Goal: Task Accomplishment & Management: Use online tool/utility

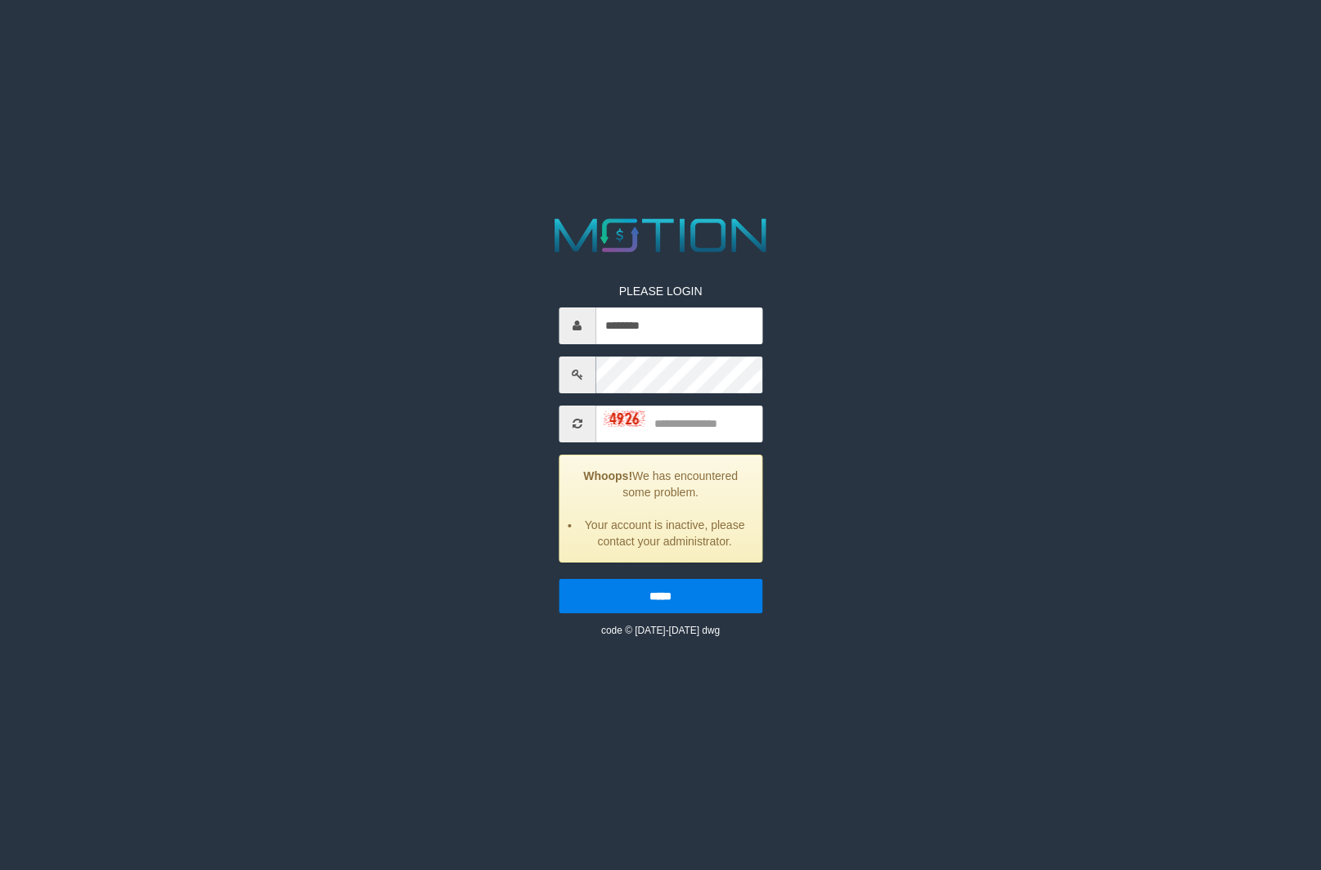
type input "********"
type input "****"
click at [559, 579] on input "*****" at bounding box center [661, 596] width 204 height 34
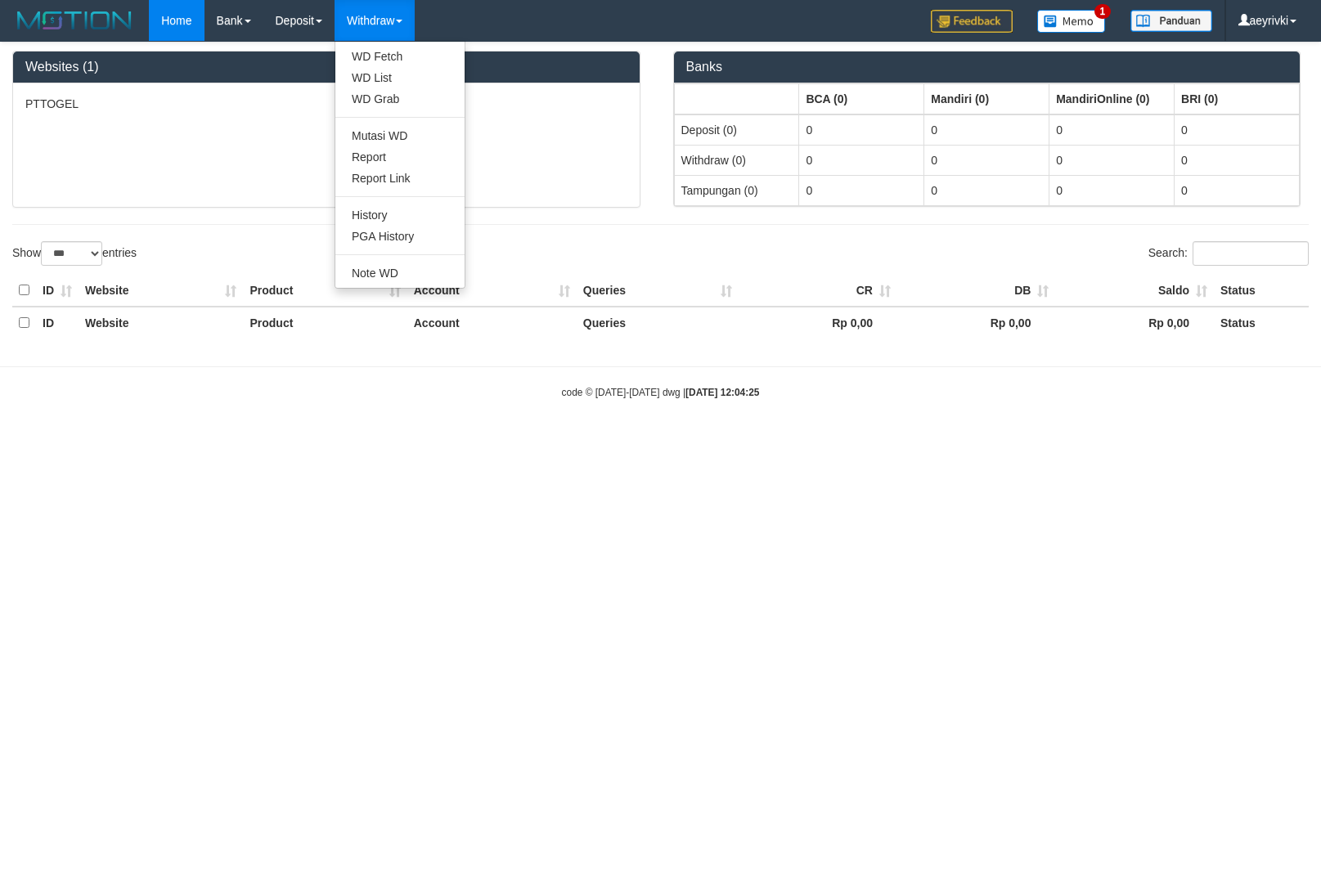
select select "***"
click at [383, 95] on link "WD Grab" at bounding box center [399, 98] width 129 height 21
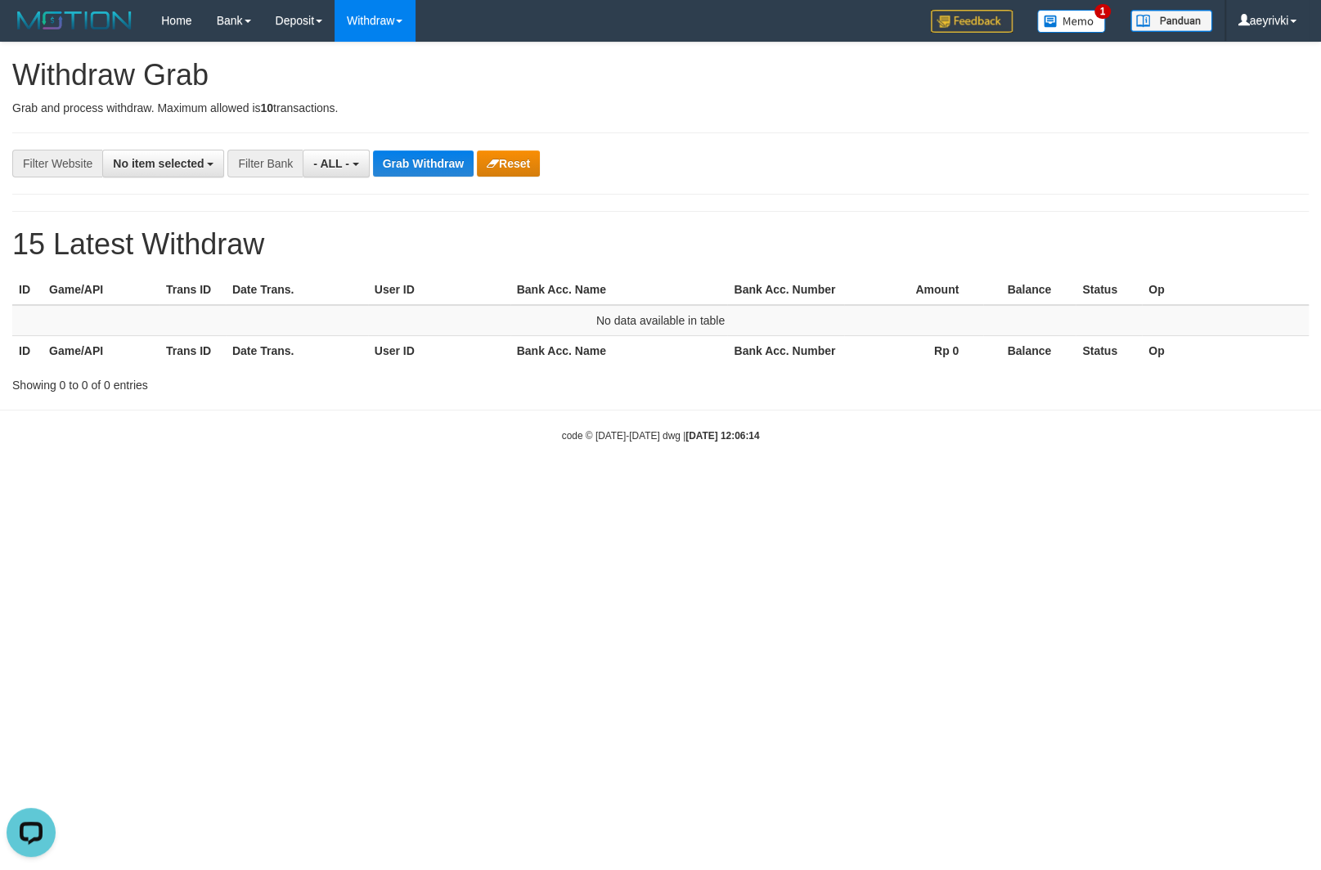
drag, startPoint x: 332, startPoint y: 471, endPoint x: 339, endPoint y: 102, distance: 368.9
click at [331, 451] on body "Toggle navigation Home Bank Account List Load By Website Group [ITOTO] PTTOGEL …" at bounding box center [660, 242] width 1321 height 484
click at [331, 162] on span "- ALL -" at bounding box center [331, 163] width 36 height 13
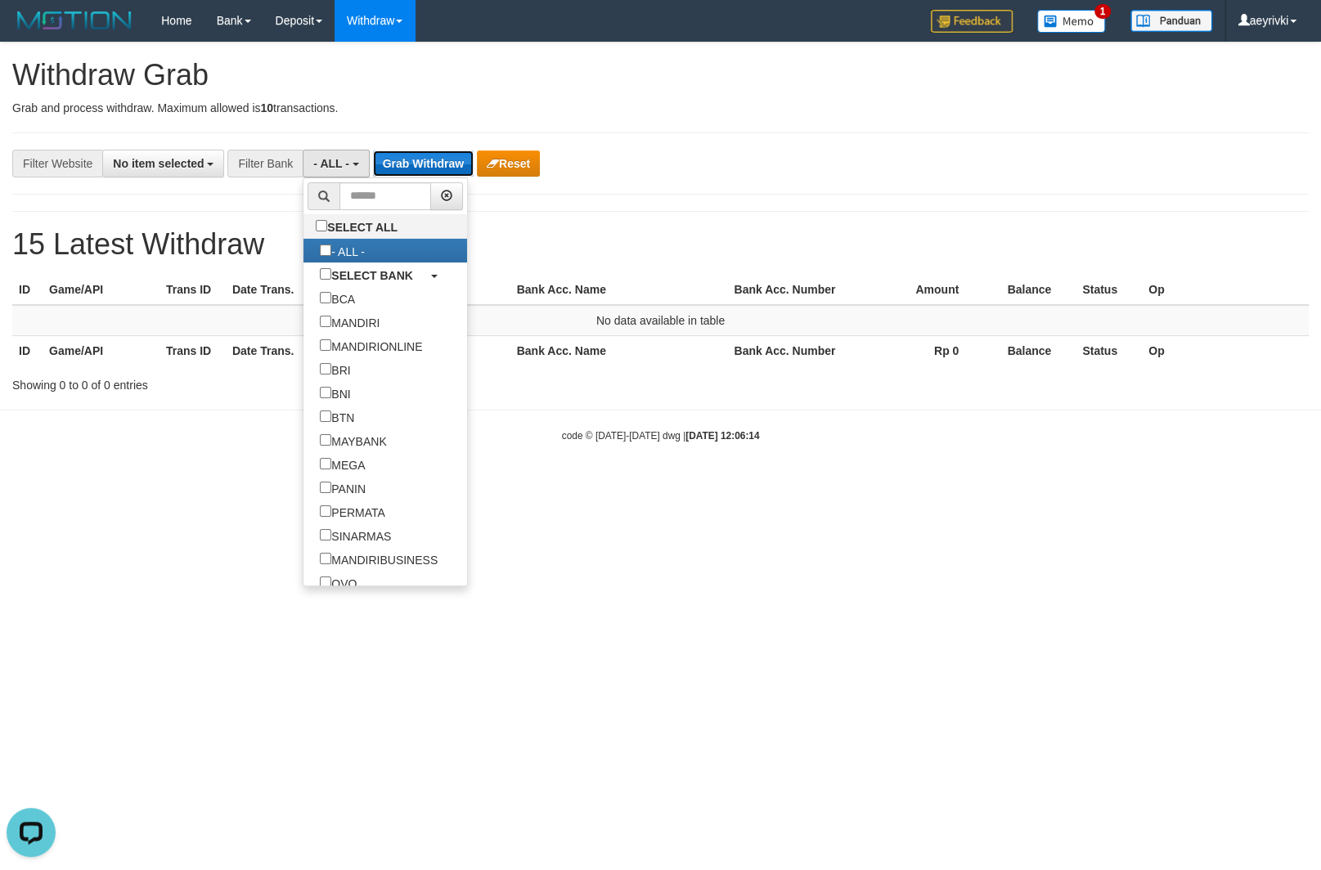
click at [423, 159] on button "Grab Withdraw" at bounding box center [423, 163] width 101 height 26
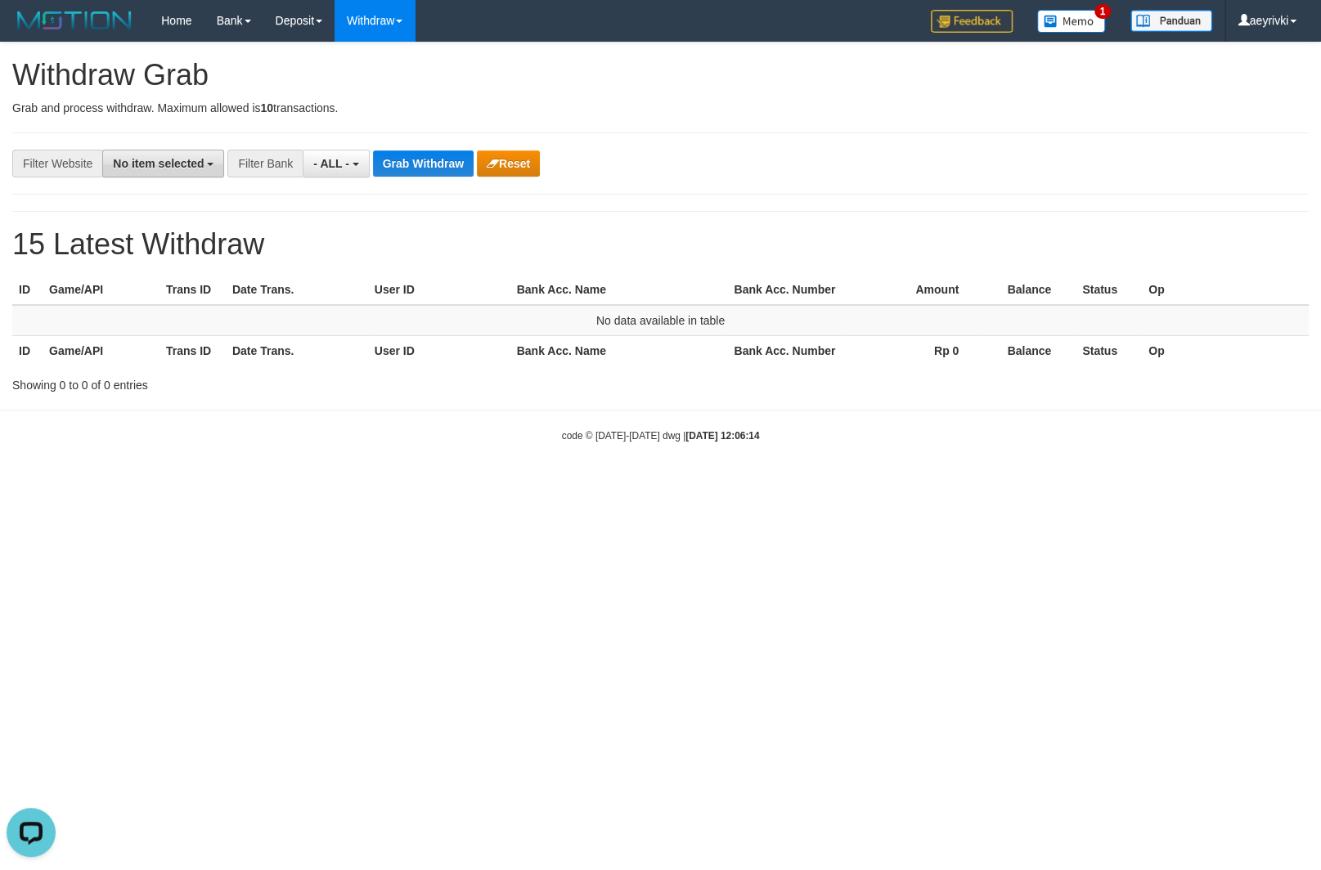
click at [173, 165] on span "No item selected" at bounding box center [158, 163] width 91 height 13
drag, startPoint x: 78, startPoint y: 233, endPoint x: 207, endPoint y: 209, distance: 131.5
click at [103, 233] on label "SELECT ALL" at bounding box center [158, 226] width 110 height 24
select select "***"
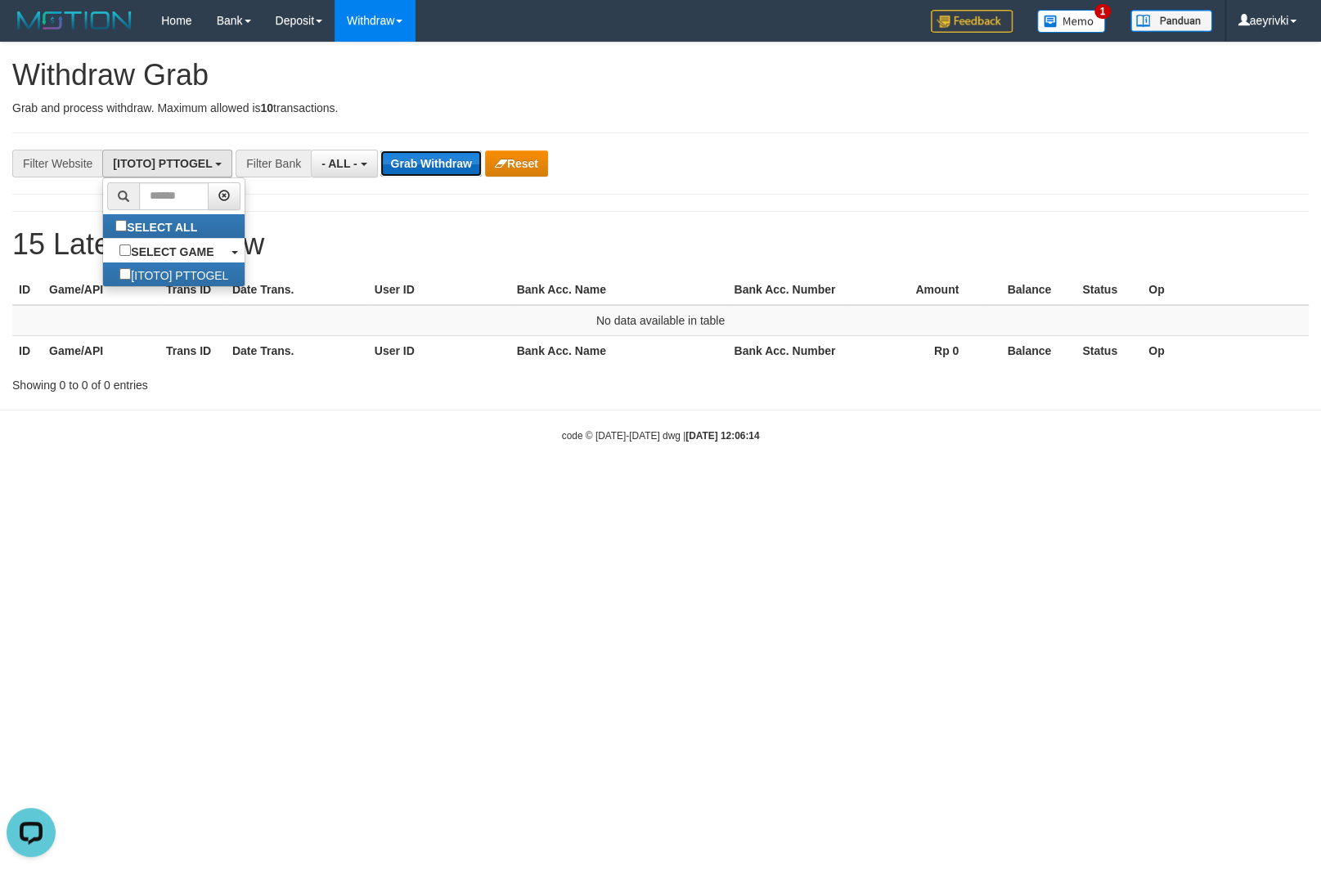
click at [438, 172] on button "Grab Withdraw" at bounding box center [430, 163] width 101 height 26
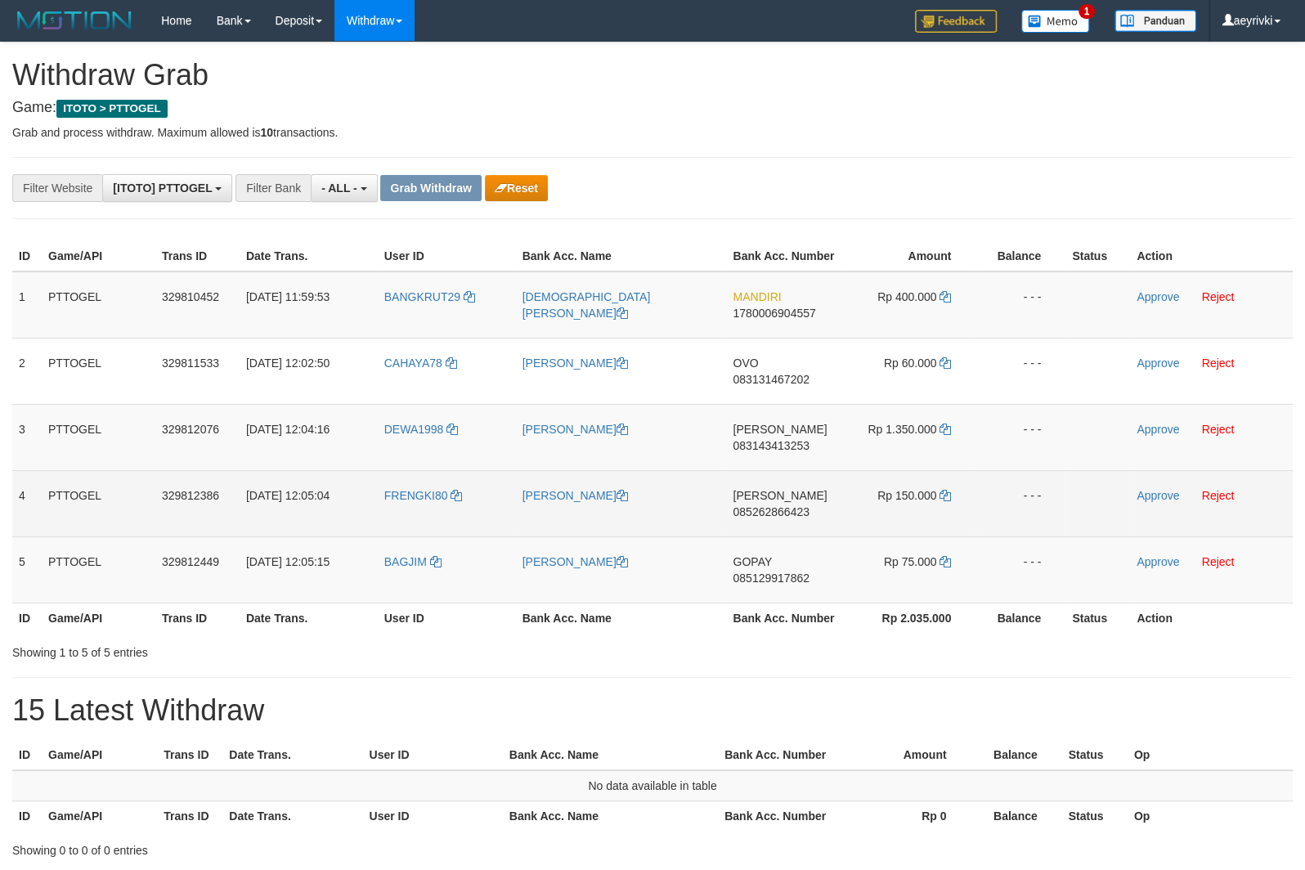
scroll to position [13, 0]
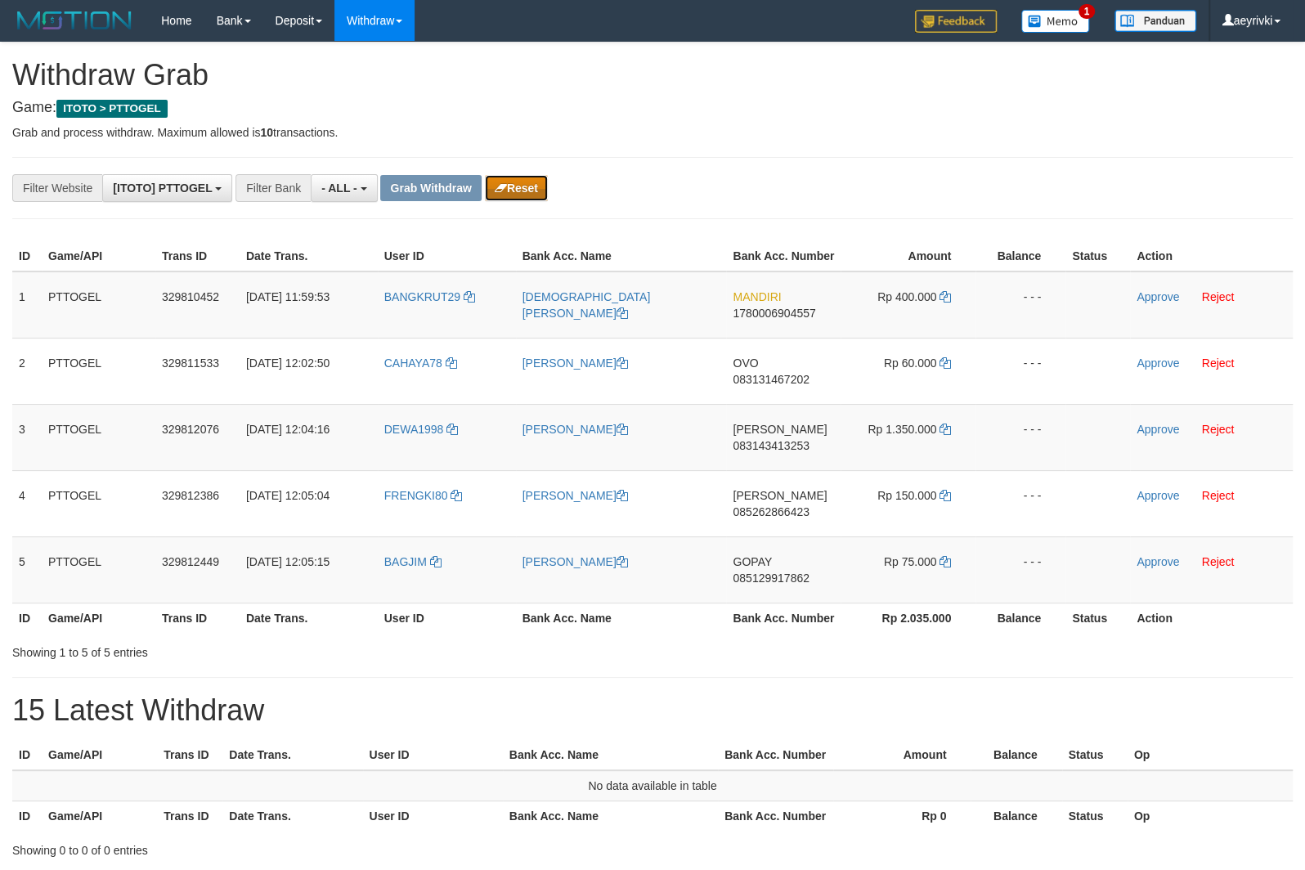
click at [506, 198] on button "Reset" at bounding box center [516, 188] width 63 height 26
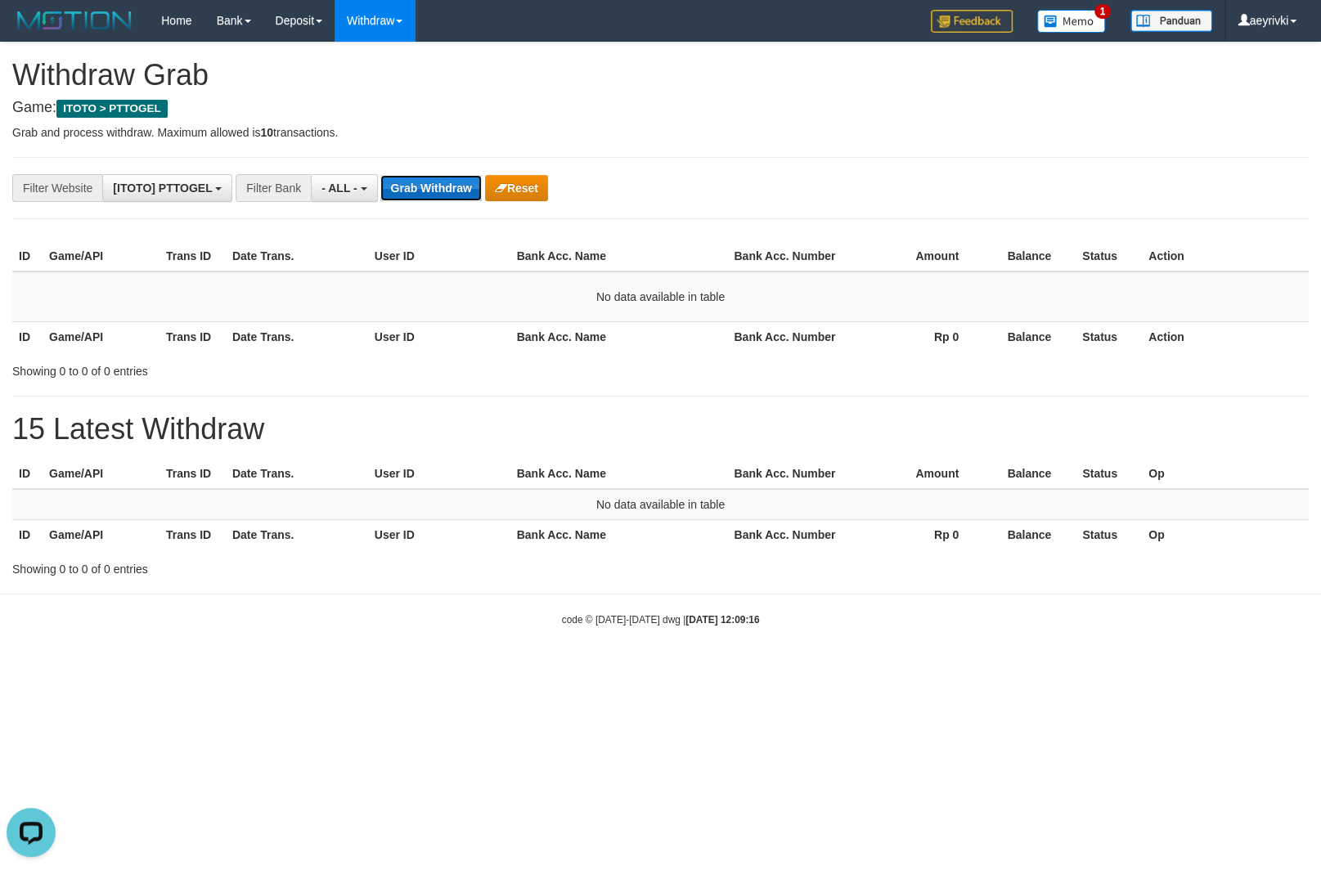
click at [413, 194] on button "Grab Withdraw" at bounding box center [430, 188] width 101 height 26
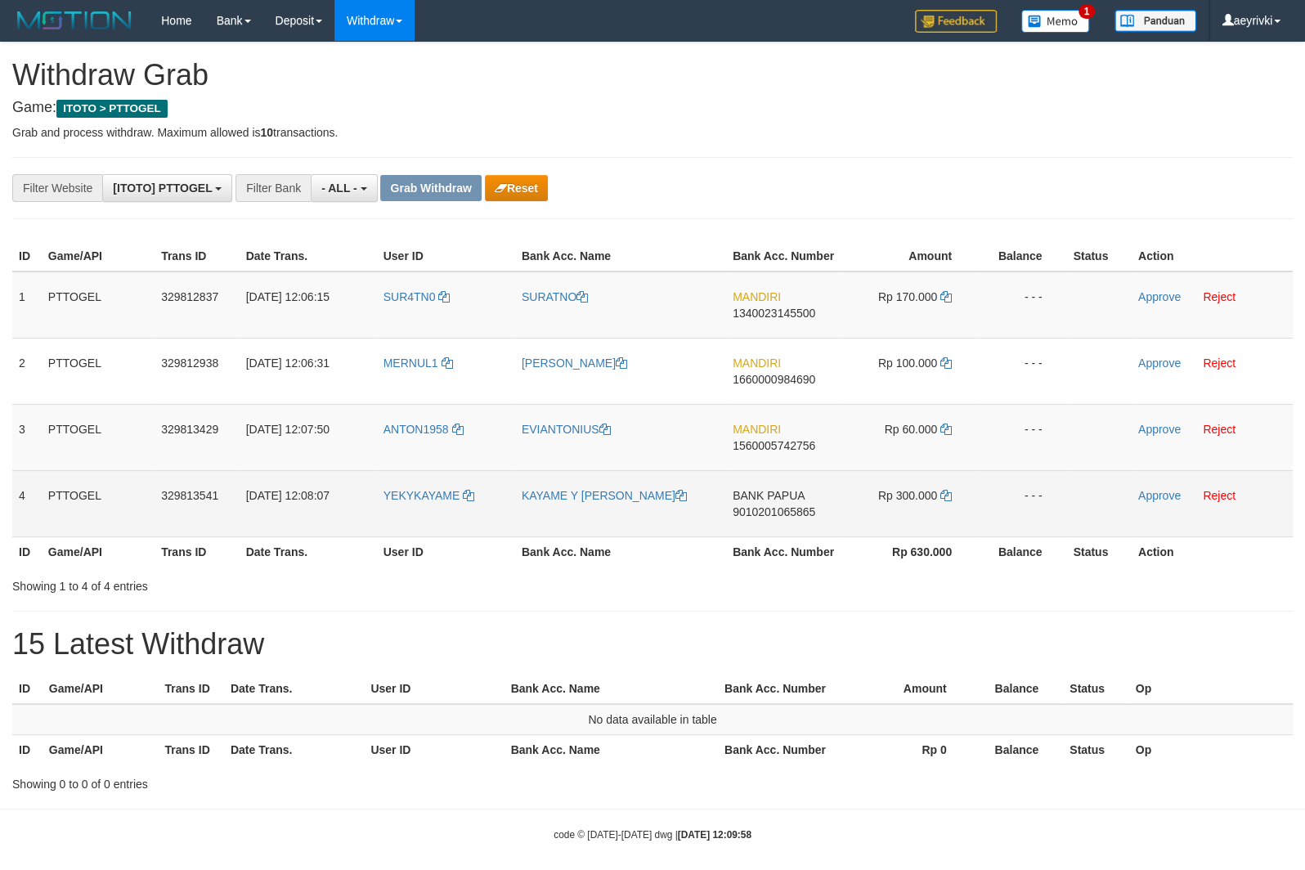
scroll to position [13, 0]
drag, startPoint x: 429, startPoint y: 518, endPoint x: 918, endPoint y: 493, distance: 489.7
click at [918, 493] on tr "4 PTTOGEL 329813541 [DATE] 12:08:07 [GEOGRAPHIC_DATA] KAYAME Y [PERSON_NAME] BA…" at bounding box center [652, 503] width 1281 height 66
click at [1163, 493] on link "Approve" at bounding box center [1159, 495] width 43 height 13
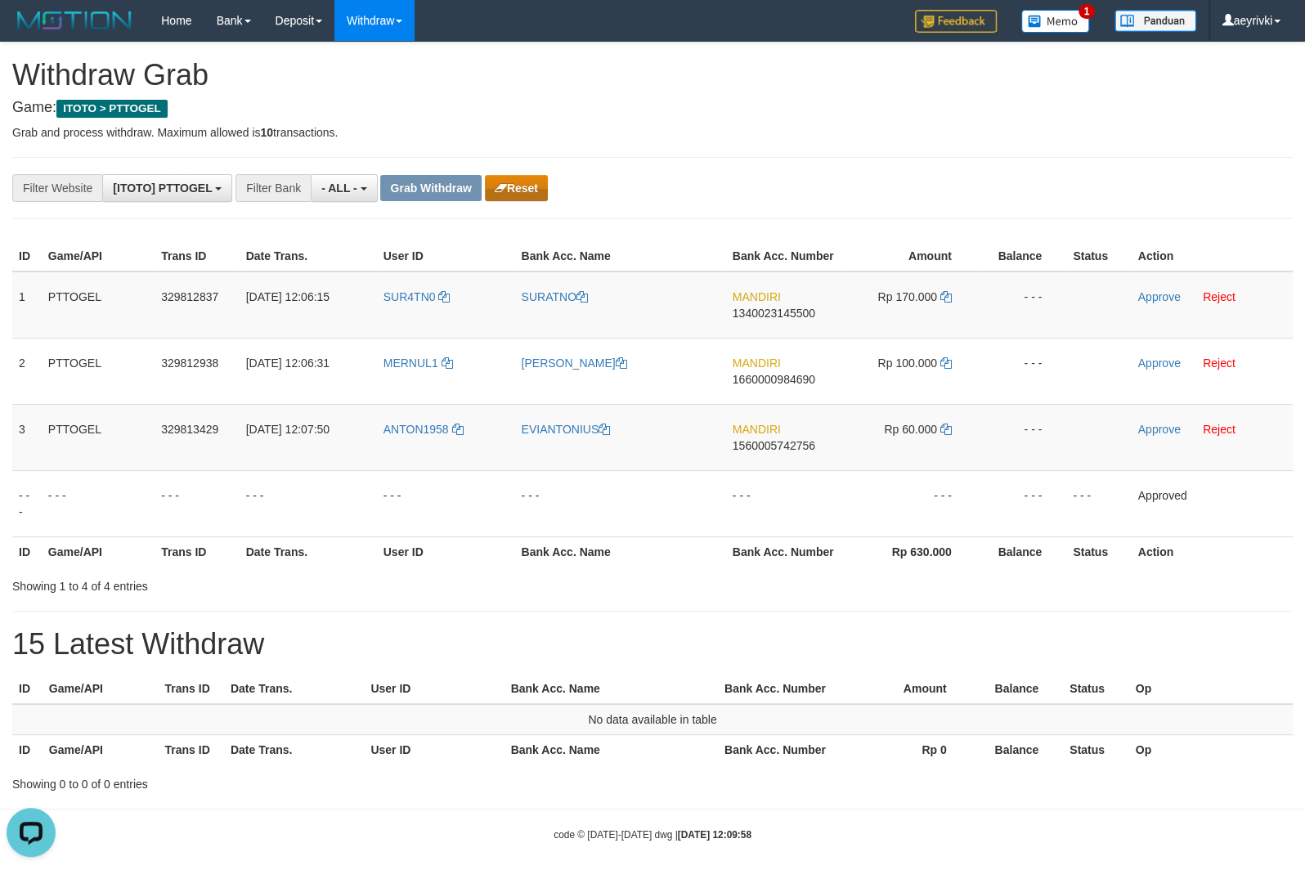
scroll to position [0, 0]
click at [514, 181] on button "Reset" at bounding box center [516, 188] width 63 height 26
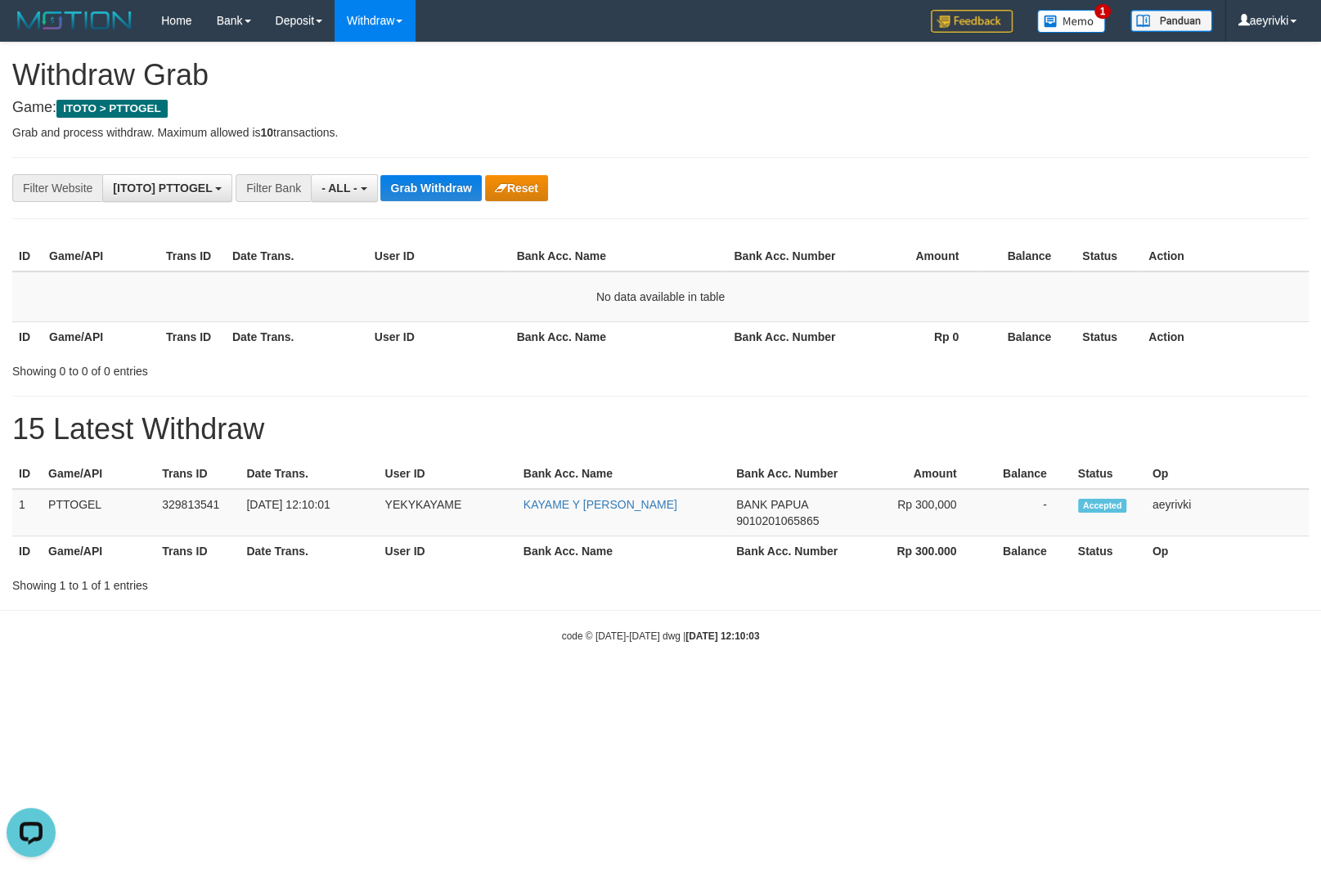
drag, startPoint x: 1246, startPoint y: 313, endPoint x: 618, endPoint y: 352, distance: 629.3
click at [1227, 312] on td "No data available in table" at bounding box center [660, 297] width 1296 height 51
drag, startPoint x: 330, startPoint y: 191, endPoint x: 249, endPoint y: 350, distance: 179.2
click at [330, 192] on span "- ALL -" at bounding box center [339, 188] width 36 height 13
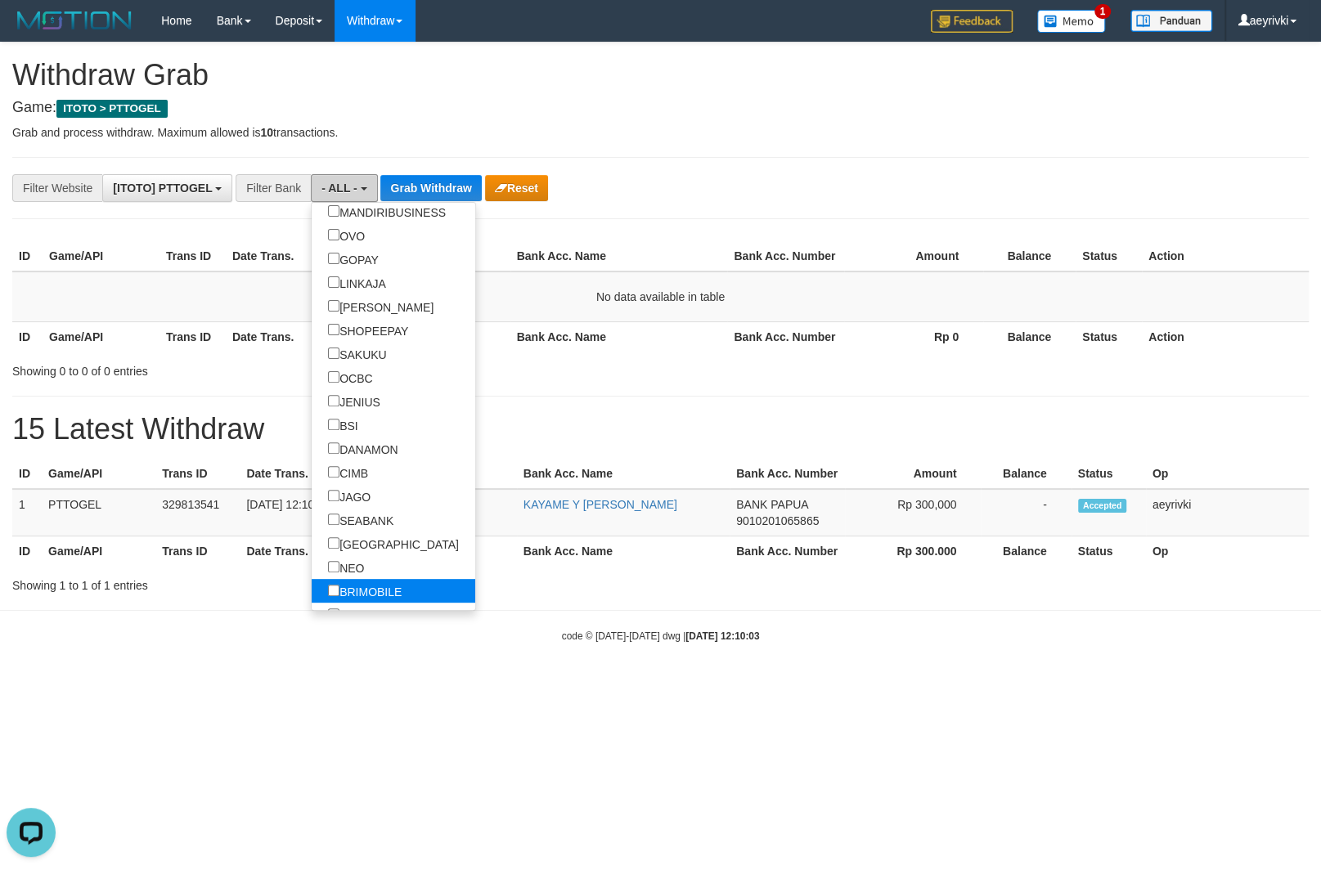
scroll to position [409, 0]
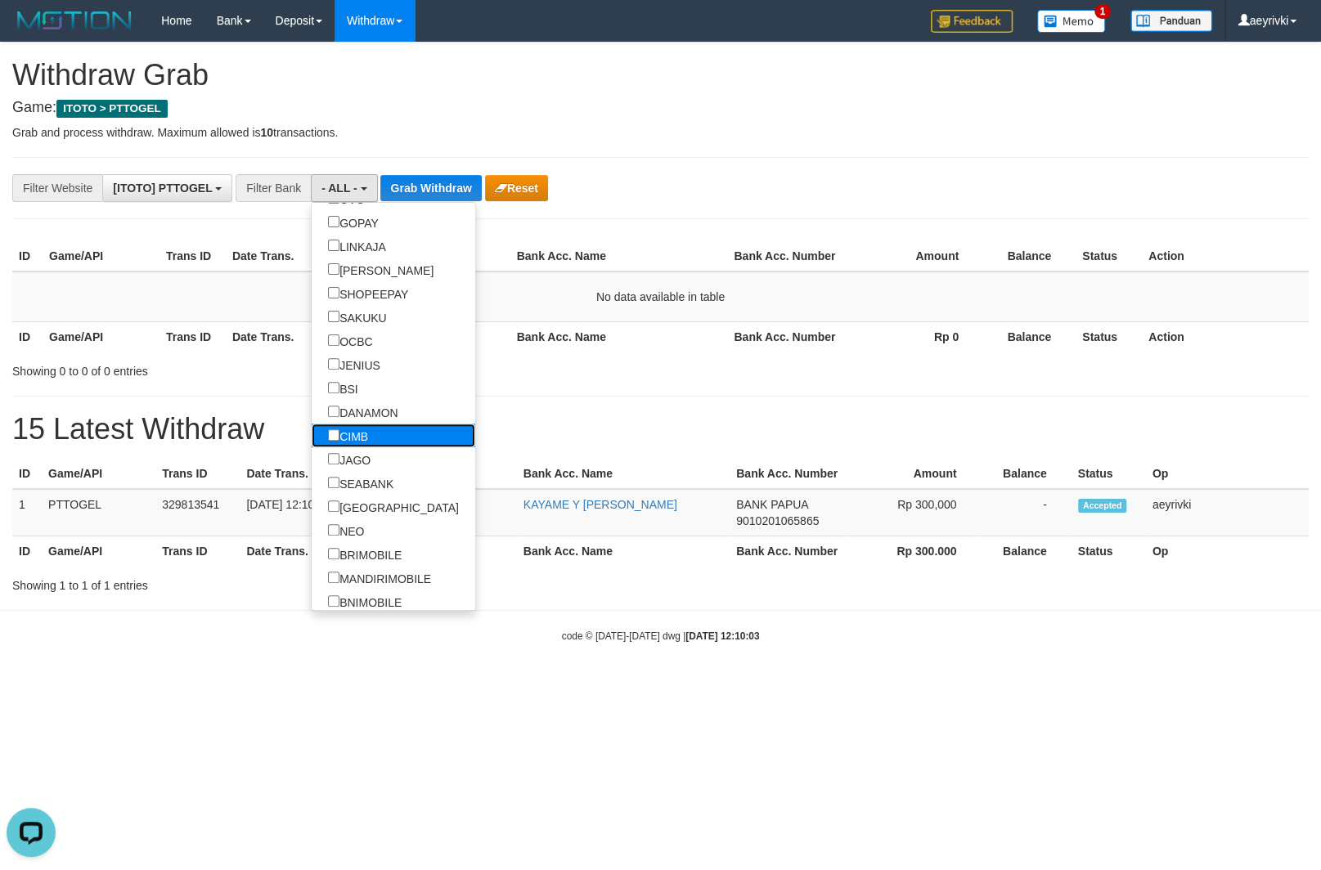
click at [312, 429] on label "CIMB" at bounding box center [348, 436] width 73 height 24
select select "****"
click at [161, 190] on span "[ITOTO] PTTOGEL" at bounding box center [162, 188] width 99 height 13
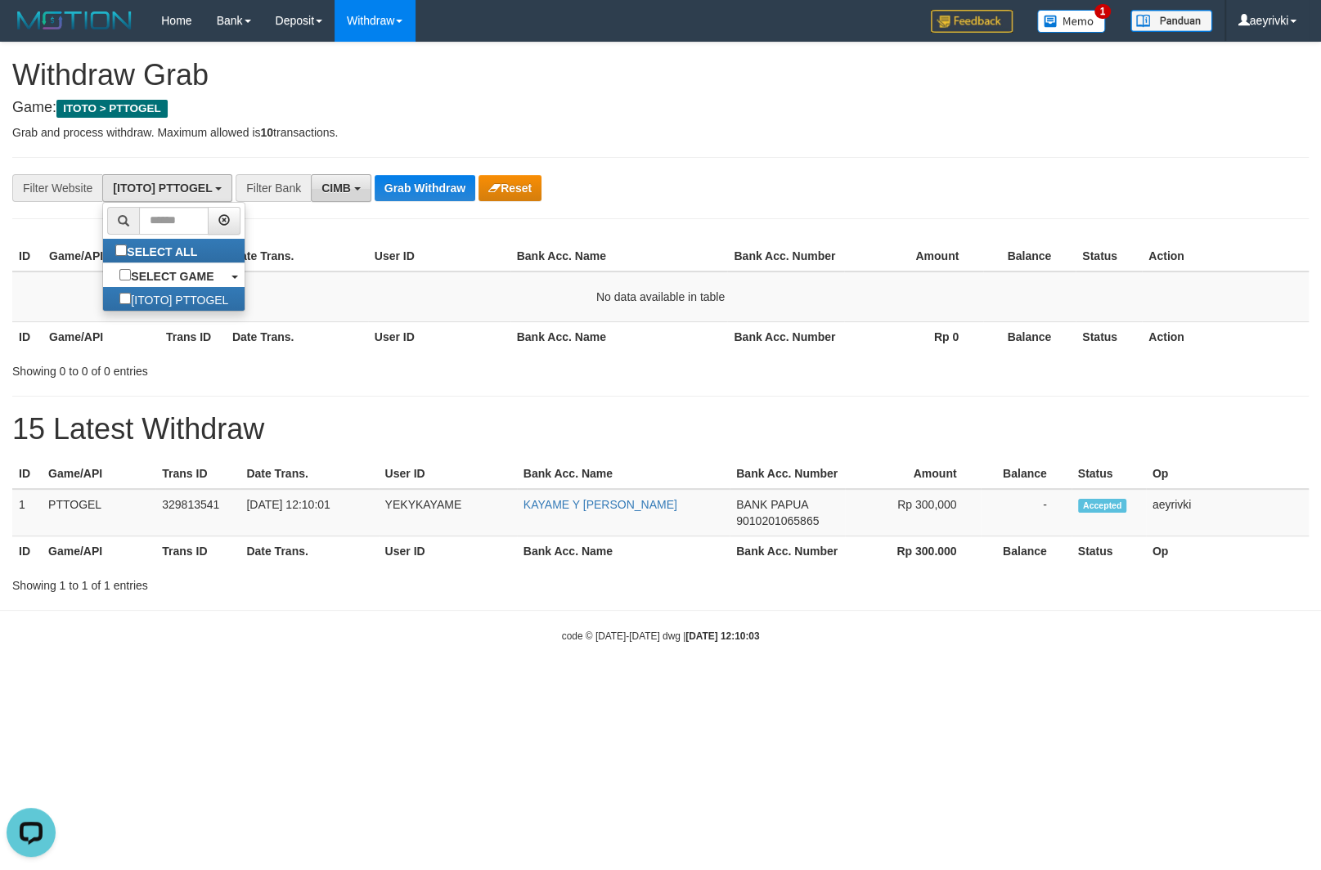
click at [345, 196] on button "CIMB" at bounding box center [341, 188] width 61 height 28
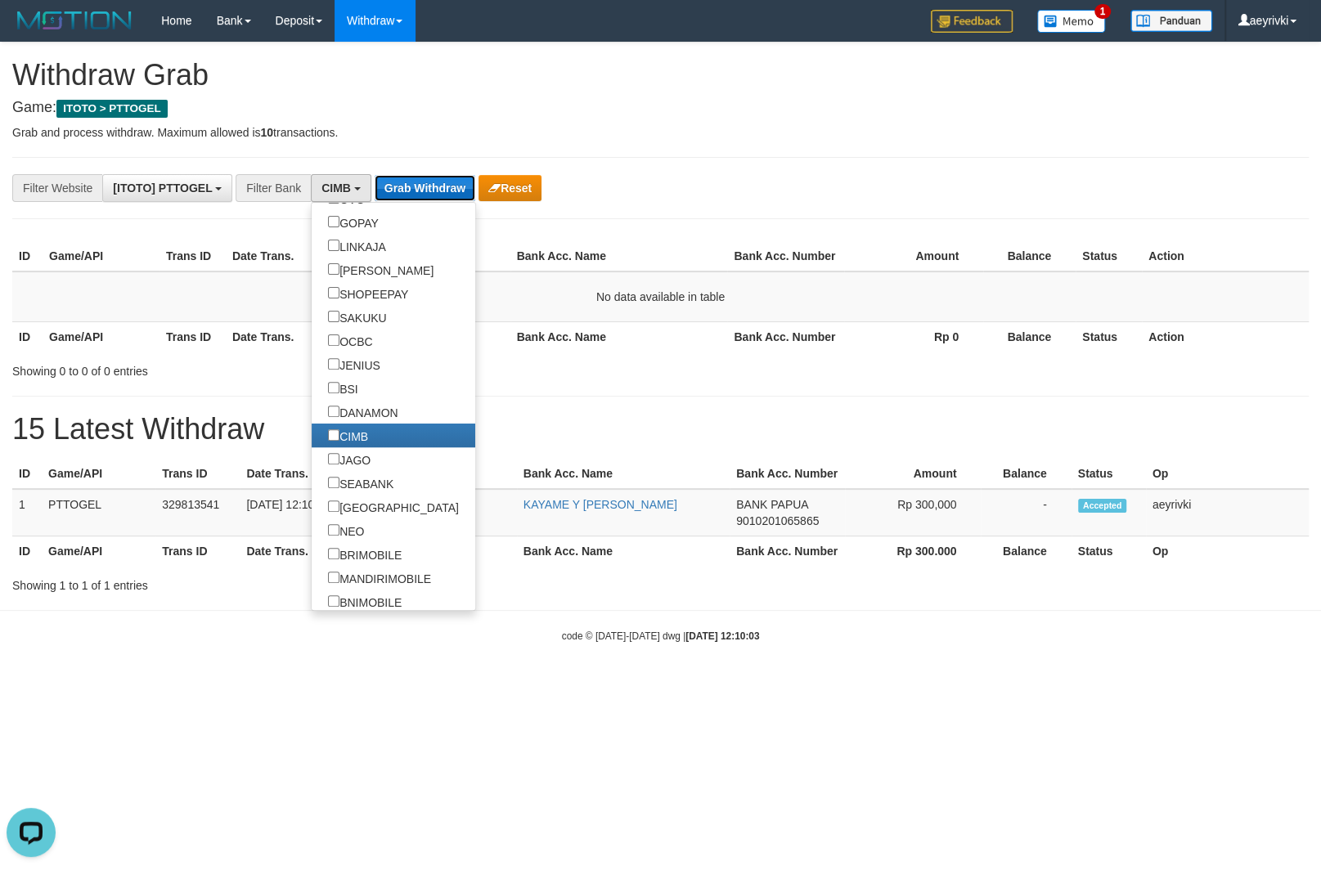
click at [422, 189] on button "Grab Withdraw" at bounding box center [425, 188] width 101 height 26
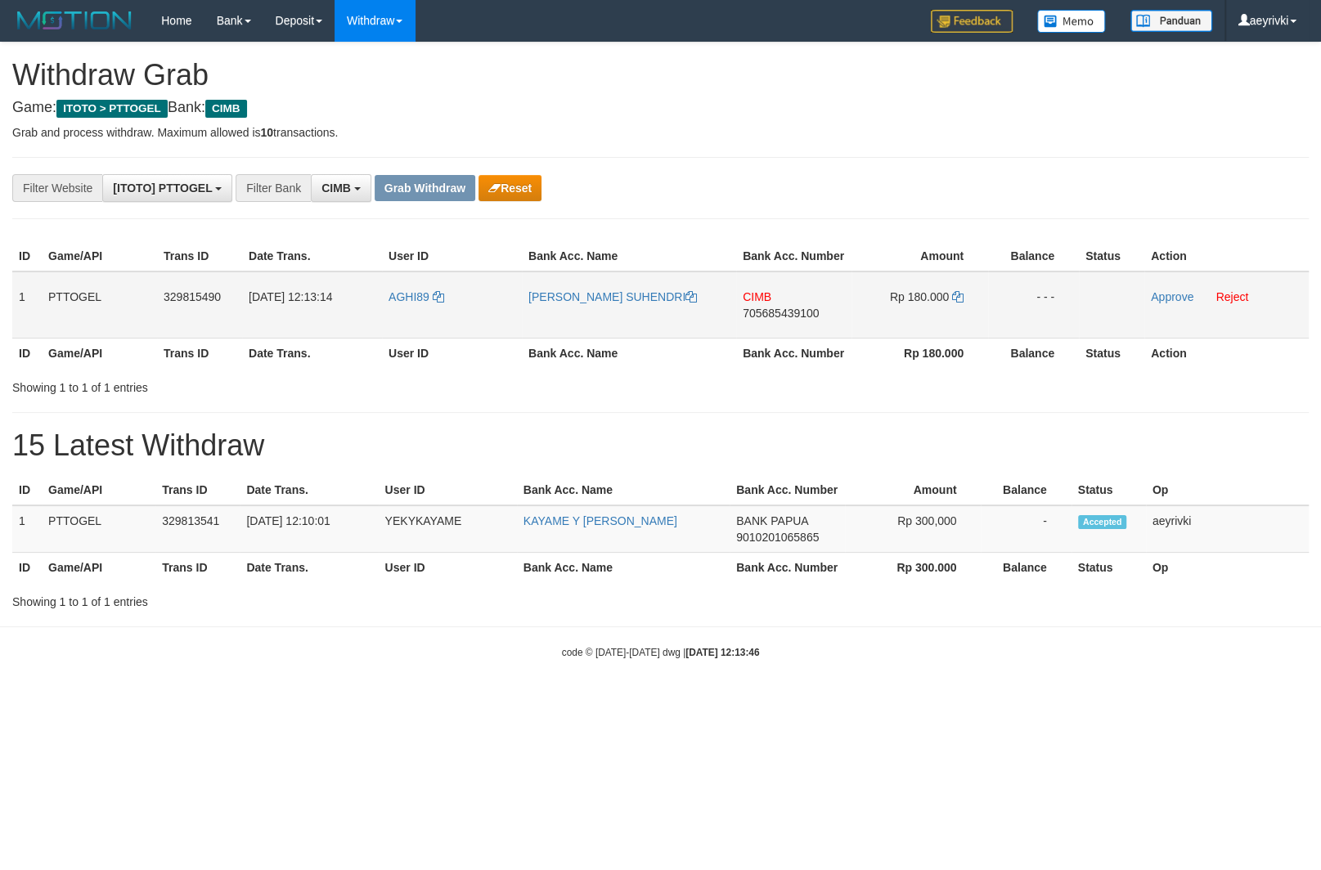
scroll to position [404, 0]
drag, startPoint x: 420, startPoint y: 312, endPoint x: 903, endPoint y: 313, distance: 483.3
click tr "1 PTTOGEL 329815490 31/08/2025 12:13:14 AGHI89 NOTO SUHENDRI CIMB 705685439100 …"
click link "Approve"
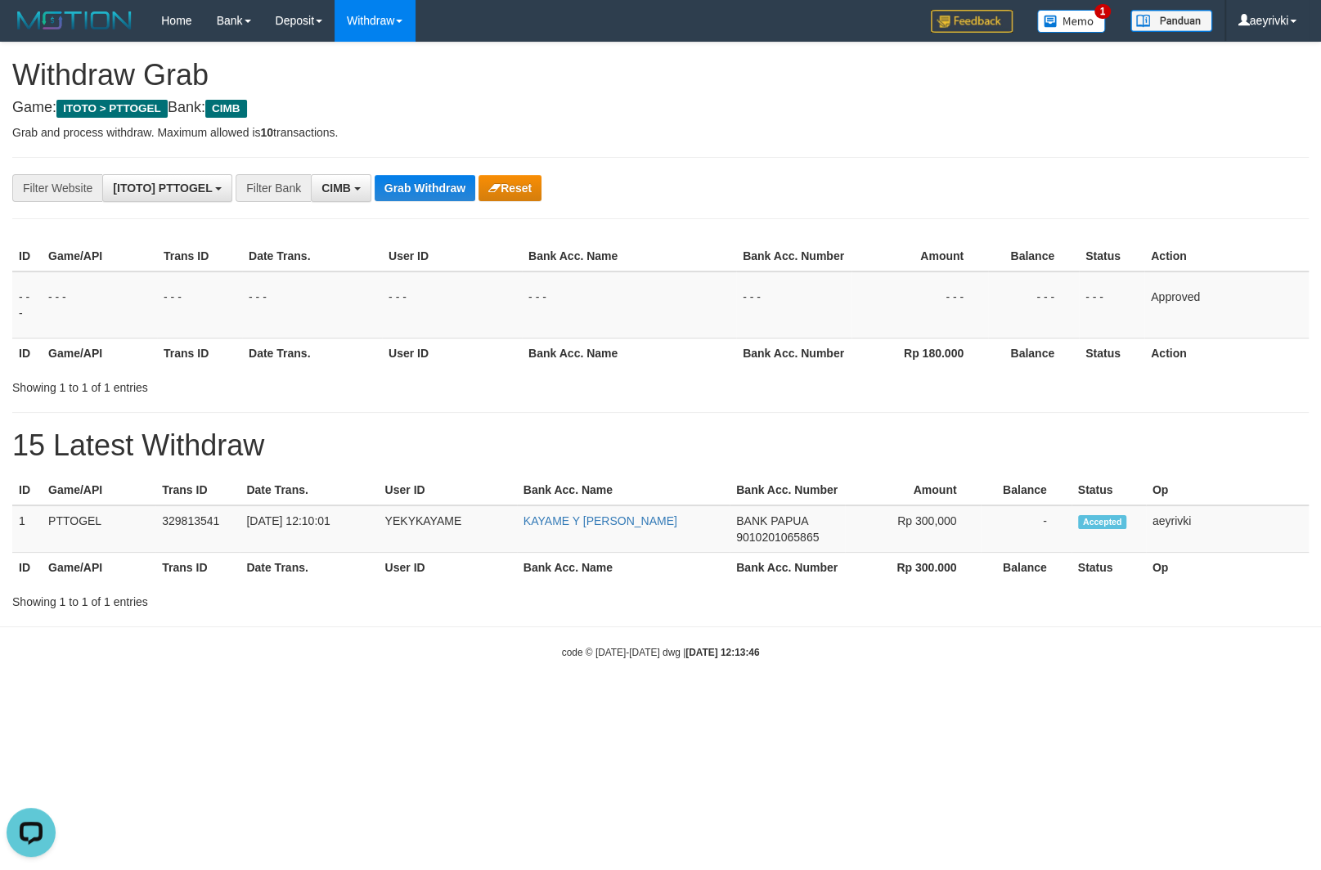
click th "Bank Acc. Name"
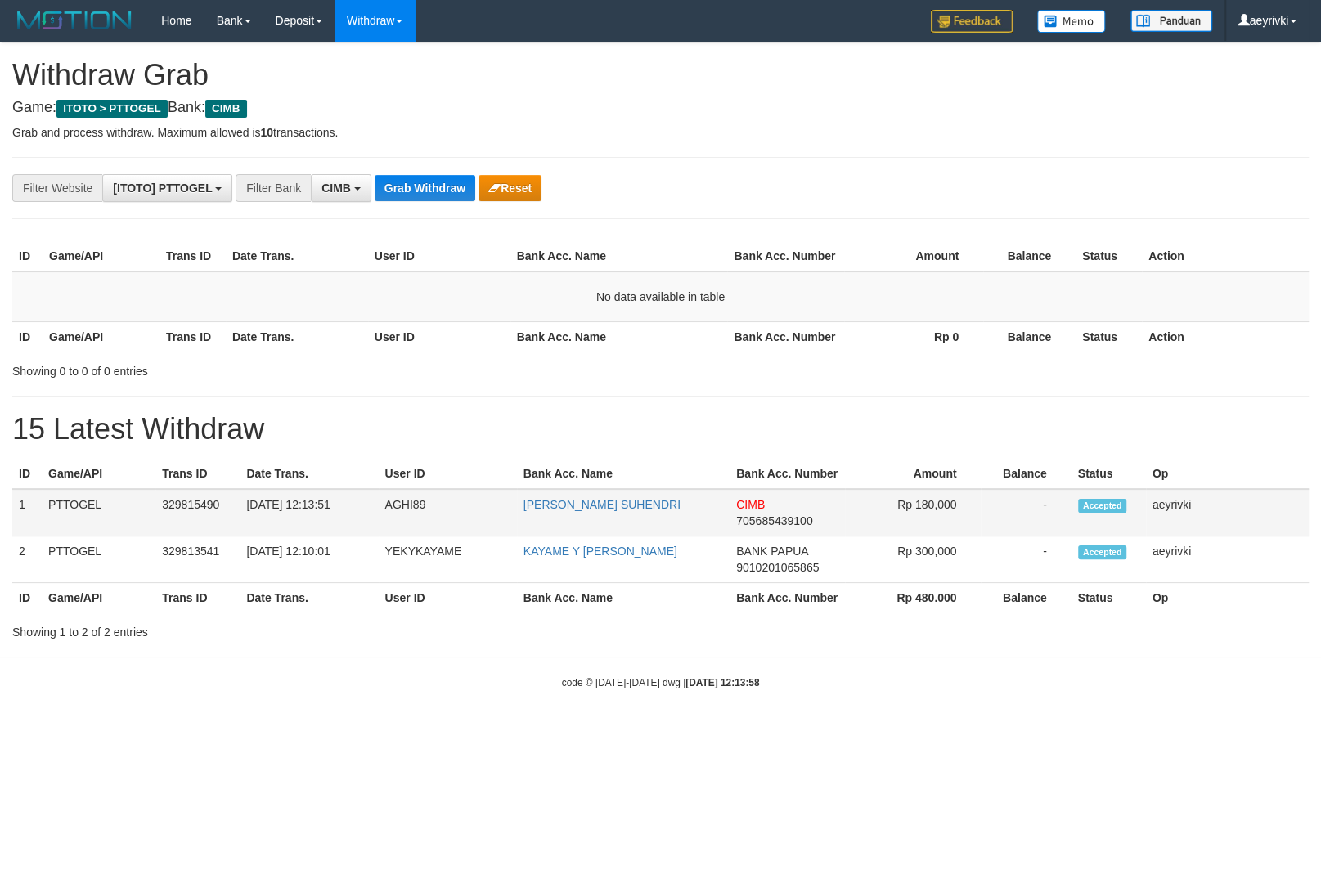
scroll to position [404, 0]
click at [808, 518] on span "705685439100" at bounding box center [774, 520] width 76 height 13
copy span "705685439100"
click at [785, 518] on span "705685439100" at bounding box center [774, 520] width 76 height 13
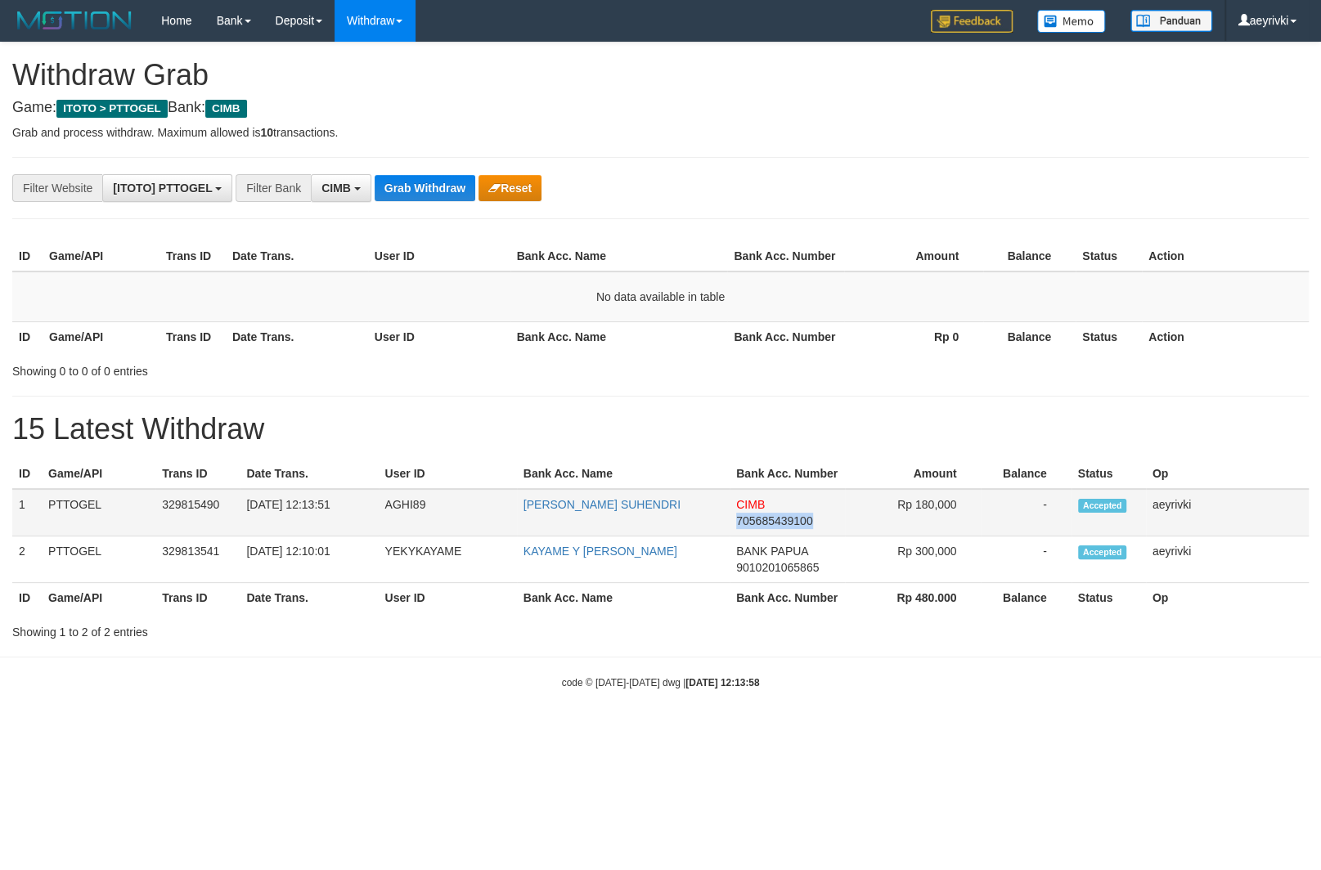
click at [785, 518] on span "705685439100" at bounding box center [774, 520] width 76 height 13
copy span "705685439100"
click at [339, 190] on span "CIMB" at bounding box center [335, 188] width 29 height 13
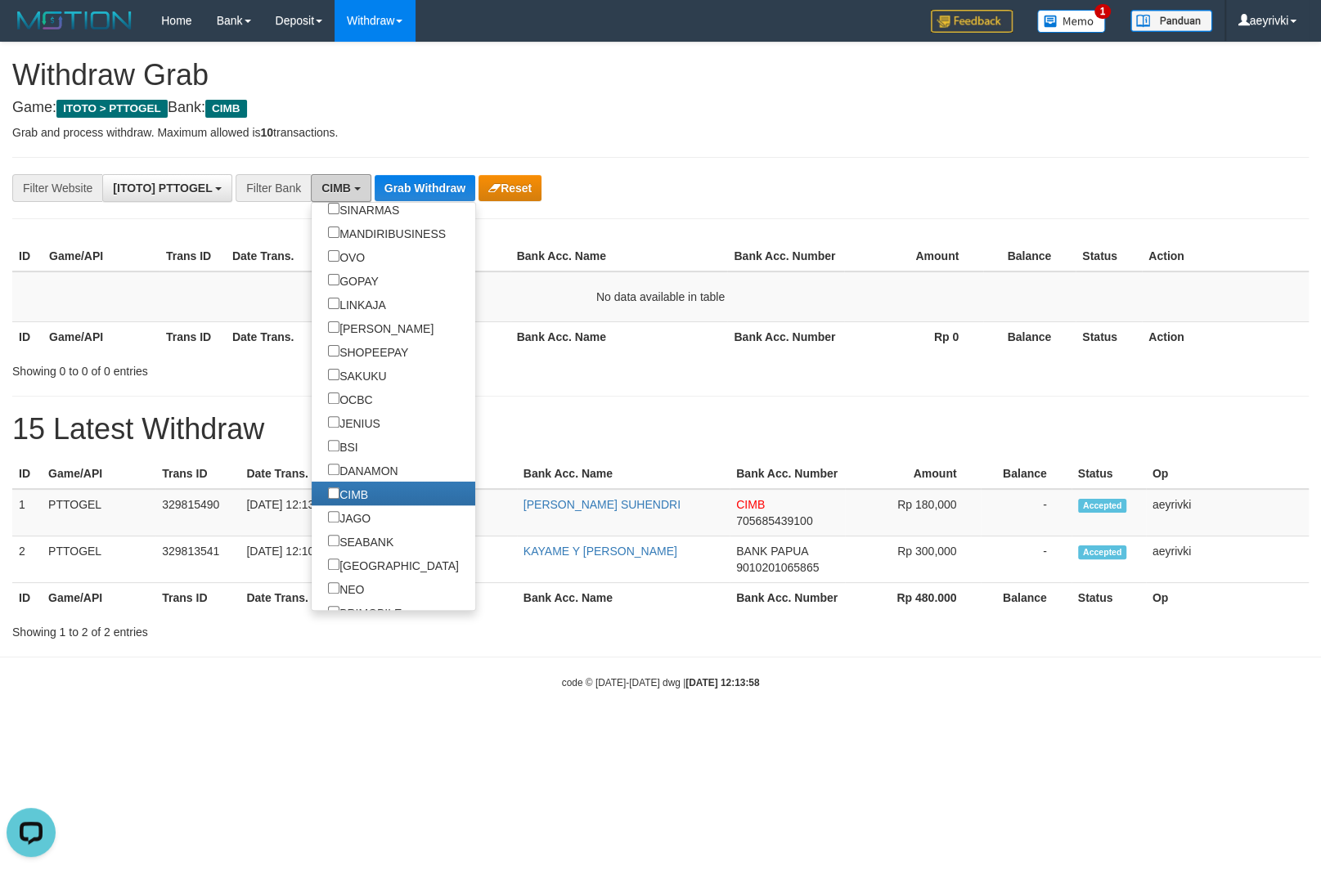
scroll to position [460, 0]
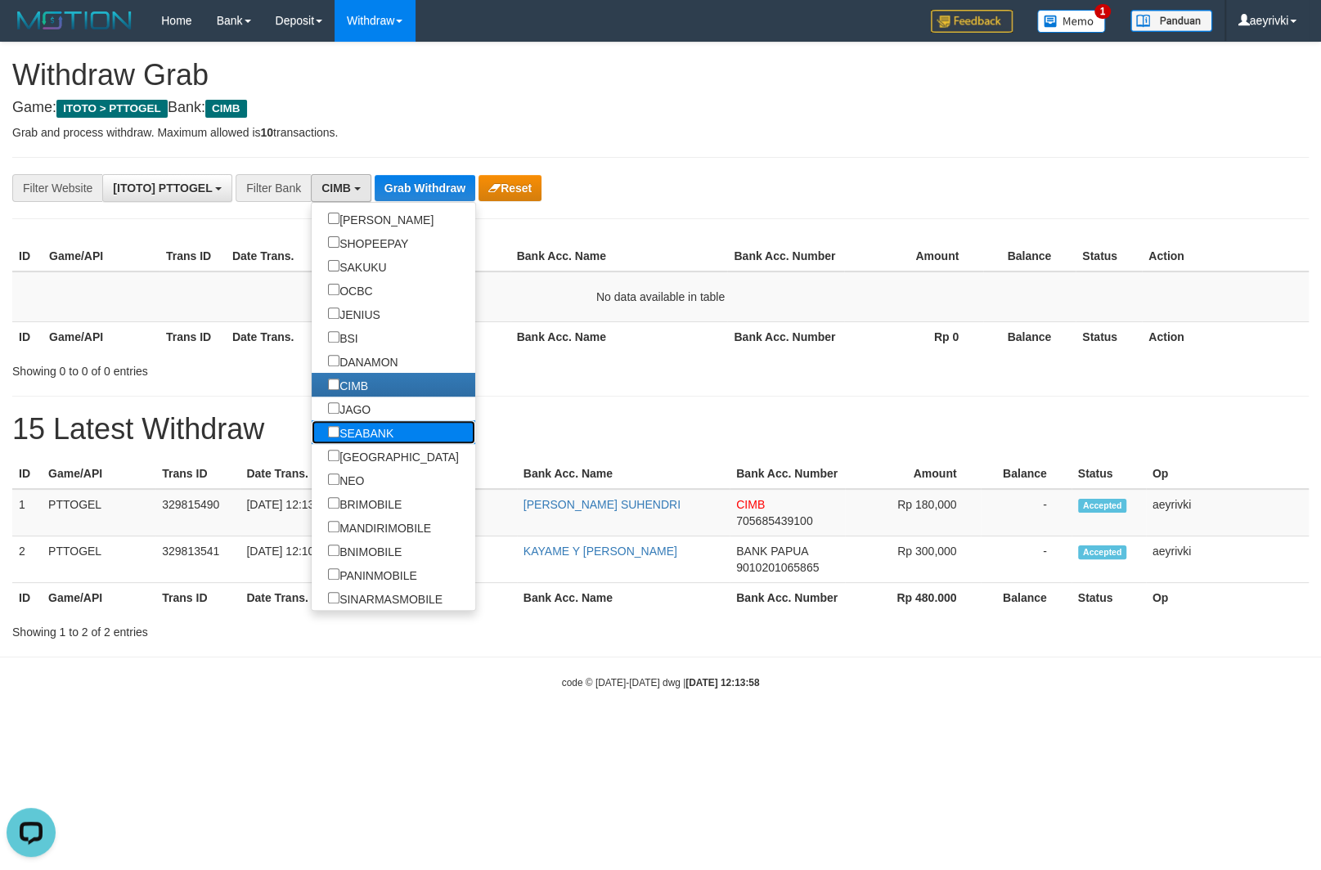
click at [312, 438] on label "SEABANK" at bounding box center [361, 432] width 98 height 24
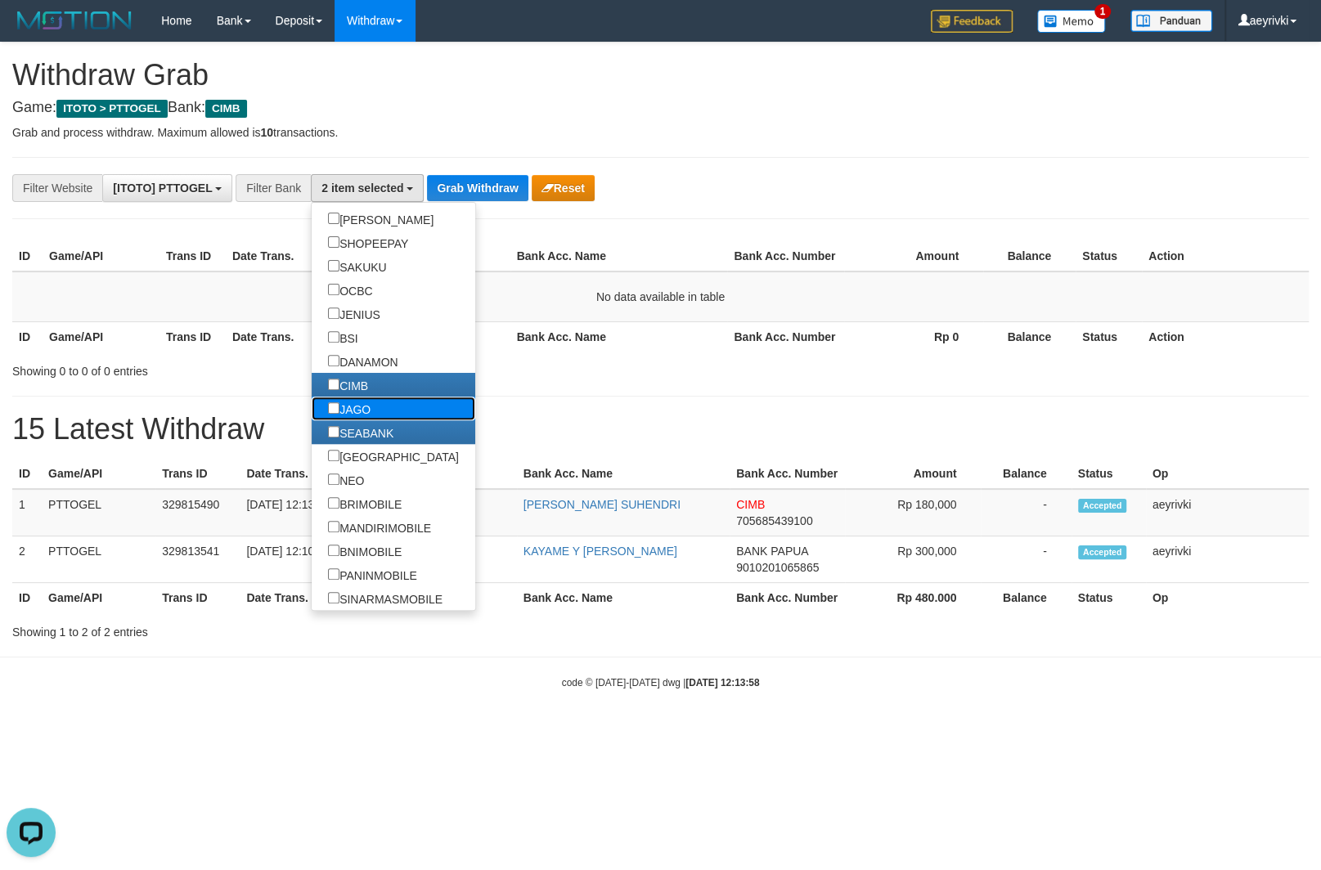
click at [312, 415] on label "JAGO" at bounding box center [349, 409] width 75 height 24
click at [312, 451] on label "[GEOGRAPHIC_DATA]" at bounding box center [394, 456] width 164 height 24
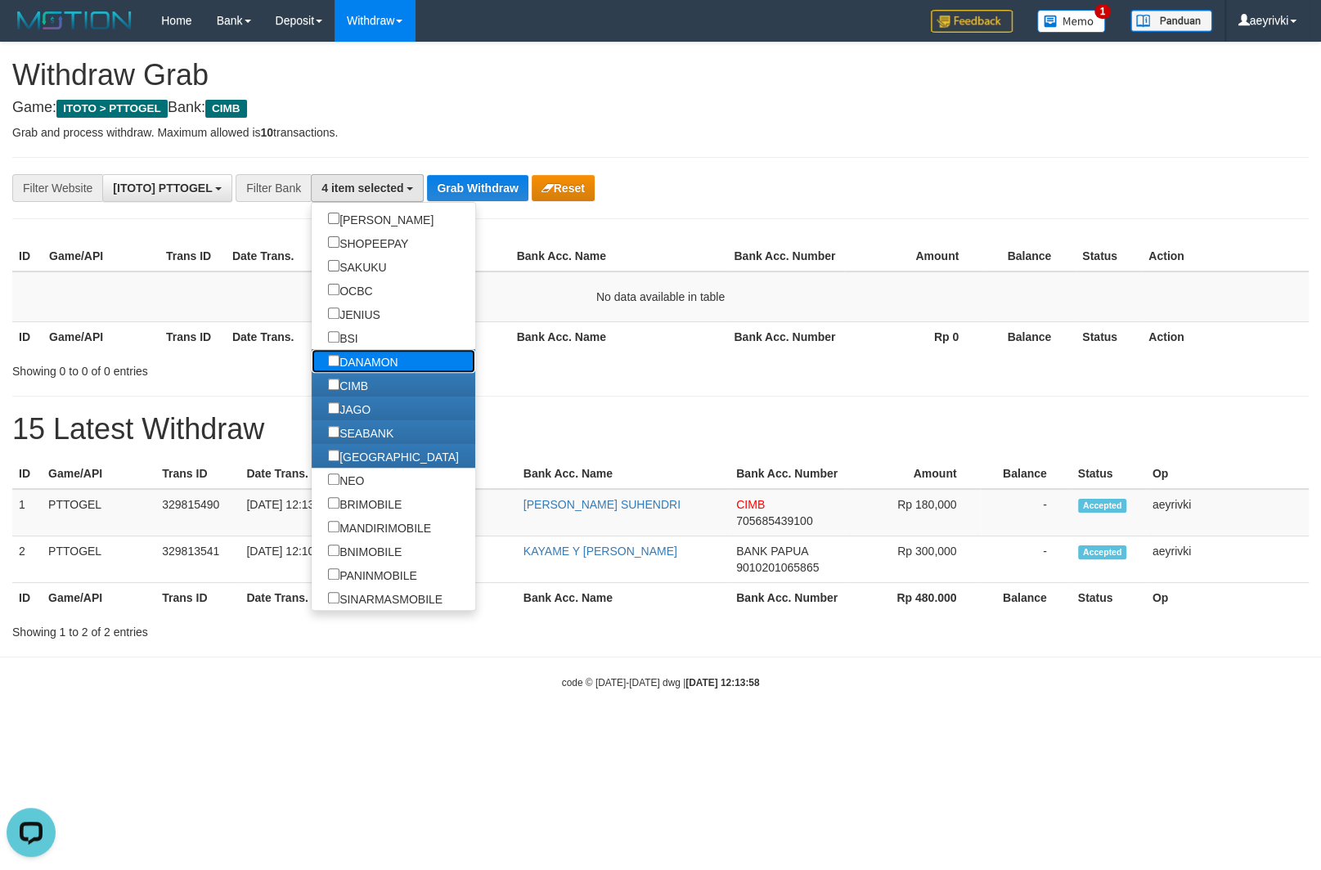
click at [312, 361] on label "DANAMON" at bounding box center [363, 361] width 103 height 24
click at [312, 346] on label "BSI" at bounding box center [343, 337] width 63 height 24
select select "***"
click at [451, 190] on button "Grab Withdraw" at bounding box center [477, 188] width 101 height 26
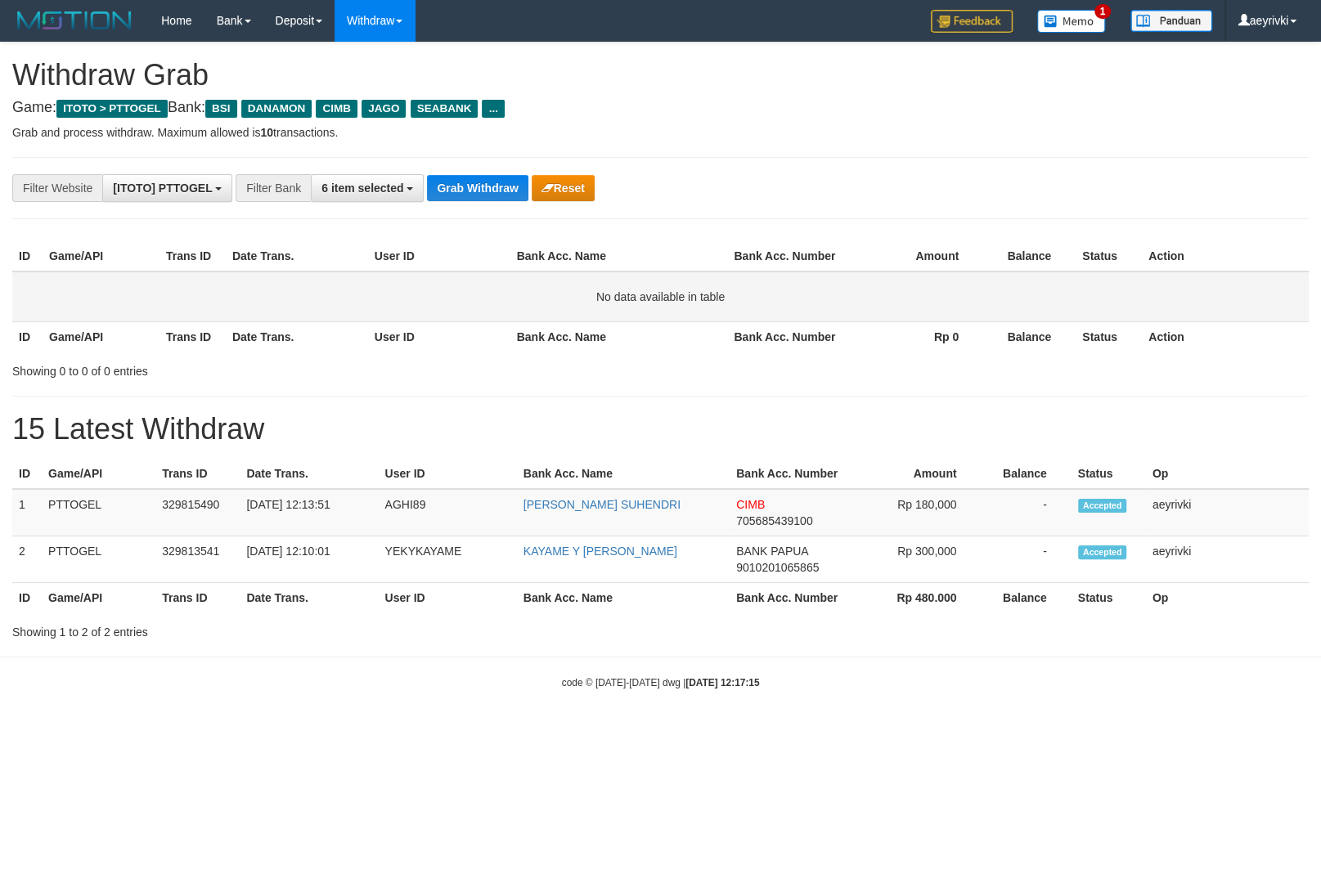
scroll to position [370, 0]
click at [475, 186] on button "Grab Withdraw" at bounding box center [477, 188] width 101 height 26
click at [452, 187] on button "Grab Withdraw" at bounding box center [477, 188] width 101 height 26
click at [508, 197] on button "Grab Withdraw" at bounding box center [477, 188] width 101 height 26
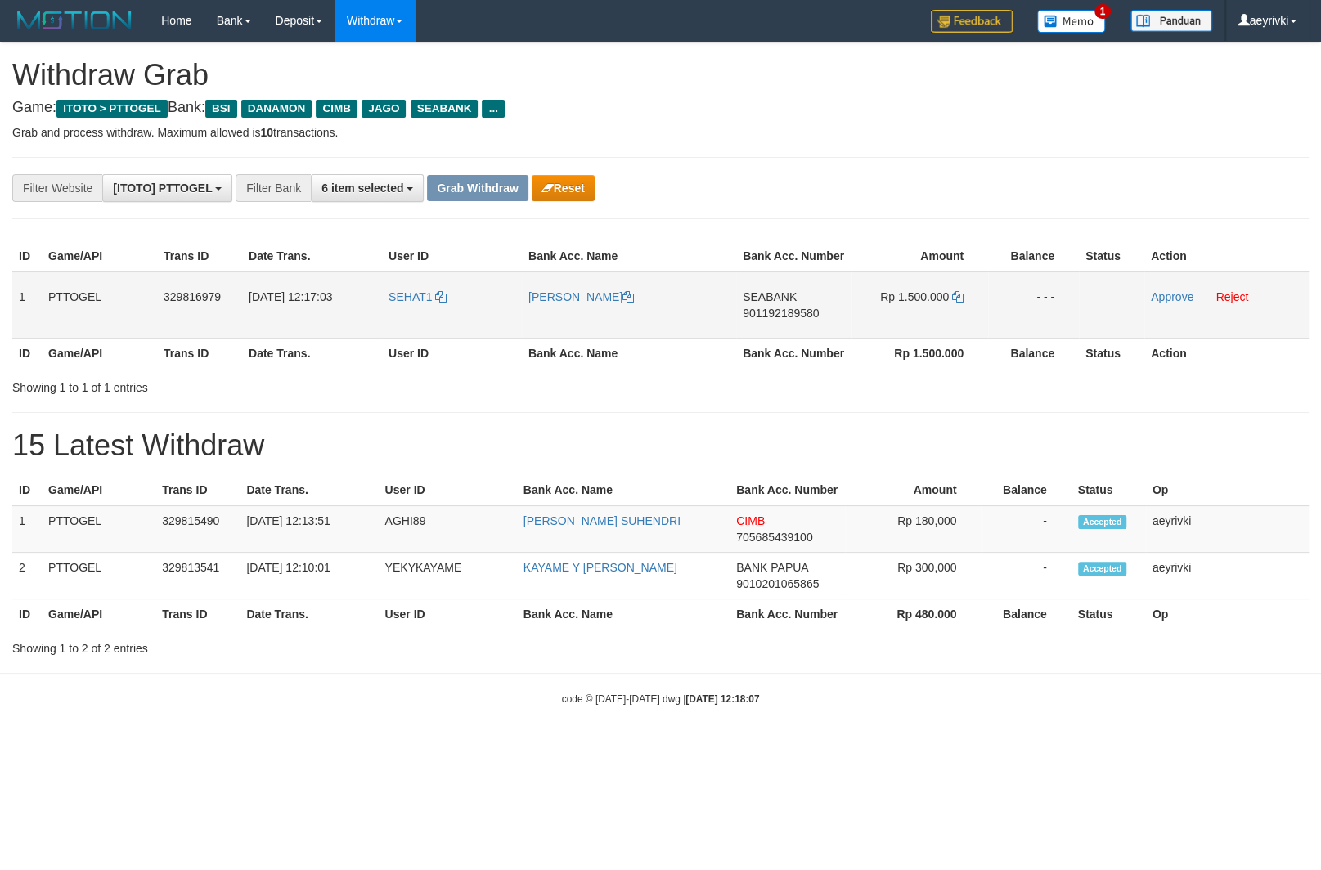
scroll to position [370, 0]
drag, startPoint x: 611, startPoint y: 323, endPoint x: 886, endPoint y: 305, distance: 276.2
click at [886, 305] on tr "1 PTTOGEL 329816979 [DATE] 12:17:03 SEHAT1 [PERSON_NAME] SEABANK 901192189580 R…" at bounding box center [660, 305] width 1296 height 67
click at [1168, 296] on link "Approve" at bounding box center [1172, 296] width 43 height 13
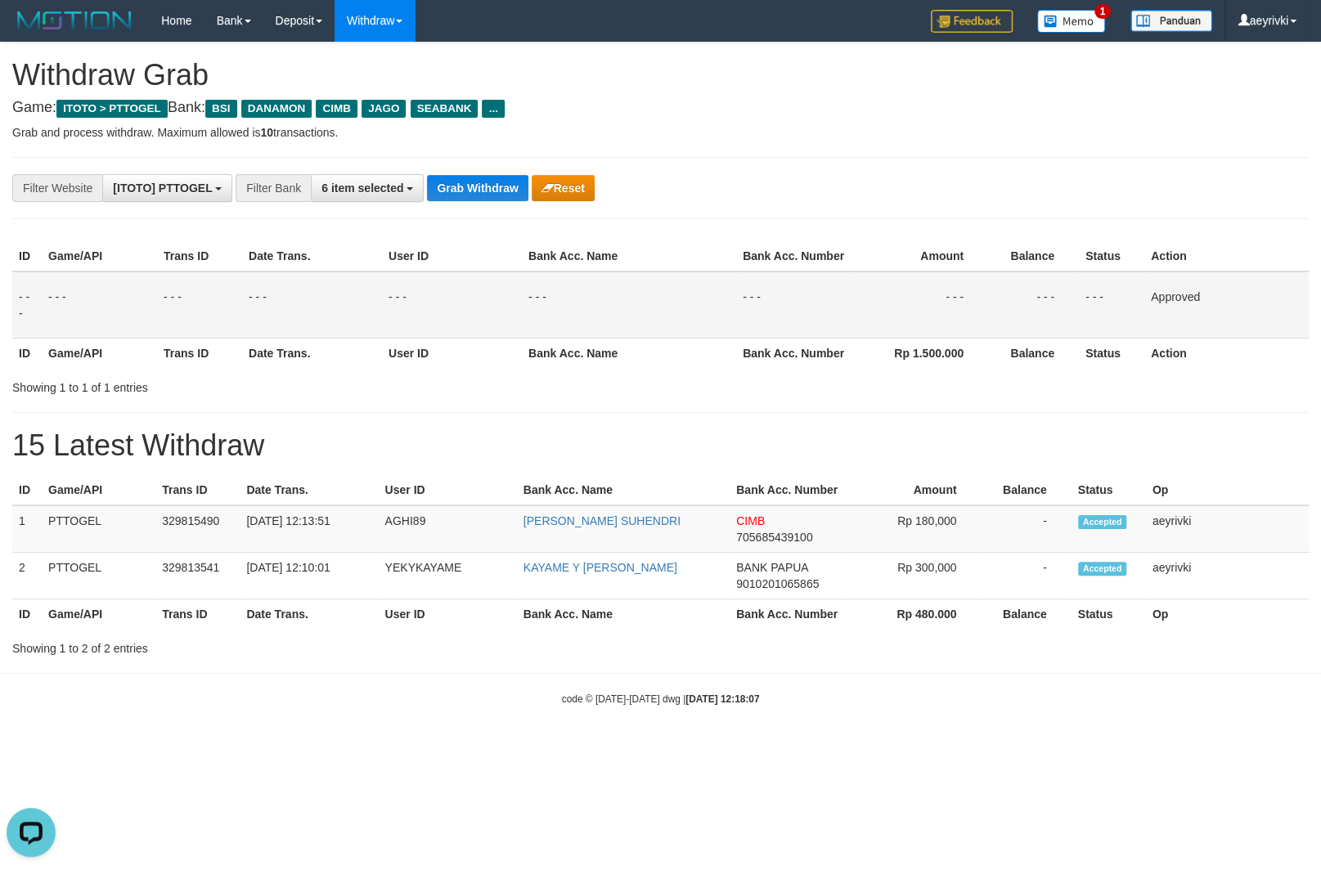
scroll to position [0, 0]
click at [747, 410] on div "**********" at bounding box center [660, 350] width 1321 height 614
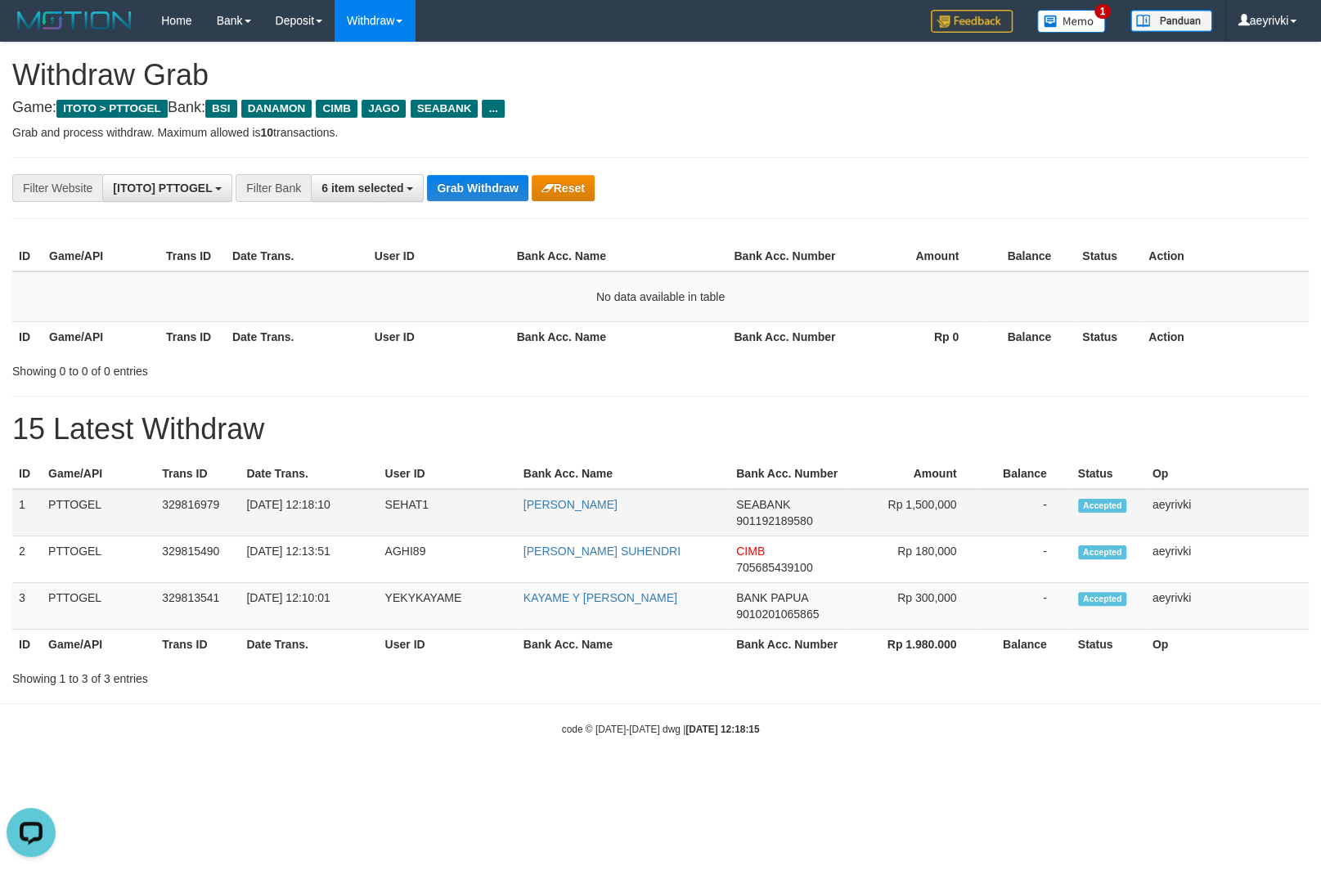
click at [775, 523] on span "901192189580" at bounding box center [774, 520] width 76 height 13
copy span "901192189580"
click at [430, 185] on button "Grab Withdraw" at bounding box center [477, 188] width 101 height 26
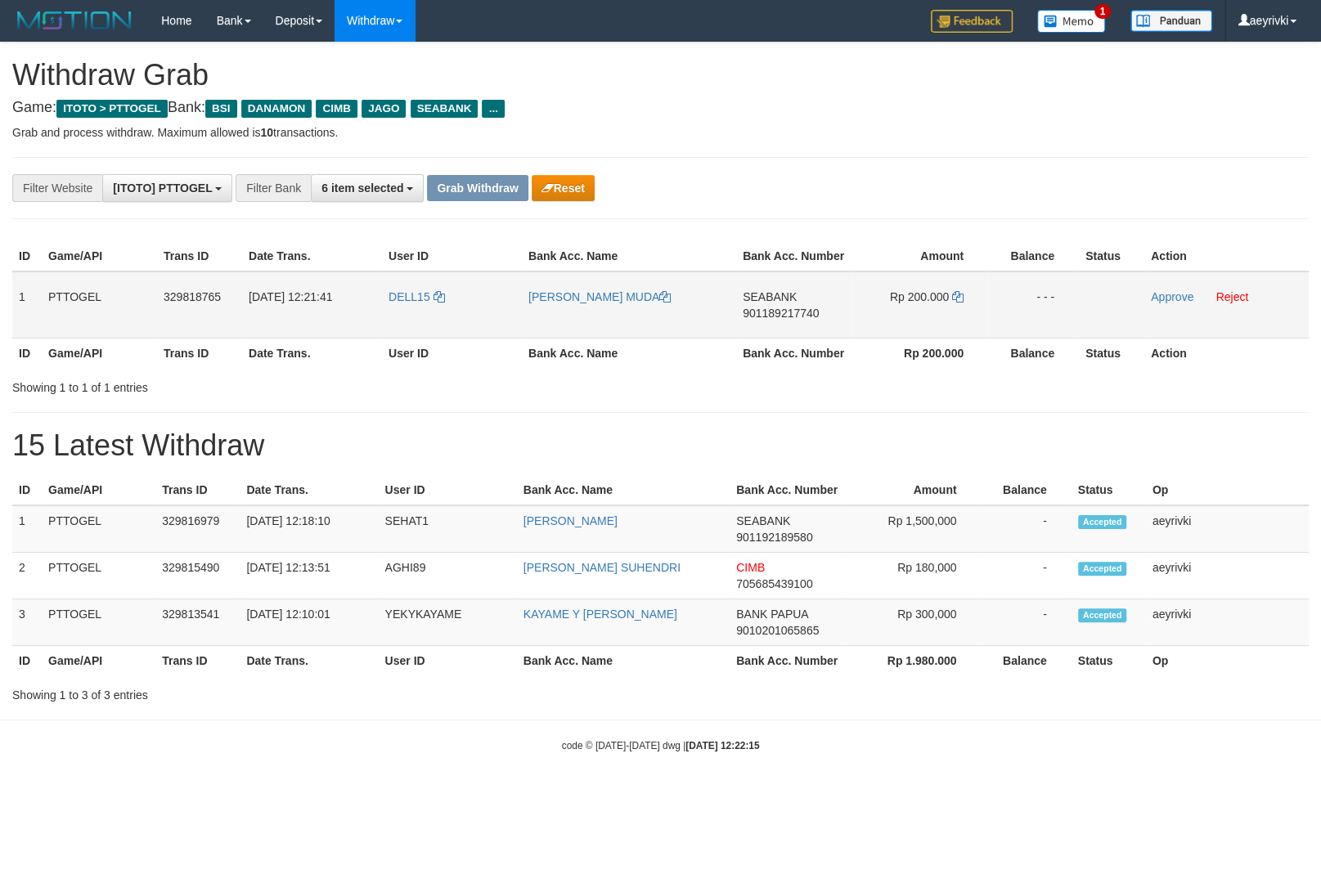
scroll to position [370, 0]
drag, startPoint x: 398, startPoint y: 314, endPoint x: 834, endPoint y: 280, distance: 437.2
click at [834, 280] on tr "1 PTTOGEL 329818765 31/08/2025 12:21:41 DELL15 KUSNADI SYATYA MUDA SEABANK 9011…" at bounding box center [660, 305] width 1296 height 67
click at [689, 349] on th "Bank Acc. Name" at bounding box center [629, 353] width 214 height 30
click at [796, 315] on span "901189217740" at bounding box center [781, 313] width 76 height 13
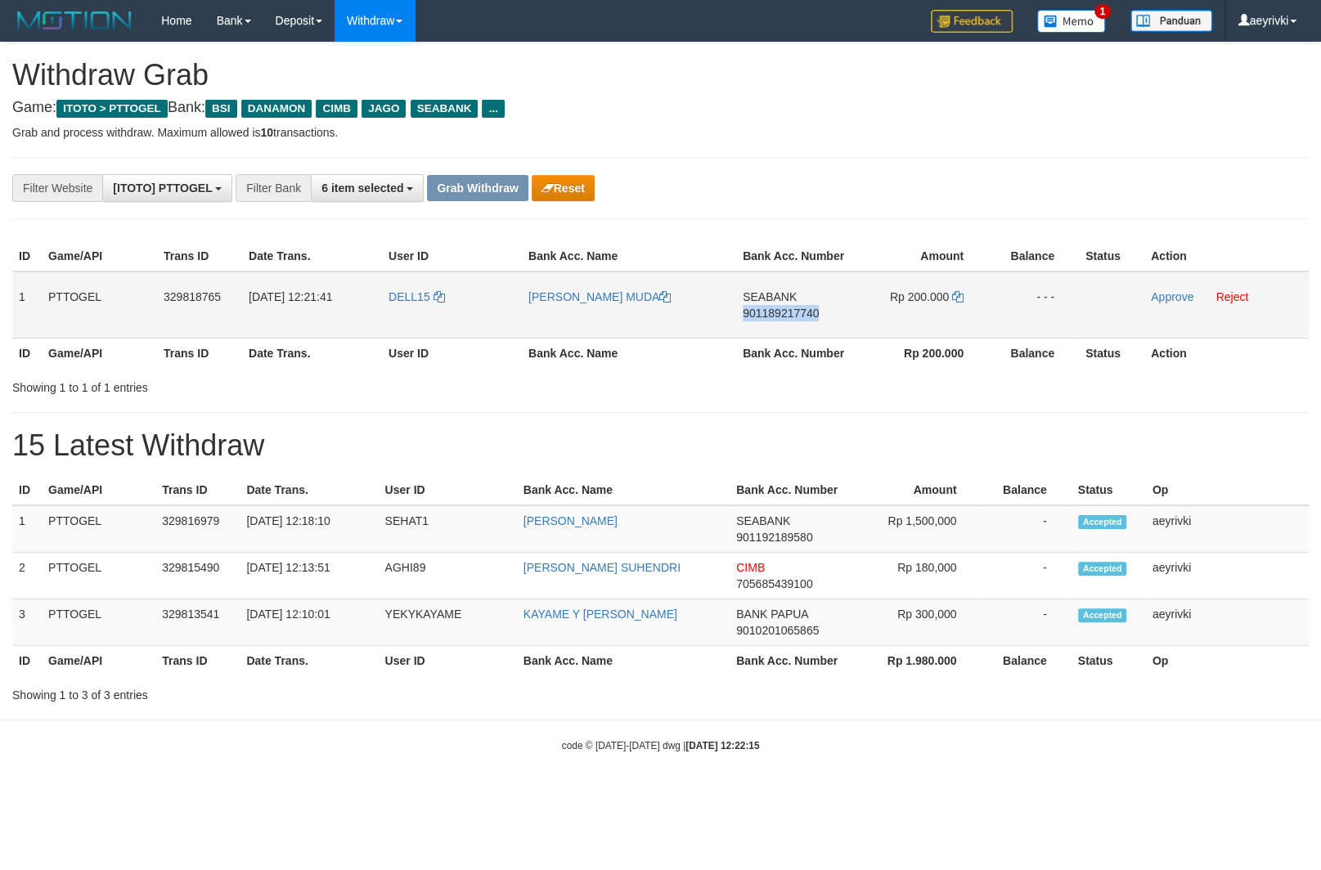
click at [796, 315] on span "901189217740" at bounding box center [781, 313] width 76 height 13
copy span "901189217740"
click at [800, 310] on span "901189217740" at bounding box center [781, 313] width 76 height 13
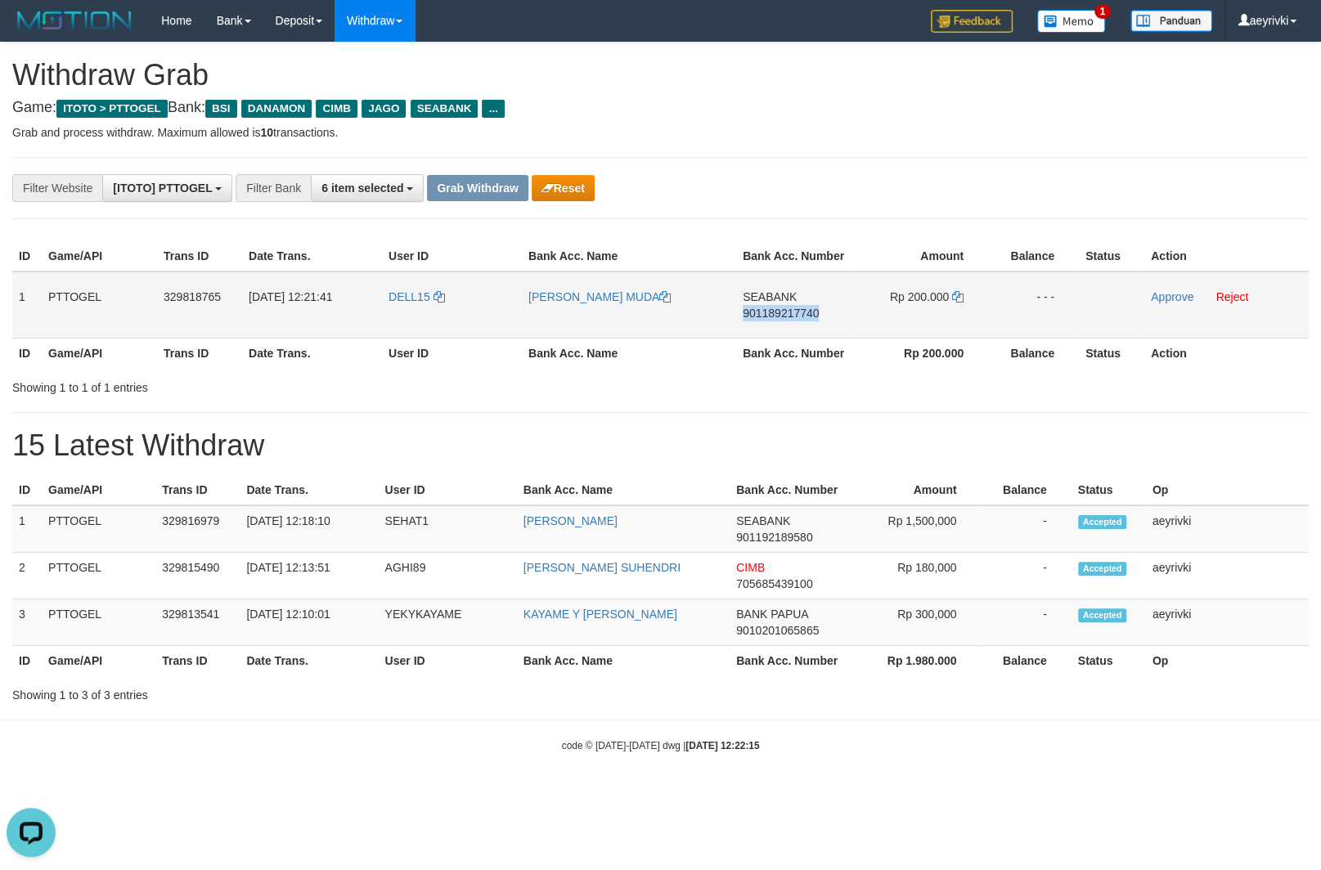
copy span "901189217740"
click at [956, 296] on icon at bounding box center [957, 296] width 11 height 11
drag, startPoint x: 481, startPoint y: 322, endPoint x: 924, endPoint y: 312, distance: 443.3
click at [924, 312] on tr "1 PTTOGEL 329818765 31/08/2025 12:21:41 DELL15 KUSNADI SYATYA MUDA SEABANK 9011…" at bounding box center [660, 305] width 1296 height 67
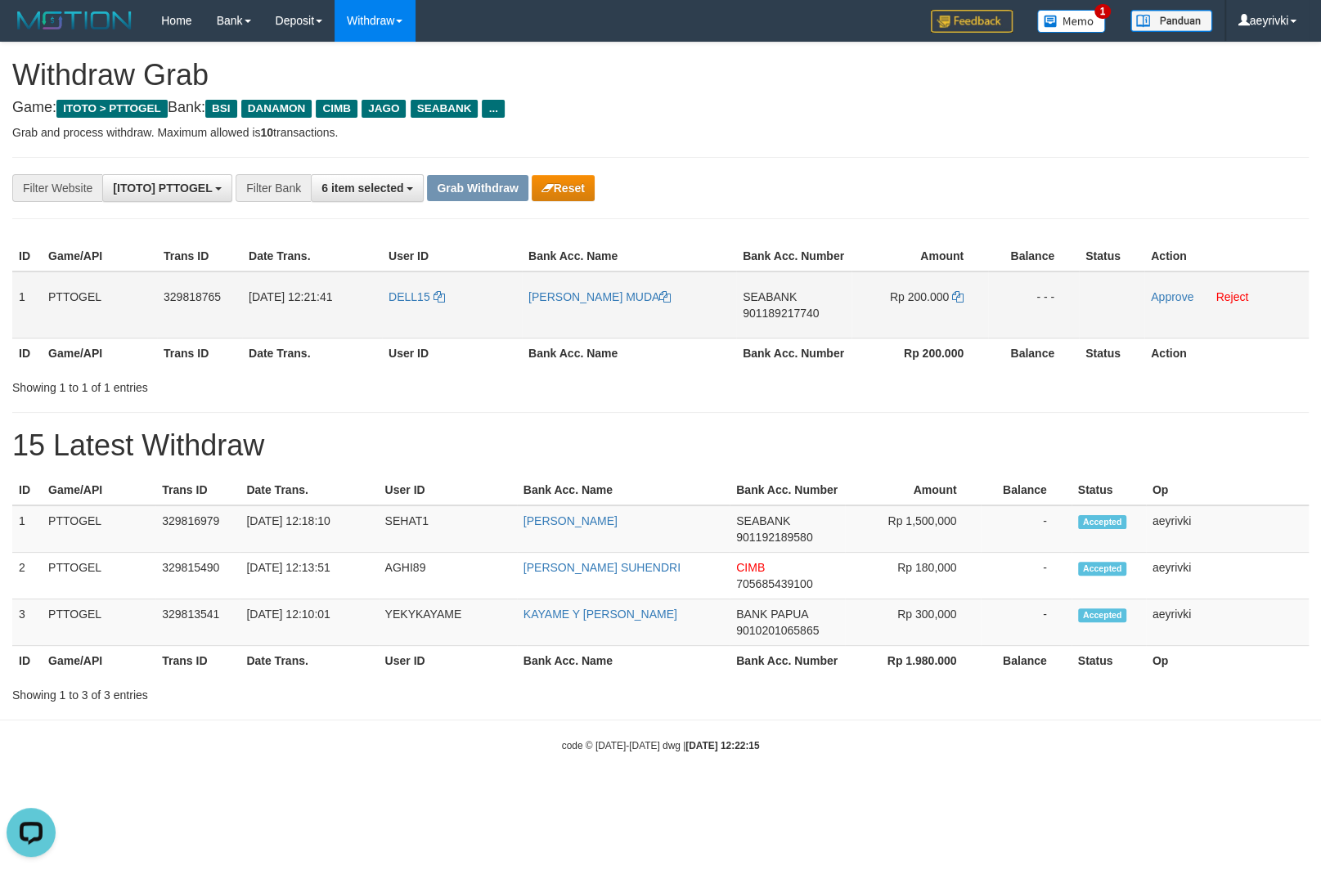
copy tr
click at [1174, 298] on link "Approve" at bounding box center [1172, 296] width 43 height 13
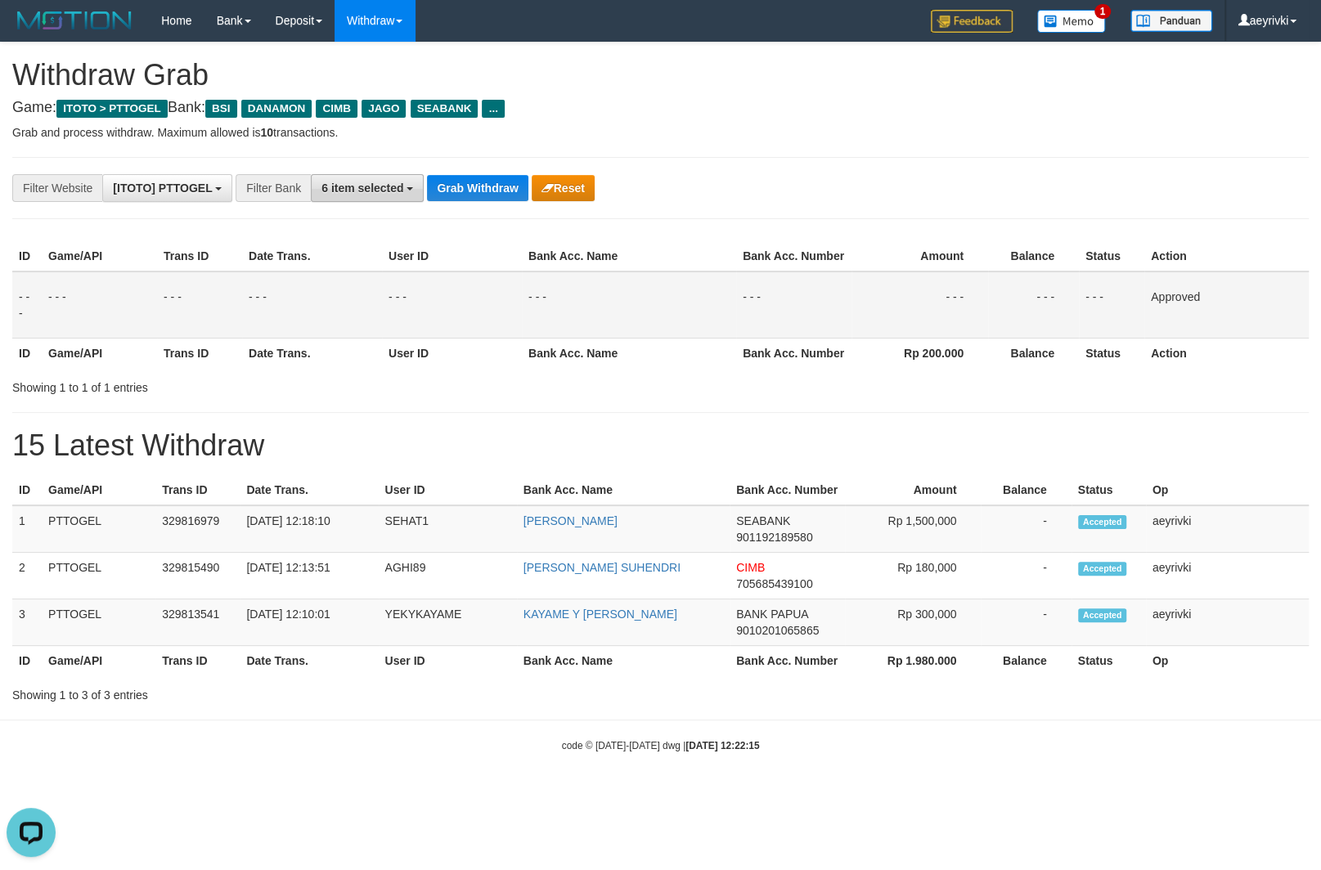
click at [375, 189] on span "6 item selected" at bounding box center [362, 188] width 82 height 13
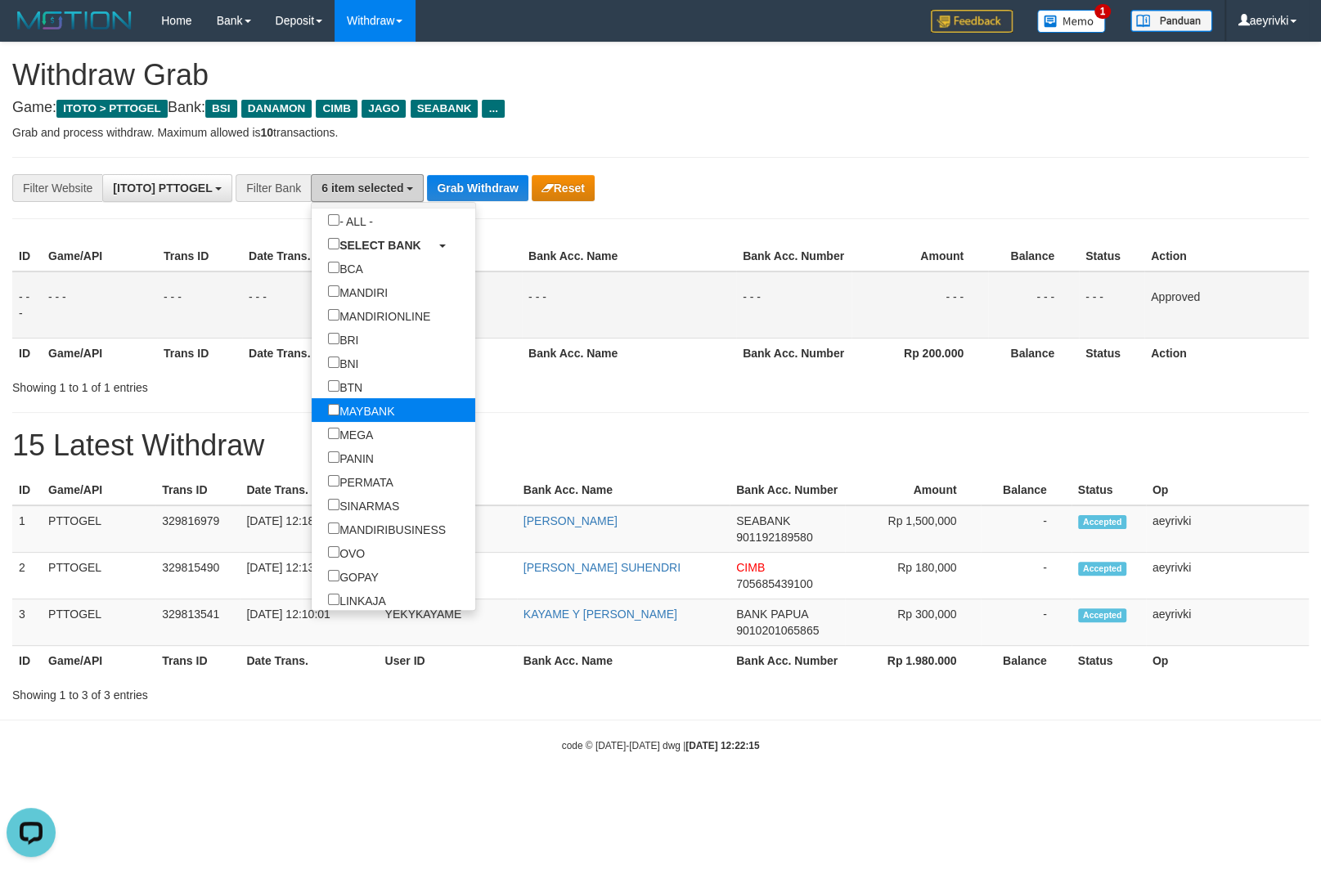
scroll to position [43, 0]
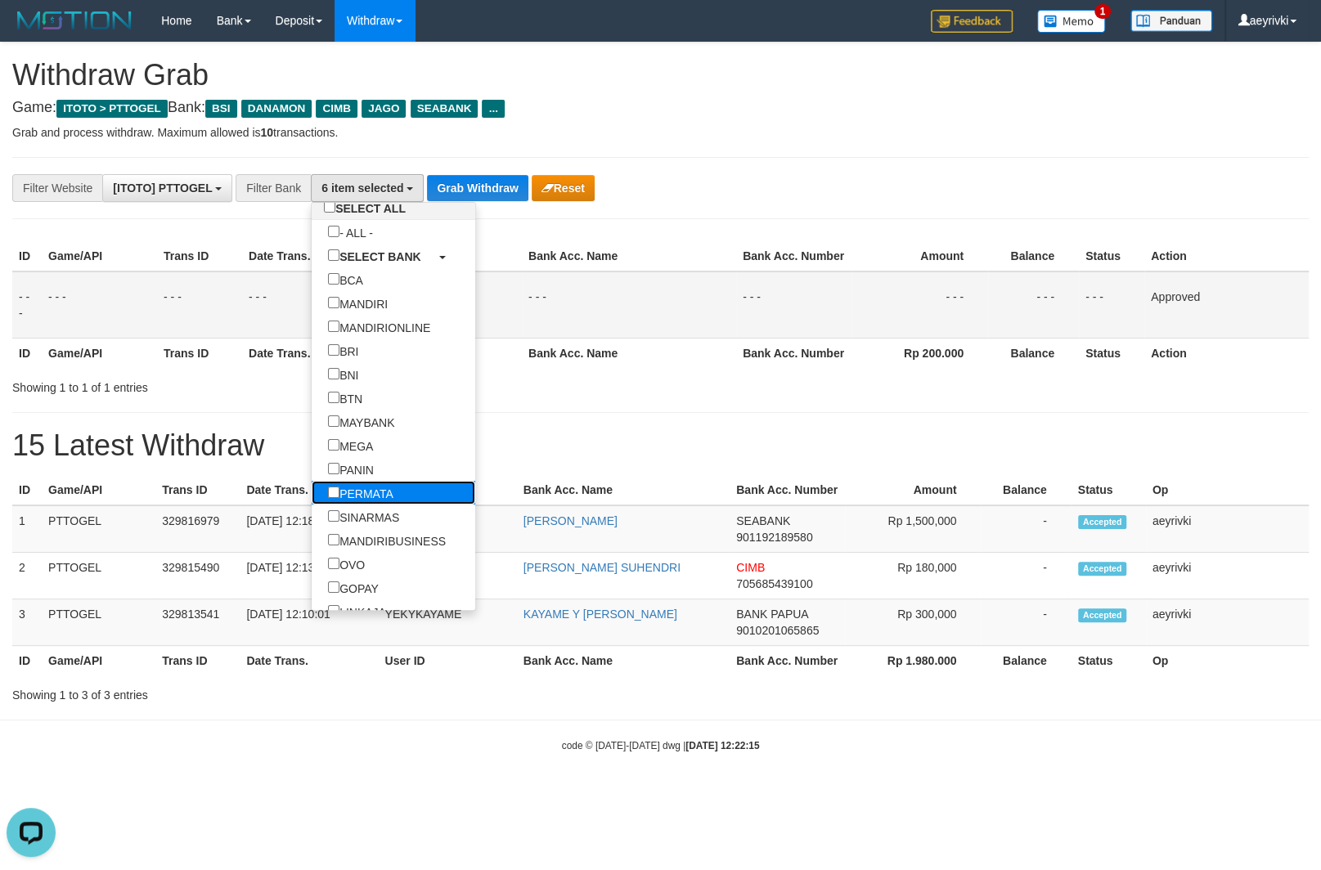
click at [312, 487] on label "PERMATA" at bounding box center [361, 493] width 98 height 24
select select "*******"
click at [479, 183] on button "Grab Withdraw" at bounding box center [477, 188] width 101 height 26
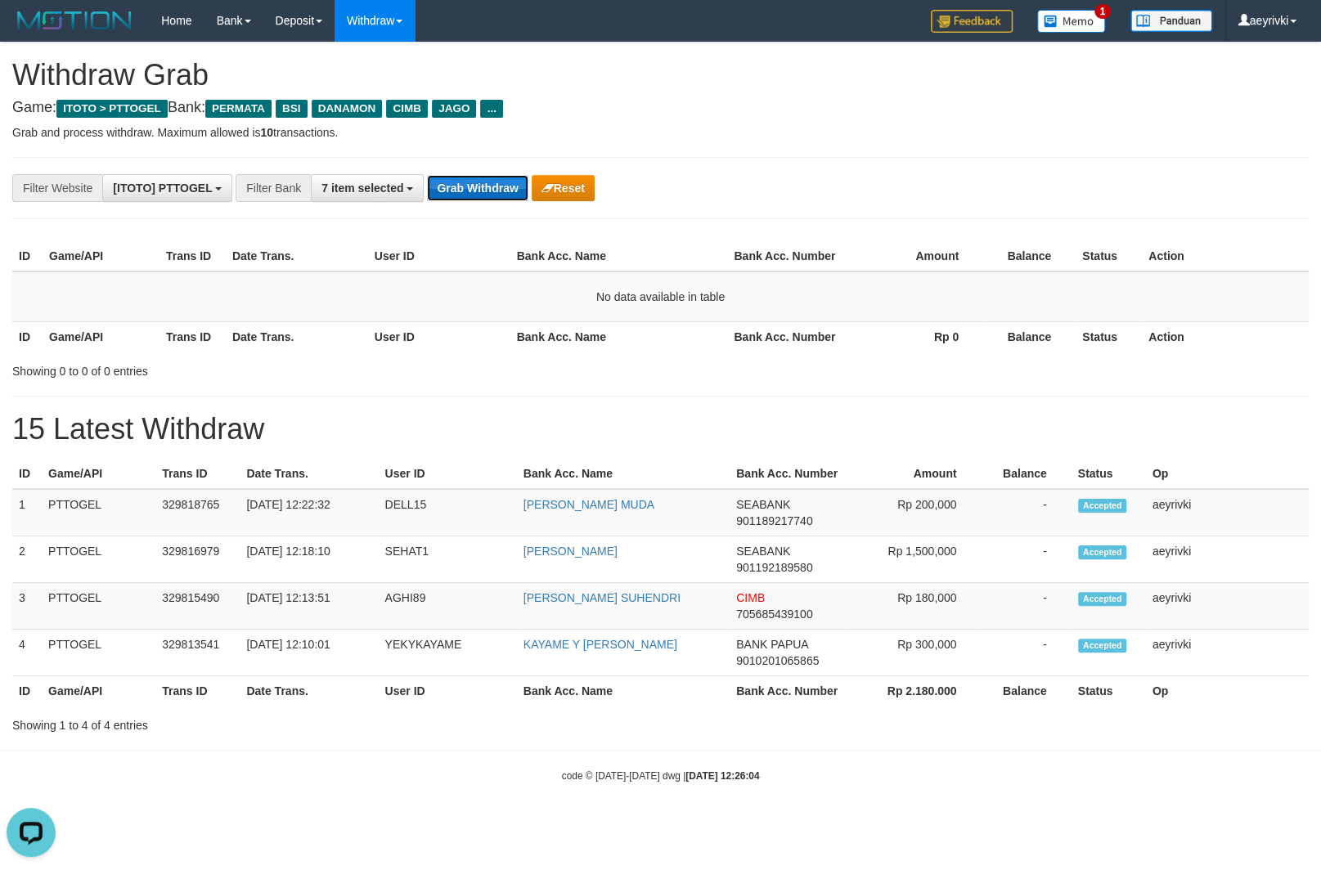
drag, startPoint x: 454, startPoint y: 188, endPoint x: 393, endPoint y: 201, distance: 61.9
click at [455, 188] on button "Grab Withdraw" at bounding box center [477, 188] width 101 height 26
click at [490, 192] on button "Grab Withdraw" at bounding box center [477, 188] width 101 height 26
click at [512, 175] on button "Grab Withdraw" at bounding box center [477, 188] width 101 height 26
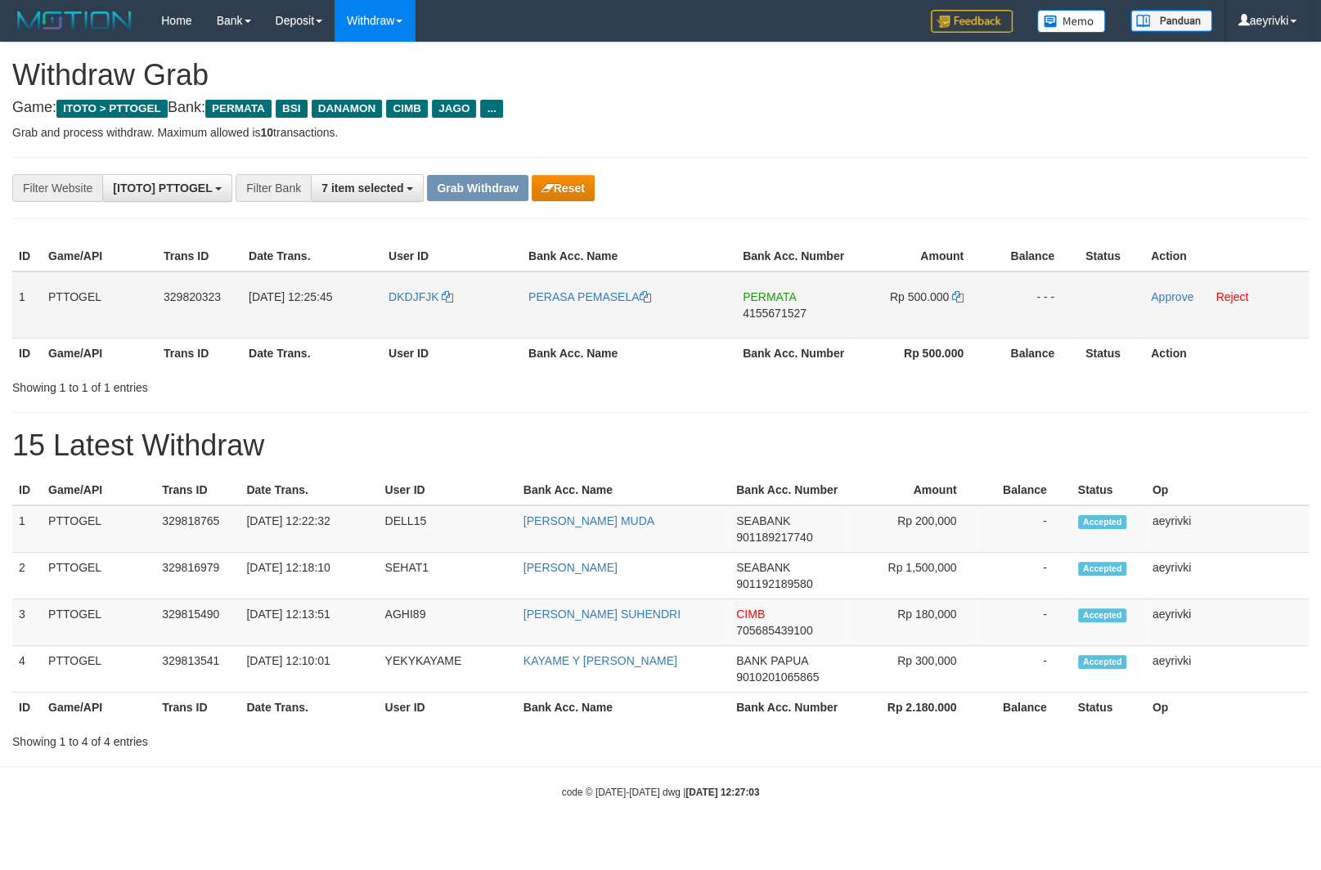
scroll to position [183, 0]
click at [958, 296] on icon at bounding box center [957, 296] width 11 height 11
drag, startPoint x: 415, startPoint y: 312, endPoint x: 956, endPoint y: 281, distance: 541.4
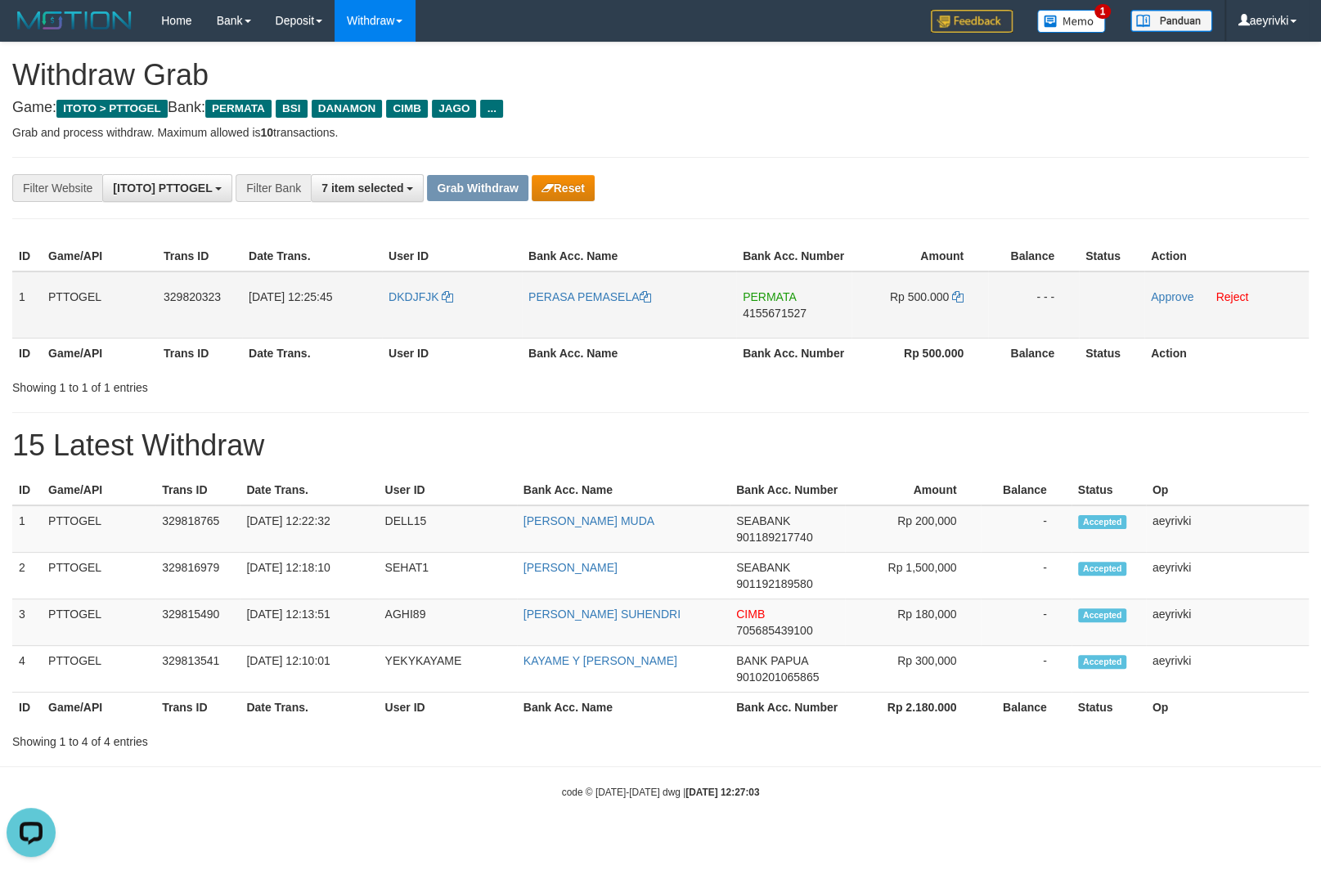
click at [956, 281] on tr "1 PTTOGEL 329820323 31/08/2025 12:25:45 DKDJFJK PERASA PEMASELA PERMATA 4155671…" at bounding box center [660, 305] width 1296 height 67
copy tr
click at [1168, 300] on link "Approve" at bounding box center [1172, 296] width 43 height 13
click at [1283, 705] on th "Op" at bounding box center [1227, 708] width 163 height 30
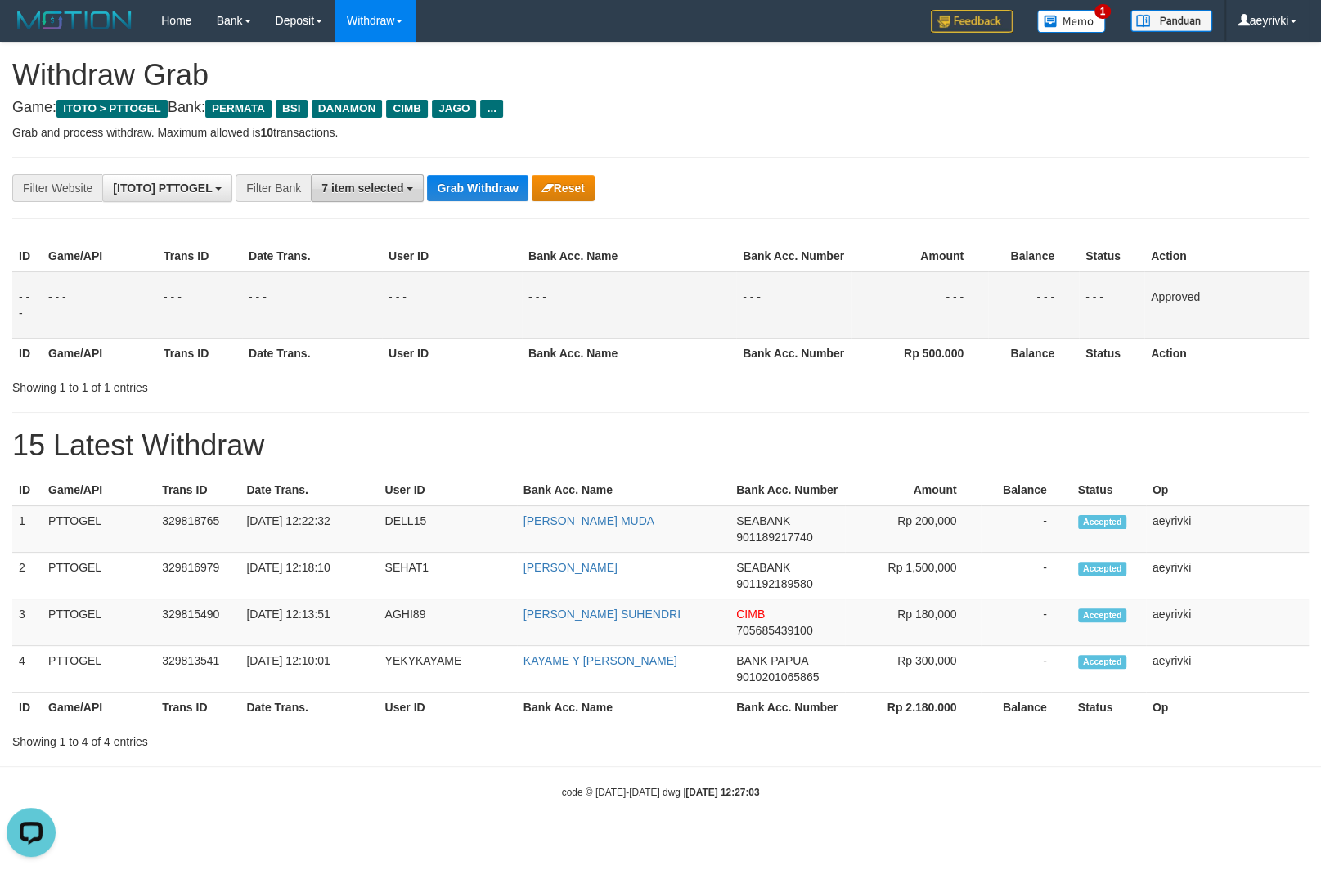
click at [384, 192] on span "7 item selected" at bounding box center [362, 188] width 82 height 13
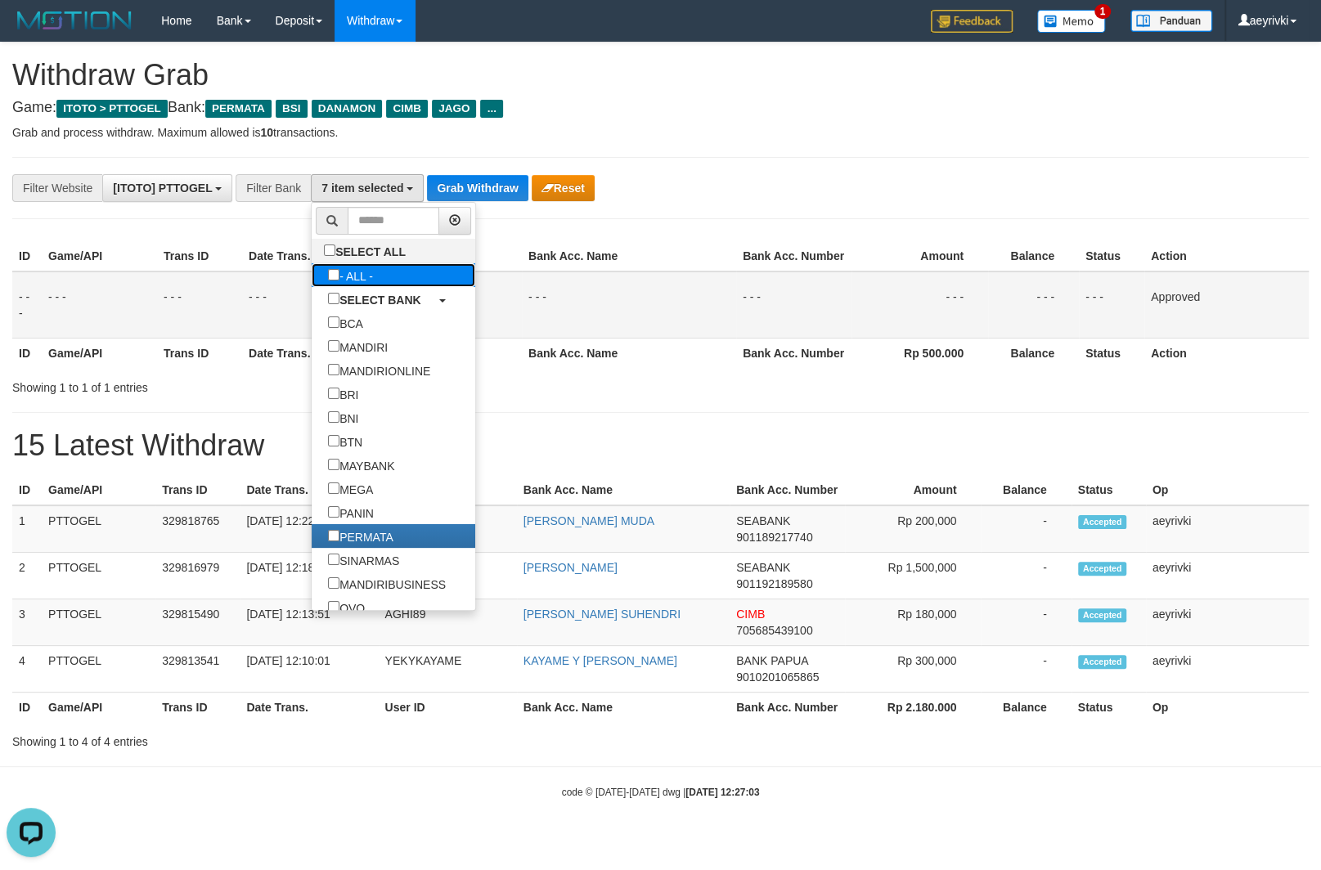
click at [312, 268] on label "- ALL -" at bounding box center [351, 275] width 78 height 24
select select "***"
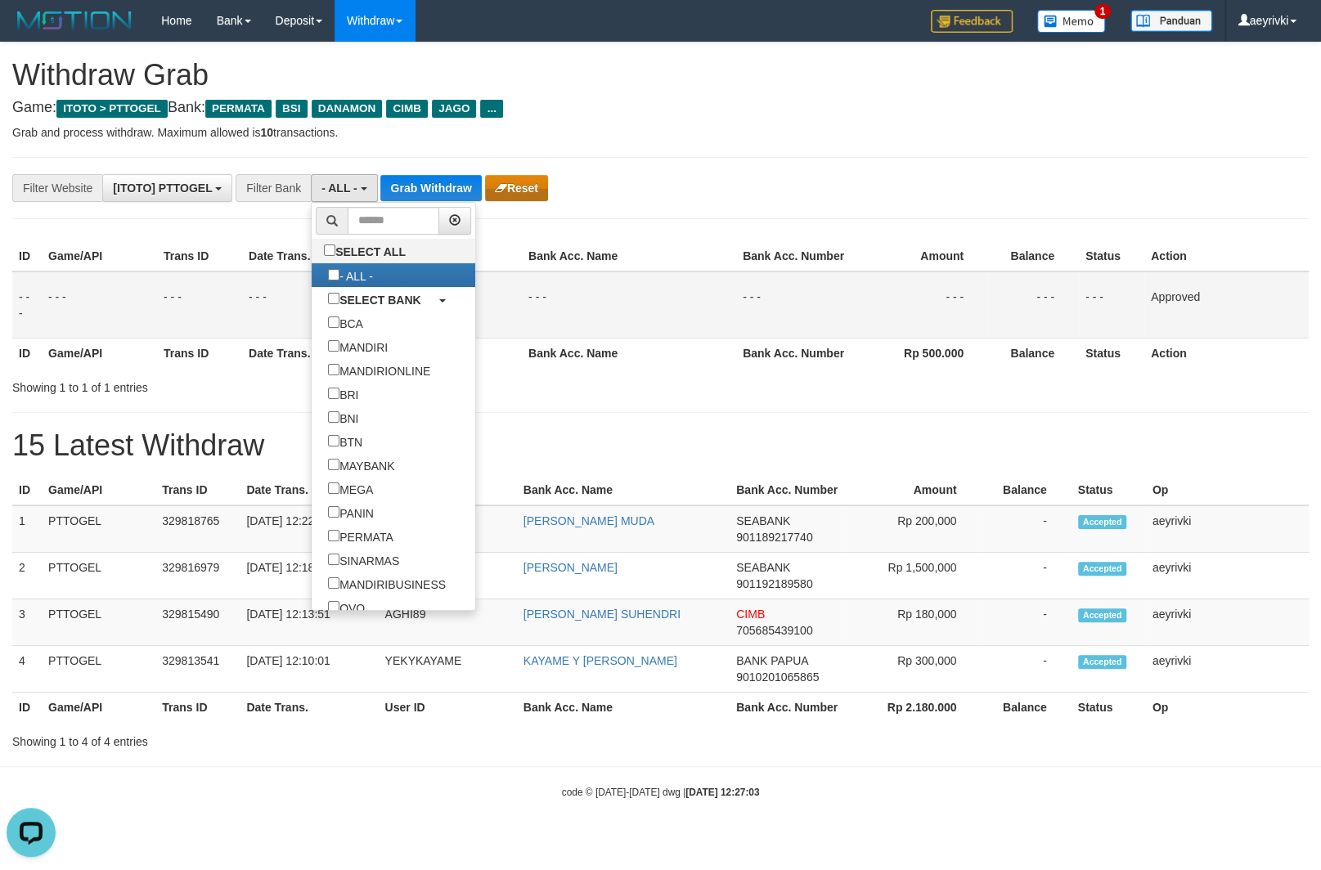
scroll to position [16, 0]
click at [467, 182] on button "Grab Withdraw" at bounding box center [430, 188] width 101 height 26
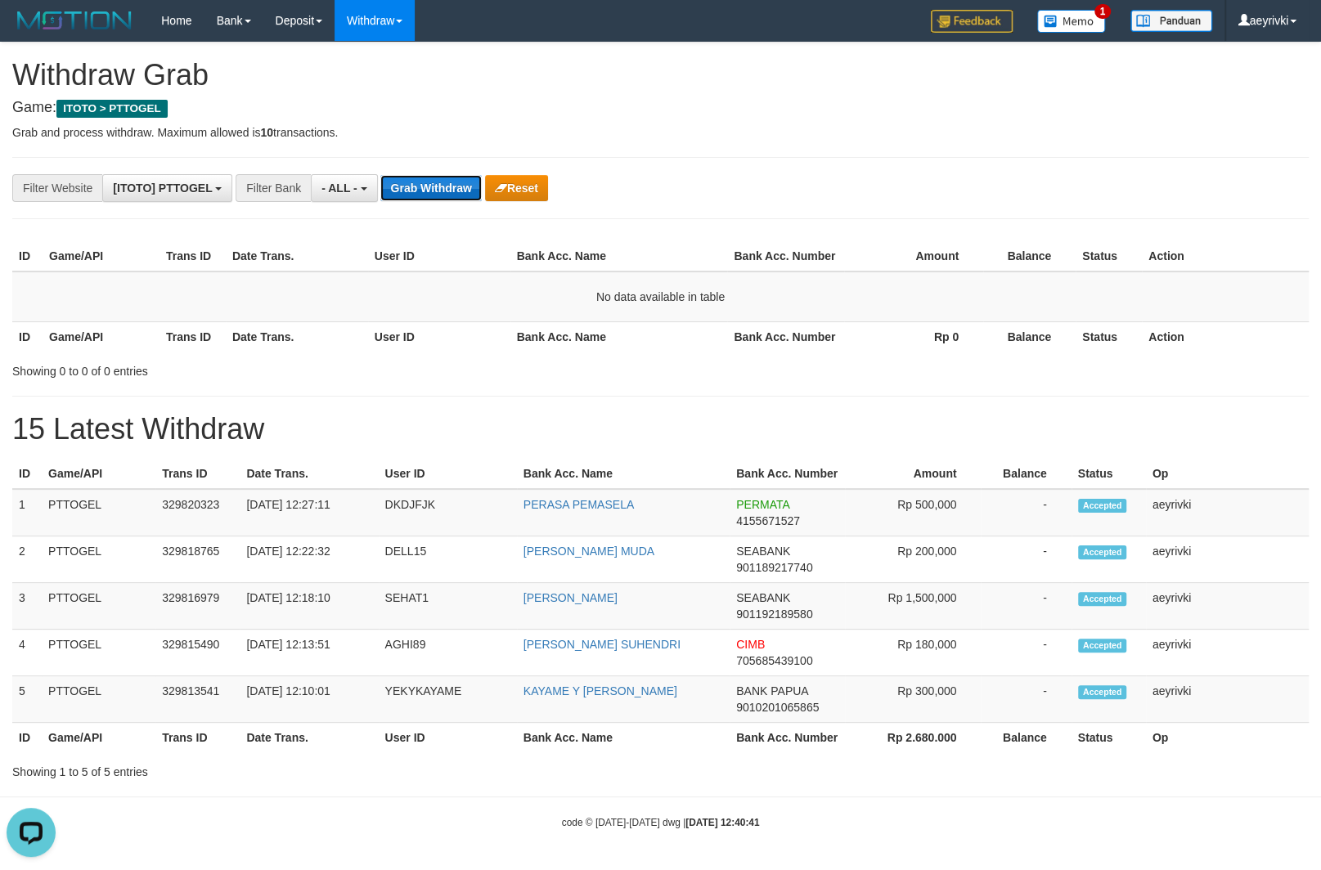
click at [452, 195] on button "Grab Withdraw" at bounding box center [430, 188] width 101 height 26
click at [343, 195] on button "- ALL -" at bounding box center [344, 188] width 66 height 28
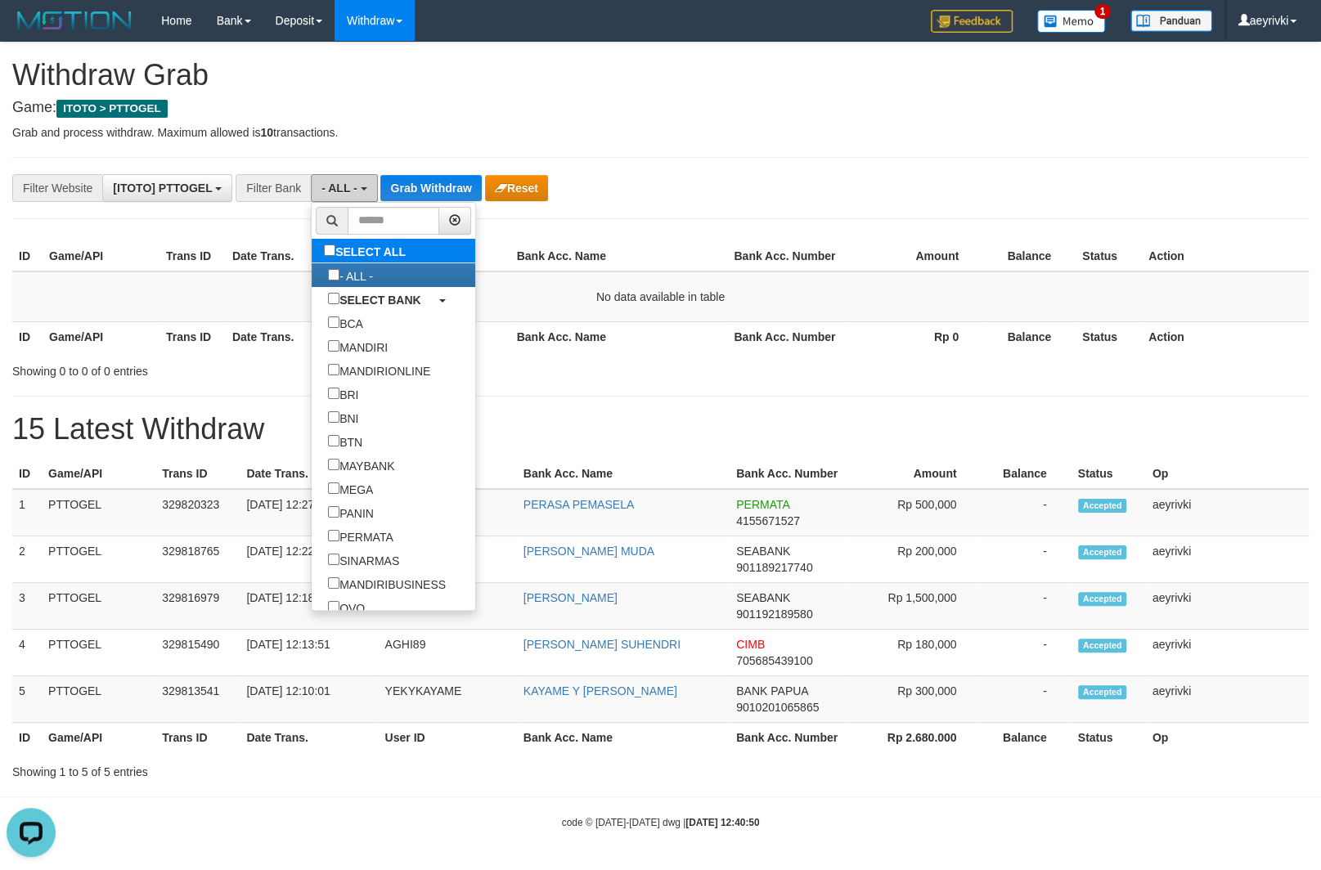
scroll to position [0, 0]
drag, startPoint x: 344, startPoint y: 261, endPoint x: 346, endPoint y: 272, distance: 10.8
click at [343, 261] on label "SELECT ALL" at bounding box center [367, 251] width 110 height 24
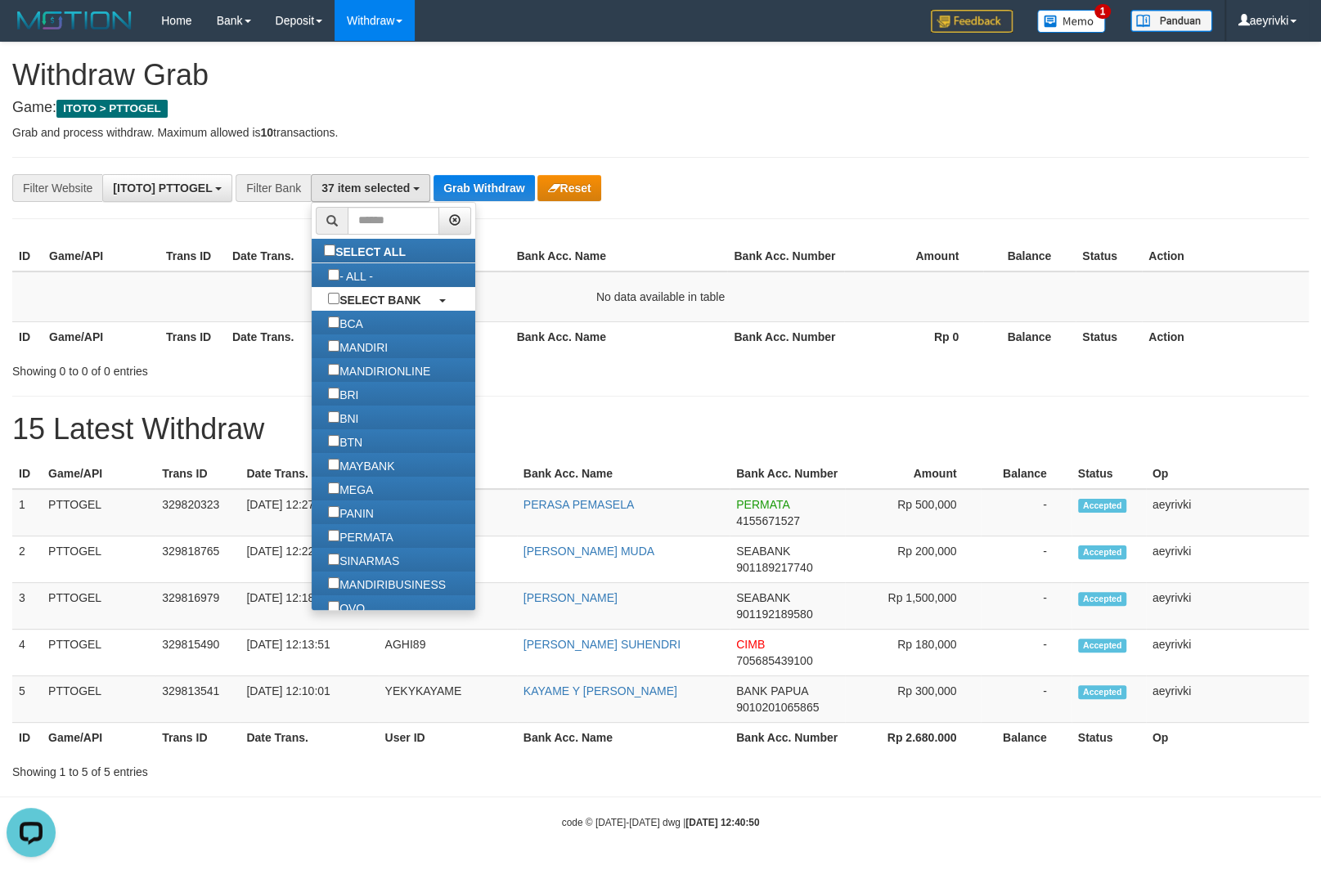
scroll to position [624, 0]
click at [312, 259] on label "SELECT ALL" at bounding box center [367, 251] width 110 height 24
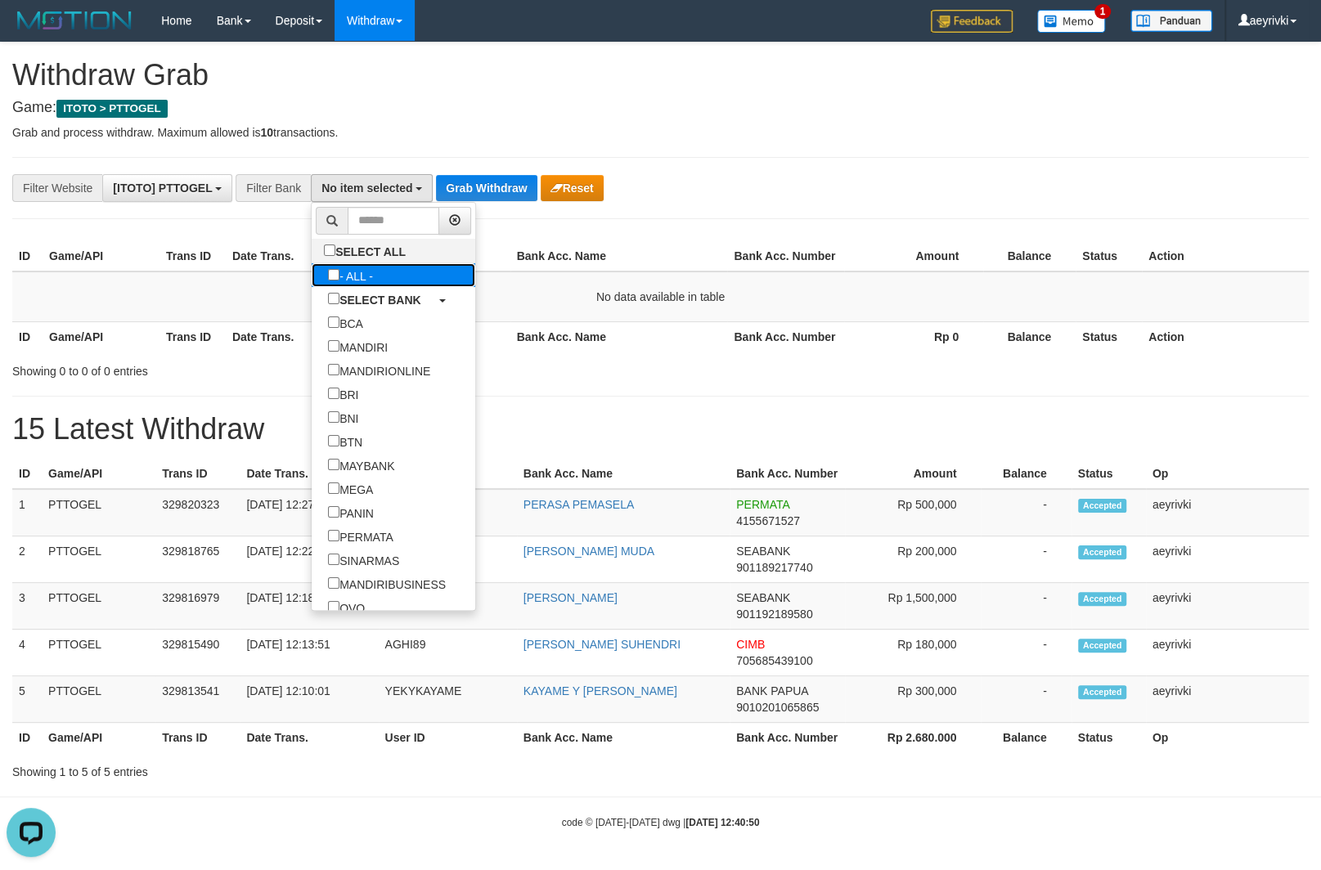
drag, startPoint x: 283, startPoint y: 274, endPoint x: 425, endPoint y: 236, distance: 147.4
click at [312, 275] on label "- ALL -" at bounding box center [351, 275] width 78 height 24
click at [312, 272] on label "- ALL -" at bounding box center [351, 275] width 78 height 24
select select "***"
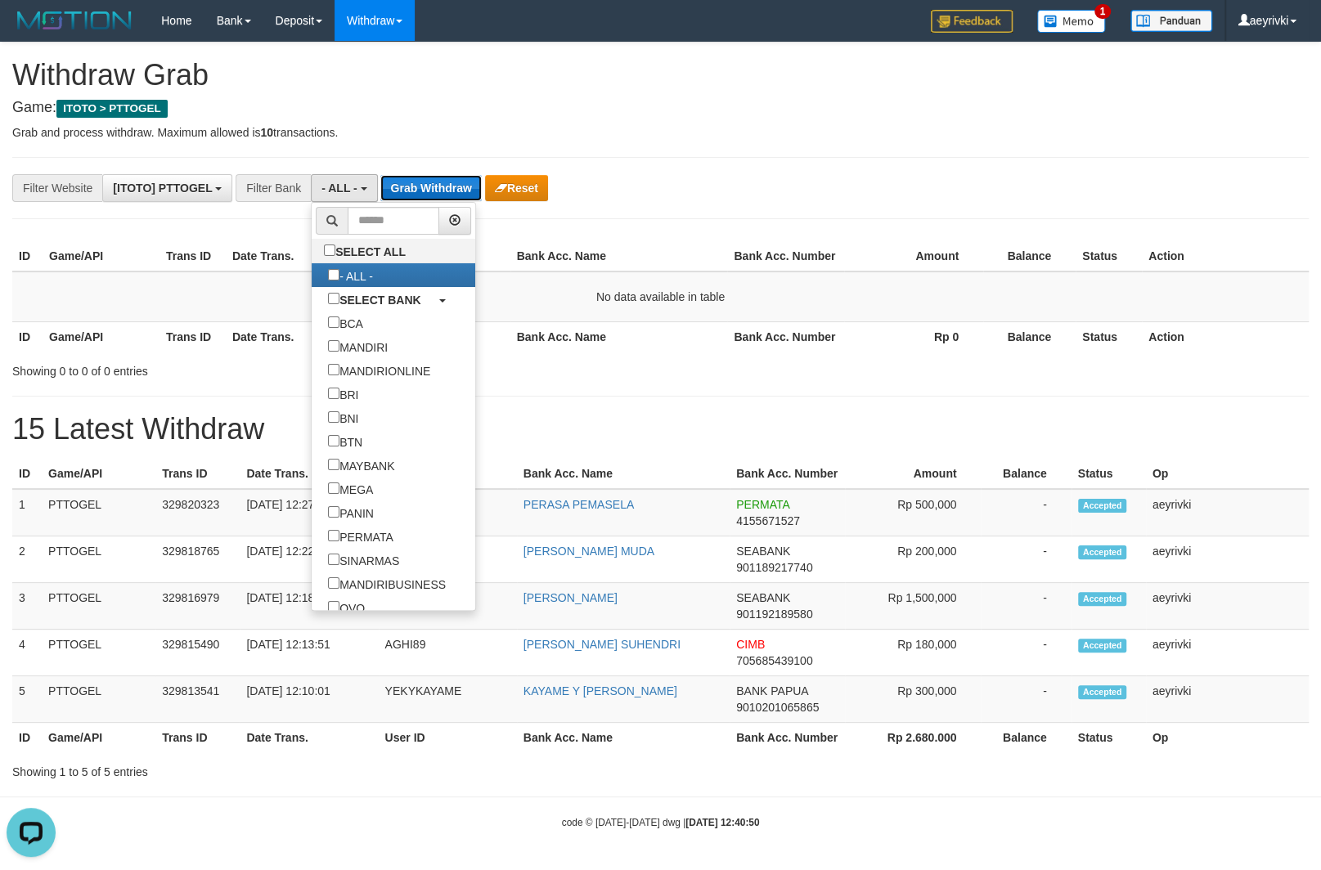
click at [443, 189] on button "Grab Withdraw" at bounding box center [430, 188] width 101 height 26
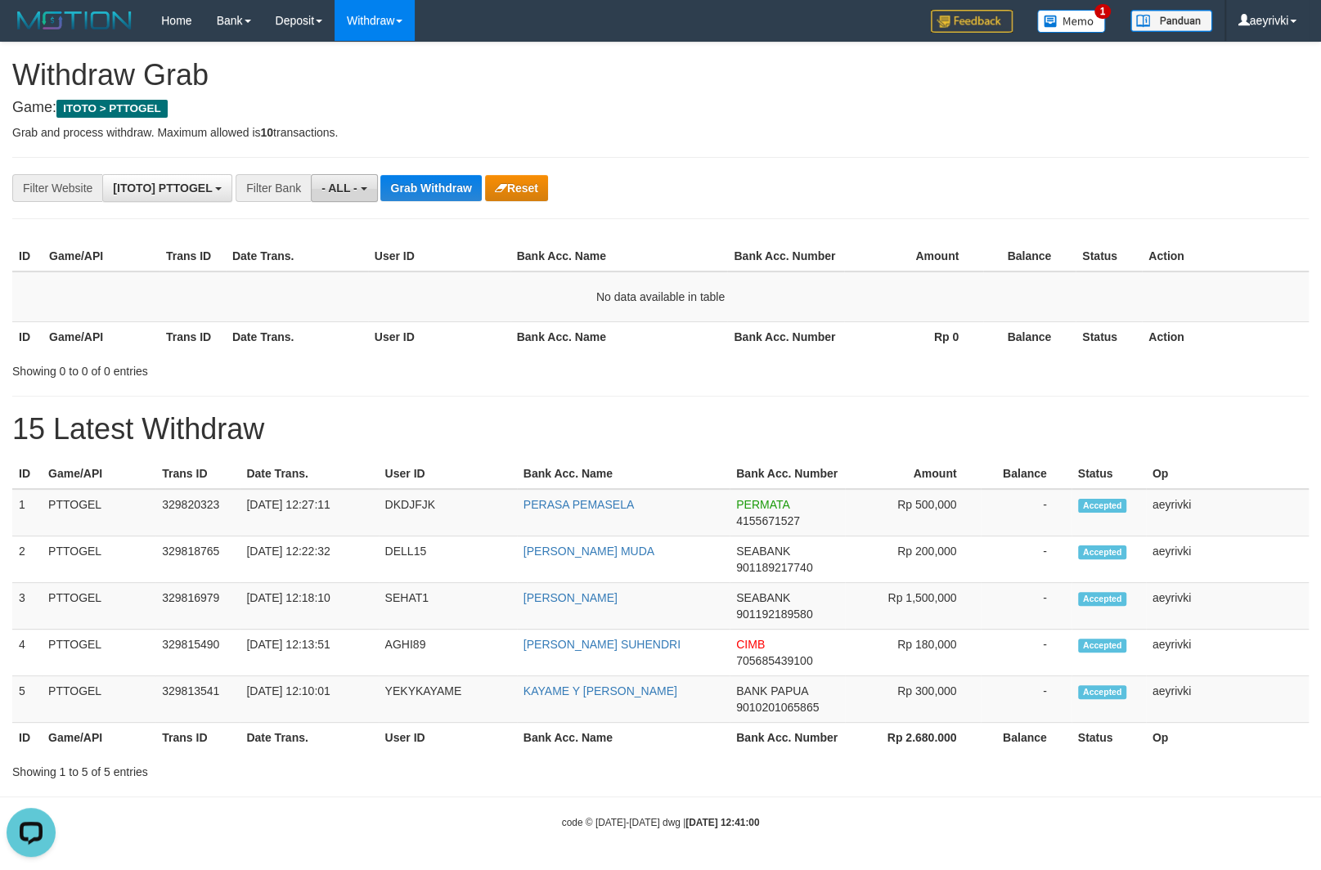
click at [319, 182] on button "- ALL -" at bounding box center [344, 188] width 66 height 28
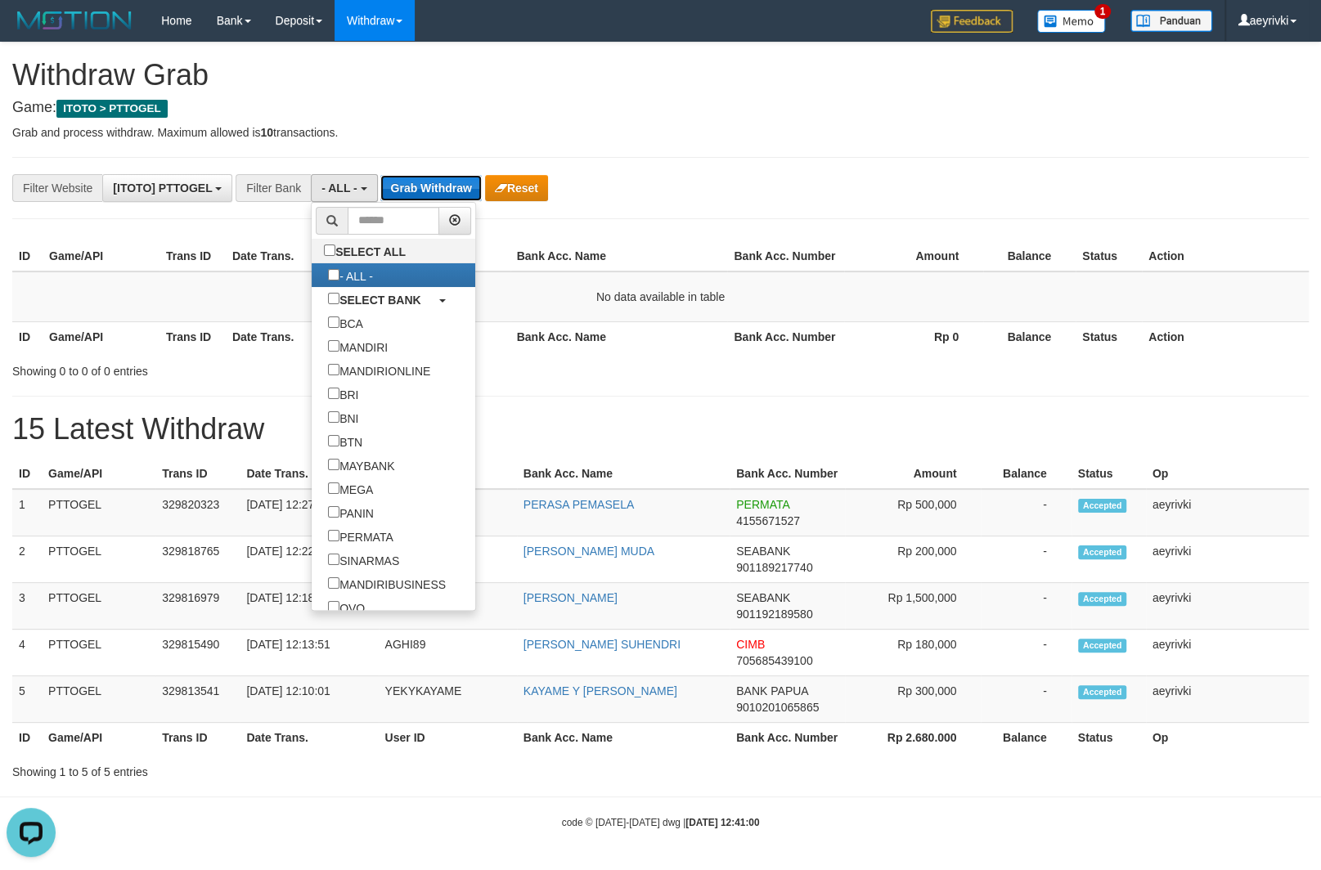
click at [417, 182] on button "Grab Withdraw" at bounding box center [430, 188] width 101 height 26
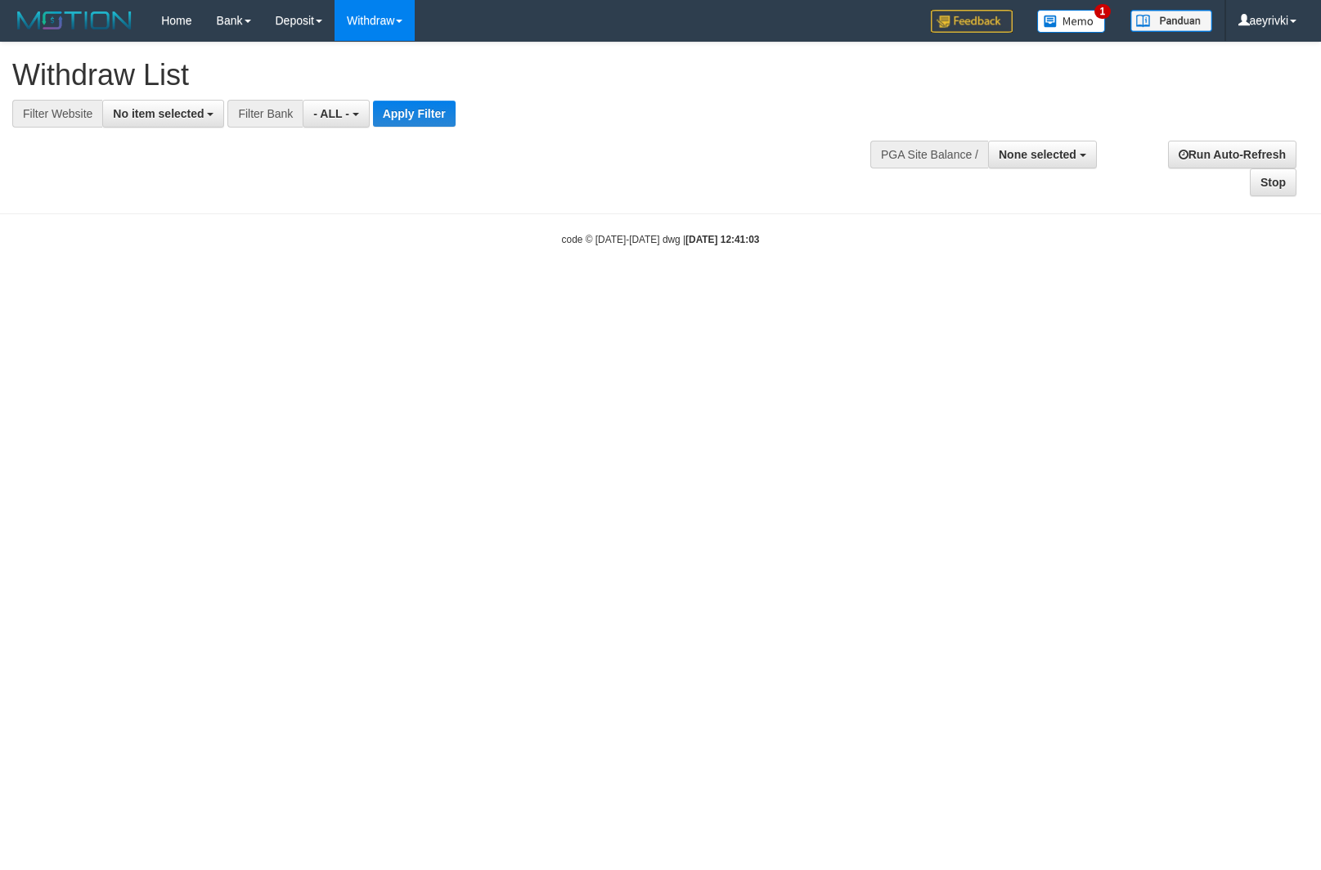
select select
click at [159, 124] on button "No item selected" at bounding box center [163, 114] width 122 height 28
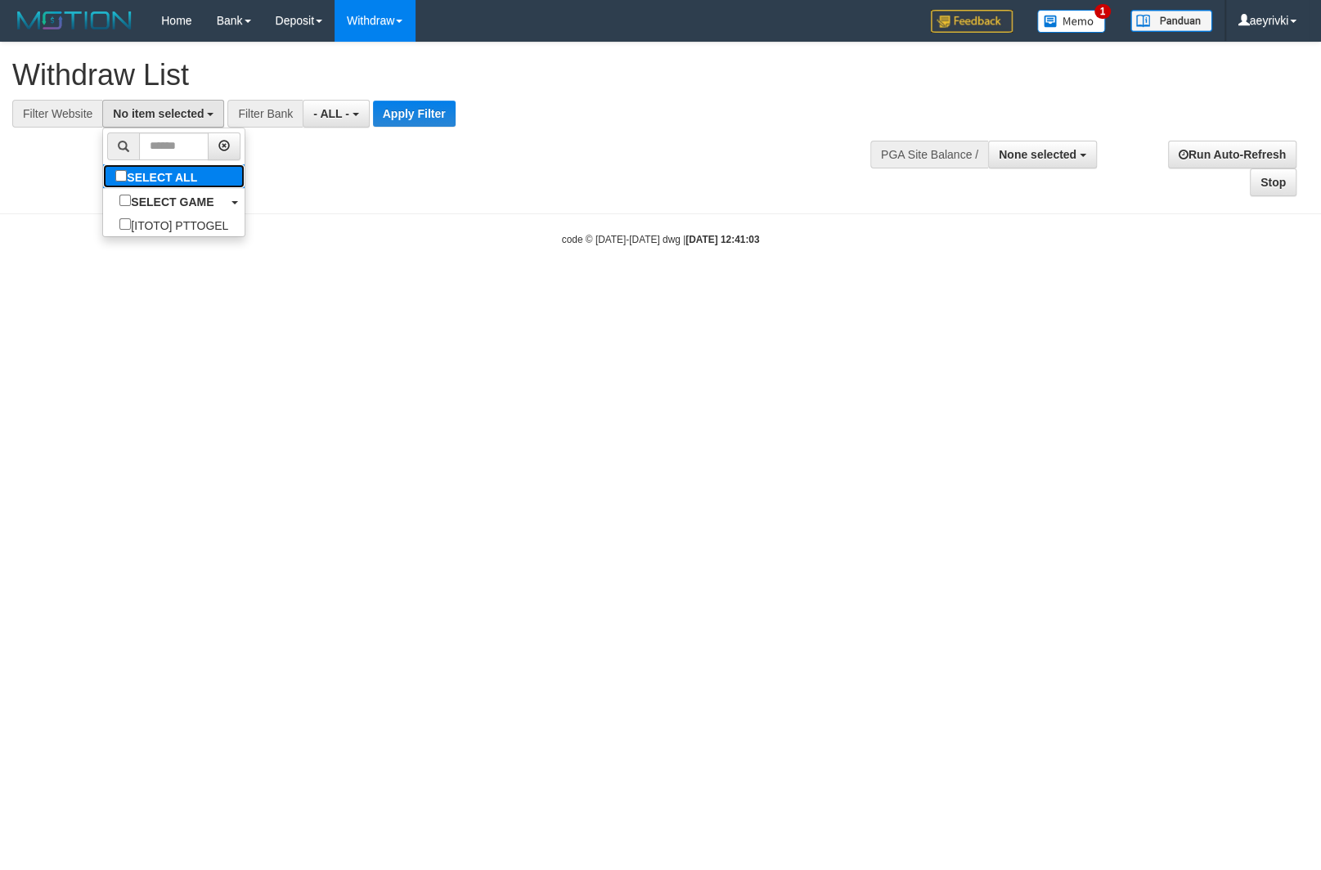
click at [103, 166] on label "SELECT ALL" at bounding box center [158, 176] width 110 height 24
select select "***"
click at [351, 117] on span "- ALL -" at bounding box center [339, 113] width 36 height 13
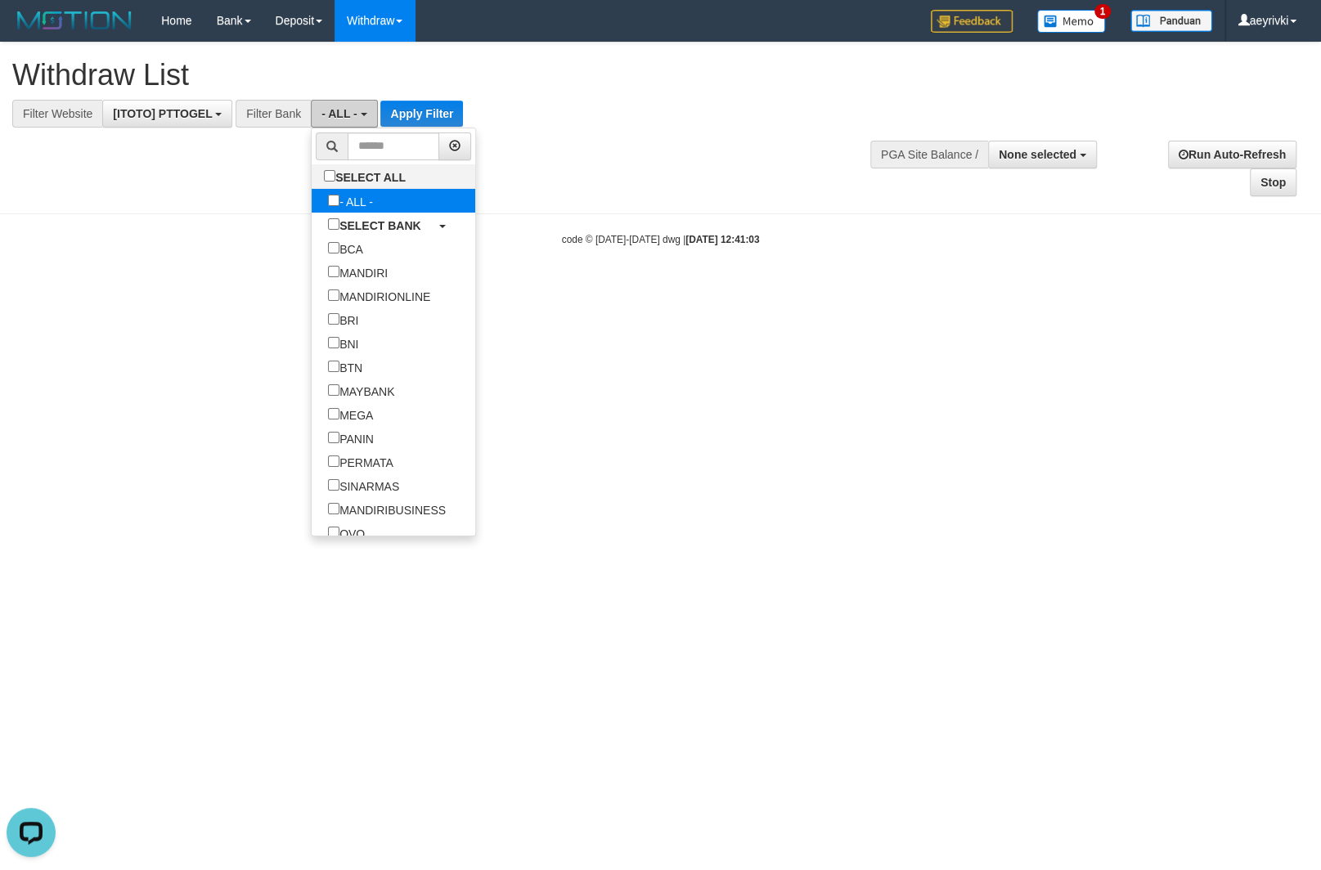
scroll to position [0, 0]
click at [423, 110] on button "Apply Filter" at bounding box center [421, 114] width 83 height 26
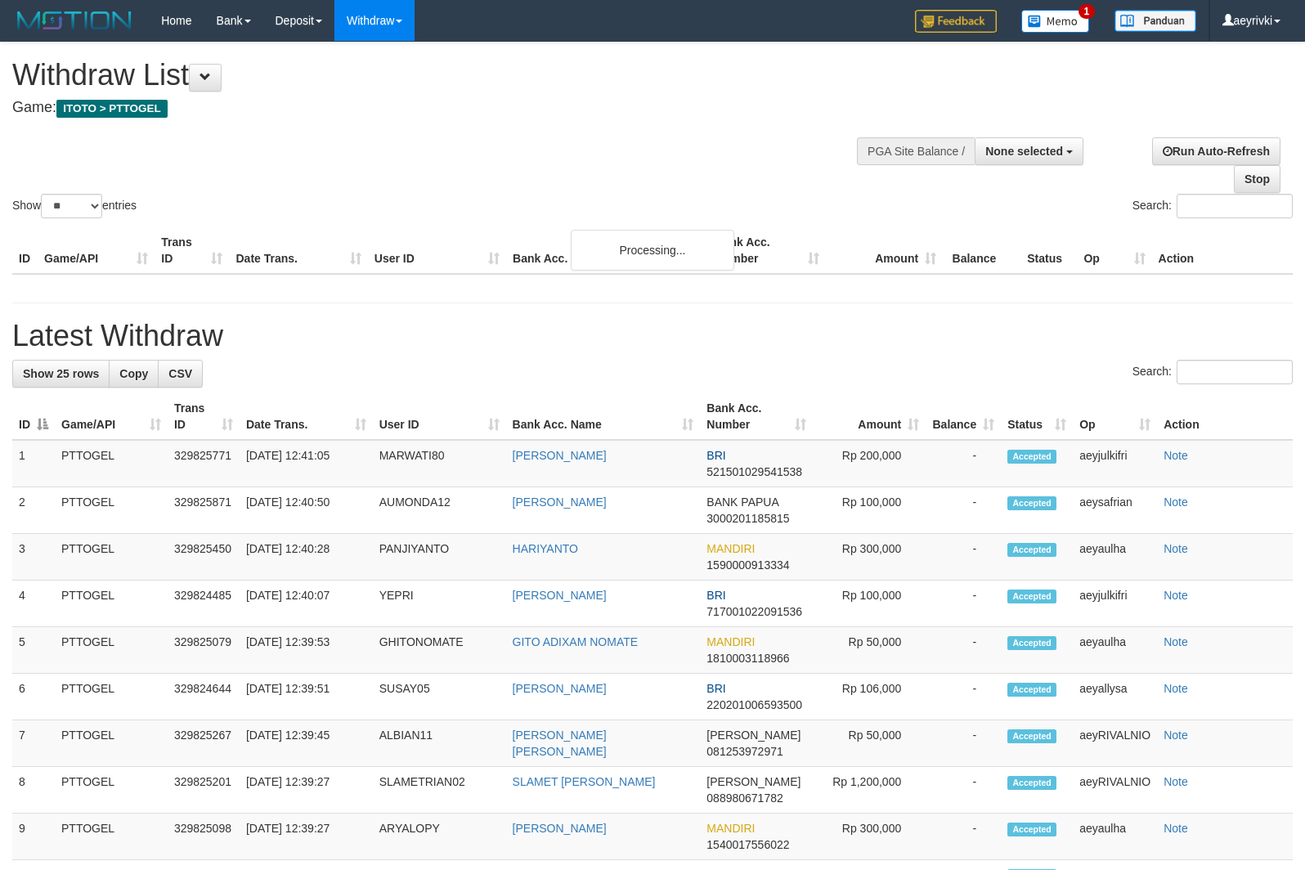
select select
select select "**"
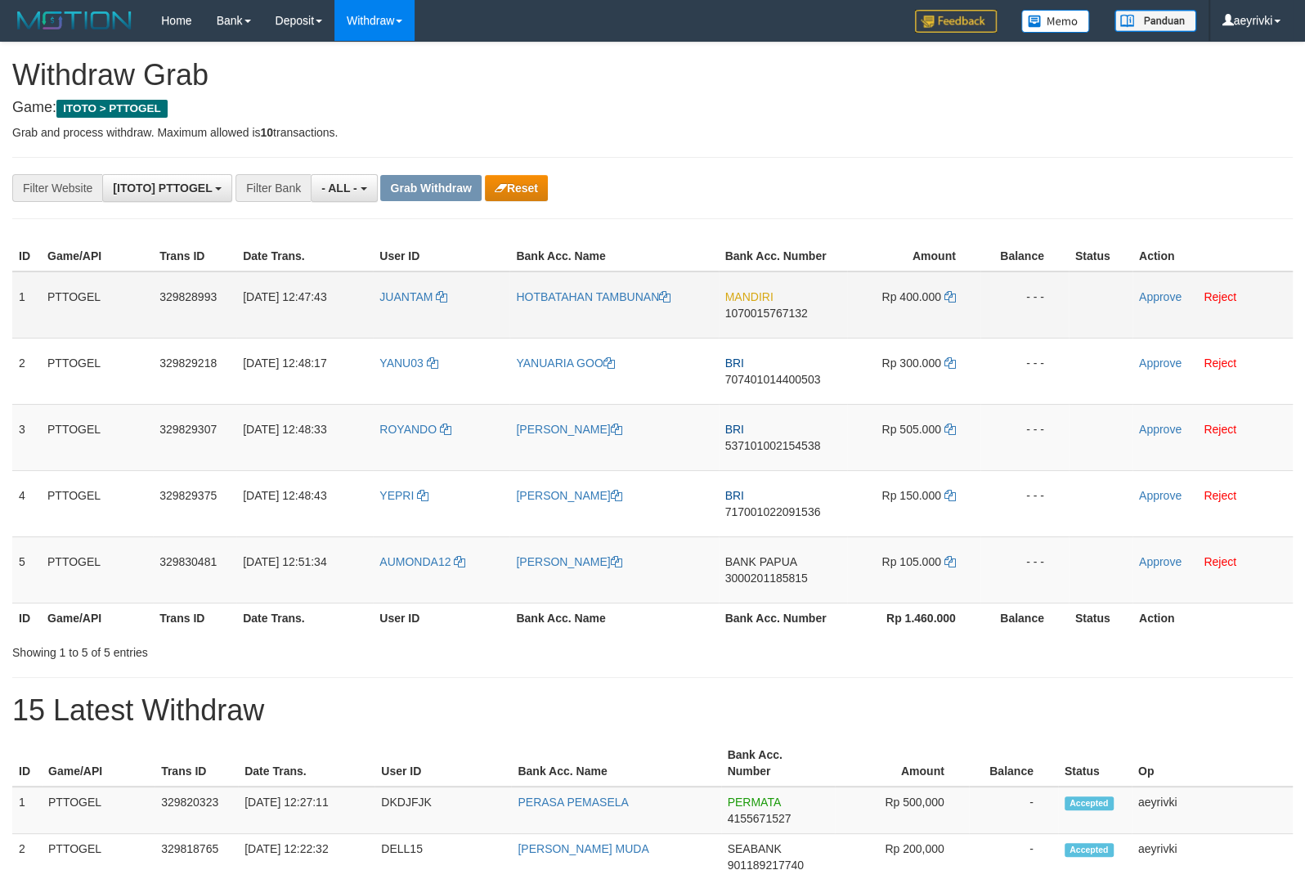
scroll to position [13, 0]
drag, startPoint x: 411, startPoint y: 585, endPoint x: 897, endPoint y: 561, distance: 486.3
click at [897, 561] on tr "5 PTTOGEL 329830481 31/08/2025 12:51:34 AUMONDA12 ALBERTH ROBERT KOIBUR BANK PA…" at bounding box center [652, 569] width 1281 height 66
drag, startPoint x: 1143, startPoint y: 560, endPoint x: 347, endPoint y: 260, distance: 851.2
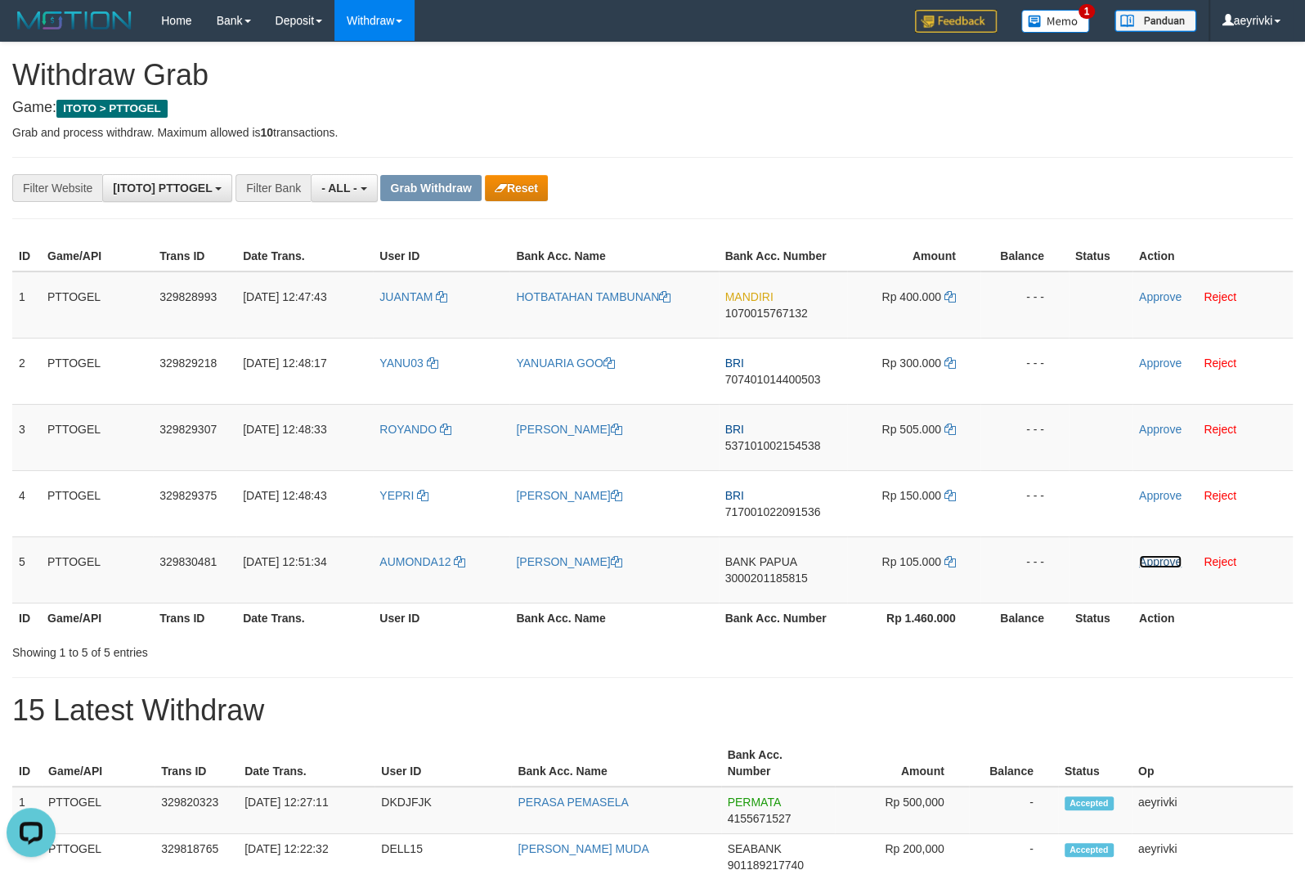
click at [1143, 558] on link "Approve" at bounding box center [1160, 561] width 43 height 13
click at [507, 194] on button "Reset" at bounding box center [516, 188] width 63 height 26
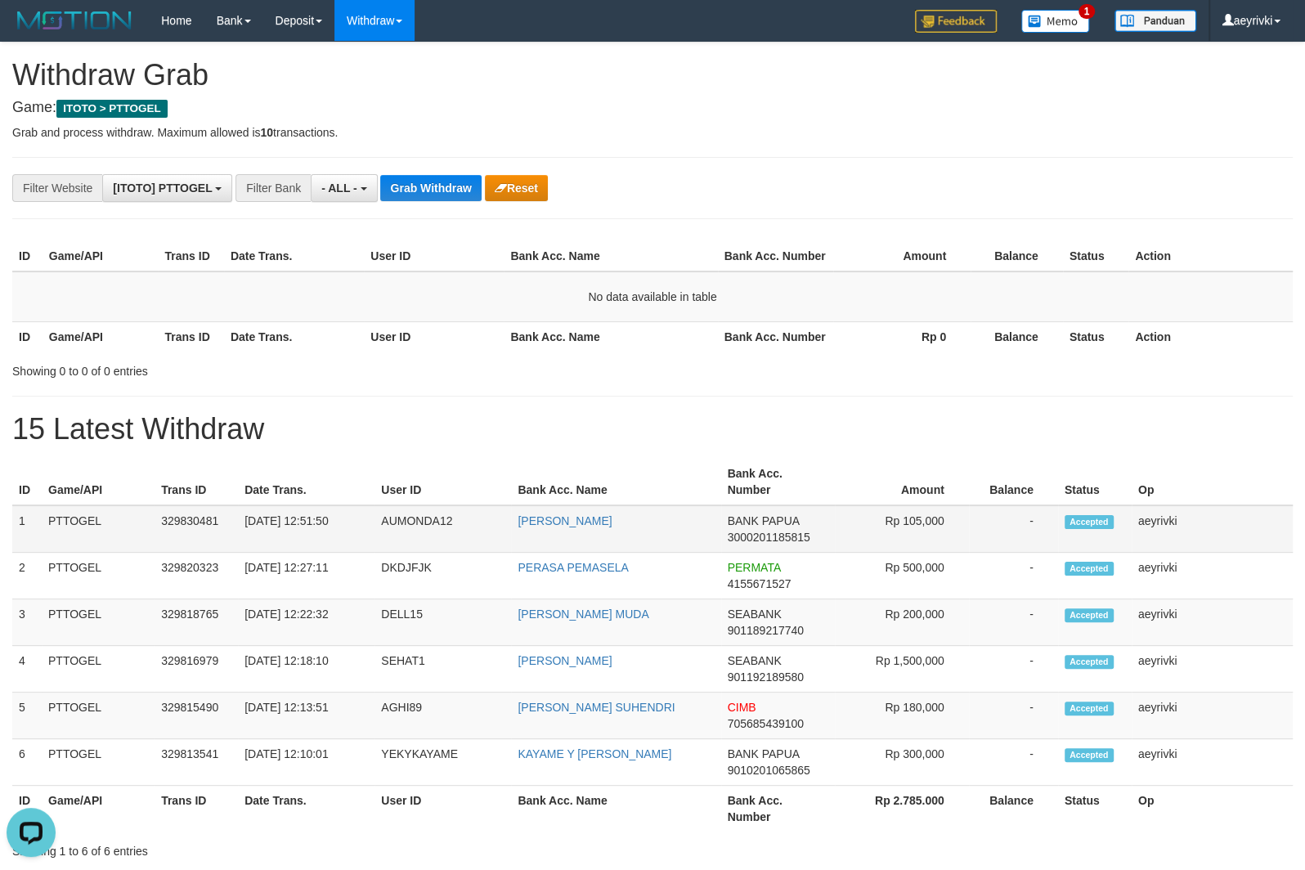
click at [766, 535] on span "3000201185815" at bounding box center [769, 537] width 83 height 13
copy span "3000201185815"
click at [380, 198] on button "Grab Withdraw" at bounding box center [430, 188] width 101 height 26
click at [487, 417] on h1 "15 Latest Withdraw" at bounding box center [652, 429] width 1281 height 33
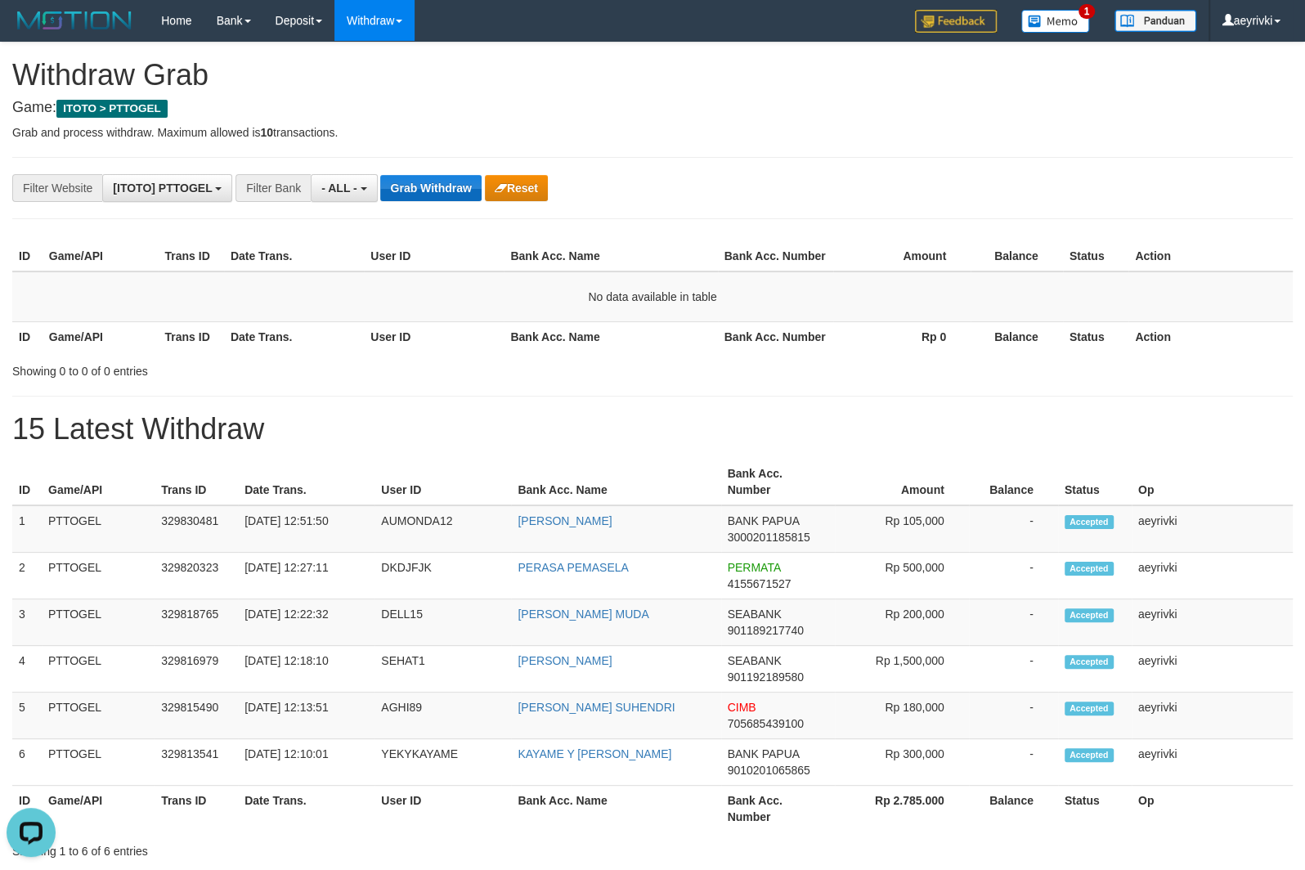
click at [407, 201] on div "**********" at bounding box center [544, 188] width 1088 height 28
click at [318, 194] on button "- ALL -" at bounding box center [344, 188] width 66 height 28
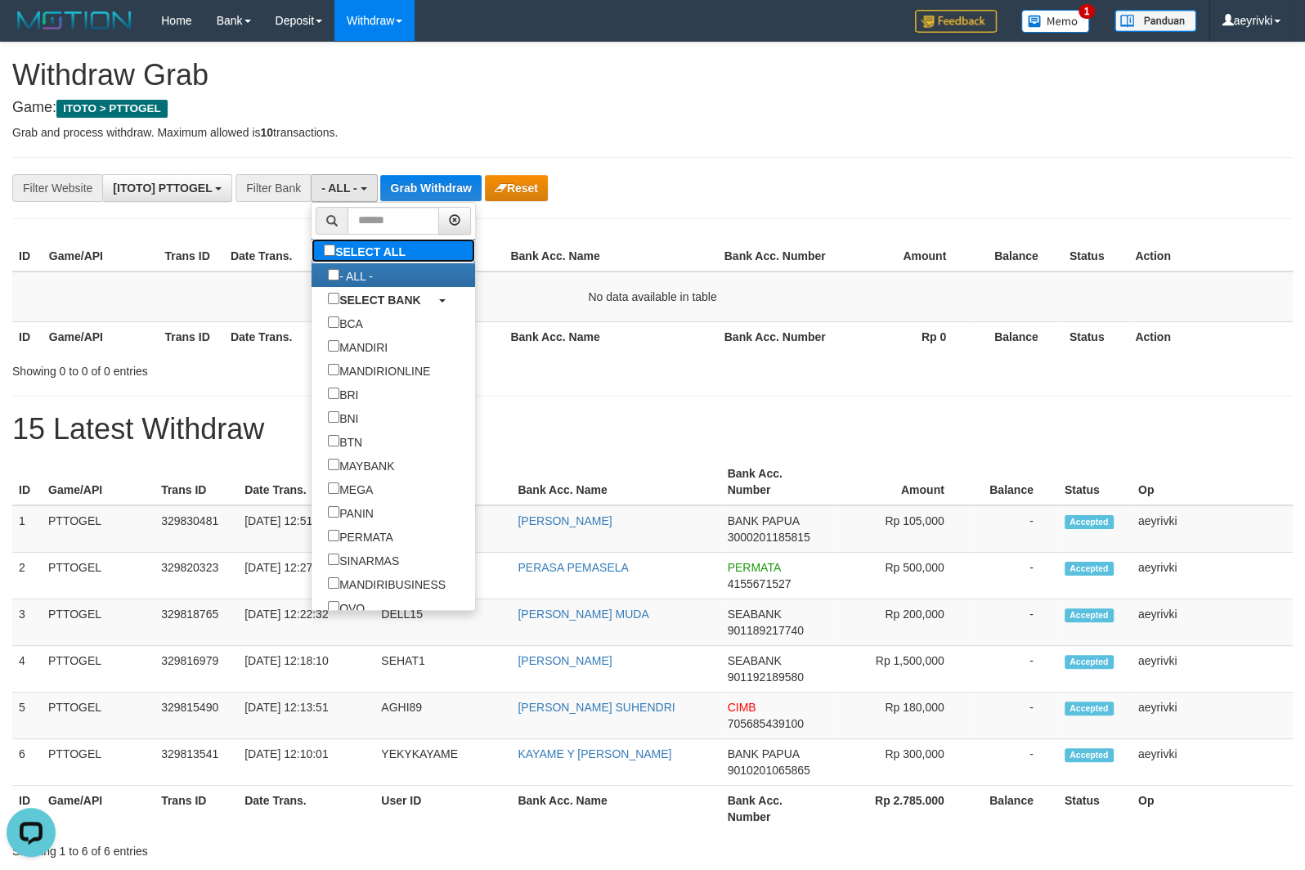
click at [312, 251] on label "SELECT ALL" at bounding box center [367, 251] width 110 height 24
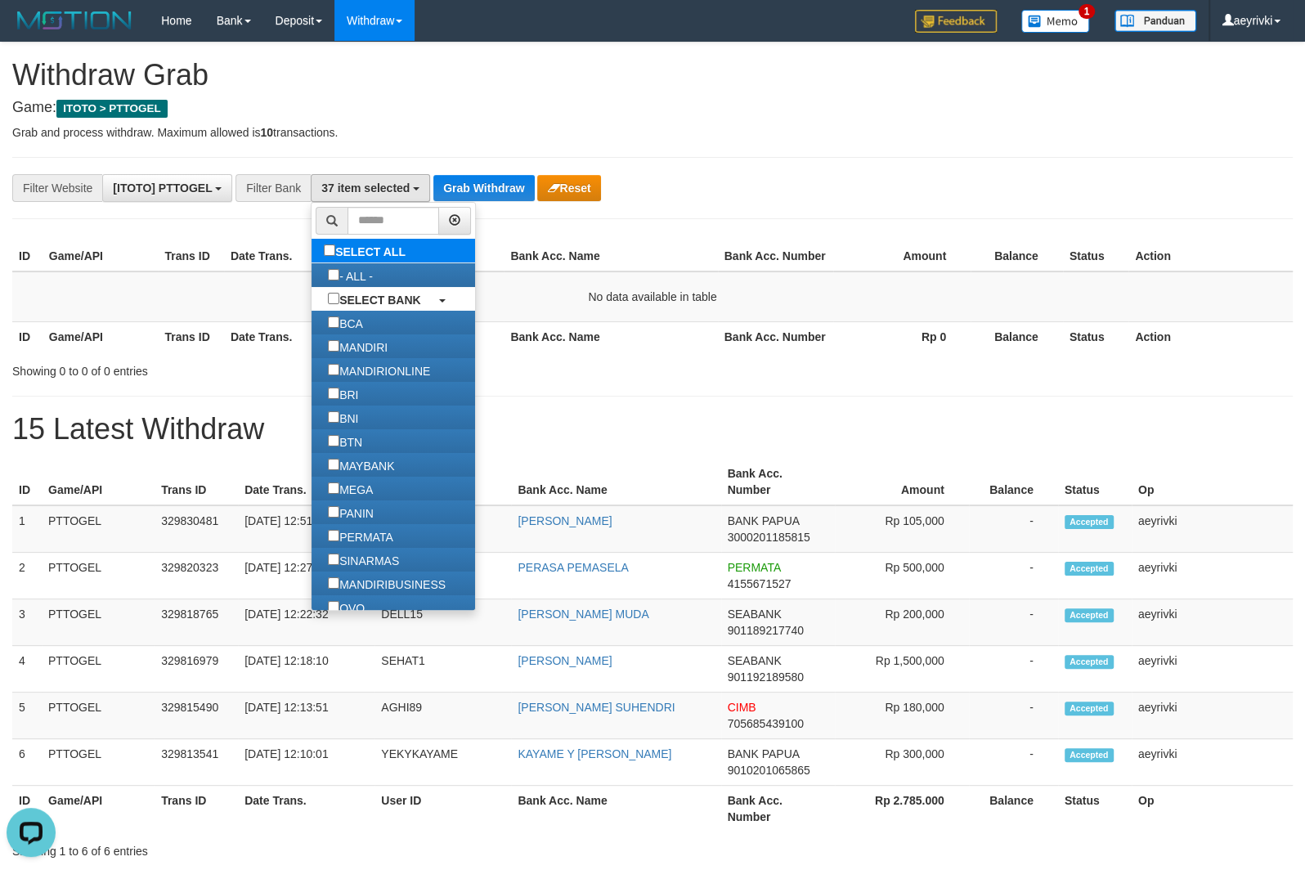
scroll to position [624, 0]
click at [312, 251] on label "SELECT ALL" at bounding box center [367, 251] width 110 height 24
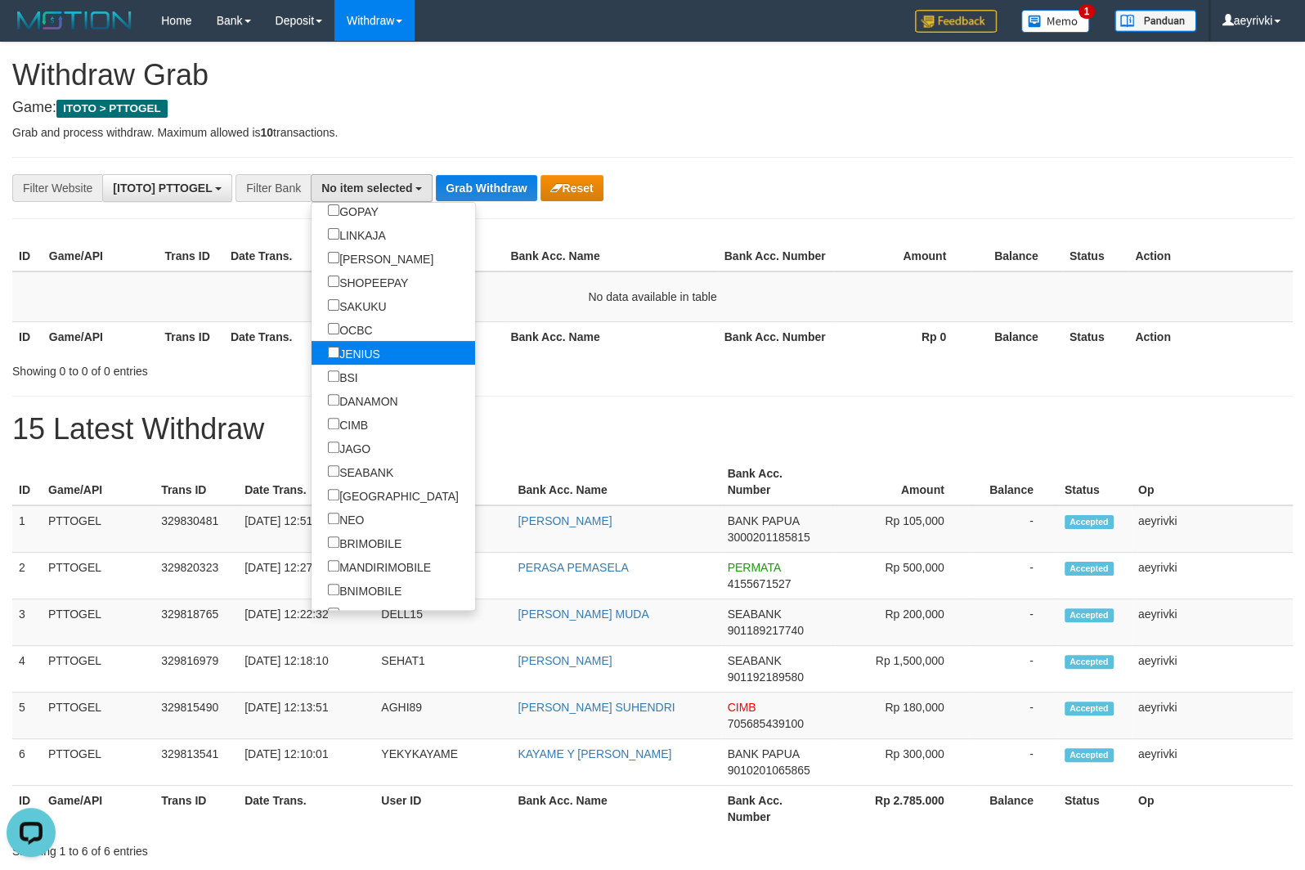
scroll to position [460, 0]
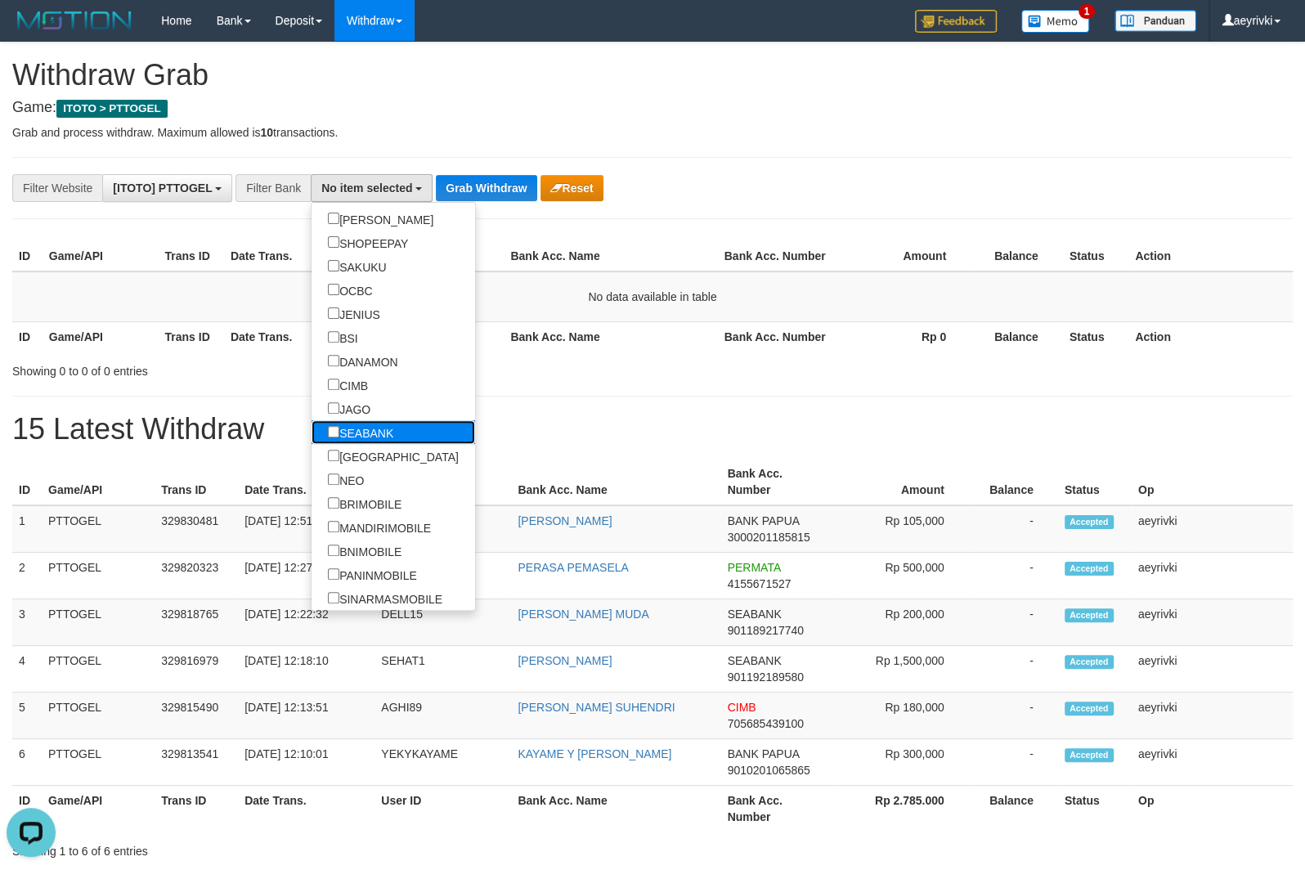
drag, startPoint x: 295, startPoint y: 438, endPoint x: 386, endPoint y: 291, distance: 172.2
click at [312, 438] on label "SEABANK" at bounding box center [361, 432] width 98 height 24
select select "*******"
click at [431, 197] on button "Grab Withdraw" at bounding box center [452, 188] width 101 height 26
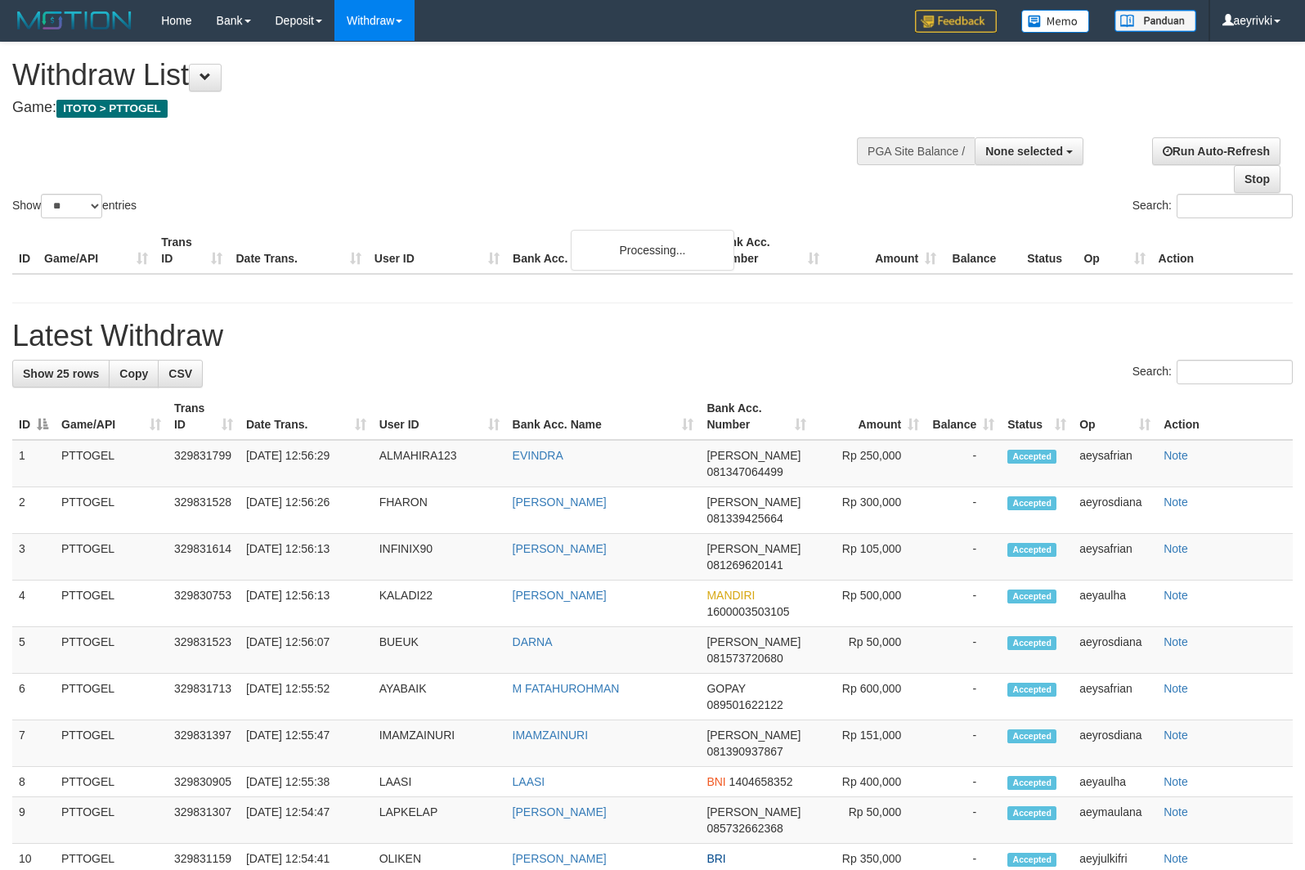
select select
select select "**"
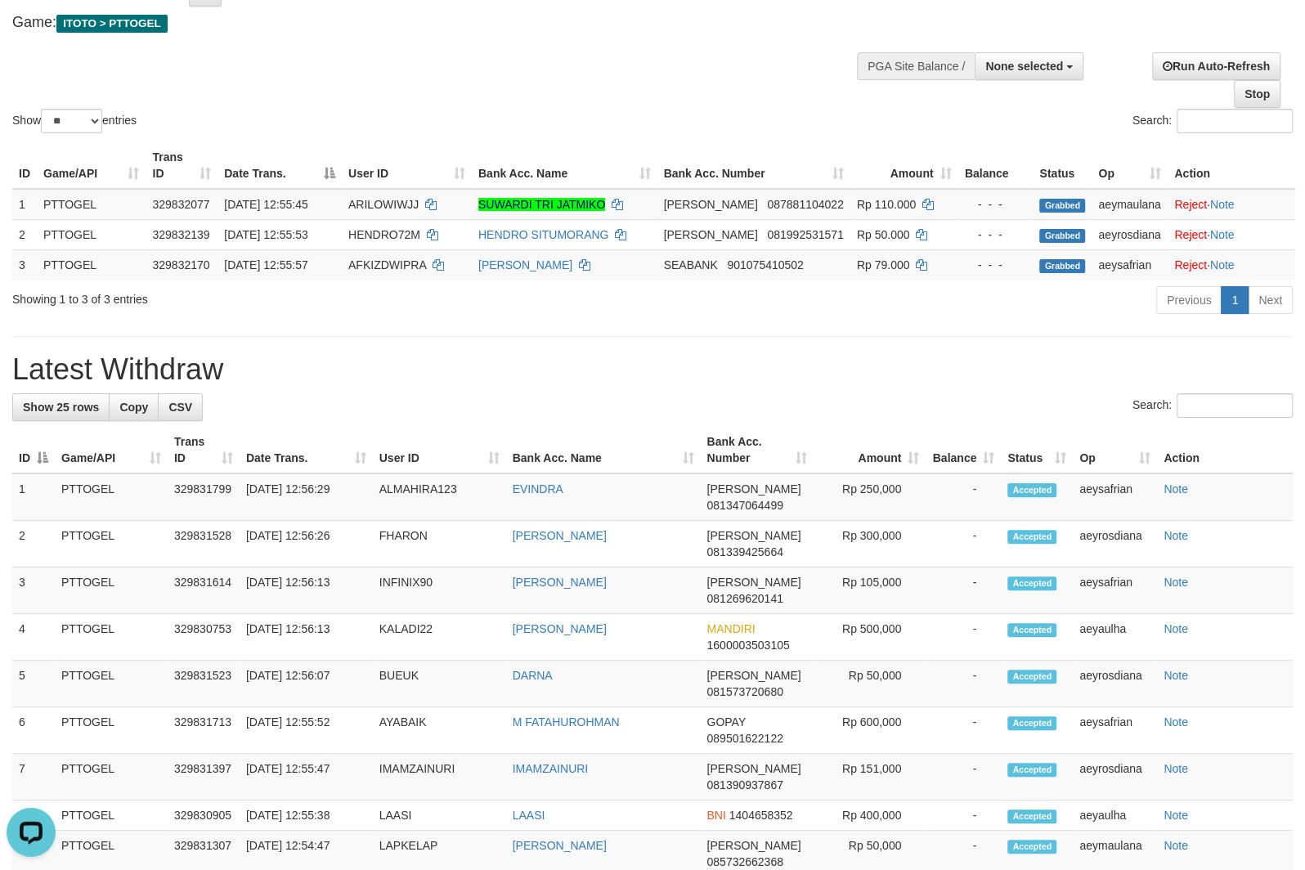
scroll to position [30, 0]
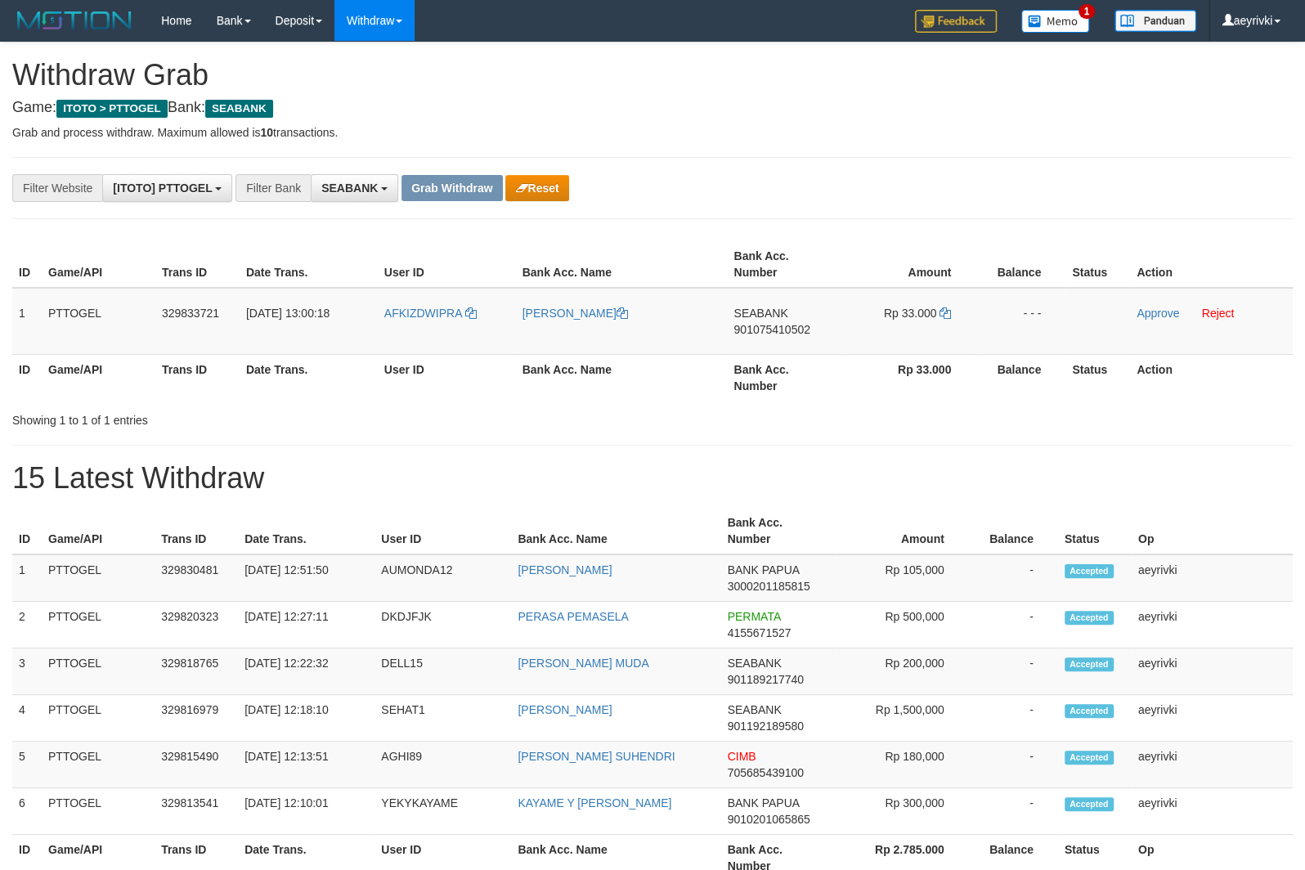
scroll to position [438, 0]
drag, startPoint x: 429, startPoint y: 357, endPoint x: 700, endPoint y: 343, distance: 271.0
click at [863, 302] on table "ID Game/API Trans ID Date Trans. User ID Bank Acc. Name Bank Acc. Number Amount…" at bounding box center [652, 320] width 1281 height 159
drag, startPoint x: 518, startPoint y: 383, endPoint x: 491, endPoint y: 366, distance: 31.6
click at [518, 383] on th "Bank Acc. Name" at bounding box center [622, 377] width 212 height 47
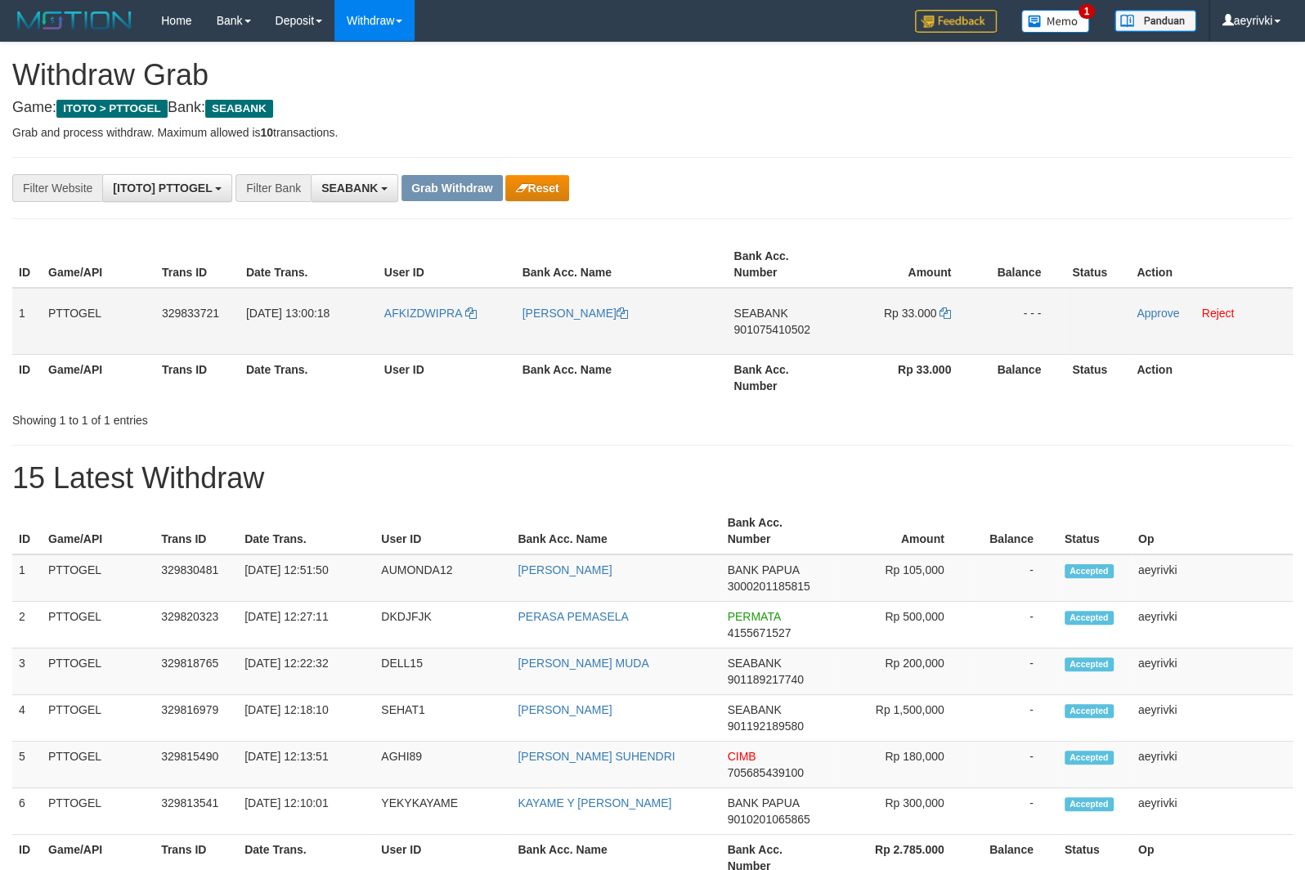
drag, startPoint x: 422, startPoint y: 338, endPoint x: 882, endPoint y: 330, distance: 459.7
click at [895, 330] on tr "1 PTTOGEL 329833721 31/08/2025 13:00:18 AFKIZDWIPRA DEDI IRAWAN SEABANK 9010754…" at bounding box center [652, 321] width 1281 height 67
copy tr
click at [766, 327] on span "901075410502" at bounding box center [772, 329] width 76 height 13
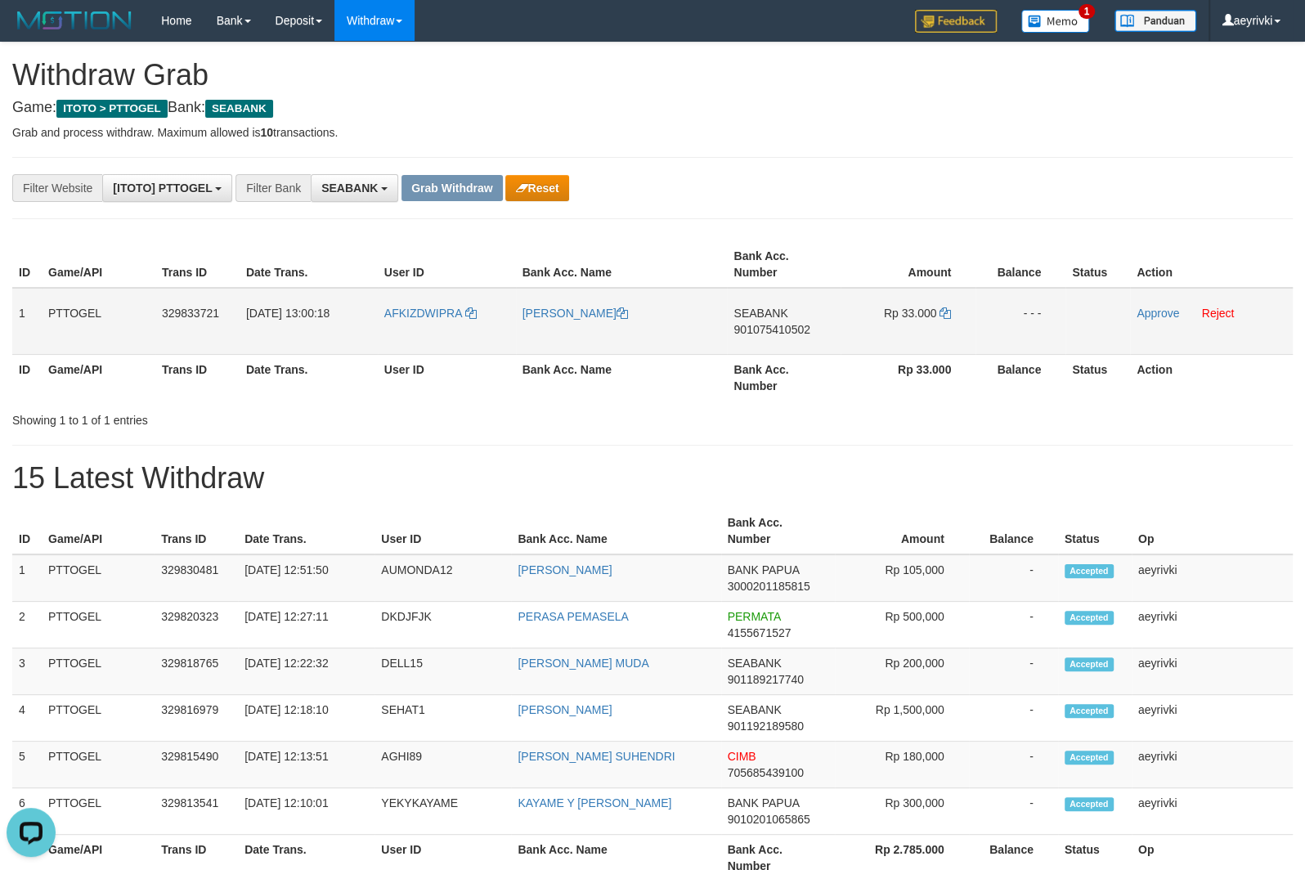
copy tr
click at [766, 327] on span "901075410502" at bounding box center [772, 329] width 76 height 13
copy span "901075410502"
click at [949, 315] on icon at bounding box center [945, 312] width 11 height 11
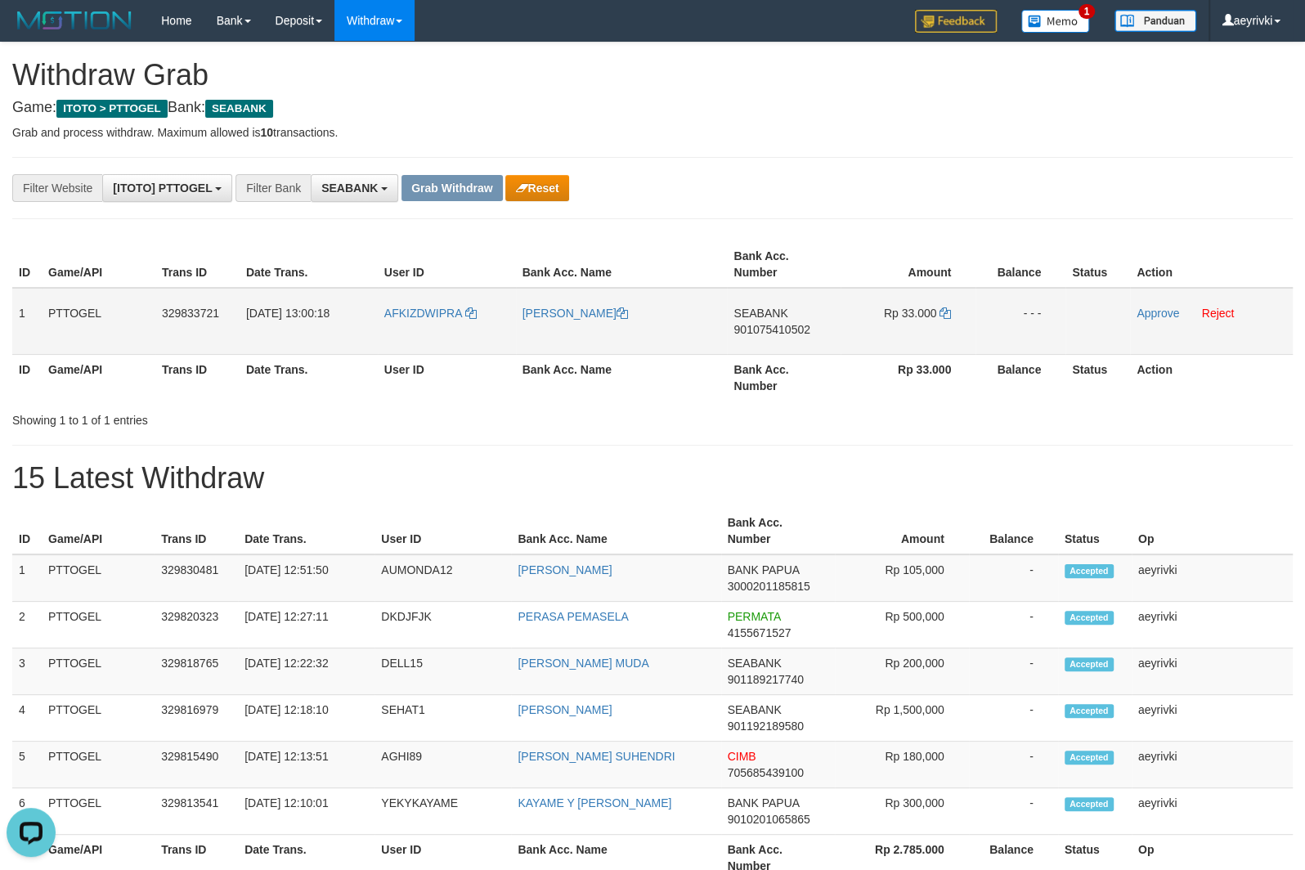
drag, startPoint x: 418, startPoint y: 341, endPoint x: 937, endPoint y: 334, distance: 519.3
click at [937, 334] on tr "1 PTTOGEL 329833721 31/08/2025 13:00:18 AFKIZDWIPRA DEDI IRAWAN SEABANK 9010754…" at bounding box center [652, 321] width 1281 height 67
copy tr
click at [1148, 312] on link "Approve" at bounding box center [1158, 313] width 43 height 13
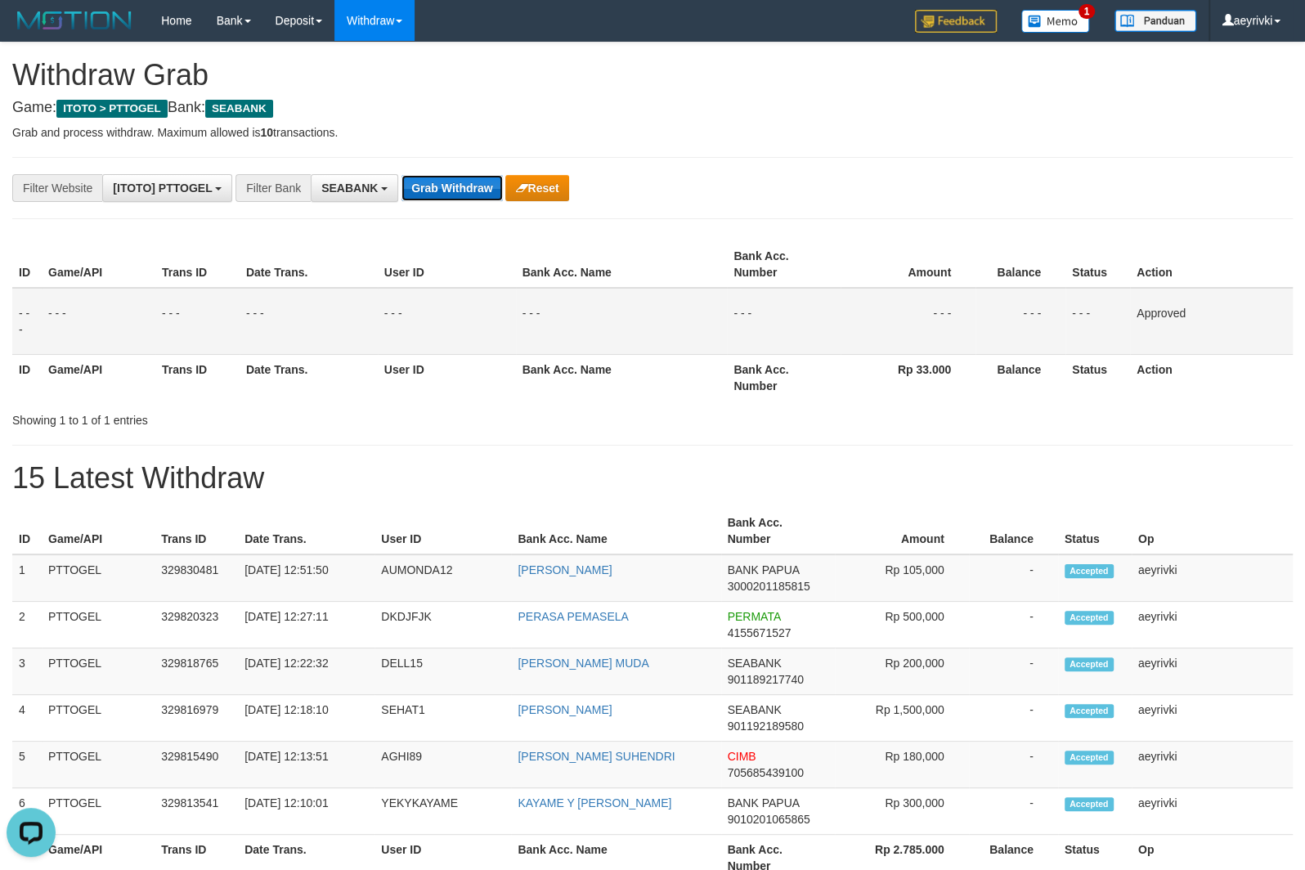
click at [418, 179] on button "Grab Withdraw" at bounding box center [452, 188] width 101 height 26
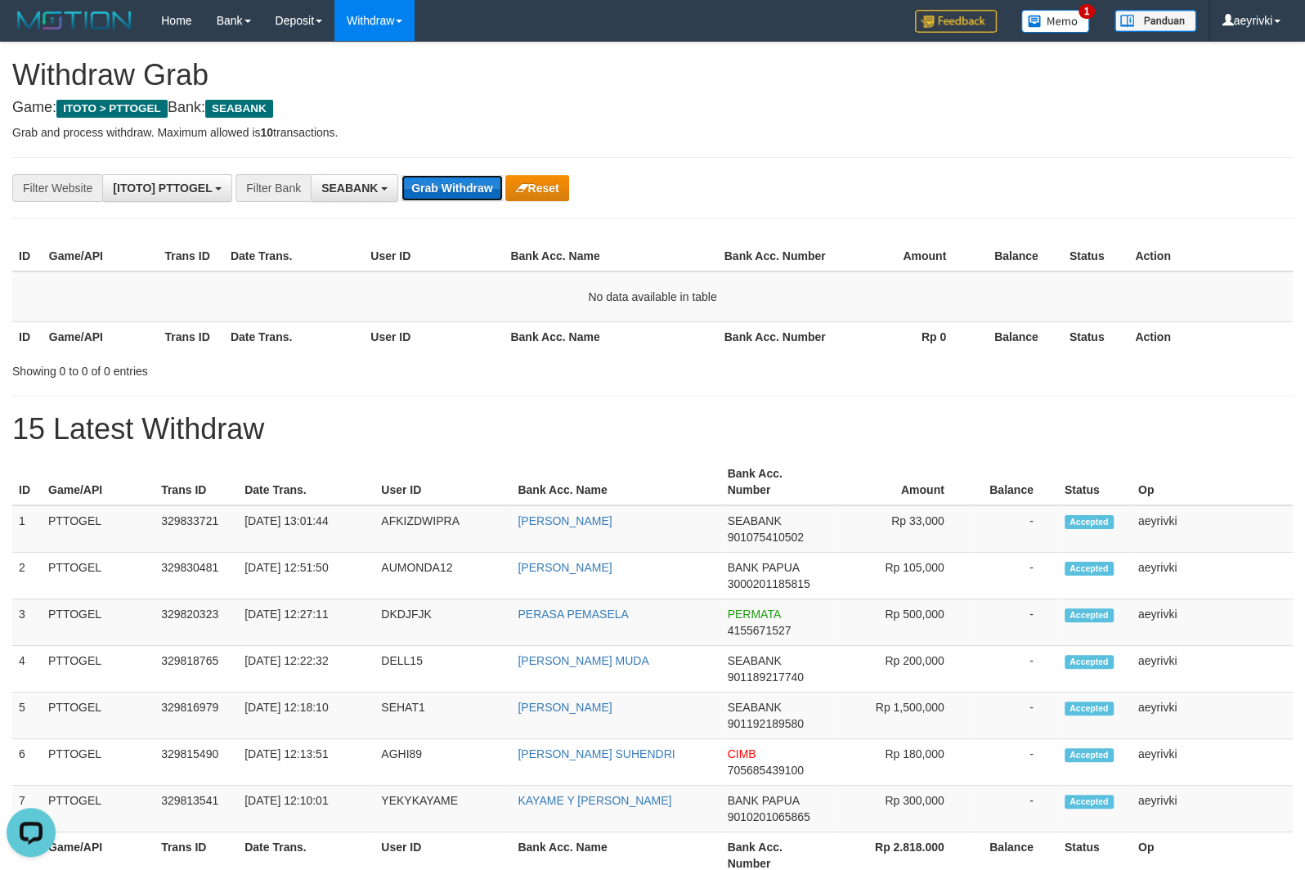
click at [420, 190] on button "Grab Withdraw" at bounding box center [452, 188] width 101 height 26
click at [432, 185] on button "Grab Withdraw" at bounding box center [452, 188] width 101 height 26
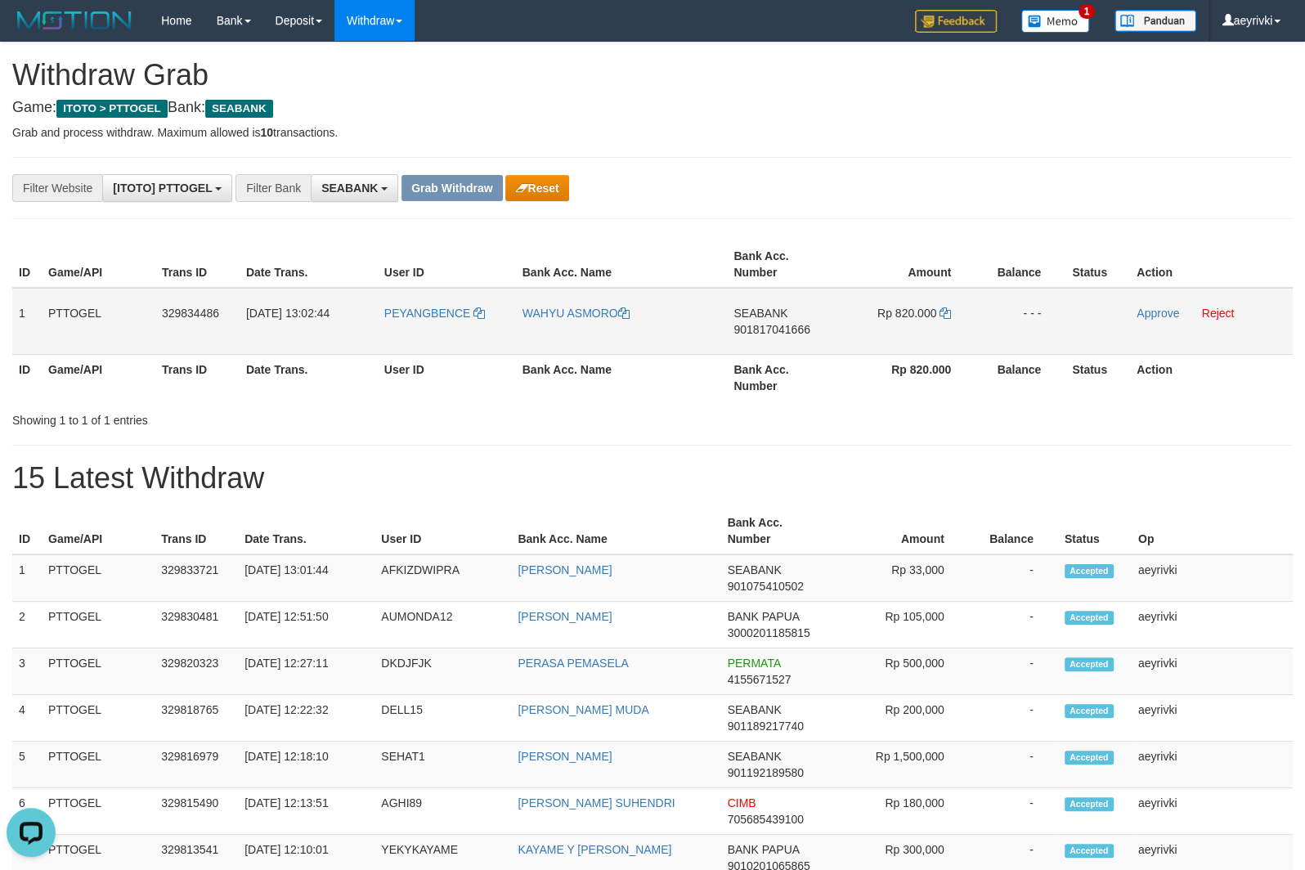
drag, startPoint x: 429, startPoint y: 342, endPoint x: 906, endPoint y: 330, distance: 476.9
click at [906, 330] on tr "1 PTTOGEL 329834486 [DATE] 13:02:44 [GEOGRAPHIC_DATA] WAHYU ASMORO SEABANK 9018…" at bounding box center [652, 321] width 1281 height 67
click at [769, 330] on span "901817041666" at bounding box center [772, 329] width 76 height 13
drag, startPoint x: 769, startPoint y: 330, endPoint x: 815, endPoint y: 330, distance: 46.6
click at [772, 330] on span "901817041666" at bounding box center [772, 329] width 76 height 13
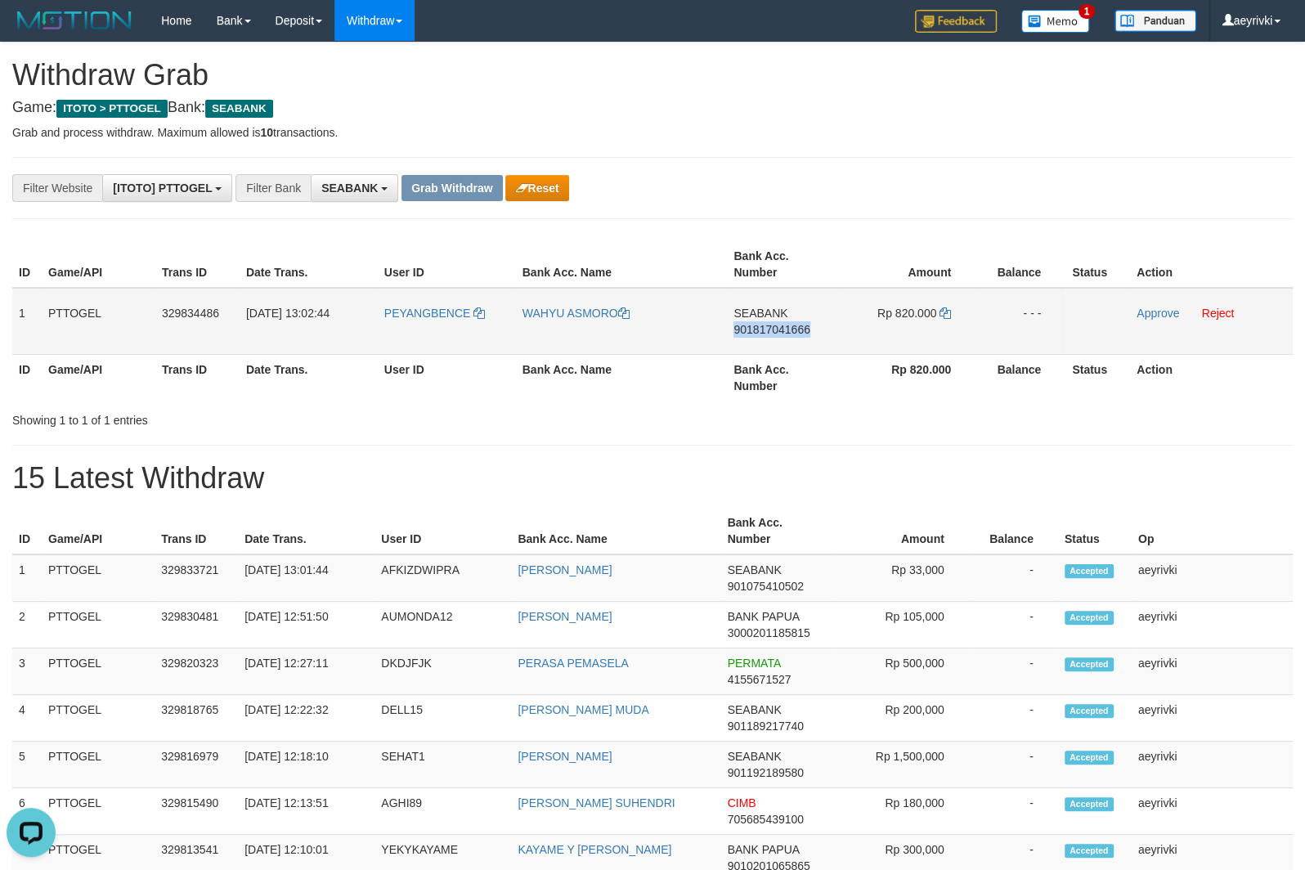
copy span "901817041666"
click at [815, 330] on td "SEABANK 901817041666" at bounding box center [784, 321] width 114 height 67
click at [782, 326] on span "901817041666" at bounding box center [772, 329] width 76 height 13
copy span "901817041666"
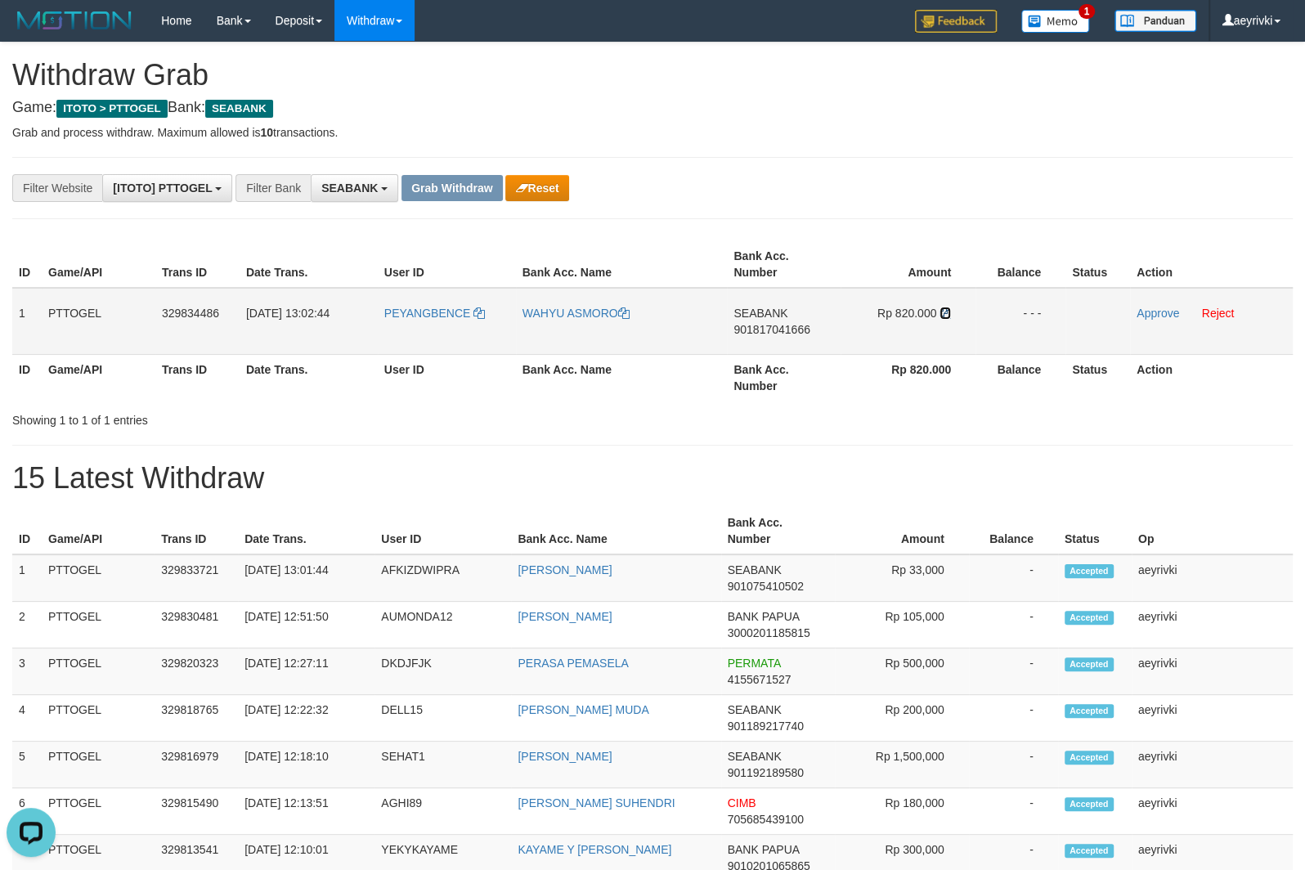
click at [947, 313] on icon at bounding box center [945, 312] width 11 height 11
click at [1151, 314] on link "Approve" at bounding box center [1158, 313] width 43 height 13
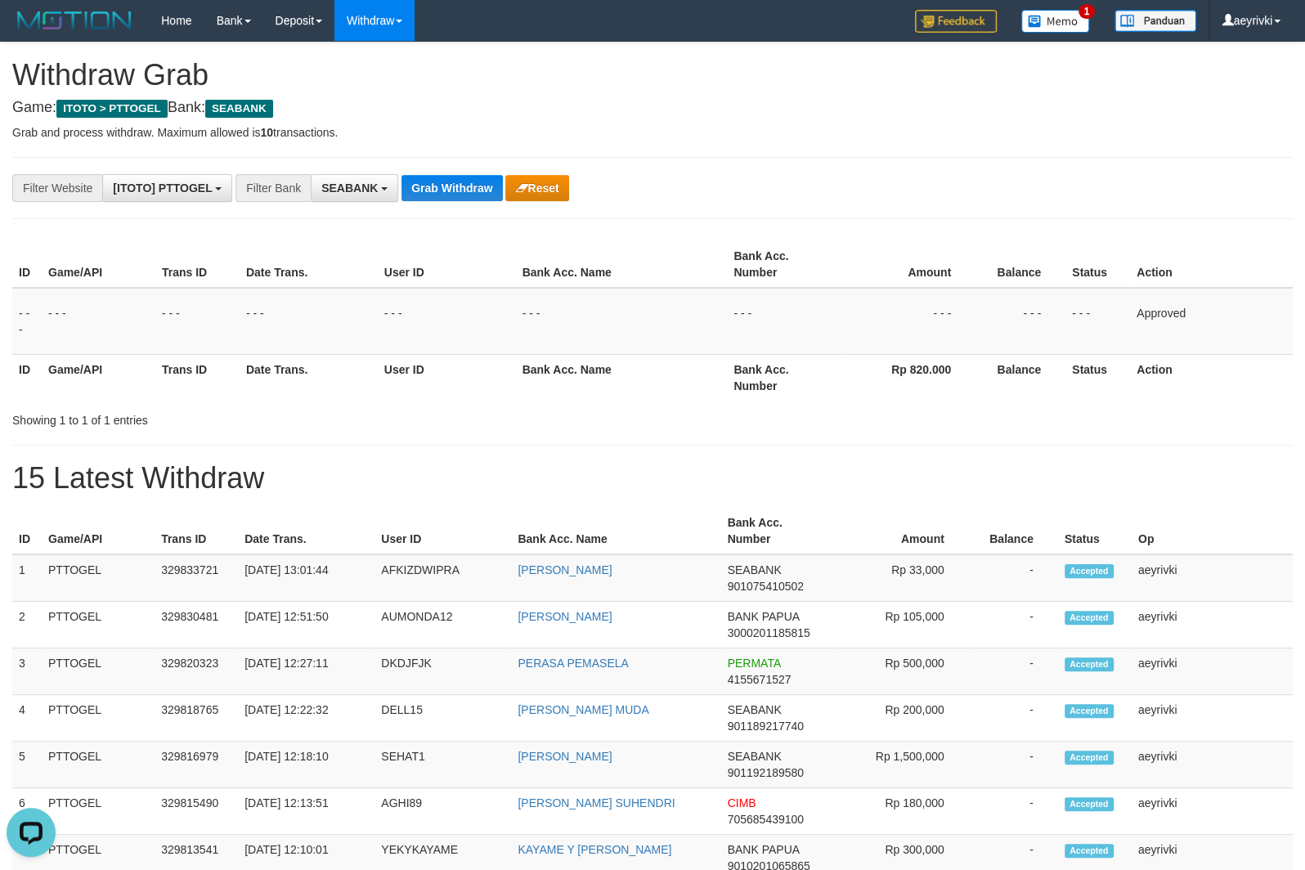
click at [292, 389] on th "Date Trans." at bounding box center [309, 377] width 138 height 47
click at [397, 457] on div "**********" at bounding box center [652, 499] width 1305 height 913
click at [535, 483] on h1 "15 Latest Withdraw" at bounding box center [652, 478] width 1281 height 33
click at [341, 194] on span "SEABANK" at bounding box center [349, 188] width 56 height 13
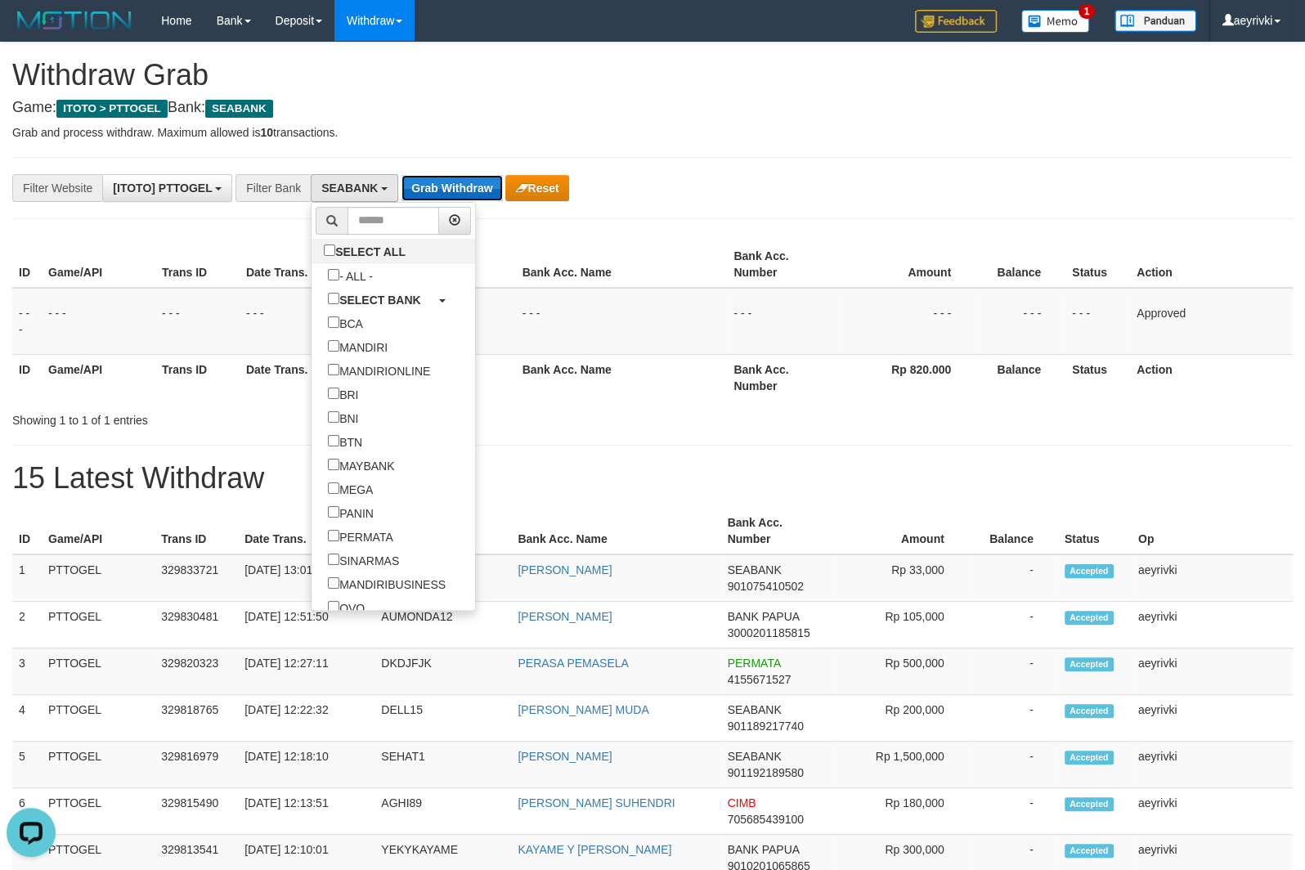
click at [430, 192] on button "Grab Withdraw" at bounding box center [452, 188] width 101 height 26
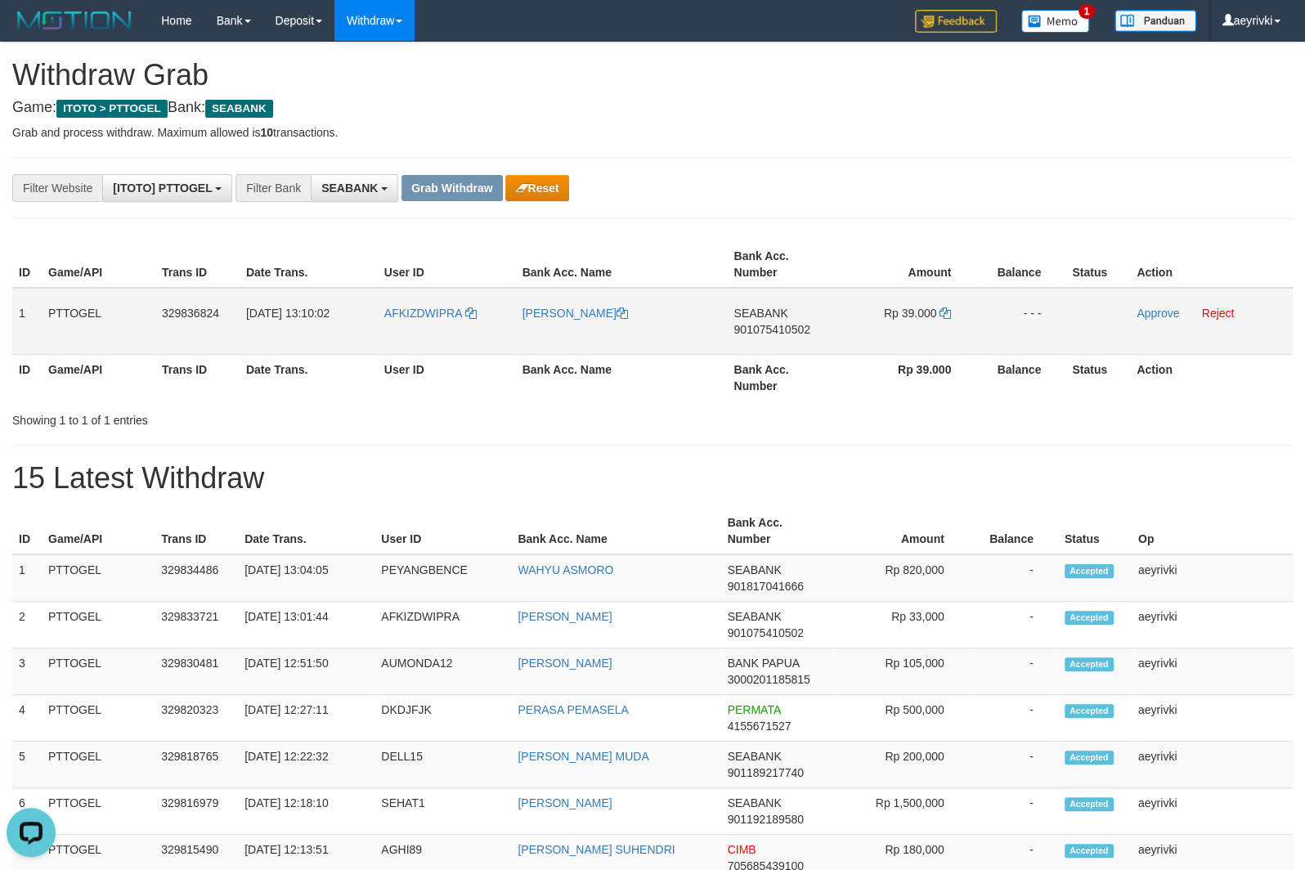
drag, startPoint x: 420, startPoint y: 339, endPoint x: 861, endPoint y: 337, distance: 441.6
click at [861, 337] on tr "1 PTTOGEL 329836824 [DATE] 13:10:02 AFKIZDWIPRA [PERSON_NAME][GEOGRAPHIC_DATA] …" at bounding box center [652, 321] width 1281 height 67
click at [740, 329] on span "901075410502" at bounding box center [772, 329] width 76 height 13
copy span "901075410502"
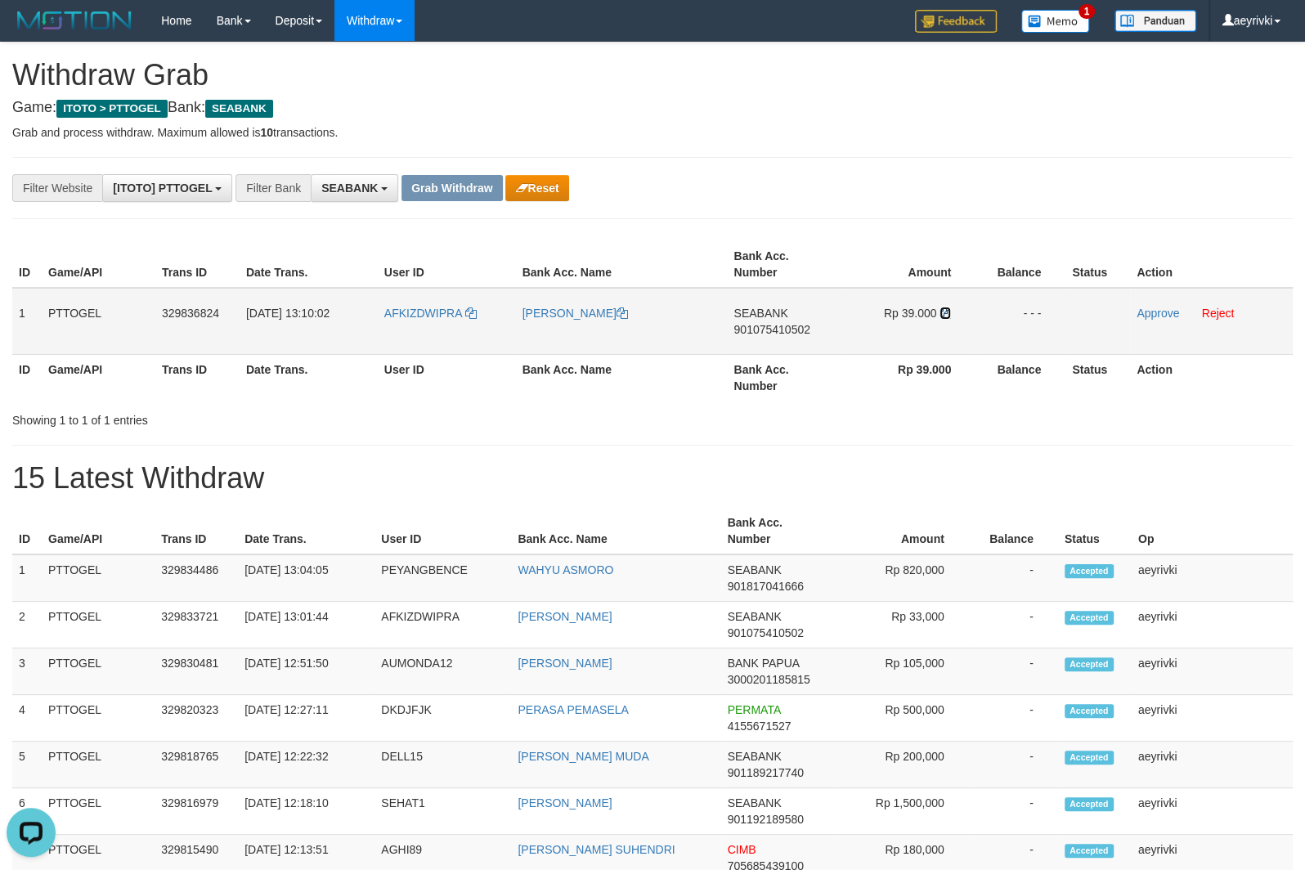
click at [948, 313] on icon at bounding box center [945, 312] width 11 height 11
click at [1172, 316] on link "Approve" at bounding box center [1158, 313] width 43 height 13
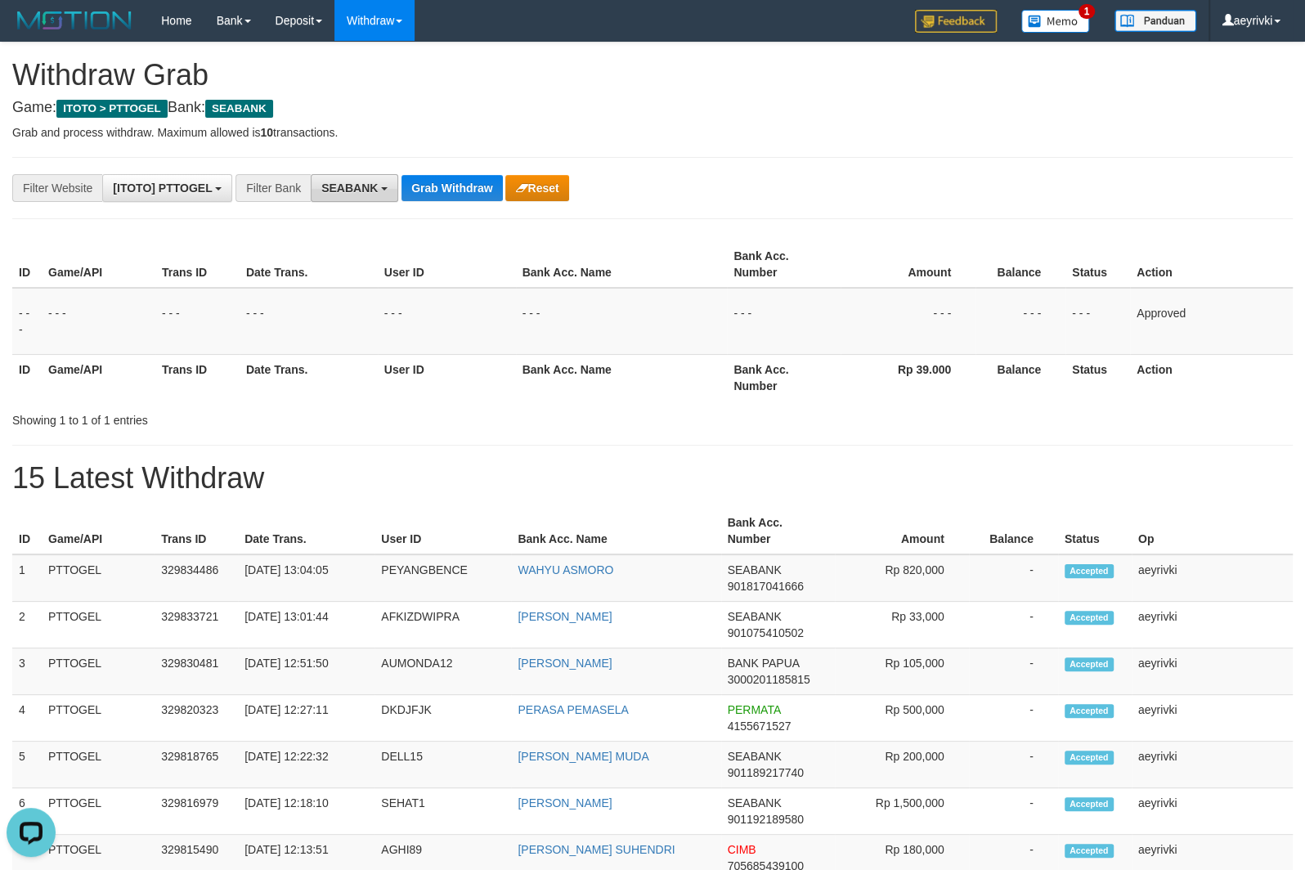
click at [373, 181] on button "SEABANK" at bounding box center [355, 188] width 88 height 28
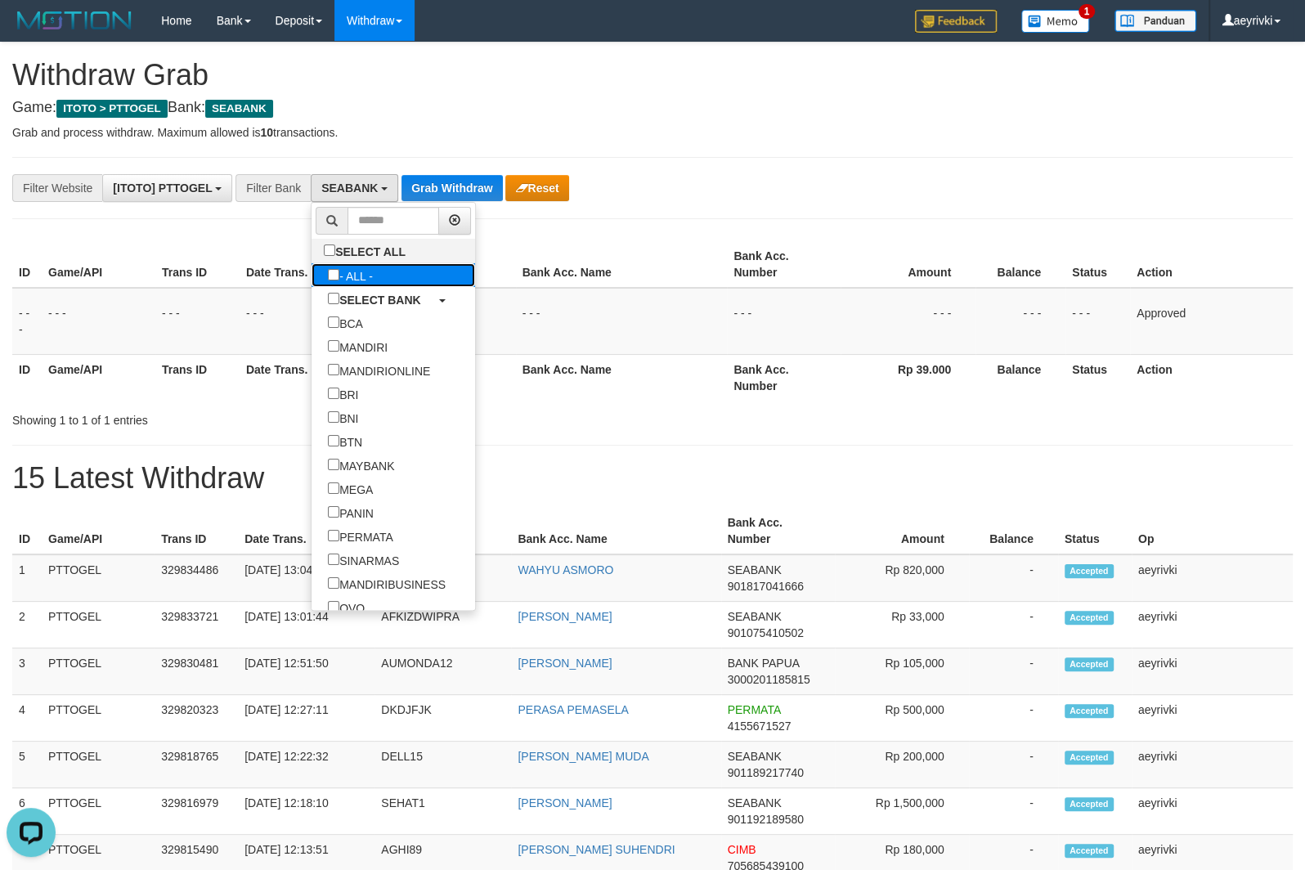
click at [312, 277] on label "- ALL -" at bounding box center [351, 275] width 78 height 24
select select "***"
click at [440, 195] on button "Grab Withdraw" at bounding box center [430, 188] width 101 height 26
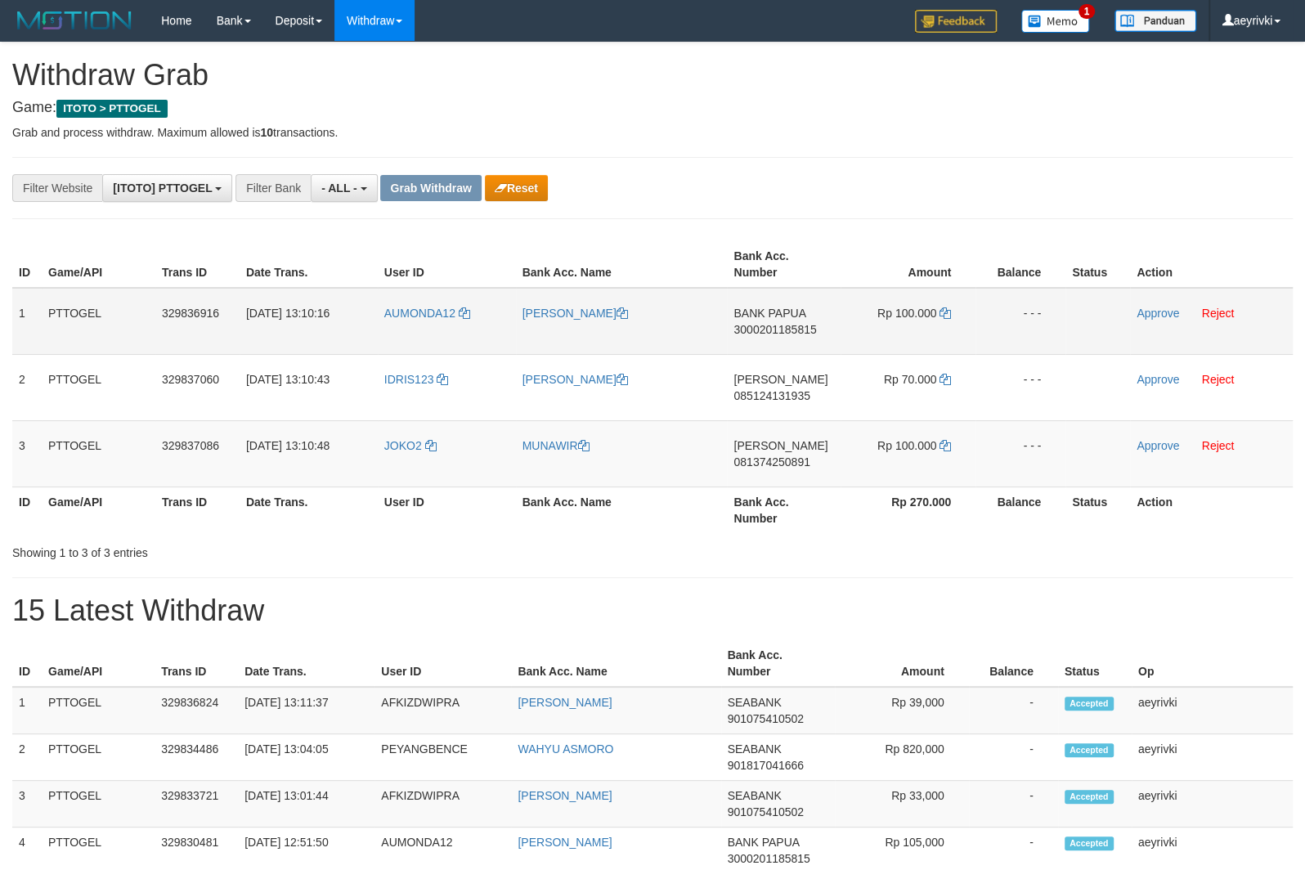
scroll to position [13, 0]
drag, startPoint x: 485, startPoint y: 334, endPoint x: 976, endPoint y: 345, distance: 490.8
click at [949, 313] on tr "1 PTTOGEL 329836916 31/08/2025 13:10:16 AUMONDA12 ALBERTH ROBERT KOIBUR BANK PA…" at bounding box center [652, 321] width 1281 height 67
click at [1143, 310] on link "Approve" at bounding box center [1158, 313] width 43 height 13
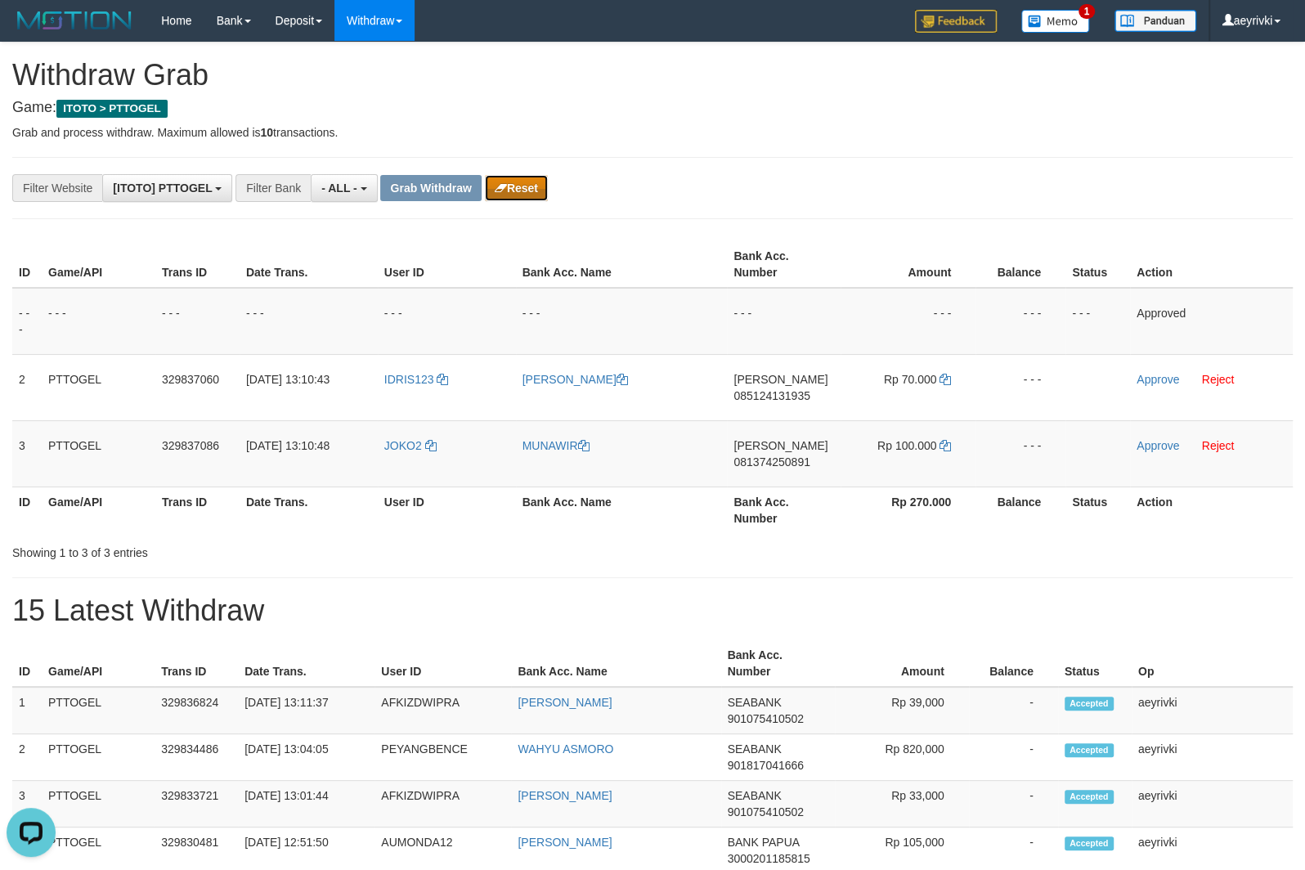
click at [515, 185] on button "Reset" at bounding box center [516, 188] width 63 height 26
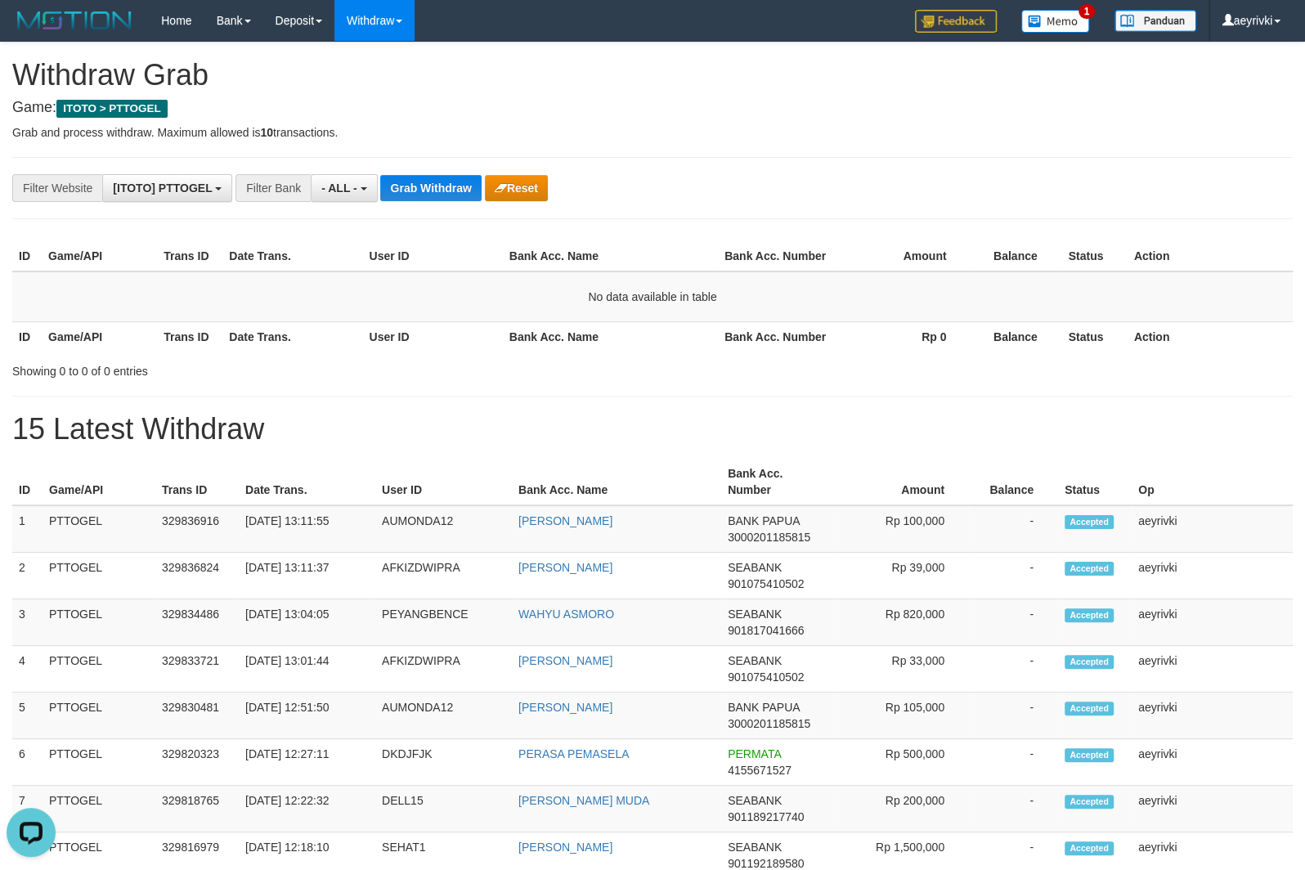
click at [719, 330] on th "Bank Acc. Number" at bounding box center [775, 336] width 115 height 30
click at [777, 533] on span "3000201185815" at bounding box center [769, 537] width 83 height 13
copy span "3000201185815"
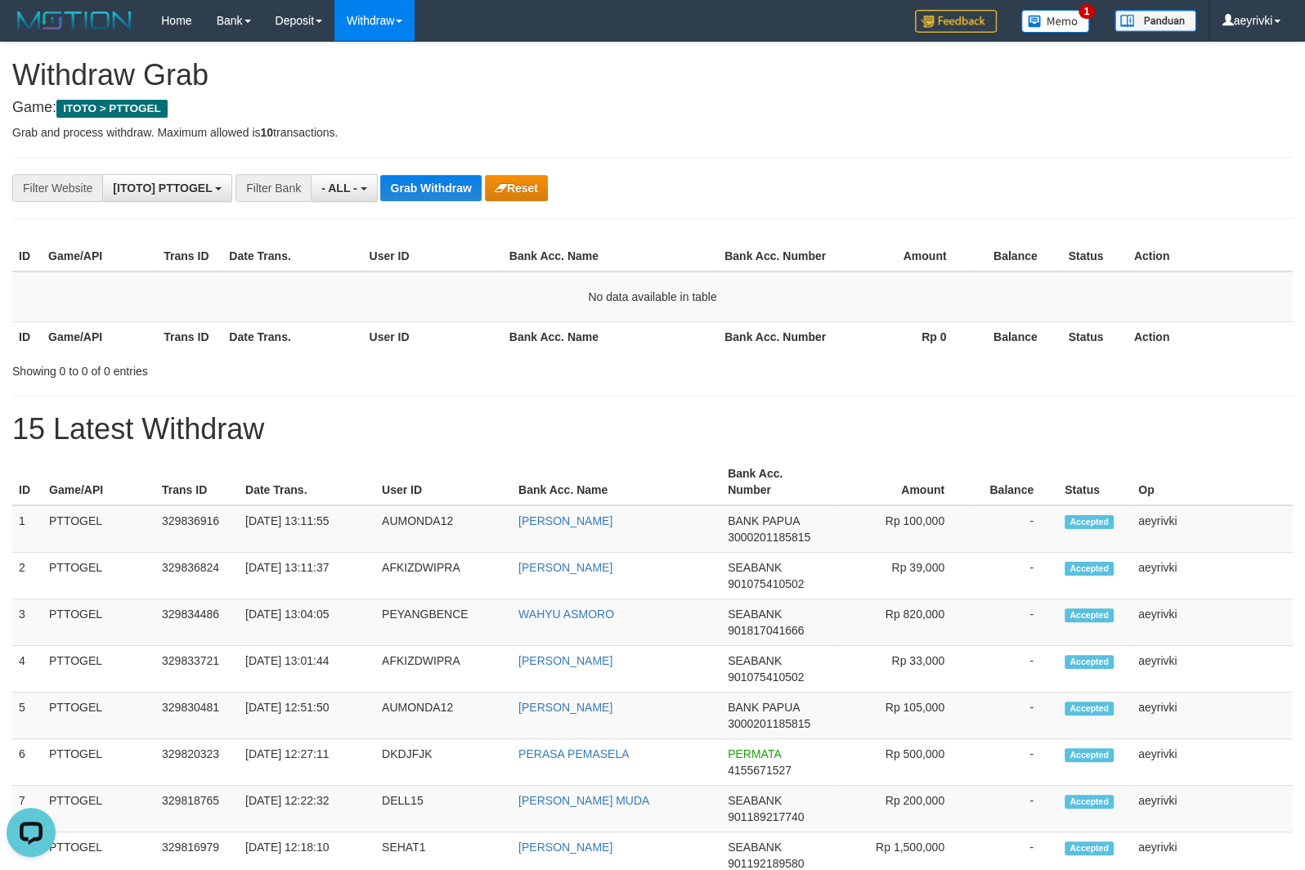
scroll to position [0, 0]
click at [330, 186] on span "- ALL -" at bounding box center [339, 188] width 36 height 13
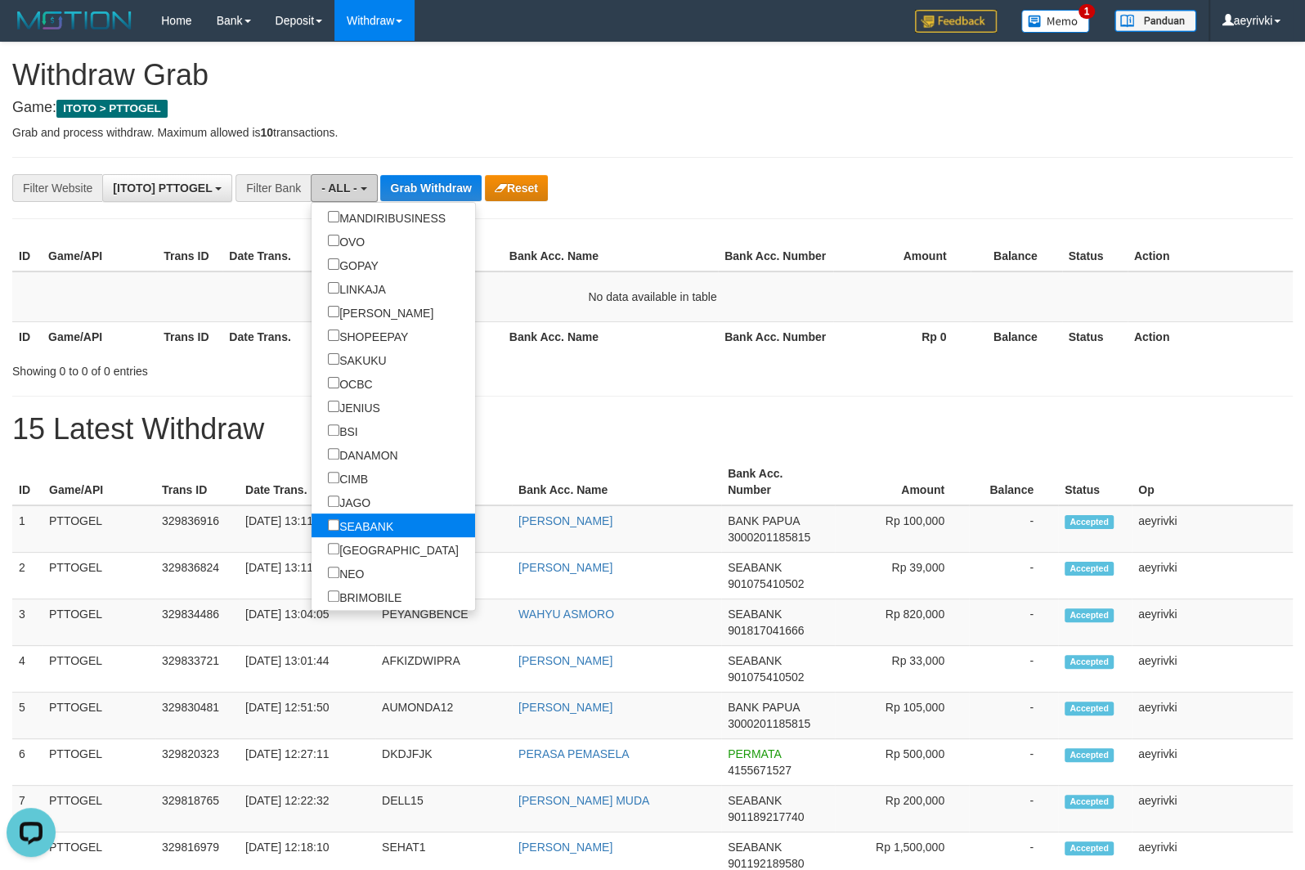
scroll to position [409, 0]
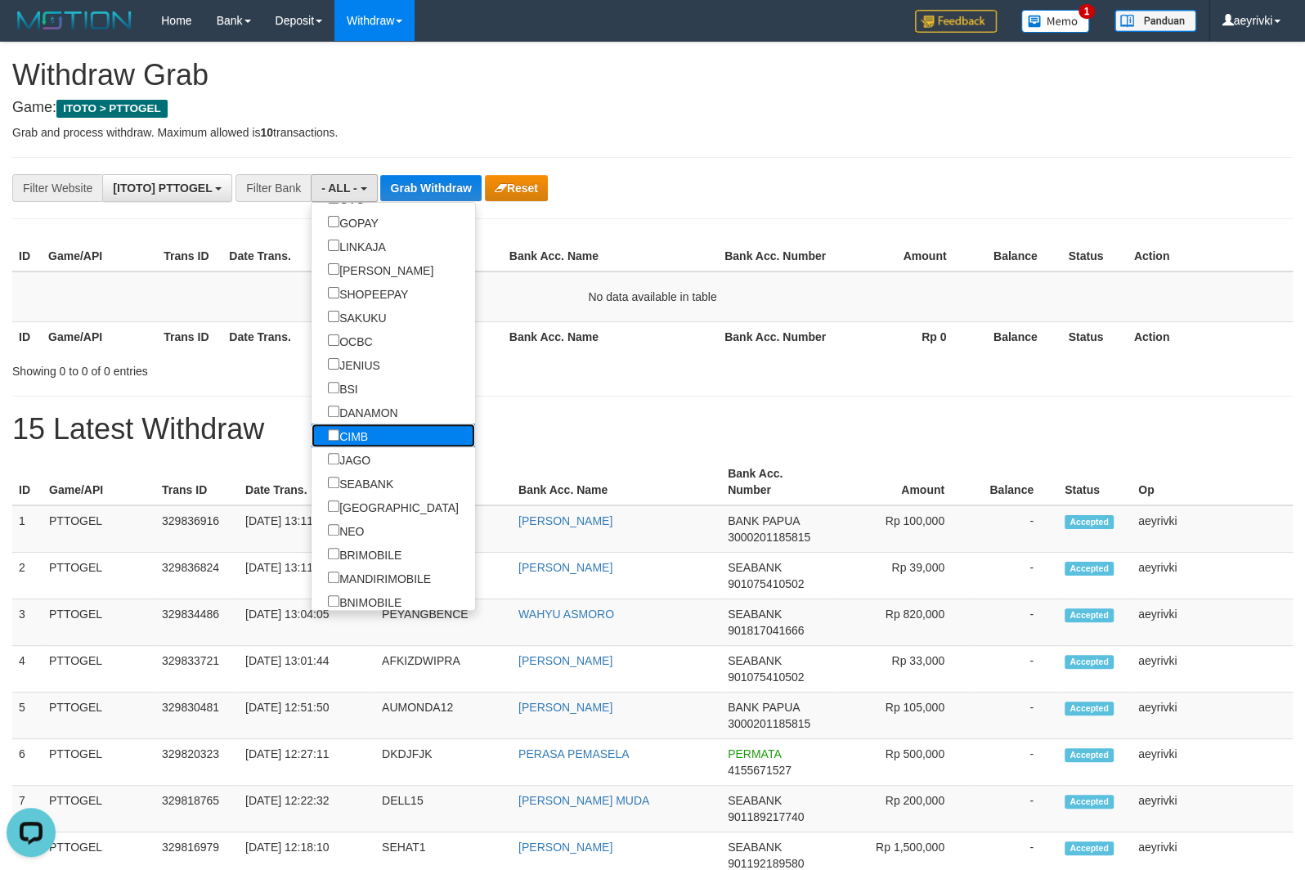
click at [312, 438] on label "CIMB" at bounding box center [348, 436] width 73 height 24
select select "****"
click at [312, 471] on label "JAGO" at bounding box center [349, 459] width 75 height 24
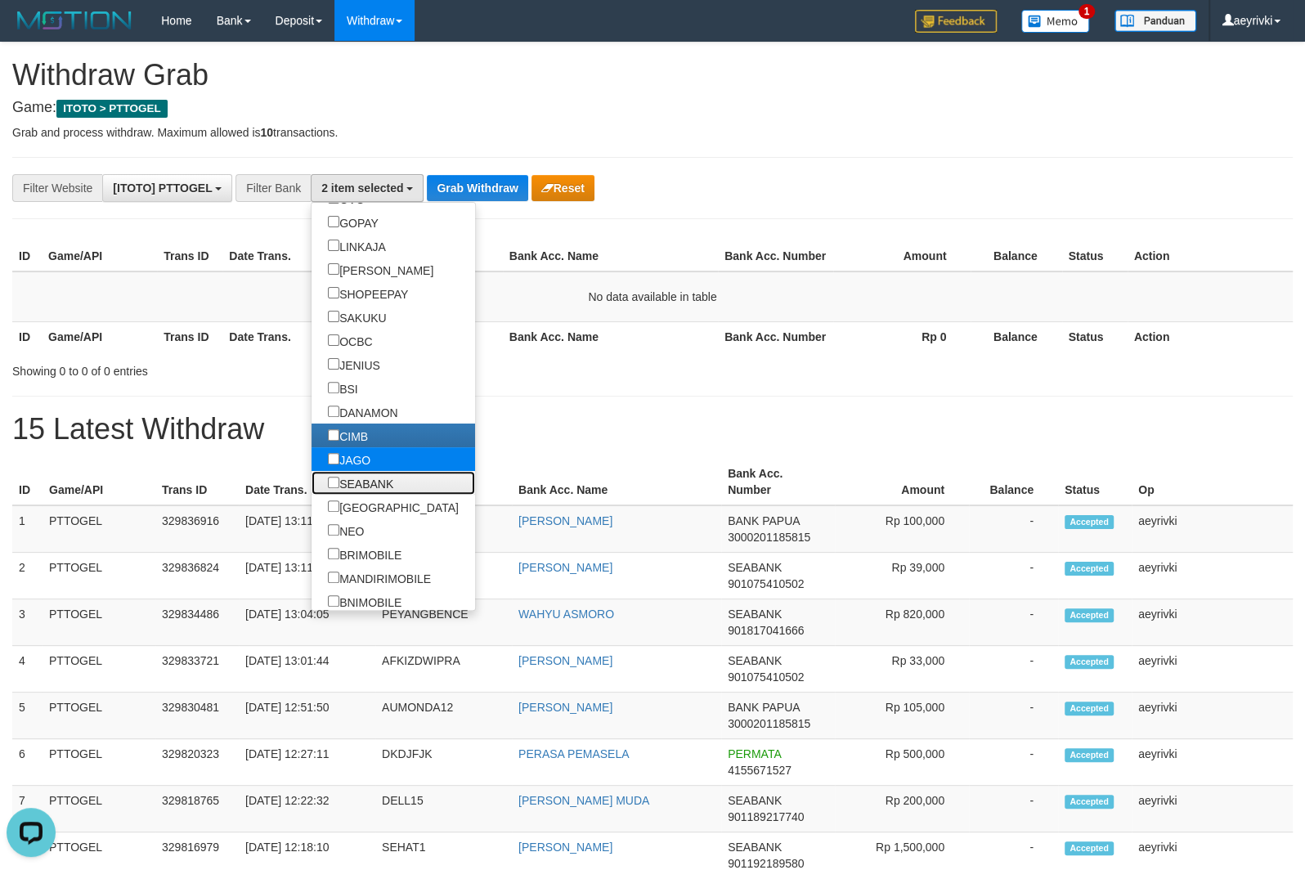
drag, startPoint x: 281, startPoint y: 480, endPoint x: 289, endPoint y: 459, distance: 22.8
click at [312, 479] on label "SEABANK" at bounding box center [361, 483] width 98 height 24
click at [312, 456] on label "JAGO" at bounding box center [349, 459] width 75 height 24
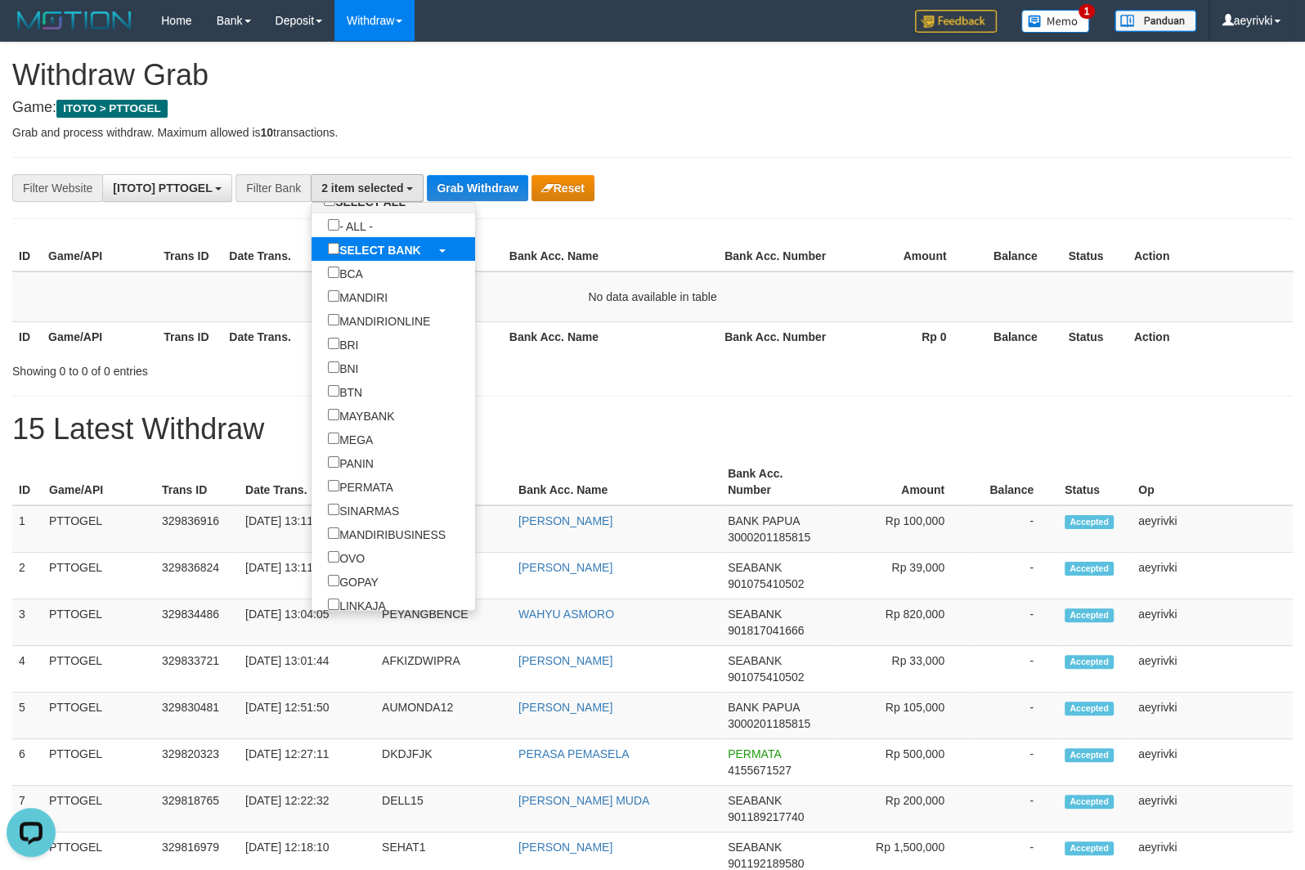
scroll to position [0, 0]
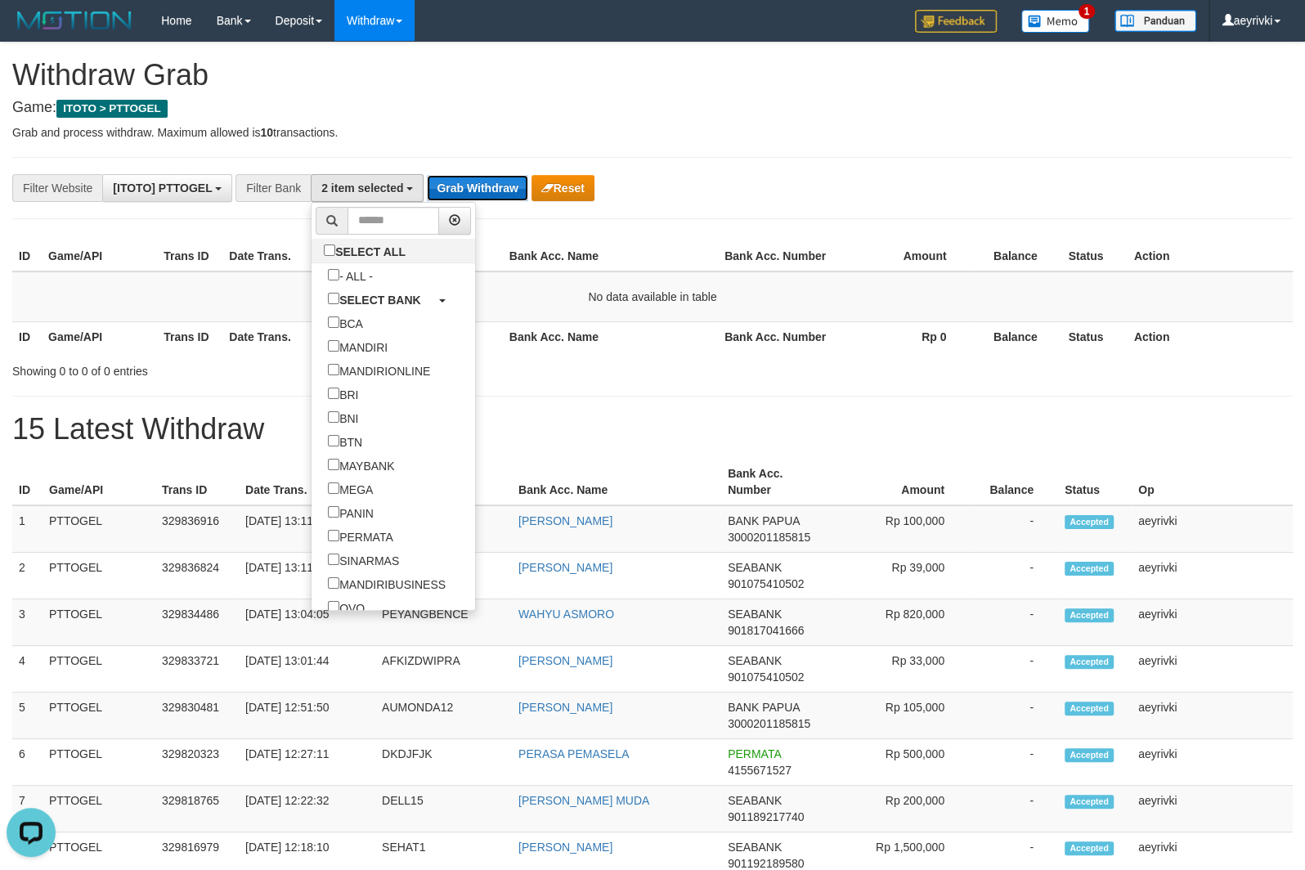
click at [482, 188] on button "Grab Withdraw" at bounding box center [477, 188] width 101 height 26
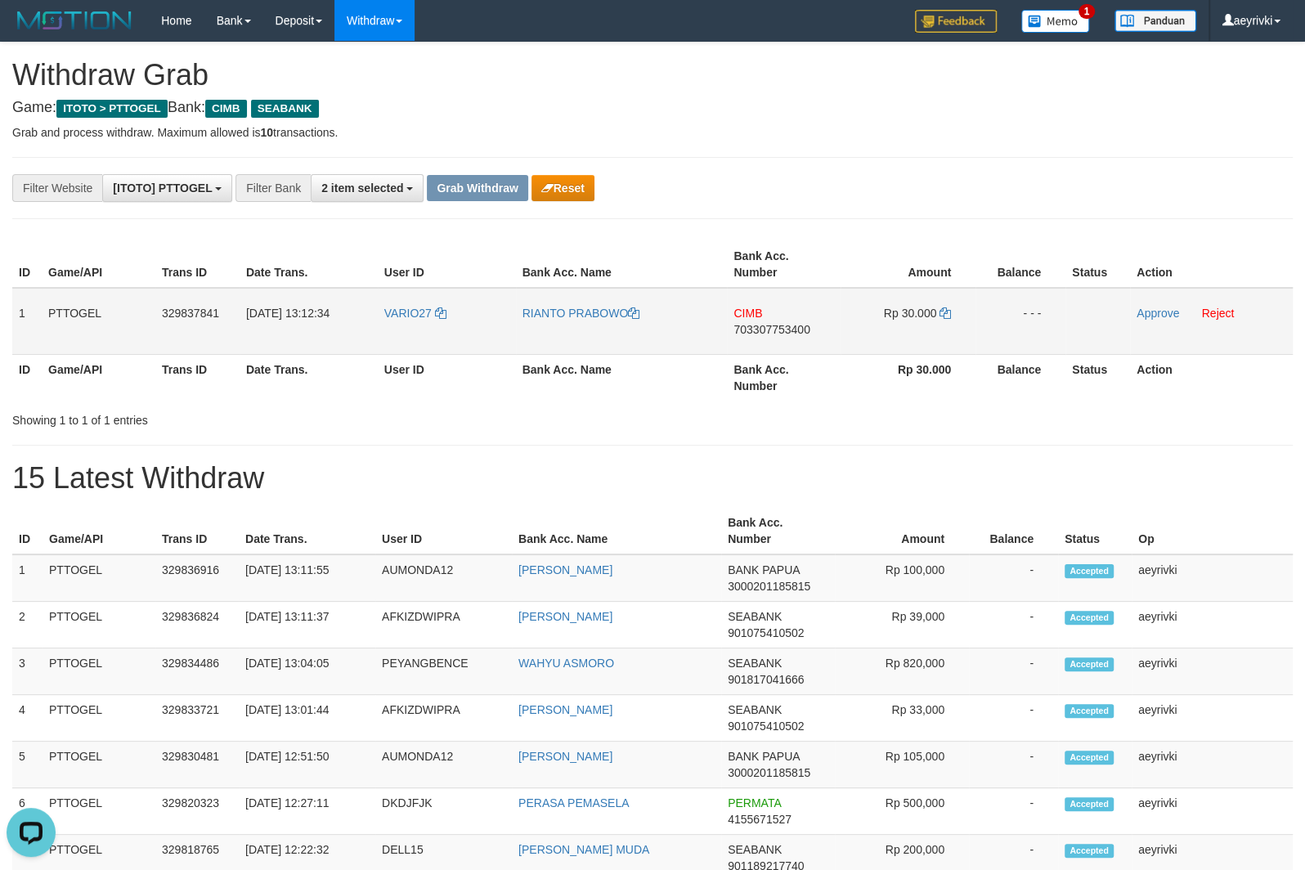
drag, startPoint x: 422, startPoint y: 336, endPoint x: 859, endPoint y: 337, distance: 437.5
click at [859, 337] on tr "1 PTTOGEL 329837841 31/08/2025 13:12:34 VARIO27 RIANTO PRABOWO CIMB 70330775340…" at bounding box center [652, 321] width 1281 height 67
click at [774, 329] on span "703307753400" at bounding box center [772, 329] width 76 height 13
copy span "703307753400"
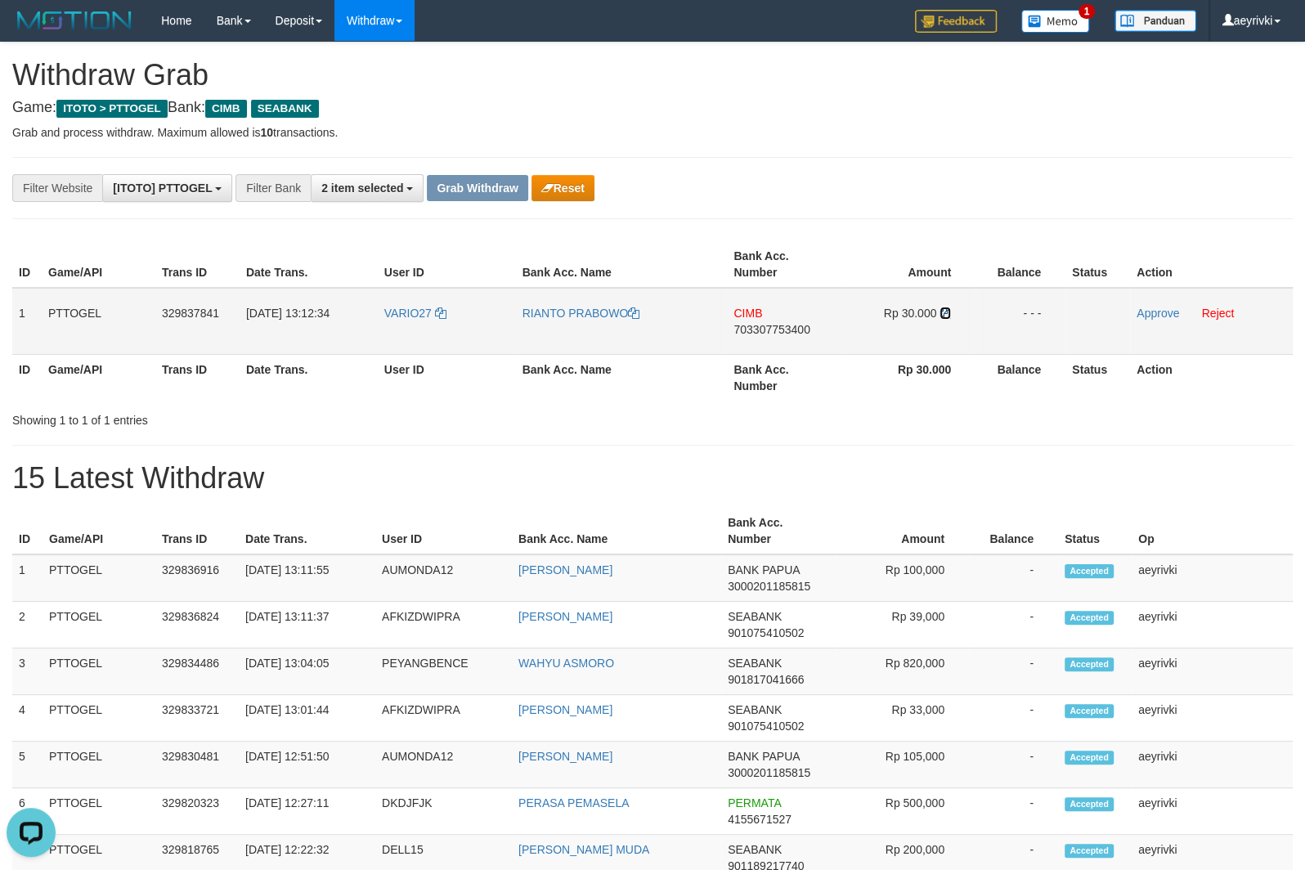
click at [940, 313] on icon at bounding box center [945, 312] width 11 height 11
click at [1160, 315] on link "Approve" at bounding box center [1158, 313] width 43 height 13
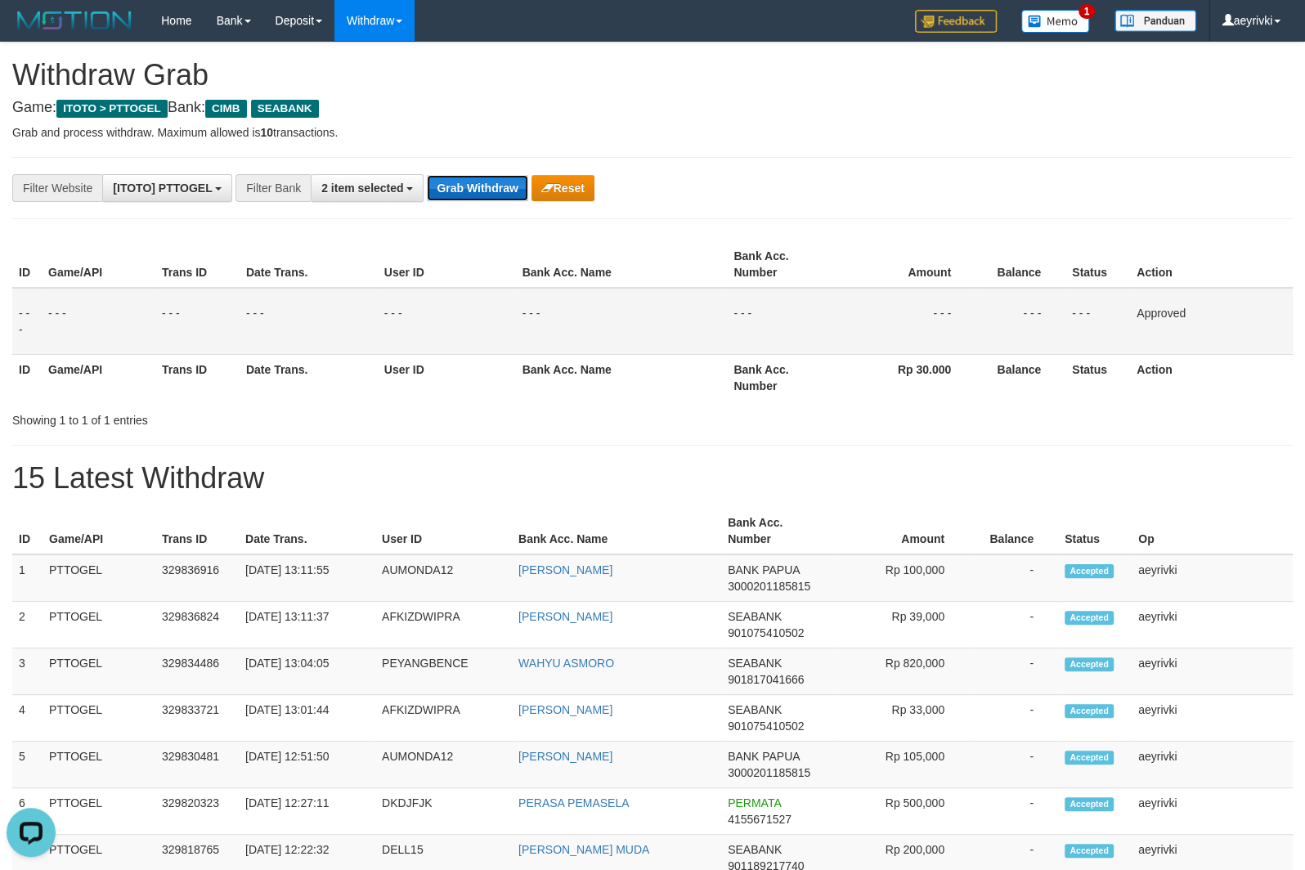
click at [464, 186] on button "Grab Withdraw" at bounding box center [477, 188] width 101 height 26
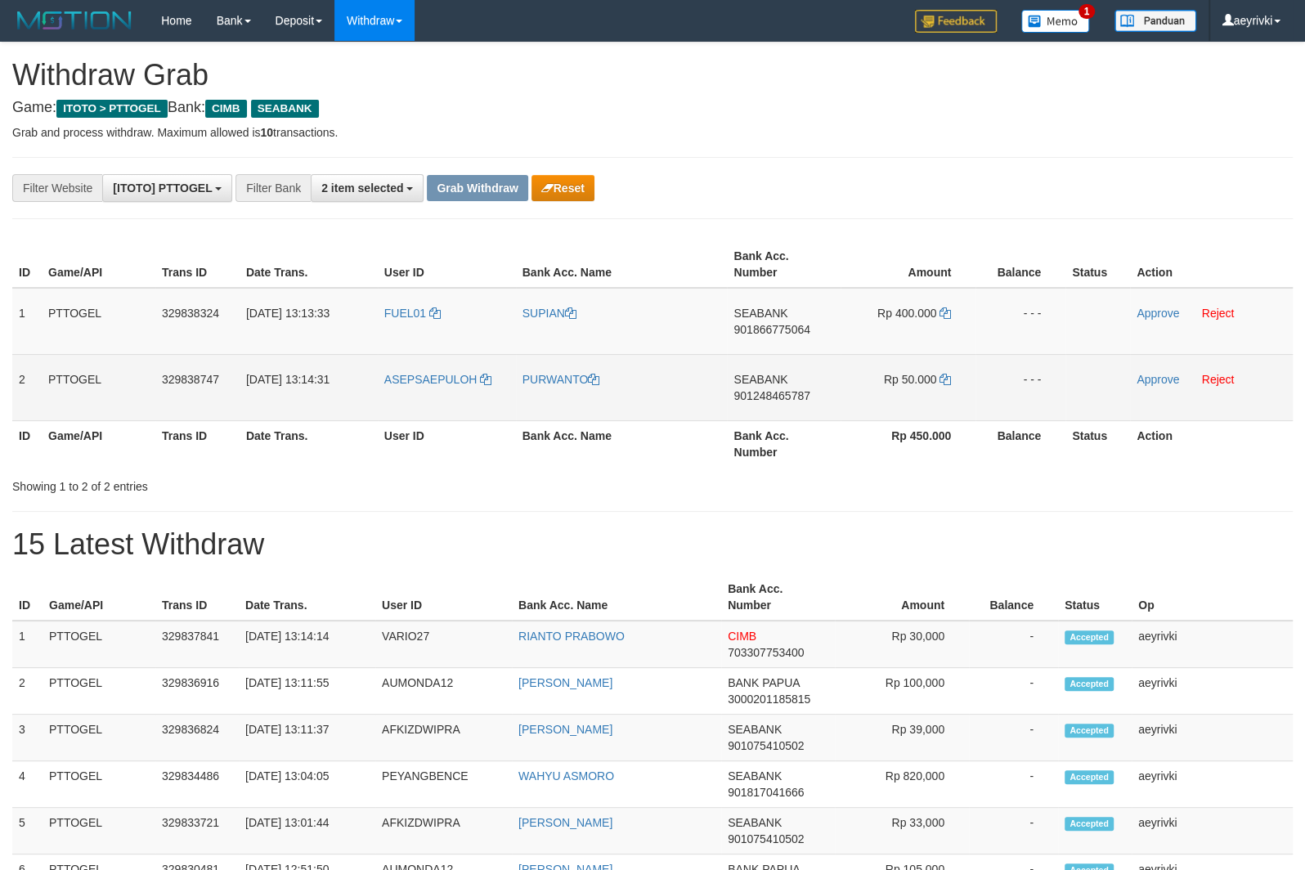
scroll to position [404, 0]
drag, startPoint x: 696, startPoint y: 382, endPoint x: 879, endPoint y: 363, distance: 184.1
click at [879, 363] on tbody "1 PTTOGEL 329838324 31/08/2025 13:13:33 FUEL01 SUPIAN SEABANK 901866775064 Rp 4…" at bounding box center [652, 354] width 1281 height 133
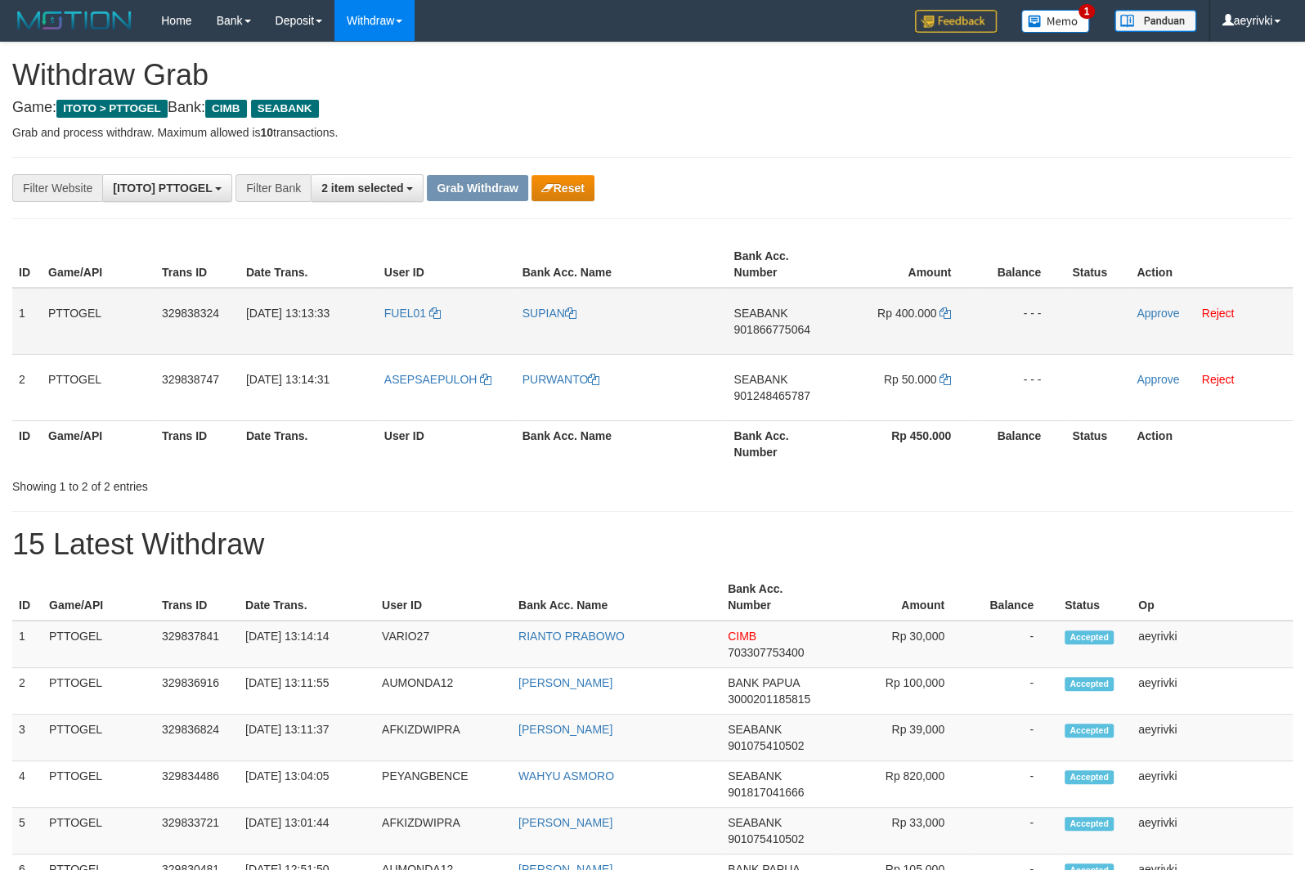
click at [1158, 321] on td "Approve Reject" at bounding box center [1211, 321] width 163 height 67
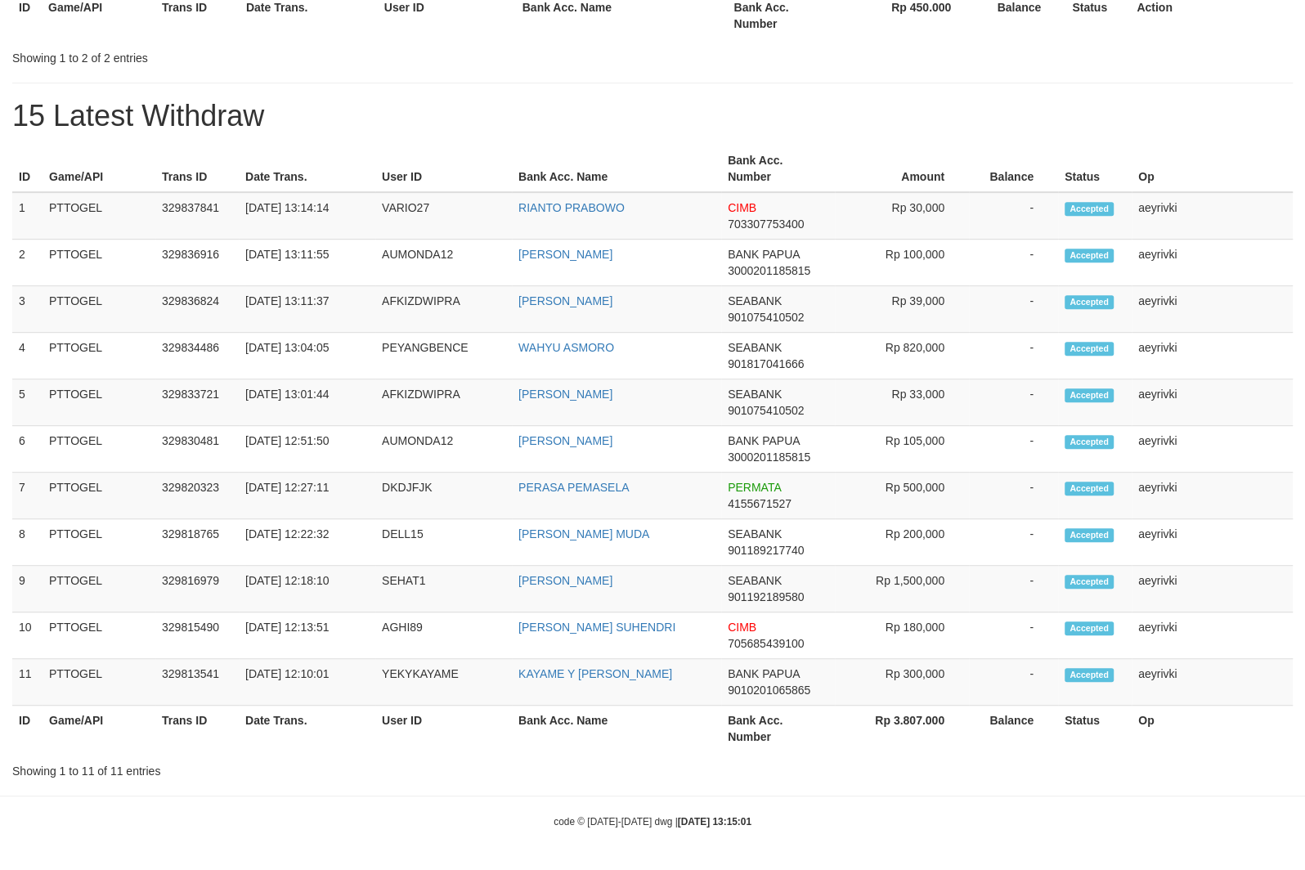
click at [1149, 321] on td "aeyrivki" at bounding box center [1212, 309] width 161 height 47
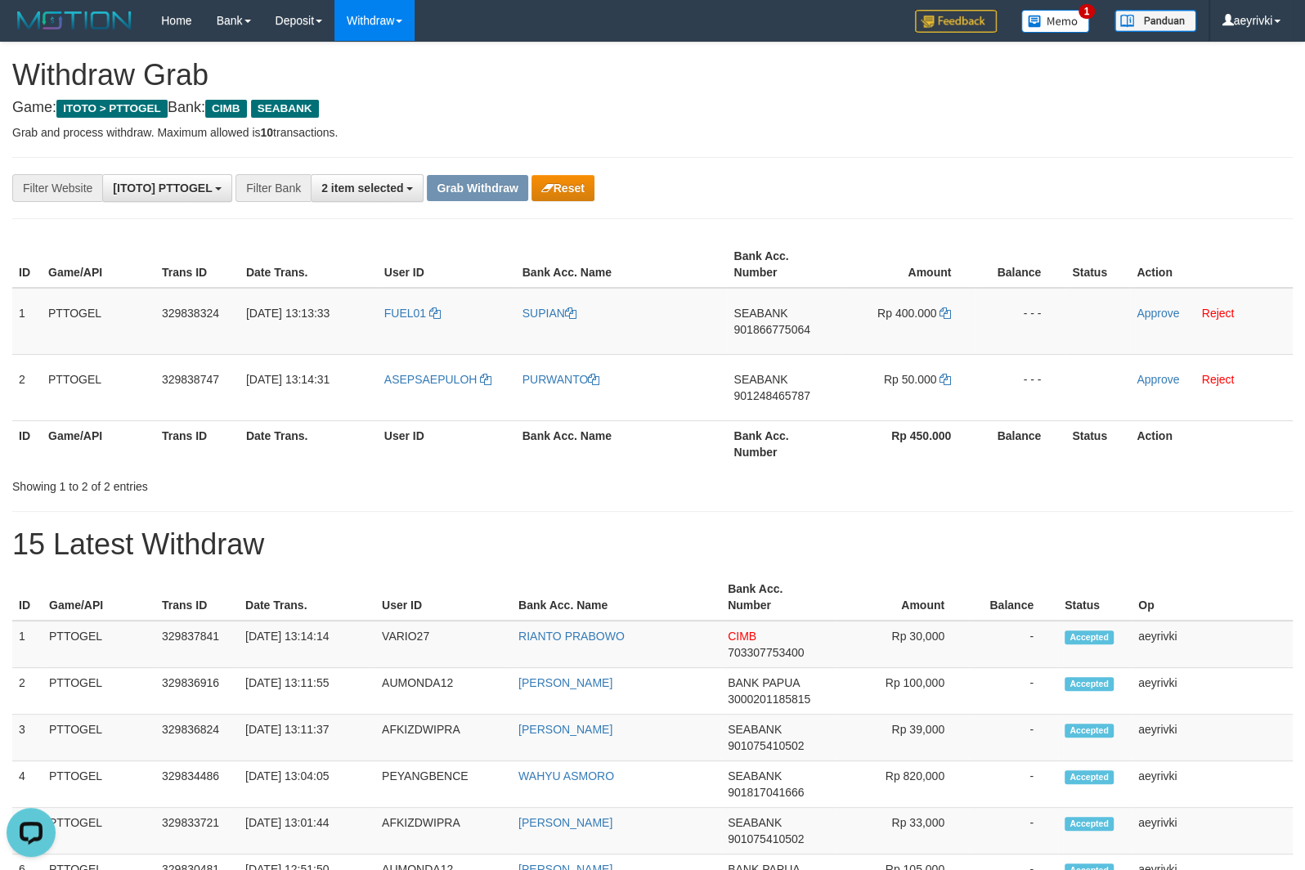
scroll to position [0, 0]
click at [1151, 310] on link "Approve" at bounding box center [1158, 313] width 43 height 13
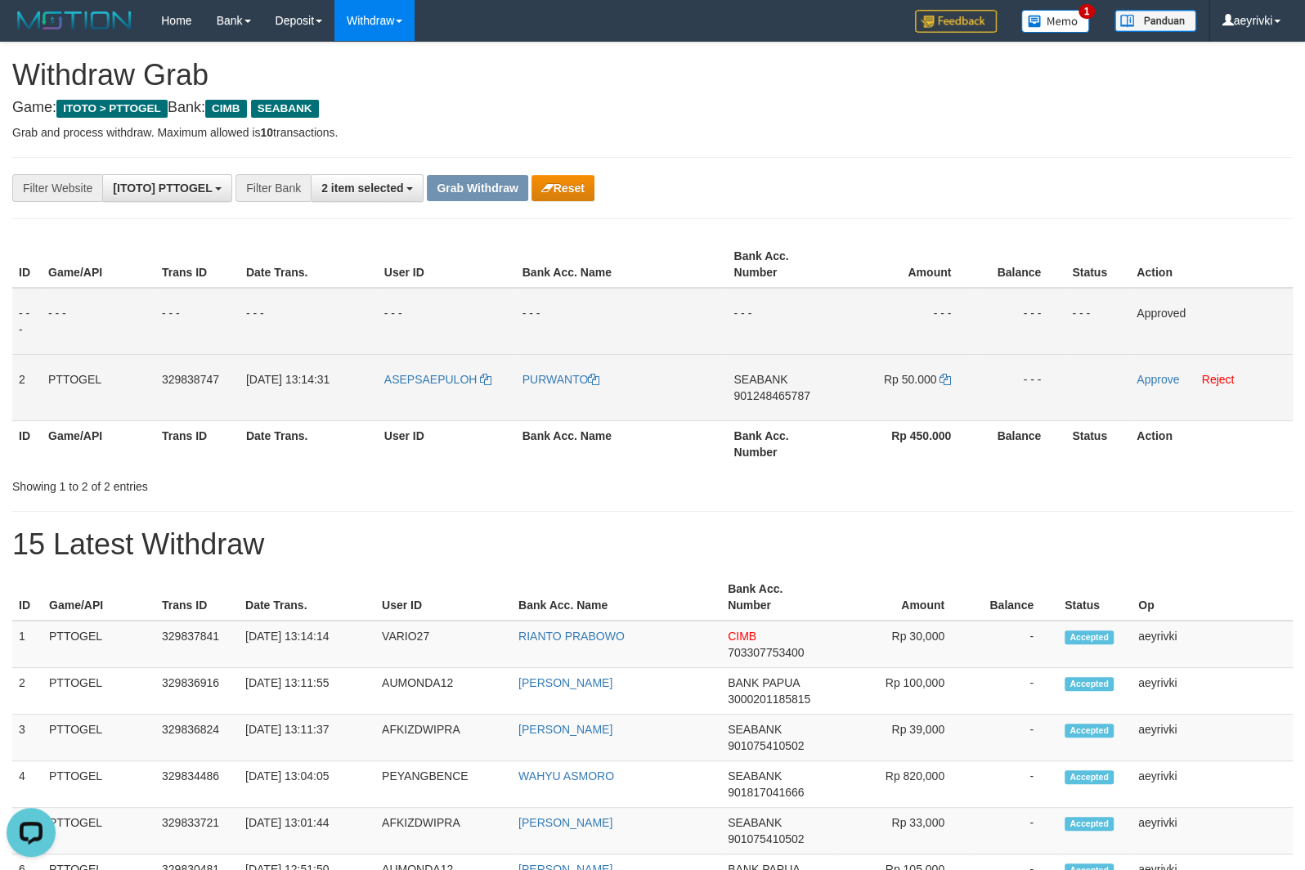
click at [1135, 389] on td "Approve Reject" at bounding box center [1211, 387] width 163 height 66
click at [1149, 382] on link "Approve" at bounding box center [1158, 379] width 43 height 13
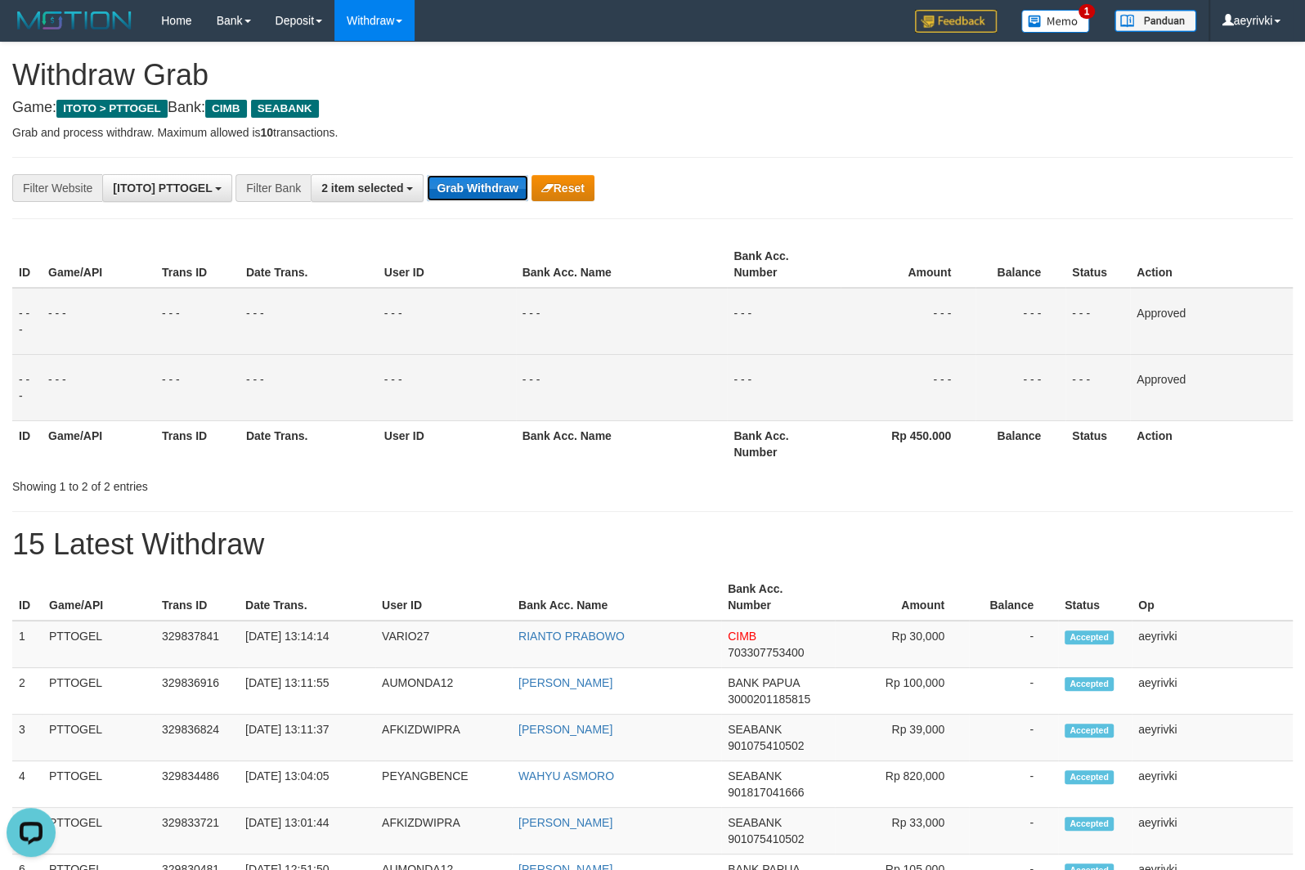
click at [473, 195] on button "Grab Withdraw" at bounding box center [477, 188] width 101 height 26
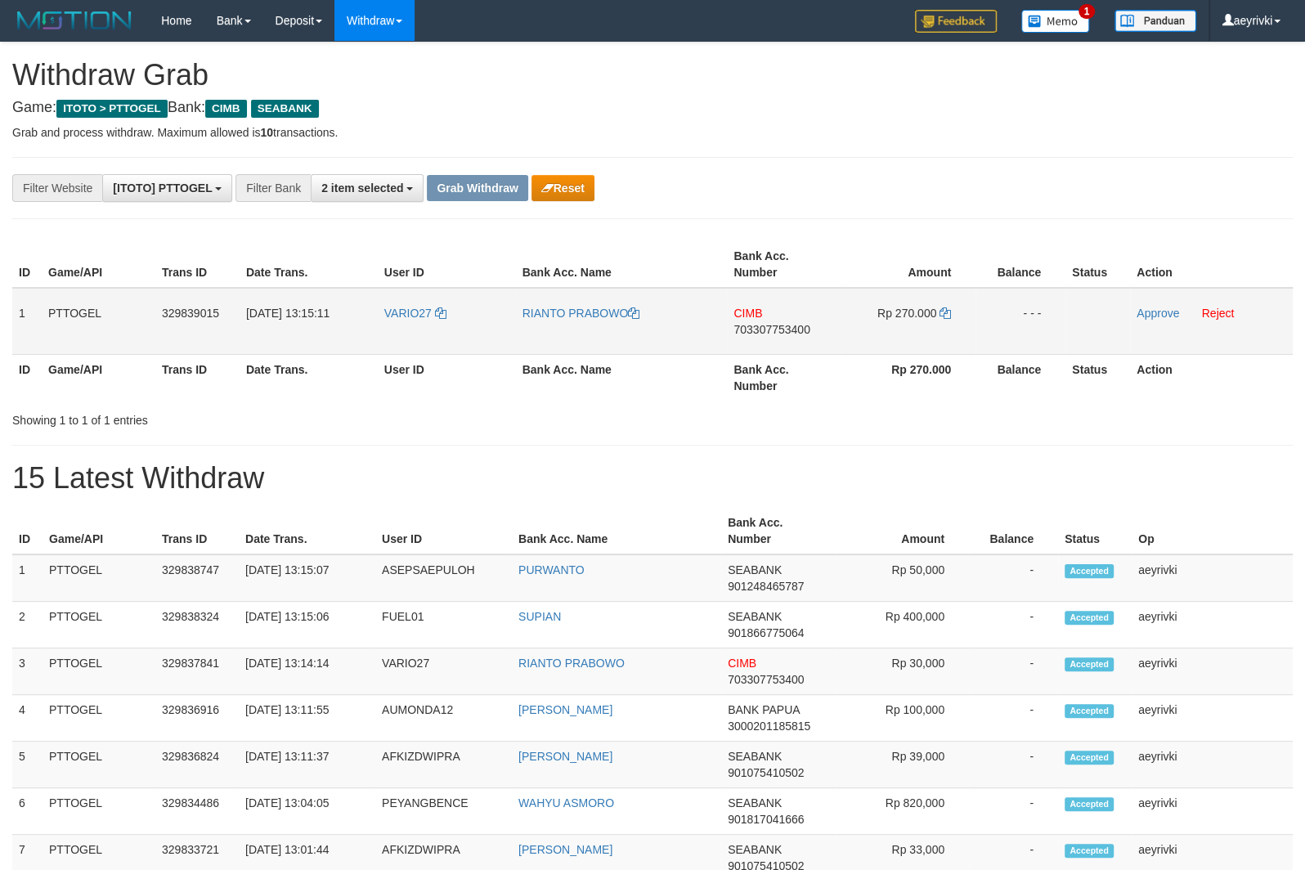
scroll to position [404, 0]
drag, startPoint x: 451, startPoint y: 337, endPoint x: 882, endPoint y: 316, distance: 431.5
click at [882, 316] on tr "1 PTTOGEL 329839015 [DATE] 13:15:11 VARIO27 RIANTO PRABOWO CIMB 703307753400 Rp…" at bounding box center [652, 321] width 1281 height 67
click at [781, 331] on span "703307753400" at bounding box center [772, 329] width 76 height 13
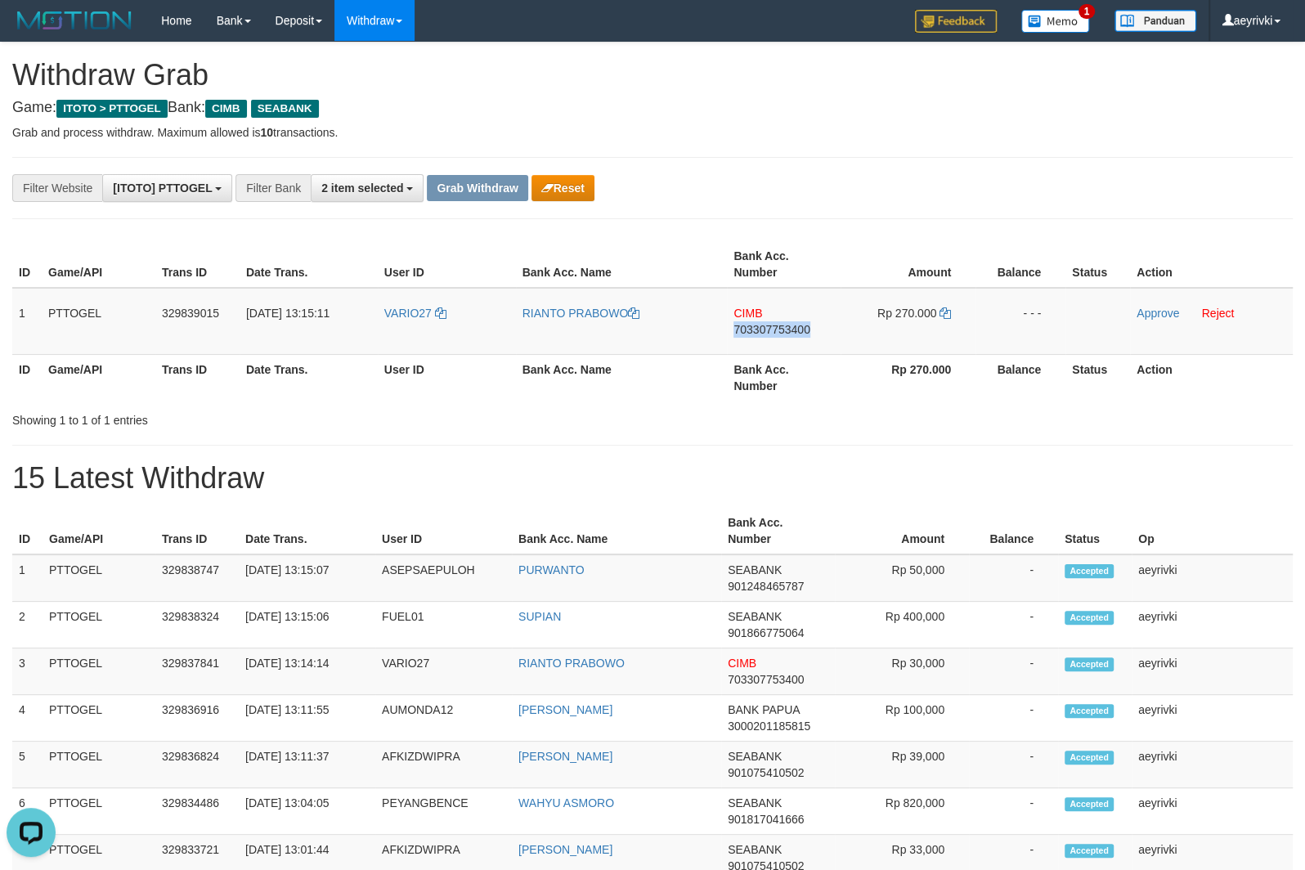
click at [792, 330] on span "703307753400" at bounding box center [772, 329] width 76 height 13
copy span "703307753400"
click at [783, 336] on td "CIMB 703307753400" at bounding box center [784, 321] width 114 height 67
click at [782, 330] on span "703307753400" at bounding box center [772, 329] width 76 height 13
drag, startPoint x: 782, startPoint y: 330, endPoint x: 1299, endPoint y: 330, distance: 516.8
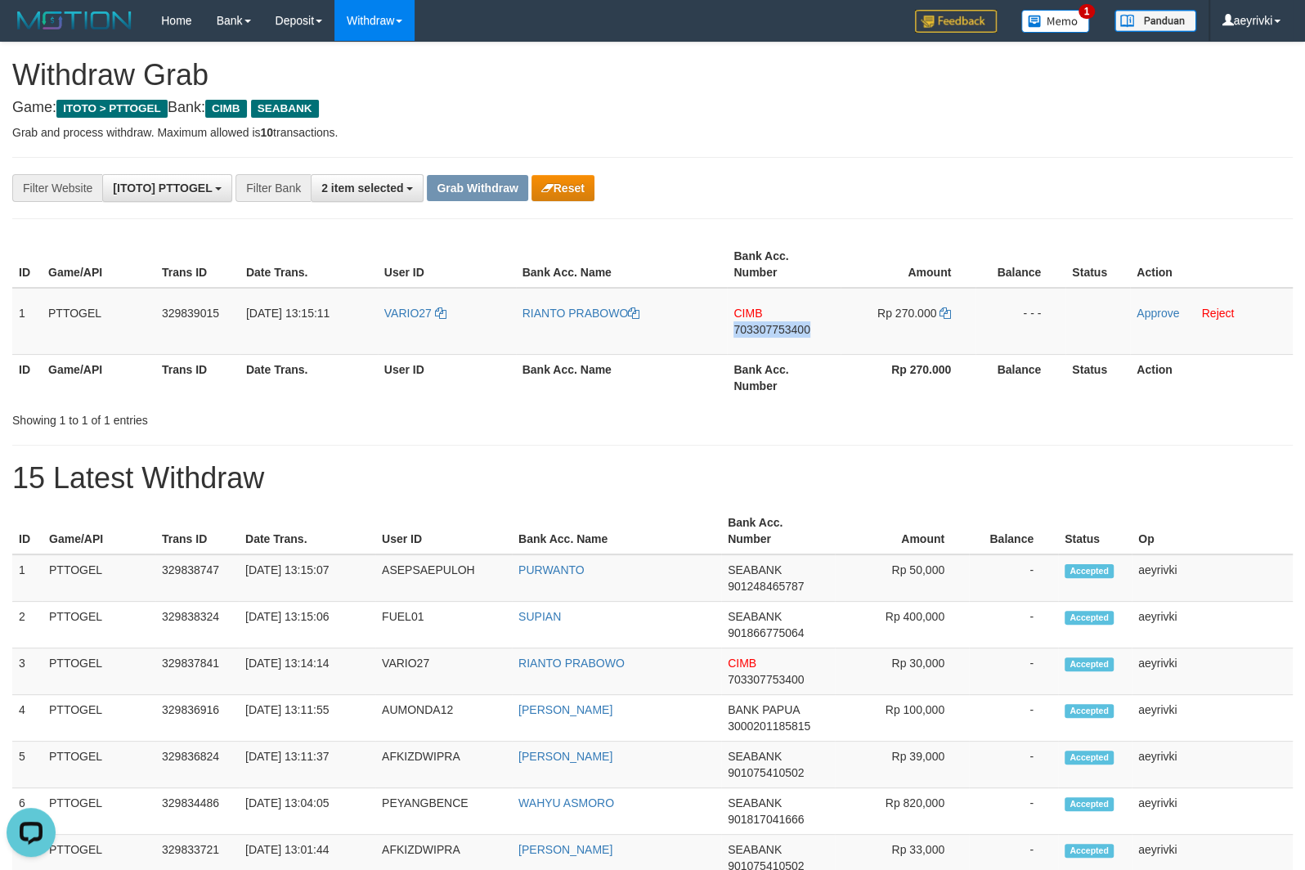
click at [783, 330] on span "703307753400" at bounding box center [772, 329] width 76 height 13
copy span "703307753400"
click at [949, 312] on icon at bounding box center [945, 312] width 11 height 11
drag, startPoint x: 431, startPoint y: 339, endPoint x: 882, endPoint y: 343, distance: 451.4
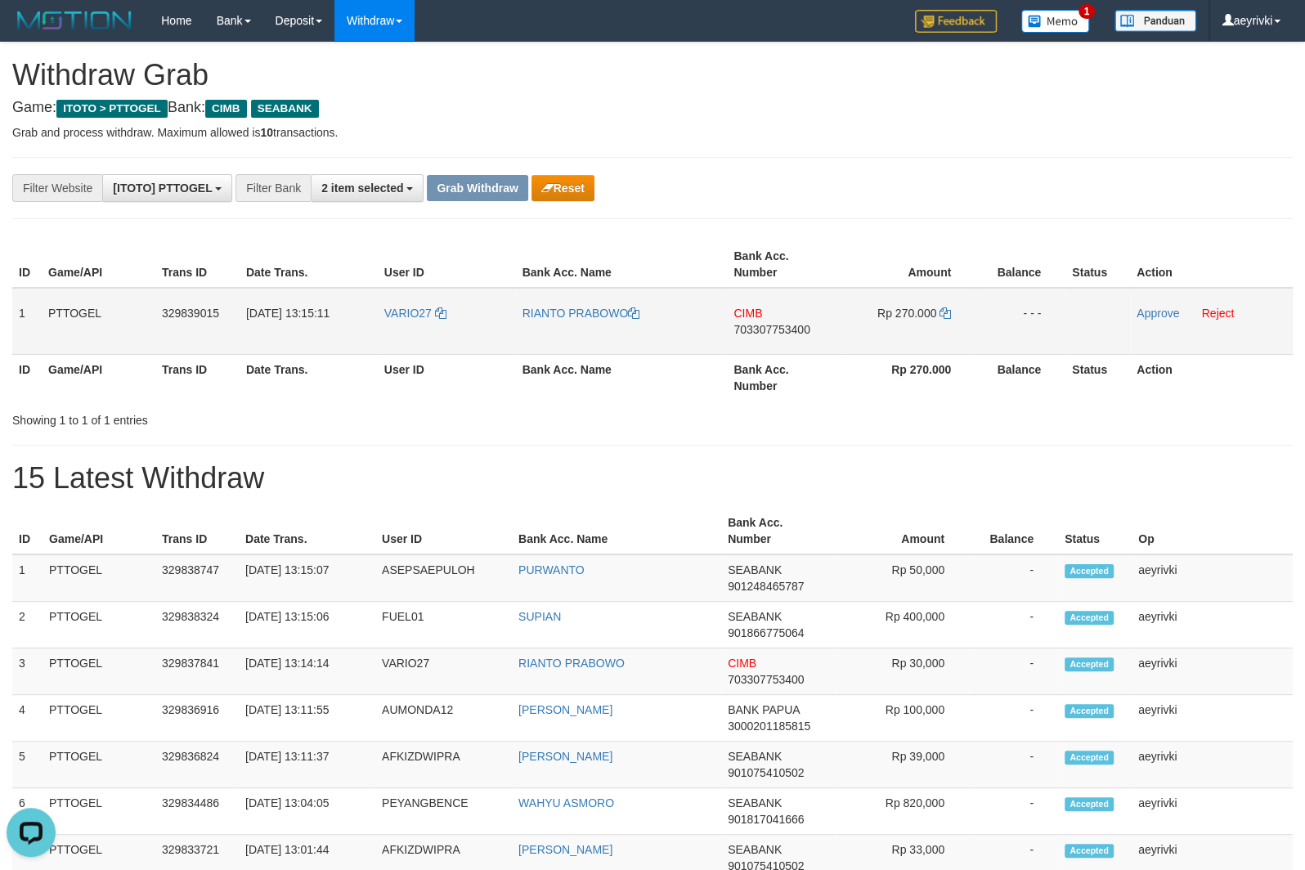
click at [882, 343] on tr "1 PTTOGEL 329839015 [DATE] 13:15:11 VARIO27 RIANTO PRABOWO CIMB 703307753400 Rp…" at bounding box center [652, 321] width 1281 height 67
copy tr
click at [1154, 315] on link "Approve" at bounding box center [1158, 313] width 43 height 13
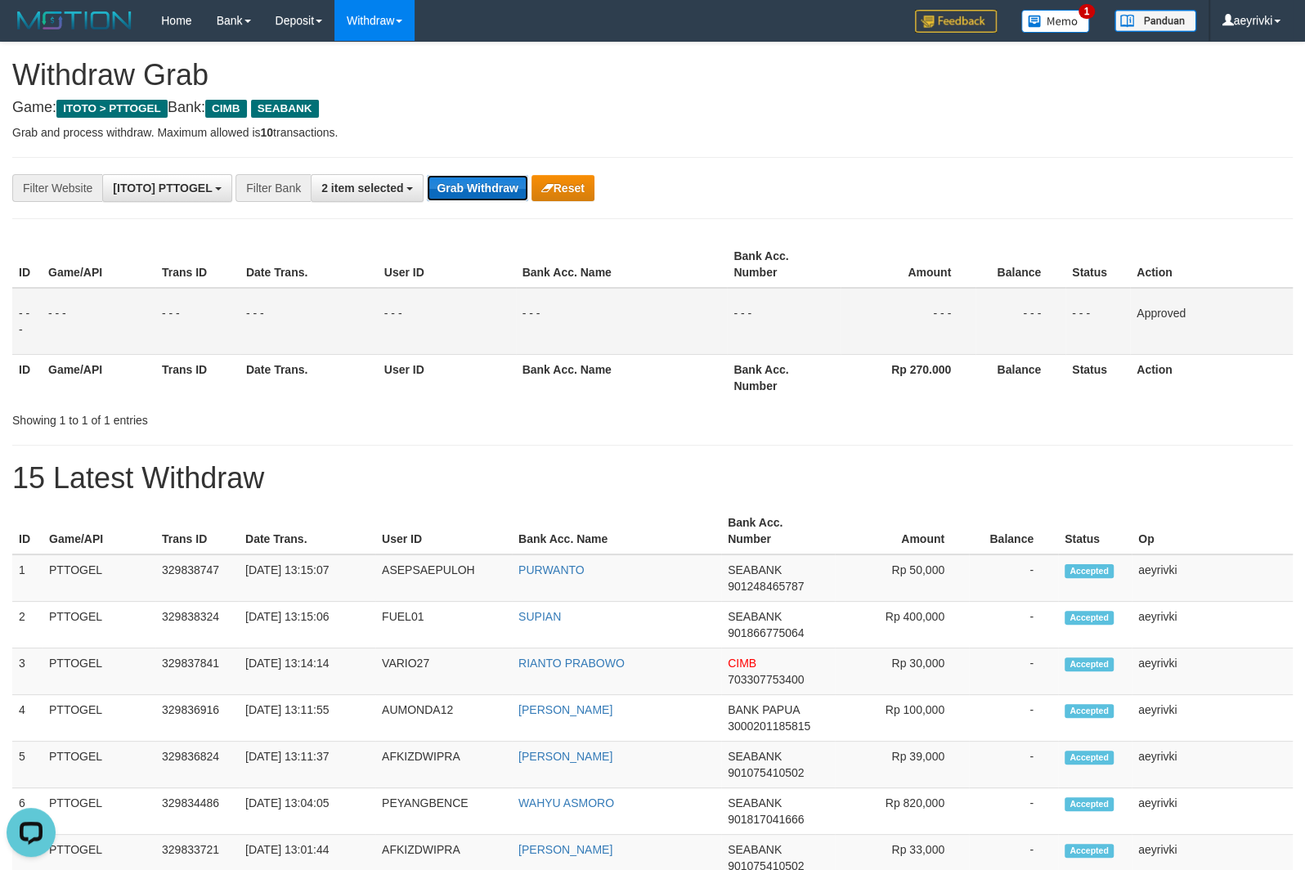
click at [506, 194] on button "Grab Withdraw" at bounding box center [477, 188] width 101 height 26
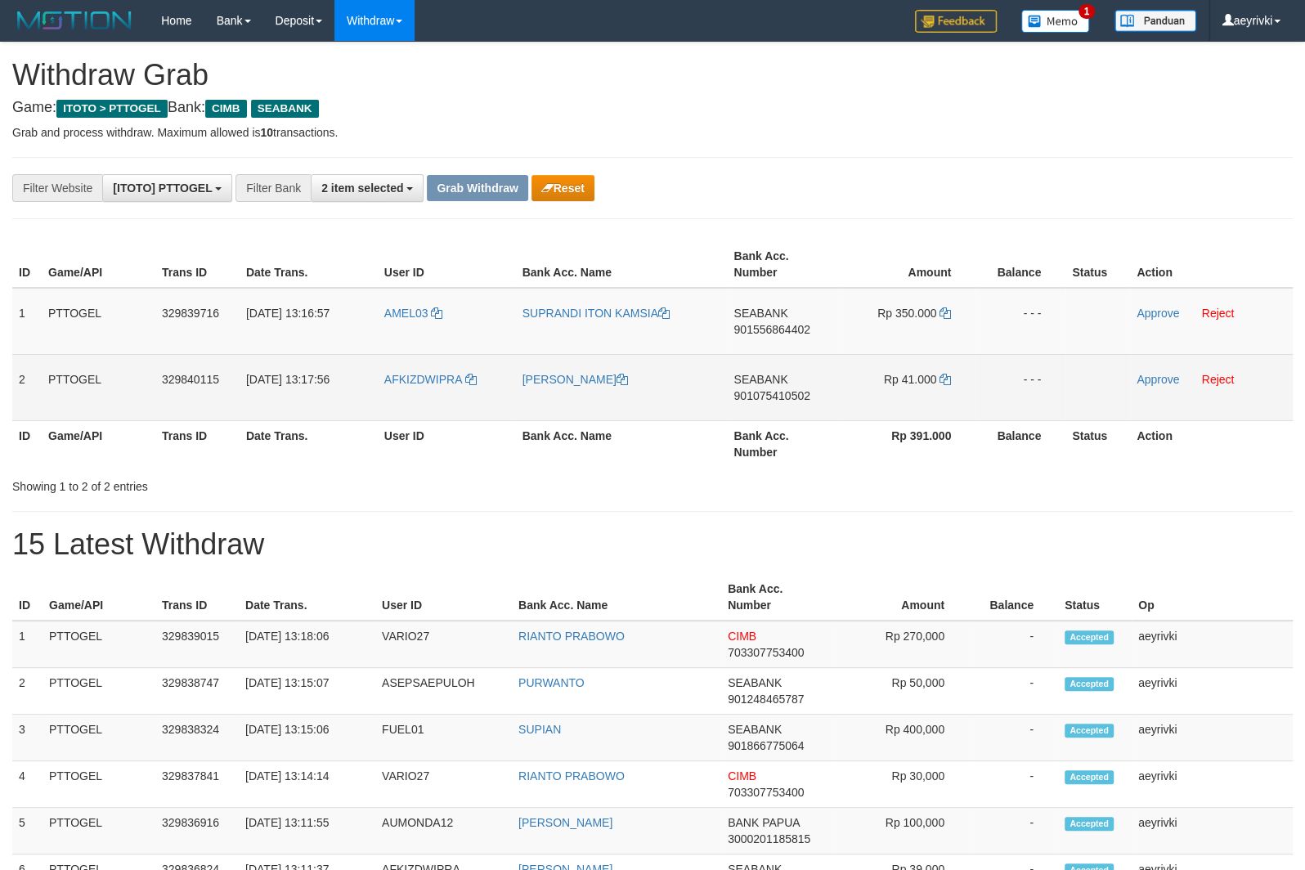
scroll to position [404, 0]
drag, startPoint x: 682, startPoint y: 366, endPoint x: 871, endPoint y: 397, distance: 191.6
click at [871, 397] on tbody "1 PTTOGEL 329839716 31/08/2025 13:16:57 AMEL03 SUPRANDI ITON KAMSIA SEABANK 901…" at bounding box center [652, 354] width 1281 height 133
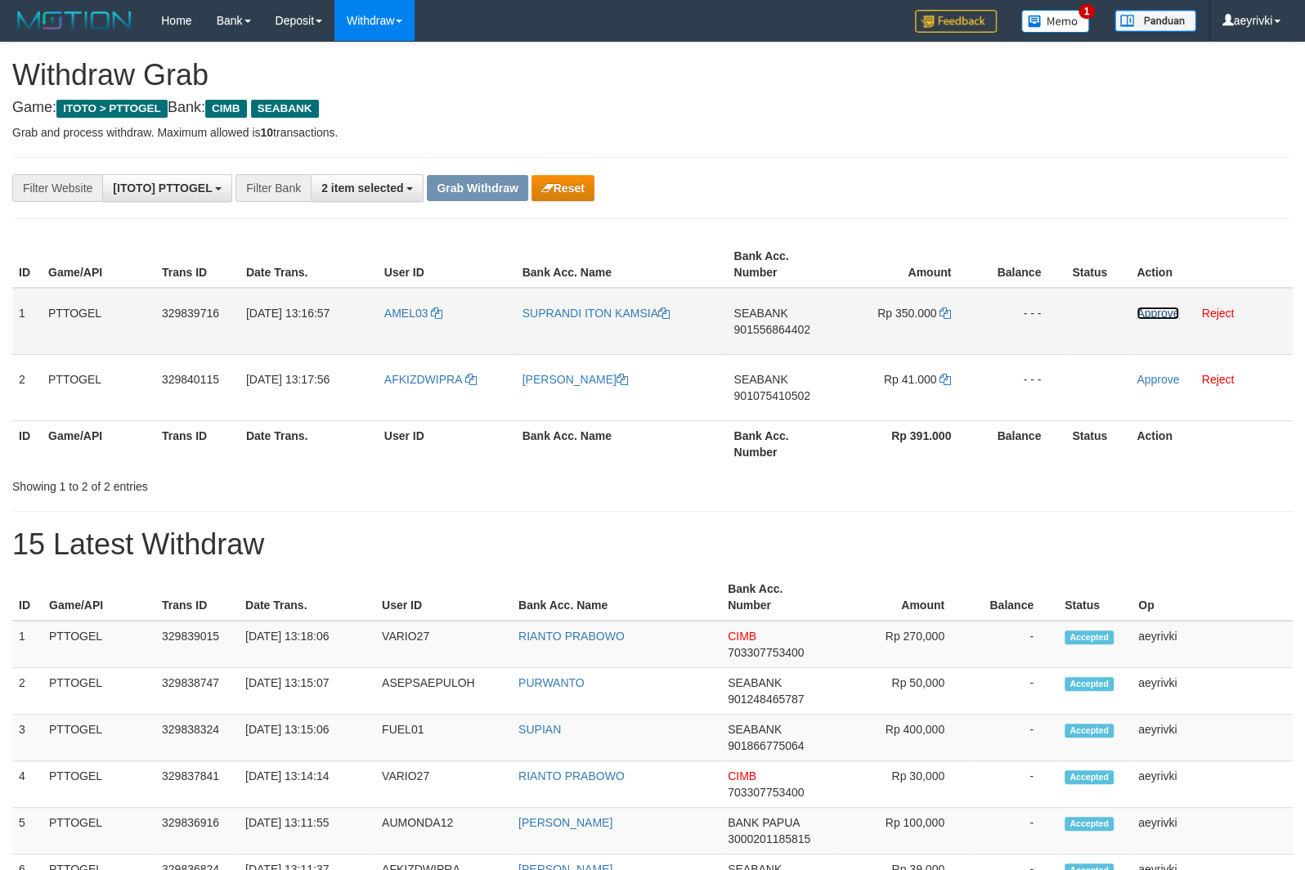
click at [1142, 319] on link "Approve" at bounding box center [1158, 313] width 43 height 13
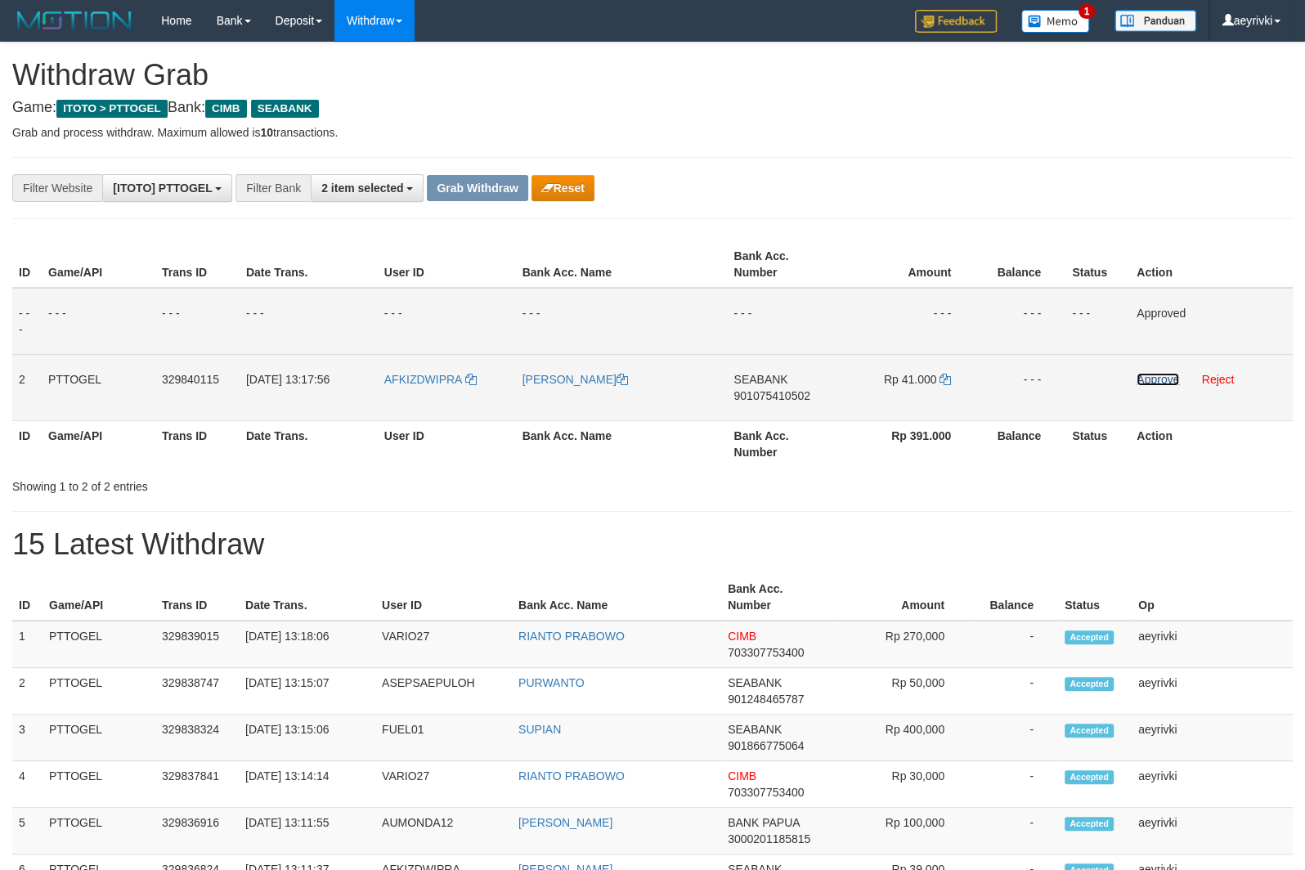
click at [1149, 379] on link "Approve" at bounding box center [1158, 379] width 43 height 13
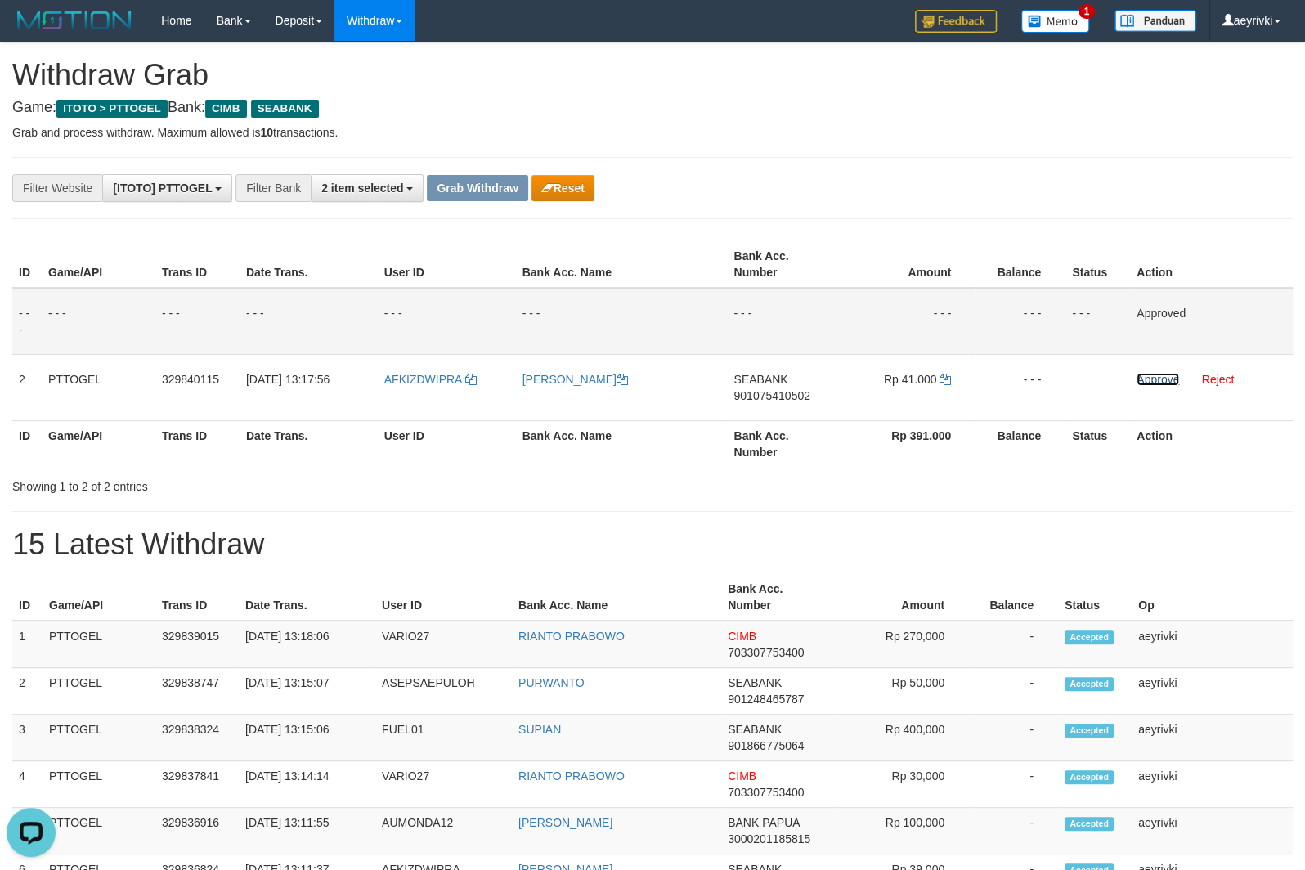
scroll to position [0, 0]
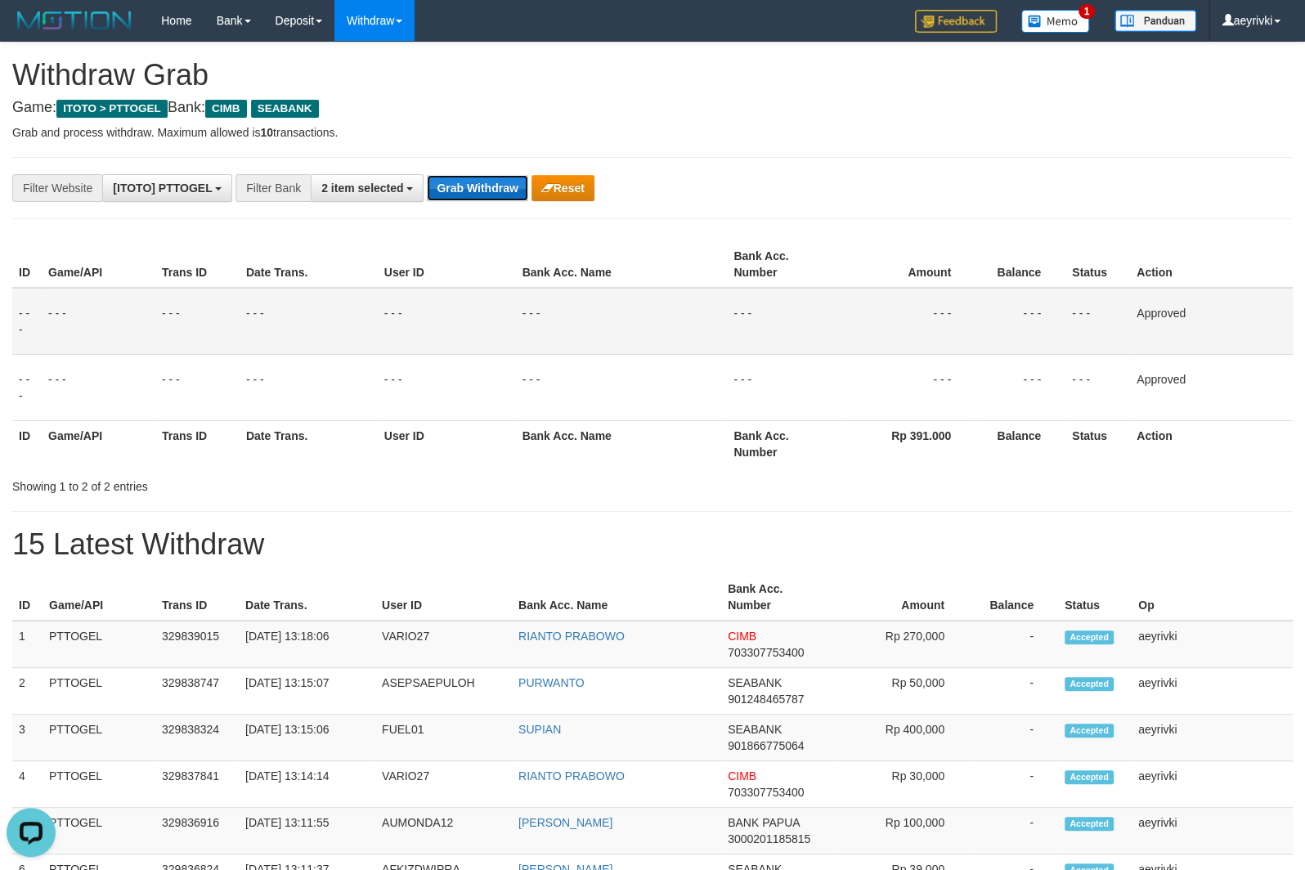
click at [457, 183] on button "Grab Withdraw" at bounding box center [477, 188] width 101 height 26
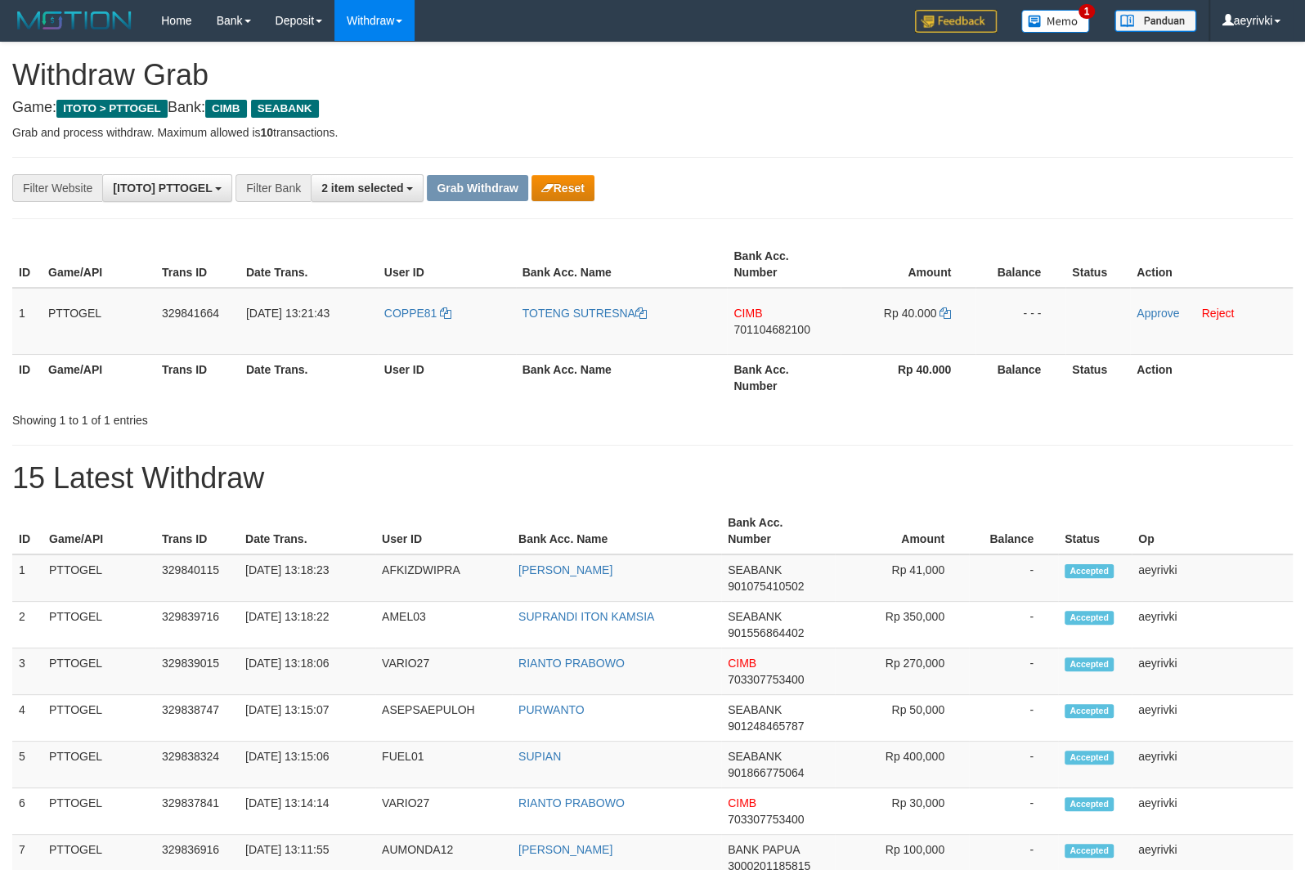
scroll to position [404, 0]
click at [927, 303] on tr "1 PTTOGEL 329841664 [DATE] 13:21:43 COPPE81 TOTENG SUTRESNA CIMB 701104682100 R…" at bounding box center [652, 321] width 1281 height 67
click at [1171, 312] on link "Approve" at bounding box center [1158, 313] width 43 height 13
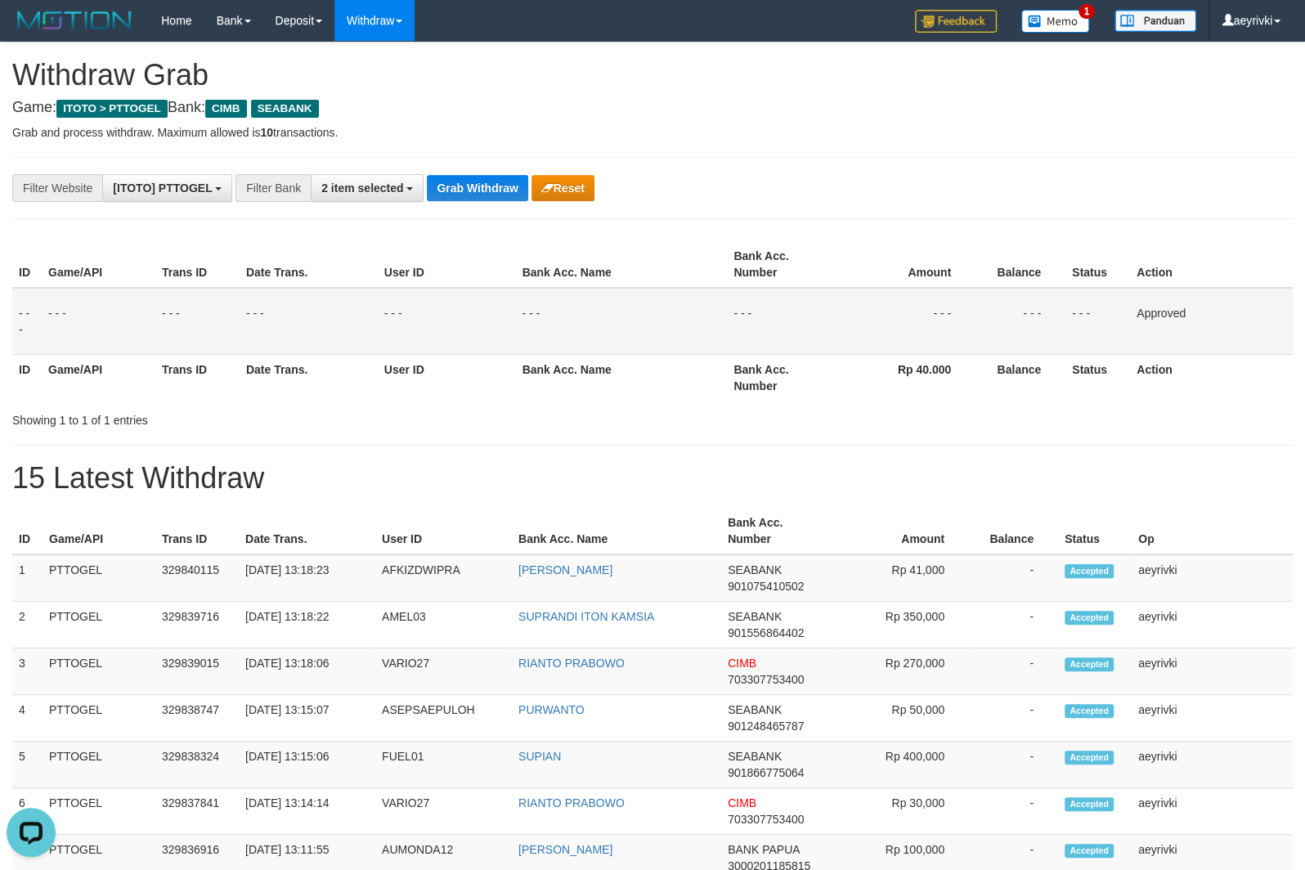
click at [799, 315] on td "- - -" at bounding box center [784, 321] width 114 height 67
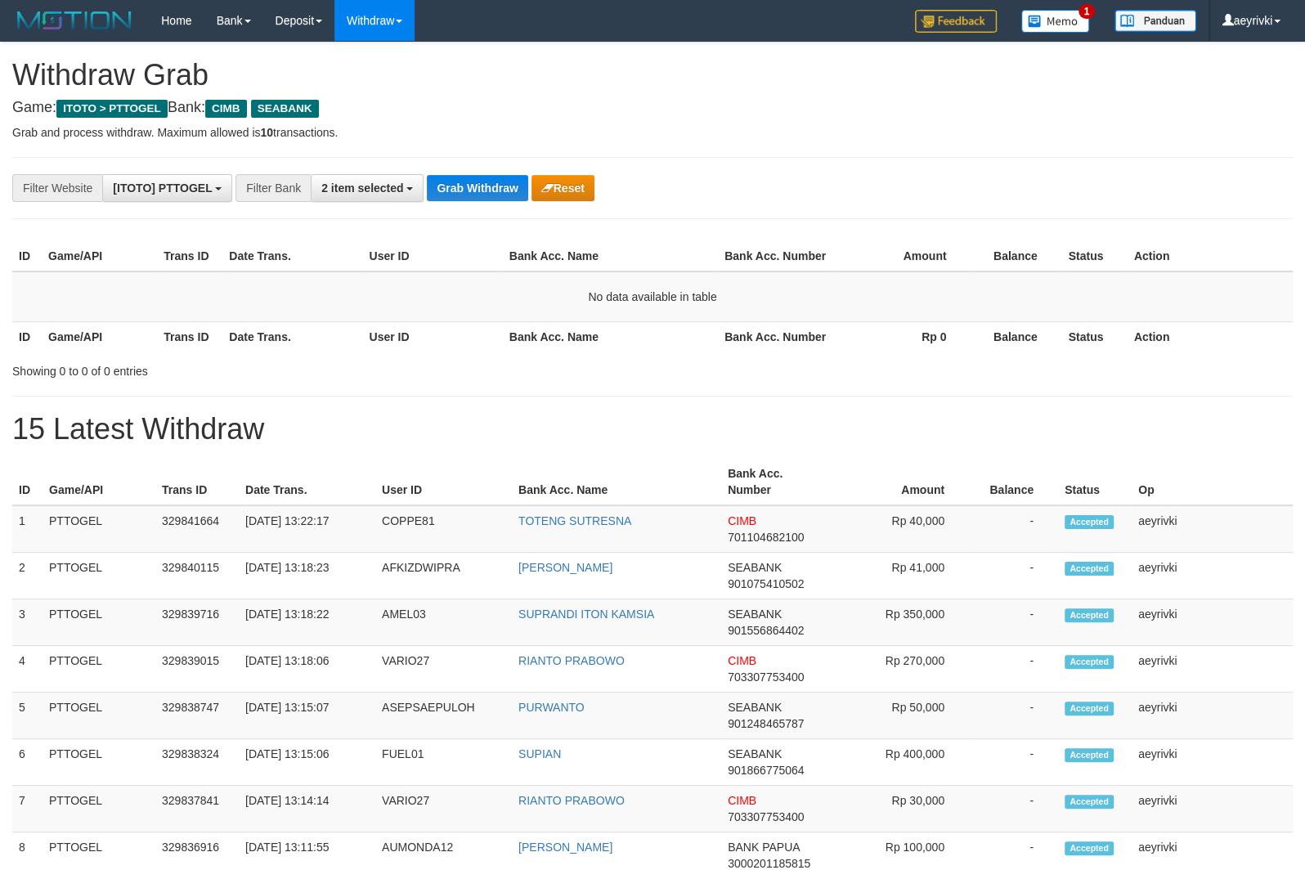
scroll to position [404, 0]
click at [777, 541] on span "701104682100" at bounding box center [766, 537] width 76 height 13
copy span "701104682100"
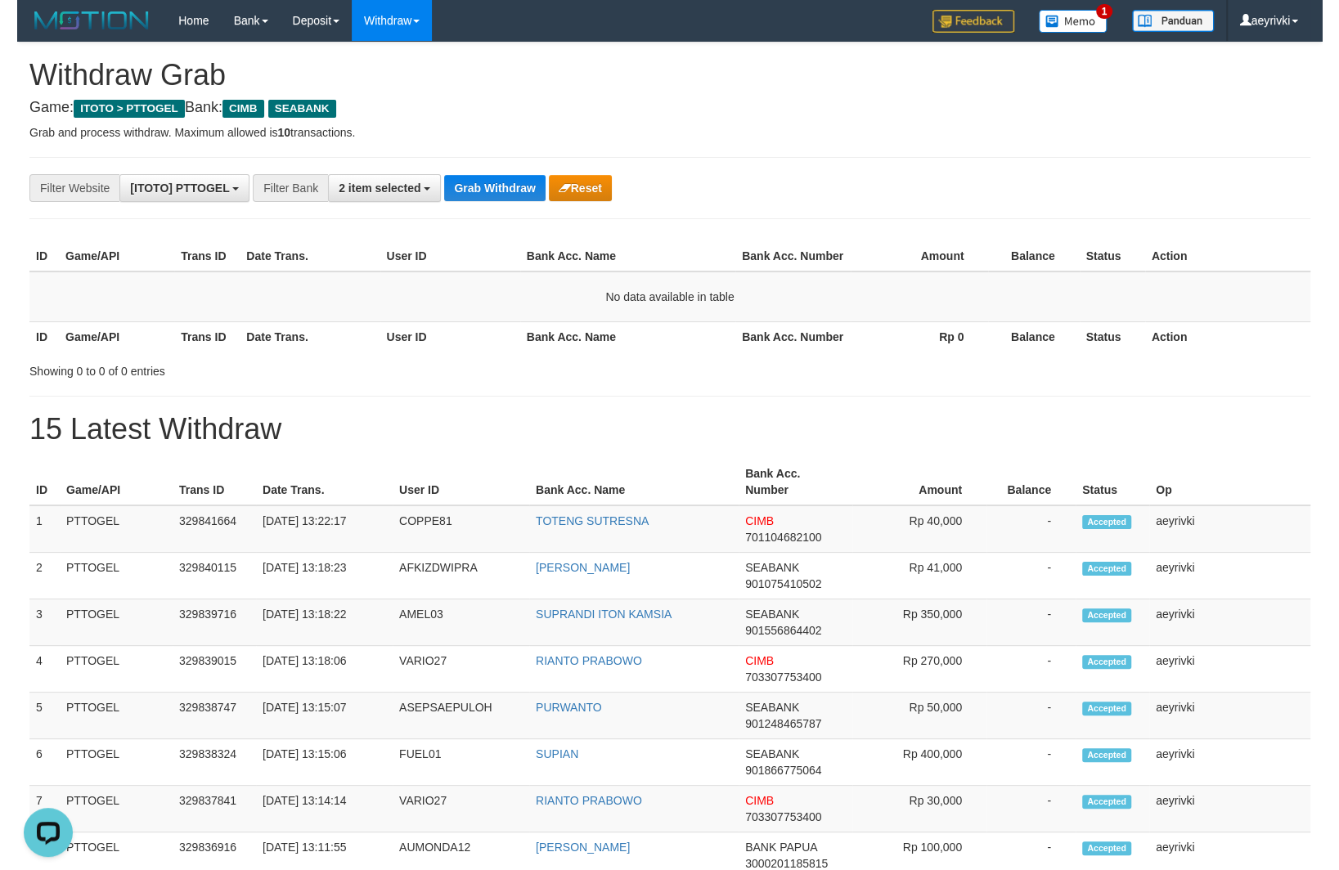
scroll to position [0, 0]
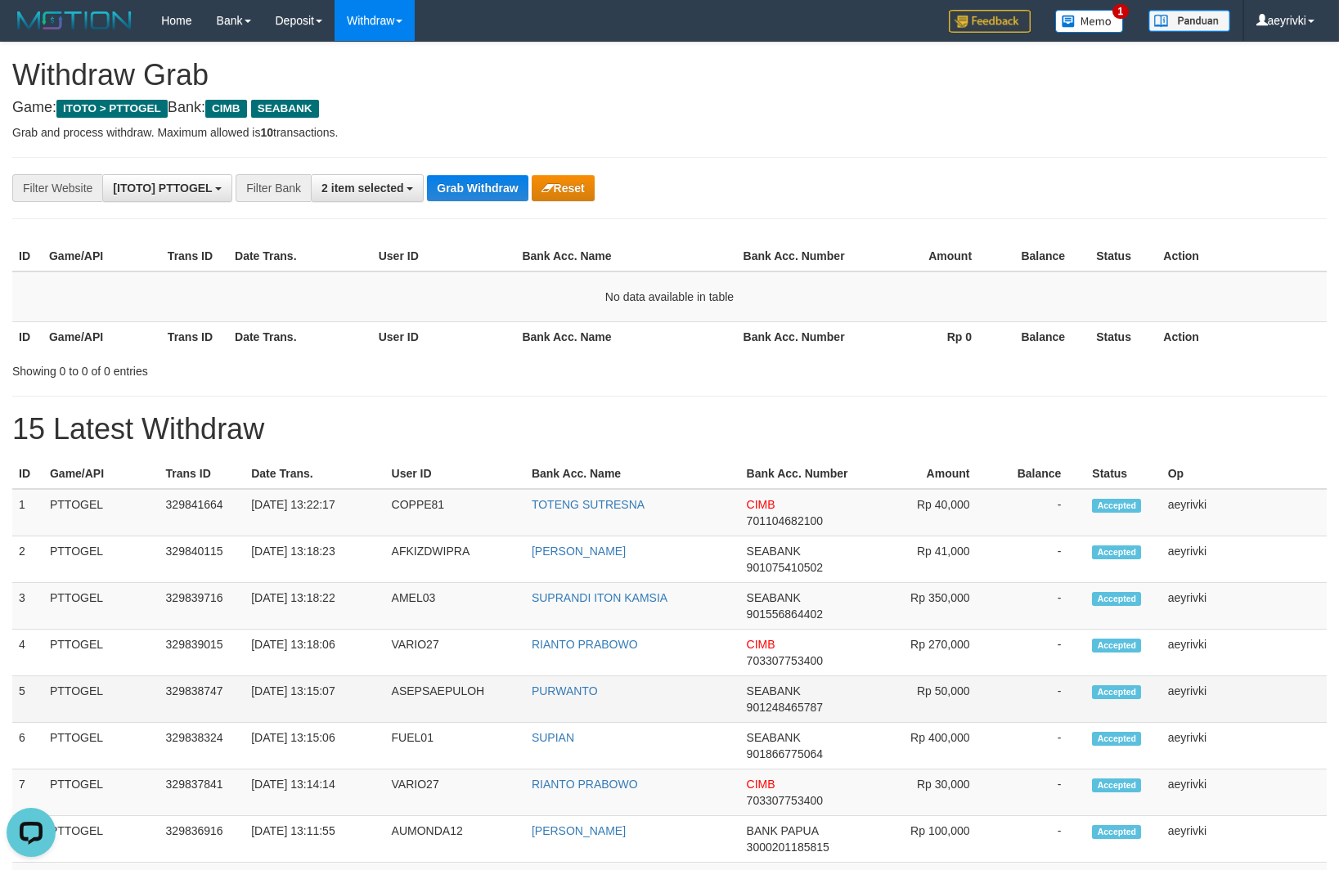
drag, startPoint x: 1296, startPoint y: 702, endPoint x: 759, endPoint y: 576, distance: 552.0
click at [1296, 702] on td "aeyrivki" at bounding box center [1243, 699] width 165 height 47
click at [922, 200] on div "**********" at bounding box center [557, 188] width 1115 height 28
click at [470, 189] on button "Grab Withdraw" at bounding box center [477, 188] width 101 height 26
click at [478, 192] on button "Grab Withdraw" at bounding box center [477, 188] width 101 height 26
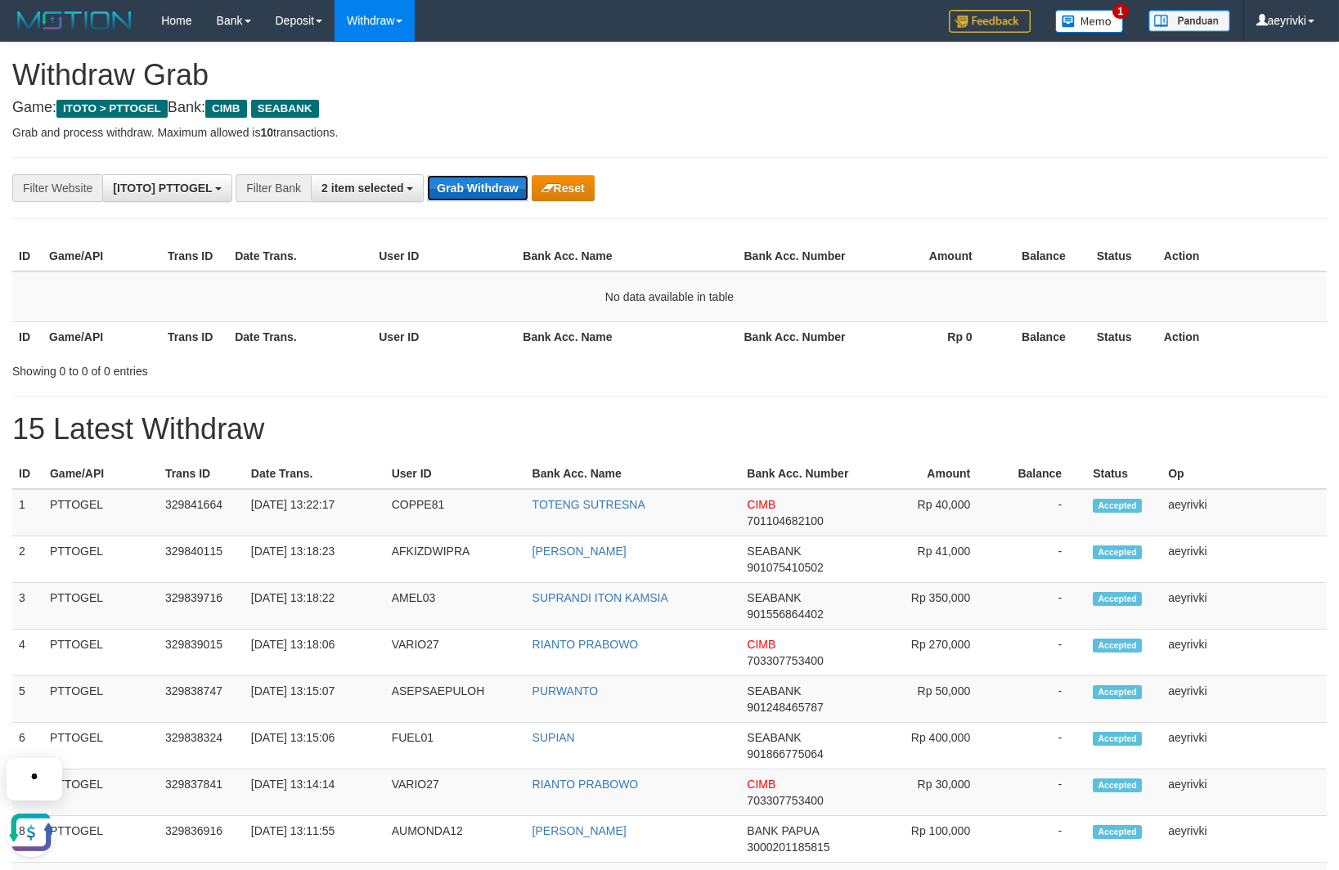
click at [494, 189] on button "Grab Withdraw" at bounding box center [477, 188] width 101 height 26
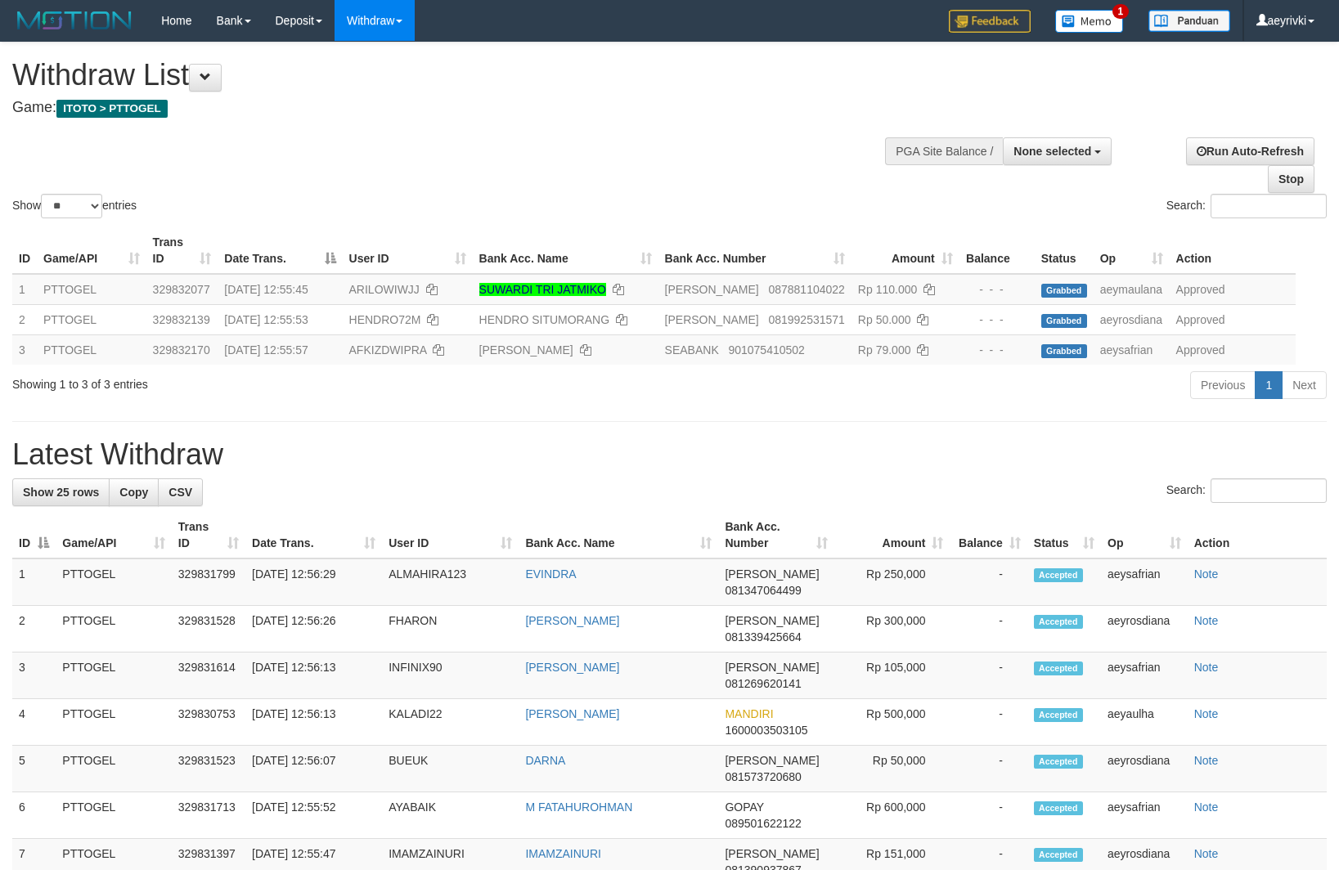
select select
select select "**"
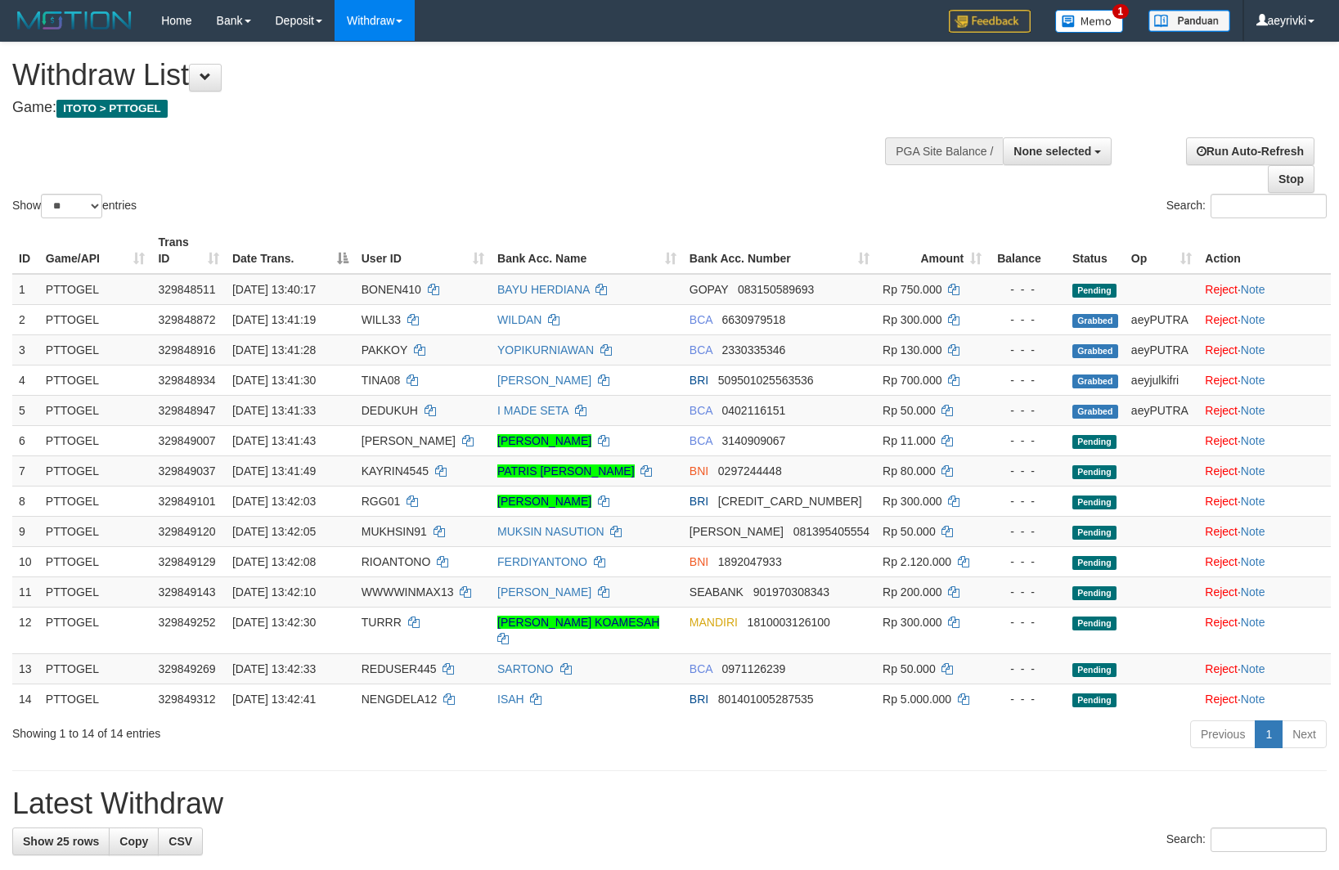
select select
select select "**"
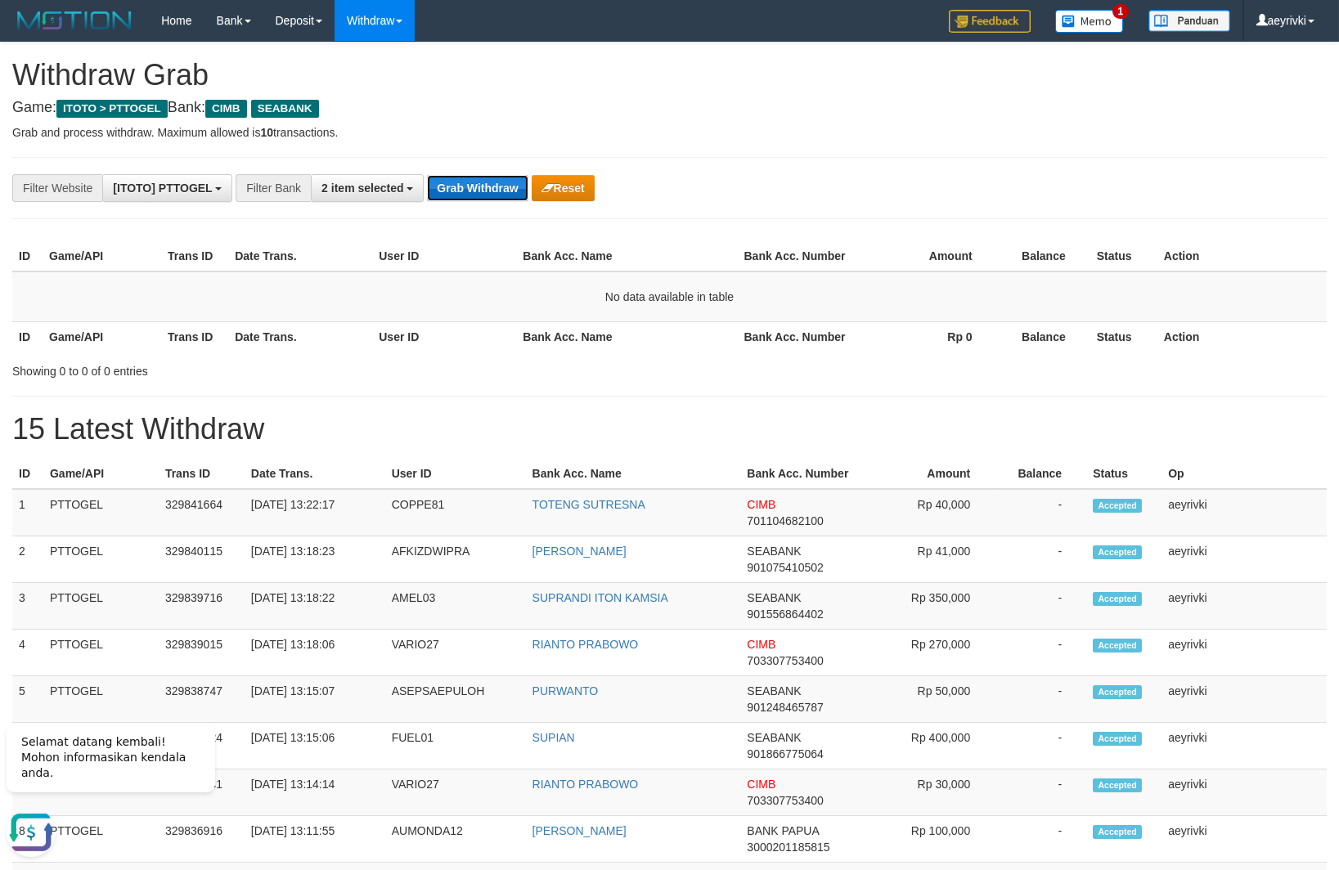
click at [445, 187] on button "Grab Withdraw" at bounding box center [477, 188] width 101 height 26
click at [453, 188] on button "Grab Withdraw" at bounding box center [477, 188] width 101 height 26
click at [475, 178] on button "Grab Withdraw" at bounding box center [477, 188] width 101 height 26
click at [464, 190] on button "Grab Withdraw" at bounding box center [477, 188] width 101 height 26
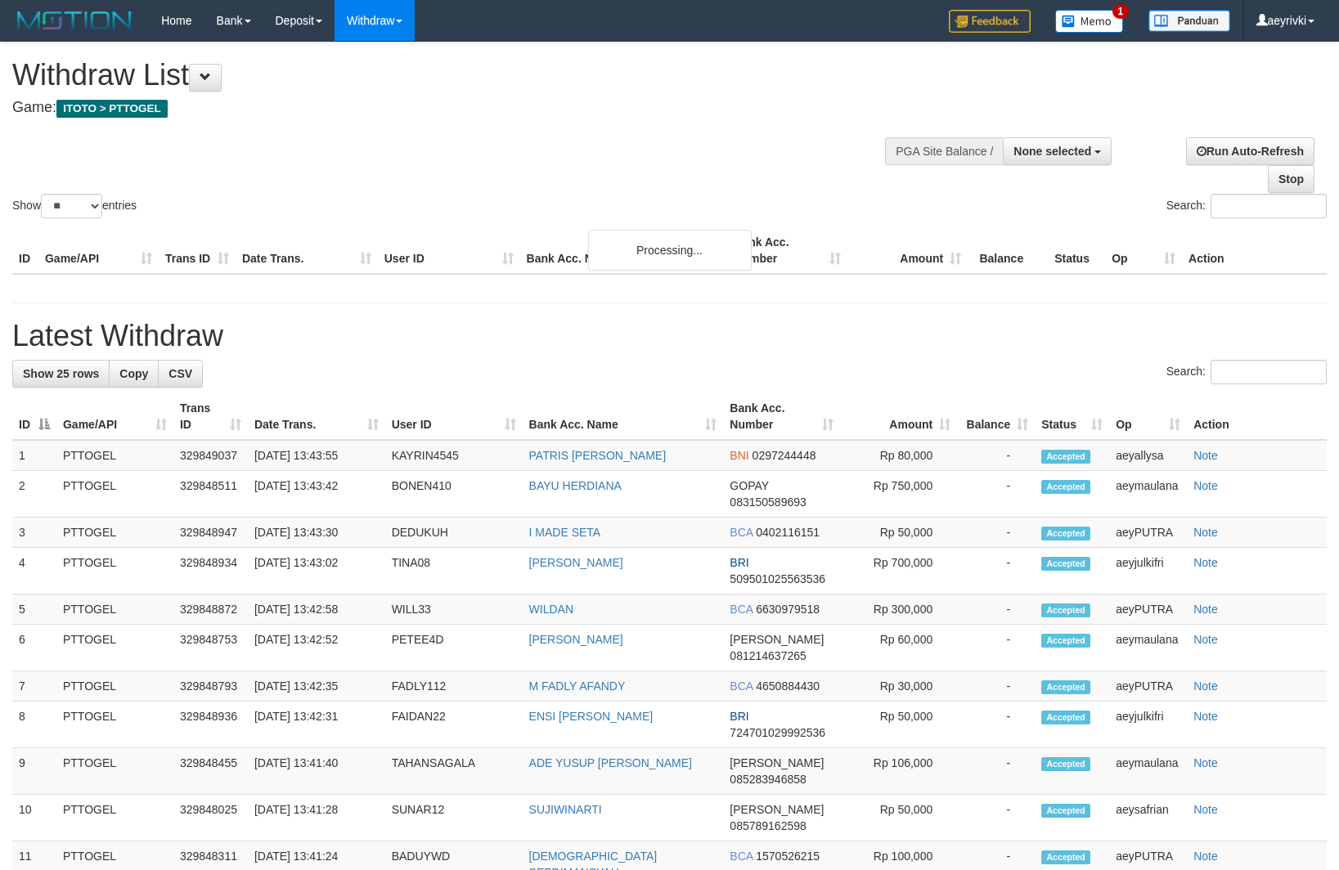
select select
select select "**"
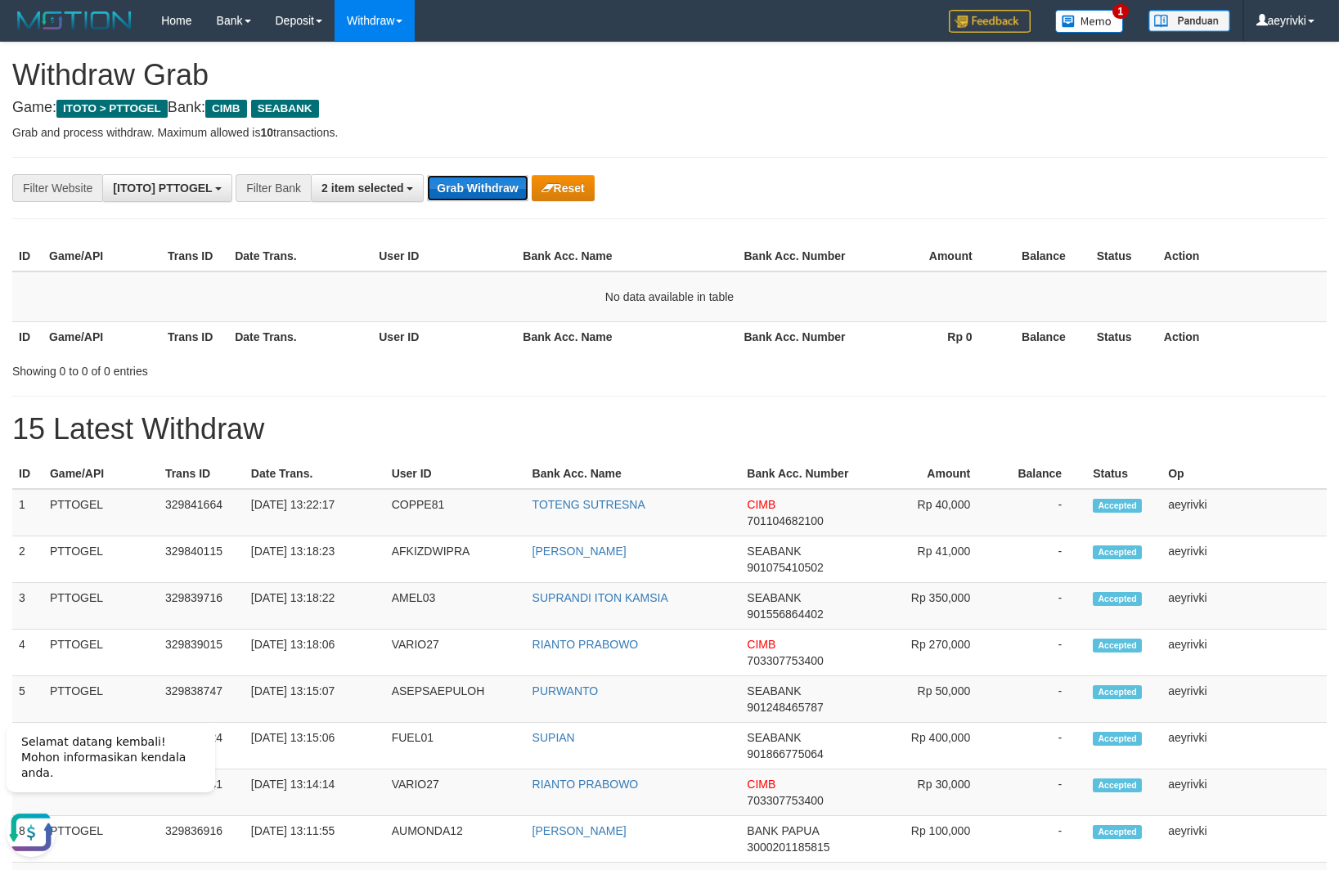
click at [455, 191] on button "Grab Withdraw" at bounding box center [477, 188] width 101 height 26
click at [478, 202] on div "**********" at bounding box center [557, 188] width 1115 height 28
click at [478, 186] on button "Grab Withdraw" at bounding box center [477, 188] width 101 height 26
click at [436, 196] on button "Grab Withdraw" at bounding box center [477, 188] width 101 height 26
click at [485, 174] on div "**********" at bounding box center [557, 188] width 1115 height 28
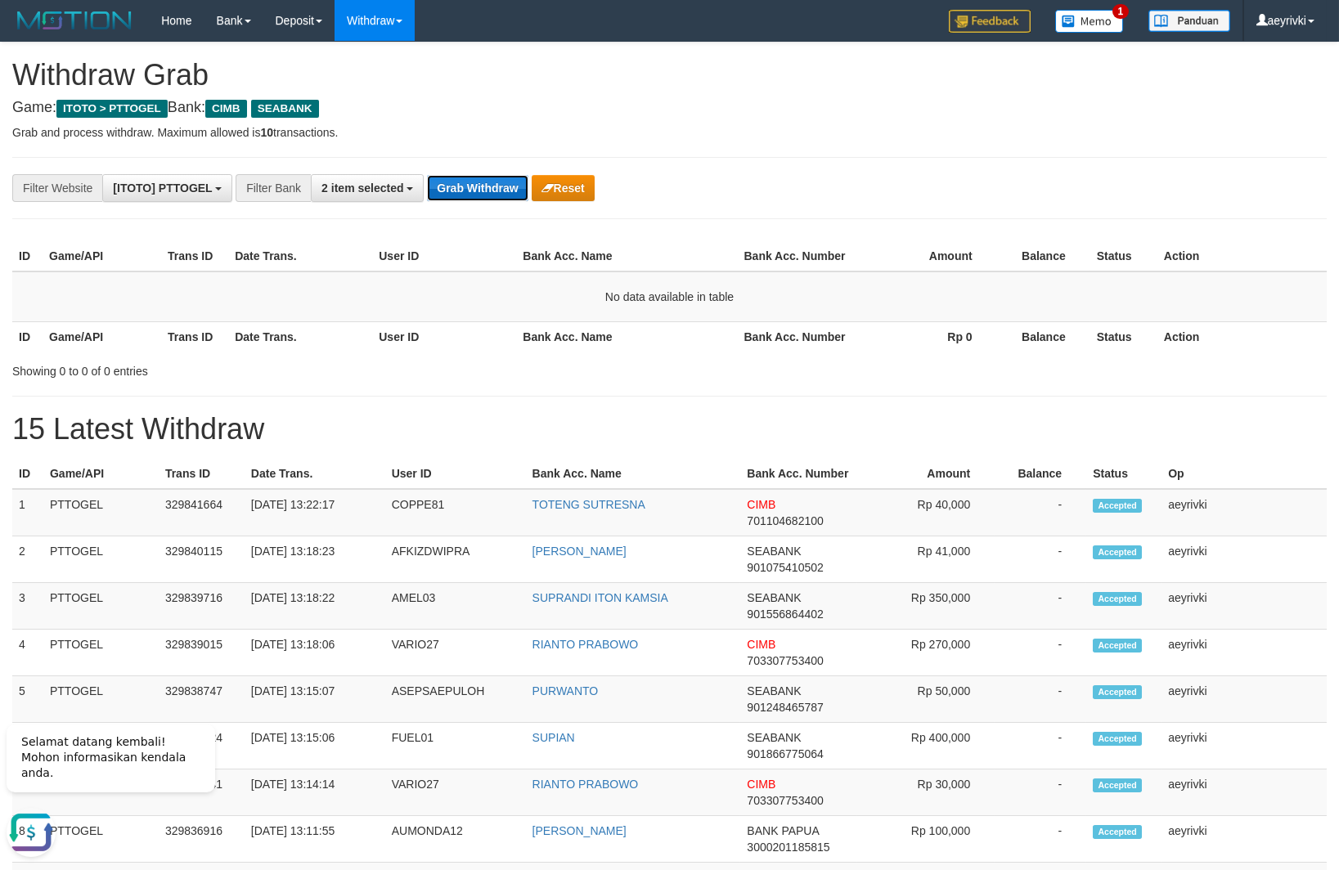
click at [444, 185] on button "Grab Withdraw" at bounding box center [477, 188] width 101 height 26
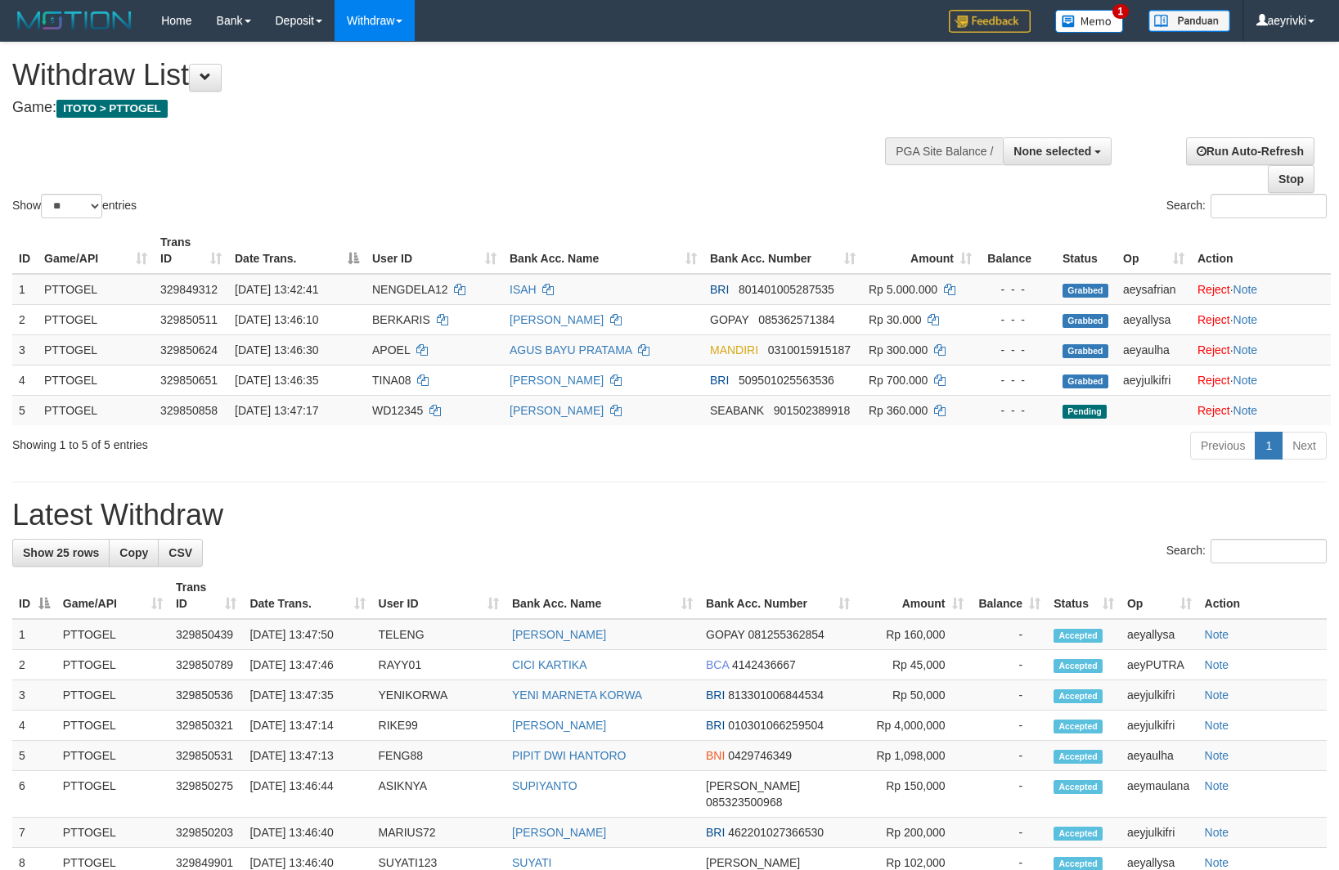
select select
select select "**"
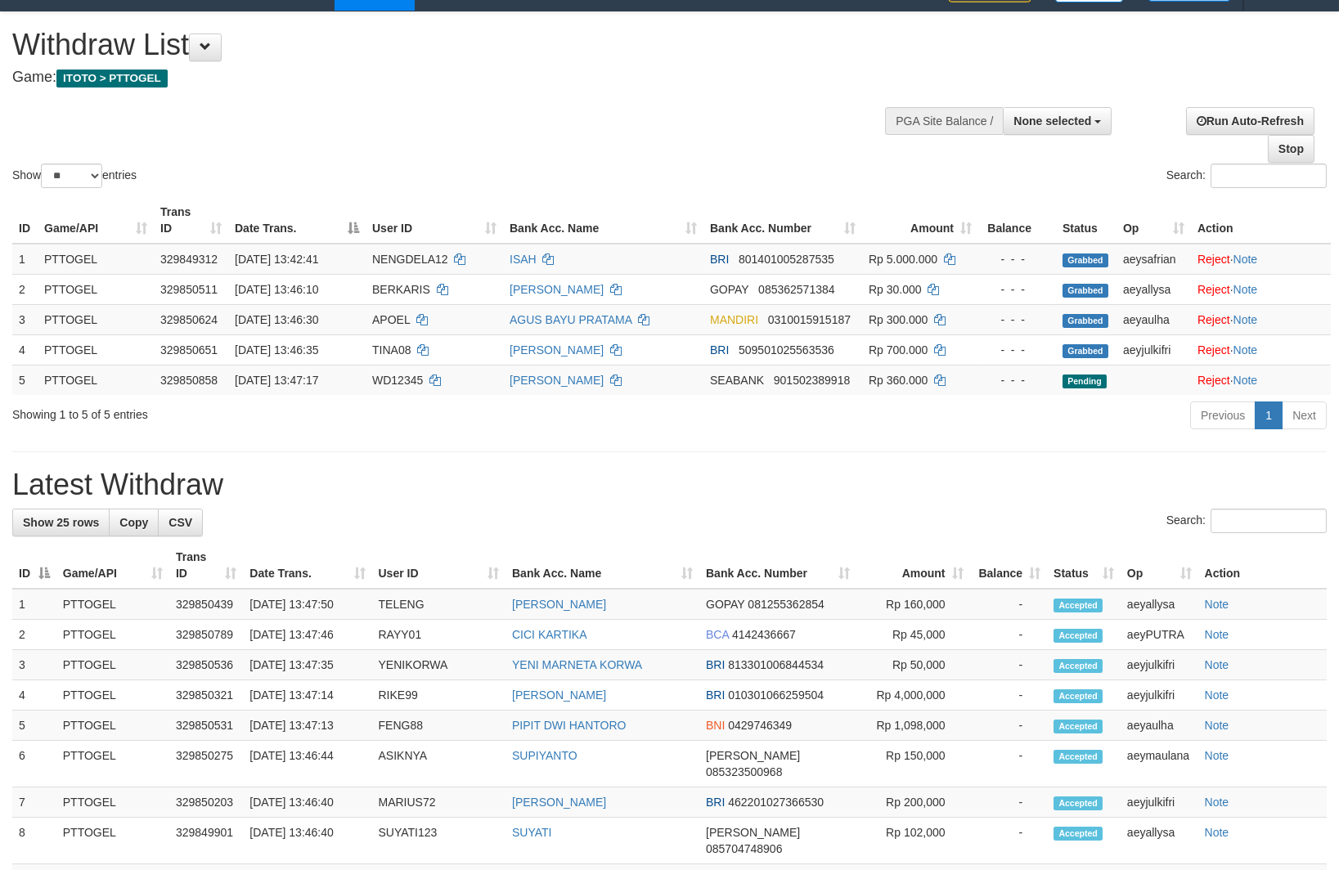
click at [541, 444] on div "**********" at bounding box center [669, 807] width 1339 height 1590
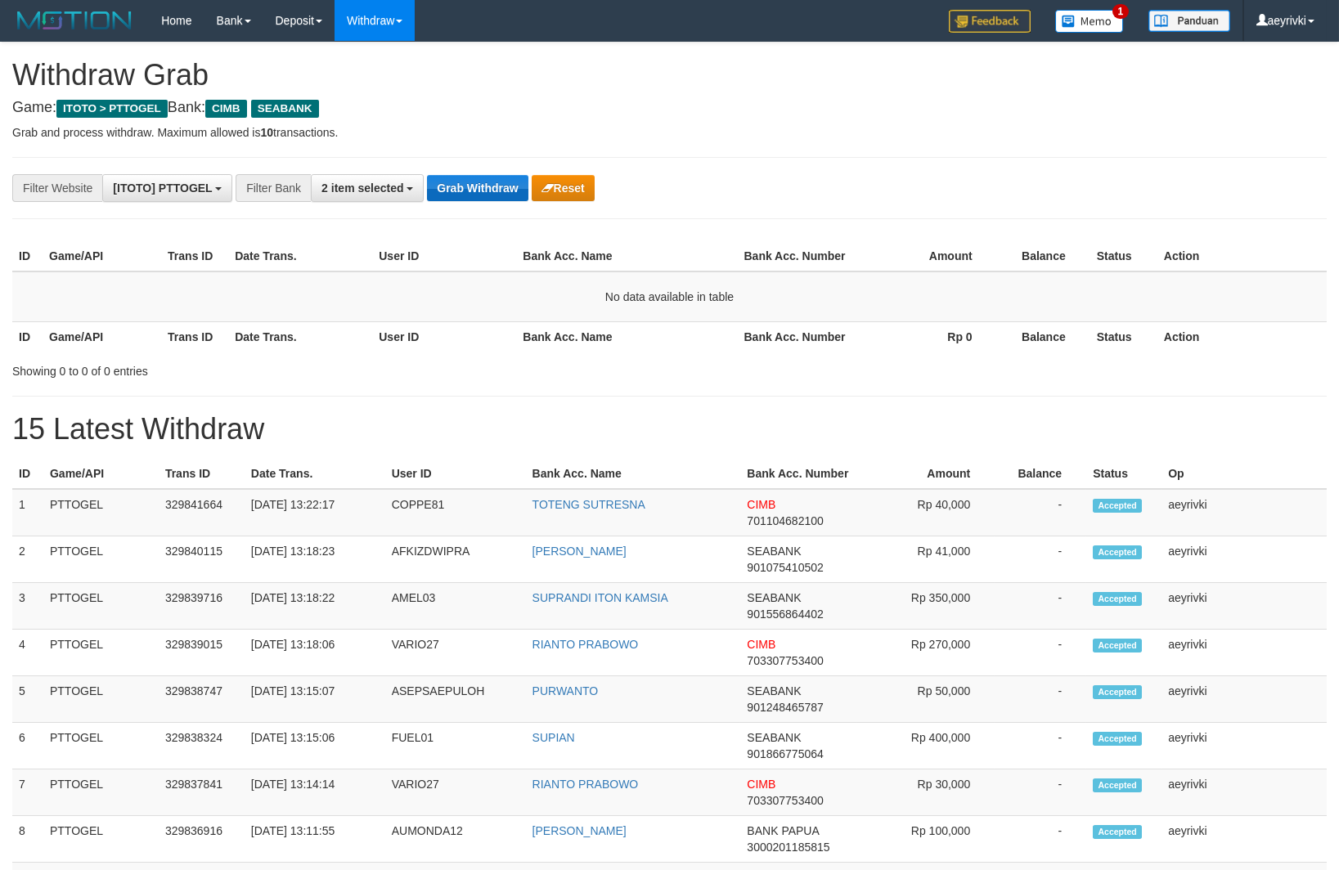
scroll to position [404, 0]
click at [477, 195] on button "Grab Withdraw" at bounding box center [477, 188] width 101 height 26
click at [464, 195] on button "Grab Withdraw" at bounding box center [477, 188] width 101 height 26
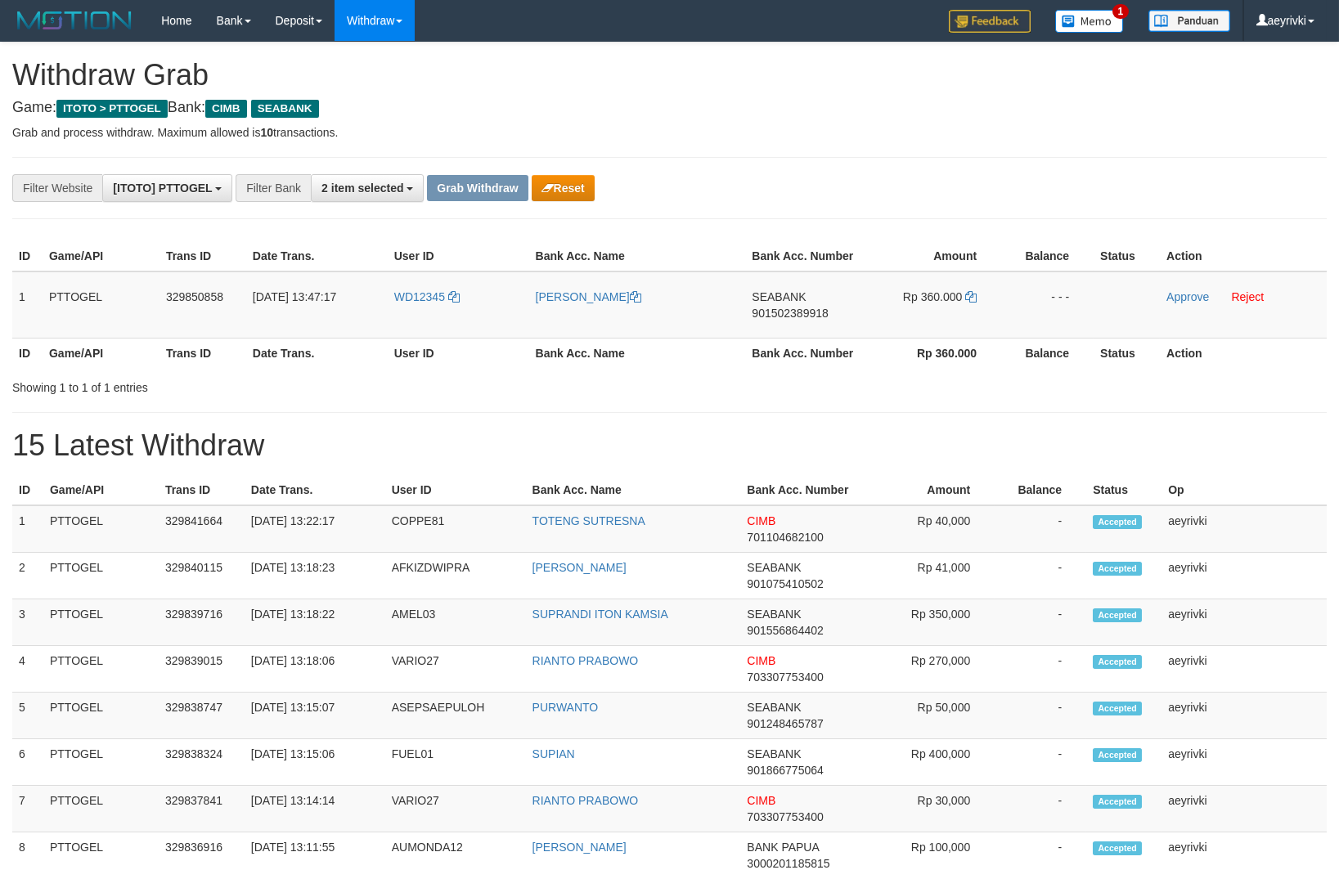
scroll to position [404, 0]
drag, startPoint x: 420, startPoint y: 303, endPoint x: 965, endPoint y: 289, distance: 545.7
click at [965, 289] on tr "1 PTTOGEL 329850858 [DATE] 13:47:17 WD12345 [PERSON_NAME] SEABANK 901502389918 …" at bounding box center [669, 305] width 1314 height 67
click at [1168, 303] on link "Approve" at bounding box center [1187, 296] width 43 height 13
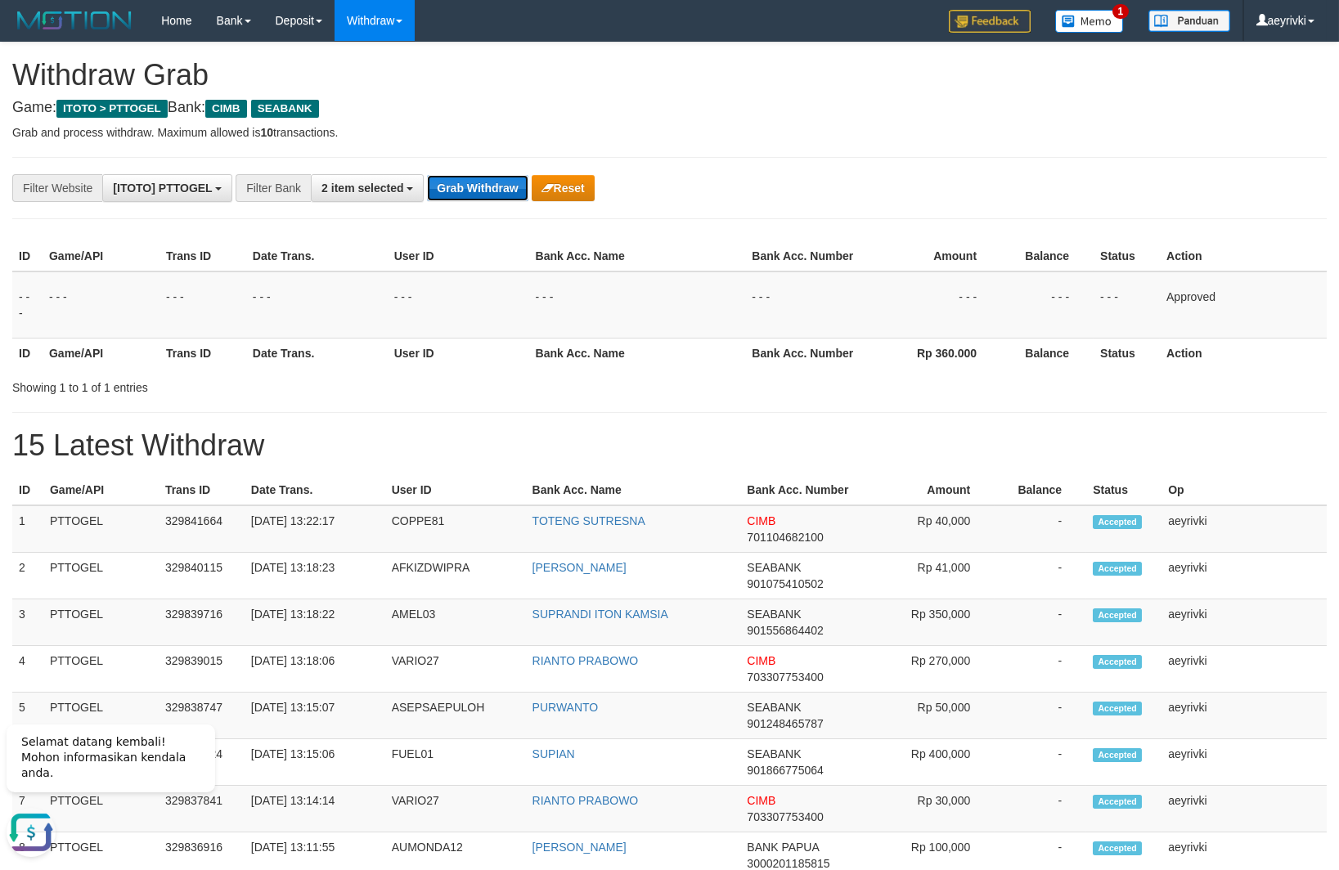
click at [512, 194] on button "Grab Withdraw" at bounding box center [477, 188] width 101 height 26
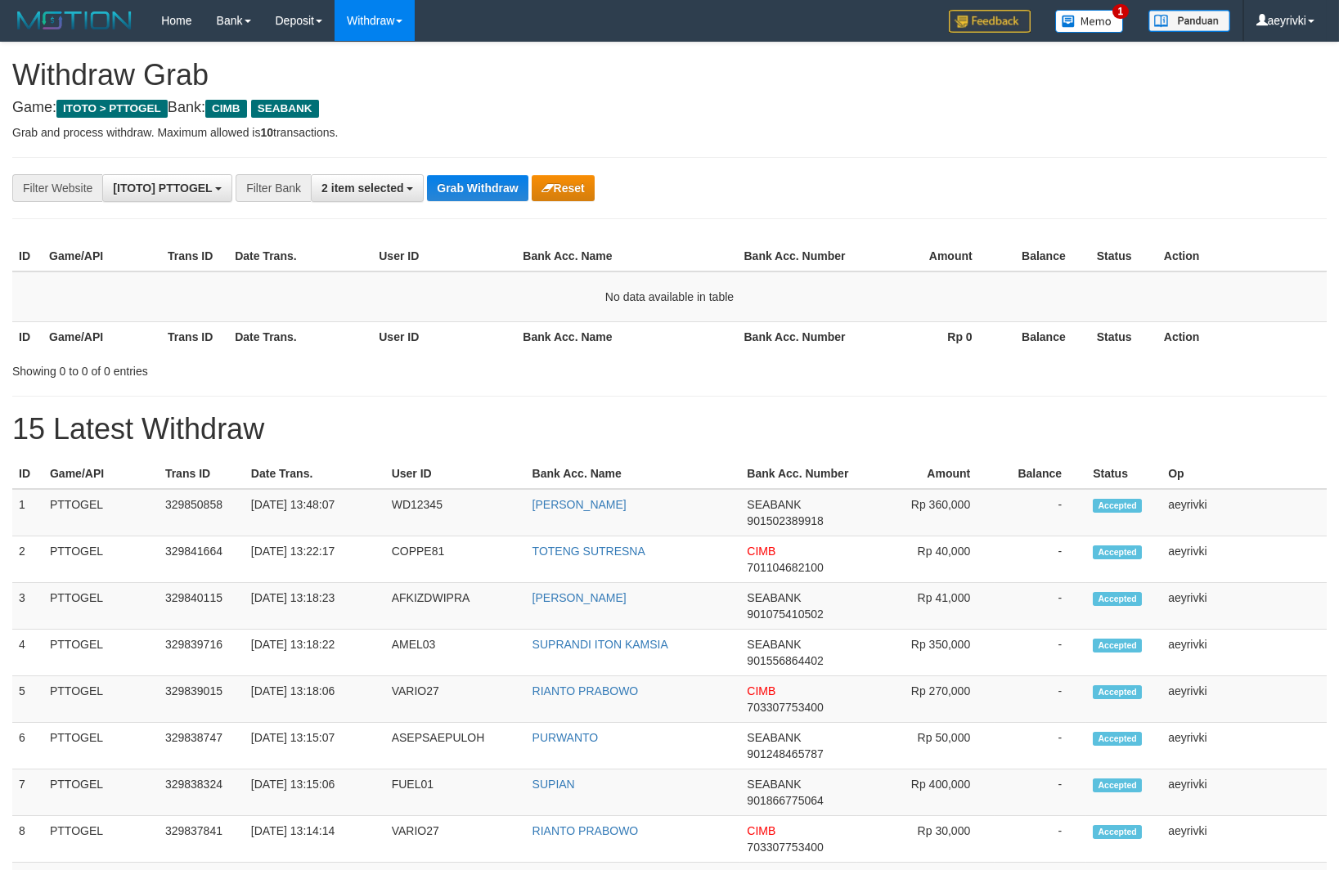
scroll to position [404, 0]
click at [439, 433] on h1 "15 Latest Withdraw" at bounding box center [669, 429] width 1314 height 33
click at [444, 182] on button "Grab Withdraw" at bounding box center [477, 188] width 101 height 26
click at [468, 195] on button "Grab Withdraw" at bounding box center [477, 188] width 101 height 26
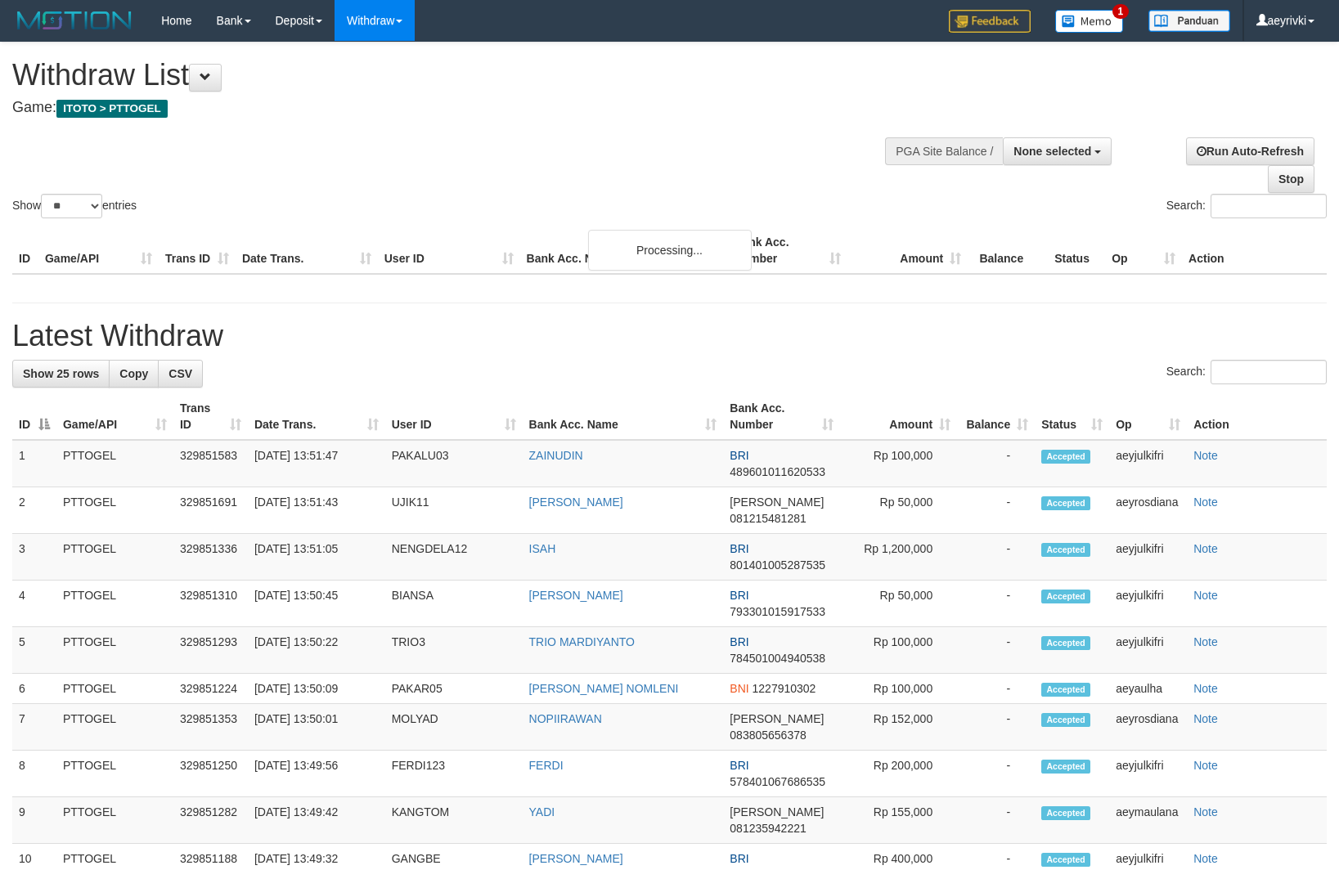
select select
select select "**"
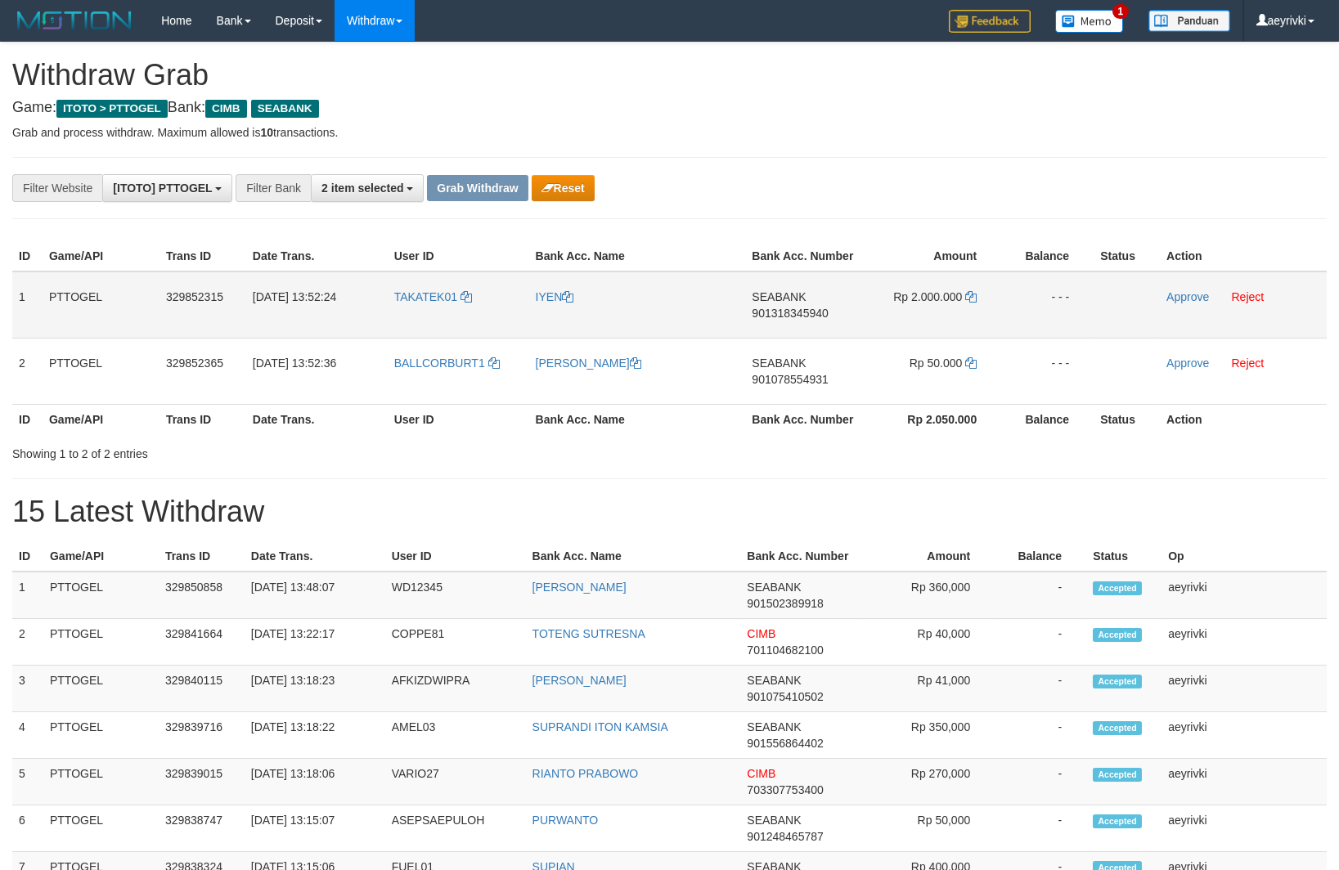
scroll to position [404, 0]
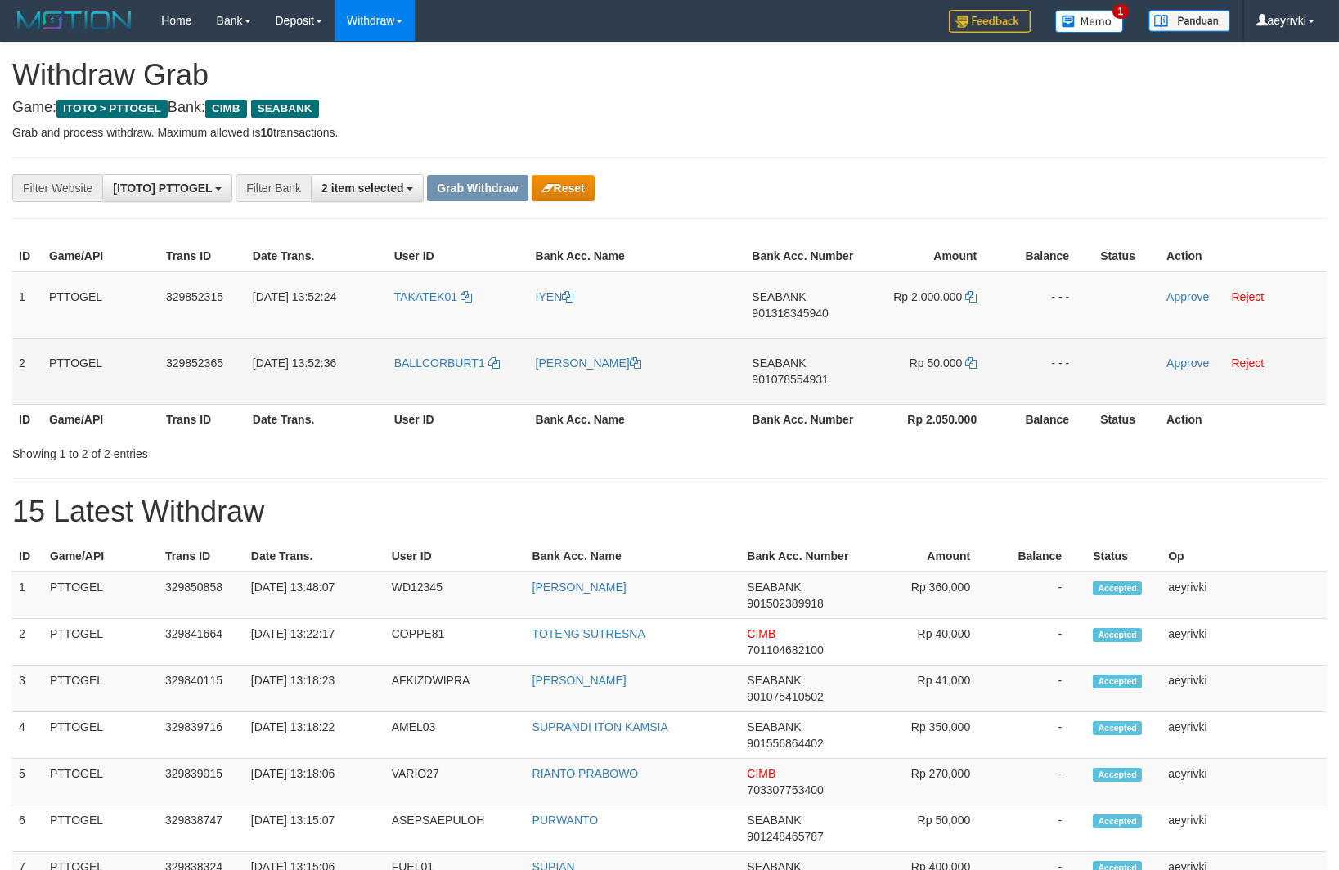
drag, startPoint x: 449, startPoint y: 327, endPoint x: 953, endPoint y: 386, distance: 507.2
click at [953, 386] on tbody "1 PTTOGEL 329852315 31/08/2025 13:52:24 TAKATEK01 IYEN SEABANK 901318345940 Rp …" at bounding box center [669, 338] width 1314 height 133
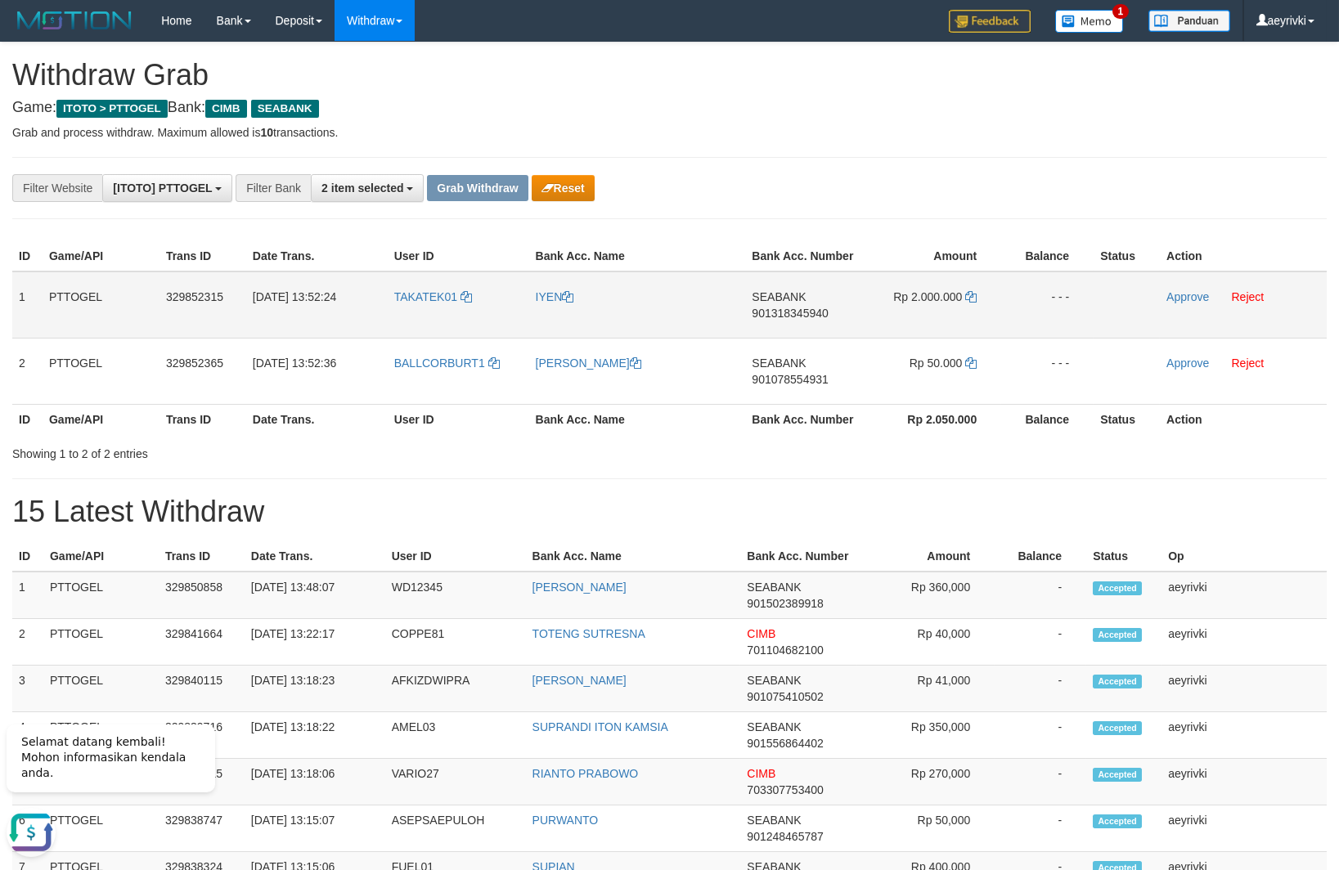
scroll to position [0, 0]
click at [426, 321] on td "TAKATEK01" at bounding box center [458, 305] width 141 height 67
drag, startPoint x: 430, startPoint y: 316, endPoint x: 9, endPoint y: 343, distance: 422.0
click at [969, 357] on tbody "1 PTTOGEL 329852315 31/08/2025 13:52:24 TAKATEK01 IYEN SEABANK 901318345940 Rp …" at bounding box center [669, 338] width 1314 height 133
copy tr
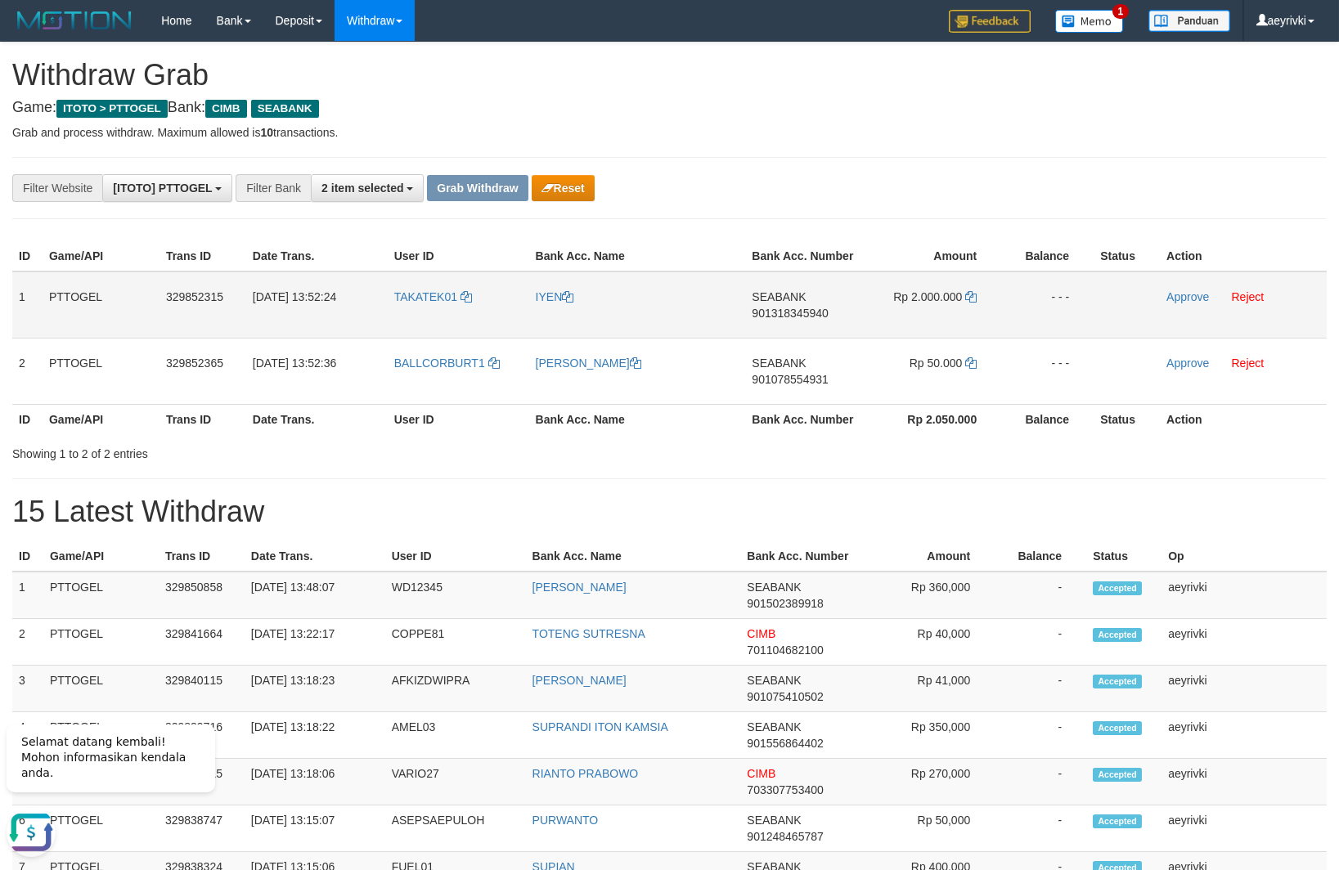
click at [785, 314] on span "901318345940" at bounding box center [790, 313] width 76 height 13
copy tr
click at [785, 314] on span "901318345940" at bounding box center [790, 313] width 76 height 13
copy span "901318345940"
click at [972, 295] on icon at bounding box center [970, 296] width 11 height 11
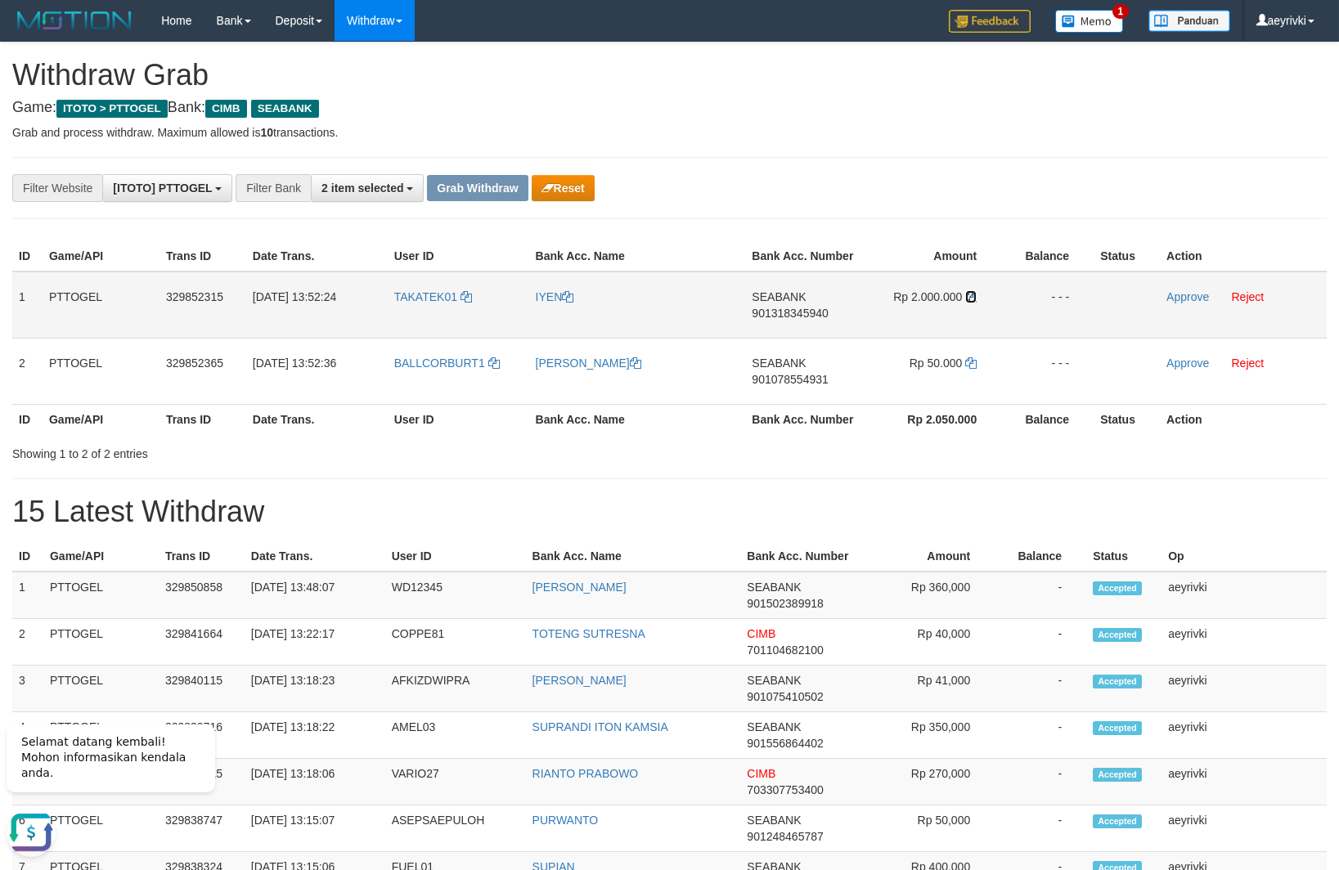
click at [972, 295] on icon at bounding box center [970, 296] width 11 height 11
click at [1187, 298] on link "Approve" at bounding box center [1187, 296] width 43 height 13
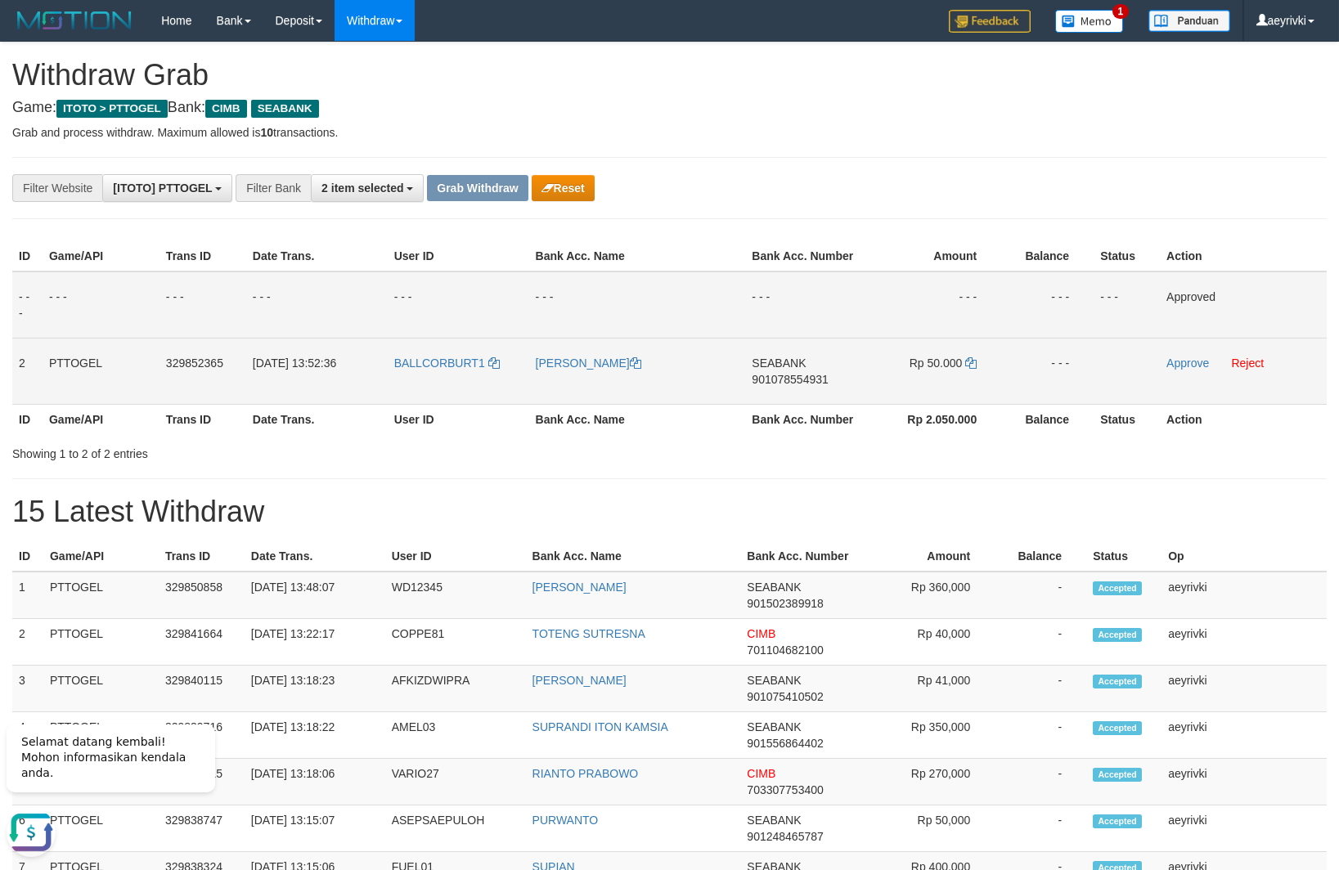
click at [792, 381] on span "901078554931" at bounding box center [790, 379] width 76 height 13
click at [779, 378] on span "901078554931" at bounding box center [790, 379] width 76 height 13
copy span "901078554931"
click at [793, 379] on span "901078554931" at bounding box center [790, 379] width 76 height 13
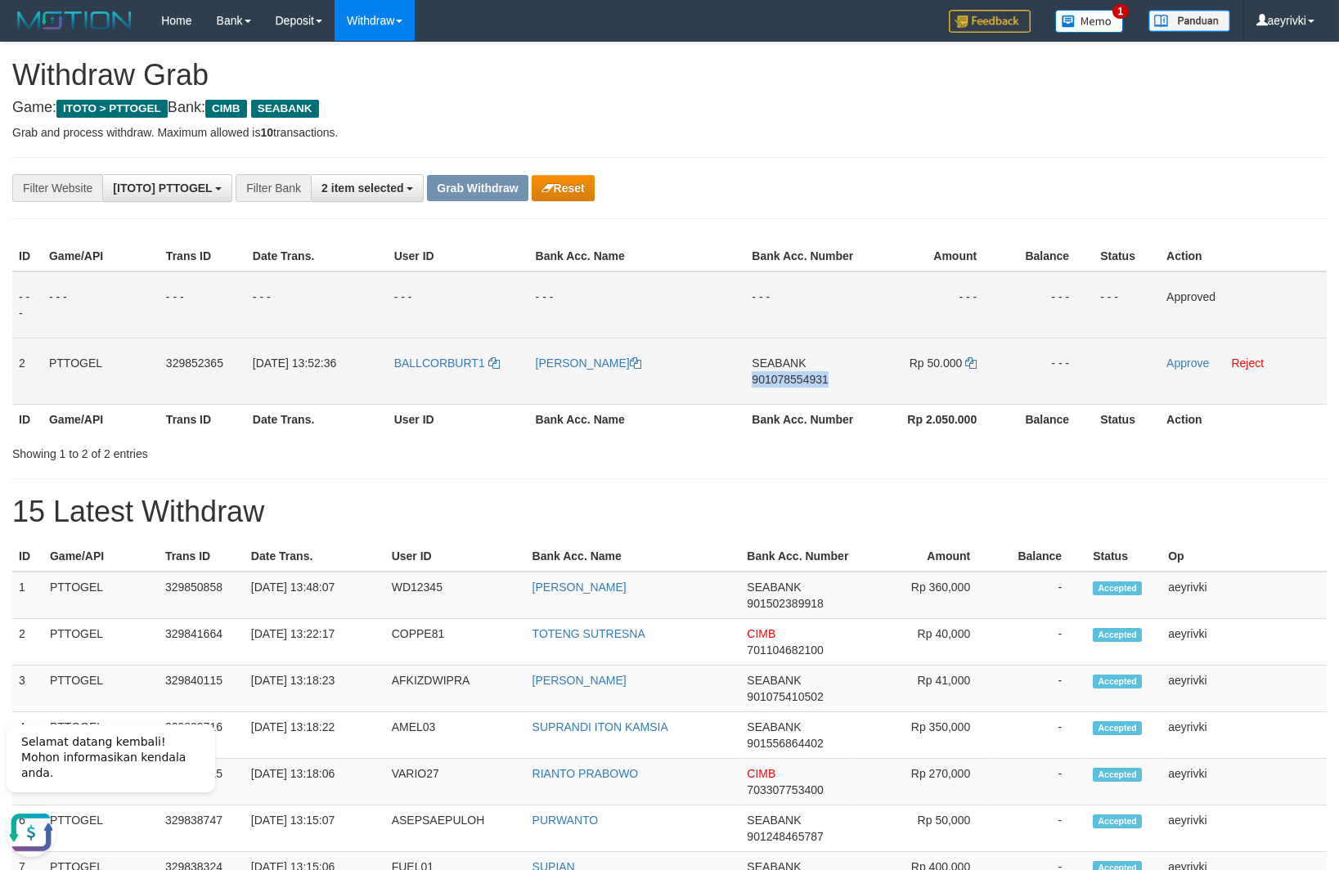
click at [793, 379] on span "901078554931" at bounding box center [790, 379] width 76 height 13
copy span "901078554931"
click at [967, 357] on icon at bounding box center [970, 362] width 11 height 11
click at [1180, 358] on link "Approve" at bounding box center [1187, 363] width 43 height 13
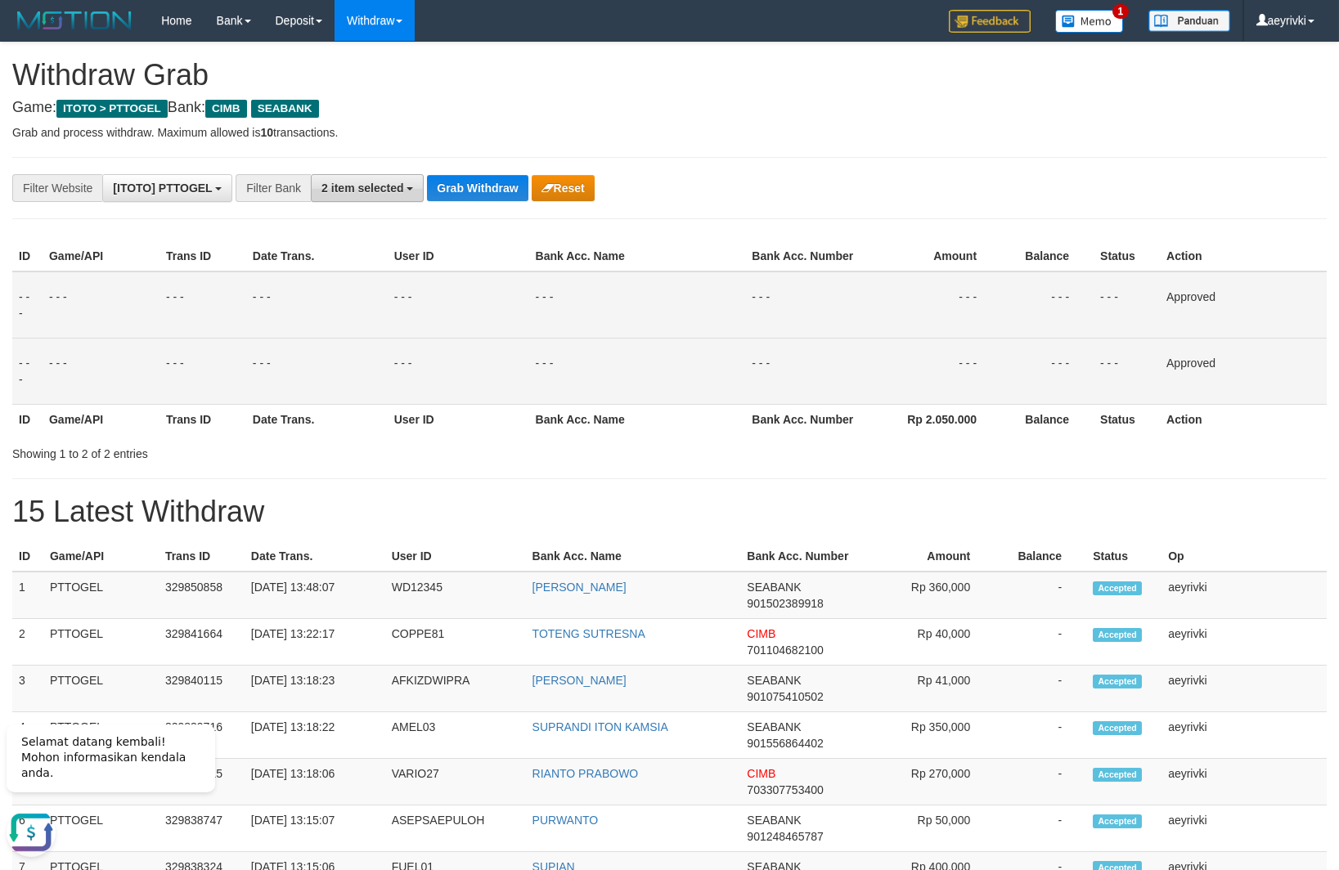
click at [336, 192] on span "2 item selected" at bounding box center [362, 188] width 82 height 13
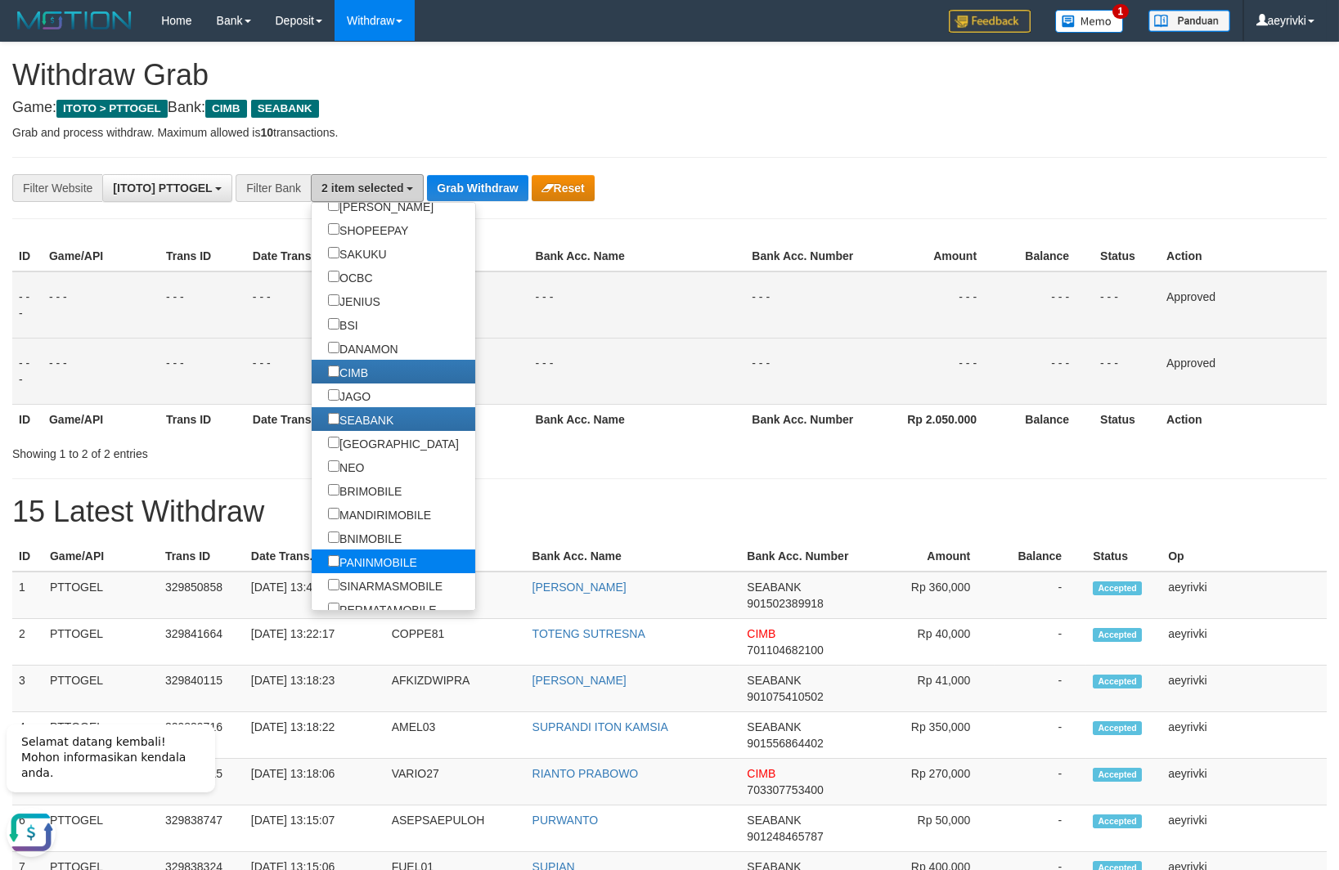
scroll to position [511, 0]
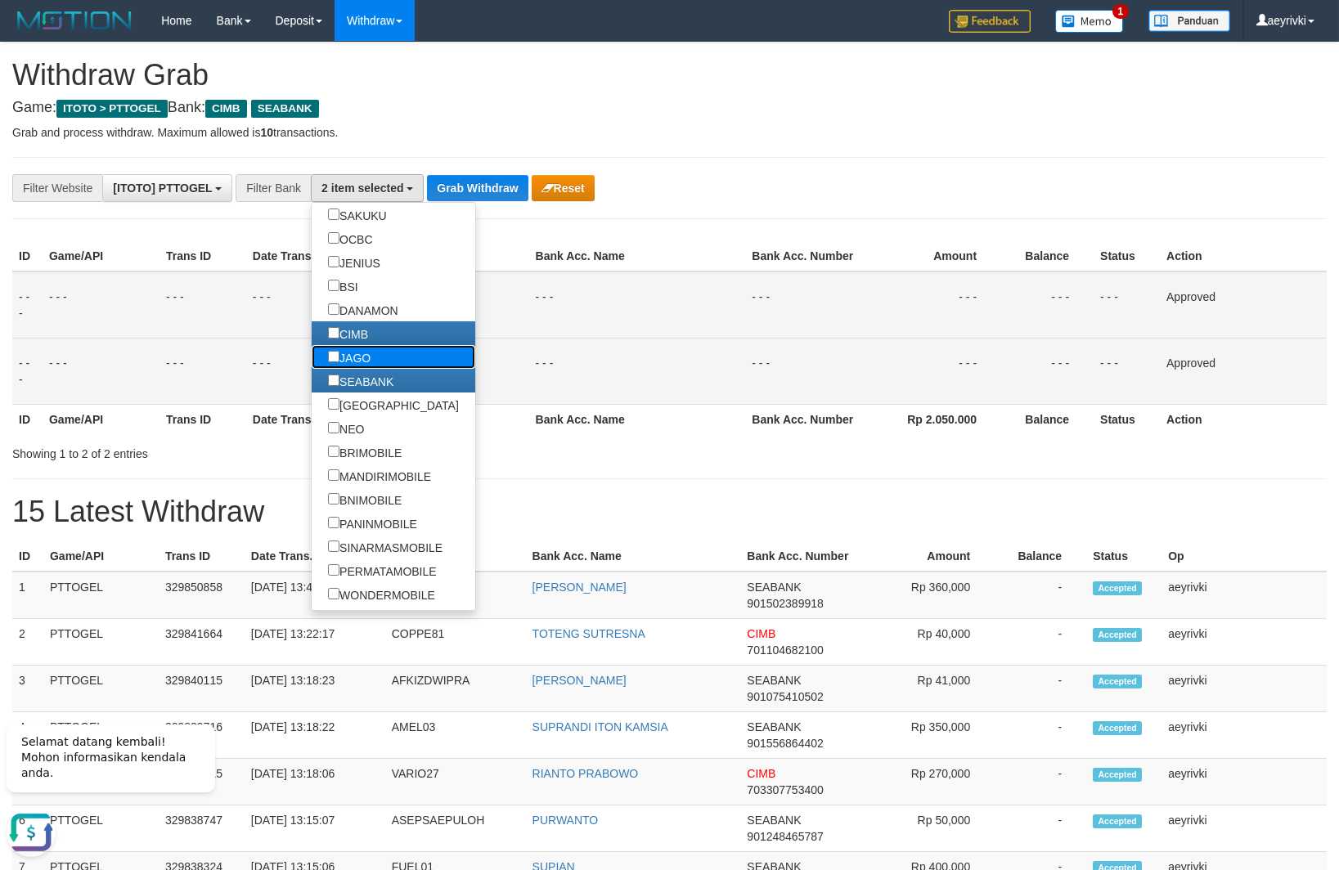
click at [312, 357] on label "JAGO" at bounding box center [349, 357] width 75 height 24
click at [449, 185] on button "Grab Withdraw" at bounding box center [477, 188] width 101 height 26
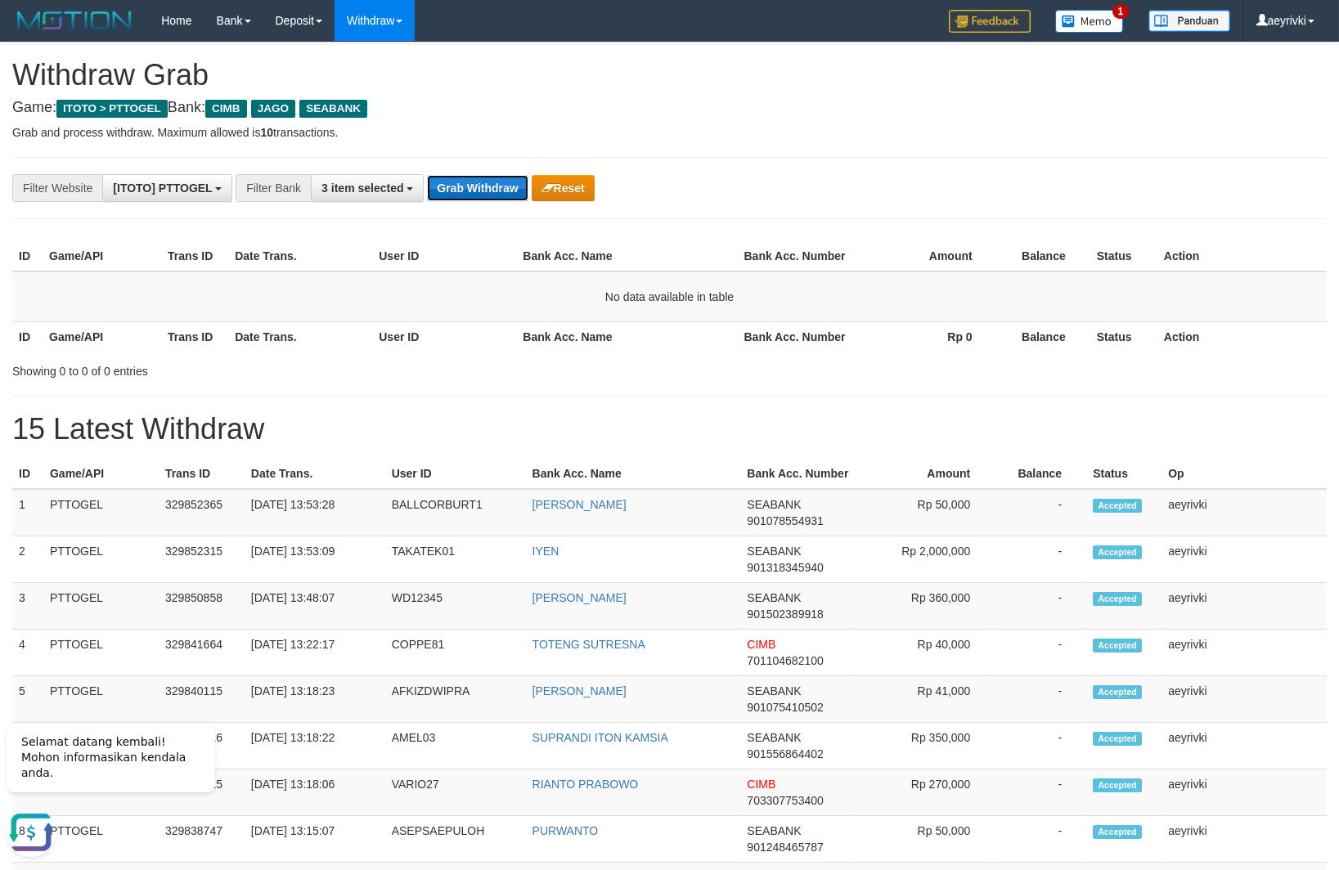
click at [470, 181] on button "Grab Withdraw" at bounding box center [477, 188] width 101 height 26
click at [502, 195] on button "Grab Withdraw" at bounding box center [477, 188] width 101 height 26
click at [460, 182] on button "Grab Withdraw" at bounding box center [477, 188] width 101 height 26
click at [467, 192] on button "Grab Withdraw" at bounding box center [477, 188] width 101 height 26
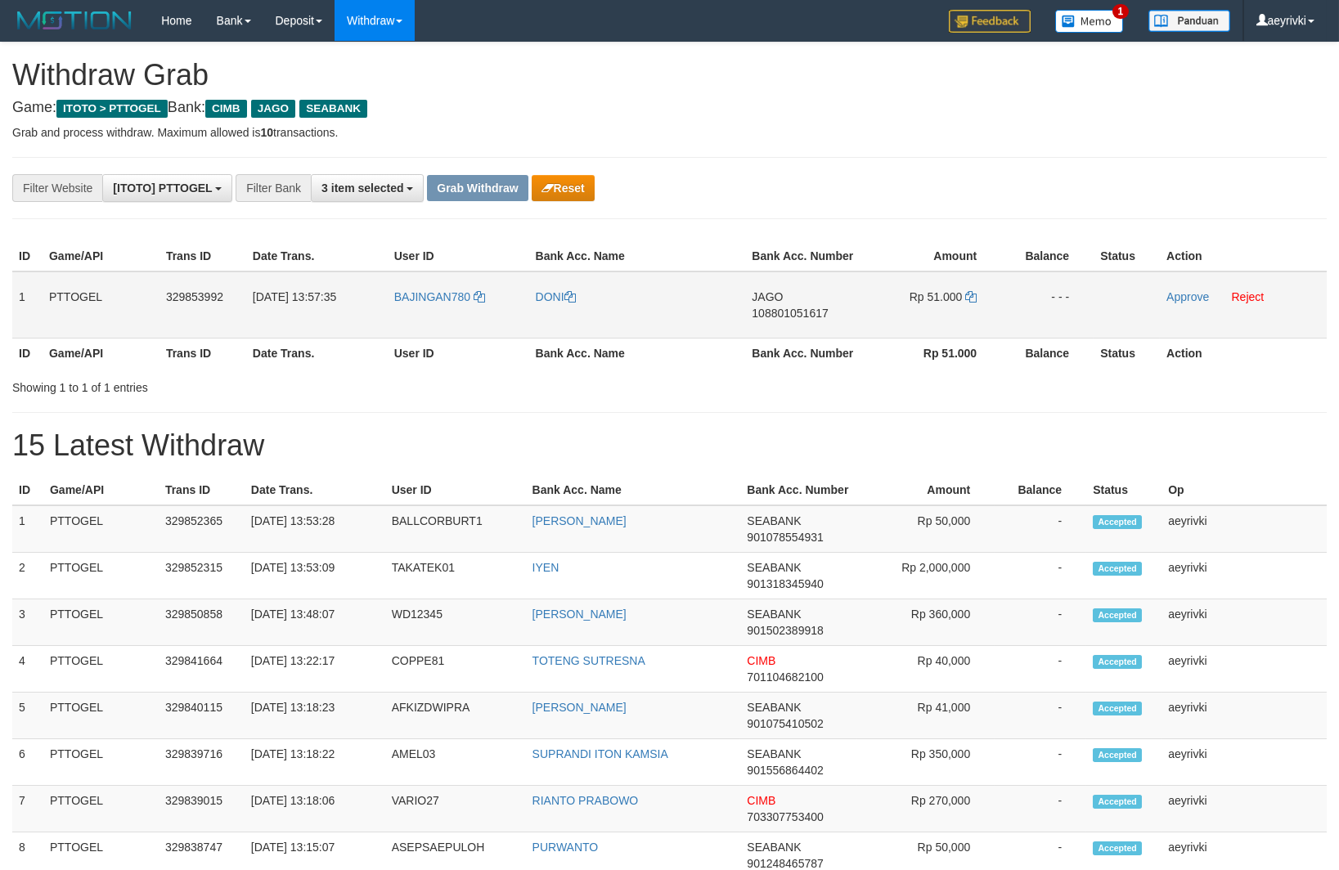
scroll to position [404, 0]
drag, startPoint x: 447, startPoint y: 326, endPoint x: 958, endPoint y: 299, distance: 511.8
click at [958, 299] on tr "1 PTTOGEL 329853992 [DATE] 13:57:35 BAJINGAN780 [PERSON_NAME] 108801051617 Rp 5…" at bounding box center [669, 305] width 1314 height 67
click at [790, 314] on span "108801051617" at bounding box center [790, 313] width 76 height 13
drag, startPoint x: 790, startPoint y: 314, endPoint x: 765, endPoint y: 311, distance: 25.6
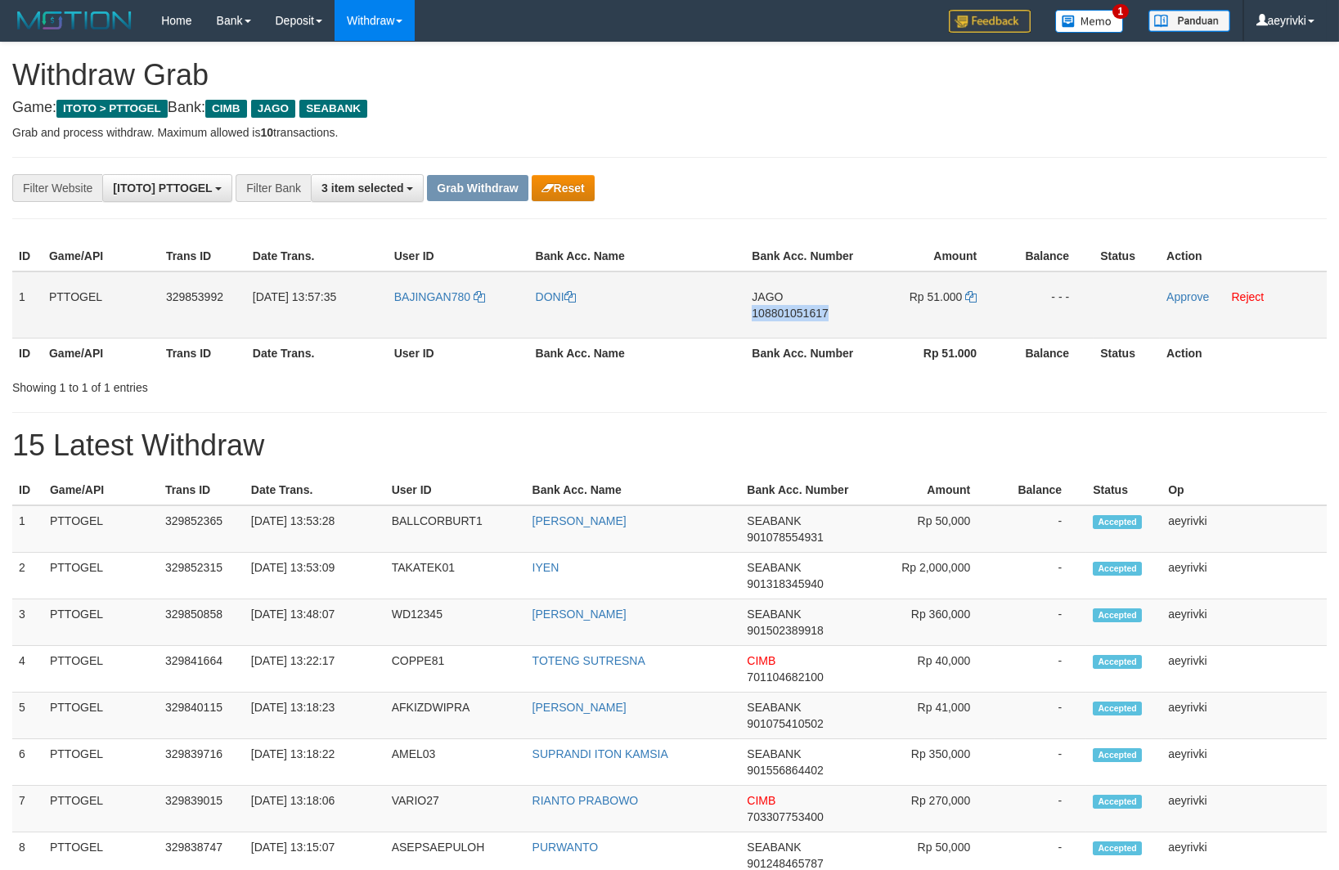
click at [782, 314] on span "108801051617" at bounding box center [790, 313] width 76 height 13
copy span "108801051617"
click at [772, 314] on span "108801051617" at bounding box center [790, 313] width 76 height 13
click at [772, 313] on span "108801051617" at bounding box center [790, 313] width 76 height 13
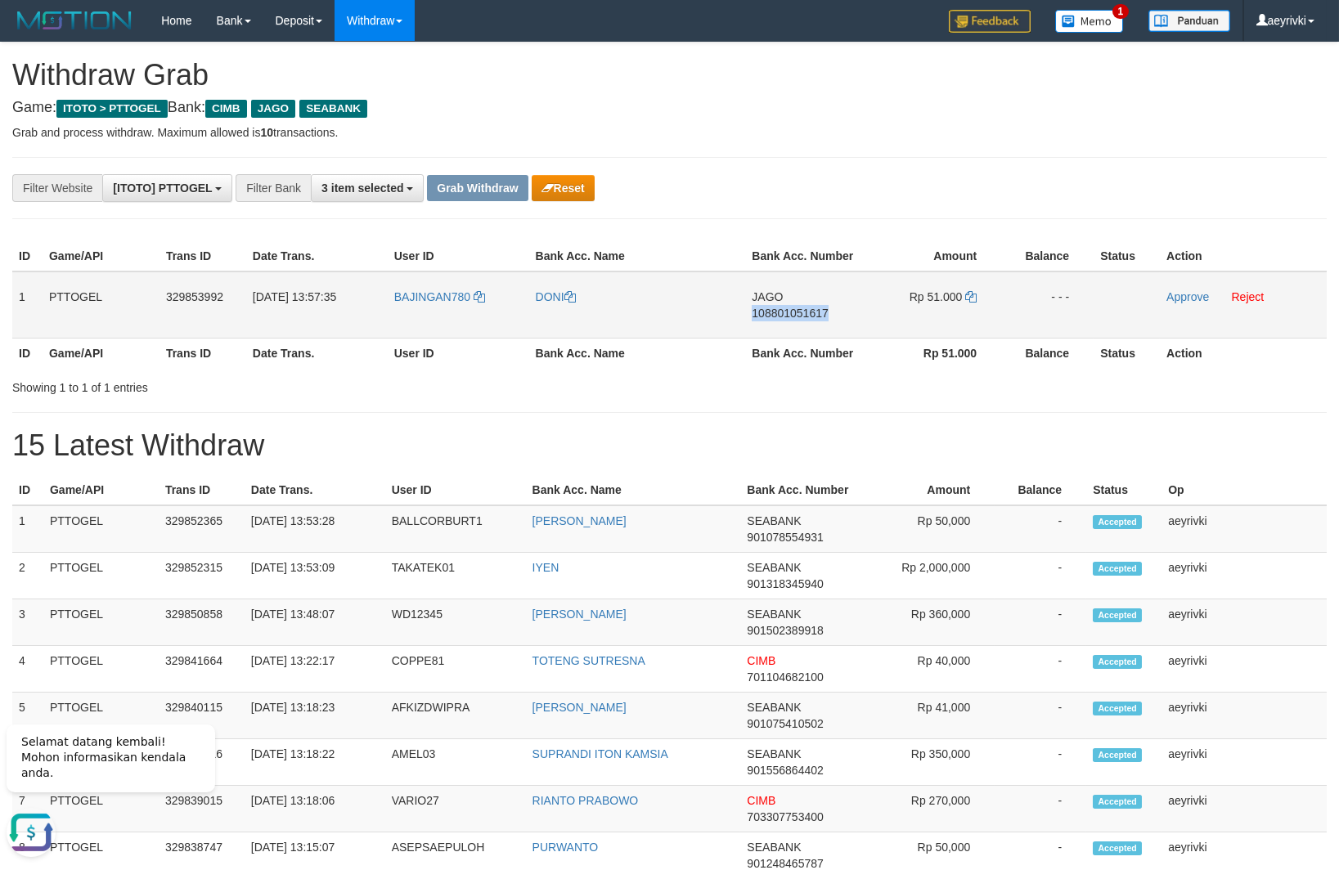
copy span "108801051617"
click at [972, 292] on icon at bounding box center [970, 296] width 11 height 11
drag, startPoint x: 478, startPoint y: 322, endPoint x: 953, endPoint y: 290, distance: 475.4
click at [953, 290] on tr "1 PTTOGEL 329853992 31/08/2025 13:57:35 BAJINGAN780 DONI JAGO 108801051617 Rp 5…" at bounding box center [669, 305] width 1314 height 67
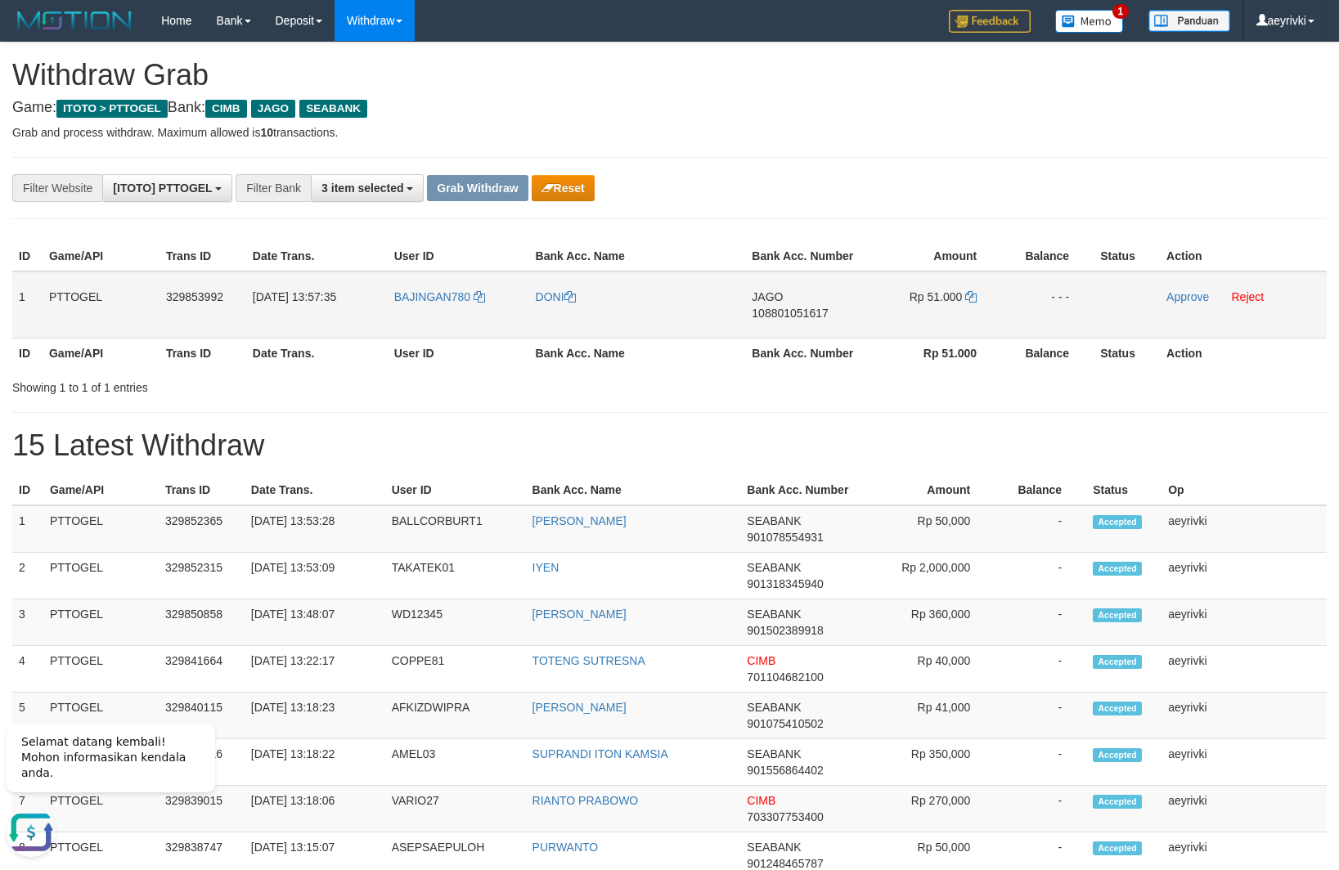
copy tr
click at [1188, 299] on link "Approve" at bounding box center [1187, 296] width 43 height 13
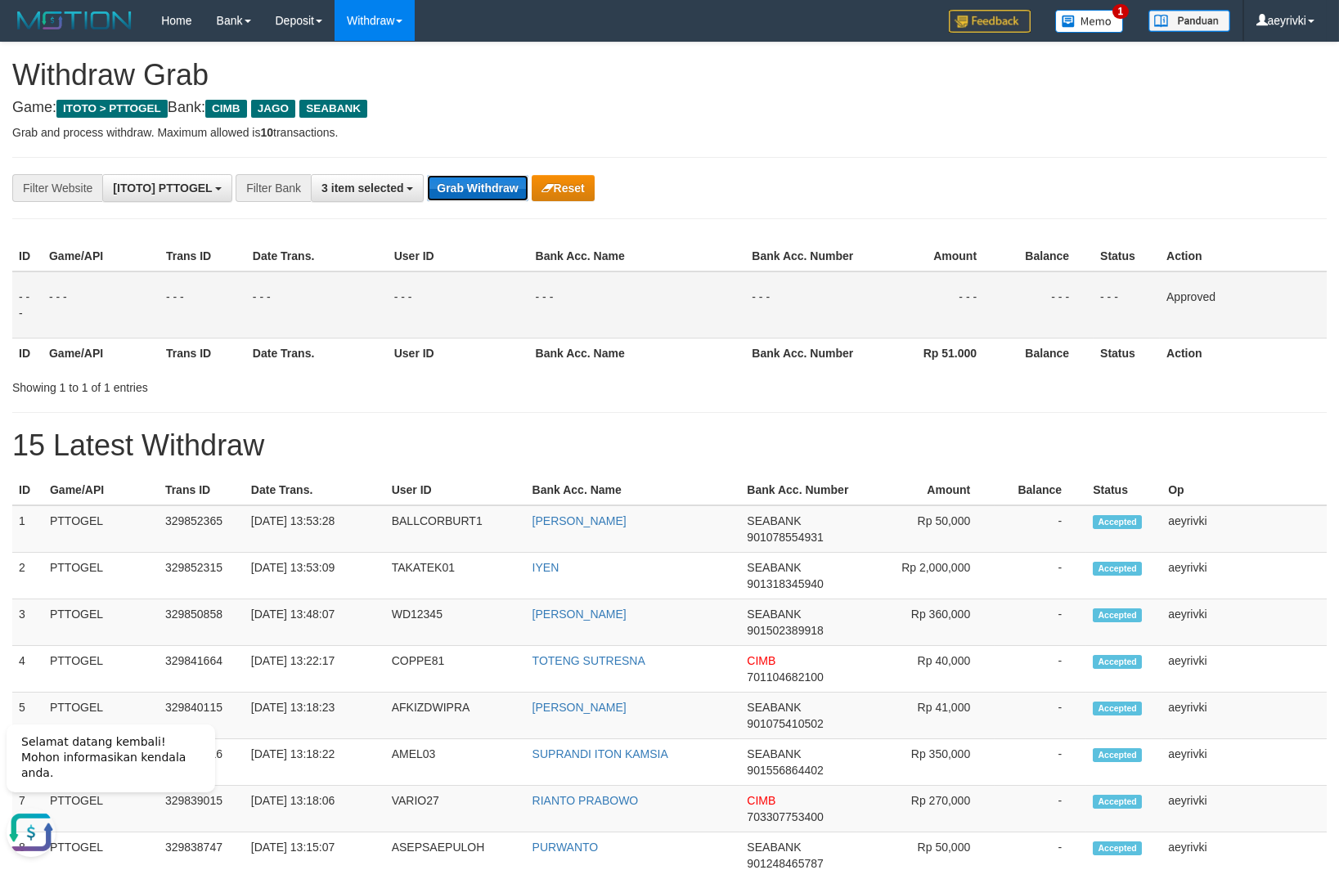
click at [511, 189] on button "Grab Withdraw" at bounding box center [477, 188] width 101 height 26
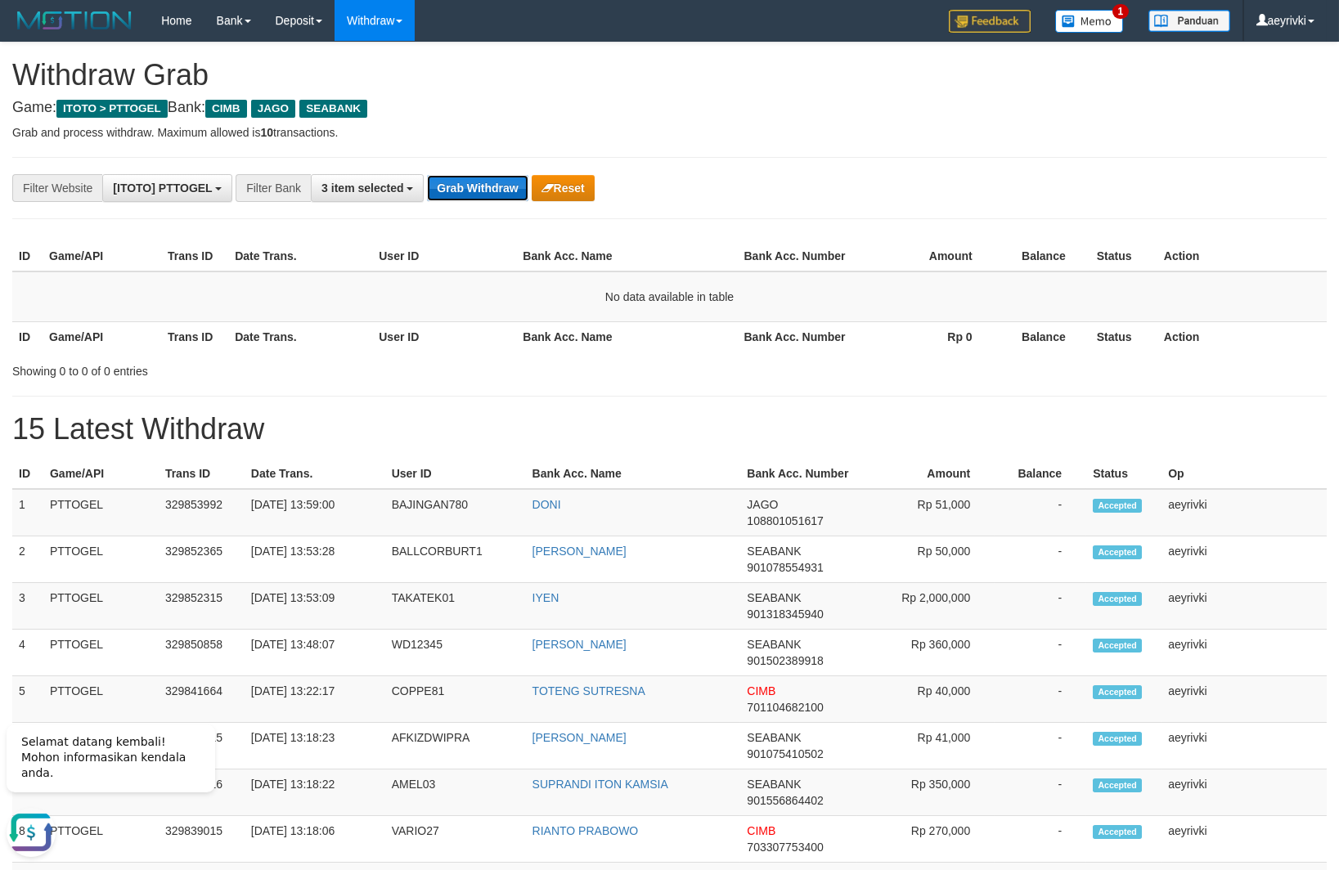
click at [456, 183] on button "Grab Withdraw" at bounding box center [477, 188] width 101 height 26
click at [500, 175] on button "Grab Withdraw" at bounding box center [477, 188] width 101 height 26
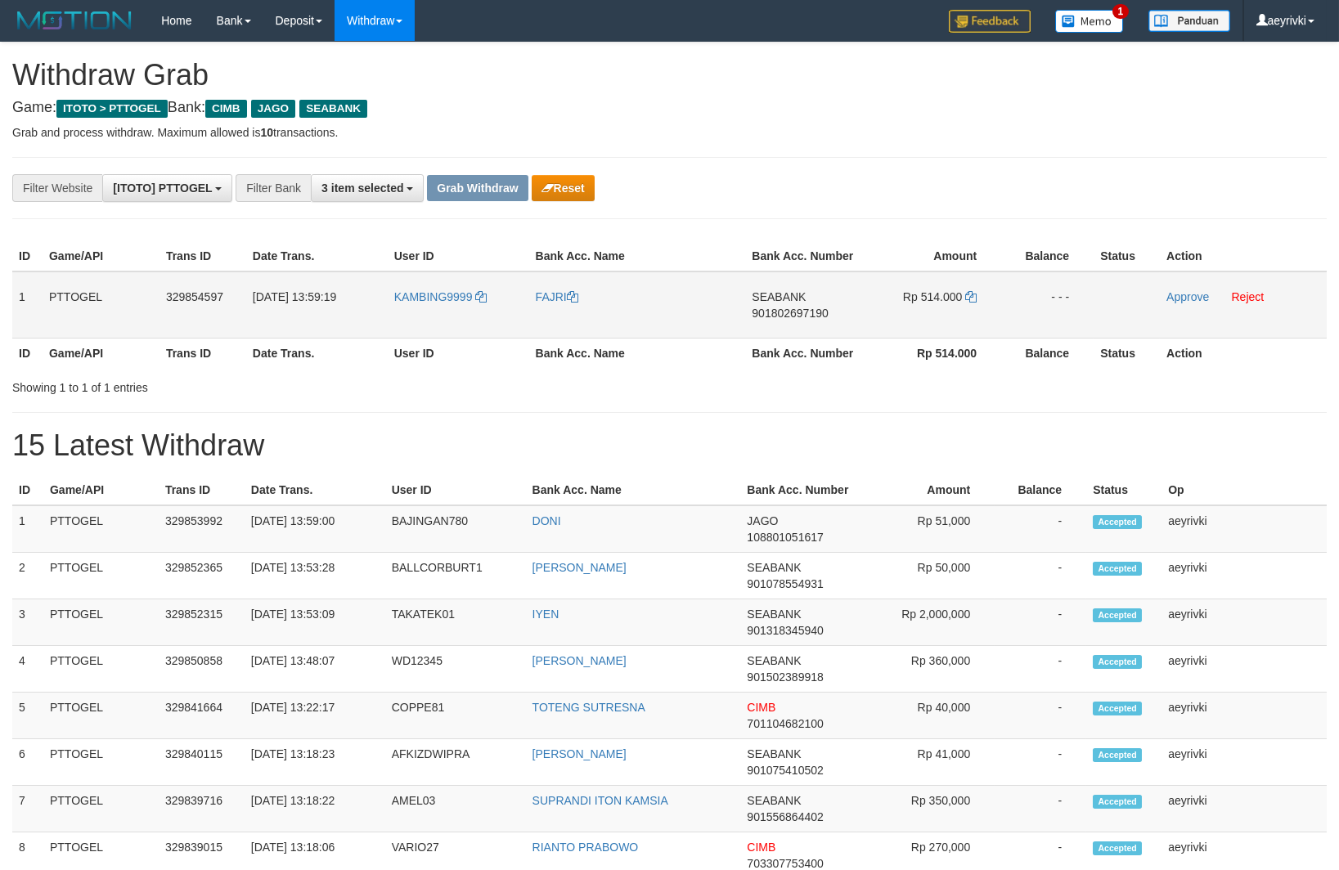
scroll to position [404, 0]
drag, startPoint x: 527, startPoint y: 330, endPoint x: 967, endPoint y: 303, distance: 440.8
click at [967, 303] on tr "1 PTTOGEL 329854597 31/08/2025 13:59:19 KAMBING9999 FAJRI SEABANK 901802697190 …" at bounding box center [669, 305] width 1314 height 67
click at [1161, 295] on td "Approve Reject" at bounding box center [1243, 305] width 167 height 67
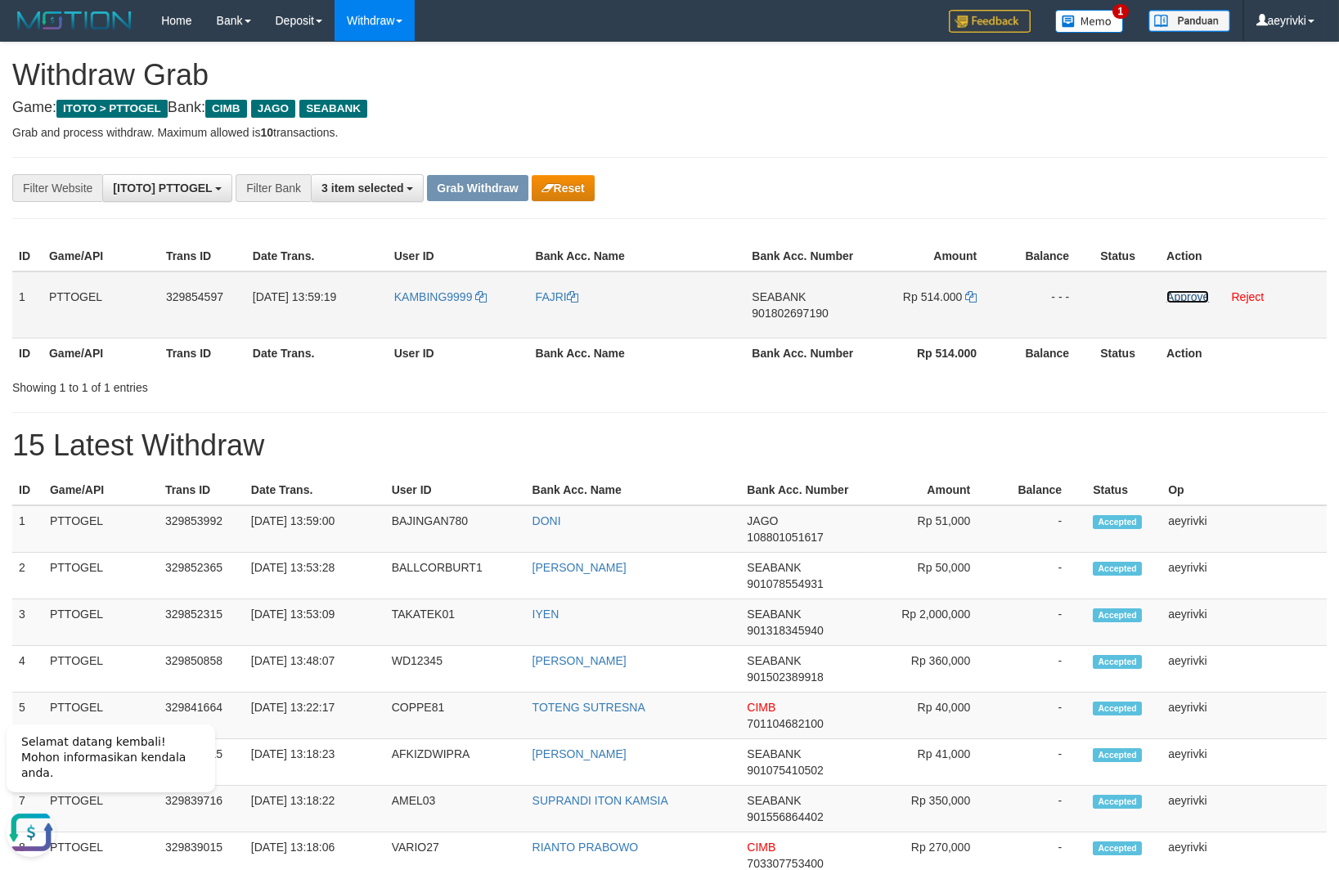
drag, startPoint x: 1178, startPoint y: 293, endPoint x: 217, endPoint y: 579, distance: 1003.4
click at [1177, 291] on link "Approve" at bounding box center [1187, 296] width 43 height 13
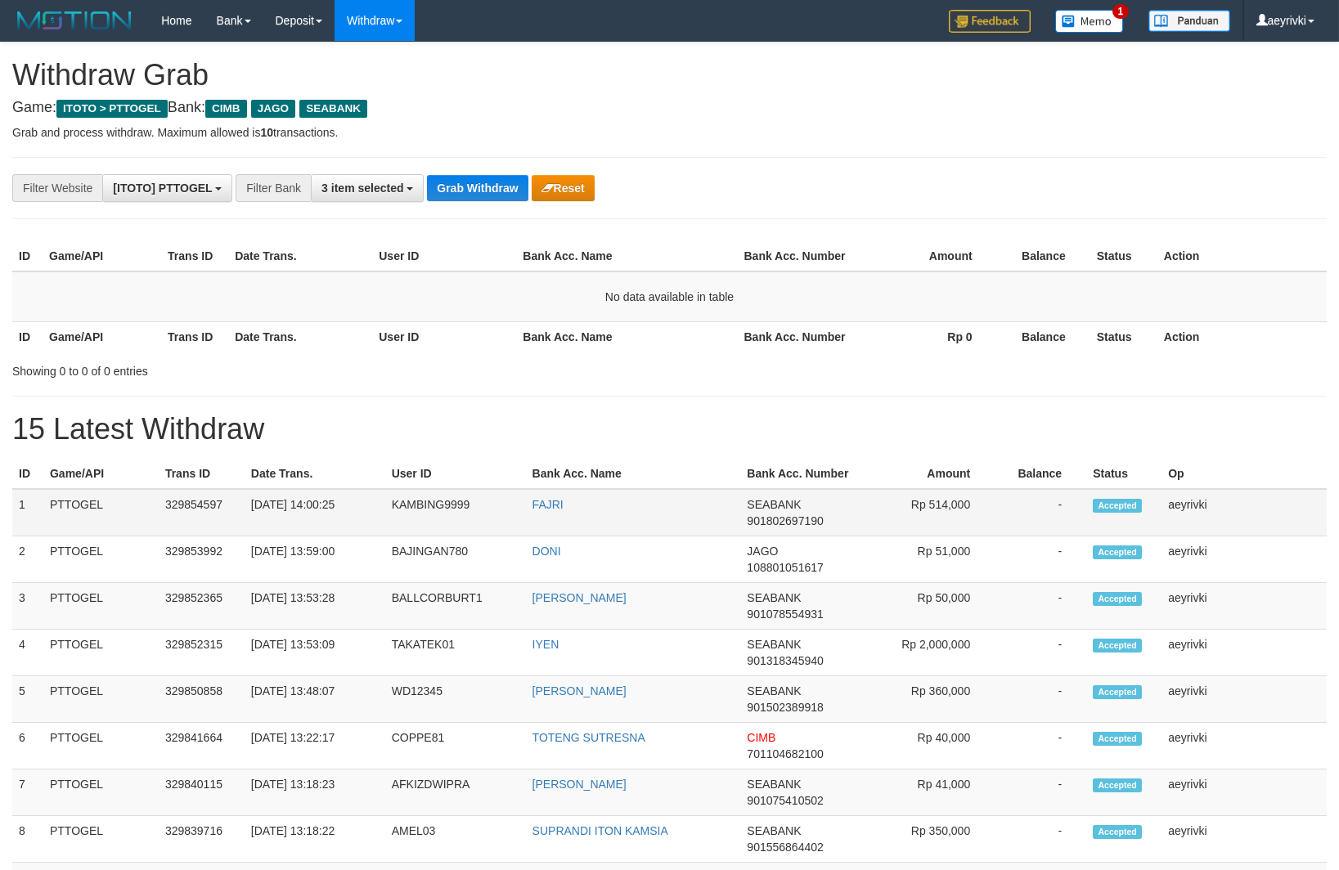
scroll to position [404, 0]
click at [784, 523] on span "901802697190" at bounding box center [785, 520] width 76 height 13
copy span "901802697190"
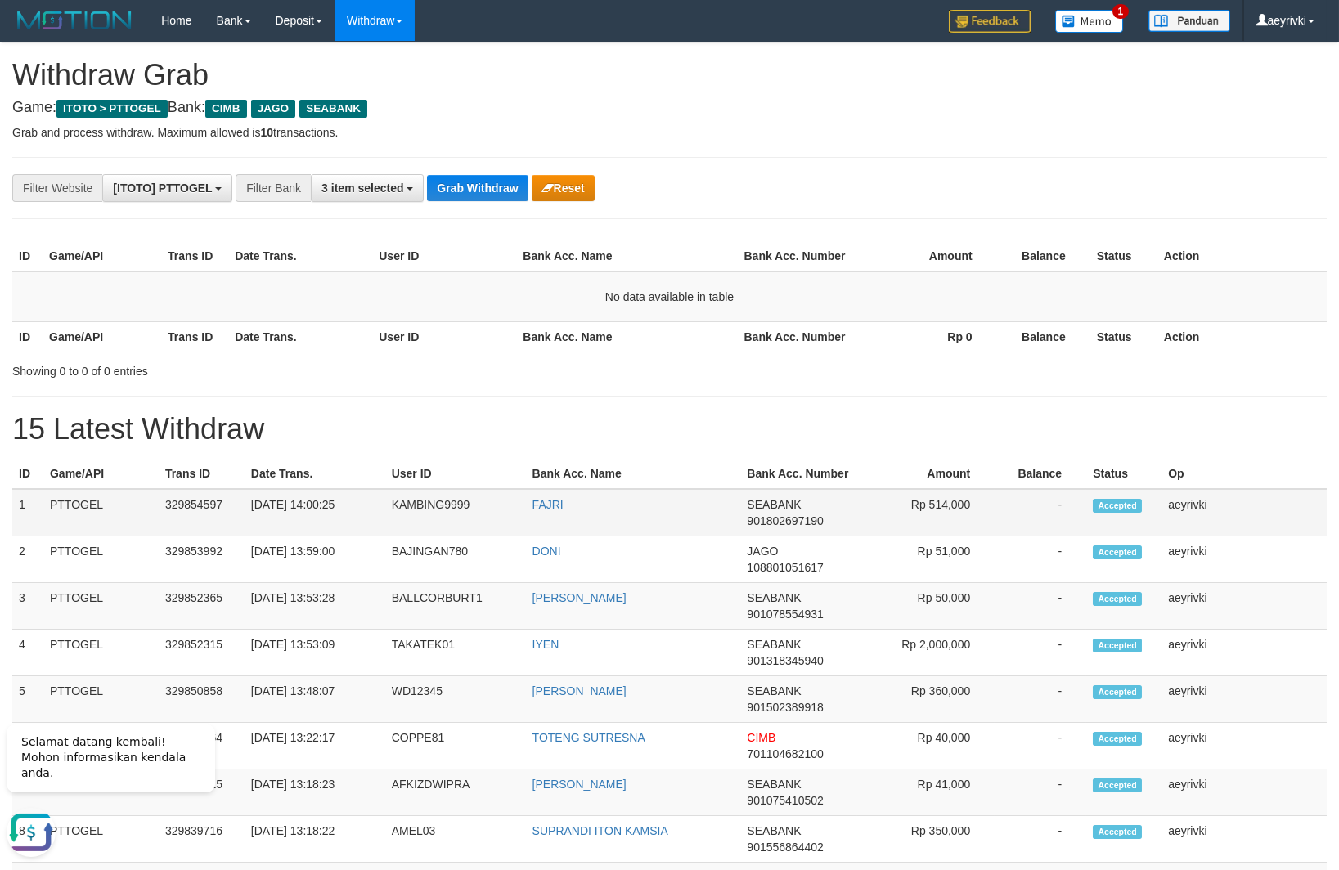
click at [811, 519] on span "901802697190" at bounding box center [785, 520] width 76 height 13
copy span "901802697190"
click at [476, 193] on button "Grab Withdraw" at bounding box center [477, 188] width 101 height 26
click at [470, 186] on button "Grab Withdraw" at bounding box center [477, 188] width 101 height 26
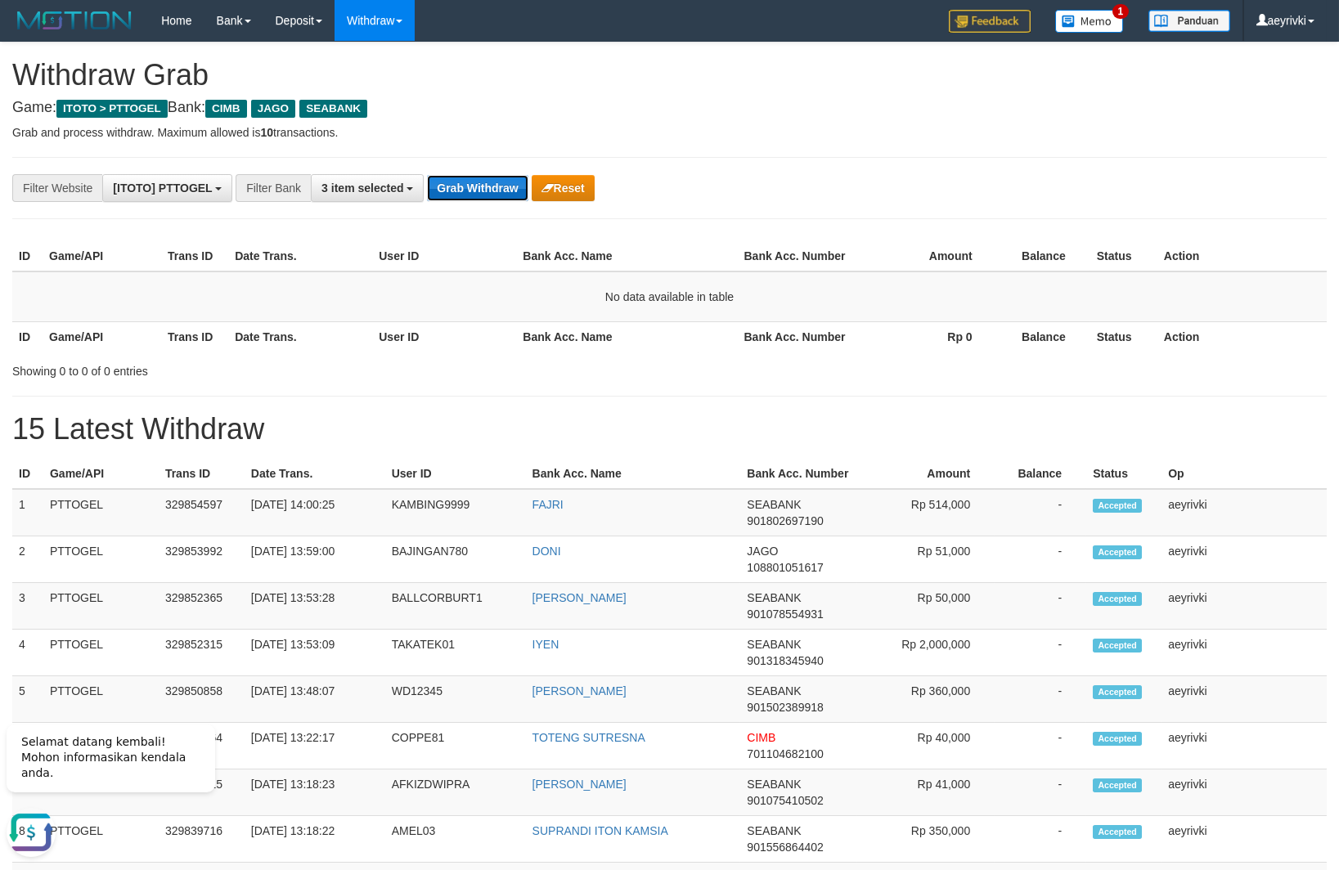
click at [441, 191] on button "Grab Withdraw" at bounding box center [477, 188] width 101 height 26
click at [453, 188] on button "Grab Withdraw" at bounding box center [477, 188] width 101 height 26
click at [437, 188] on button "Grab Withdraw" at bounding box center [477, 188] width 101 height 26
click at [469, 186] on button "Grab Withdraw" at bounding box center [477, 188] width 101 height 26
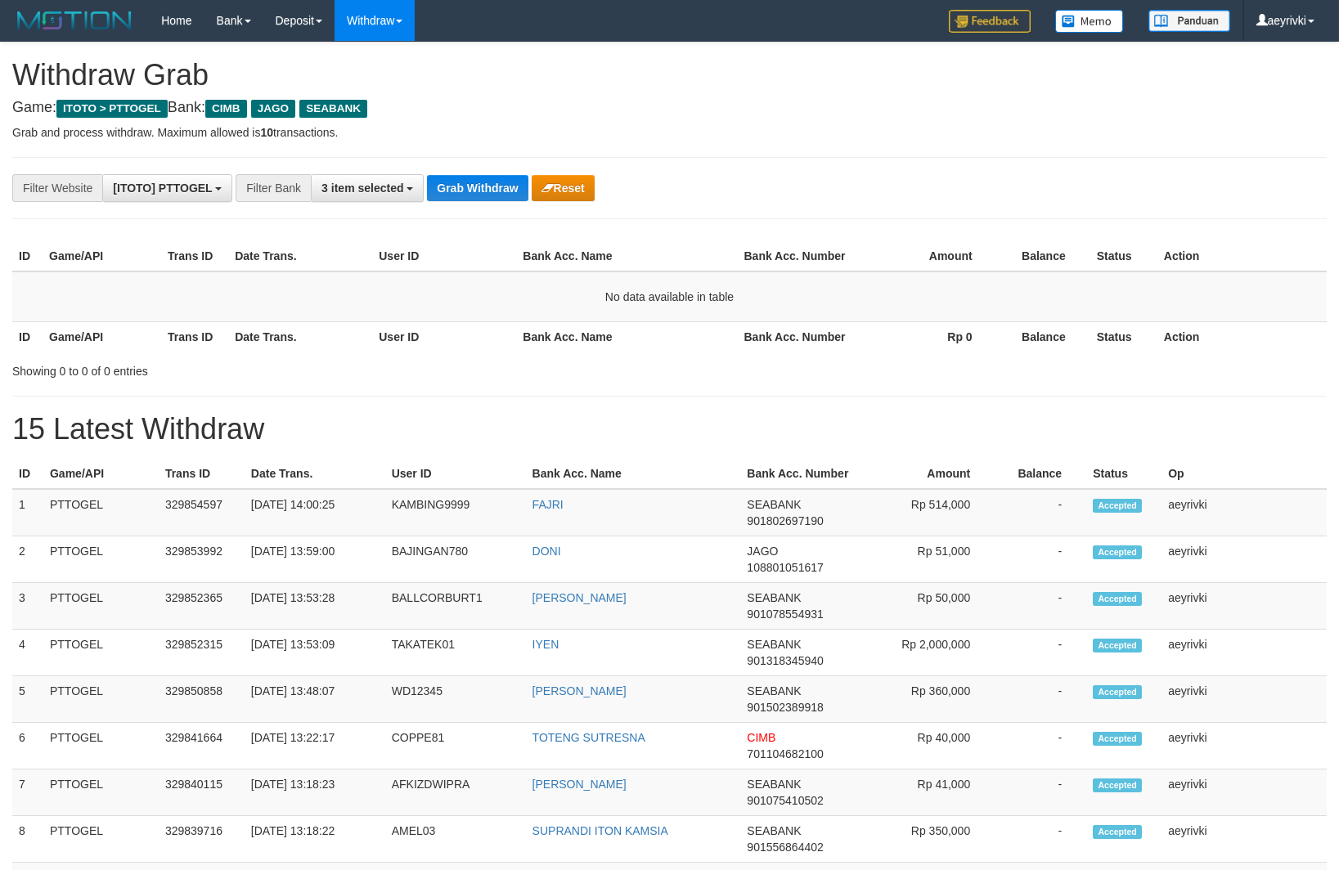
scroll to position [404, 0]
click at [486, 191] on button "Grab Withdraw" at bounding box center [477, 188] width 101 height 26
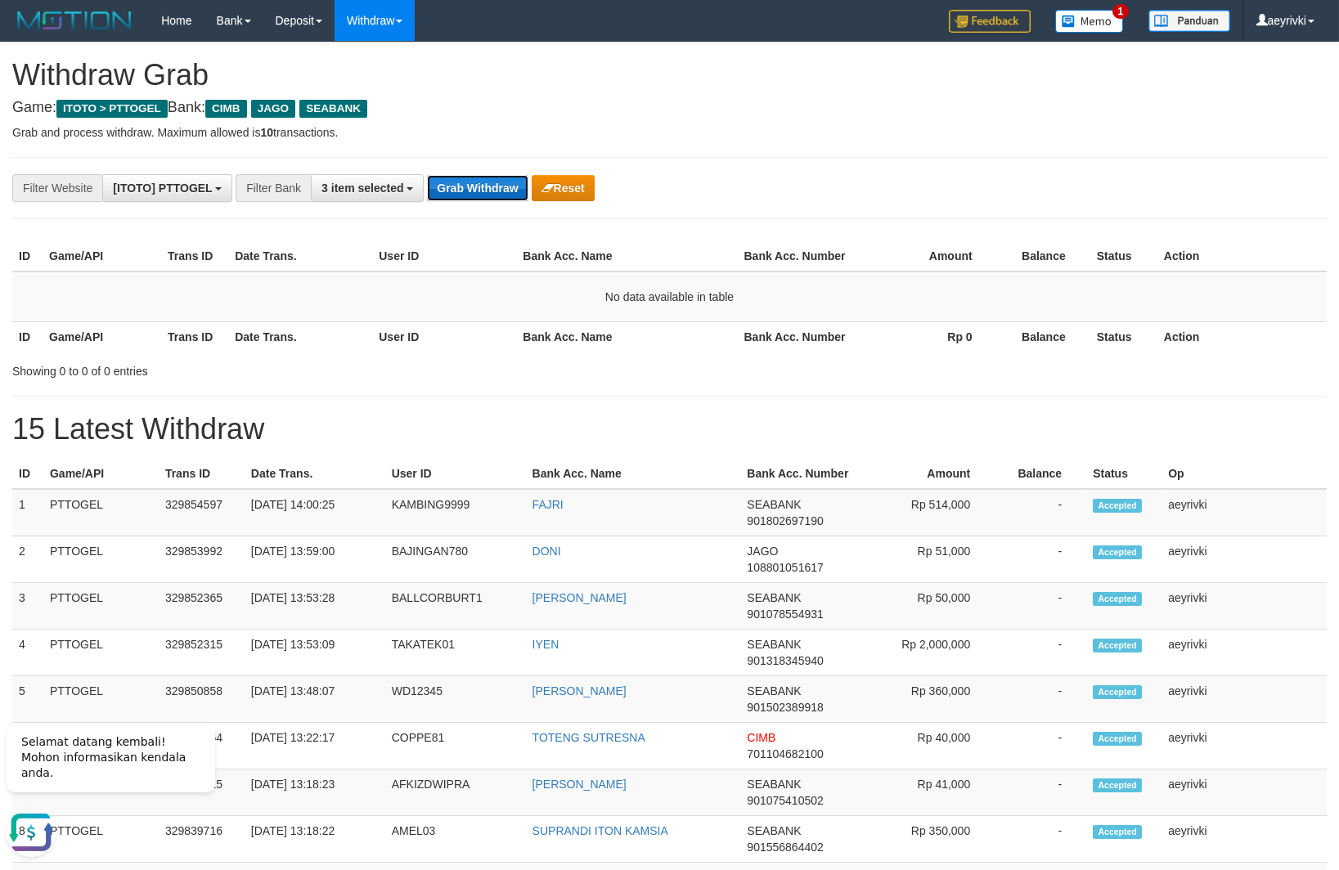
click at [440, 186] on button "Grab Withdraw" at bounding box center [477, 188] width 101 height 26
click at [466, 187] on button "Grab Withdraw" at bounding box center [477, 188] width 101 height 26
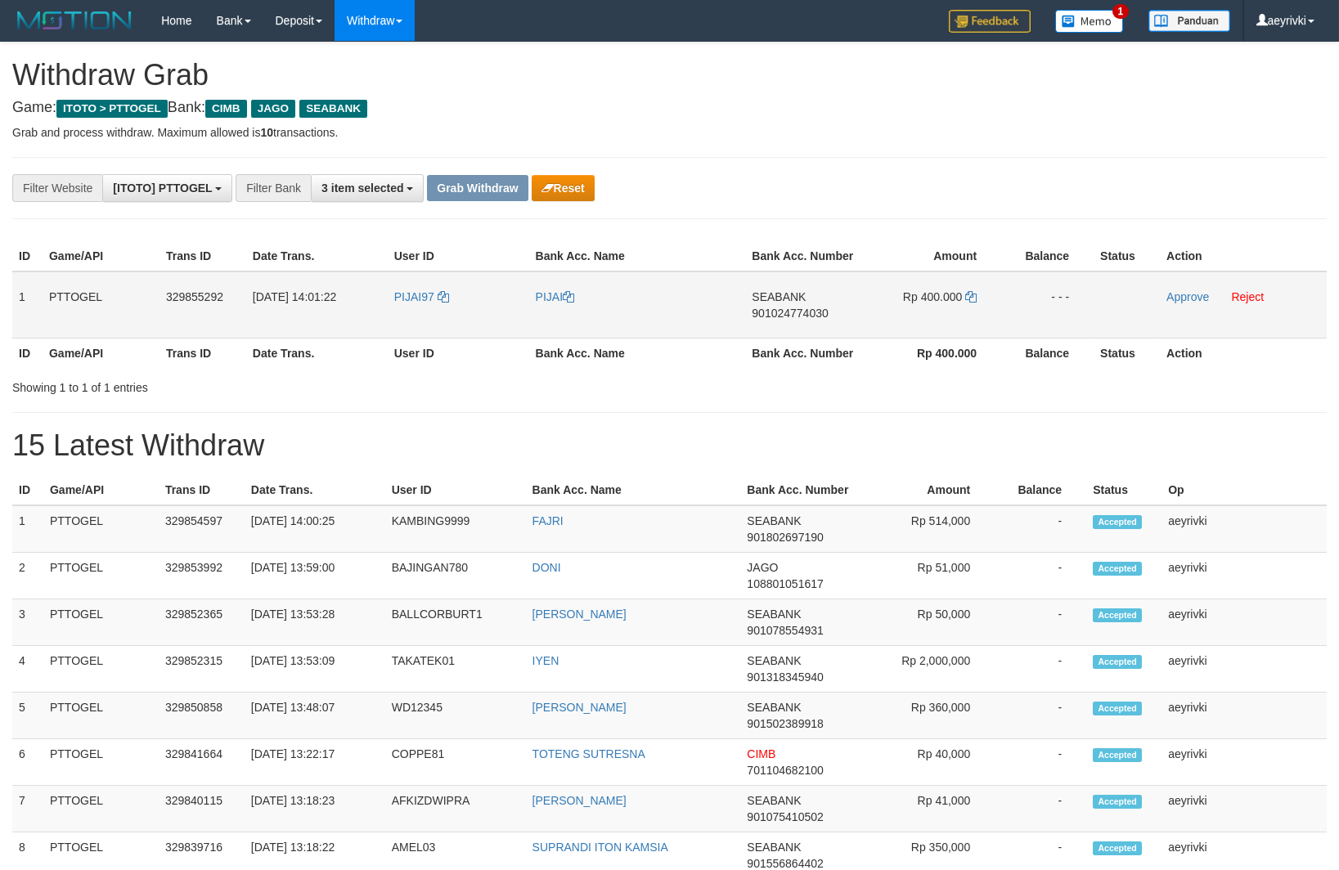
scroll to position [404, 0]
drag, startPoint x: 402, startPoint y: 334, endPoint x: 902, endPoint y: 292, distance: 501.4
click at [902, 292] on tr "1 PTTOGEL 329855292 [DATE] 14:01:22 [GEOGRAPHIC_DATA] [GEOGRAPHIC_DATA] SEABANK…" at bounding box center [669, 305] width 1314 height 67
click at [800, 312] on span "901024774030" at bounding box center [790, 313] width 76 height 13
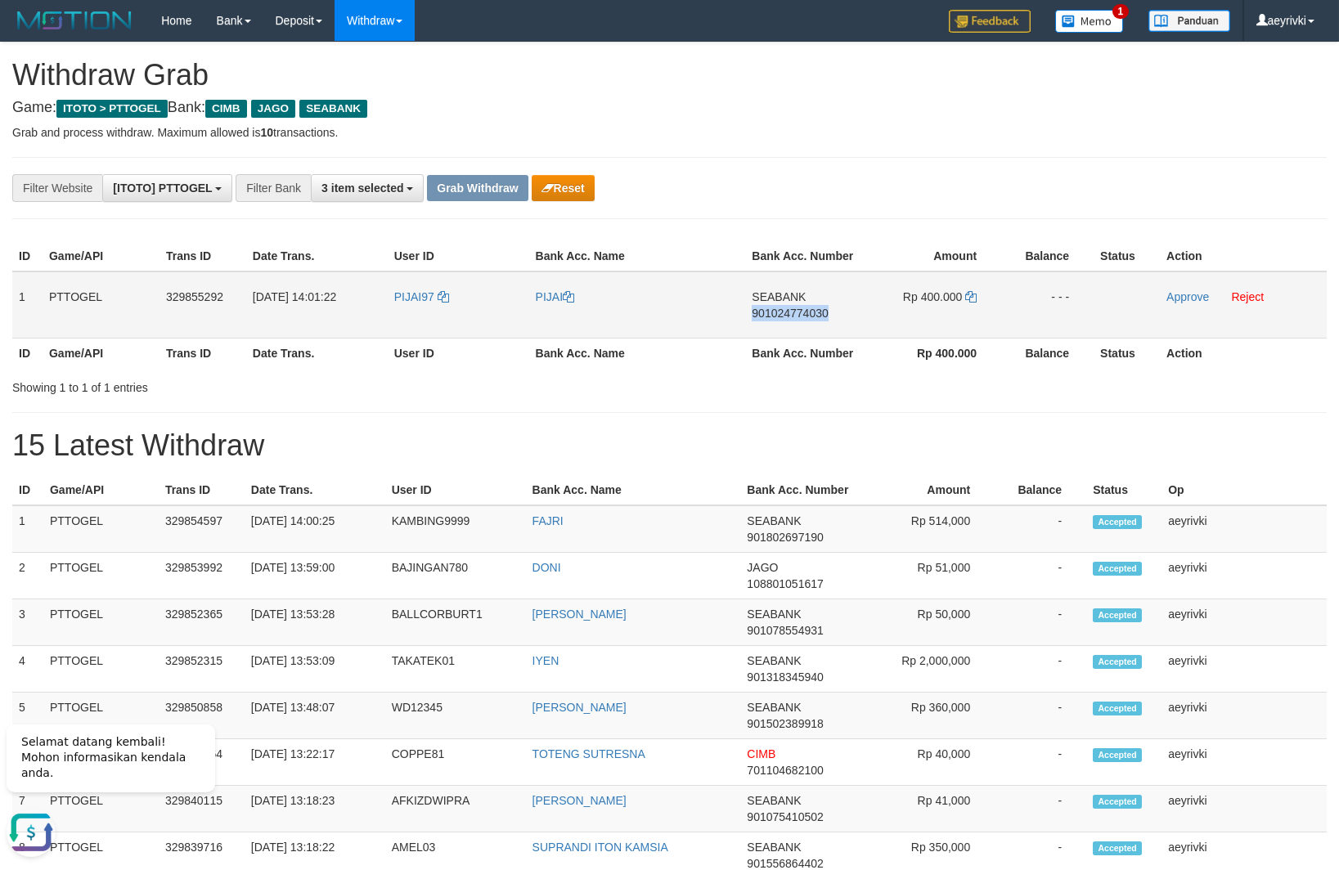
click at [800, 312] on span "901024774030" at bounding box center [790, 313] width 76 height 13
copy span "901024774030"
click at [966, 298] on icon at bounding box center [970, 296] width 11 height 11
click at [1197, 288] on td "Approve Reject" at bounding box center [1243, 305] width 167 height 67
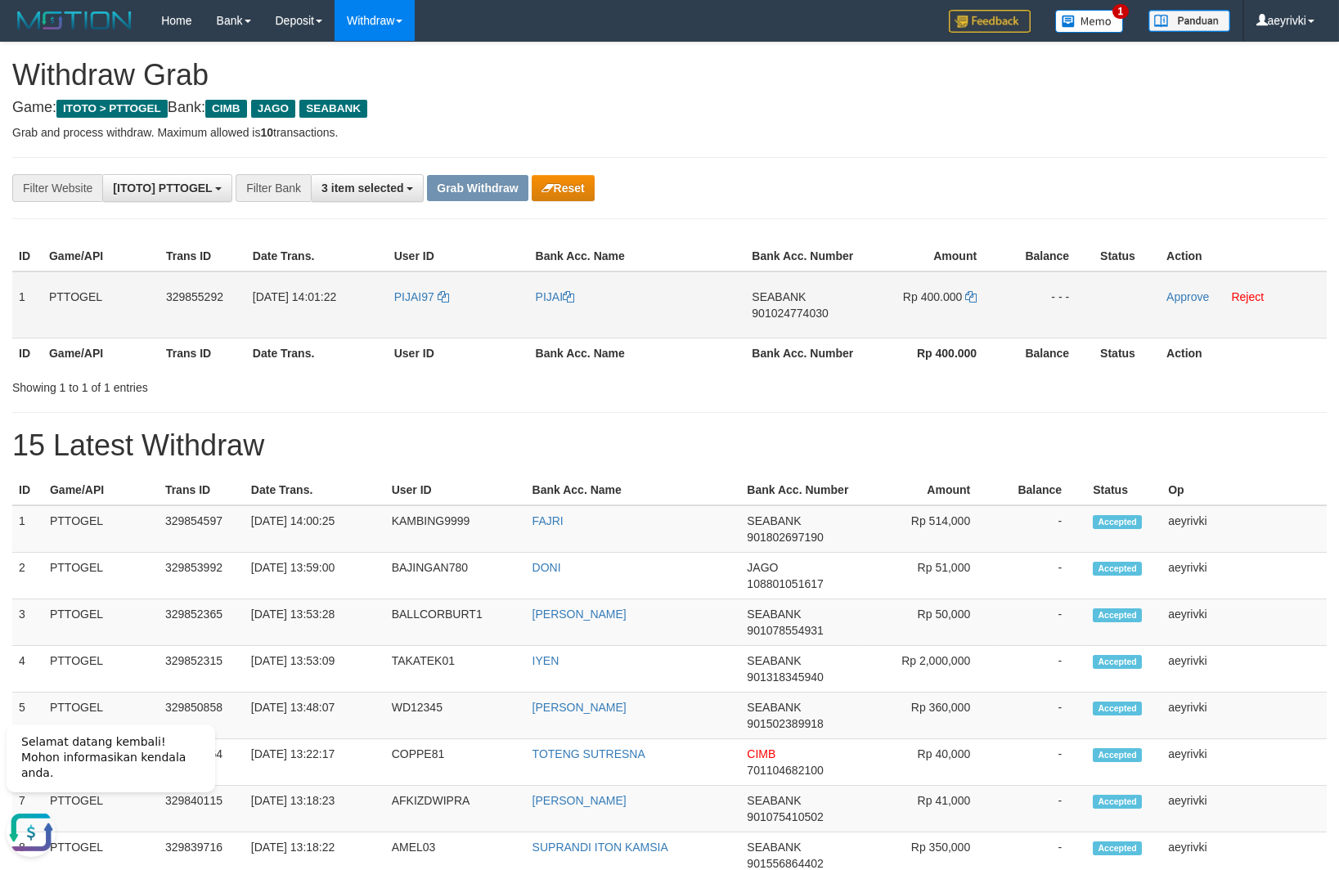
click at [1191, 288] on td "Approve Reject" at bounding box center [1243, 305] width 167 height 67
click at [1189, 289] on td "Approve Reject" at bounding box center [1243, 305] width 167 height 67
click at [1183, 291] on link "Approve" at bounding box center [1187, 296] width 43 height 13
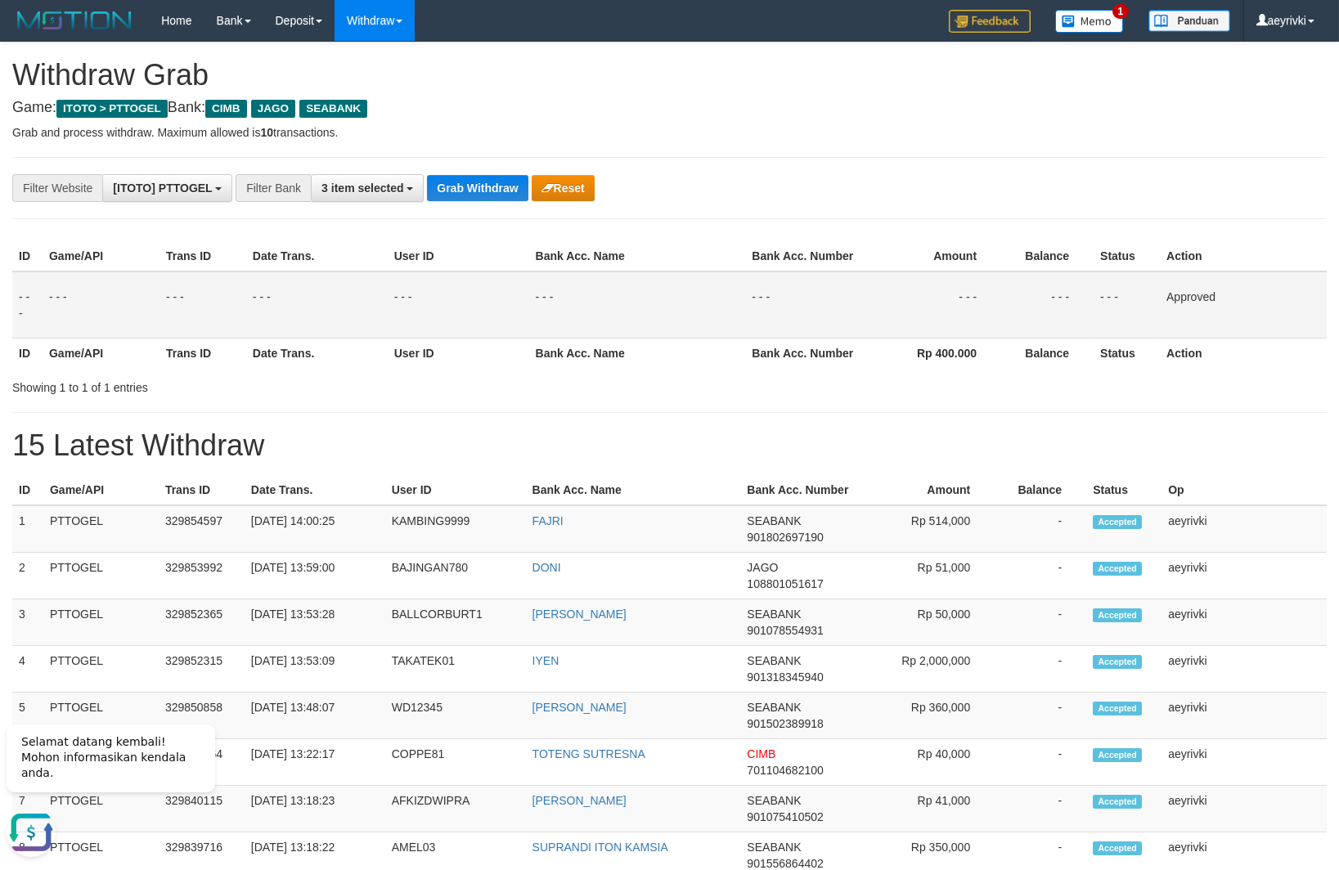
click at [394, 203] on div "**********" at bounding box center [669, 816] width 1339 height 1546
click at [349, 190] on span "3 item selected" at bounding box center [362, 188] width 82 height 13
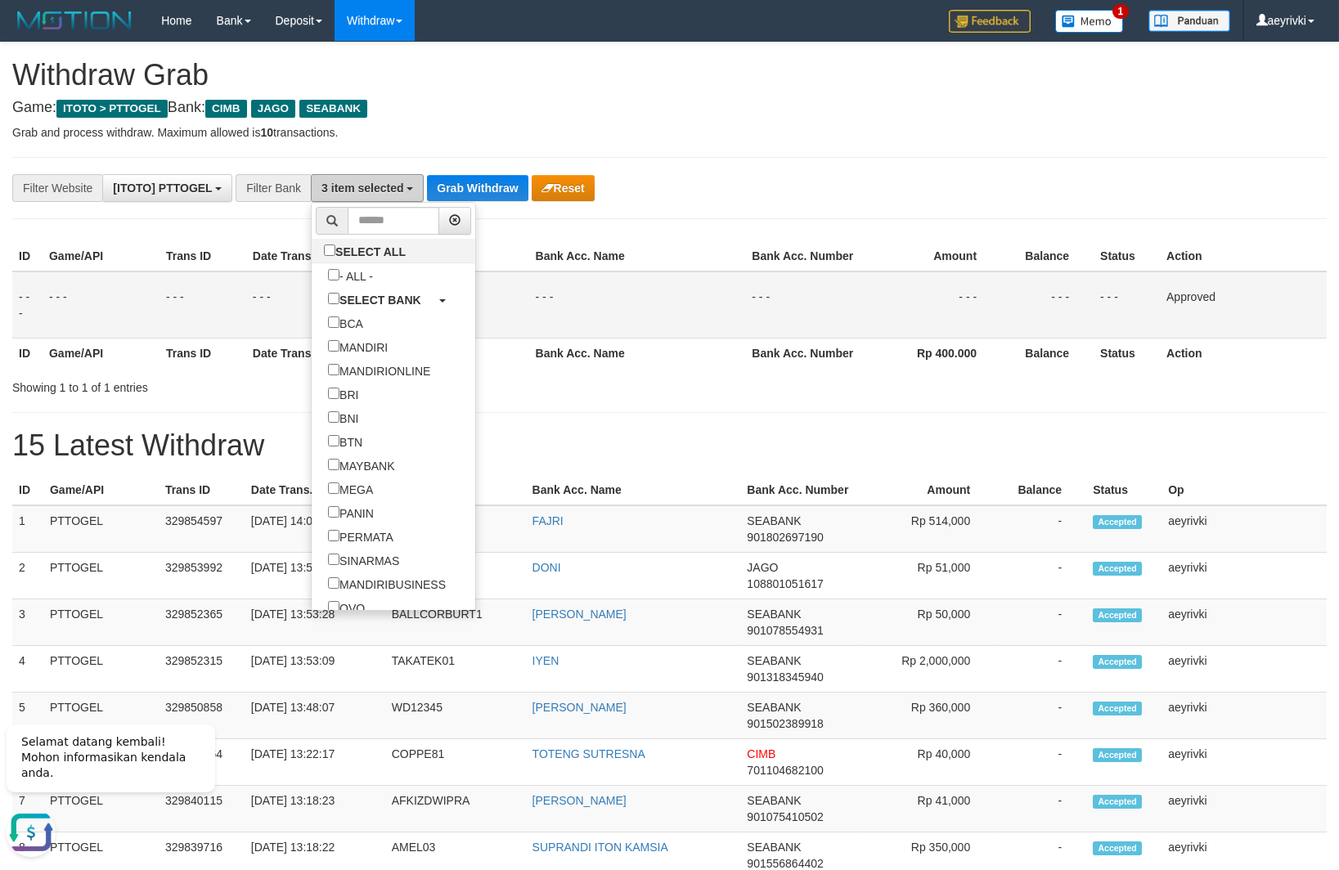
scroll to position [204, 0]
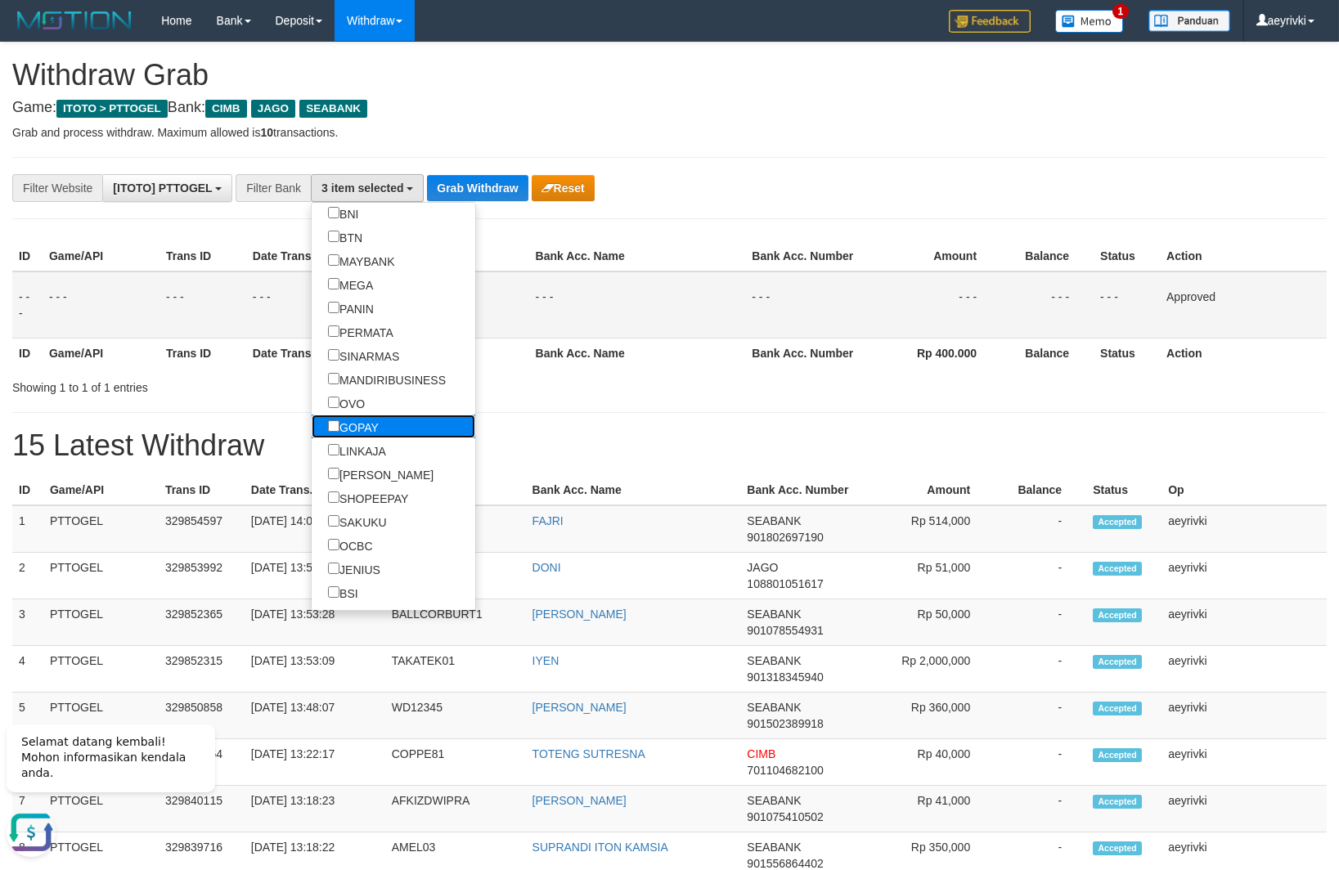
click at [312, 435] on label "GOPAY" at bounding box center [353, 427] width 83 height 24
click at [312, 415] on label "GOPAY" at bounding box center [353, 427] width 83 height 24
click at [312, 399] on label "OVO" at bounding box center [347, 403] width 70 height 24
select select "***"
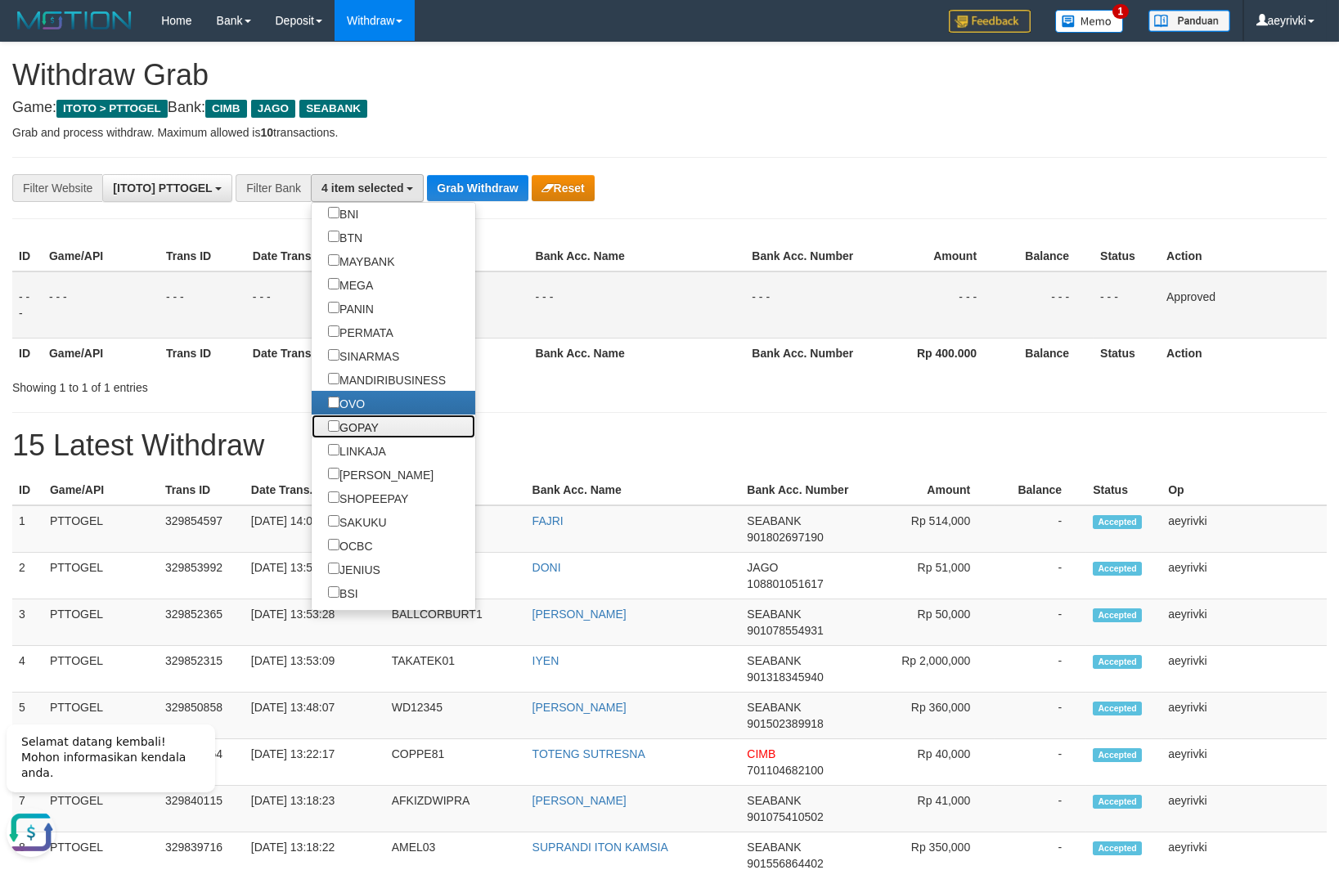
drag, startPoint x: 273, startPoint y: 424, endPoint x: 426, endPoint y: 265, distance: 220.9
click at [312, 425] on label "GOPAY" at bounding box center [353, 427] width 83 height 24
click at [312, 435] on label "GOPAY" at bounding box center [353, 427] width 83 height 24
click at [436, 195] on button "Grab Withdraw" at bounding box center [477, 188] width 101 height 26
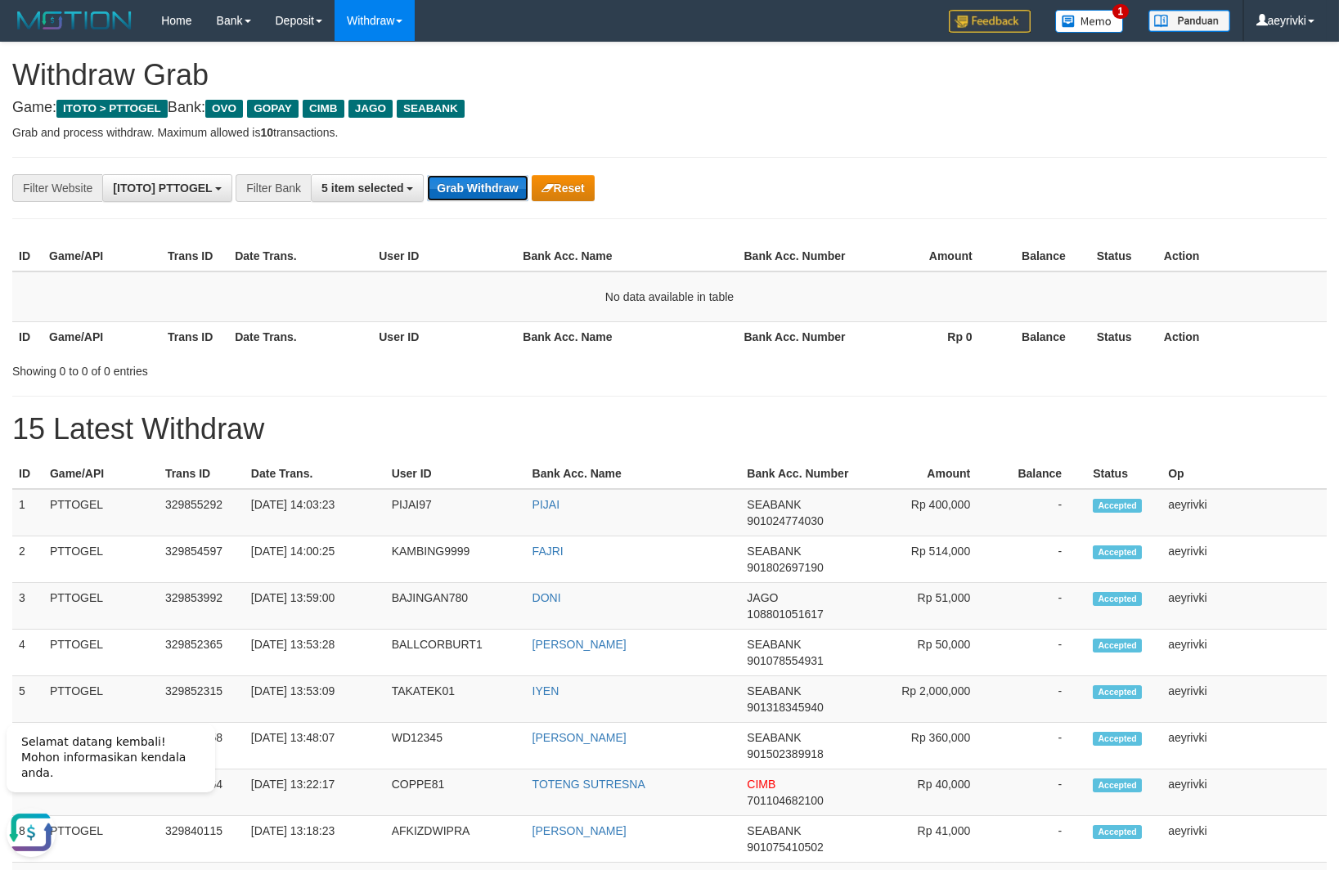
click at [441, 188] on button "Grab Withdraw" at bounding box center [477, 188] width 101 height 26
click at [481, 186] on button "Grab Withdraw" at bounding box center [477, 188] width 101 height 26
click at [502, 198] on button "Grab Withdraw" at bounding box center [477, 188] width 101 height 26
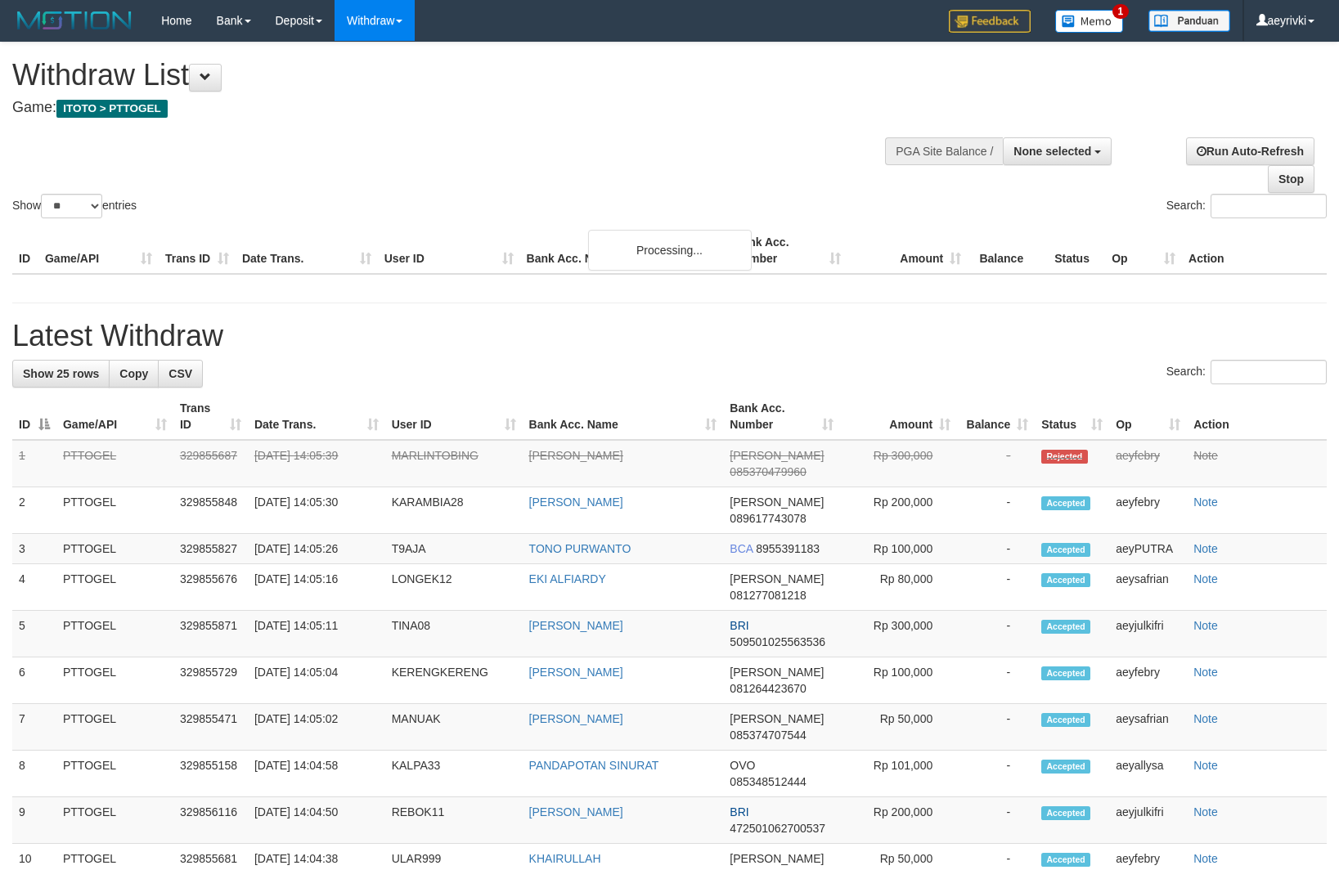
select select
select select "**"
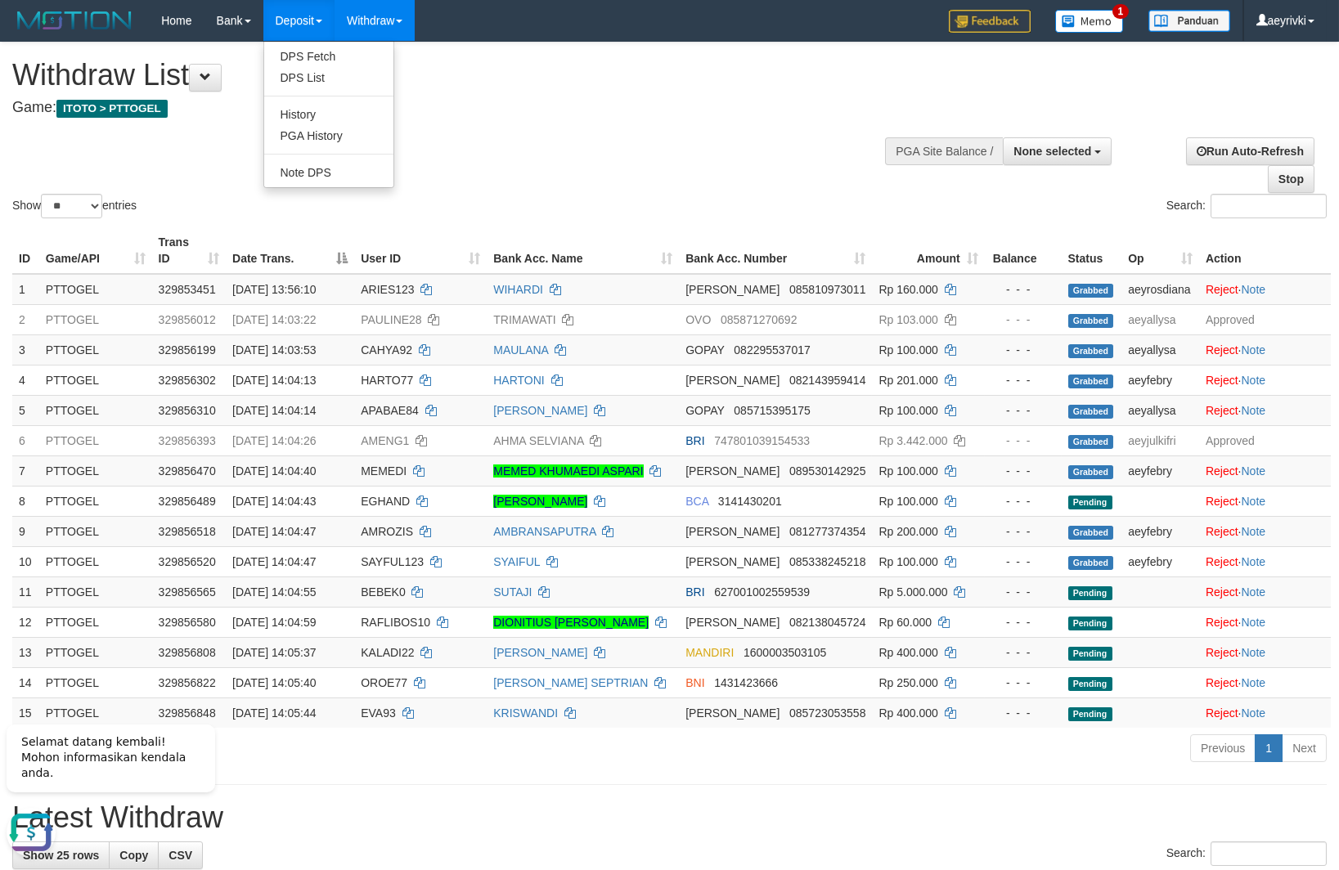
click at [394, 141] on ul "DPS Fetch DPS List History PGA History Note DPS" at bounding box center [328, 114] width 131 height 147
click at [698, 155] on div "Show ** ** ** *** entries Search:" at bounding box center [669, 132] width 1339 height 179
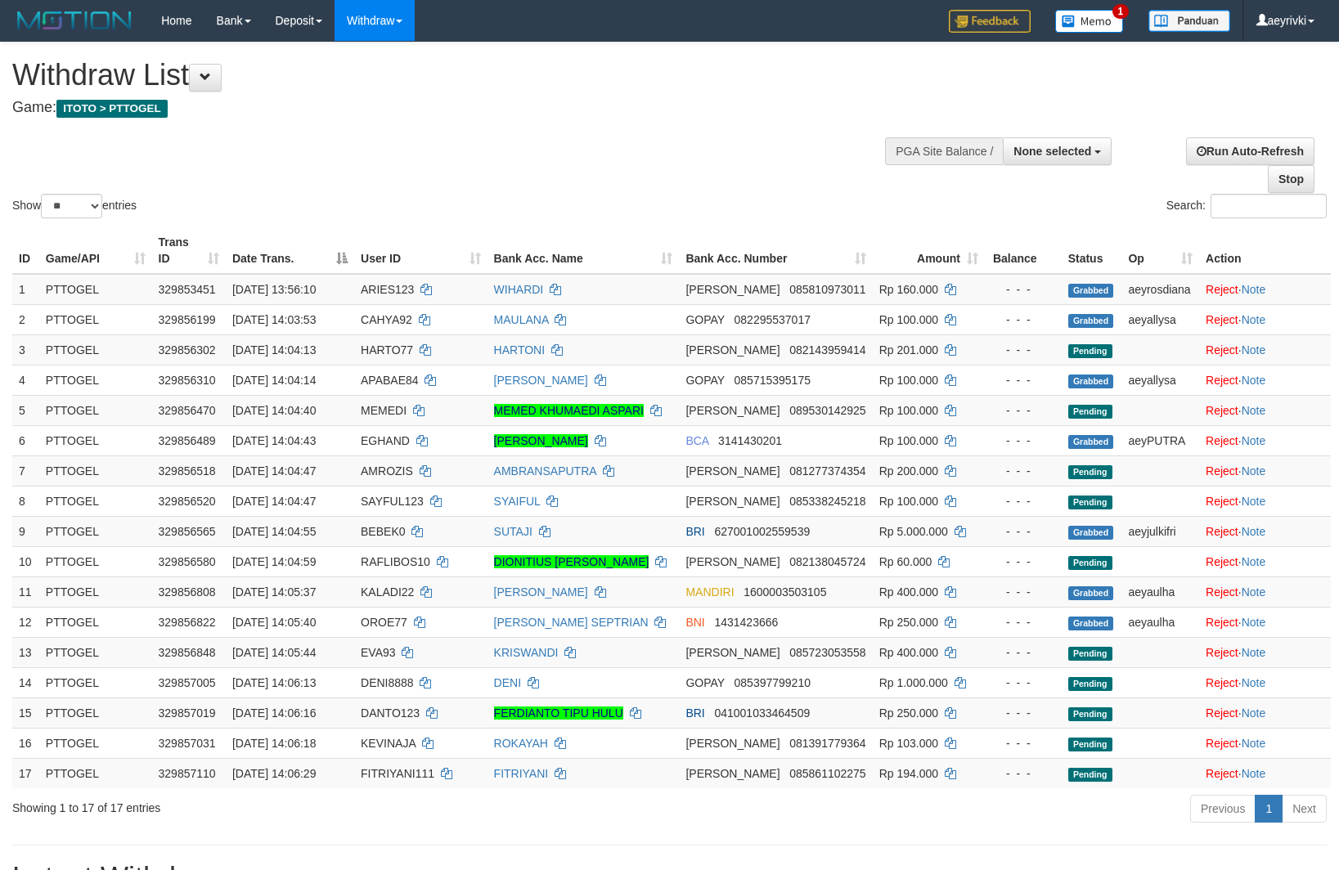
select select
select select "**"
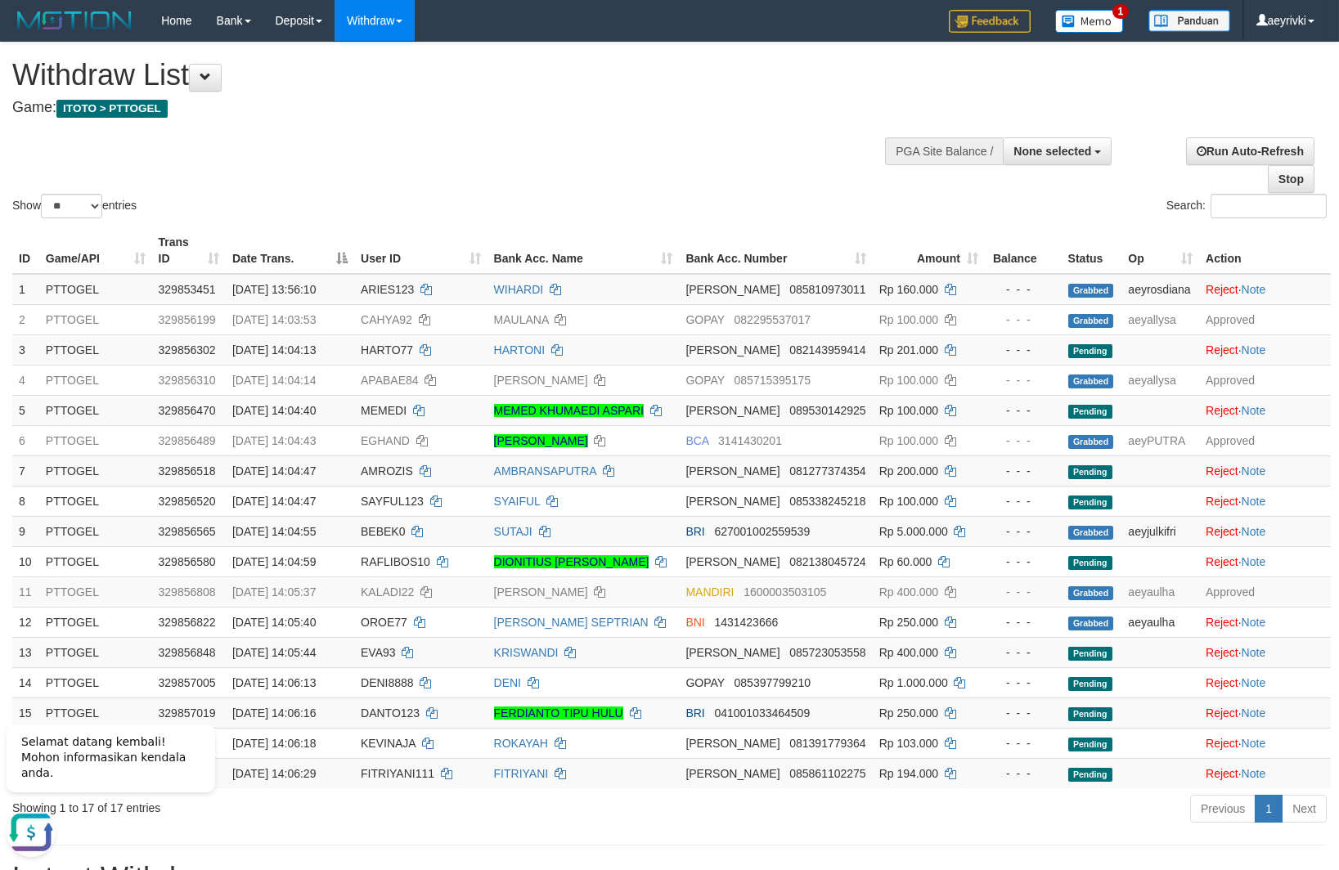
click at [527, 161] on div "Show ** ** ** *** entries Search:" at bounding box center [669, 132] width 1339 height 179
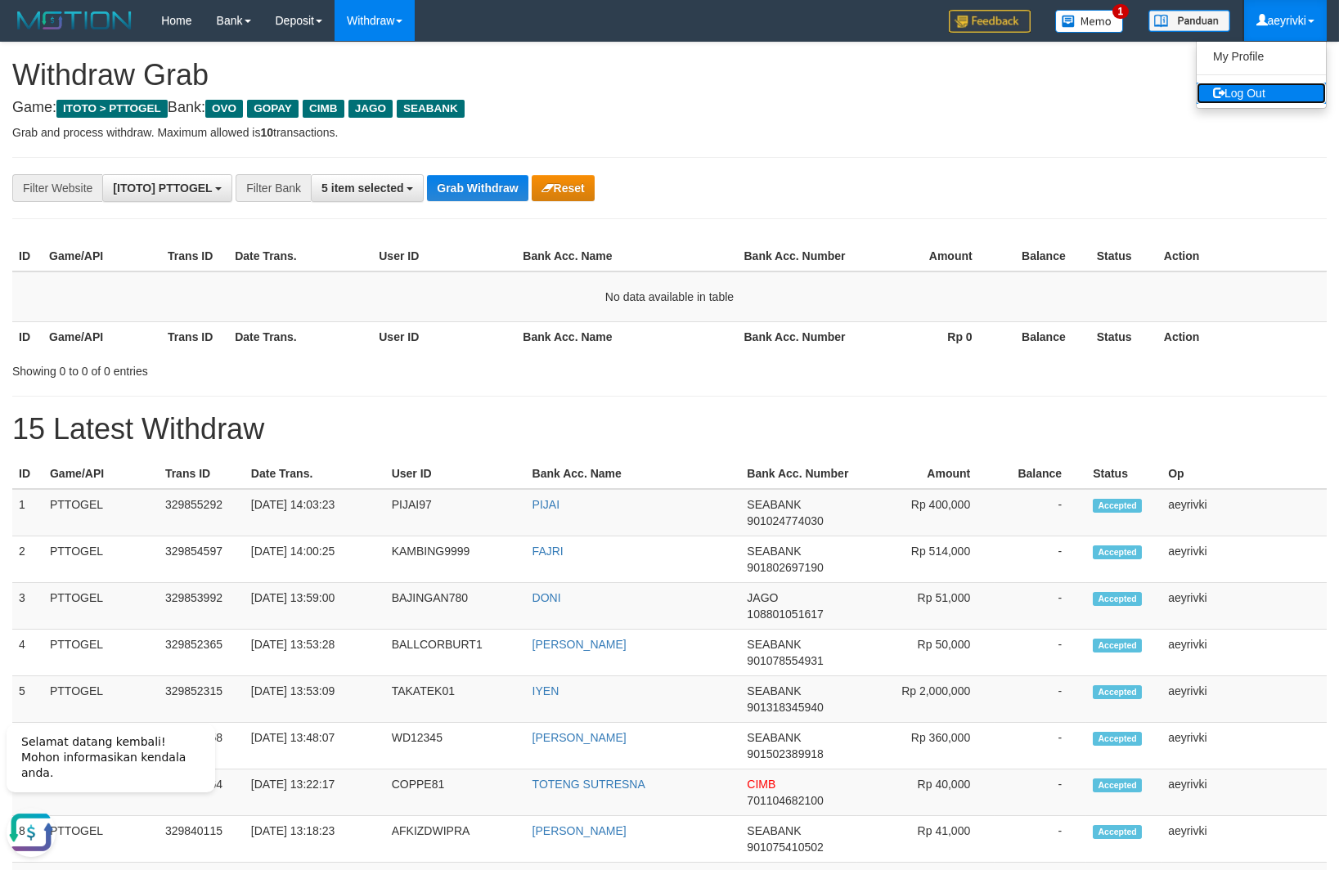
click at [1267, 95] on link "Log Out" at bounding box center [1260, 93] width 129 height 21
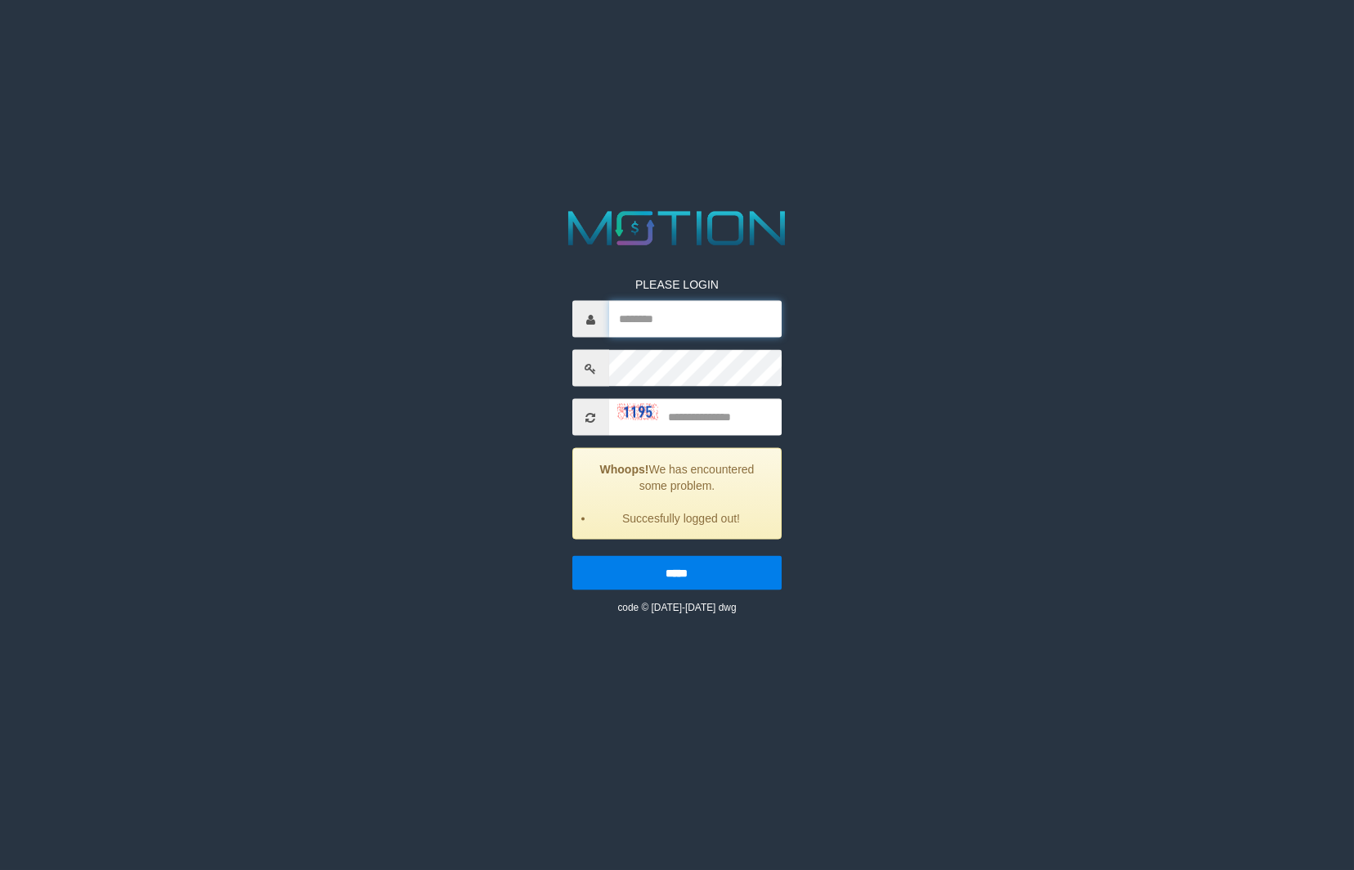
click at [680, 329] on input "text" at bounding box center [695, 319] width 173 height 37
type input "*"
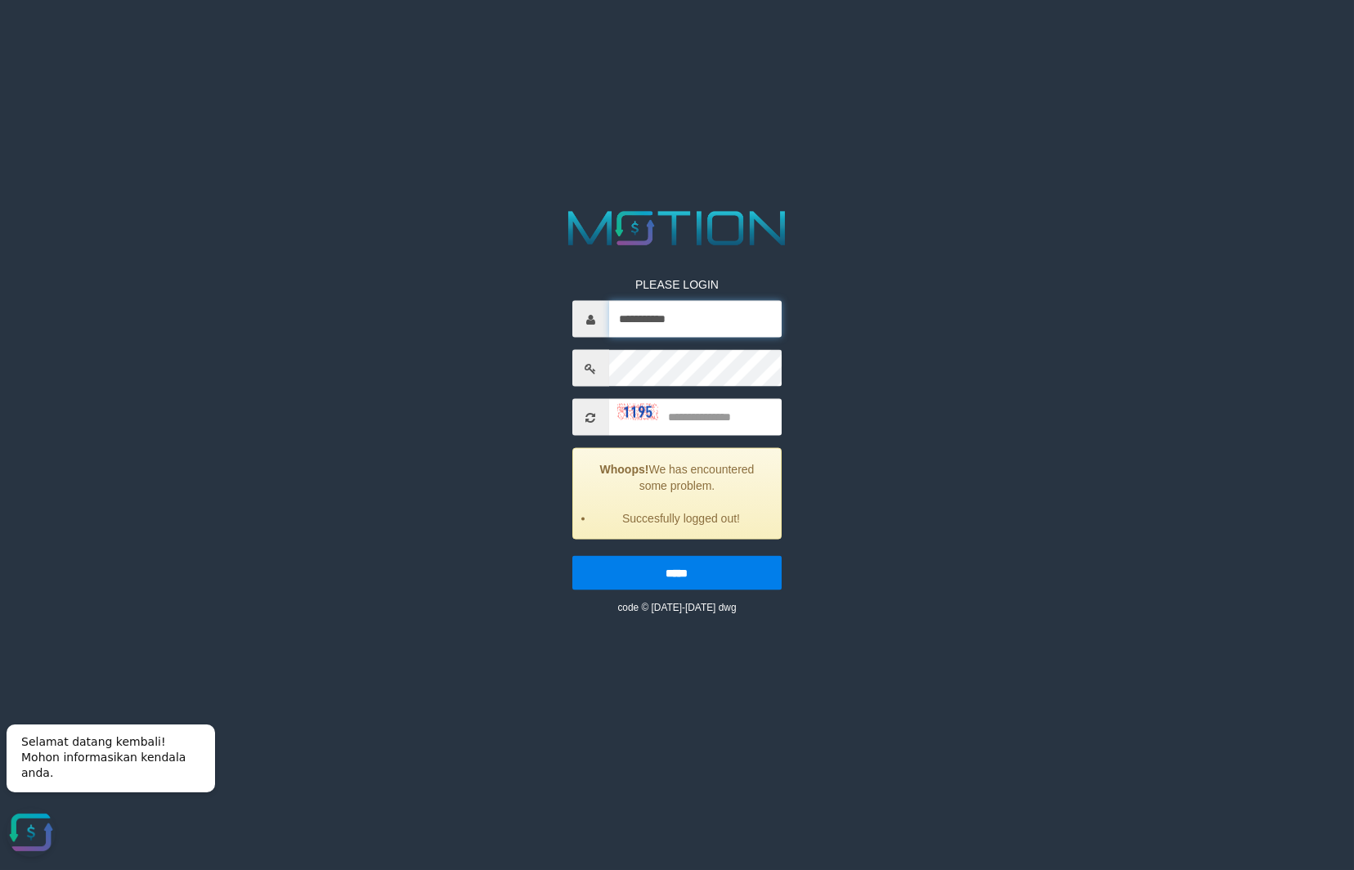
type input "**********"
type input "****"
click at [572, 556] on input "*****" at bounding box center [676, 573] width 209 height 34
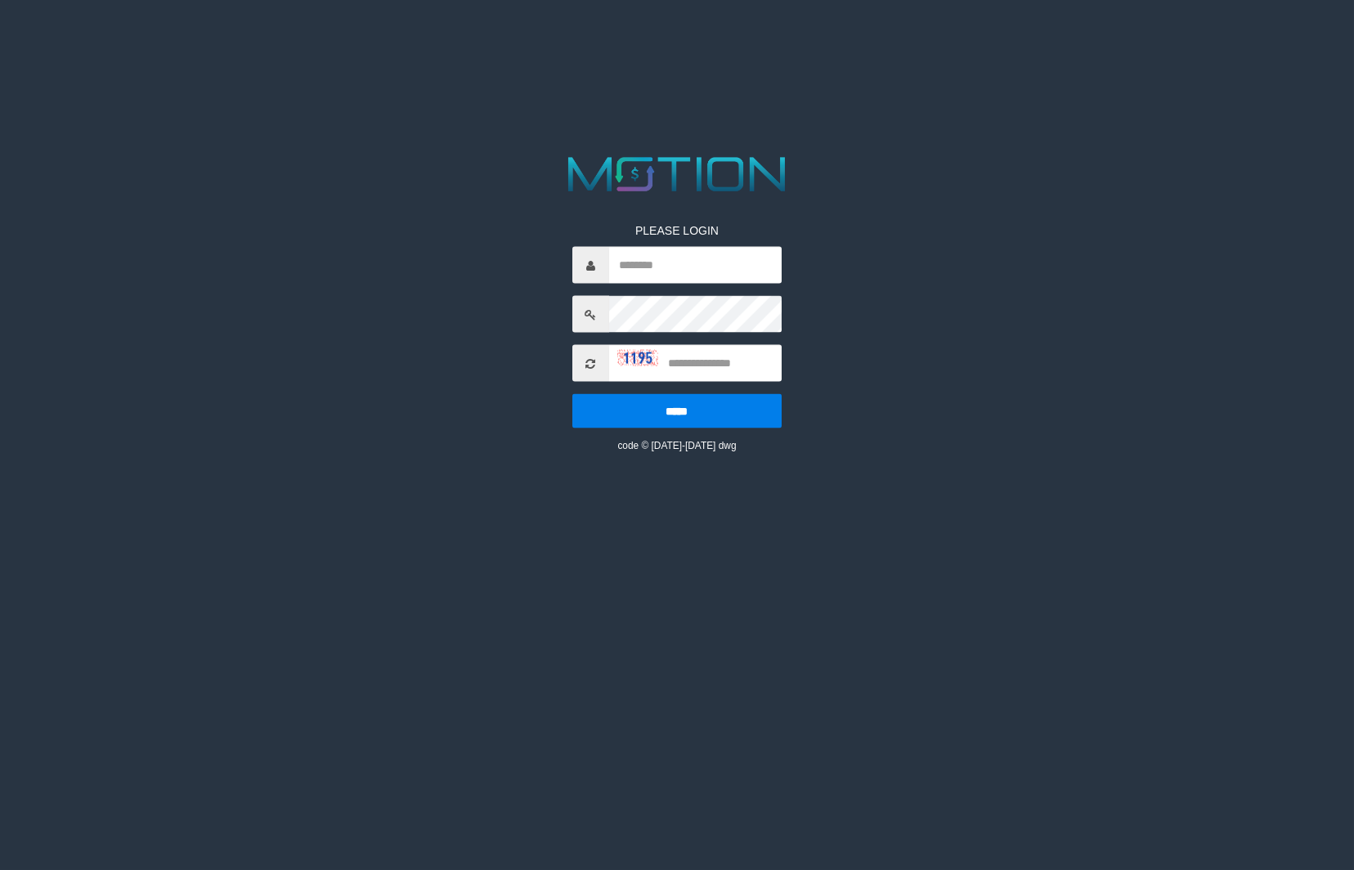
click at [651, 272] on input "text" at bounding box center [695, 265] width 173 height 37
type input "********"
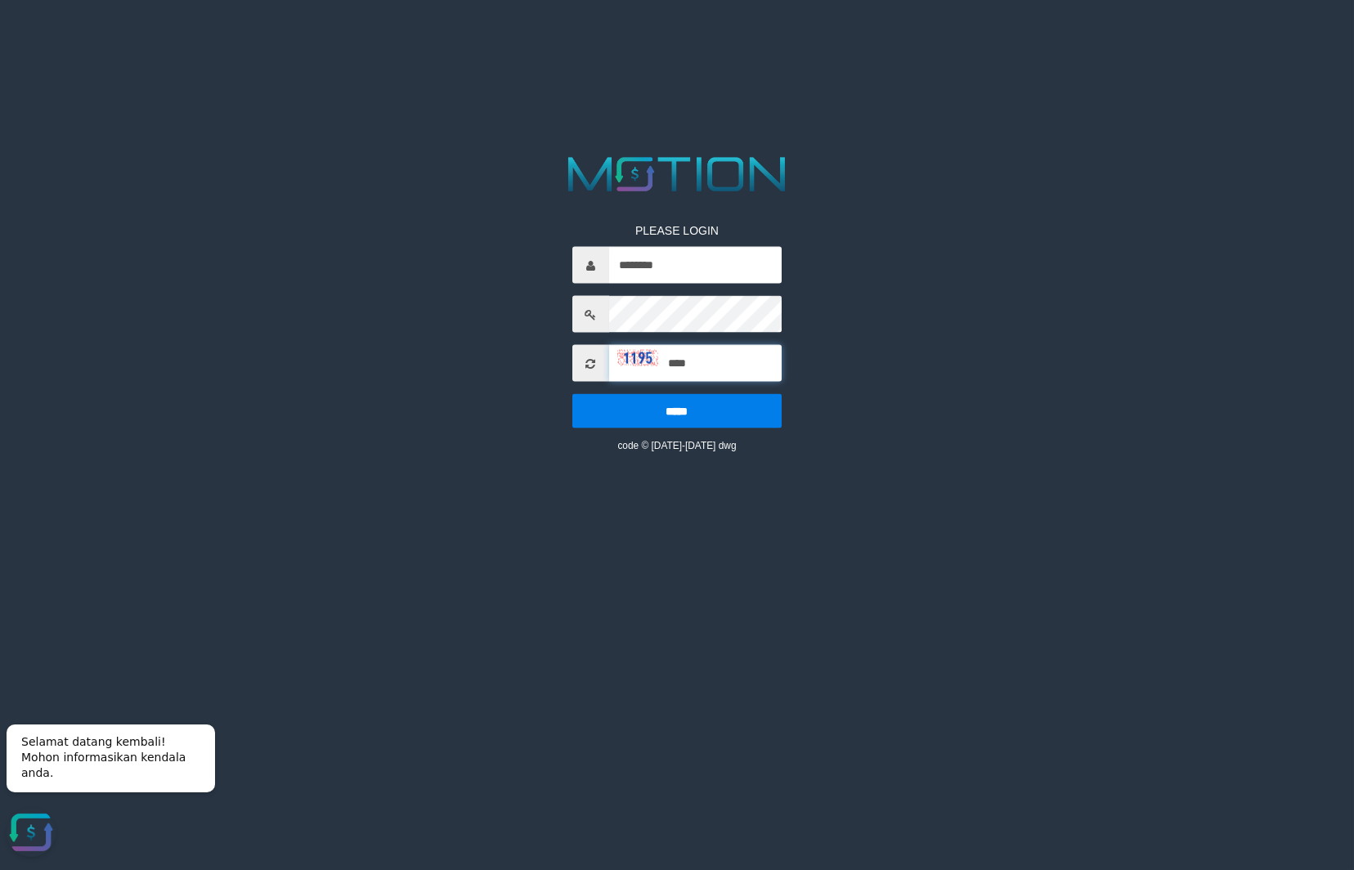
type input "****"
click at [572, 394] on input "*****" at bounding box center [676, 411] width 209 height 34
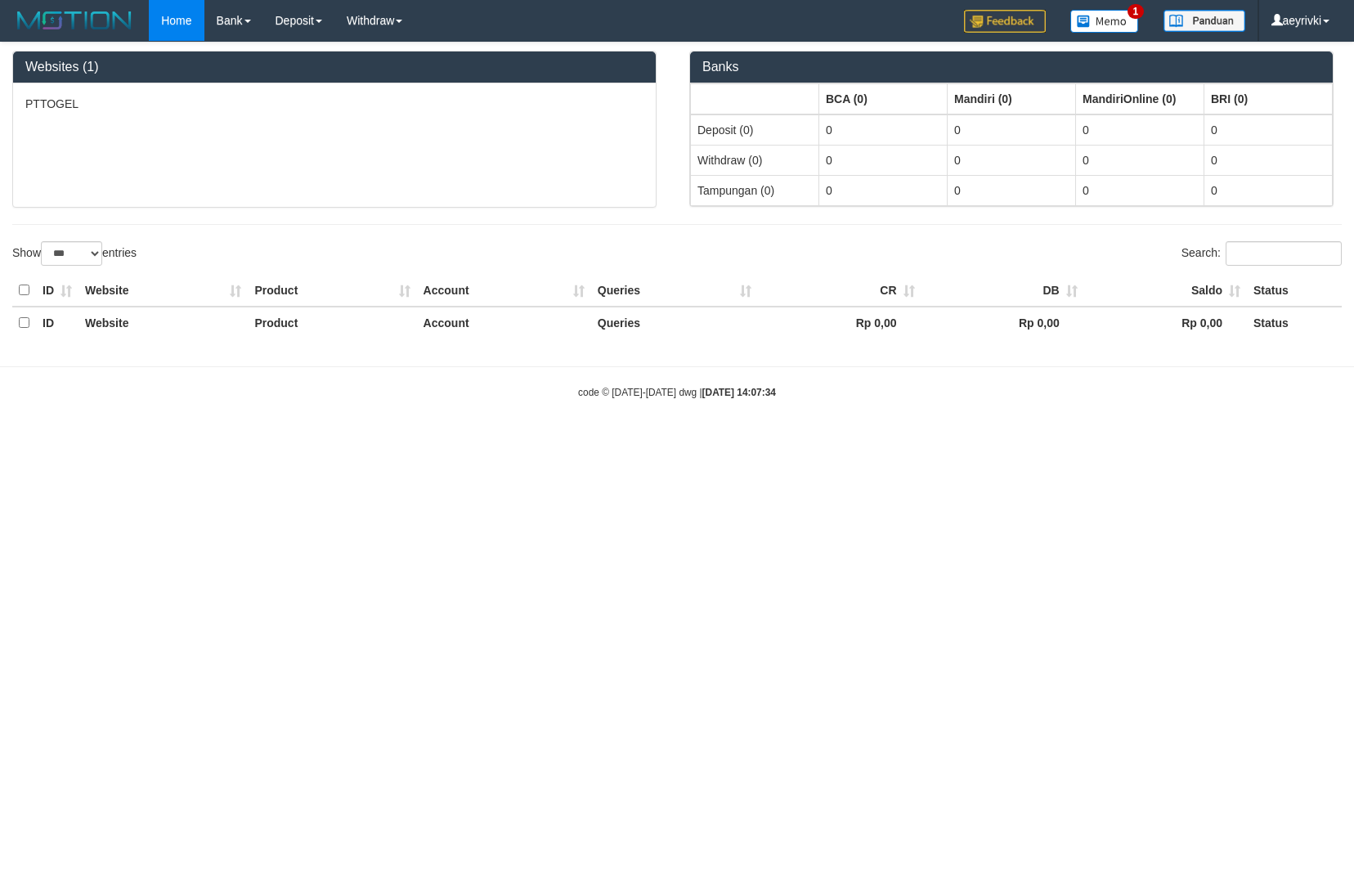
select select "***"
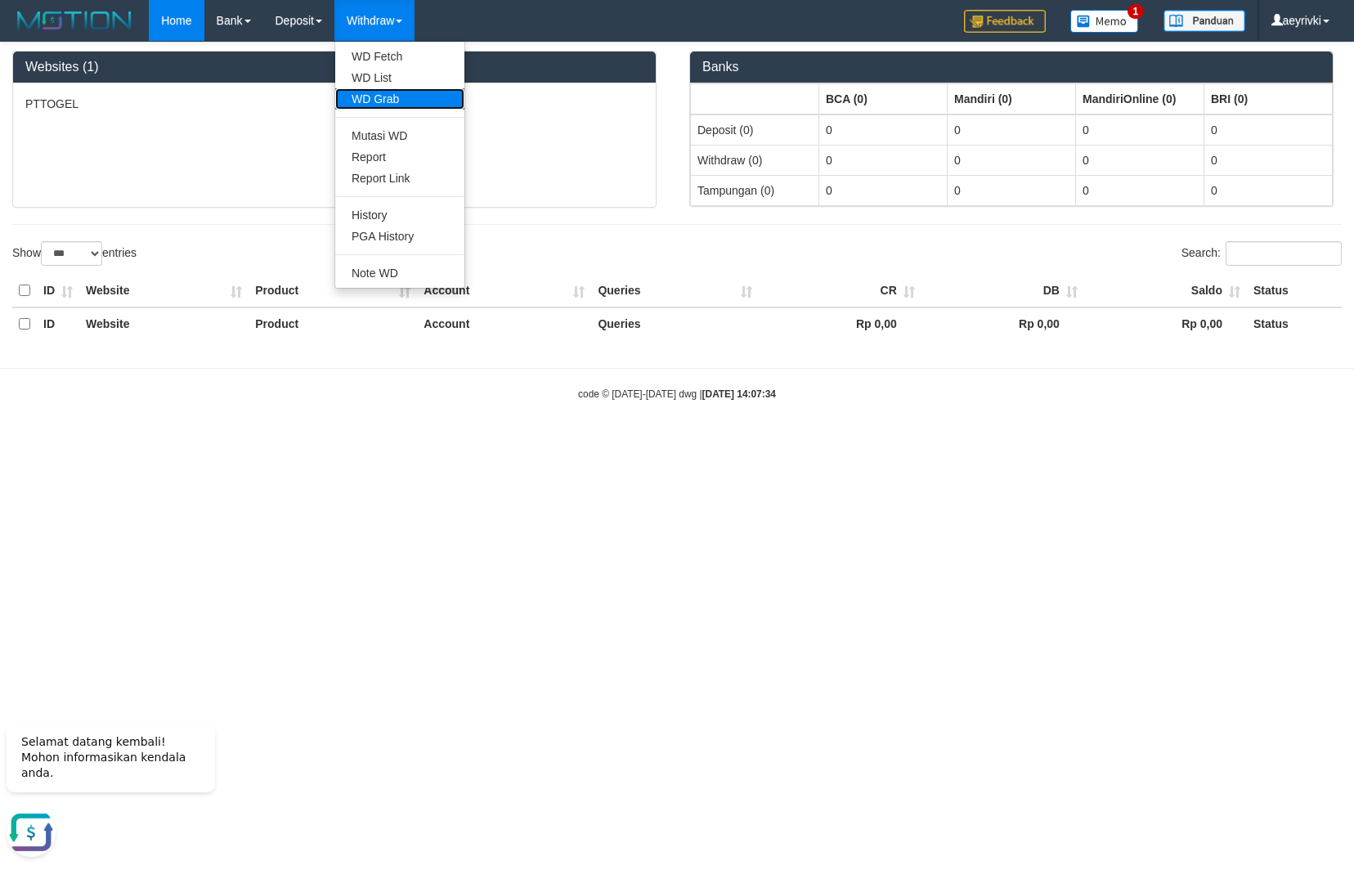
click at [370, 99] on link "WD Grab" at bounding box center [399, 98] width 129 height 21
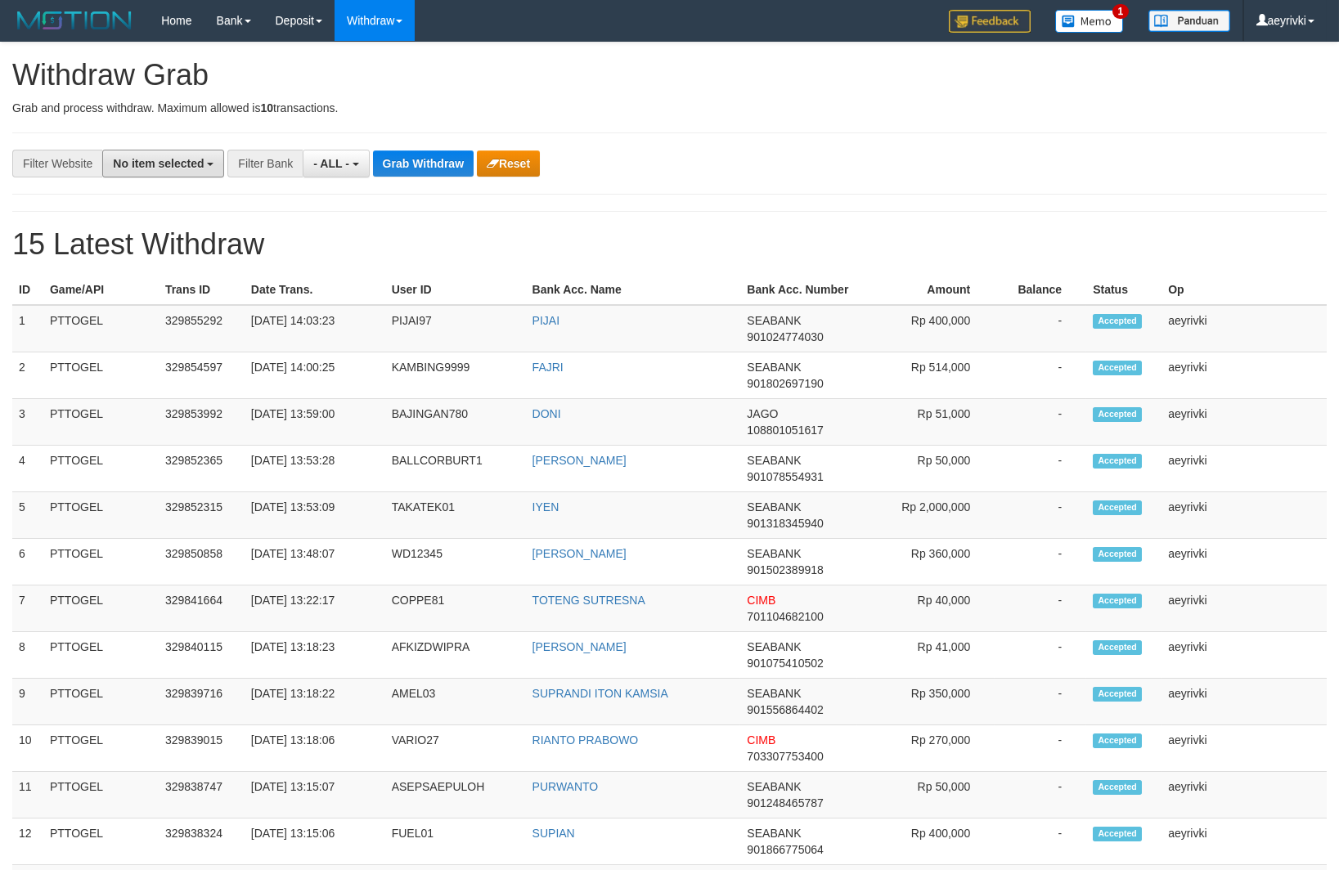
drag, startPoint x: 178, startPoint y: 163, endPoint x: 138, endPoint y: 234, distance: 81.7
click at [174, 168] on span "No item selected" at bounding box center [158, 163] width 91 height 13
click at [104, 234] on label "SELECT ALL" at bounding box center [158, 226] width 110 height 24
select select "***"
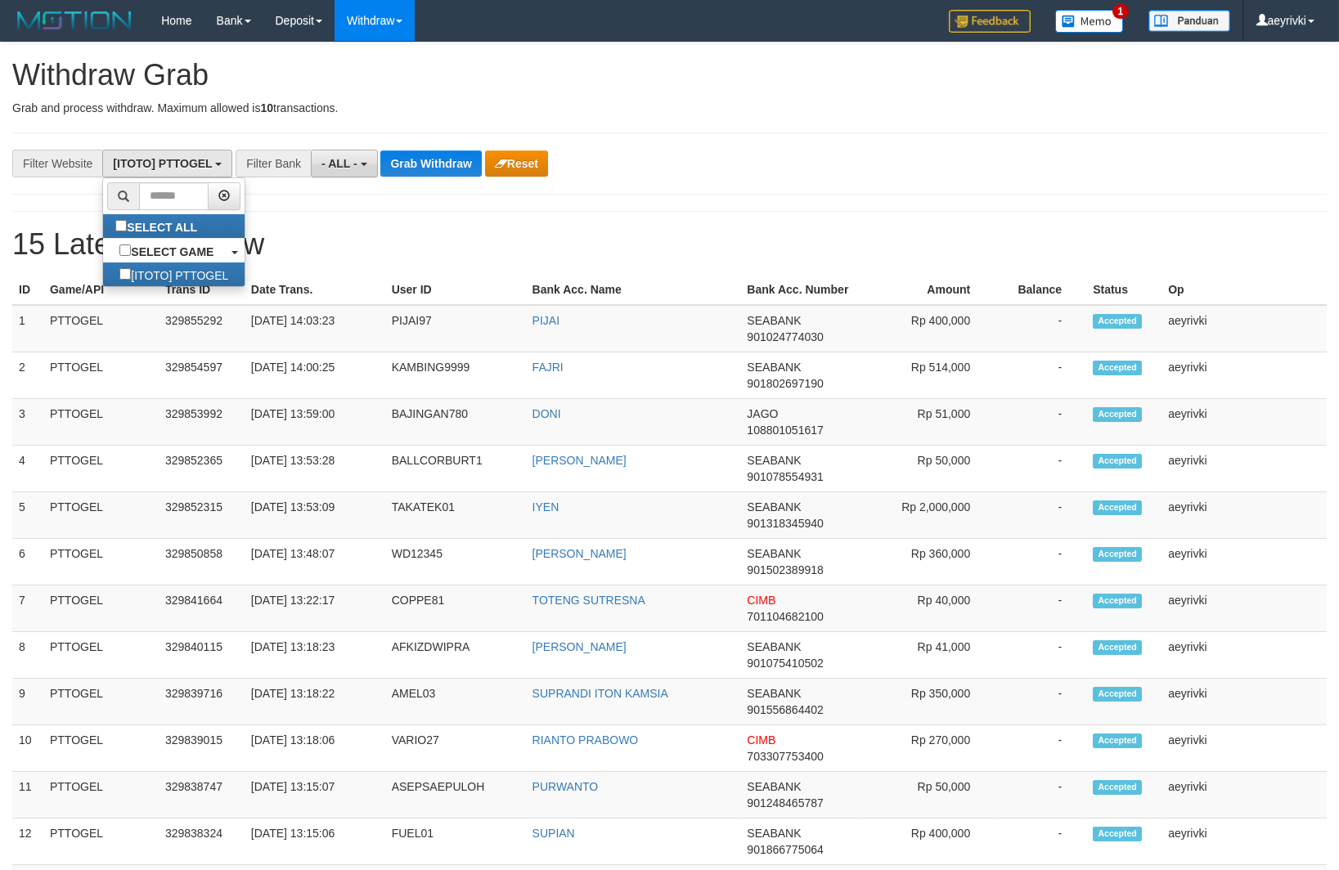
drag, startPoint x: 349, startPoint y: 166, endPoint x: 331, endPoint y: 173, distance: 19.4
click at [348, 167] on span "- ALL -" at bounding box center [339, 163] width 36 height 13
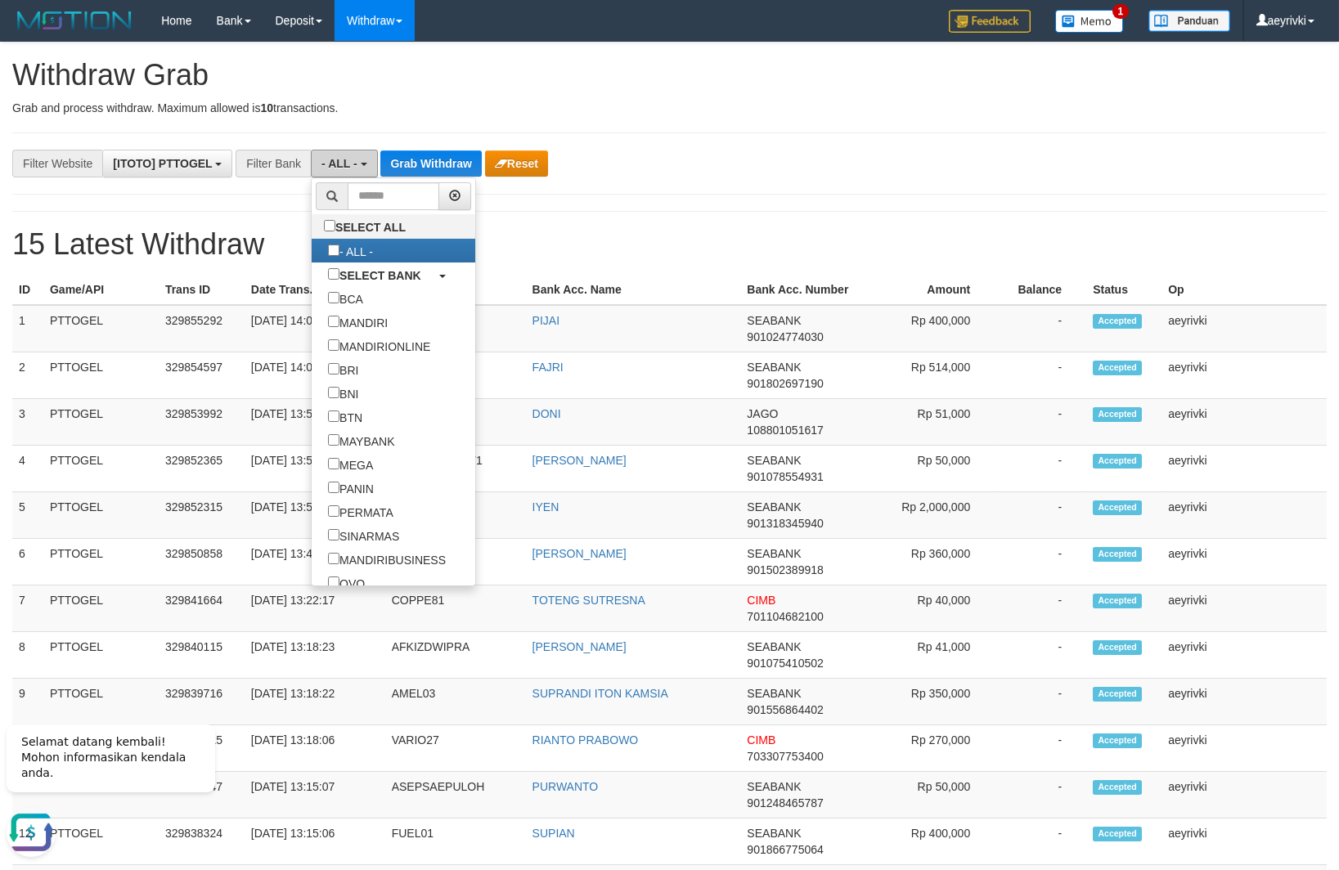
scroll to position [204, 0]
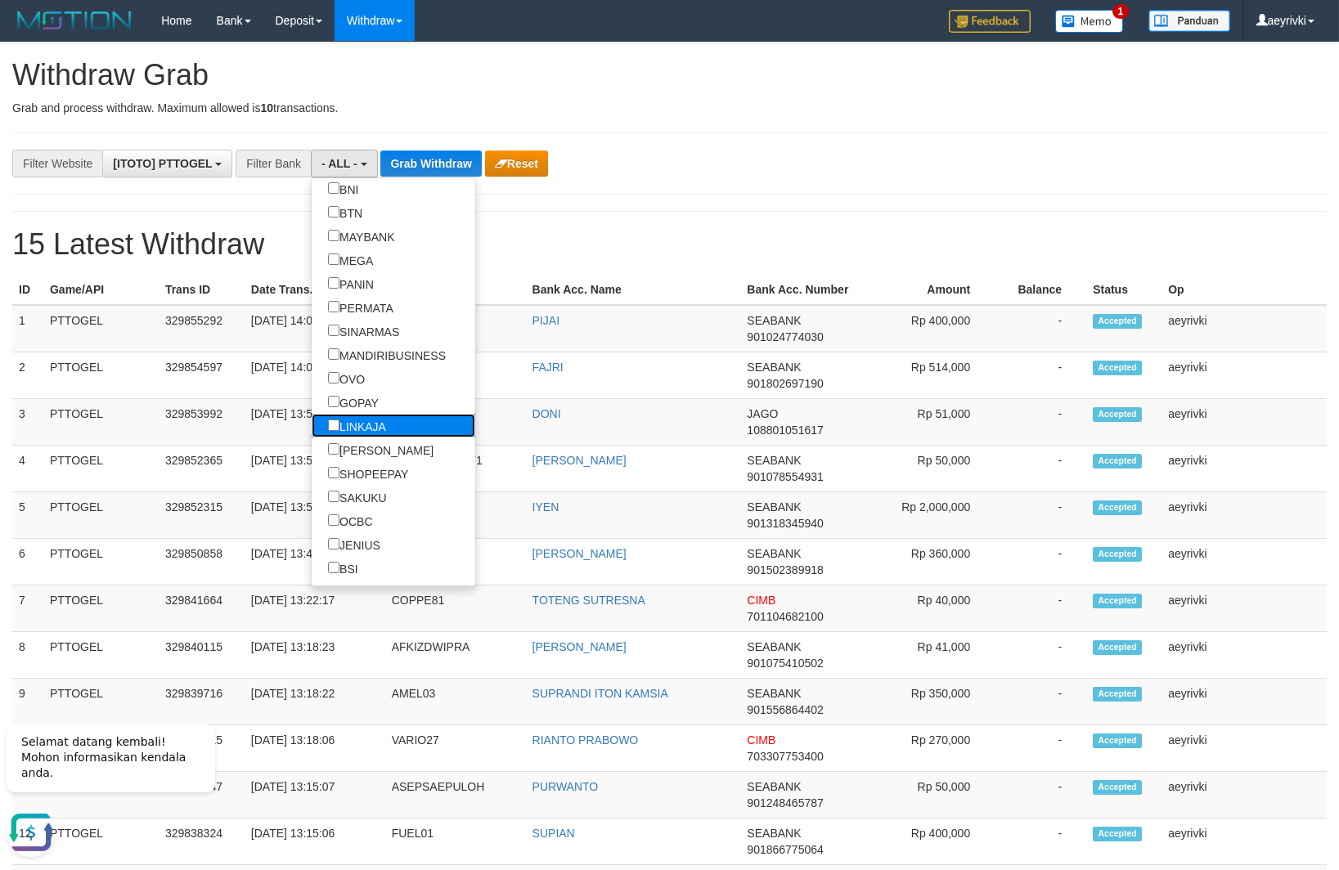
click at [312, 415] on label "LINKAJA" at bounding box center [357, 426] width 91 height 24
click at [312, 451] on label "[PERSON_NAME]" at bounding box center [381, 450] width 138 height 24
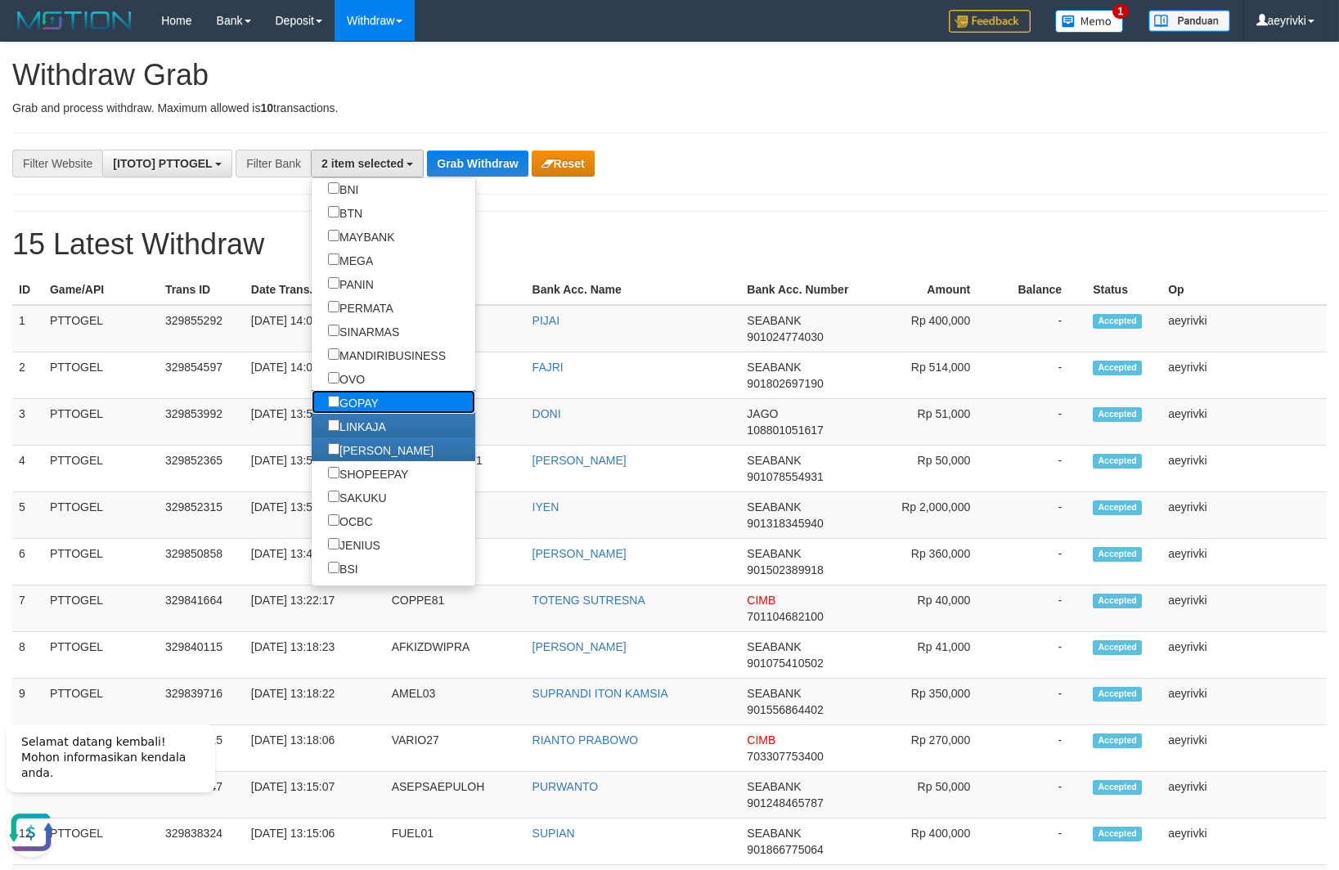
click at [312, 397] on label "GOPAY" at bounding box center [353, 402] width 83 height 24
click at [312, 384] on label "OVO" at bounding box center [347, 378] width 70 height 24
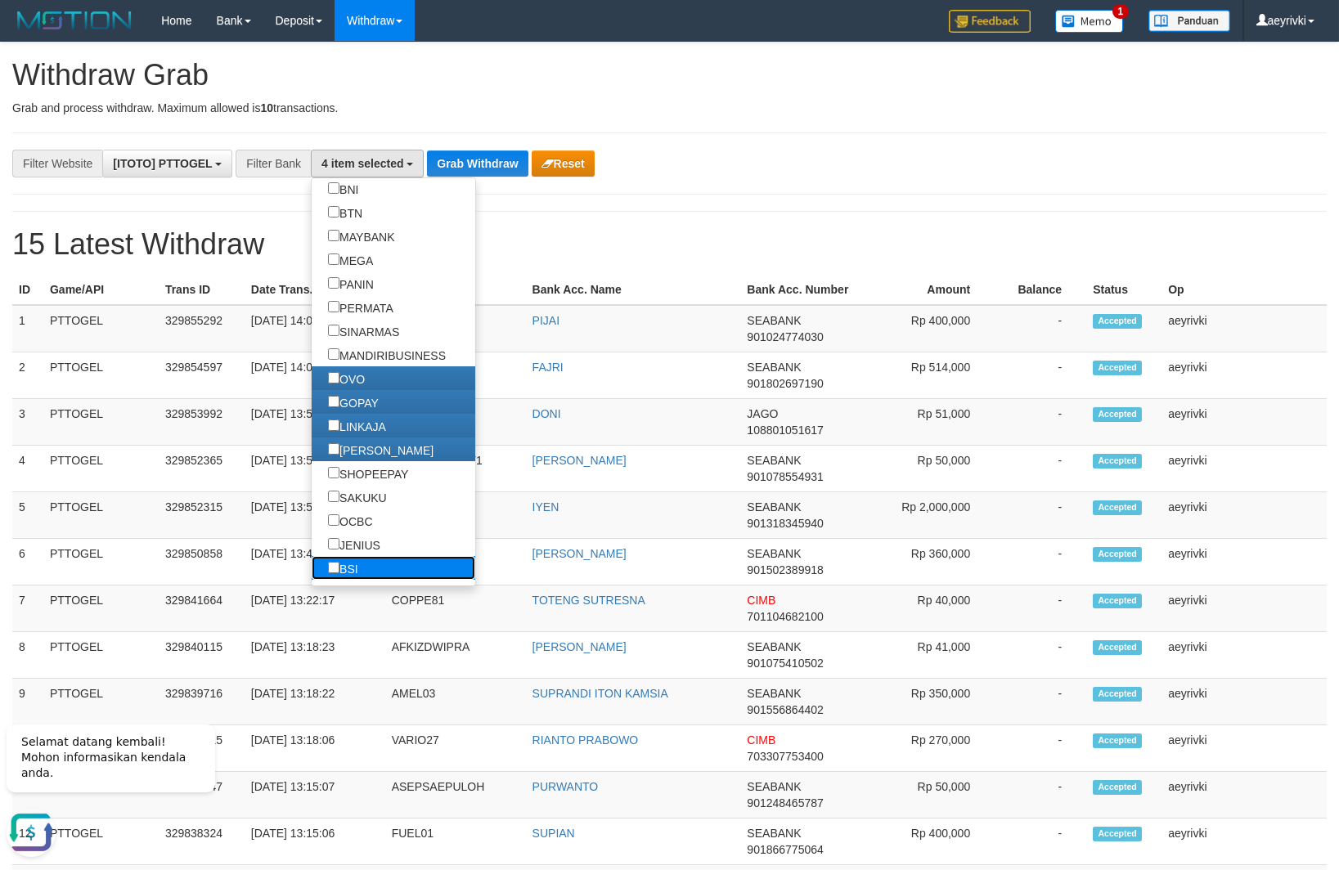
click at [312, 572] on label "BSI" at bounding box center [343, 568] width 63 height 24
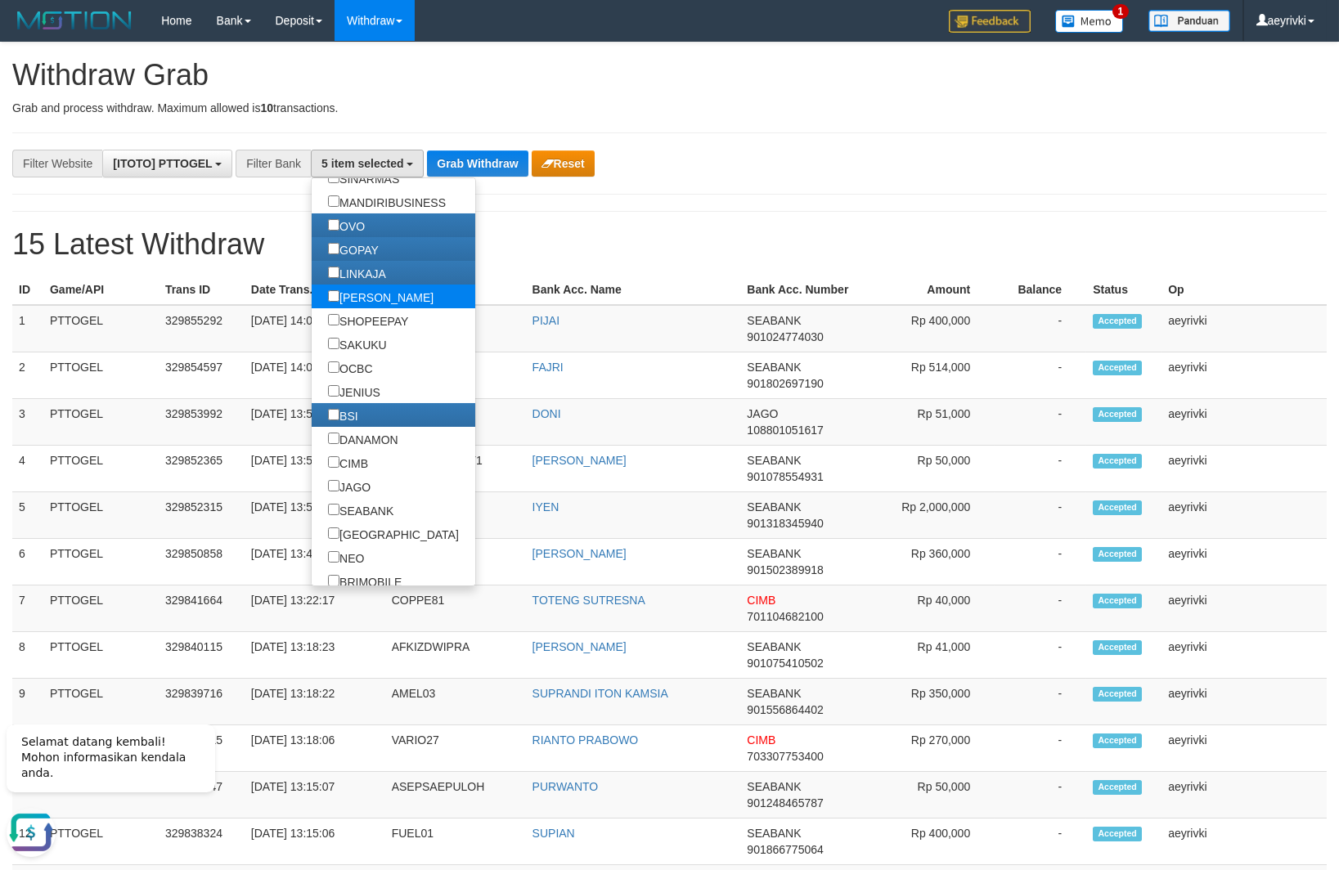
click at [312, 298] on label "[PERSON_NAME]" at bounding box center [381, 297] width 138 height 24
click at [312, 275] on label "LINKAJA" at bounding box center [357, 273] width 91 height 24
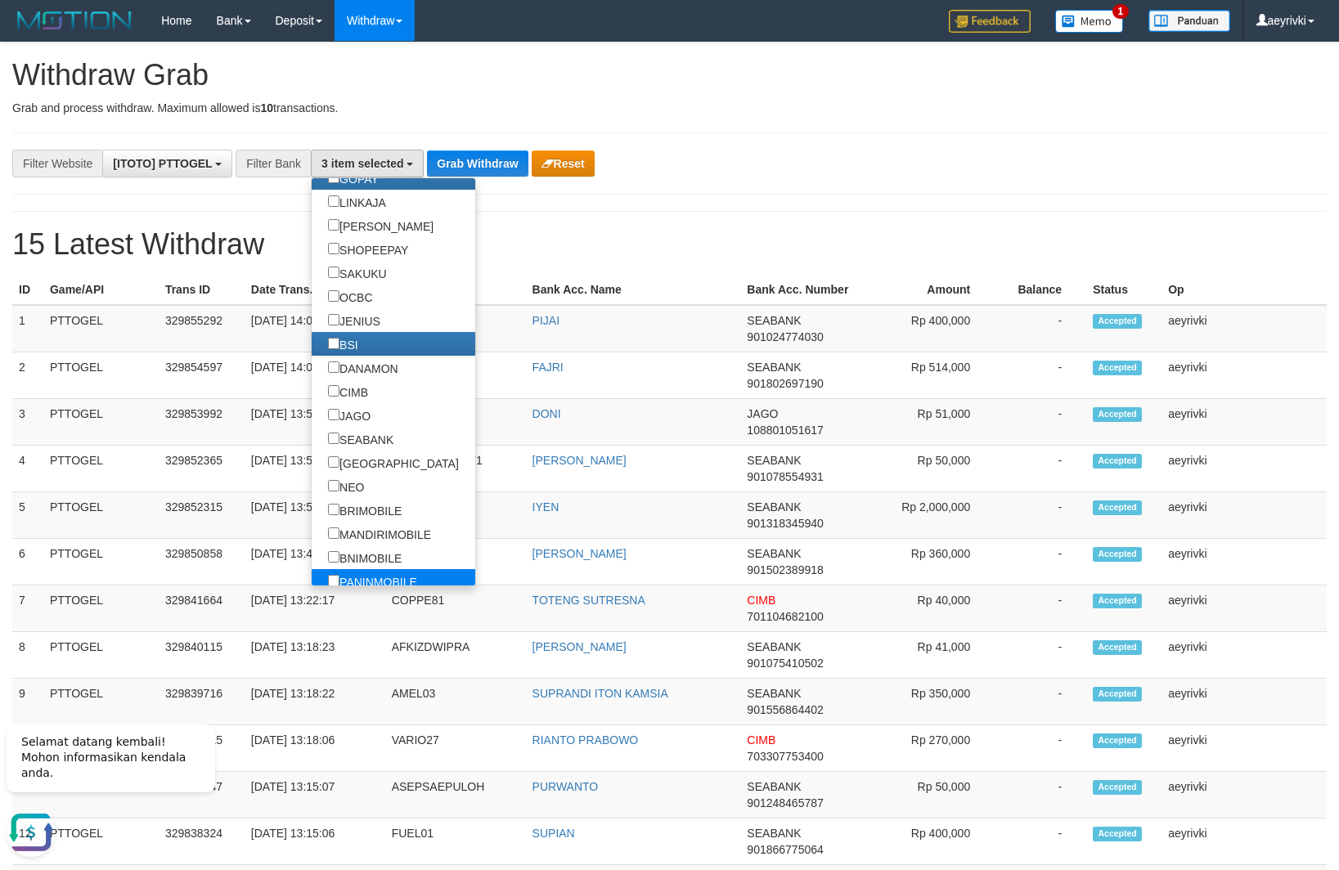
scroll to position [511, 0]
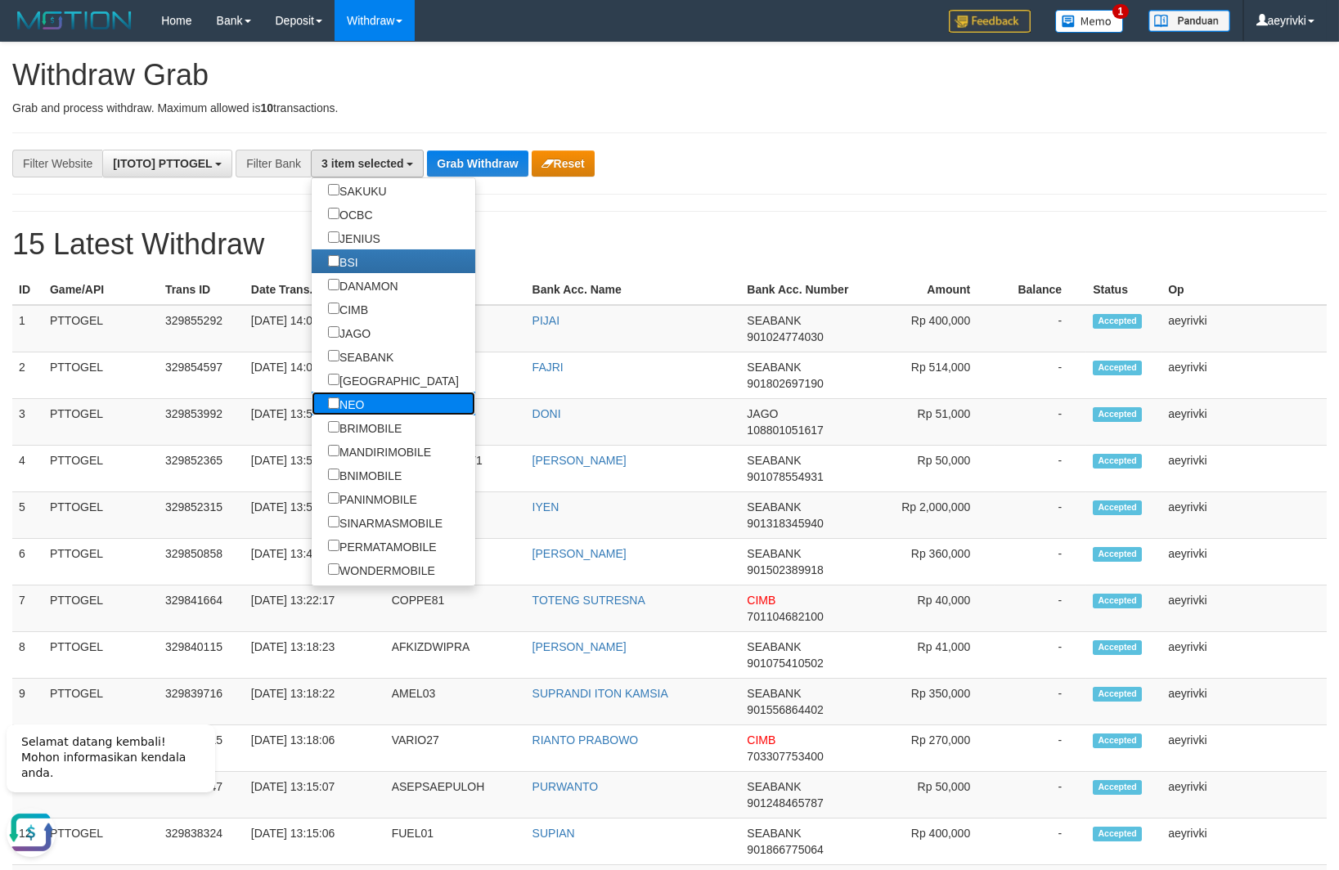
click at [312, 407] on label "NEO" at bounding box center [346, 404] width 69 height 24
click at [312, 377] on label "[GEOGRAPHIC_DATA]" at bounding box center [394, 380] width 164 height 24
click at [312, 354] on label "SEABANK" at bounding box center [361, 356] width 98 height 24
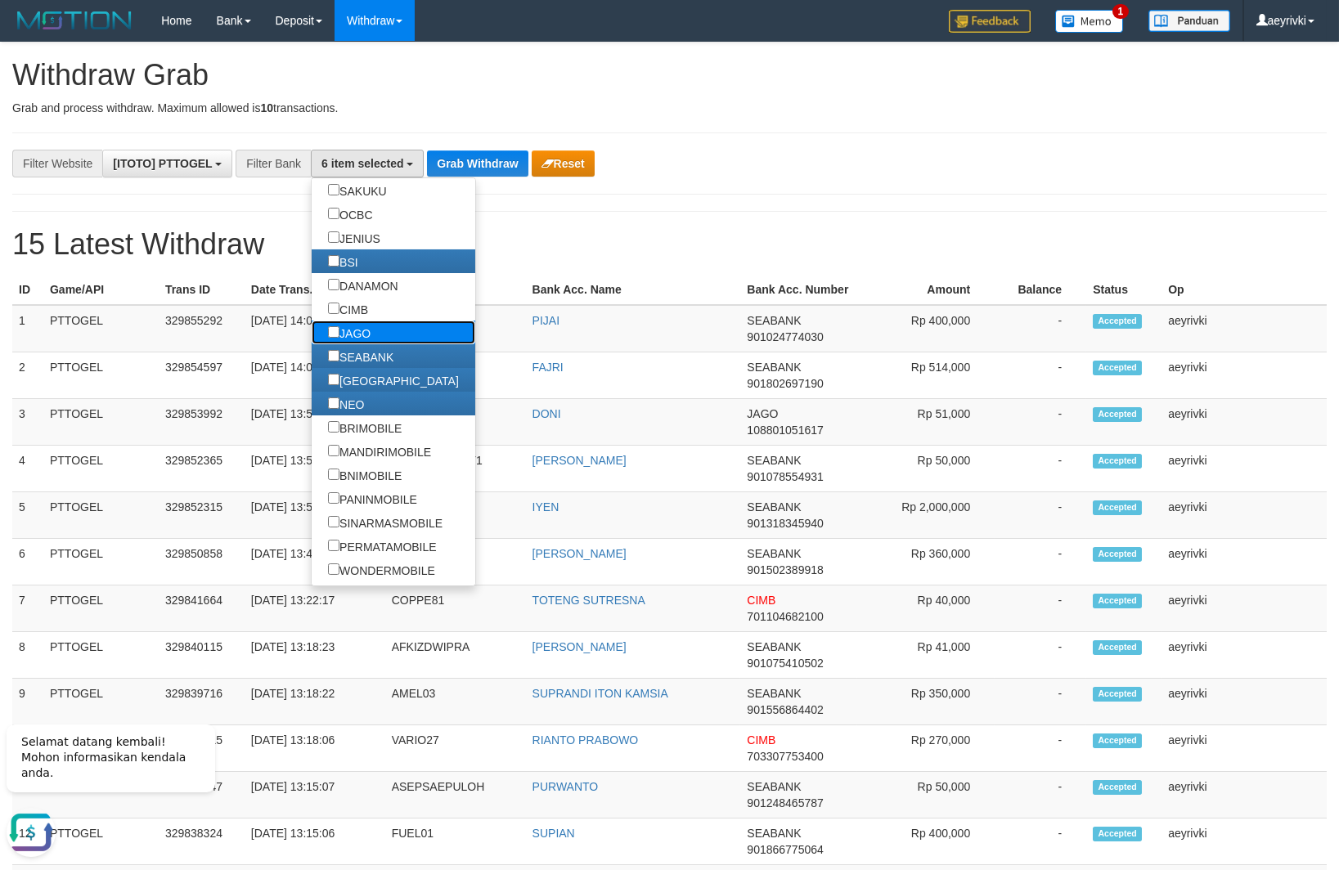
click at [312, 328] on label "JAGO" at bounding box center [349, 333] width 75 height 24
click at [312, 313] on label "CIMB" at bounding box center [348, 309] width 73 height 24
click at [312, 293] on label "DANAMON" at bounding box center [363, 285] width 103 height 24
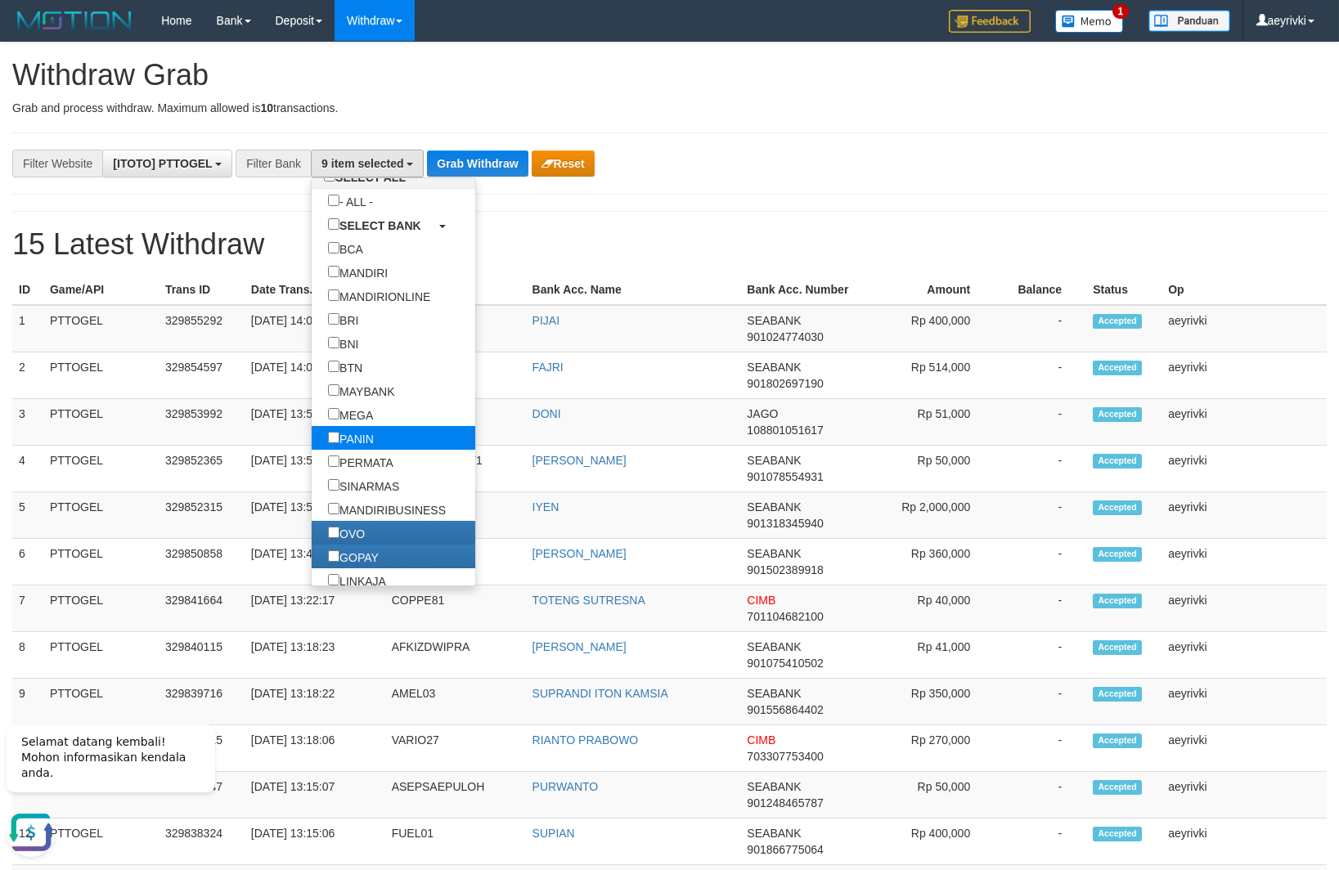
scroll to position [102, 0]
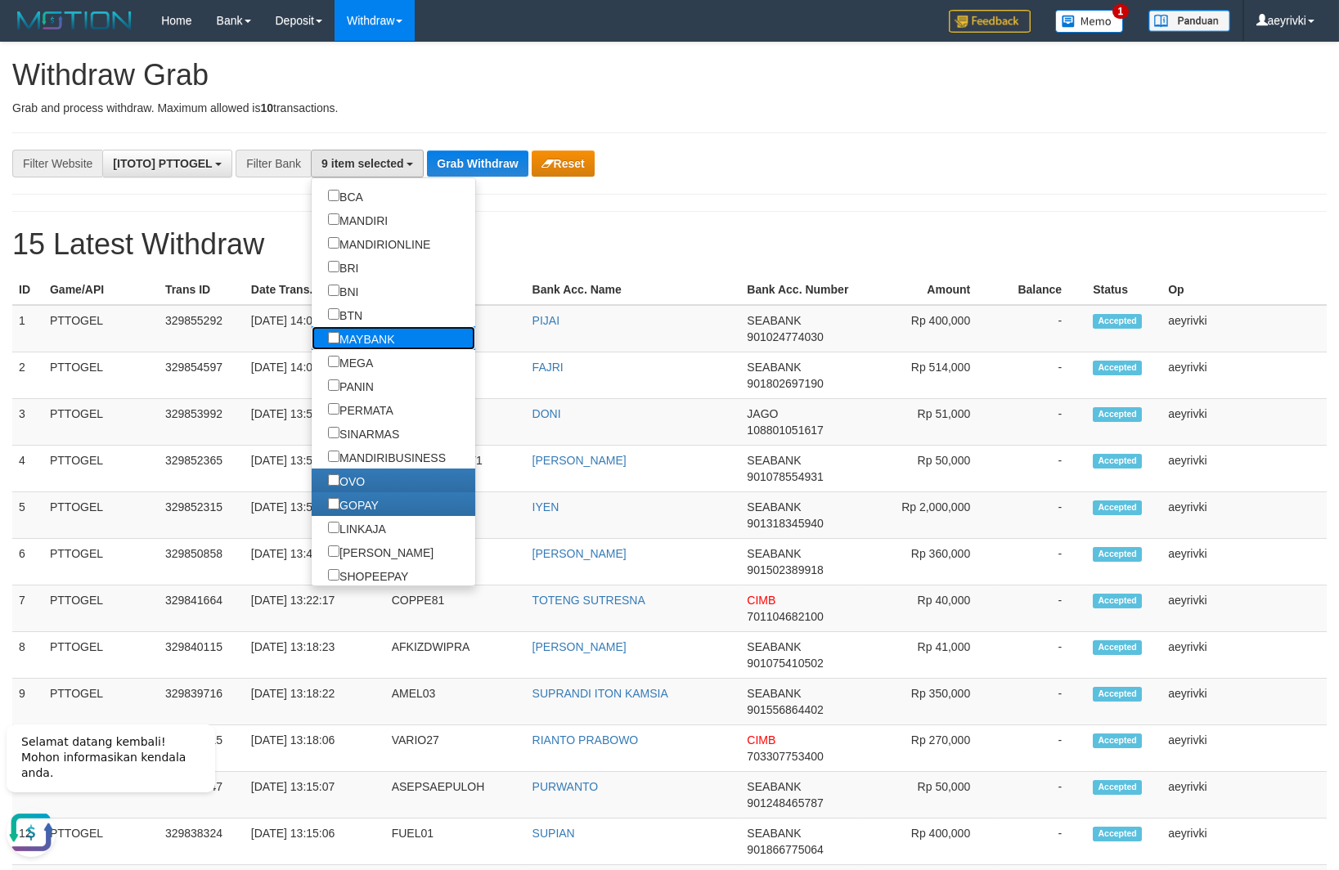
click at [334, 347] on label "MAYBANK" at bounding box center [361, 338] width 99 height 24
select select "*******"
click at [312, 407] on label "PERMATA" at bounding box center [361, 409] width 98 height 24
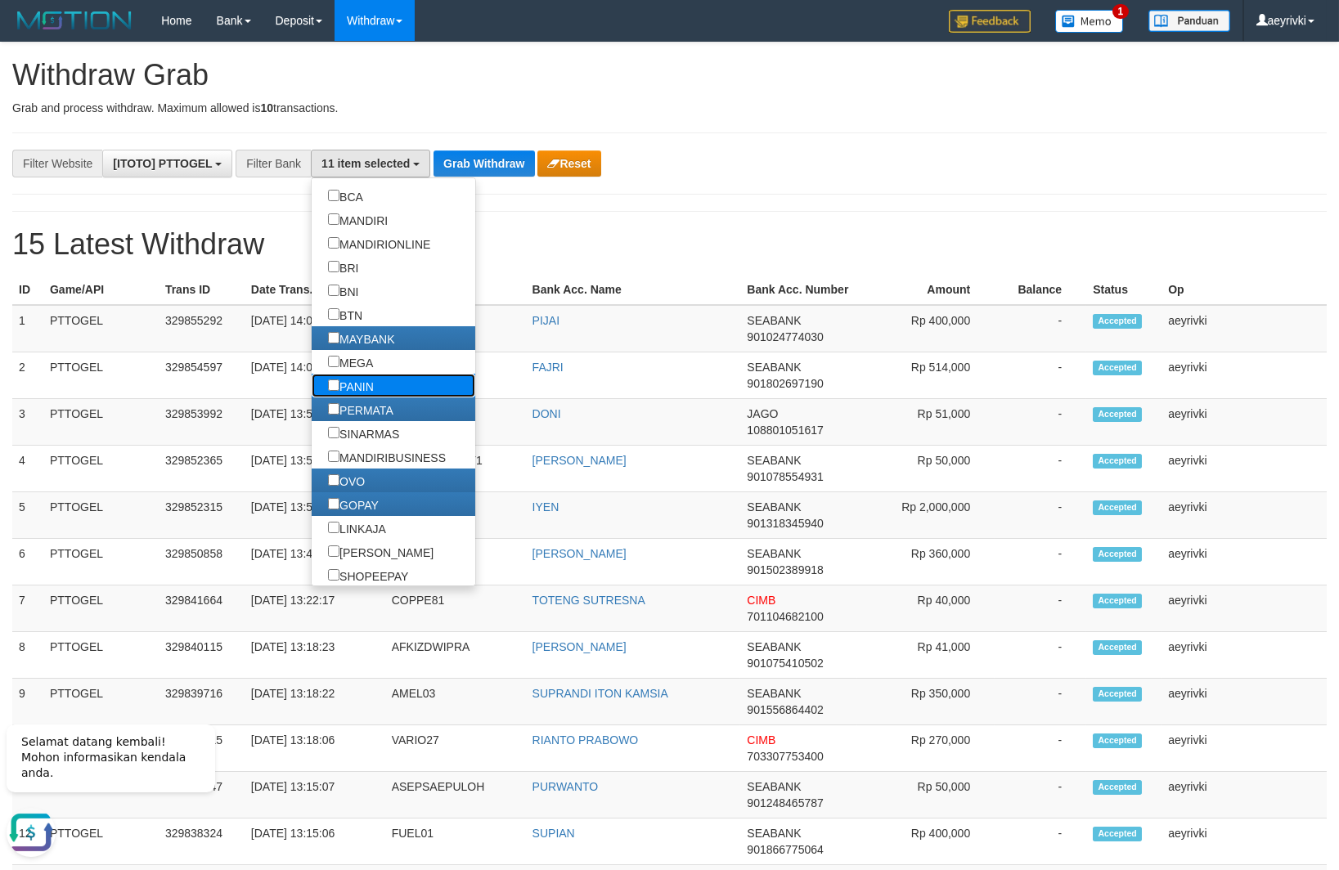
click at [312, 384] on label "PANIN" at bounding box center [351, 386] width 79 height 24
click at [312, 362] on label "MEGA" at bounding box center [351, 362] width 78 height 24
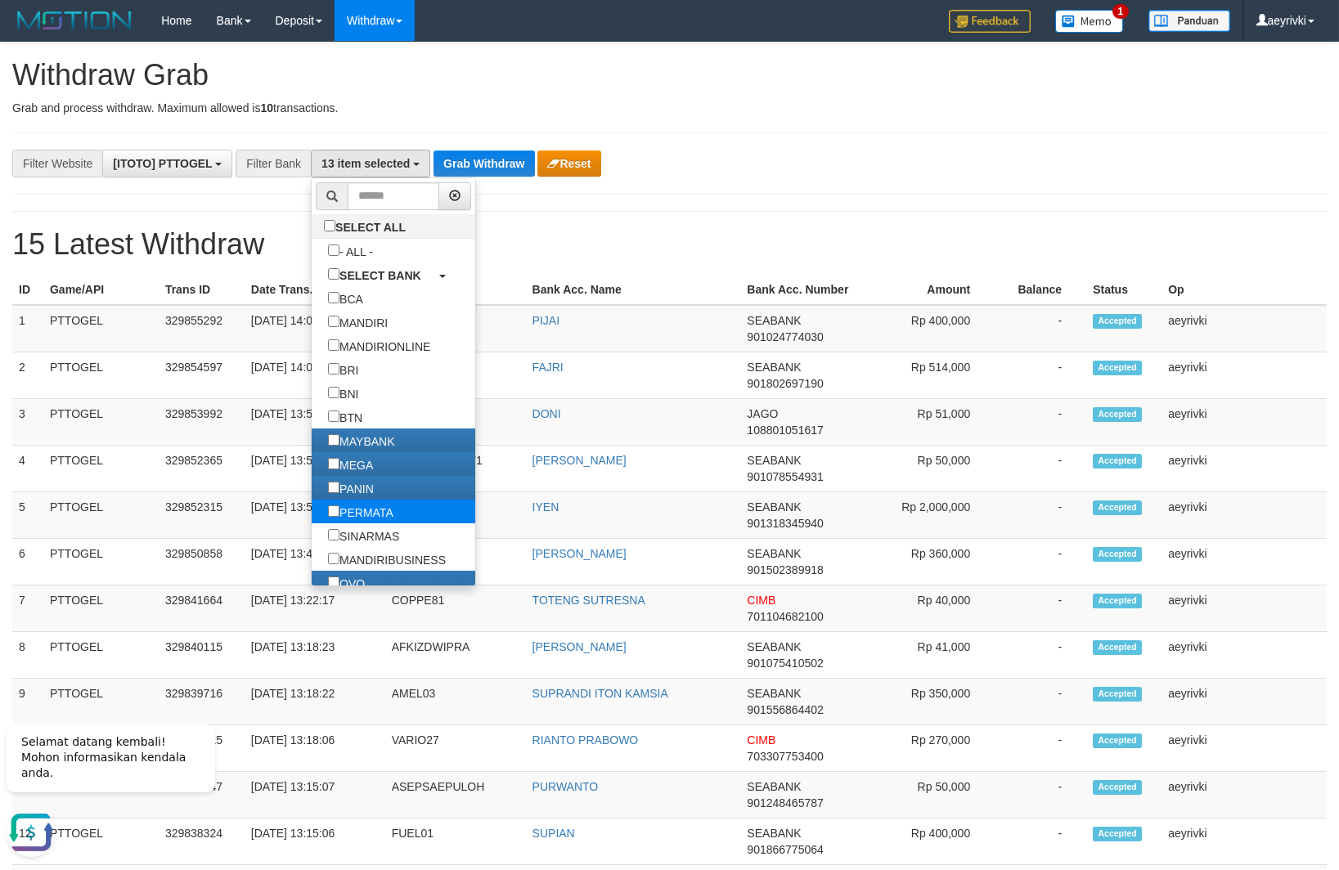
scroll to position [307, 0]
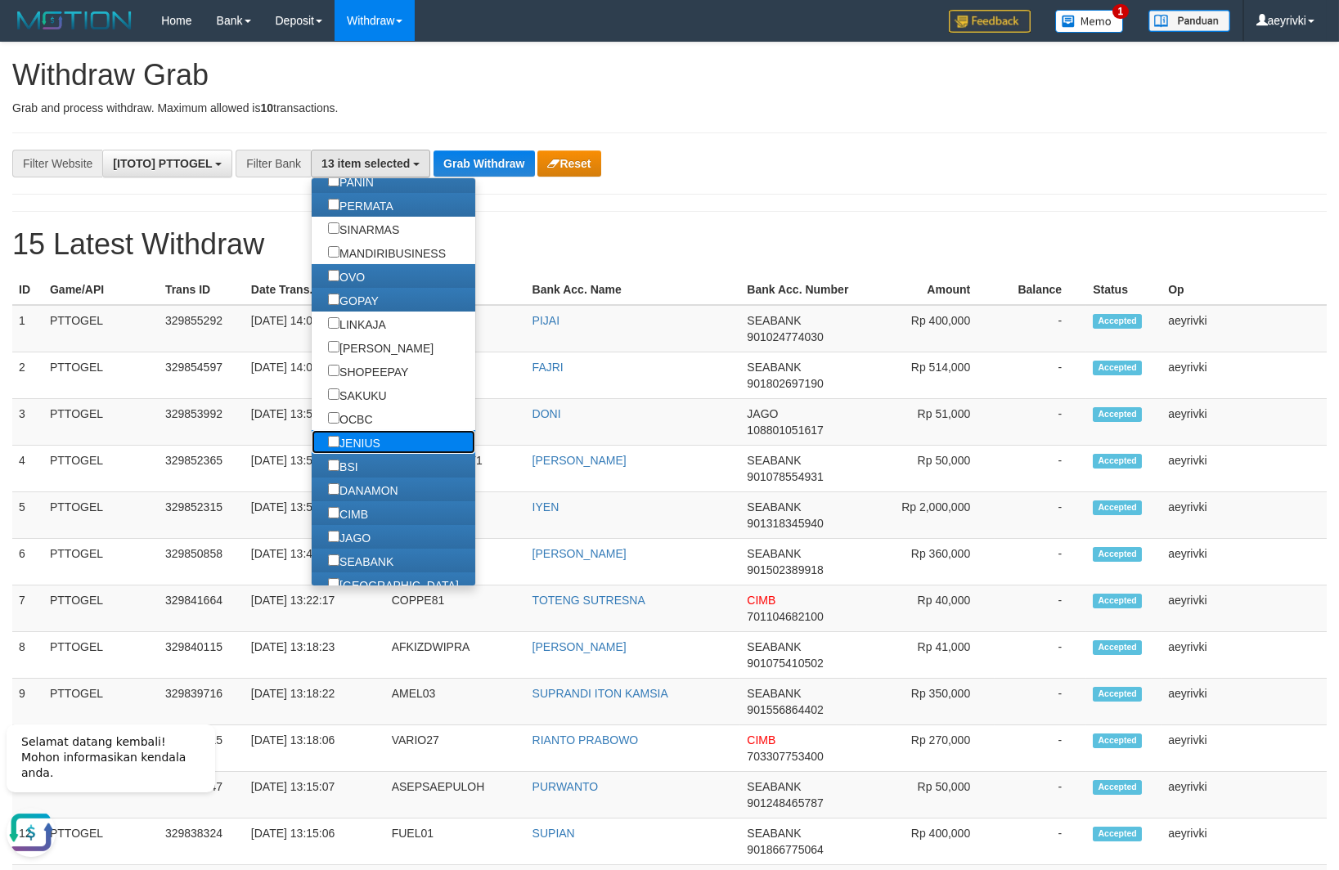
click at [312, 441] on label "JENIUS" at bounding box center [354, 442] width 85 height 24
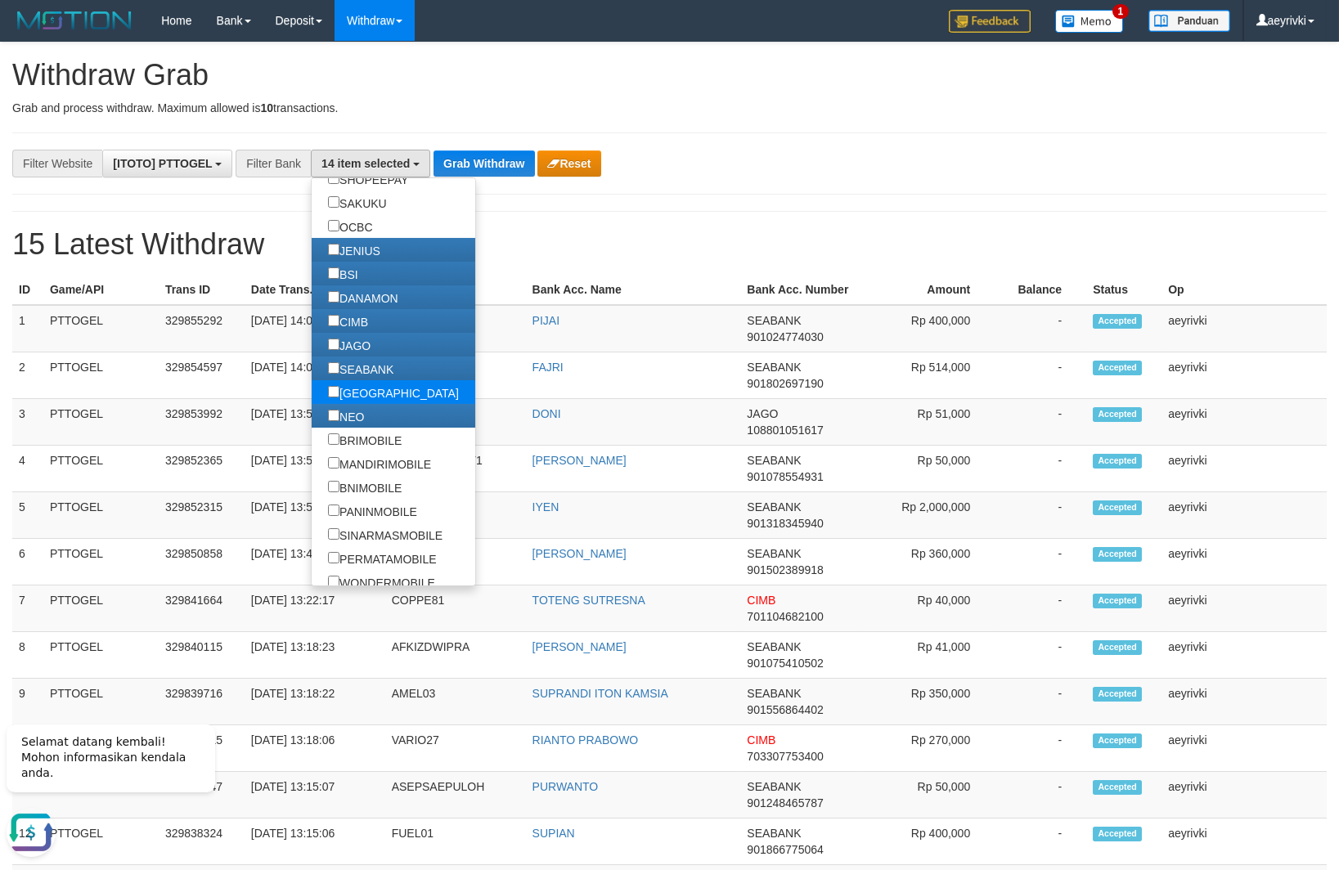
scroll to position [511, 0]
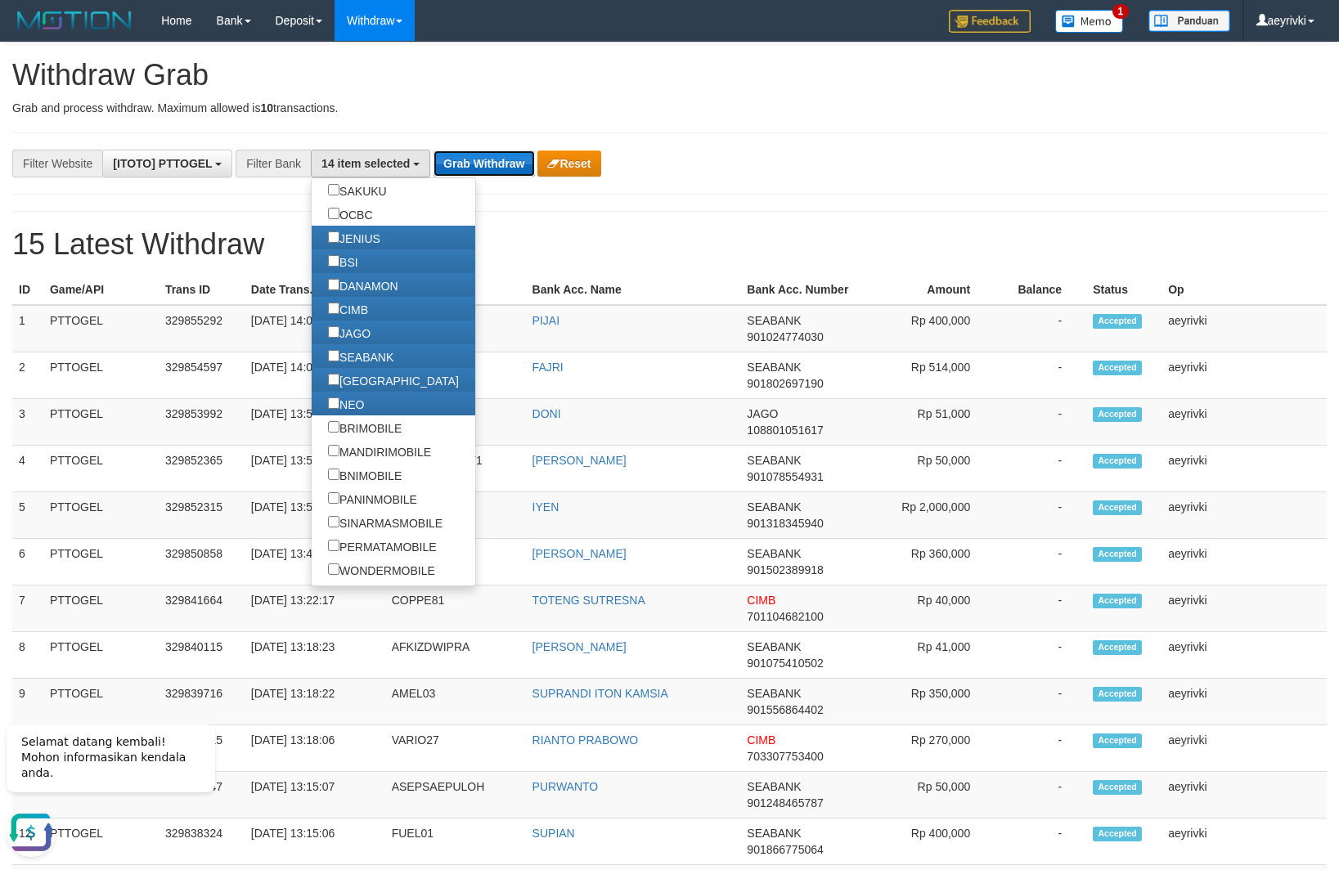
drag, startPoint x: 460, startPoint y: 164, endPoint x: 472, endPoint y: 186, distance: 24.1
click at [461, 170] on button "Grab Withdraw" at bounding box center [483, 163] width 101 height 26
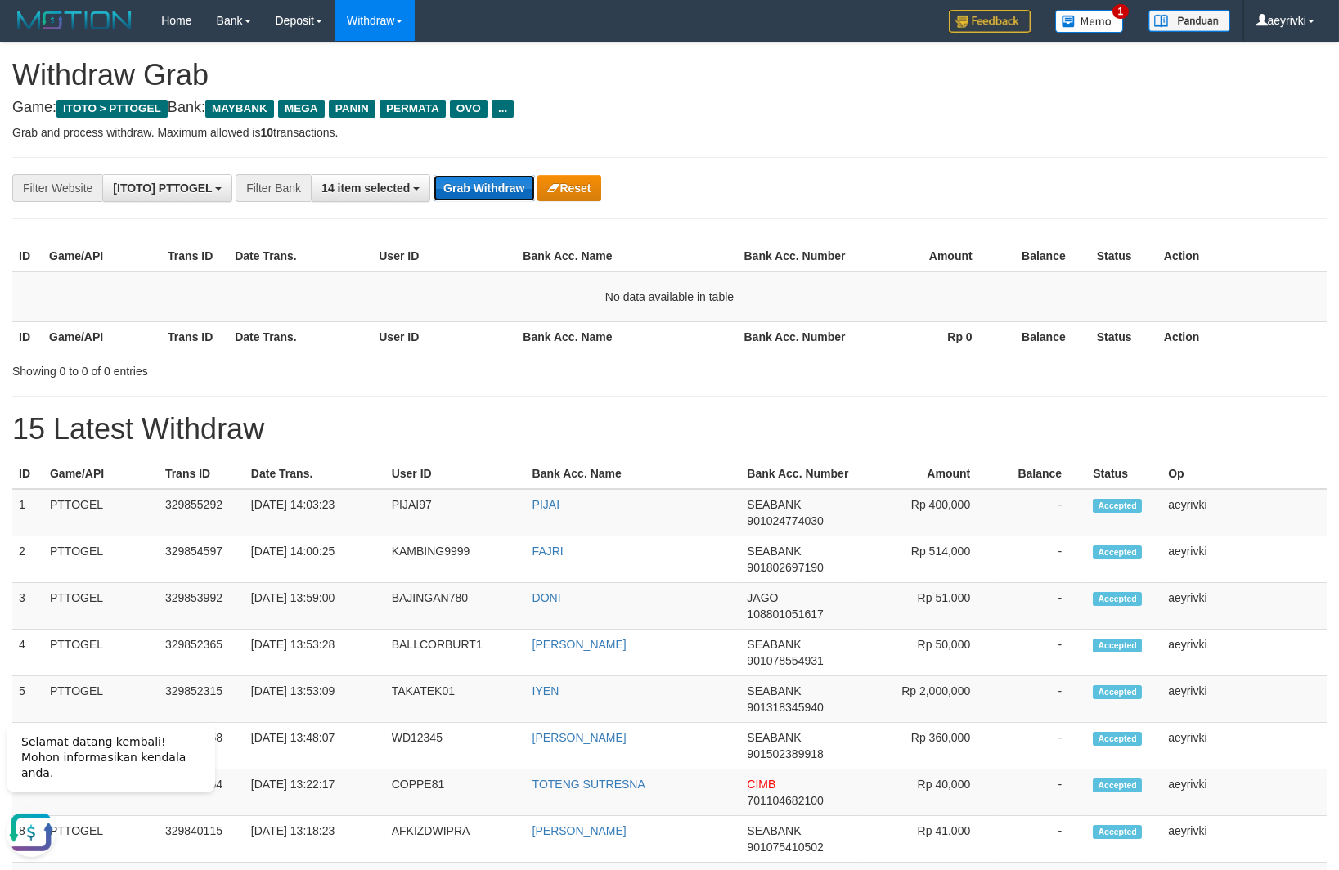
click at [504, 182] on button "Grab Withdraw" at bounding box center [483, 188] width 101 height 26
click at [483, 180] on button "Grab Withdraw" at bounding box center [483, 188] width 101 height 26
click at [502, 182] on button "Grab Withdraw" at bounding box center [483, 188] width 101 height 26
click at [374, 182] on button "14 item selected" at bounding box center [370, 188] width 119 height 28
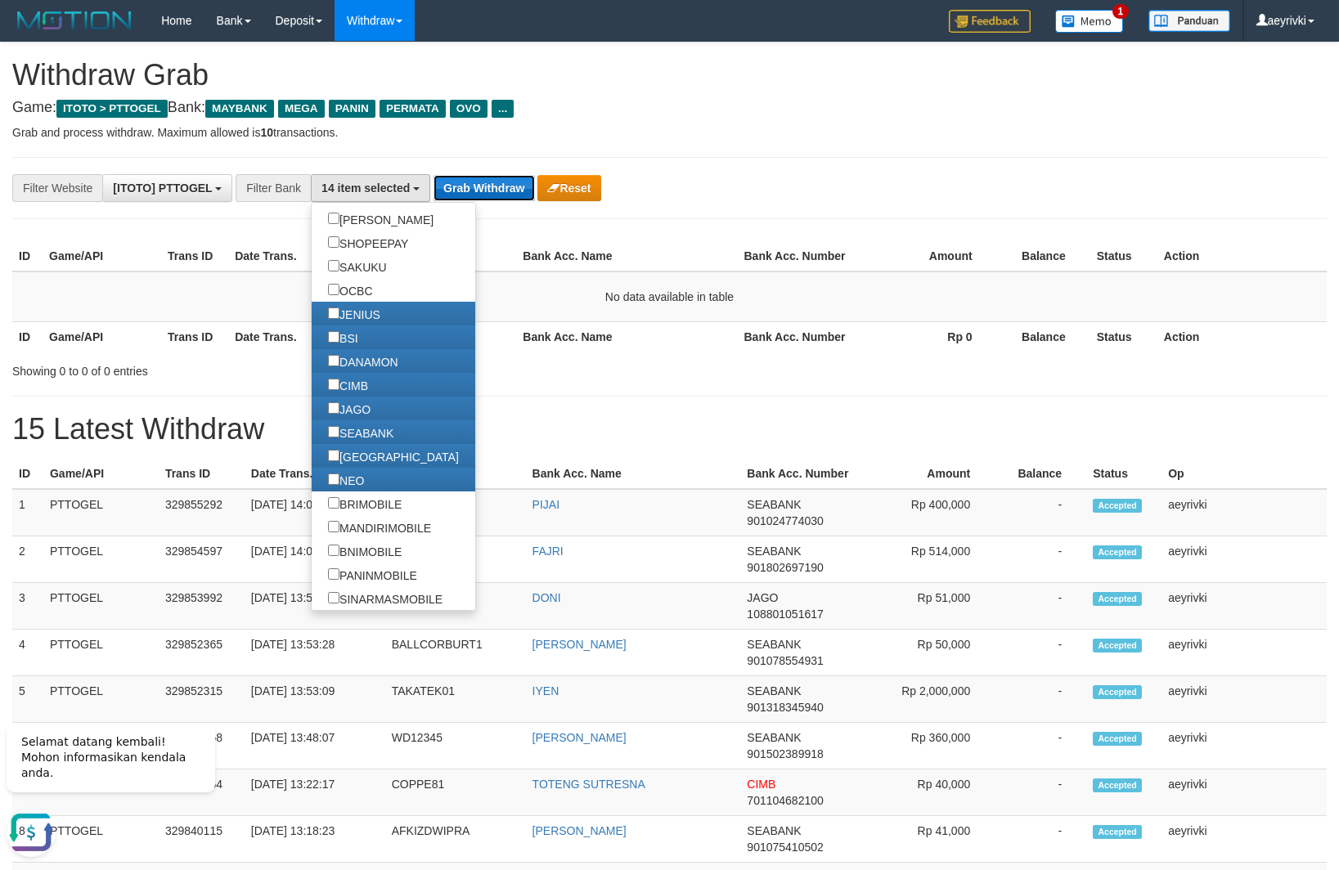
click at [509, 182] on button "Grab Withdraw" at bounding box center [483, 188] width 101 height 26
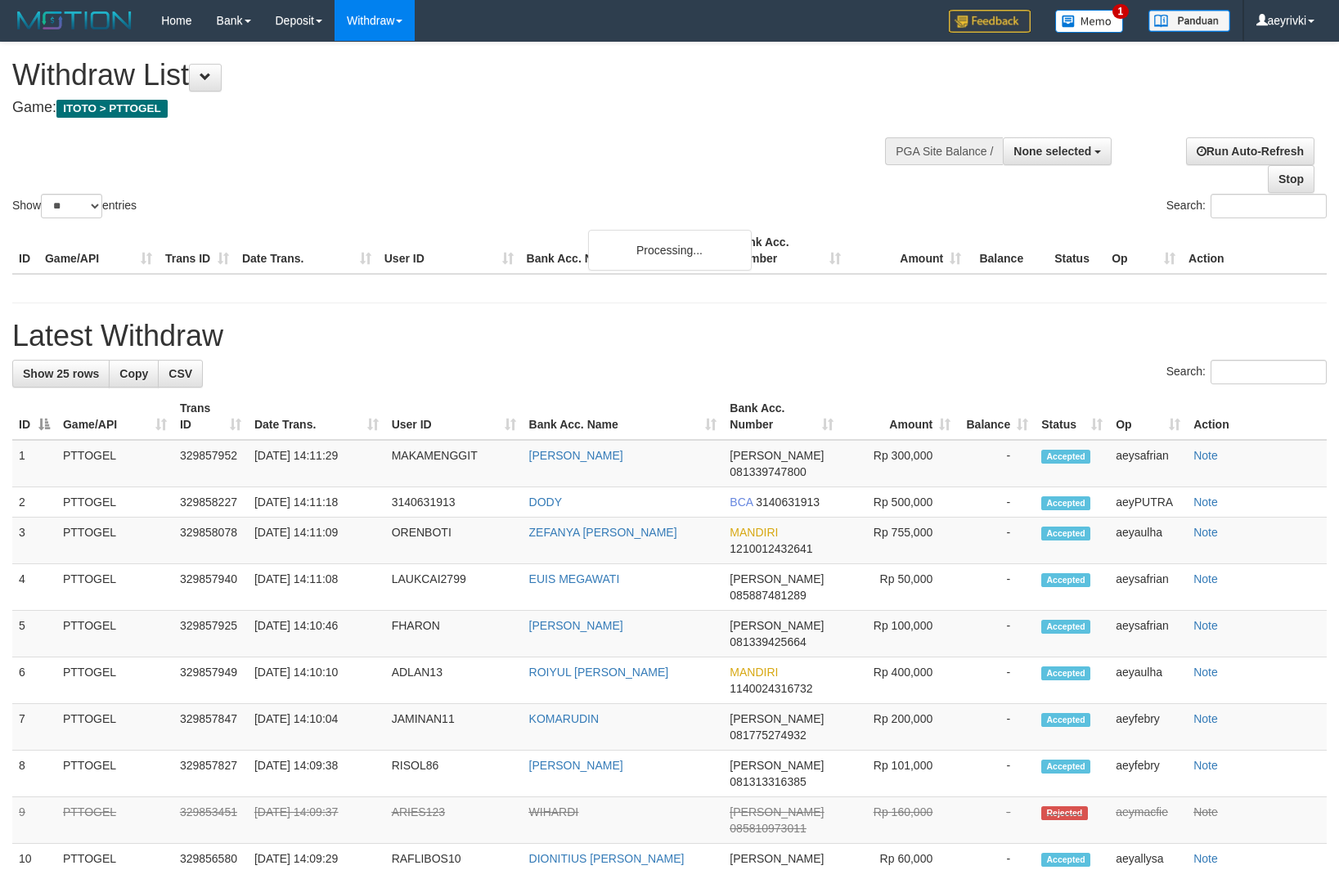
select select
select select "**"
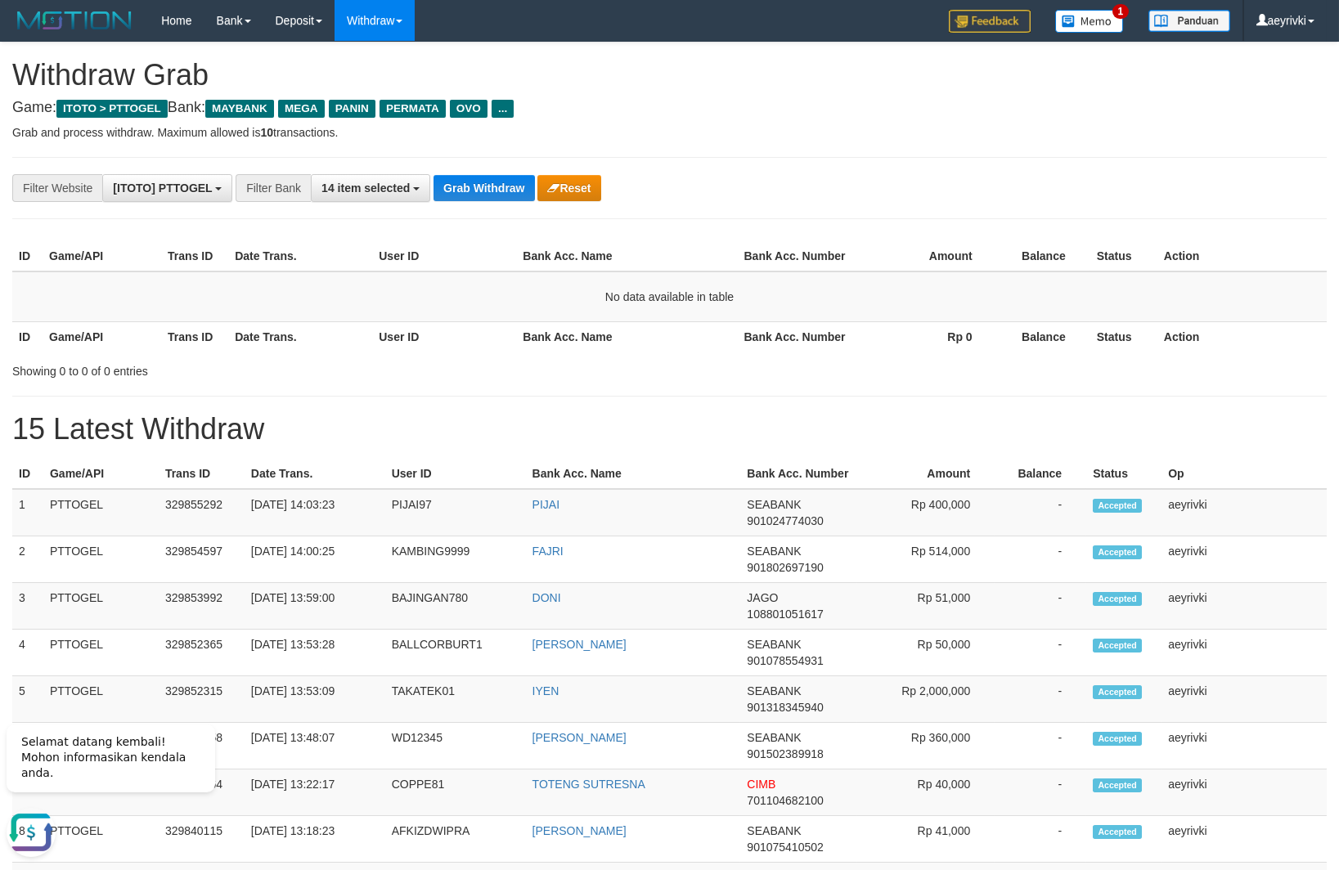
click at [487, 167] on div "**********" at bounding box center [669, 831] width 1339 height 1577
click at [462, 174] on div "**********" at bounding box center [557, 188] width 1115 height 28
click at [462, 175] on button "Grab Withdraw" at bounding box center [483, 188] width 101 height 26
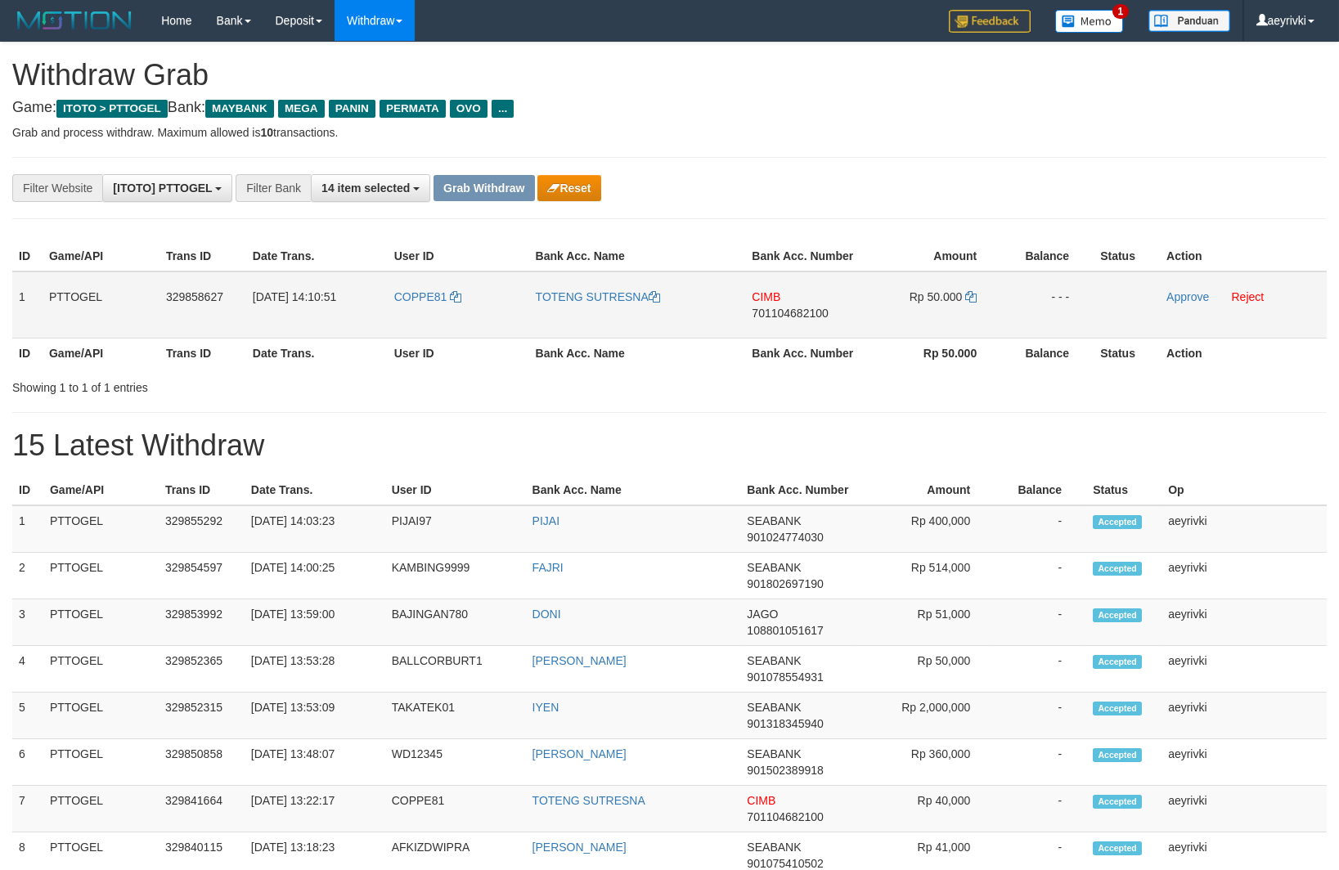
scroll to position [132, 0]
drag, startPoint x: 0, startPoint y: 0, endPoint x: 0, endPoint y: 371, distance: 371.3
click at [950, 313] on tr "1 PTTOGEL 329858627 [DATE] 14:10:51 COPPE81 TOTENG SUTRESNA CIMB 701104682100 R…" at bounding box center [669, 305] width 1314 height 67
click at [797, 303] on td "CIMB 701104682100" at bounding box center [803, 305] width 117 height 67
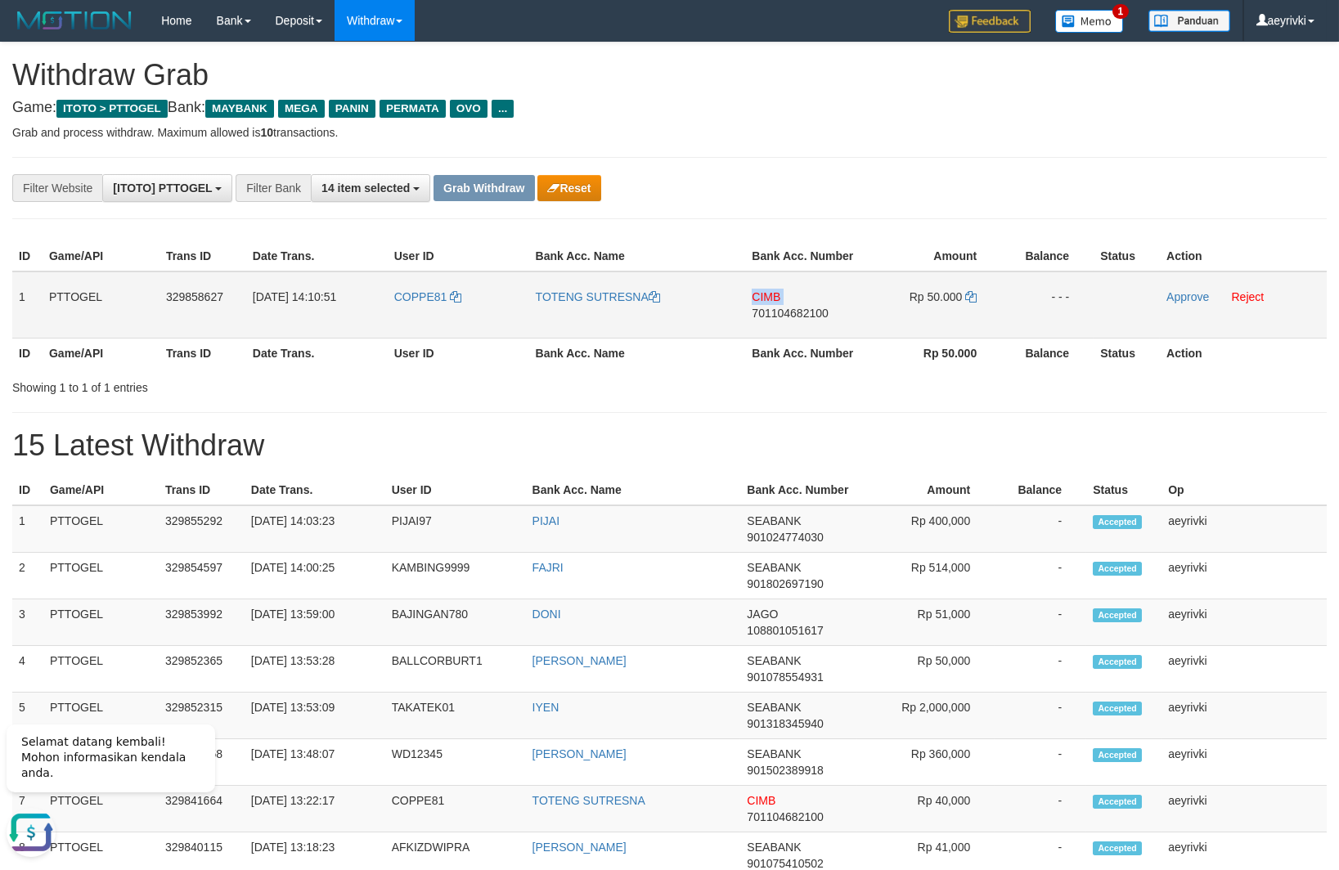
click at [797, 303] on td "CIMB 701104682100" at bounding box center [803, 305] width 117 height 67
click at [786, 307] on span "701104682100" at bounding box center [790, 313] width 76 height 13
copy span "CIMB"
click at [786, 307] on span "701104682100" at bounding box center [790, 313] width 76 height 13
copy span "701104682100"
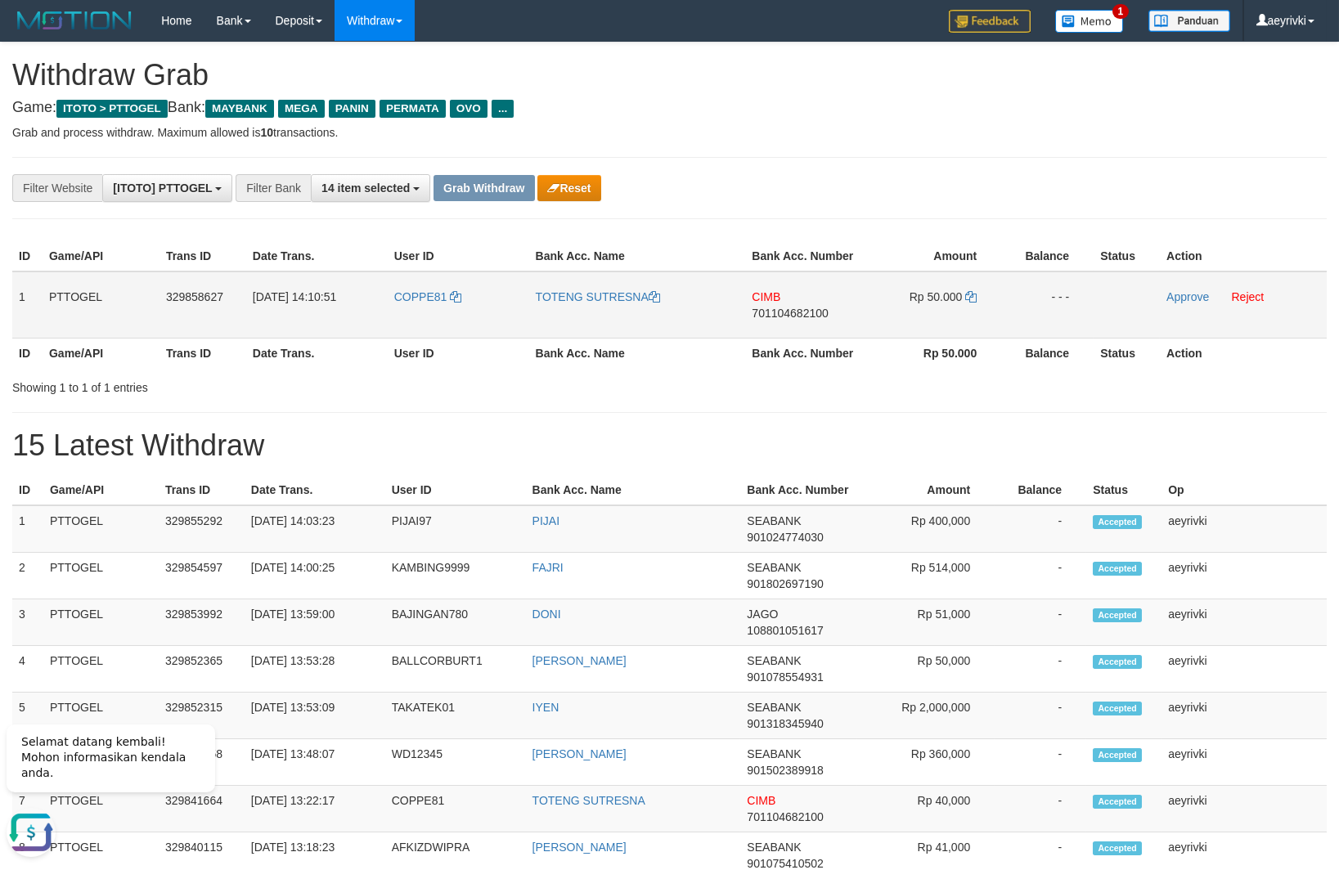
click at [793, 311] on span "701104682100" at bounding box center [790, 313] width 76 height 13
copy span "701104682100"
click at [974, 291] on icon at bounding box center [970, 296] width 11 height 11
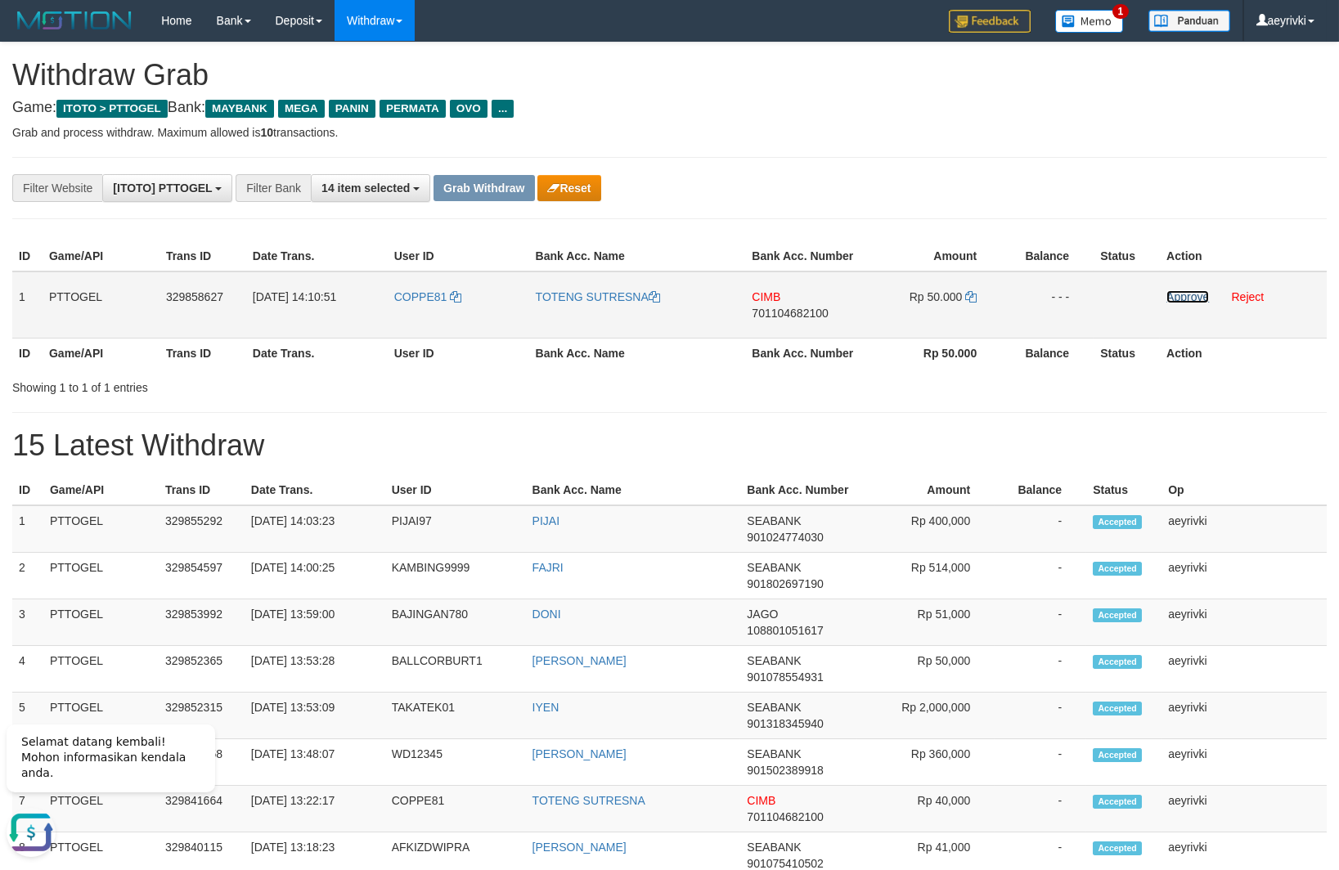
click at [1191, 292] on link "Approve" at bounding box center [1187, 296] width 43 height 13
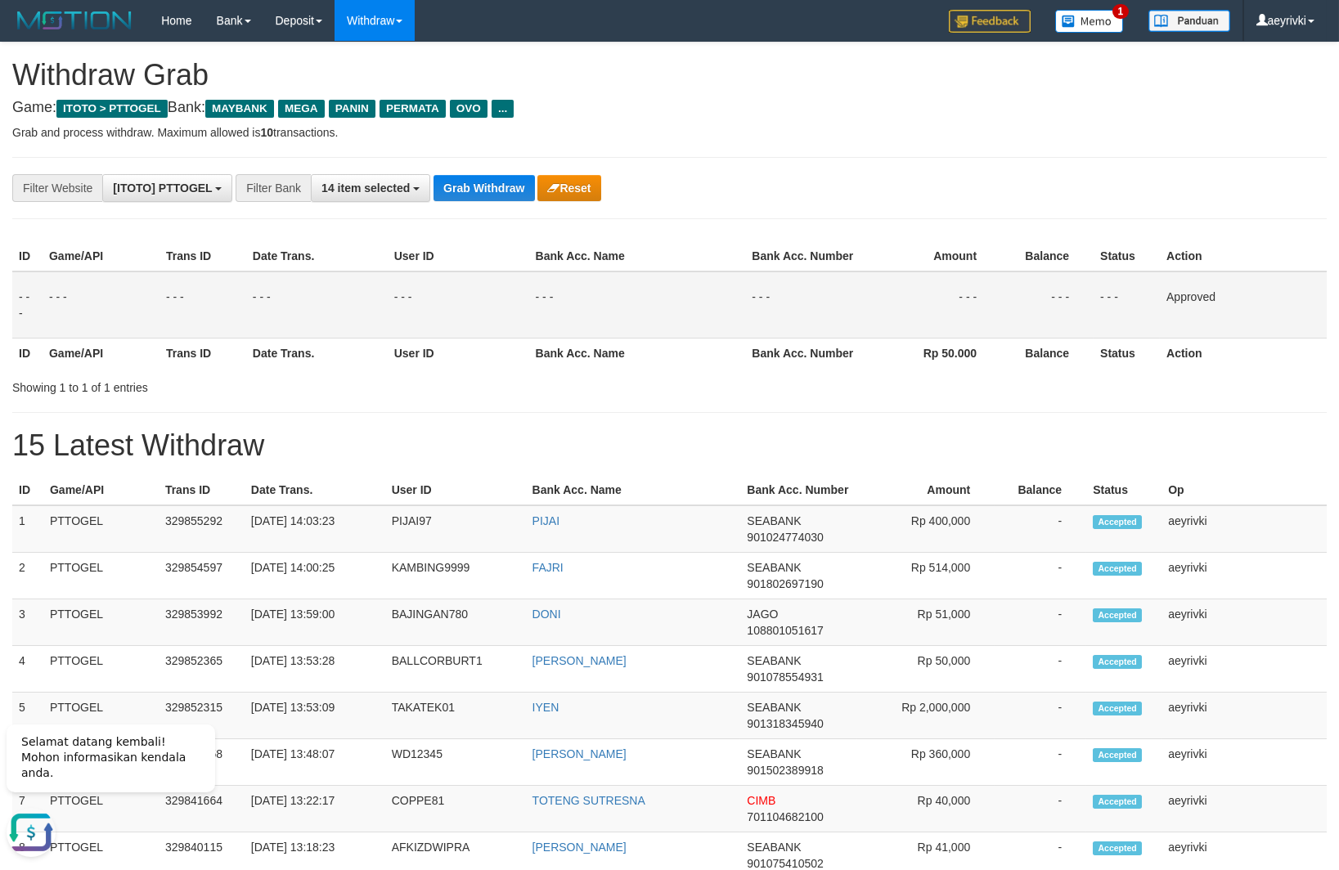
click at [473, 174] on div "**********" at bounding box center [557, 188] width 1115 height 28
click at [487, 198] on button "Grab Withdraw" at bounding box center [483, 188] width 101 height 26
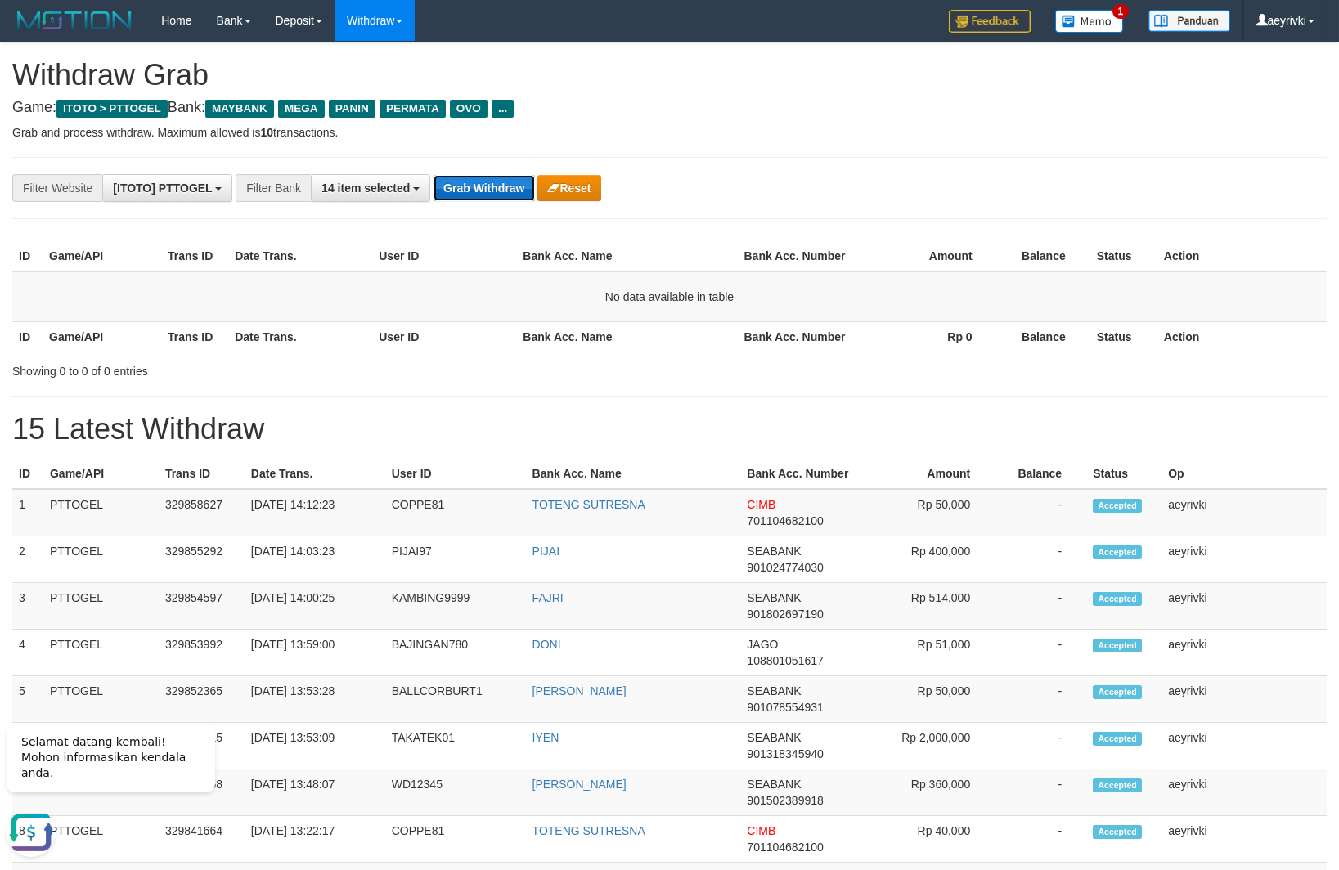
click at [518, 189] on button "Grab Withdraw" at bounding box center [483, 188] width 101 height 26
click at [452, 175] on button "Grab Withdraw" at bounding box center [483, 188] width 101 height 26
click at [443, 183] on button "Grab Withdraw" at bounding box center [483, 188] width 101 height 26
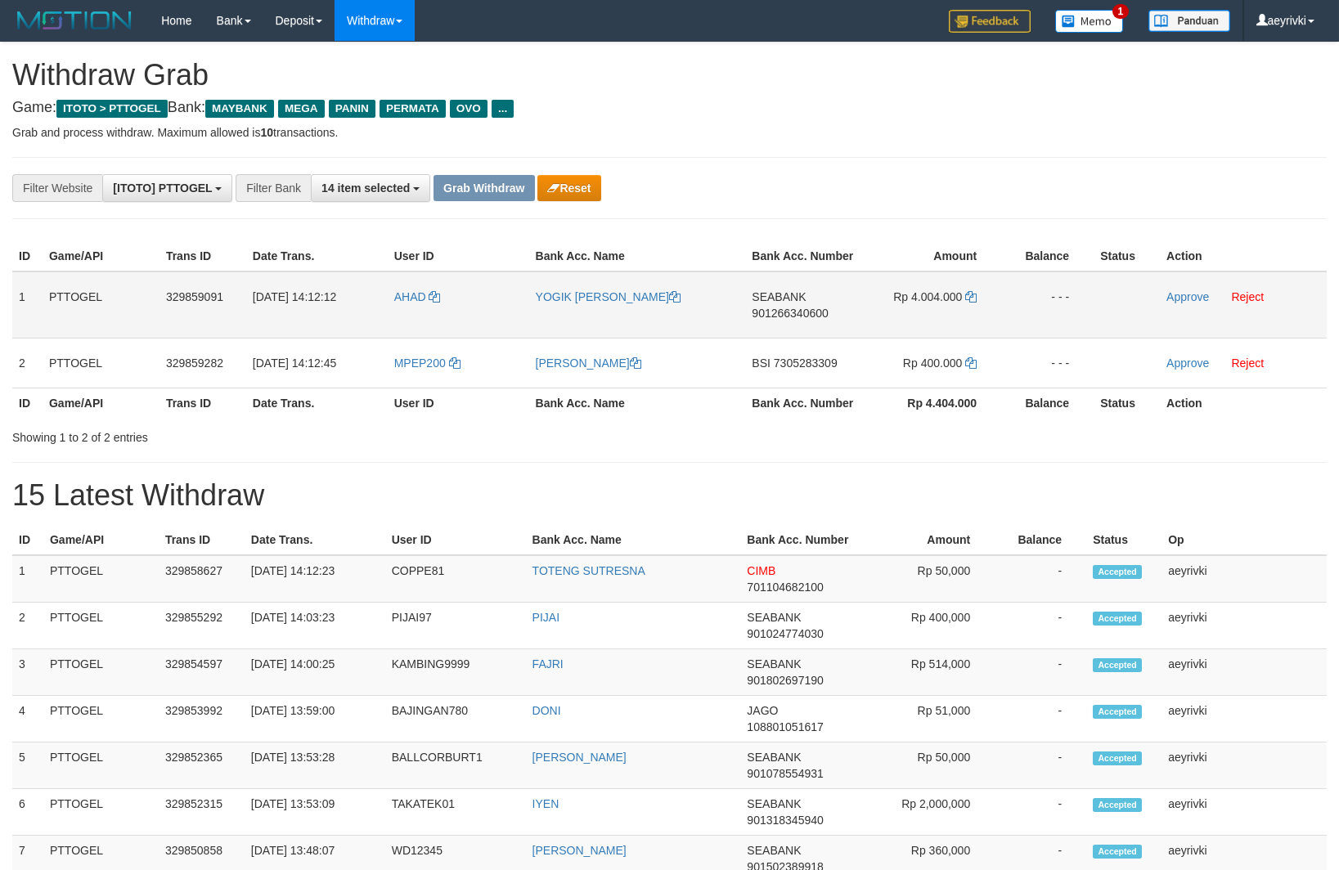
scroll to position [132, 0]
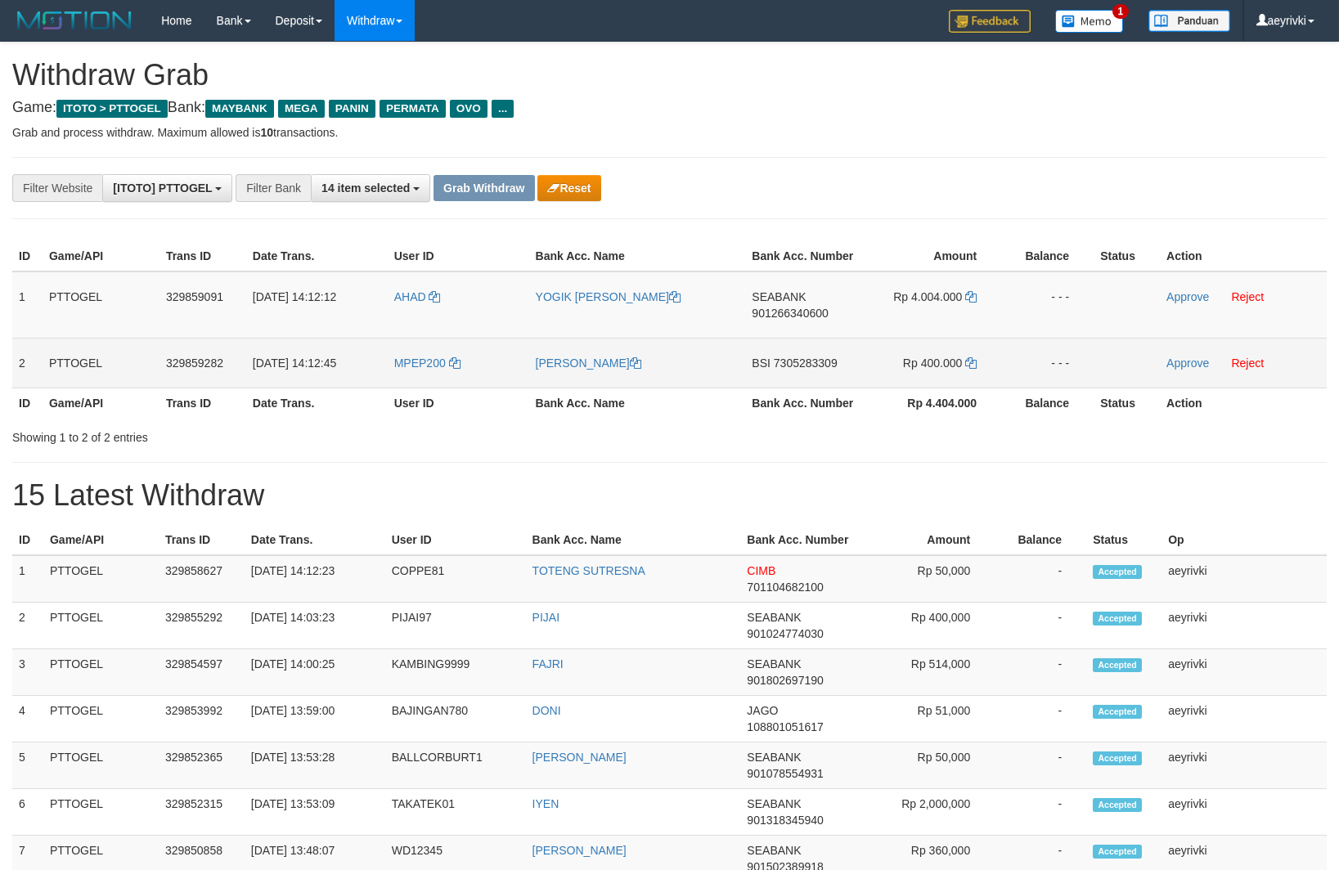
drag, startPoint x: 437, startPoint y: 325, endPoint x: 875, endPoint y: 343, distance: 438.7
click at [875, 343] on tbody "1 PTTOGEL 329859091 [DATE] 14:12:12 AHAD [PERSON_NAME] SEABANK 901266340600 Rp …" at bounding box center [669, 330] width 1314 height 117
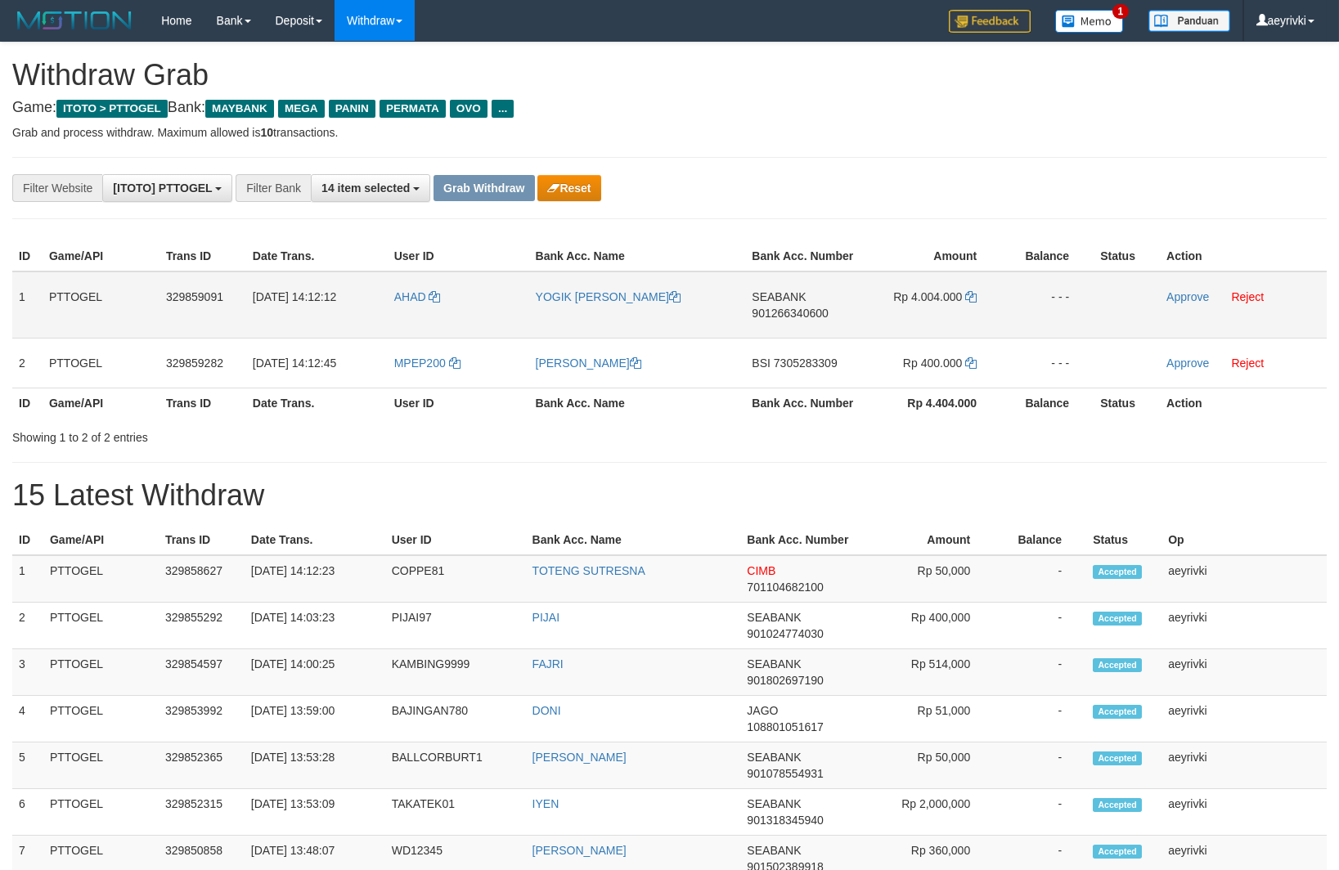
scroll to position [0, 0]
click at [772, 311] on span "901266340600" at bounding box center [790, 313] width 76 height 13
copy span "901266340600"
click at [972, 296] on icon at bounding box center [970, 296] width 11 height 11
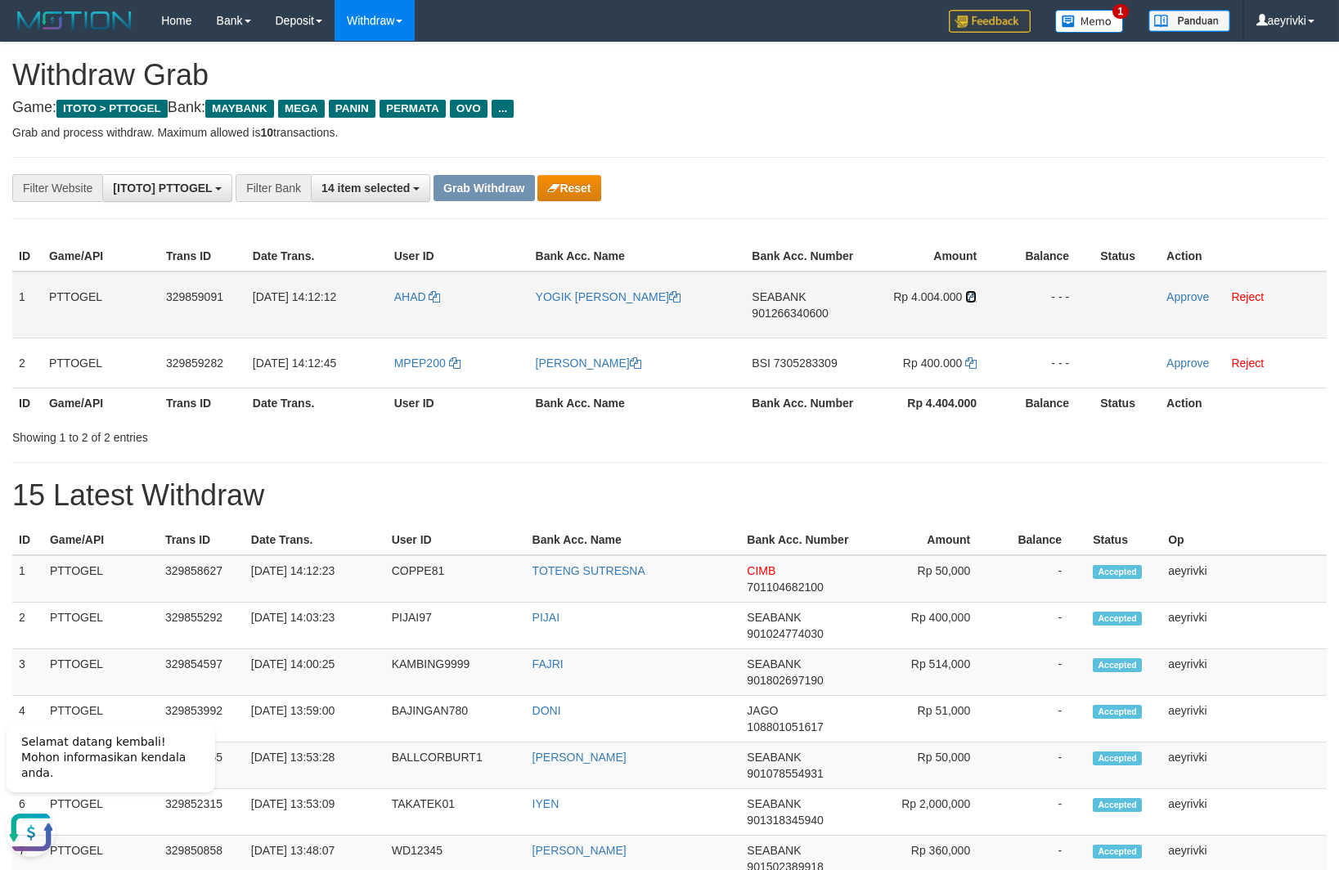
click at [972, 296] on icon at bounding box center [970, 296] width 11 height 11
click at [1180, 297] on link "Approve" at bounding box center [1187, 296] width 43 height 13
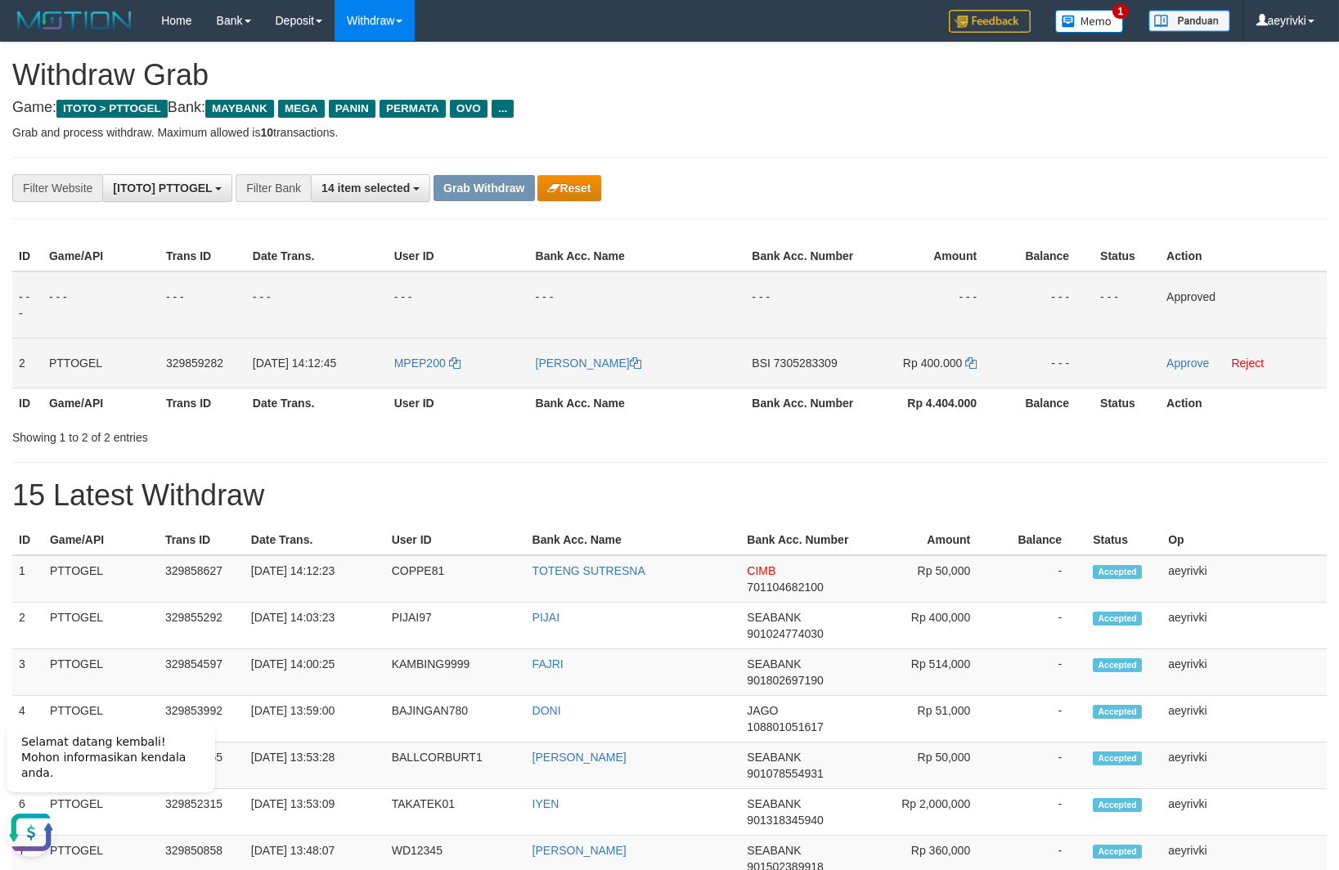
click at [796, 357] on td "BSI 7305283309" at bounding box center [803, 363] width 117 height 50
click at [797, 365] on span "7305283309" at bounding box center [806, 363] width 64 height 13
copy td "7305283309"
click at [797, 365] on span "7305283309" at bounding box center [806, 363] width 64 height 13
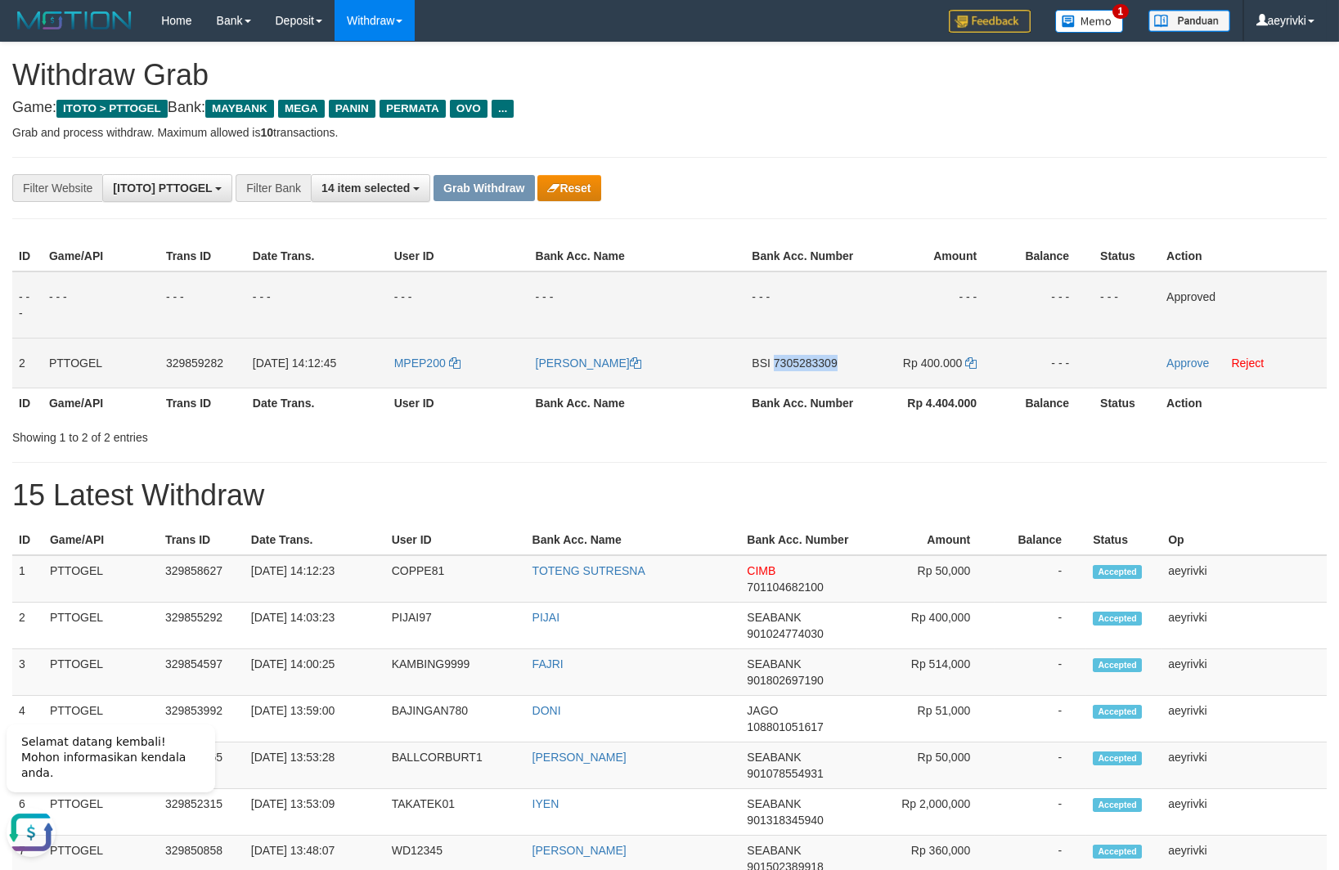
copy td "7305283309"
click at [976, 362] on icon at bounding box center [970, 362] width 11 height 11
click at [1188, 361] on link "Approve" at bounding box center [1187, 363] width 43 height 13
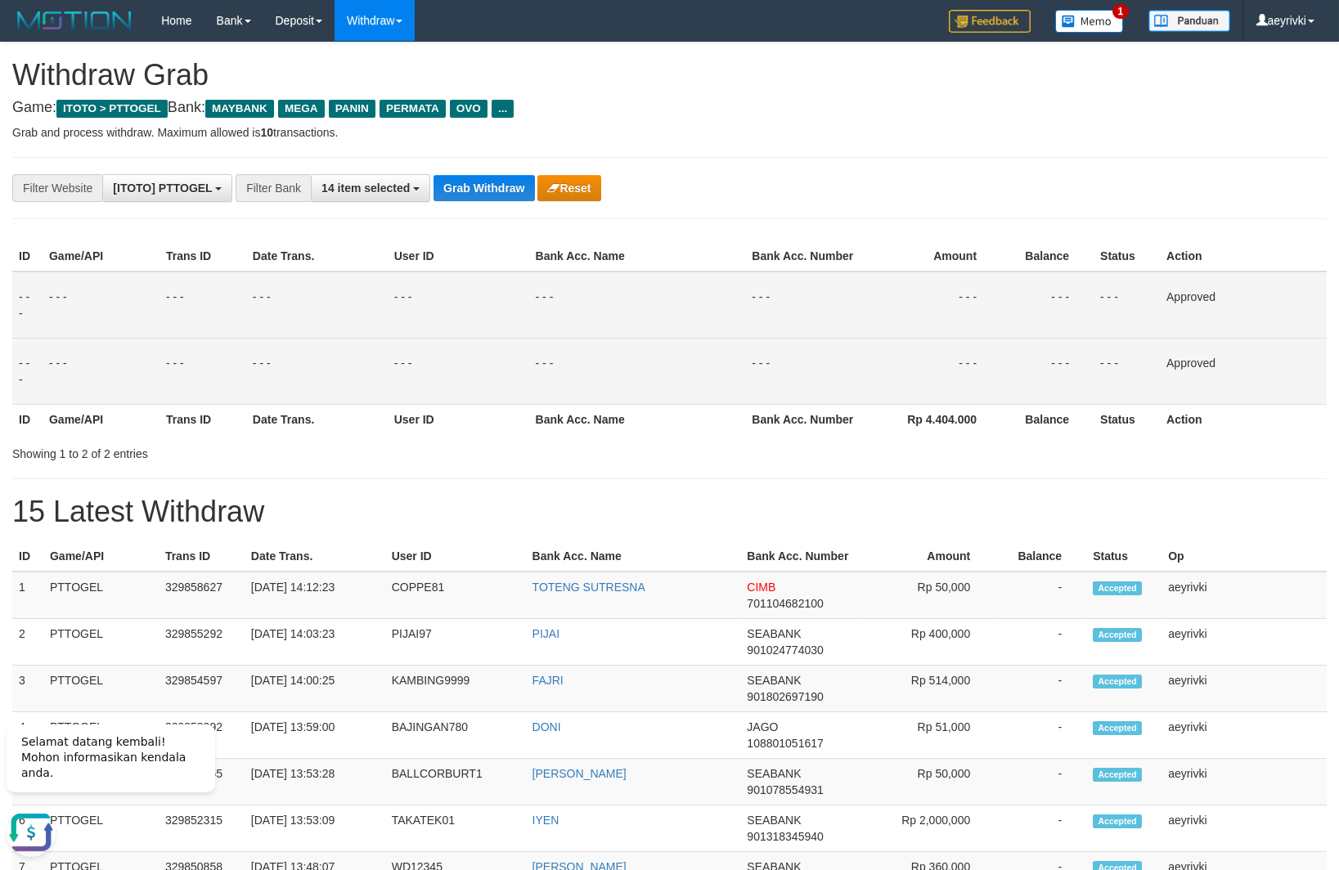
drag, startPoint x: 673, startPoint y: 483, endPoint x: 402, endPoint y: 490, distance: 270.8
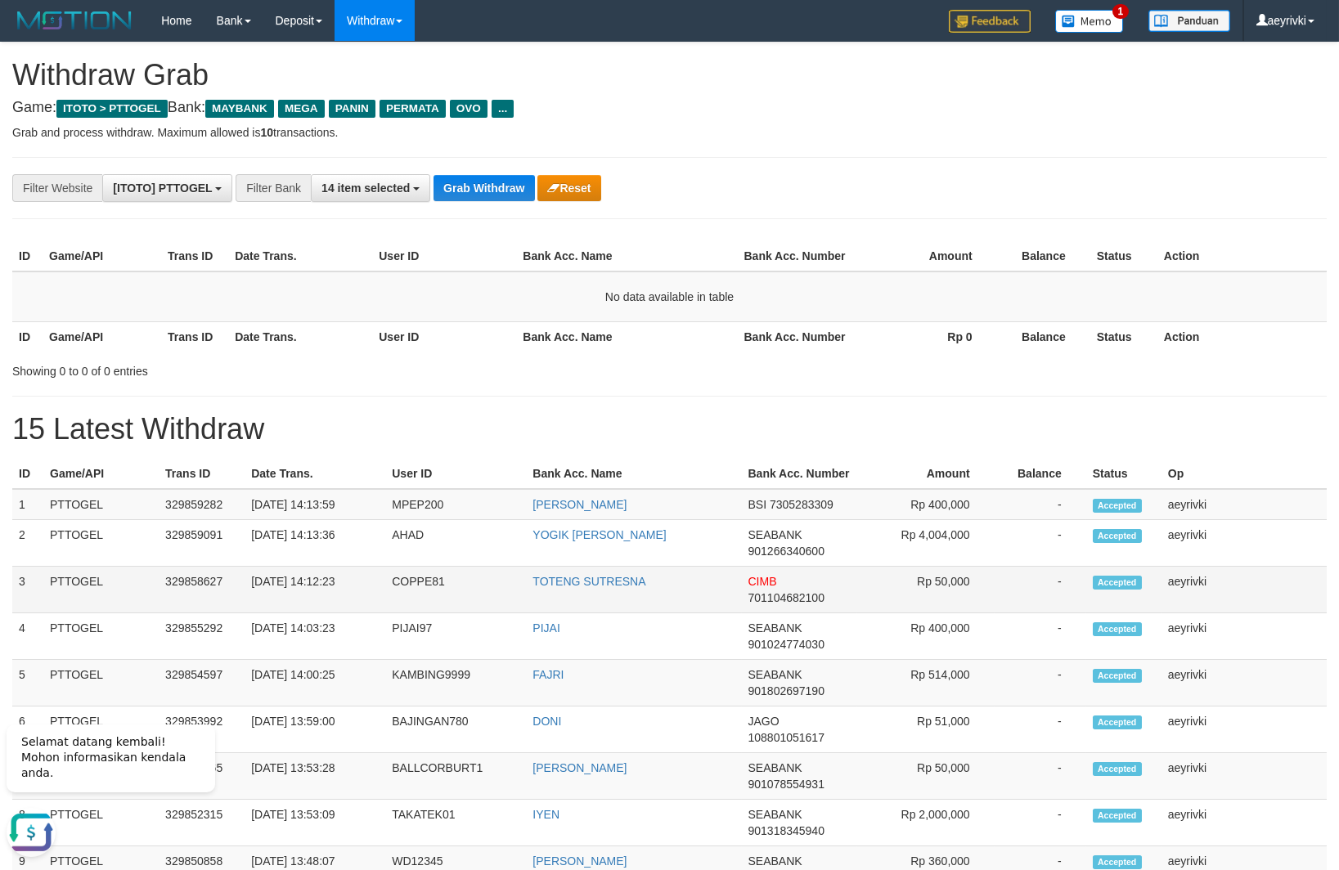
click at [468, 582] on td "COPPE81" at bounding box center [455, 590] width 141 height 47
click at [445, 193] on button "Grab Withdraw" at bounding box center [483, 188] width 101 height 26
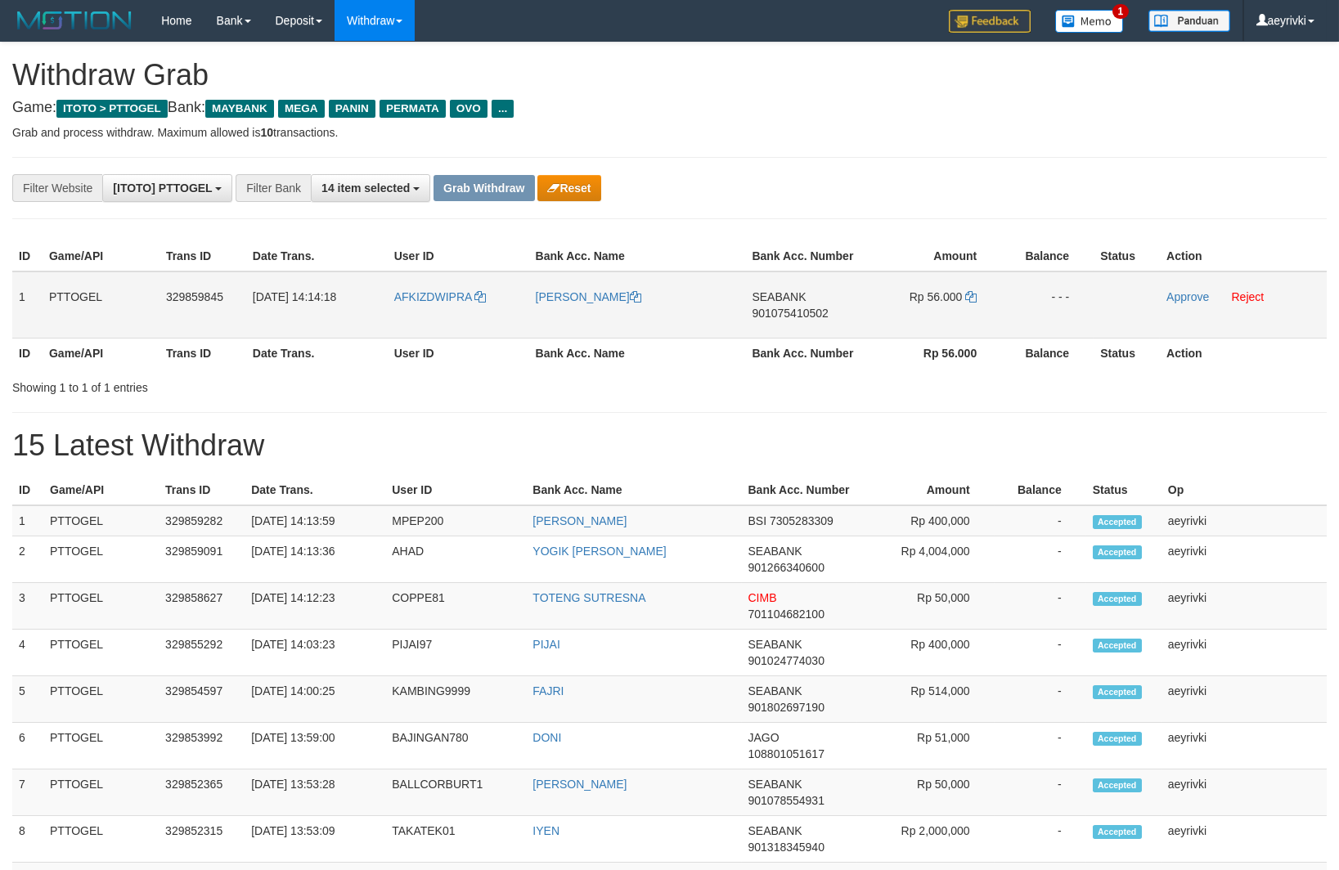
scroll to position [132, 0]
click at [781, 311] on span "901075410502" at bounding box center [790, 313] width 76 height 13
copy span "901075410502"
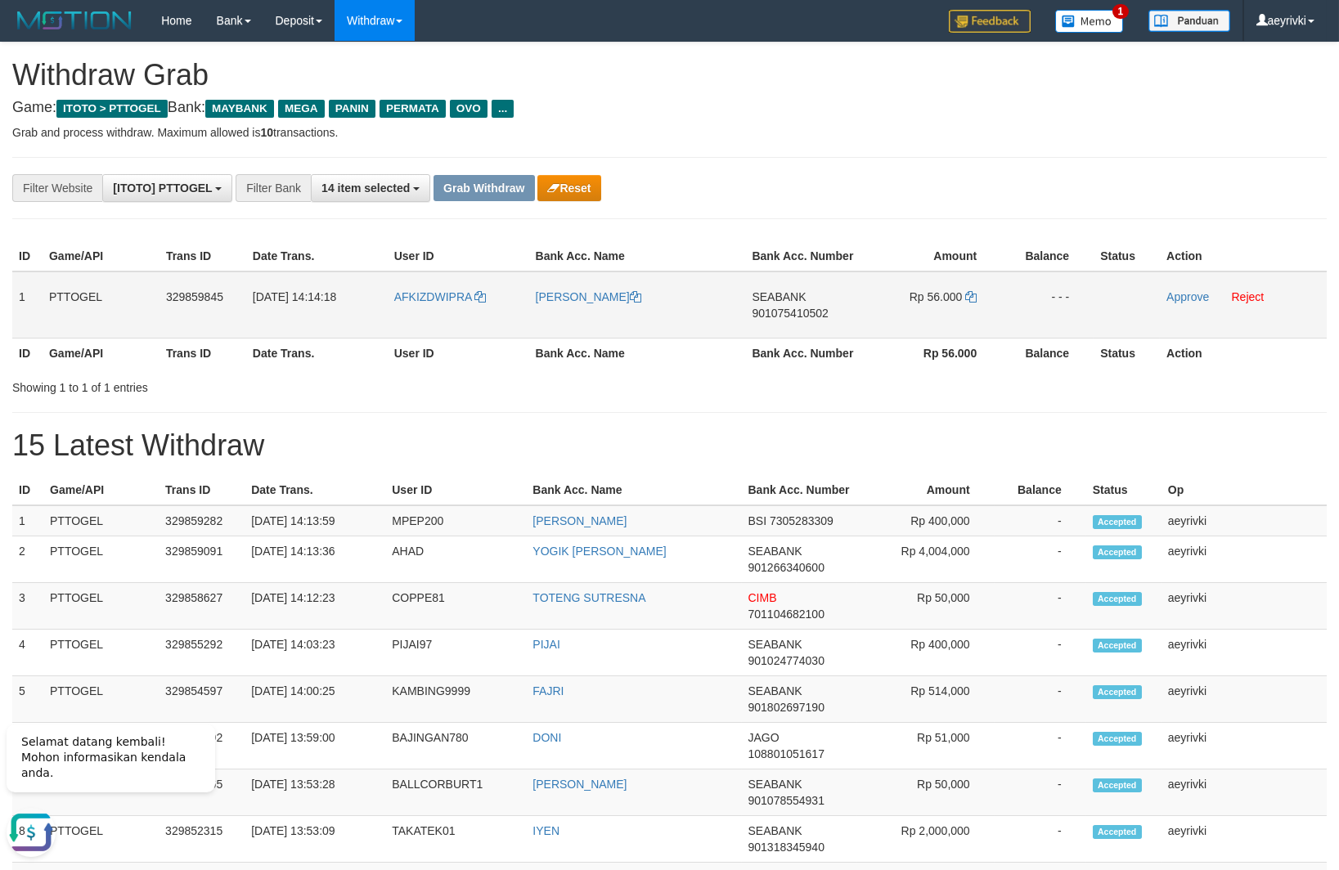
click at [783, 312] on span "901075410502" at bounding box center [790, 313] width 76 height 13
copy span "901075410502"
click at [972, 298] on icon at bounding box center [970, 296] width 11 height 11
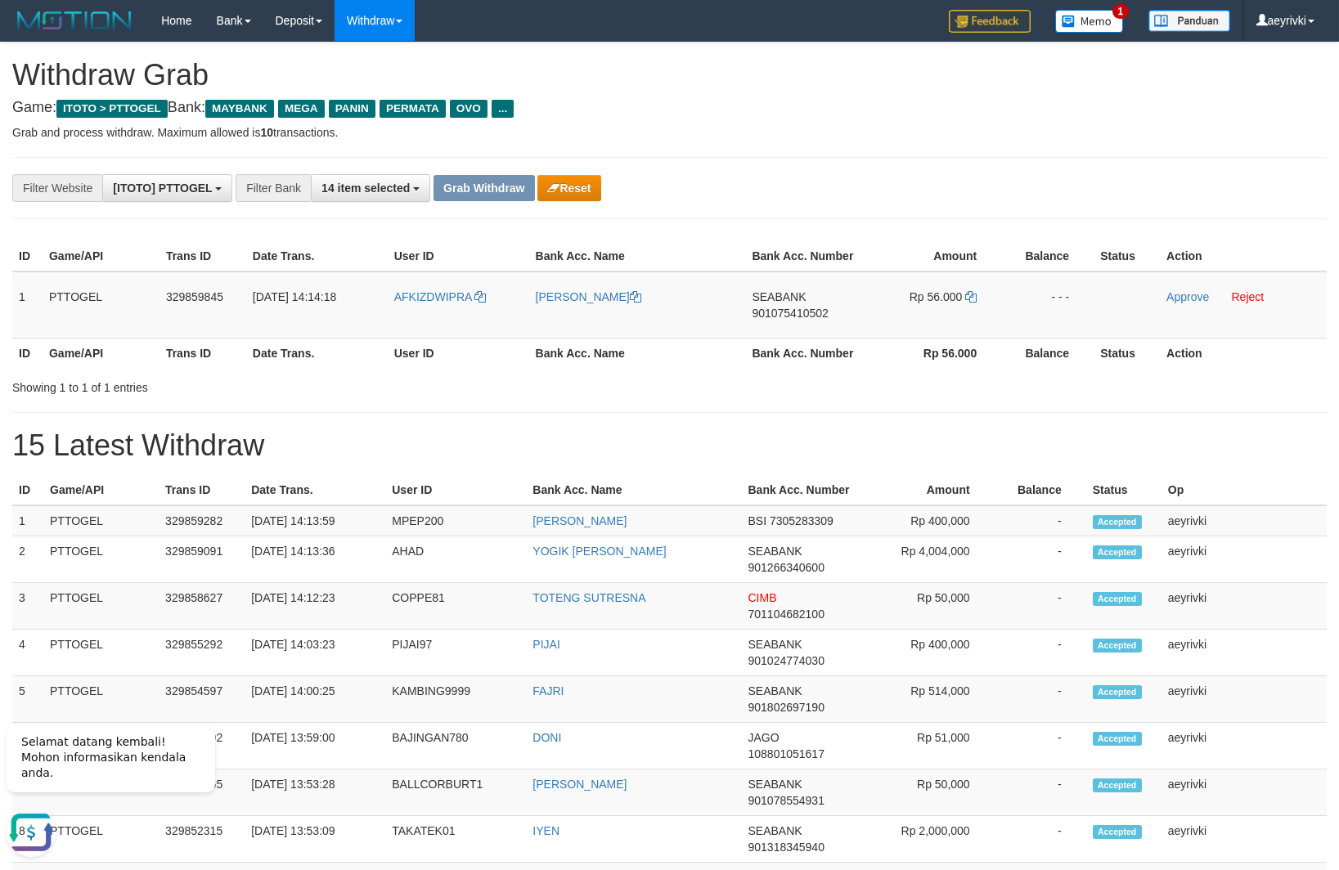
drag, startPoint x: 490, startPoint y: 318, endPoint x: 1240, endPoint y: 343, distance: 750.3
click at [911, 300] on tr "1 PTTOGEL 329859845 31/08/2025 14:14:18 AFKIZDWIPRA DEDI IRAWAN SEABANK 9010754…" at bounding box center [669, 305] width 1314 height 67
copy tr
click at [1169, 295] on link "Approve" at bounding box center [1187, 296] width 43 height 13
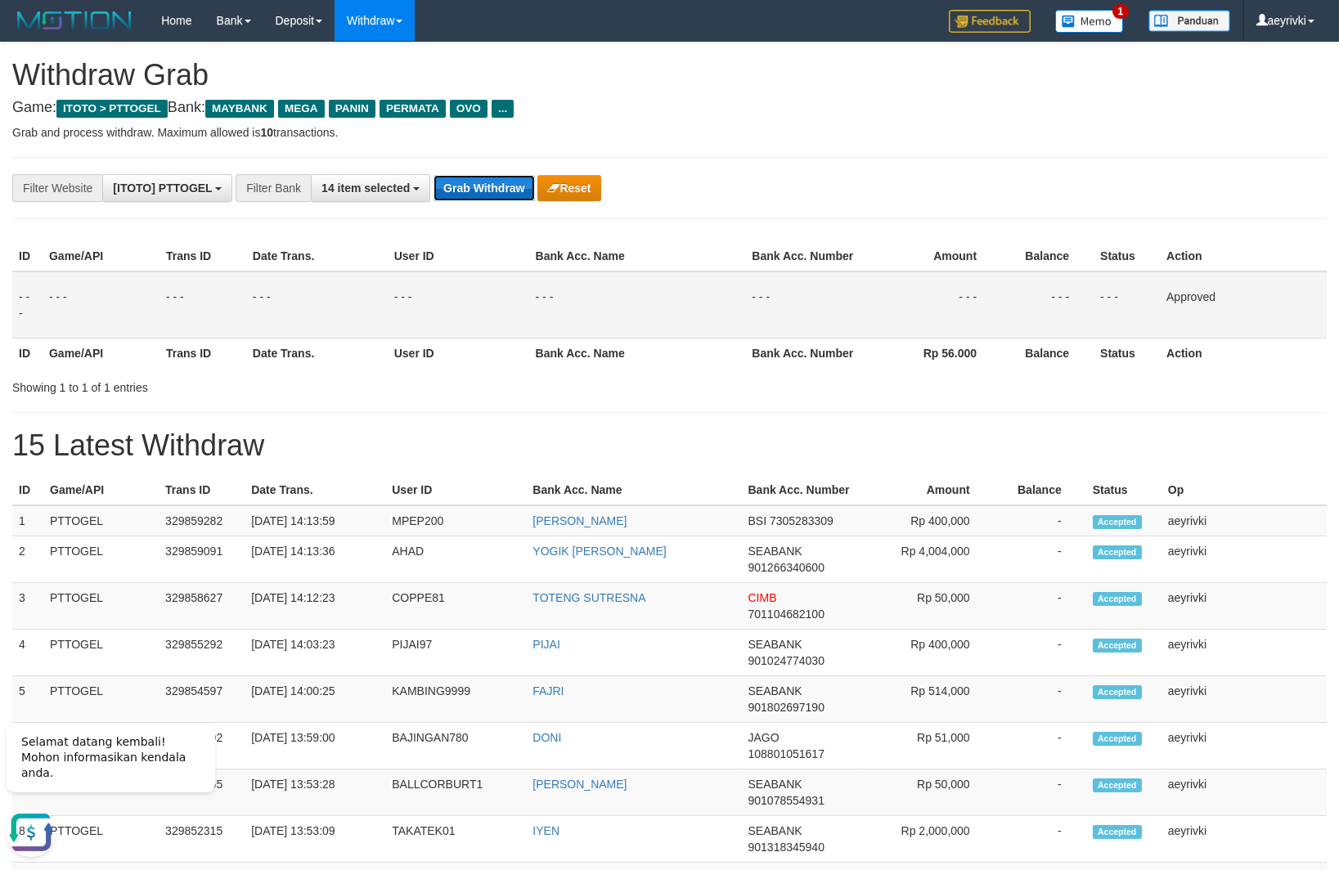
click at [454, 186] on button "Grab Withdraw" at bounding box center [483, 188] width 101 height 26
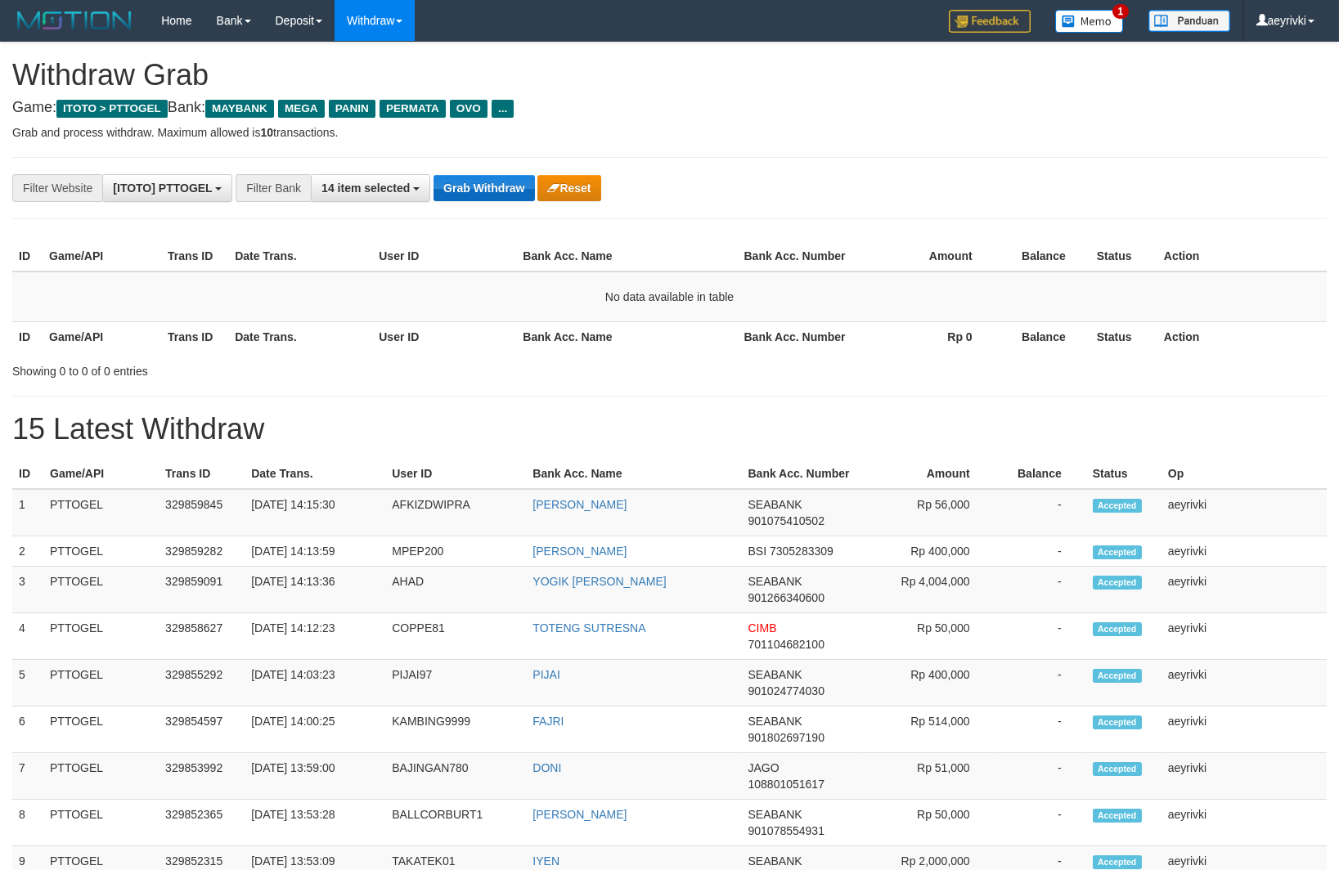
scroll to position [132, 0]
click at [480, 196] on button "Grab Withdraw" at bounding box center [483, 188] width 101 height 26
click at [486, 195] on button "Grab Withdraw" at bounding box center [483, 188] width 101 height 26
click at [484, 204] on div "**********" at bounding box center [669, 870] width 1339 height 1654
drag, startPoint x: 485, startPoint y: 180, endPoint x: 242, endPoint y: 386, distance: 318.5
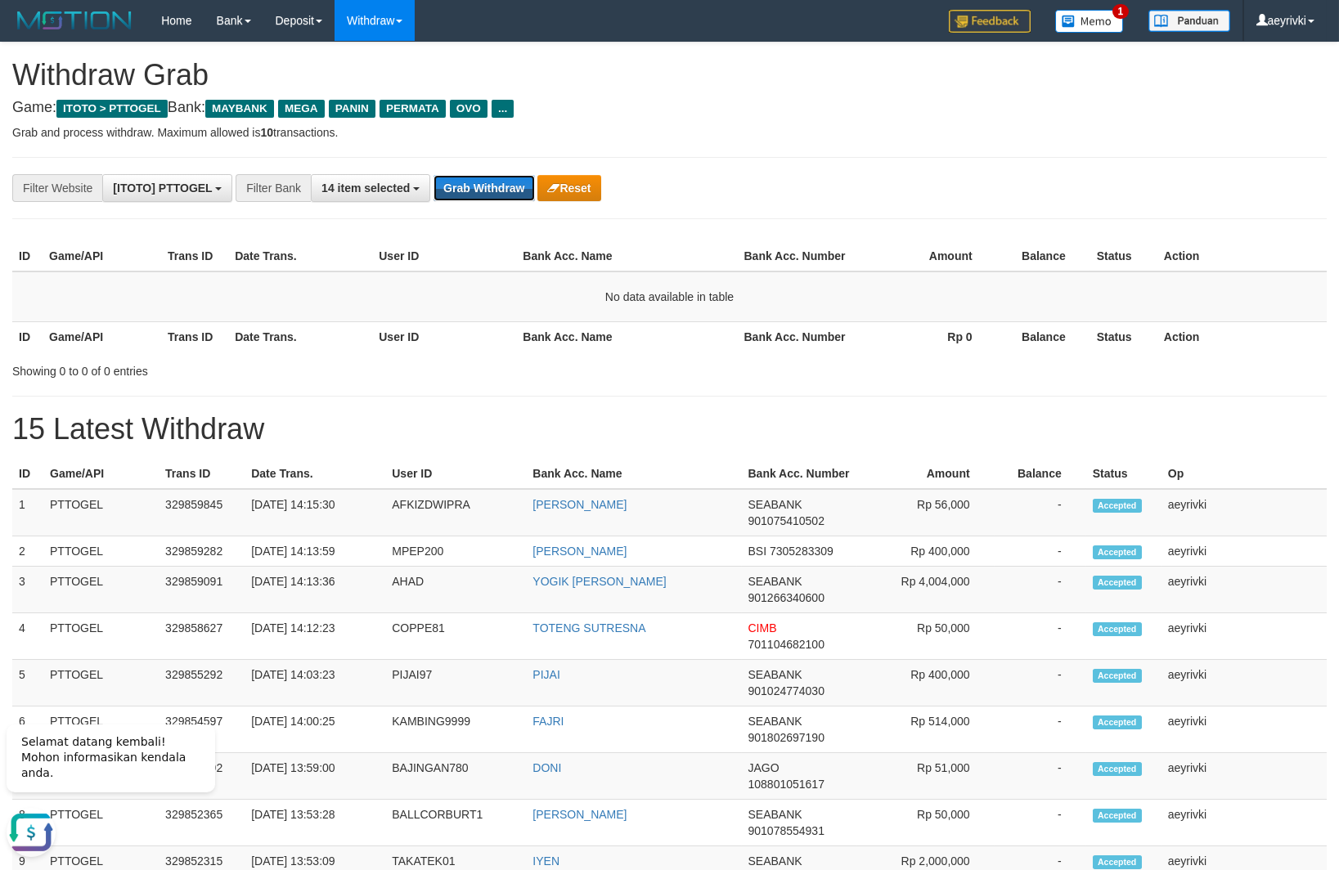
click at [485, 181] on button "Grab Withdraw" at bounding box center [483, 188] width 101 height 26
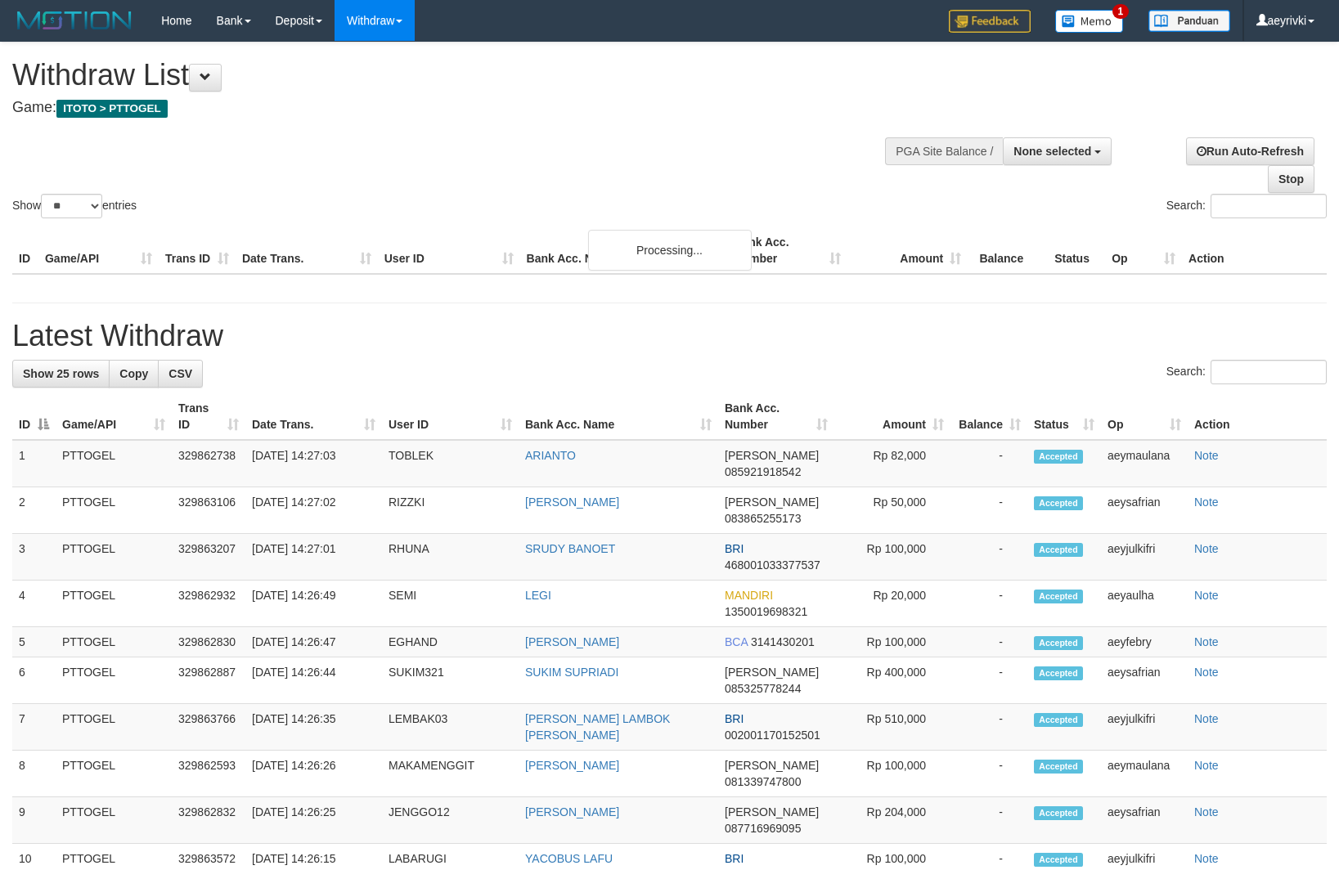
select select
select select "**"
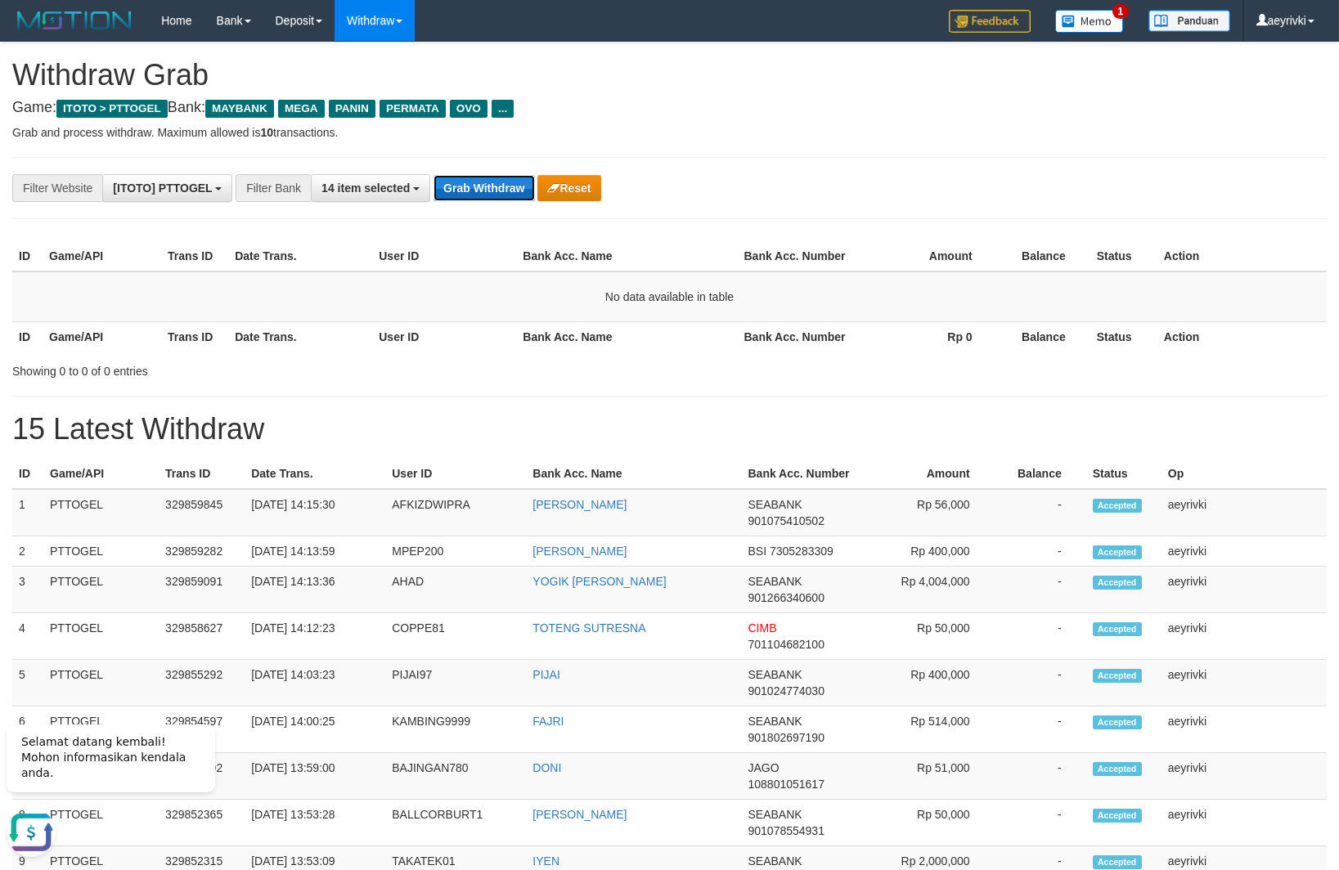
click at [451, 199] on button "Grab Withdraw" at bounding box center [483, 188] width 101 height 26
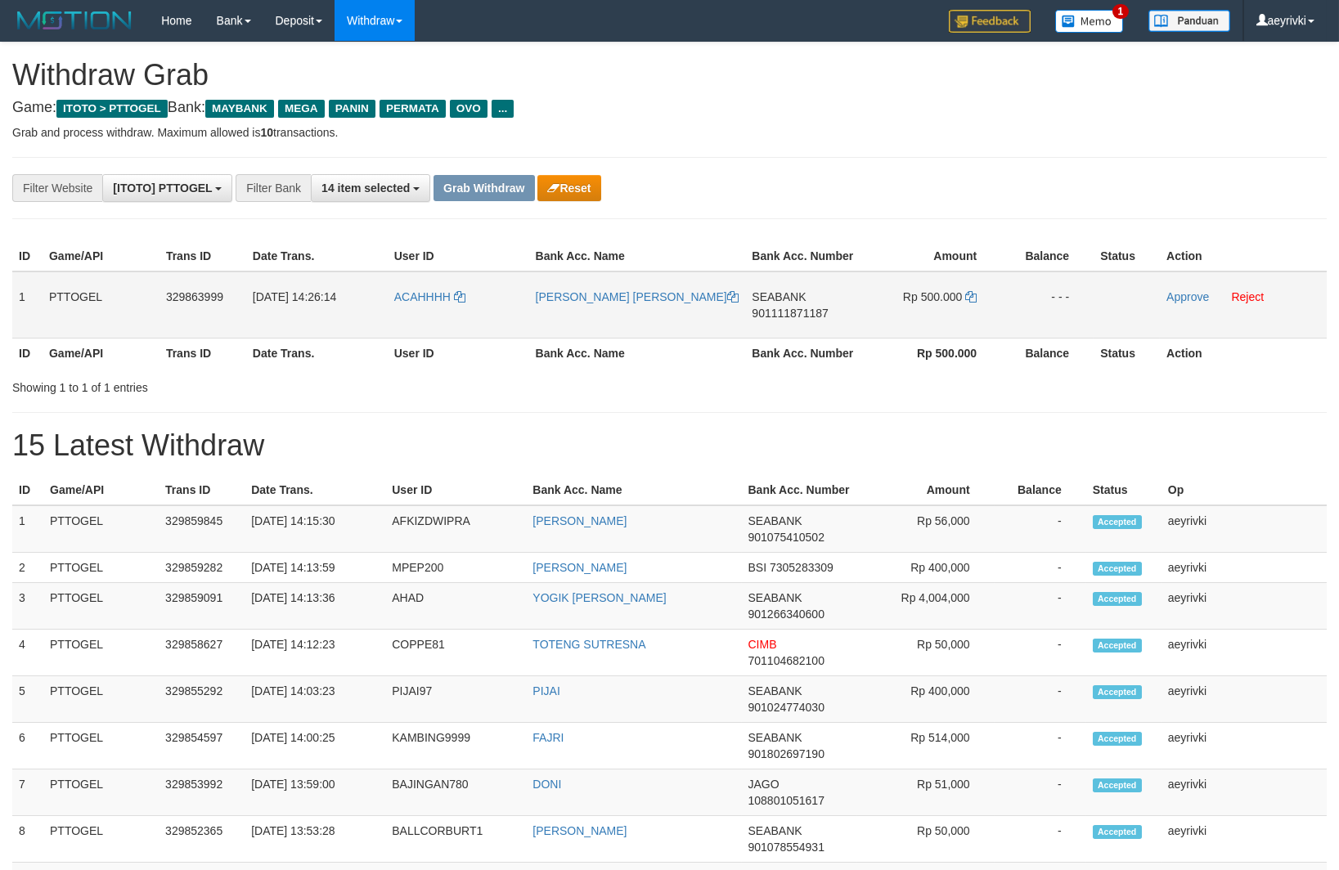
scroll to position [132, 0]
drag, startPoint x: 446, startPoint y: 322, endPoint x: 954, endPoint y: 284, distance: 510.1
click at [954, 284] on tr "1 PTTOGEL 329863999 31/08/2025 14:26:14 ACAHHHH ALEX SANDRA SEABANK 90111187118…" at bounding box center [669, 305] width 1314 height 67
click at [1175, 292] on link "Approve" at bounding box center [1187, 296] width 43 height 13
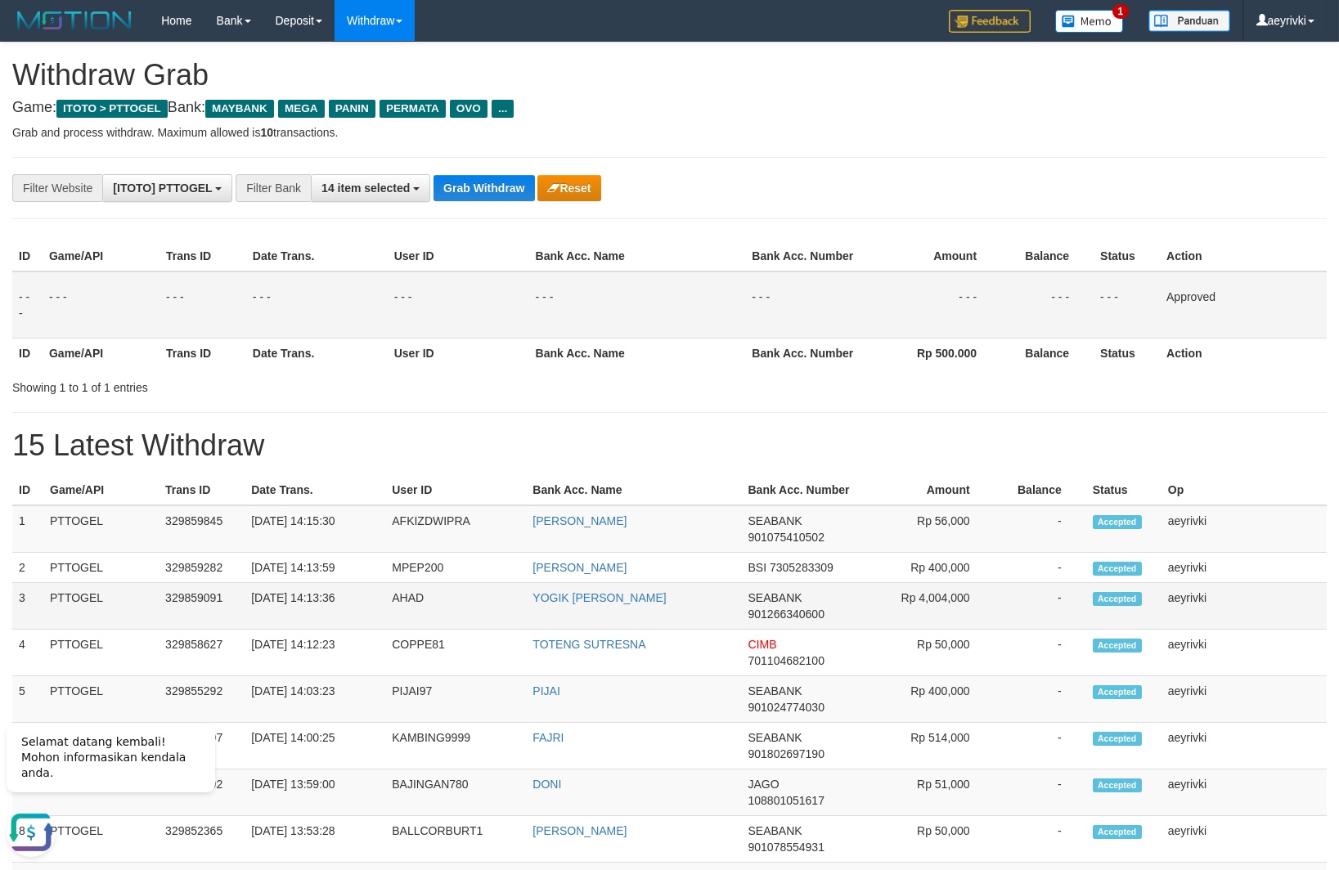
scroll to position [0, 0]
click at [462, 183] on button "Grab Withdraw" at bounding box center [483, 188] width 101 height 26
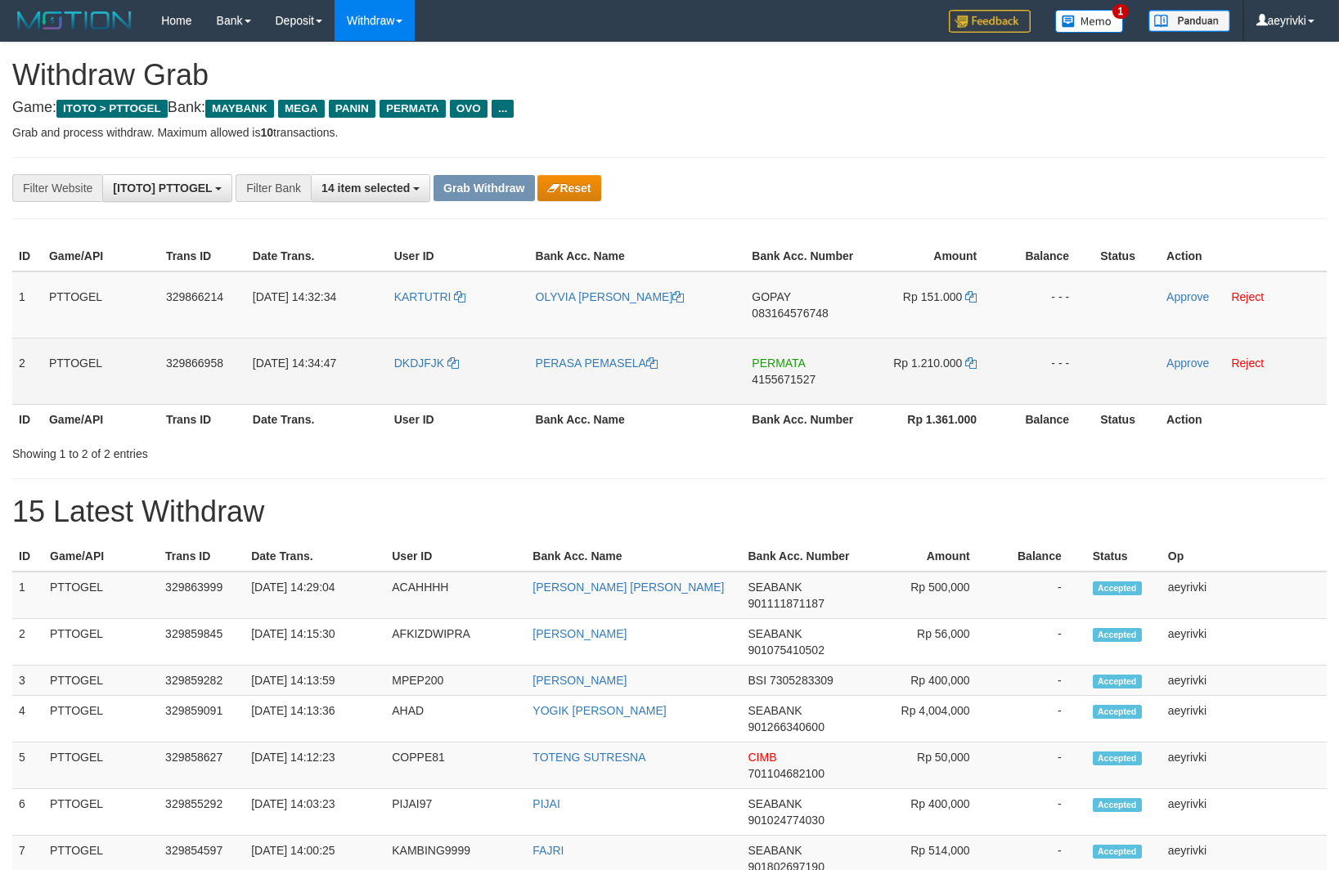
scroll to position [132, 0]
drag, startPoint x: 830, startPoint y: 352, endPoint x: 891, endPoint y: 361, distance: 61.2
click at [891, 361] on tbody "1 PTTOGEL 329866214 [DATE] 14:32:34 [GEOGRAPHIC_DATA] OLYVIA YULANI EKASARI GOP…" at bounding box center [669, 338] width 1314 height 133
click at [795, 375] on span "4155671527" at bounding box center [784, 379] width 64 height 13
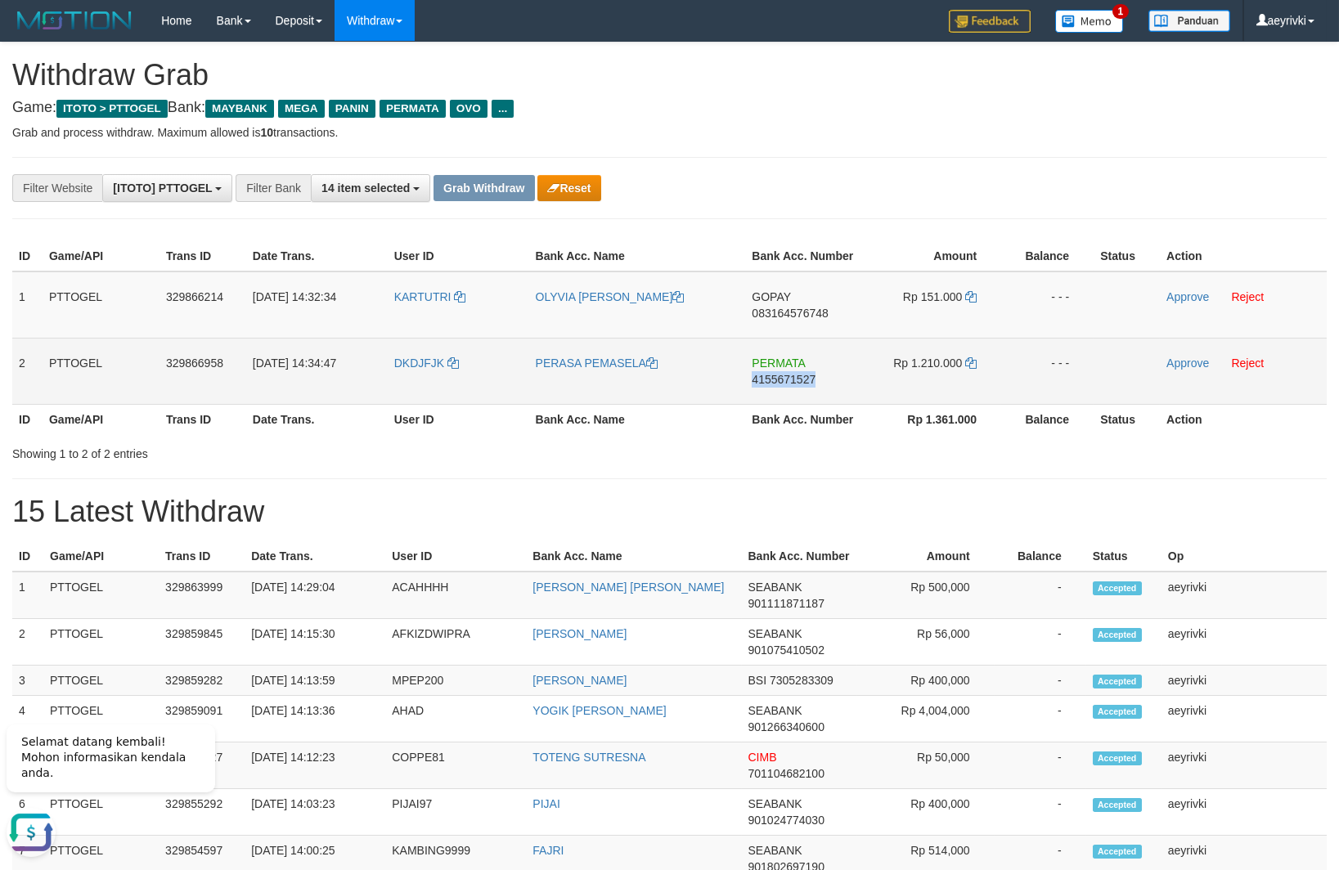
click at [795, 375] on span "4155671527" at bounding box center [784, 379] width 64 height 13
copy span "4155671527"
click at [761, 376] on span "4155671527" at bounding box center [784, 379] width 64 height 13
copy span "1"
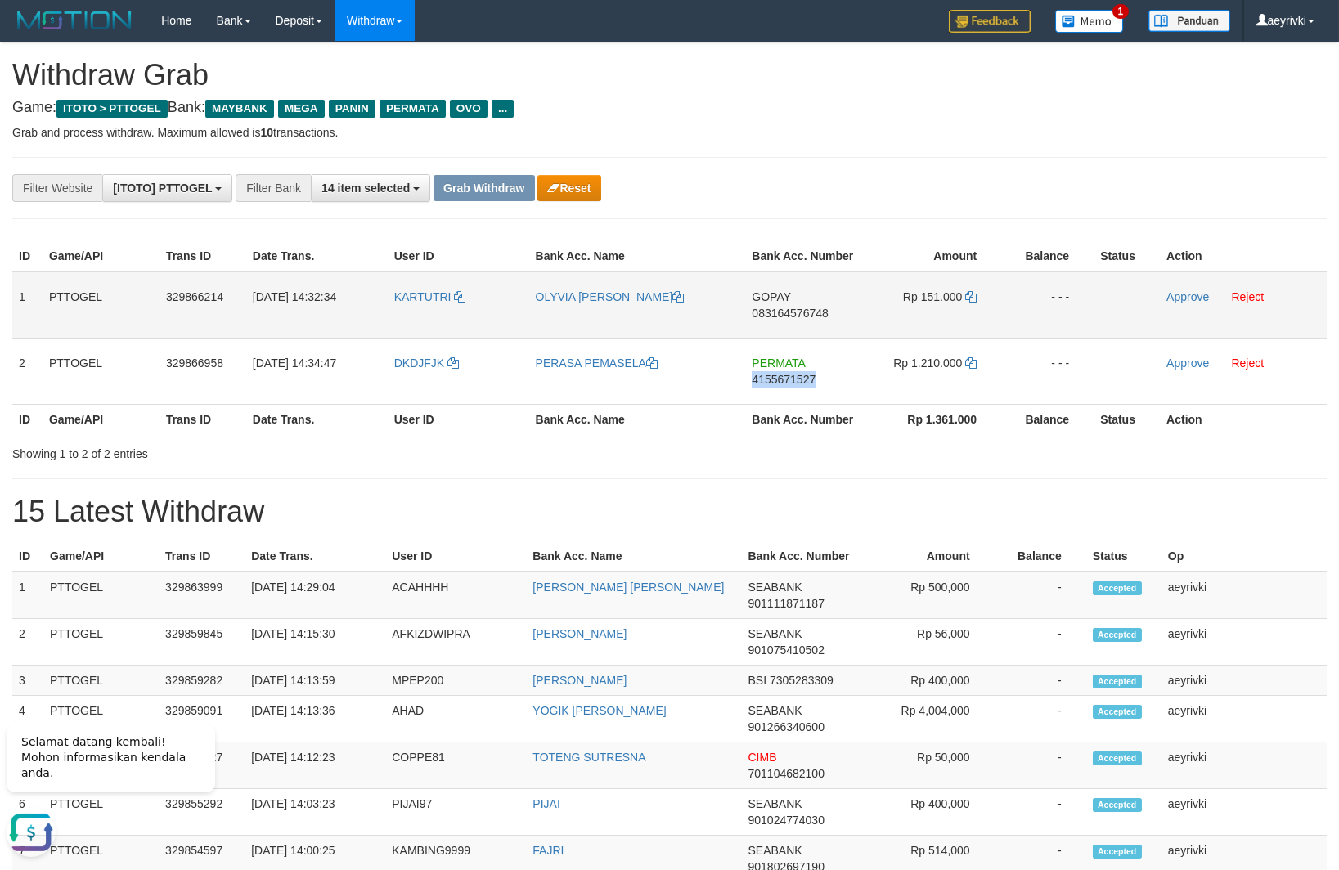
drag, startPoint x: 761, startPoint y: 376, endPoint x: 1309, endPoint y: 330, distance: 549.9
click at [762, 376] on span "4155671527" at bounding box center [784, 379] width 64 height 13
copy span "4155671527"
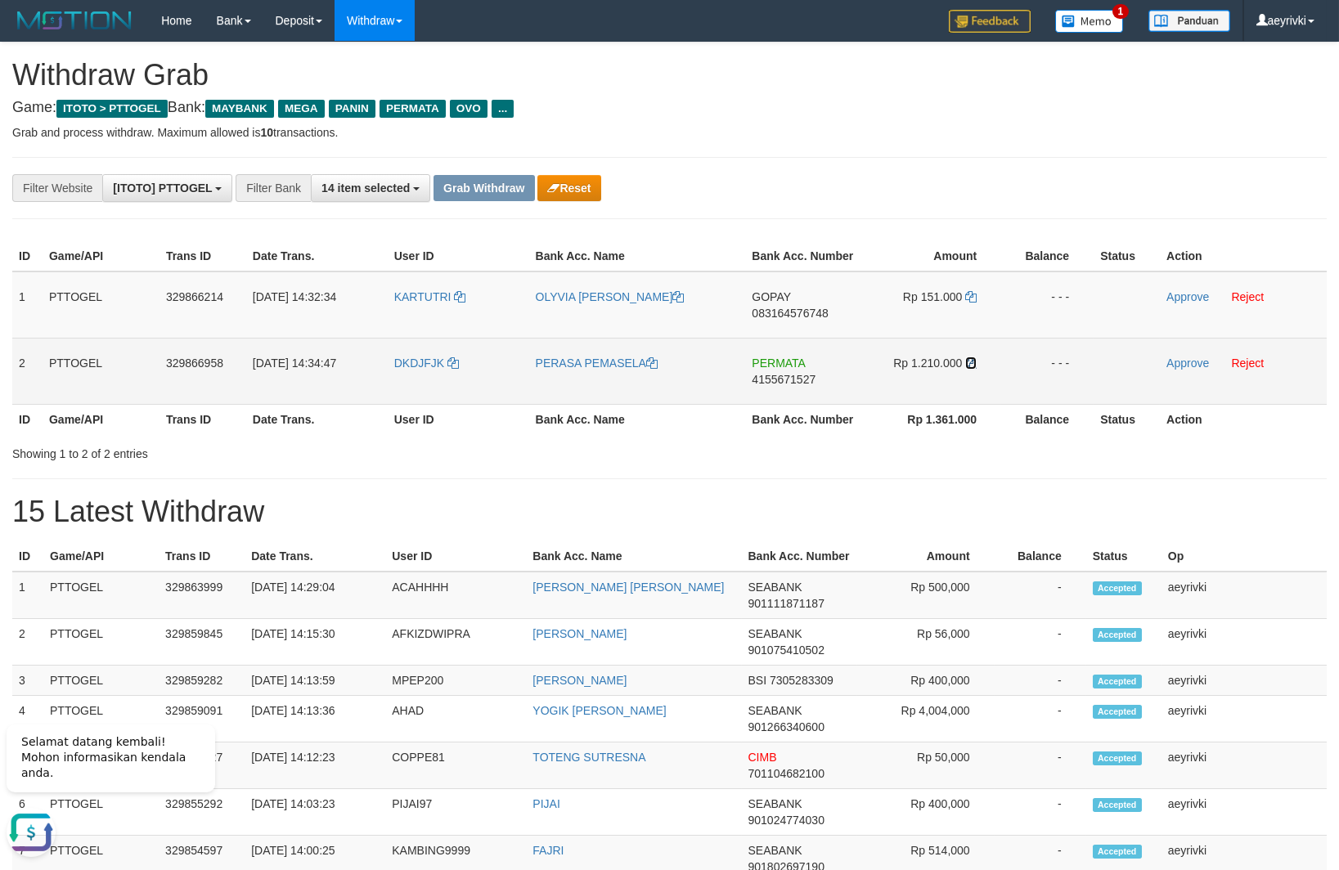
click at [969, 366] on icon at bounding box center [970, 362] width 11 height 11
click at [1182, 366] on link "Approve" at bounding box center [1187, 363] width 43 height 13
click at [782, 312] on span "083164576748" at bounding box center [790, 313] width 76 height 13
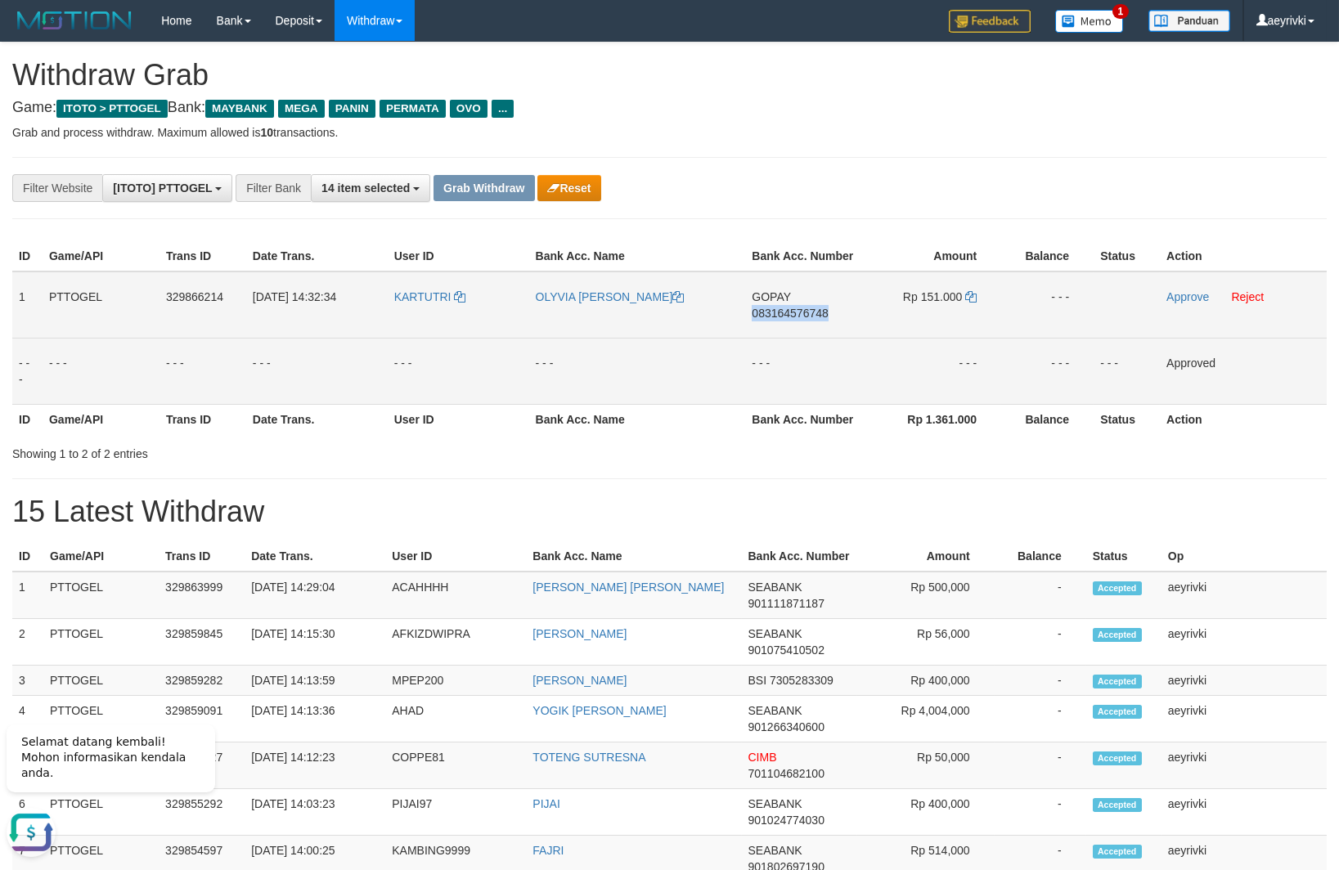
click at [782, 312] on span "083164576748" at bounding box center [790, 313] width 76 height 13
copy span "083164576748"
click at [790, 307] on span "083164576748" at bounding box center [790, 313] width 76 height 13
copy span "083164576748"
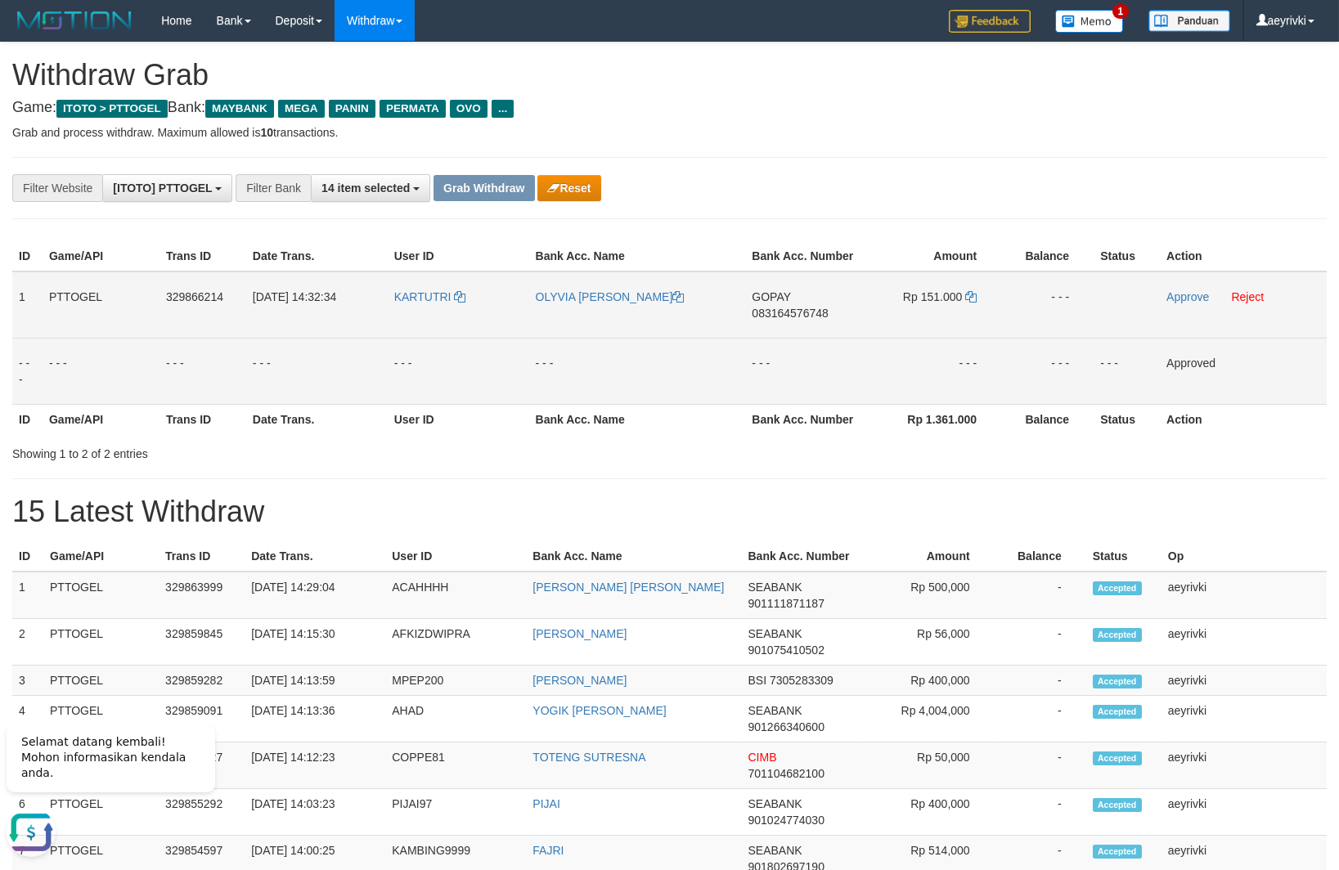
click at [780, 313] on span "083164576748" at bounding box center [790, 313] width 76 height 13
click at [783, 315] on span "083164576748" at bounding box center [790, 313] width 76 height 13
copy span "083164576748"
click at [968, 296] on icon at bounding box center [970, 296] width 11 height 11
click at [1178, 298] on link "Approve" at bounding box center [1187, 296] width 43 height 13
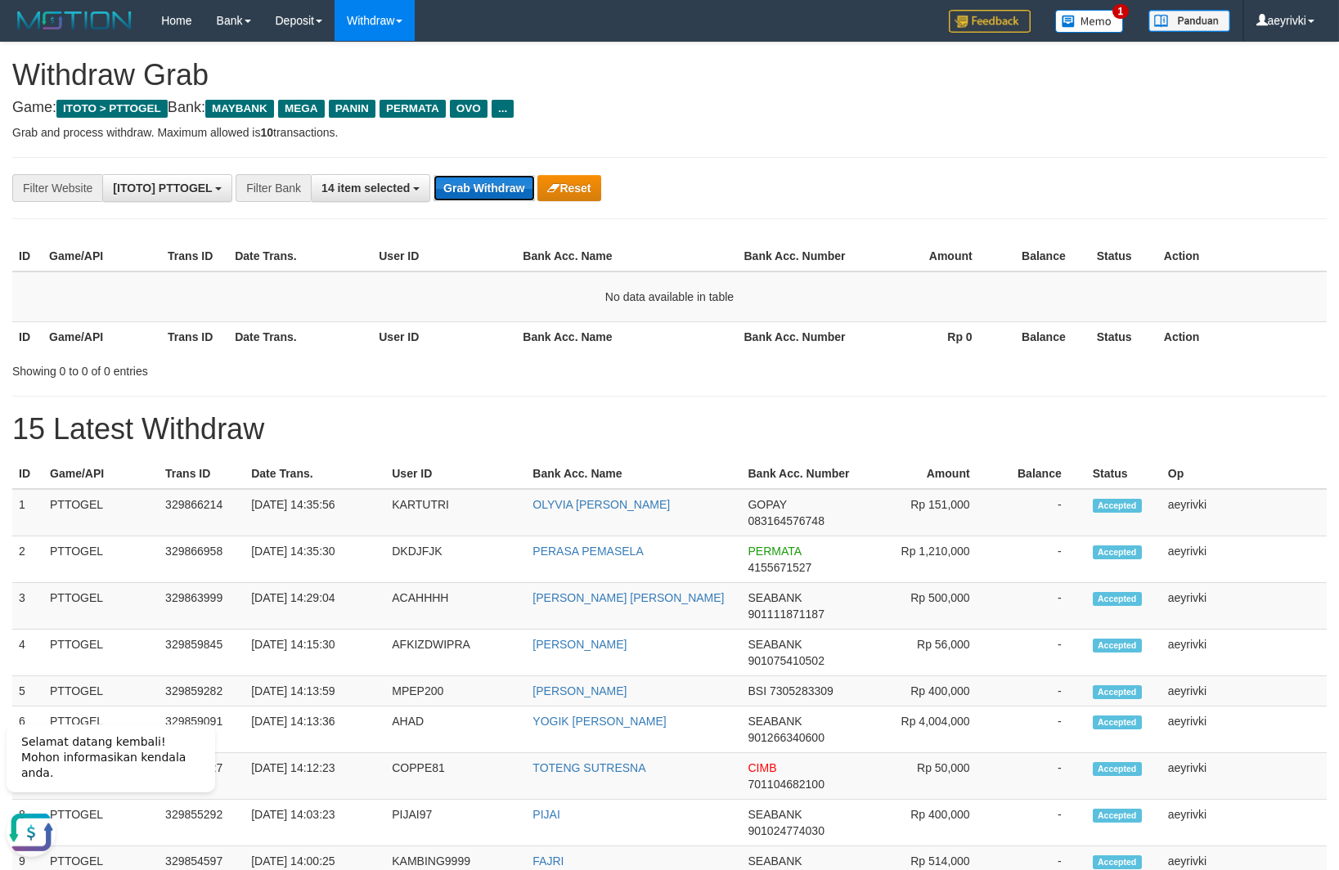
click at [457, 182] on button "Grab Withdraw" at bounding box center [483, 188] width 101 height 26
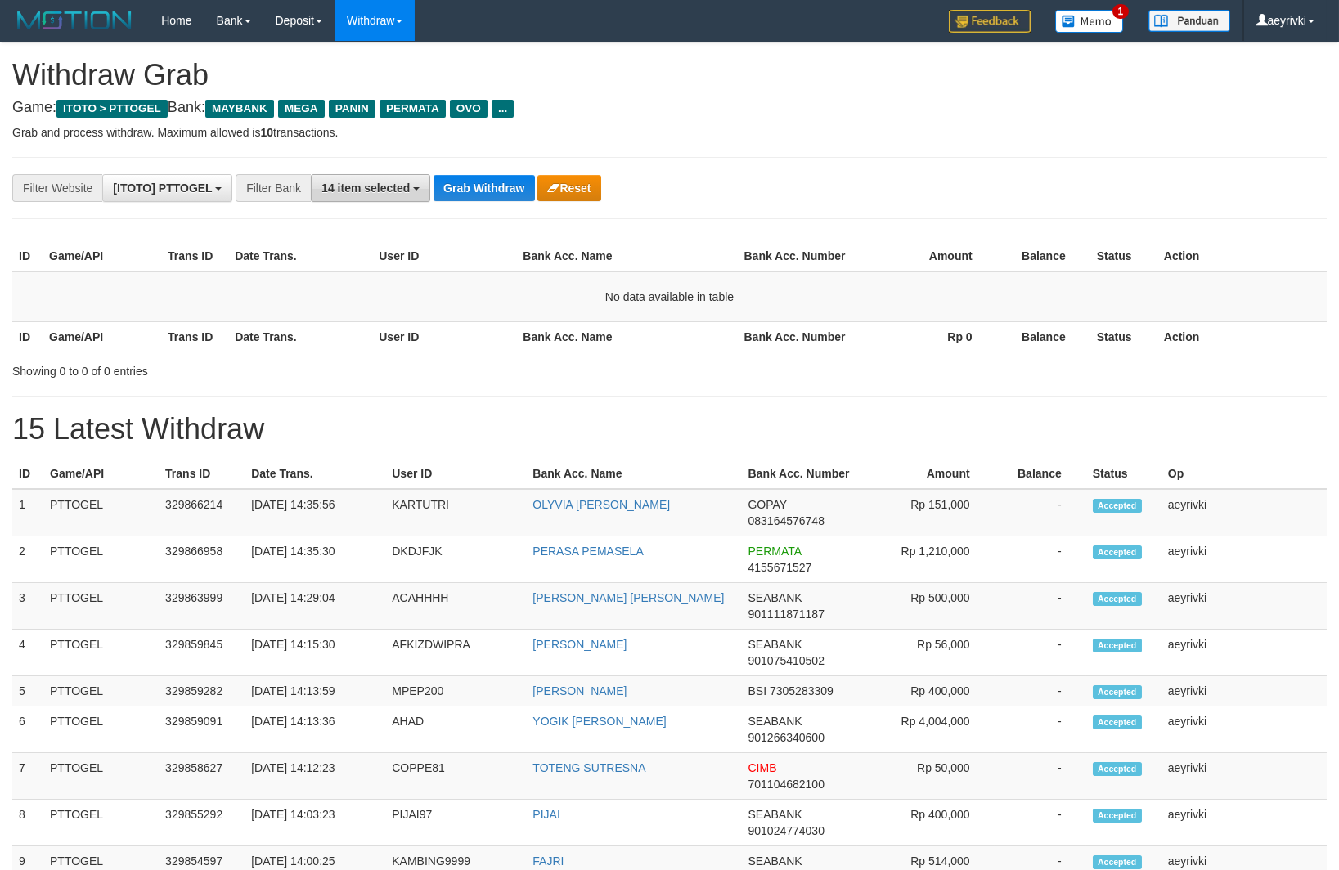
scroll to position [132, 0]
click at [376, 188] on span "14 item selected" at bounding box center [365, 188] width 88 height 13
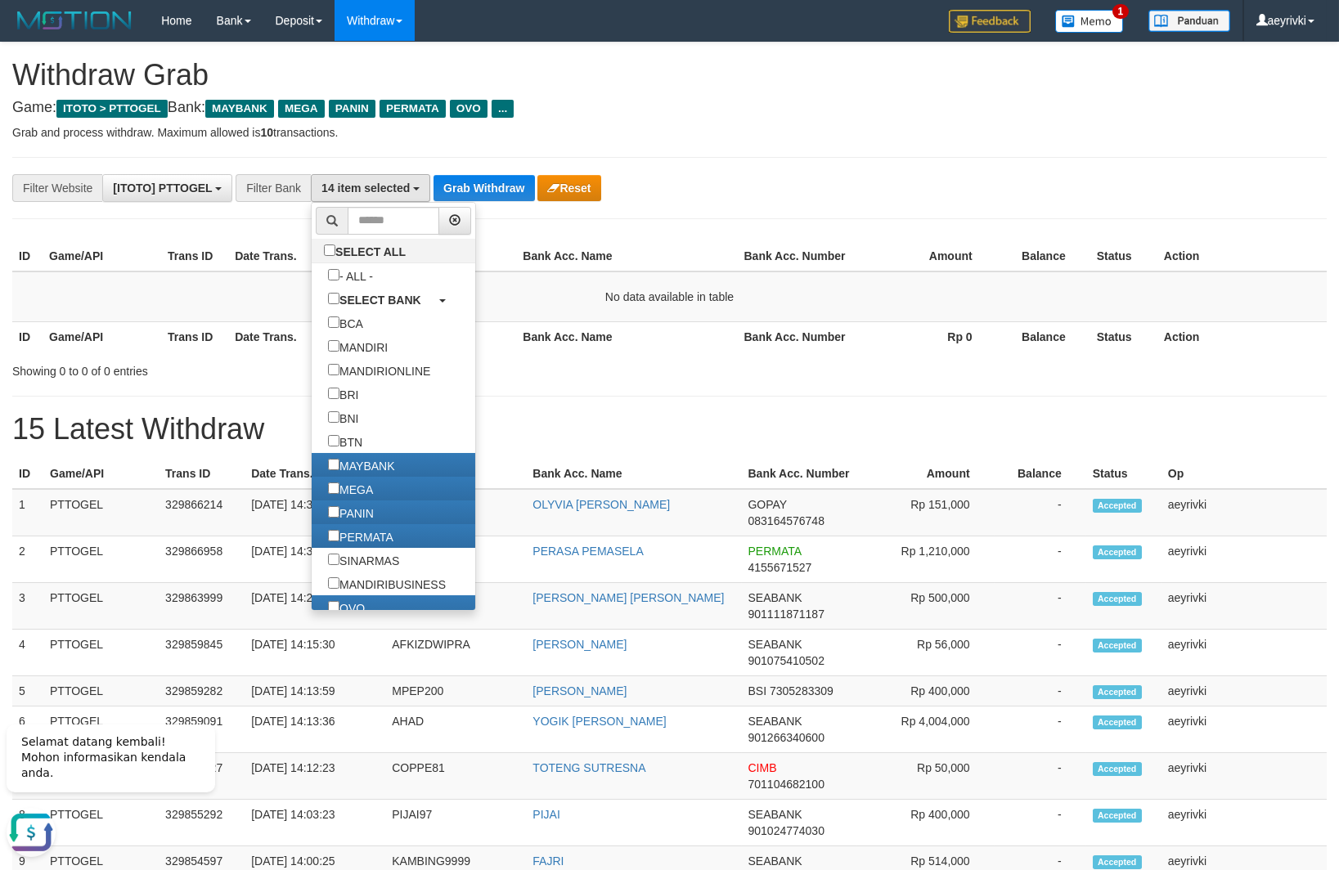
scroll to position [0, 0]
click at [971, 143] on div "**********" at bounding box center [669, 870] width 1339 height 1654
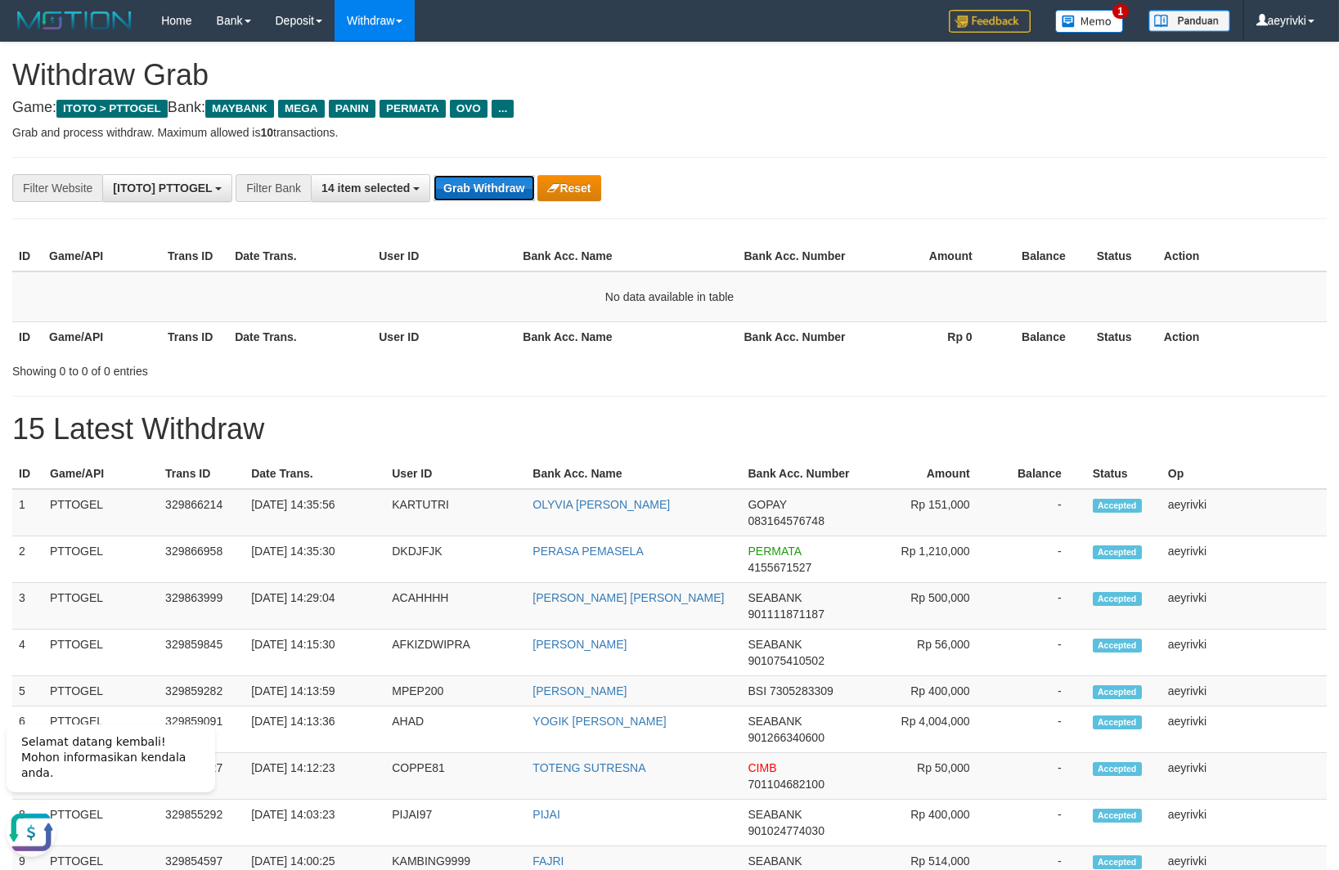
click at [514, 186] on button "Grab Withdraw" at bounding box center [483, 188] width 101 height 26
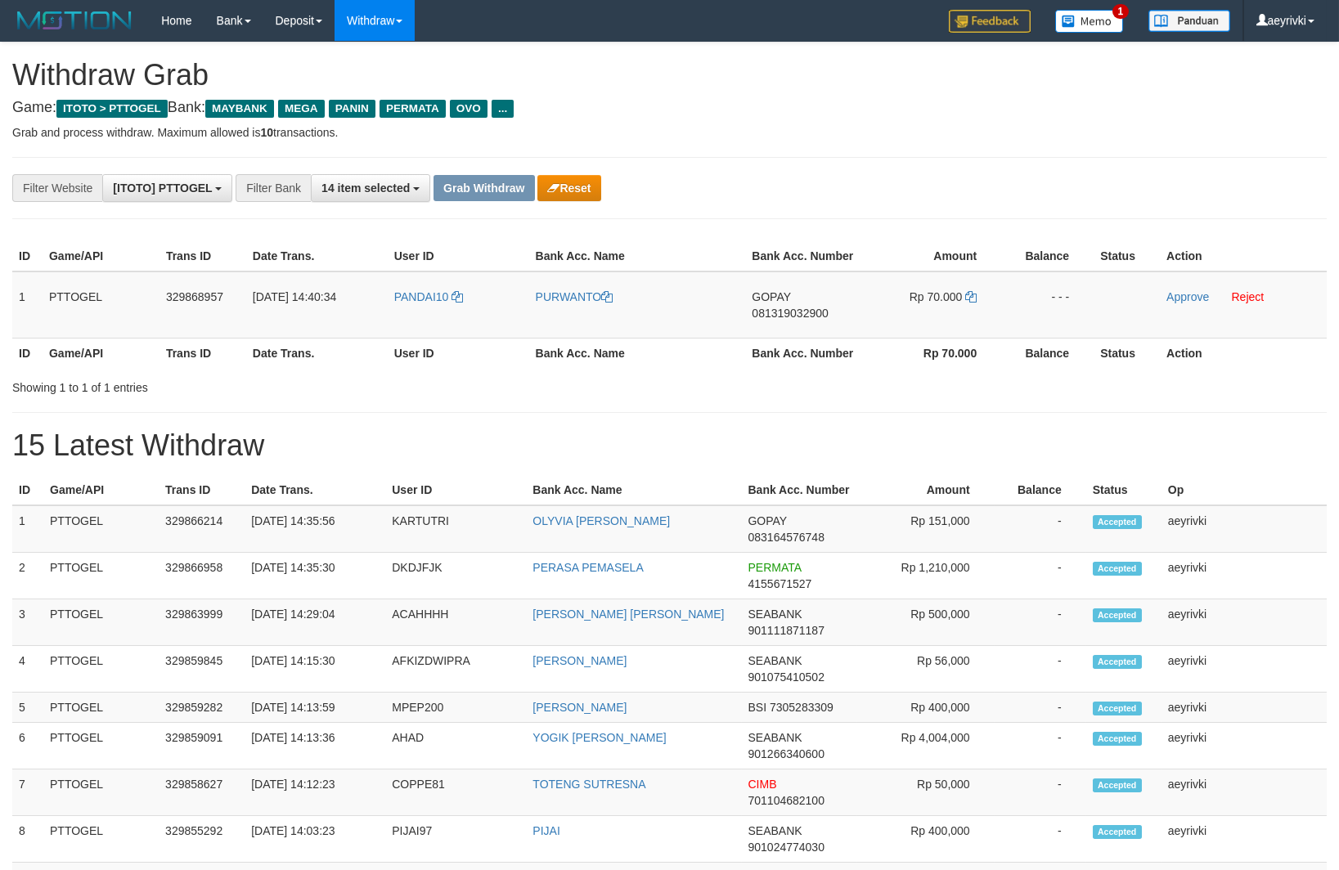
scroll to position [132, 0]
drag, startPoint x: 438, startPoint y: 322, endPoint x: 966, endPoint y: 305, distance: 528.6
click at [966, 305] on tr "1 PTTOGEL 329868957 [DATE] 14:40:34 PANDAI10 PURWANTO GOPAY 081319032900 Rp 70.…" at bounding box center [669, 305] width 1314 height 67
click at [809, 313] on span "081319032900" at bounding box center [790, 313] width 76 height 13
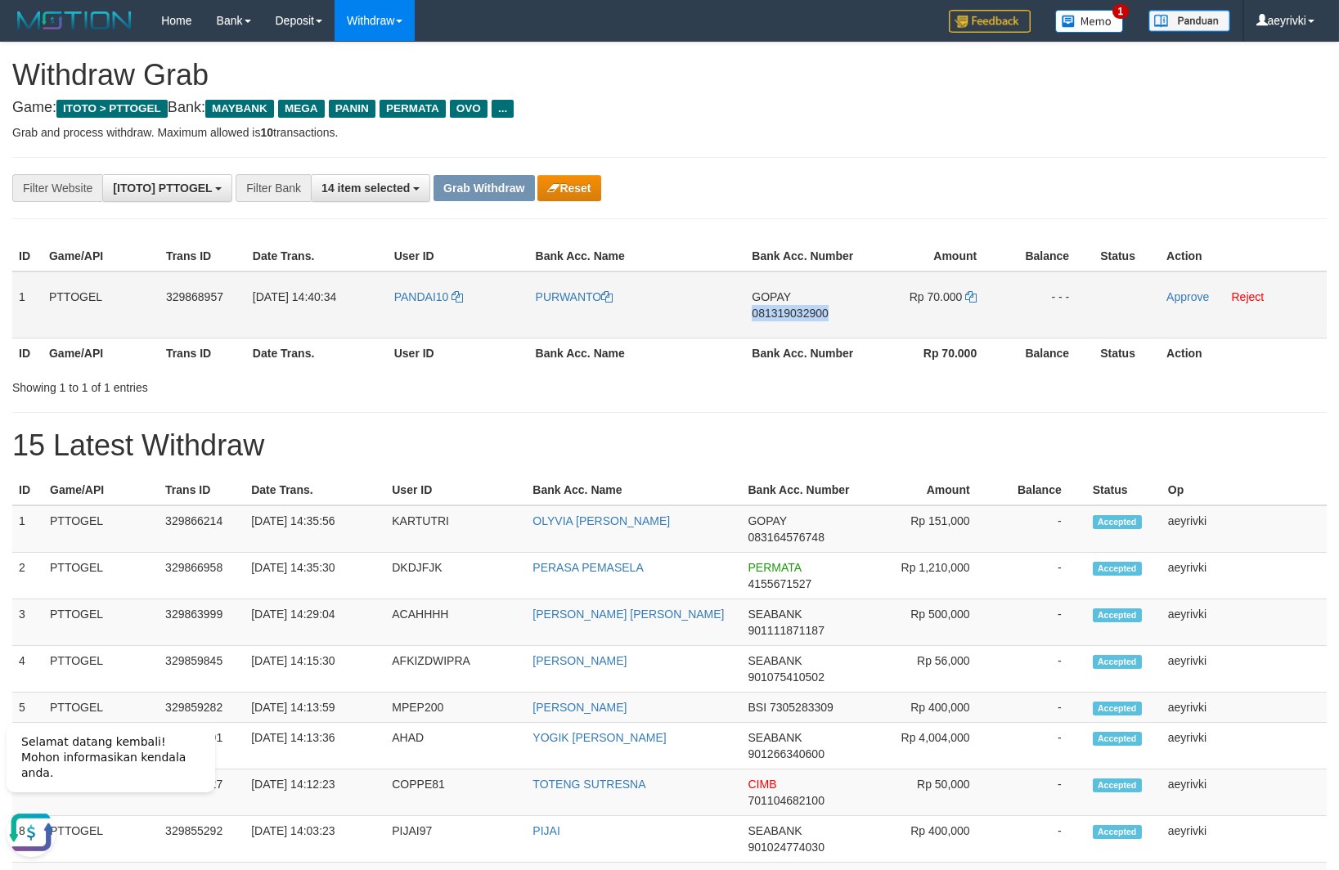
click at [809, 313] on span "081319032900" at bounding box center [790, 313] width 76 height 13
copy span "081319032900"
click at [784, 313] on span "081319032900" at bounding box center [790, 313] width 76 height 13
click at [792, 313] on span "081319032900" at bounding box center [790, 313] width 76 height 13
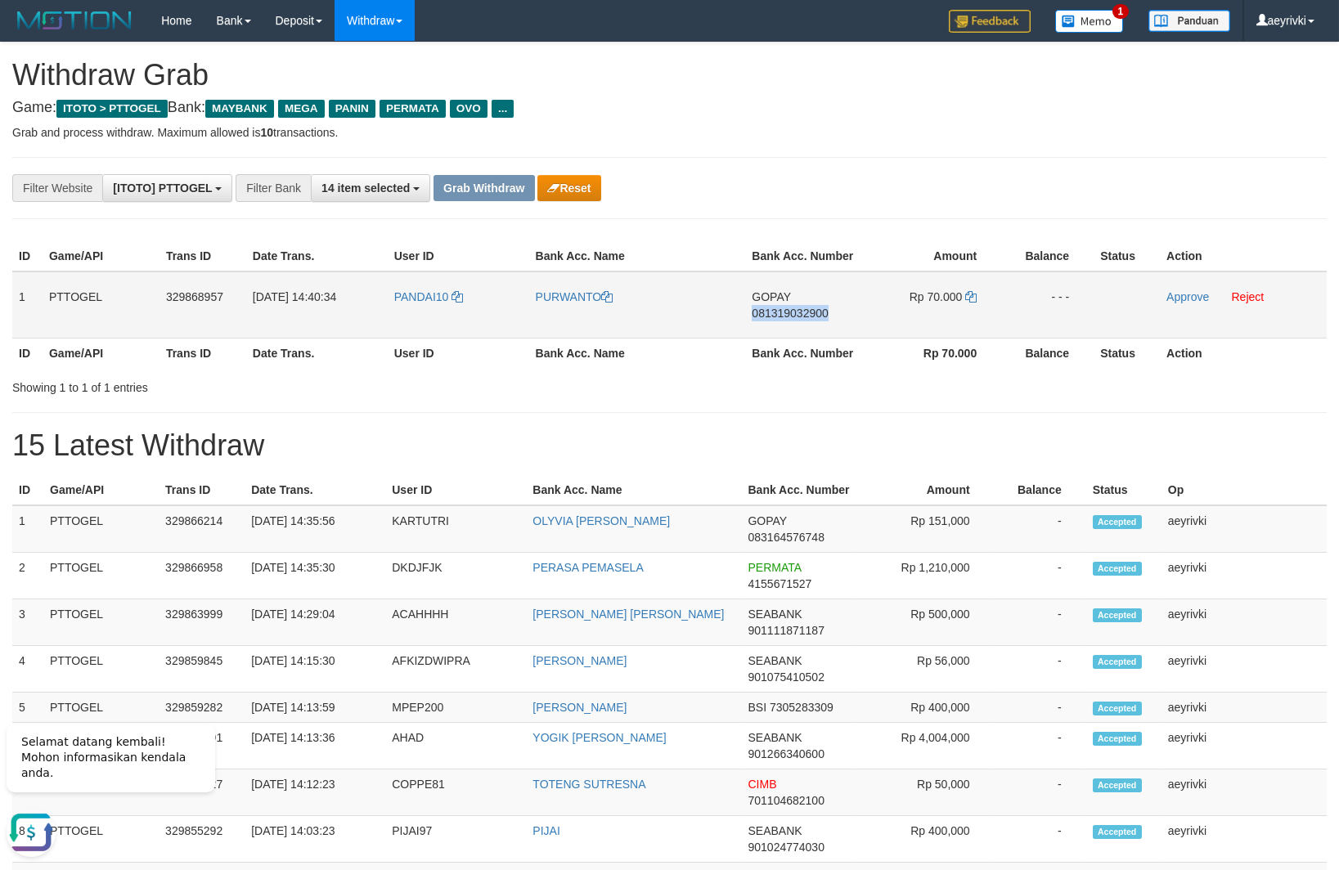
copy span "081319032900"
click at [973, 302] on icon at bounding box center [970, 296] width 11 height 11
drag, startPoint x: 445, startPoint y: 324, endPoint x: 941, endPoint y: 323, distance: 496.4
click at [941, 323] on tr "1 PTTOGEL 329868957 31/08/2025 14:40:34 PANDAI10 PURWANTO GOPAY 081319032900 Rp…" at bounding box center [669, 305] width 1314 height 67
copy tr
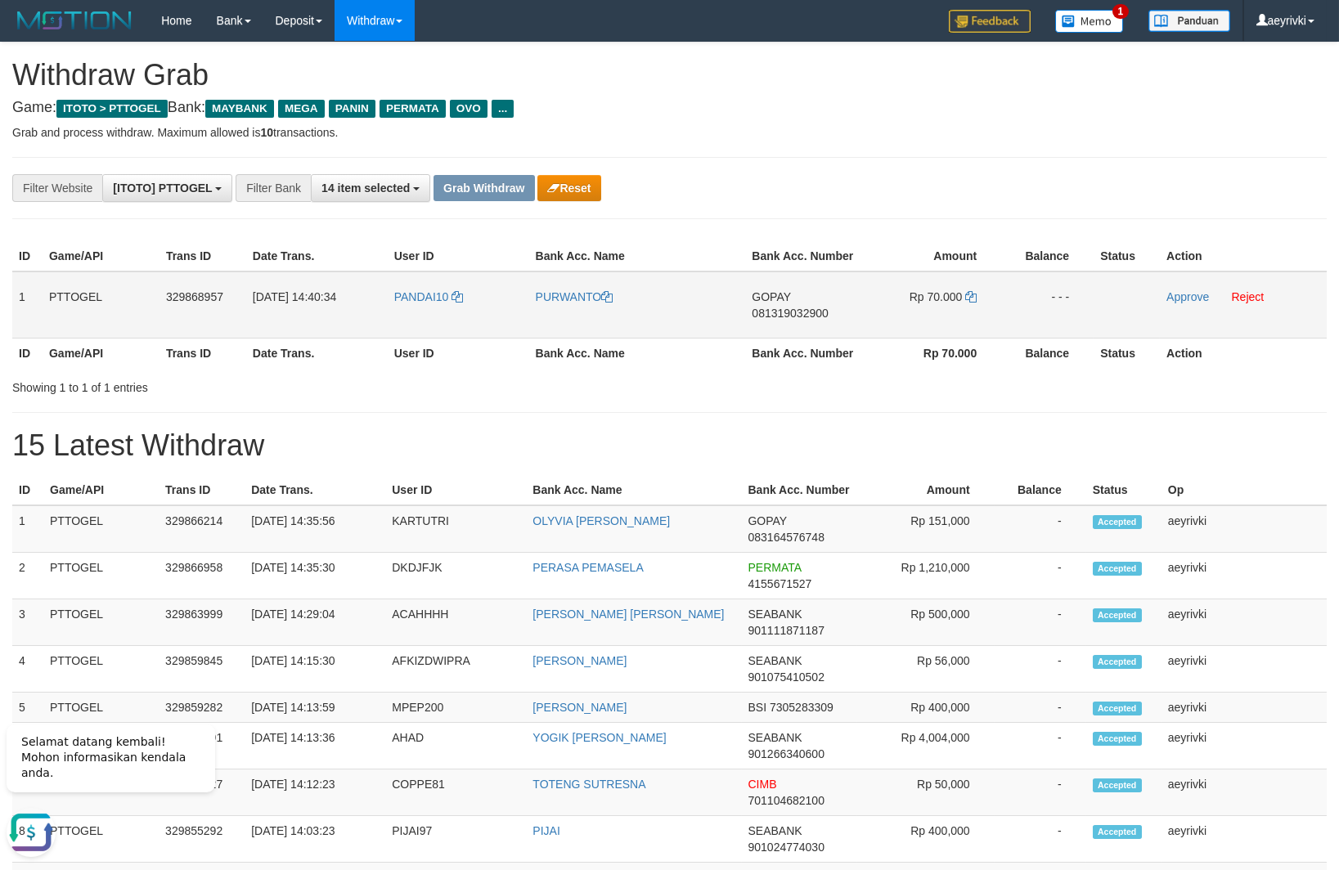
click at [1181, 305] on td "Approve Reject" at bounding box center [1243, 305] width 167 height 67
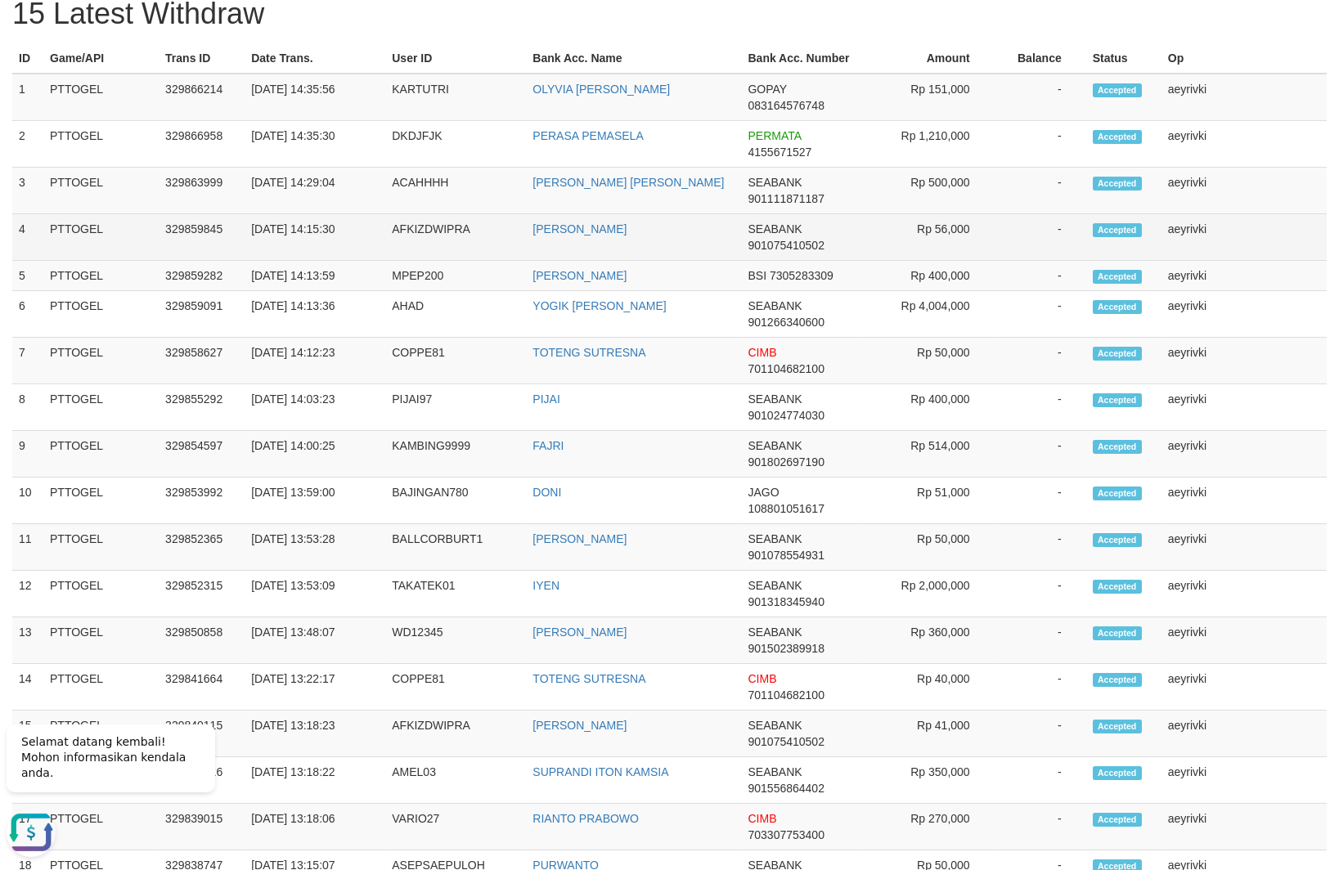
scroll to position [139, 0]
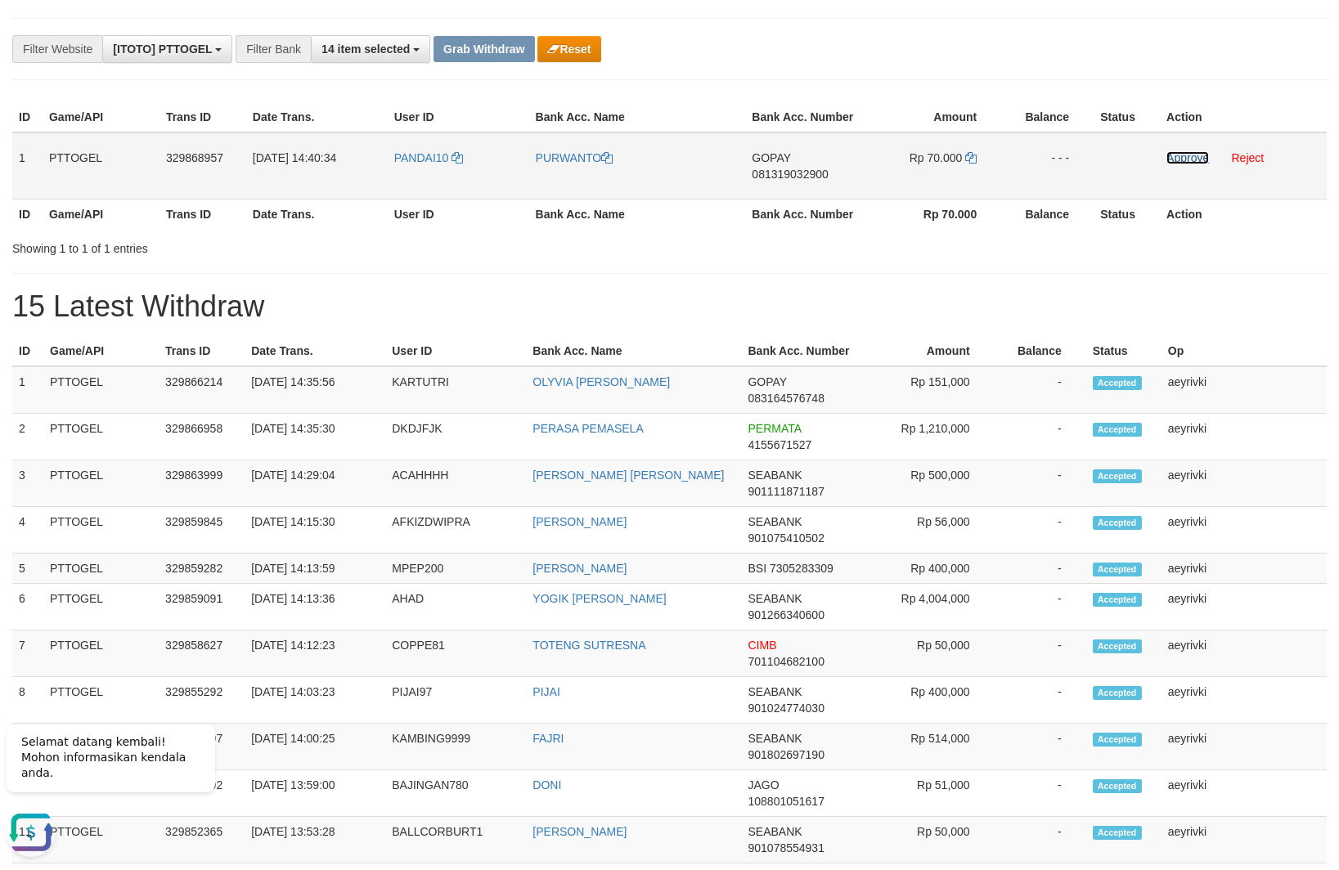
click at [1180, 152] on link "Approve" at bounding box center [1187, 157] width 43 height 13
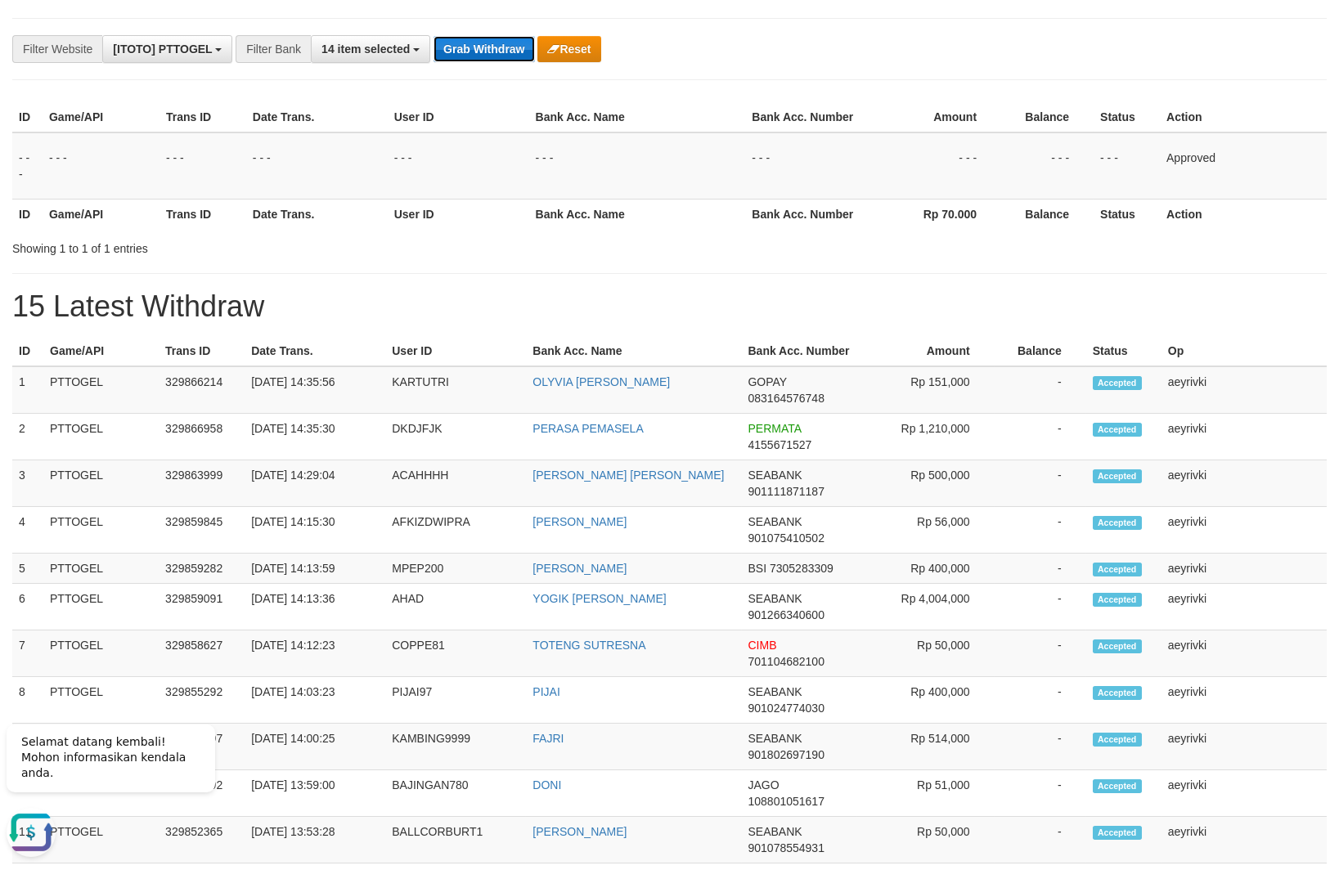
click at [473, 45] on button "Grab Withdraw" at bounding box center [483, 49] width 101 height 26
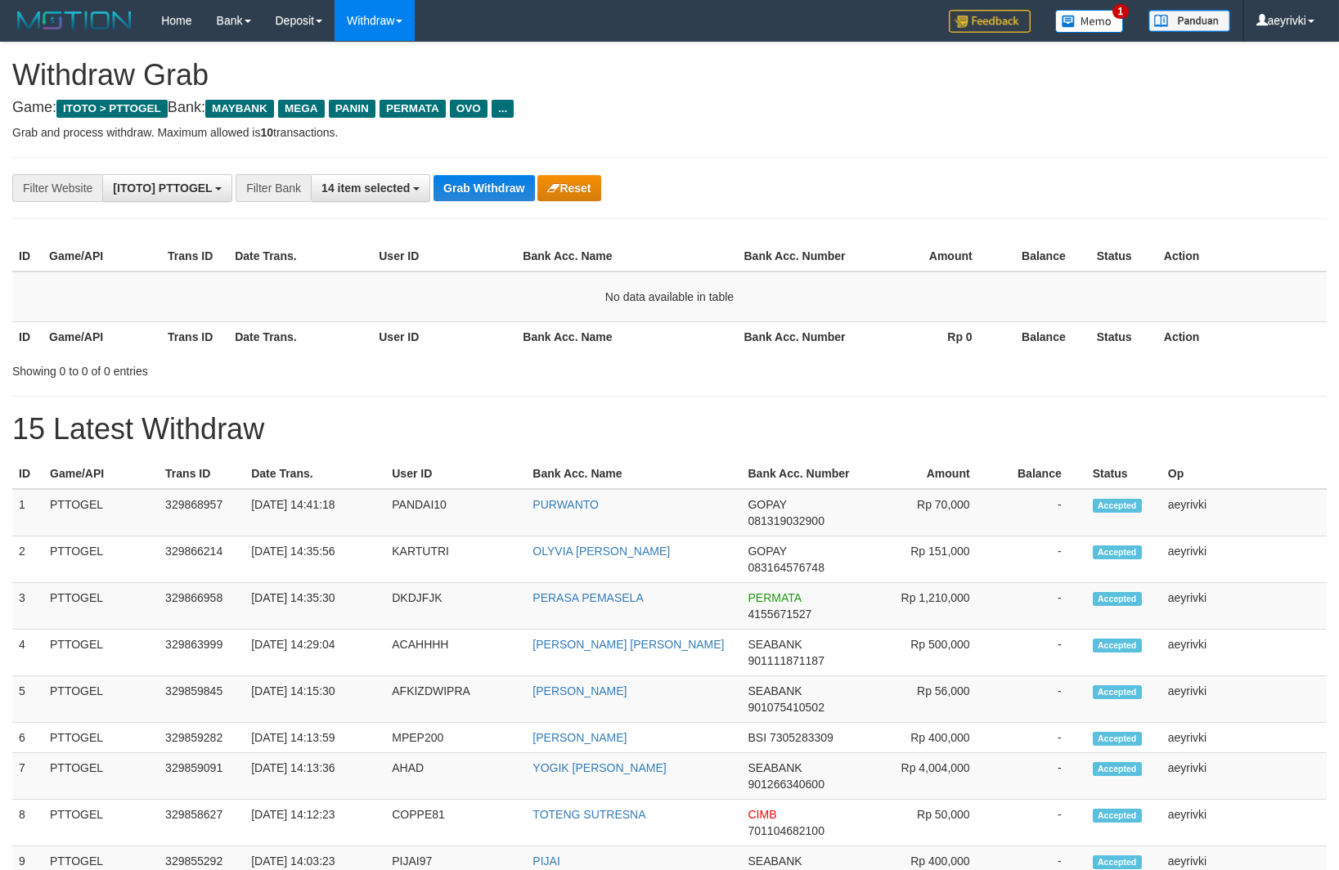
scroll to position [132, 0]
click at [451, 431] on h1 "15 Latest Withdraw" at bounding box center [669, 429] width 1314 height 33
click at [496, 177] on button "Grab Withdraw" at bounding box center [483, 188] width 101 height 26
click at [451, 173] on div "**********" at bounding box center [669, 870] width 1339 height 1654
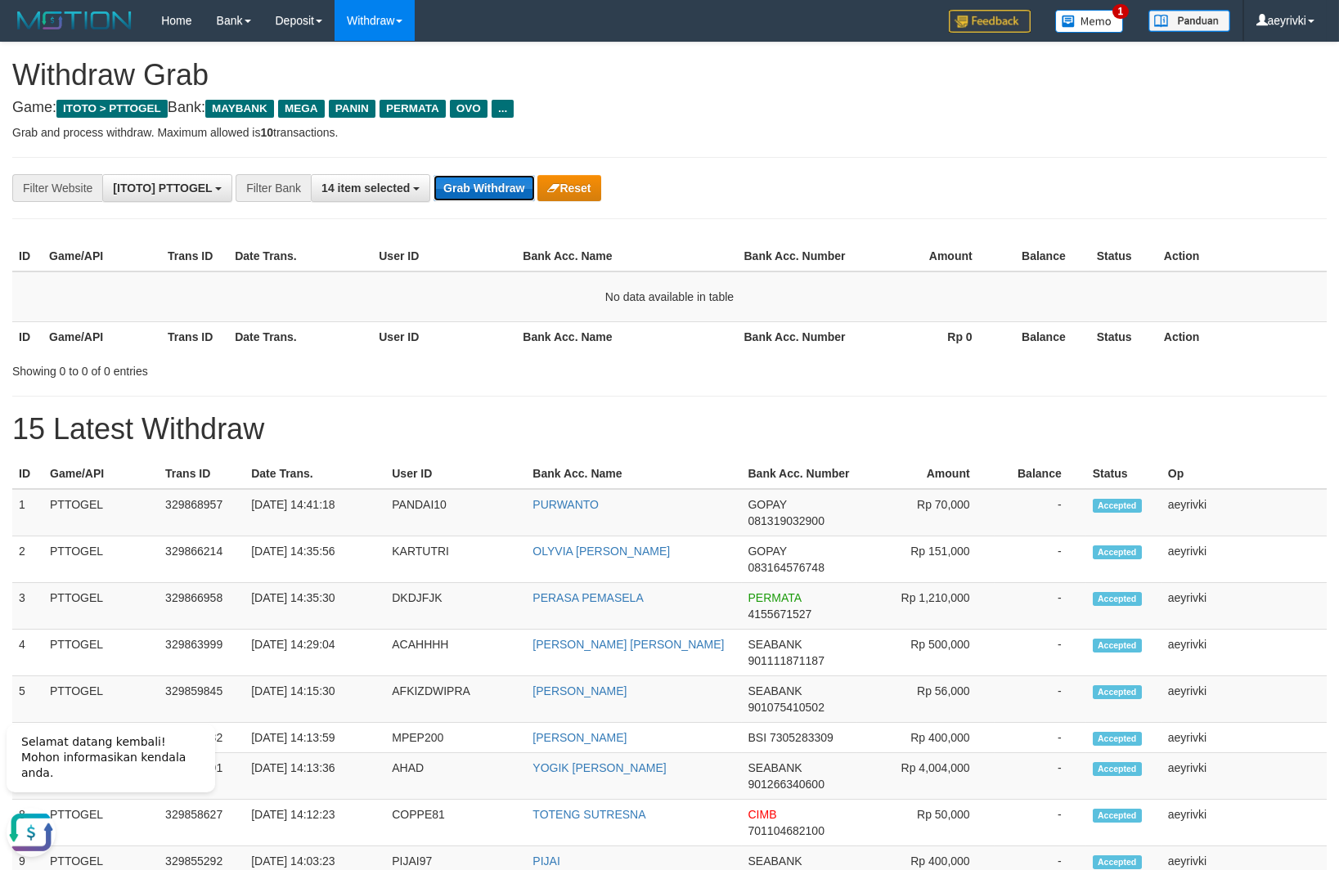
click at [445, 182] on button "Grab Withdraw" at bounding box center [483, 188] width 101 height 26
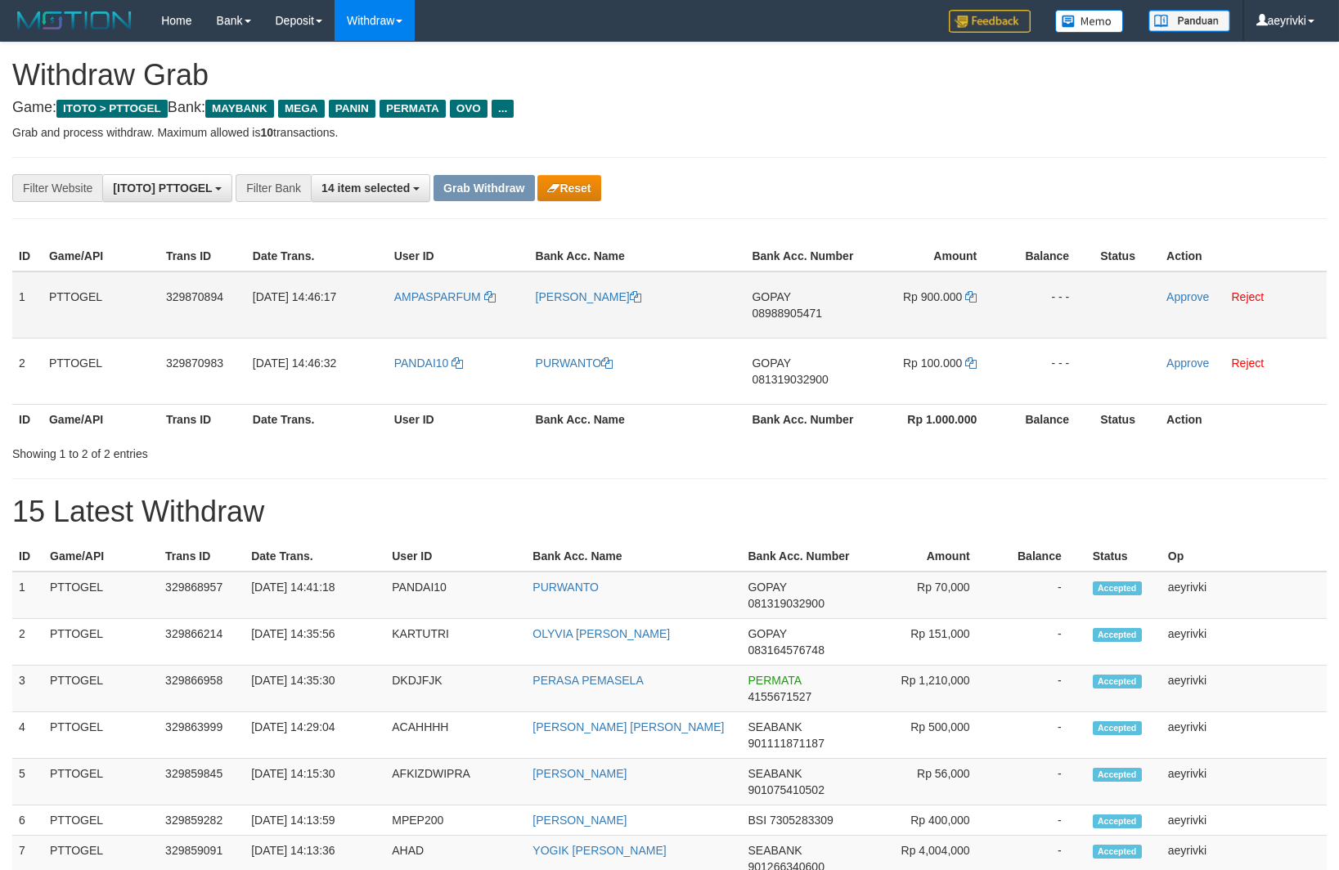
scroll to position [132, 0]
drag, startPoint x: 447, startPoint y: 316, endPoint x: 905, endPoint y: 415, distance: 469.3
click at [905, 415] on table "ID Game/API Trans ID Date Trans. User ID Bank Acc. Name Bank Acc. Number Amount…" at bounding box center [669, 337] width 1314 height 193
drag, startPoint x: 574, startPoint y: 527, endPoint x: 651, endPoint y: 428, distance: 125.9
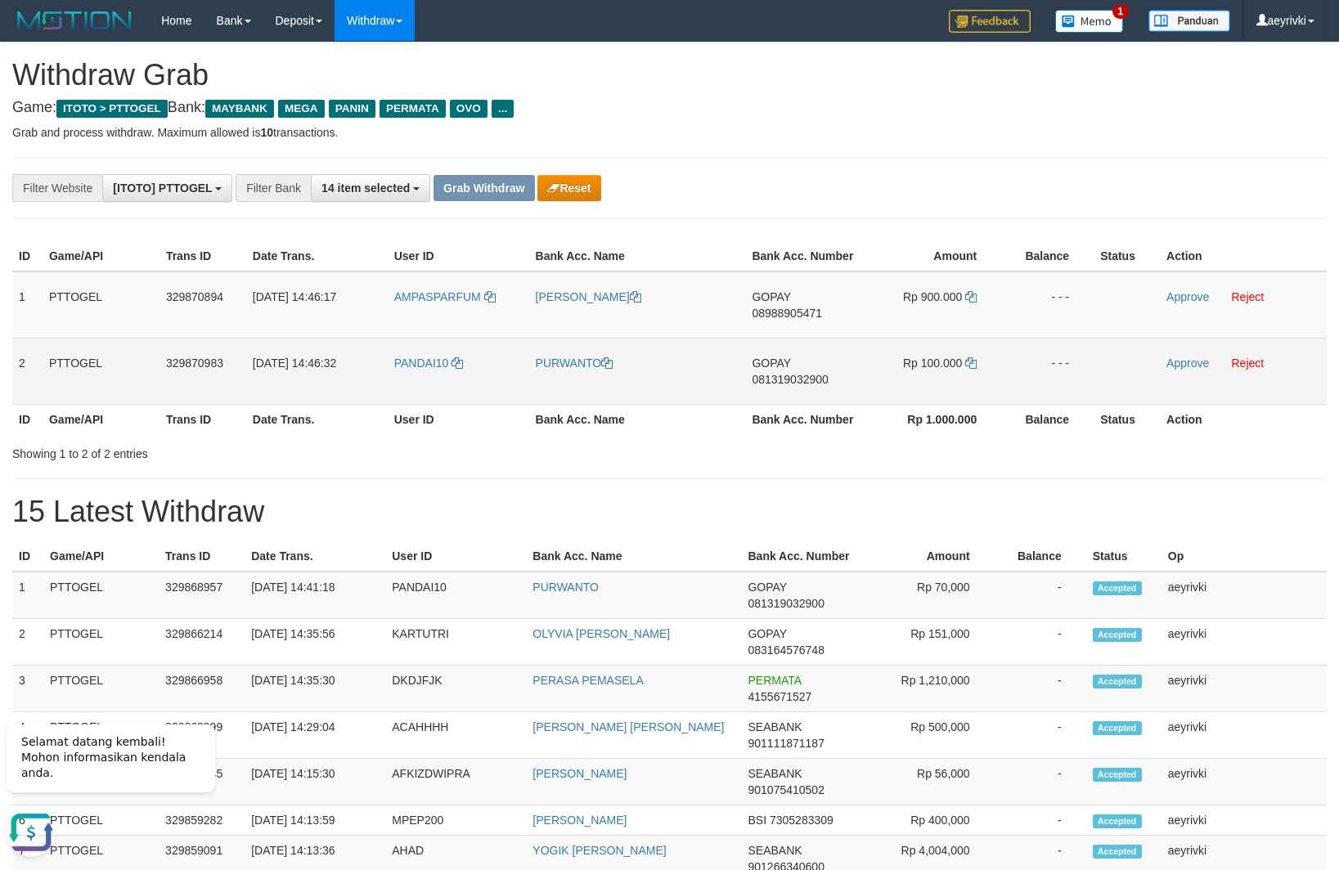
scroll to position [0, 0]
drag, startPoint x: 420, startPoint y: 319, endPoint x: 1047, endPoint y: 369, distance: 629.2
click at [1047, 369] on tbody "1 PTTOGEL 329870894 31/08/2025 14:46:17 AMPASPARFUM MOHAMAD REZA SAMADE GOPAY 0…" at bounding box center [669, 338] width 1314 height 133
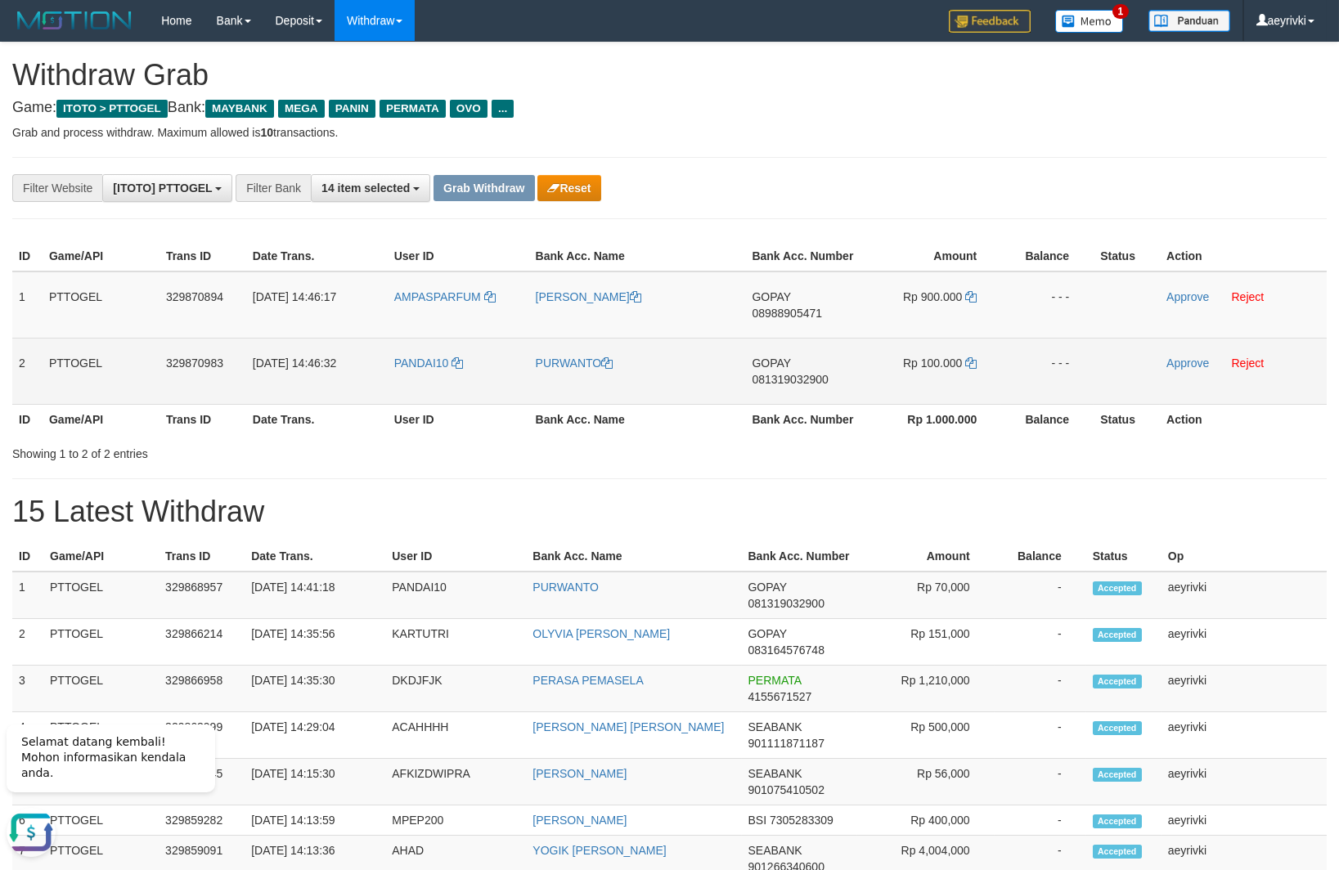
drag, startPoint x: 648, startPoint y: 357, endPoint x: 670, endPoint y: 359, distance: 21.4
click at [734, 357] on tr "2 PTTOGEL 329870983 31/08/2025 14:46:32 PANDAI10 PURWANTO GOPAY 081319032900 Rp…" at bounding box center [669, 371] width 1314 height 66
click at [476, 344] on td "PANDAI10" at bounding box center [458, 371] width 141 height 66
drag, startPoint x: 451, startPoint y: 313, endPoint x: 930, endPoint y: 362, distance: 481.7
click at [930, 362] on tbody "1 PTTOGEL 329870894 31/08/2025 14:46:17 AMPASPARFUM MOHAMAD REZA SAMADE GOPAY 0…" at bounding box center [669, 338] width 1314 height 133
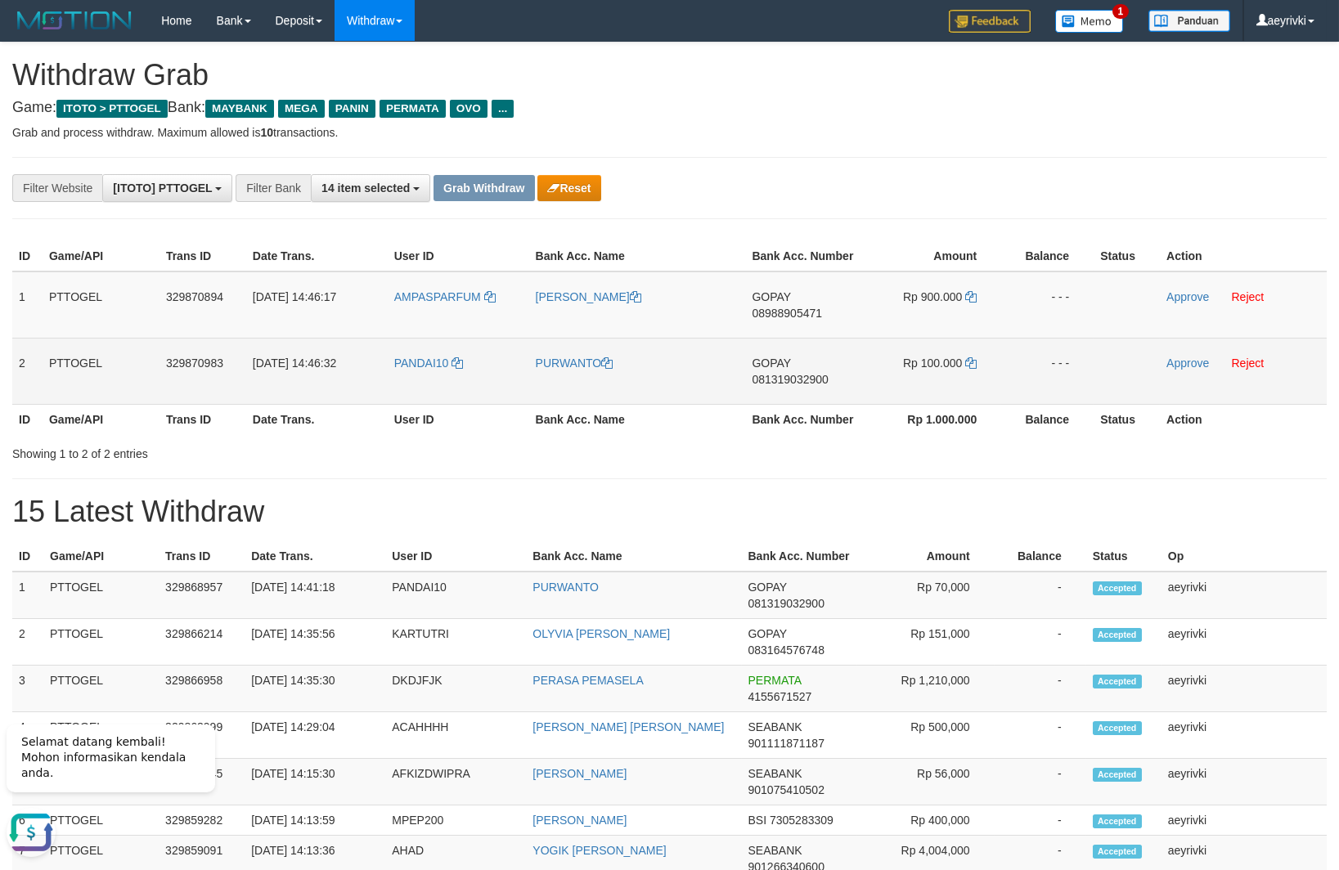
copy tr
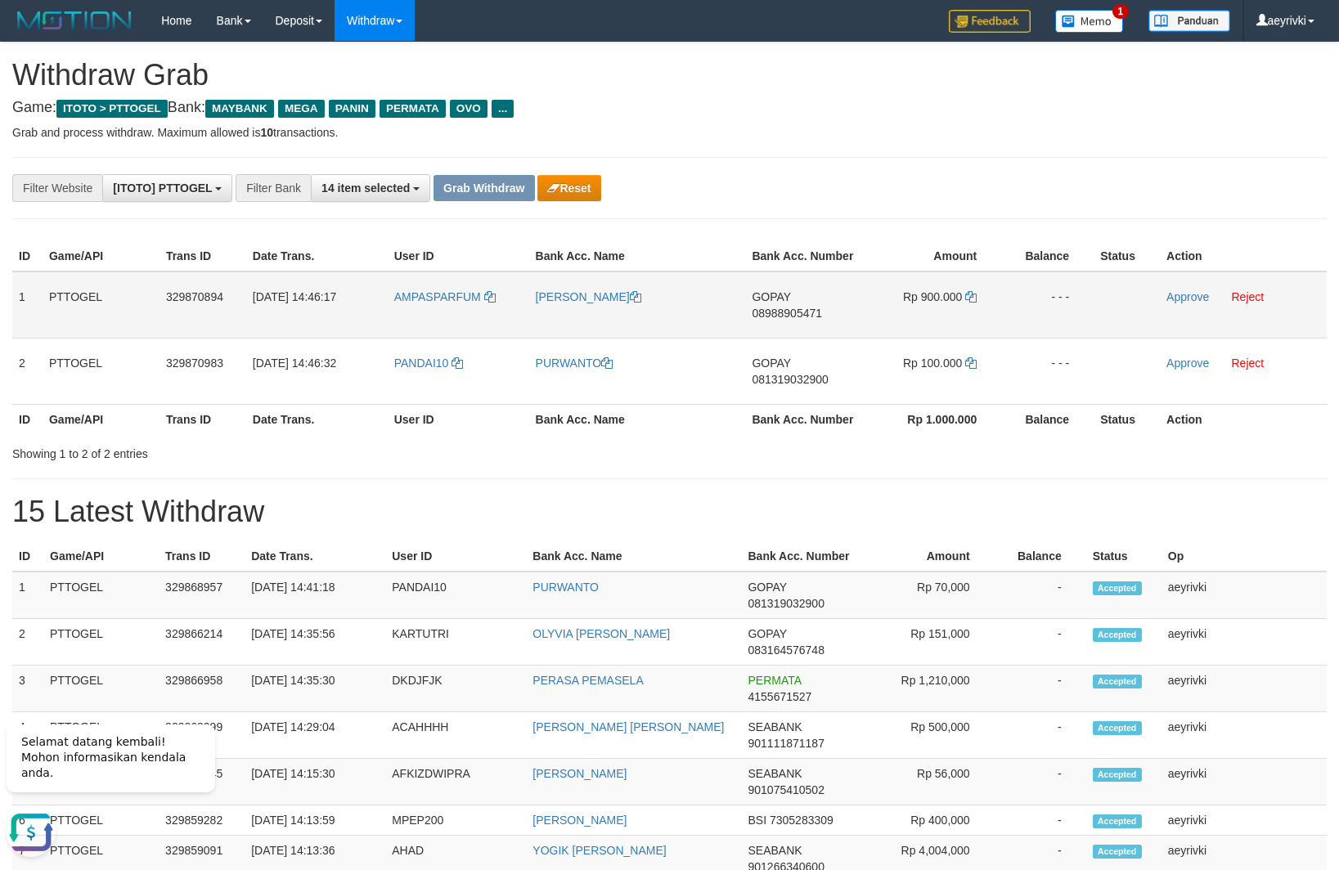
click at [780, 312] on span "08988905471" at bounding box center [787, 313] width 70 height 13
copy tr
click at [780, 312] on span "08988905471" at bounding box center [787, 313] width 70 height 13
copy span "08988905471"
click at [801, 307] on span "08988905471" at bounding box center [787, 313] width 70 height 13
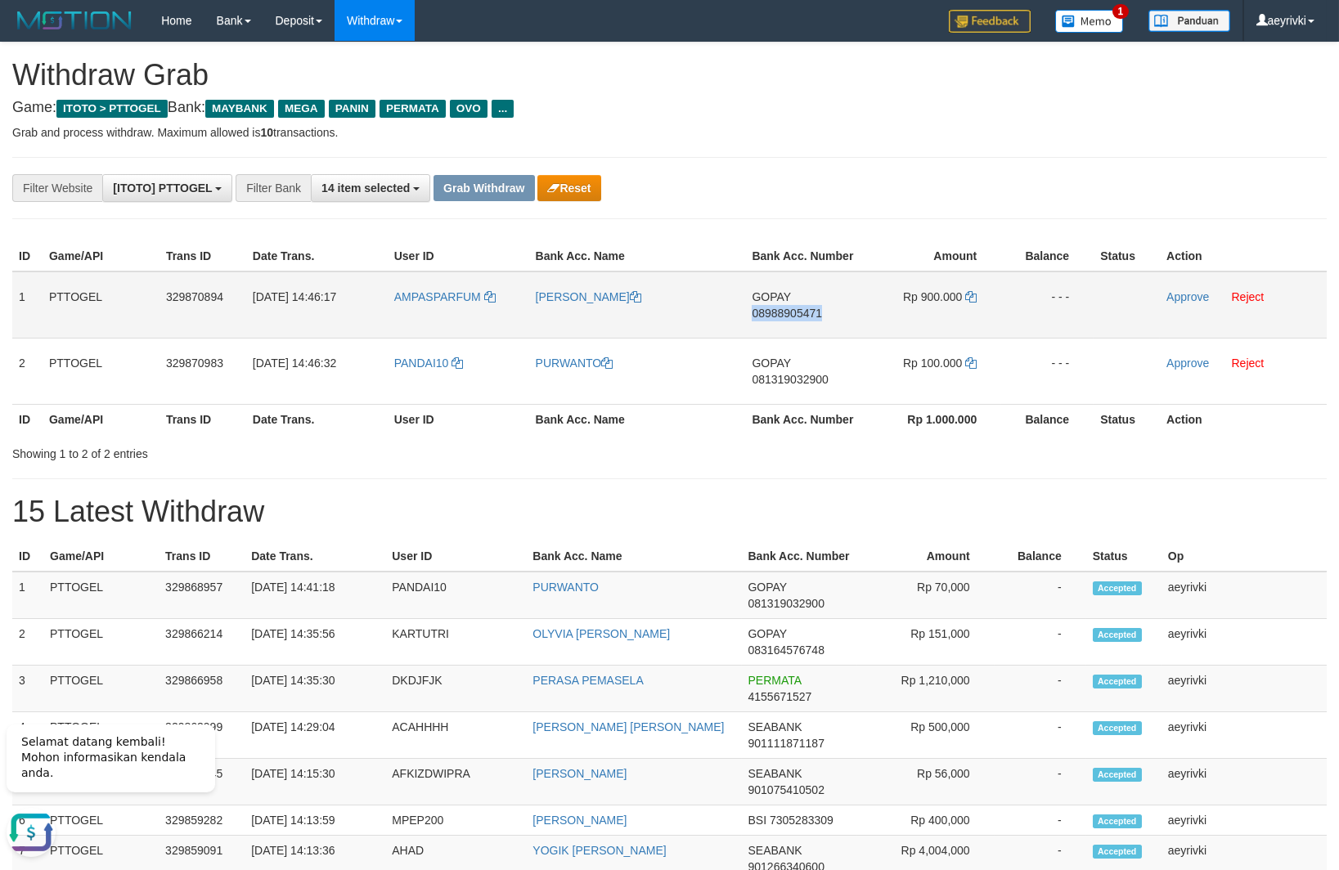
click at [801, 307] on span "08988905471" at bounding box center [787, 313] width 70 height 13
copy span "08988905471"
click at [971, 290] on td "Rp 900.000" at bounding box center [931, 305] width 139 height 67
click at [970, 295] on icon at bounding box center [970, 296] width 11 height 11
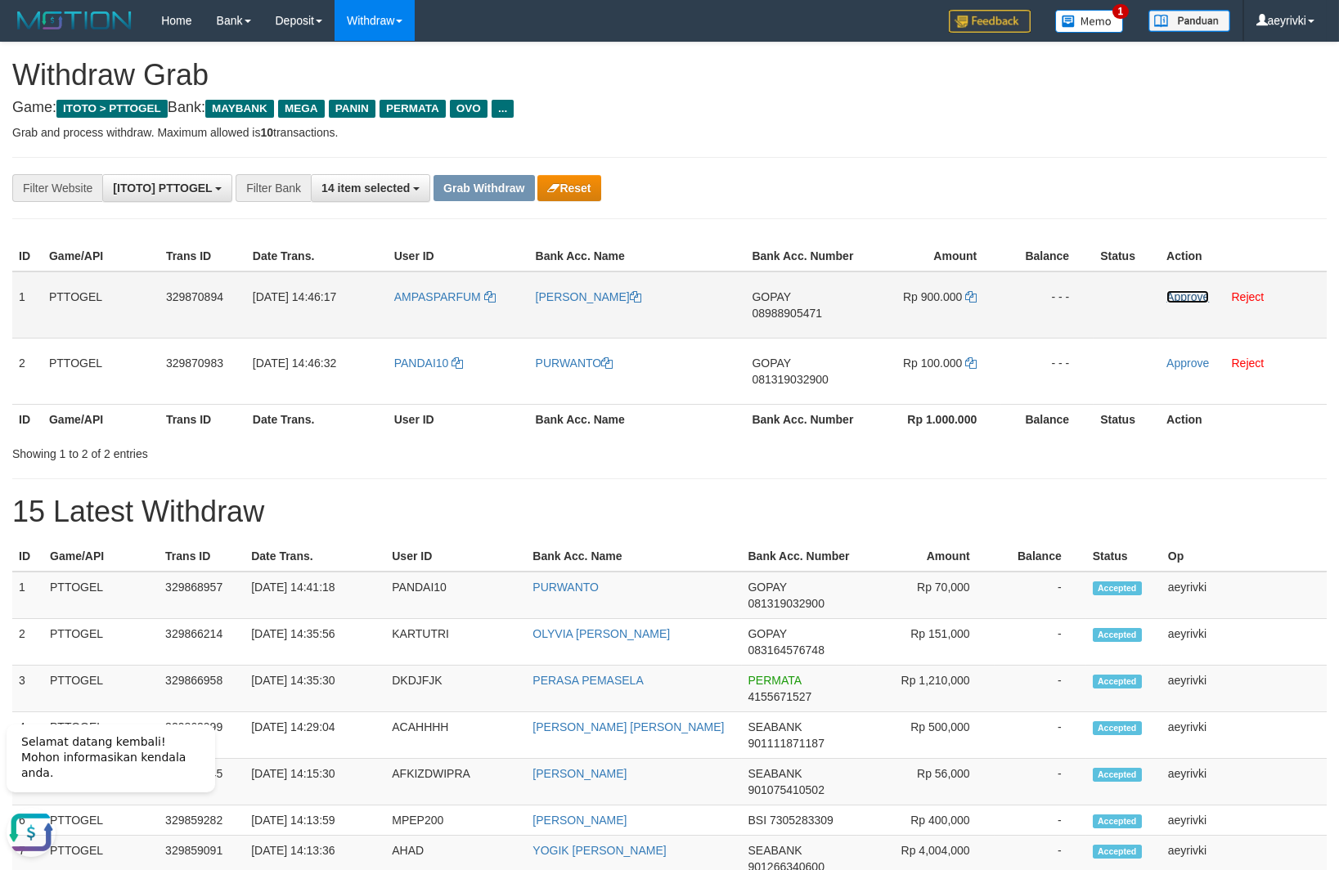
click at [1190, 295] on link "Approve" at bounding box center [1187, 296] width 43 height 13
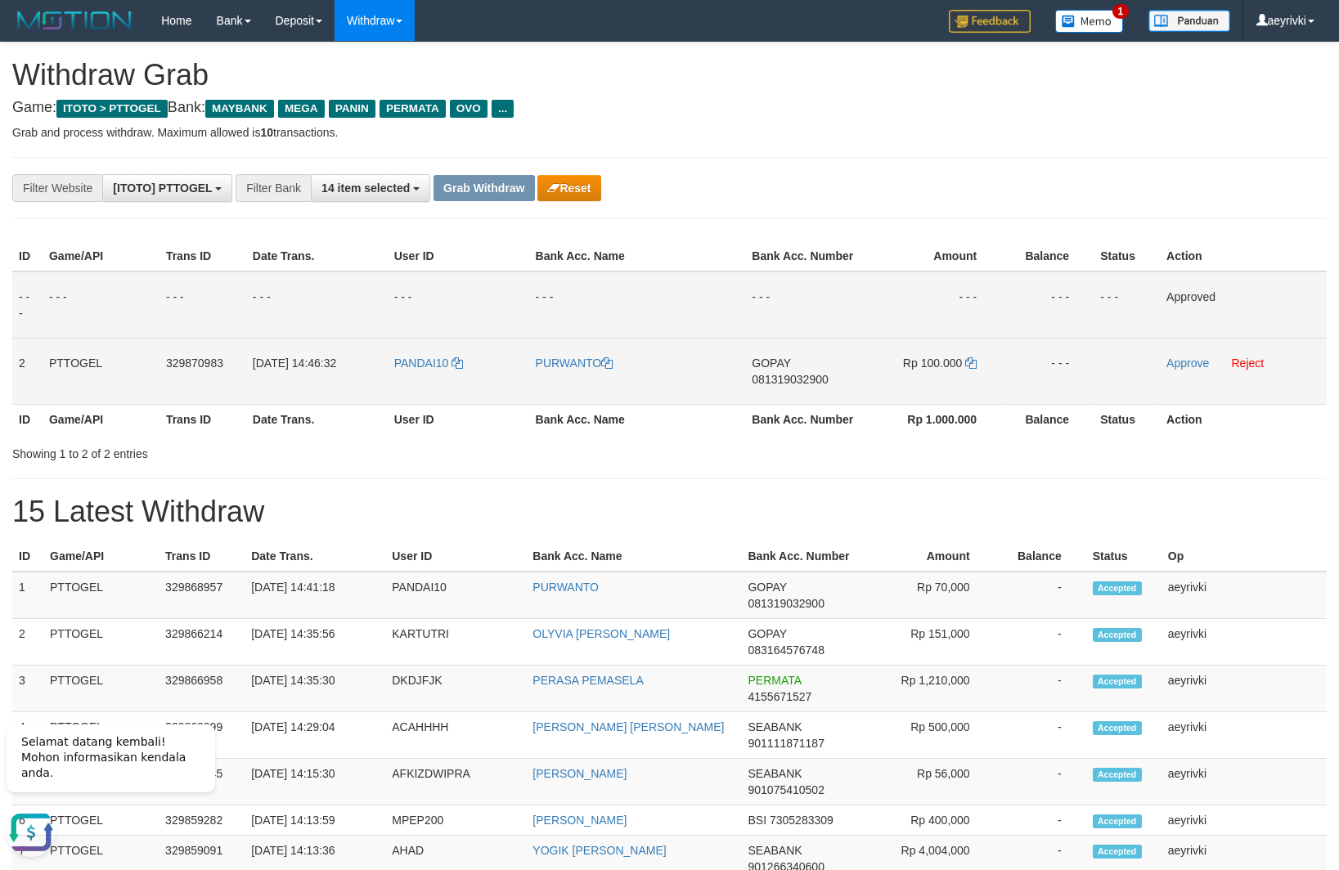
click at [780, 378] on span "081319032900" at bounding box center [790, 379] width 76 height 13
copy span "081319032900"
click at [792, 381] on span "081319032900" at bounding box center [790, 379] width 76 height 13
click at [793, 380] on span "081319032900" at bounding box center [790, 379] width 76 height 13
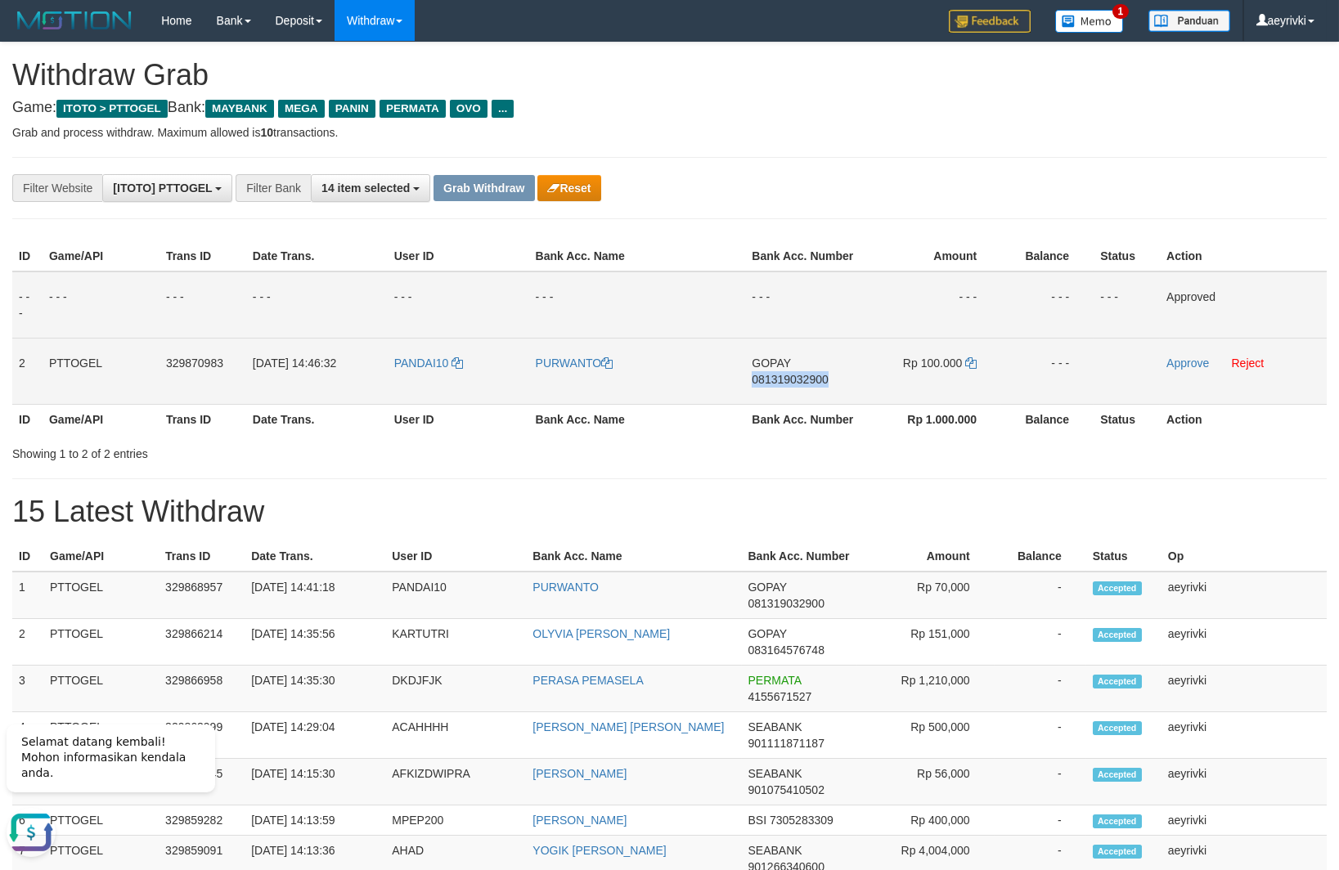
copy span "081319032900"
click at [974, 365] on icon at bounding box center [970, 362] width 11 height 11
click at [1181, 357] on td "Approve Reject" at bounding box center [1243, 371] width 167 height 66
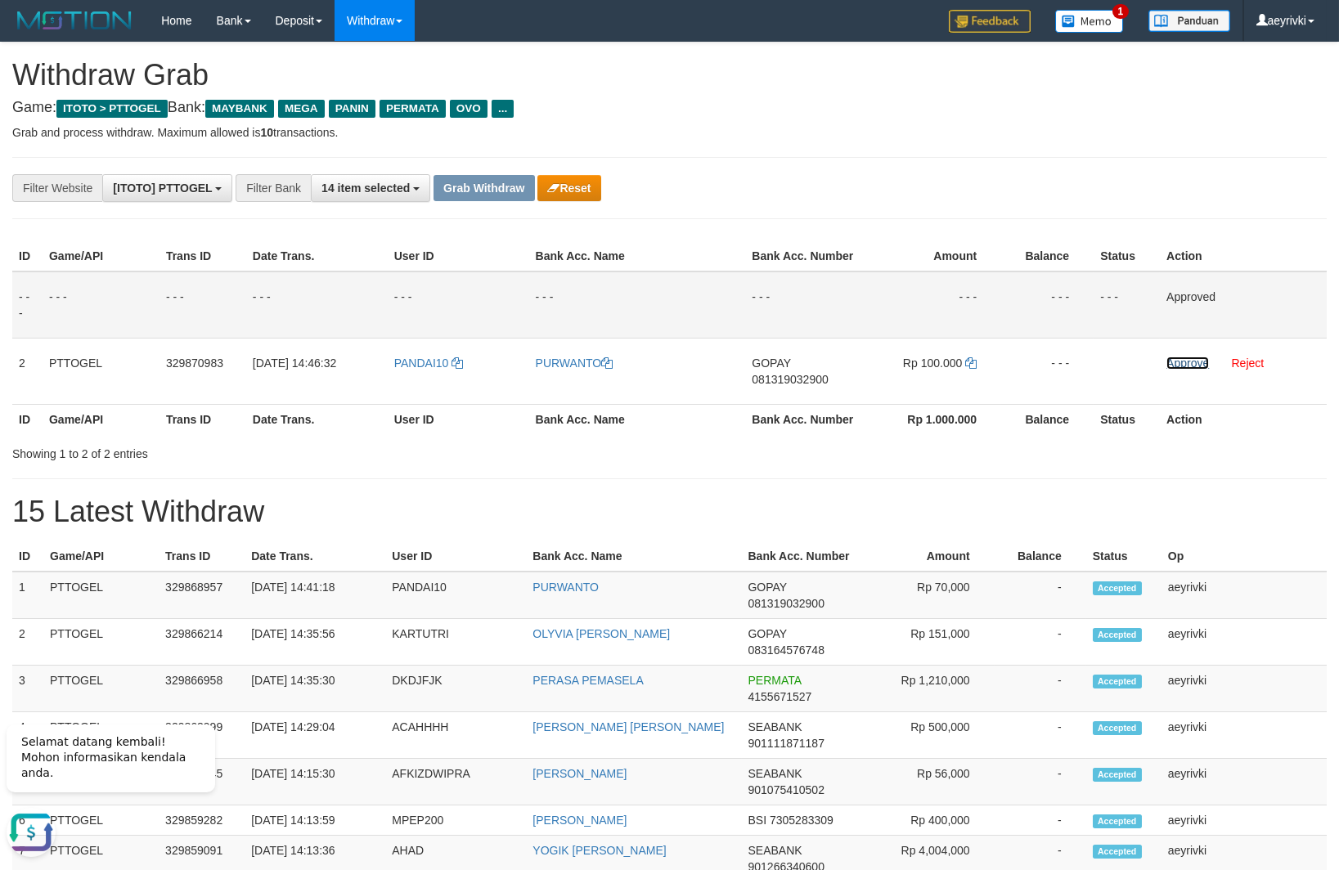
drag, startPoint x: 1183, startPoint y: 361, endPoint x: 733, endPoint y: 517, distance: 475.9
click at [1183, 358] on link "Approve" at bounding box center [1187, 363] width 43 height 13
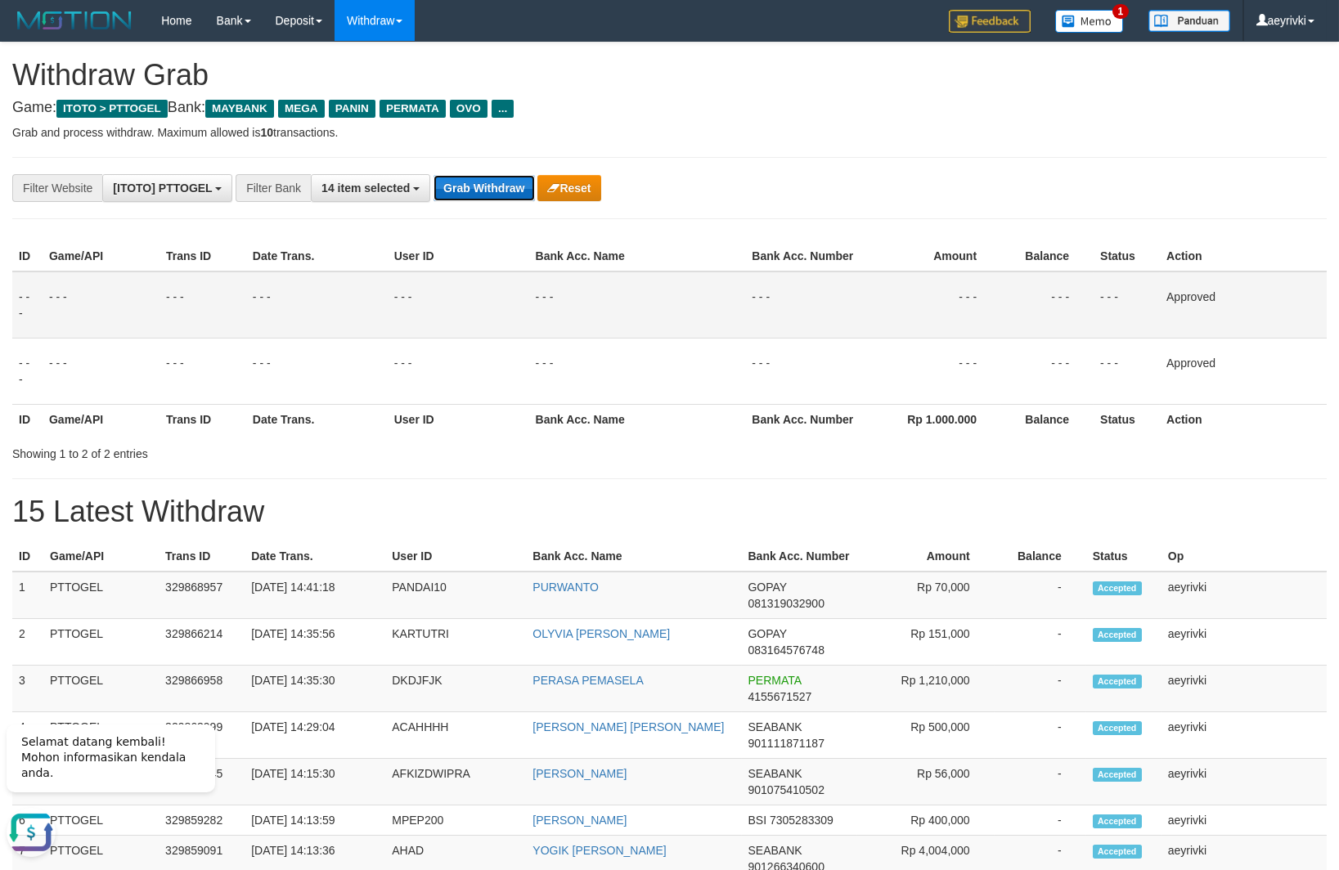
click at [526, 198] on button "Grab Withdraw" at bounding box center [483, 188] width 101 height 26
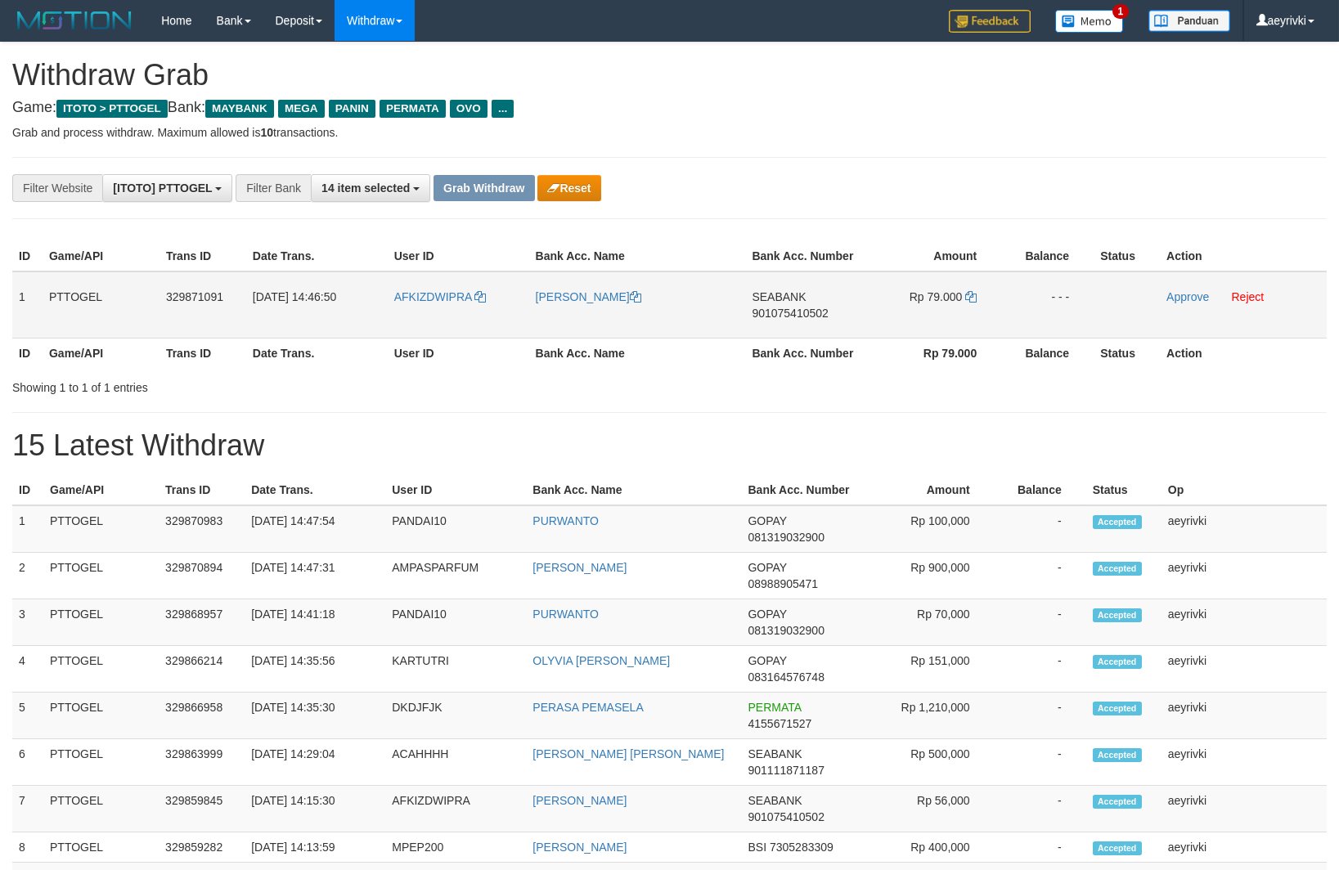
scroll to position [132, 0]
drag, startPoint x: 445, startPoint y: 320, endPoint x: 913, endPoint y: 302, distance: 468.1
click at [913, 302] on tr "1 PTTOGEL 329871091 31/08/2025 14:46:50 AFKIZDWIPRA DEDI IRAWAN SEABANK 9010754…" at bounding box center [669, 305] width 1314 height 67
click at [803, 318] on span "901075410502" at bounding box center [790, 313] width 76 height 13
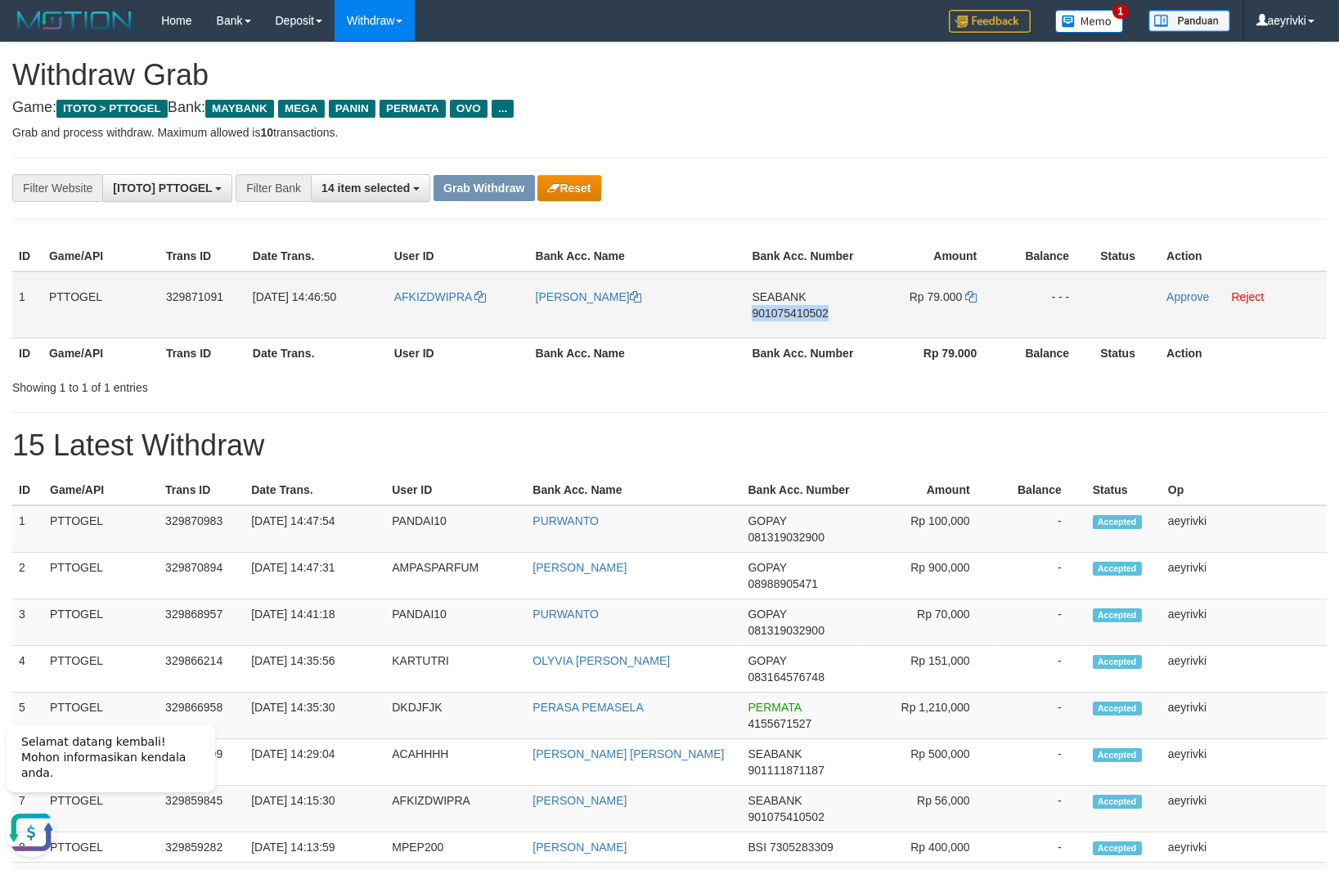
click at [803, 318] on span "901075410502" at bounding box center [790, 313] width 76 height 13
copy span "901075410502"
click at [784, 315] on span "901075410502" at bounding box center [790, 313] width 76 height 13
copy span "901075410502"
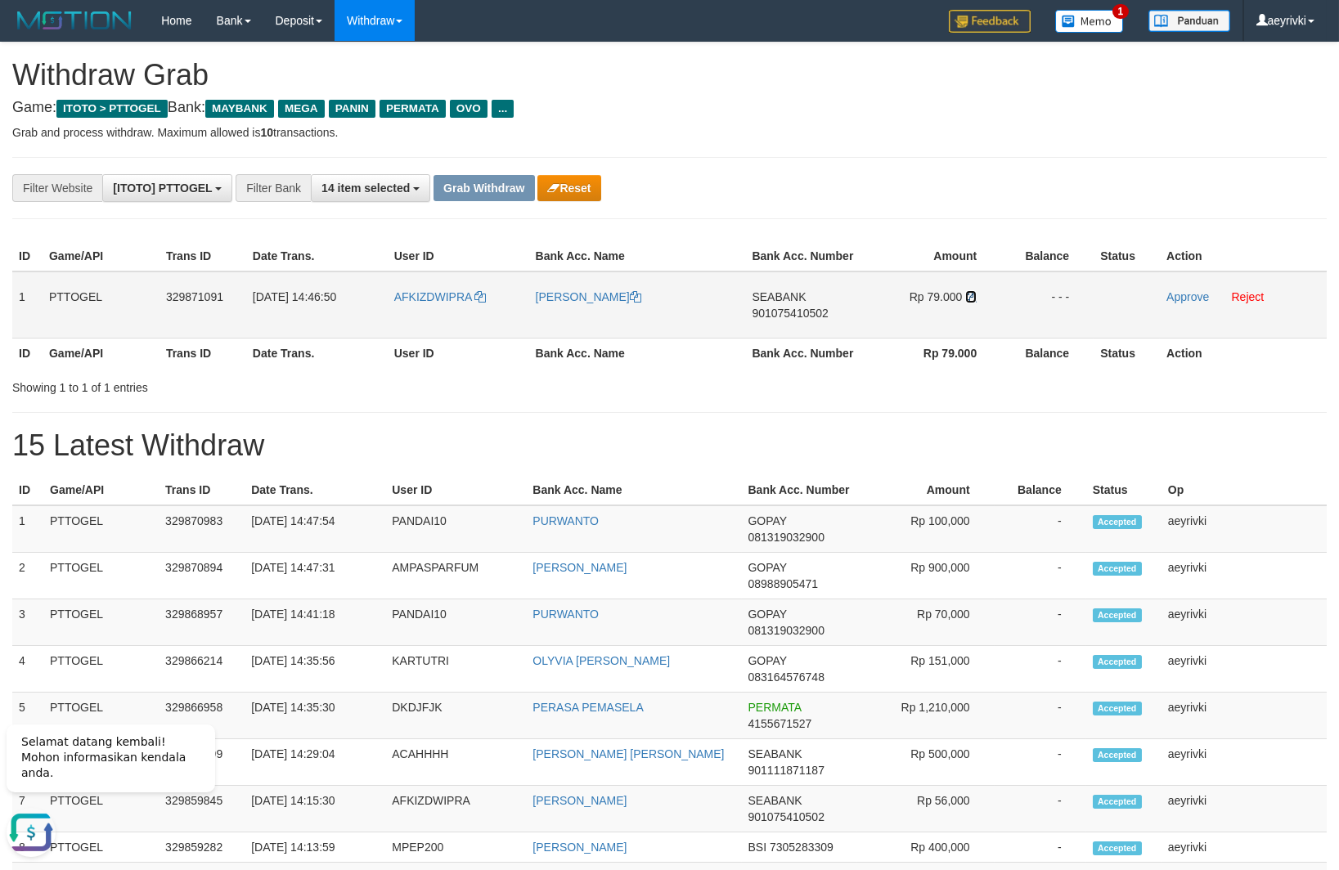
click at [976, 298] on icon at bounding box center [970, 296] width 11 height 11
click at [1193, 298] on link "Approve" at bounding box center [1187, 296] width 43 height 13
drag, startPoint x: 597, startPoint y: 385, endPoint x: 604, endPoint y: 397, distance: 13.2
click at [601, 393] on div "Showing 1 to 1 of 1 entries" at bounding box center [669, 384] width 1339 height 23
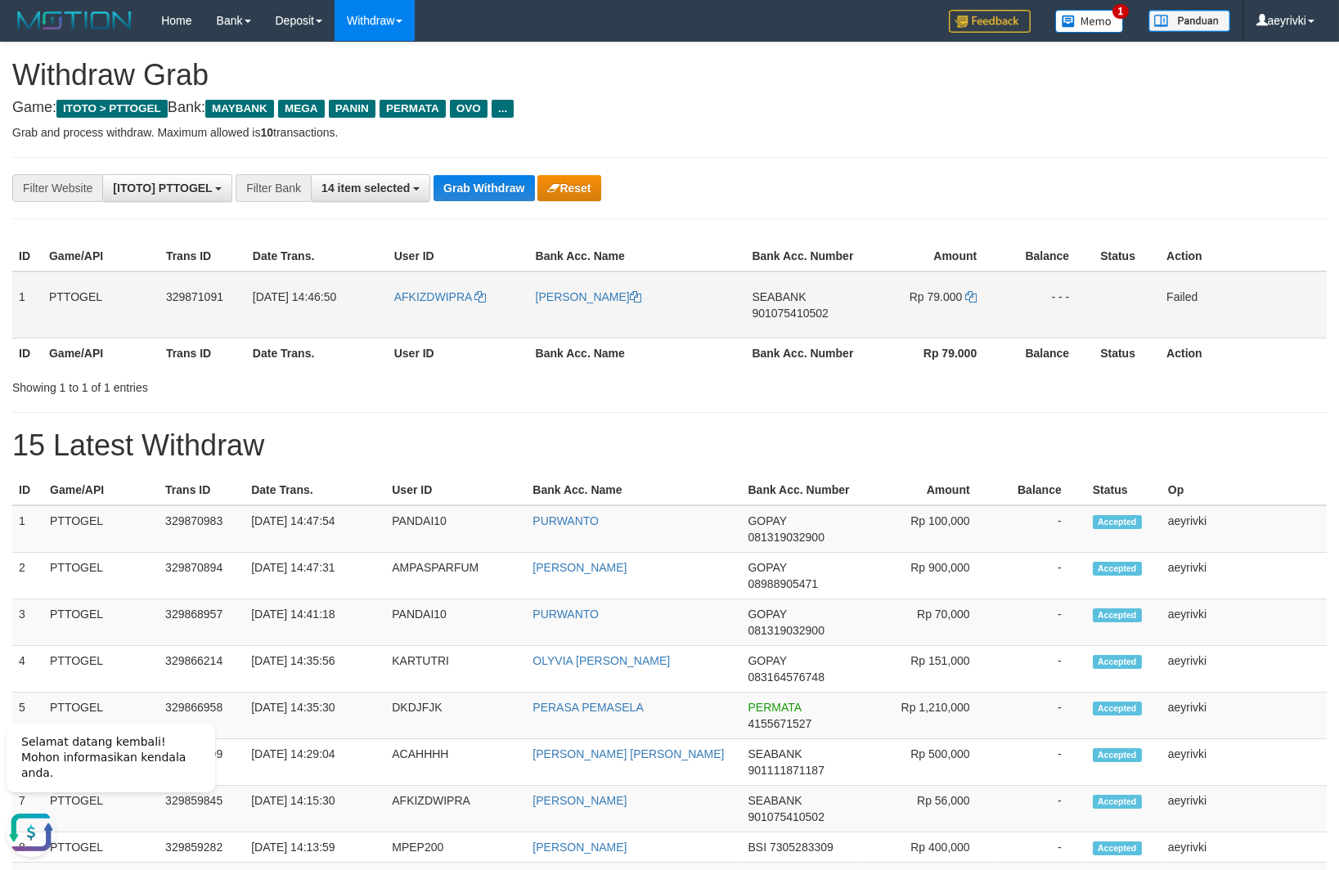
click at [413, 316] on td "AFKIZDWIPRA" at bounding box center [458, 305] width 141 height 67
copy link "AFKIZDWIPRA"
click at [753, 229] on div "**********" at bounding box center [669, 878] width 1339 height 1670
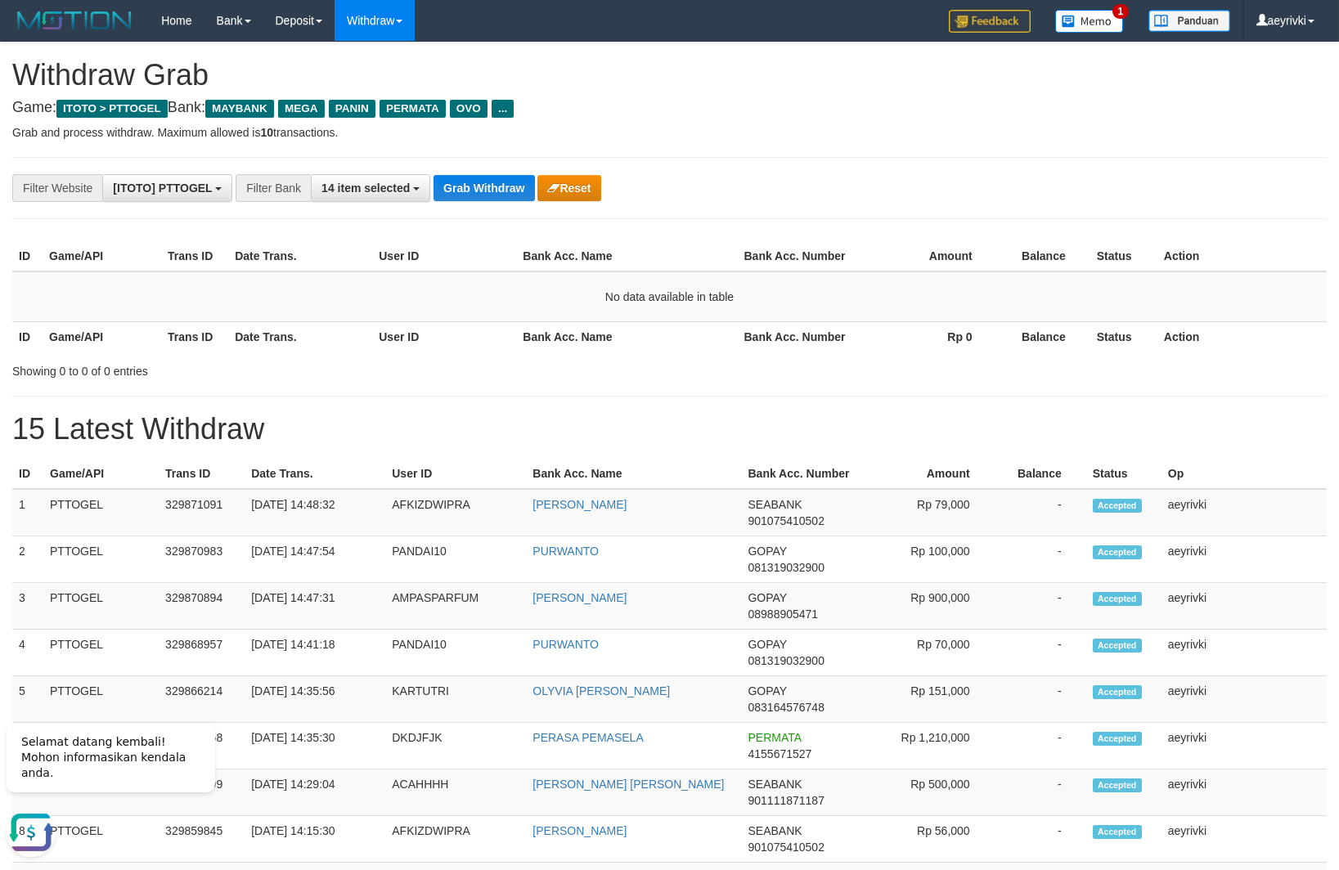
click at [642, 366] on div "Showing 0 to 0 of 0 entries" at bounding box center [669, 368] width 1339 height 23
click at [502, 189] on button "Grab Withdraw" at bounding box center [483, 188] width 101 height 26
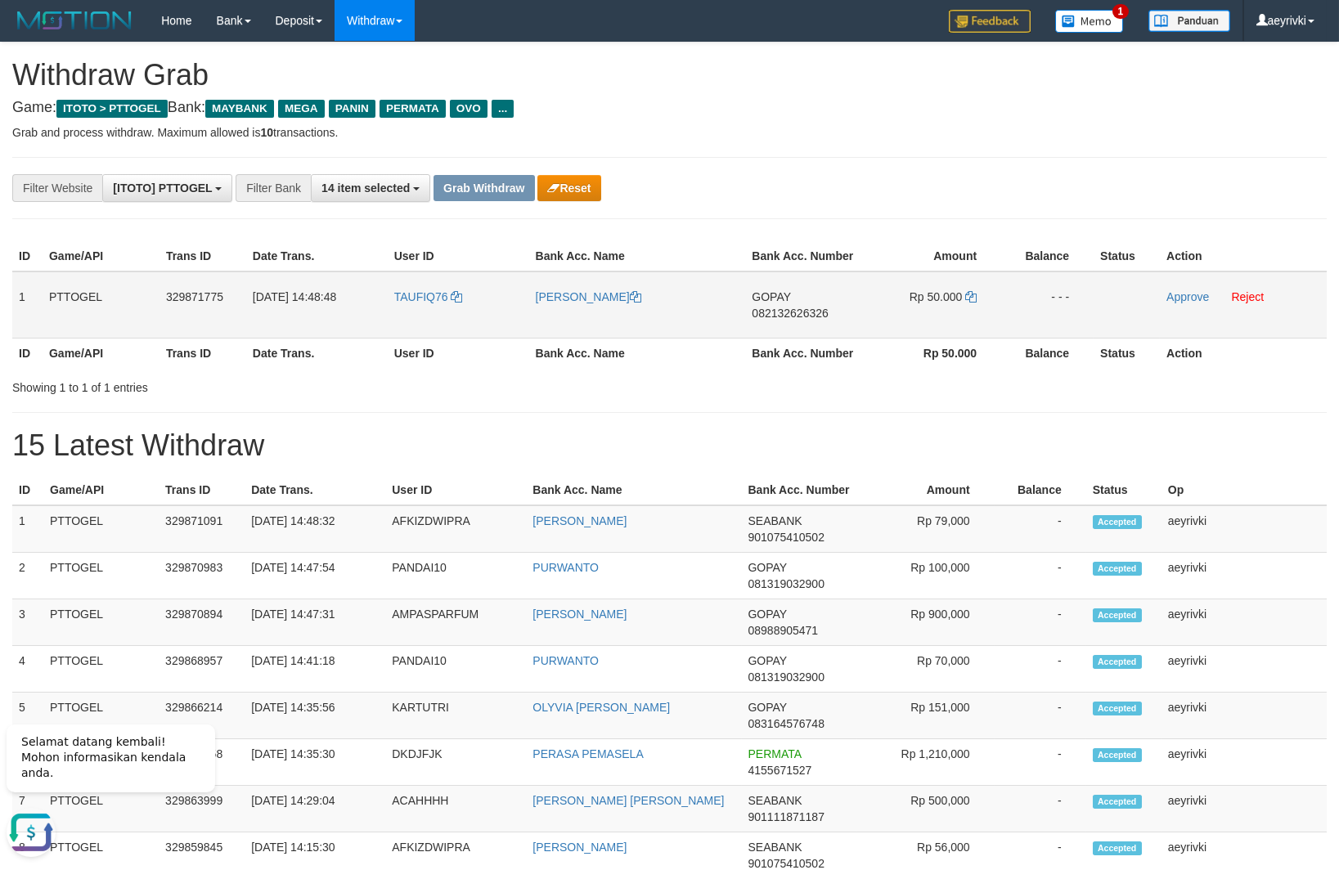
click at [778, 314] on span "082132626326" at bounding box center [790, 313] width 76 height 13
copy span "082132626326"
click at [788, 316] on span "082132626326" at bounding box center [790, 313] width 76 height 13
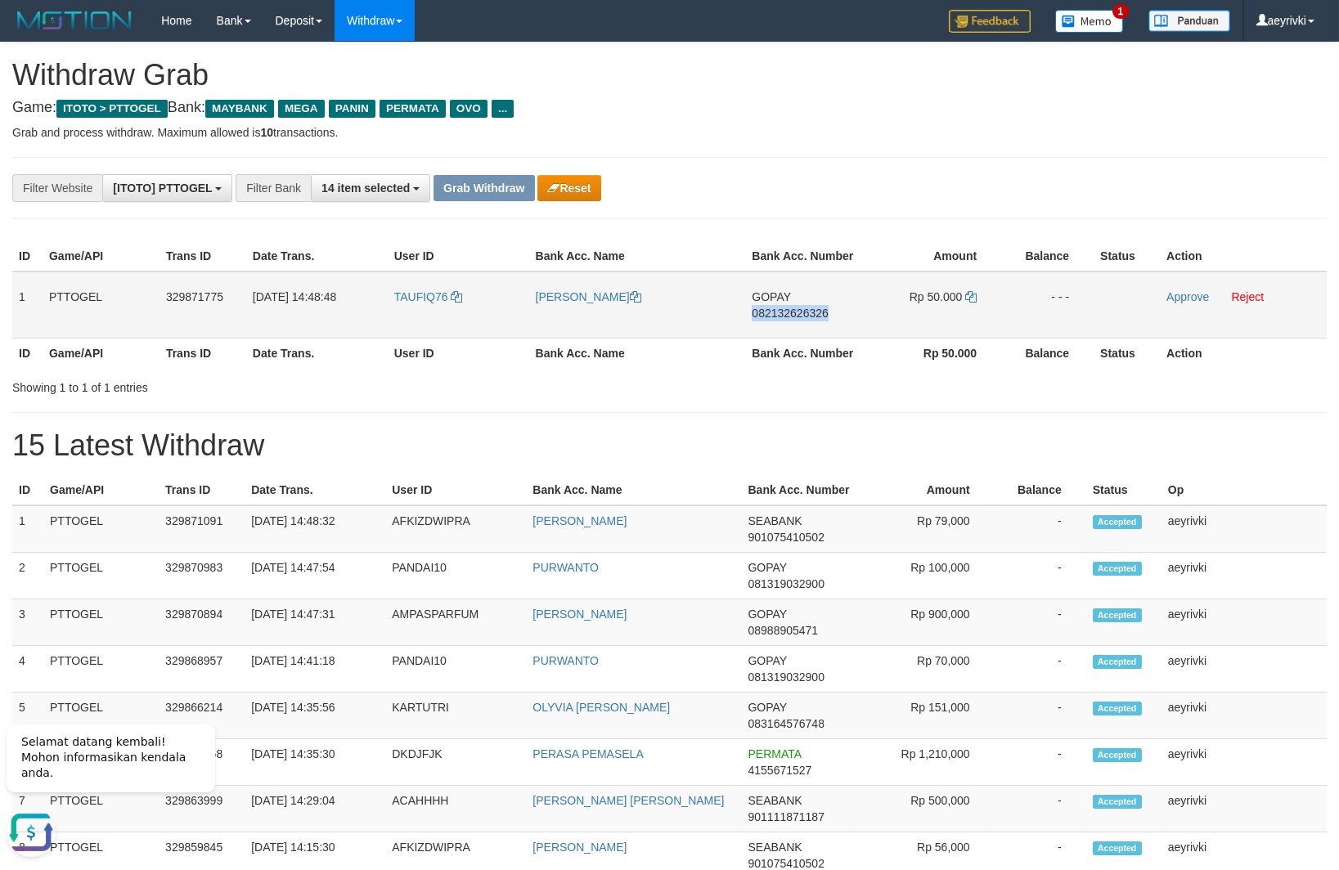
copy span "082132626326"
click at [976, 299] on icon at bounding box center [970, 296] width 11 height 11
drag, startPoint x: 447, startPoint y: 322, endPoint x: 1064, endPoint y: 331, distance: 617.5
click at [977, 296] on tr "1 PTTOGEL 329871775 31/08/2025 14:48:48 TAUFIQ76 MOH TAUFIQ GOPAY 082132626326 …" at bounding box center [669, 305] width 1314 height 67
copy tr
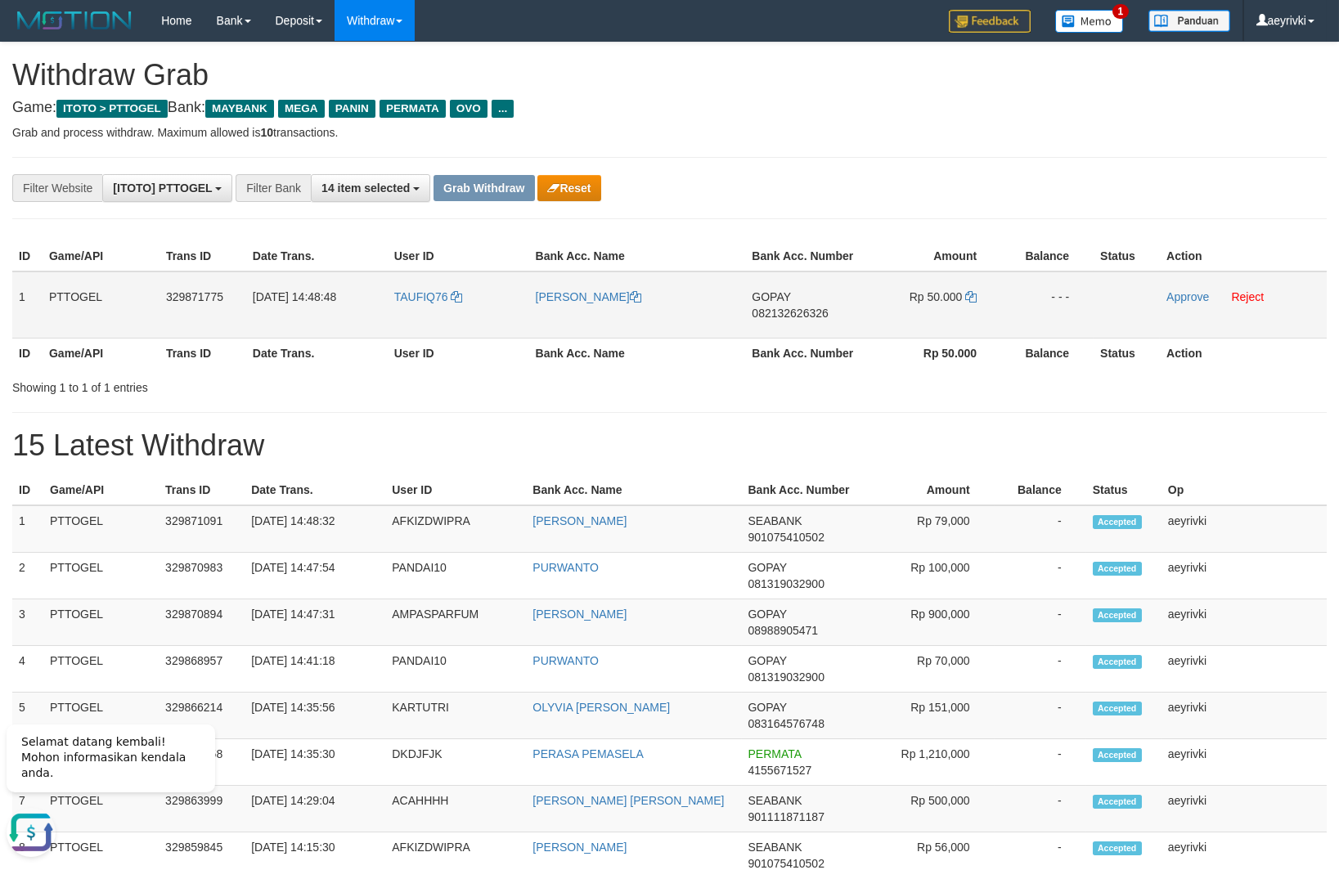
click at [1166, 298] on td "Approve Reject" at bounding box center [1243, 305] width 167 height 67
click at [1190, 293] on link "Approve" at bounding box center [1187, 296] width 43 height 13
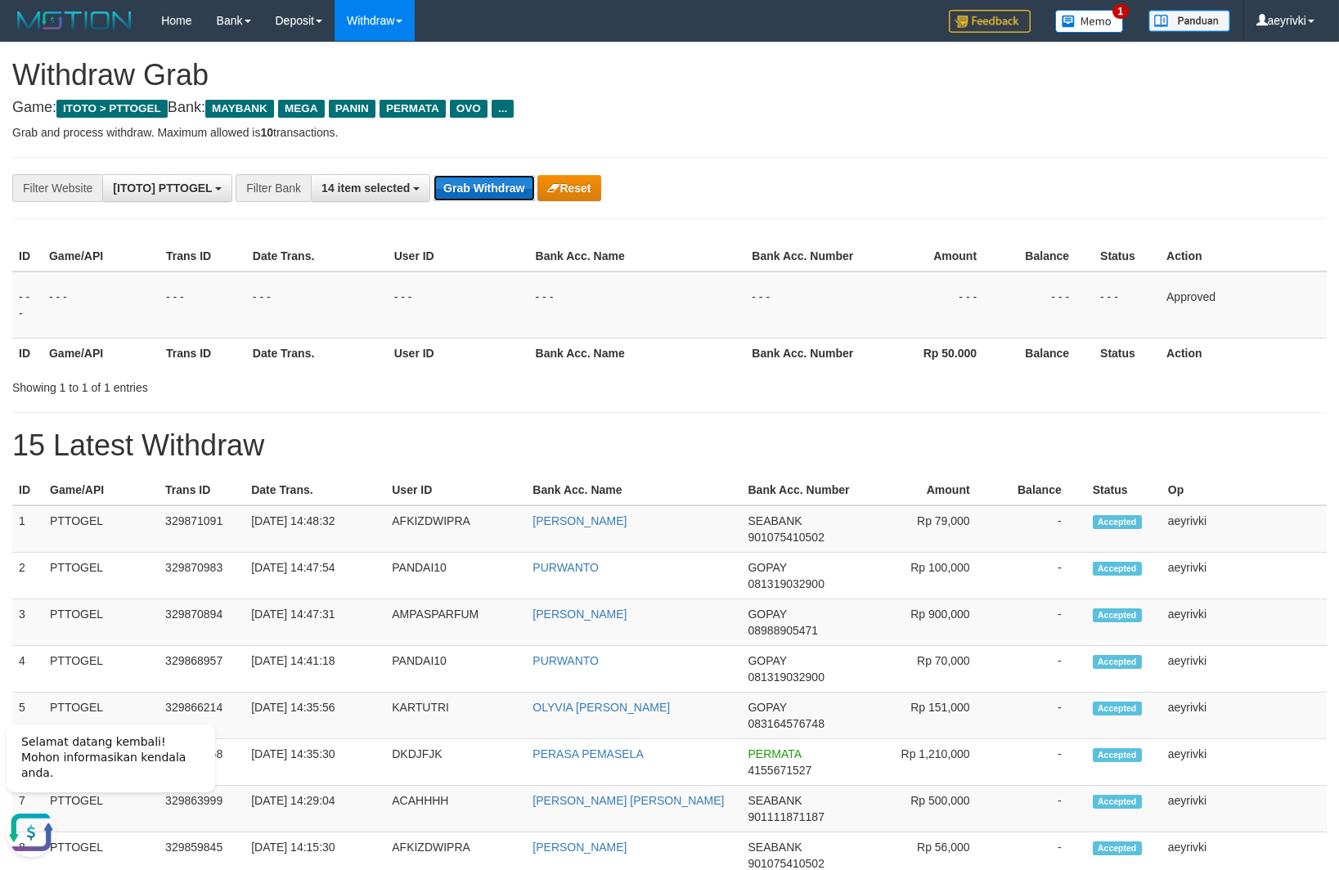
click at [522, 178] on button "Grab Withdraw" at bounding box center [483, 188] width 101 height 26
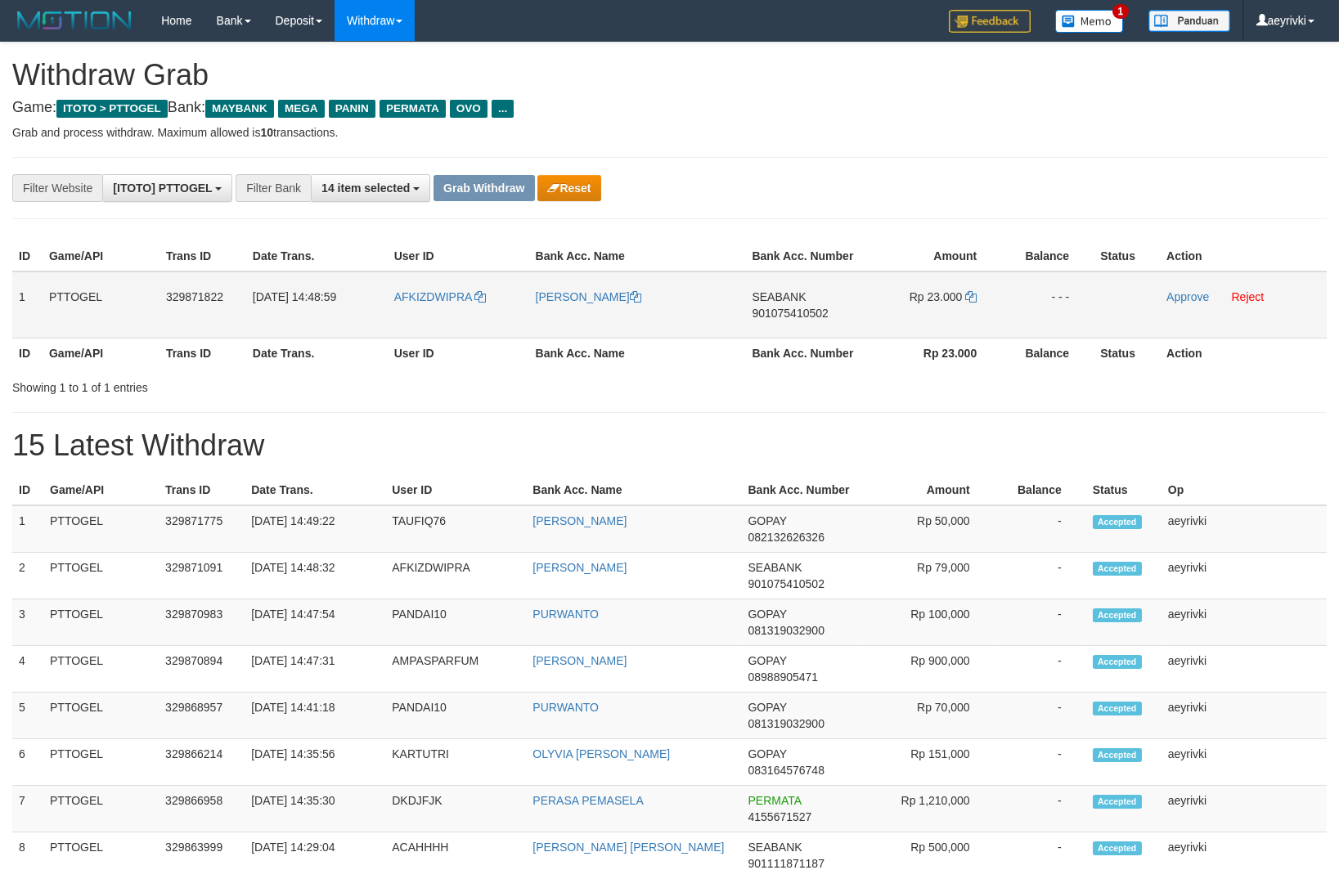
scroll to position [132, 0]
drag, startPoint x: 438, startPoint y: 330, endPoint x: 991, endPoint y: 323, distance: 552.9
click at [991, 323] on tr "1 PTTOGEL 329871822 [DATE] 14:48:59 AFKIZDWIPRA [PERSON_NAME][GEOGRAPHIC_DATA] …" at bounding box center [669, 305] width 1314 height 67
click at [806, 314] on span "901075410502" at bounding box center [790, 313] width 76 height 13
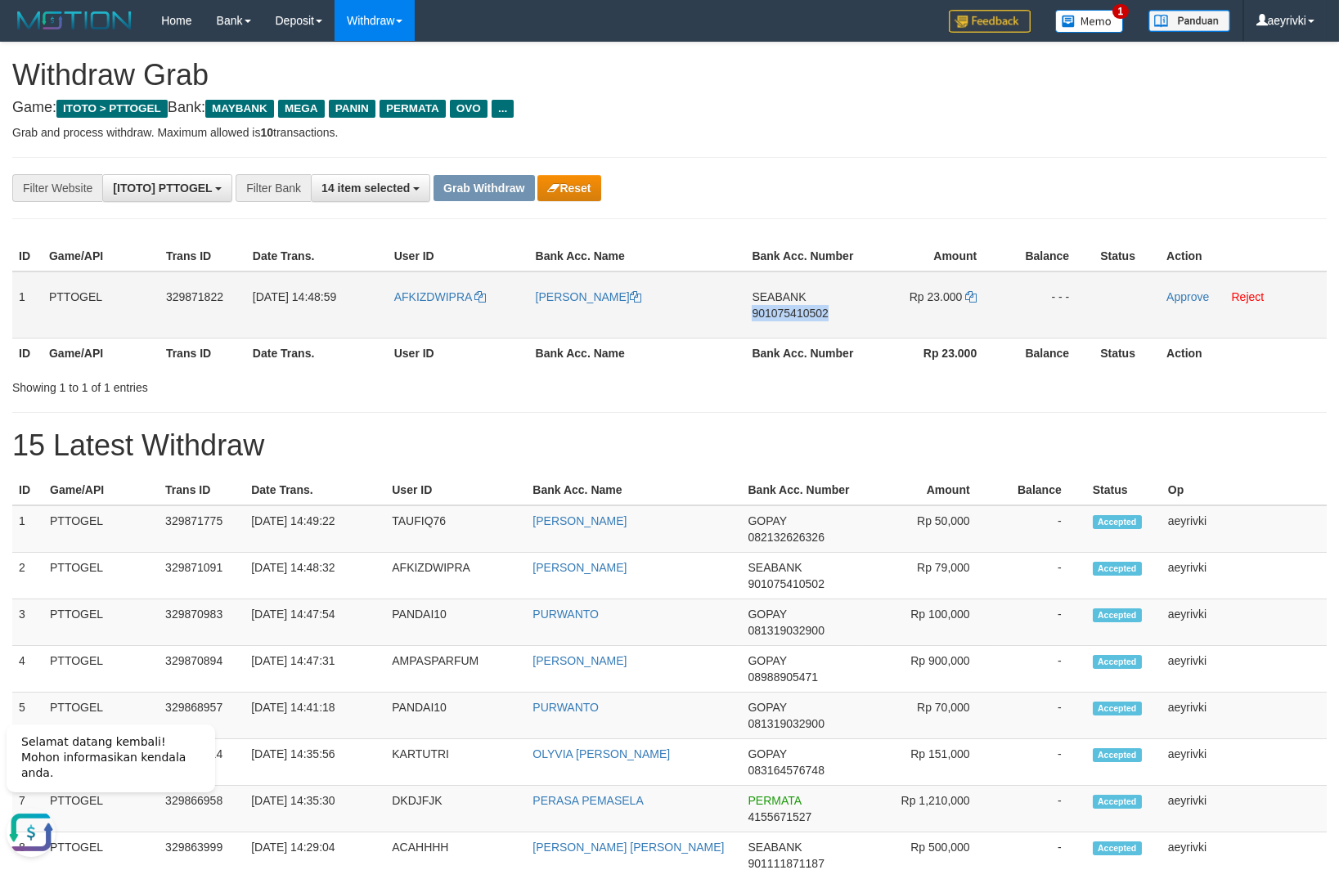
click at [806, 314] on span "901075410502" at bounding box center [790, 313] width 76 height 13
copy span "901075410502"
click at [964, 296] on td "Rp 23.000" at bounding box center [931, 305] width 139 height 67
click at [980, 294] on td "Rp 23.000" at bounding box center [931, 305] width 139 height 67
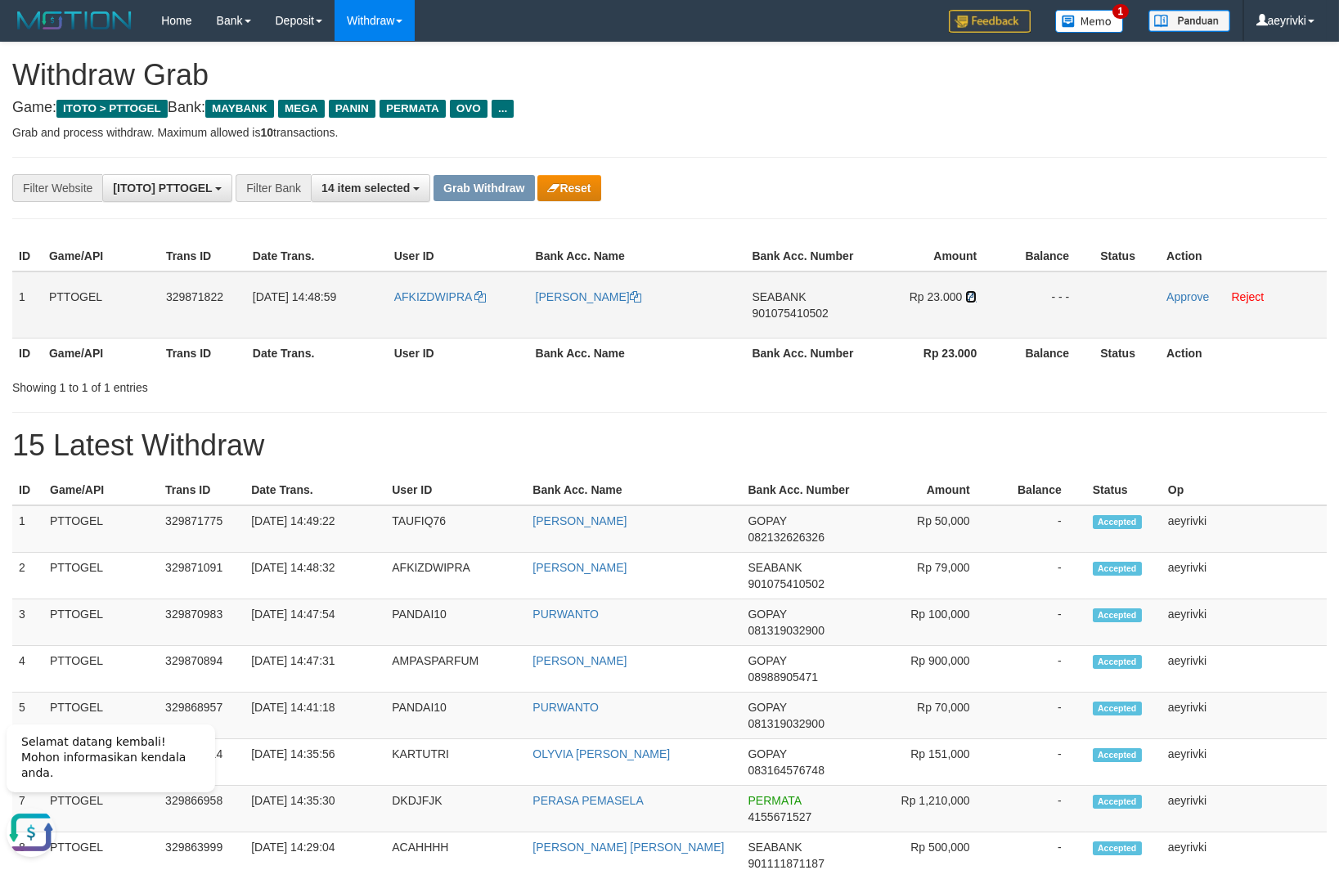
click at [970, 295] on icon at bounding box center [970, 296] width 11 height 11
click at [1195, 298] on link "Approve" at bounding box center [1187, 296] width 43 height 13
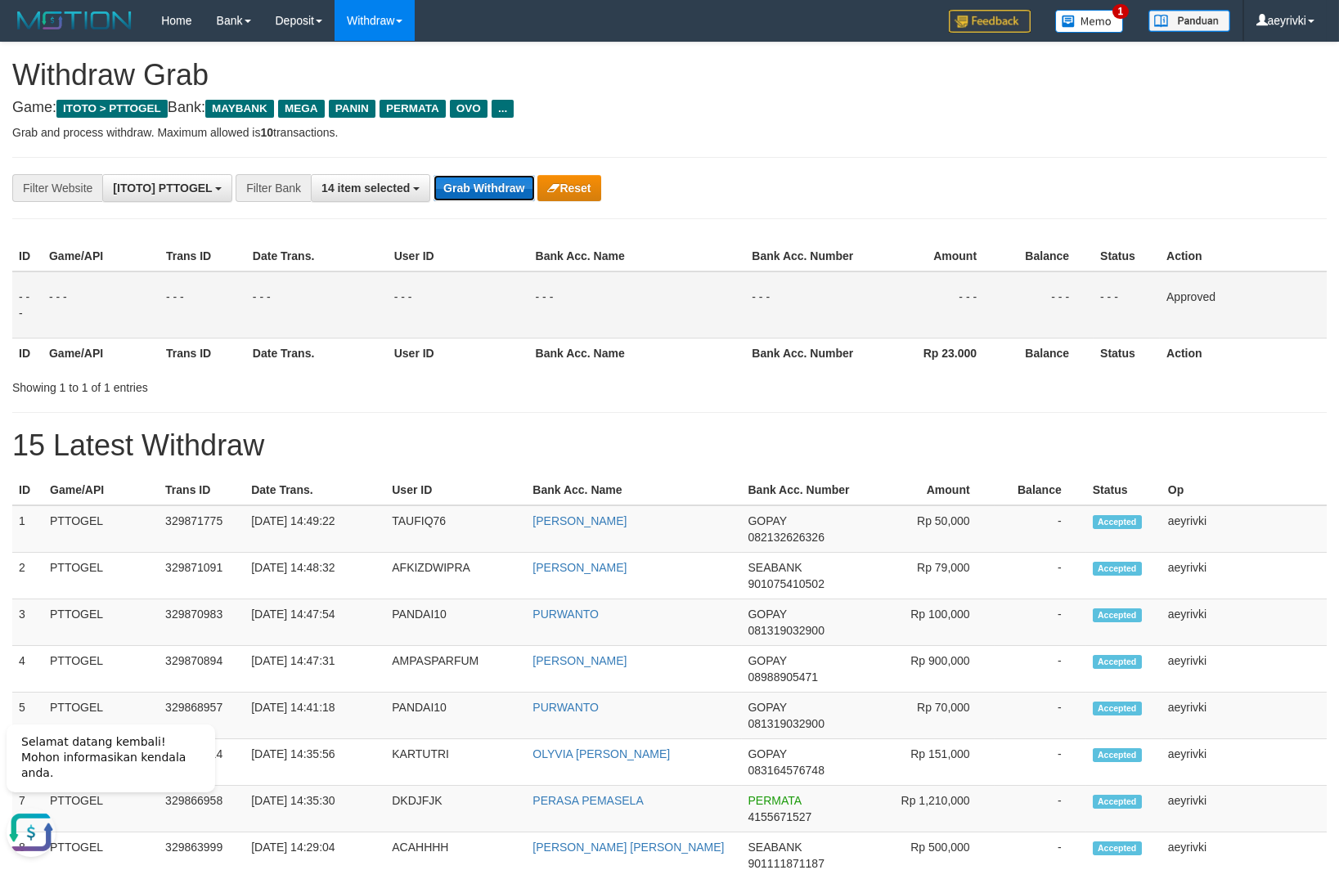
click at [478, 200] on button "Grab Withdraw" at bounding box center [483, 188] width 101 height 26
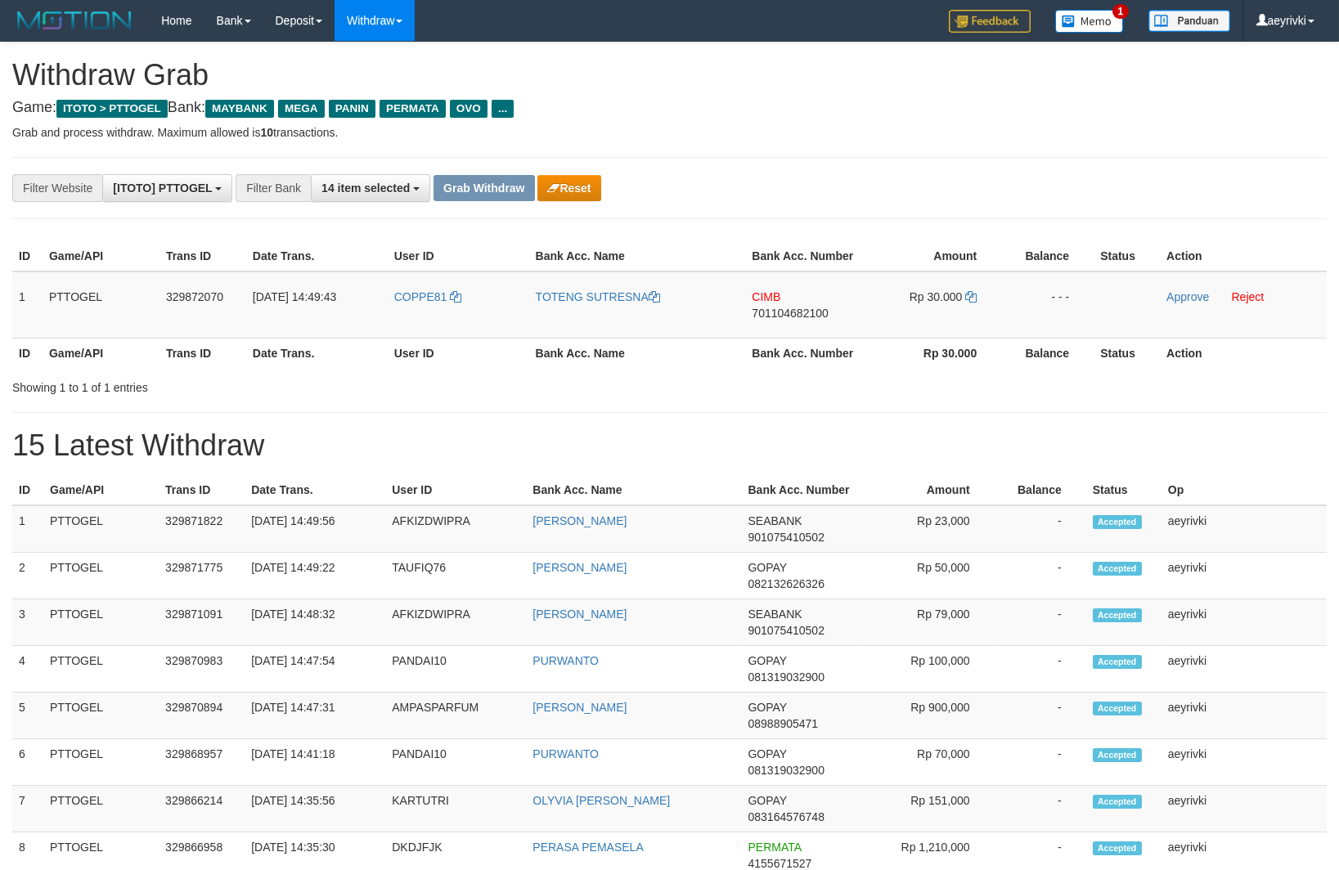
scroll to position [132, 0]
click at [786, 312] on span "701104682100" at bounding box center [790, 313] width 76 height 13
copy span "701104682100"
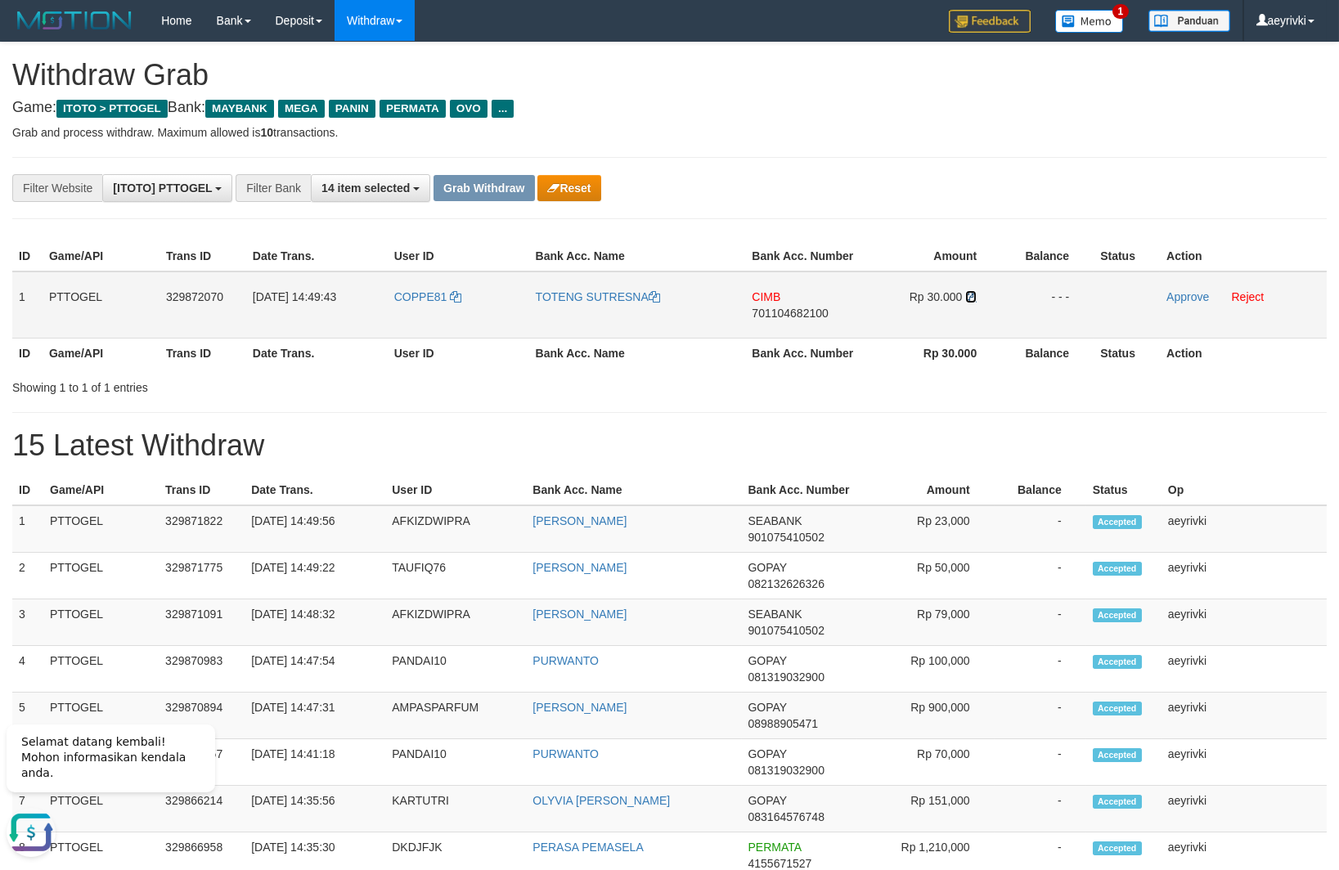
click at [967, 292] on icon at bounding box center [970, 296] width 11 height 11
click at [969, 299] on icon at bounding box center [970, 296] width 11 height 11
drag, startPoint x: 424, startPoint y: 319, endPoint x: 994, endPoint y: 328, distance: 570.1
click at [994, 328] on tr "1 PTTOGEL 329872070 31/08/2025 14:49:43 COPPE81 TOTENG SUTRESNA CIMB 7011046821…" at bounding box center [669, 305] width 1314 height 67
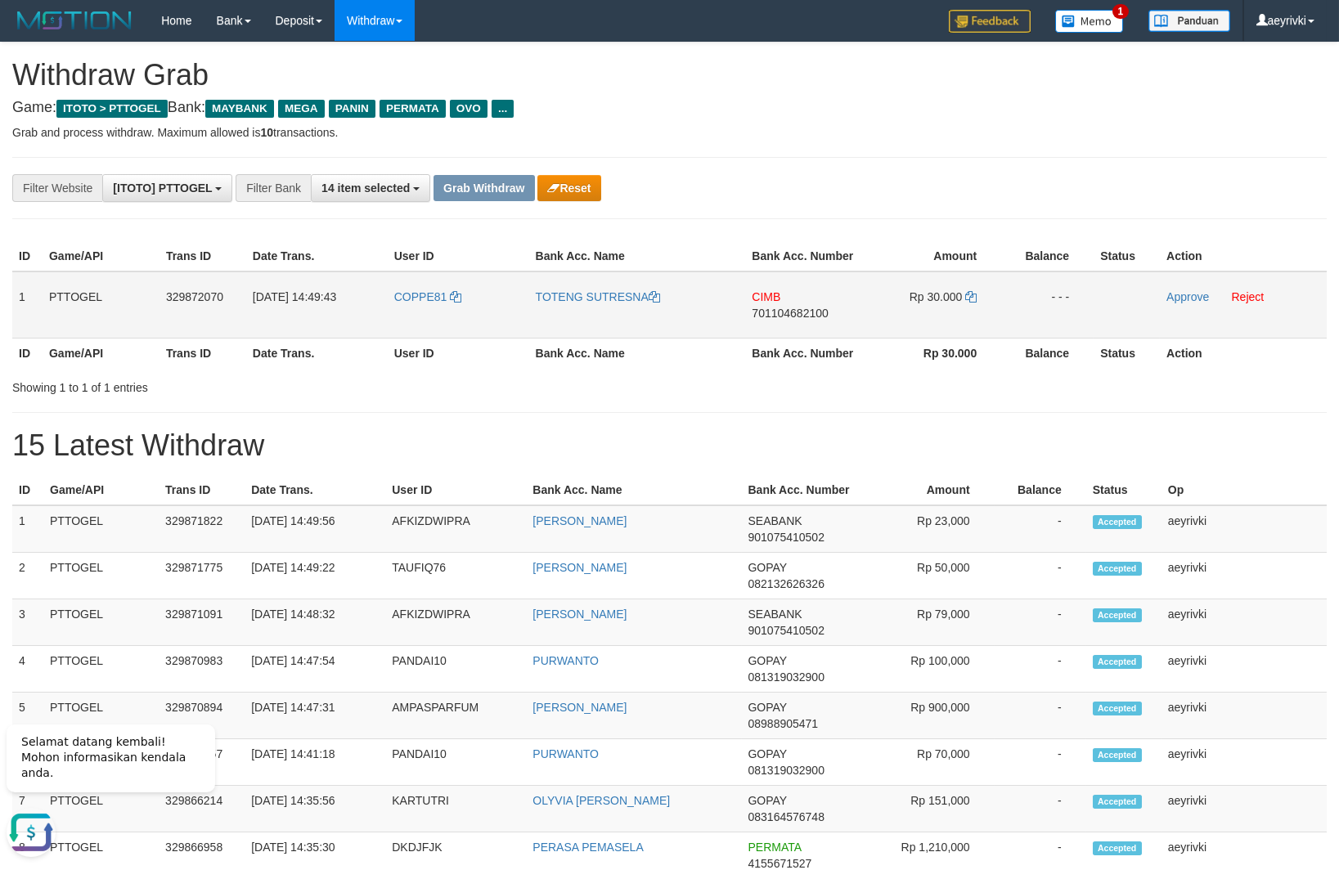
copy tr
click at [1183, 300] on link "Approve" at bounding box center [1187, 296] width 43 height 13
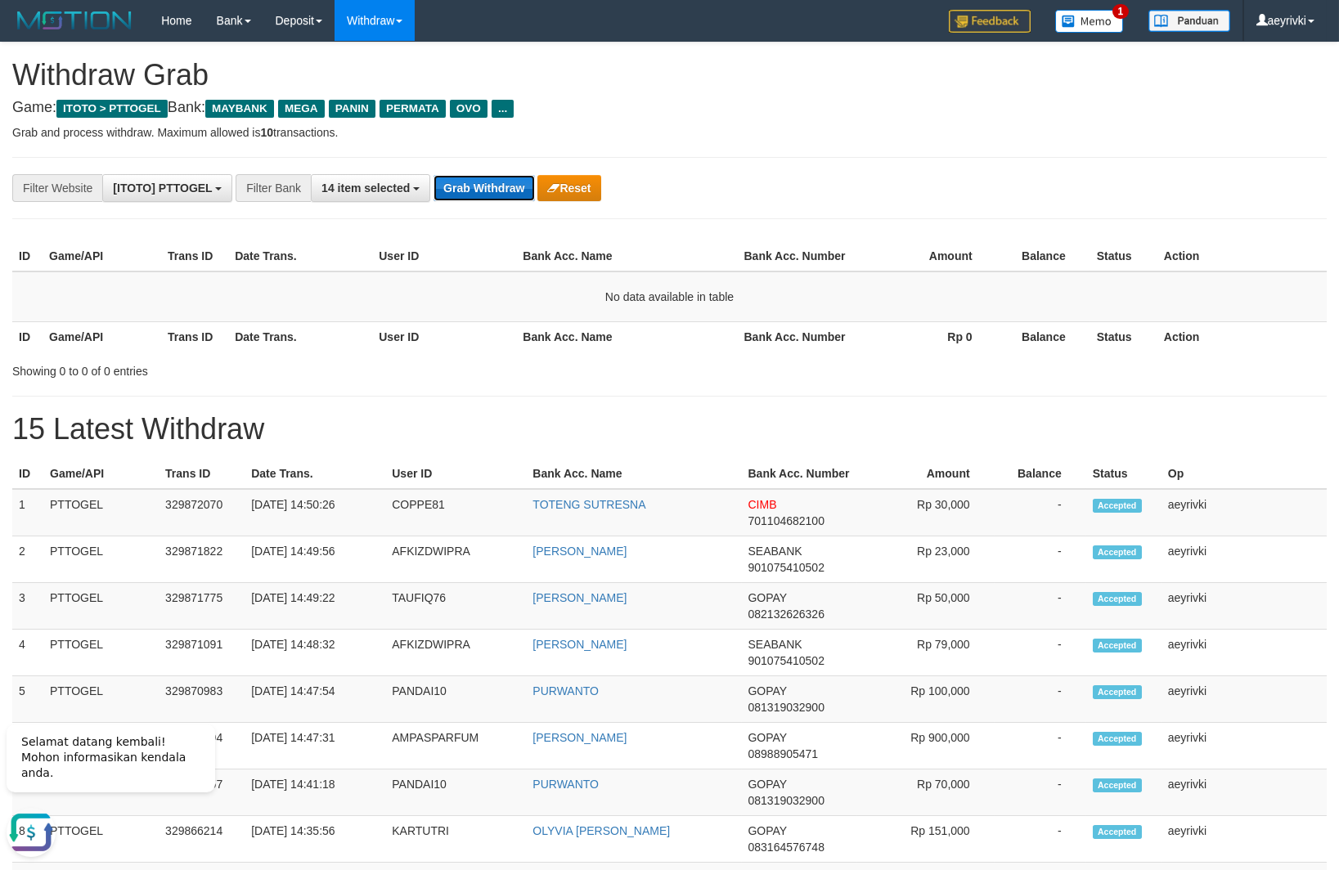
click at [483, 199] on button "Grab Withdraw" at bounding box center [483, 188] width 101 height 26
click at [486, 182] on button "Grab Withdraw" at bounding box center [483, 188] width 101 height 26
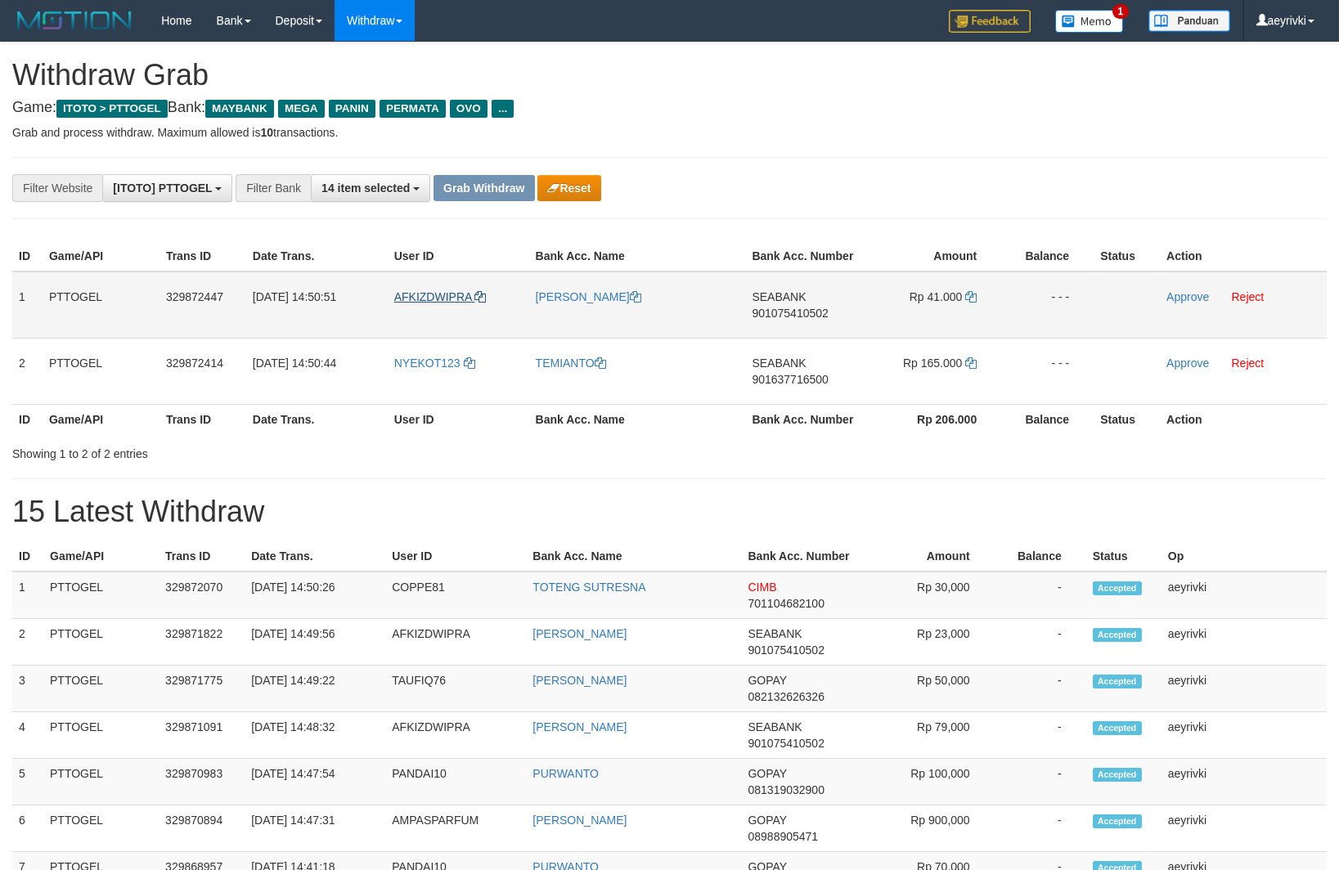
scroll to position [132, 0]
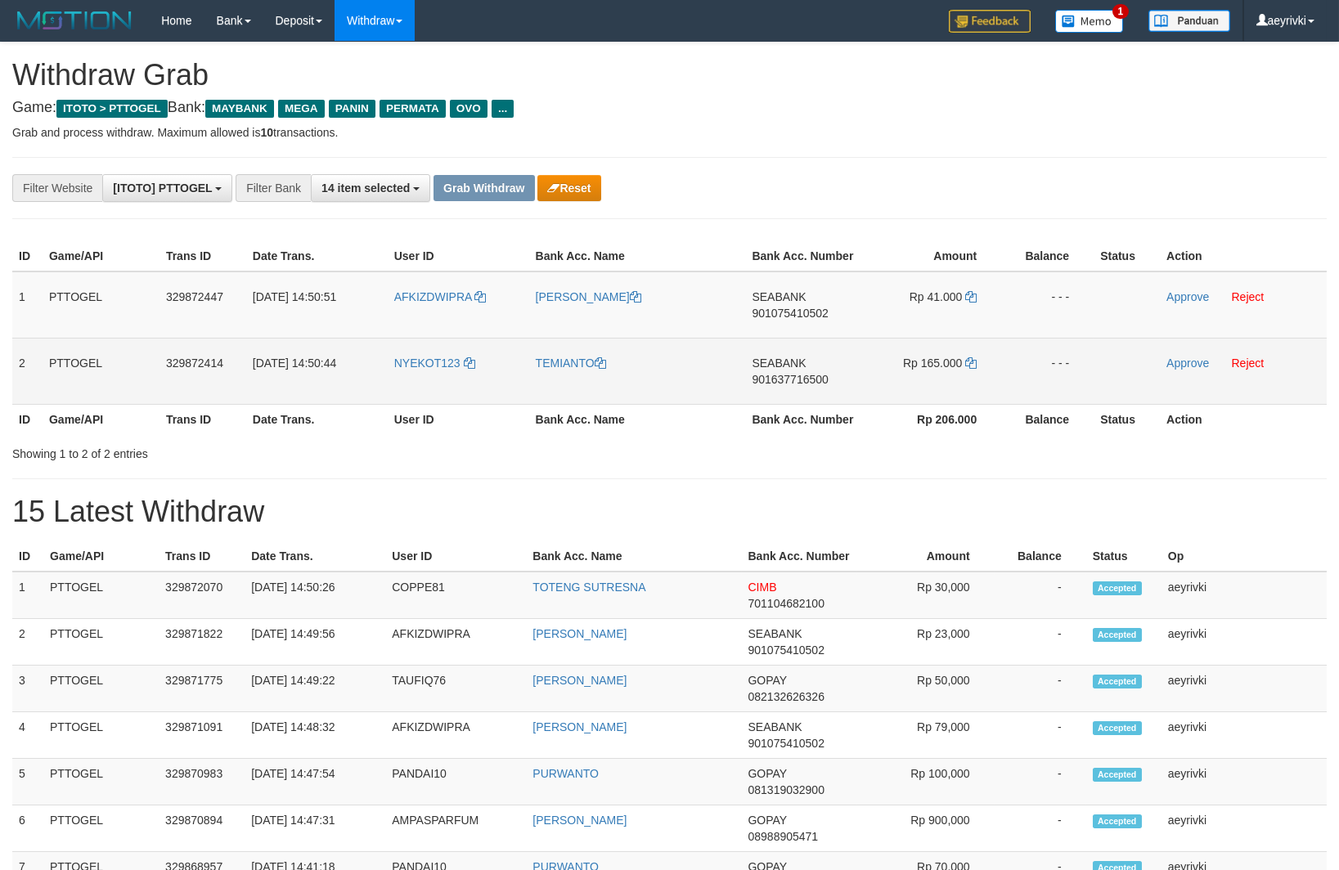
drag, startPoint x: 433, startPoint y: 322, endPoint x: 303, endPoint y: 355, distance: 134.1
click at [950, 369] on tbody "1 PTTOGEL 329872447 [DATE] 14:50:51 AFKIZDWIPRA [PERSON_NAME][GEOGRAPHIC_DATA] …" at bounding box center [669, 338] width 1314 height 133
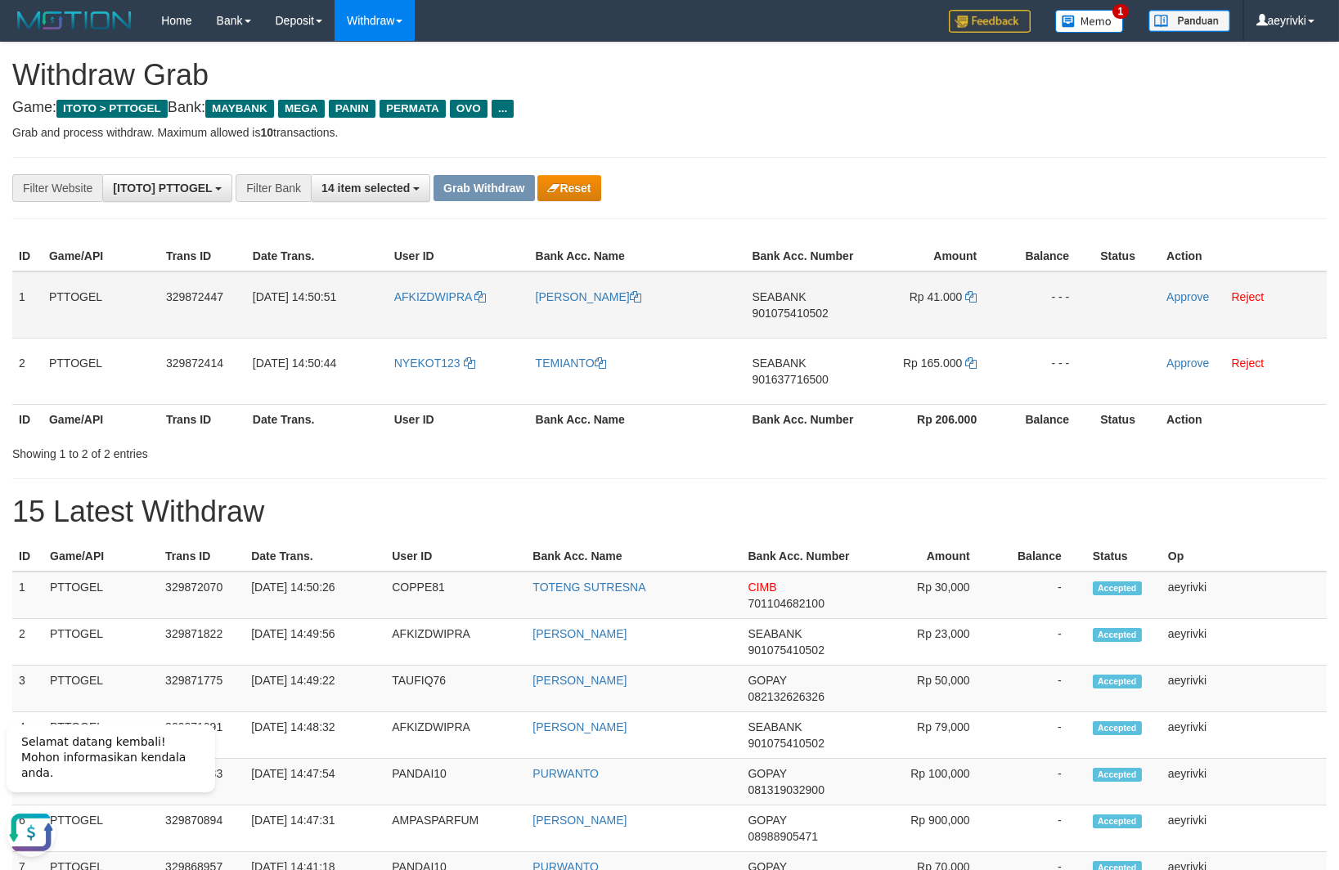
click at [824, 315] on span "901075410502" at bounding box center [790, 313] width 76 height 13
drag, startPoint x: 824, startPoint y: 315, endPoint x: 1296, endPoint y: 253, distance: 475.9
click at [825, 315] on span "901075410502" at bounding box center [790, 313] width 76 height 13
copy span "901075410502"
click at [972, 295] on icon at bounding box center [970, 296] width 11 height 11
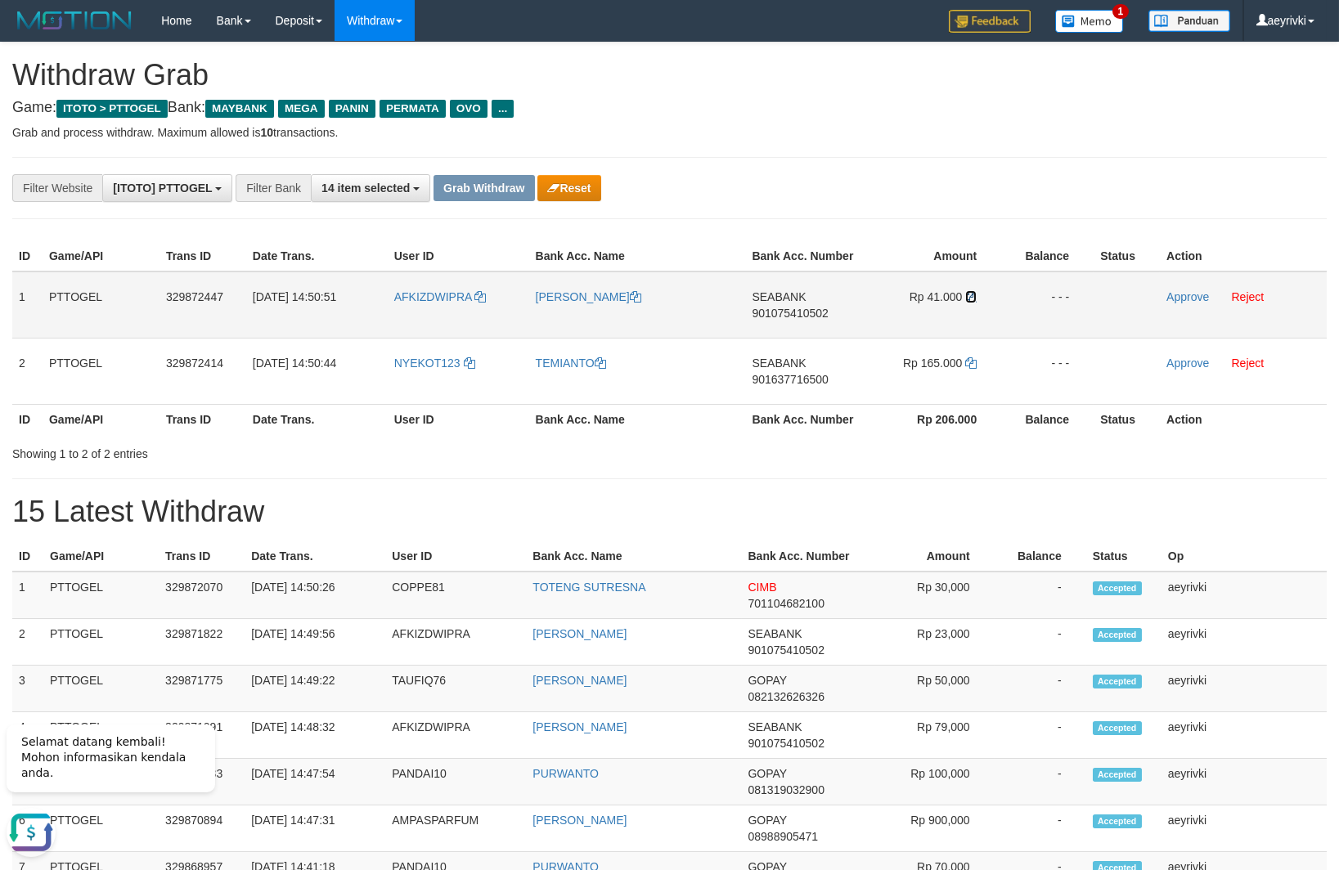
click at [972, 295] on icon at bounding box center [970, 296] width 11 height 11
click at [1187, 303] on td "Approve Reject" at bounding box center [1243, 305] width 167 height 67
click at [1187, 303] on link "Approve" at bounding box center [1187, 296] width 43 height 13
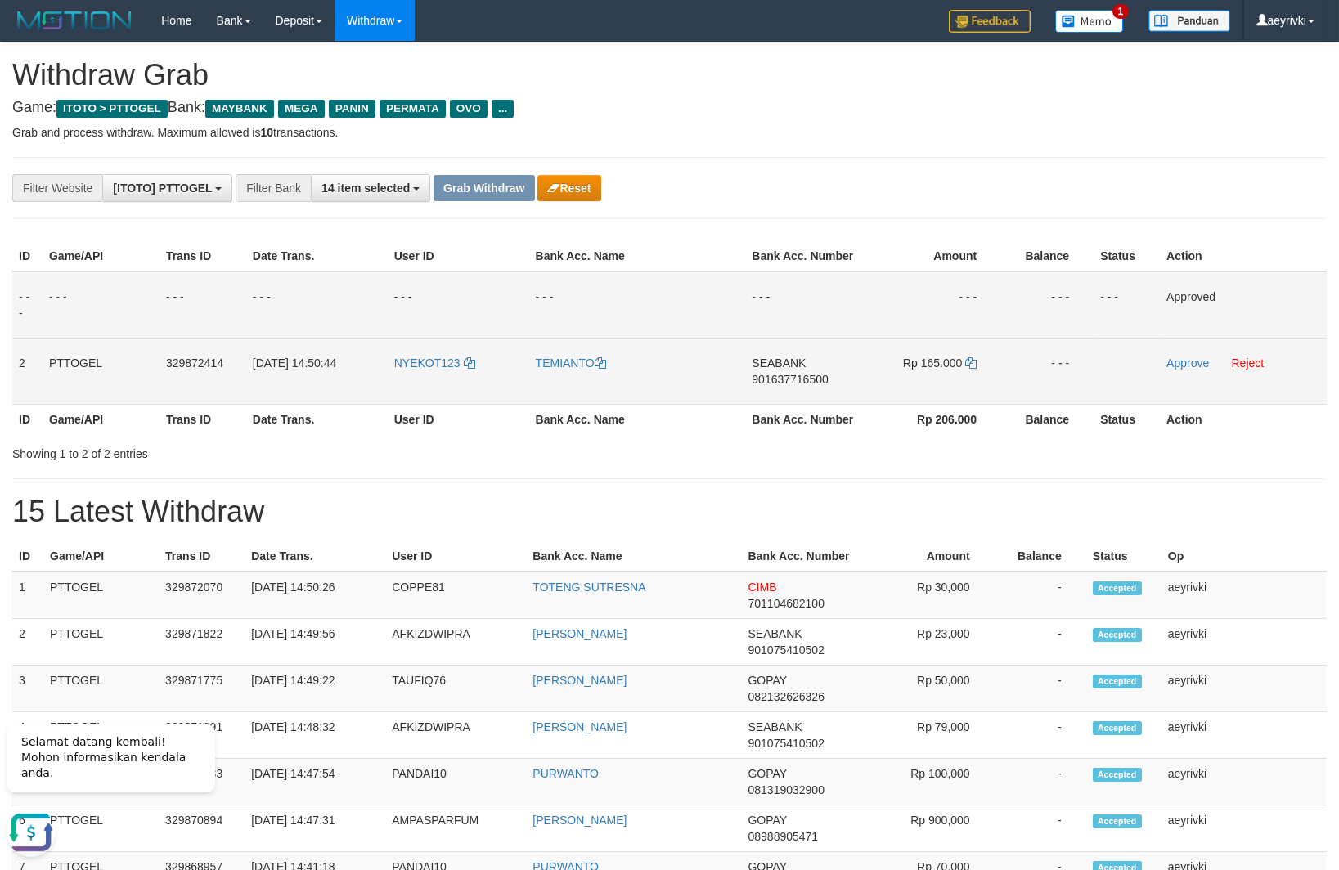
click at [788, 377] on span "901637716500" at bounding box center [790, 379] width 76 height 13
copy span "901637716500"
click at [797, 376] on span "901637716500" at bounding box center [790, 379] width 76 height 13
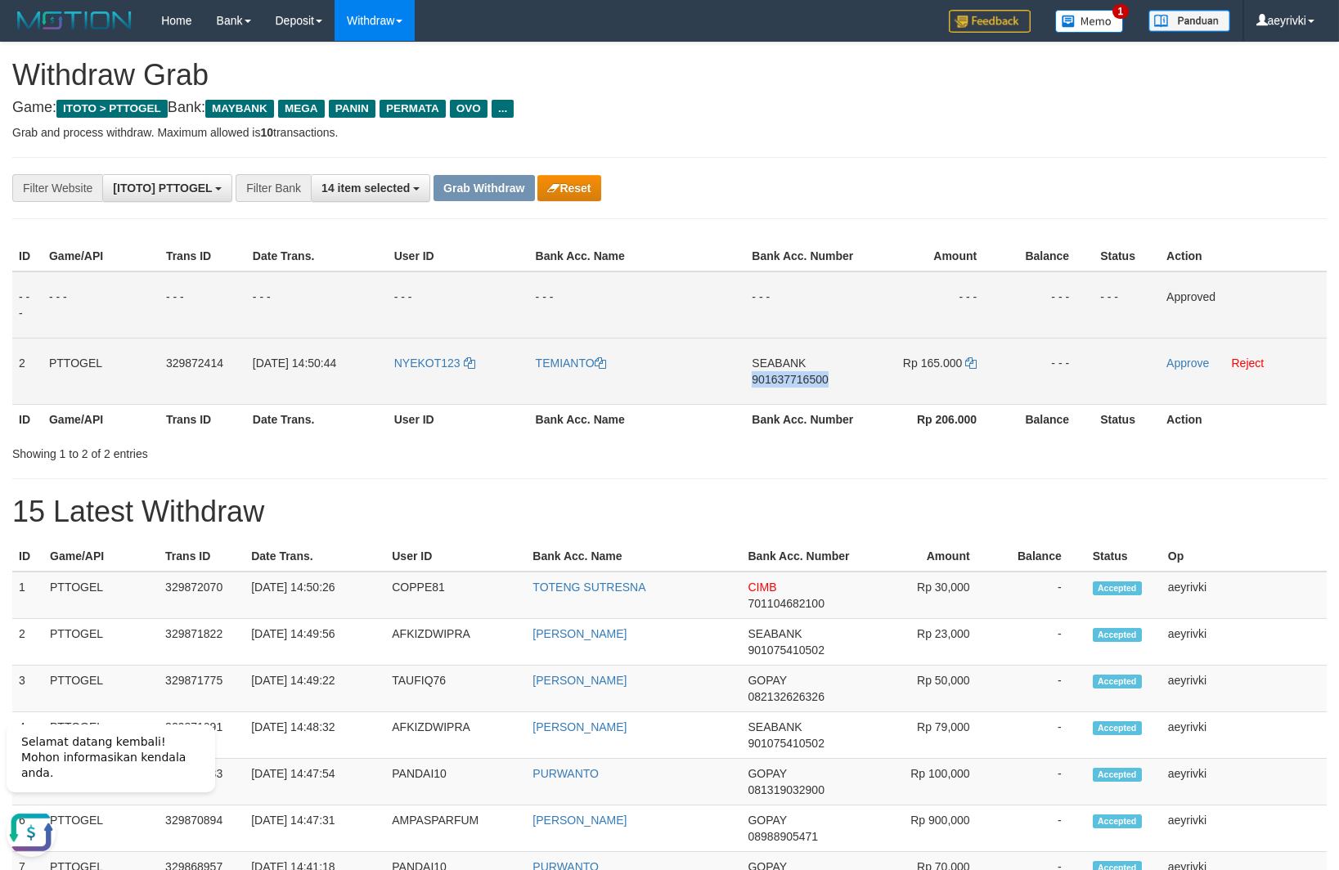
copy span "901637716500"
click at [788, 371] on td "SEABANK 901637716500" at bounding box center [803, 371] width 117 height 66
click at [770, 377] on span "901637716500" at bounding box center [790, 379] width 76 height 13
copy span "901637716500"
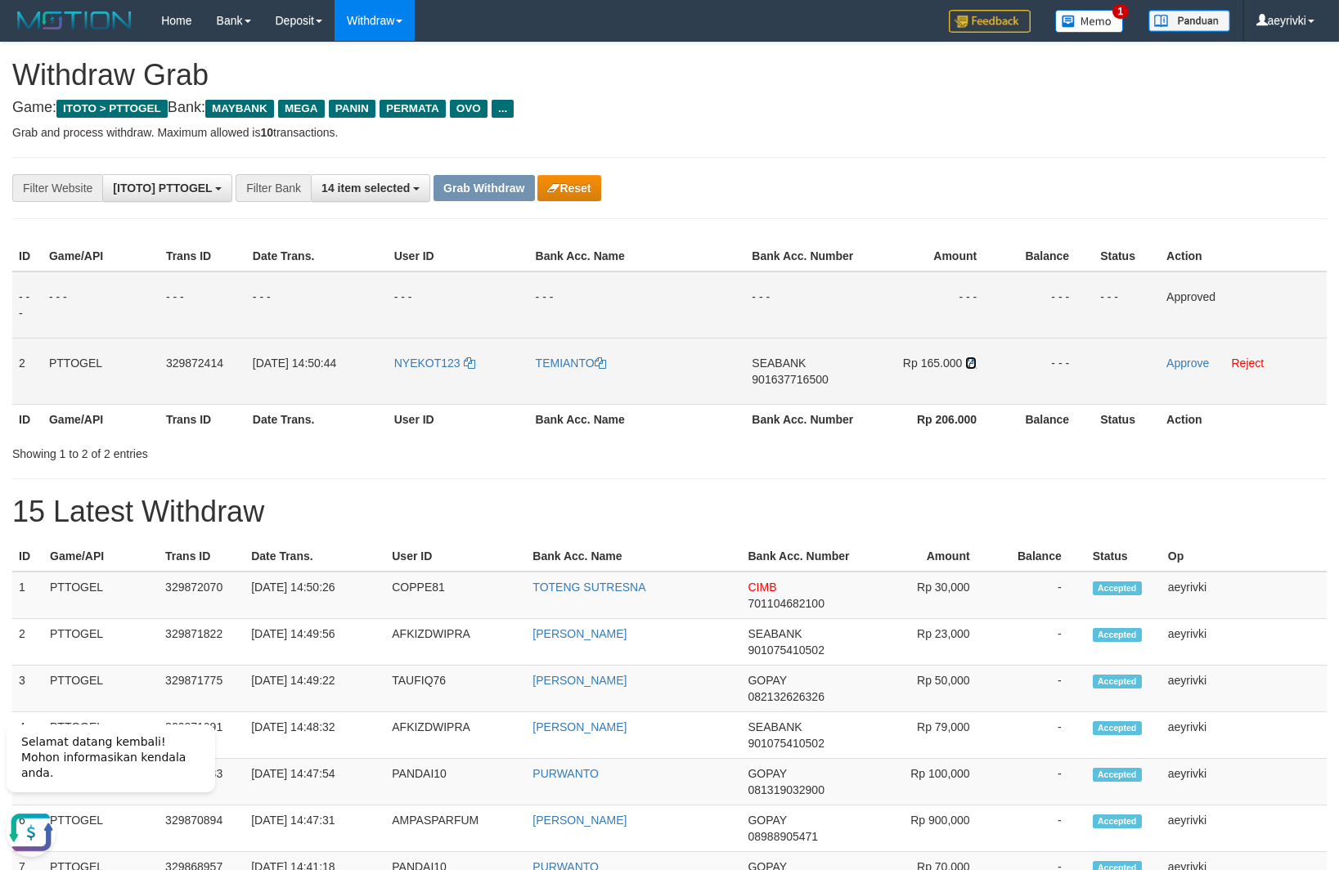
click at [974, 365] on icon at bounding box center [970, 362] width 11 height 11
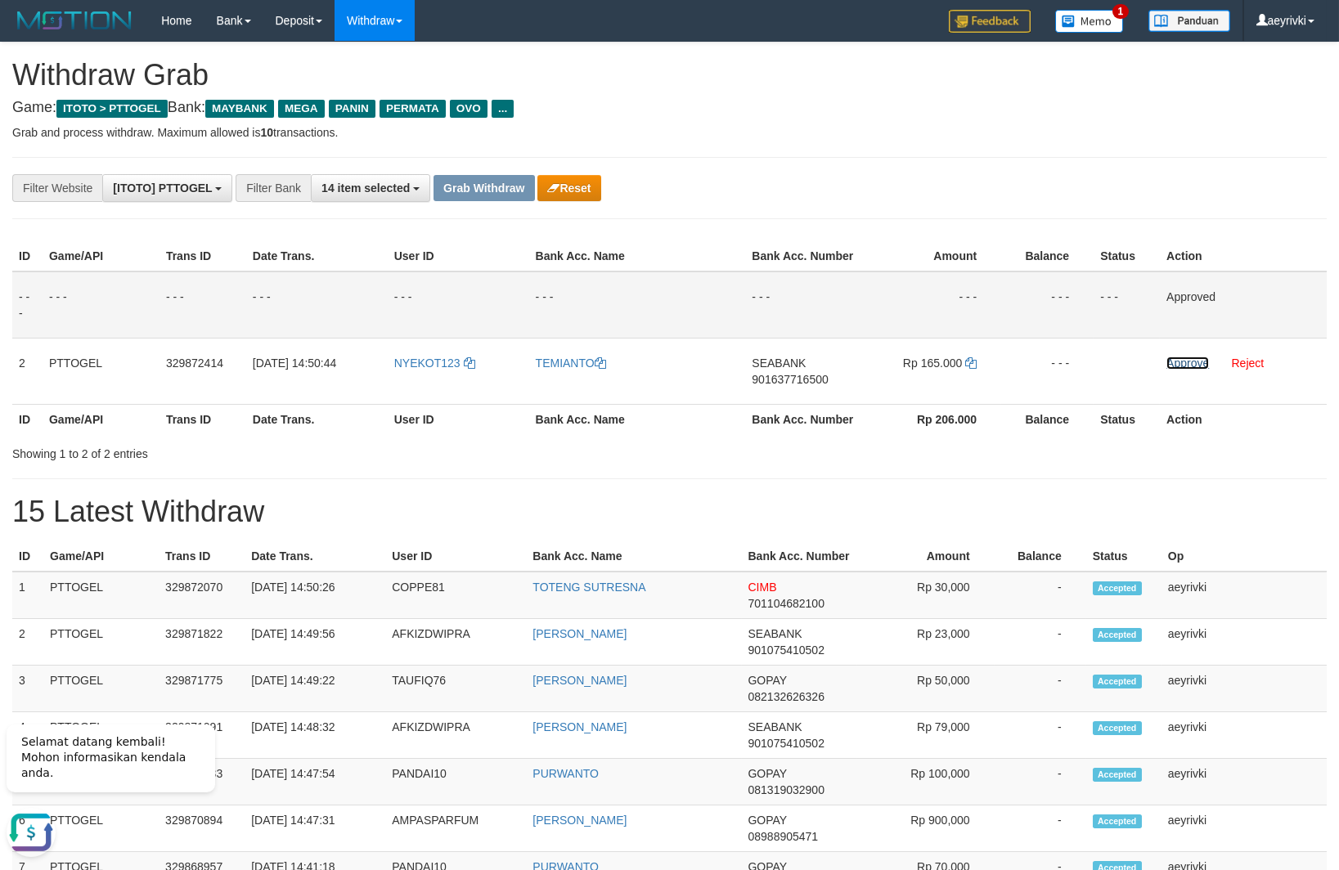
click at [1178, 362] on link "Approve" at bounding box center [1187, 363] width 43 height 13
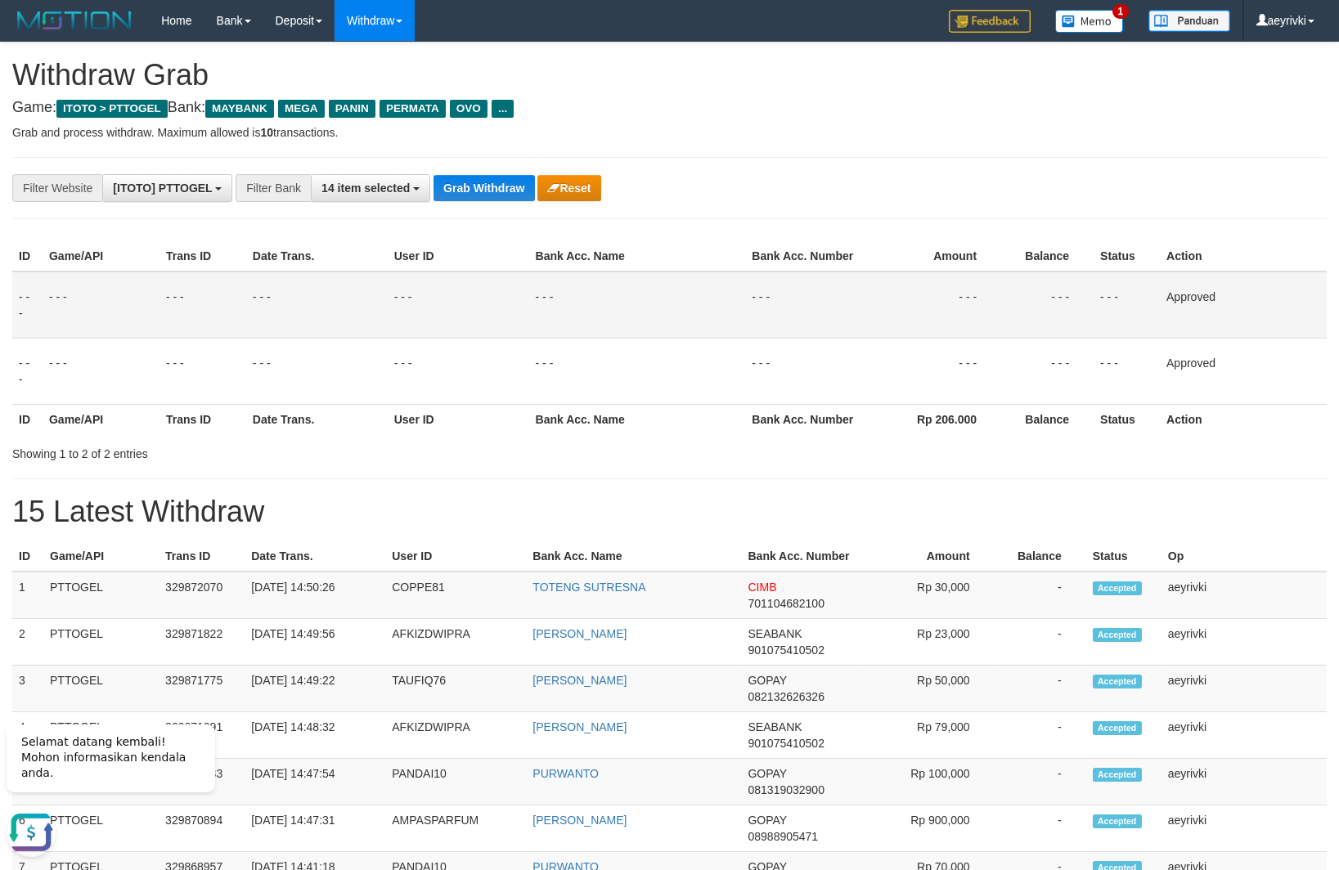
click at [470, 190] on button "Grab Withdraw" at bounding box center [483, 188] width 101 height 26
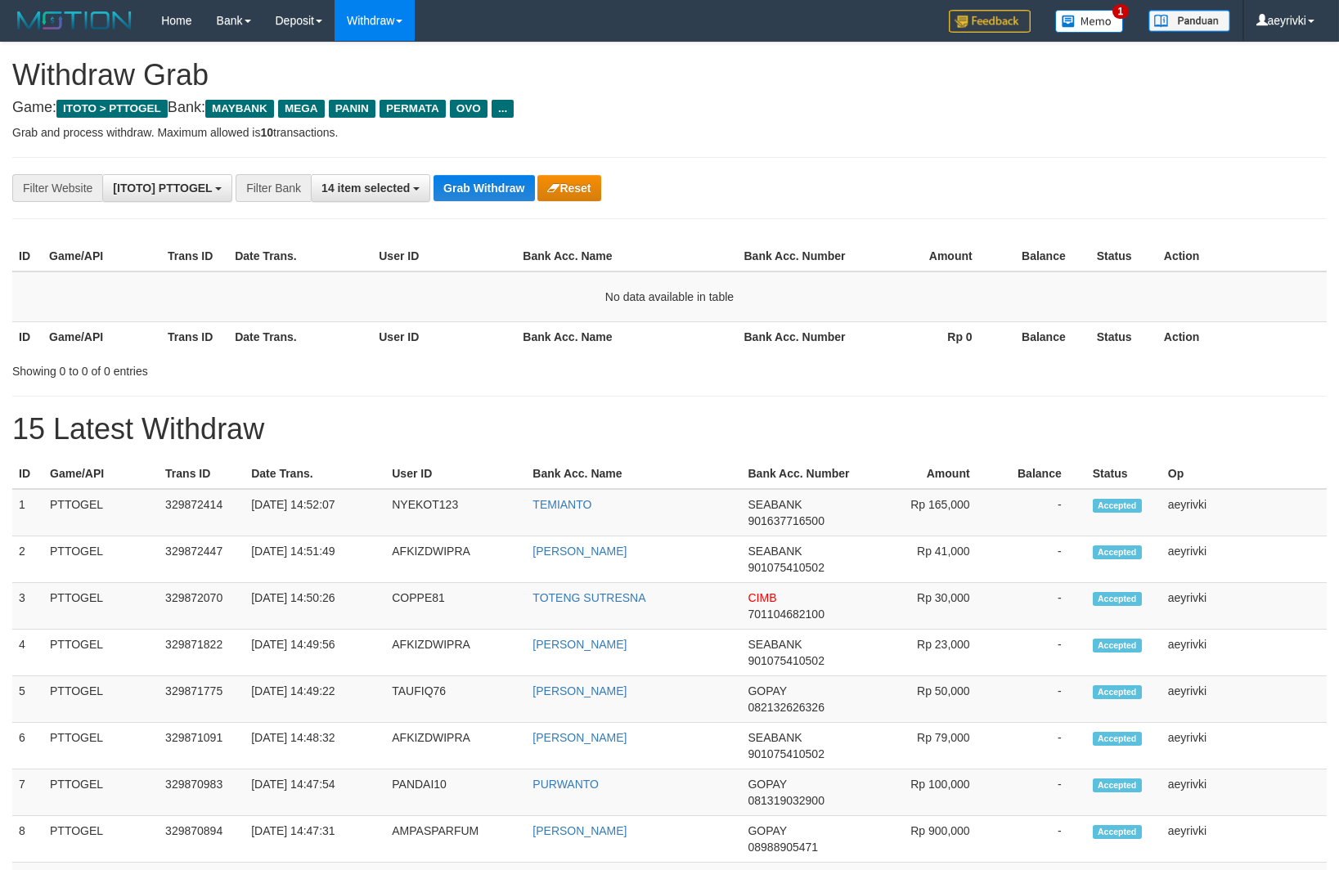
scroll to position [132, 0]
click at [478, 186] on button "Grab Withdraw" at bounding box center [483, 188] width 101 height 26
click at [447, 189] on button "Grab Withdraw" at bounding box center [483, 188] width 101 height 26
click at [467, 186] on button "Grab Withdraw" at bounding box center [483, 188] width 101 height 26
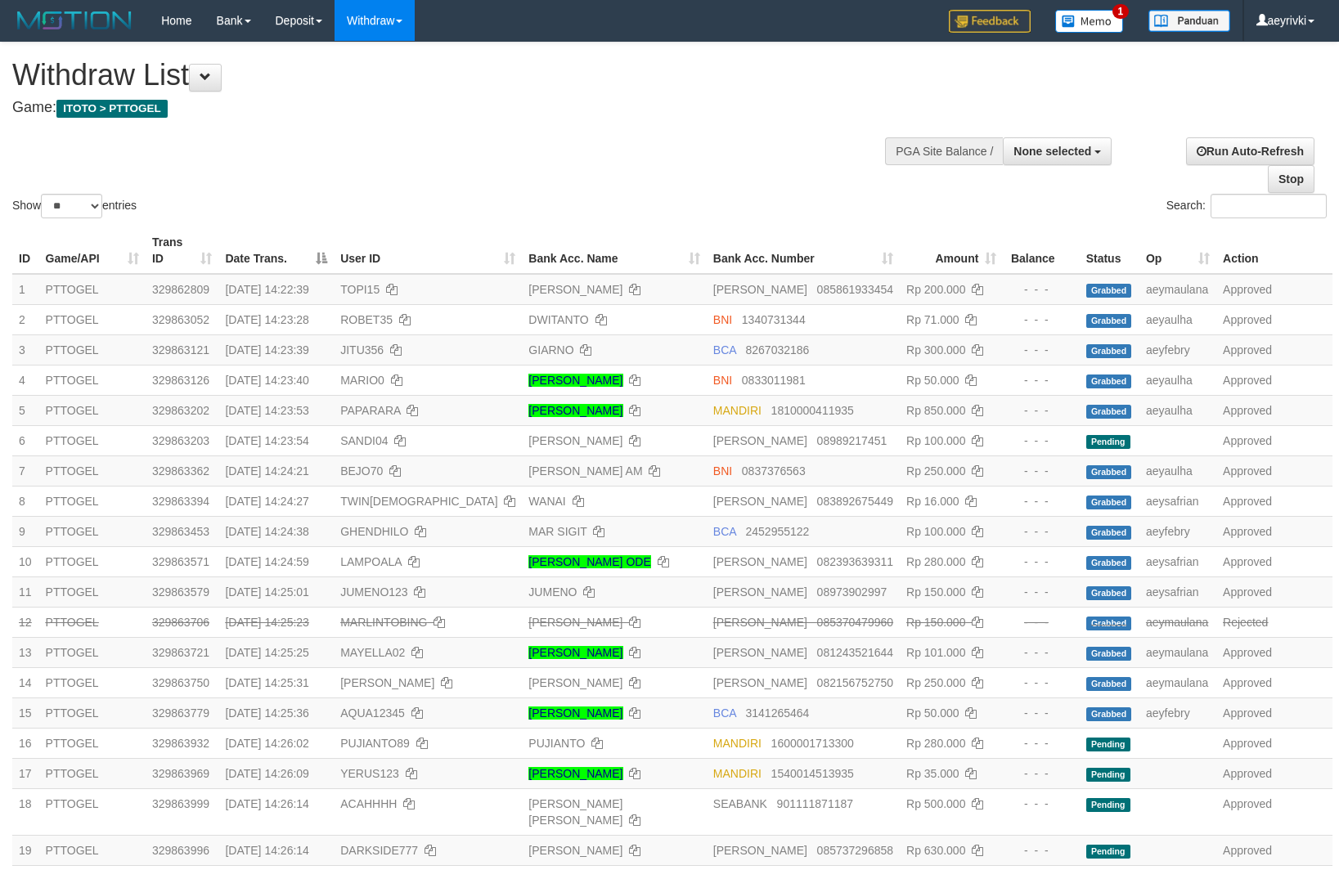
select select
select select "**"
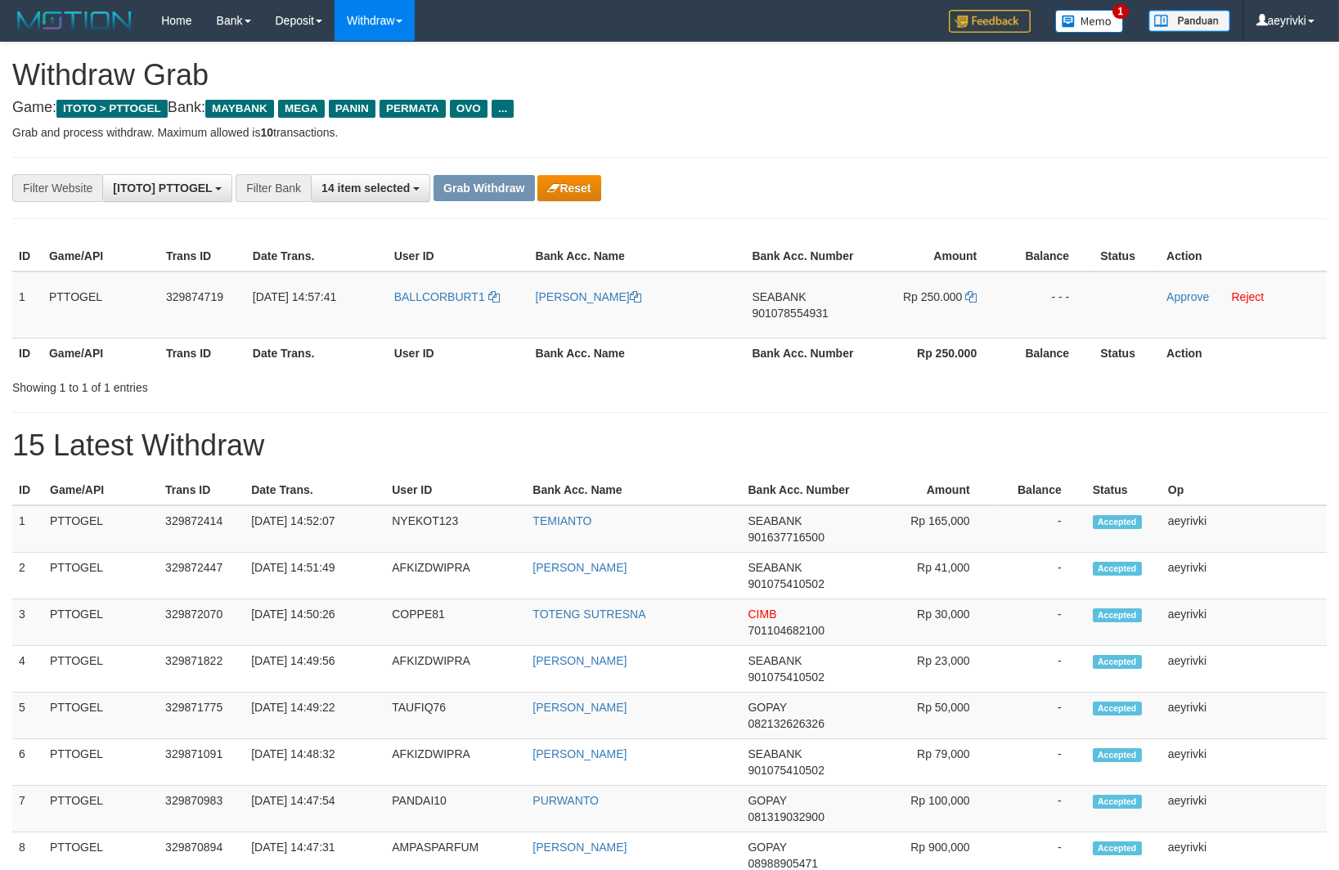
scroll to position [132, 0]
drag, startPoint x: 631, startPoint y: 319, endPoint x: 942, endPoint y: 287, distance: 312.4
click at [942, 287] on tr "1 PTTOGEL 329874719 [DATE] 14:57:41 BALLCORBURT1 [PERSON_NAME] SEABANK 90107855…" at bounding box center [669, 305] width 1314 height 67
click at [1179, 291] on link "Approve" at bounding box center [1187, 296] width 43 height 13
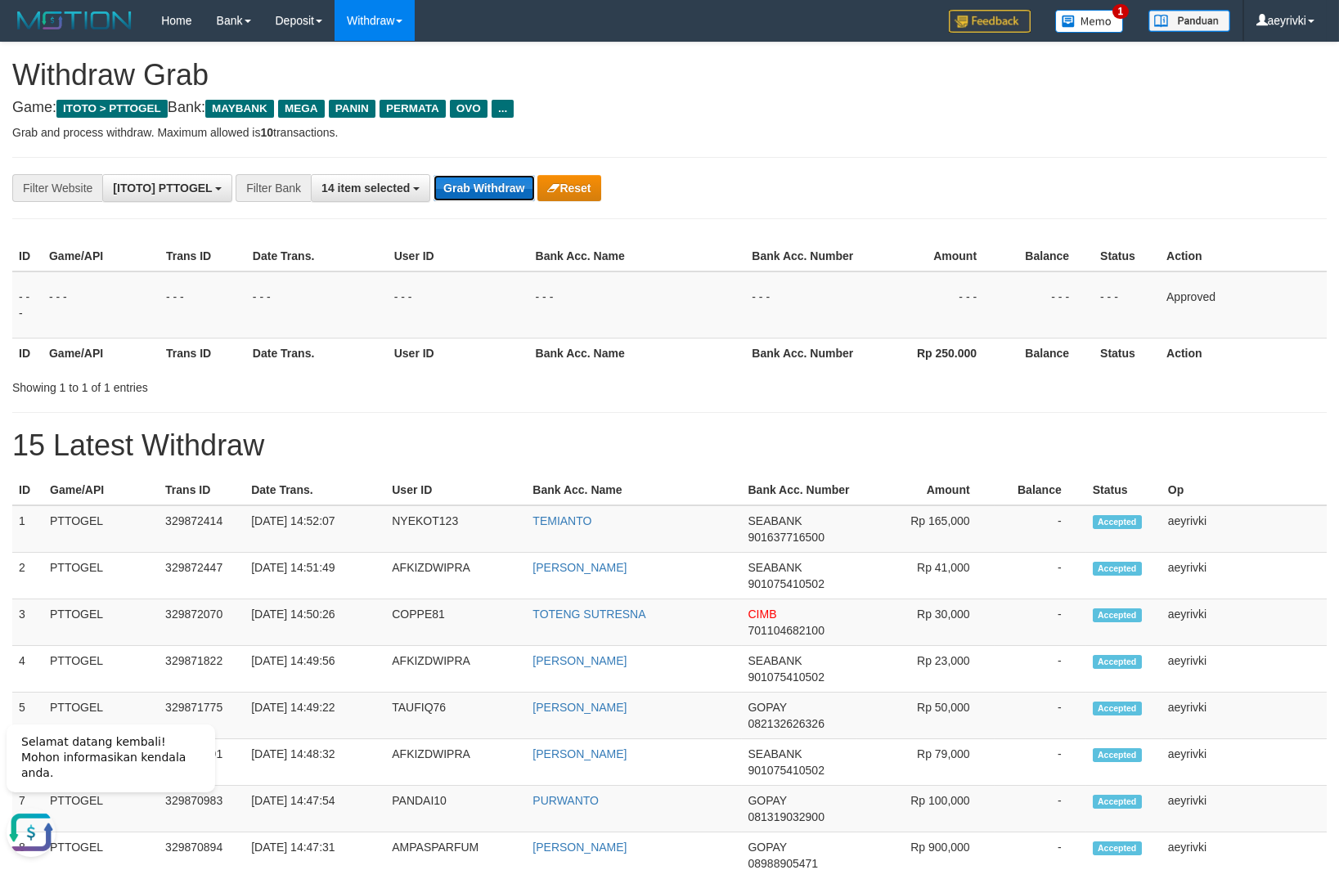
click at [454, 200] on button "Grab Withdraw" at bounding box center [483, 188] width 101 height 26
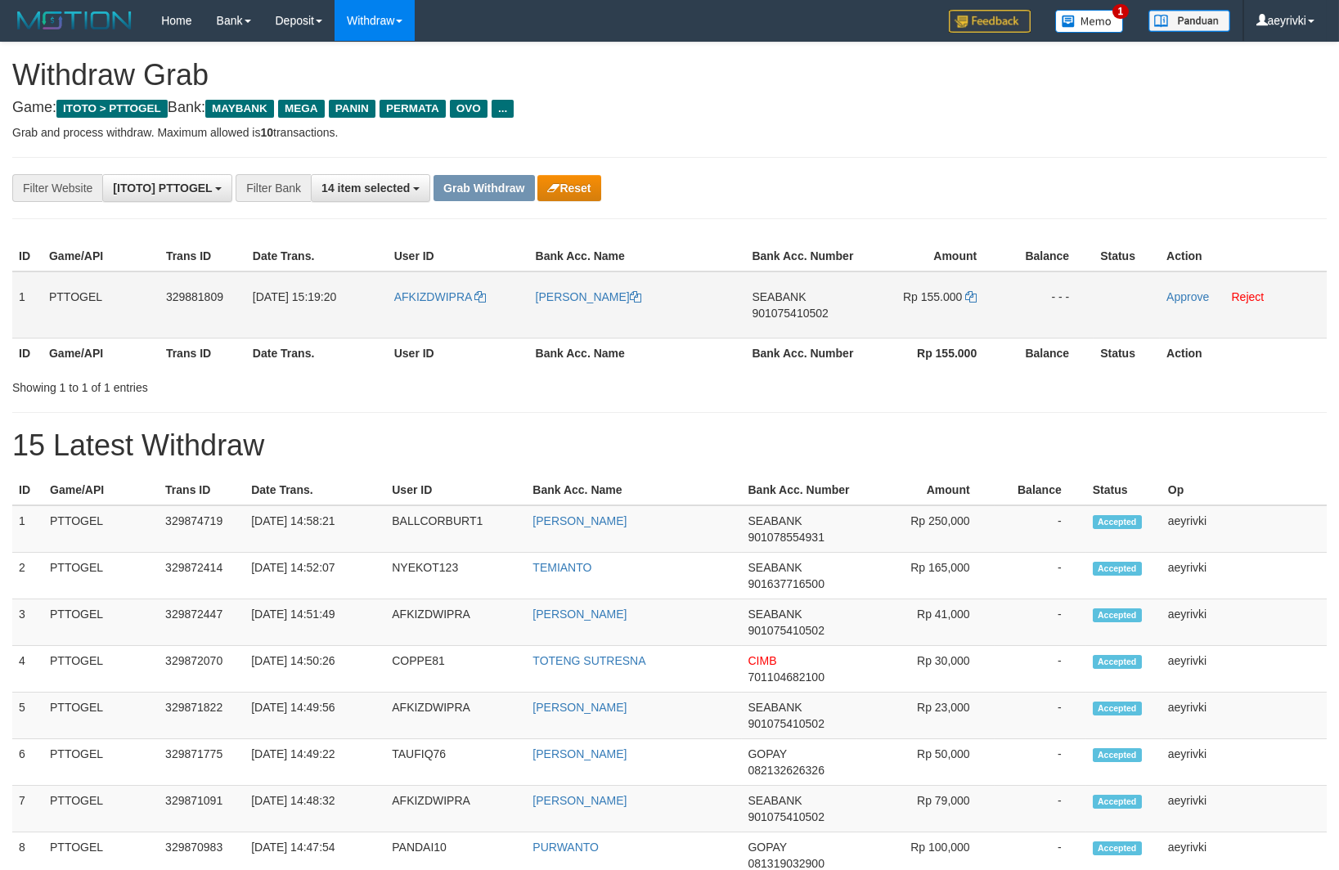
scroll to position [132, 0]
click at [945, 291] on tr "1 PTTOGEL 329881809 [DATE] 15:19:20 AFKIZDWIPRA [PERSON_NAME][GEOGRAPHIC_DATA] …" at bounding box center [669, 305] width 1314 height 67
click at [1198, 299] on link "Approve" at bounding box center [1187, 296] width 43 height 13
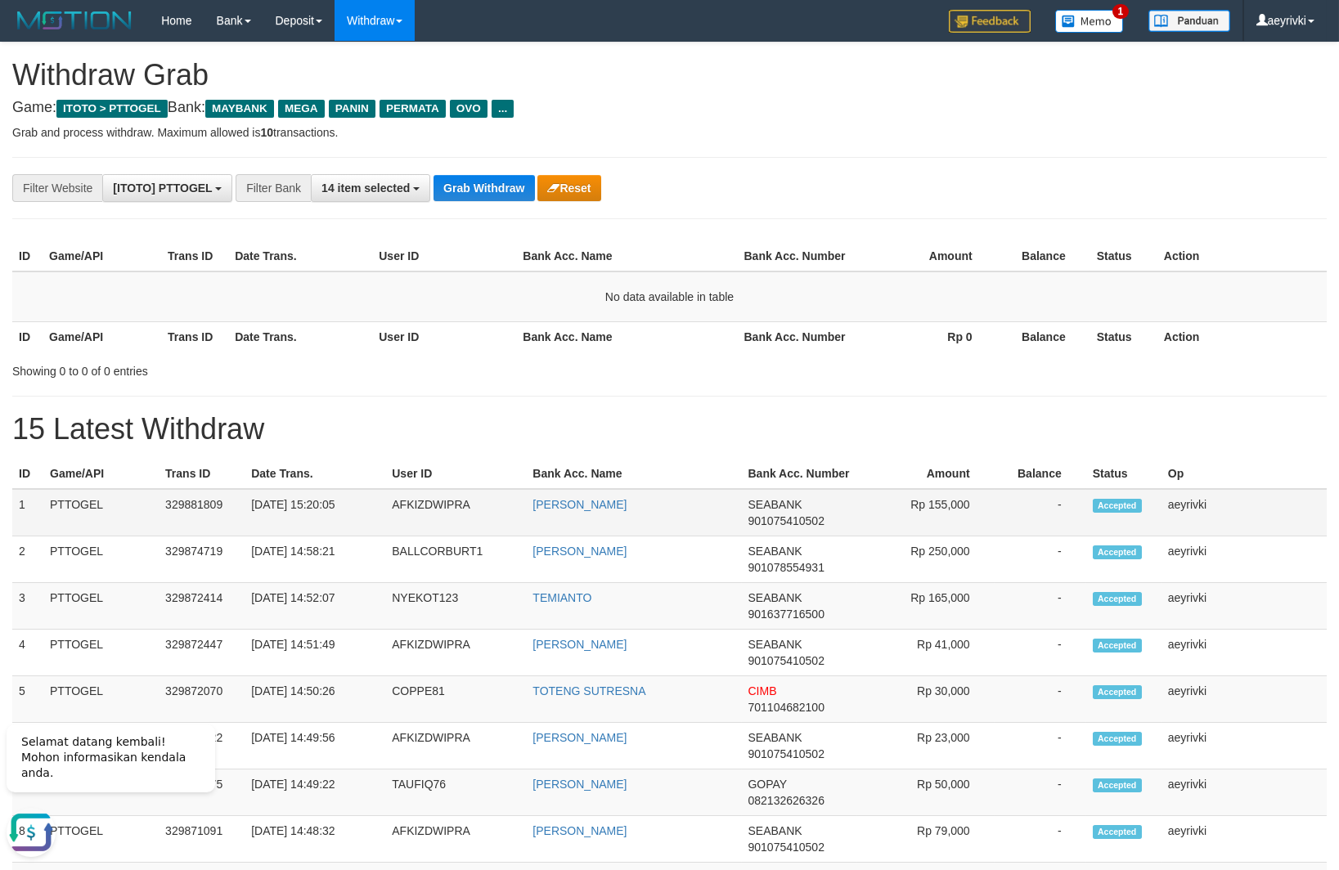
click at [806, 519] on span "901075410502" at bounding box center [786, 520] width 76 height 13
copy span "901075410502"
click at [478, 186] on button "Grab Withdraw" at bounding box center [483, 188] width 101 height 26
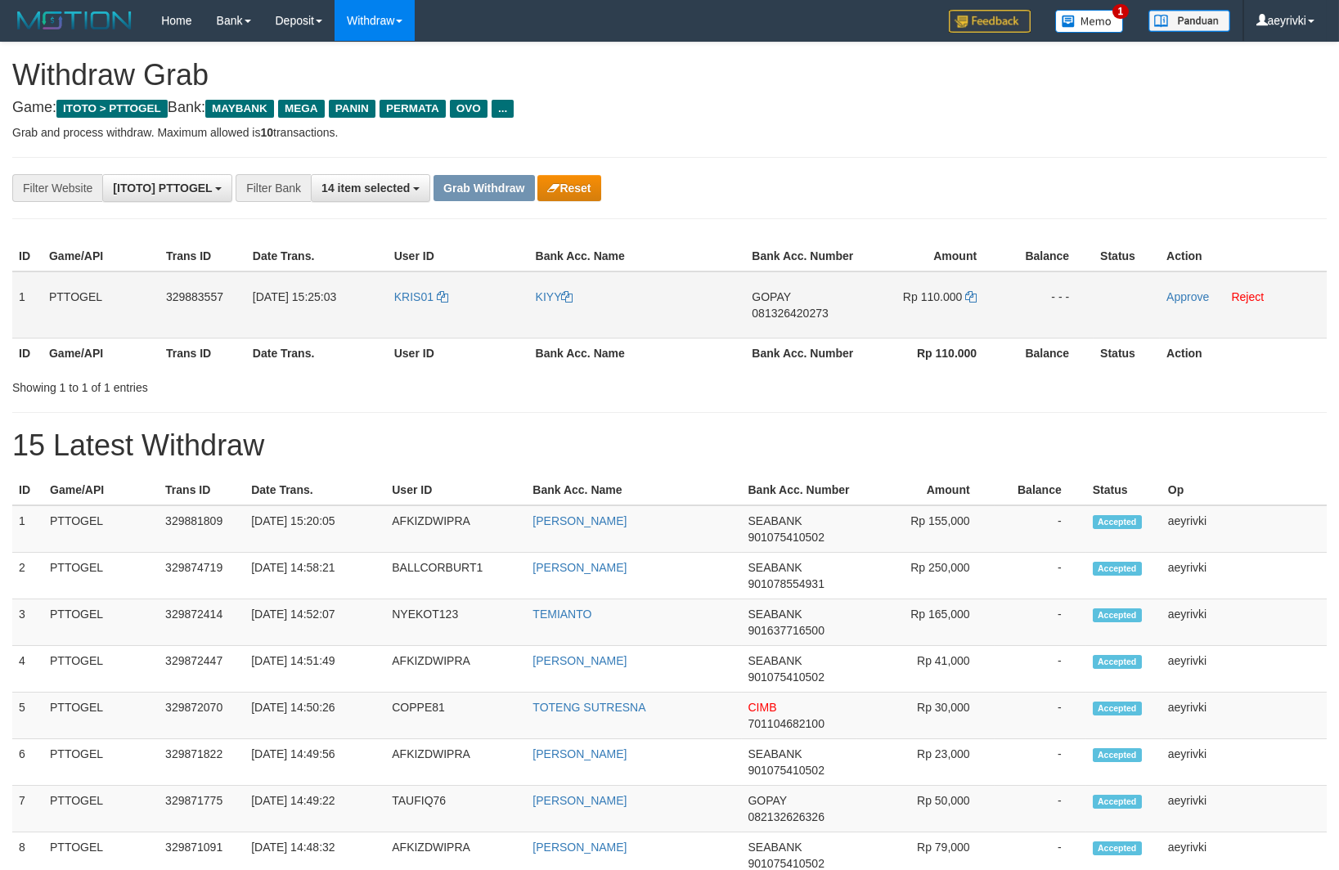
scroll to position [132, 0]
drag, startPoint x: 636, startPoint y: 312, endPoint x: 944, endPoint y: 275, distance: 309.8
click at [944, 275] on tr "1 PTTOGEL 329883557 31/08/2025 15:25:03 KRIS01 KIYY GOPAY 081326420273 Rp 110.0…" at bounding box center [669, 305] width 1314 height 67
click at [766, 314] on span "081326420273" at bounding box center [790, 313] width 76 height 13
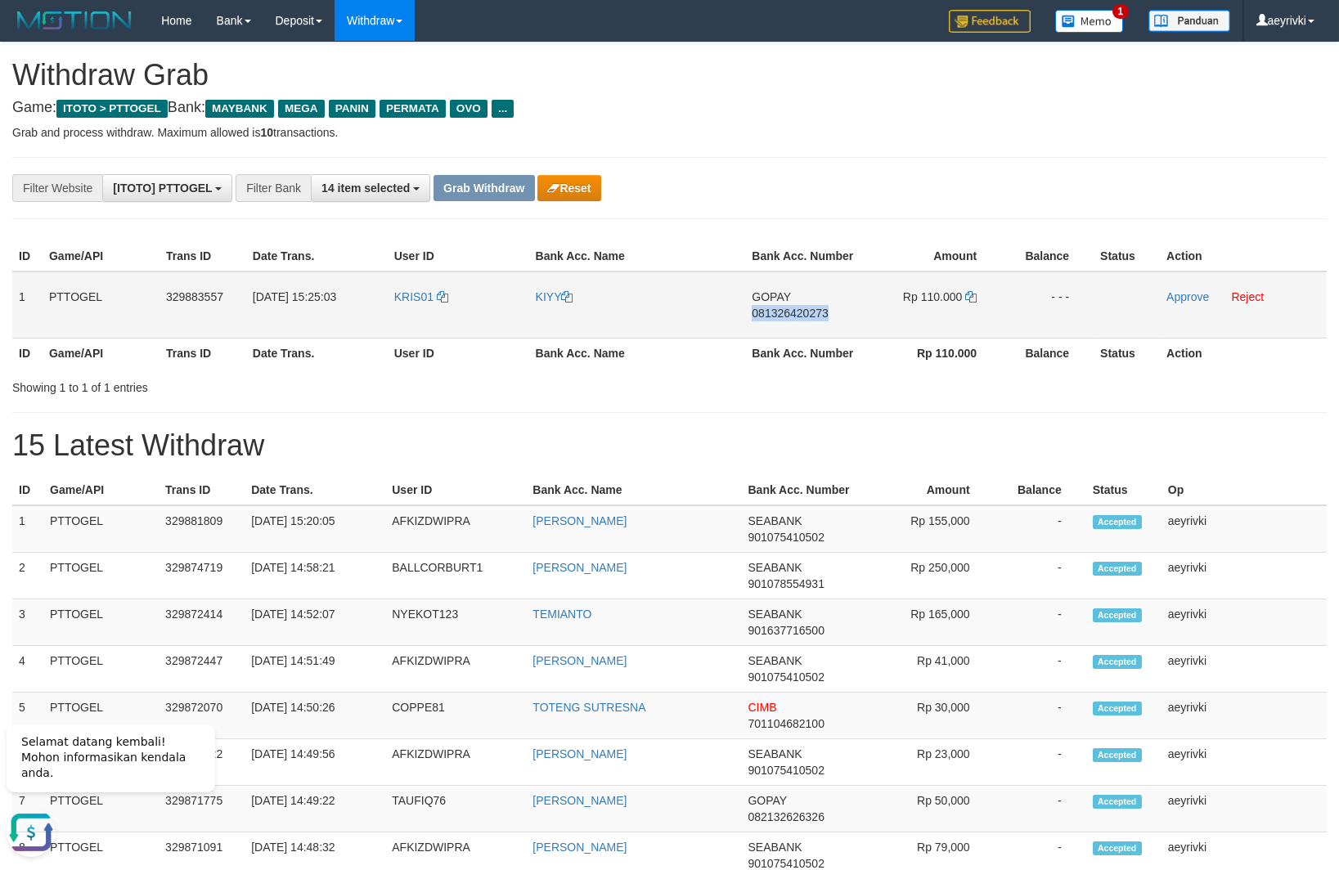
click at [766, 314] on span "081326420273" at bounding box center [790, 313] width 76 height 13
copy span "081326420273"
click at [783, 312] on span "081326420273" at bounding box center [790, 313] width 76 height 13
copy span "081326420273"
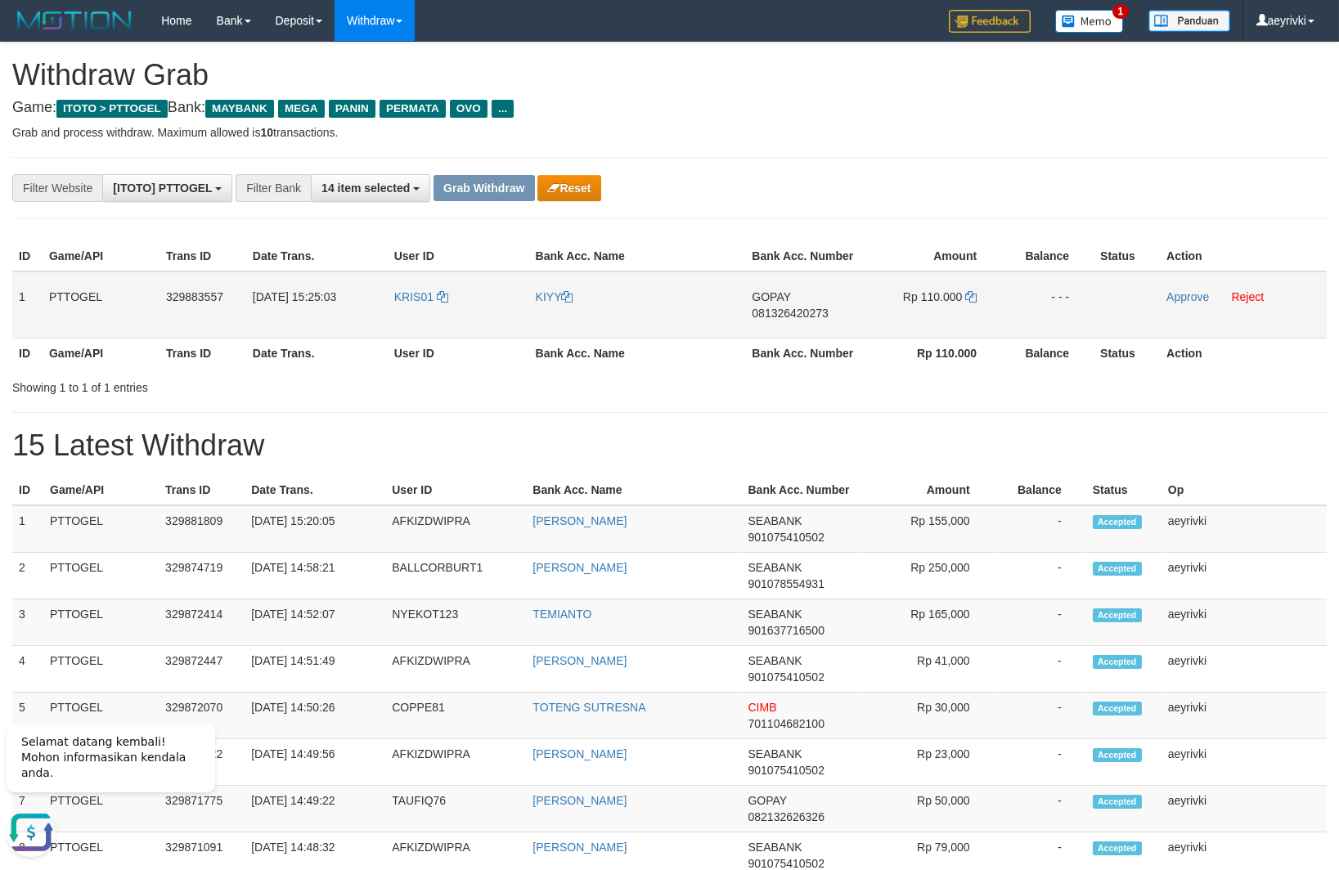
click at [793, 313] on span "081326420273" at bounding box center [790, 313] width 76 height 13
copy span "081326420273"
click at [976, 297] on icon at bounding box center [970, 296] width 11 height 11
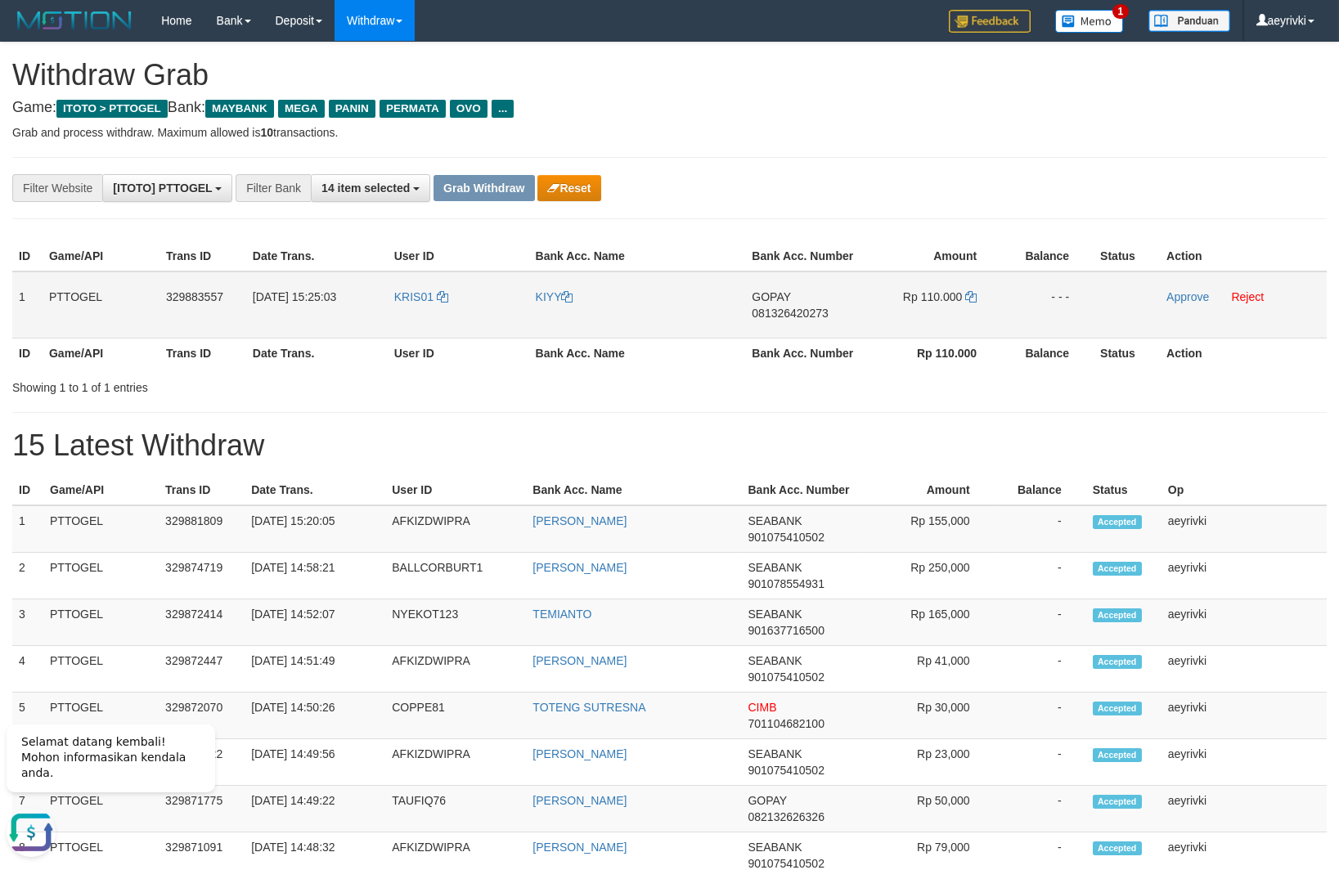
click at [407, 321] on td "KRIS01" at bounding box center [458, 305] width 141 height 67
copy link "KRIS01"
click at [1254, 299] on link "Reject" at bounding box center [1248, 296] width 33 height 13
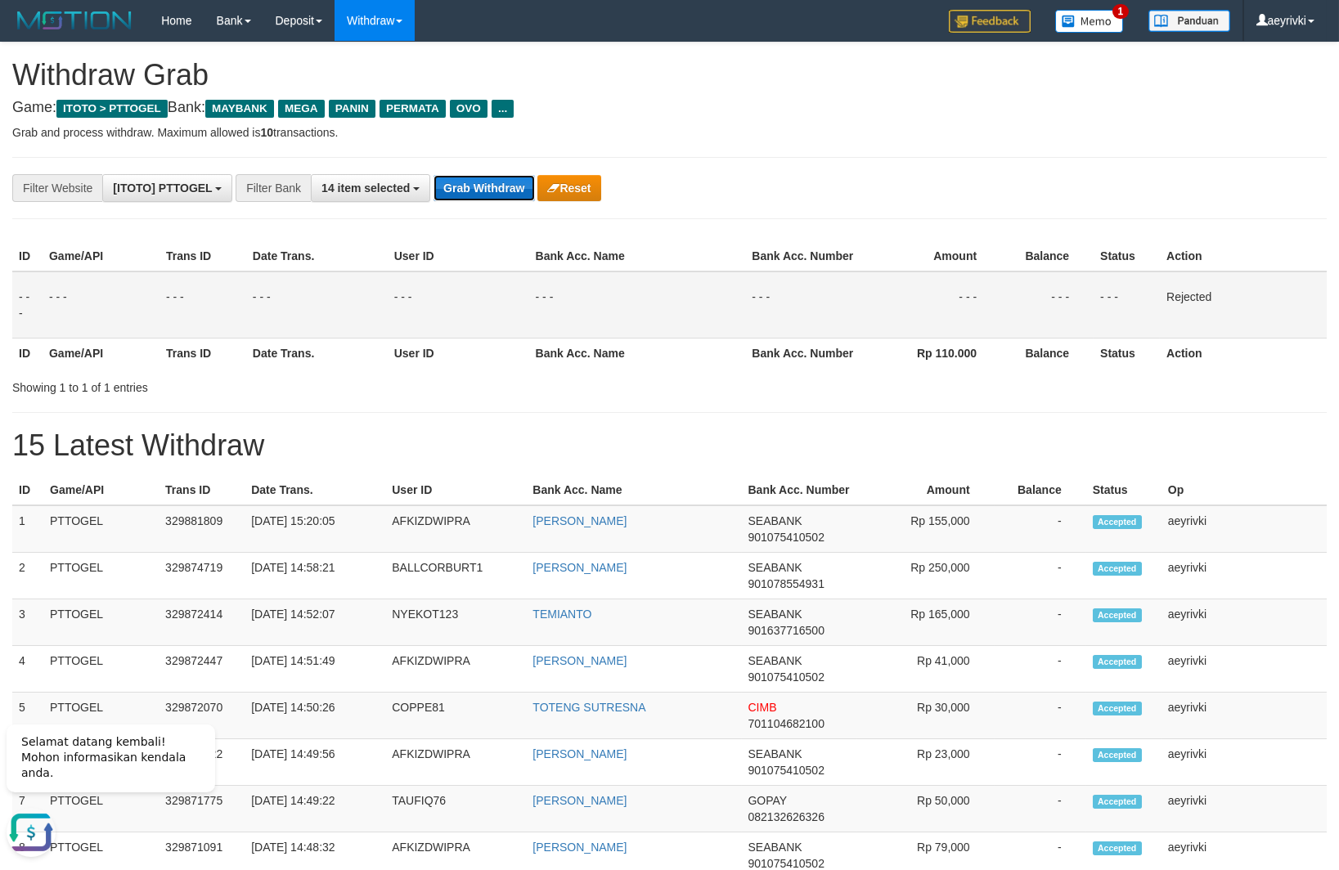
click at [469, 190] on button "Grab Withdraw" at bounding box center [483, 188] width 101 height 26
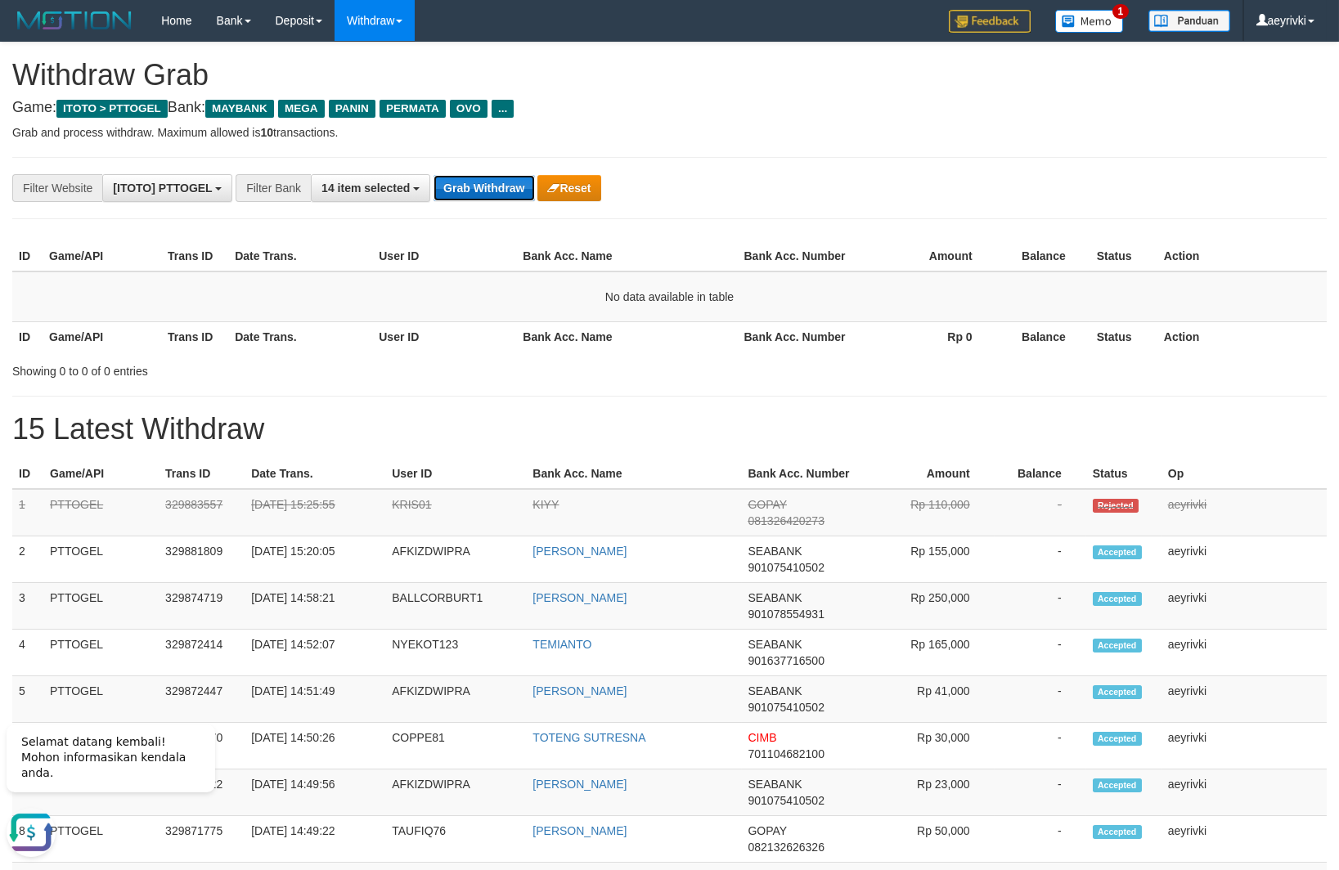
click at [477, 186] on button "Grab Withdraw" at bounding box center [483, 188] width 101 height 26
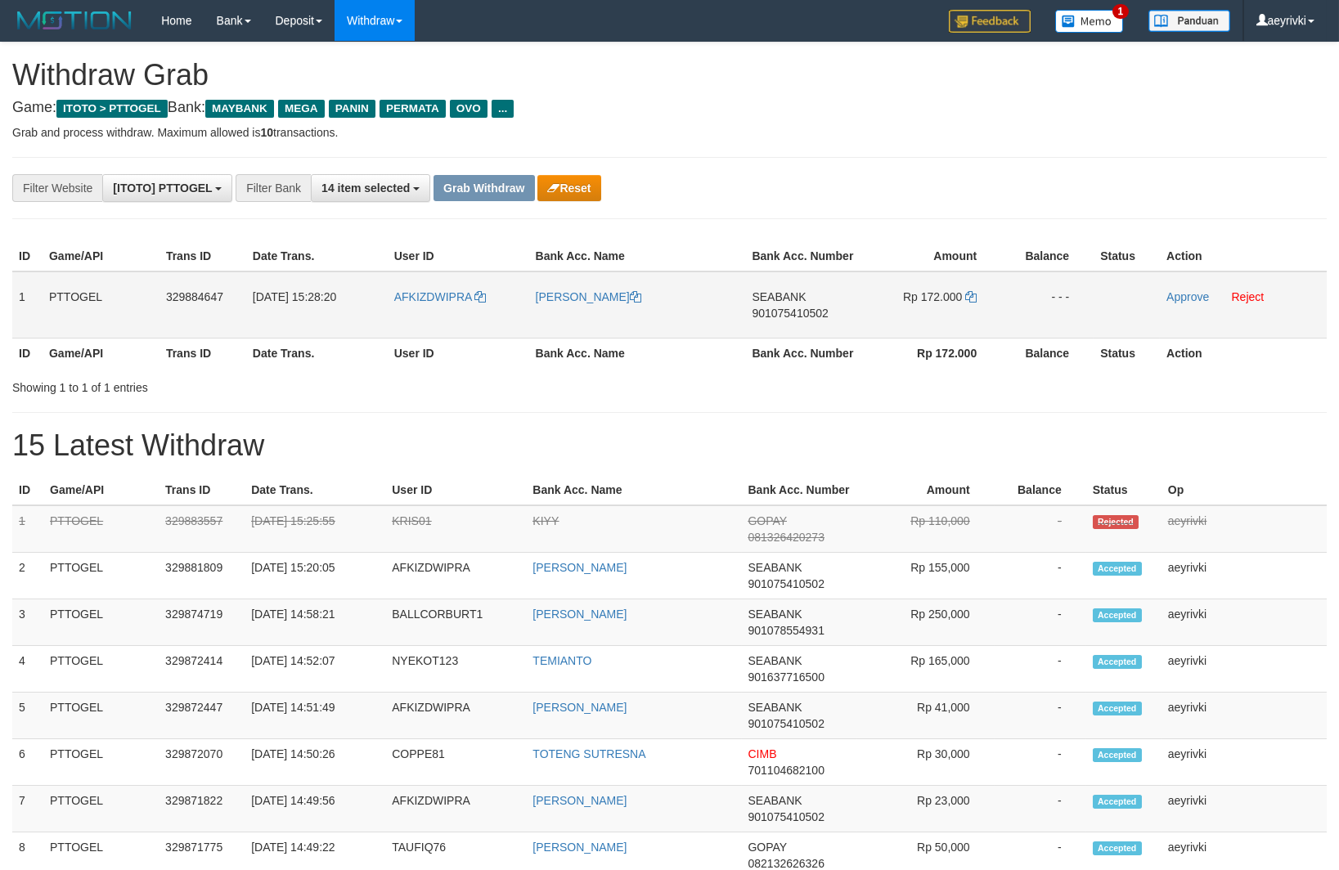
scroll to position [132, 0]
click at [963, 289] on tr "1 PTTOGEL 329884647 31/08/2025 15:28:20 AFKIZDWIPRA DEDI IRAWAN SEABANK 9010754…" at bounding box center [669, 305] width 1314 height 67
click at [1192, 294] on link "Approve" at bounding box center [1187, 296] width 43 height 13
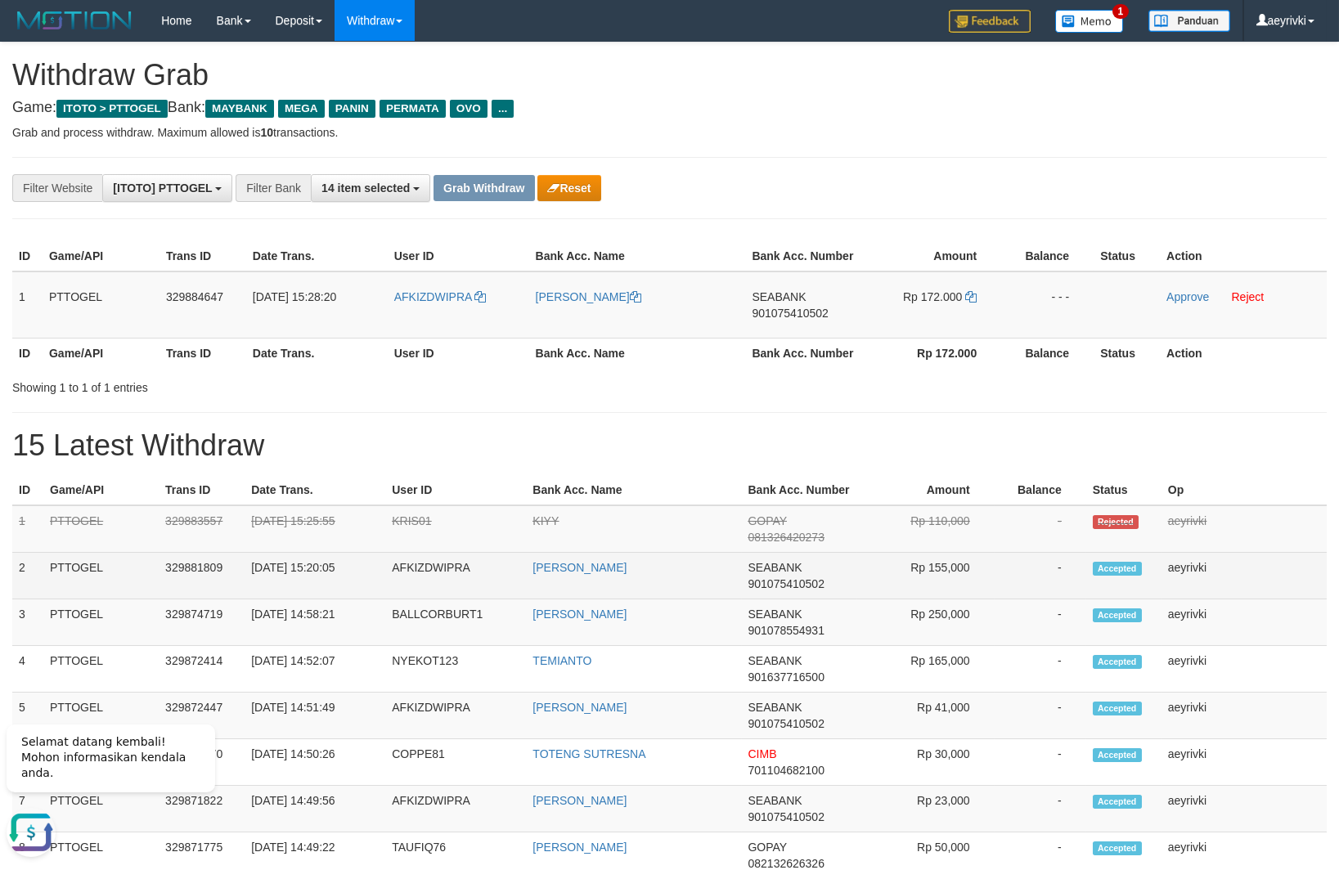
scroll to position [0, 0]
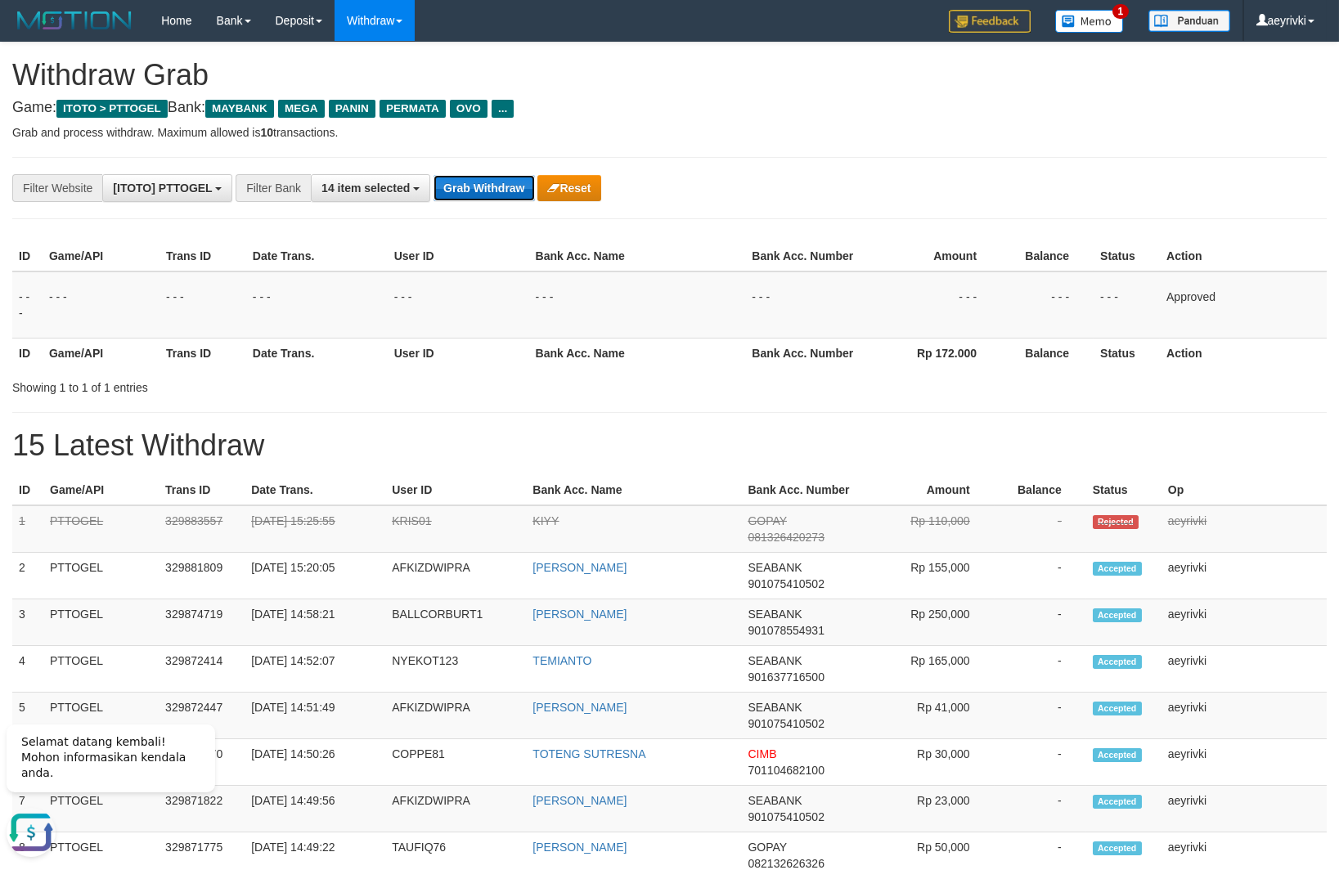
drag, startPoint x: 510, startPoint y: 192, endPoint x: 481, endPoint y: 211, distance: 34.9
click at [509, 192] on button "Grab Withdraw" at bounding box center [483, 188] width 101 height 26
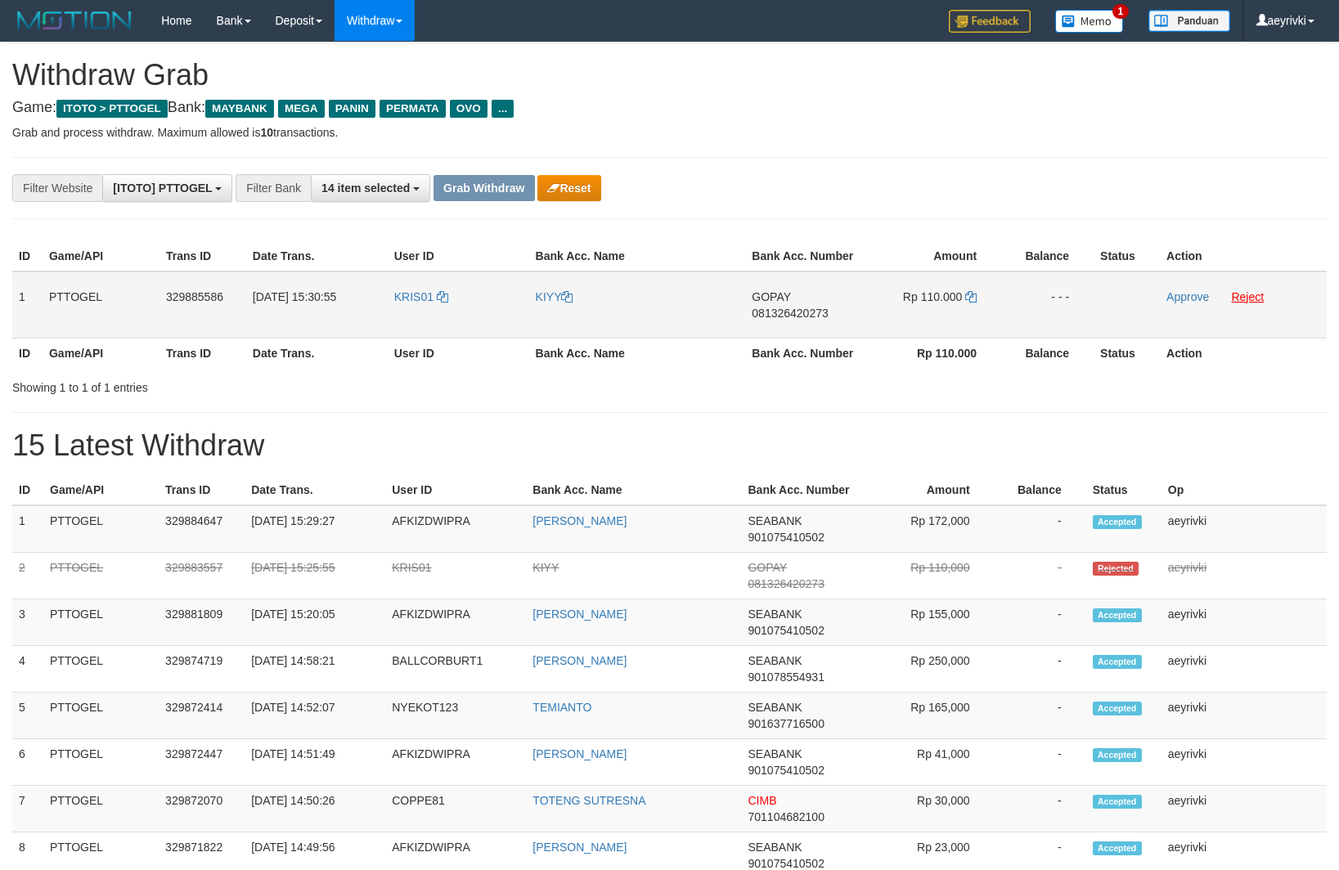
scroll to position [132, 0]
click at [1238, 289] on td "Approve Reject" at bounding box center [1243, 305] width 167 height 67
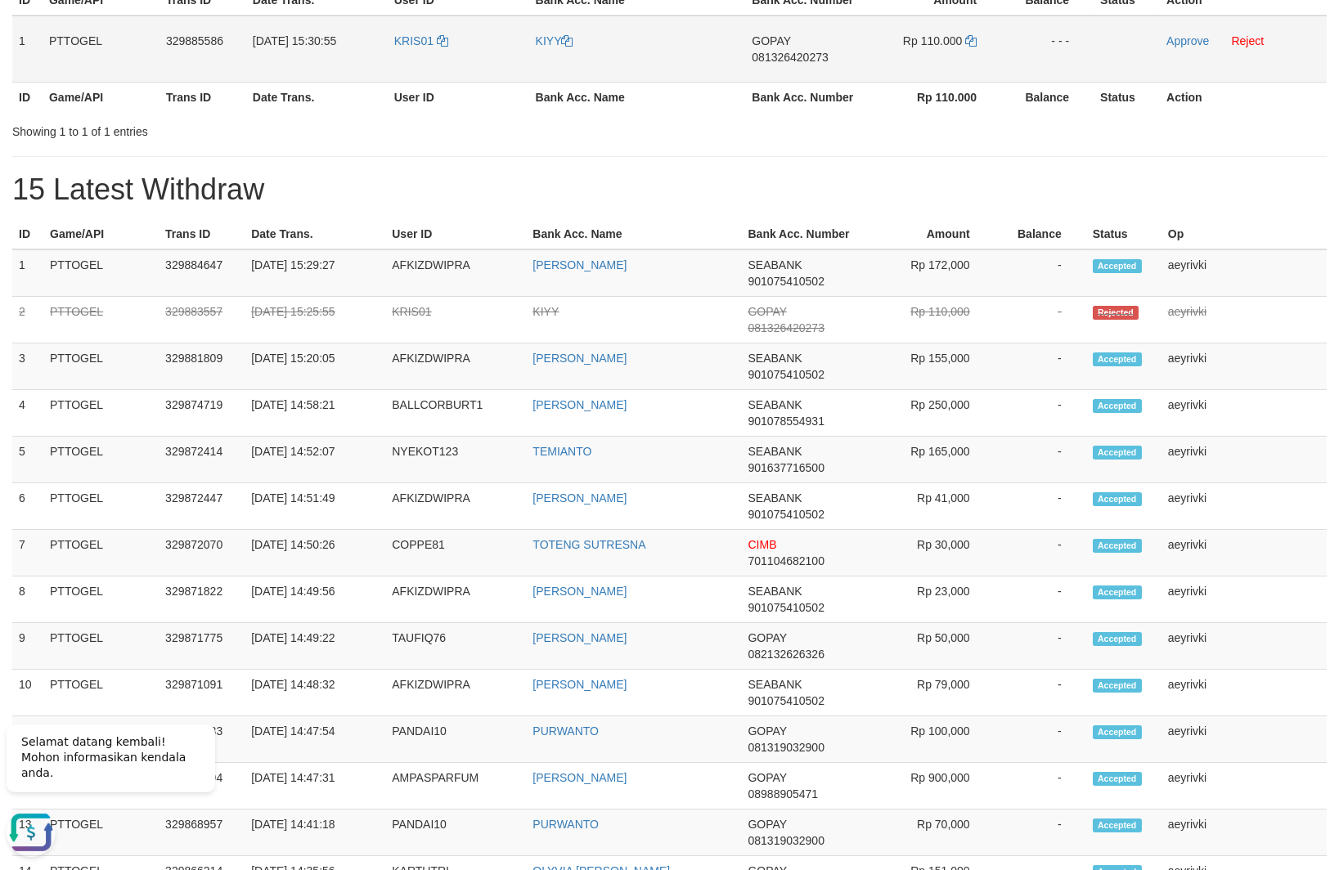
scroll to position [0, 0]
click at [1246, 36] on link "Reject" at bounding box center [1248, 40] width 33 height 13
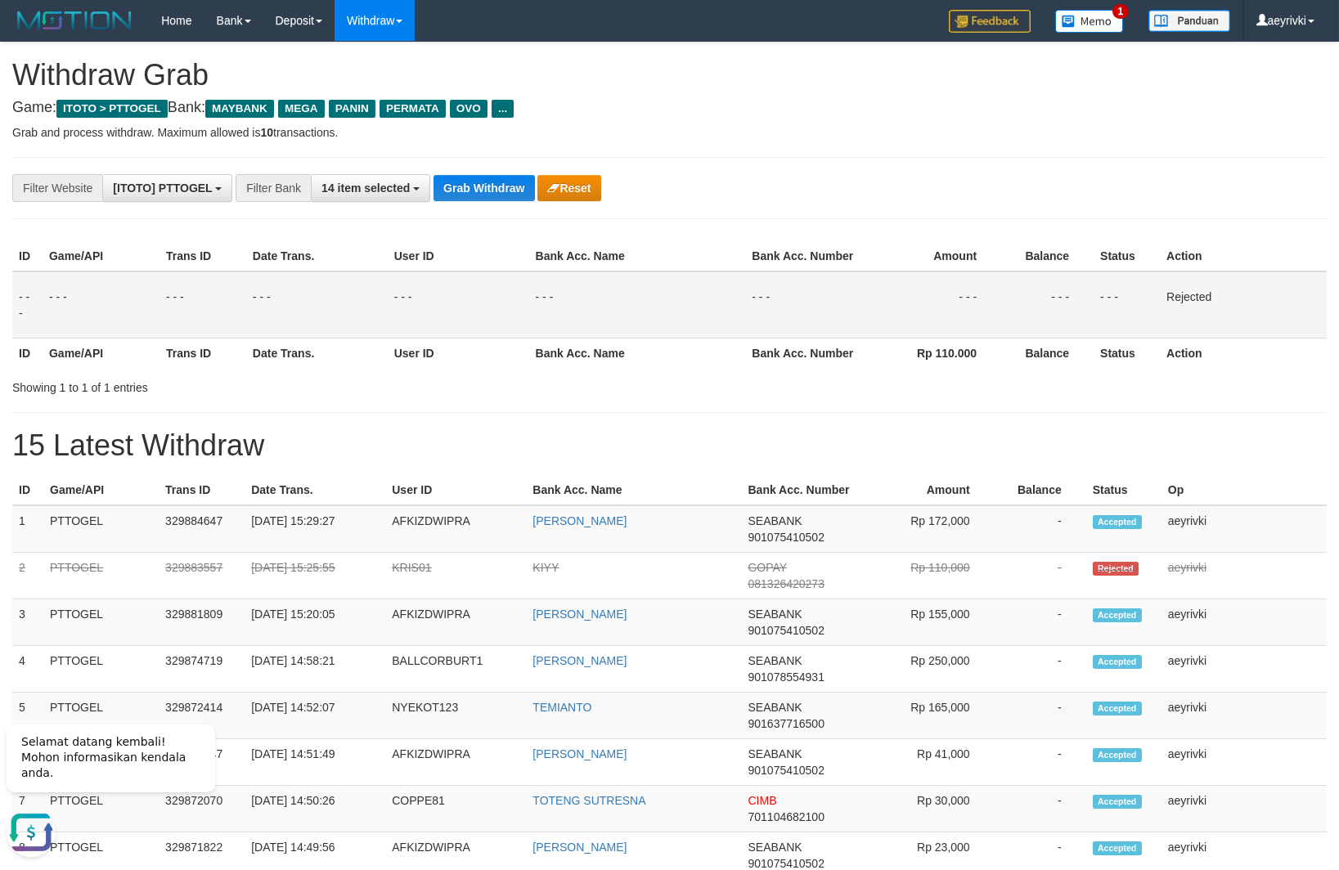
click at [628, 342] on th "Bank Acc. Name" at bounding box center [637, 353] width 217 height 30
click at [488, 181] on button "Grab Withdraw" at bounding box center [483, 188] width 101 height 26
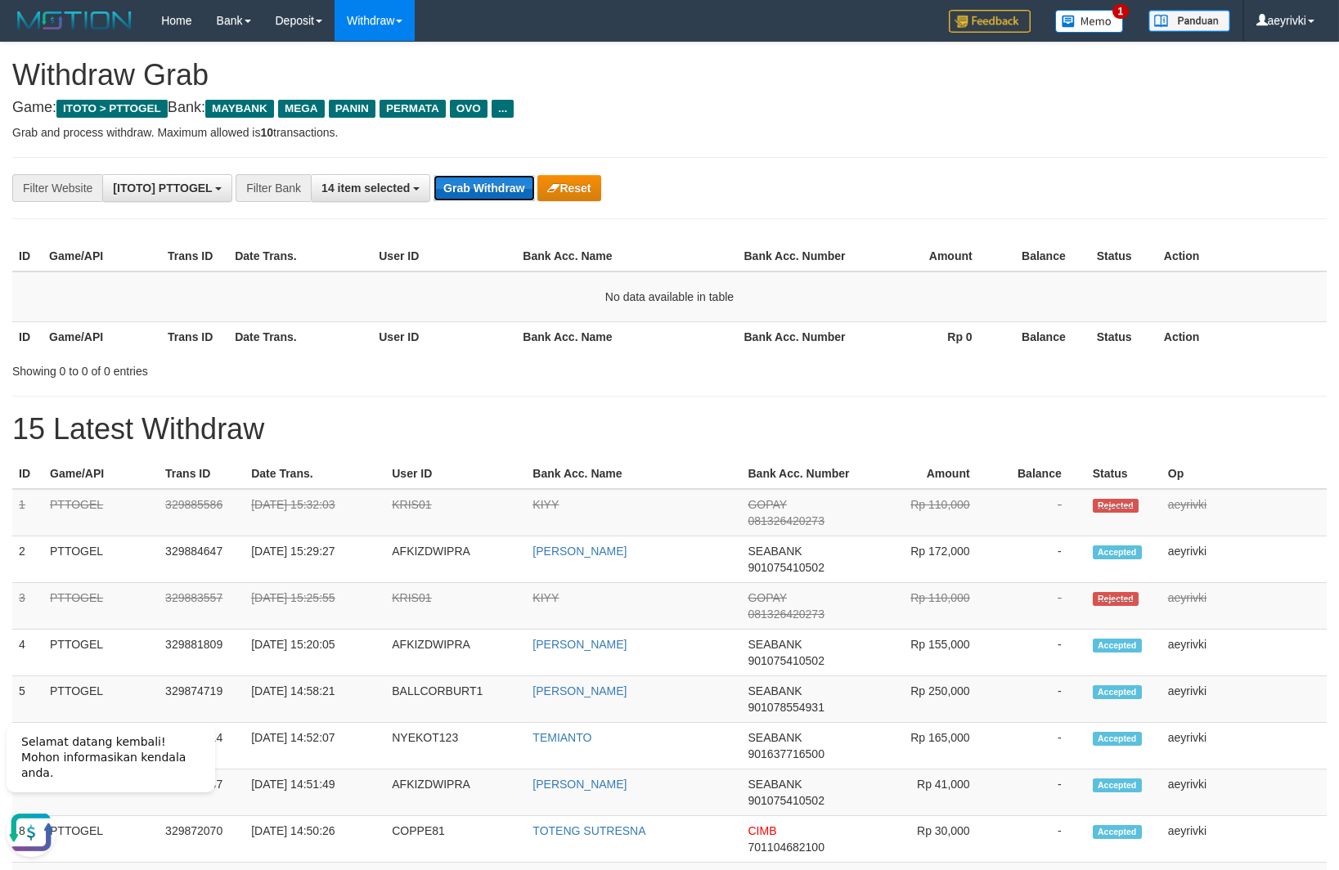
click at [508, 178] on button "Grab Withdraw" at bounding box center [483, 188] width 101 height 26
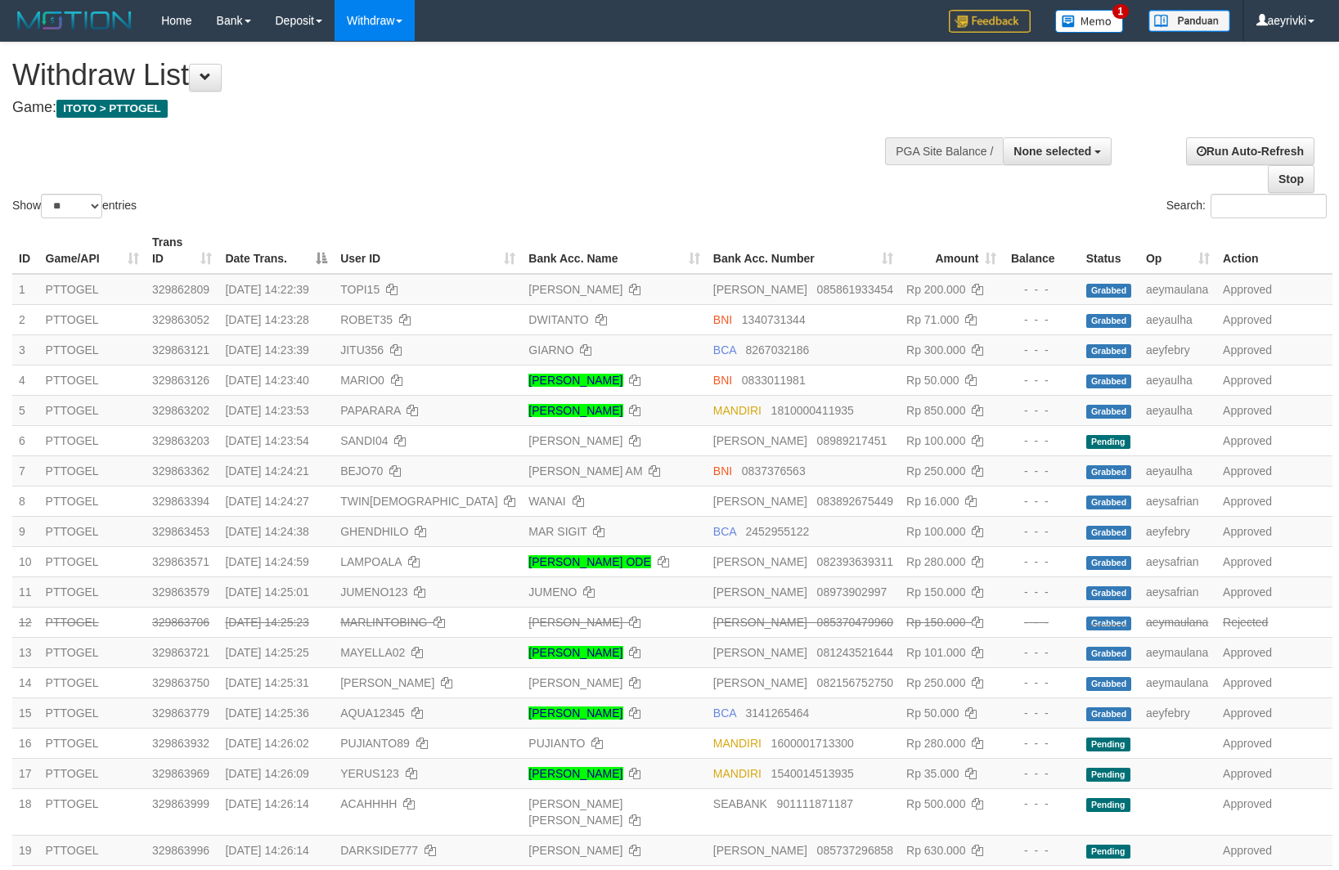
select select
select select "**"
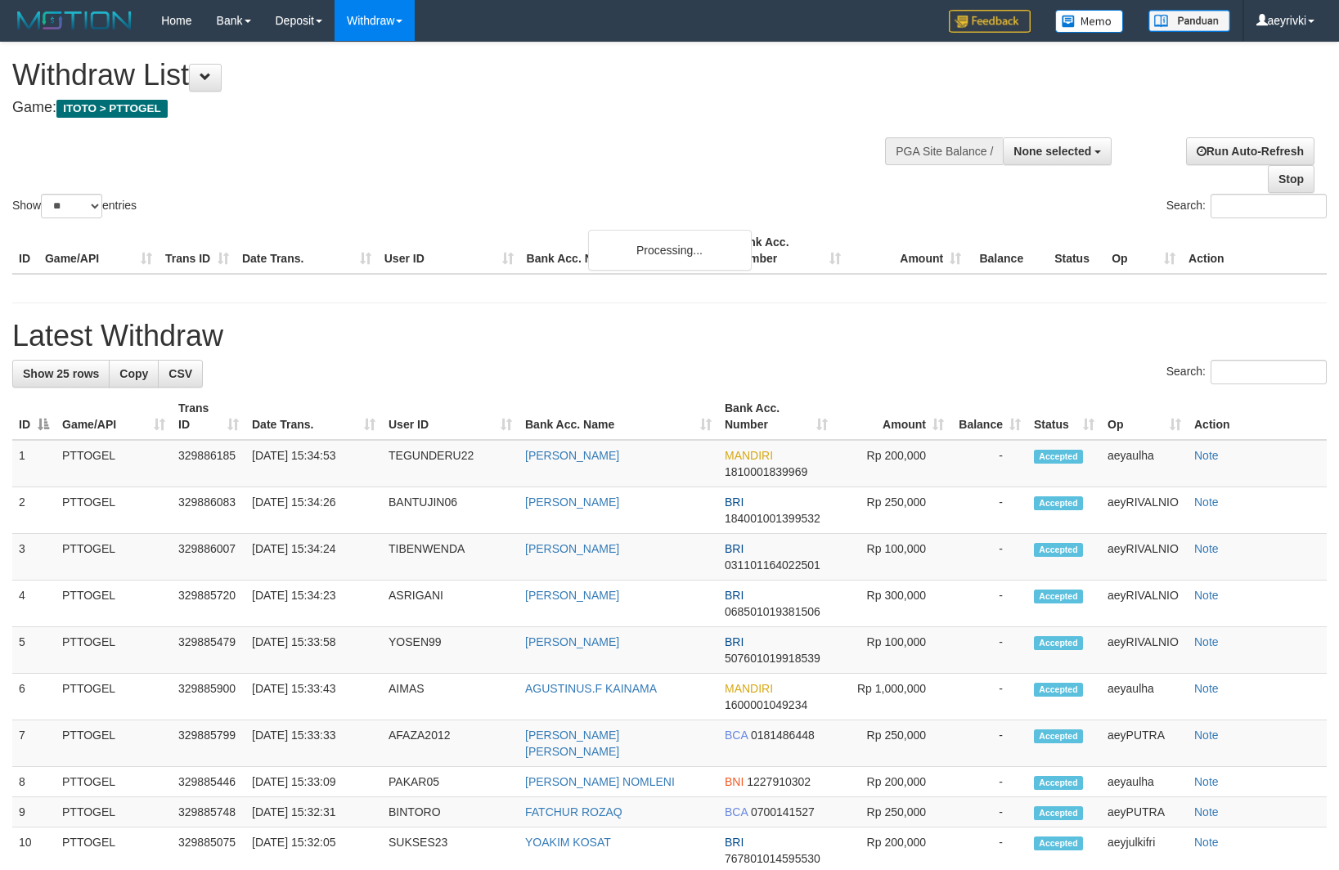
select select
select select "**"
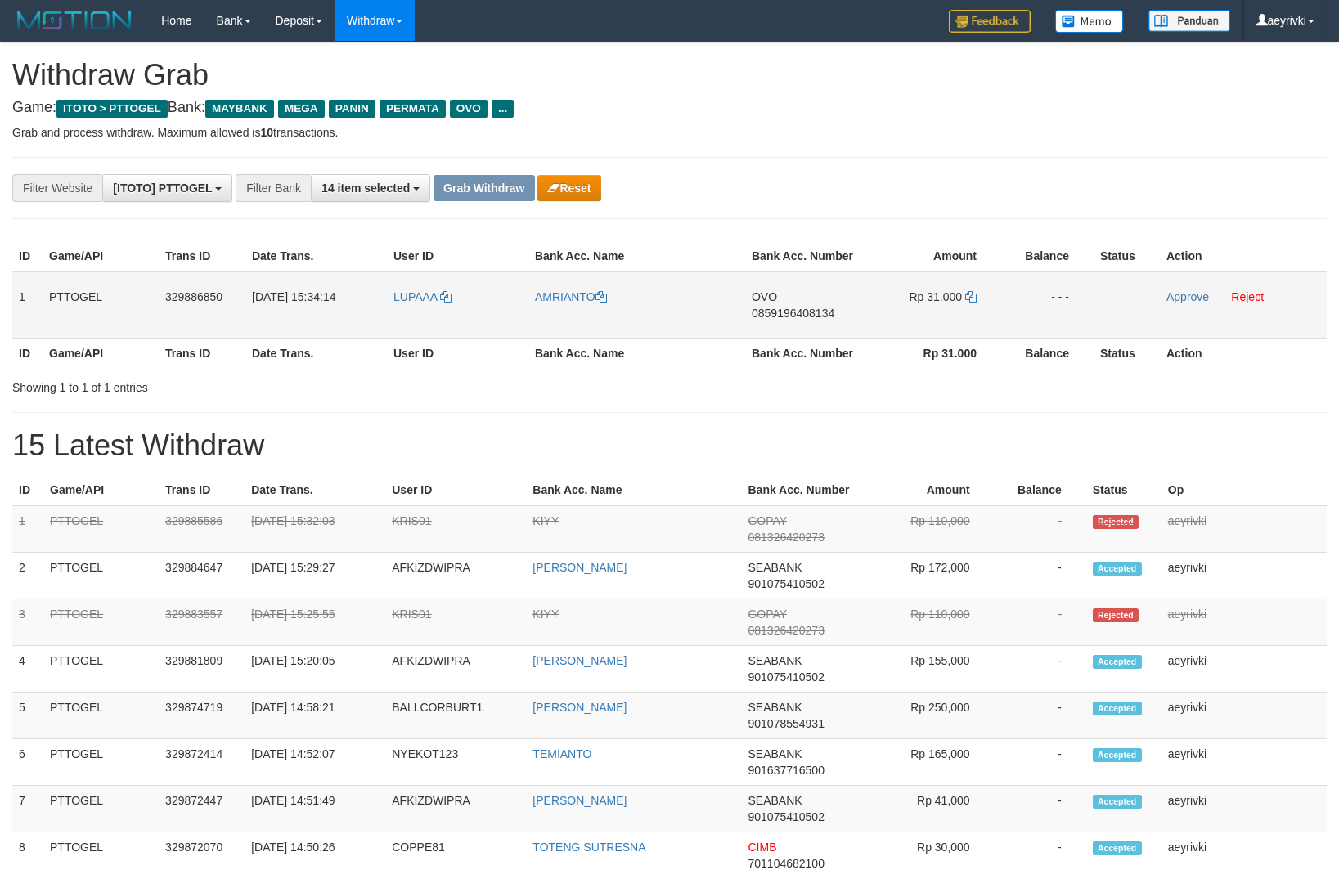
scroll to position [132, 0]
click at [783, 316] on span "0859196408134" at bounding box center [793, 313] width 83 height 13
copy span "0859196408134"
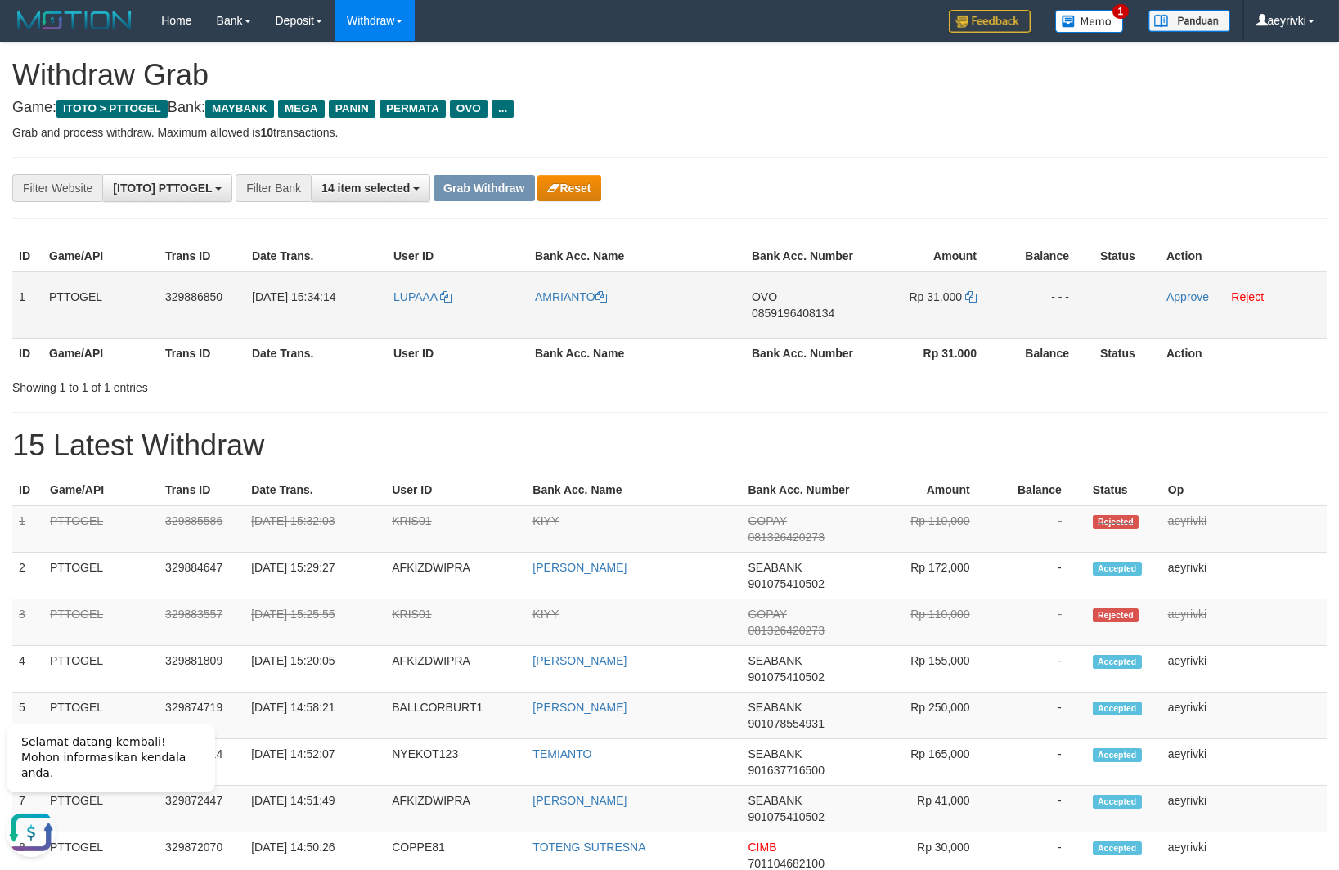
click at [799, 312] on span "0859196408134" at bounding box center [793, 313] width 83 height 13
copy span "0859196408134"
click at [795, 314] on span "0859196408134" at bounding box center [793, 313] width 83 height 13
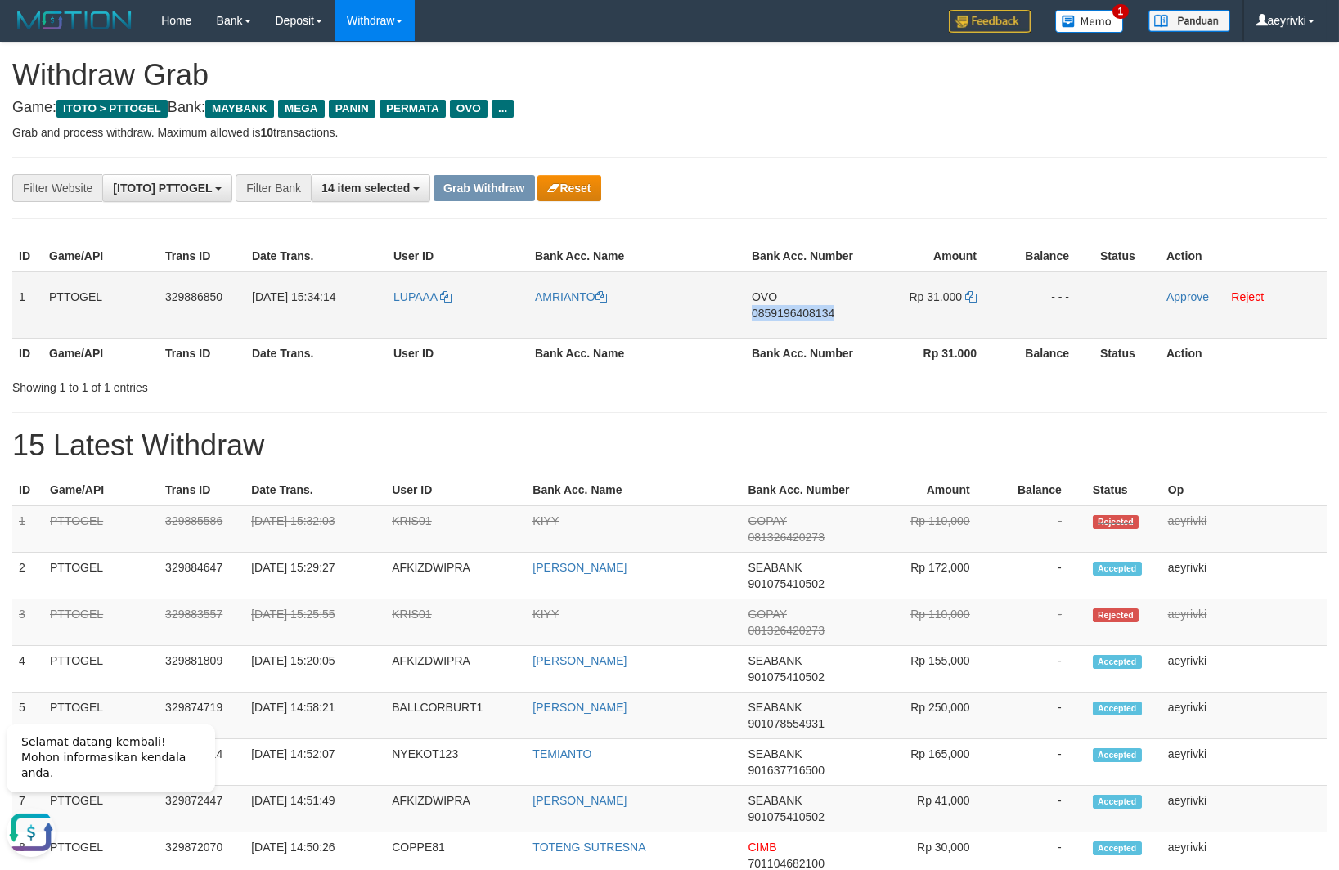
copy span "0859196408134"
click at [972, 296] on icon at bounding box center [970, 296] width 11 height 11
drag, startPoint x: 412, startPoint y: 336, endPoint x: 980, endPoint y: 332, distance: 567.5
click at [980, 332] on tr "1 PTTOGEL 329886850 31/08/2025 15:34:14 LUPAAA AMRIANTO OVO 0859196408134 Rp 31…" at bounding box center [669, 305] width 1314 height 67
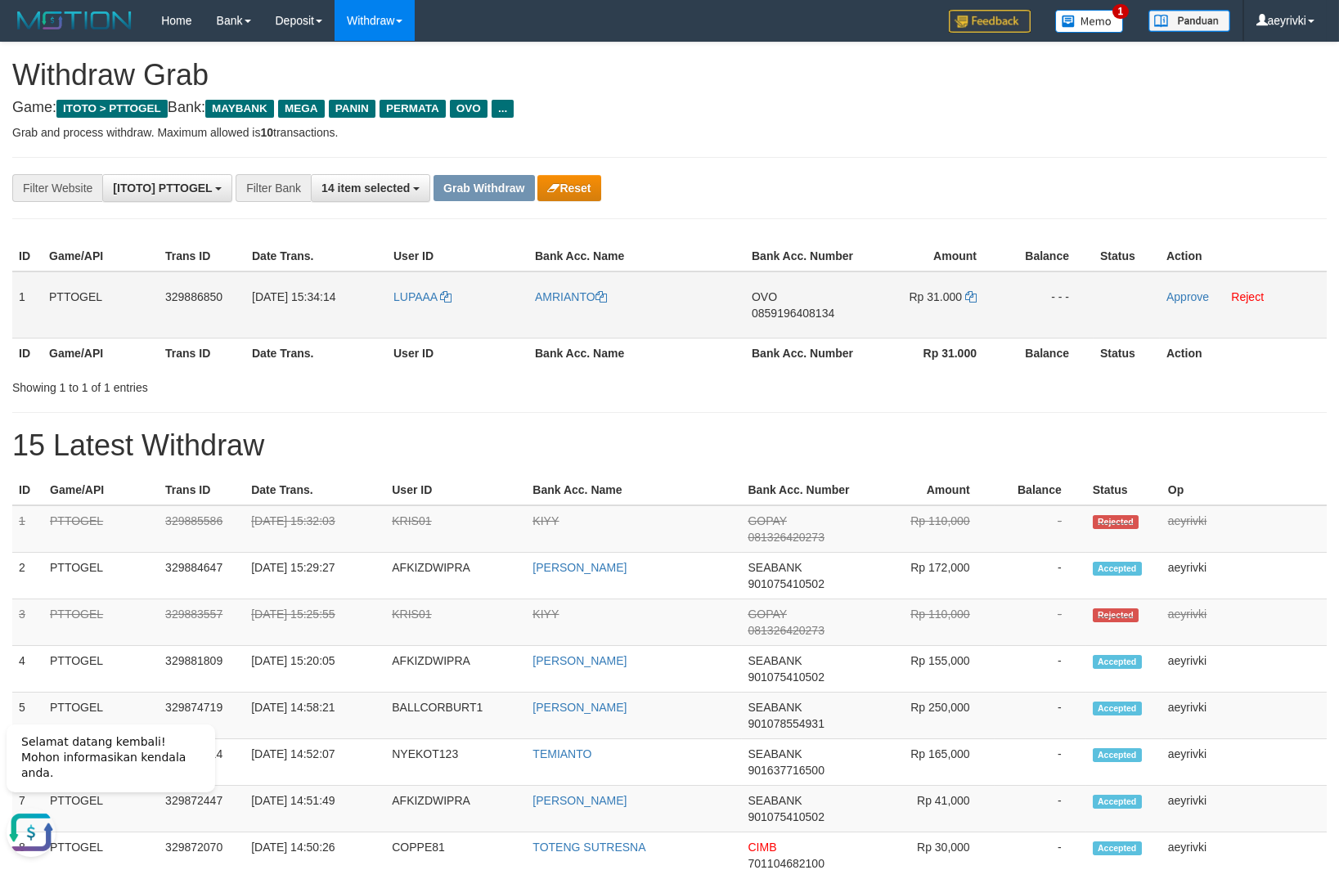
copy tr
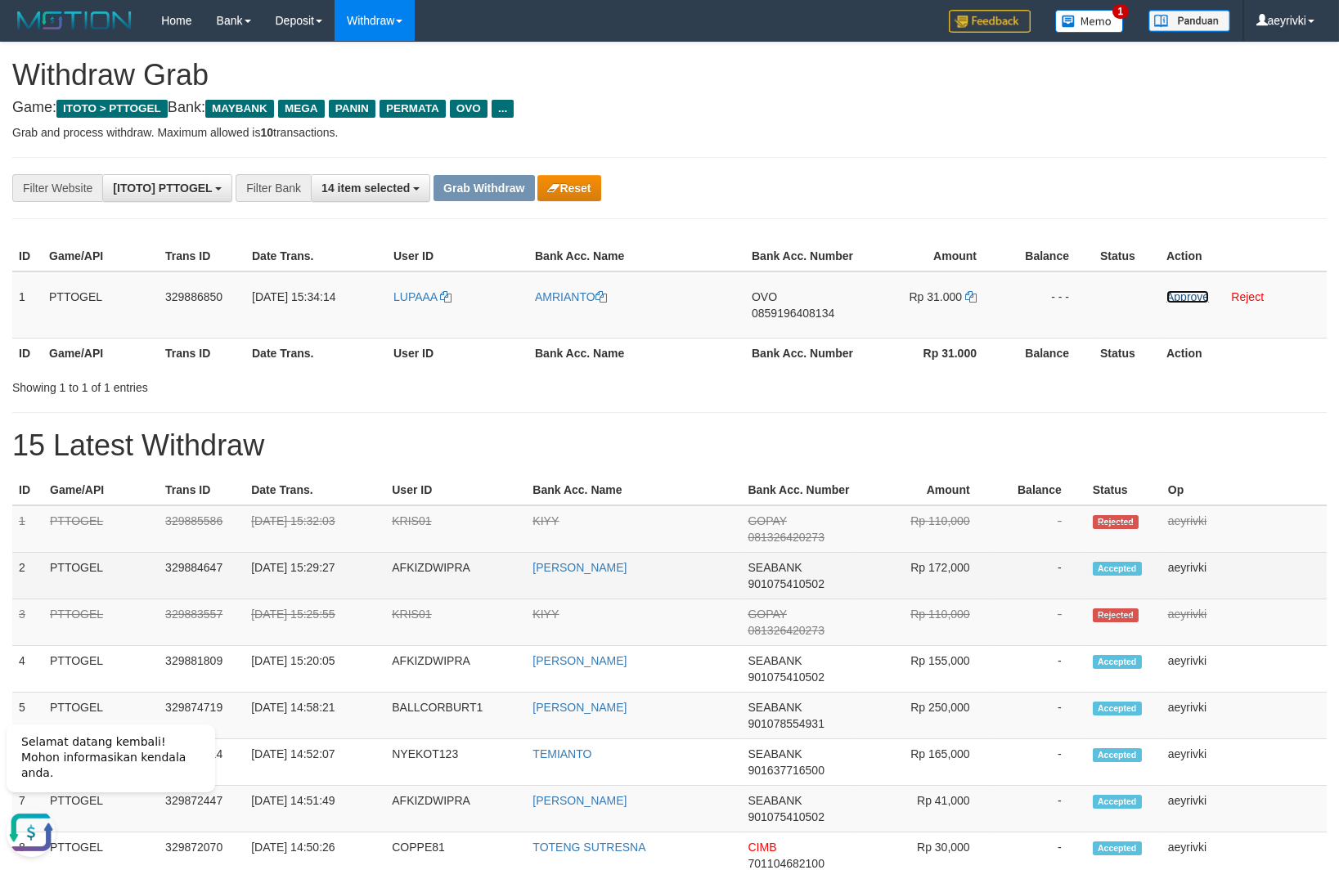
click at [1196, 298] on link "Approve" at bounding box center [1187, 296] width 43 height 13
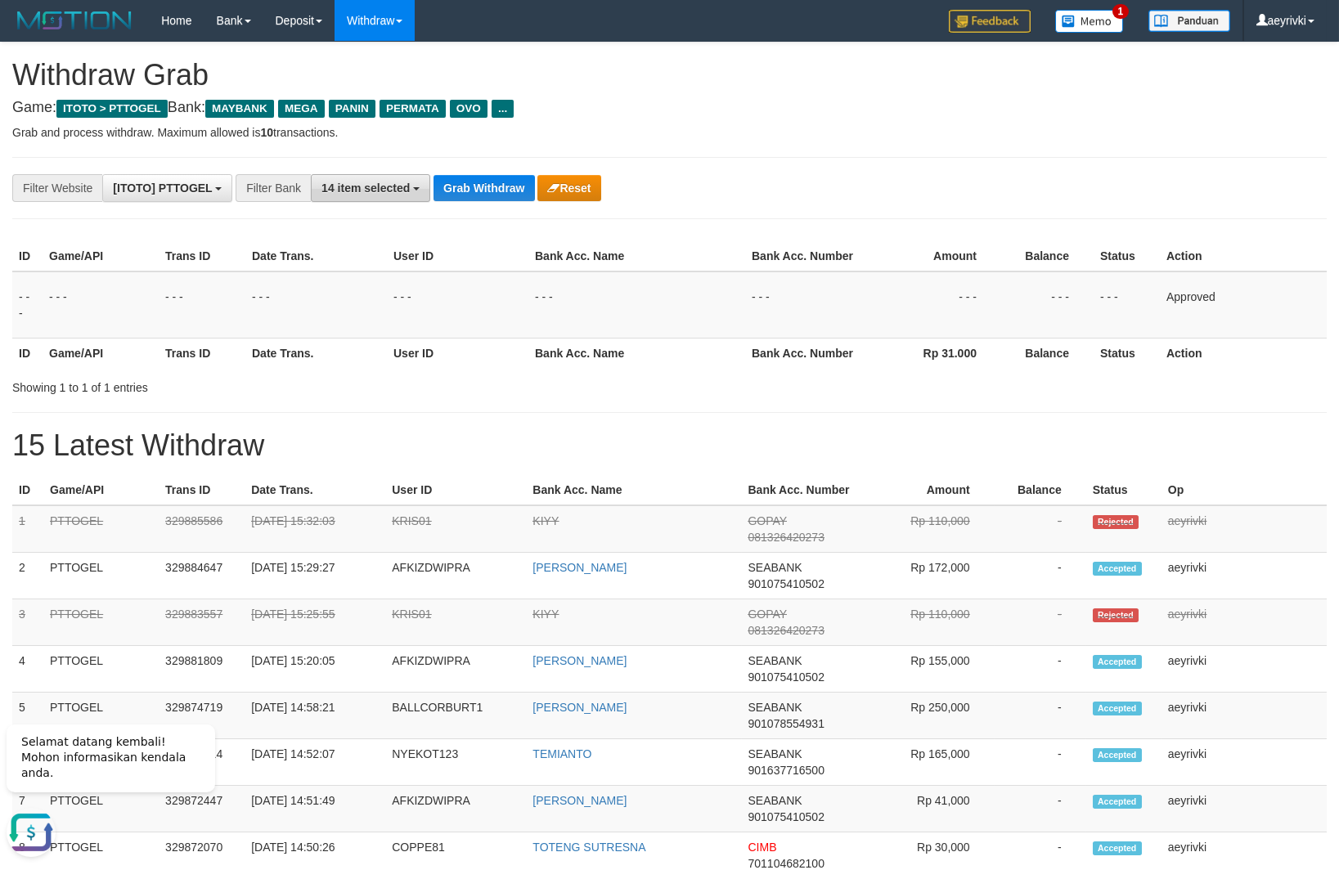
click at [398, 178] on button "14 item selected" at bounding box center [370, 188] width 119 height 28
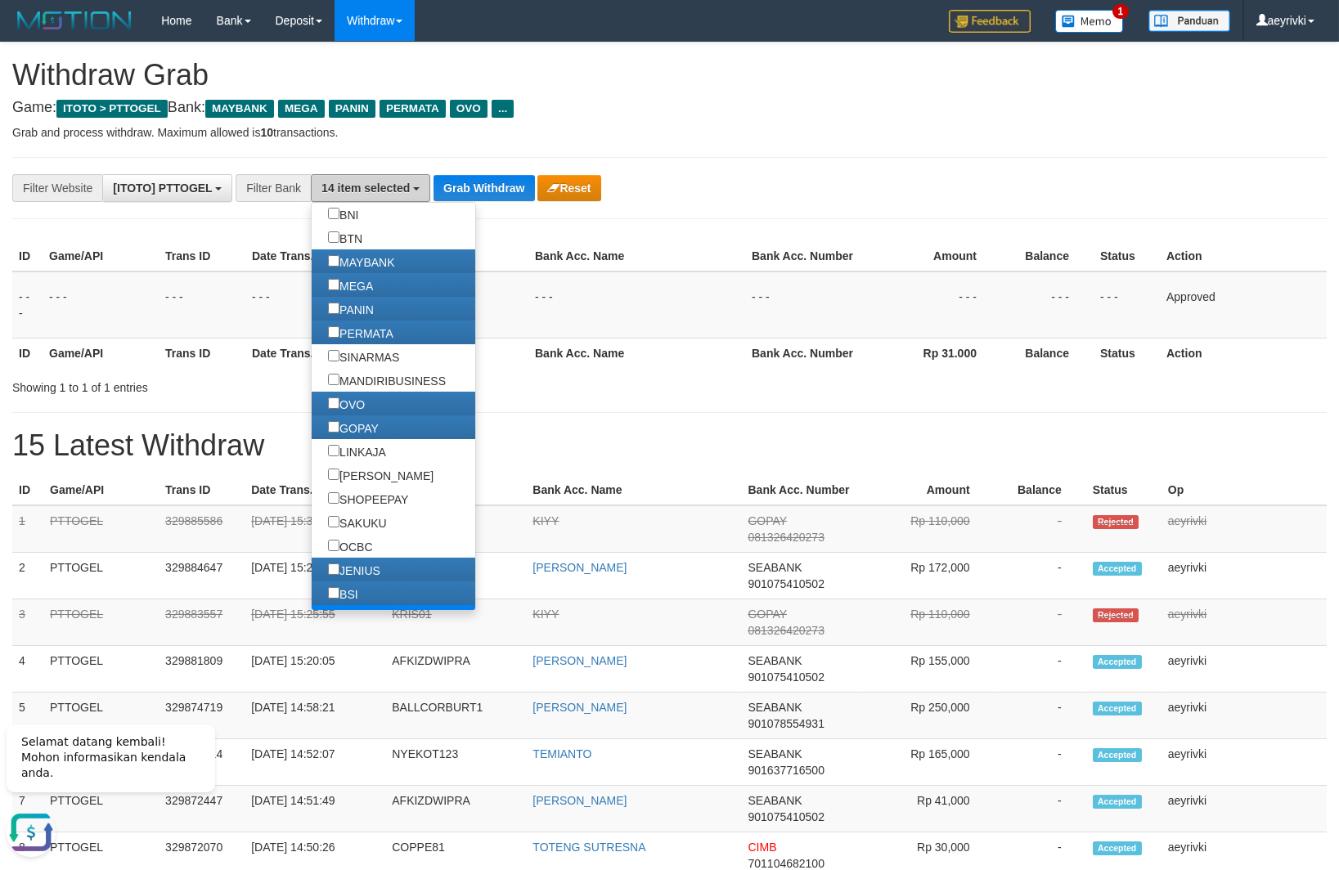
scroll to position [307, 0]
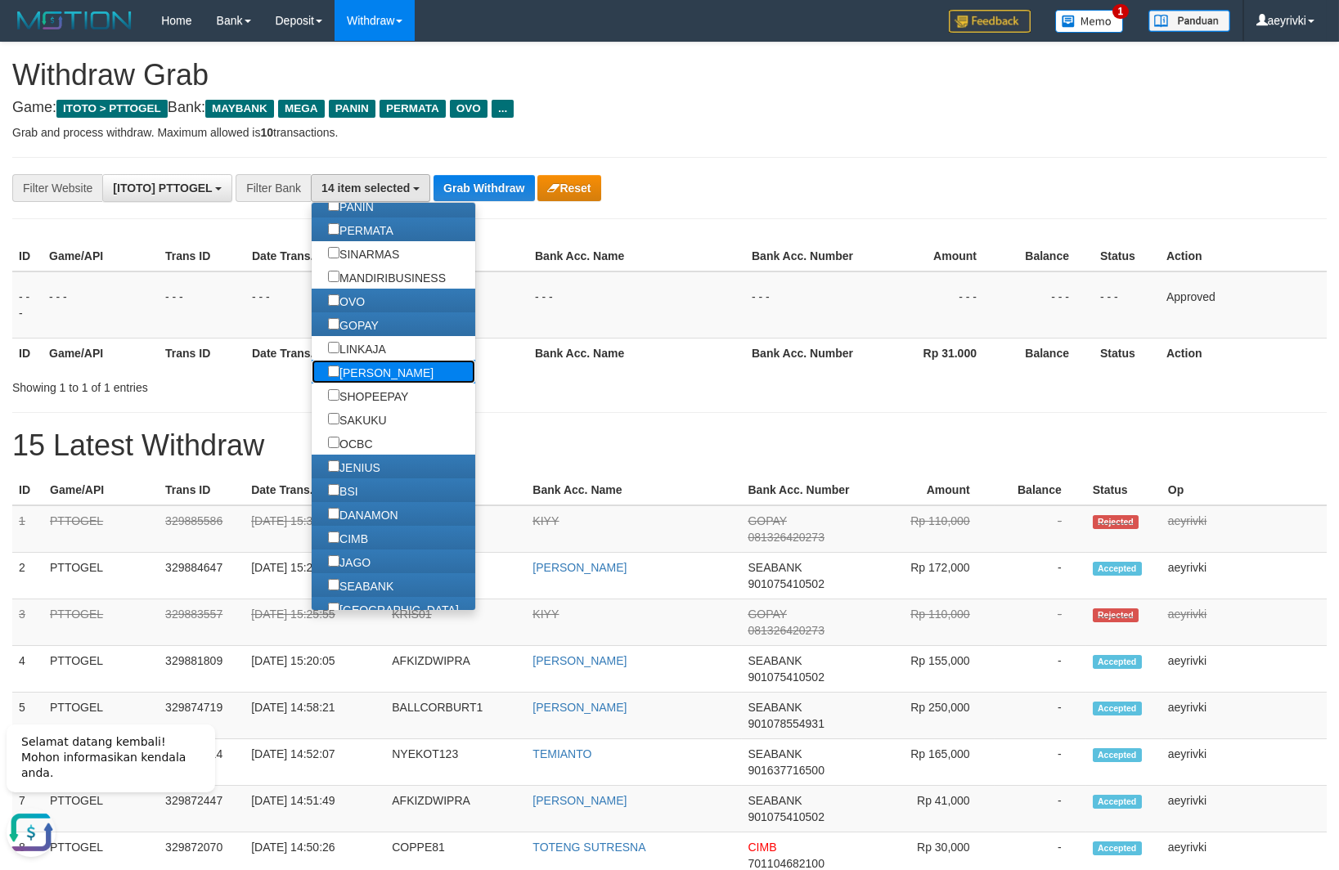
drag, startPoint x: 289, startPoint y: 366, endPoint x: 350, endPoint y: 330, distance: 71.1
click at [312, 367] on label "[PERSON_NAME]" at bounding box center [381, 372] width 138 height 24
click at [312, 371] on label "[PERSON_NAME]" at bounding box center [381, 372] width 138 height 24
click at [500, 202] on div "**********" at bounding box center [557, 188] width 1115 height 28
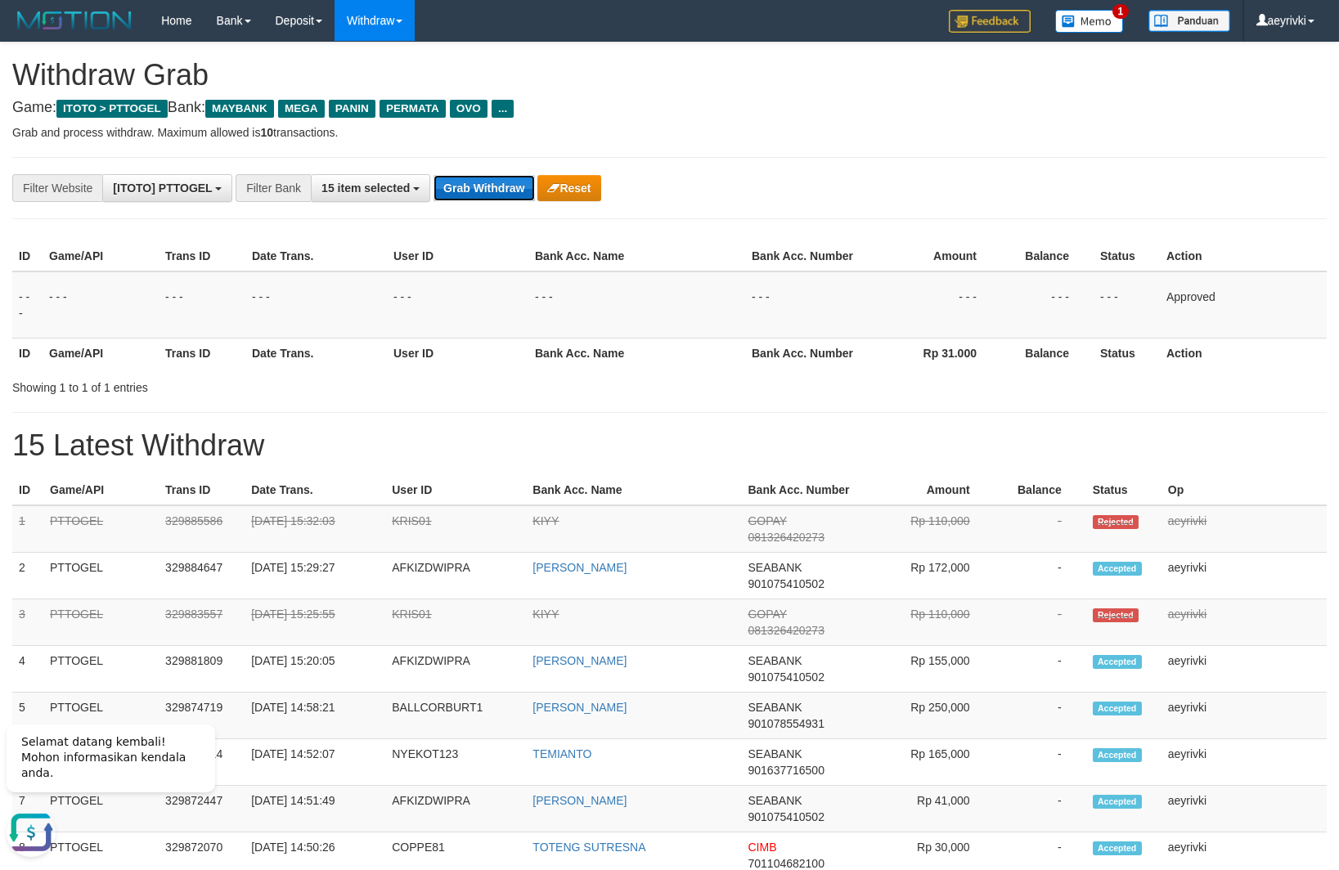
click at [485, 195] on button "Grab Withdraw" at bounding box center [483, 188] width 101 height 26
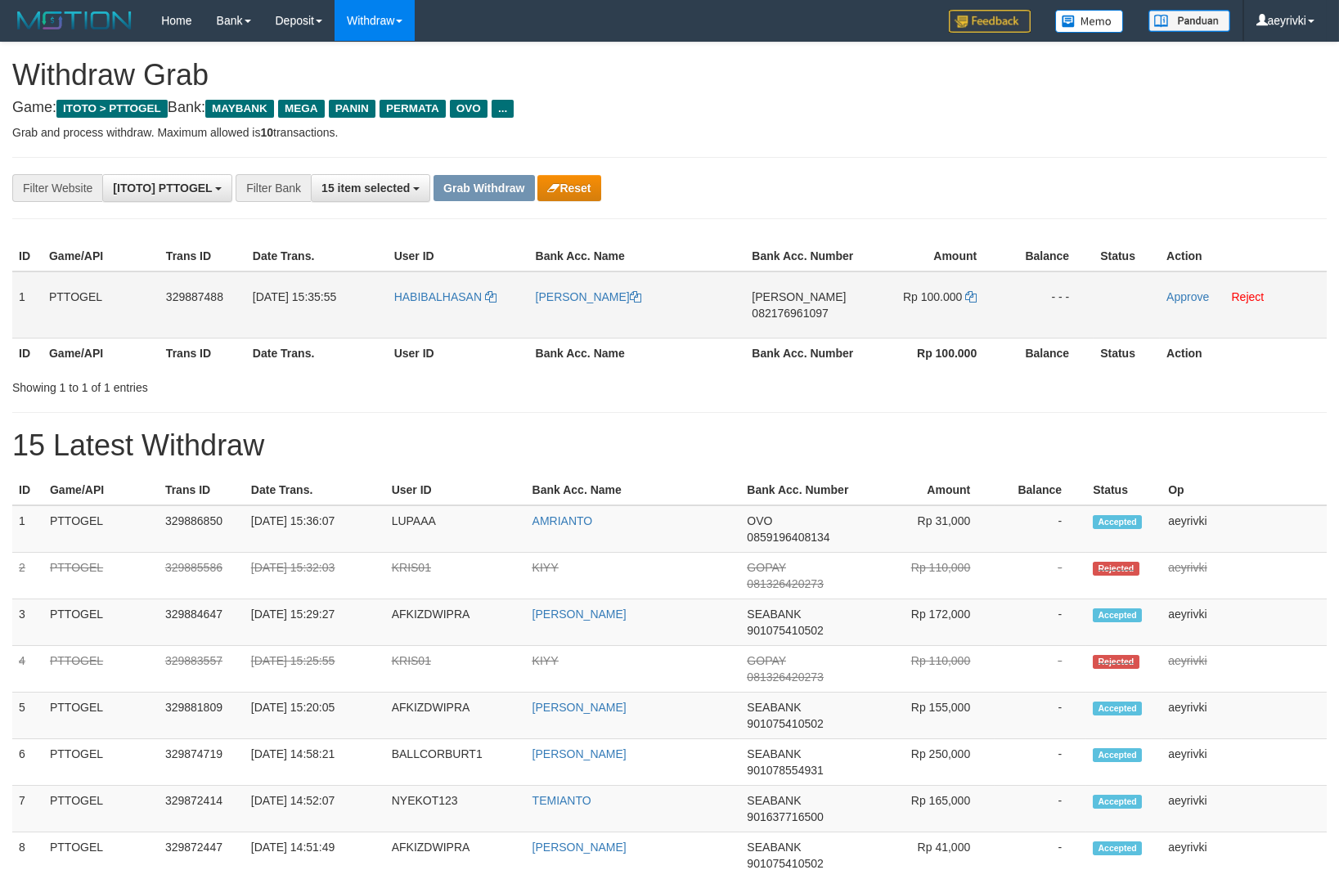
scroll to position [132, 0]
drag, startPoint x: 808, startPoint y: 295, endPoint x: 928, endPoint y: 287, distance: 120.5
click at [929, 287] on tr "1 PTTOGEL 329887488 [DATE] 15:35:55 HABIBALHASAN [GEOGRAPHIC_DATA][PERSON_NAME]…" at bounding box center [669, 305] width 1314 height 67
drag, startPoint x: 1284, startPoint y: 385, endPoint x: 976, endPoint y: 375, distance: 308.5
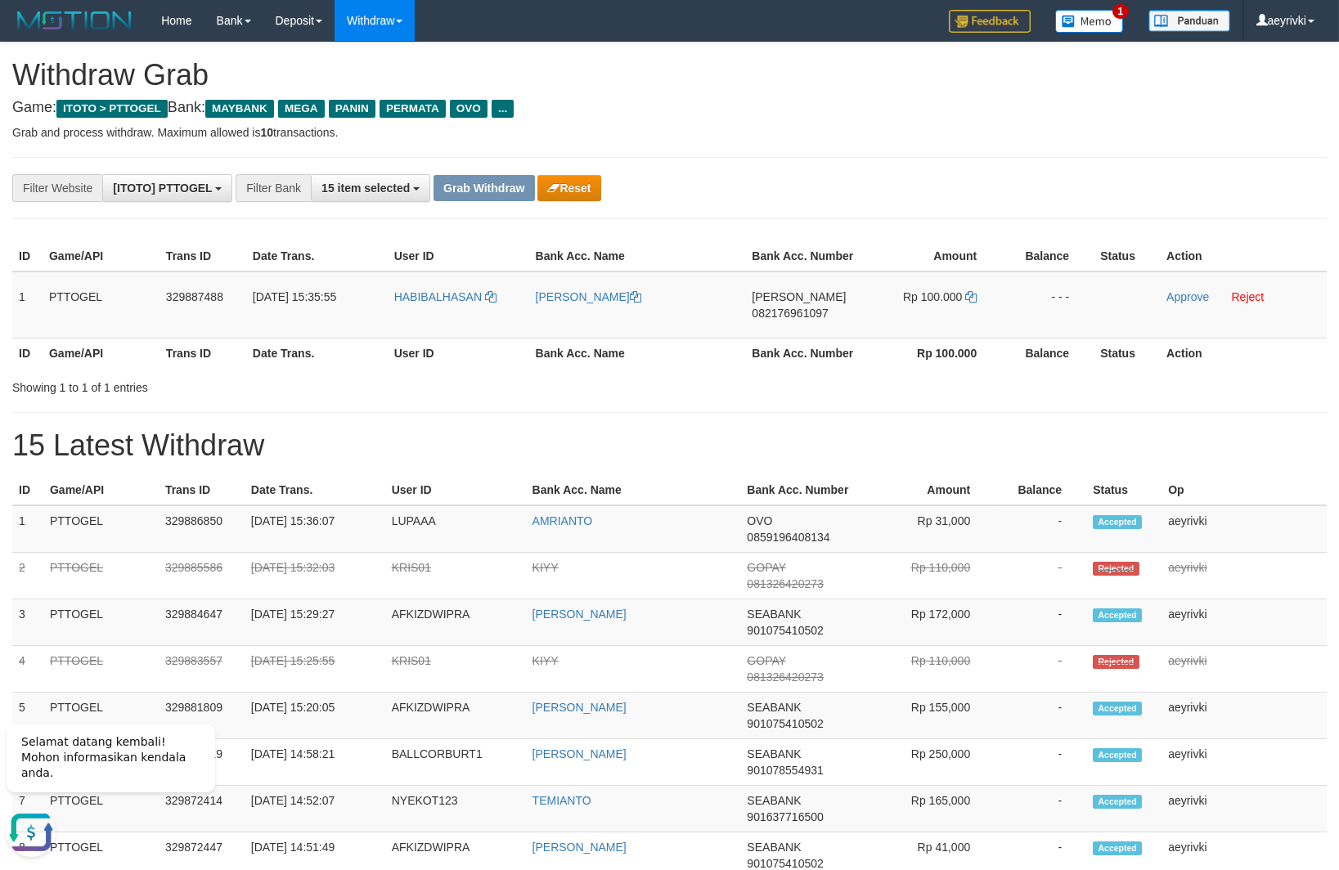
click at [1268, 376] on div "Showing 1 to 1 of 1 entries" at bounding box center [669, 384] width 1339 height 23
click at [783, 308] on span "082176961097" at bounding box center [790, 313] width 76 height 13
copy span "082176961097"
click at [970, 297] on icon at bounding box center [970, 296] width 11 height 11
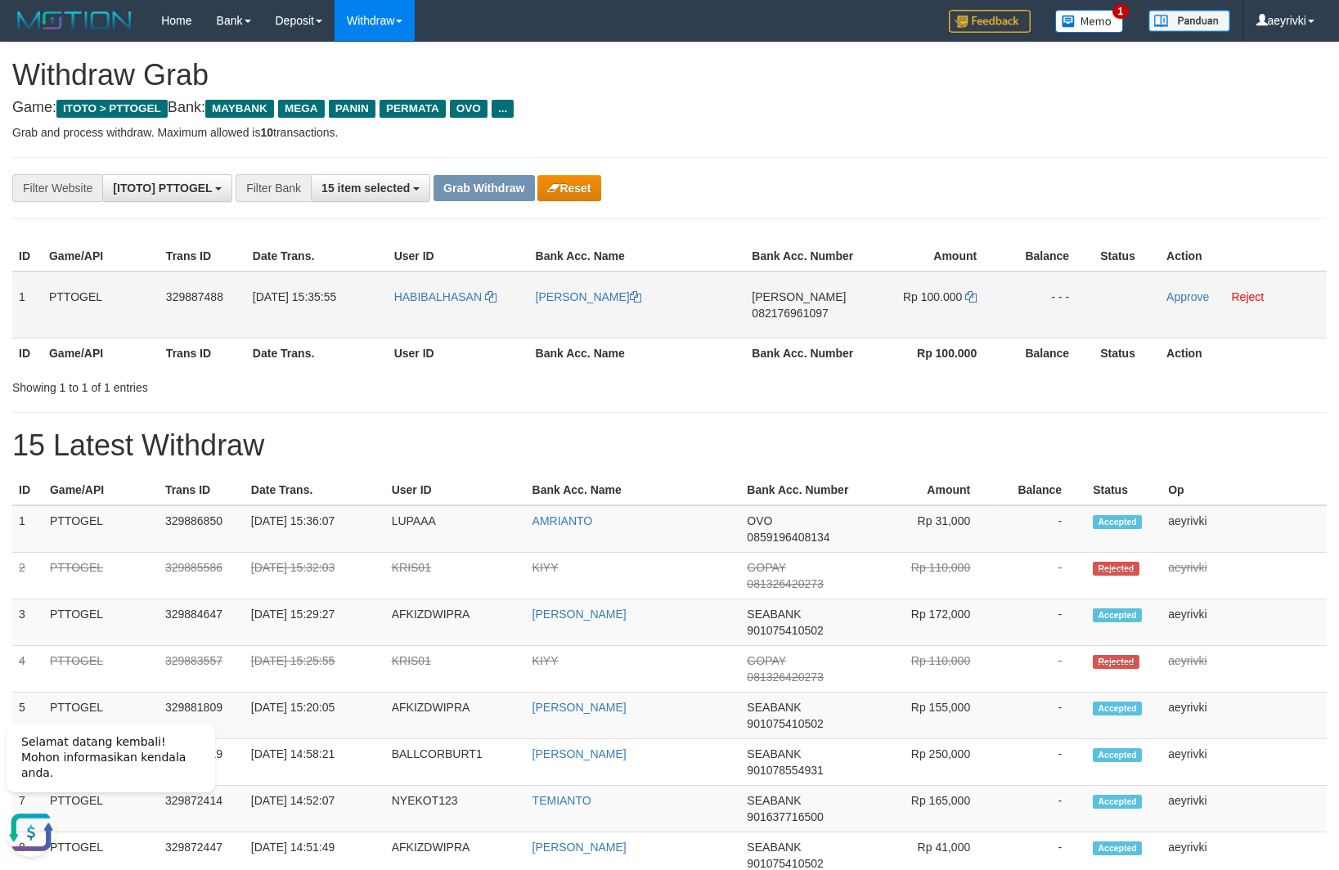
click at [796, 313] on span "082176961097" at bounding box center [790, 313] width 76 height 13
copy span "082176961097"
click at [967, 299] on icon at bounding box center [970, 296] width 11 height 11
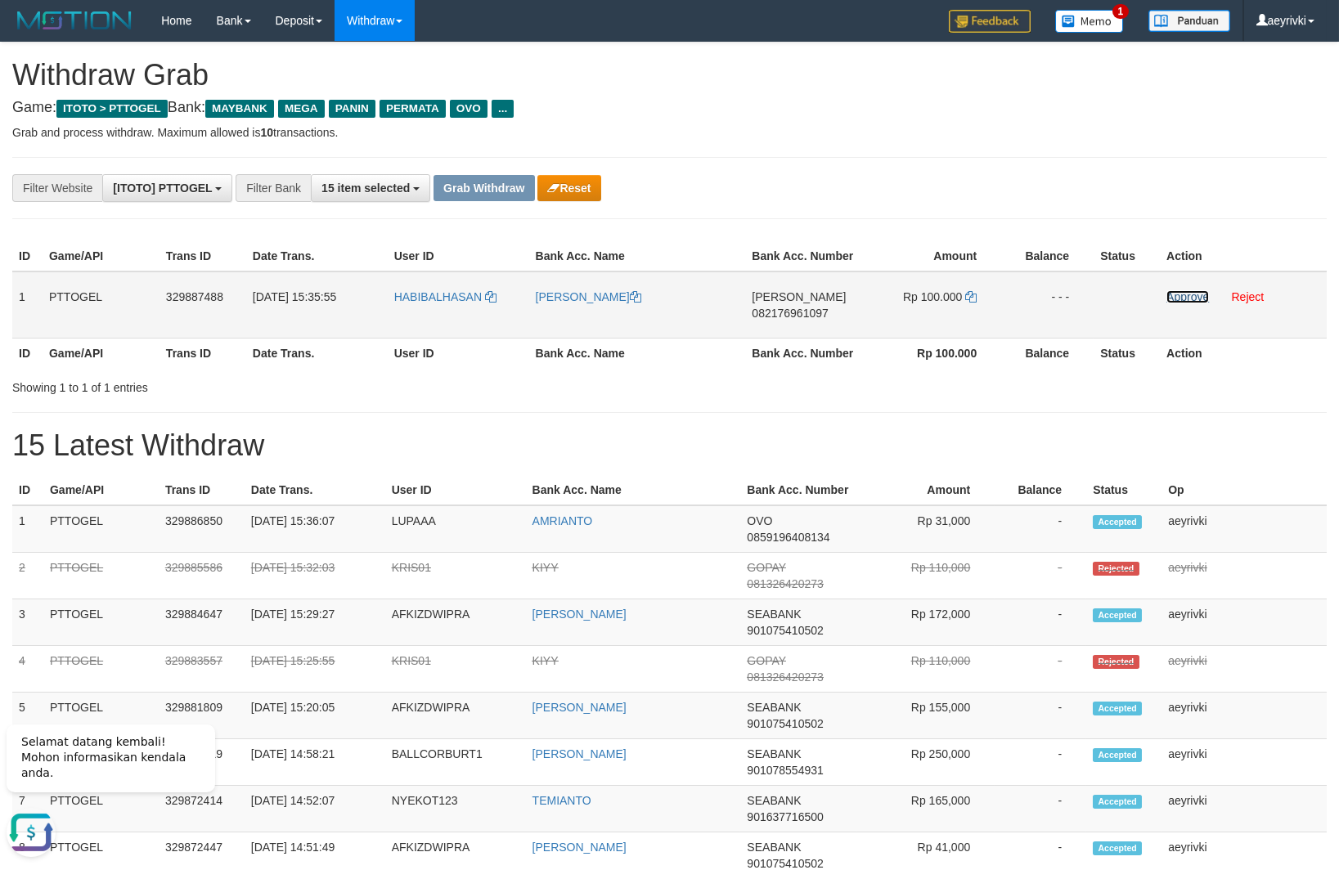
click at [1182, 298] on link "Approve" at bounding box center [1187, 296] width 43 height 13
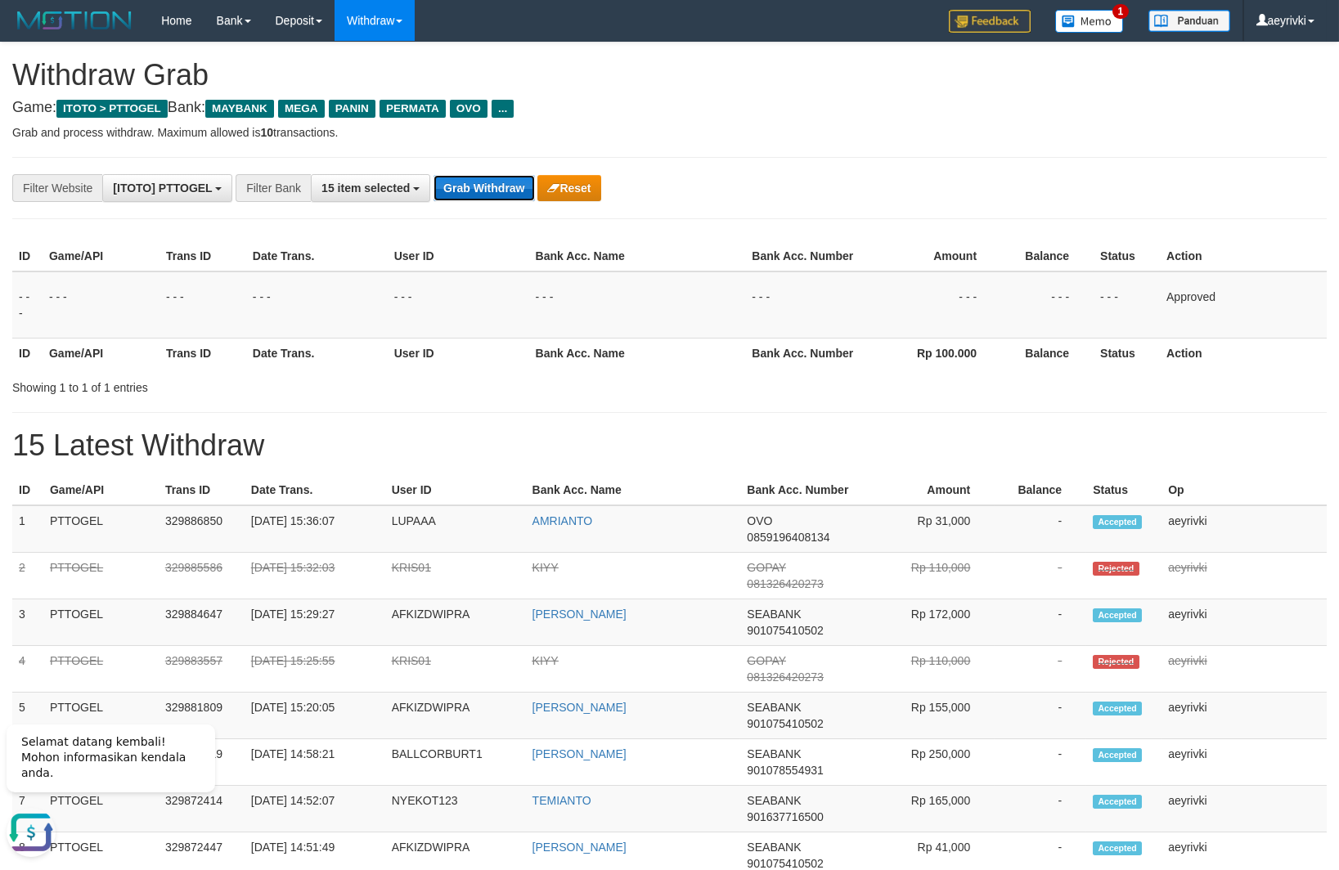
click at [447, 189] on button "Grab Withdraw" at bounding box center [483, 188] width 101 height 26
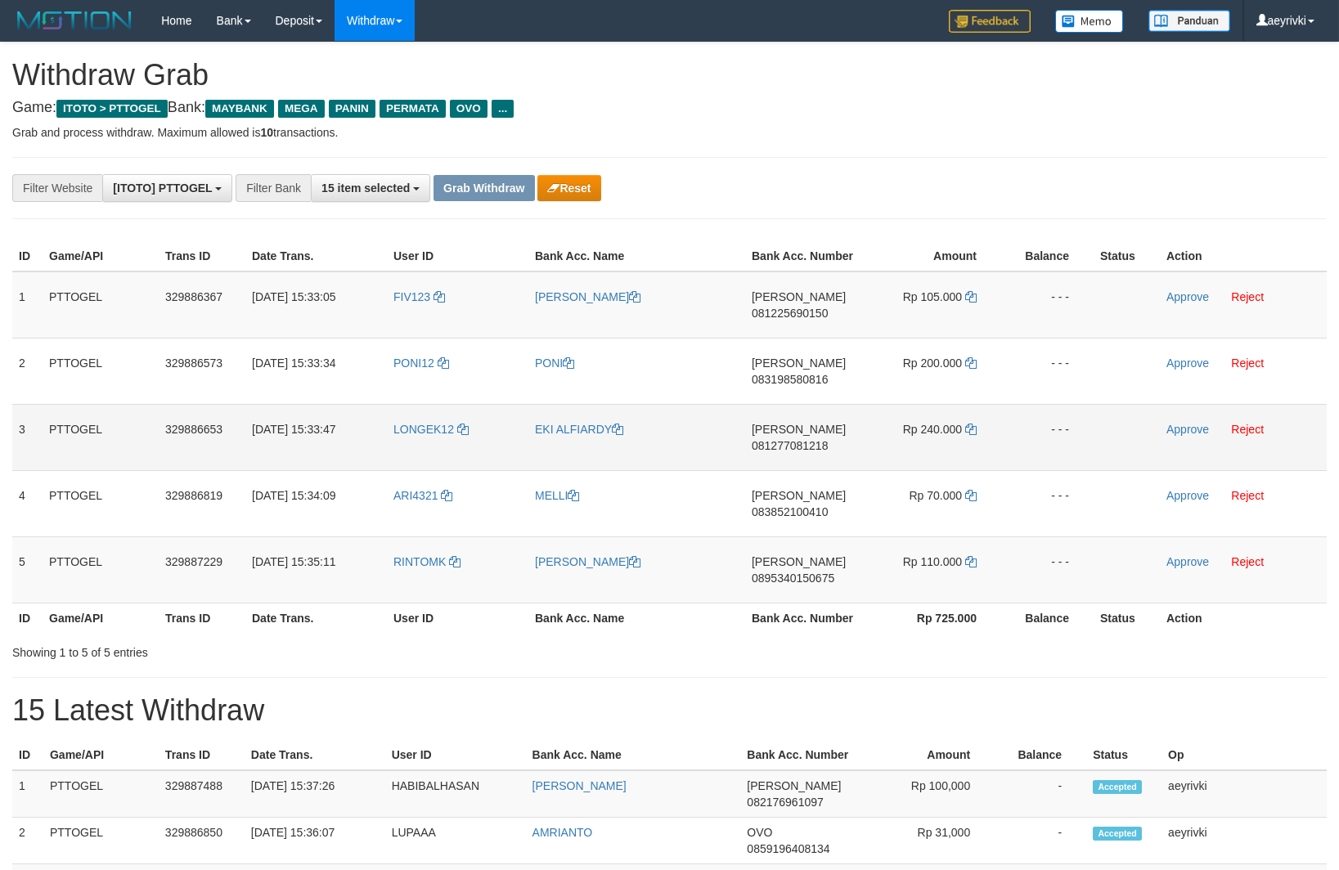
scroll to position [132, 0]
drag, startPoint x: 457, startPoint y: 321, endPoint x: 389, endPoint y: 438, distance: 135.9
click at [946, 569] on tbody "1 PTTOGEL 329886367 [DATE] 15:33:05 FIV123 [PERSON_NAME] [PERSON_NAME] 08122569…" at bounding box center [669, 438] width 1314 height 332
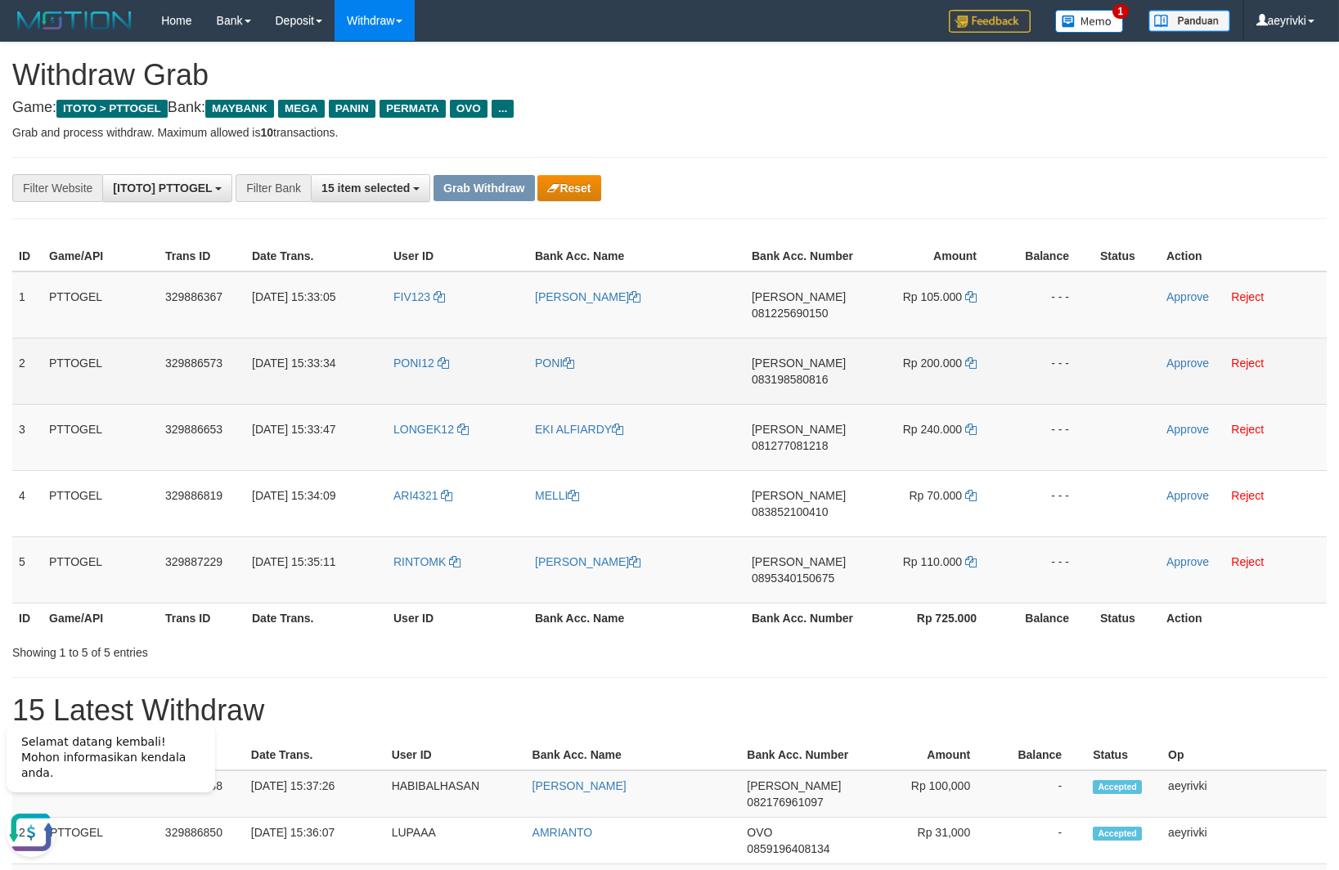
scroll to position [0, 0]
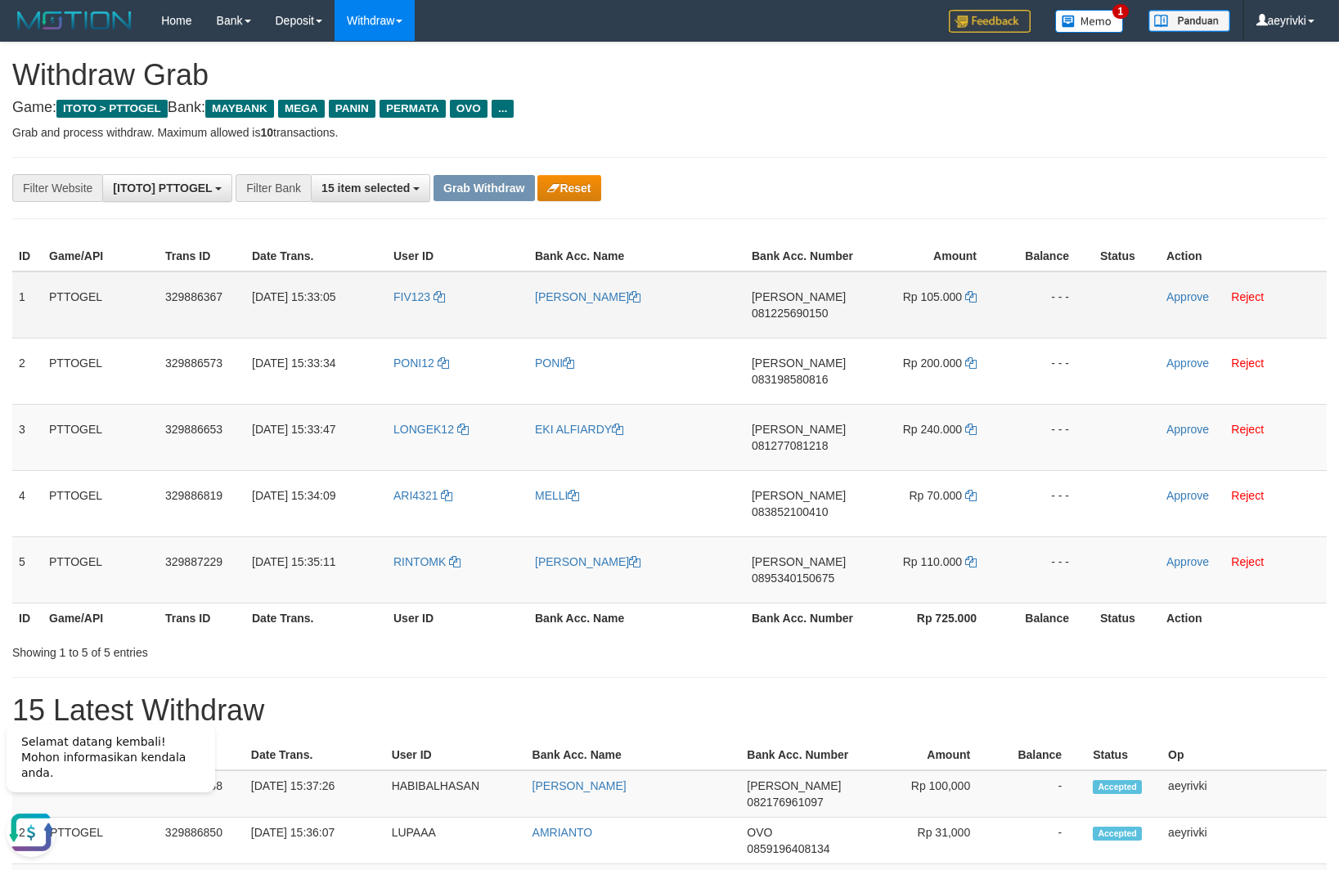
click at [765, 312] on span "081225690150" at bounding box center [790, 313] width 76 height 13
copy span "081225690150"
click at [970, 297] on icon at bounding box center [970, 296] width 11 height 11
drag, startPoint x: 970, startPoint y: 297, endPoint x: 980, endPoint y: 312, distance: 17.7
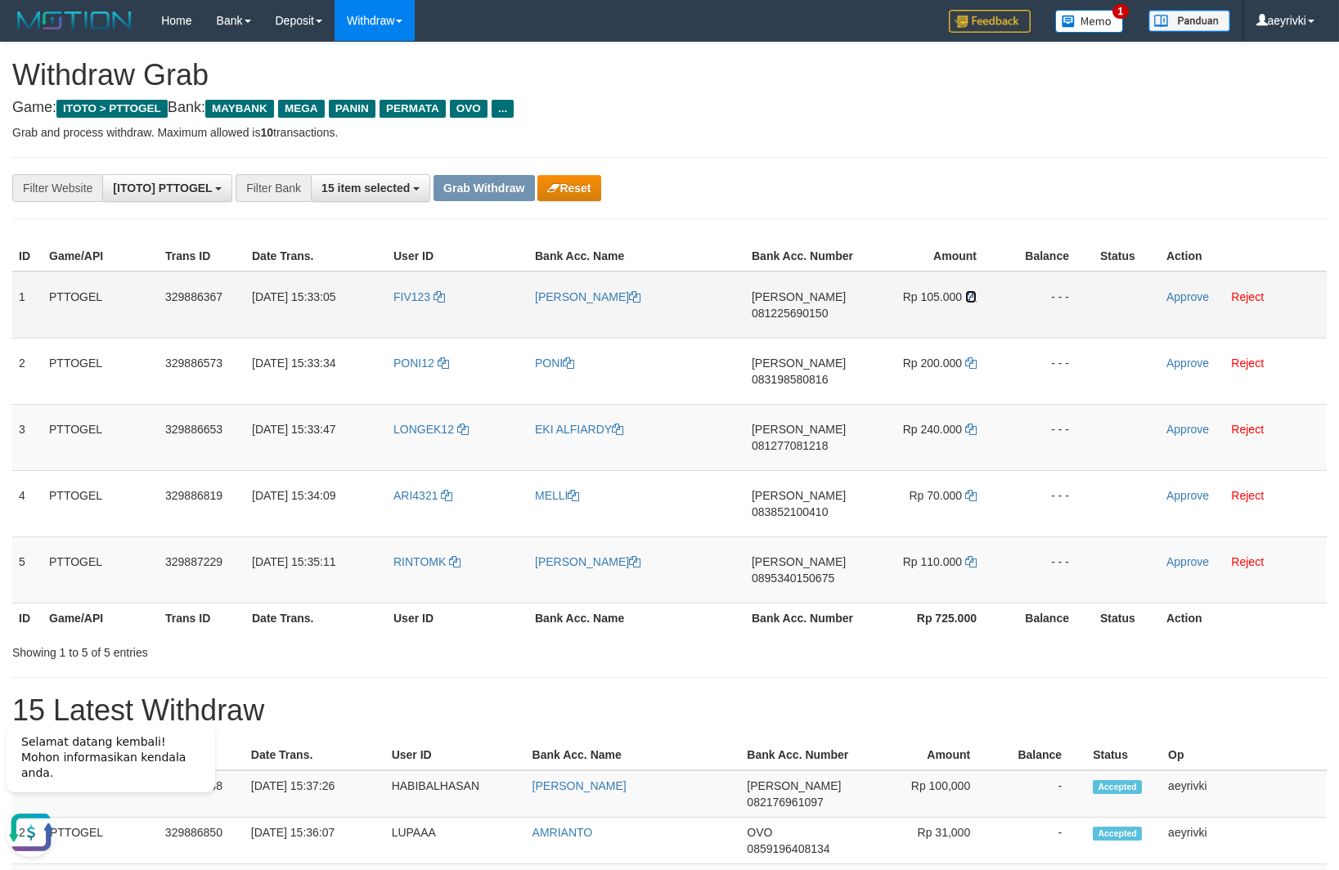
click at [969, 297] on icon at bounding box center [970, 296] width 11 height 11
click at [1177, 316] on td "Approve Reject" at bounding box center [1243, 305] width 167 height 67
click at [1180, 298] on link "Approve" at bounding box center [1187, 296] width 43 height 13
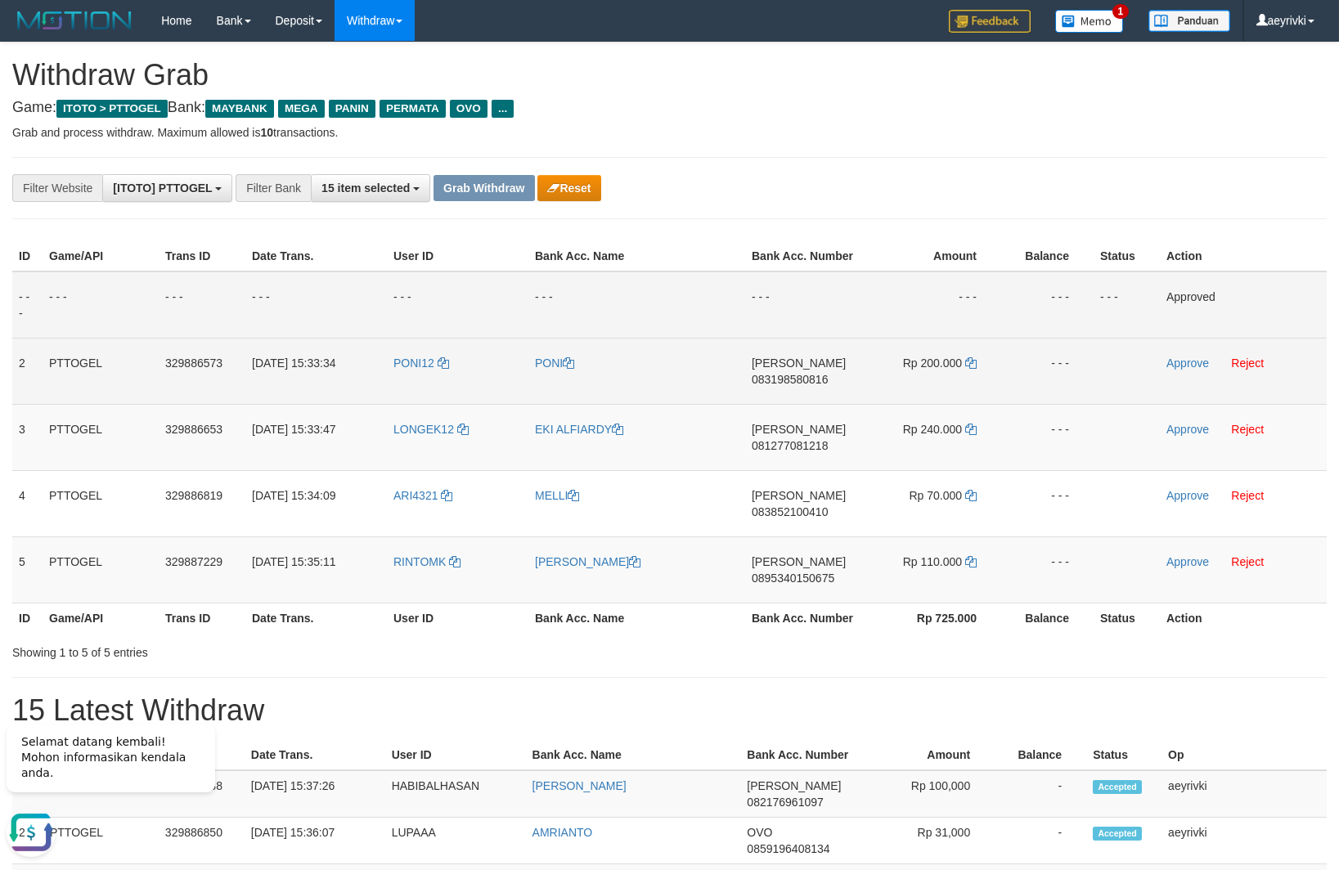
click at [800, 384] on span "083198580816" at bounding box center [790, 379] width 76 height 13
copy span "083198580816"
click at [807, 379] on span "083198580816" at bounding box center [790, 379] width 76 height 13
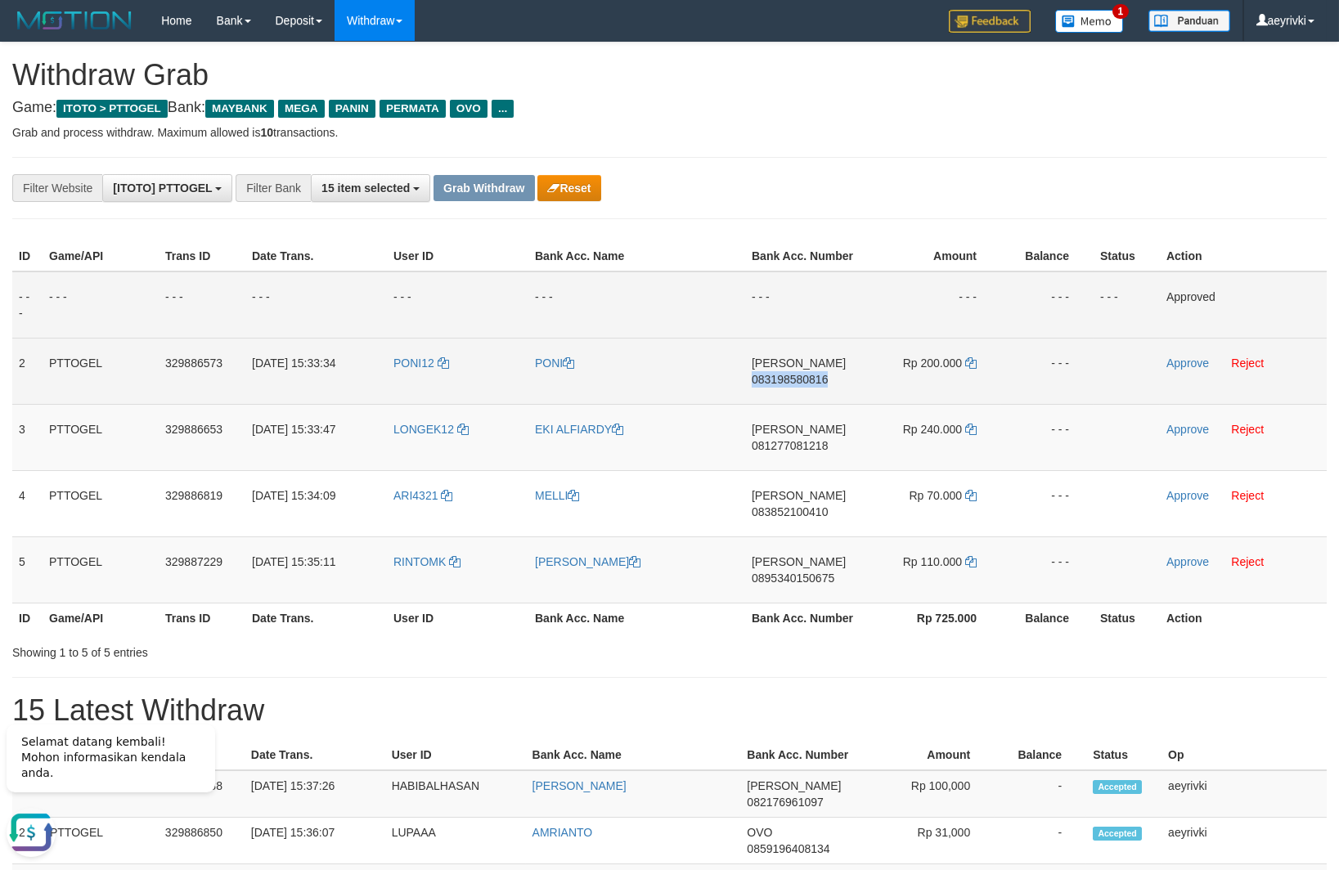
copy span "083198580816"
click at [807, 379] on span "083198580816" at bounding box center [790, 379] width 76 height 13
copy span "083198580816"
click at [797, 385] on span "083198580816" at bounding box center [790, 379] width 76 height 13
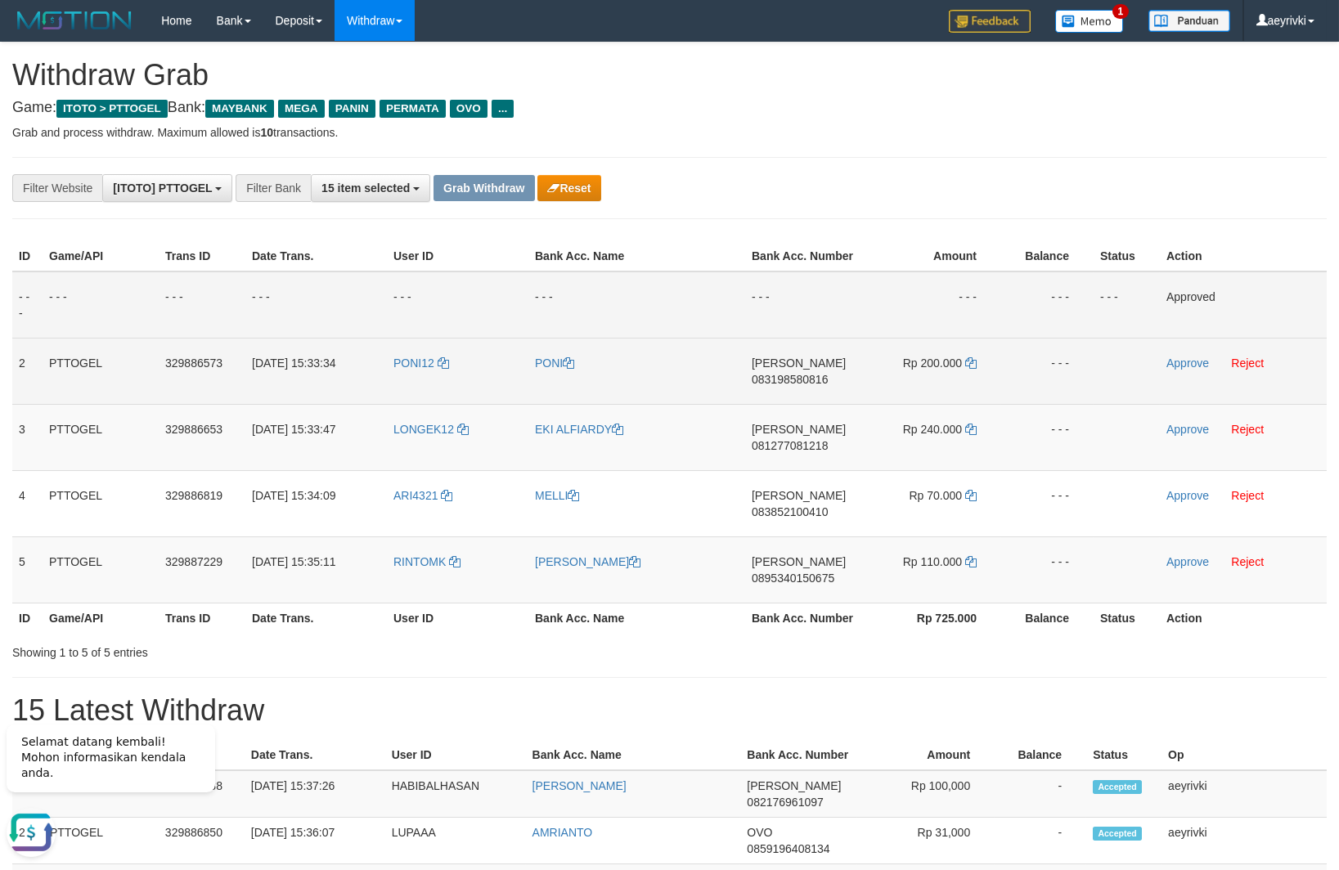
click at [775, 378] on span "083198580816" at bounding box center [790, 379] width 76 height 13
copy span "083198580816"
click at [966, 366] on icon at bounding box center [970, 362] width 11 height 11
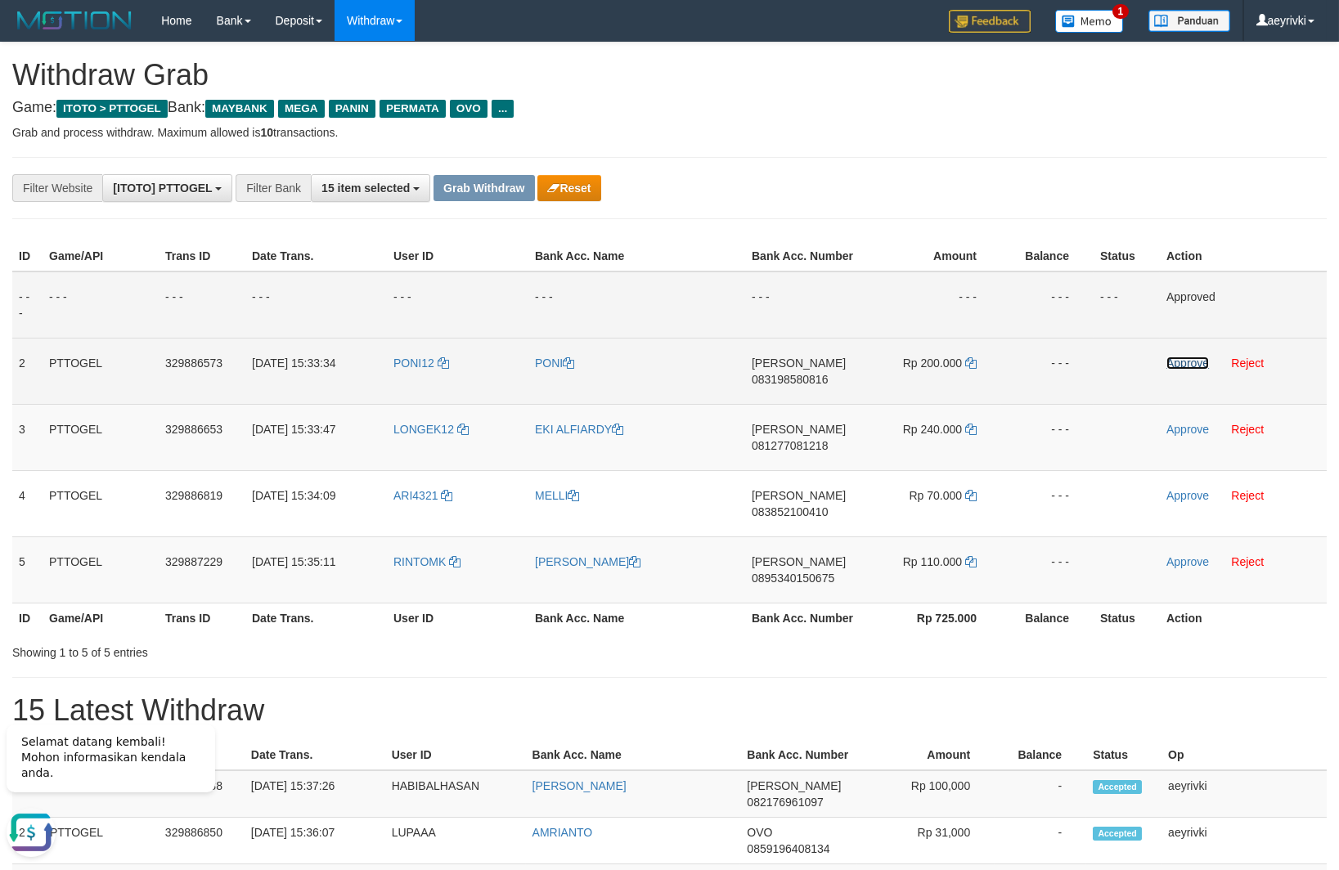
click at [1175, 367] on link "Approve" at bounding box center [1187, 363] width 43 height 13
click at [792, 447] on span "081277081218" at bounding box center [790, 445] width 76 height 13
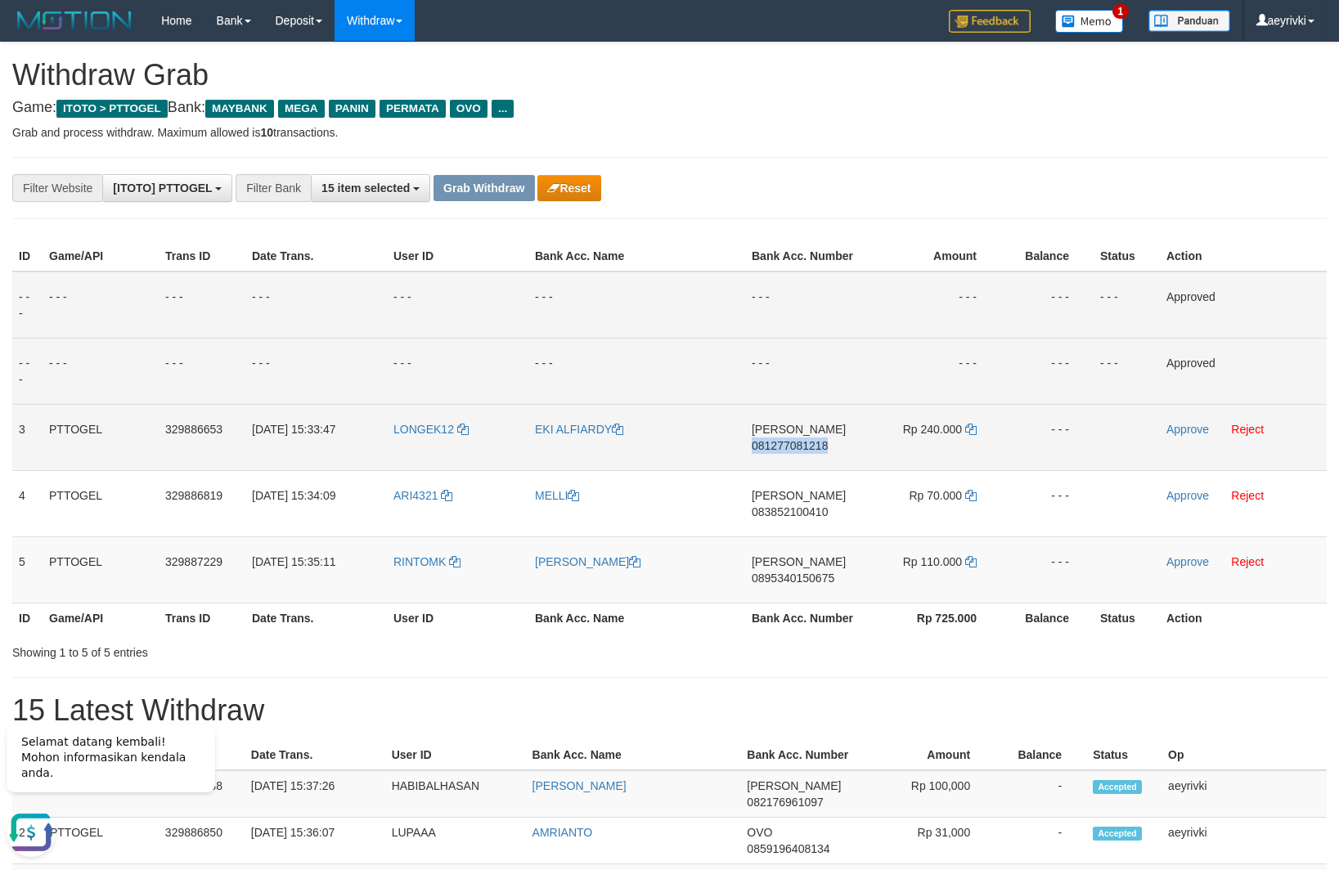
click at [792, 447] on span "081277081218" at bounding box center [790, 445] width 76 height 13
copy span "081277081218"
click at [805, 445] on span "081277081218" at bounding box center [790, 445] width 76 height 13
copy span "081277081218"
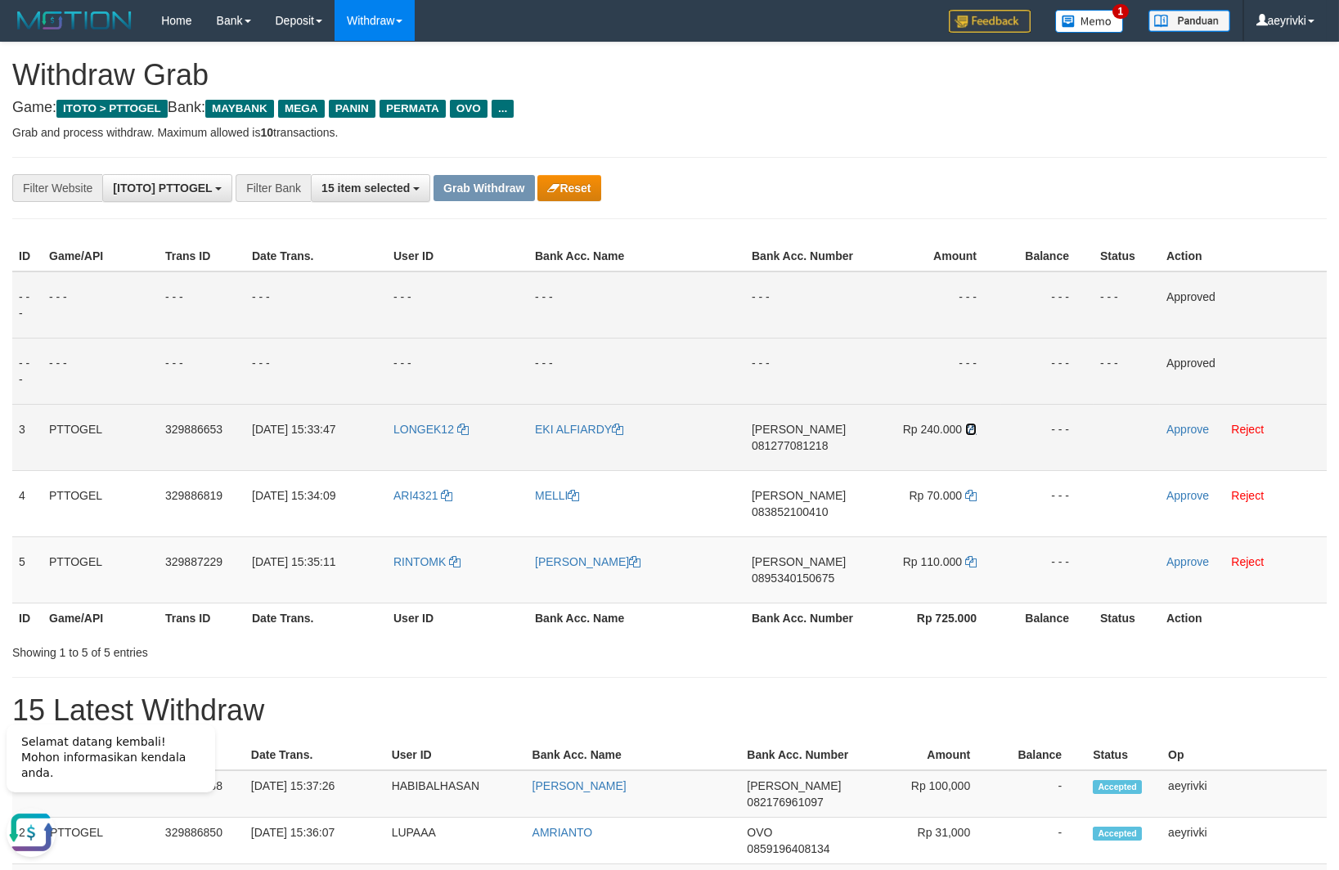
click at [976, 425] on icon at bounding box center [970, 429] width 11 height 11
click at [1191, 425] on link "Approve" at bounding box center [1187, 429] width 43 height 13
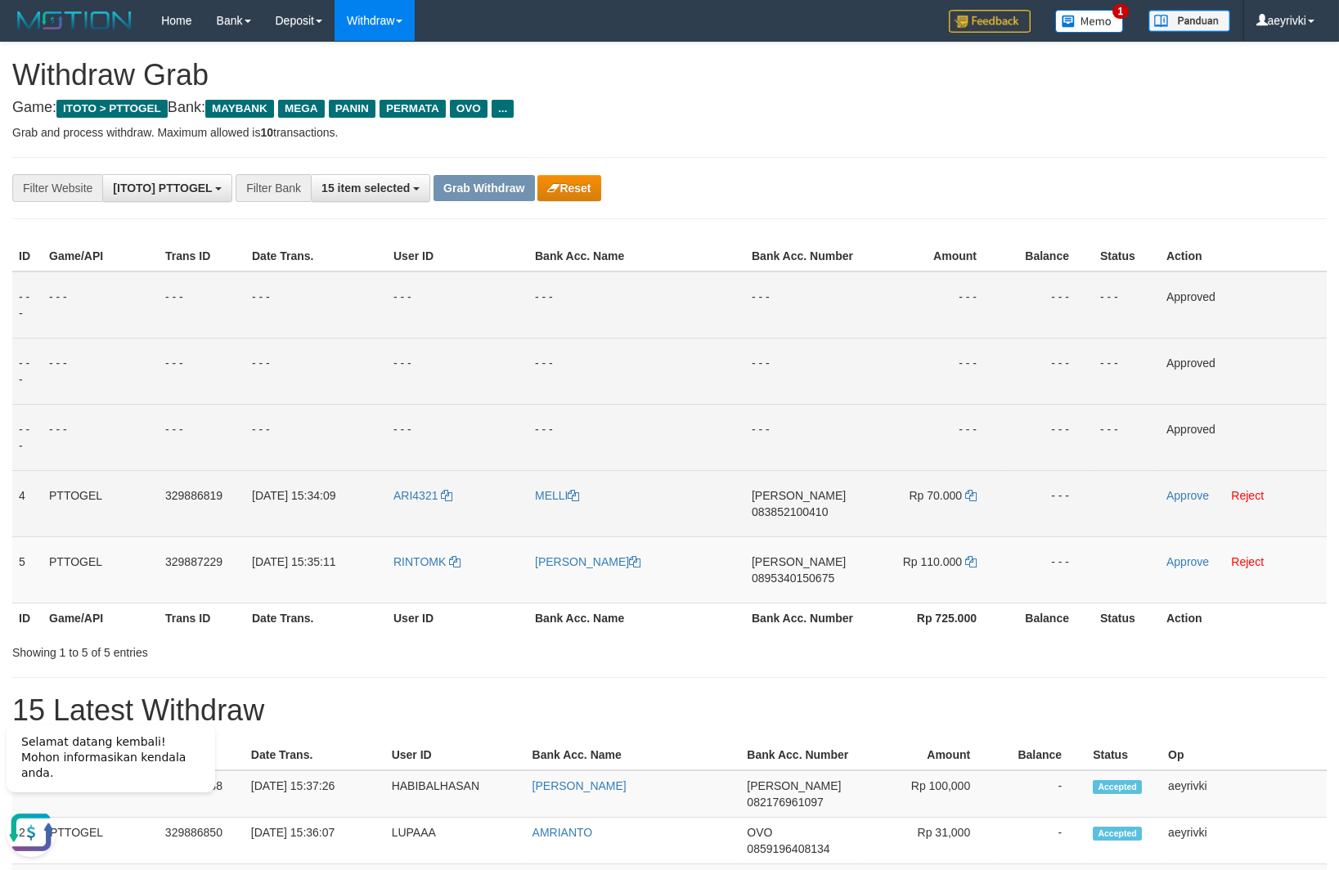
click at [788, 515] on span "083852100410" at bounding box center [790, 511] width 76 height 13
copy span "083852100410"
click at [792, 509] on span "083852100410" at bounding box center [790, 511] width 76 height 13
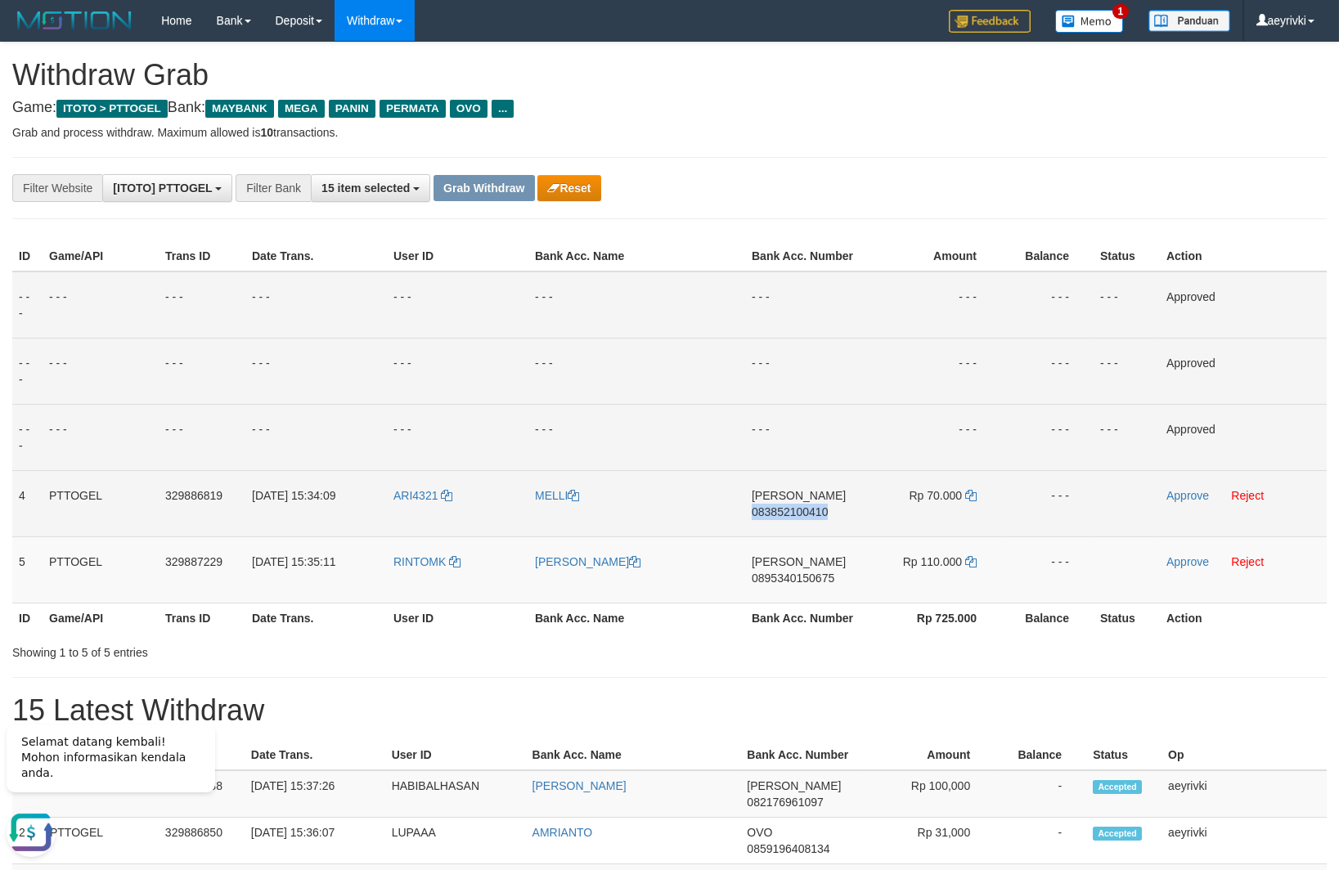
copy span "083852100410"
click at [976, 496] on icon at bounding box center [970, 495] width 11 height 11
click at [1177, 500] on link "Approve" at bounding box center [1187, 495] width 43 height 13
click at [799, 577] on span "0895340150675" at bounding box center [793, 578] width 83 height 13
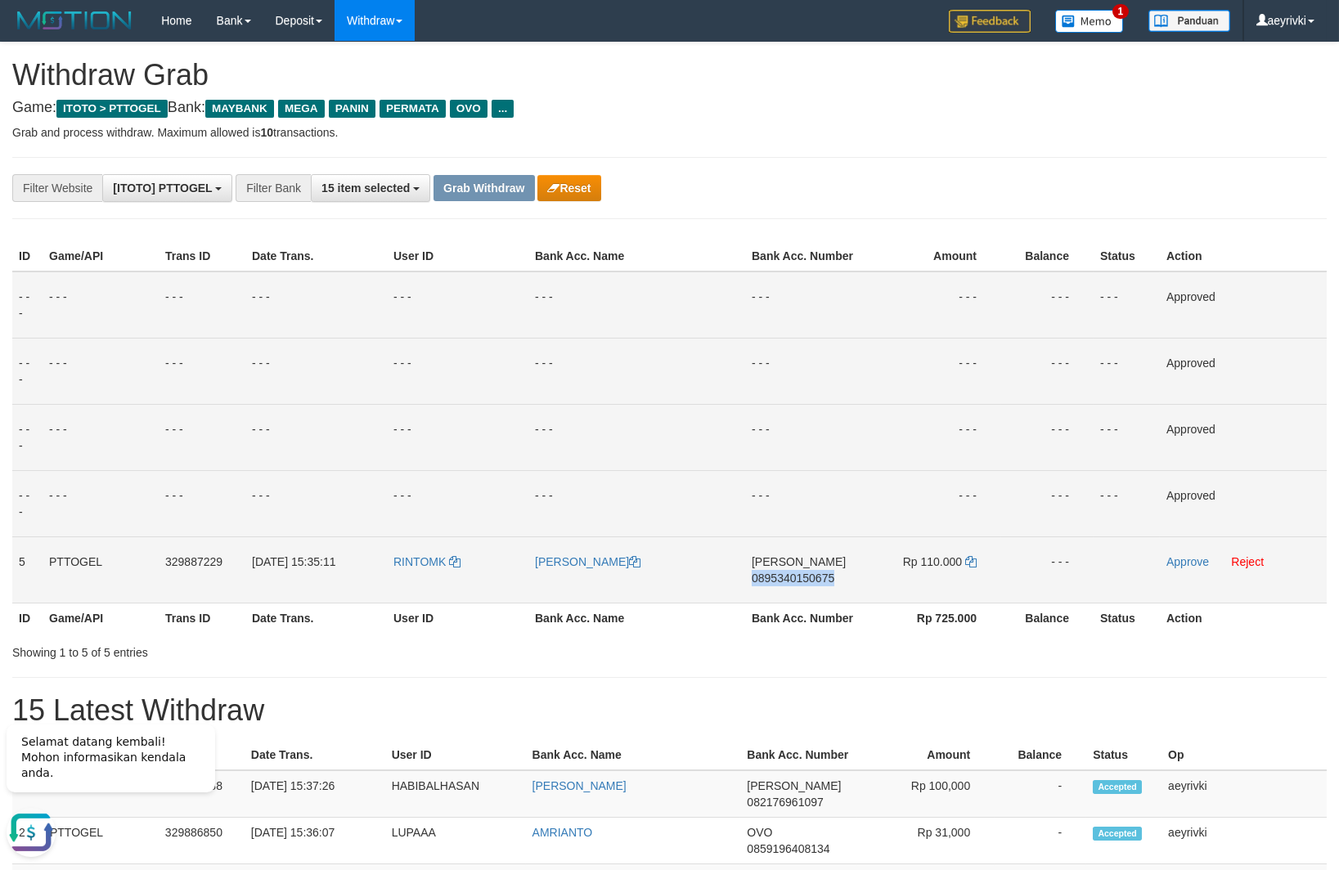
click at [799, 577] on span "0895340150675" at bounding box center [793, 578] width 83 height 13
copy span "0895340150675"
click at [789, 582] on span "0895340150675" at bounding box center [793, 578] width 83 height 13
click at [784, 578] on span "0895340150675" at bounding box center [793, 578] width 83 height 13
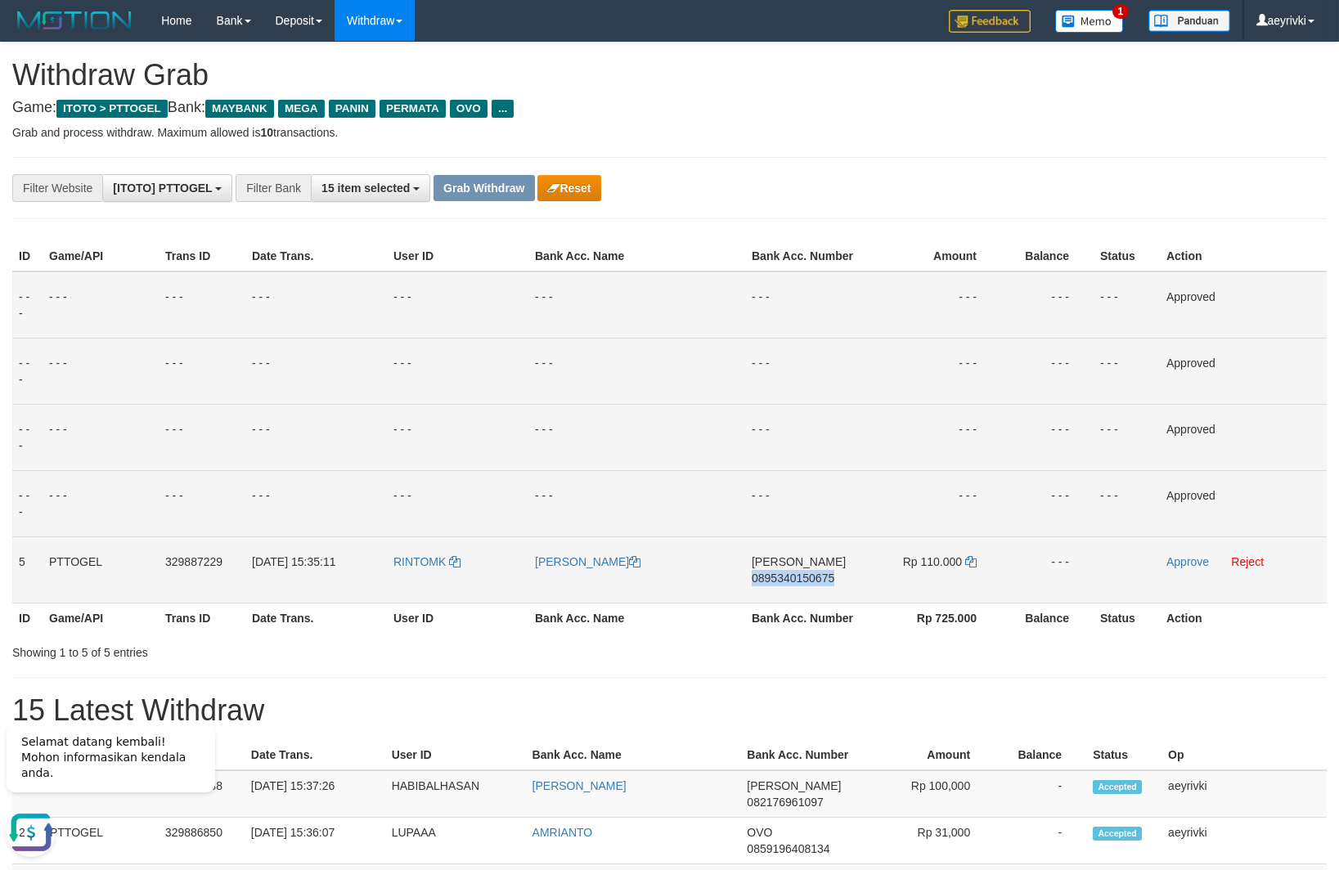
click at [784, 578] on span "0895340150675" at bounding box center [793, 578] width 83 height 13
click at [973, 564] on icon at bounding box center [970, 561] width 11 height 11
click at [1184, 554] on td "Approve Reject" at bounding box center [1243, 569] width 167 height 66
click at [1184, 563] on link "Approve" at bounding box center [1187, 561] width 43 height 13
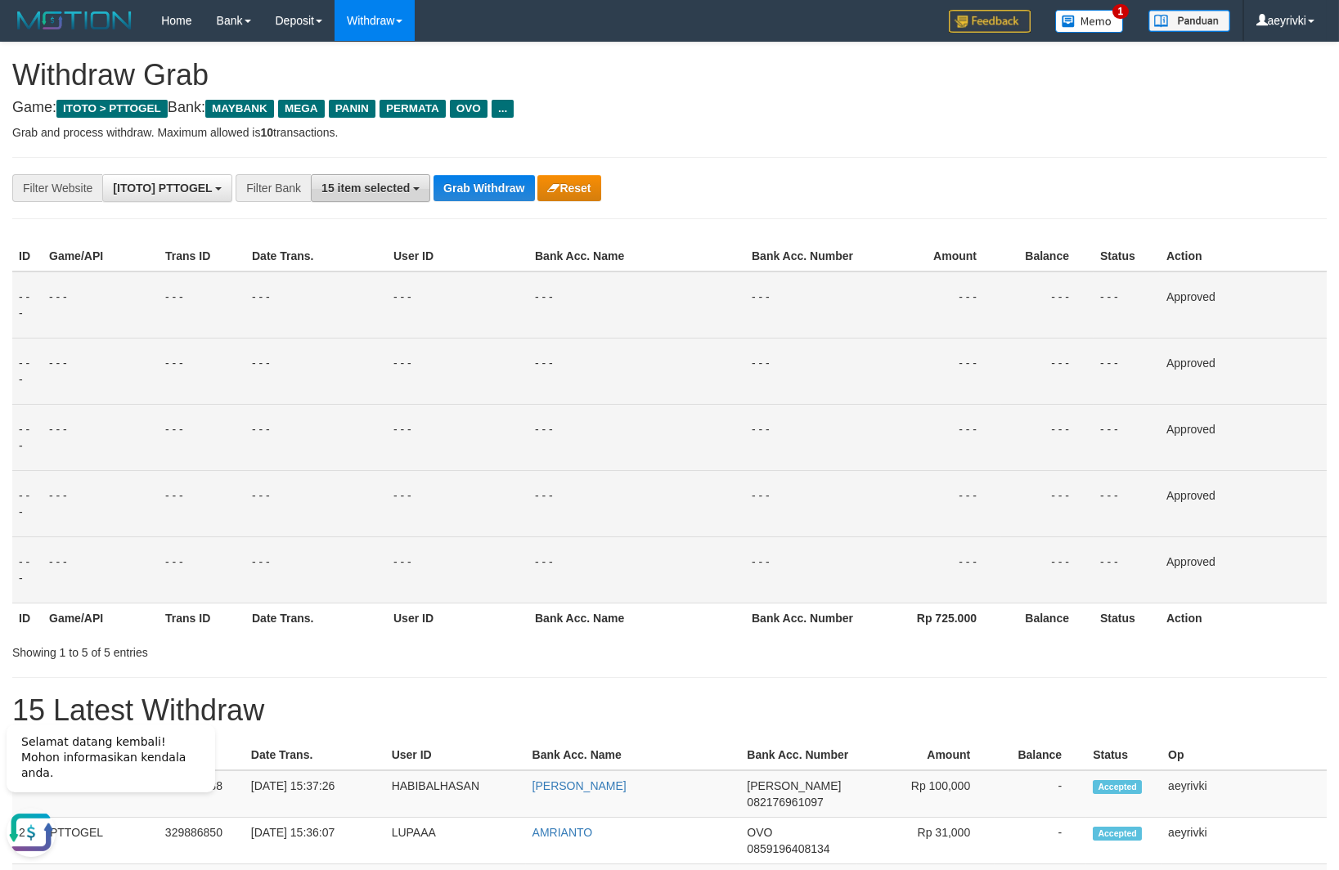
click at [396, 195] on button "15 item selected" at bounding box center [370, 188] width 119 height 28
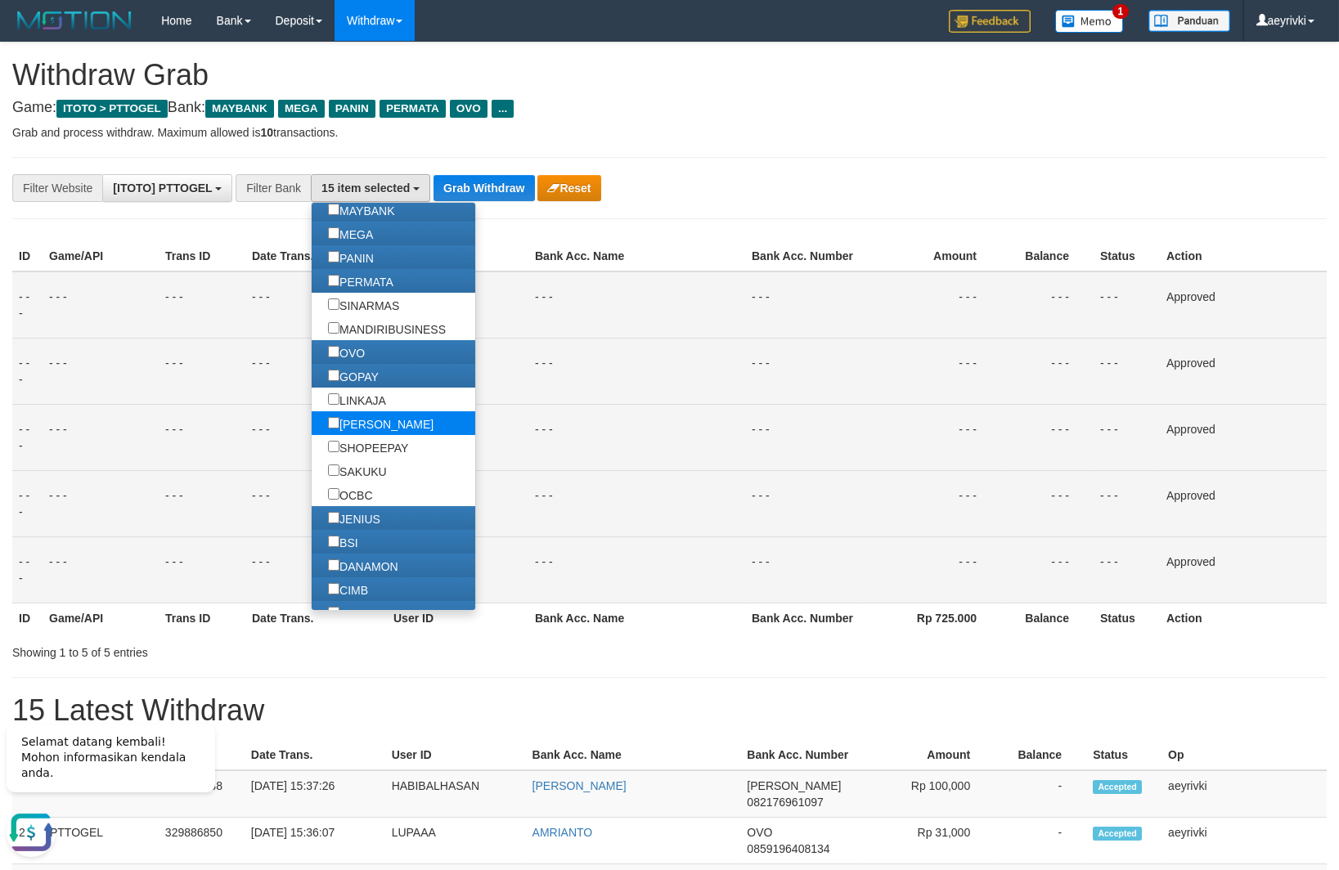
click at [312, 420] on label "[PERSON_NAME]" at bounding box center [381, 423] width 138 height 24
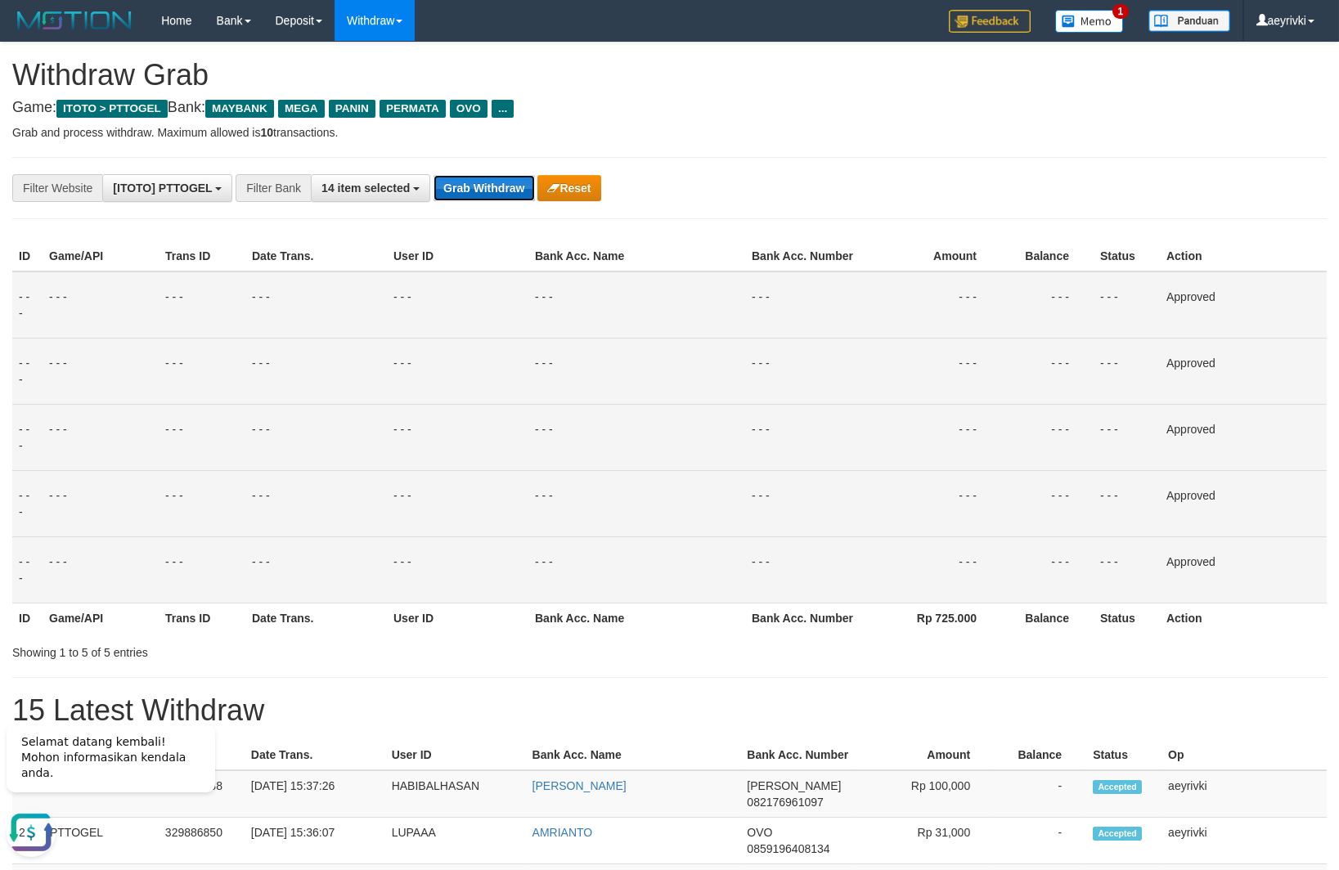
click at [479, 186] on button "Grab Withdraw" at bounding box center [483, 188] width 101 height 26
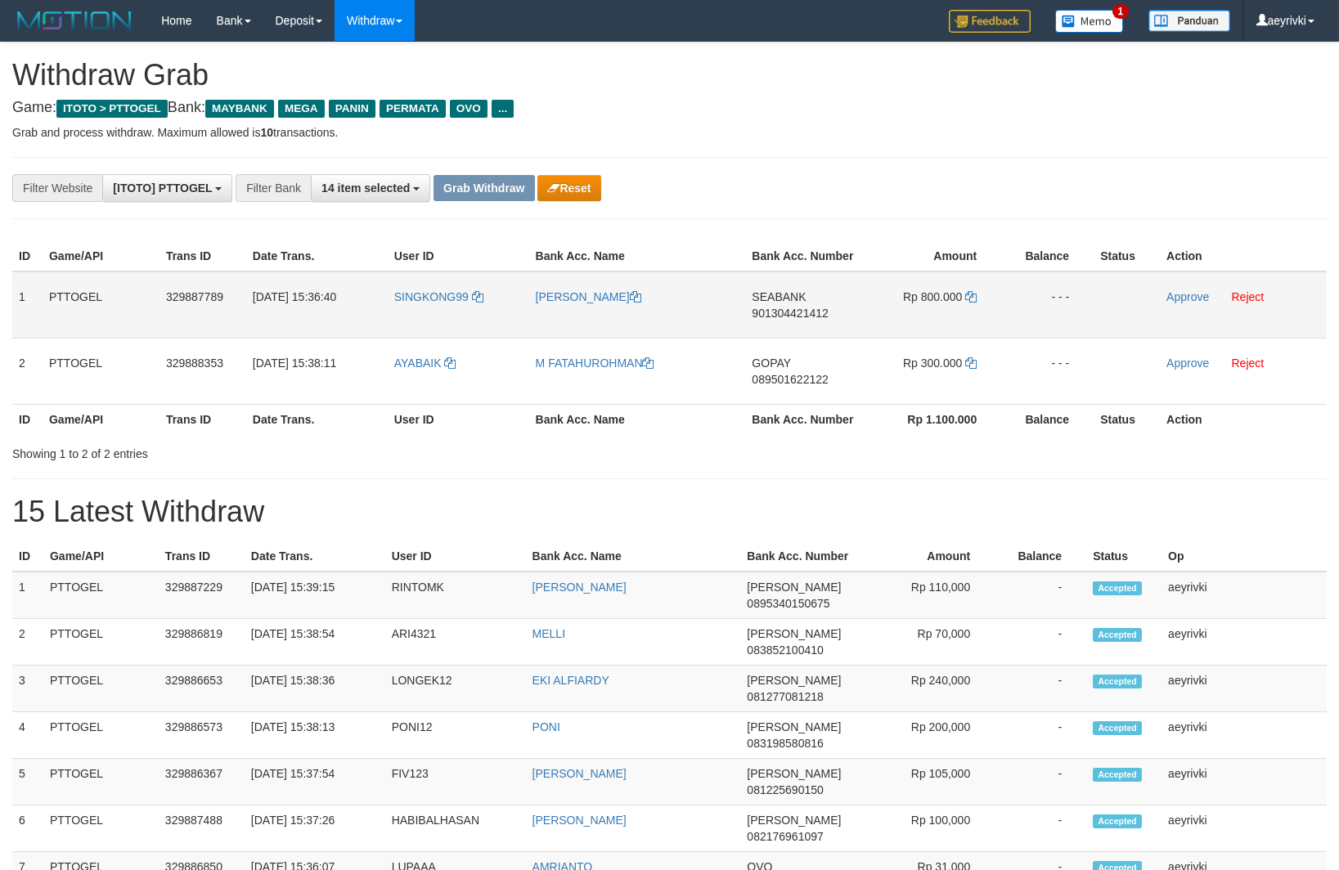
scroll to position [132, 0]
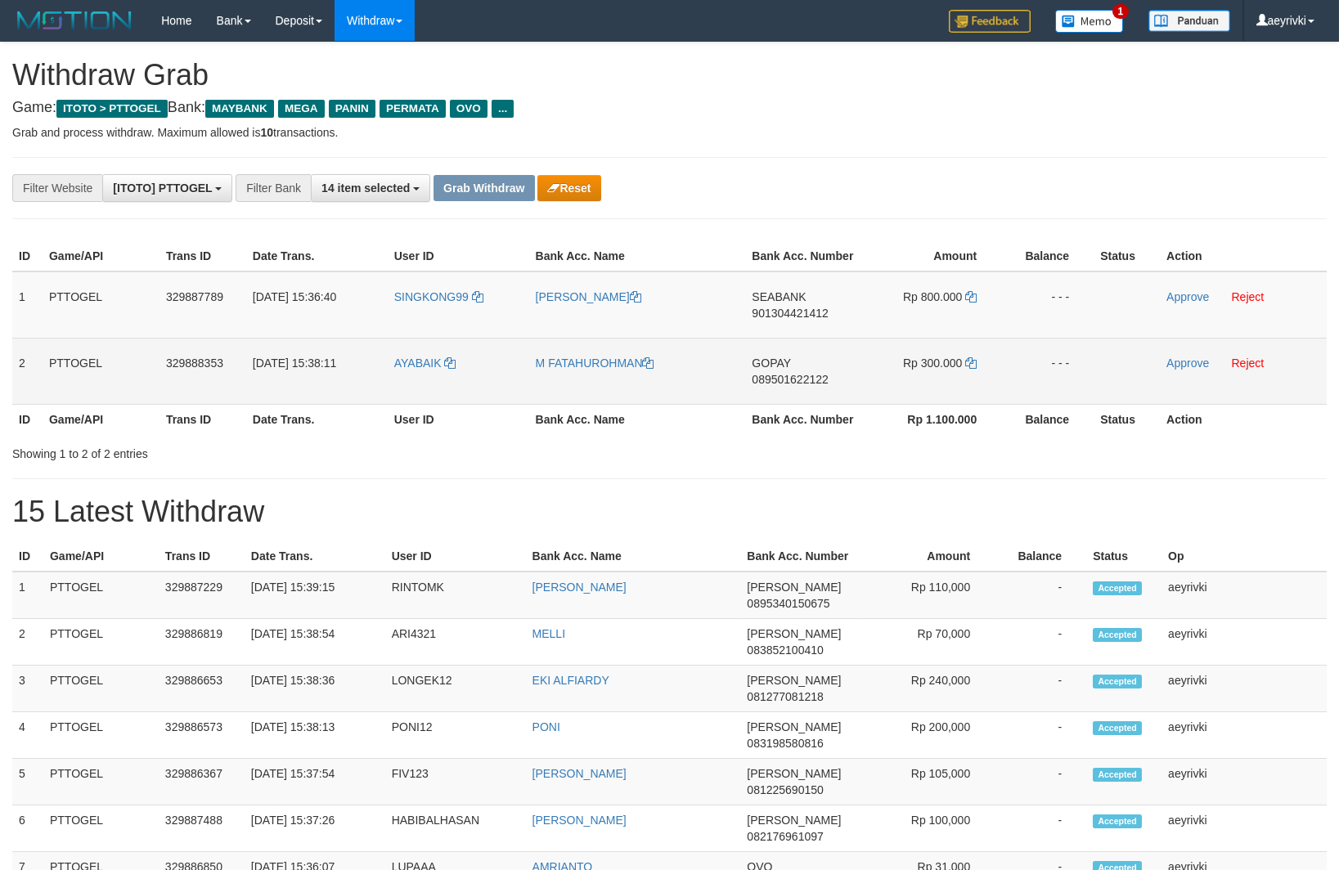
drag, startPoint x: 447, startPoint y: 334, endPoint x: 985, endPoint y: 365, distance: 539.0
click at [985, 365] on tbody "1 PTTOGEL 329887789 31/08/2025 15:36:40 SINGKONG99 ADE NURDIANSYAH SEABANK 9013…" at bounding box center [669, 338] width 1314 height 133
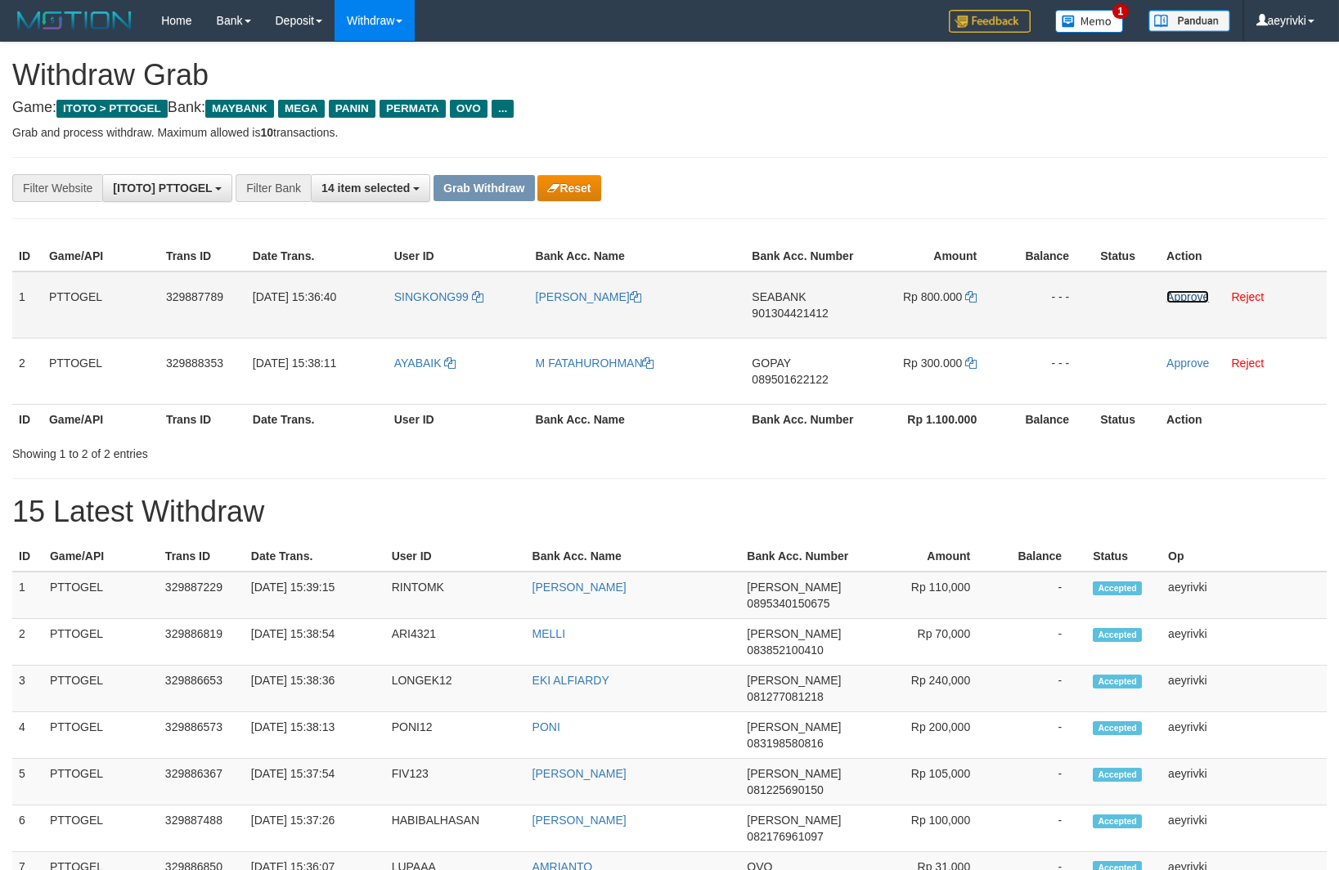
click at [1181, 298] on link "Approve" at bounding box center [1187, 296] width 43 height 13
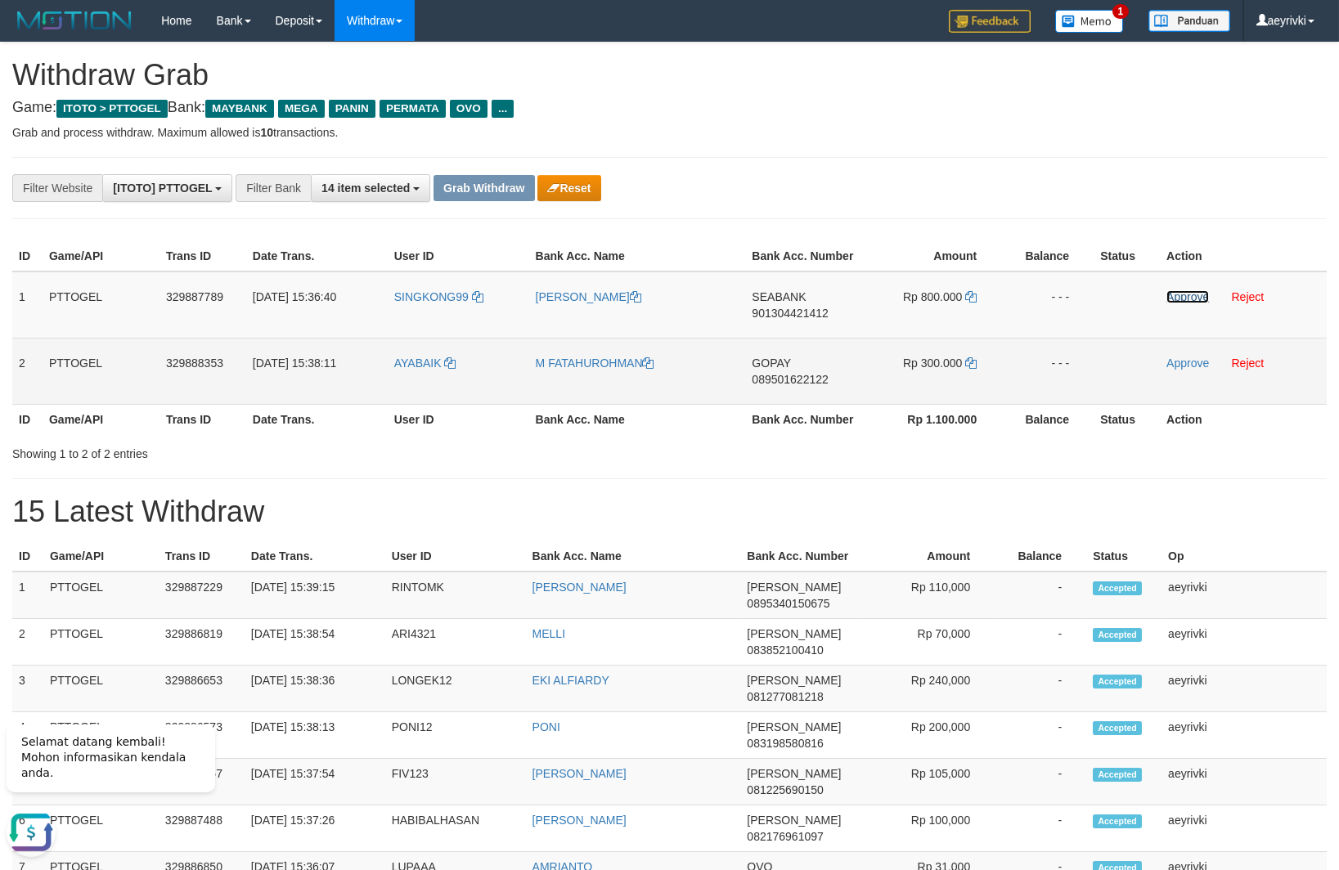
scroll to position [0, 0]
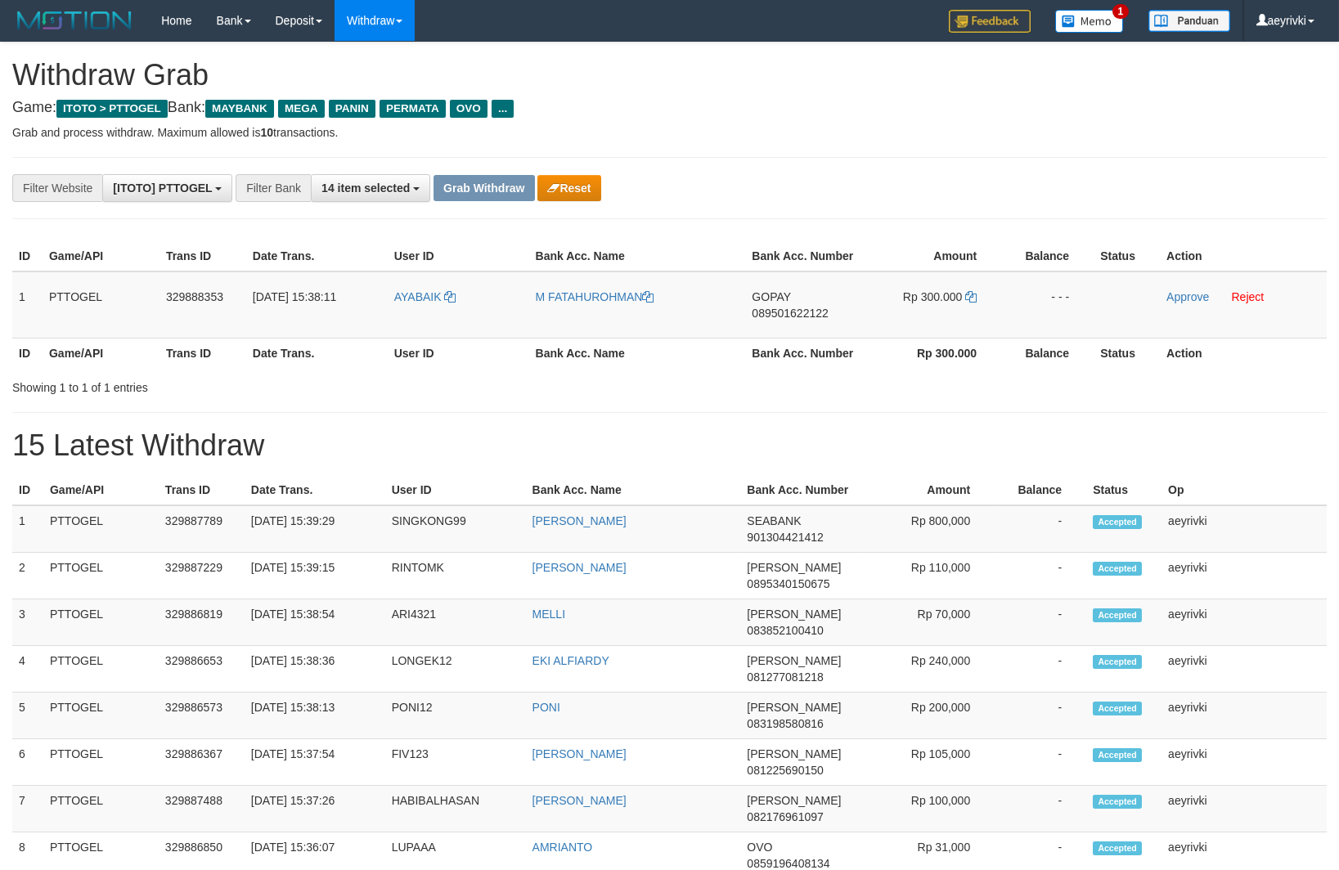
click at [776, 538] on span "901304421412" at bounding box center [785, 537] width 76 height 13
drag, startPoint x: 0, startPoint y: 0, endPoint x: 1206, endPoint y: 383, distance: 1265.5
click at [788, 533] on span "901304421412" at bounding box center [785, 537] width 76 height 13
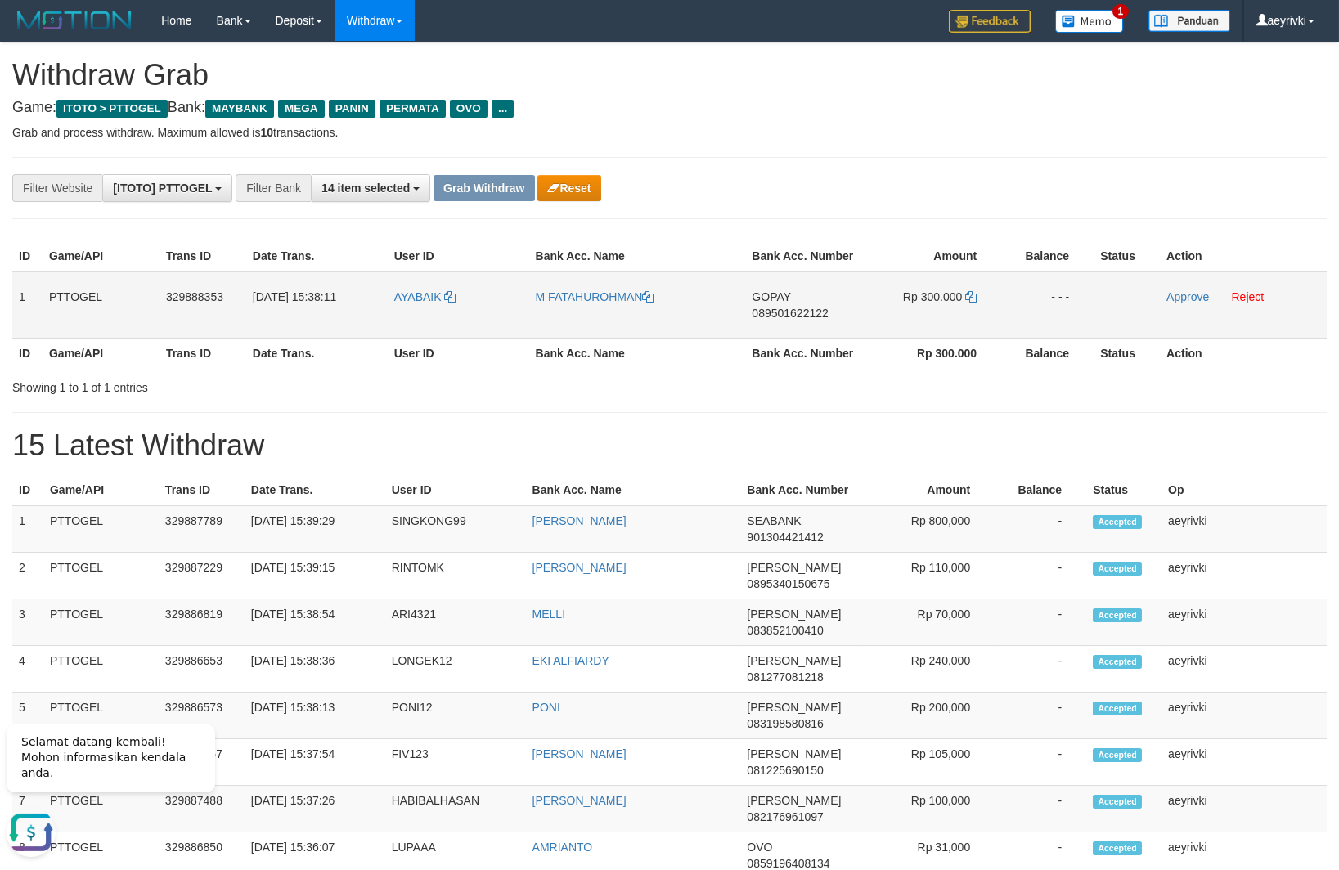
click at [792, 310] on span "089501622122" at bounding box center [790, 313] width 76 height 13
copy span "089501622122"
click at [968, 300] on icon at bounding box center [970, 296] width 11 height 11
click at [1185, 294] on link "Approve" at bounding box center [1187, 296] width 43 height 13
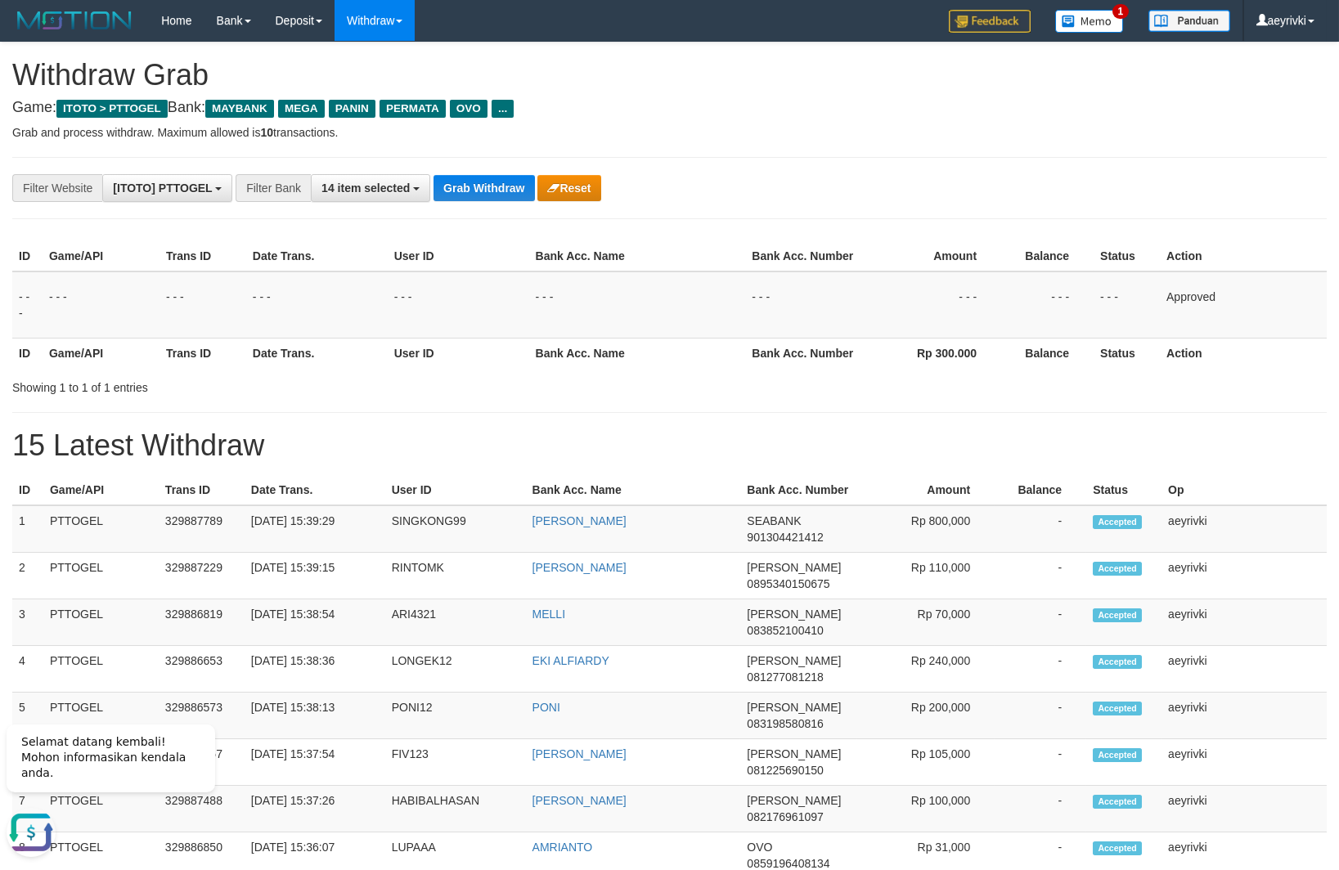
click at [490, 171] on div "**********" at bounding box center [669, 886] width 1339 height 1686
click at [490, 193] on button "Grab Withdraw" at bounding box center [483, 188] width 101 height 26
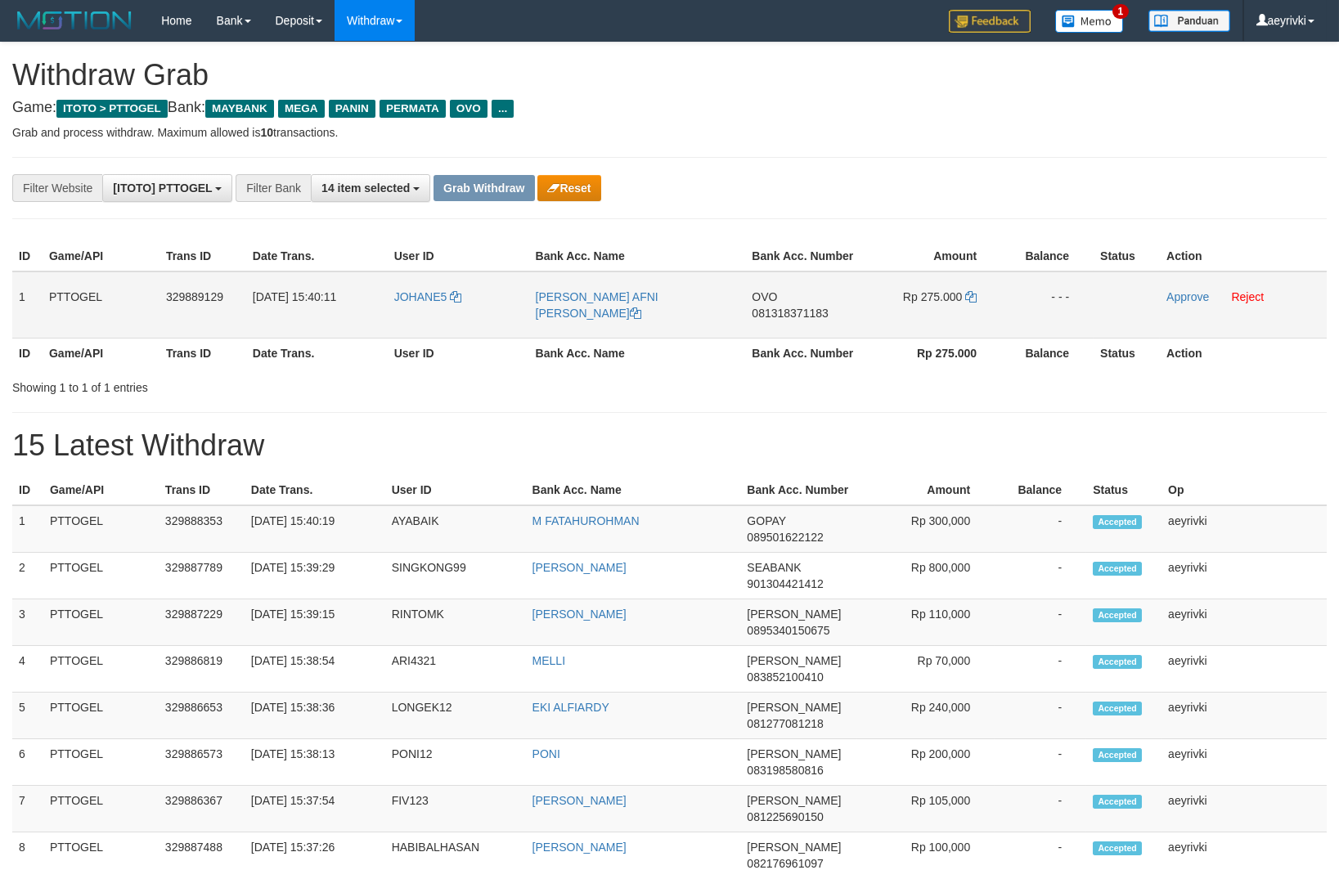
scroll to position [132, 0]
drag, startPoint x: 401, startPoint y: 319, endPoint x: 854, endPoint y: 311, distance: 453.1
click at [854, 311] on tr "1 PTTOGEL 329889129 [DATE] 15:40:11 JOHANE5 [PERSON_NAME] AFNI [PERSON_NAME] OV…" at bounding box center [669, 305] width 1314 height 67
drag, startPoint x: 658, startPoint y: 413, endPoint x: 569, endPoint y: 354, distance: 106.8
click at [640, 393] on div "**********" at bounding box center [669, 886] width 1339 height 1686
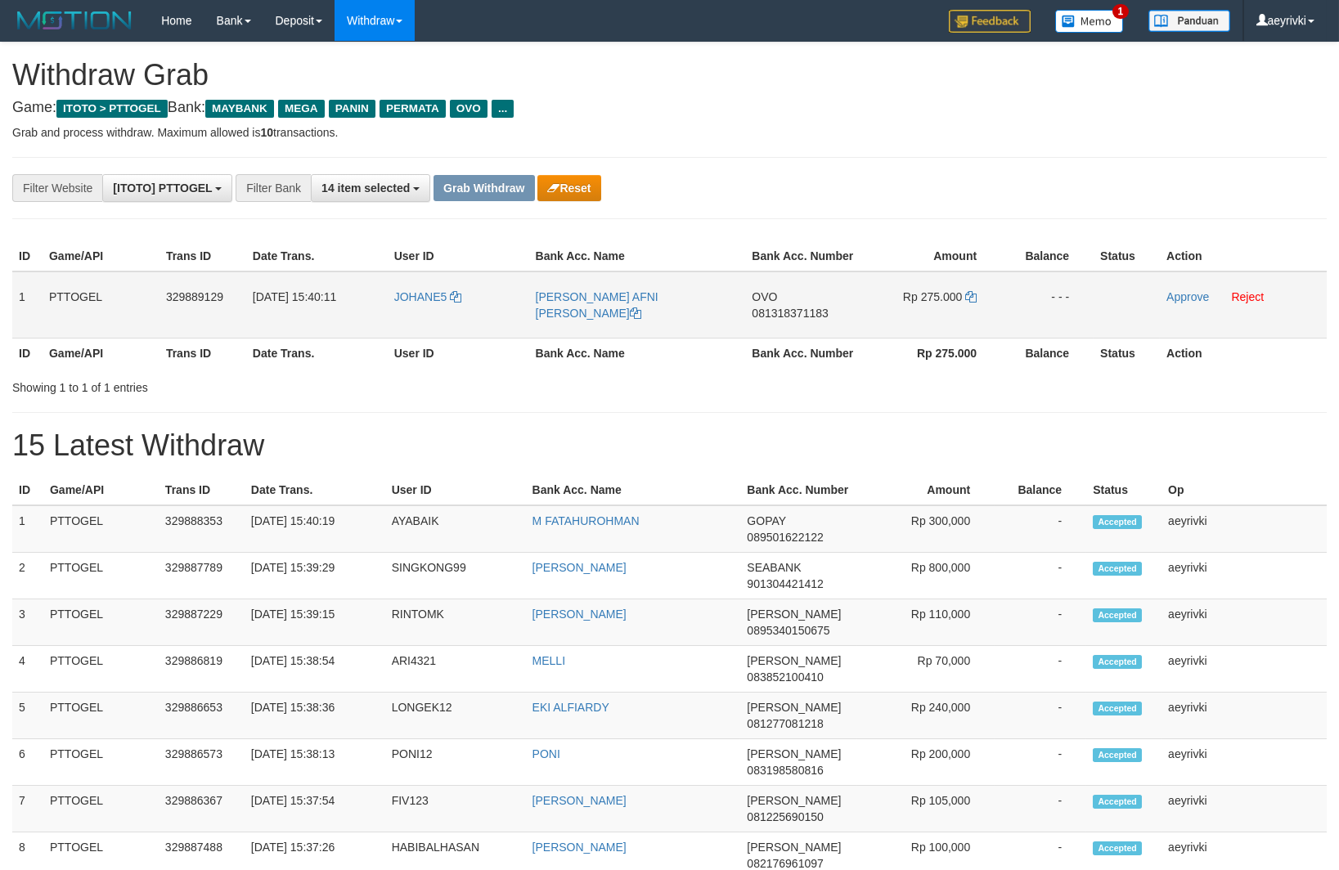
drag, startPoint x: 428, startPoint y: 316, endPoint x: 939, endPoint y: 316, distance: 511.1
click at [939, 316] on tr "1 PTTOGEL 329889129 [DATE] 15:40:11 JOHANE5 [PERSON_NAME] AFNI [PERSON_NAME] OV…" at bounding box center [669, 305] width 1314 height 67
copy tr
click at [793, 305] on td "OVO 081318371183" at bounding box center [803, 305] width 117 height 67
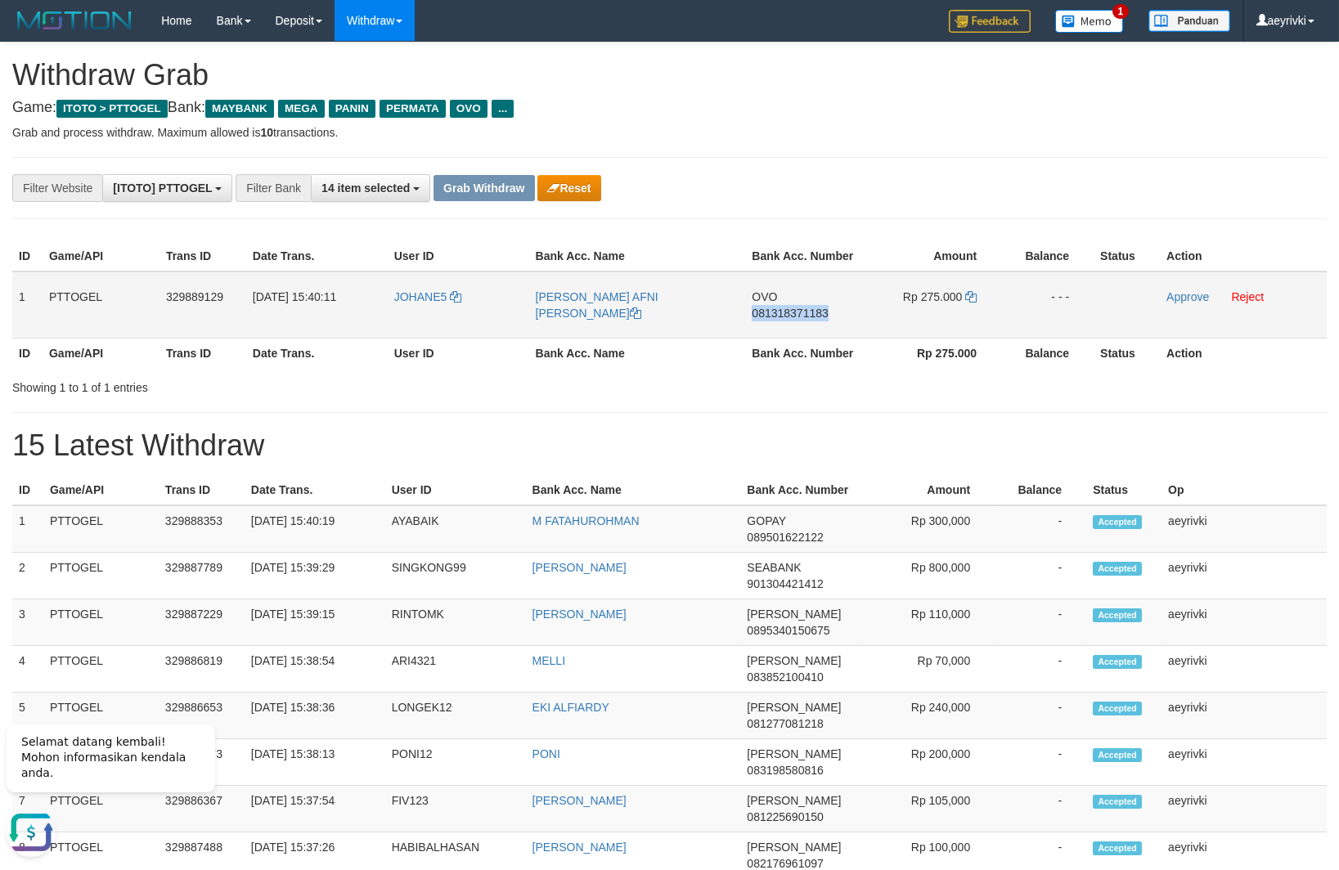
click at [793, 305] on td "OVO 081318371183" at bounding box center [803, 305] width 117 height 67
click at [782, 312] on span "081318371183" at bounding box center [790, 313] width 76 height 13
copy span "081318371183"
drag, startPoint x: 782, startPoint y: 312, endPoint x: 850, endPoint y: 319, distance: 68.2
click at [782, 312] on span "081318371183" at bounding box center [790, 313] width 76 height 13
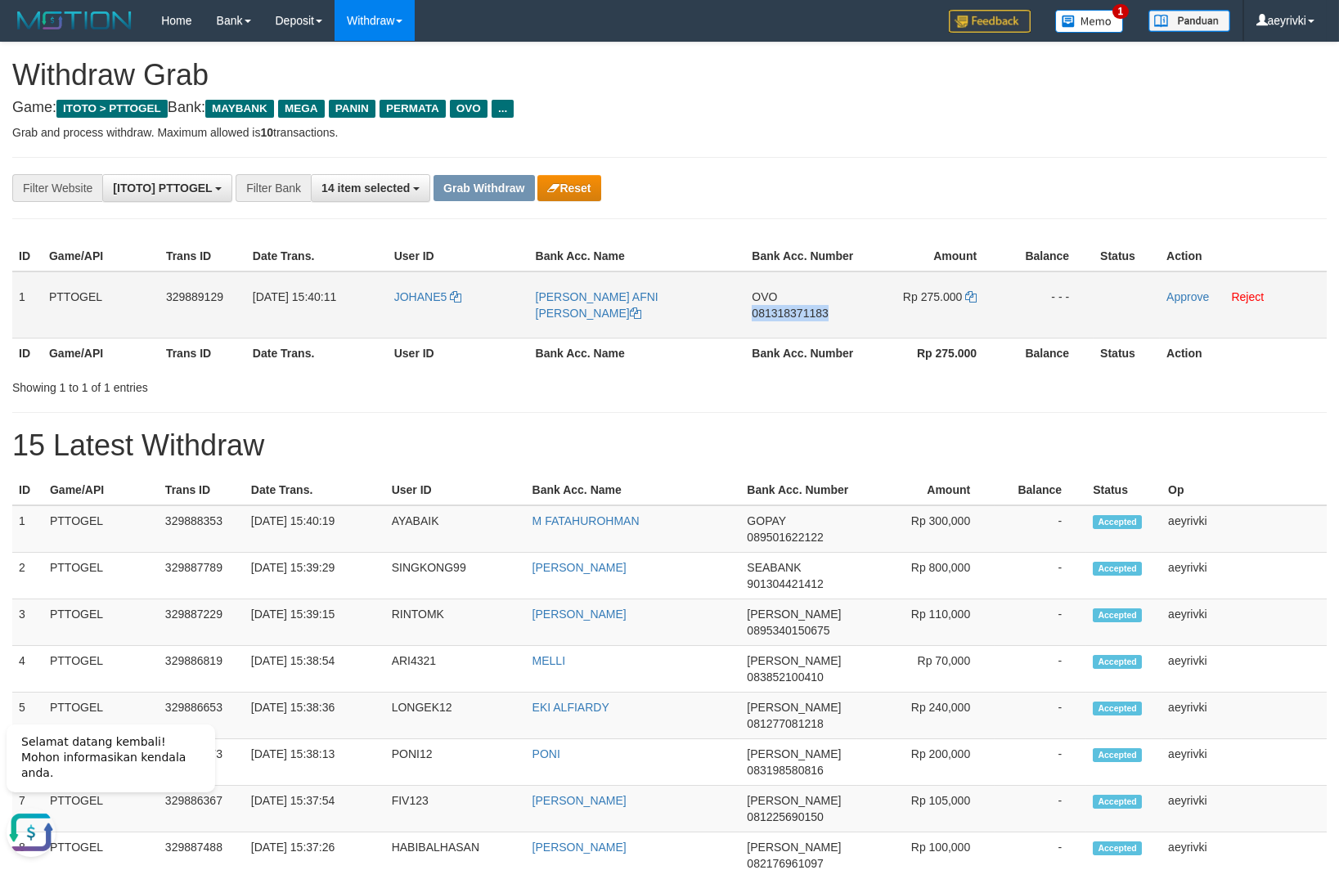
copy span "081318371183"
click at [973, 298] on icon at bounding box center [970, 296] width 11 height 11
click at [1167, 297] on link "Approve" at bounding box center [1187, 296] width 43 height 13
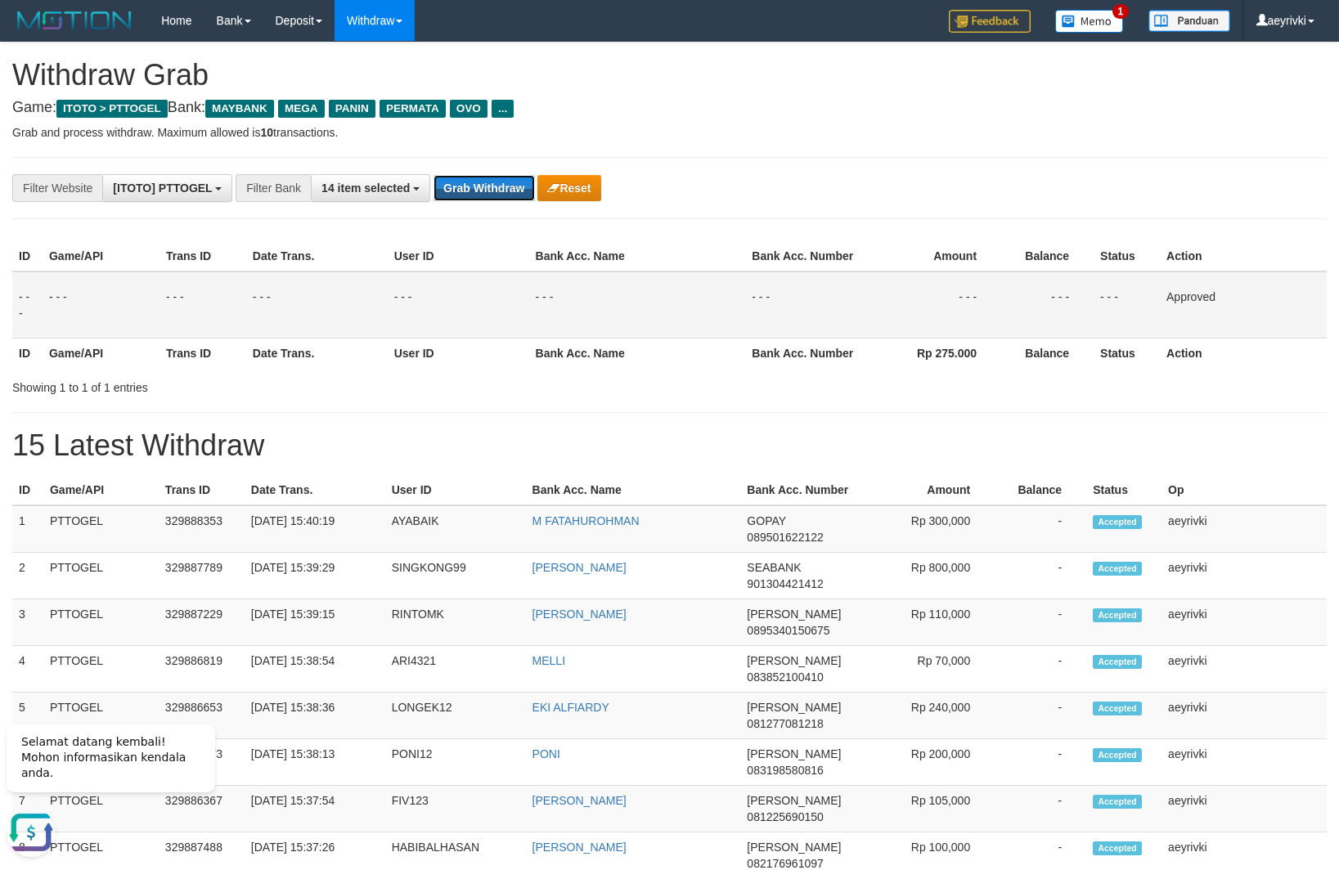
drag, startPoint x: 469, startPoint y: 194, endPoint x: 472, endPoint y: 204, distance: 11.1
click at [467, 192] on button "Grab Withdraw" at bounding box center [483, 188] width 101 height 26
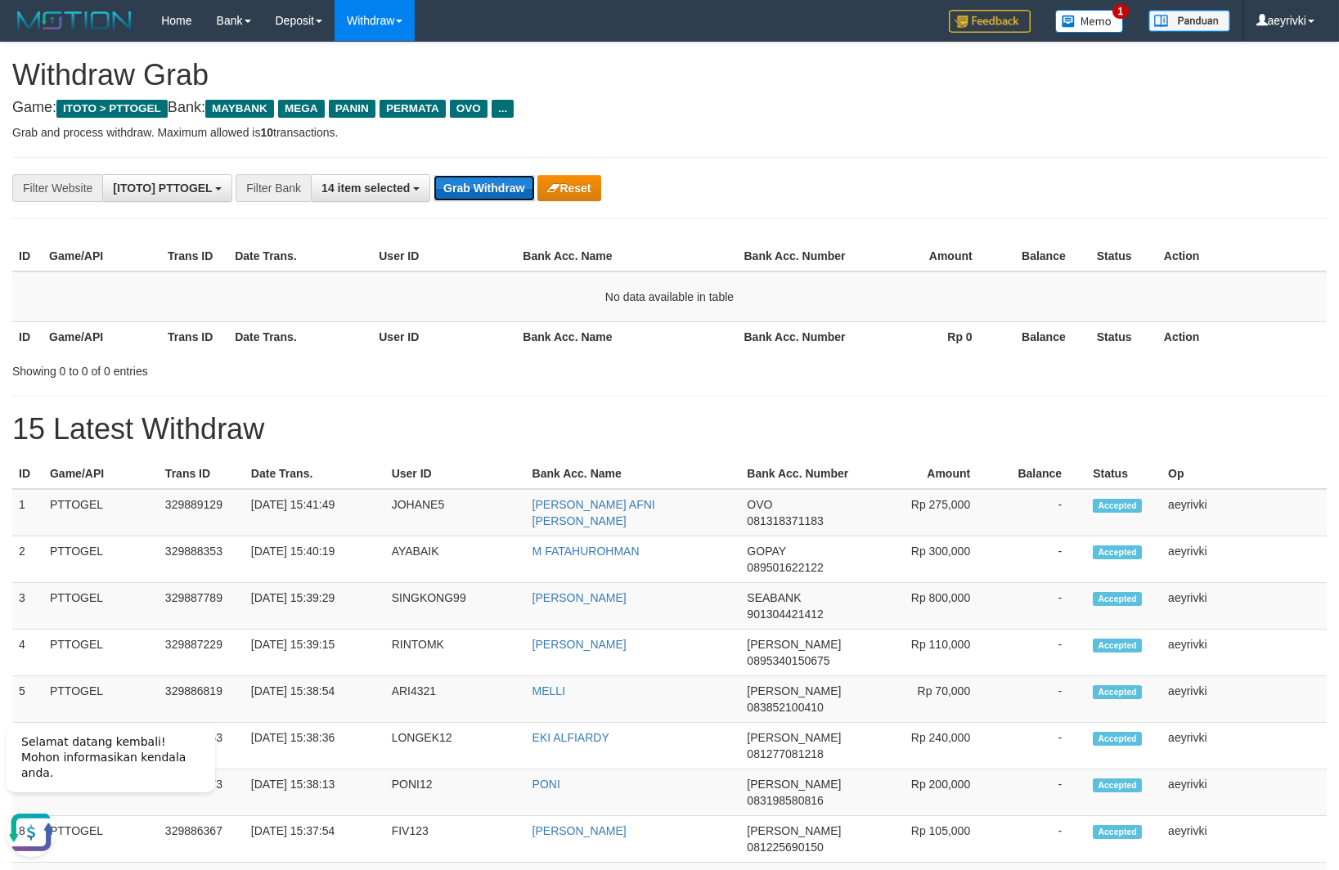
click at [514, 177] on button "Grab Withdraw" at bounding box center [483, 188] width 101 height 26
click at [457, 195] on button "Grab Withdraw" at bounding box center [483, 188] width 101 height 26
click at [464, 192] on button "Grab Withdraw" at bounding box center [483, 188] width 101 height 26
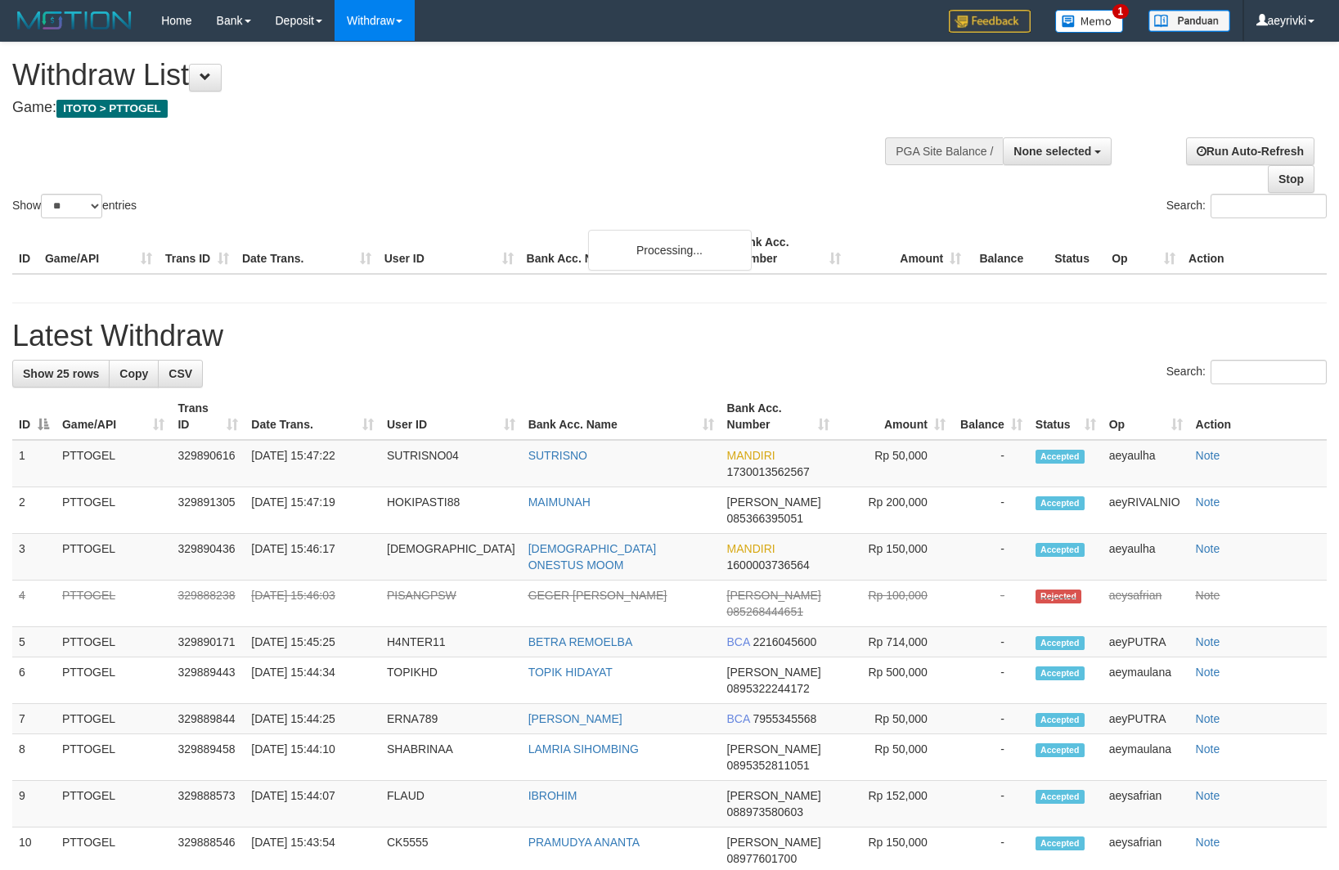
select select
select select "**"
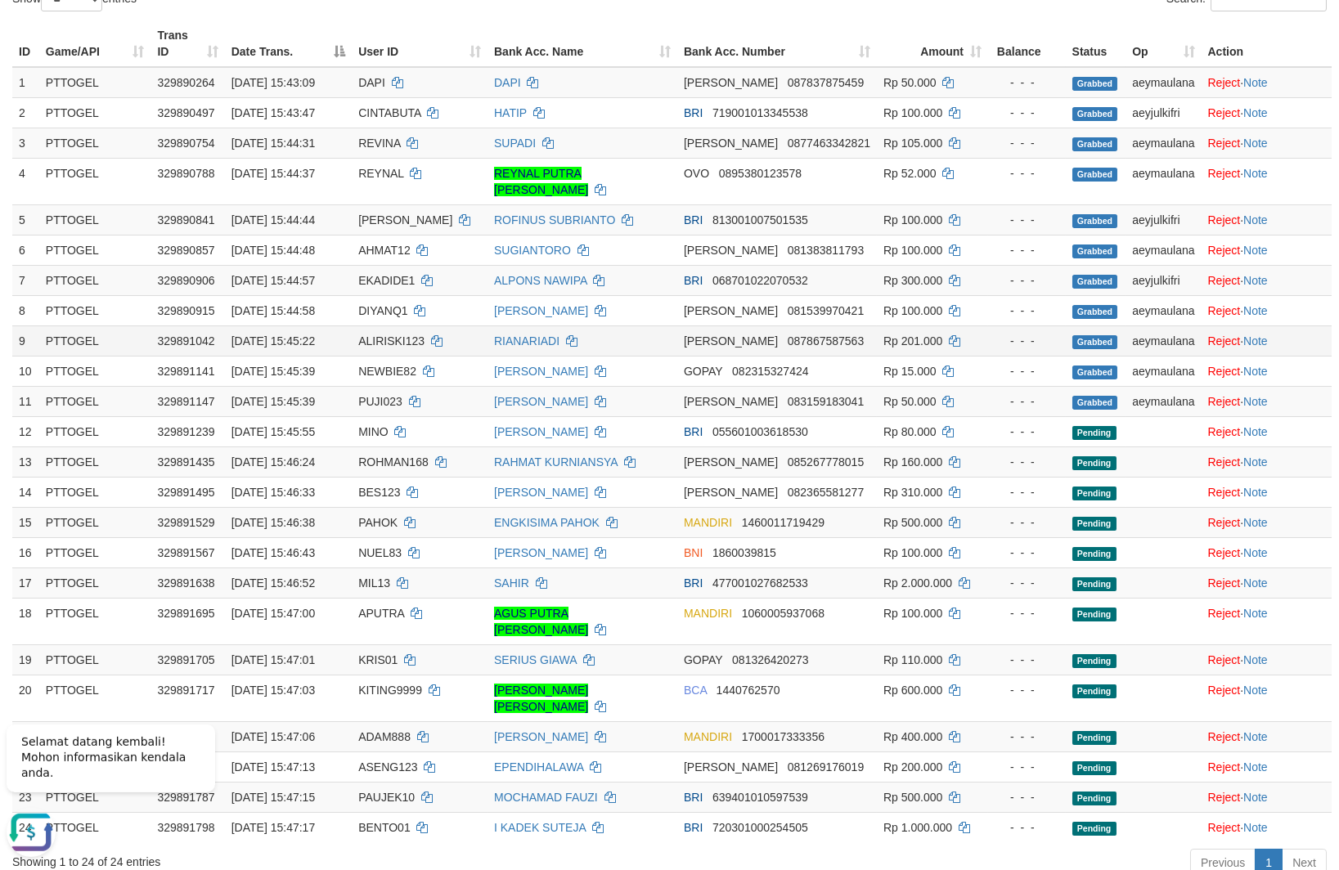
scroll to position [292, 0]
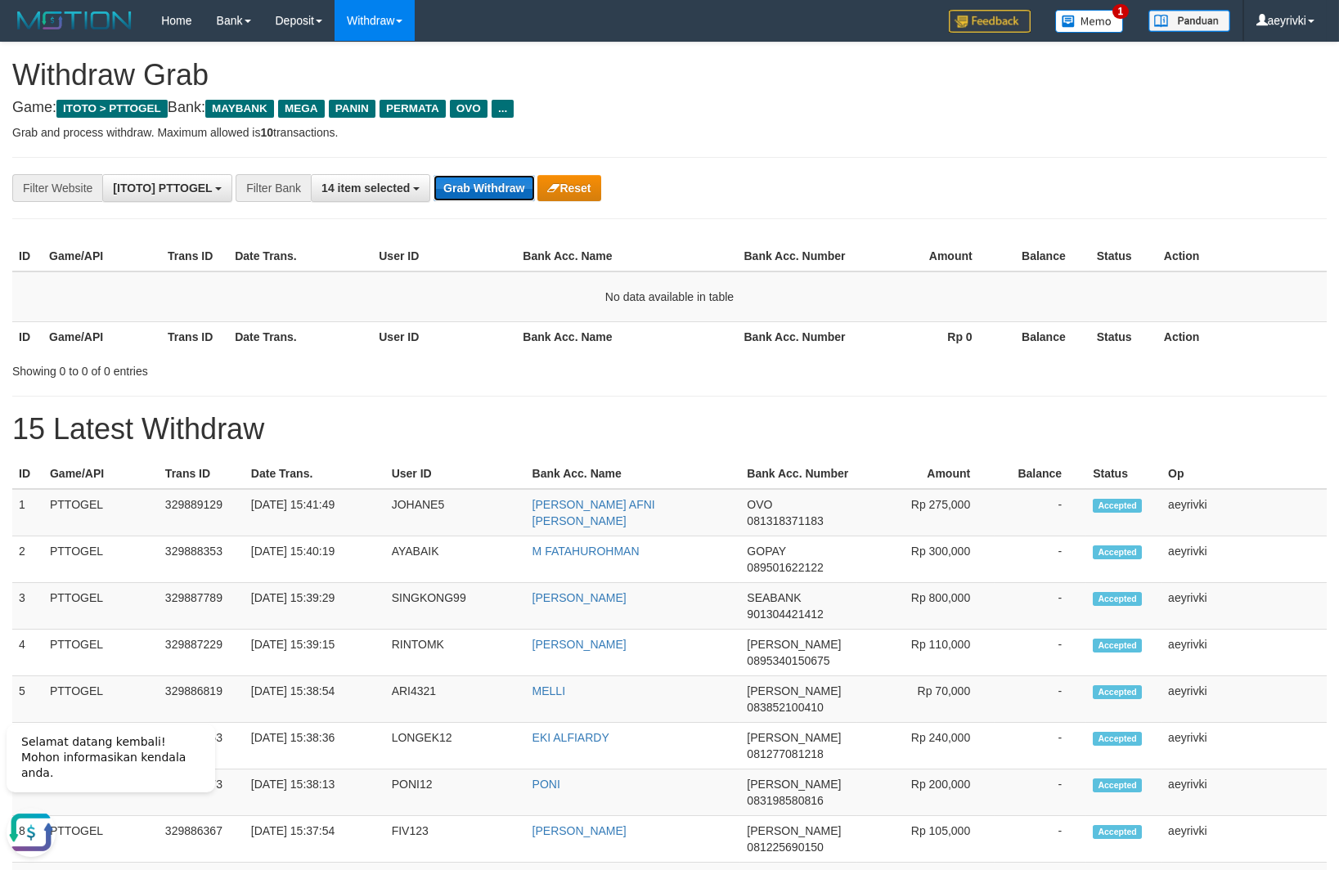
click at [476, 180] on button "Grab Withdraw" at bounding box center [483, 188] width 101 height 26
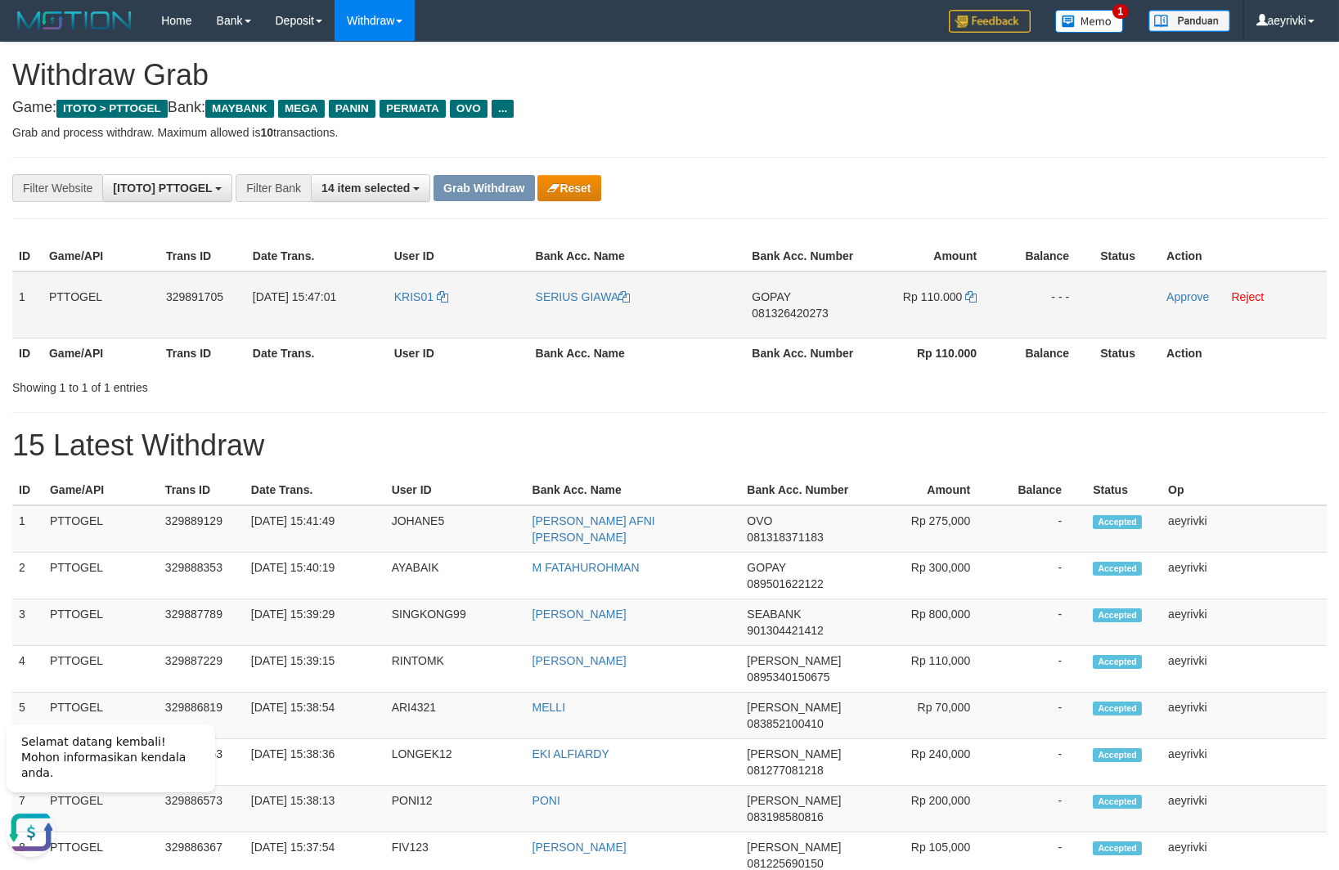
drag, startPoint x: 413, startPoint y: 330, endPoint x: 895, endPoint y: 305, distance: 482.3
click at [895, 305] on tr "1 PTTOGEL 329891705 31/08/2025 15:47:01 KRIS01 SERIUS GIAWA GOPAY 081326420273 …" at bounding box center [669, 305] width 1314 height 67
click at [809, 316] on span "081326420273" at bounding box center [790, 313] width 76 height 13
copy span "081326420273"
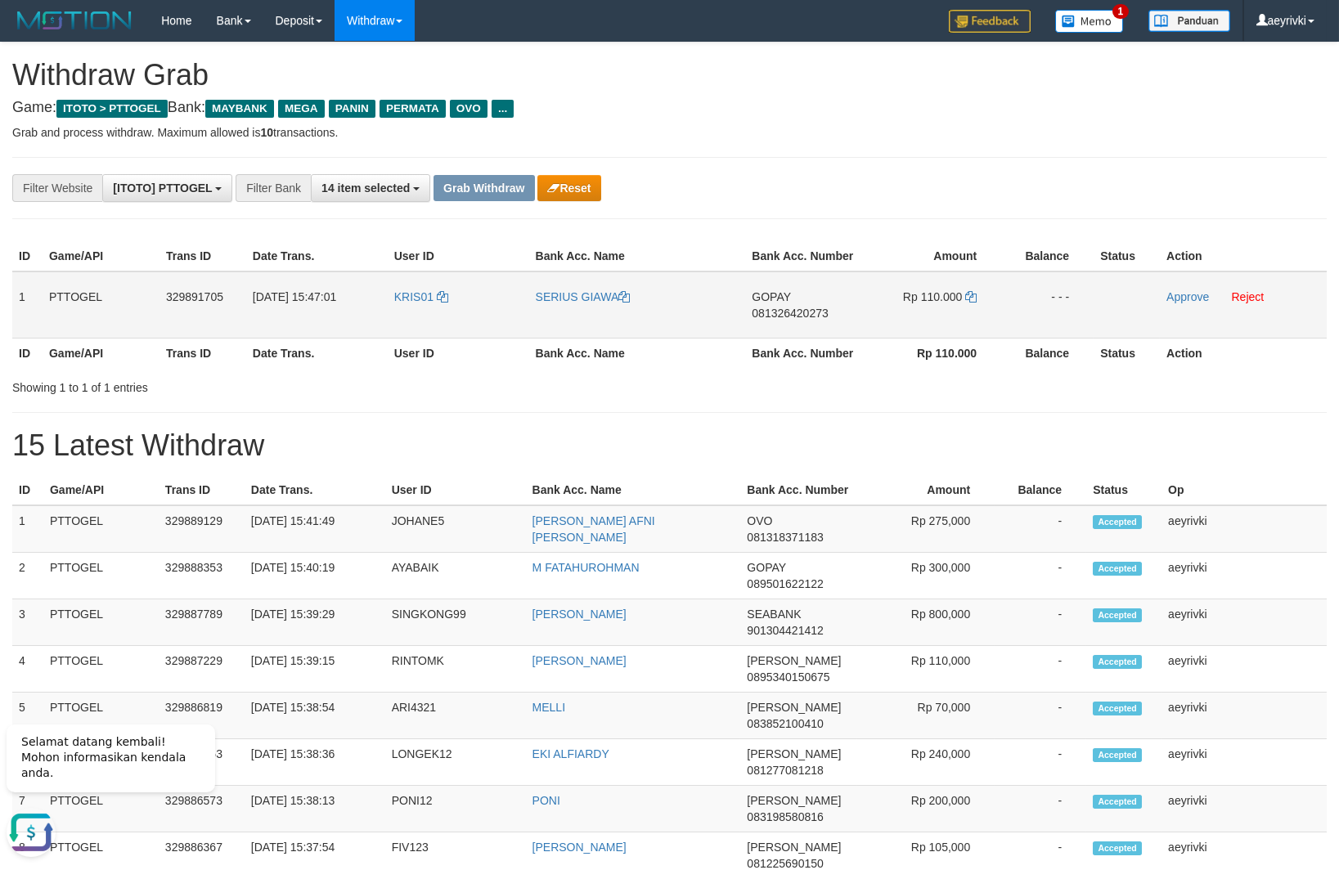
click at [778, 315] on span "081326420273" at bounding box center [790, 313] width 76 height 13
copy span "081326420273"
click at [976, 299] on icon at bounding box center [970, 296] width 11 height 11
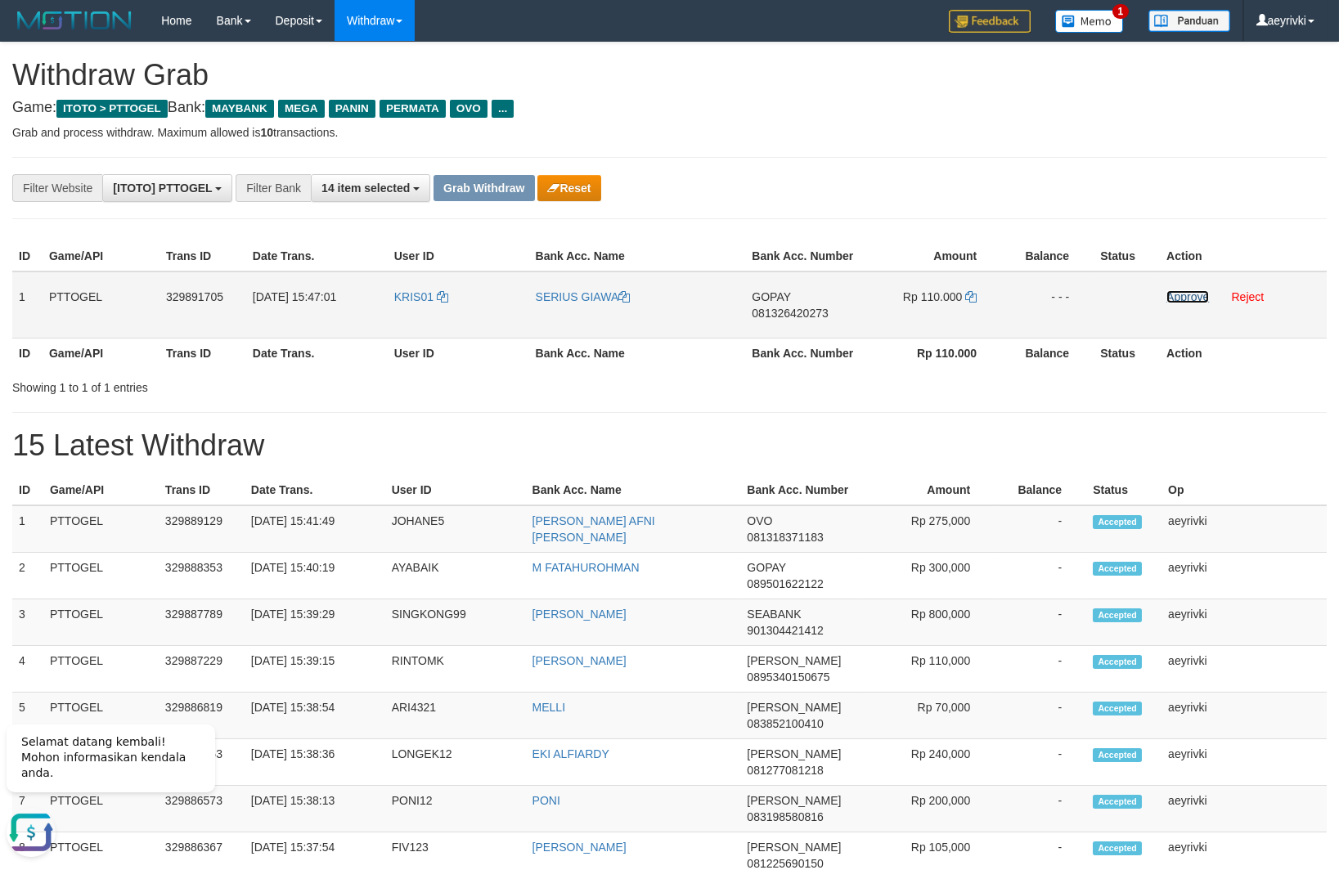
click at [1178, 297] on link "Approve" at bounding box center [1187, 296] width 43 height 13
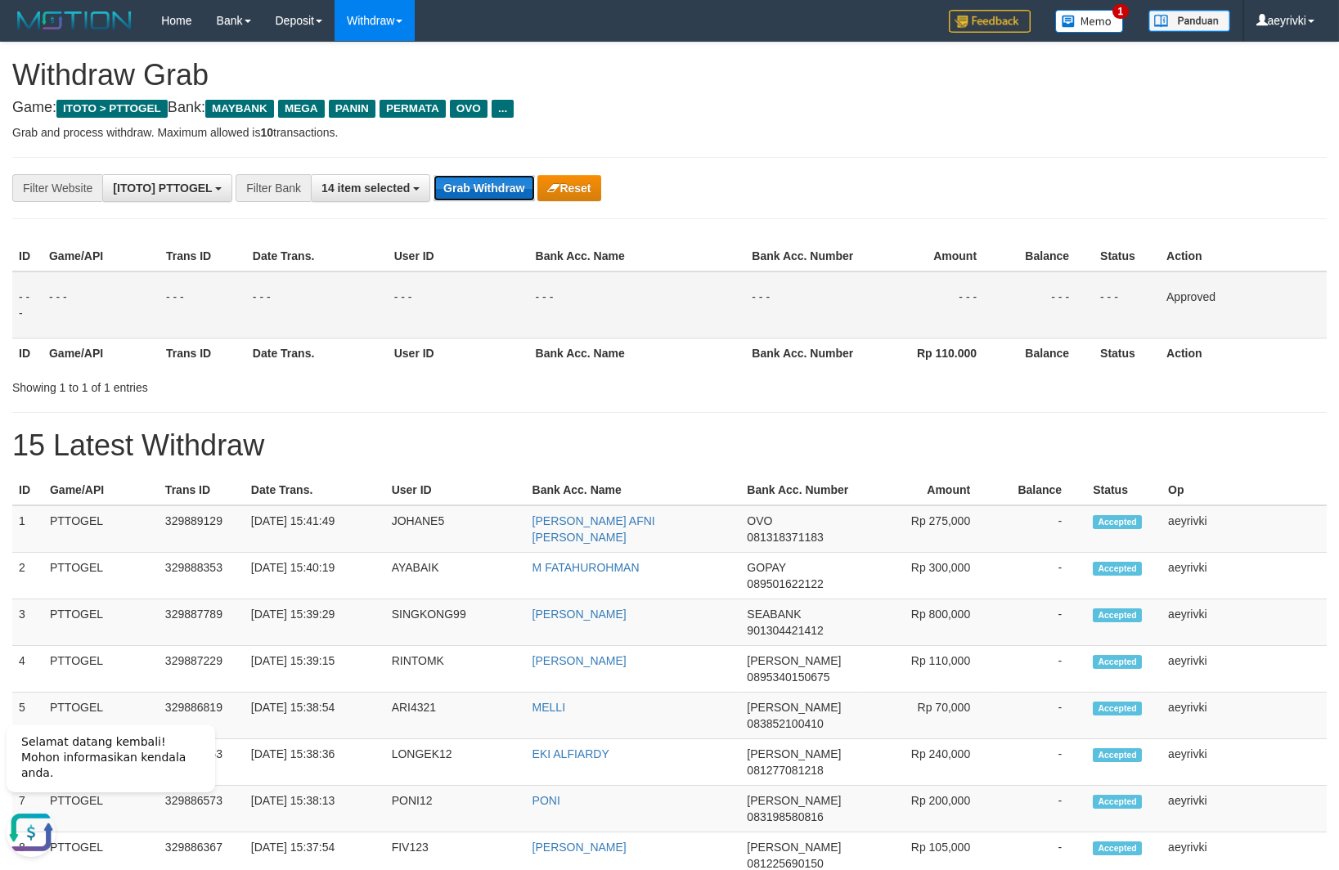
click at [487, 191] on button "Grab Withdraw" at bounding box center [483, 188] width 101 height 26
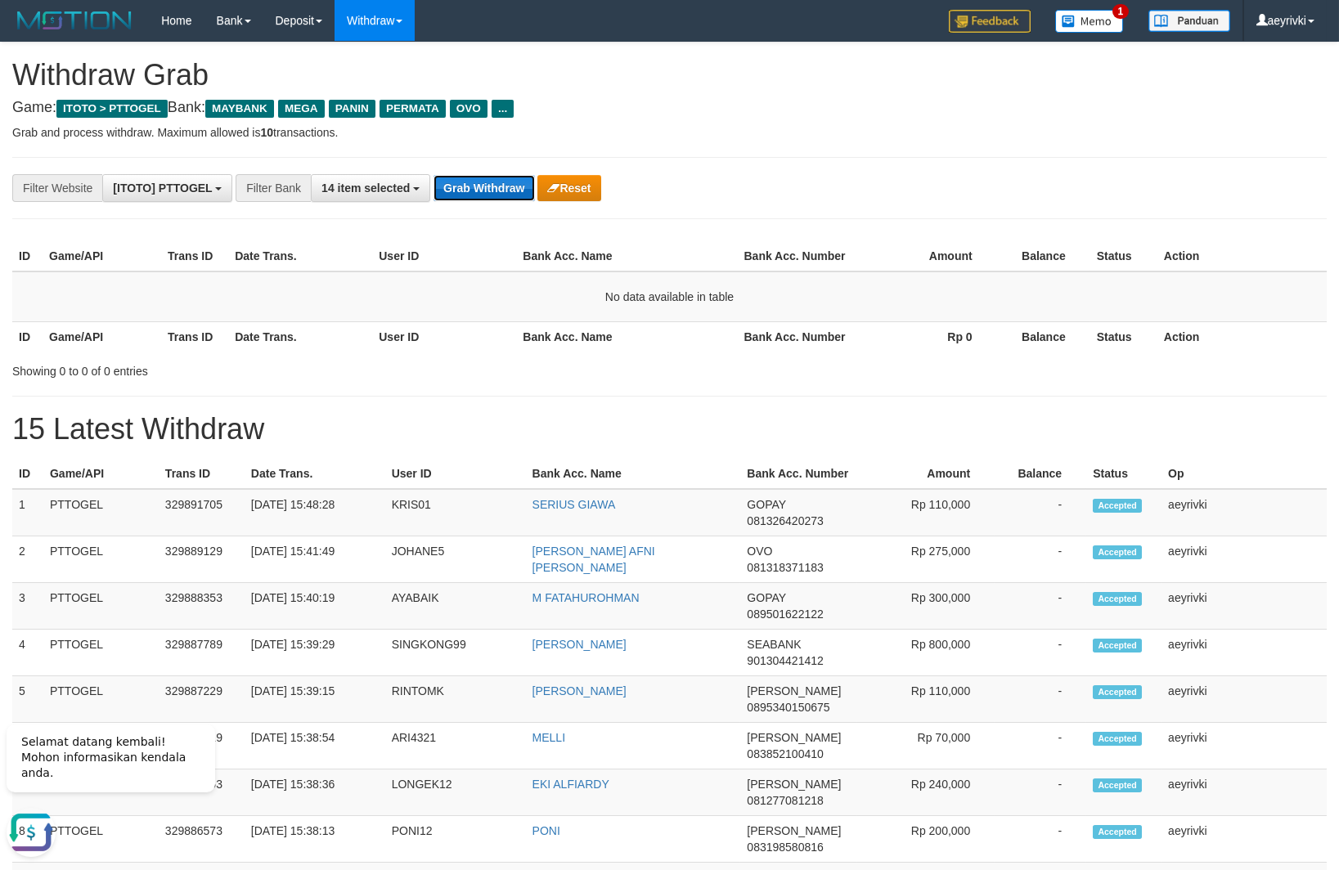
click at [451, 191] on button "Grab Withdraw" at bounding box center [483, 188] width 101 height 26
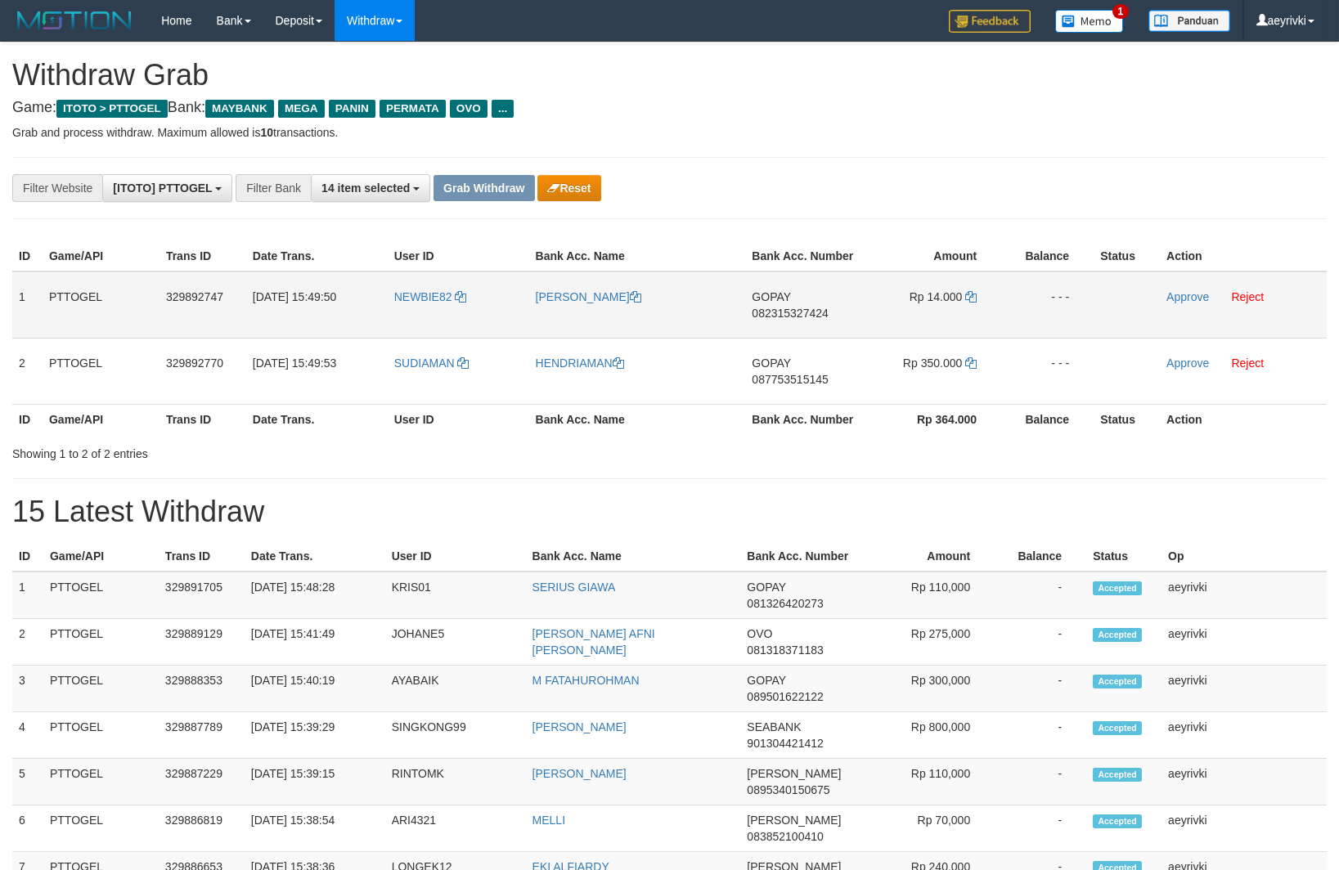
scroll to position [132, 0]
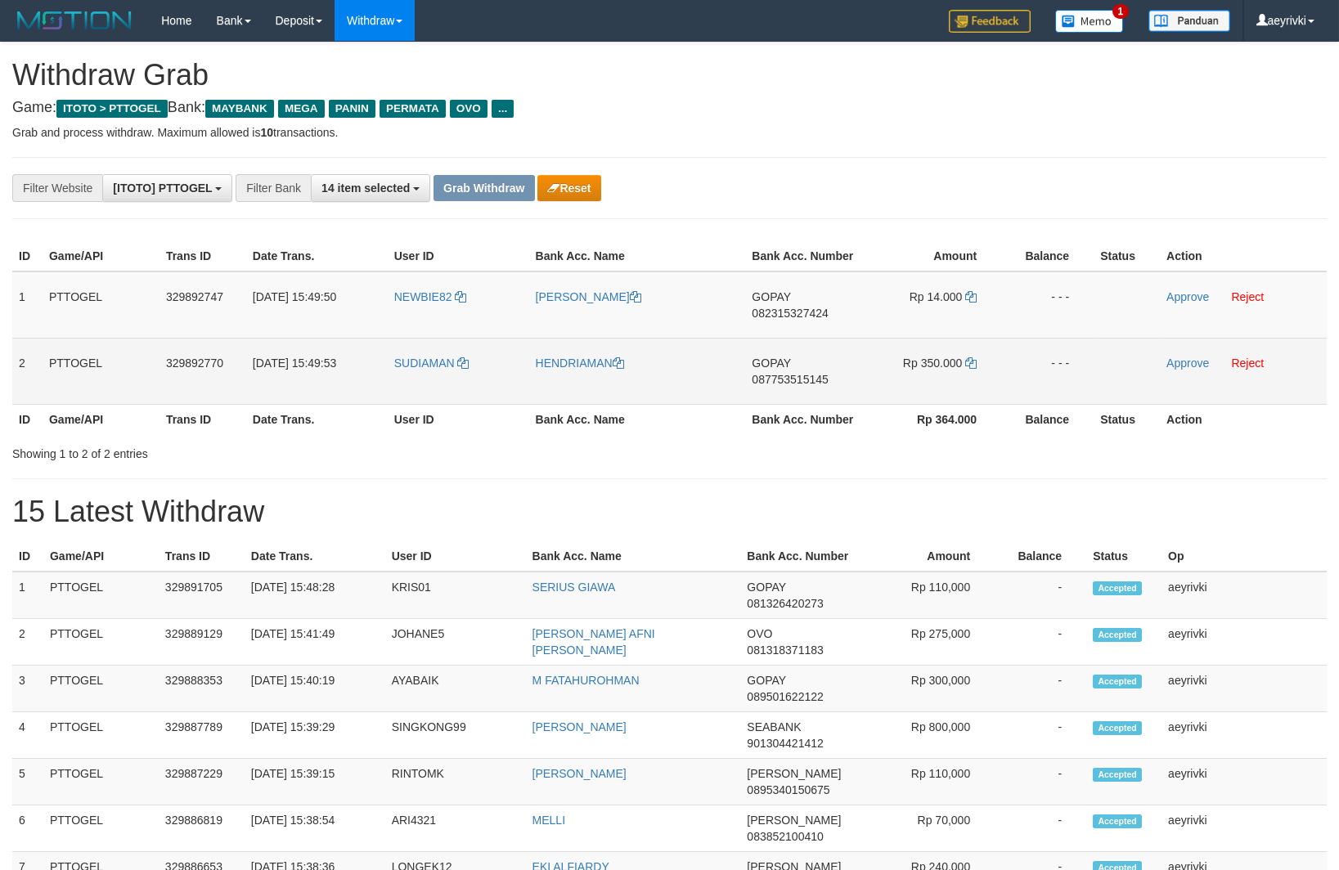
drag, startPoint x: 376, startPoint y: 314, endPoint x: 550, endPoint y: 344, distance: 176.8
click at [656, 347] on tbody "1 PTTOGEL 329892747 [DATE] 15:49:50 NEWBIE82 [PERSON_NAME] GOPAY 082315327424 R…" at bounding box center [669, 338] width 1314 height 133
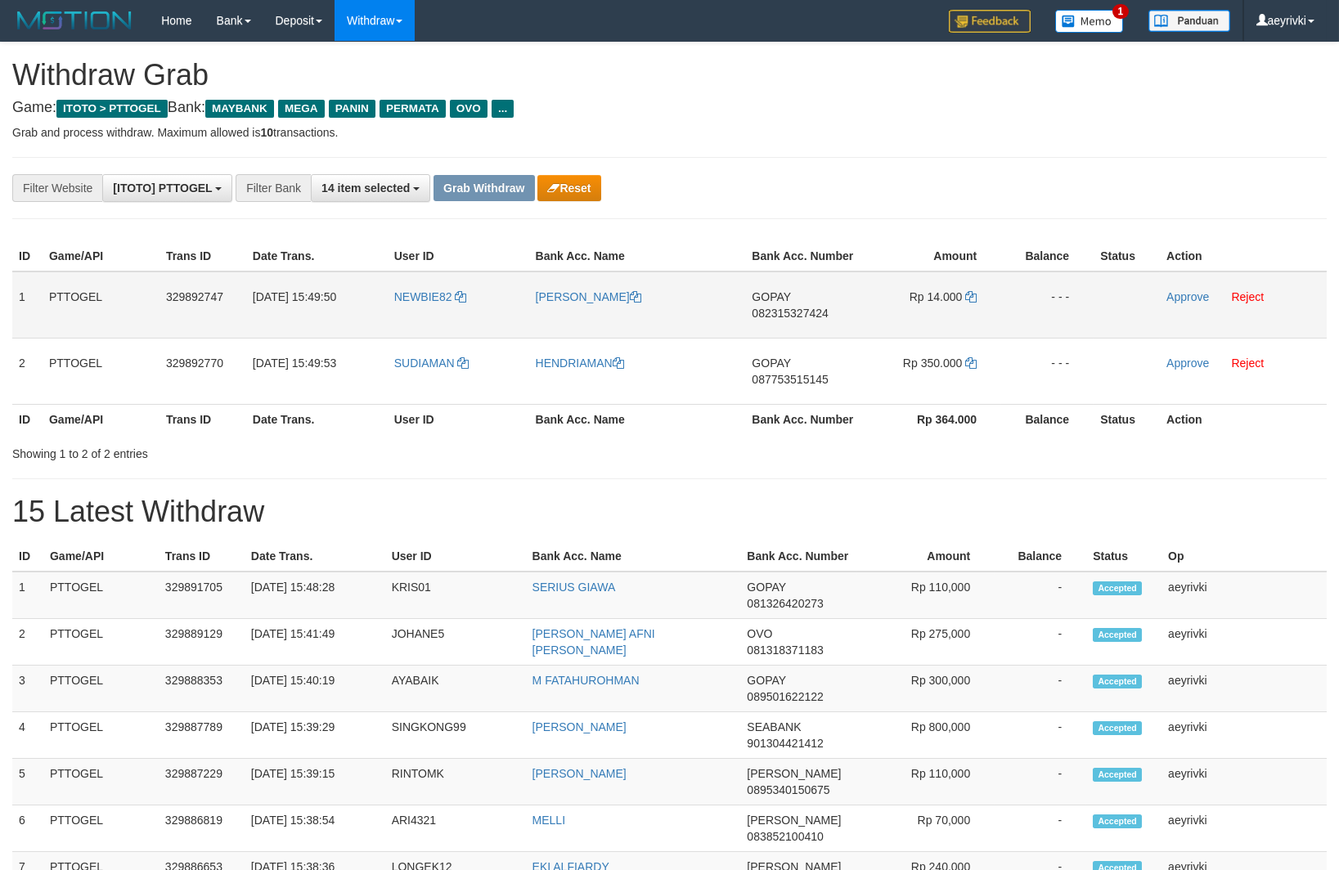
click at [466, 332] on td "NEWBIE82" at bounding box center [458, 305] width 141 height 67
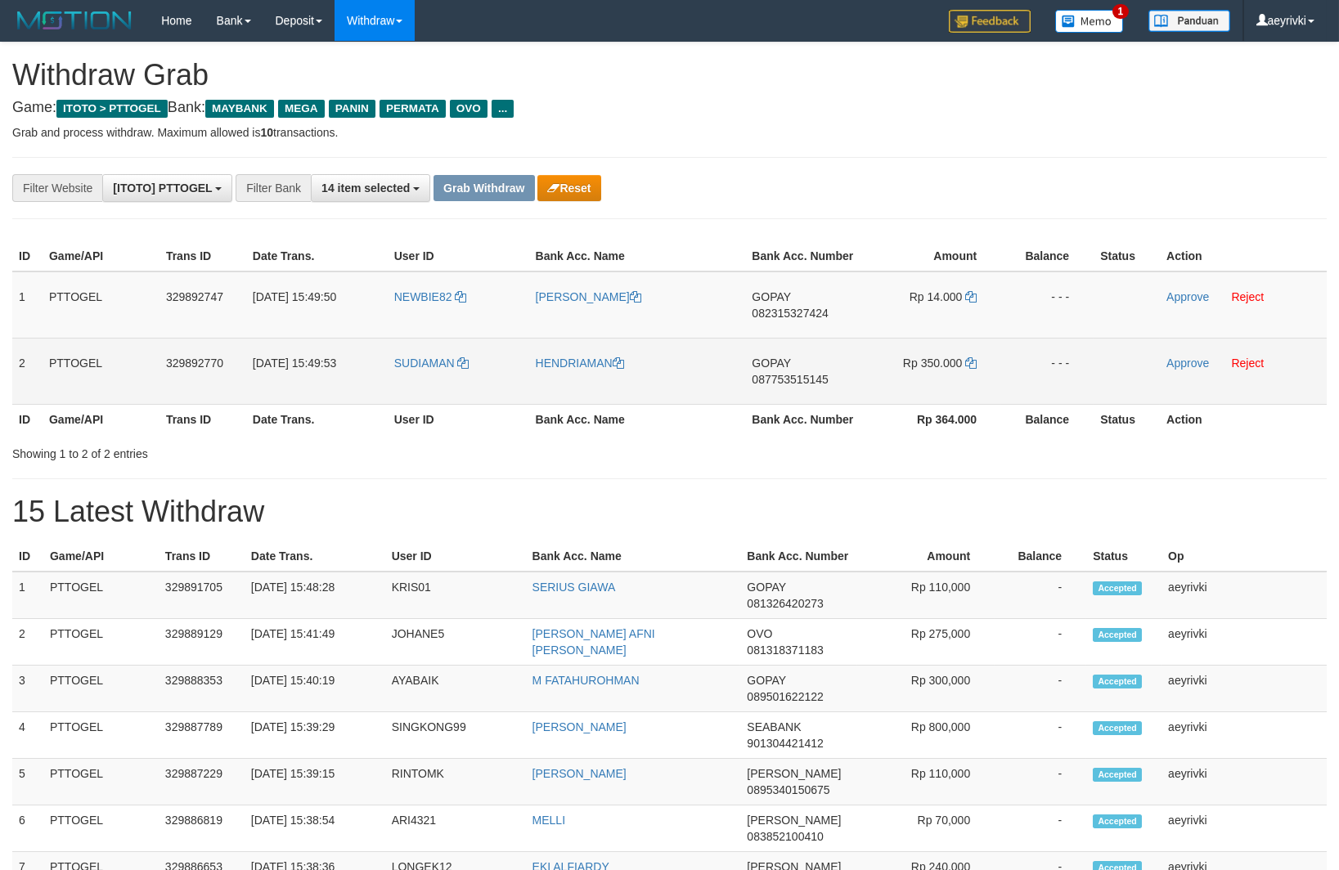
drag, startPoint x: 466, startPoint y: 321, endPoint x: 867, endPoint y: 357, distance: 402.3
click at [867, 357] on tbody "1 PTTOGEL 329892747 [DATE] 15:49:50 NEWBIE82 [PERSON_NAME] GOPAY 082315327424 R…" at bounding box center [669, 338] width 1314 height 133
copy tr
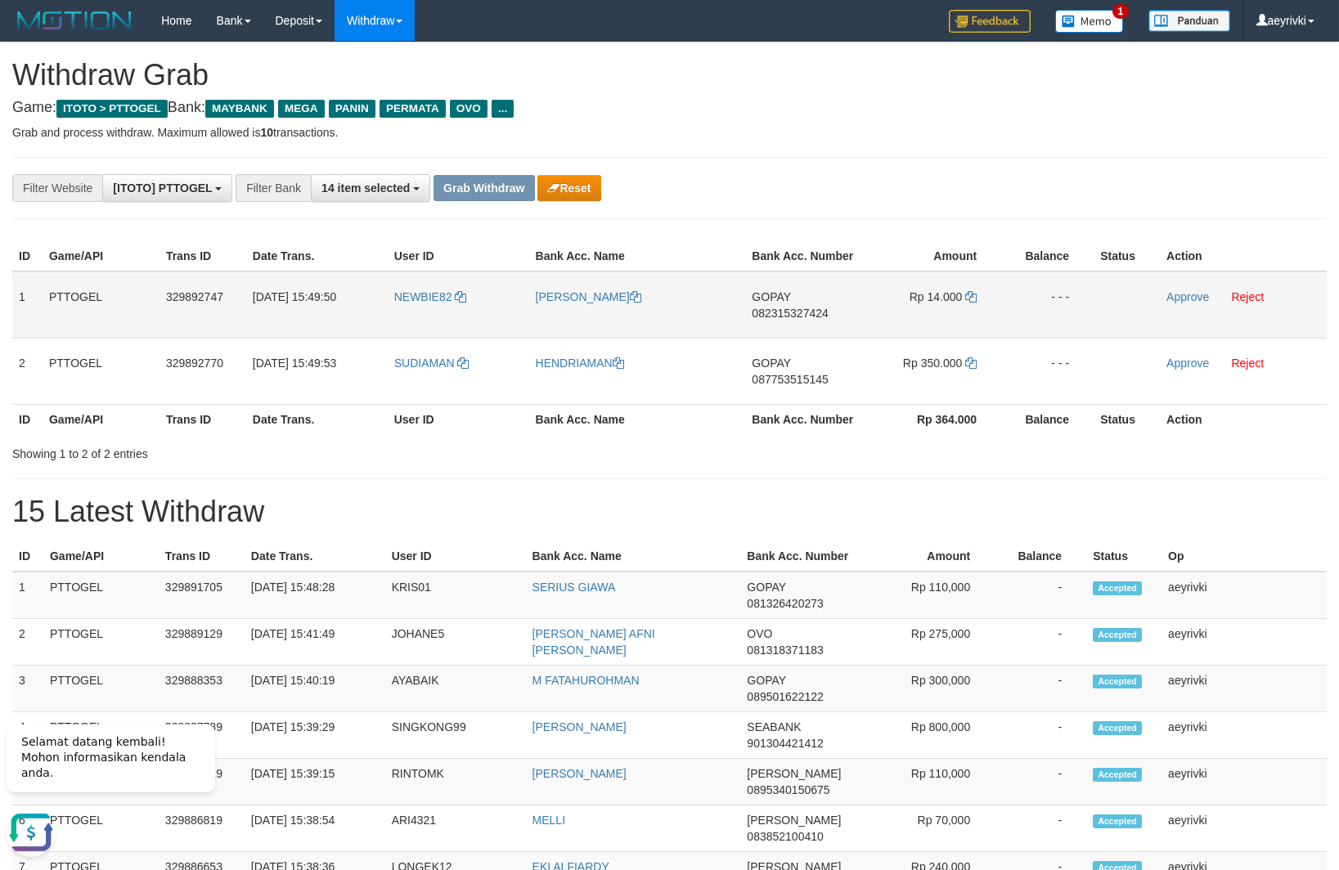
scroll to position [0, 0]
click at [756, 310] on span "082315327424" at bounding box center [790, 313] width 76 height 13
copy tr
click at [756, 310] on span "082315327424" at bounding box center [790, 313] width 76 height 13
copy span "082315327424"
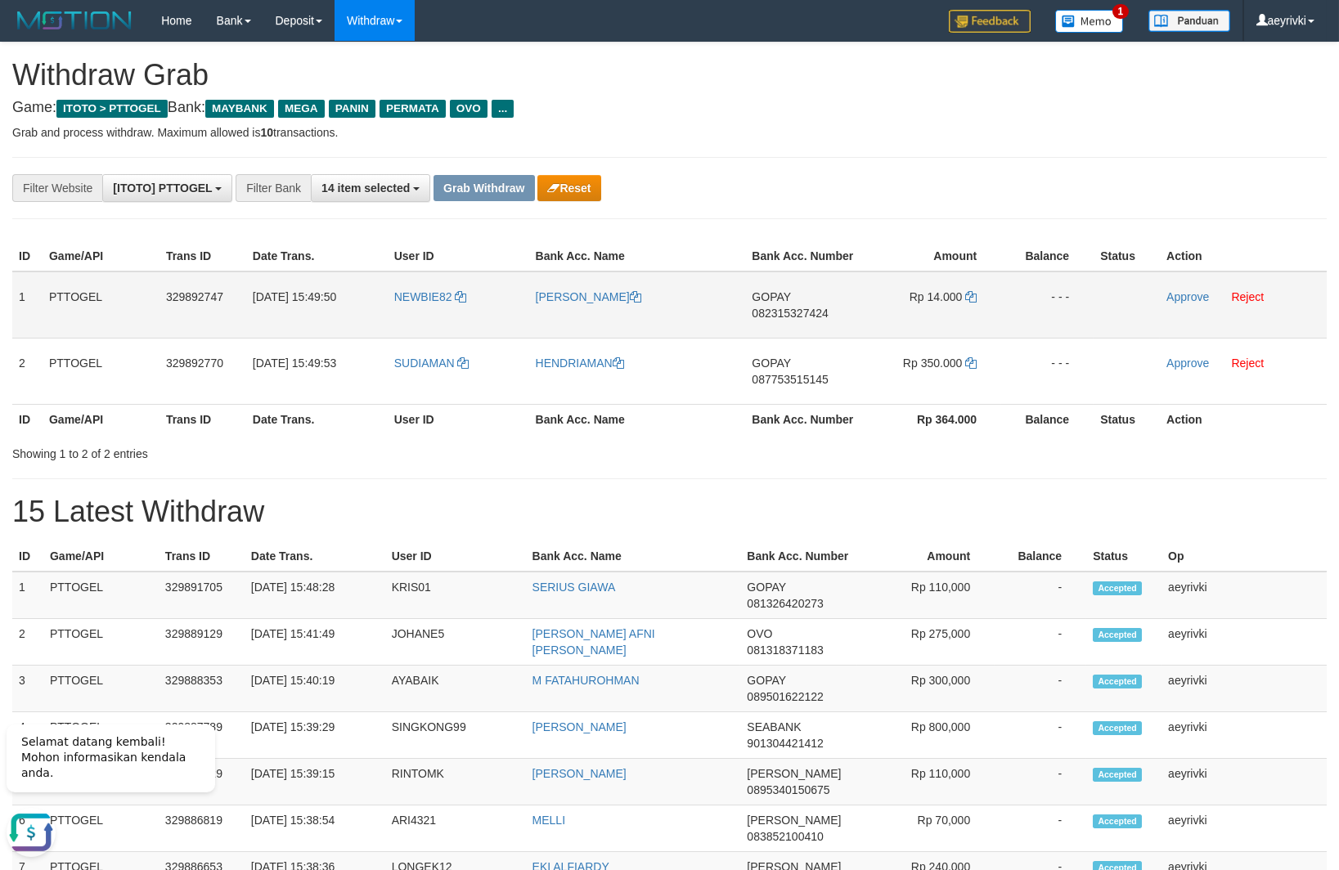
click at [807, 318] on span "082315327424" at bounding box center [790, 313] width 76 height 13
copy span "082315327424"
click at [973, 298] on icon at bounding box center [970, 296] width 11 height 11
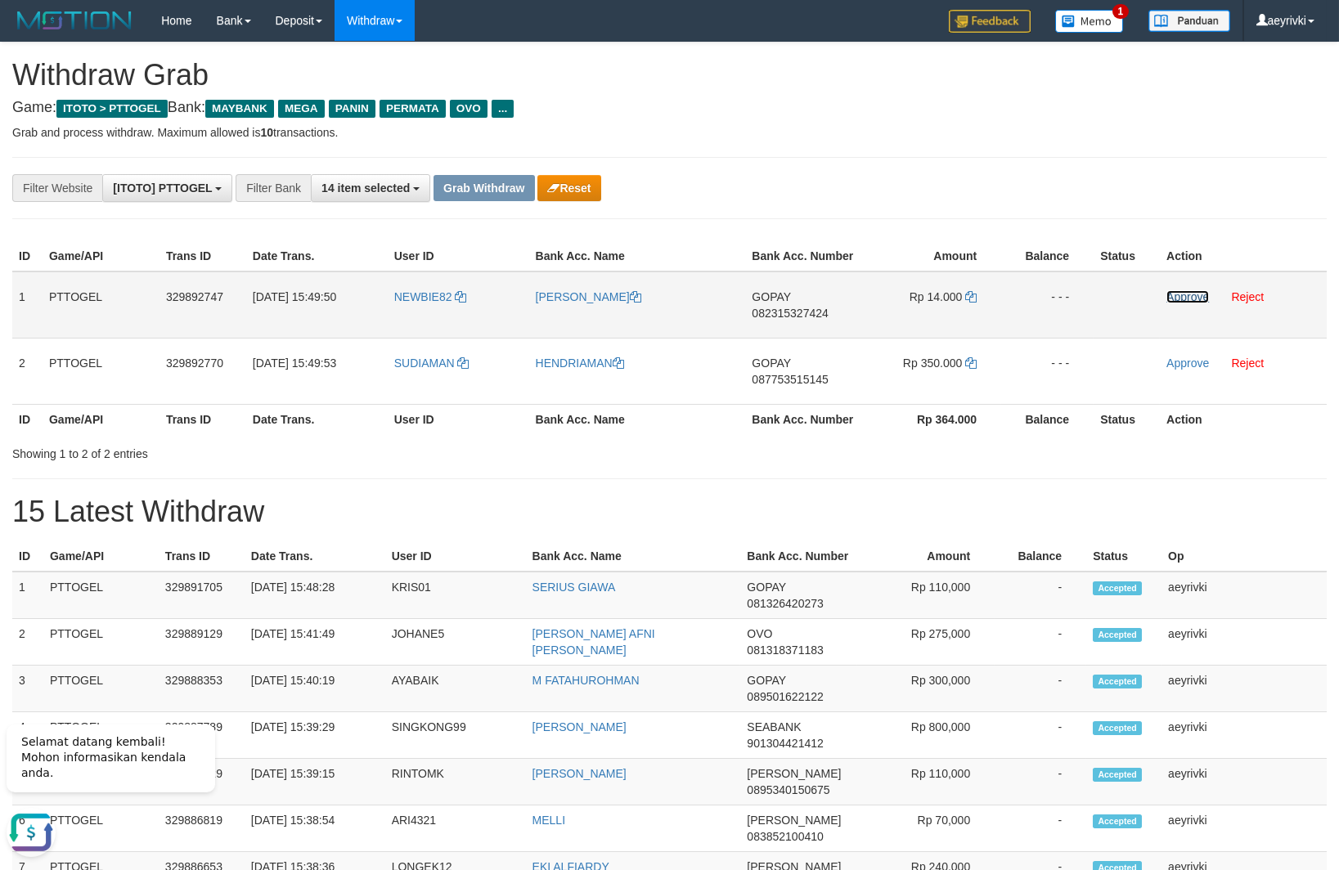
click at [1181, 298] on link "Approve" at bounding box center [1187, 296] width 43 height 13
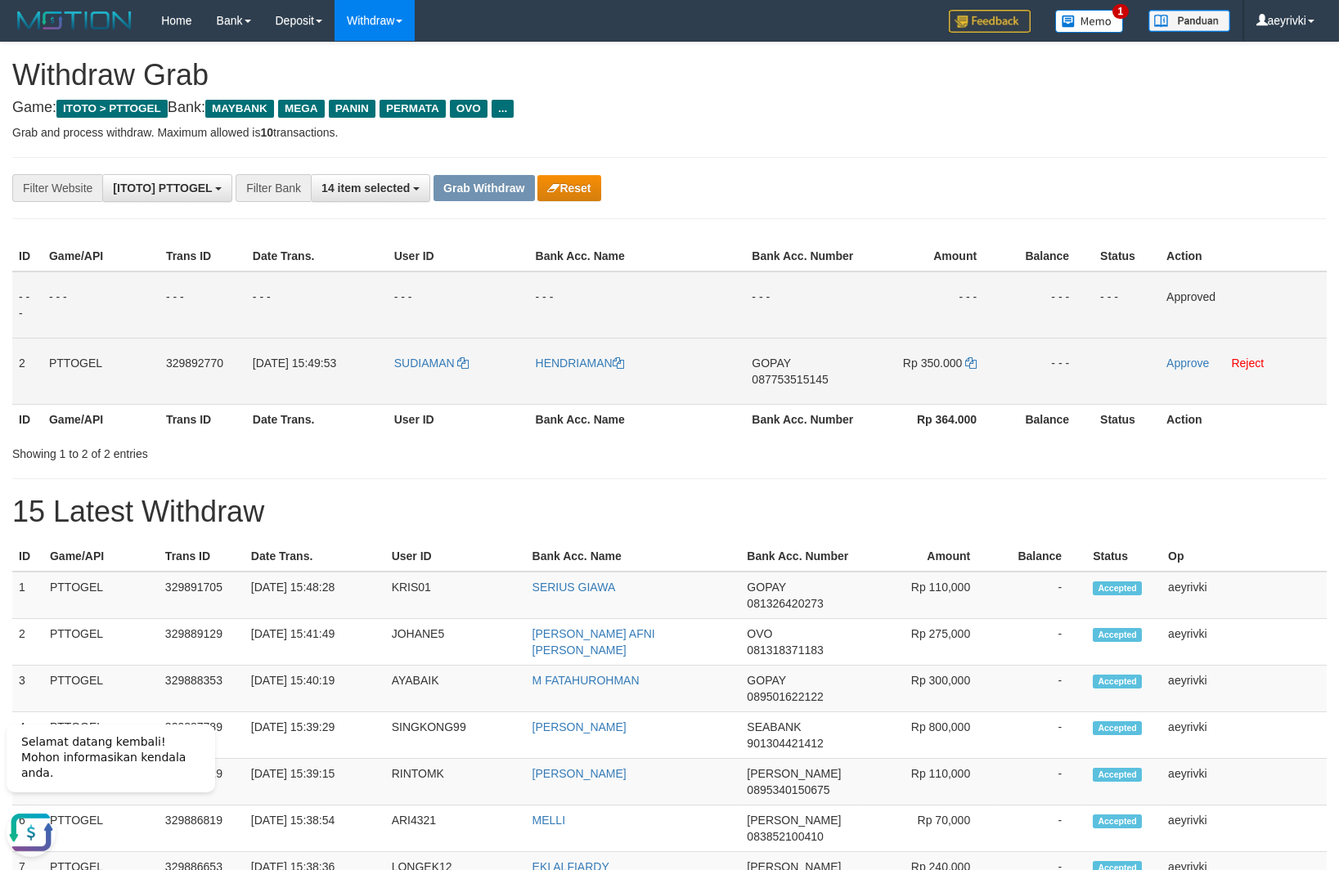
click at [807, 383] on span "087753515145" at bounding box center [790, 379] width 76 height 13
copy span "087753515145"
click at [973, 366] on icon at bounding box center [970, 362] width 11 height 11
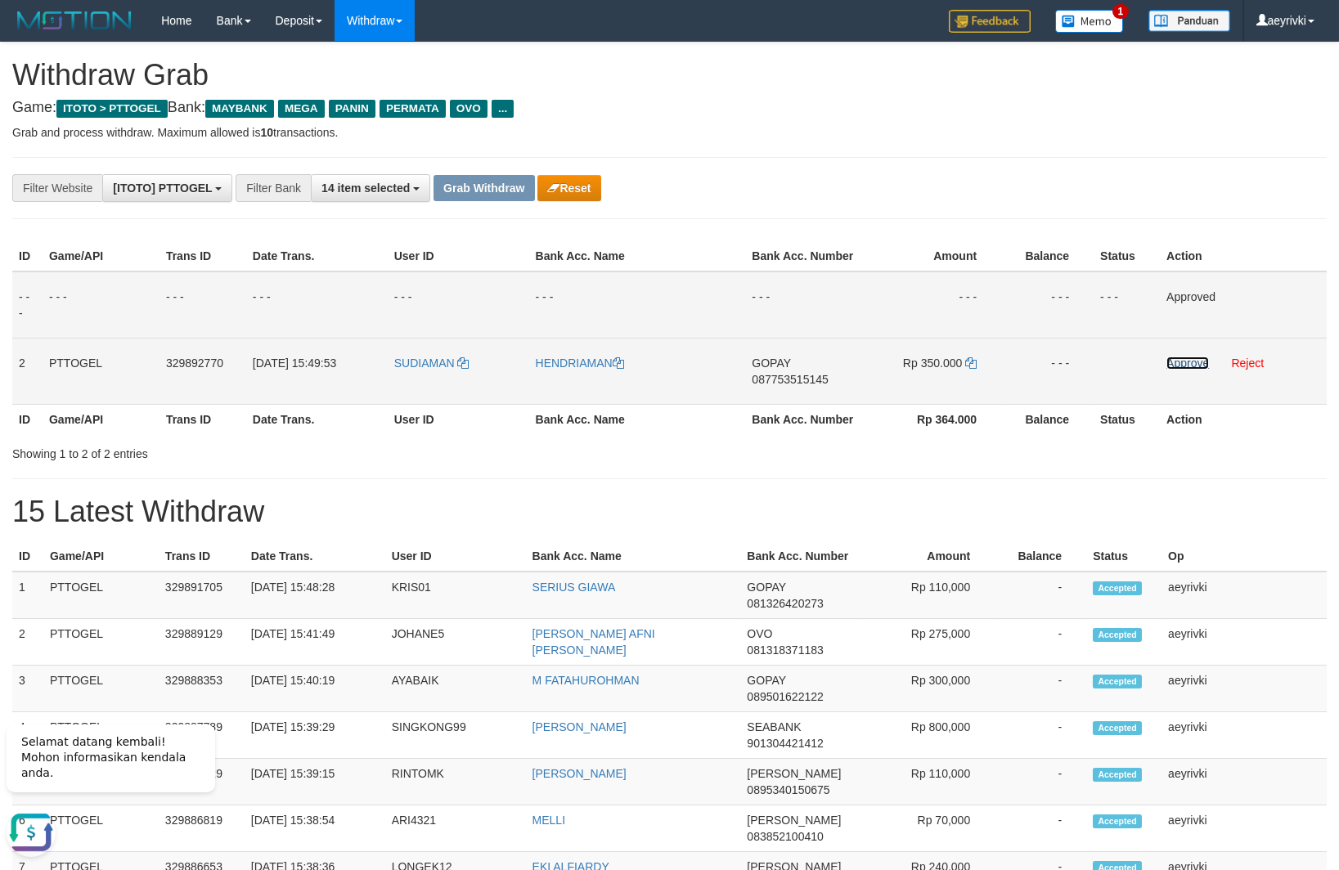
click at [1197, 361] on link "Approve" at bounding box center [1187, 363] width 43 height 13
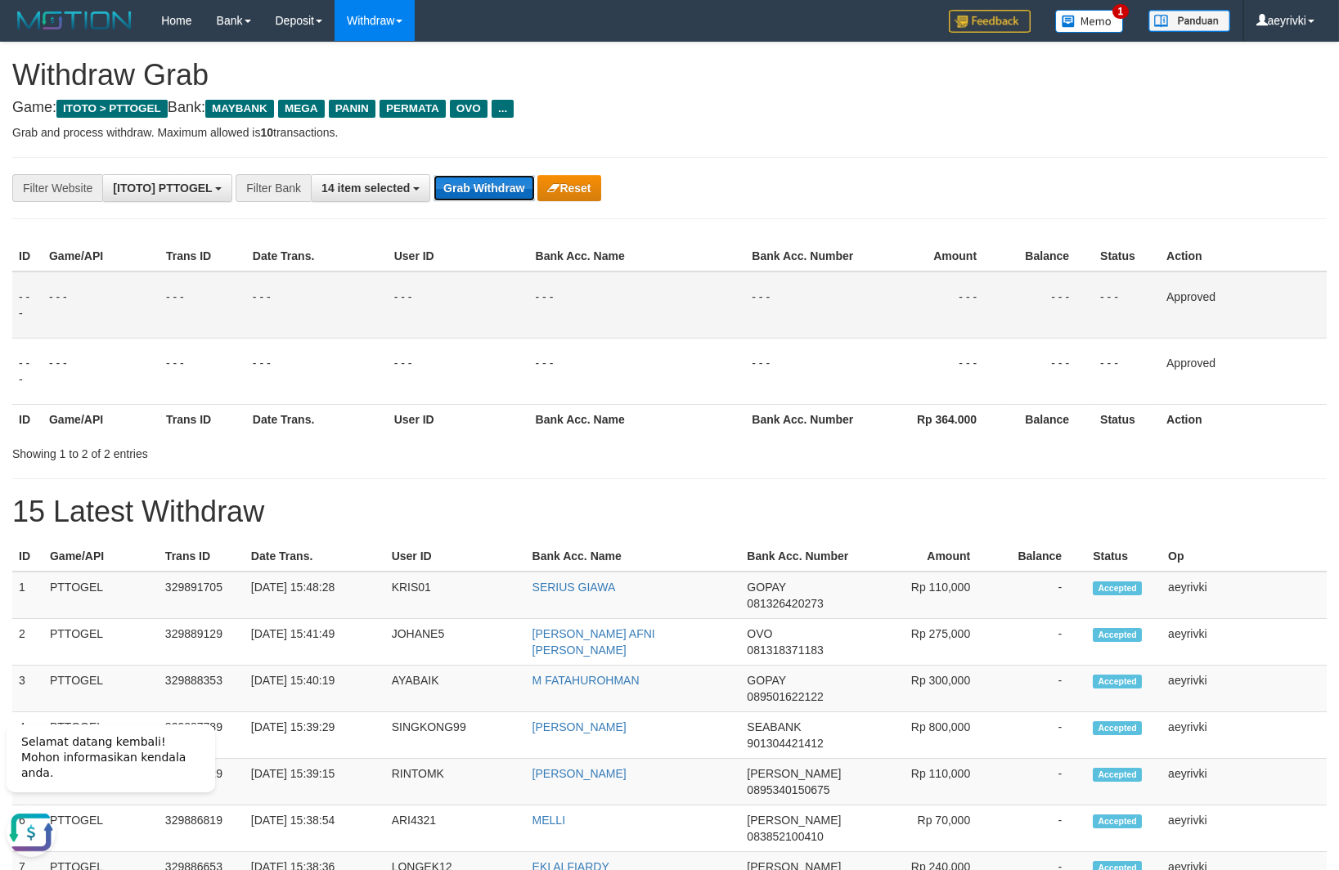
click at [484, 196] on button "Grab Withdraw" at bounding box center [483, 188] width 101 height 26
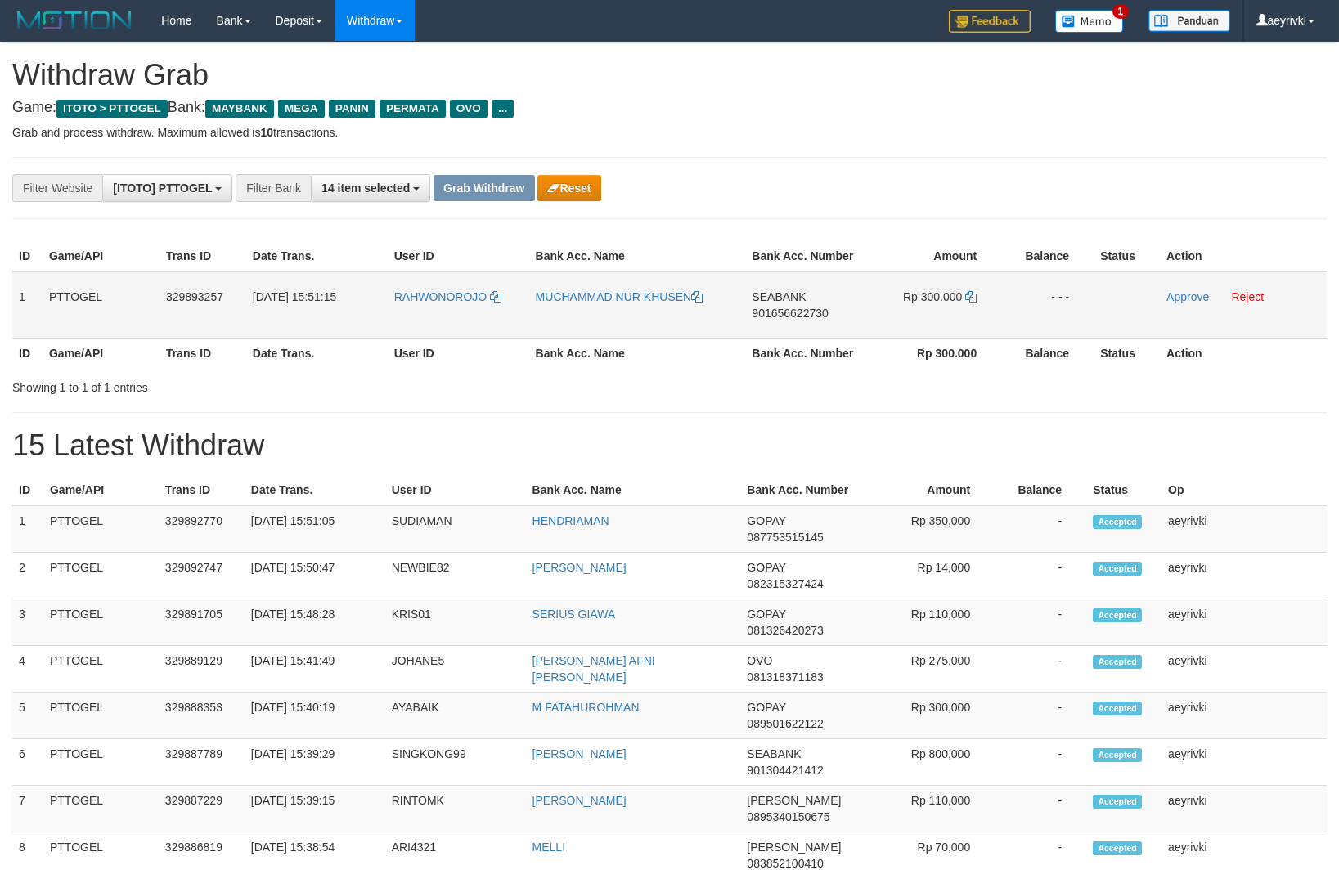
scroll to position [132, 0]
drag, startPoint x: 800, startPoint y: 283, endPoint x: 877, endPoint y: 281, distance: 77.7
click at [877, 281] on tr "1 PTTOGEL 329893257 [DATE] 15:51:15 RAHWONOROJO MUCHAMMAD NUR KHUSEN SEABANK 90…" at bounding box center [669, 305] width 1314 height 67
click at [807, 307] on span "901656622730" at bounding box center [790, 313] width 76 height 13
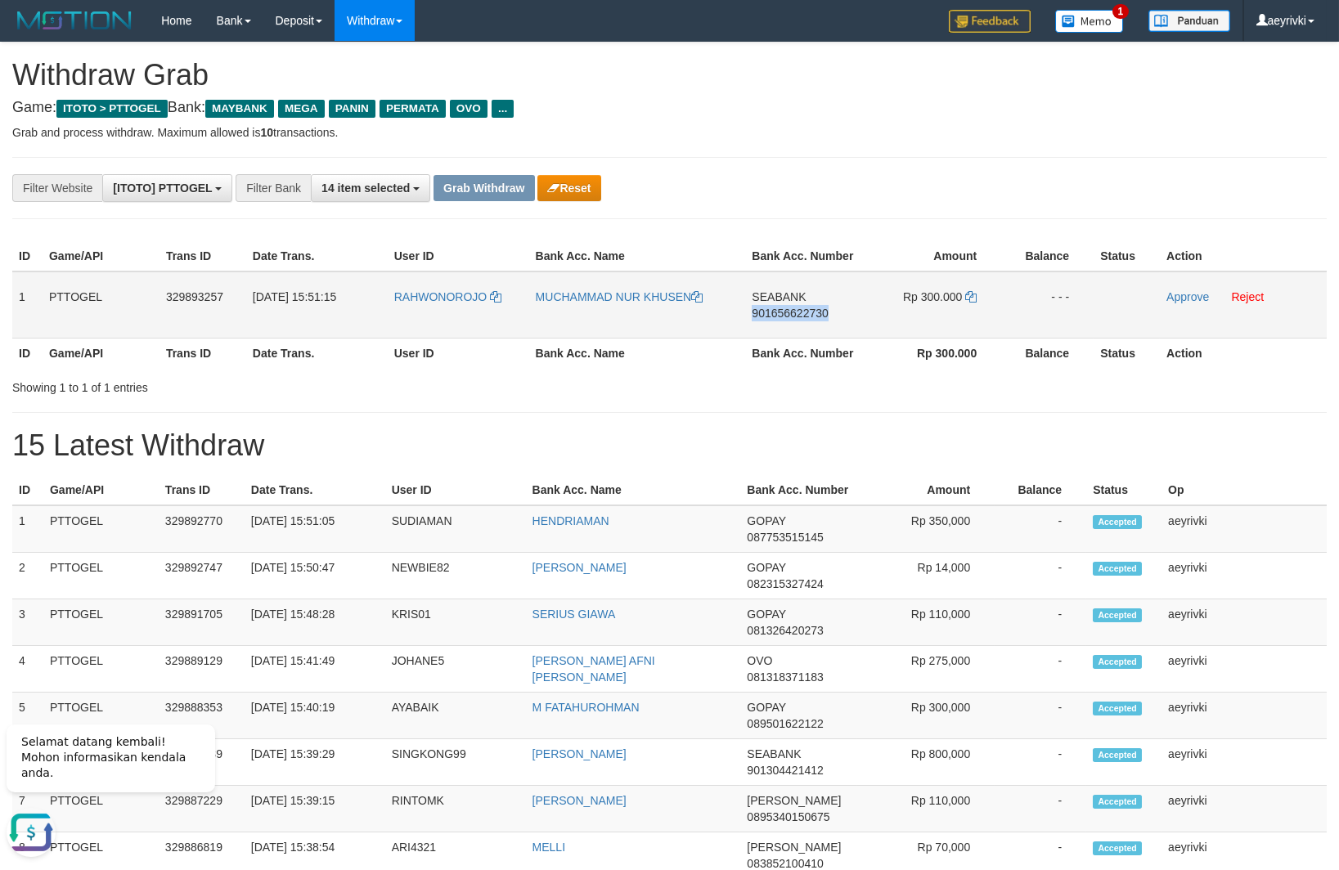
click at [807, 307] on span "901656622730" at bounding box center [790, 313] width 76 height 13
copy span "901656622730"
click at [967, 296] on icon at bounding box center [970, 296] width 11 height 11
click at [1185, 299] on link "Approve" at bounding box center [1187, 296] width 43 height 13
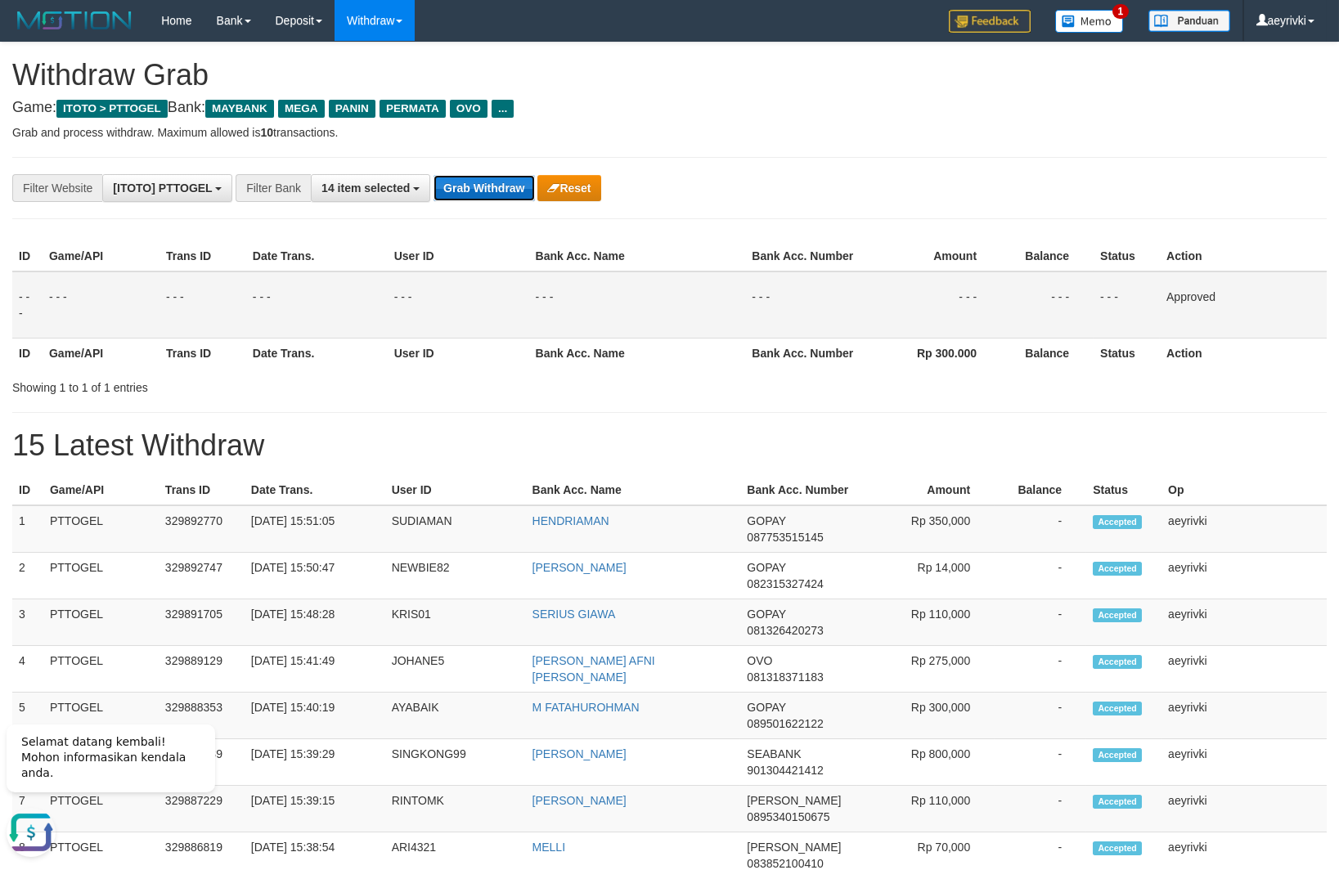
drag, startPoint x: 487, startPoint y: 179, endPoint x: 62, endPoint y: 482, distance: 522.4
click at [487, 179] on button "Grab Withdraw" at bounding box center [483, 188] width 101 height 26
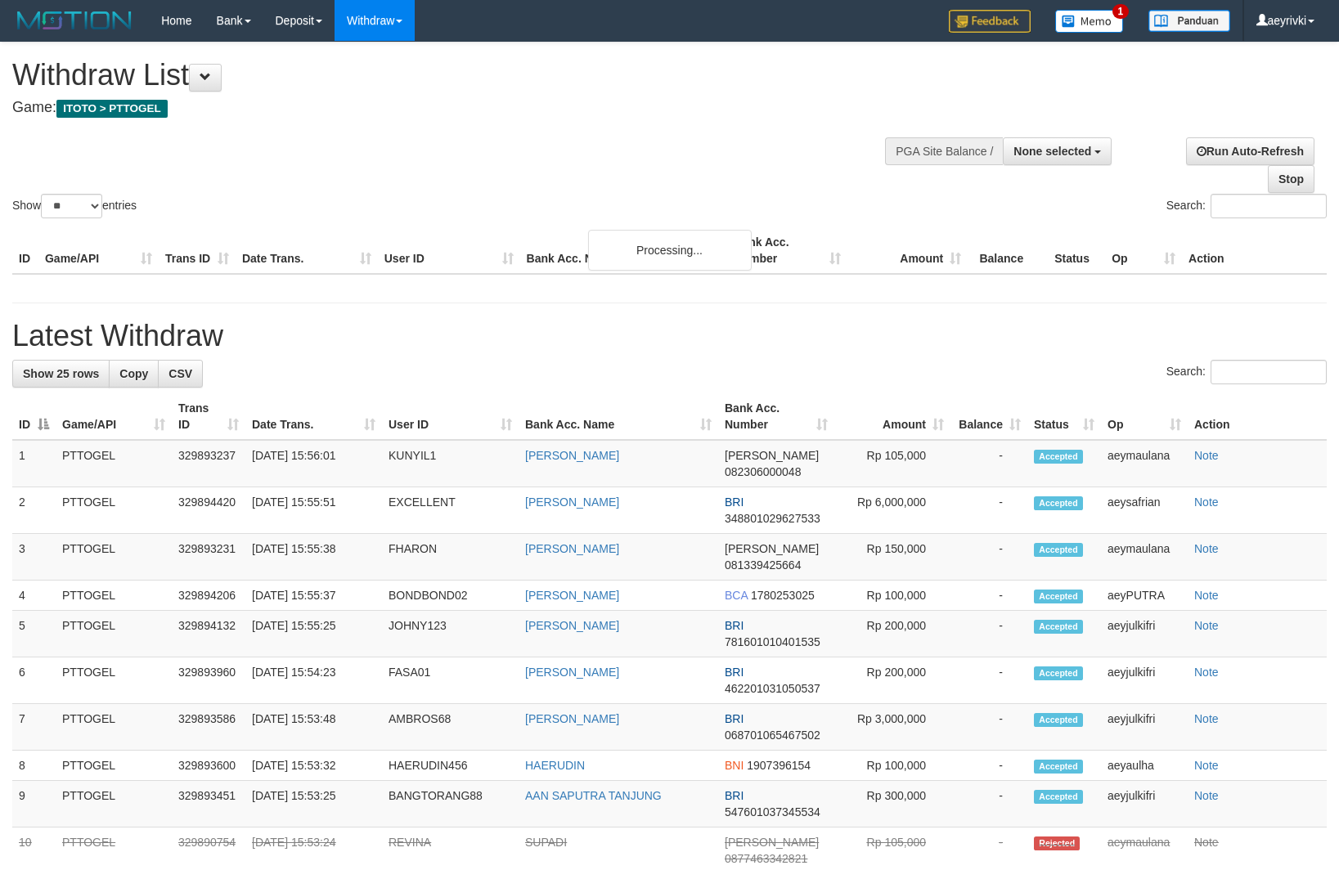
select select
select select "**"
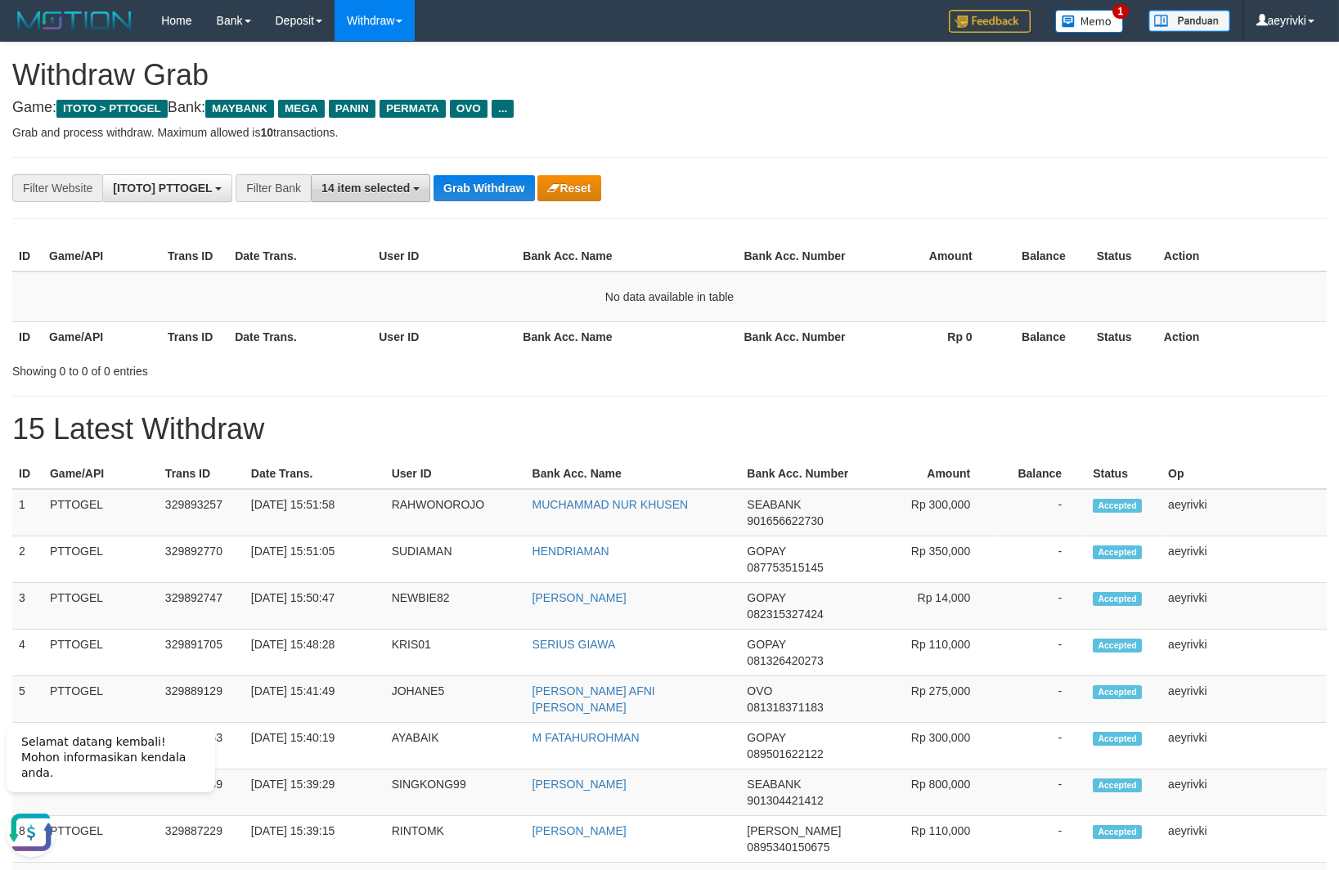
click at [406, 179] on button "14 item selected" at bounding box center [370, 188] width 119 height 28
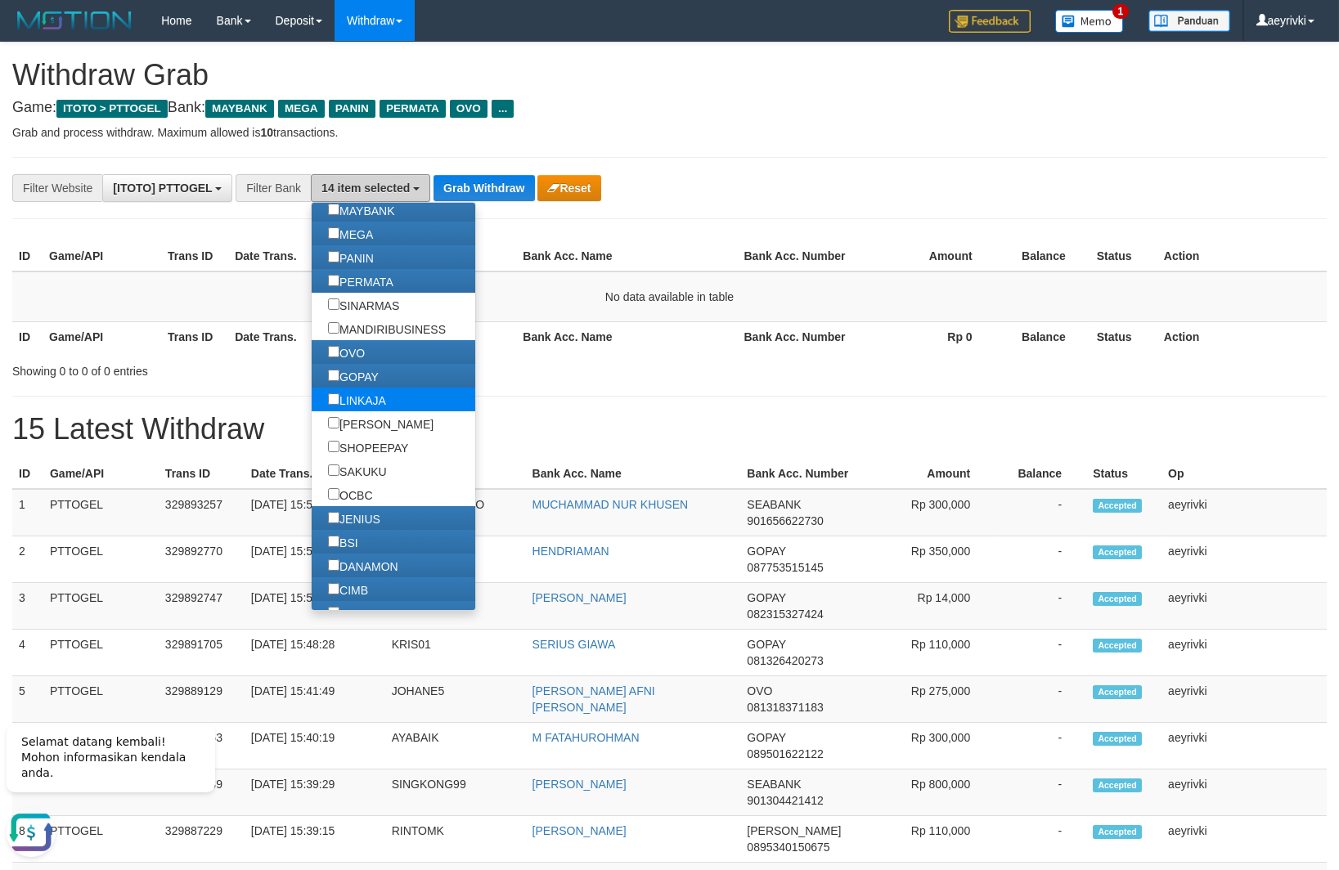
scroll to position [204, 0]
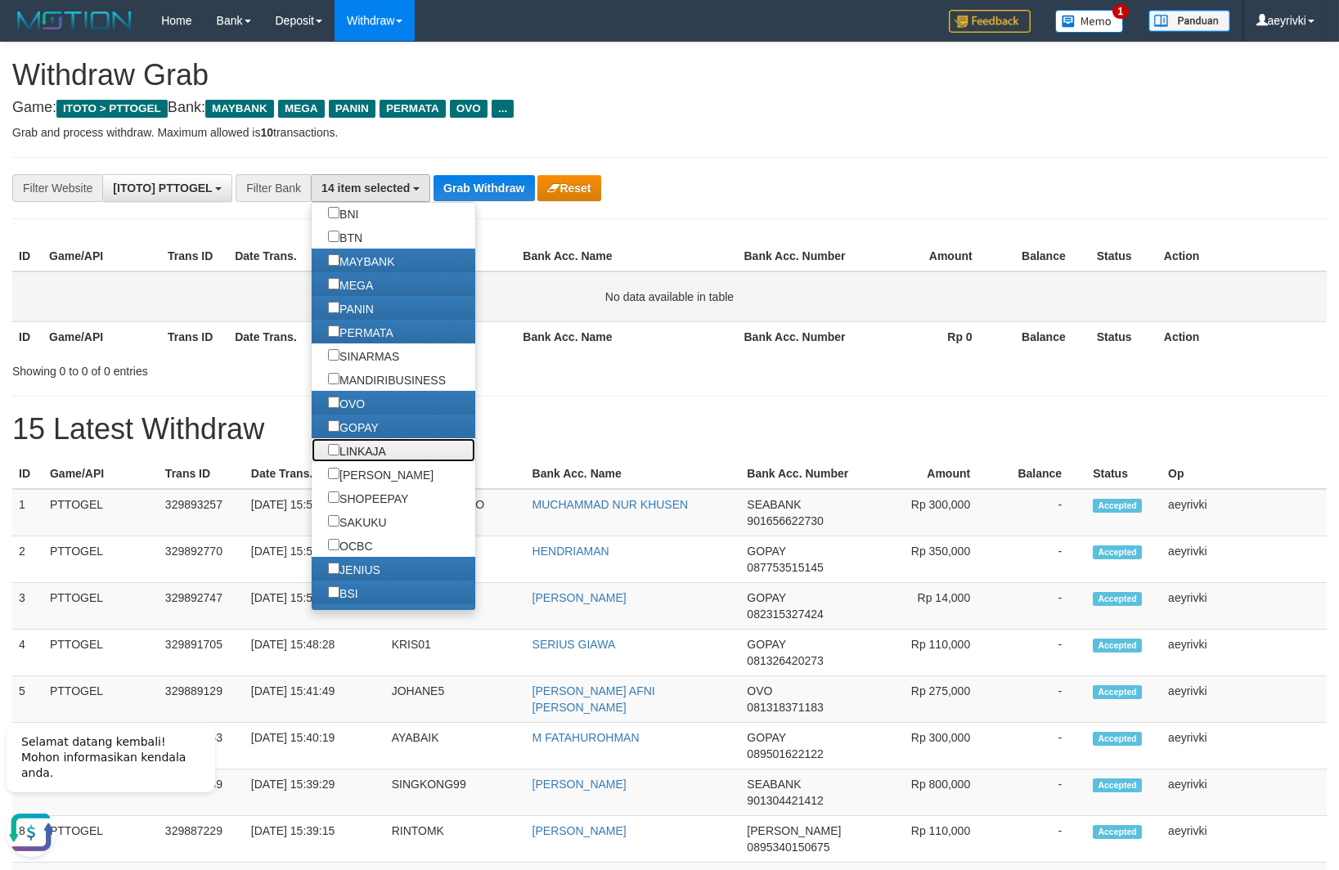
drag, startPoint x: 267, startPoint y: 444, endPoint x: 455, endPoint y: 303, distance: 235.5
click at [312, 444] on label "LINKAJA" at bounding box center [357, 450] width 91 height 24
click at [496, 192] on button "Grab Withdraw" at bounding box center [483, 188] width 101 height 26
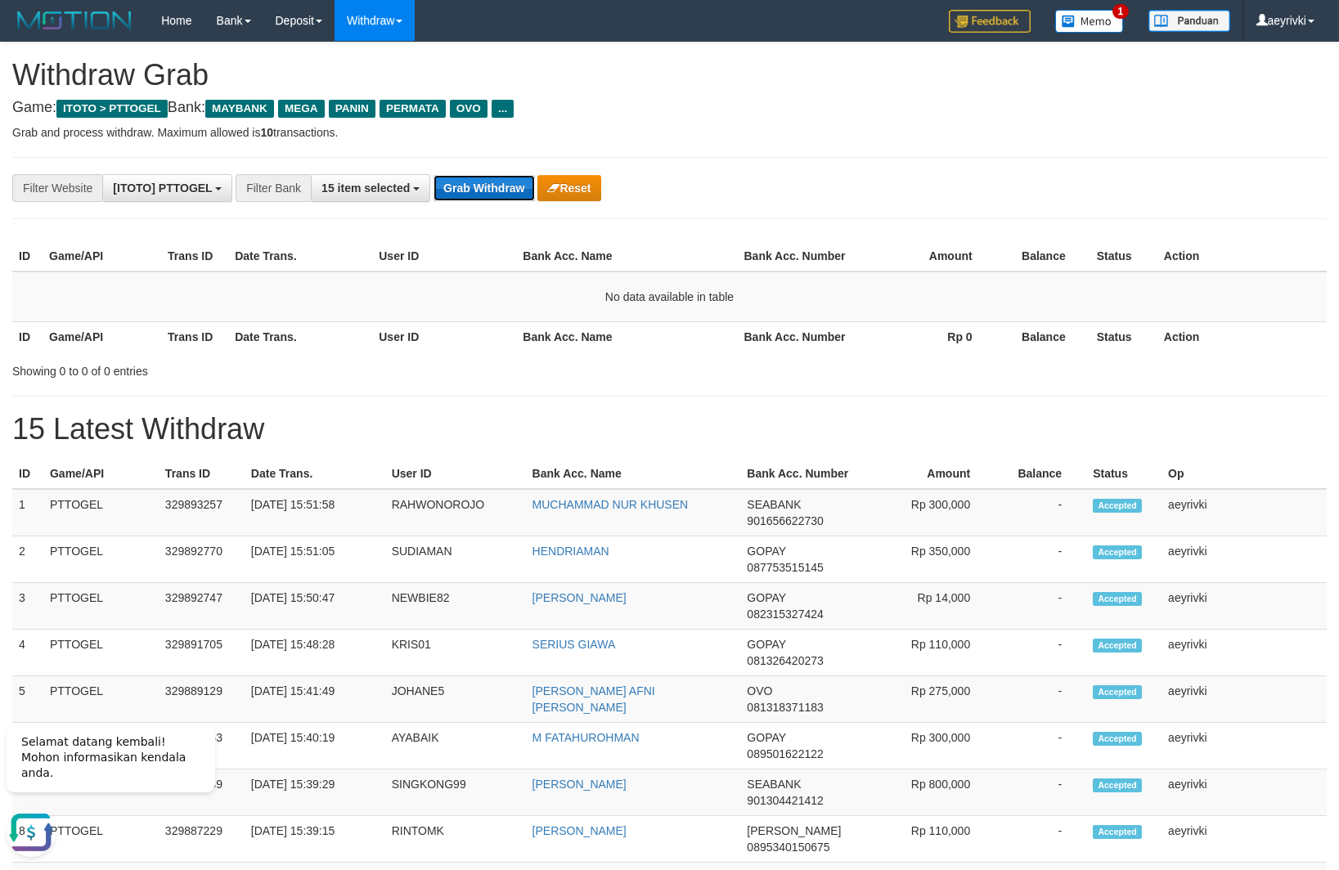
click at [462, 196] on button "Grab Withdraw" at bounding box center [483, 188] width 101 height 26
click at [488, 197] on button "Grab Withdraw" at bounding box center [483, 188] width 101 height 26
click at [453, 183] on button "Grab Withdraw" at bounding box center [483, 188] width 101 height 26
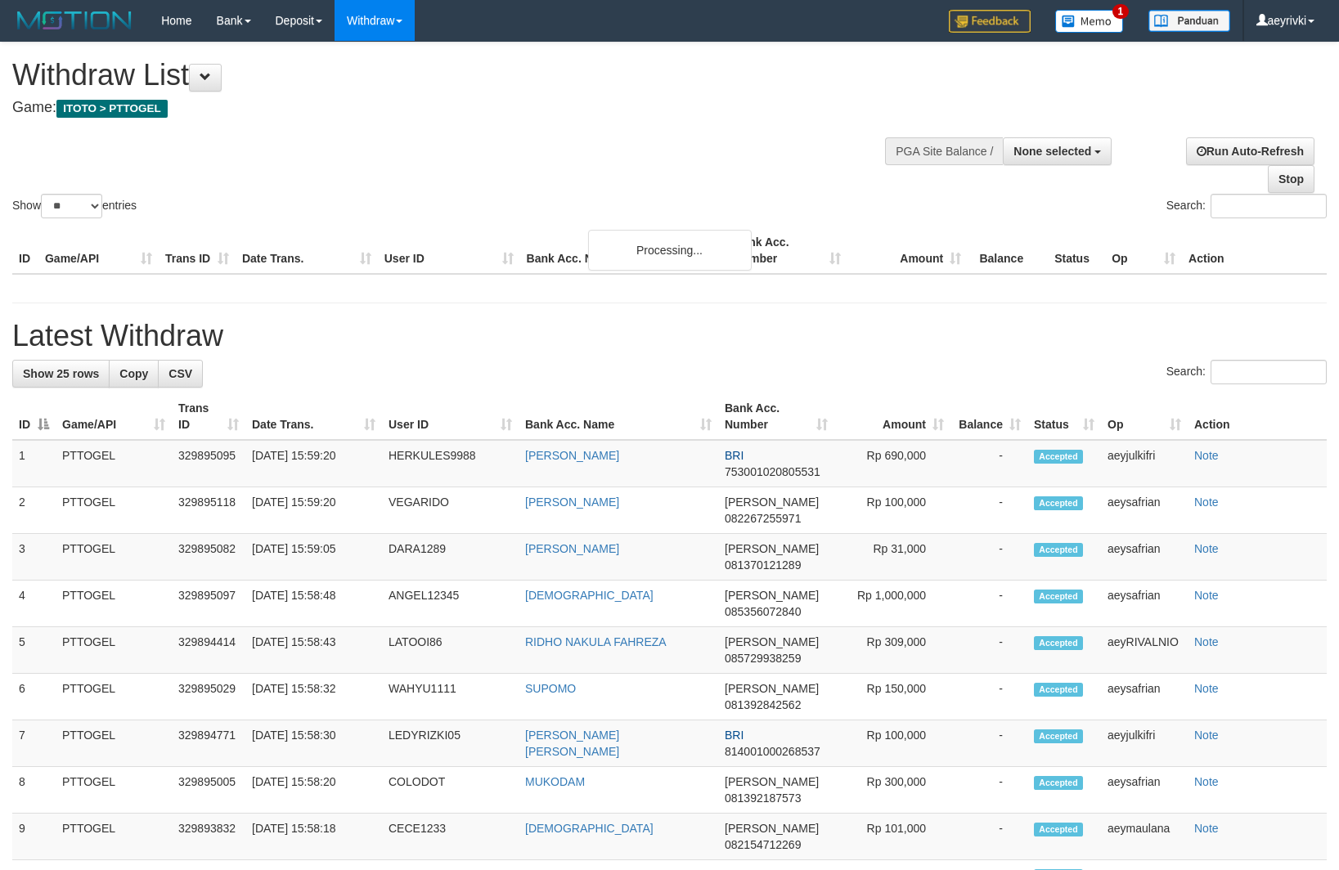
select select
select select "**"
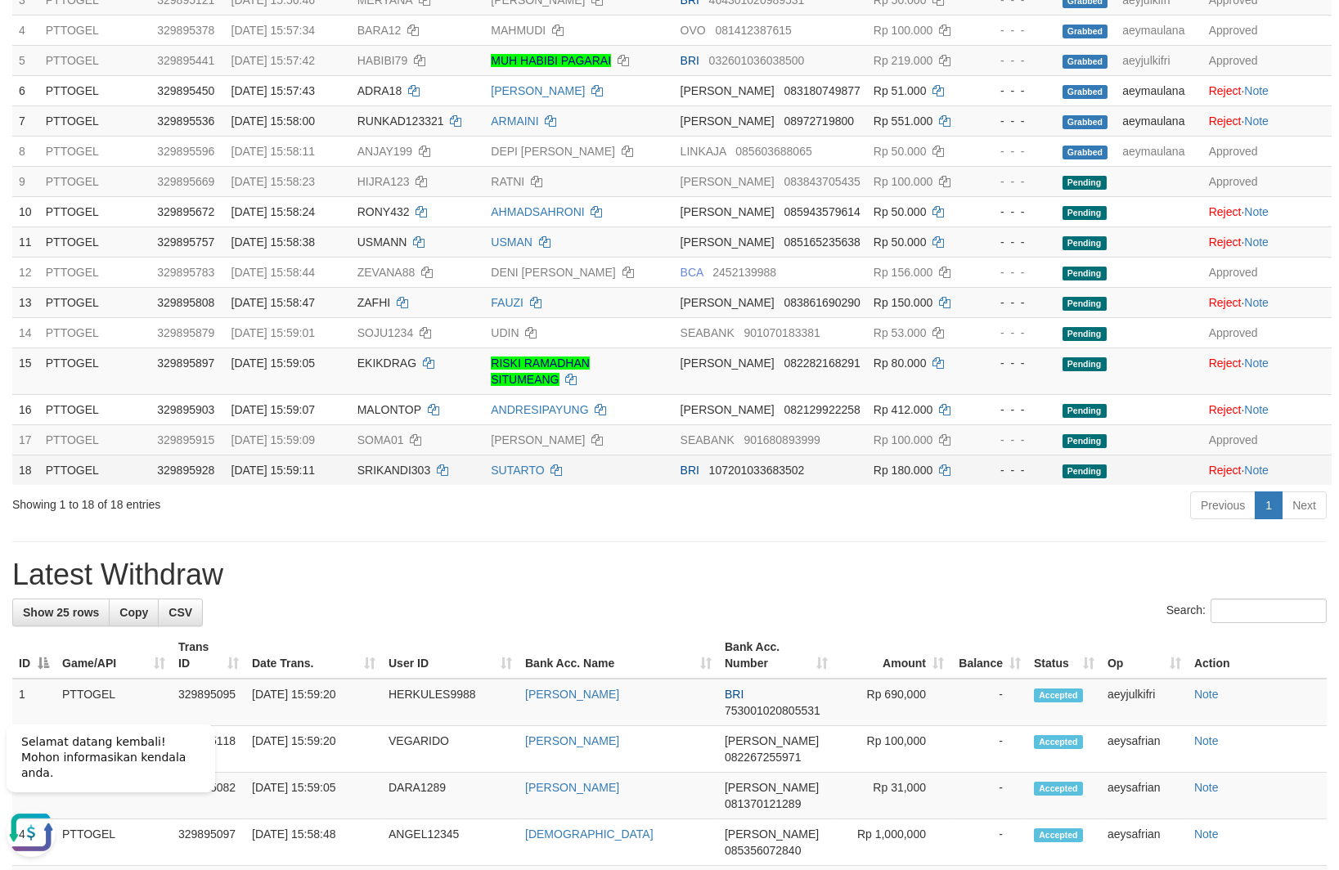
scroll to position [472, 0]
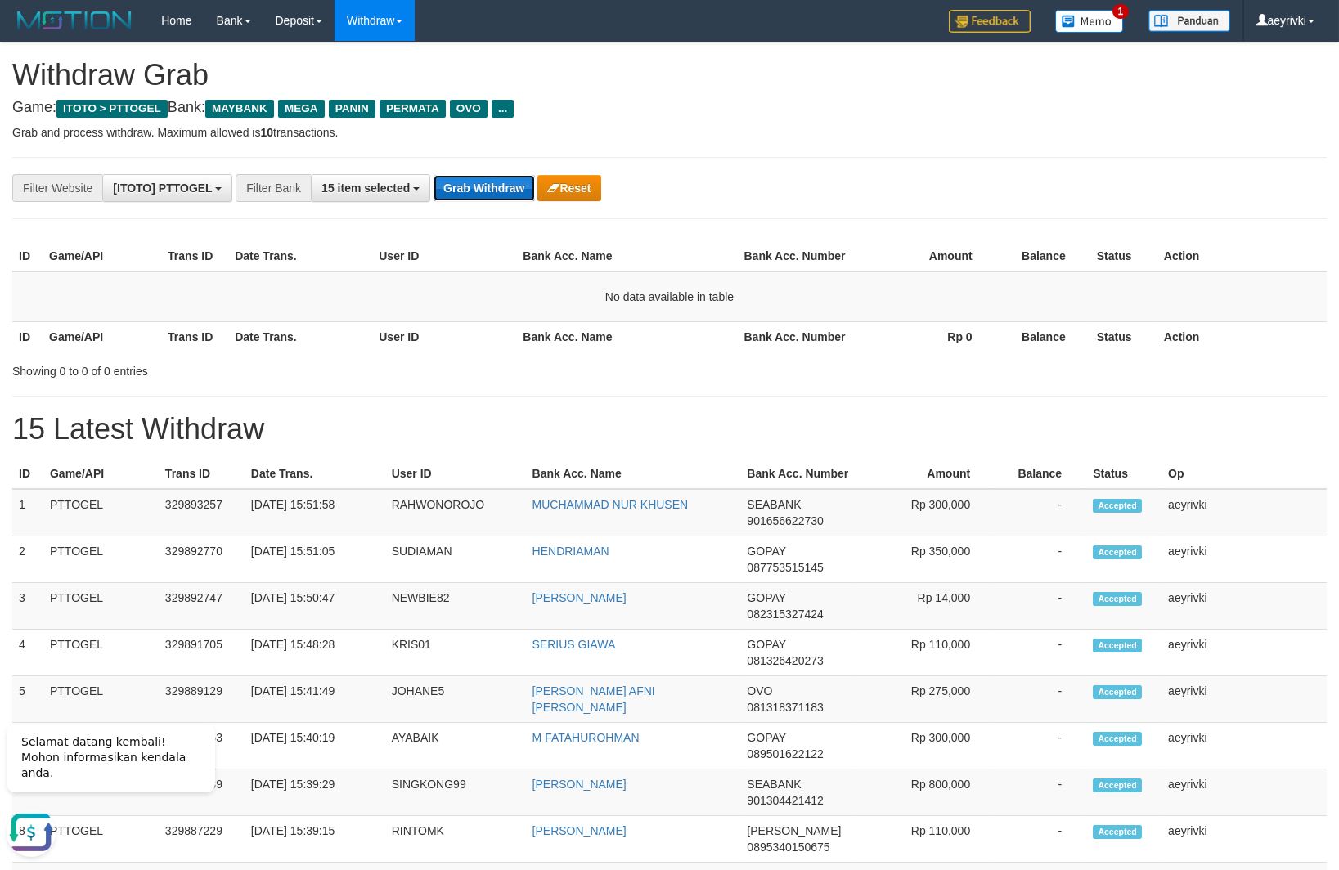
click at [448, 191] on button "Grab Withdraw" at bounding box center [483, 188] width 101 height 26
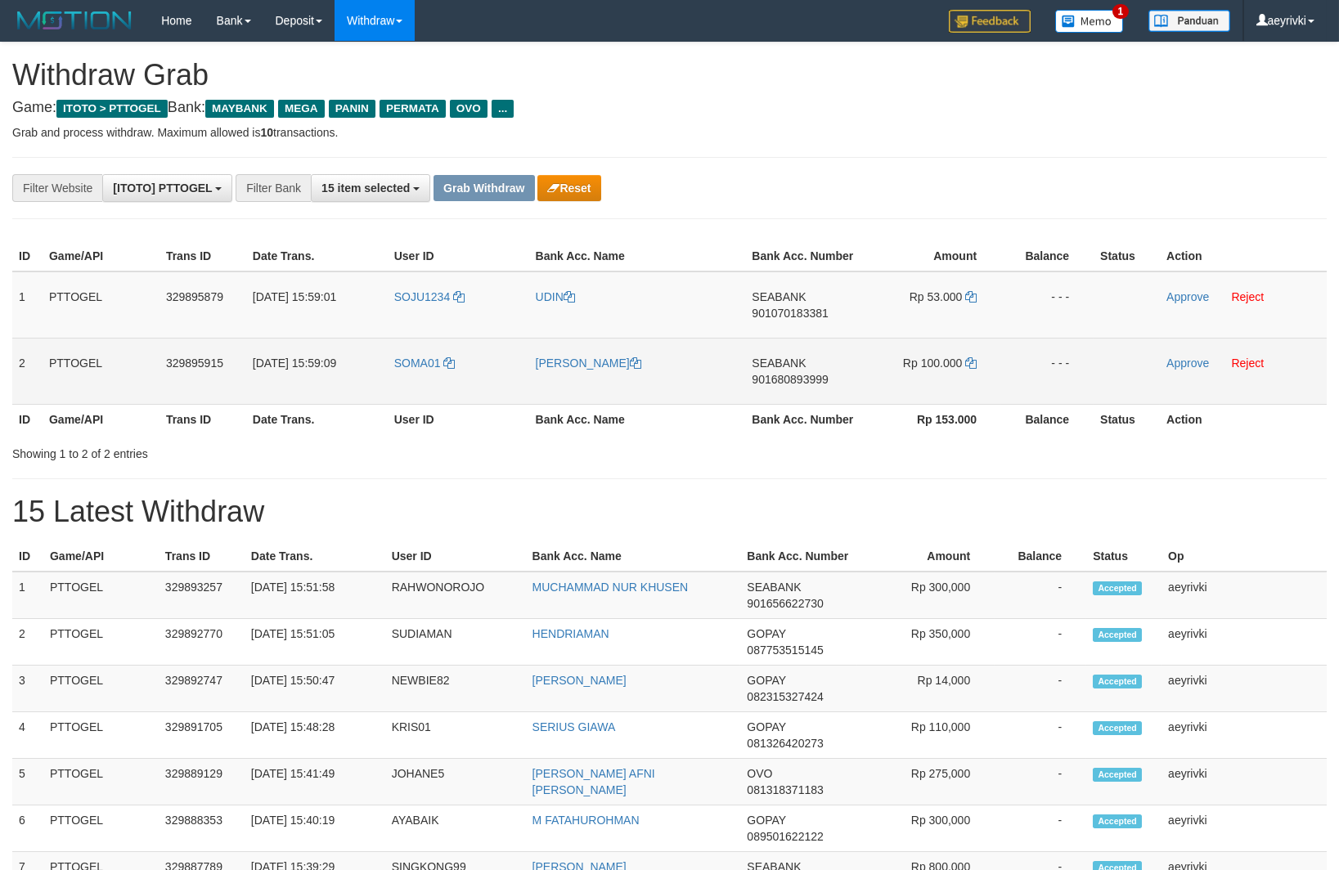
scroll to position [132, 0]
drag, startPoint x: 475, startPoint y: 330, endPoint x: 927, endPoint y: 351, distance: 451.9
click at [927, 351] on tbody "1 PTTOGEL 329895879 [DATE] 15:59:01 SOJU1234 UDIN SEABANK 901070183381 Rp 53.00…" at bounding box center [669, 338] width 1314 height 133
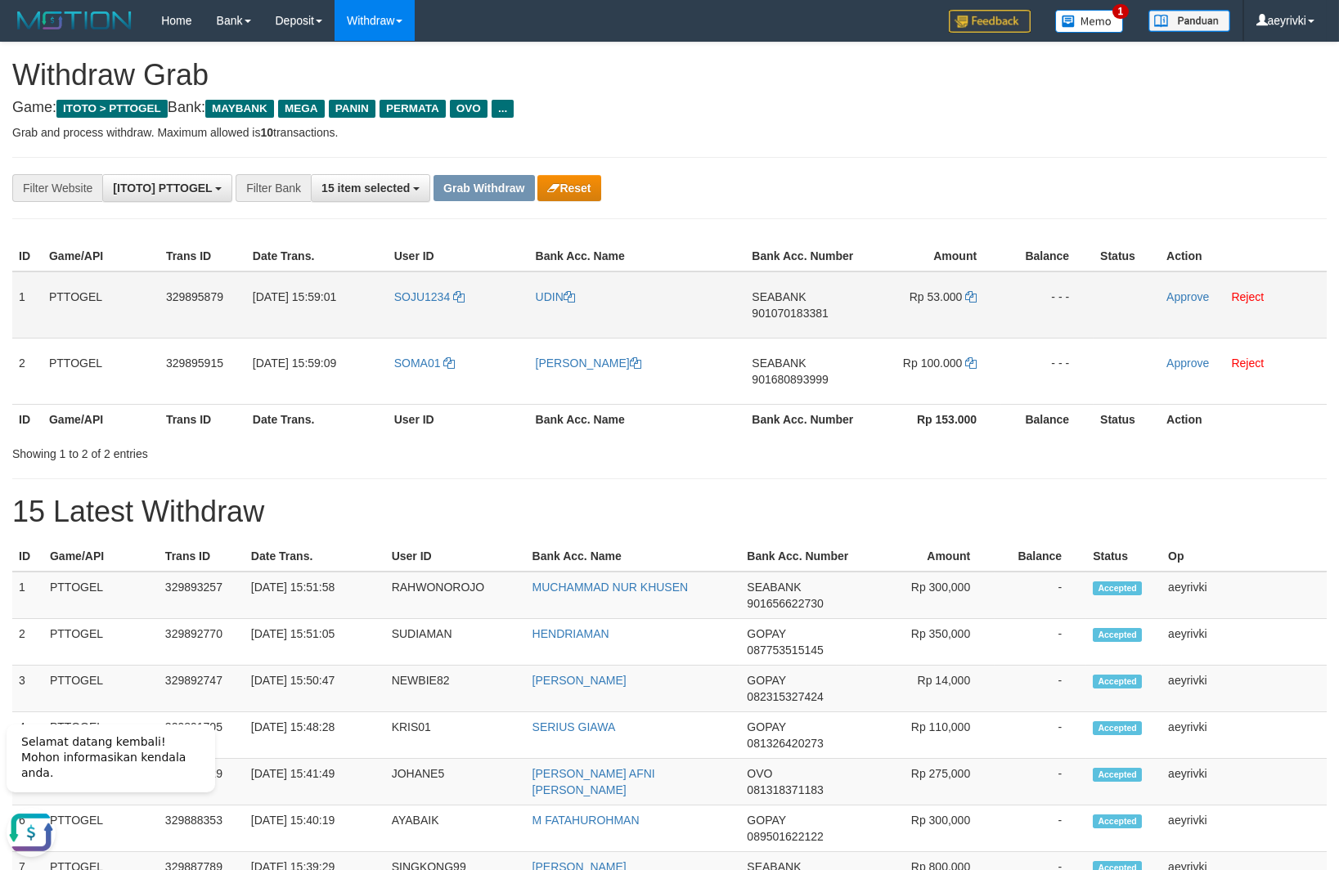
click at [785, 312] on span "901070183381" at bounding box center [790, 313] width 76 height 13
copy span "901070183381"
click at [972, 297] on icon at bounding box center [970, 296] width 11 height 11
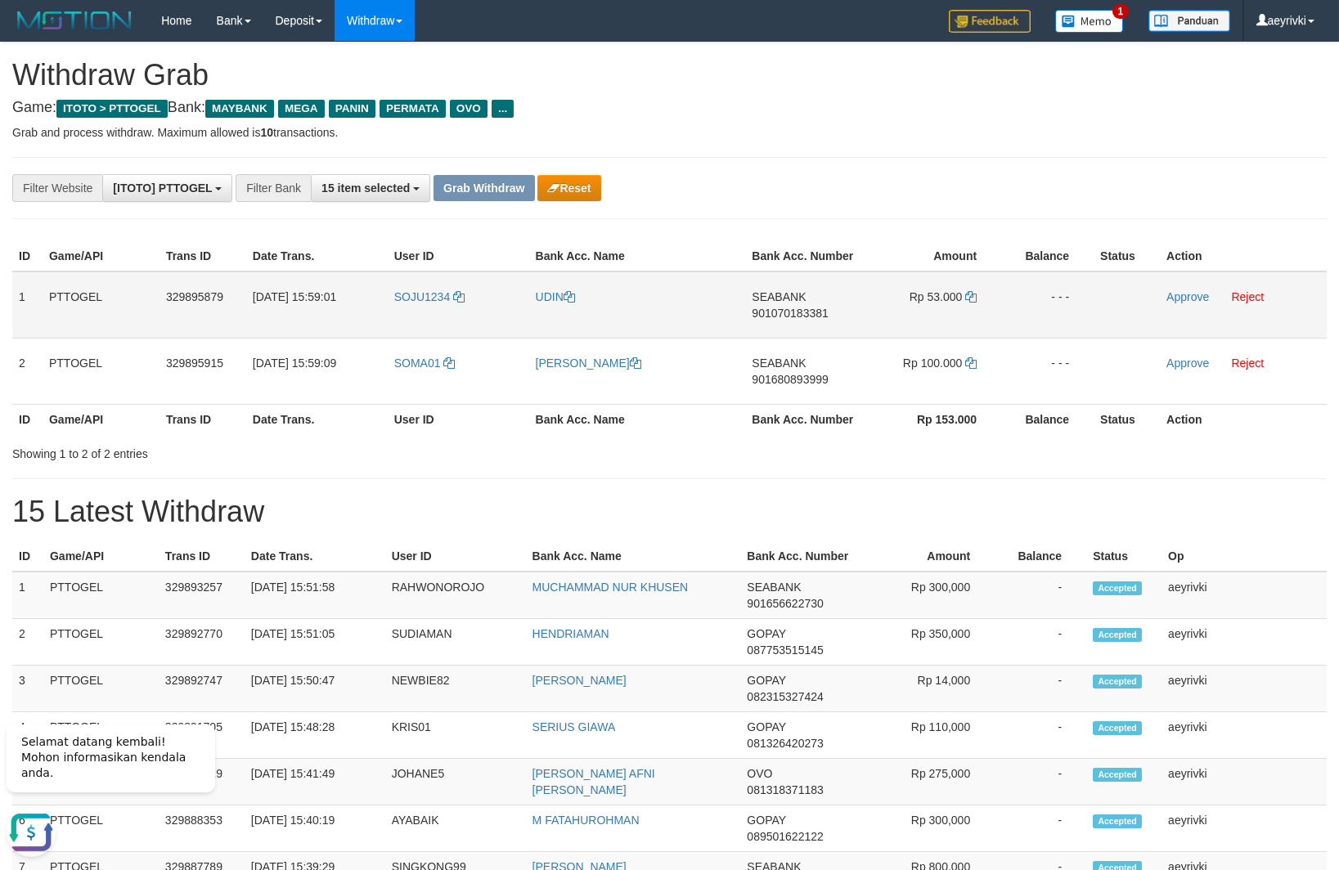
click at [1175, 304] on td "Approve Reject" at bounding box center [1243, 305] width 167 height 67
click at [1175, 297] on link "Approve" at bounding box center [1187, 296] width 43 height 13
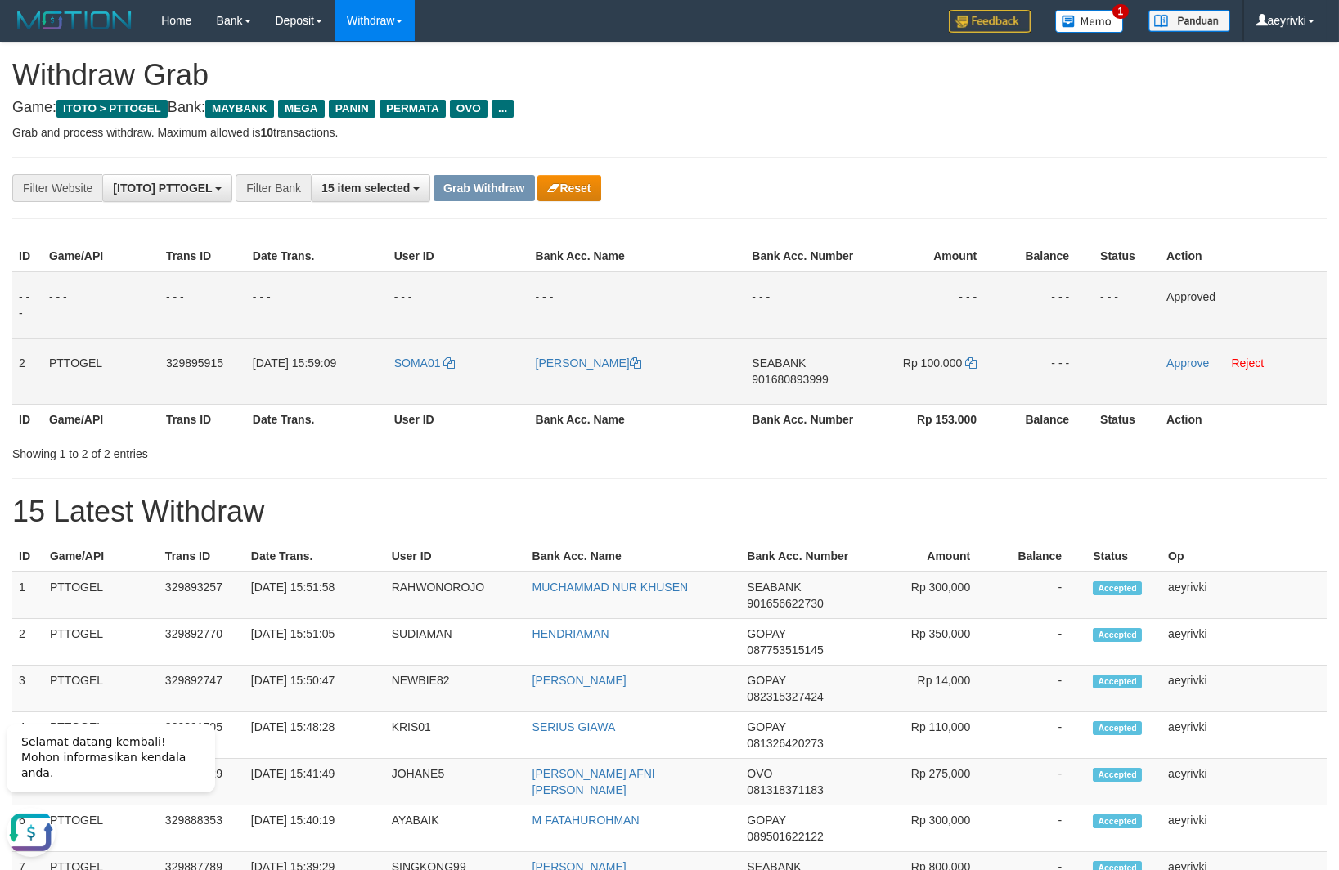
click at [792, 382] on span "901680893999" at bounding box center [790, 379] width 76 height 13
copy span "901680893999"
click at [793, 383] on span "901680893999" at bounding box center [790, 379] width 76 height 13
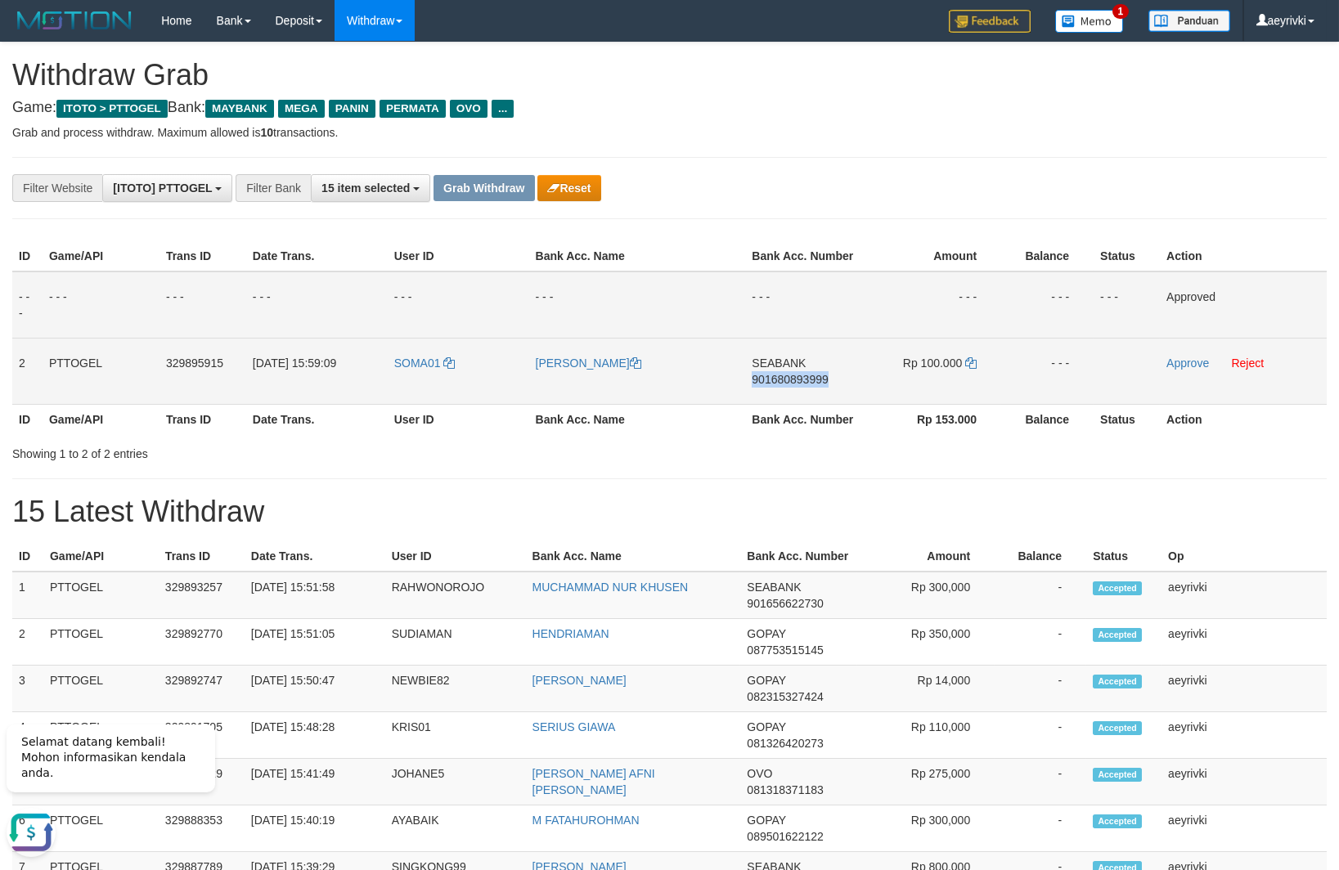
copy span "901680893999"
click at [967, 363] on icon at bounding box center [970, 362] width 11 height 11
click at [1179, 357] on td "Approve Reject" at bounding box center [1243, 371] width 167 height 66
click at [1178, 360] on link "Approve" at bounding box center [1187, 363] width 43 height 13
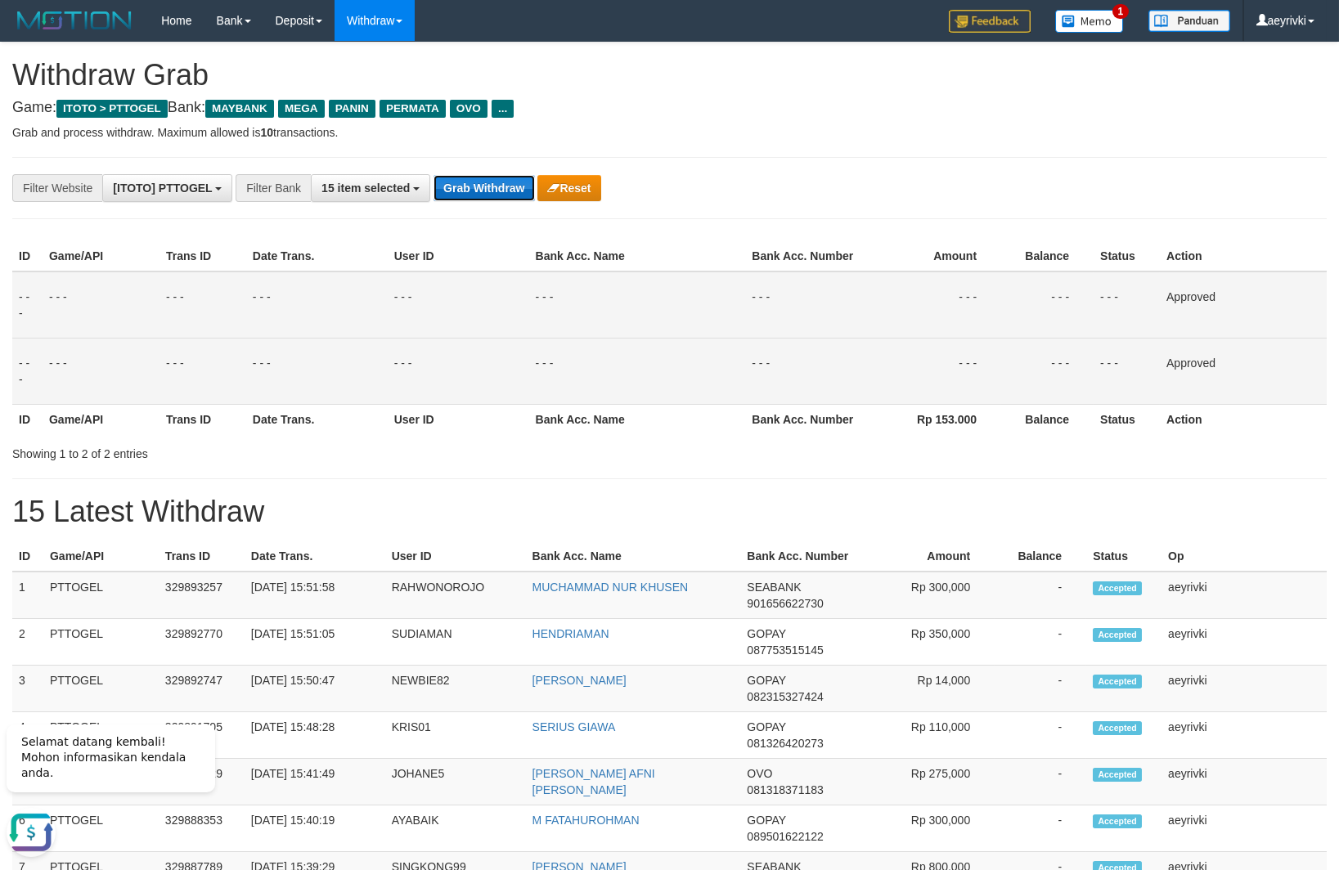
click at [503, 195] on button "Grab Withdraw" at bounding box center [483, 188] width 101 height 26
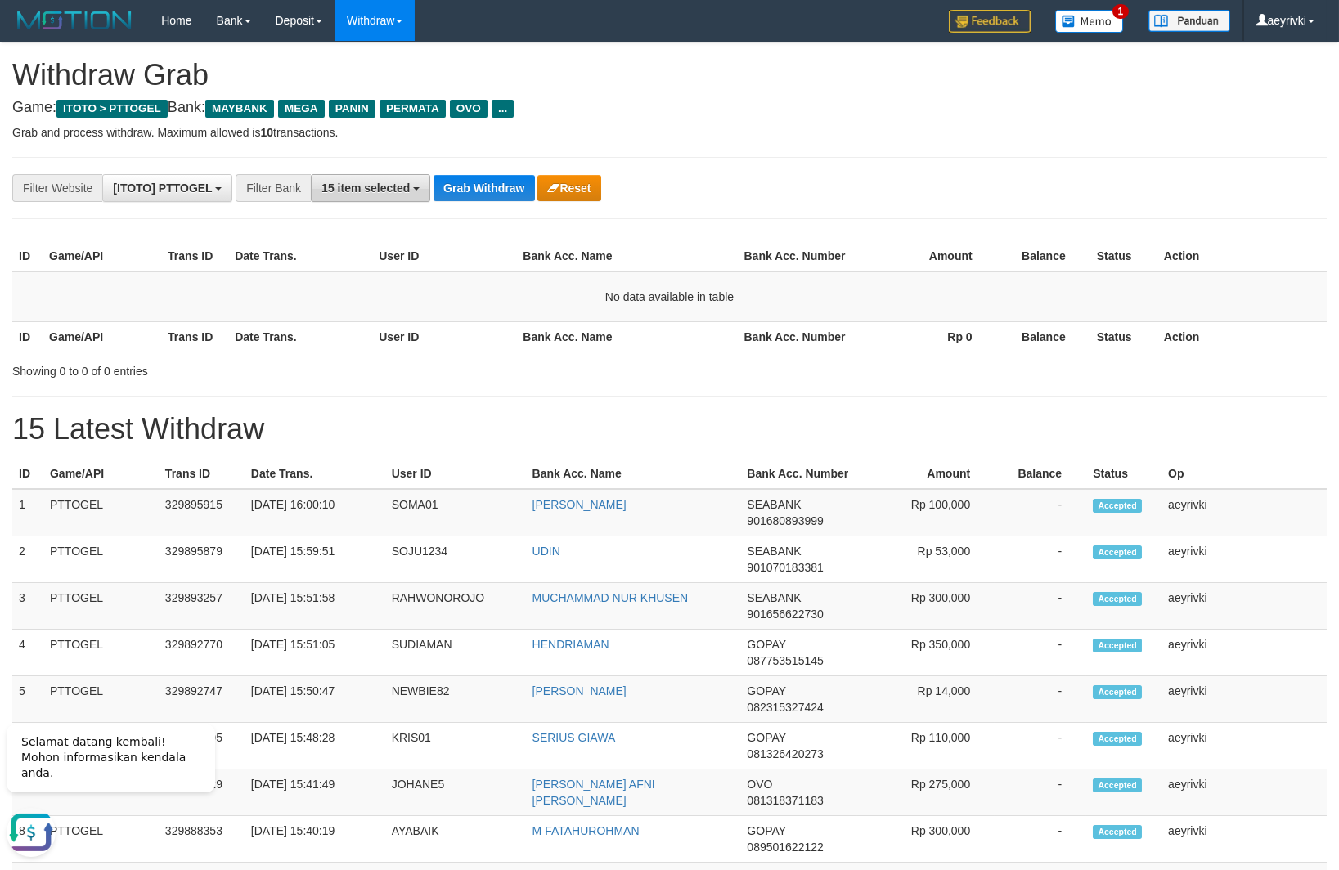
click at [425, 199] on button "15 item selected" at bounding box center [370, 188] width 119 height 28
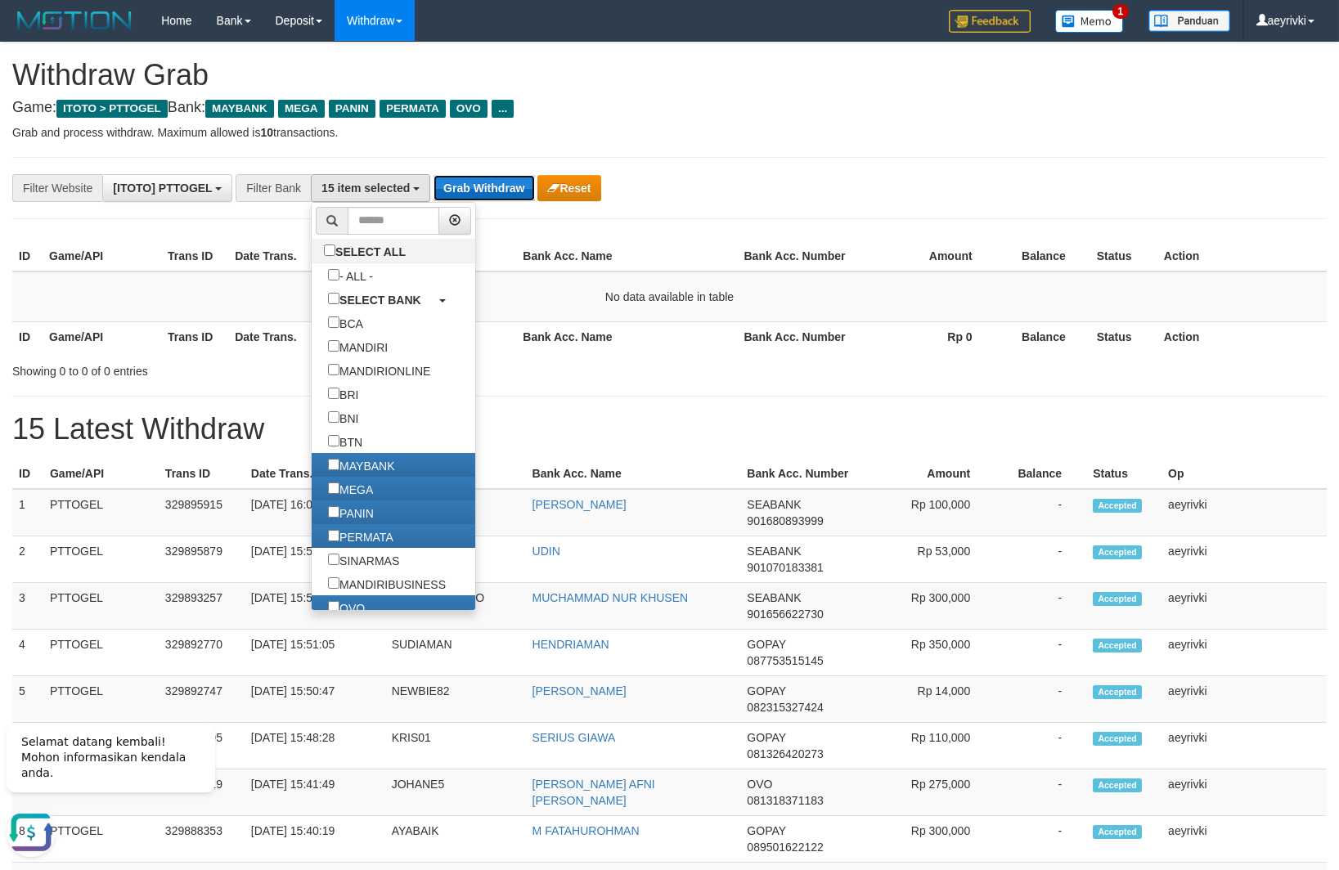
click at [454, 186] on button "Grab Withdraw" at bounding box center [483, 188] width 101 height 26
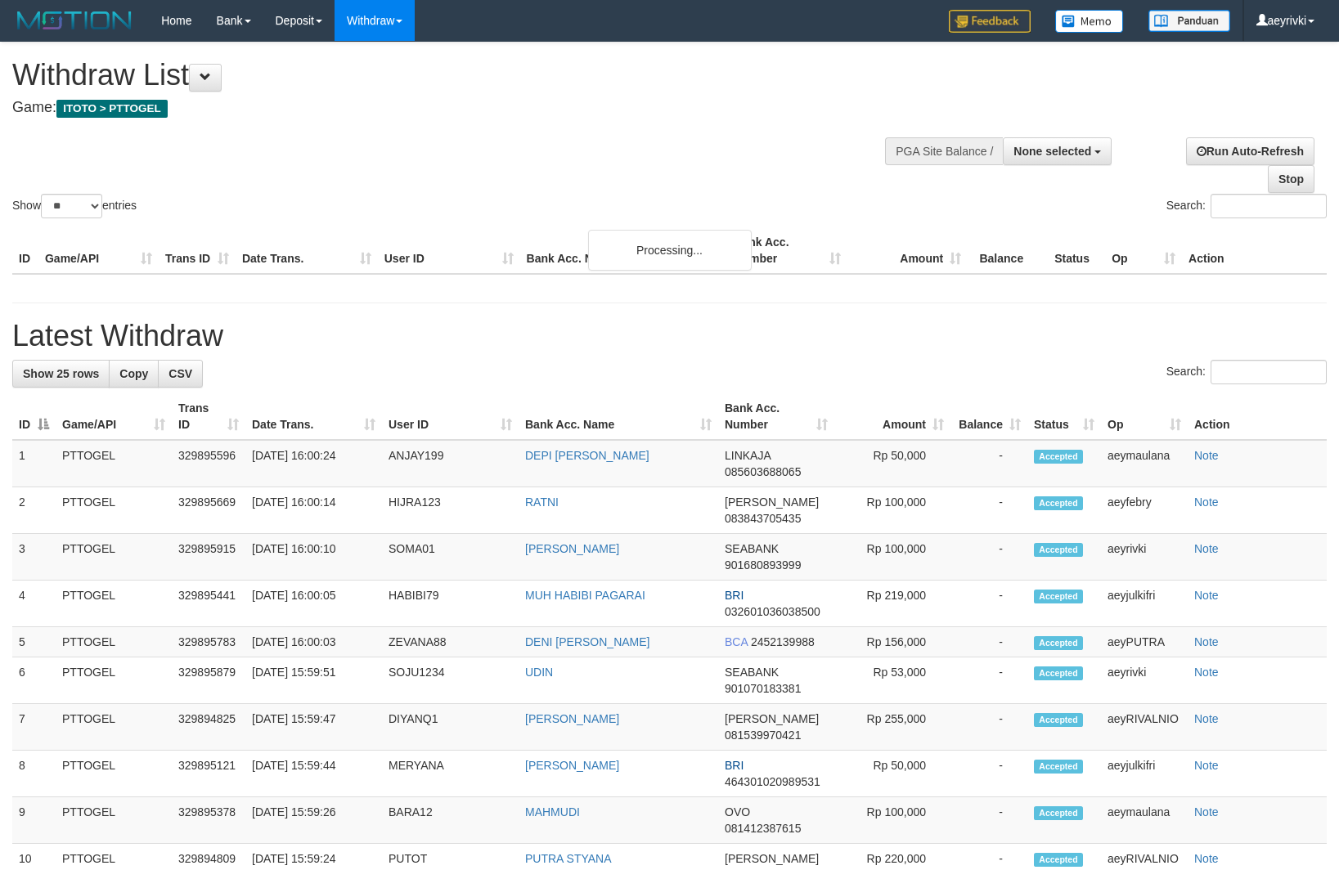
select select
select select "**"
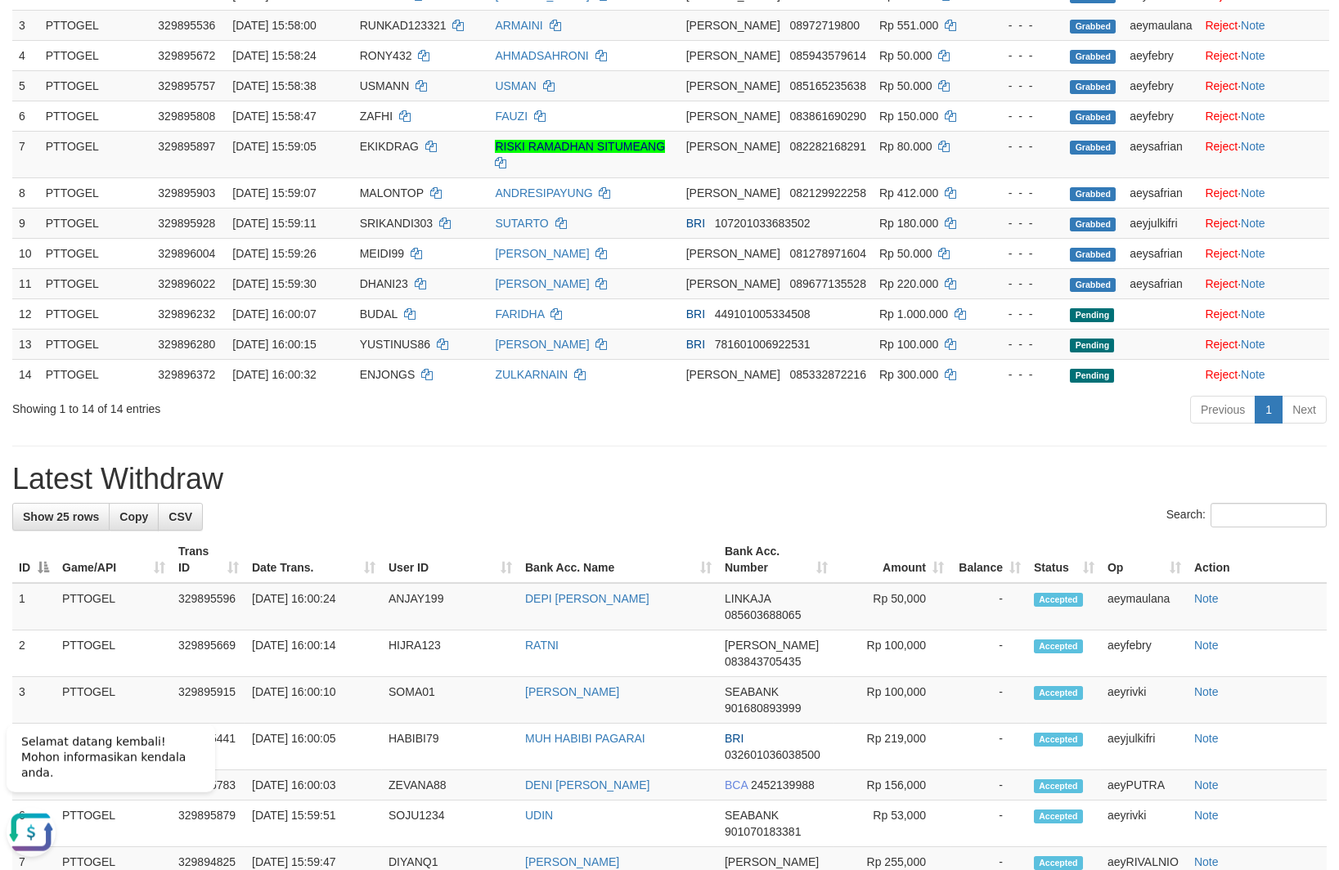
scroll to position [526, 0]
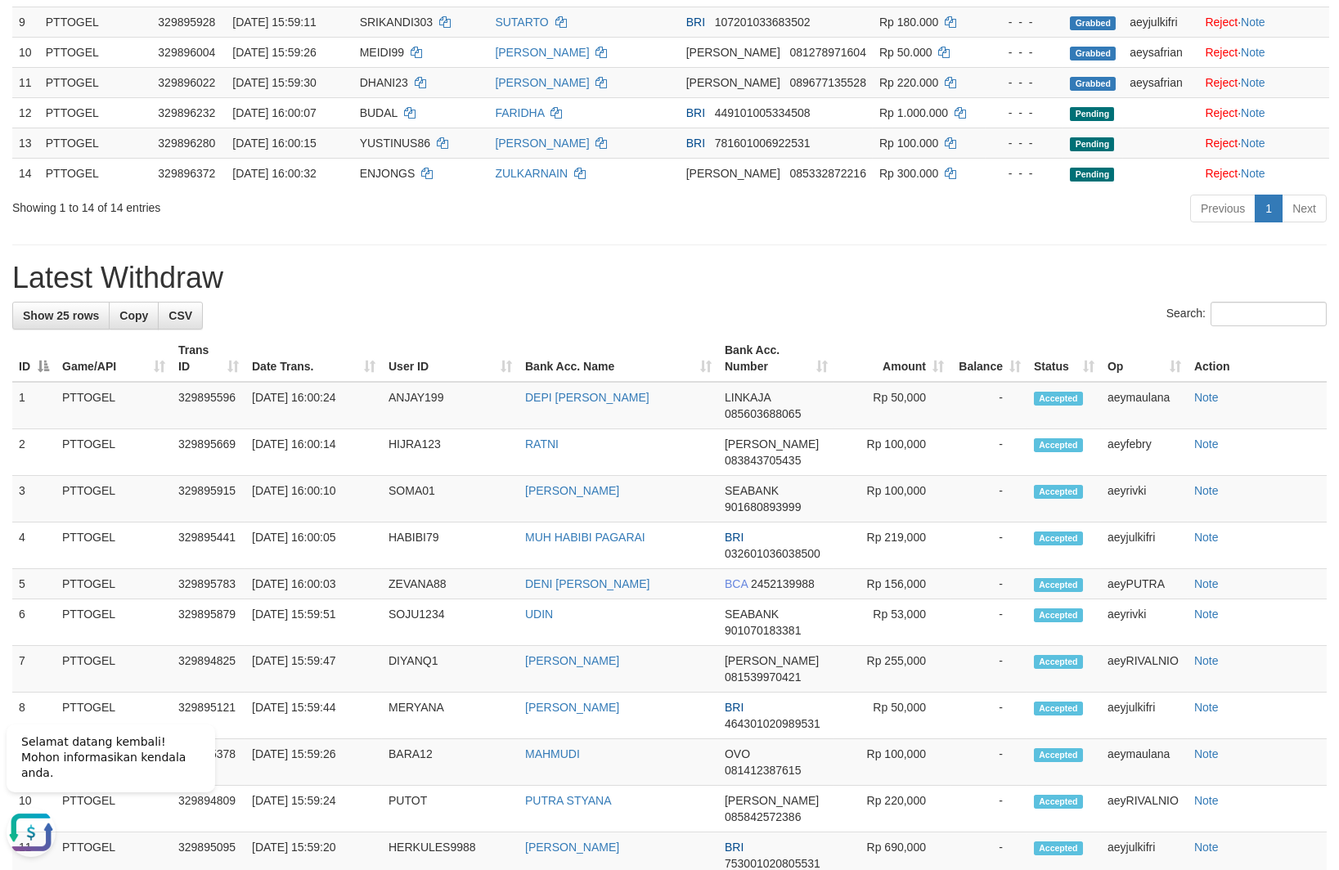
drag, startPoint x: 496, startPoint y: 334, endPoint x: 477, endPoint y: 295, distance: 43.9
click at [496, 335] on th "User ID" at bounding box center [450, 358] width 137 height 47
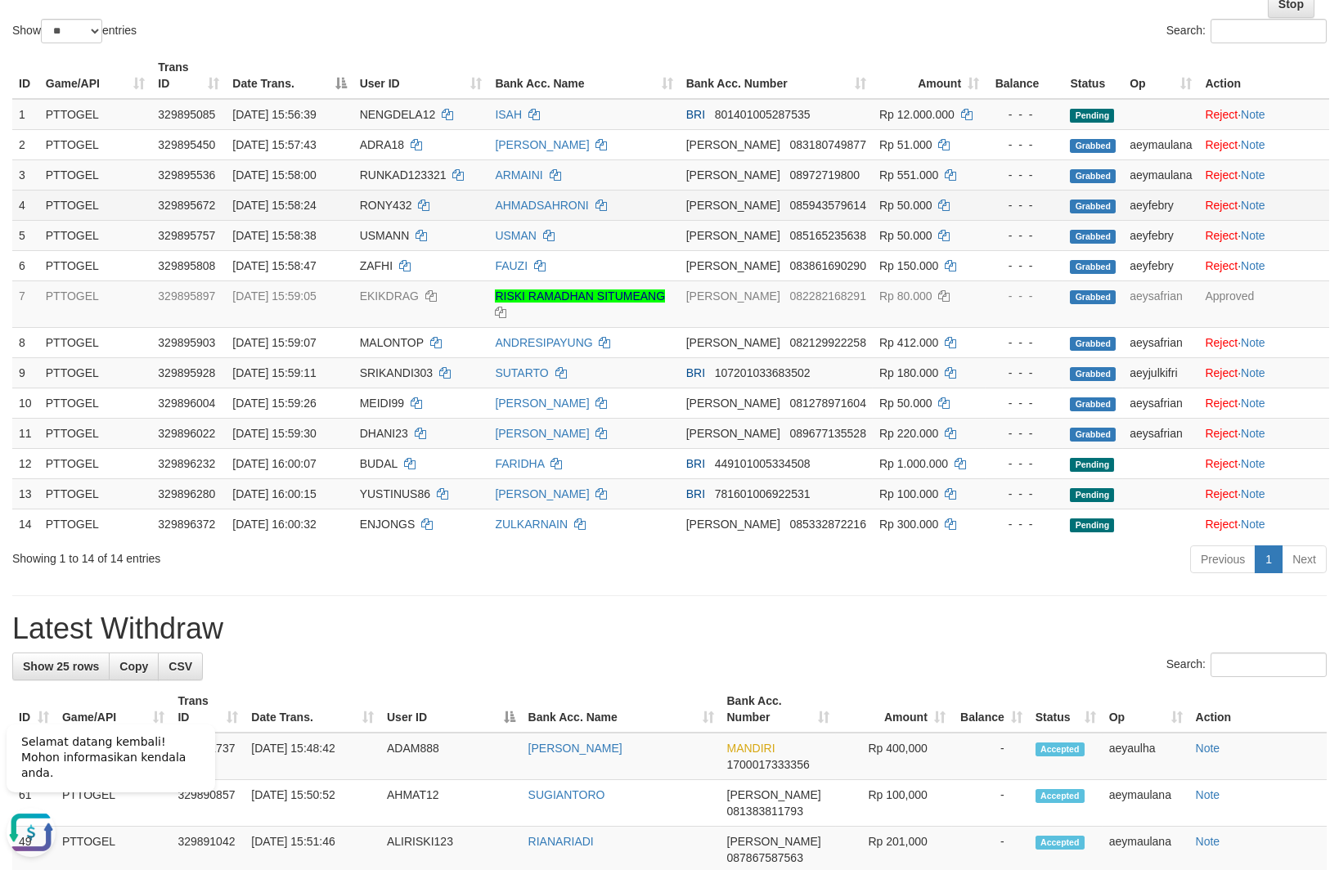
scroll to position [0, 0]
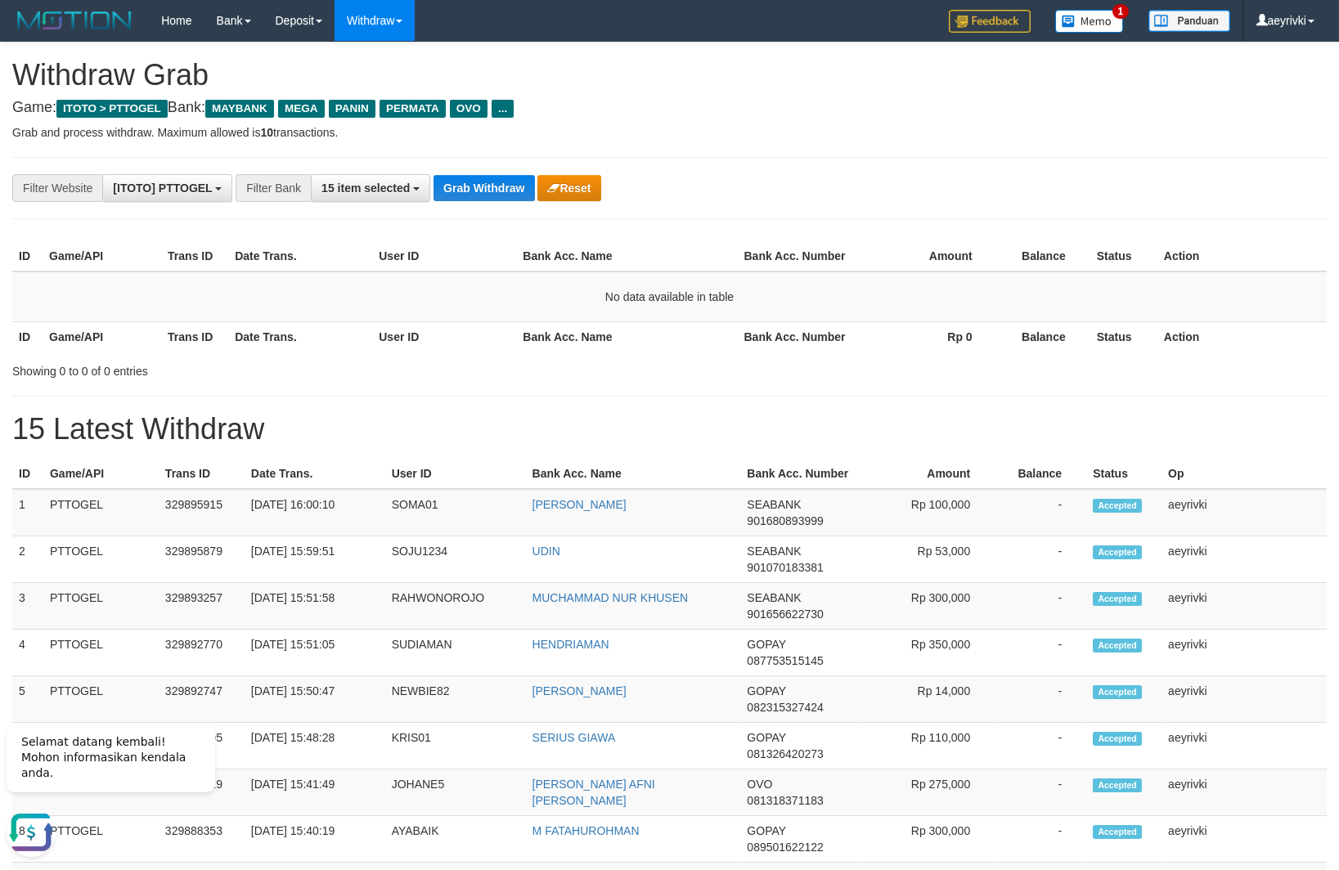
click at [455, 202] on div "**********" at bounding box center [557, 188] width 1115 height 28
click at [459, 190] on button "Grab Withdraw" at bounding box center [483, 188] width 101 height 26
click at [509, 185] on button "Grab Withdraw" at bounding box center [483, 188] width 101 height 26
click at [499, 201] on button "Grab Withdraw" at bounding box center [483, 188] width 101 height 26
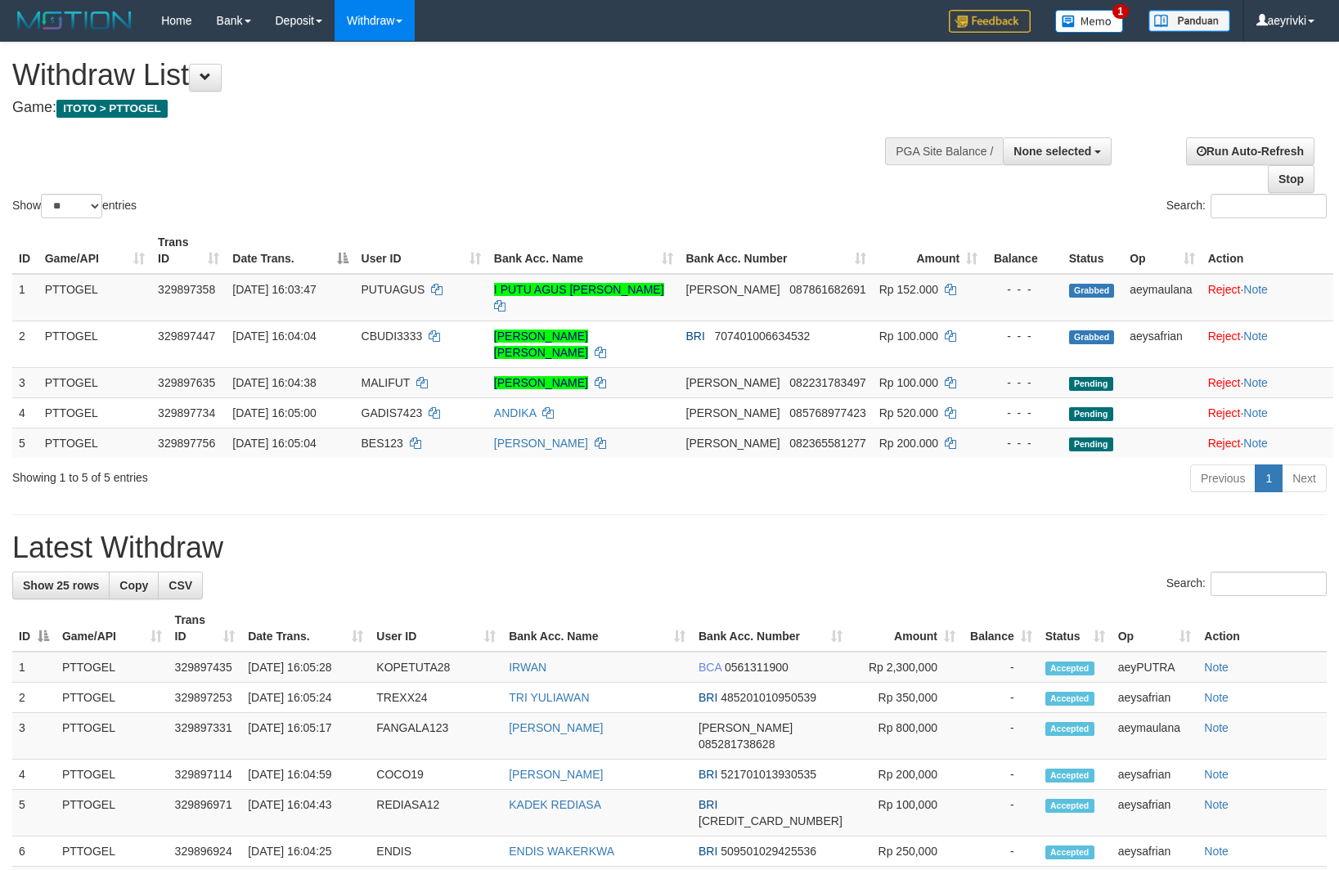
select select
select select "**"
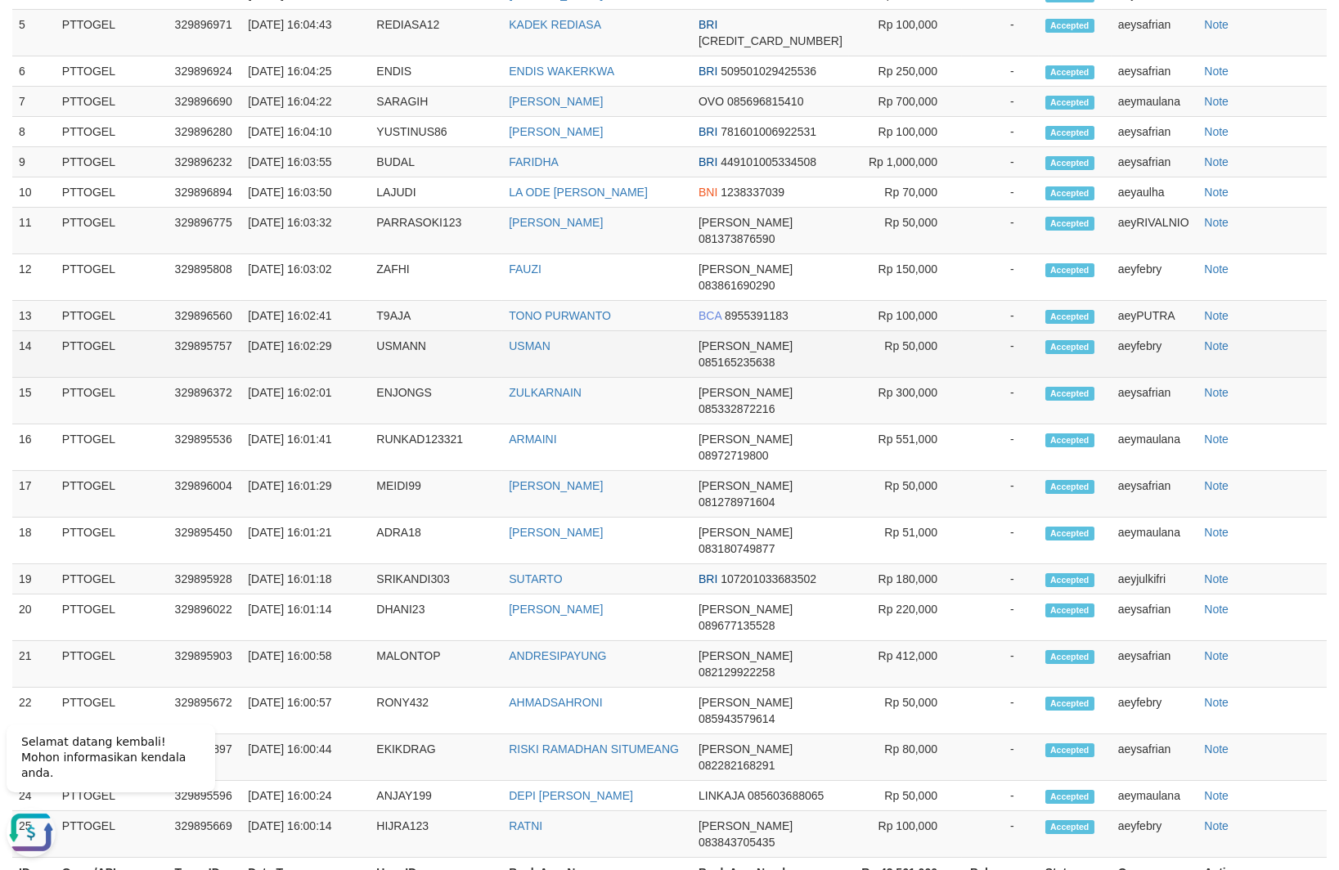
click at [1124, 378] on td "aeyfebry" at bounding box center [1154, 354] width 87 height 47
copy td "aeyfebry"
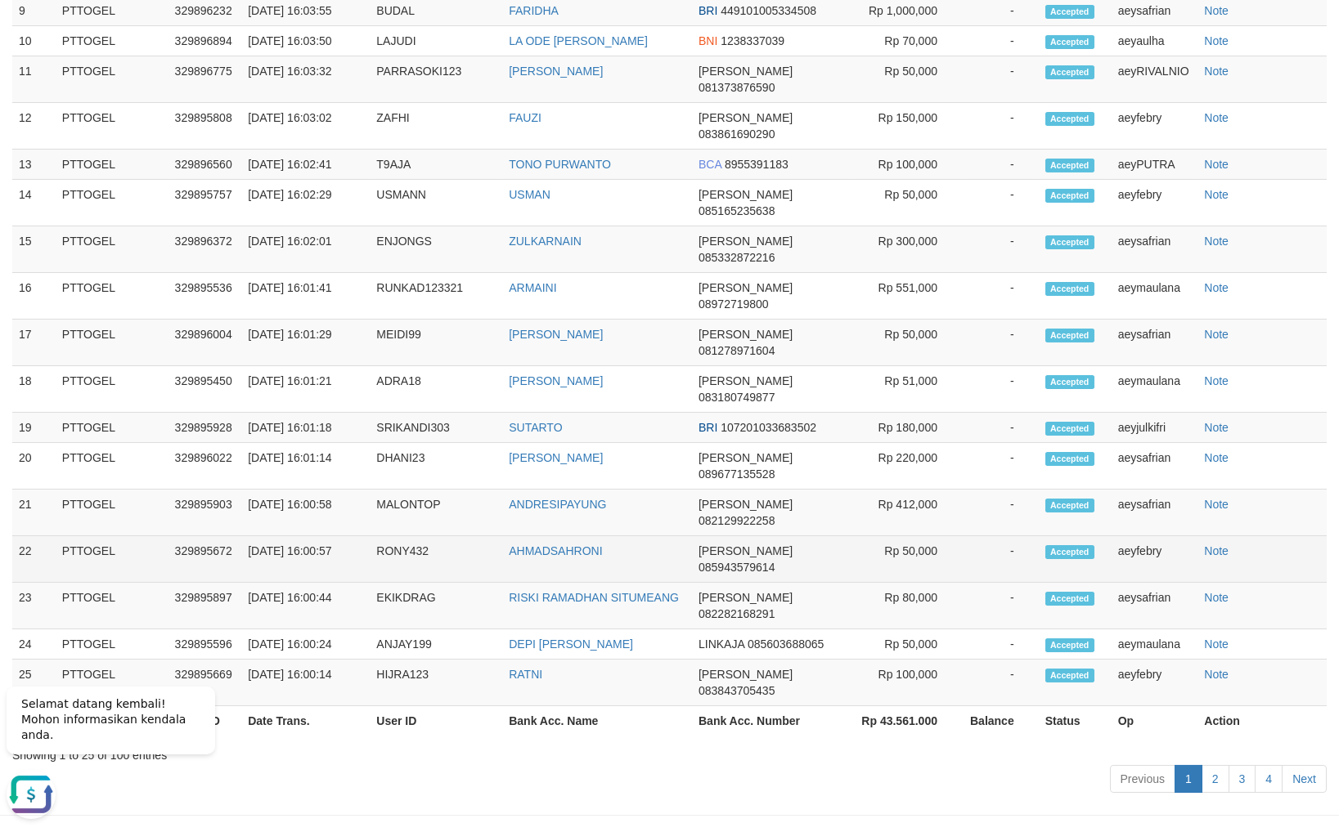
scroll to position [1106, 0]
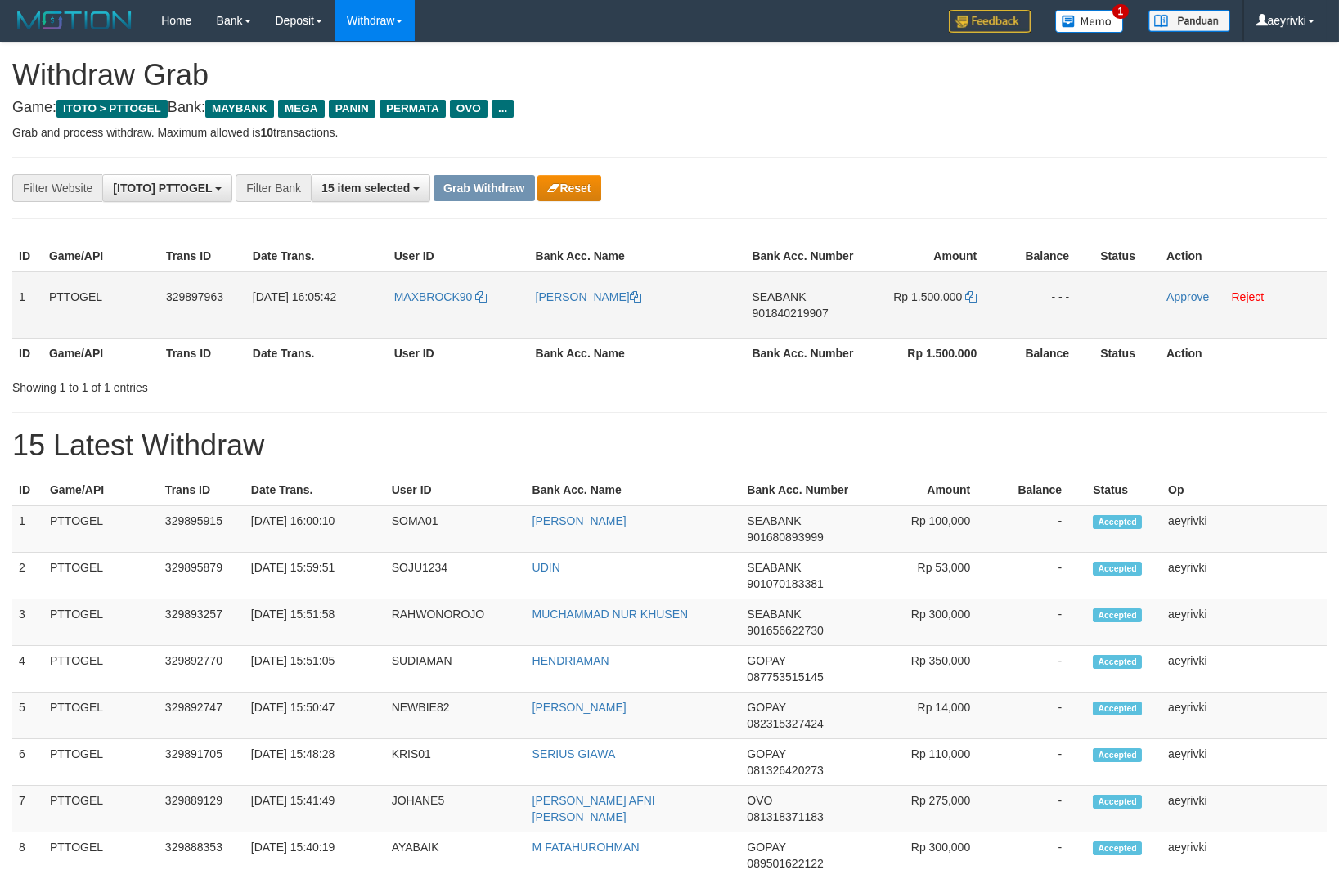
scroll to position [132, 0]
click at [935, 311] on tr "1 PTTOGEL 329897963 [DATE] 16:05:42 MAXBROCK90 [PERSON_NAME] SEABANK 9018402199…" at bounding box center [669, 305] width 1314 height 67
click at [786, 311] on span "901840219907" at bounding box center [790, 313] width 76 height 13
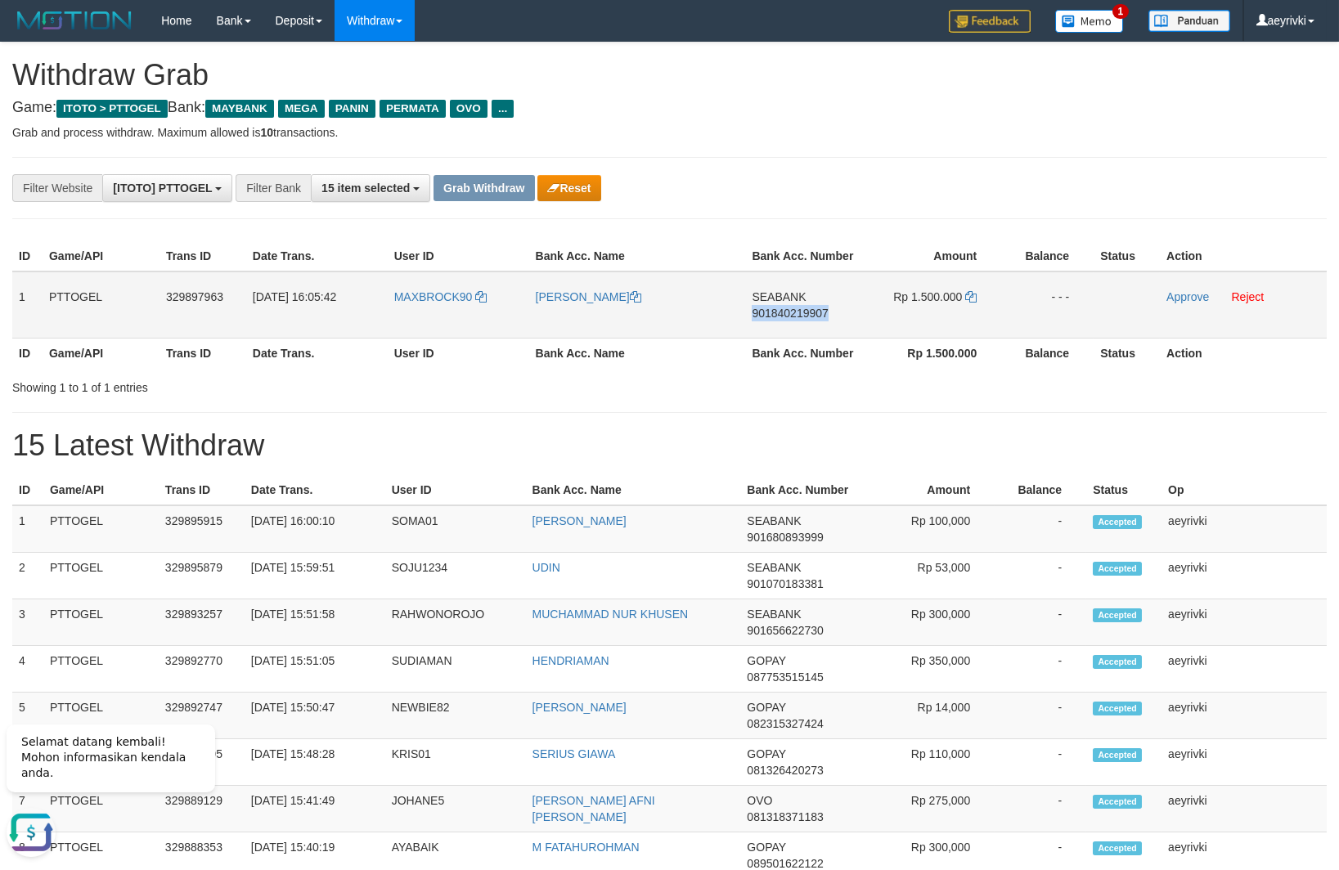
copy span "901840219907"
click at [969, 292] on icon at bounding box center [970, 296] width 11 height 11
click at [1187, 293] on link "Approve" at bounding box center [1187, 296] width 43 height 13
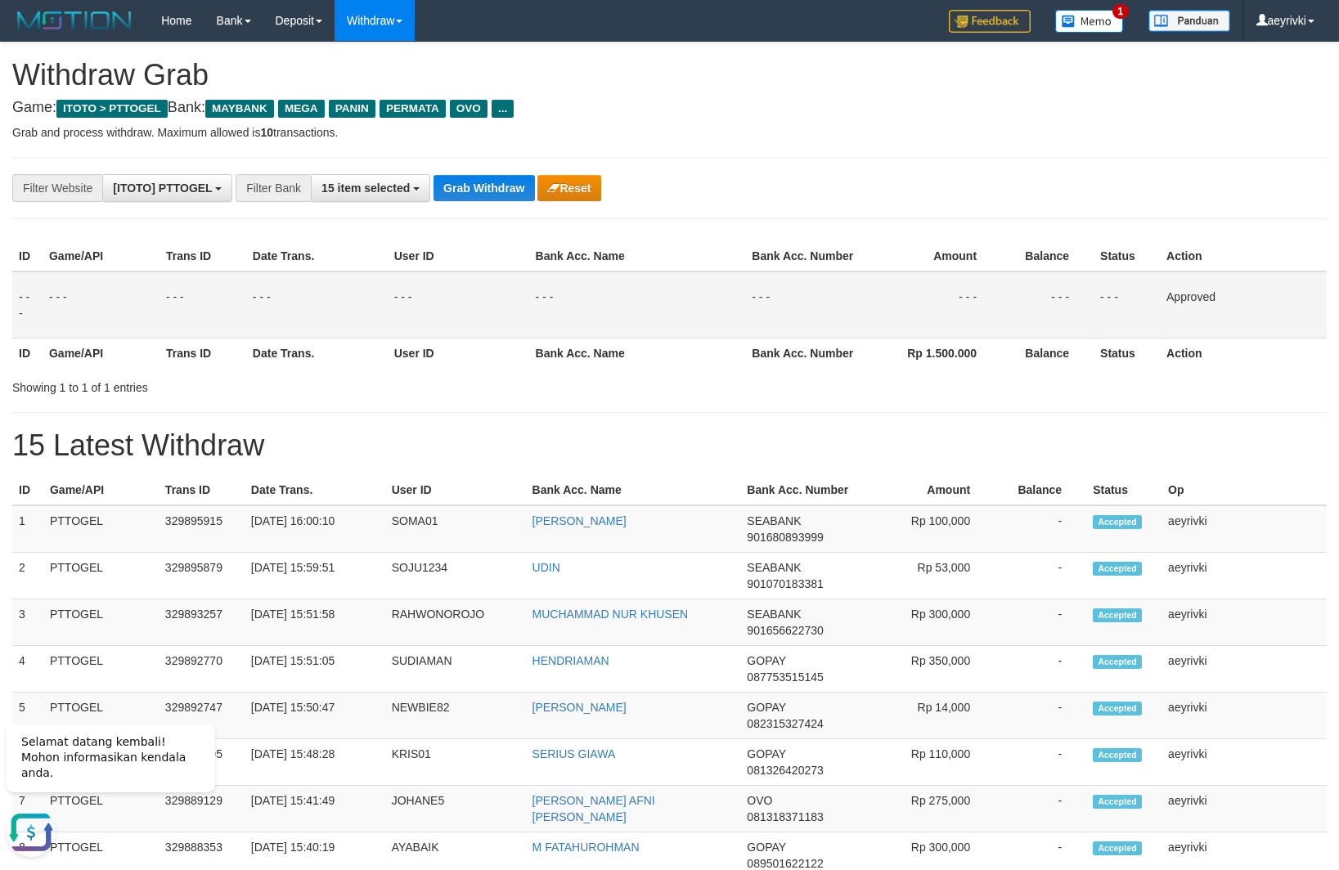
click at [455, 174] on div "**********" at bounding box center [557, 188] width 1115 height 28
click at [453, 202] on div "**********" at bounding box center [557, 188] width 1115 height 28
click at [475, 191] on button "Grab Withdraw" at bounding box center [483, 188] width 101 height 26
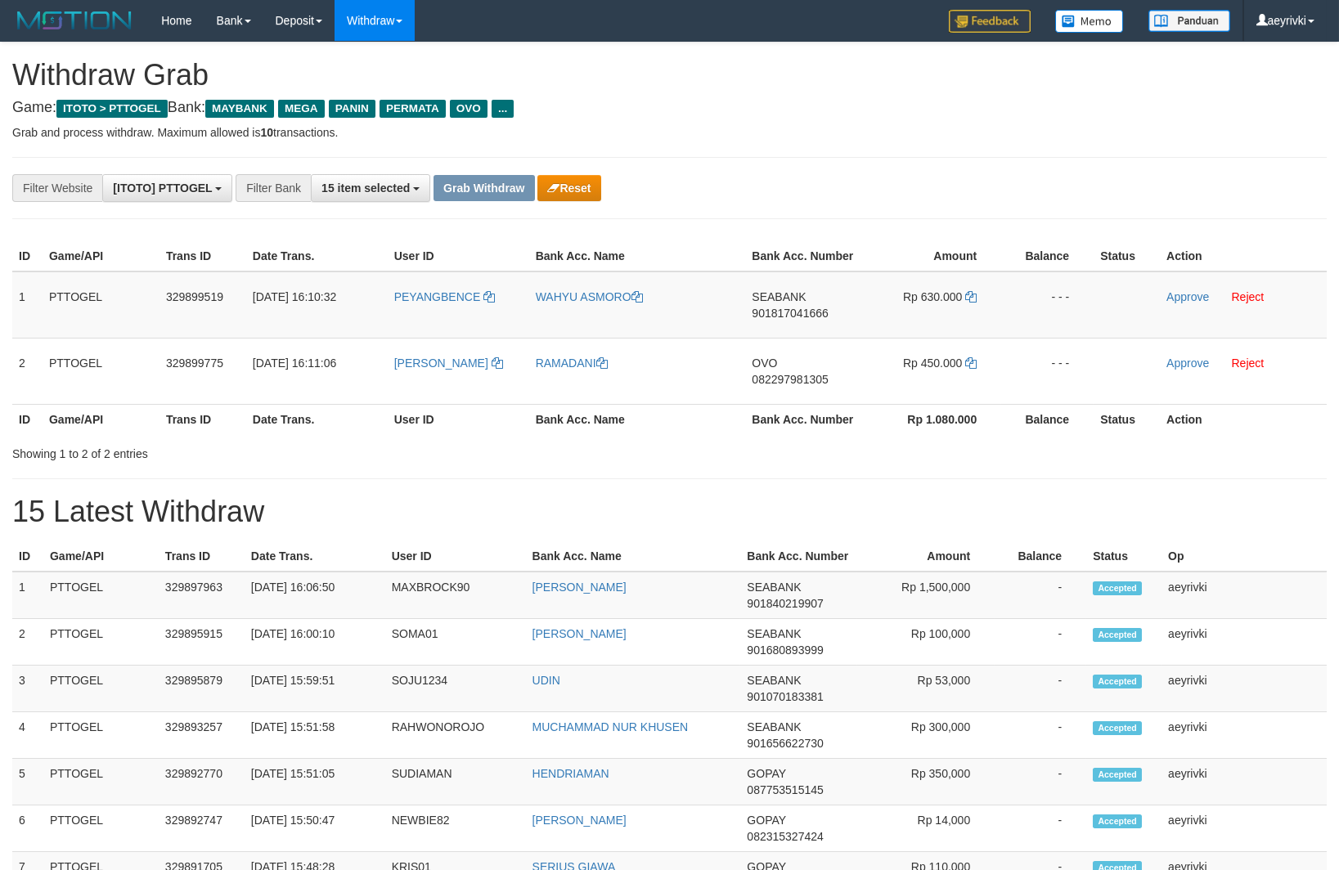
scroll to position [132, 0]
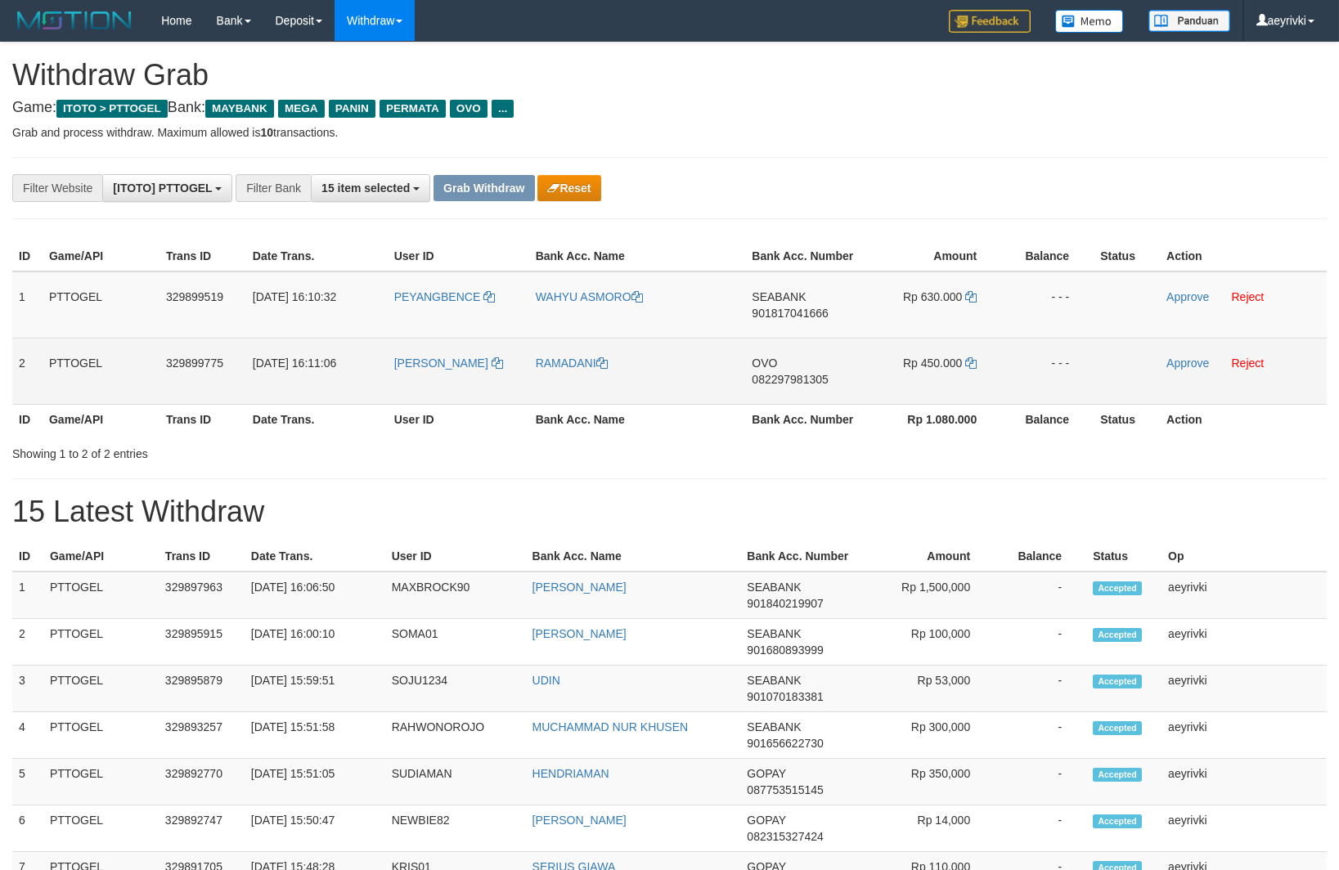
drag, startPoint x: 556, startPoint y: 534, endPoint x: 571, endPoint y: 370, distance: 165.0
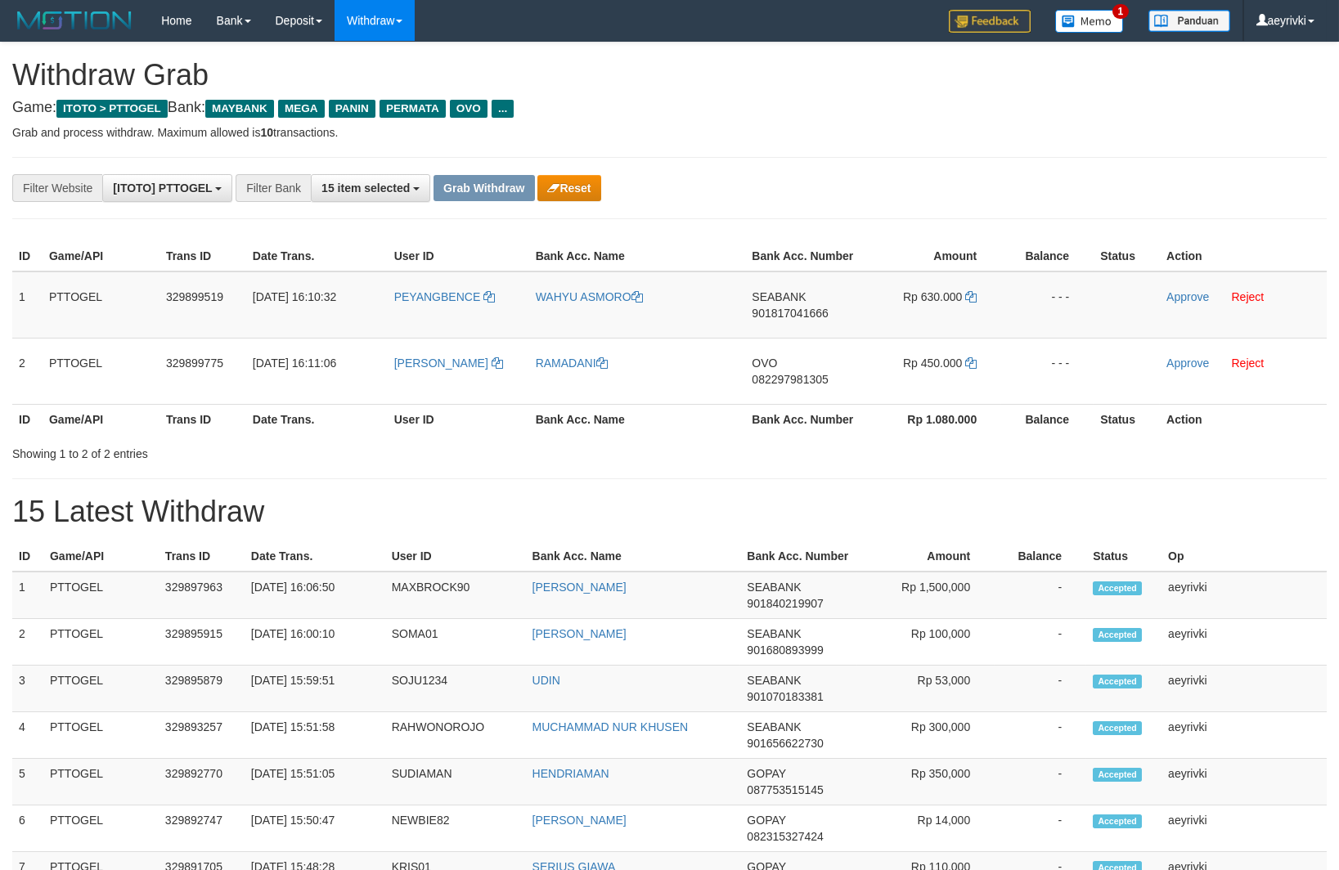
drag, startPoint x: 451, startPoint y: 316, endPoint x: 0, endPoint y: 380, distance: 456.0
click at [958, 338] on tbody "1 PTTOGEL 329899519 31/08/2025 16:10:32 PEYANGBENCE WAHYU ASMORO SEABANK 901817…" at bounding box center [669, 338] width 1314 height 133
copy tr
click at [811, 298] on td "SEABANK 901817041666" at bounding box center [803, 305] width 117 height 67
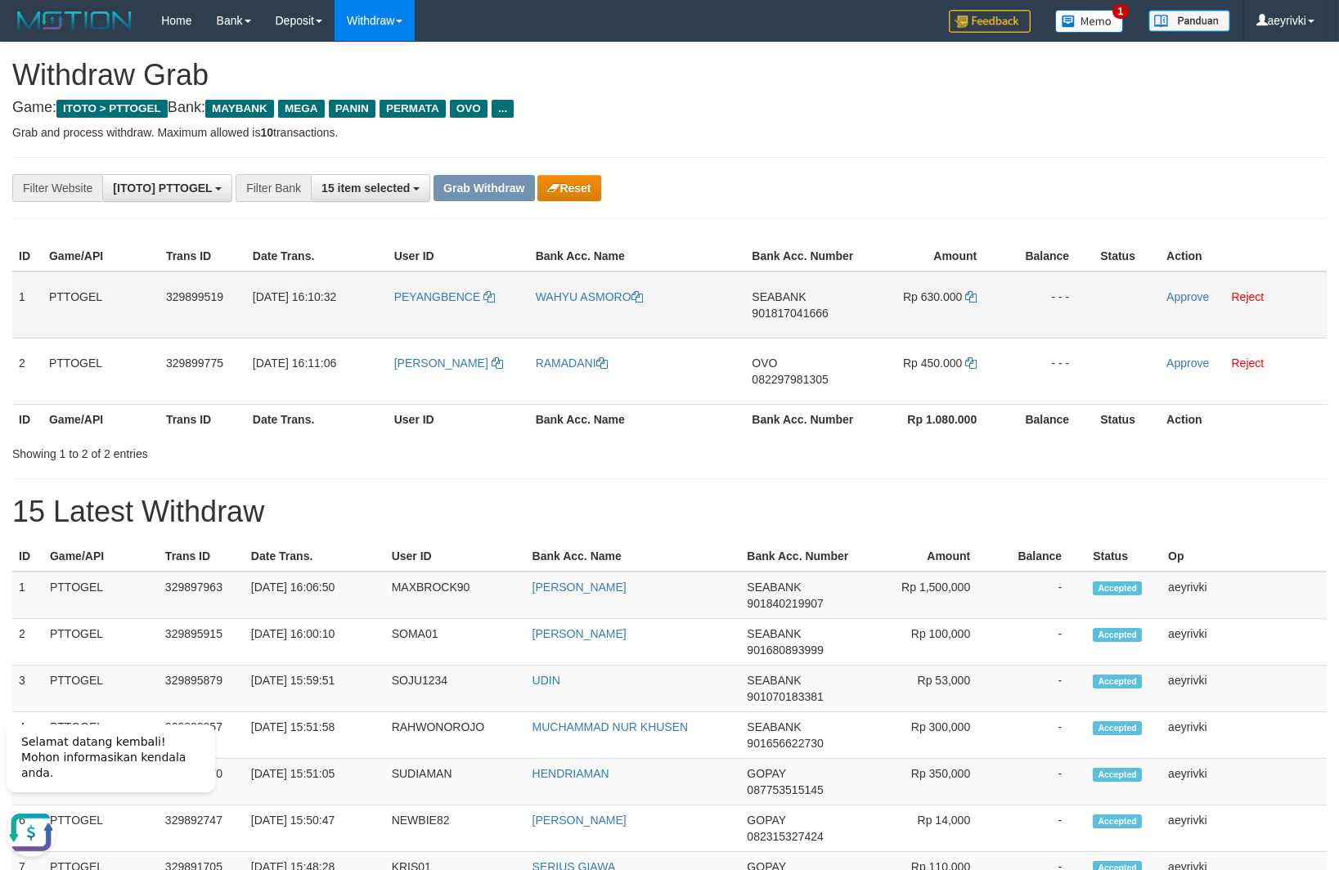
click at [783, 307] on span "901817041666" at bounding box center [790, 313] width 76 height 13
copy span "901817041666"
click at [970, 298] on icon at bounding box center [970, 296] width 11 height 11
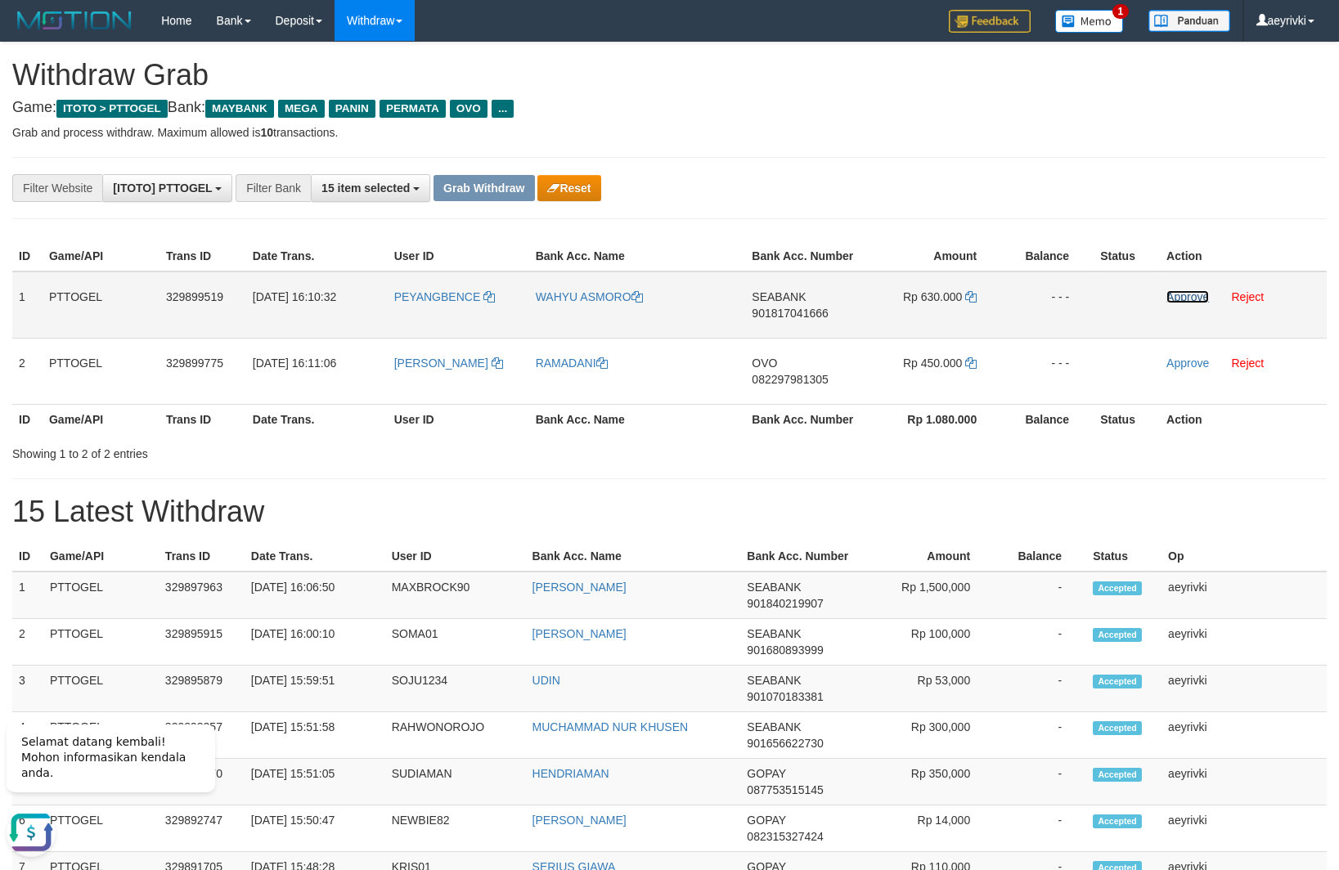
click at [1190, 303] on link "Approve" at bounding box center [1187, 296] width 43 height 13
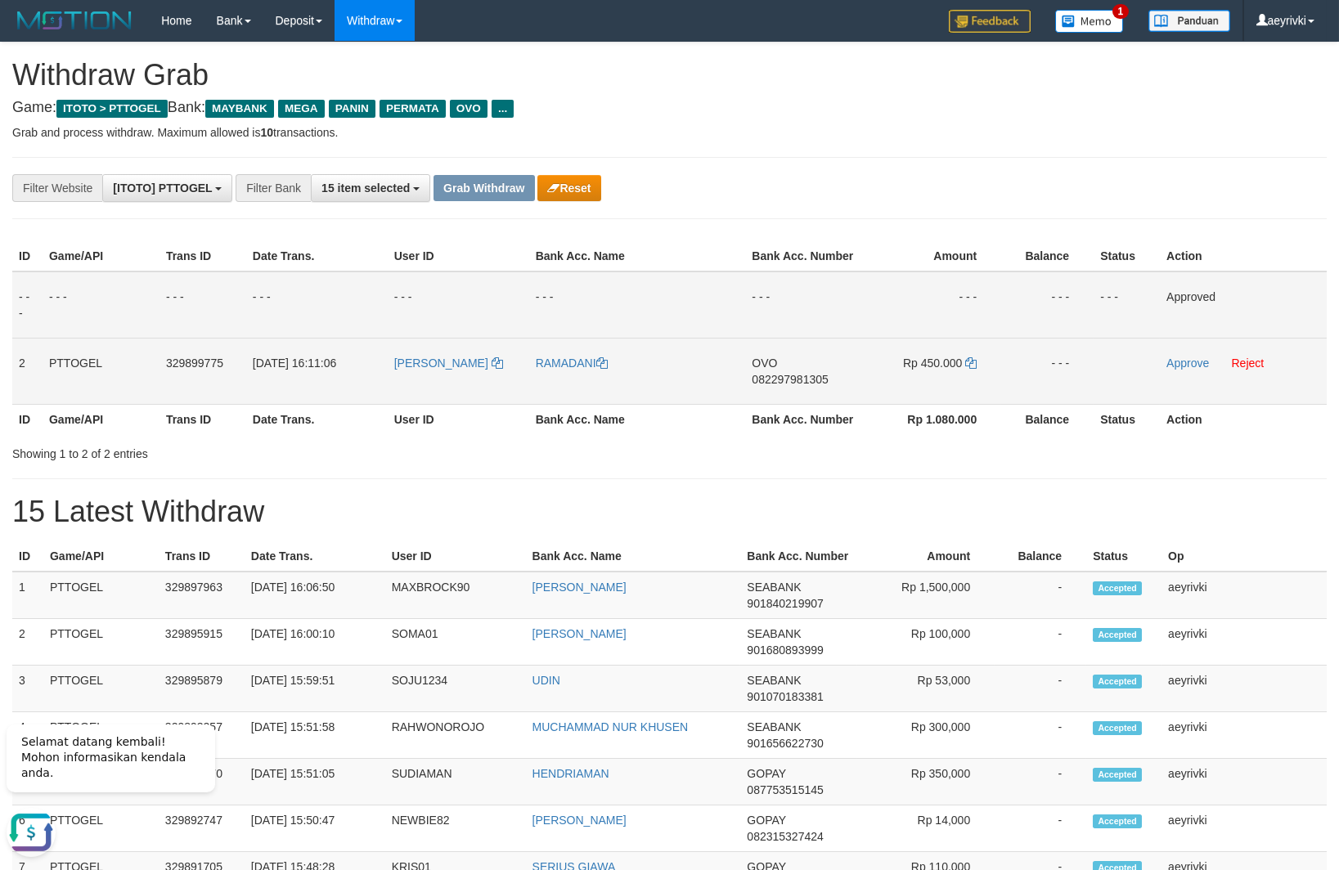
click at [779, 375] on span "082297981305" at bounding box center [790, 379] width 76 height 13
copy span "082297981305"
click at [793, 380] on span "082297981305" at bounding box center [790, 379] width 76 height 13
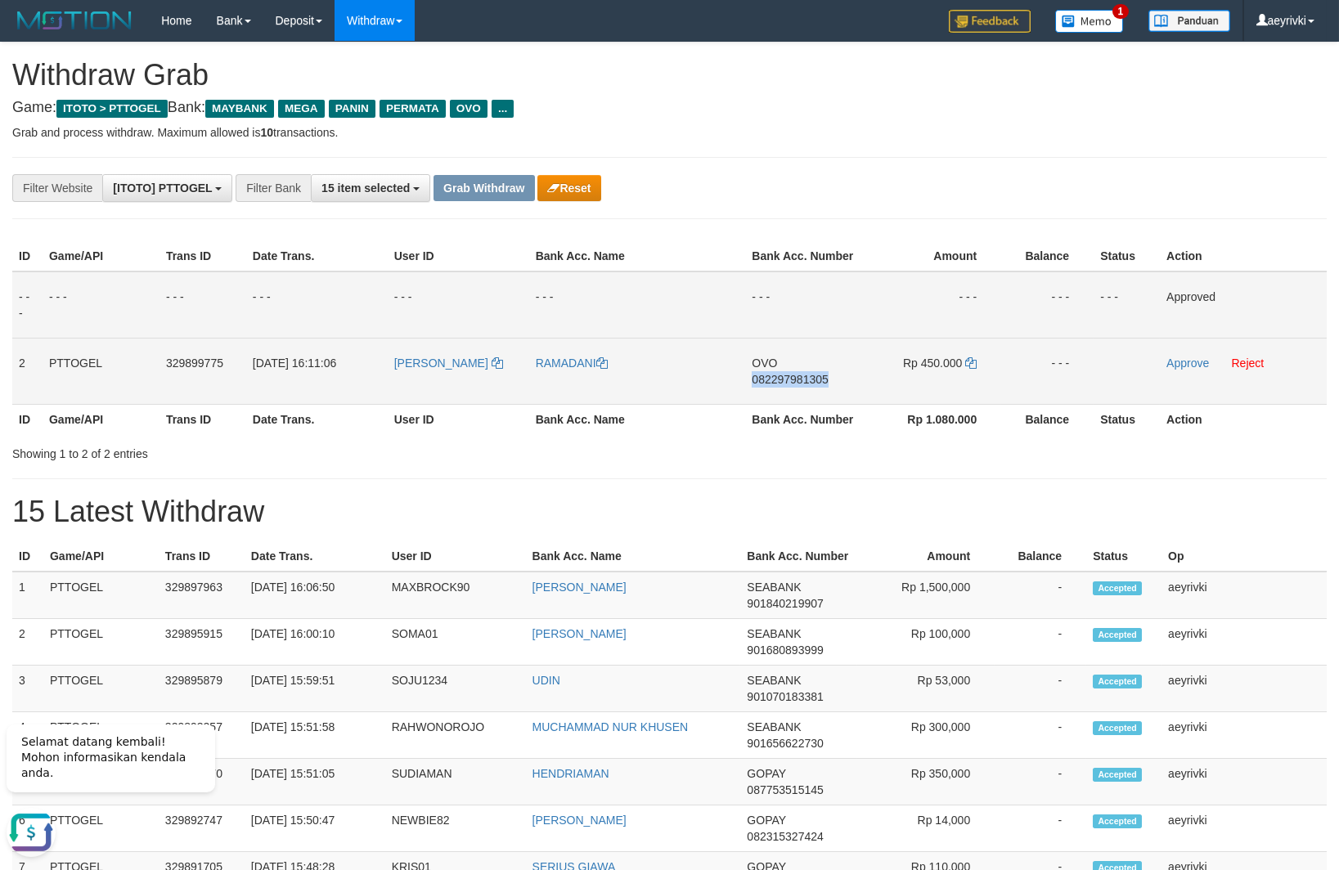
copy span "082297981305"
click at [790, 374] on span "082297981305" at bounding box center [790, 379] width 76 height 13
copy span "082297981305"
click at [776, 373] on td "OVO 082297981305" at bounding box center [803, 371] width 117 height 66
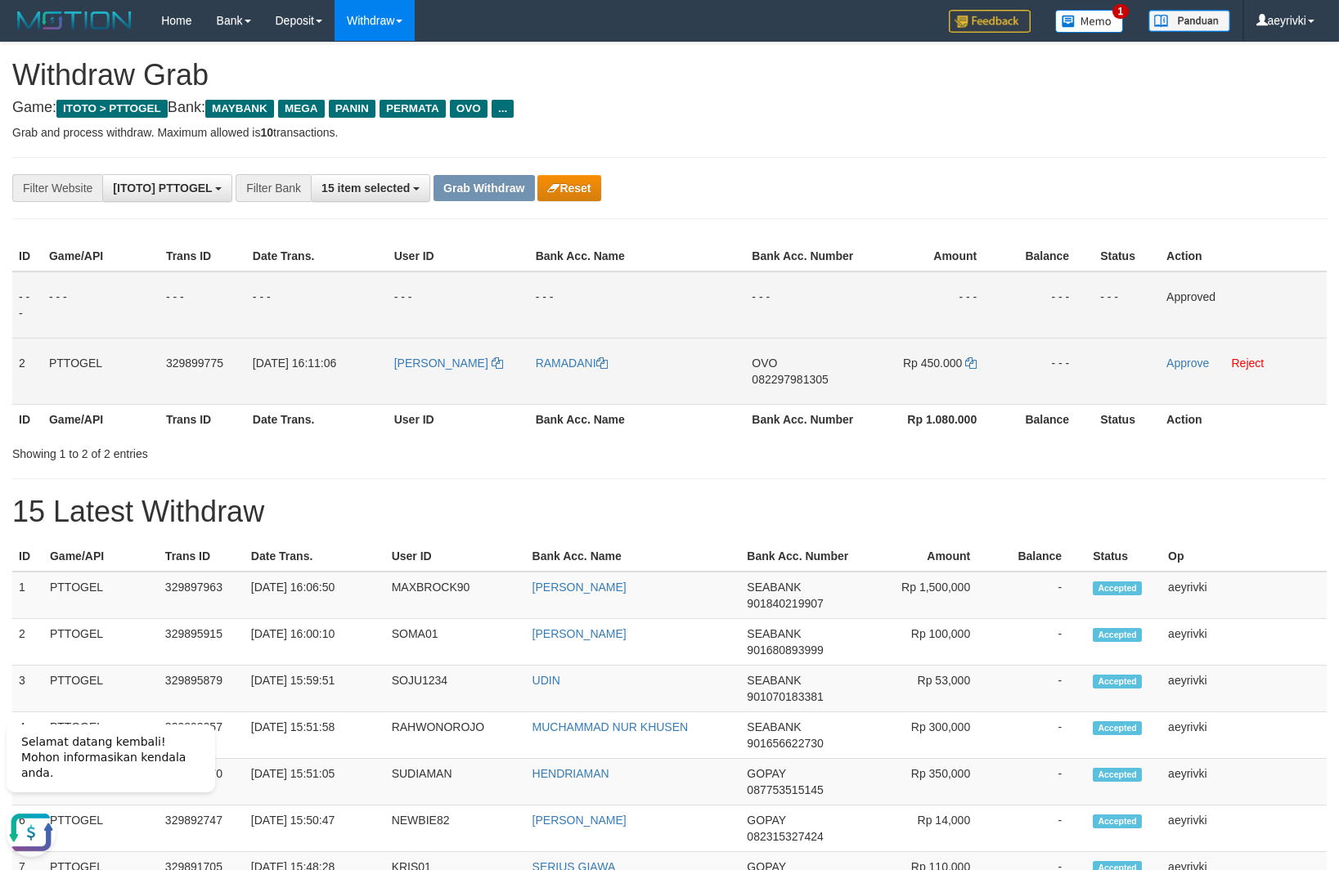
click at [782, 380] on span "082297981305" at bounding box center [790, 379] width 76 height 13
copy span "082297981305"
click at [973, 365] on icon at bounding box center [970, 362] width 11 height 11
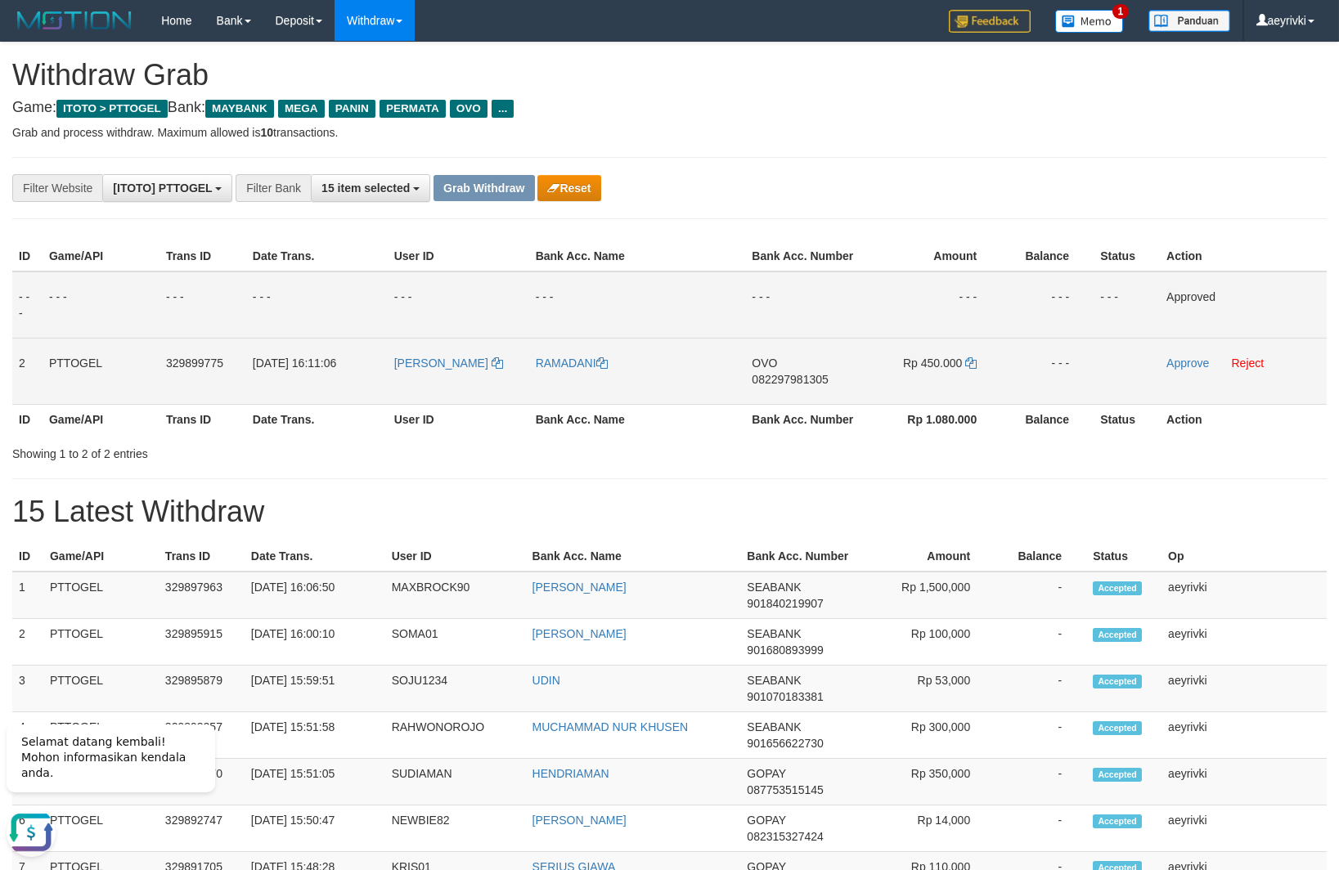
drag, startPoint x: 1180, startPoint y: 370, endPoint x: 1180, endPoint y: 357, distance: 13.1
click at [1180, 367] on td "Approve Reject" at bounding box center [1243, 371] width 167 height 66
click at [1180, 357] on link "Approve" at bounding box center [1187, 363] width 43 height 13
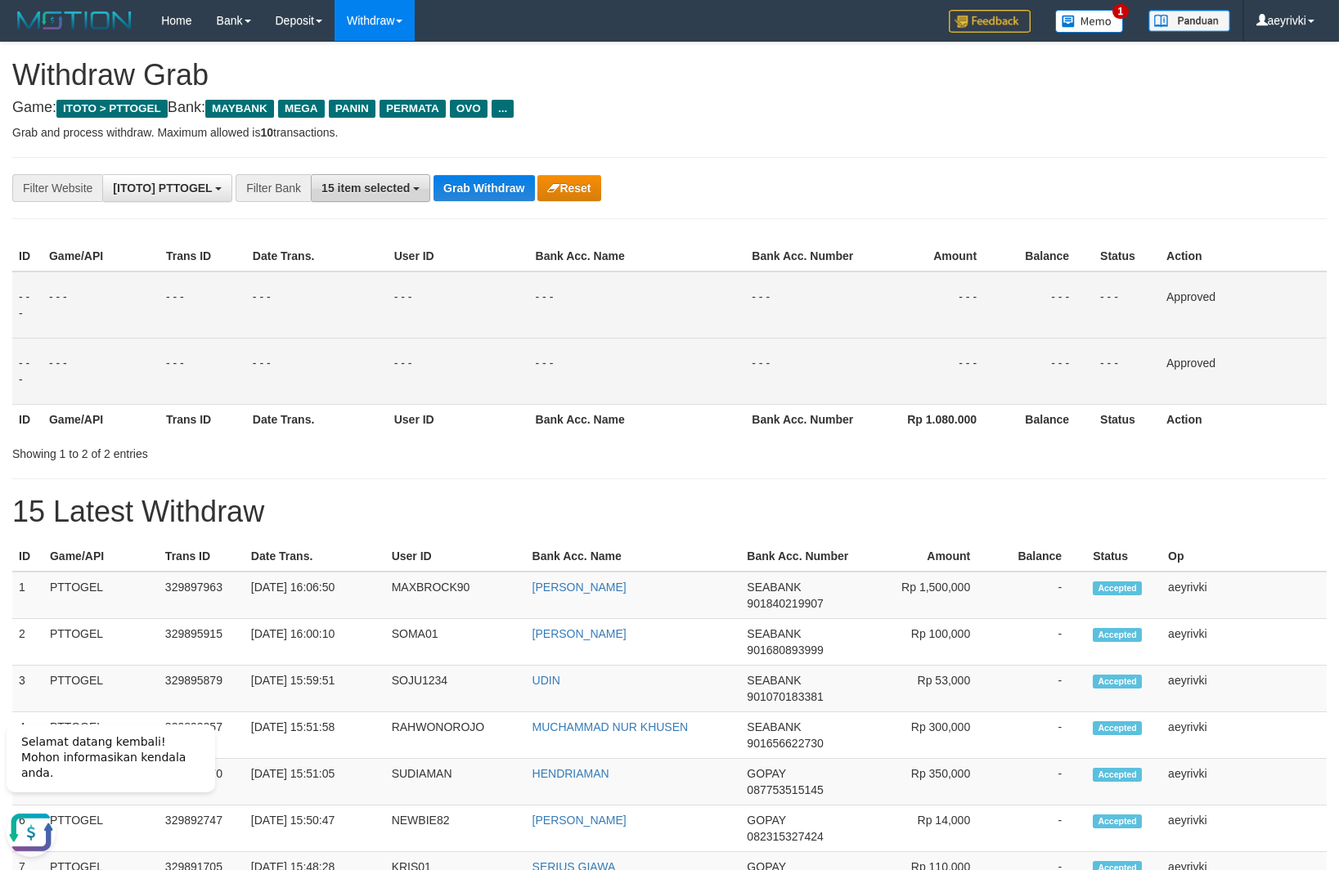
click at [384, 199] on button "15 item selected" at bounding box center [370, 188] width 119 height 28
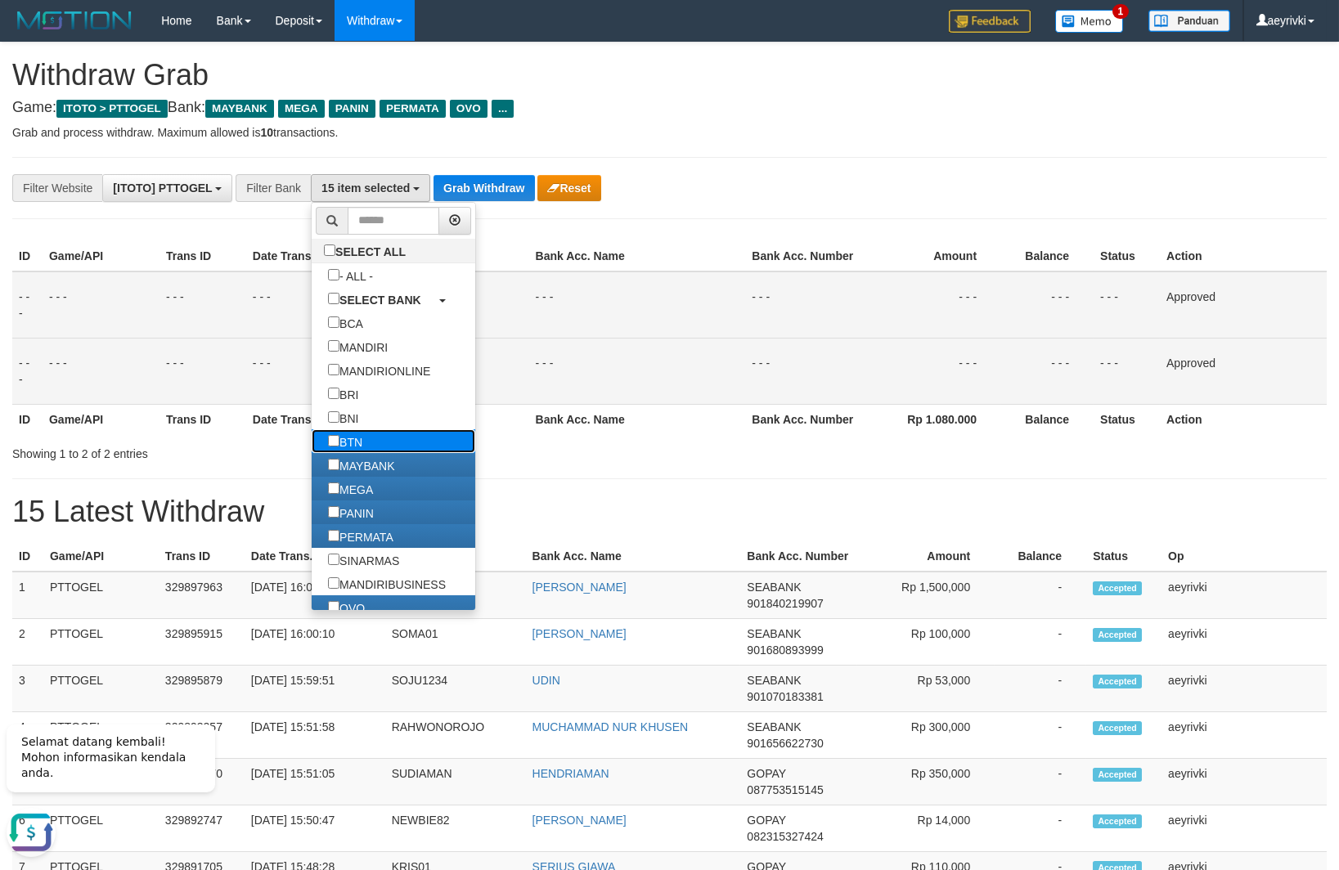
click at [312, 433] on label "BTN" at bounding box center [345, 441] width 67 height 24
select select "***"
click at [499, 196] on button "Grab Withdraw" at bounding box center [483, 188] width 101 height 26
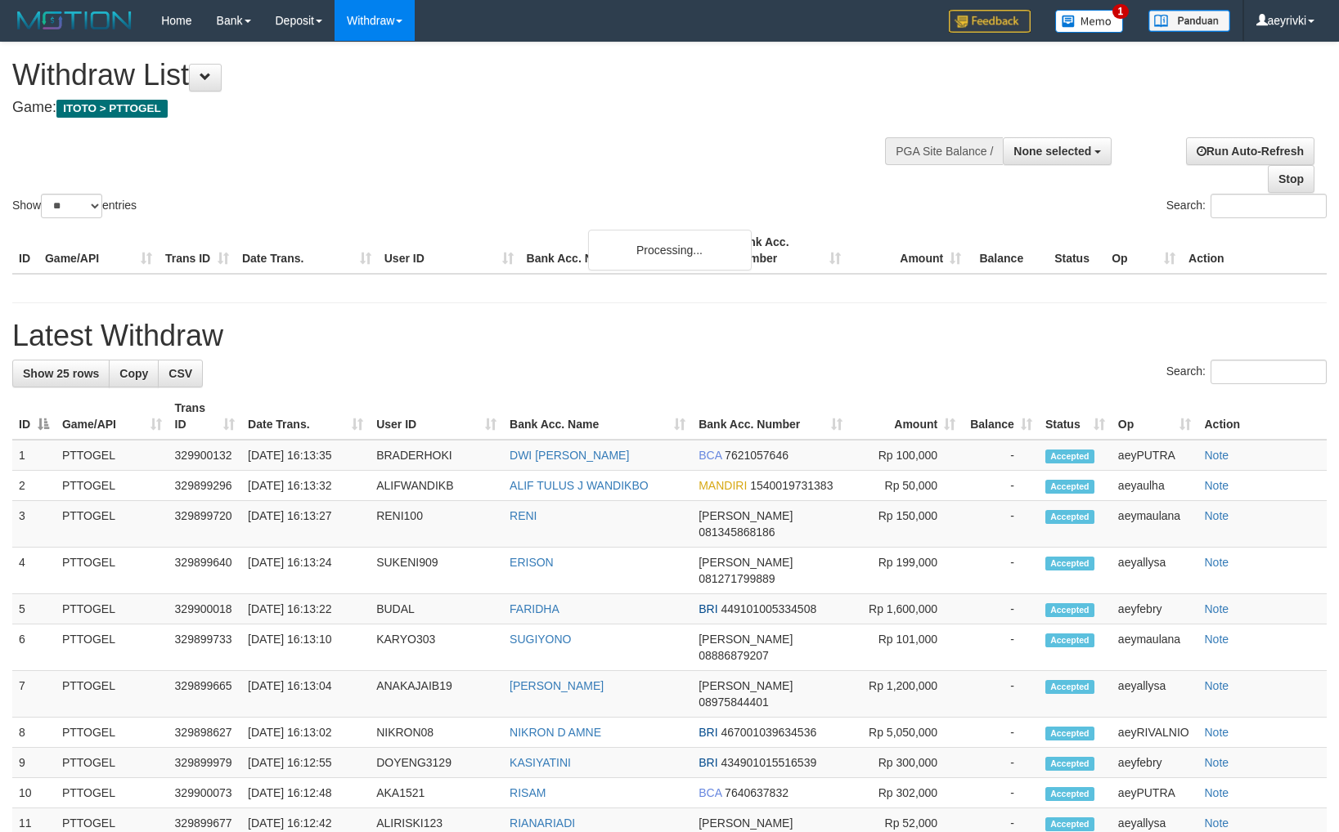
select select
select select "**"
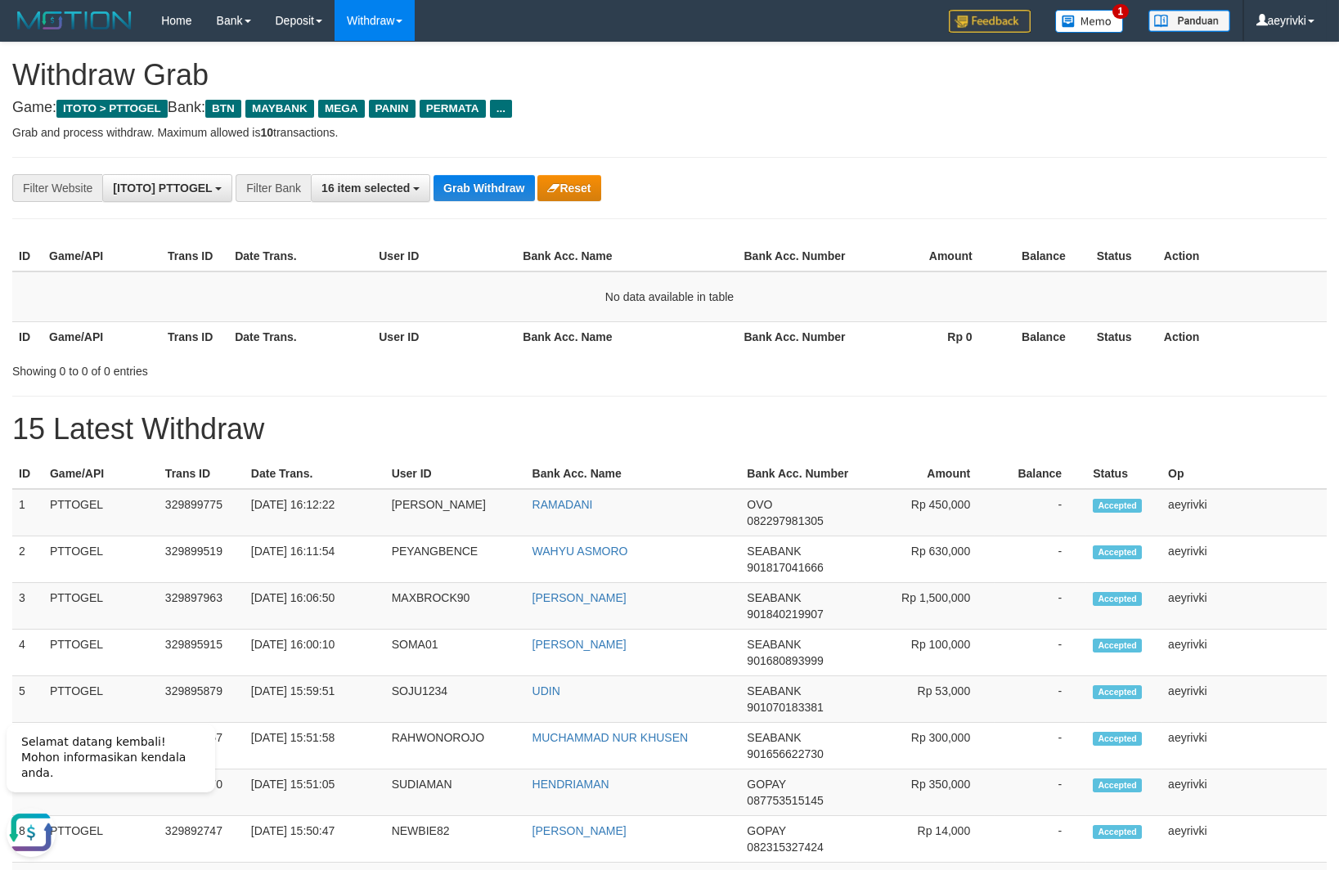
click at [430, 182] on div "**********" at bounding box center [557, 188] width 1115 height 28
click at [466, 186] on button "Grab Withdraw" at bounding box center [483, 188] width 101 height 26
click at [451, 188] on button "Grab Withdraw" at bounding box center [483, 188] width 101 height 26
drag, startPoint x: 452, startPoint y: 194, endPoint x: 452, endPoint y: 240, distance: 46.6
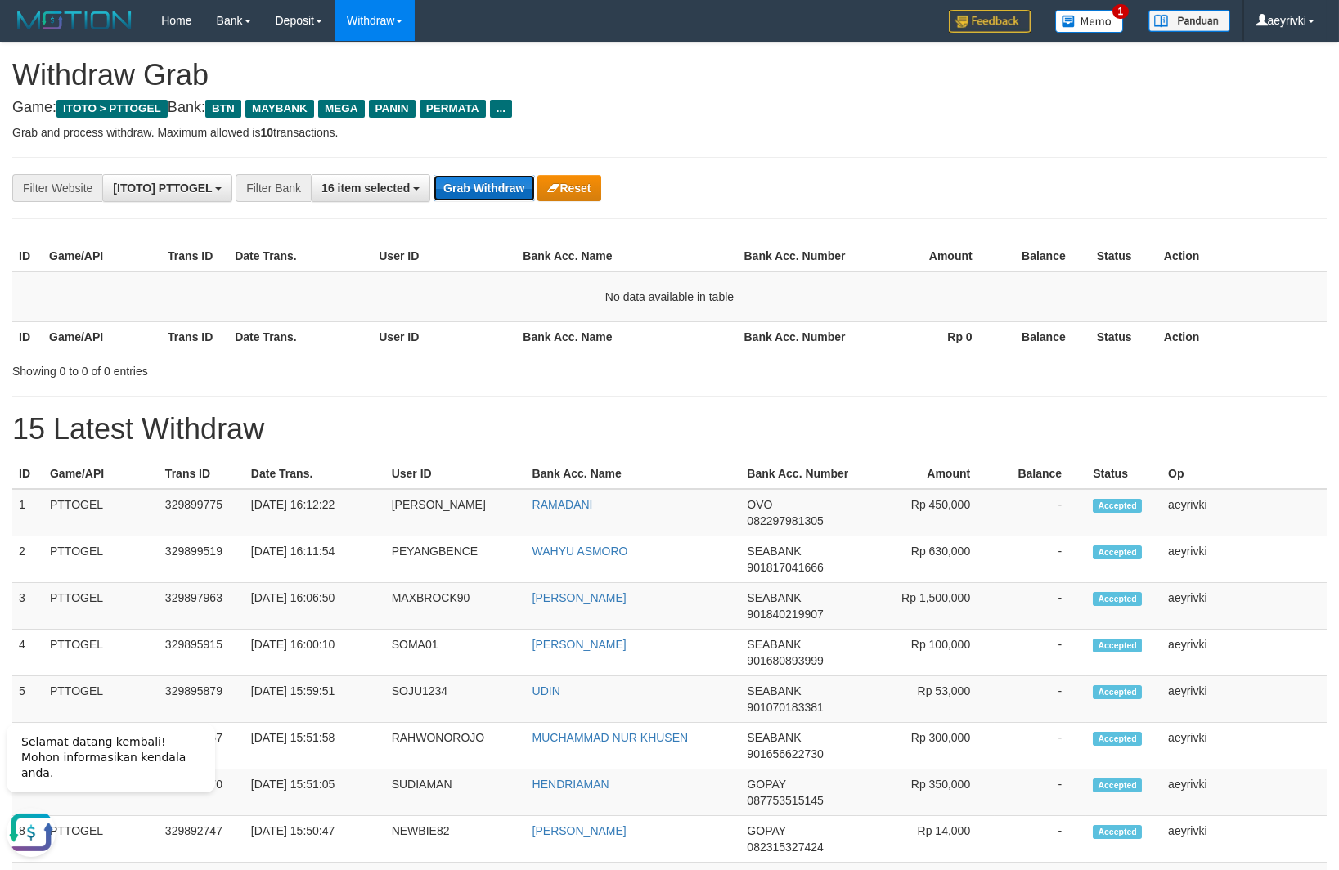
click at [452, 195] on button "Grab Withdraw" at bounding box center [483, 188] width 101 height 26
click at [481, 194] on button "Grab Withdraw" at bounding box center [483, 188] width 101 height 26
click at [482, 168] on div "**********" at bounding box center [669, 878] width 1339 height 1670
click at [477, 189] on button "Grab Withdraw" at bounding box center [483, 188] width 101 height 26
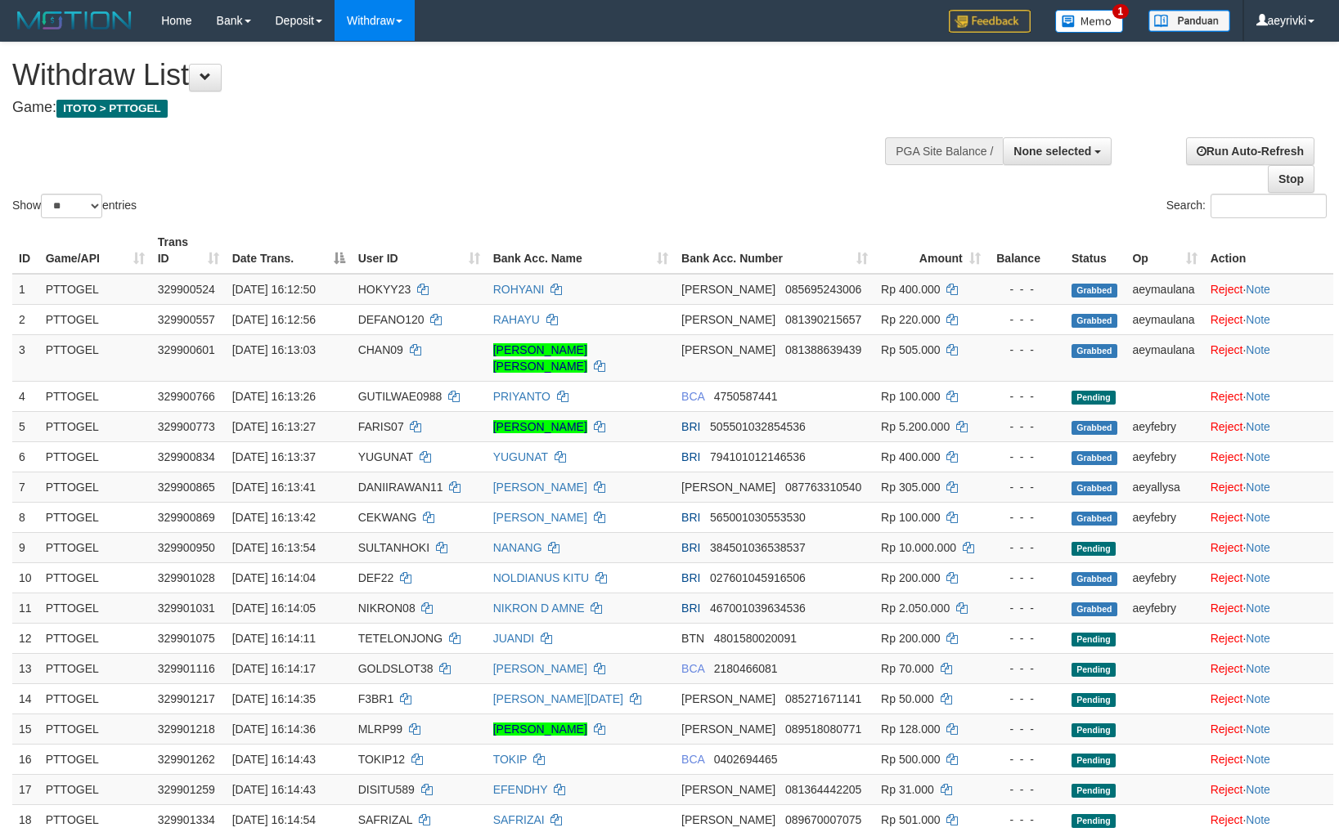
select select
select select "**"
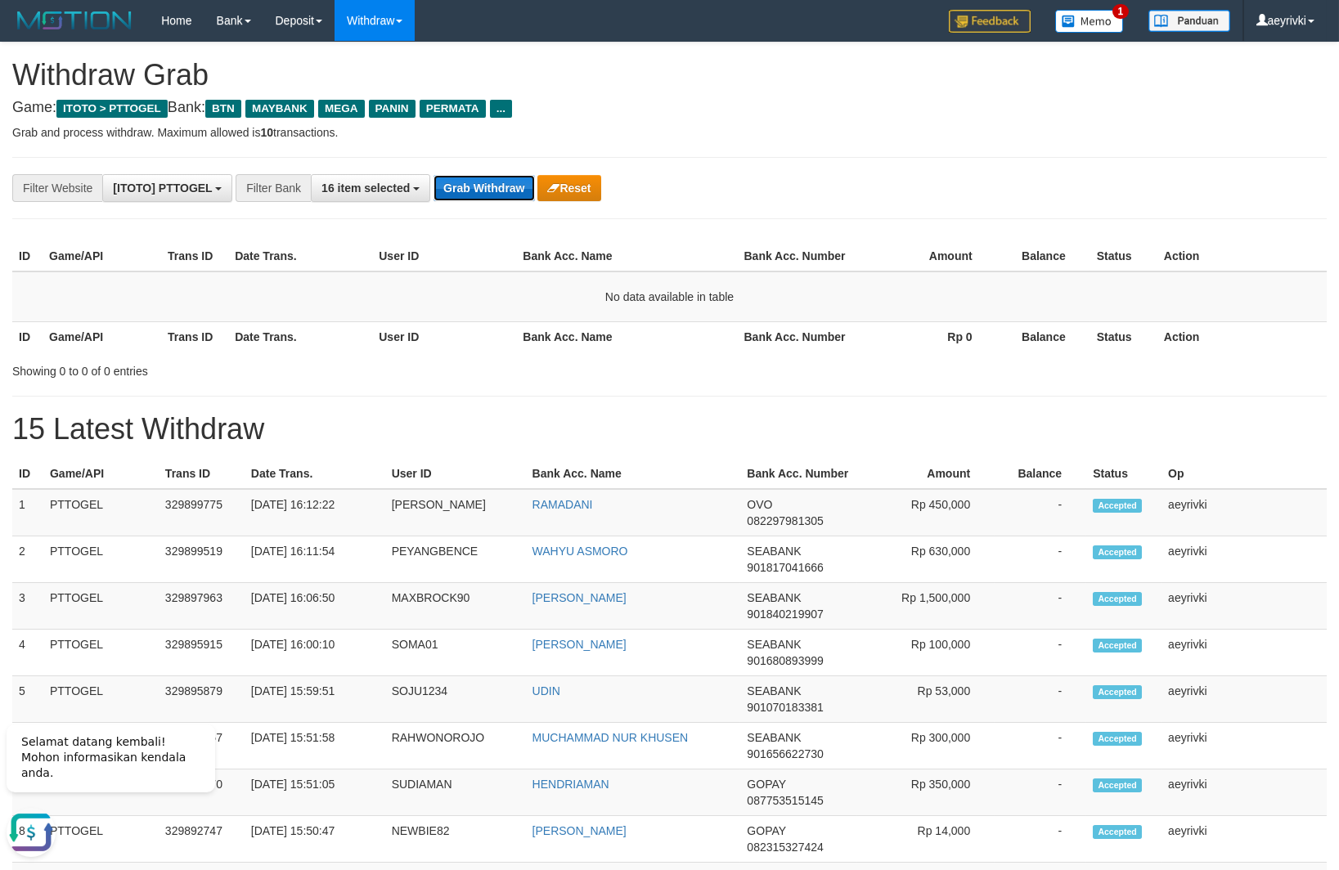
click at [469, 196] on button "Grab Withdraw" at bounding box center [483, 188] width 101 height 26
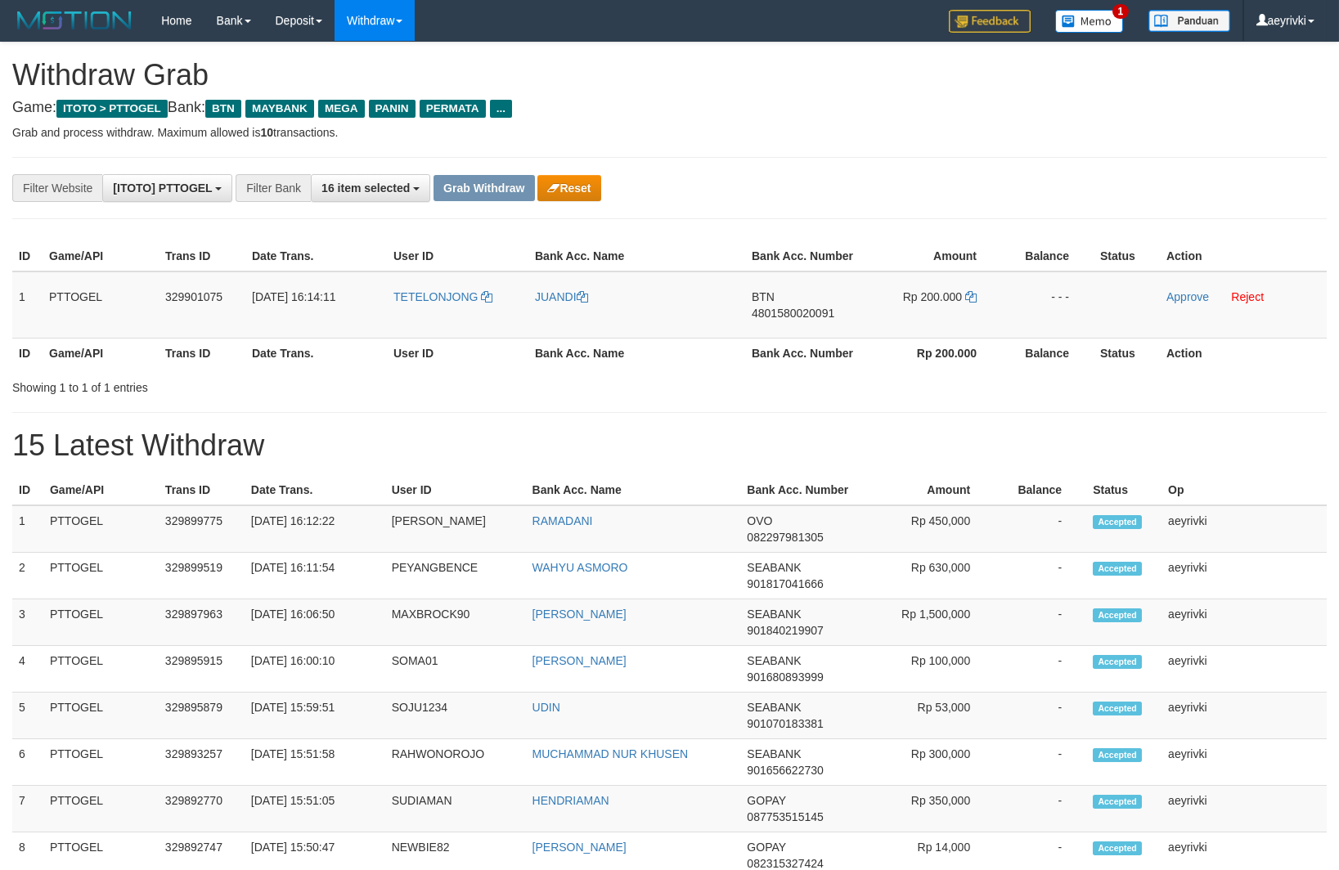
scroll to position [115, 0]
drag, startPoint x: 441, startPoint y: 323, endPoint x: 907, endPoint y: 276, distance: 468.5
click at [907, 276] on tr "1 PTTOGEL 329901075 31/08/2025 16:14:11 TETELONJONG JUANDI BTN 4801580020091 Rp…" at bounding box center [669, 305] width 1314 height 67
click at [1166, 294] on td "Approve Reject" at bounding box center [1243, 305] width 167 height 67
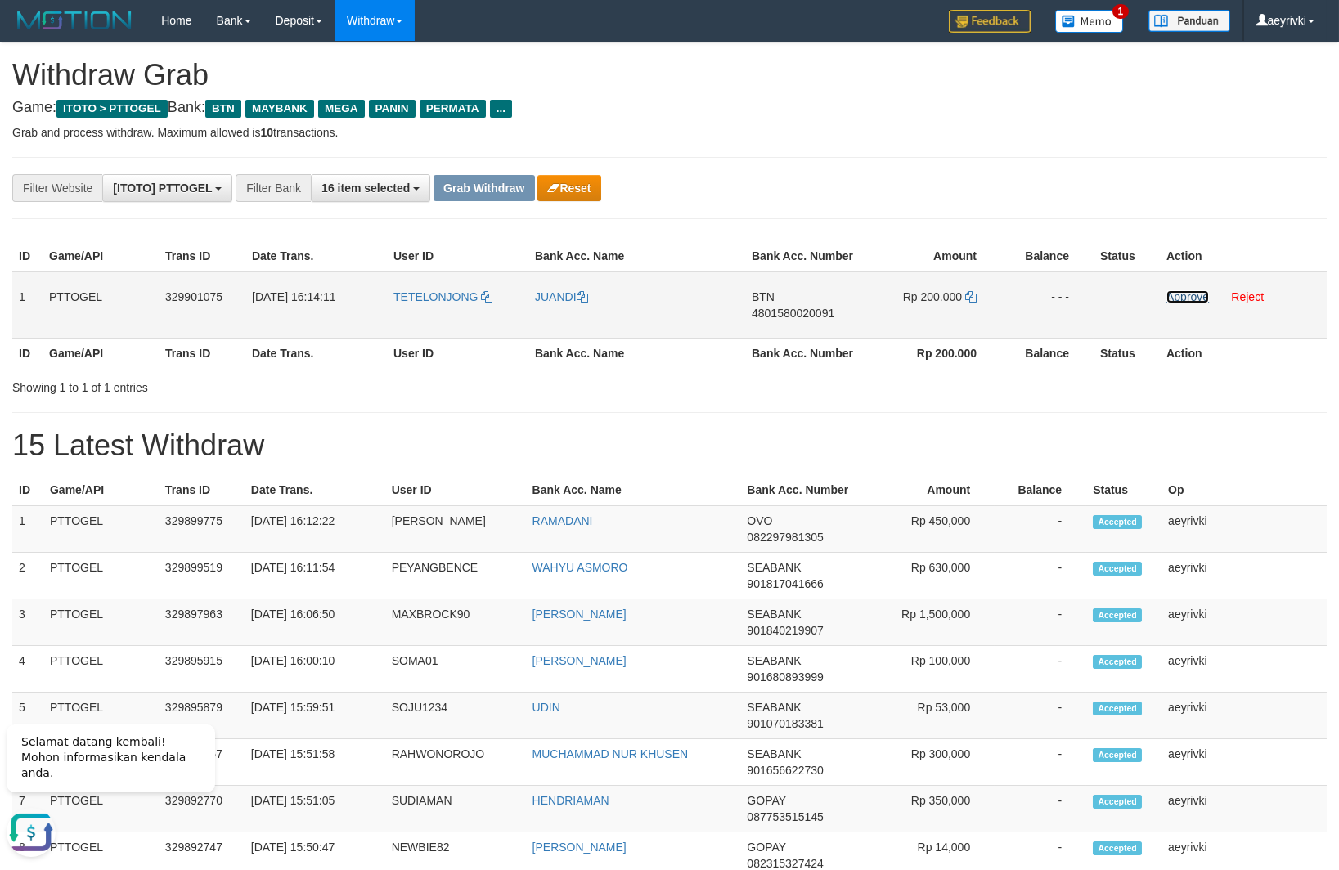
click at [1175, 293] on link "Approve" at bounding box center [1187, 296] width 43 height 13
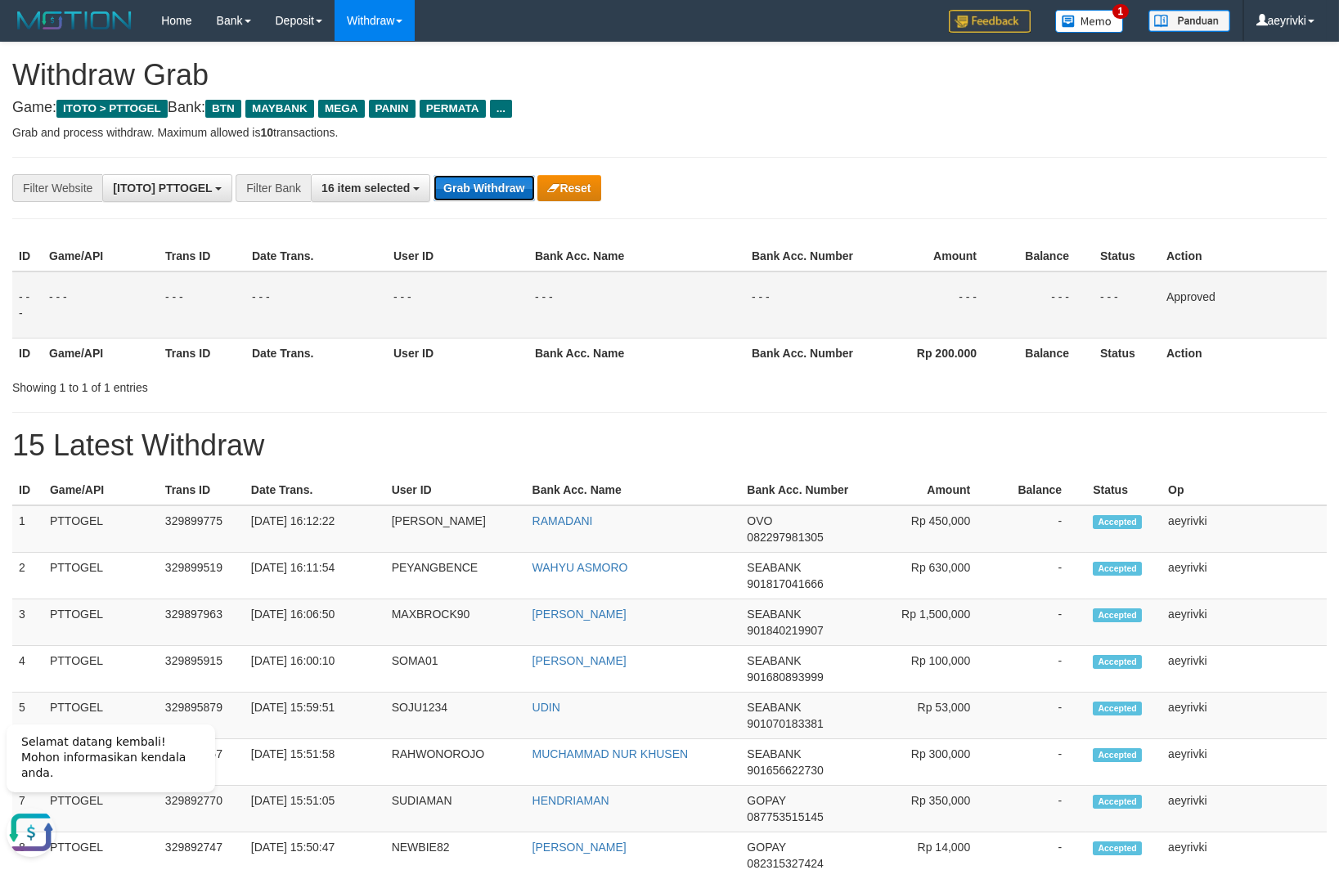
click at [460, 192] on button "Grab Withdraw" at bounding box center [483, 188] width 101 height 26
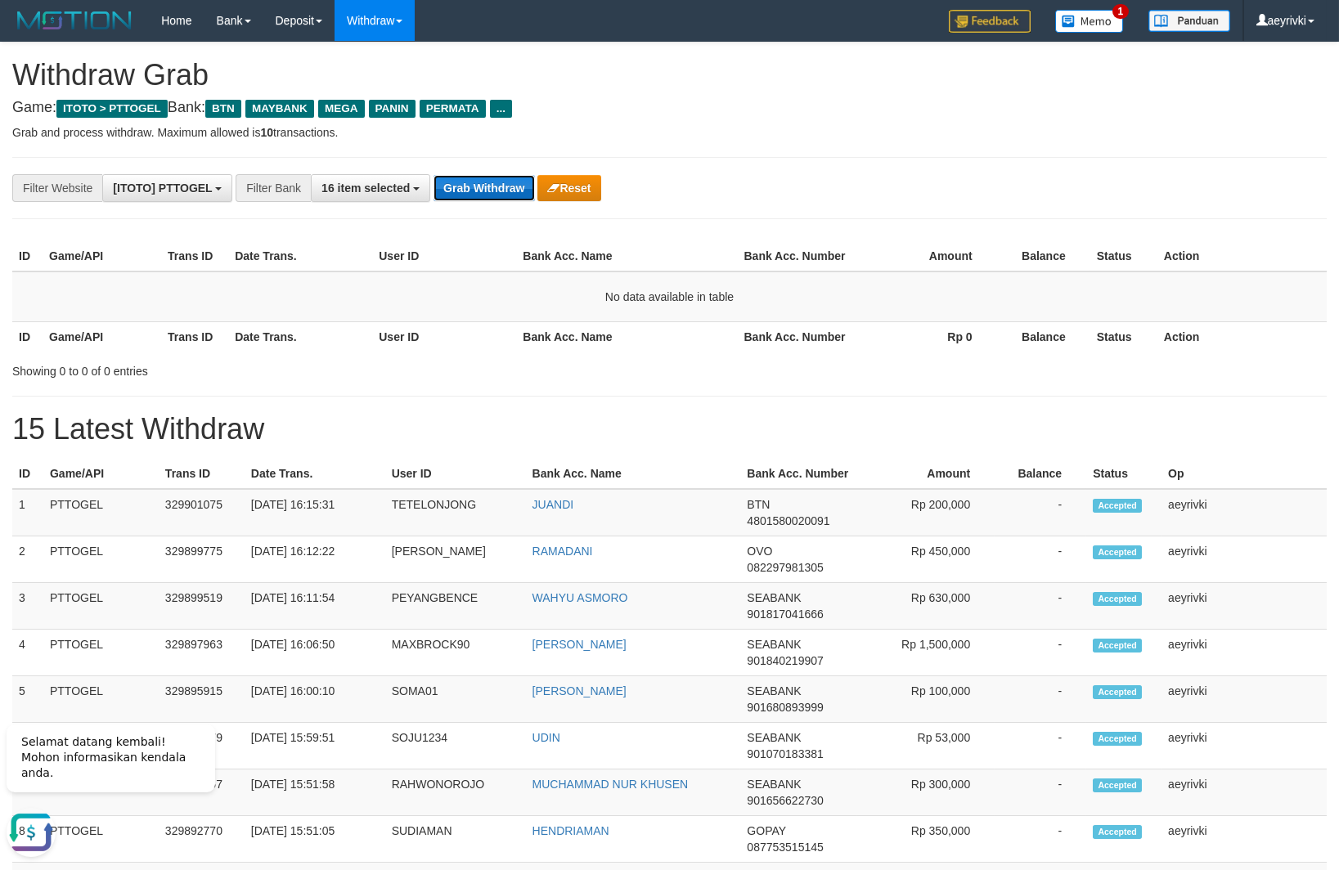
click at [468, 193] on button "Grab Withdraw" at bounding box center [483, 188] width 101 height 26
click at [445, 191] on button "Grab Withdraw" at bounding box center [483, 188] width 101 height 26
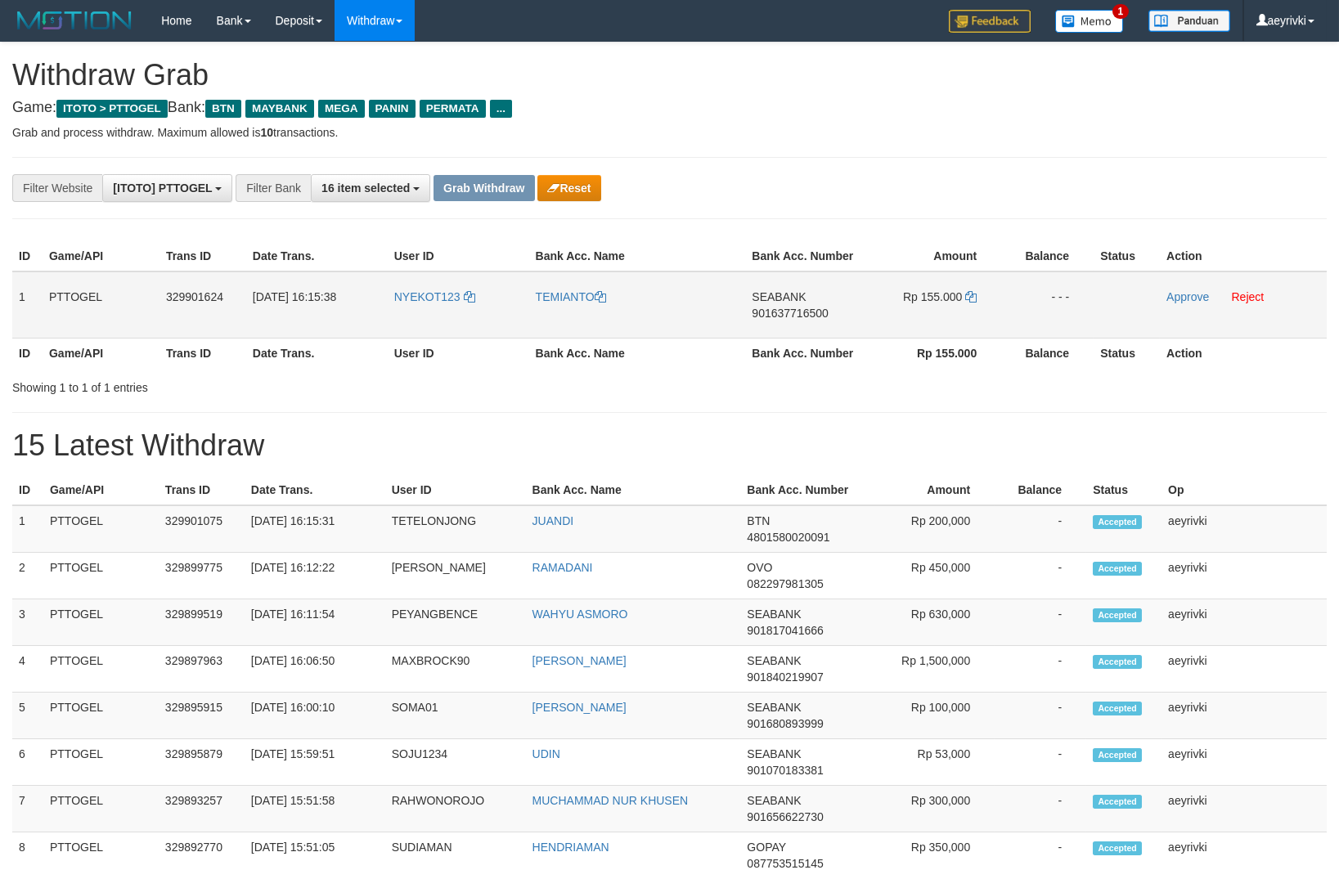
scroll to position [115, 0]
drag, startPoint x: 0, startPoint y: 0, endPoint x: 952, endPoint y: 288, distance: 994.5
click at [952, 288] on tr "1 PTTOGEL 329901624 [DATE] 16:15:38 NYEKOT123 TEMIANTO SEABANK 901637716500 Rp …" at bounding box center [669, 305] width 1314 height 67
click at [796, 310] on span "901637716500" at bounding box center [790, 313] width 76 height 13
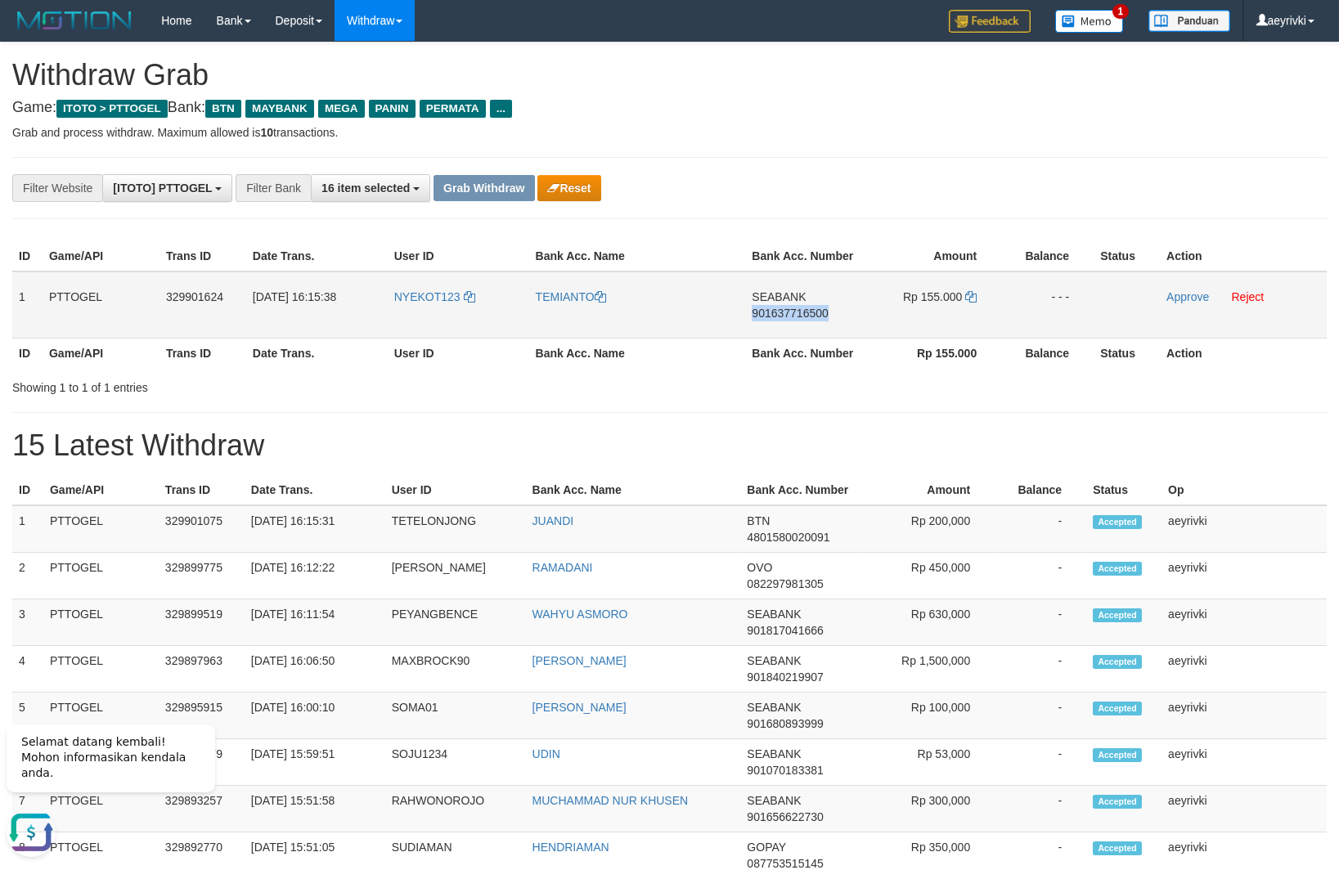
click at [796, 310] on span "901637716500" at bounding box center [790, 313] width 76 height 13
copy span "901637716500"
click at [781, 314] on span "901637716500" at bounding box center [790, 313] width 76 height 13
copy span "901637716500"
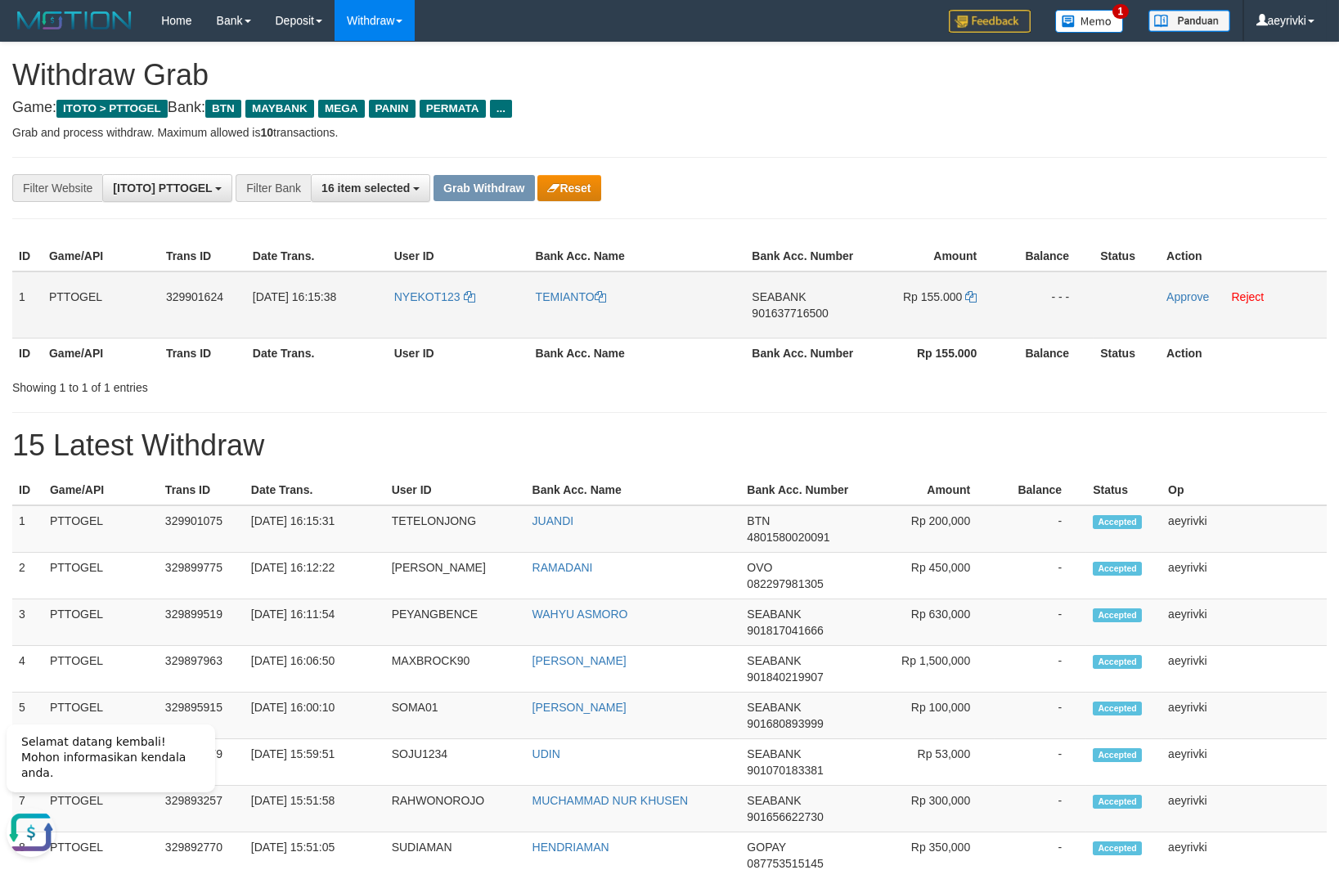
click at [788, 311] on span "901637716500" at bounding box center [790, 313] width 76 height 13
copy span "901637716500"
click at [972, 294] on icon at bounding box center [970, 296] width 11 height 11
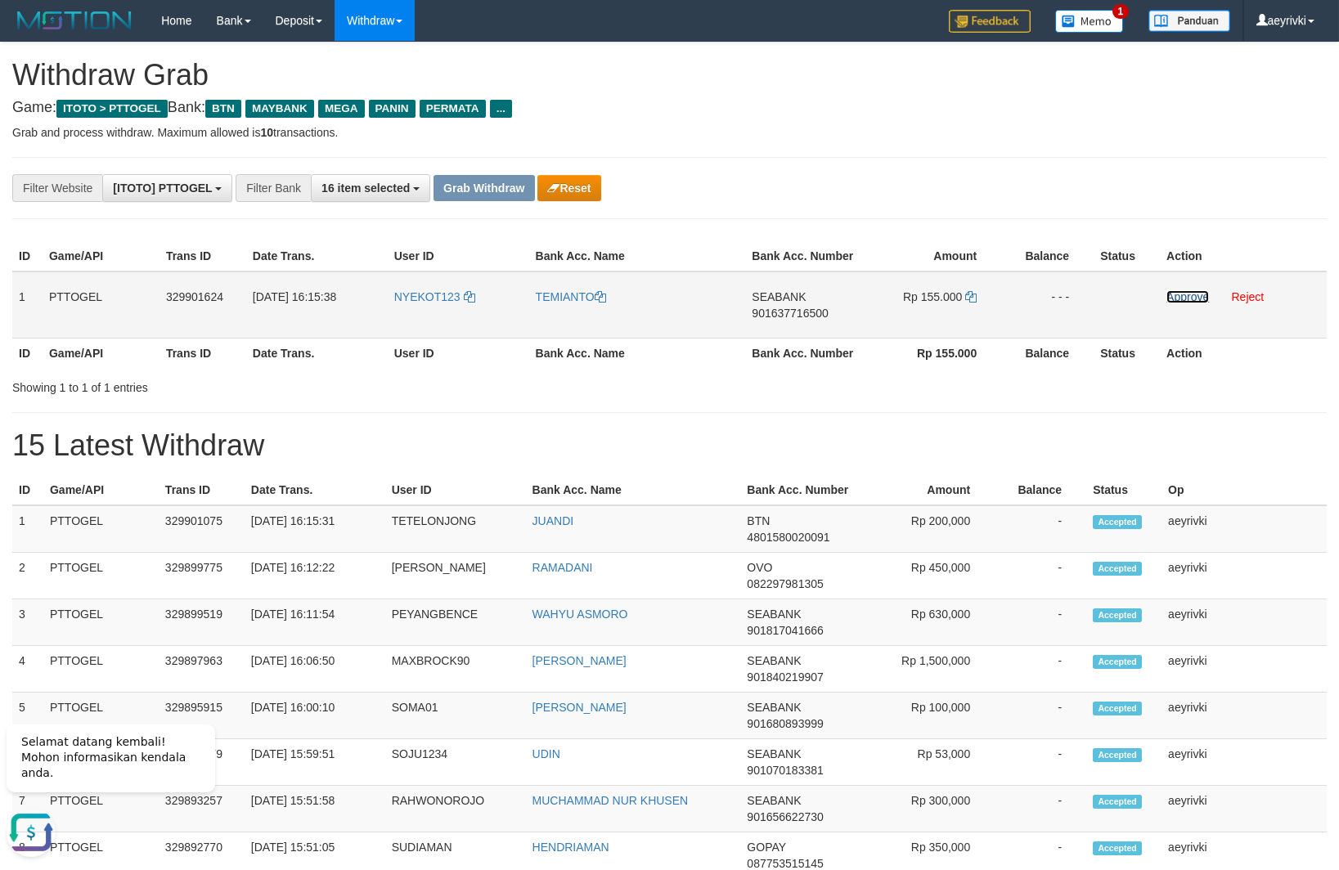
click at [1175, 299] on link "Approve" at bounding box center [1187, 296] width 43 height 13
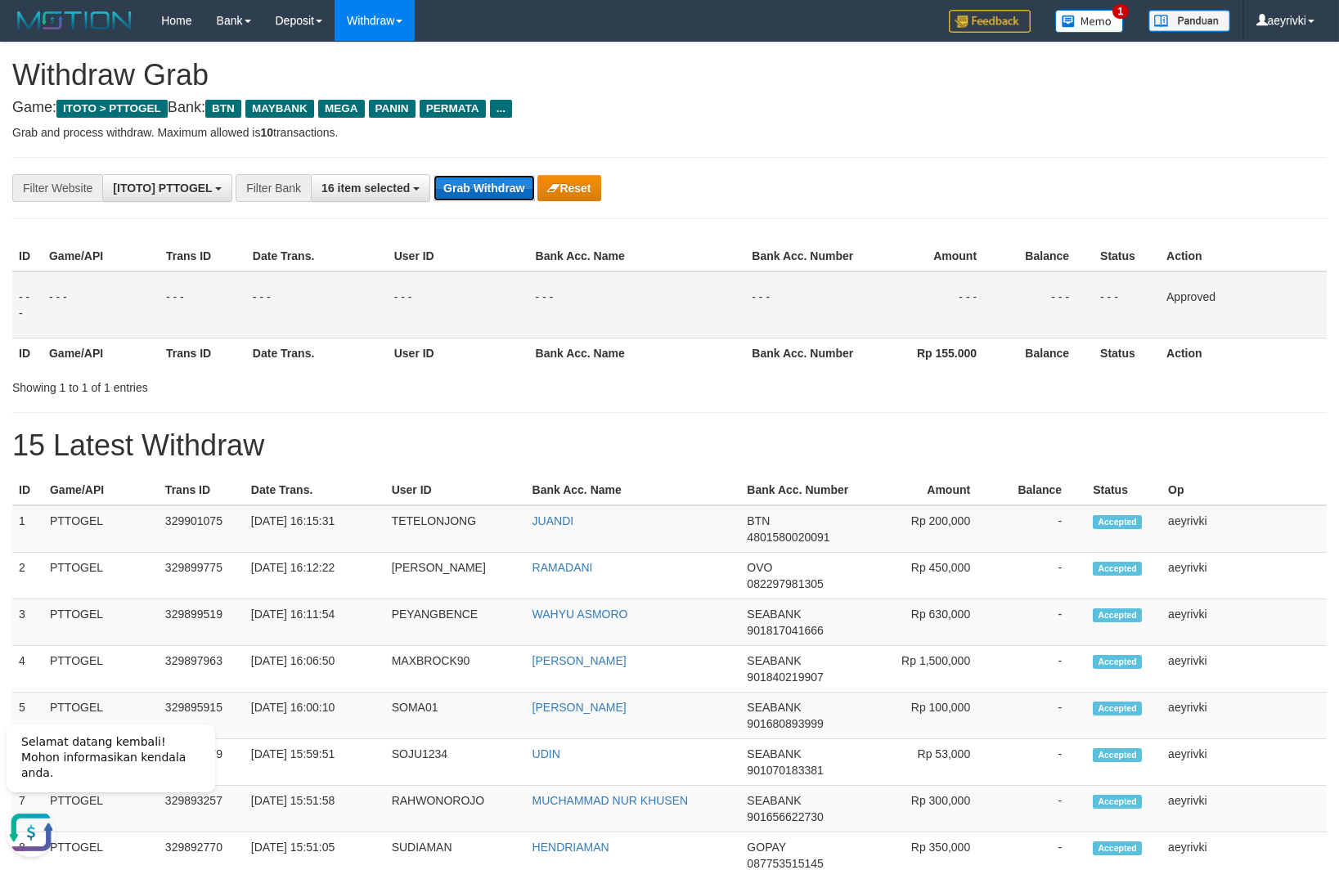
click at [482, 191] on button "Grab Withdraw" at bounding box center [483, 188] width 101 height 26
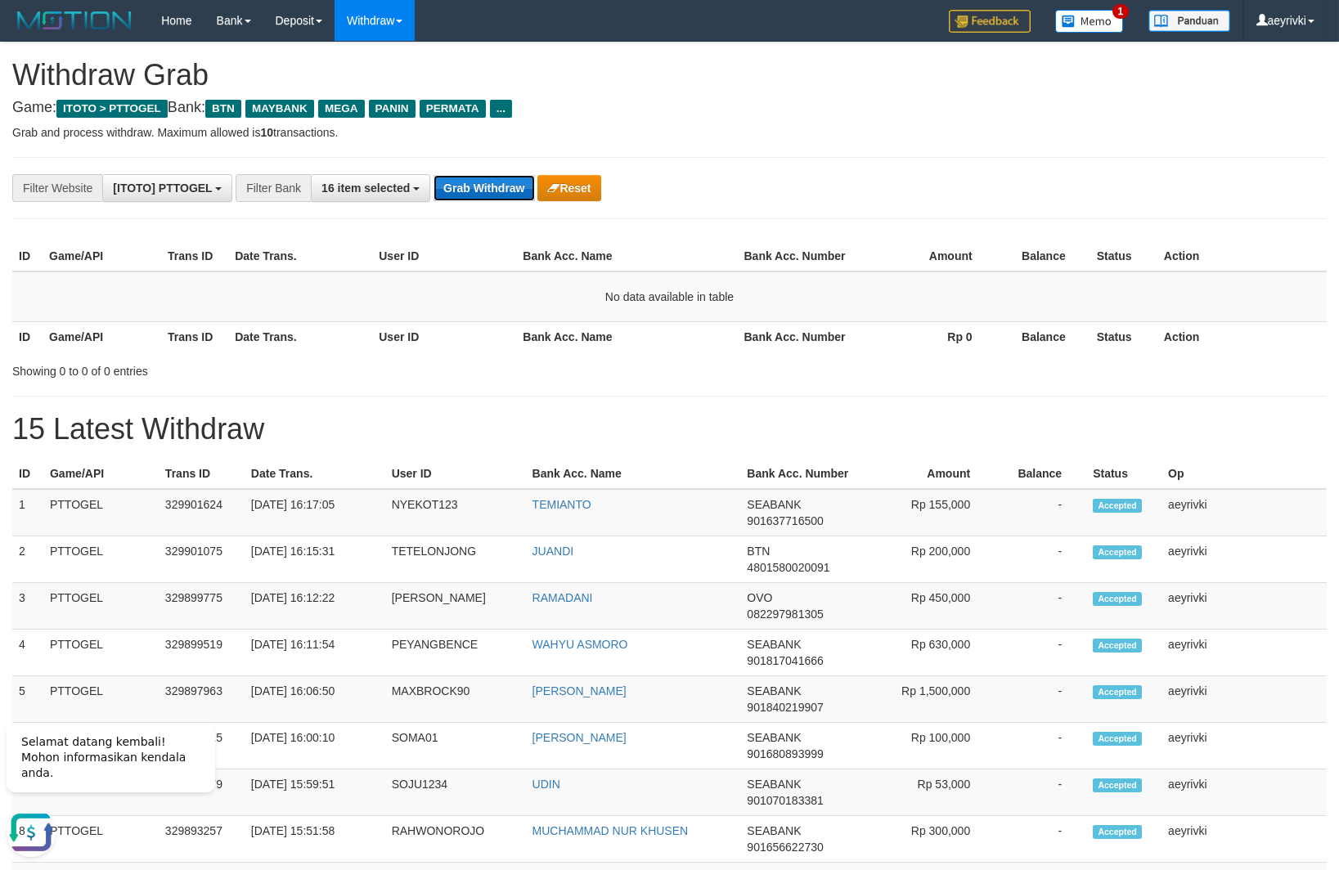
click at [462, 198] on button "Grab Withdraw" at bounding box center [483, 188] width 101 height 26
click at [467, 193] on button "Grab Withdraw" at bounding box center [483, 188] width 101 height 26
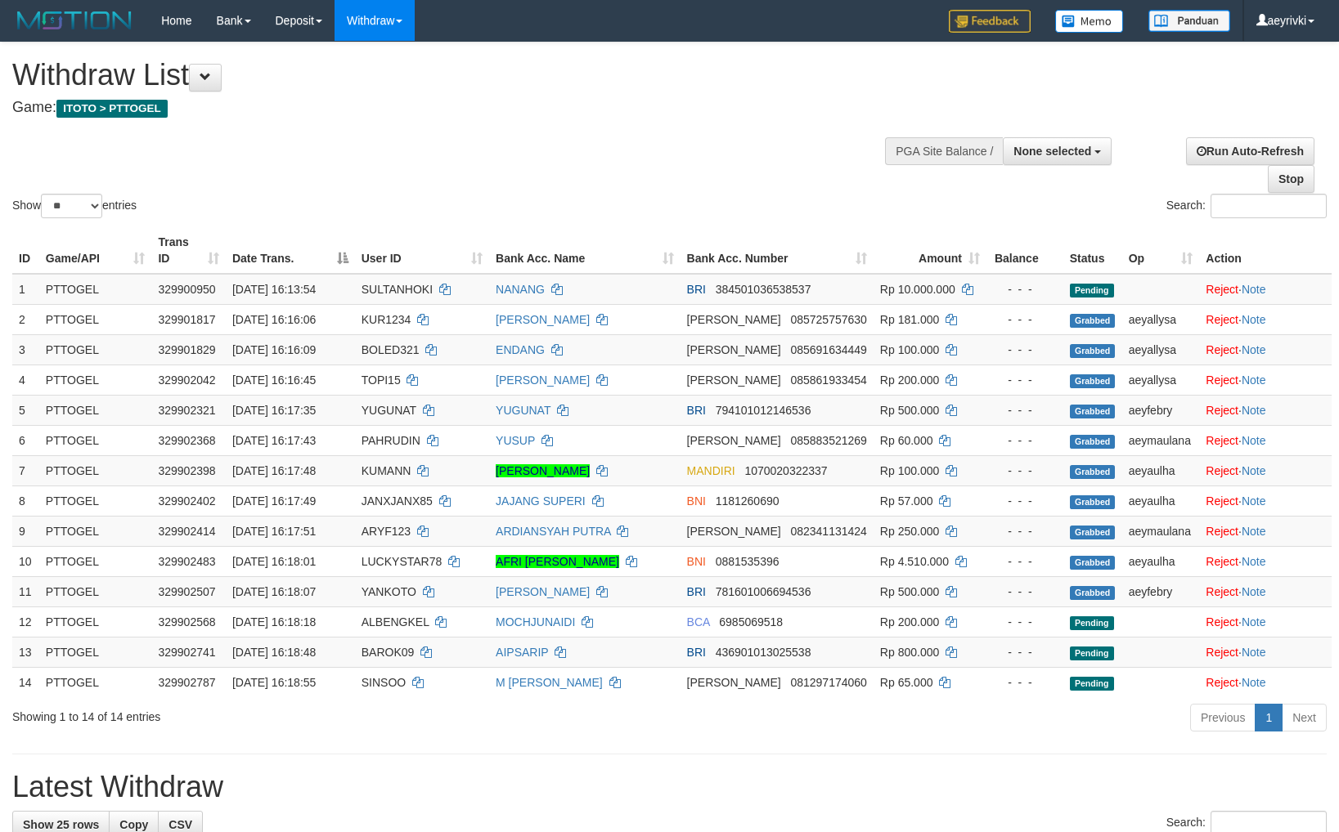
select select
select select "**"
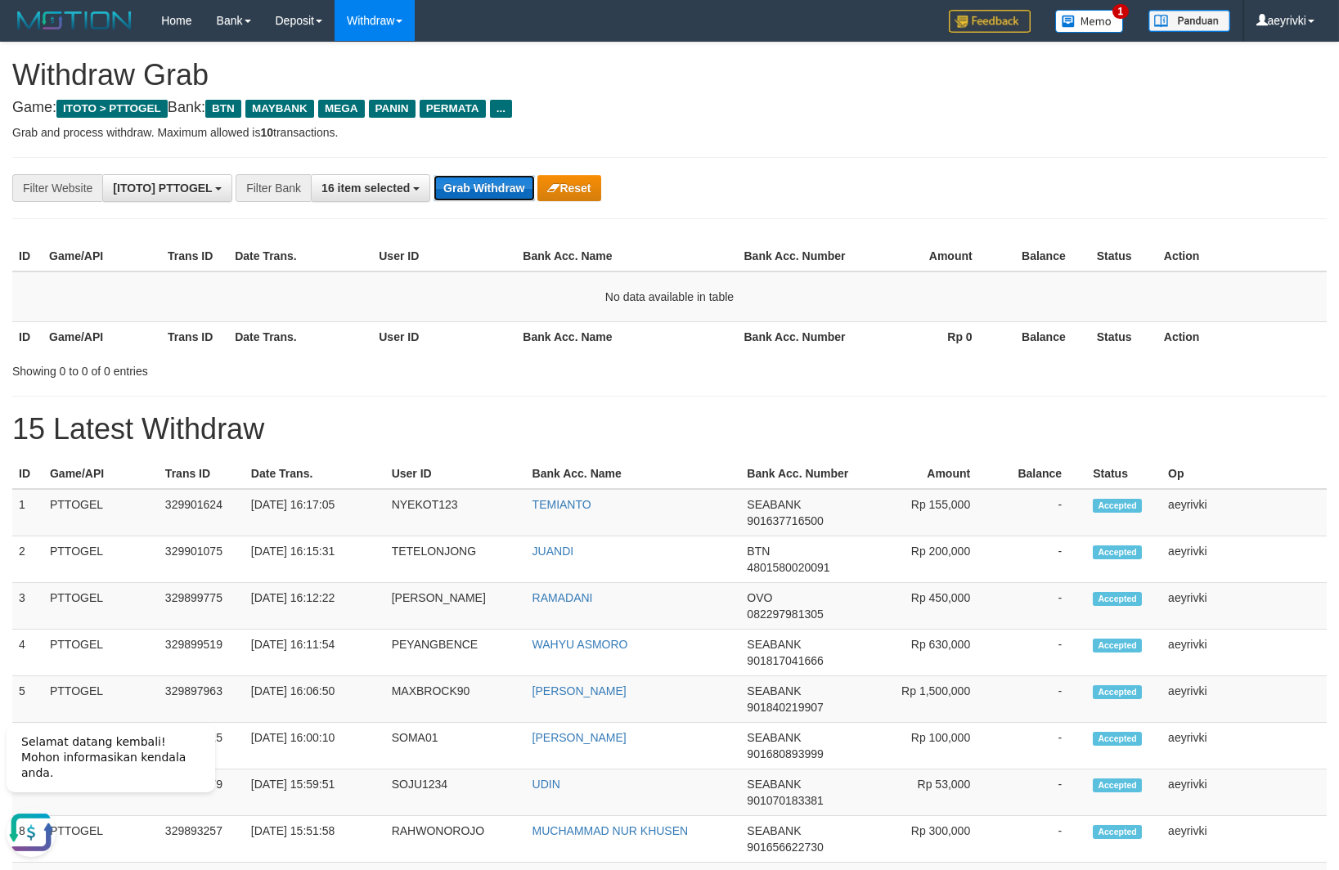
click at [443, 179] on button "Grab Withdraw" at bounding box center [483, 188] width 101 height 26
click at [509, 195] on button "Grab Withdraw" at bounding box center [483, 188] width 101 height 26
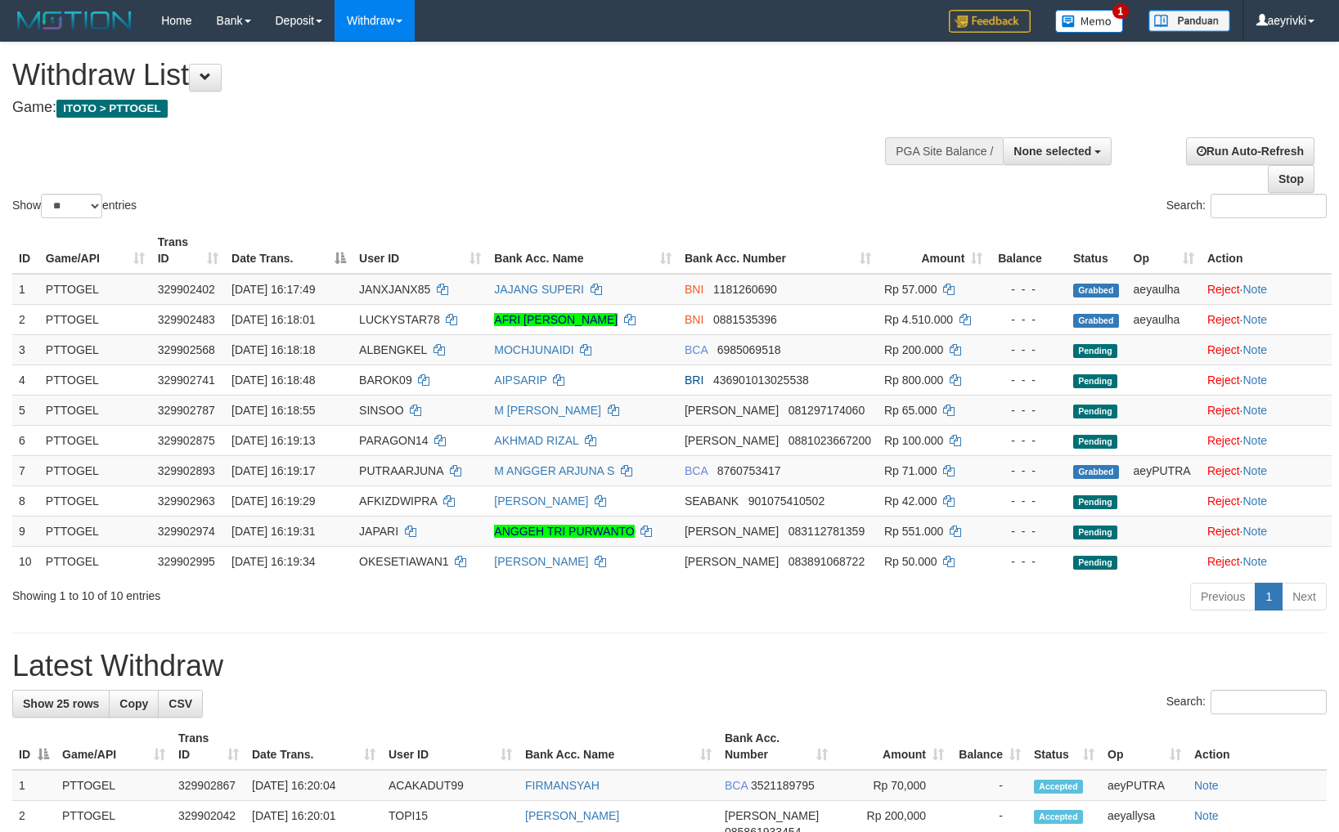
select select
select select "**"
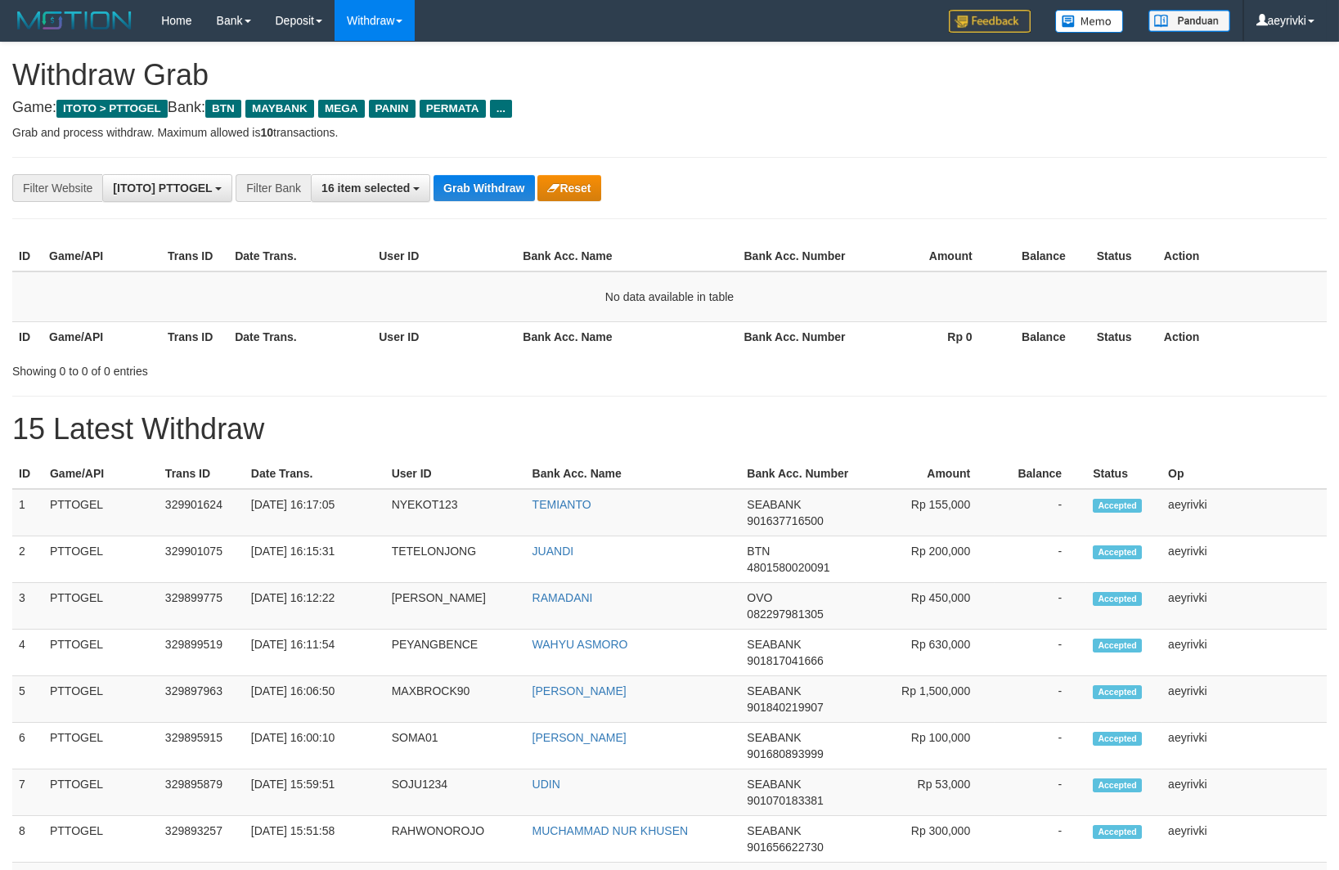
scroll to position [115, 0]
click at [454, 195] on button "Grab Withdraw" at bounding box center [483, 188] width 101 height 26
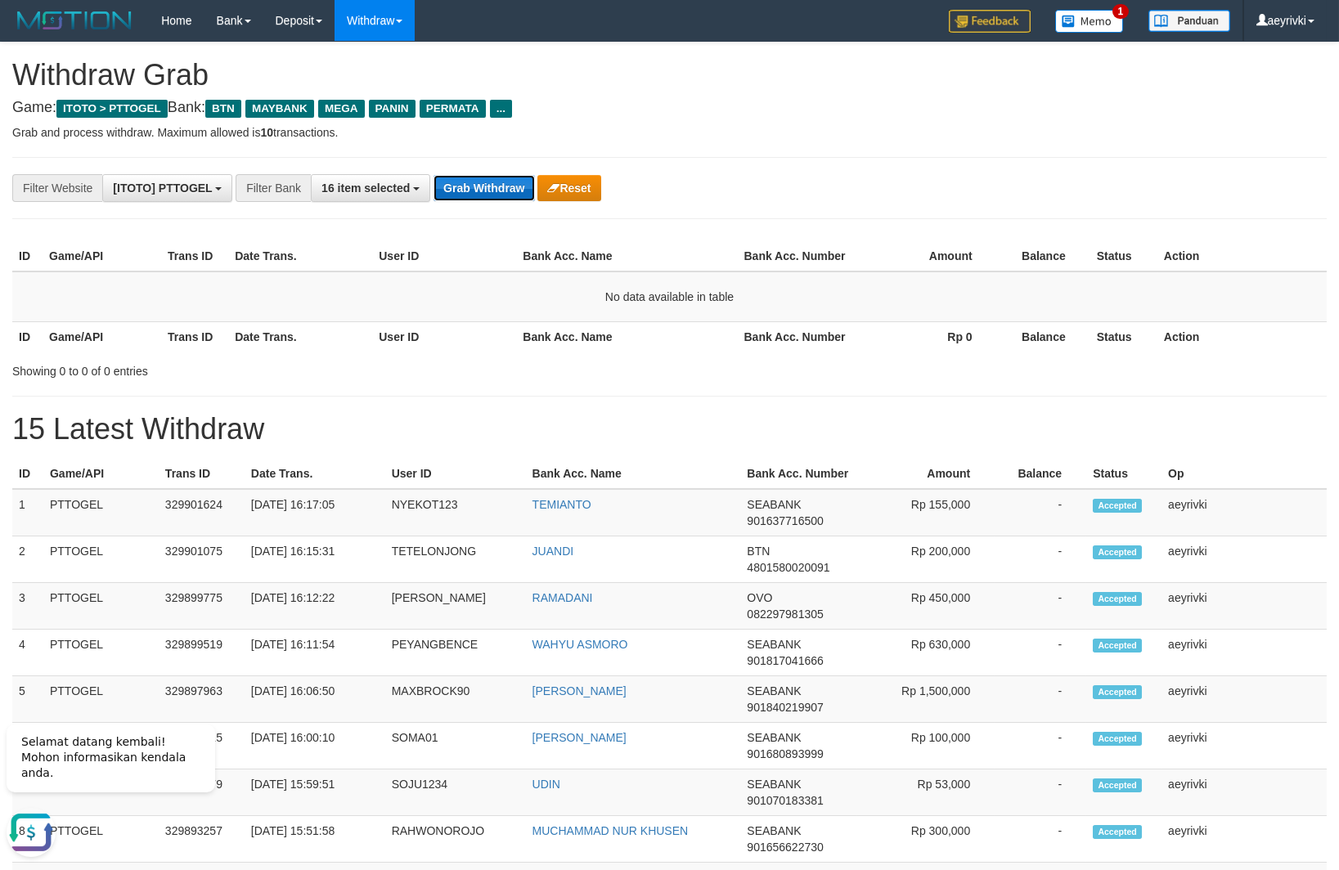
click at [476, 182] on button "Grab Withdraw" at bounding box center [483, 188] width 101 height 26
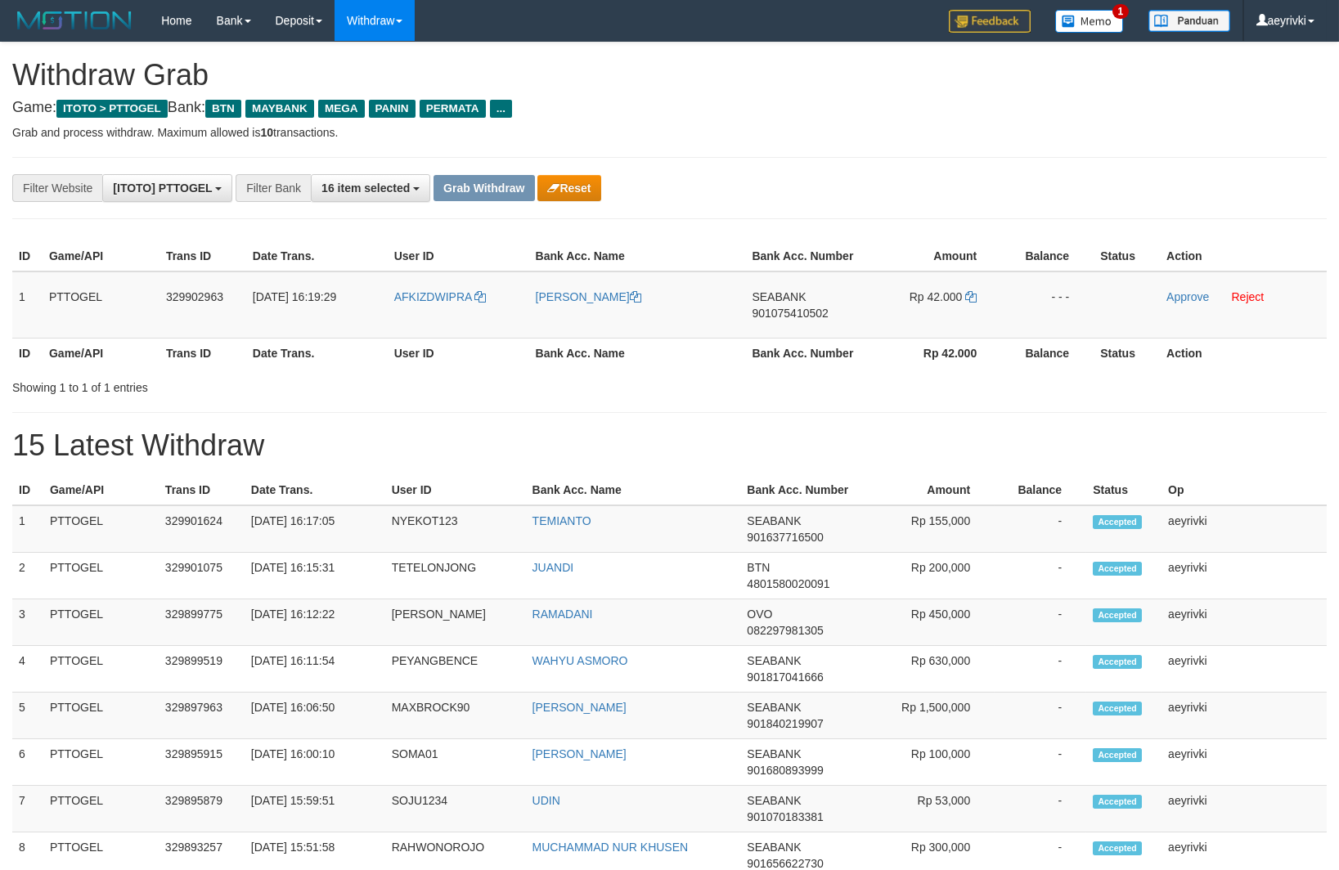
scroll to position [115, 0]
drag, startPoint x: 435, startPoint y: 326, endPoint x: 940, endPoint y: 280, distance: 506.6
click at [940, 280] on tr "1 PTTOGEL 329902963 [DATE] 16:19:29 AFKIZDWIPRA [PERSON_NAME][GEOGRAPHIC_DATA] …" at bounding box center [669, 305] width 1314 height 67
click at [1183, 297] on link "Approve" at bounding box center [1187, 296] width 43 height 13
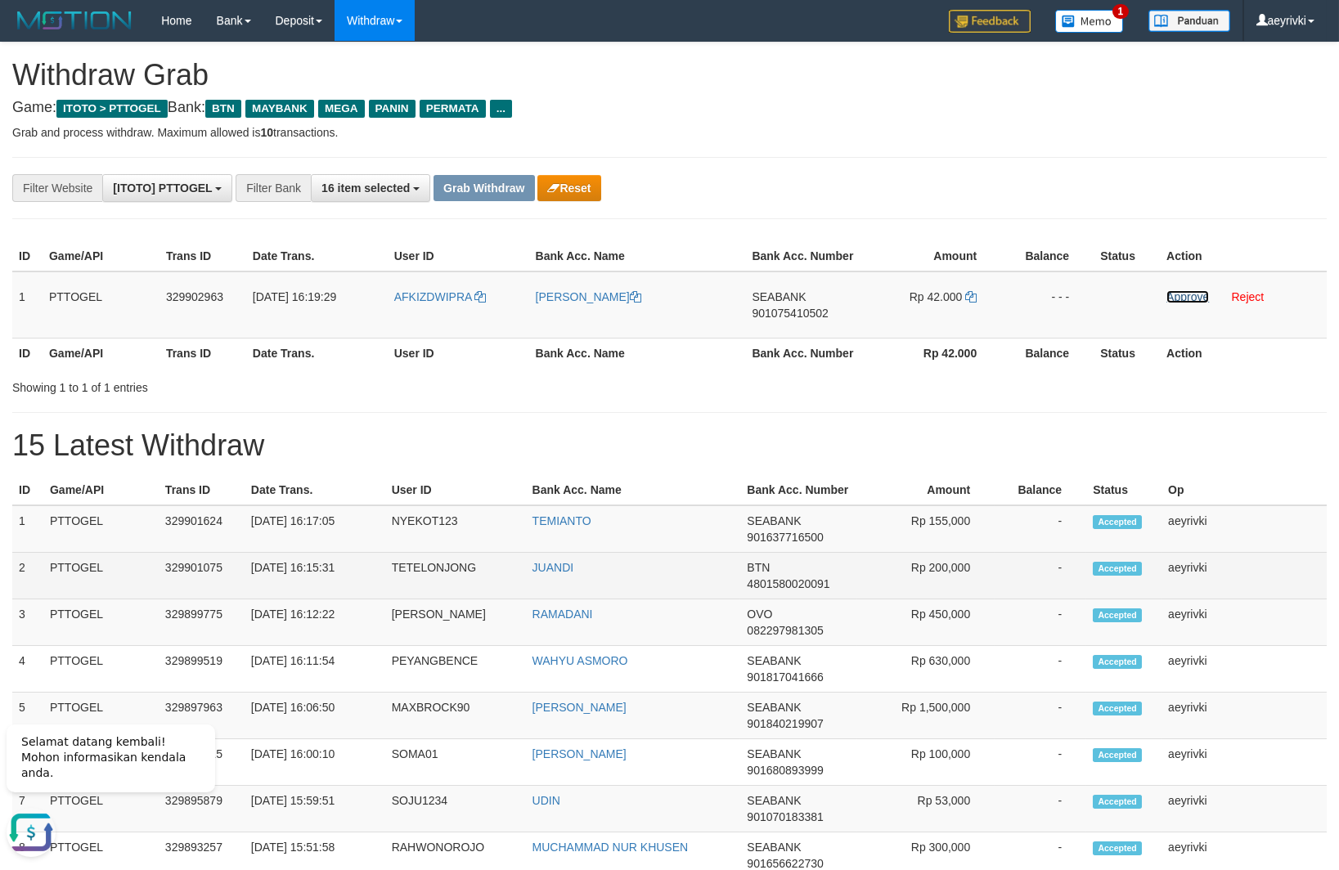
scroll to position [0, 0]
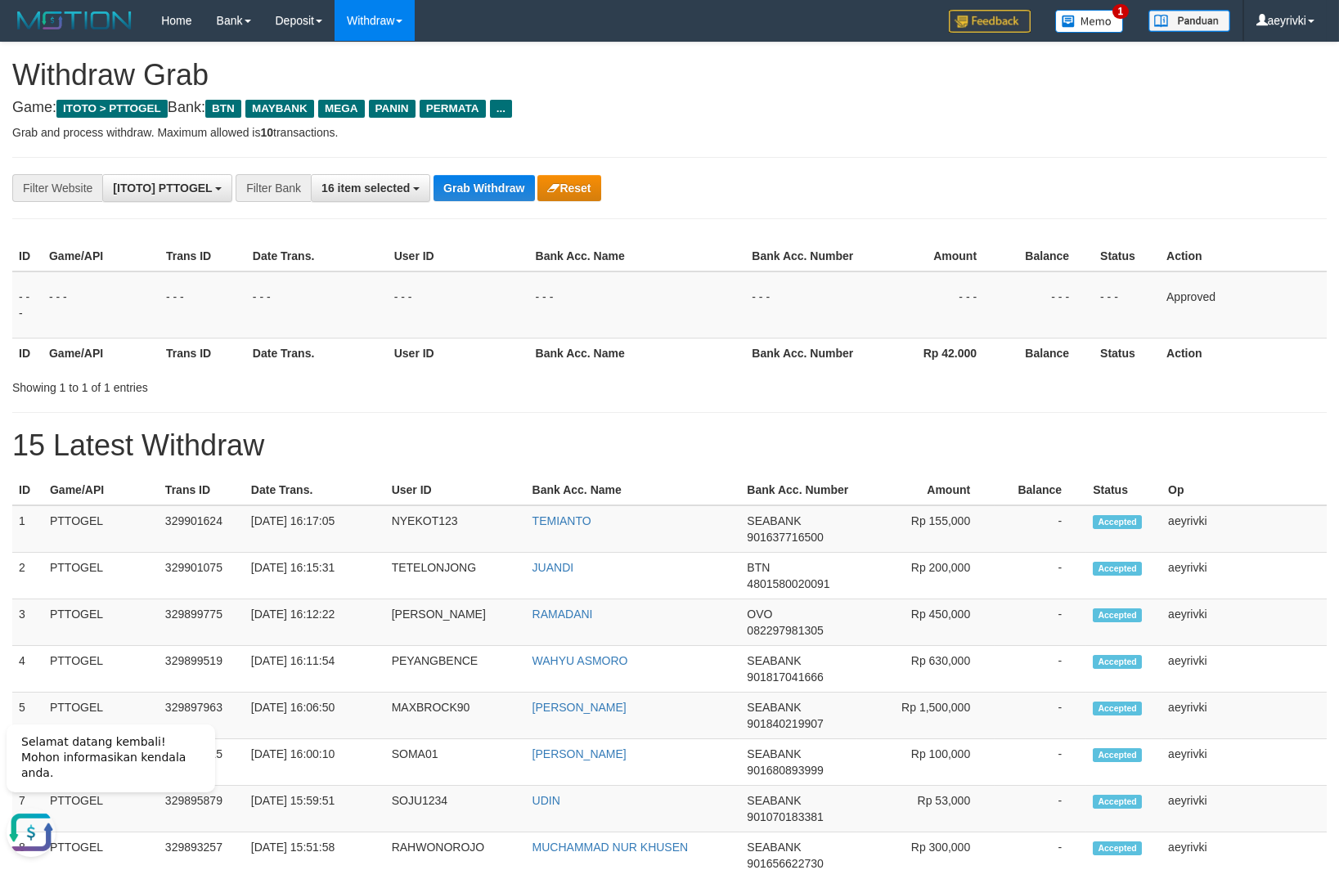
click at [898, 400] on div "**********" at bounding box center [669, 886] width 1339 height 1686
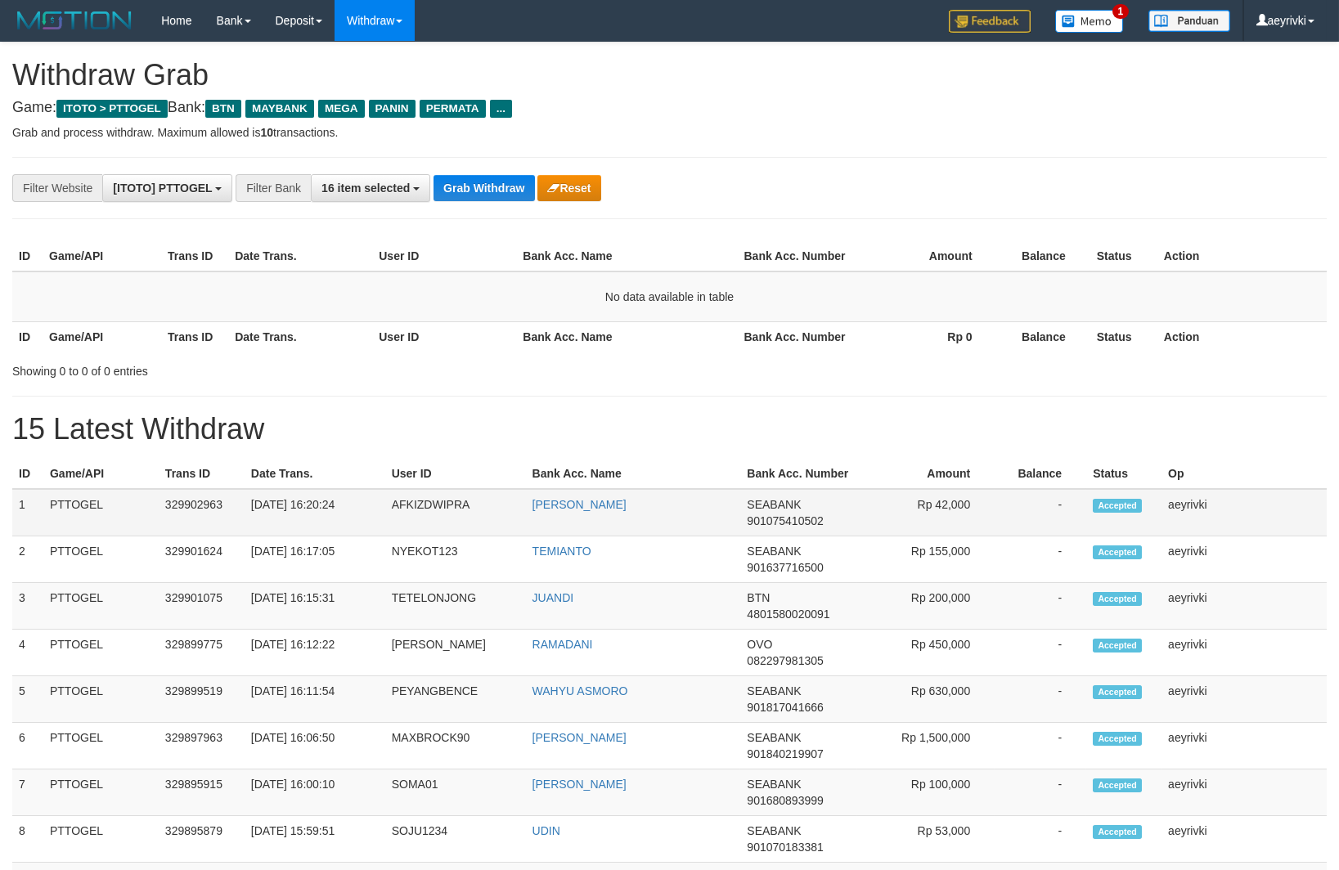
scroll to position [115, 0]
click at [791, 521] on span "901075410502" at bounding box center [785, 520] width 76 height 13
click at [479, 180] on button "Grab Withdraw" at bounding box center [483, 188] width 101 height 26
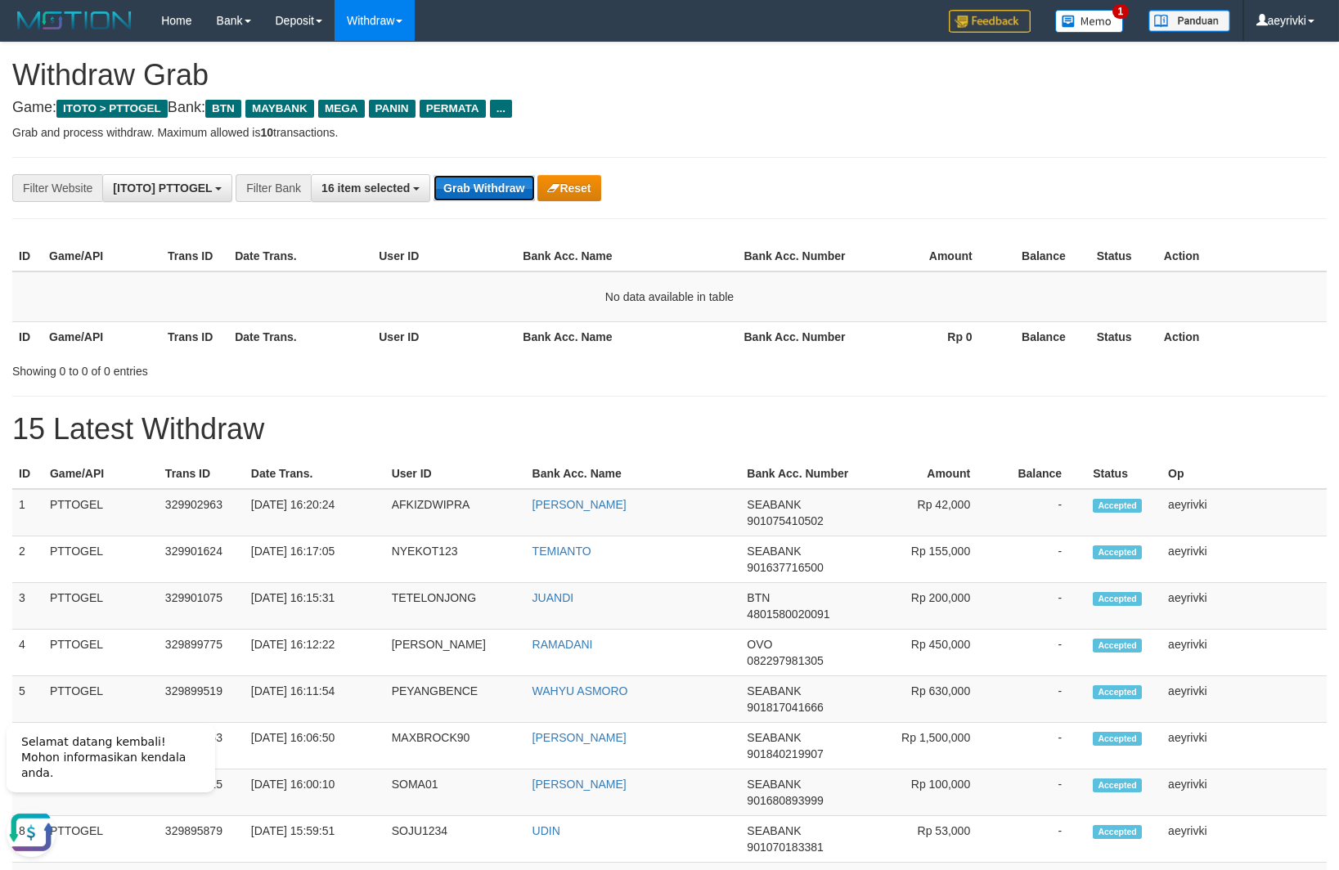
click at [483, 200] on button "Grab Withdraw" at bounding box center [483, 188] width 101 height 26
click at [493, 188] on button "Grab Withdraw" at bounding box center [483, 188] width 101 height 26
click at [478, 192] on button "Grab Withdraw" at bounding box center [483, 188] width 101 height 26
click at [478, 367] on div "Showing 0 to 0 of 0 entries" at bounding box center [278, 368] width 533 height 23
click at [553, 390] on div "**********" at bounding box center [669, 878] width 1339 height 1670
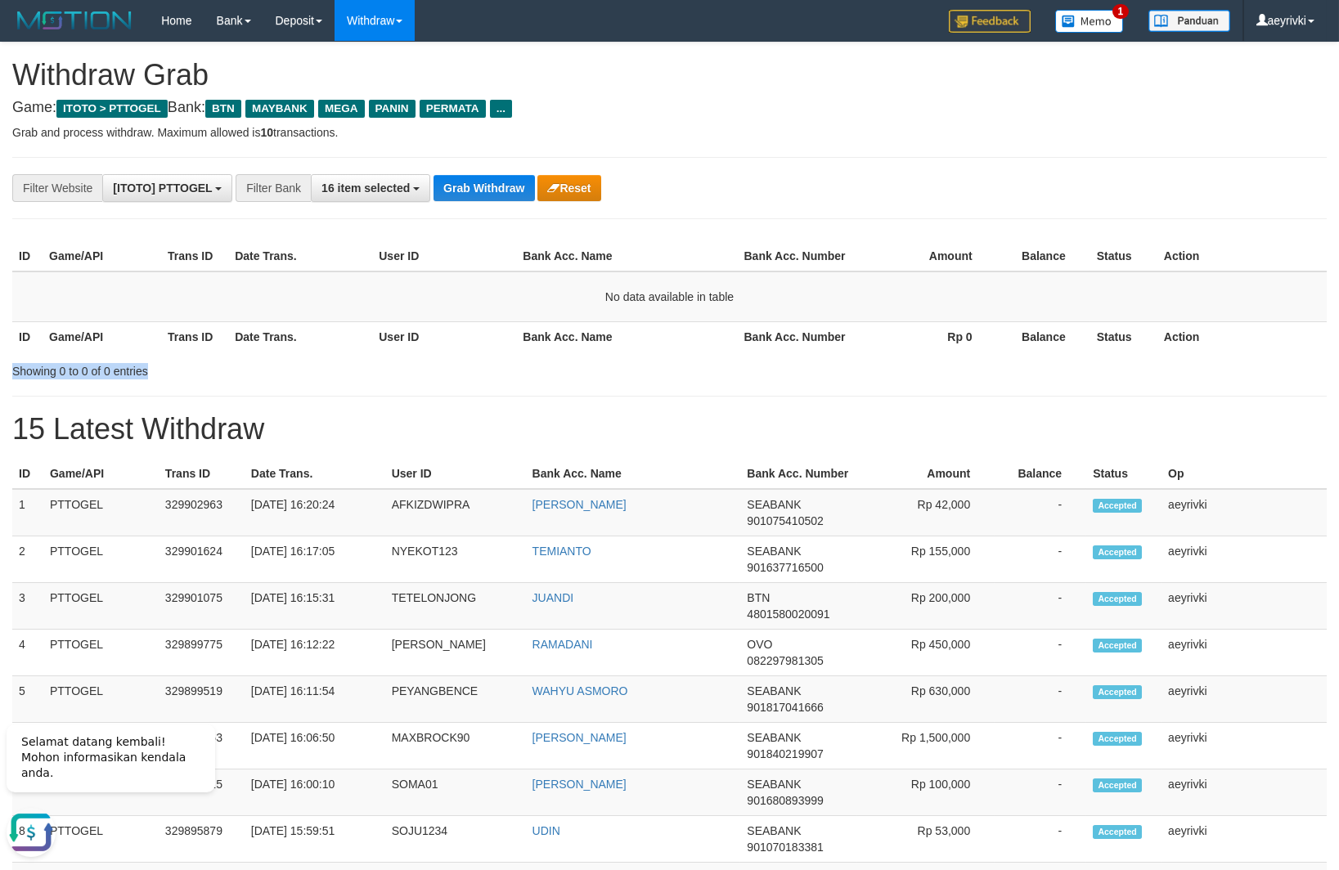
drag, startPoint x: 1, startPoint y: 361, endPoint x: 150, endPoint y: 381, distance: 150.2
click at [149, 382] on div "**********" at bounding box center [669, 878] width 1339 height 1670
copy div "Showing 0 to 0 of 0 entries"
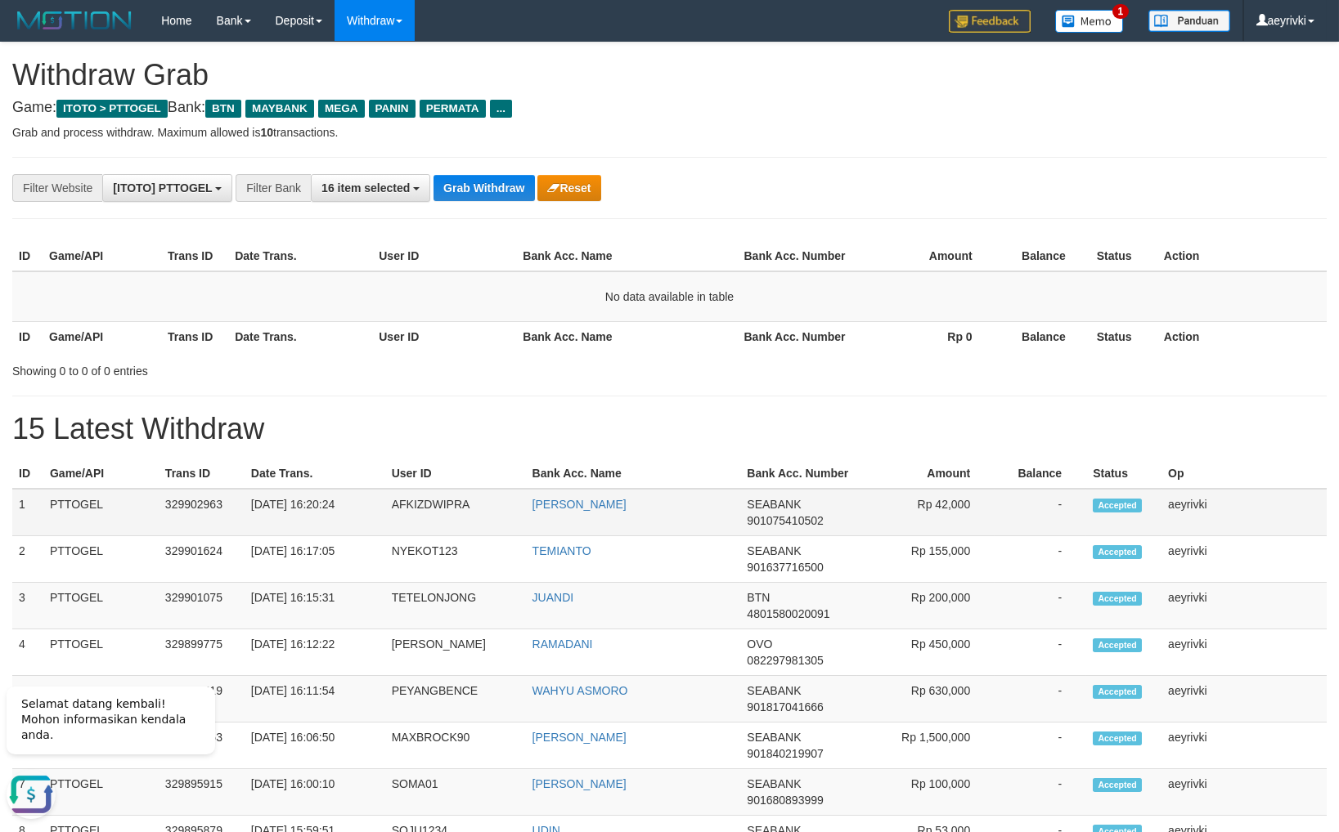
click at [525, 506] on td "AFKIZDWIPRA" at bounding box center [455, 512] width 141 height 47
drag, startPoint x: 17, startPoint y: 430, endPoint x: 324, endPoint y: 428, distance: 306.7
click at [324, 428] on h1 "15 Latest Withdraw" at bounding box center [669, 429] width 1314 height 33
copy h1 "15 Latest Withdraw"
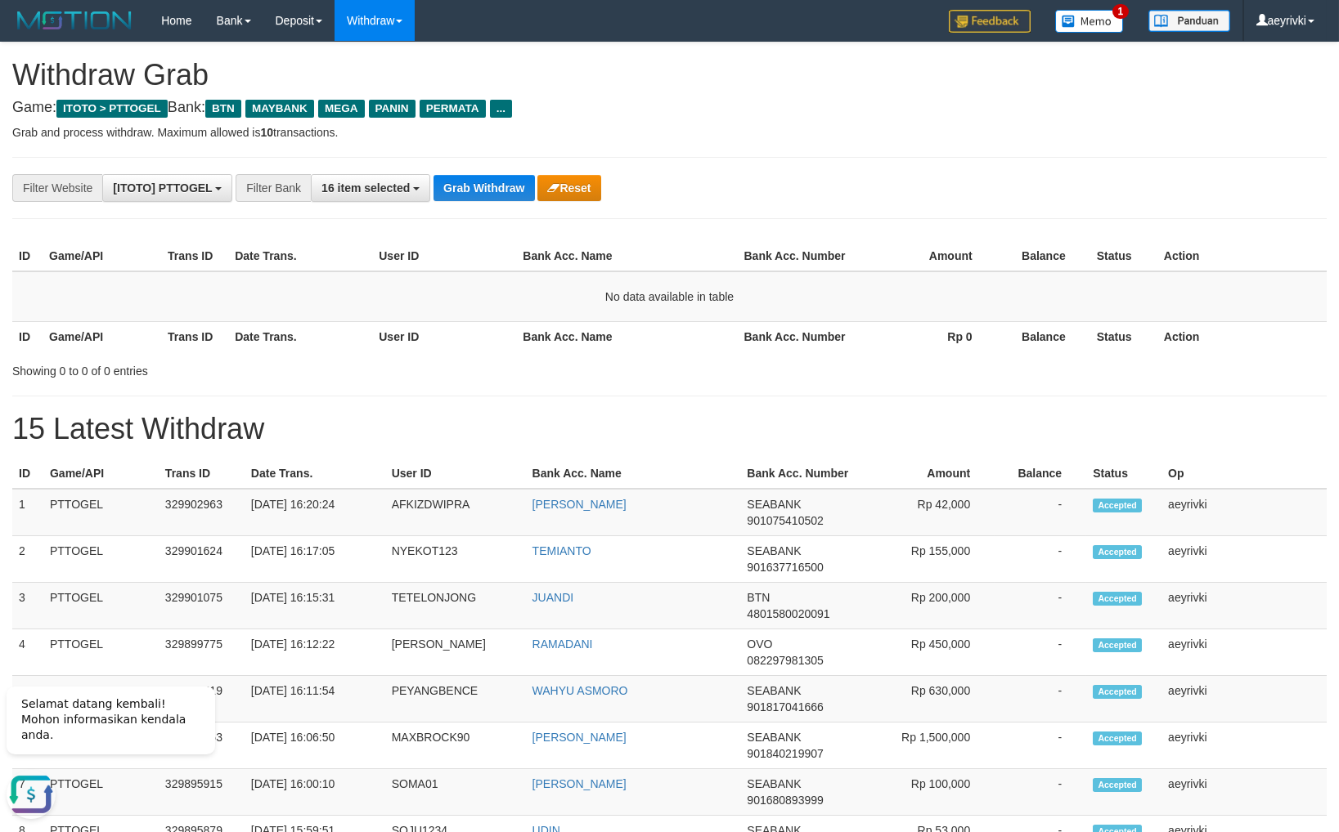
click at [447, 258] on th "User ID" at bounding box center [444, 256] width 144 height 30
click at [523, 185] on button "Grab Withdraw" at bounding box center [483, 188] width 101 height 26
click at [355, 187] on span "16 item selected" at bounding box center [365, 188] width 88 height 13
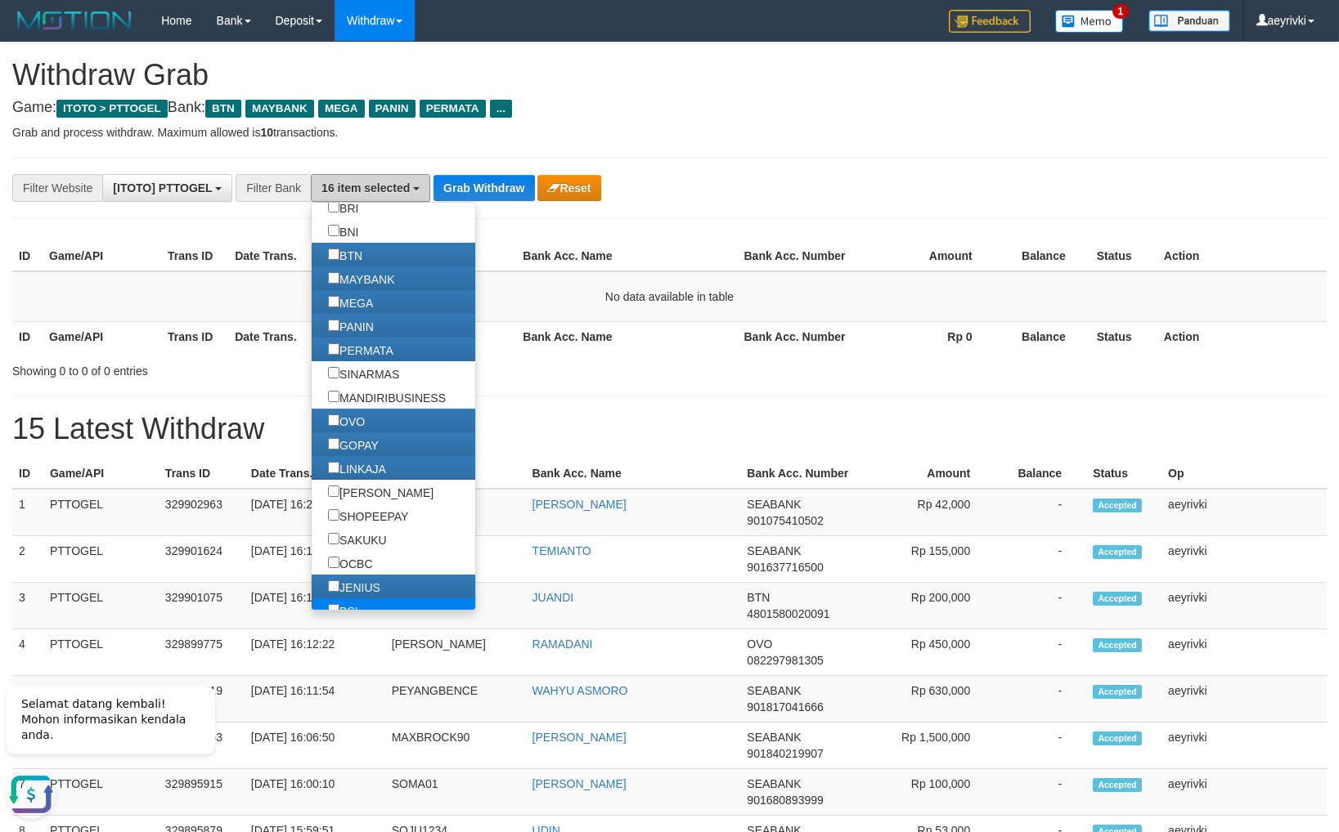
scroll to position [204, 0]
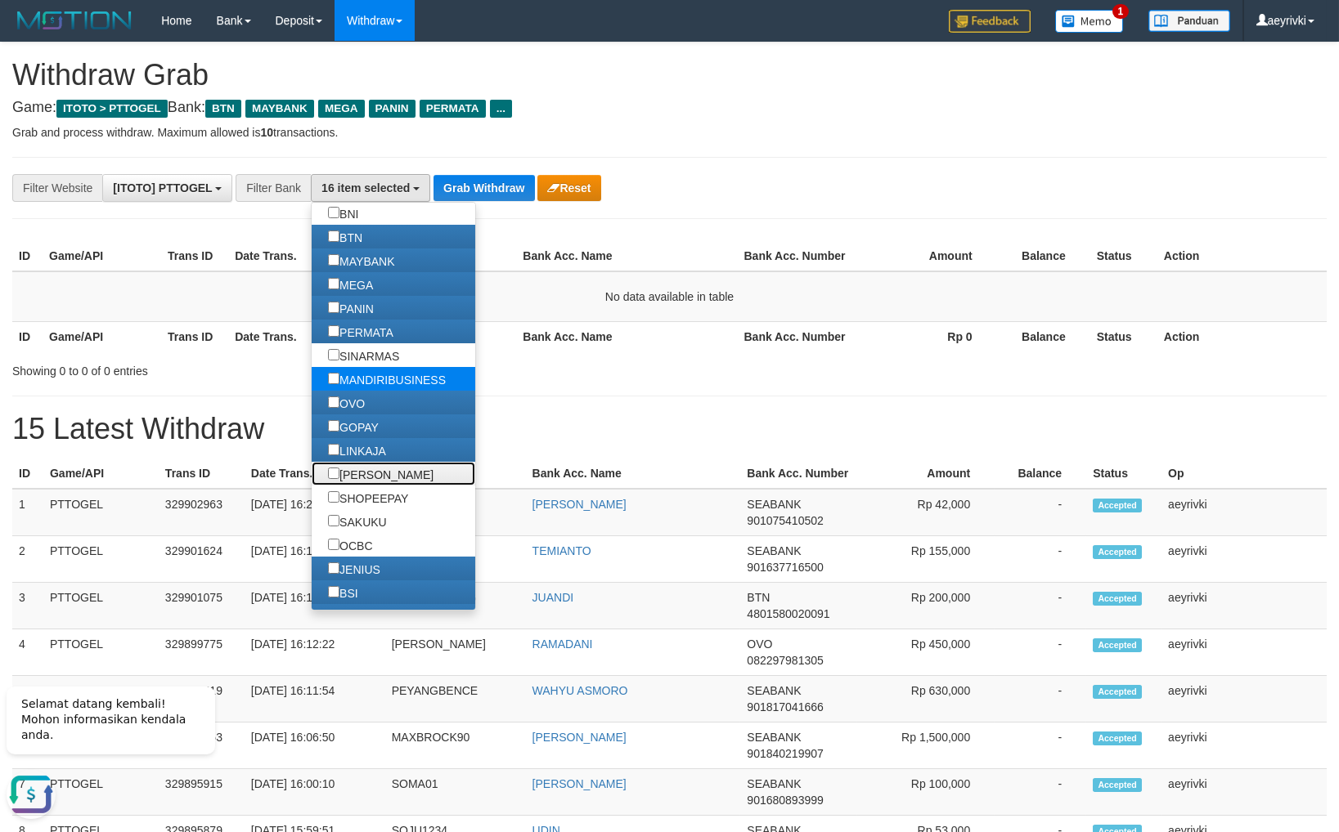
drag, startPoint x: 276, startPoint y: 464, endPoint x: 360, endPoint y: 391, distance: 111.9
click at [312, 467] on label "[PERSON_NAME]" at bounding box center [381, 474] width 138 height 24
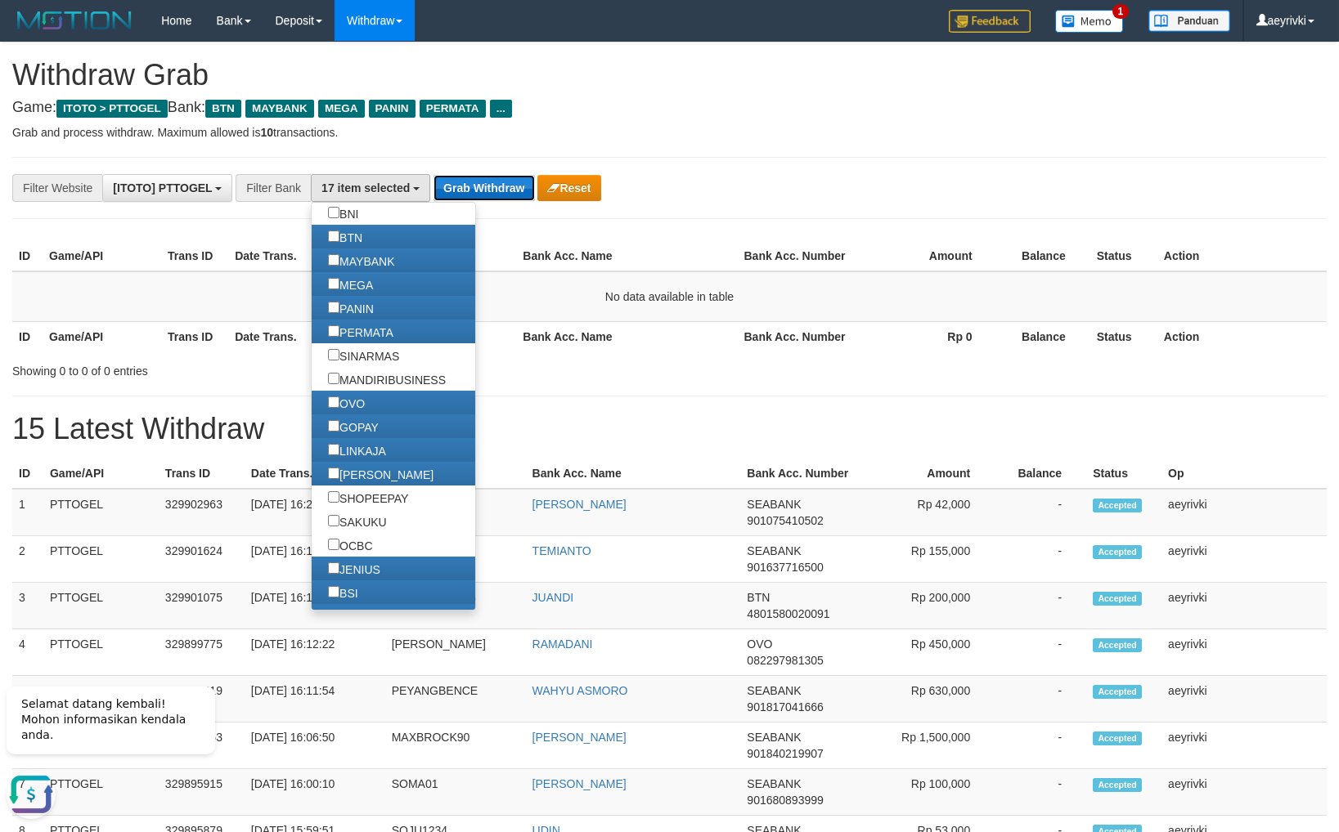
click at [492, 194] on button "Grab Withdraw" at bounding box center [483, 188] width 101 height 26
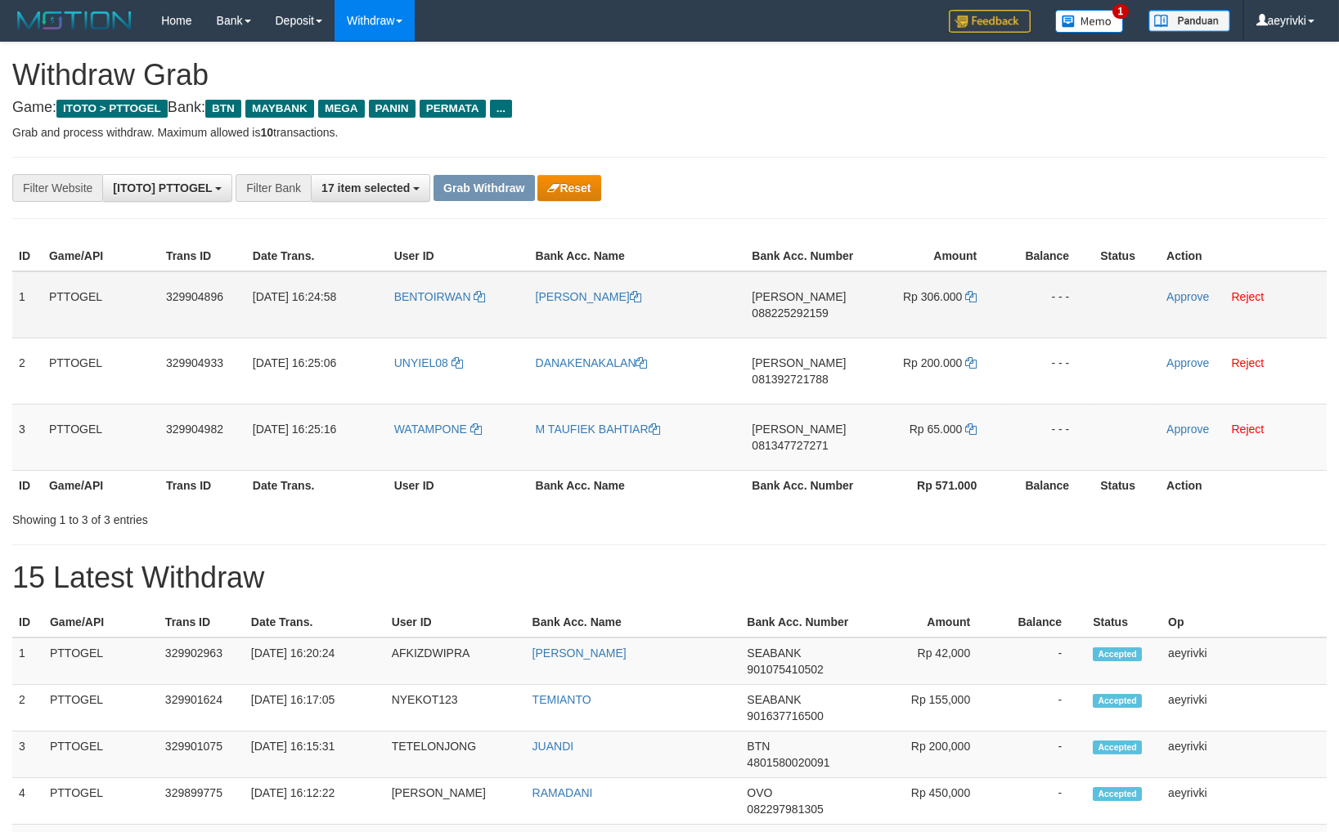
scroll to position [115, 0]
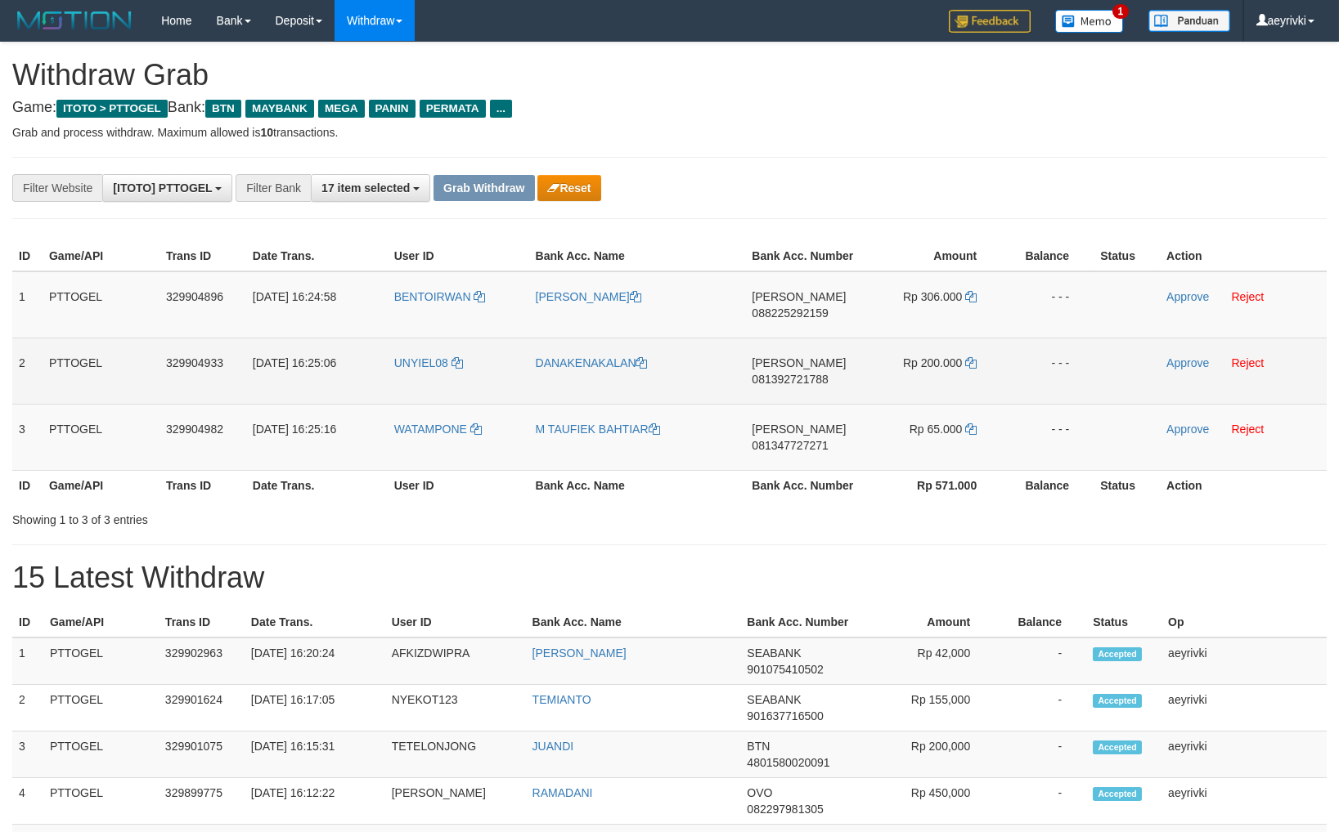
drag, startPoint x: 441, startPoint y: 312, endPoint x: 647, endPoint y: 388, distance: 219.7
click at [931, 415] on tbody "1 PTTOGEL 329904896 31/08/2025 16:24:58 BENTOIRWAN PUJI SETIYONO DANA 088225292…" at bounding box center [669, 372] width 1314 height 200
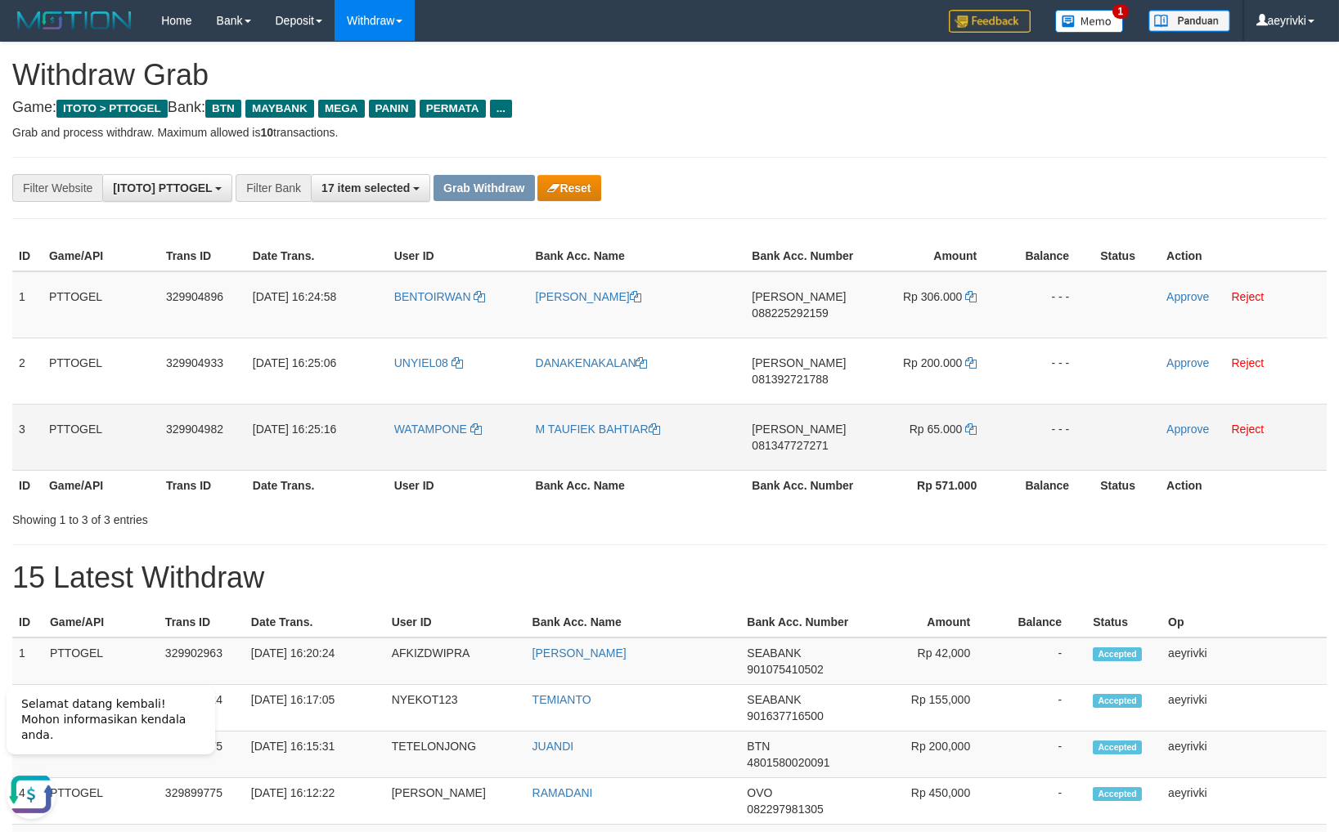
scroll to position [0, 0]
drag, startPoint x: 1260, startPoint y: 199, endPoint x: 743, endPoint y: 386, distance: 550.5
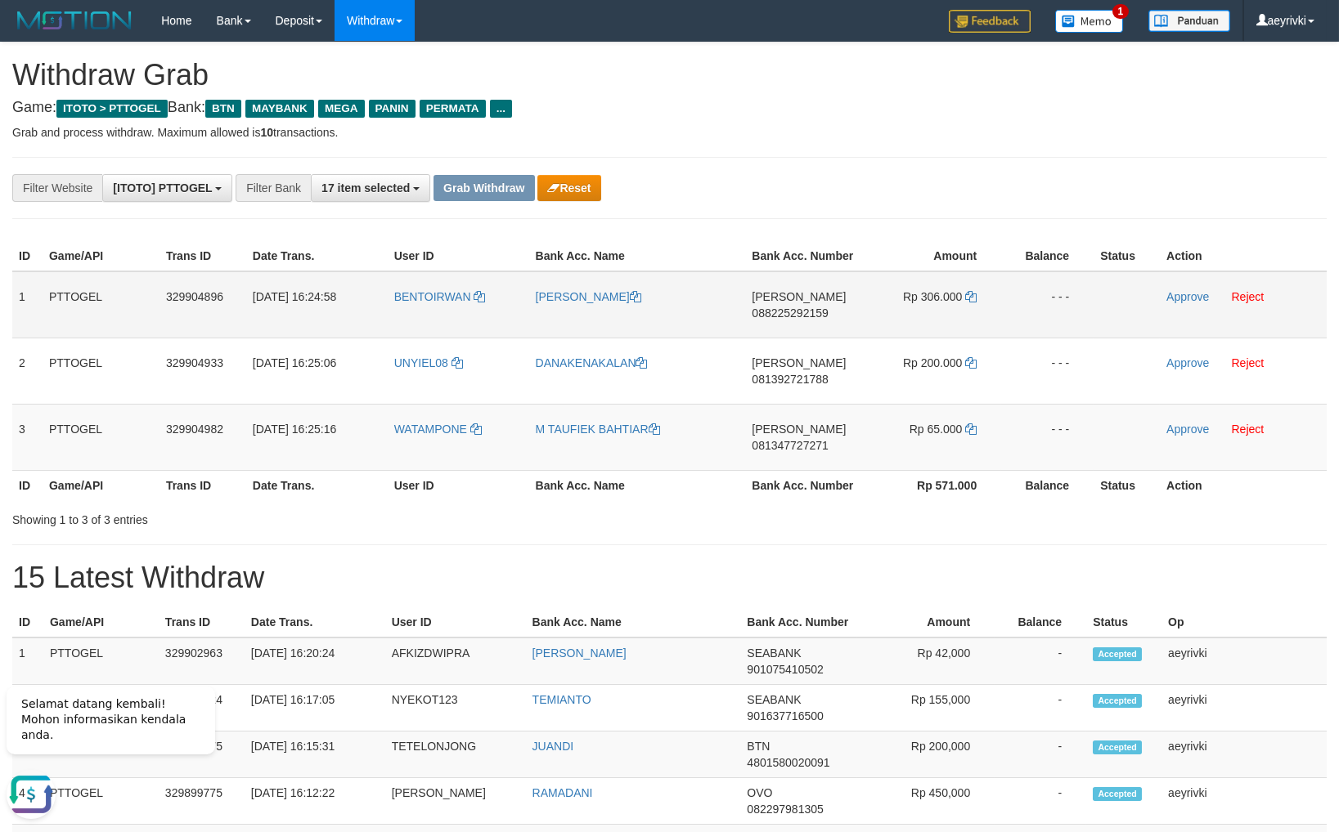
click at [786, 313] on span "088225292159" at bounding box center [790, 313] width 76 height 13
copy span "088225292159"
click at [972, 296] on icon at bounding box center [970, 296] width 11 height 11
click at [1176, 298] on link "Approve" at bounding box center [1187, 296] width 43 height 13
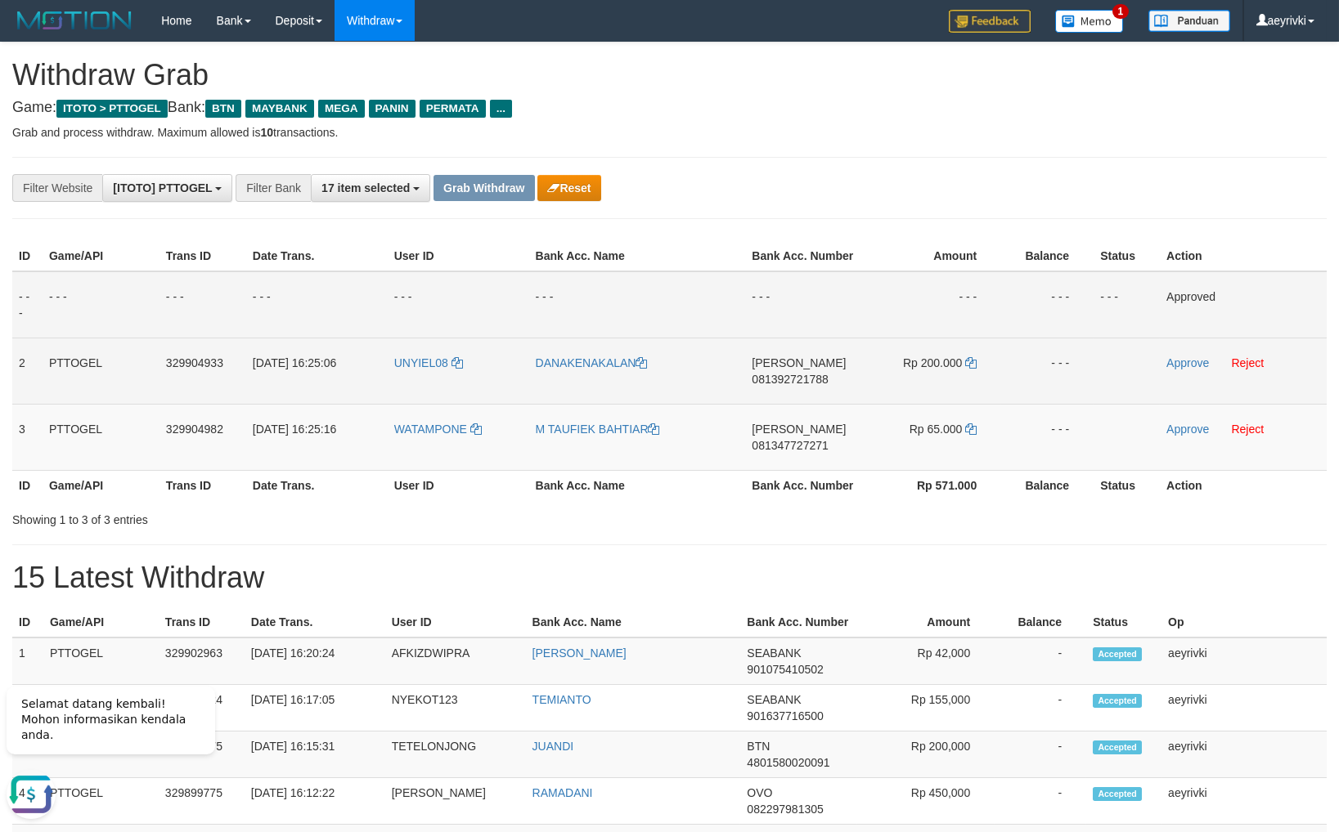
click at [810, 375] on span "081392721788" at bounding box center [790, 379] width 76 height 13
copy span "081392721788"
click at [765, 378] on span "081392721788" at bounding box center [790, 379] width 76 height 13
drag, startPoint x: 765, startPoint y: 378, endPoint x: 809, endPoint y: 382, distance: 44.3
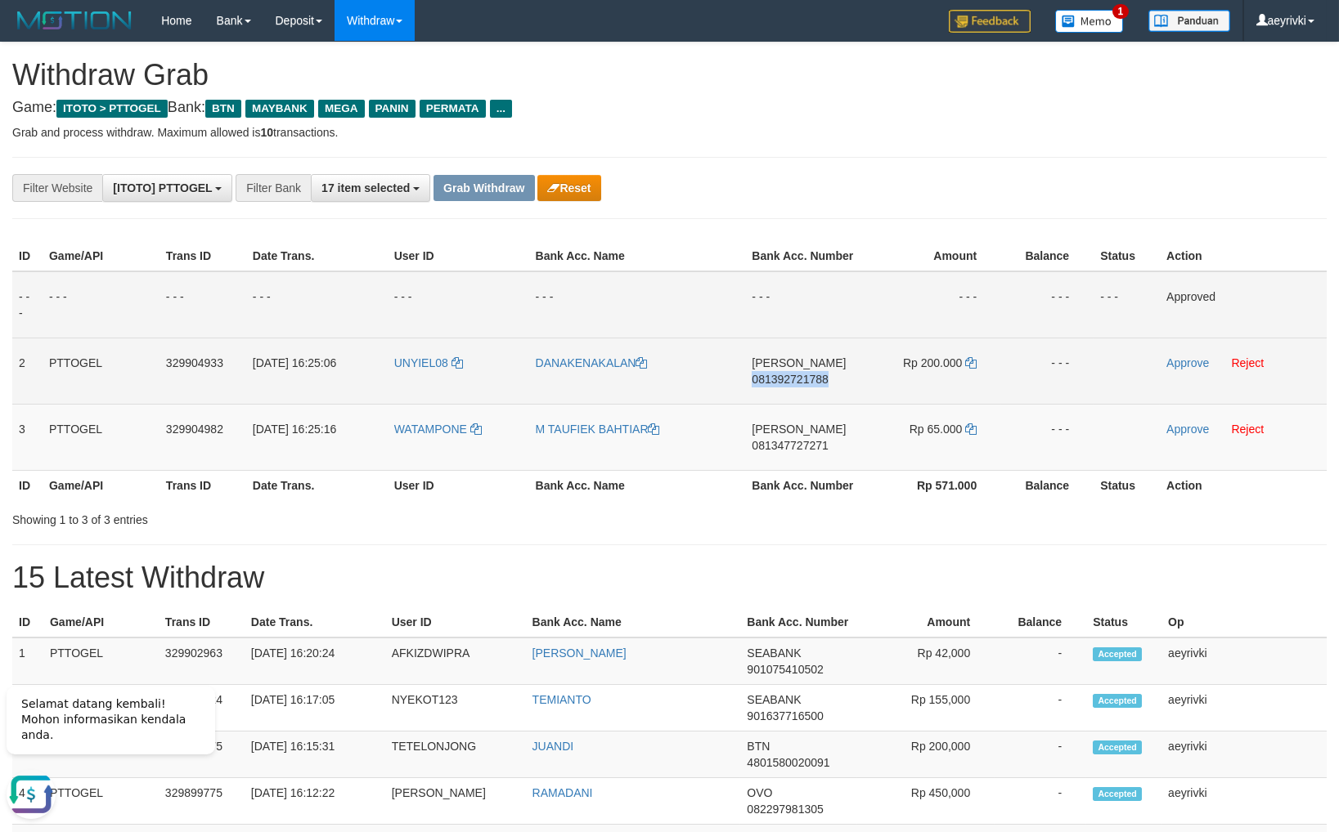
click at [765, 378] on span "081392721788" at bounding box center [790, 379] width 76 height 13
copy span "081392721788"
click at [809, 382] on span "081392721788" at bounding box center [790, 379] width 76 height 13
copy span "081392721788"
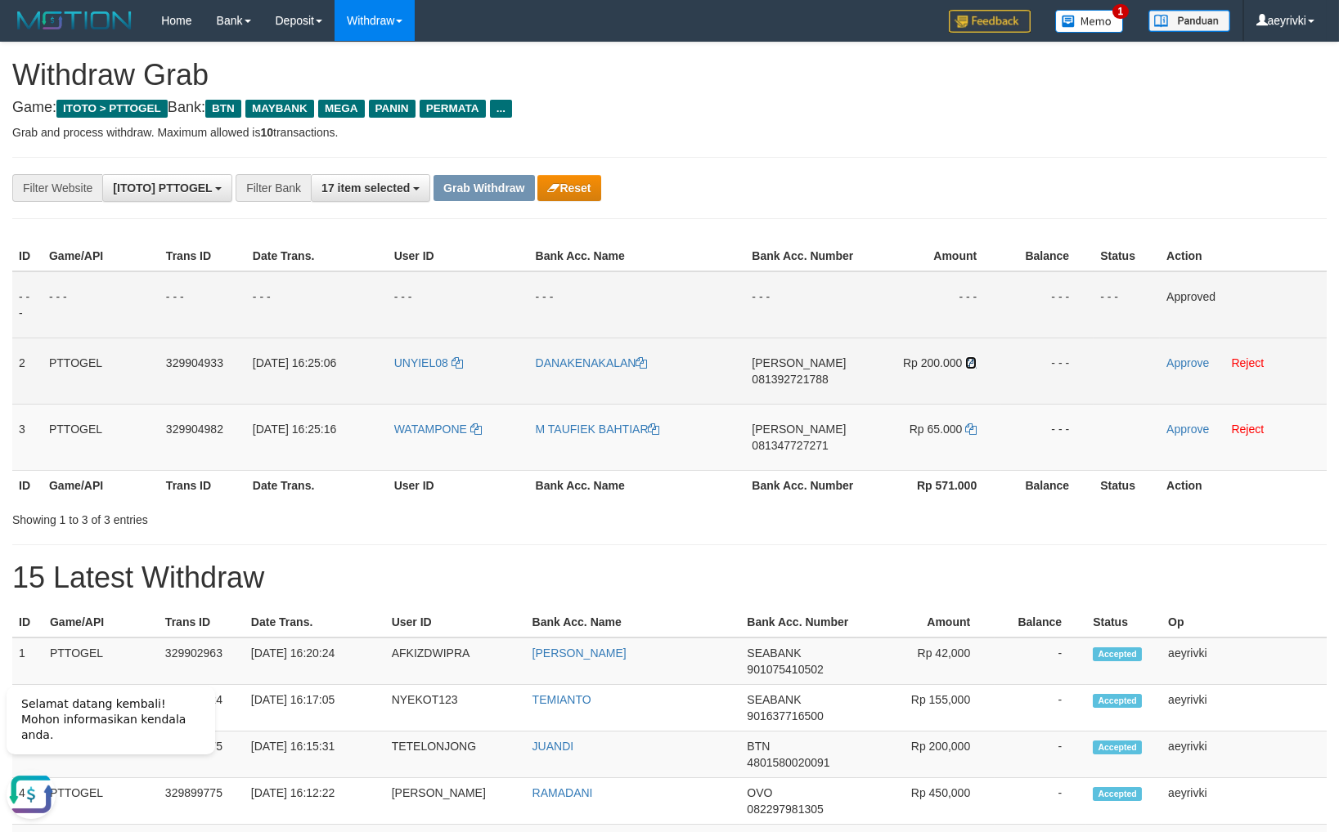
click at [973, 361] on icon at bounding box center [970, 362] width 11 height 11
click at [412, 380] on td "UNYIEL08" at bounding box center [458, 371] width 141 height 66
copy link "UNYIEL08"
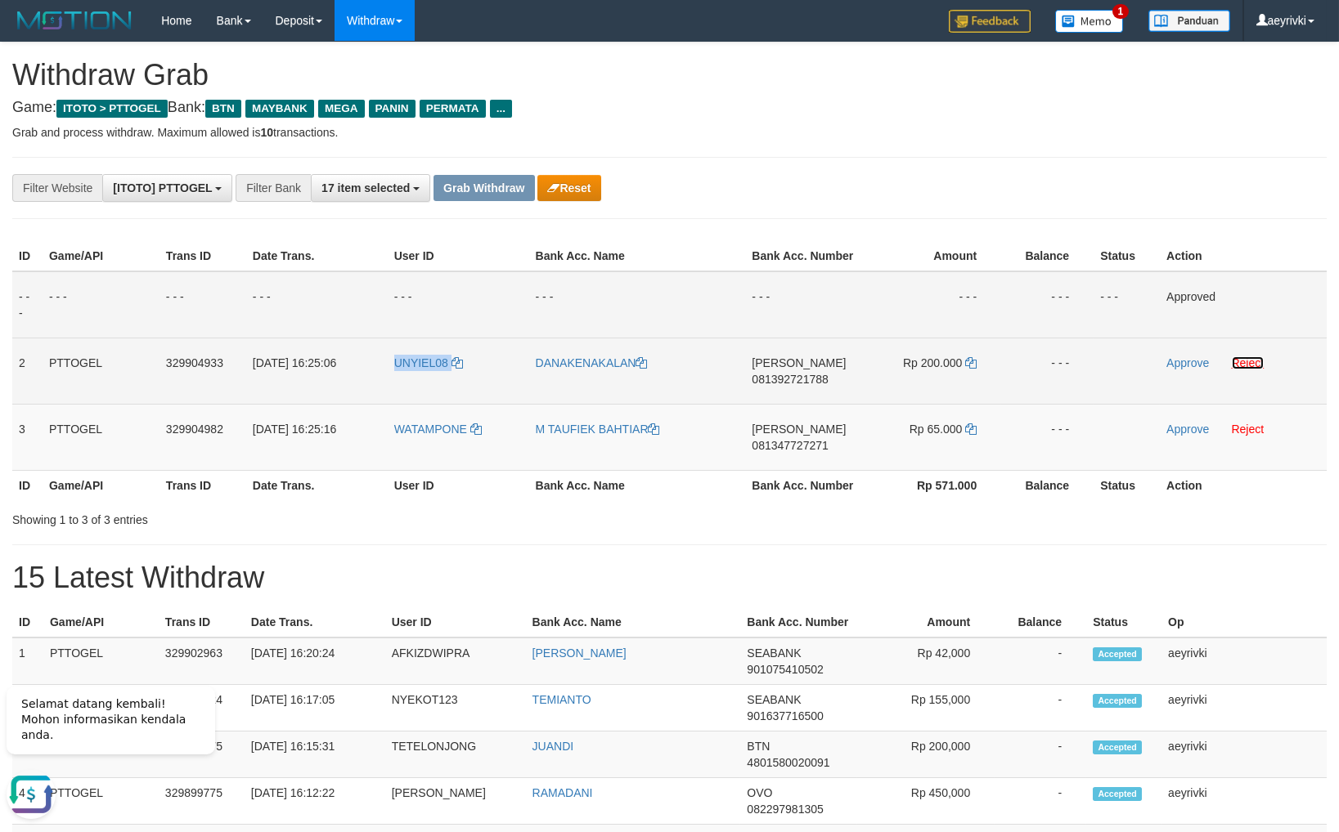
click at [1259, 359] on link "Reject" at bounding box center [1248, 363] width 33 height 13
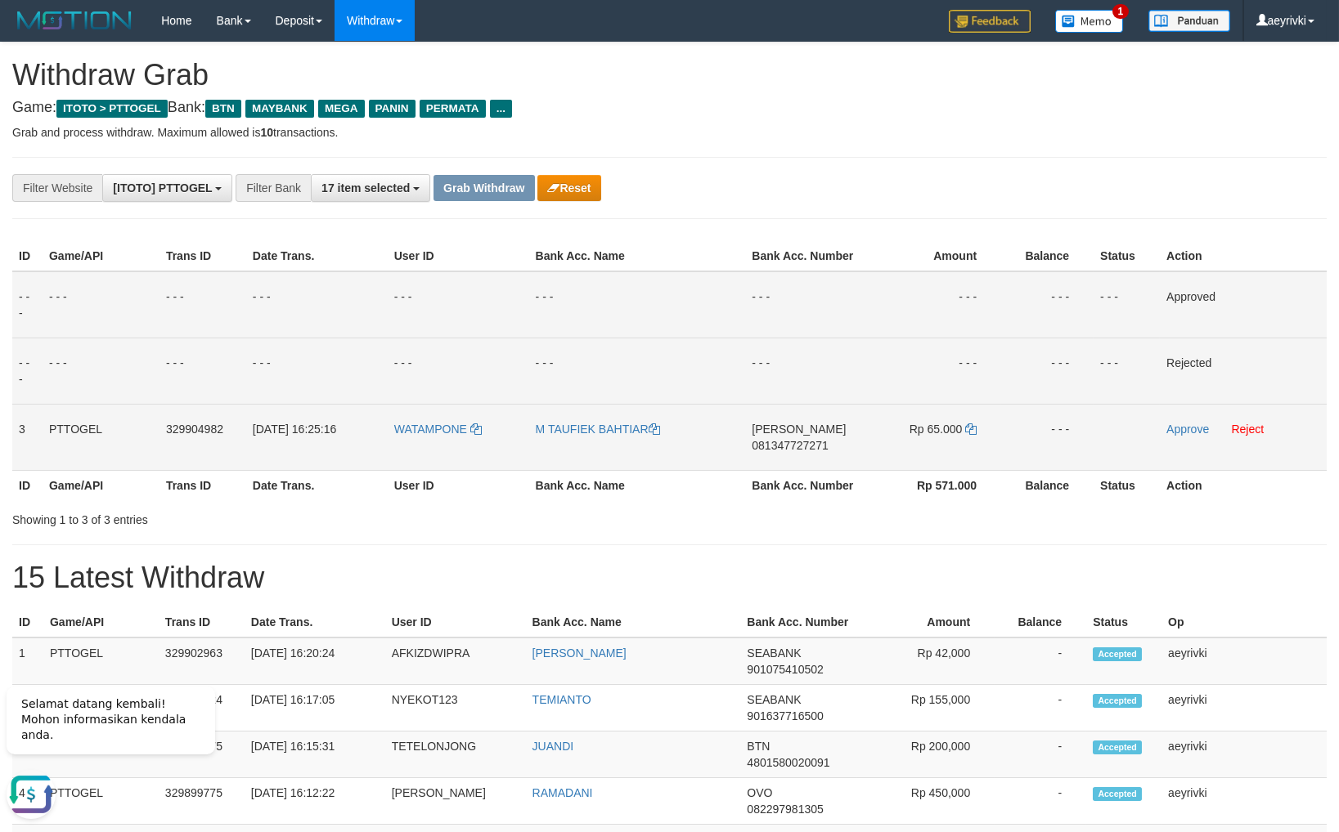
click at [798, 444] on span "081347727271" at bounding box center [790, 445] width 76 height 13
click at [782, 451] on span "081347727271" at bounding box center [790, 445] width 76 height 13
copy span "081347727271"
click at [796, 444] on span "081347727271" at bounding box center [790, 445] width 76 height 13
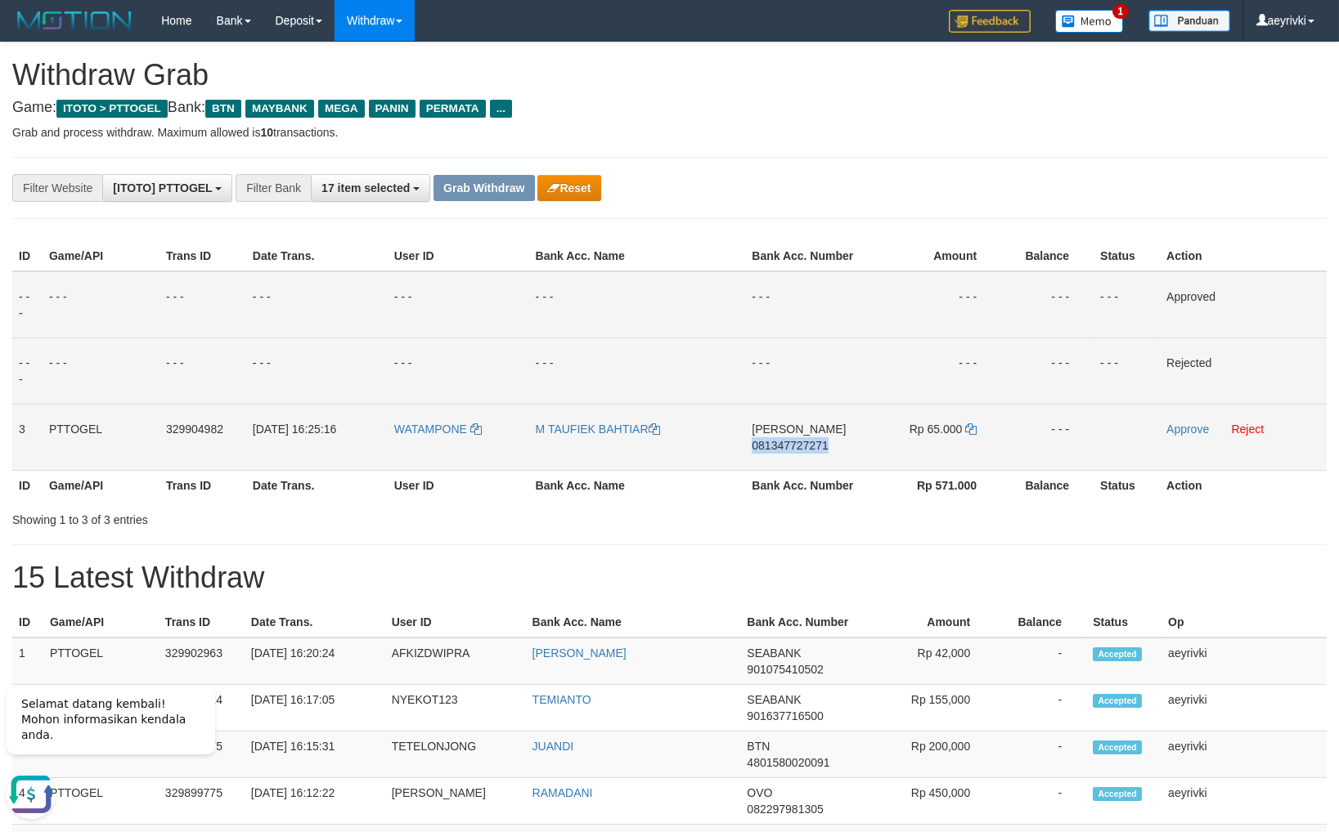
click at [796, 444] on span "081347727271" at bounding box center [790, 445] width 76 height 13
copy span "081347727271"
click at [974, 429] on icon at bounding box center [970, 429] width 11 height 11
click at [1180, 424] on link "Approve" at bounding box center [1187, 429] width 43 height 13
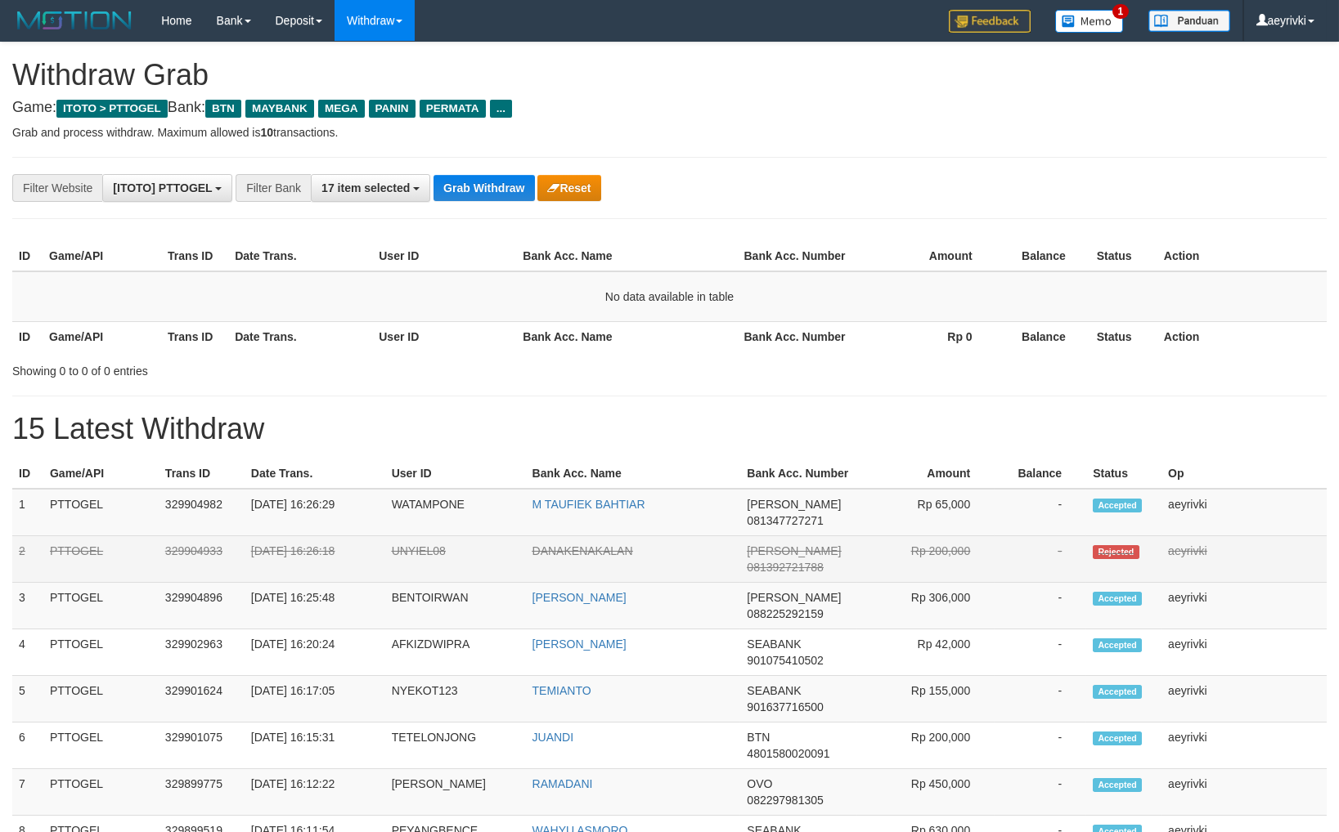
scroll to position [115, 0]
click at [774, 567] on span "081392721788" at bounding box center [785, 567] width 76 height 13
copy span "081392721788"
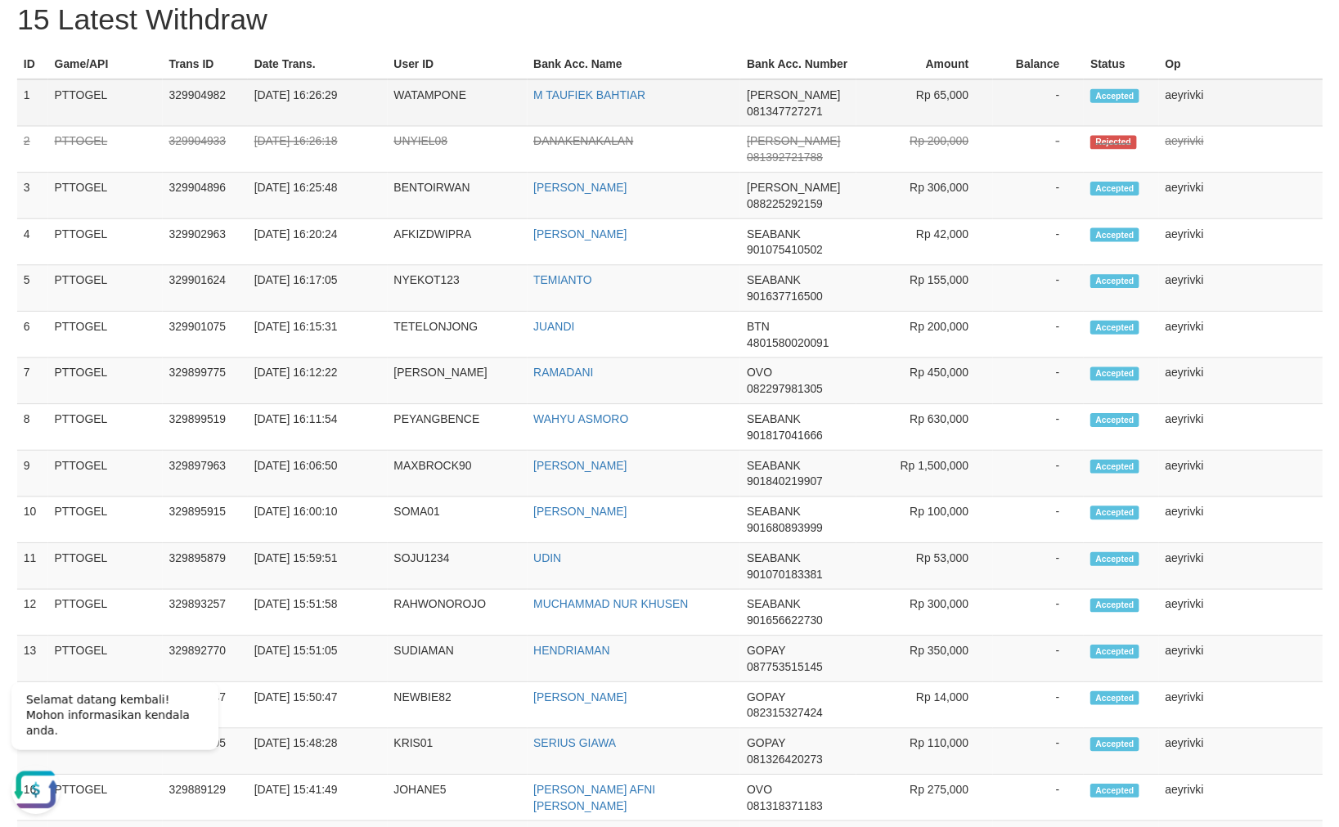
scroll to position [467, 0]
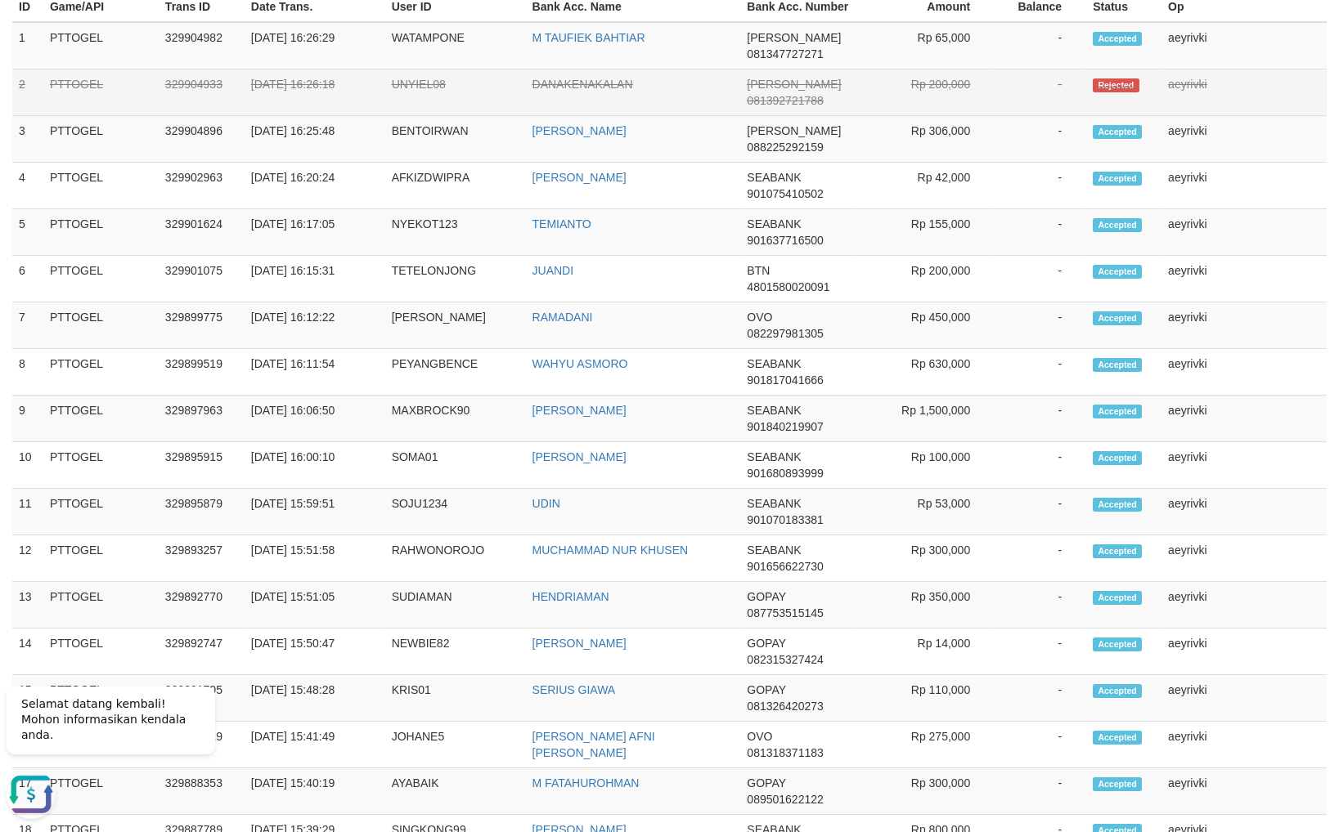
click at [393, 99] on td "UNYIEL08" at bounding box center [455, 93] width 141 height 47
copy td "UNYIEL08"
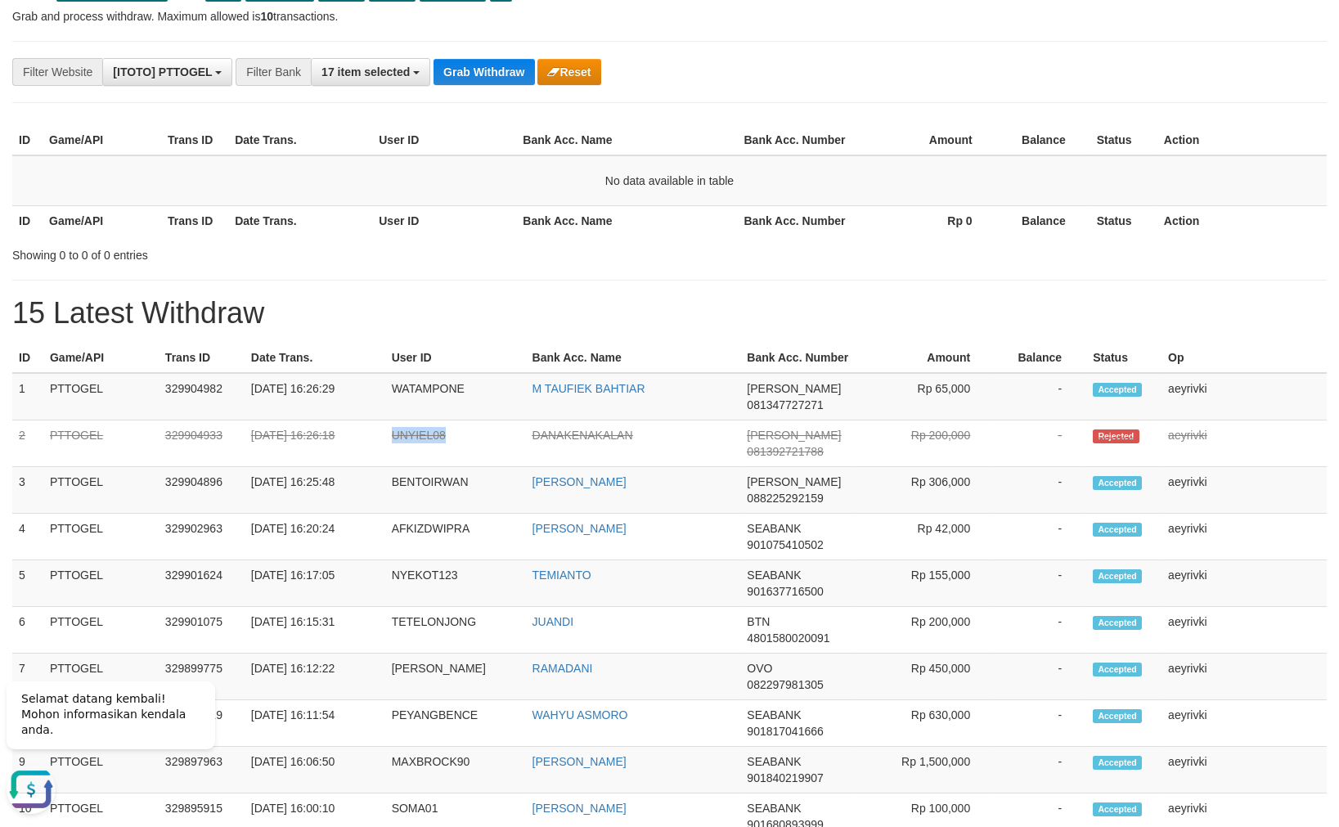
scroll to position [0, 0]
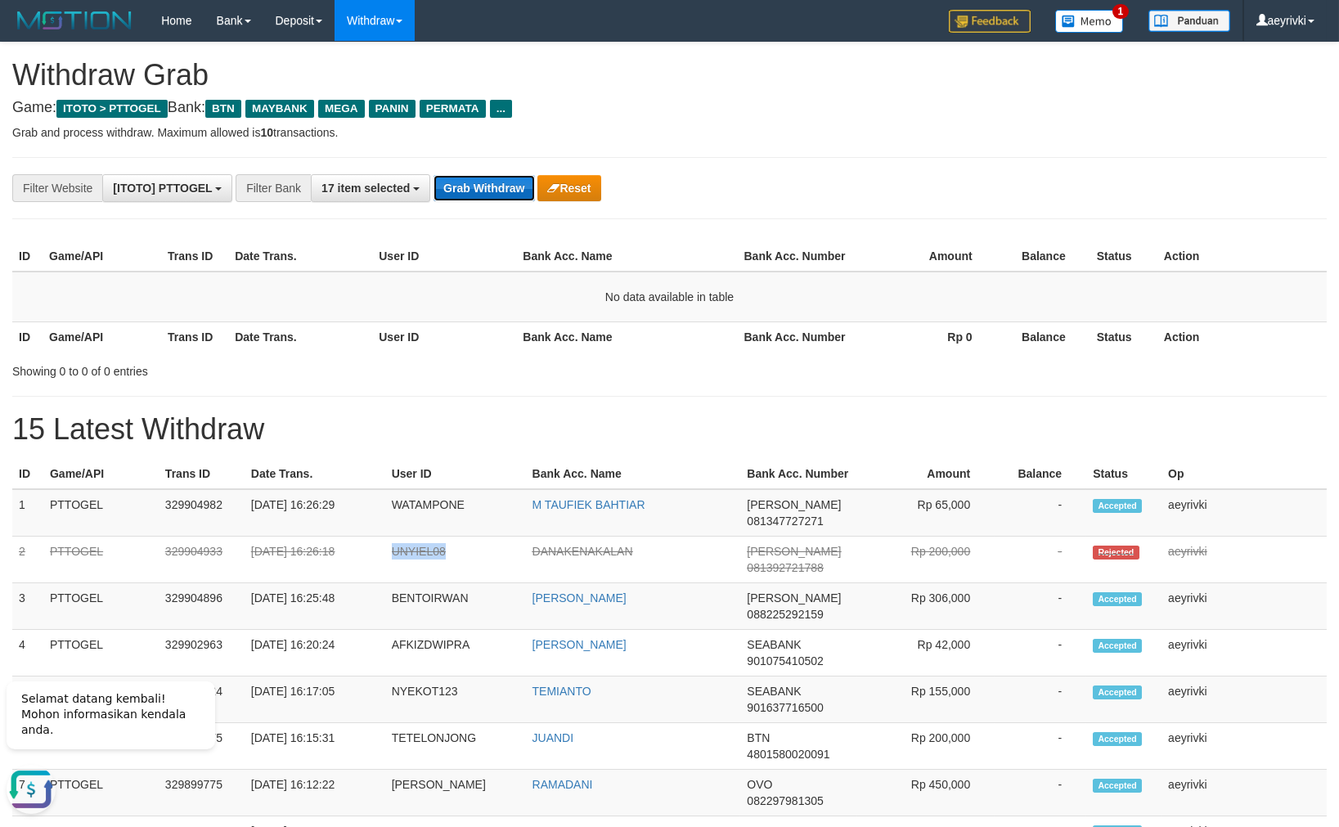
click at [478, 182] on button "Grab Withdraw" at bounding box center [483, 188] width 101 height 26
click at [475, 177] on button "Grab Withdraw" at bounding box center [483, 188] width 101 height 26
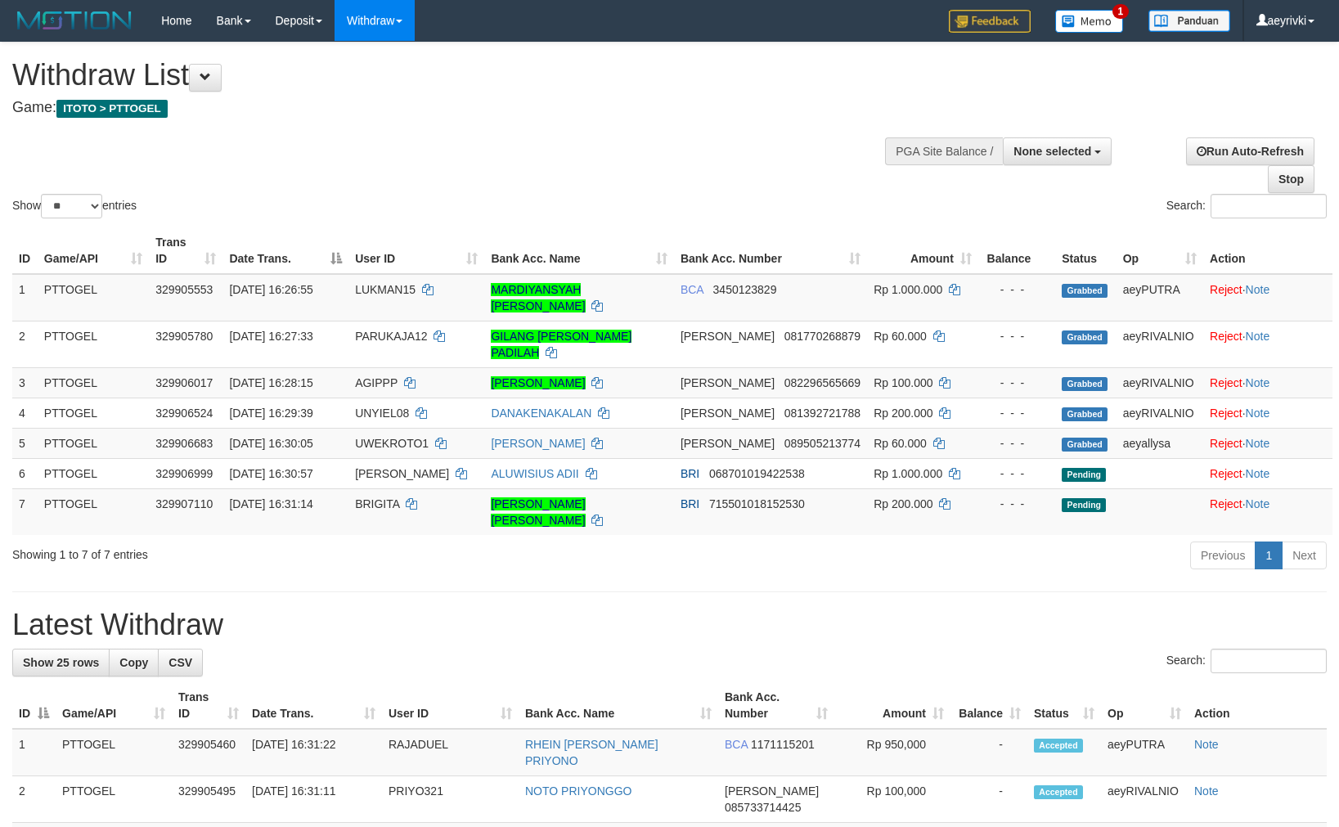
select select
select select "**"
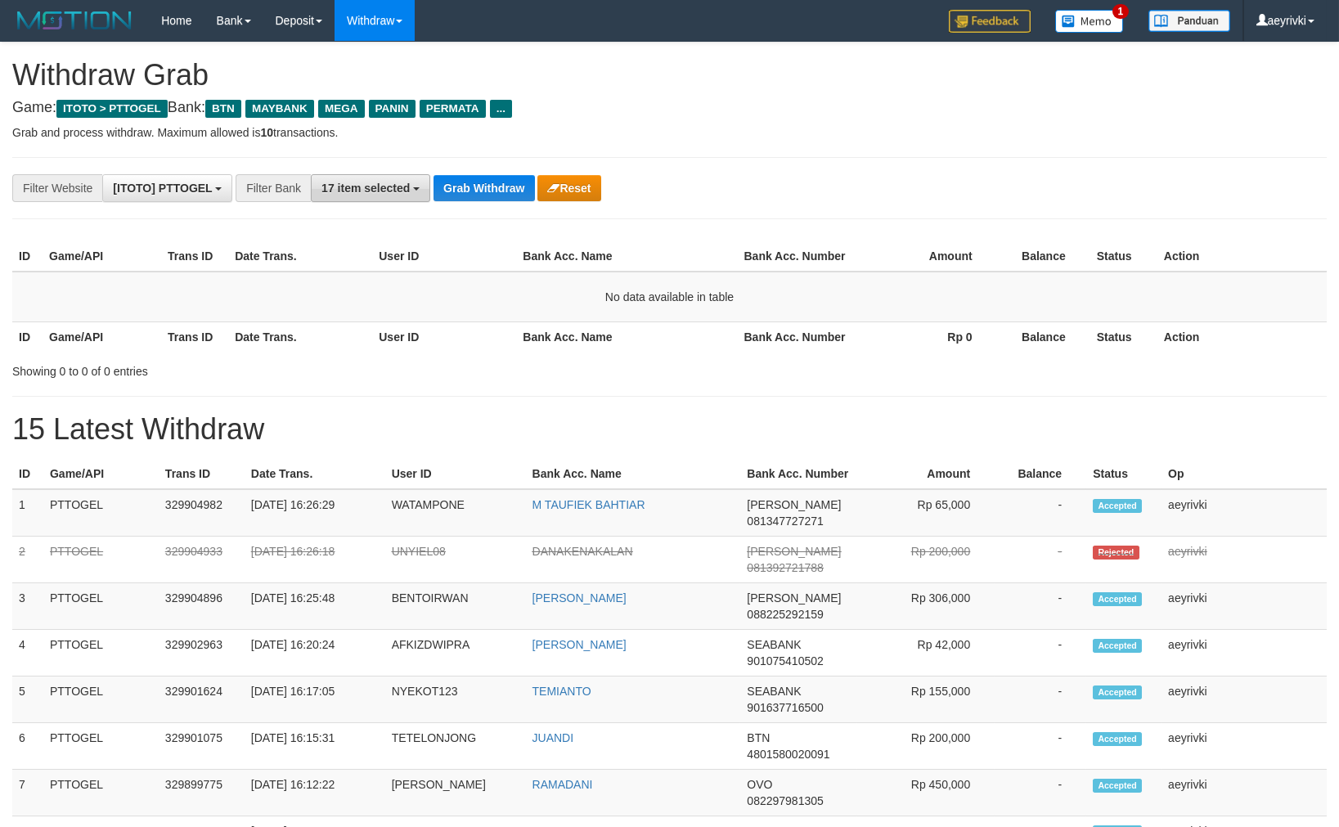
scroll to position [115, 0]
click at [358, 190] on span "17 item selected" at bounding box center [365, 188] width 88 height 13
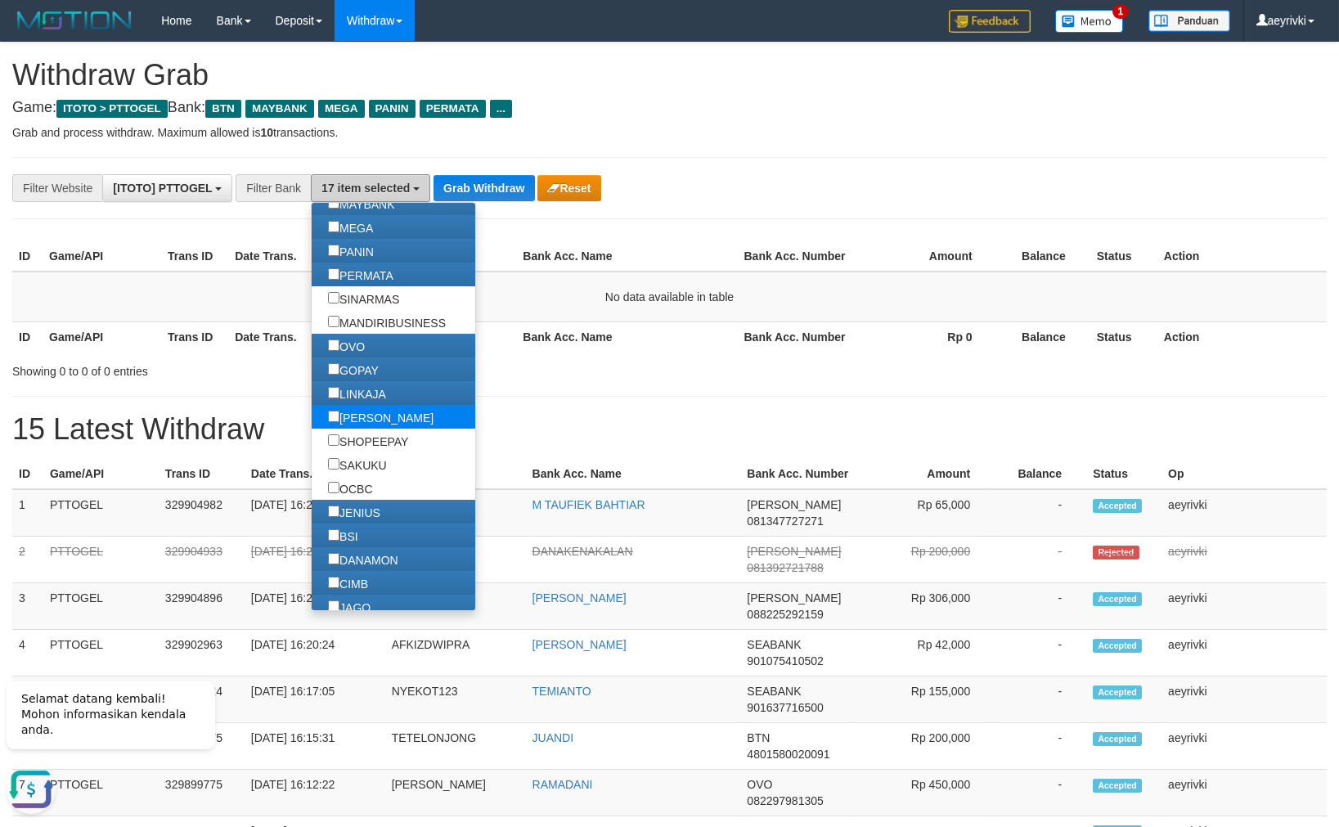
scroll to position [255, 0]
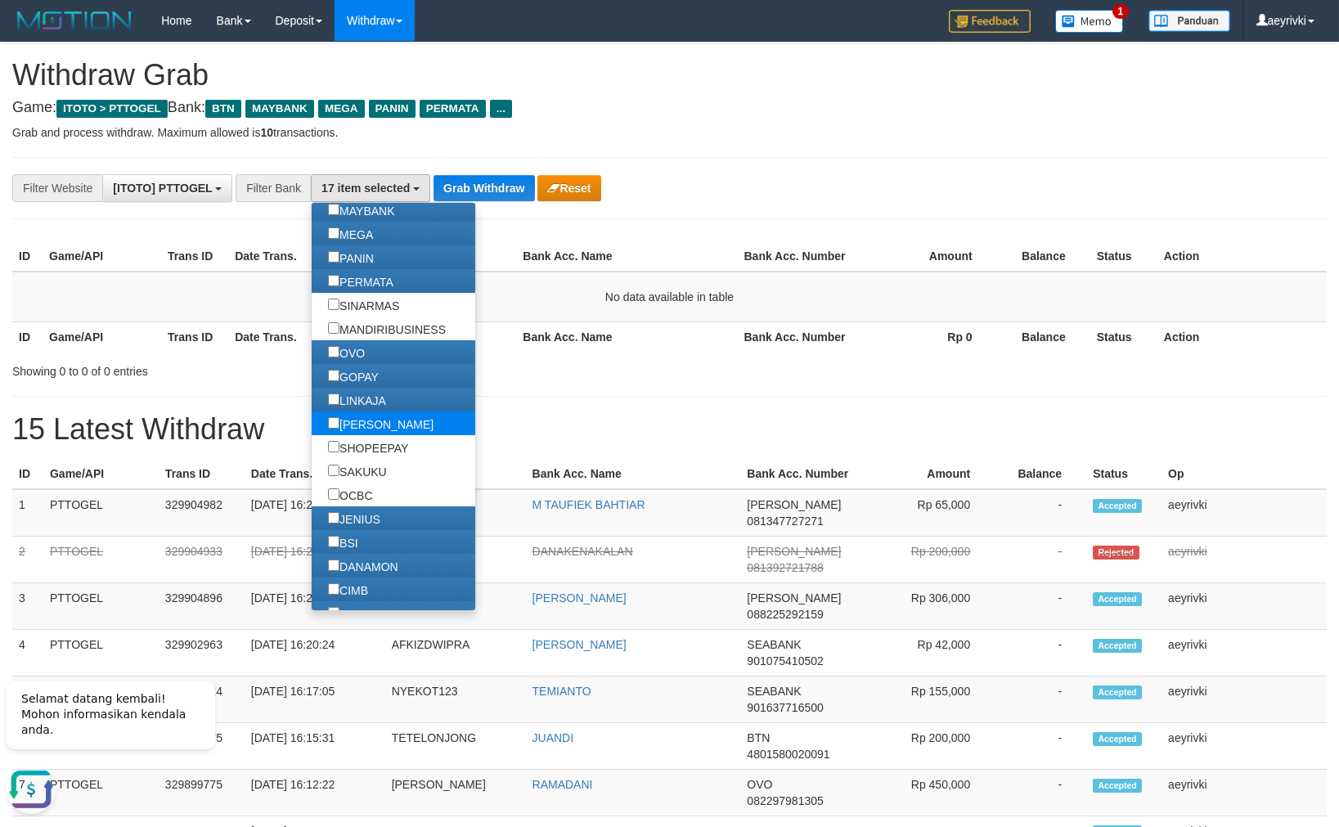
click at [312, 415] on label "[PERSON_NAME]" at bounding box center [381, 423] width 138 height 24
click at [479, 188] on button "Grab Withdraw" at bounding box center [483, 188] width 101 height 26
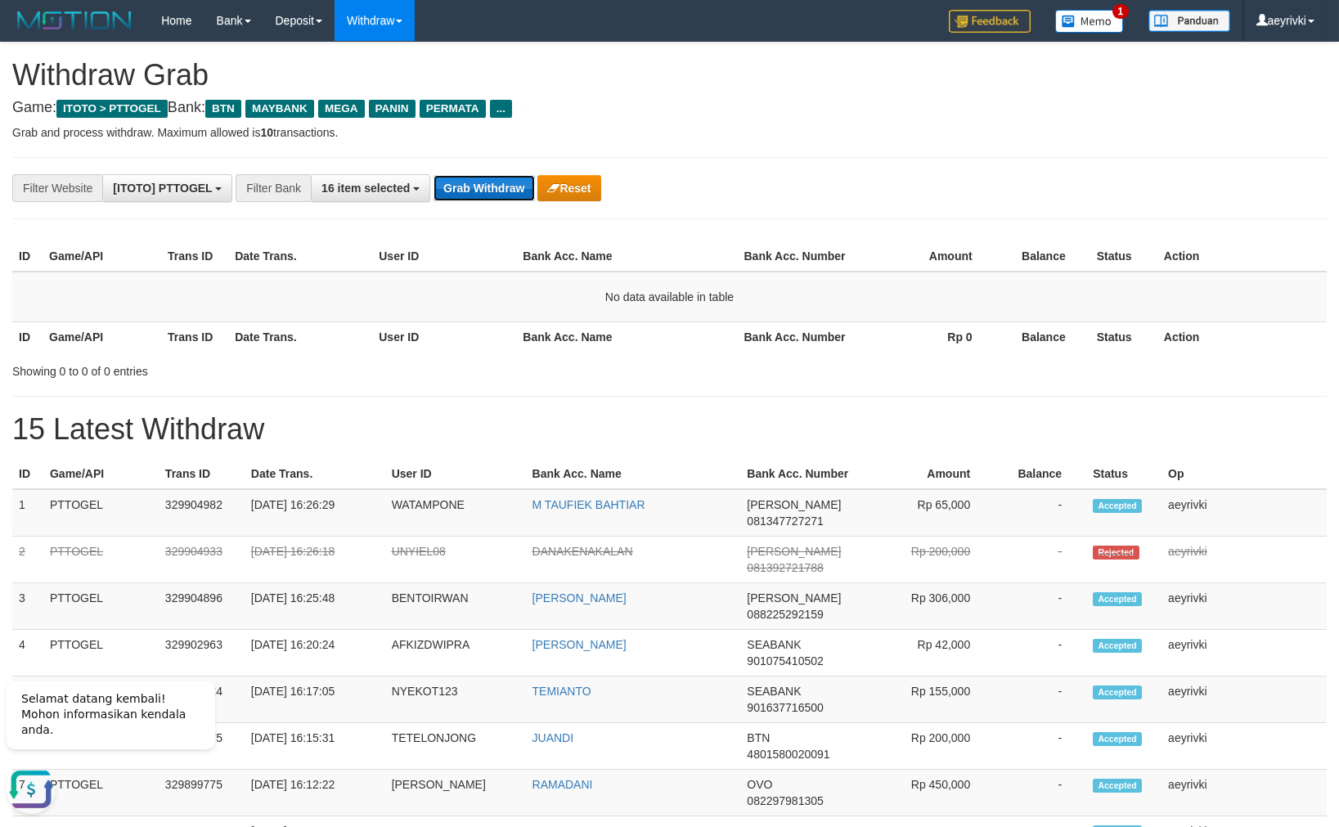
click at [460, 196] on button "Grab Withdraw" at bounding box center [483, 188] width 101 height 26
click at [457, 187] on button "Grab Withdraw" at bounding box center [483, 188] width 101 height 26
click at [511, 183] on button "Grab Withdraw" at bounding box center [483, 188] width 101 height 26
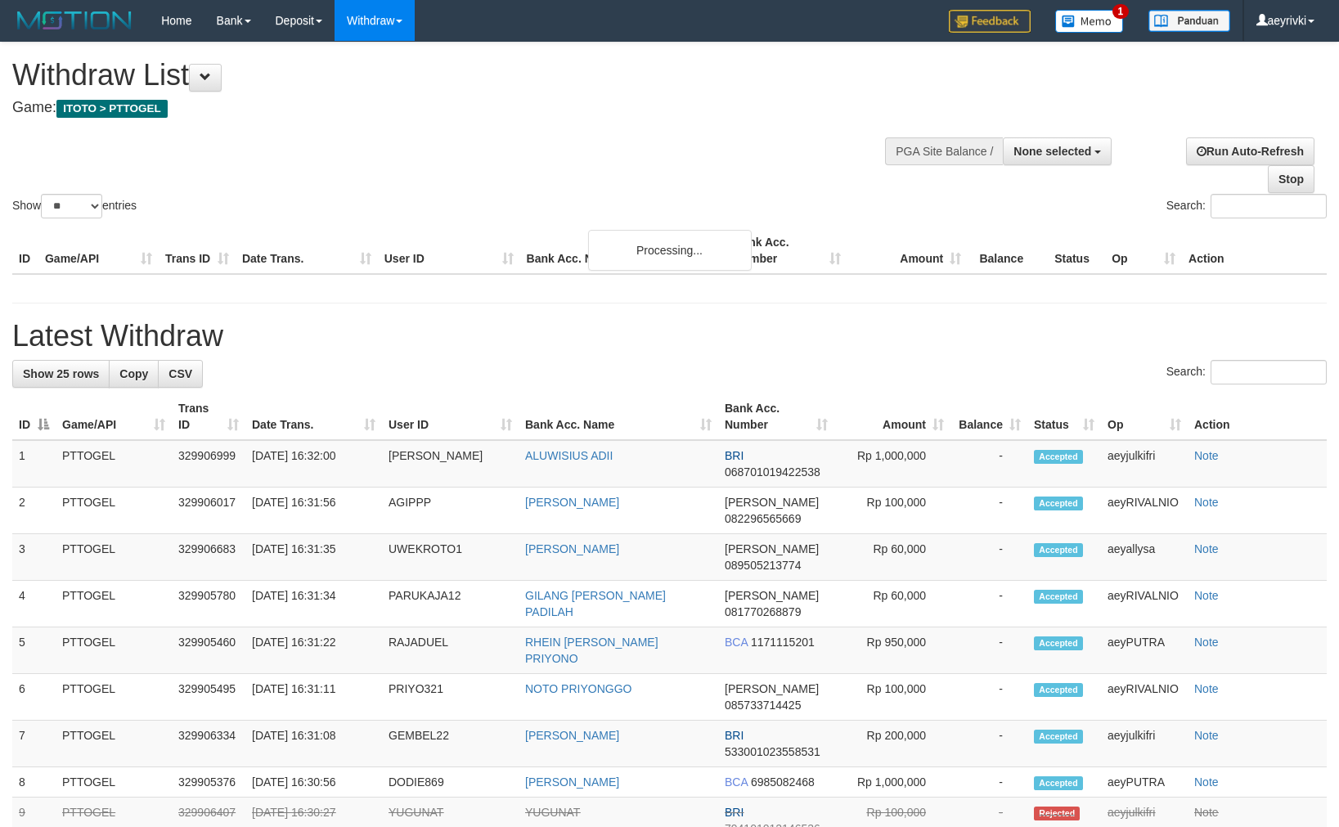
select select
select select "**"
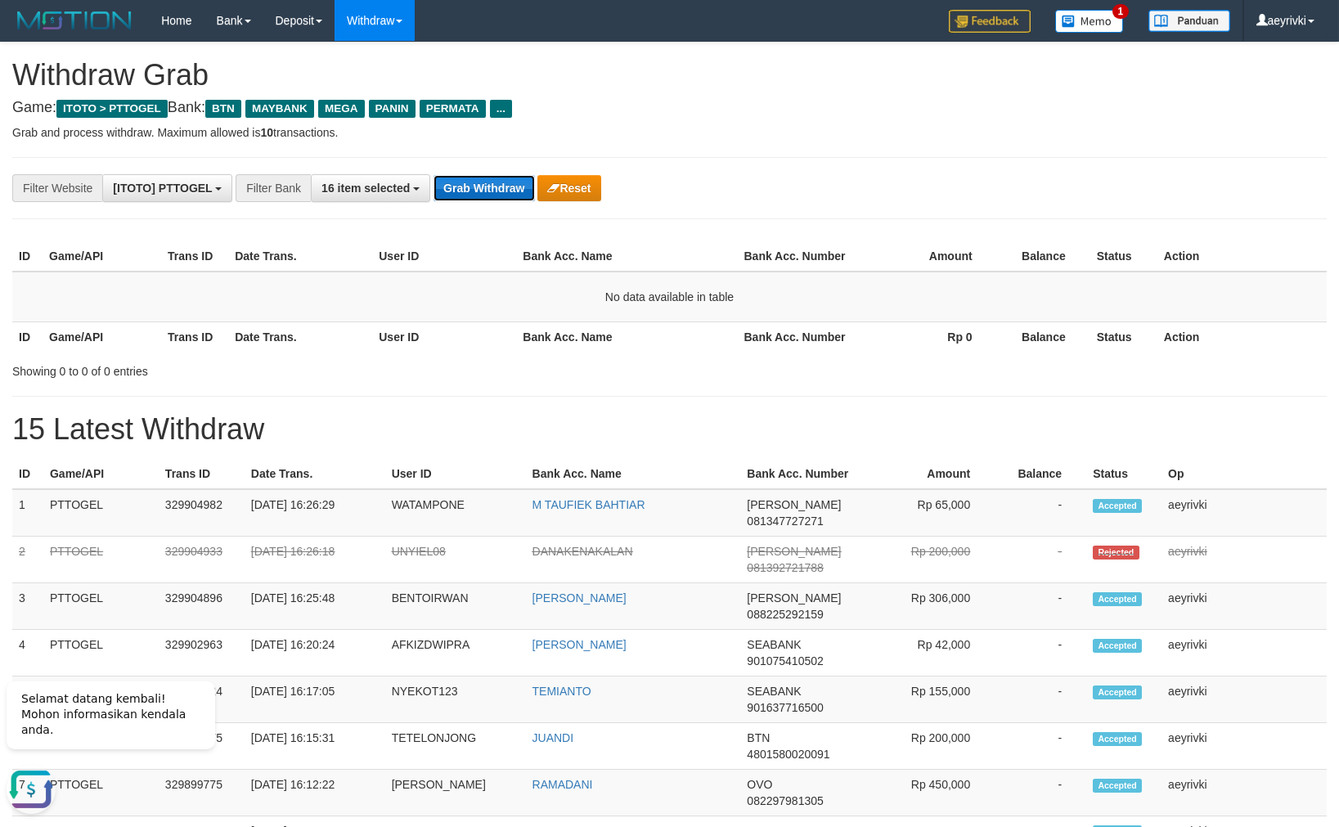
click at [480, 189] on button "Grab Withdraw" at bounding box center [483, 188] width 101 height 26
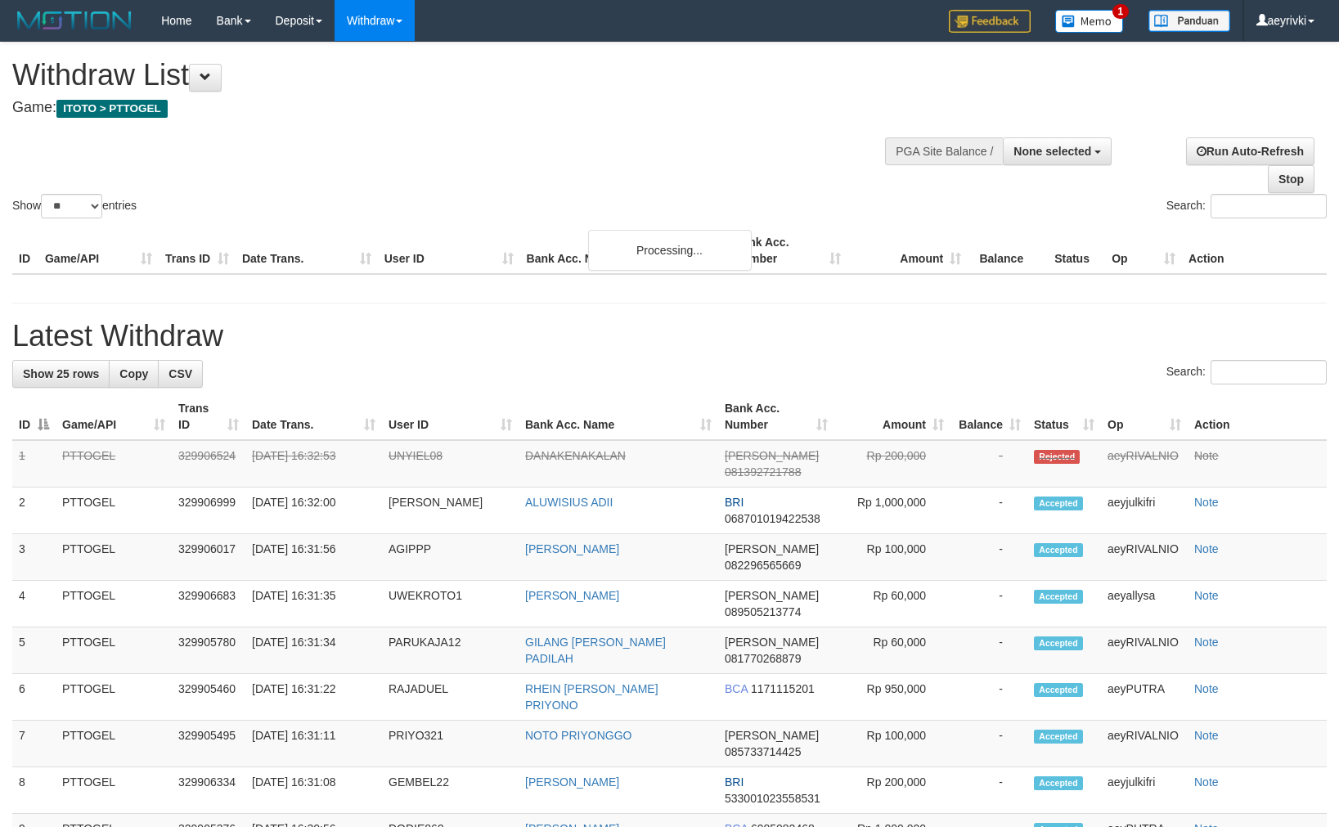
select select
select select "**"
select select
select select "**"
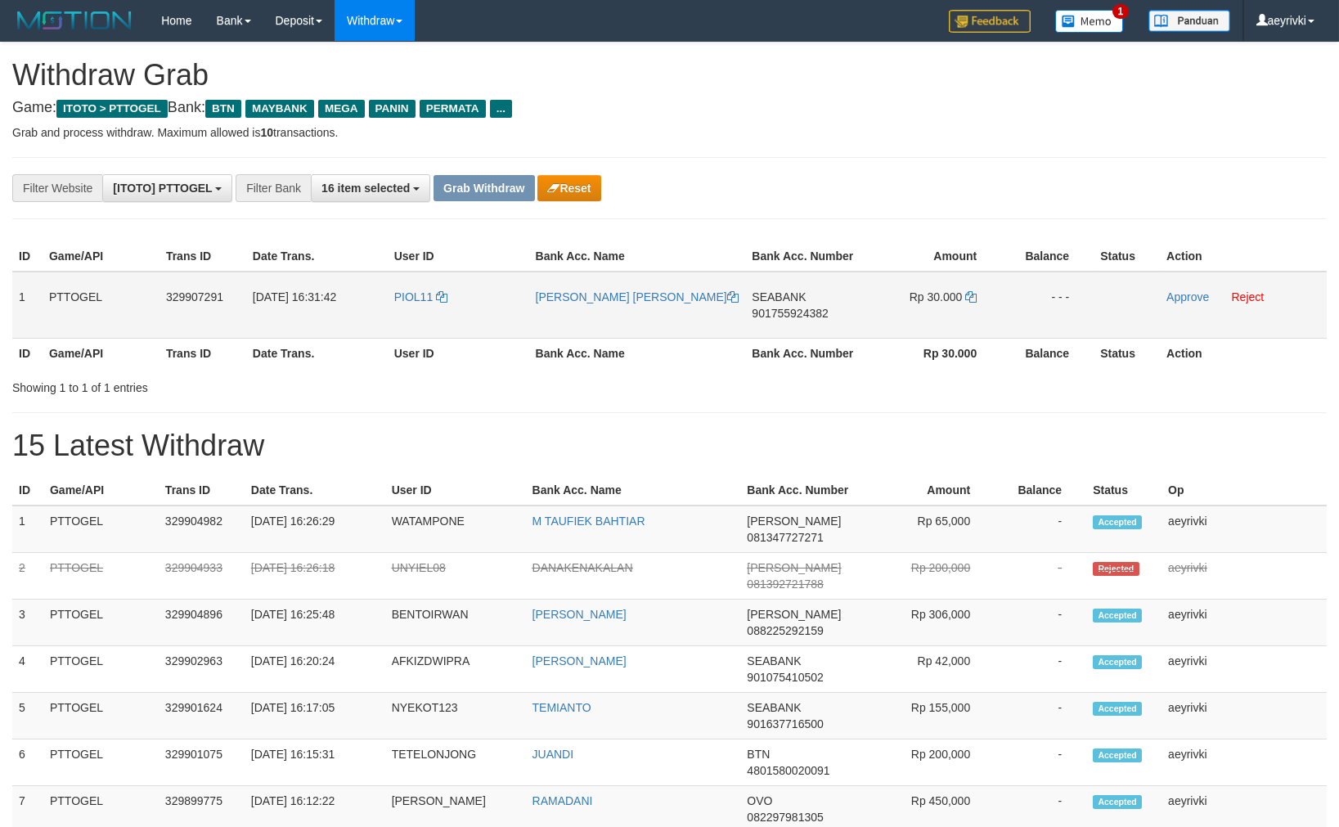
scroll to position [115, 0]
drag, startPoint x: 436, startPoint y: 330, endPoint x: 898, endPoint y: 319, distance: 462.2
click at [898, 319] on tr "1 PTTOGEL 329907291 31/08/2025 16:31:42 PIOL11 ARIEF CAHYONO SURYAWAN SEABANK 9…" at bounding box center [669, 305] width 1314 height 67
click at [1177, 297] on link "Approve" at bounding box center [1187, 296] width 43 height 13
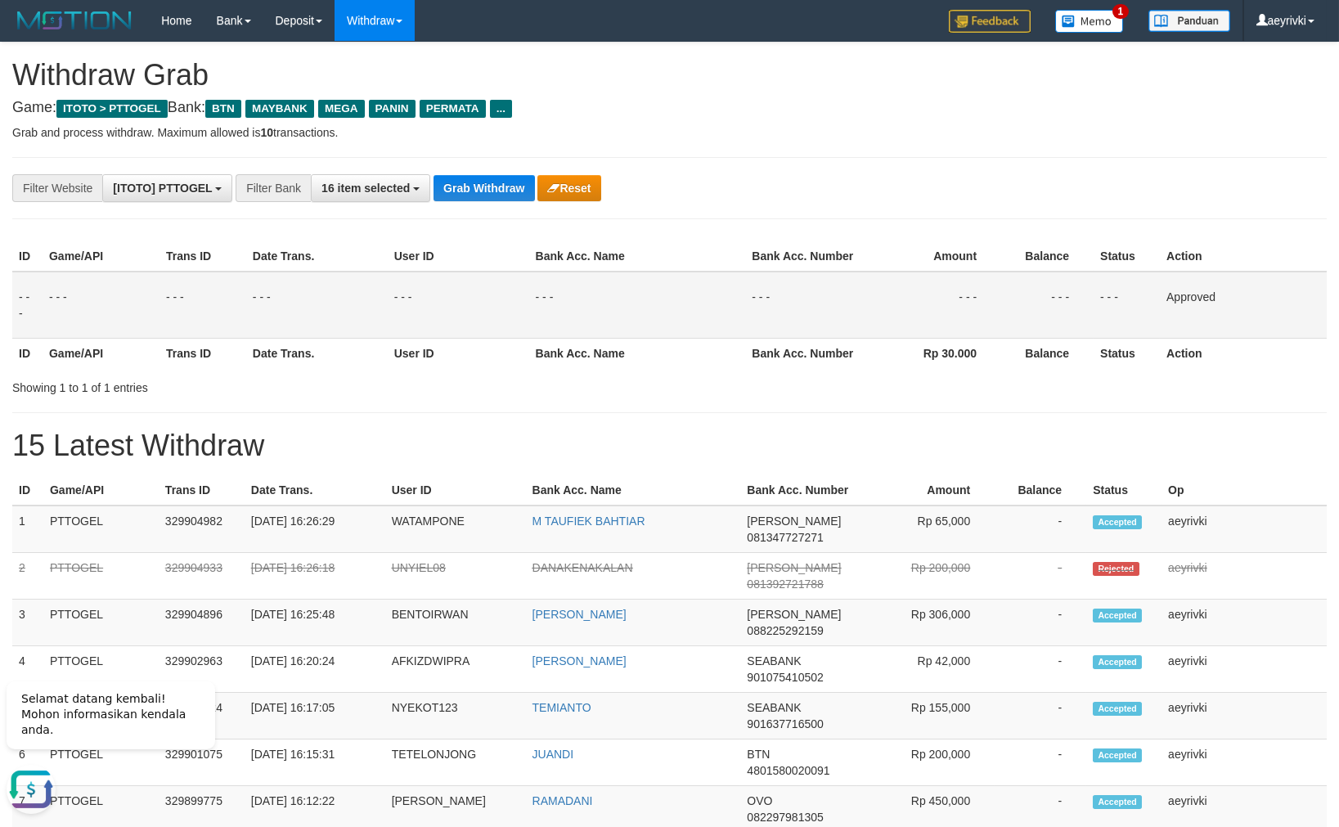
click at [647, 258] on th "Bank Acc. Name" at bounding box center [637, 256] width 217 height 30
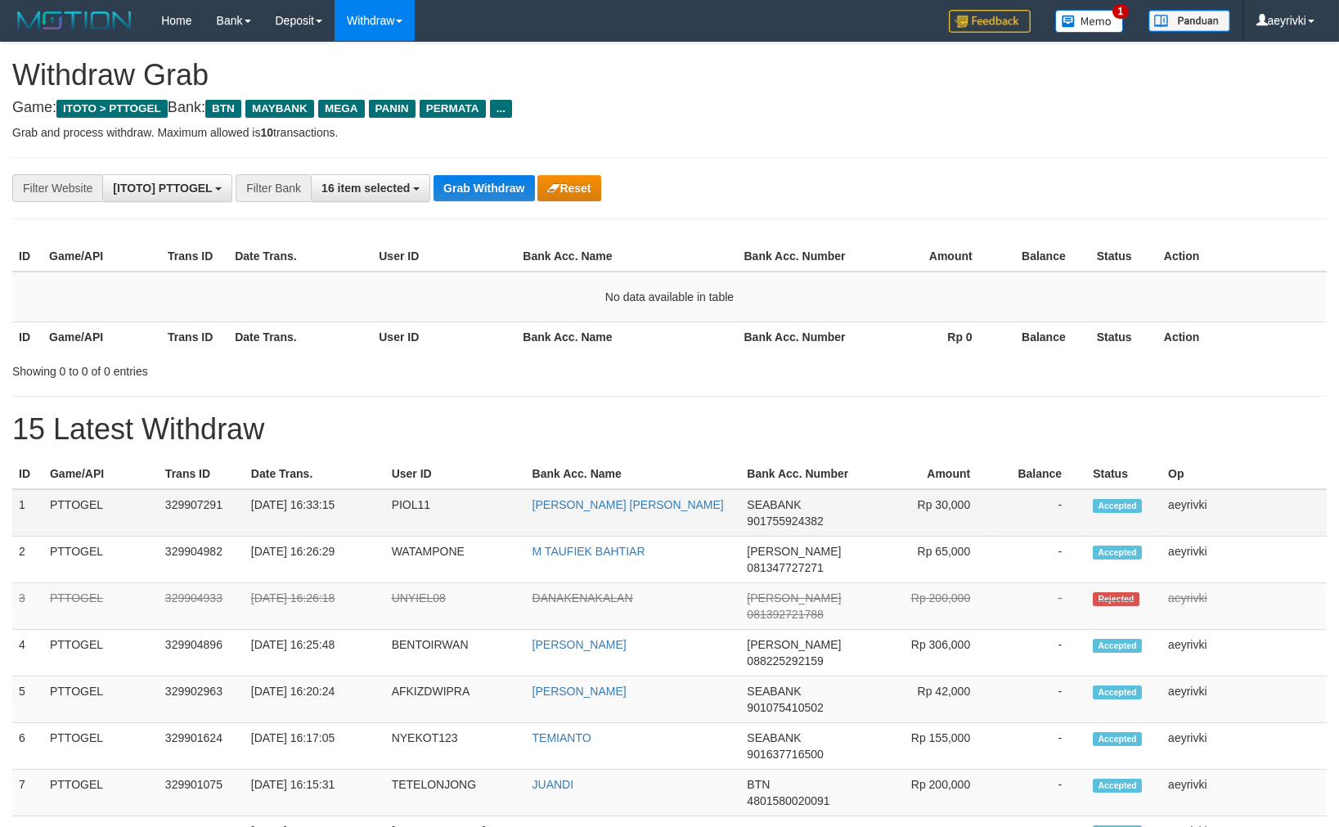
scroll to position [115, 0]
click at [790, 523] on span "901755924382" at bounding box center [785, 520] width 76 height 13
copy span "901755924382"
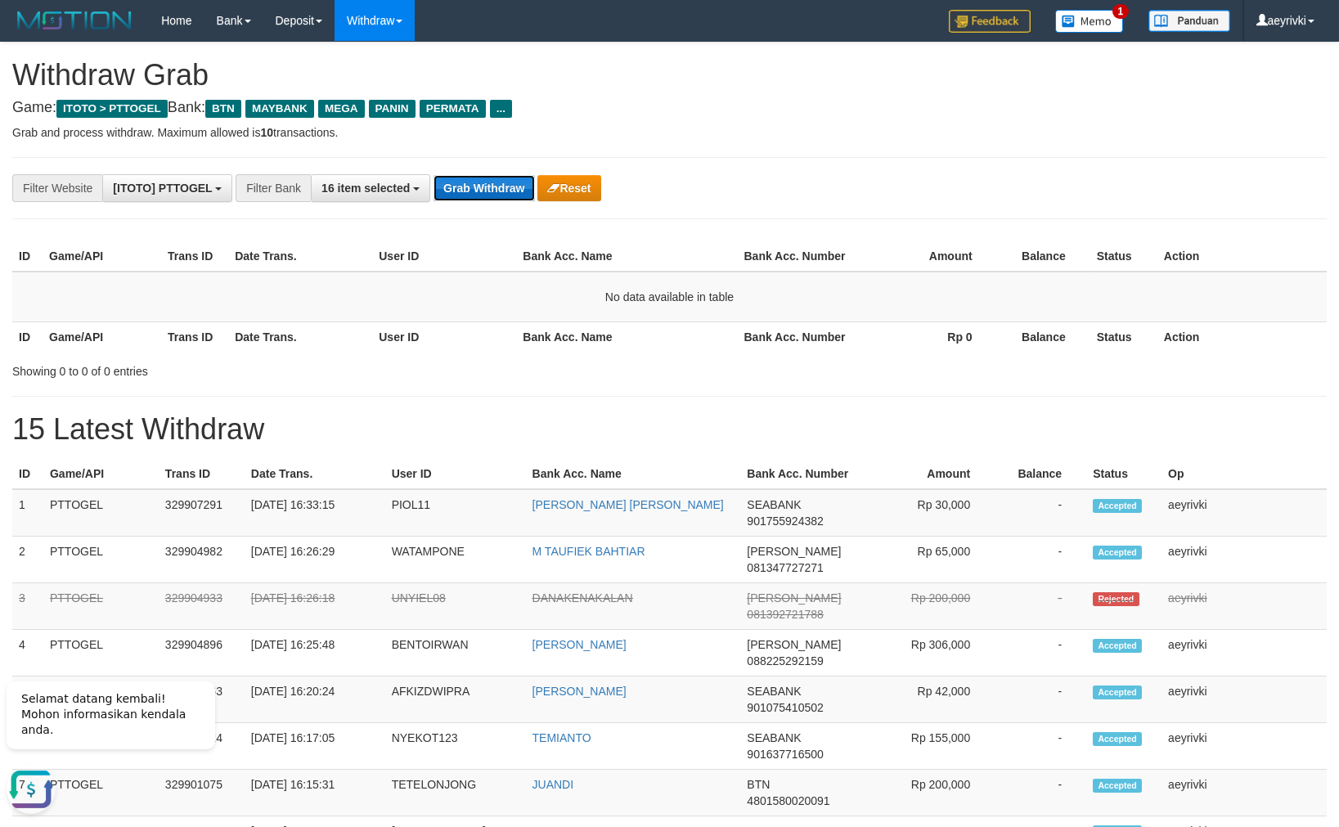
click at [491, 175] on button "Grab Withdraw" at bounding box center [483, 188] width 101 height 26
click at [459, 181] on button "Grab Withdraw" at bounding box center [483, 188] width 101 height 26
click at [481, 178] on button "Grab Withdraw" at bounding box center [483, 188] width 101 height 26
click at [448, 185] on button "Grab Withdraw" at bounding box center [483, 188] width 101 height 26
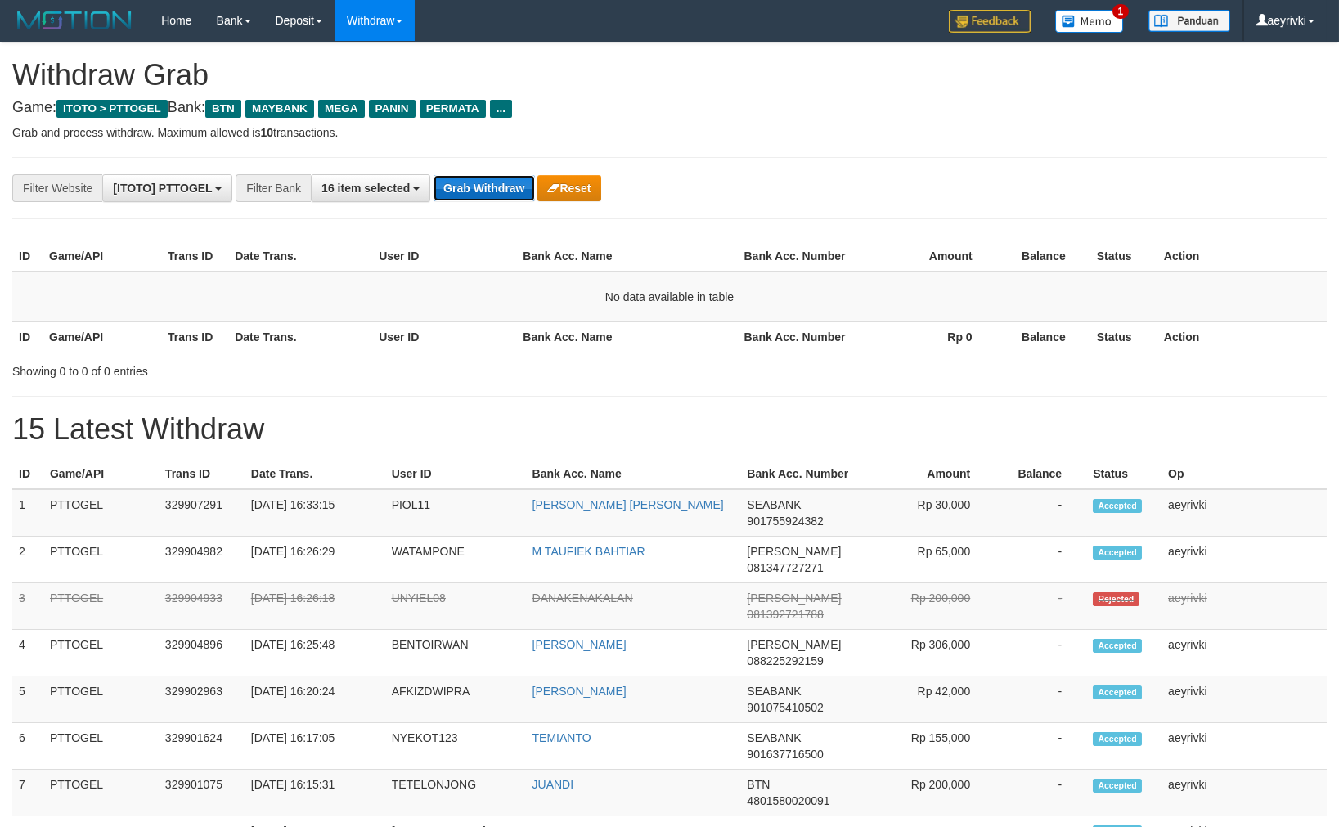
click at [508, 180] on button "Grab Withdraw" at bounding box center [483, 188] width 101 height 26
click at [501, 194] on button "Grab Withdraw" at bounding box center [483, 188] width 101 height 26
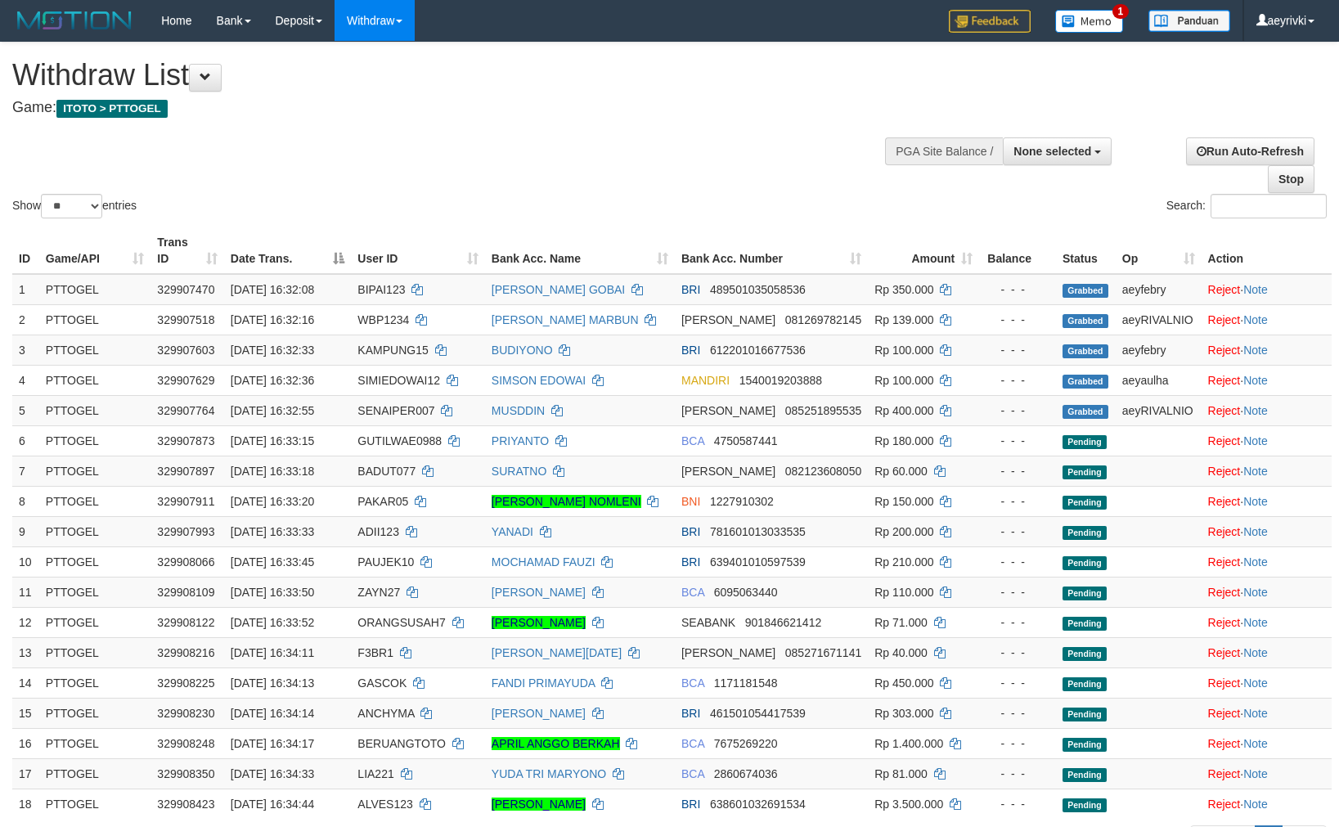
select select
select select "**"
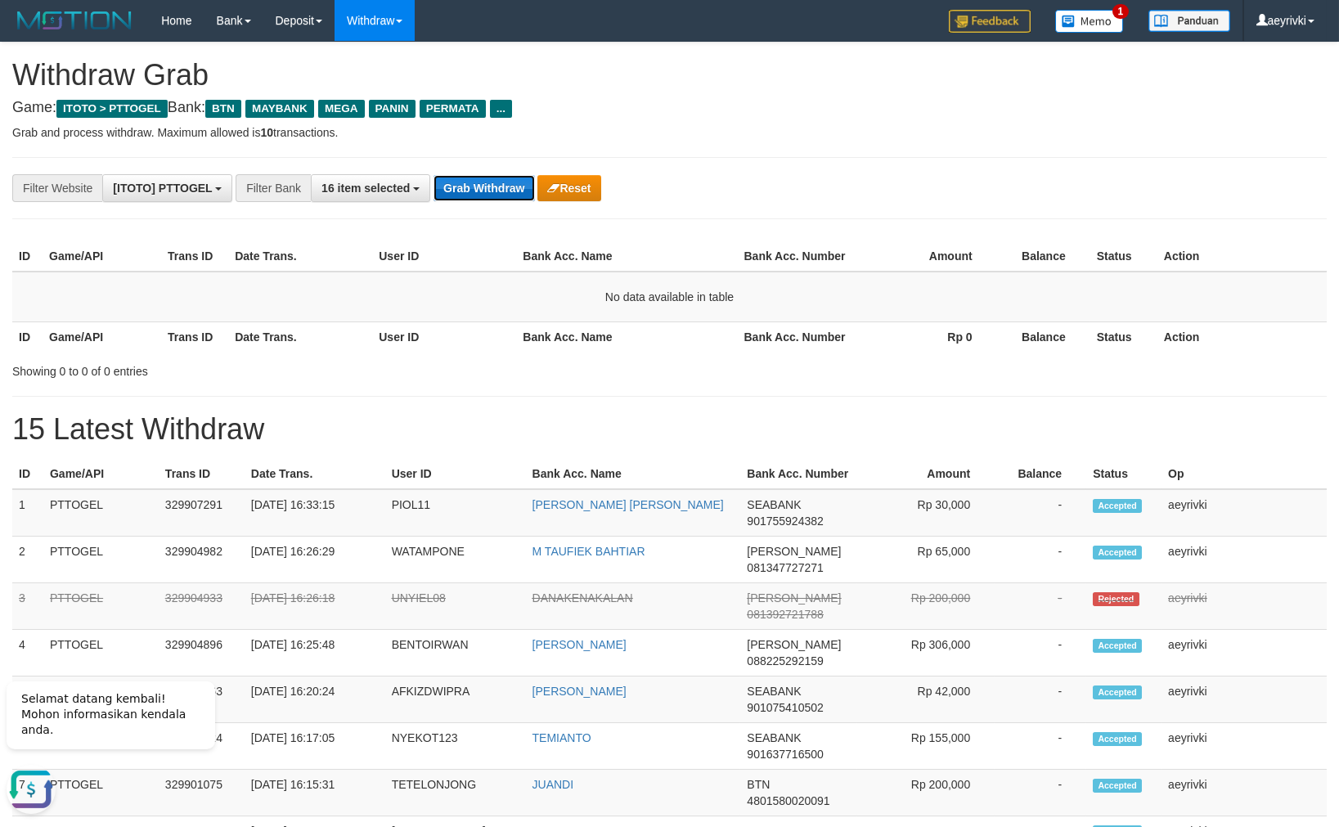
click at [448, 200] on button "Grab Withdraw" at bounding box center [483, 188] width 101 height 26
click at [480, 195] on button "Grab Withdraw" at bounding box center [483, 188] width 101 height 26
click at [451, 177] on button "Grab Withdraw" at bounding box center [483, 188] width 101 height 26
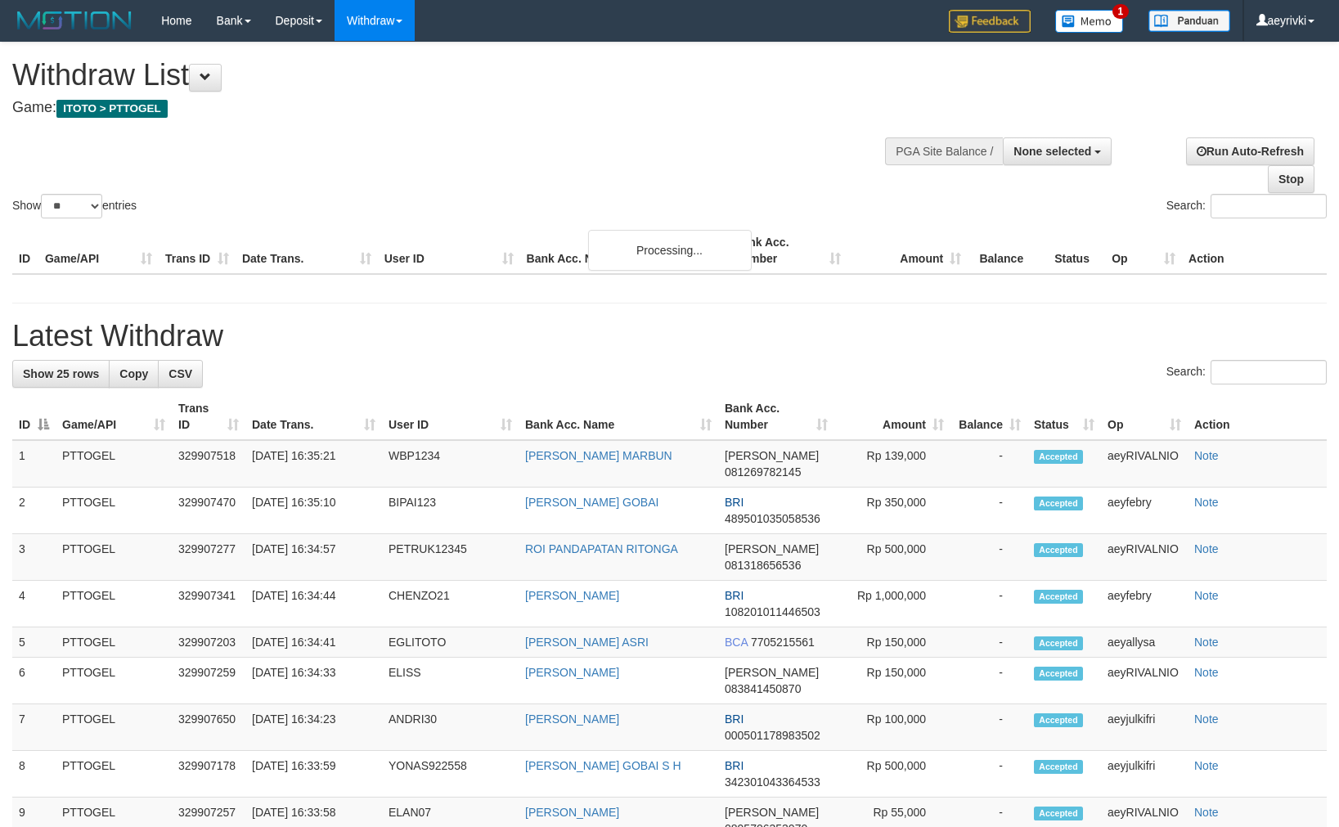
select select
select select "**"
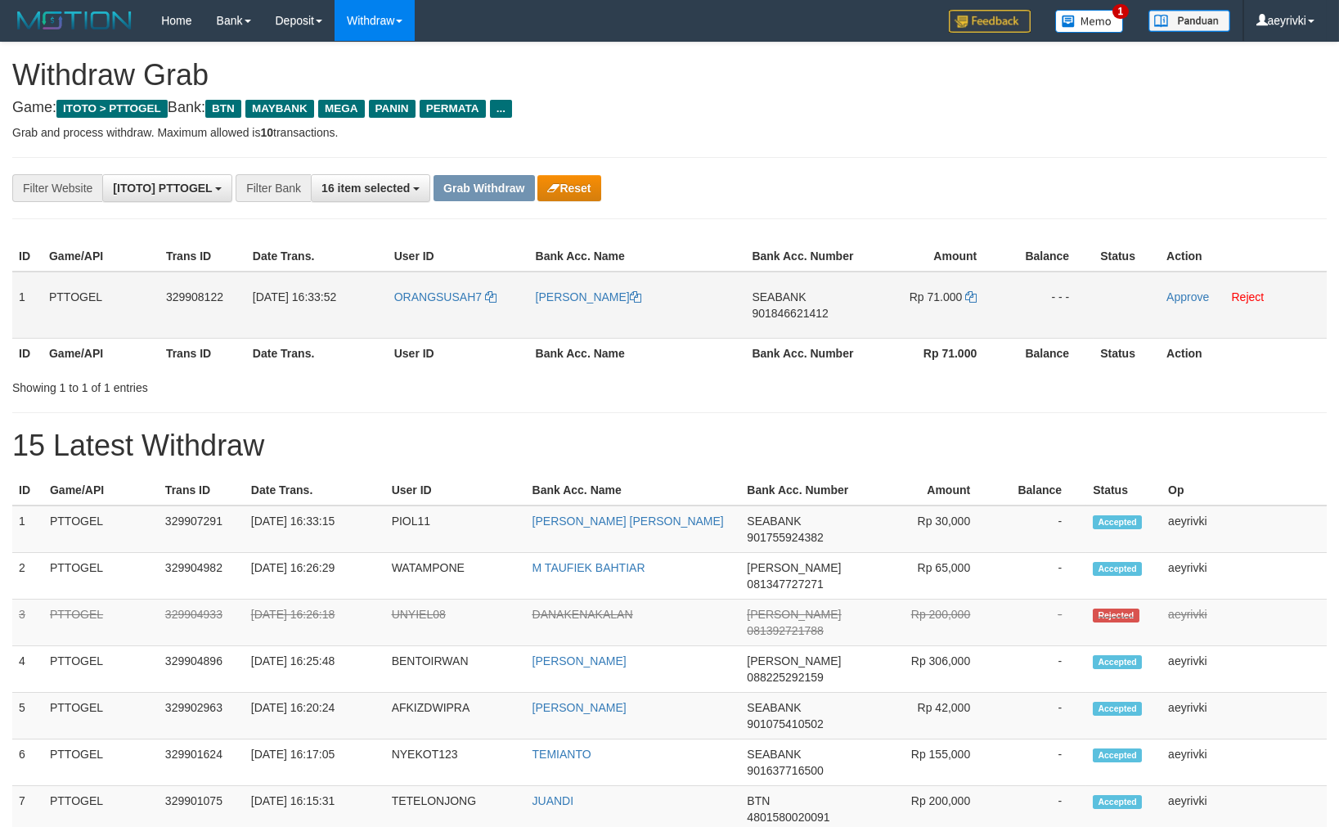
scroll to position [115, 0]
click at [900, 298] on table "ID Game/API Trans ID Date Trans. User ID Bank Acc. Name Bank Acc. Number Amount…" at bounding box center [669, 304] width 1314 height 127
drag, startPoint x: 548, startPoint y: 349, endPoint x: 464, endPoint y: 328, distance: 86.1
click at [547, 349] on th "Bank Acc. Name" at bounding box center [637, 353] width 217 height 30
drag, startPoint x: 454, startPoint y: 327, endPoint x: 931, endPoint y: 307, distance: 477.2
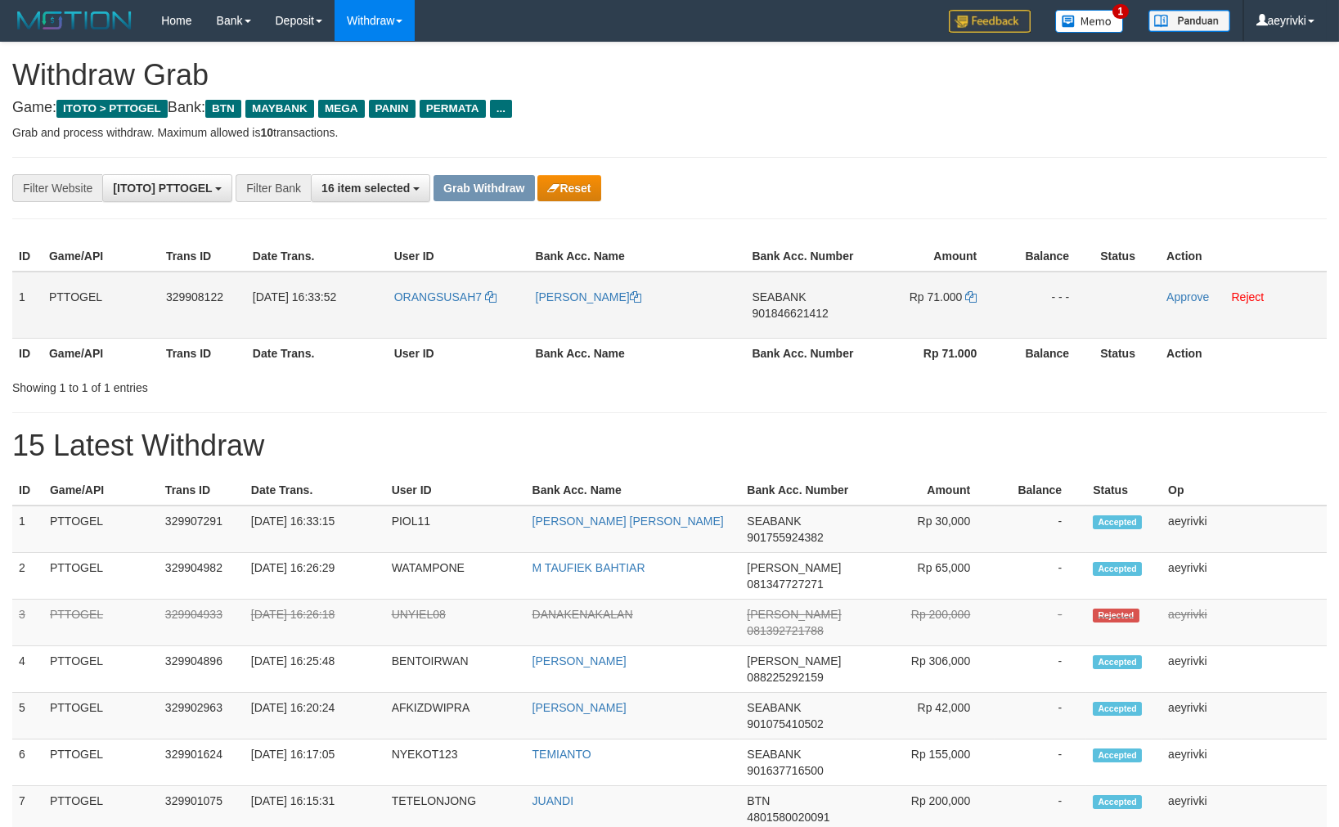
click at [931, 307] on tr "1 PTTOGEL 329908122 31/08/2025 16:33:52 ORANGSUSAH7 GABRIEL PARLUHUTAN SITUMEAN…" at bounding box center [669, 305] width 1314 height 67
copy tr
click at [1191, 297] on link "Approve" at bounding box center [1187, 296] width 43 height 13
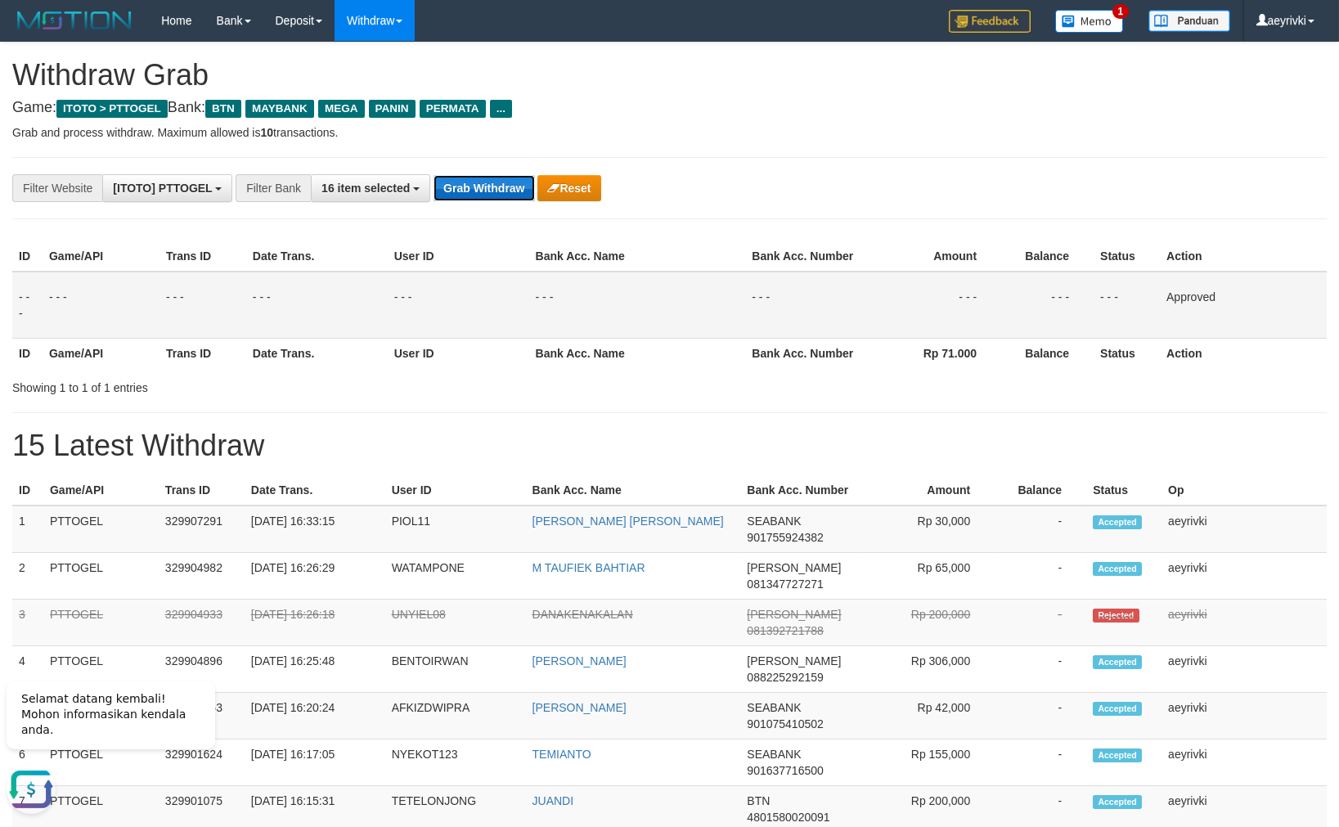
click at [460, 197] on button "Grab Withdraw" at bounding box center [483, 188] width 101 height 26
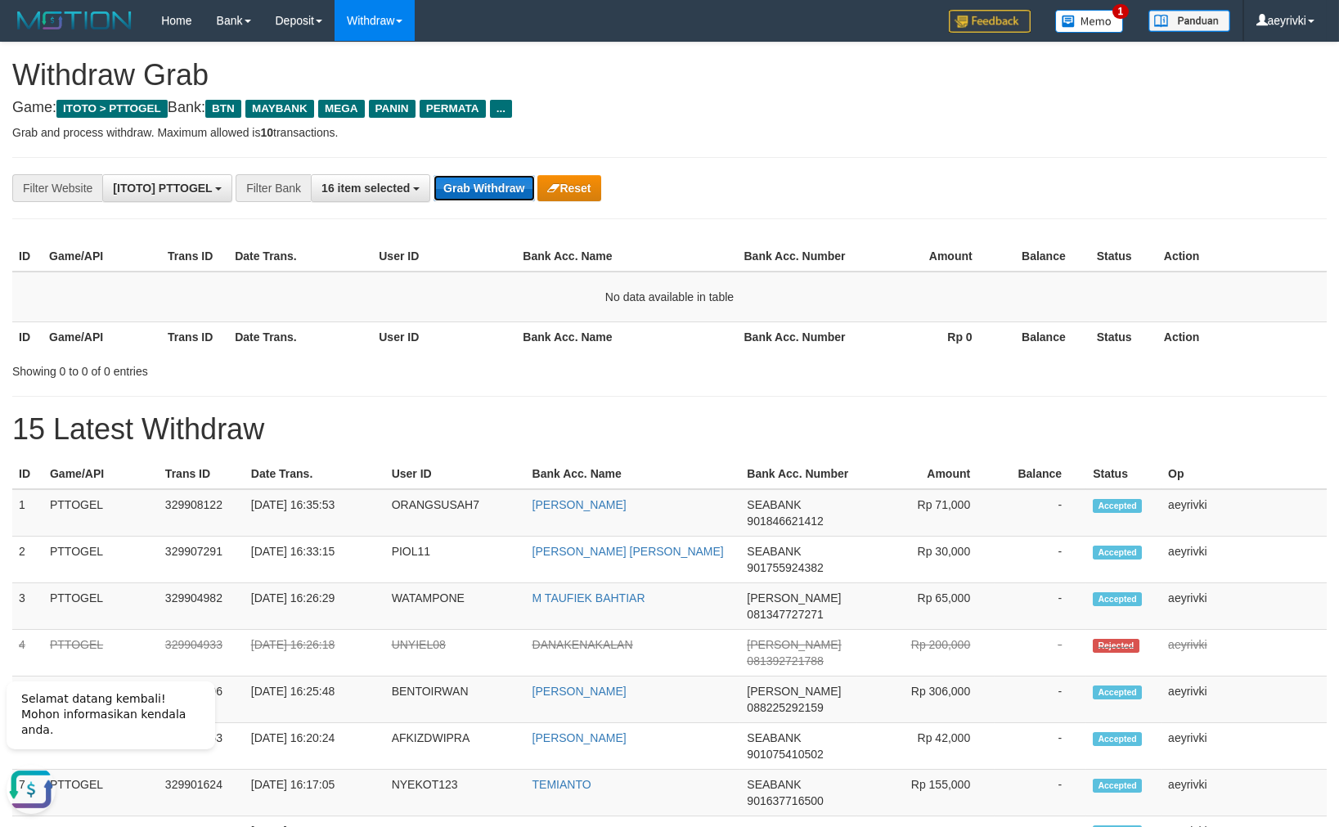
click at [475, 185] on button "Grab Withdraw" at bounding box center [483, 188] width 101 height 26
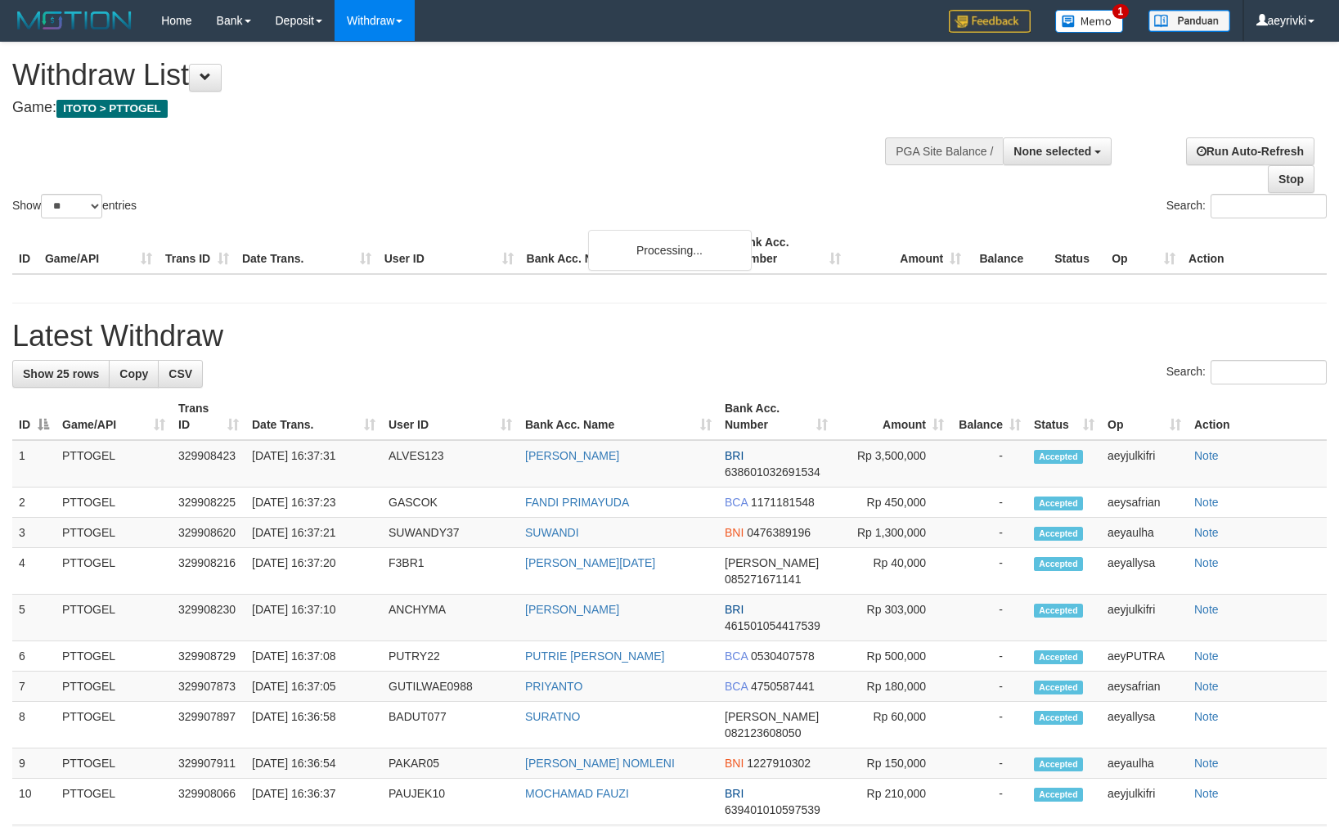
select select
select select "**"
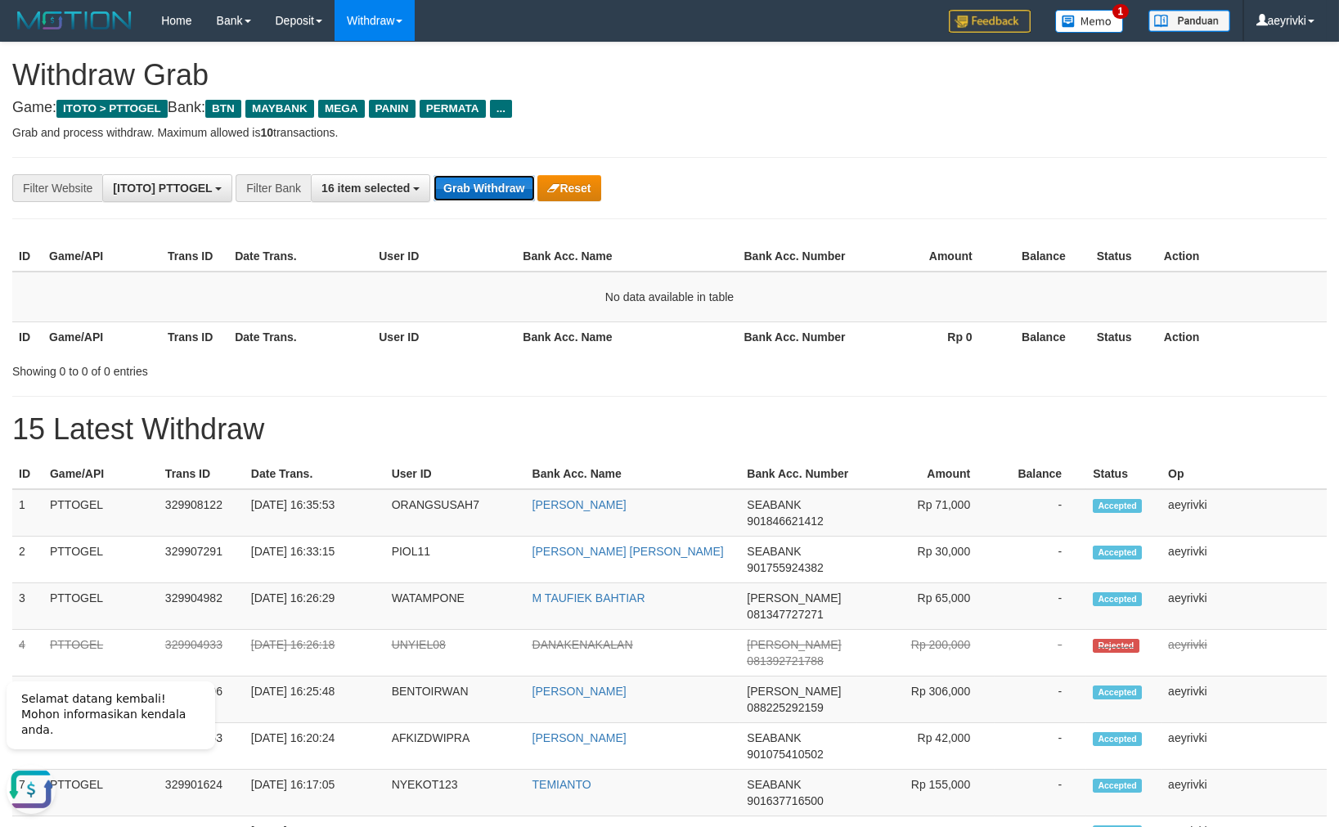
click at [504, 180] on button "Grab Withdraw" at bounding box center [483, 188] width 101 height 26
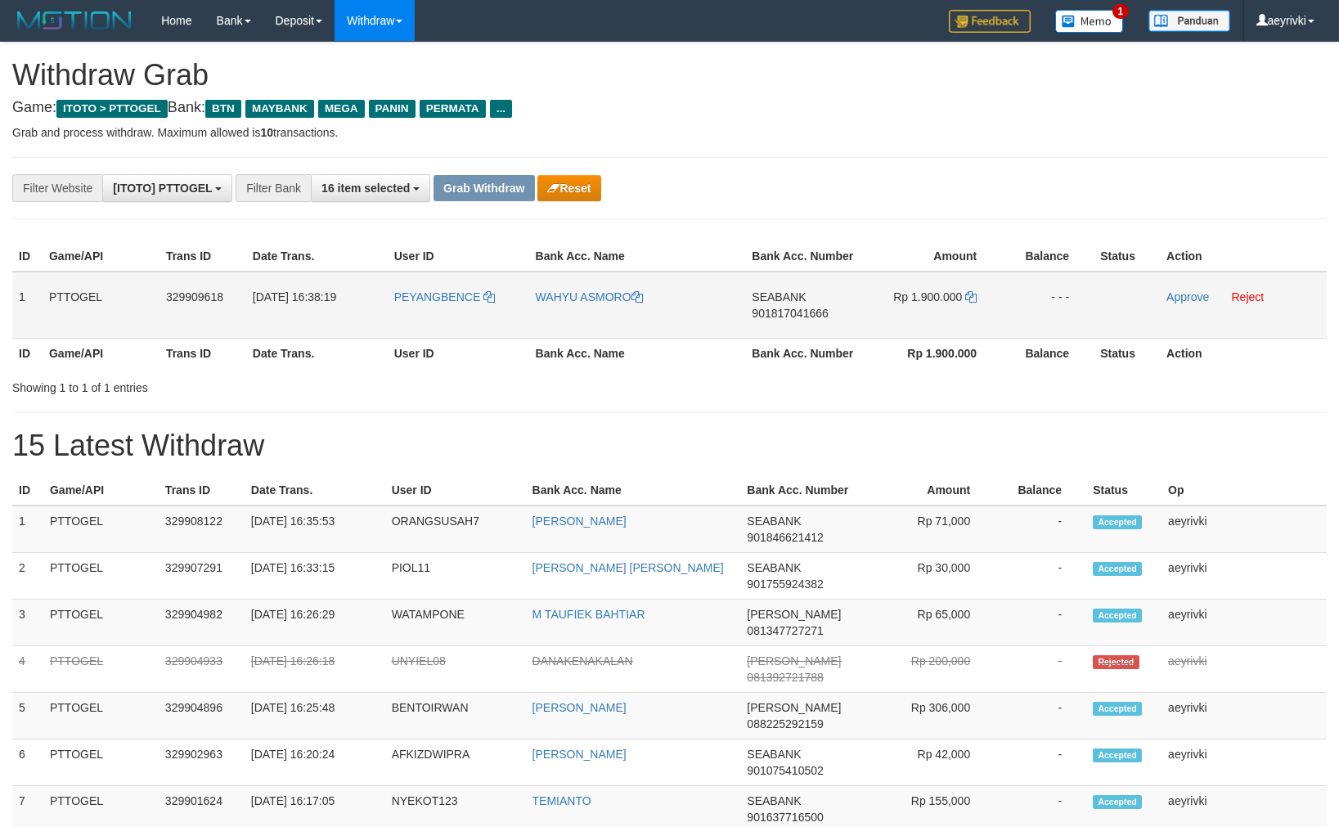
scroll to position [115, 0]
drag, startPoint x: 429, startPoint y: 329, endPoint x: 955, endPoint y: 304, distance: 527.2
click at [955, 305] on tr "1 PTTOGEL 329909618 [DATE] 16:38:19 [GEOGRAPHIC_DATA] WAHYU ASMORO SEABANK 9018…" at bounding box center [669, 305] width 1314 height 67
click at [1171, 288] on td "Approve Reject" at bounding box center [1243, 305] width 167 height 67
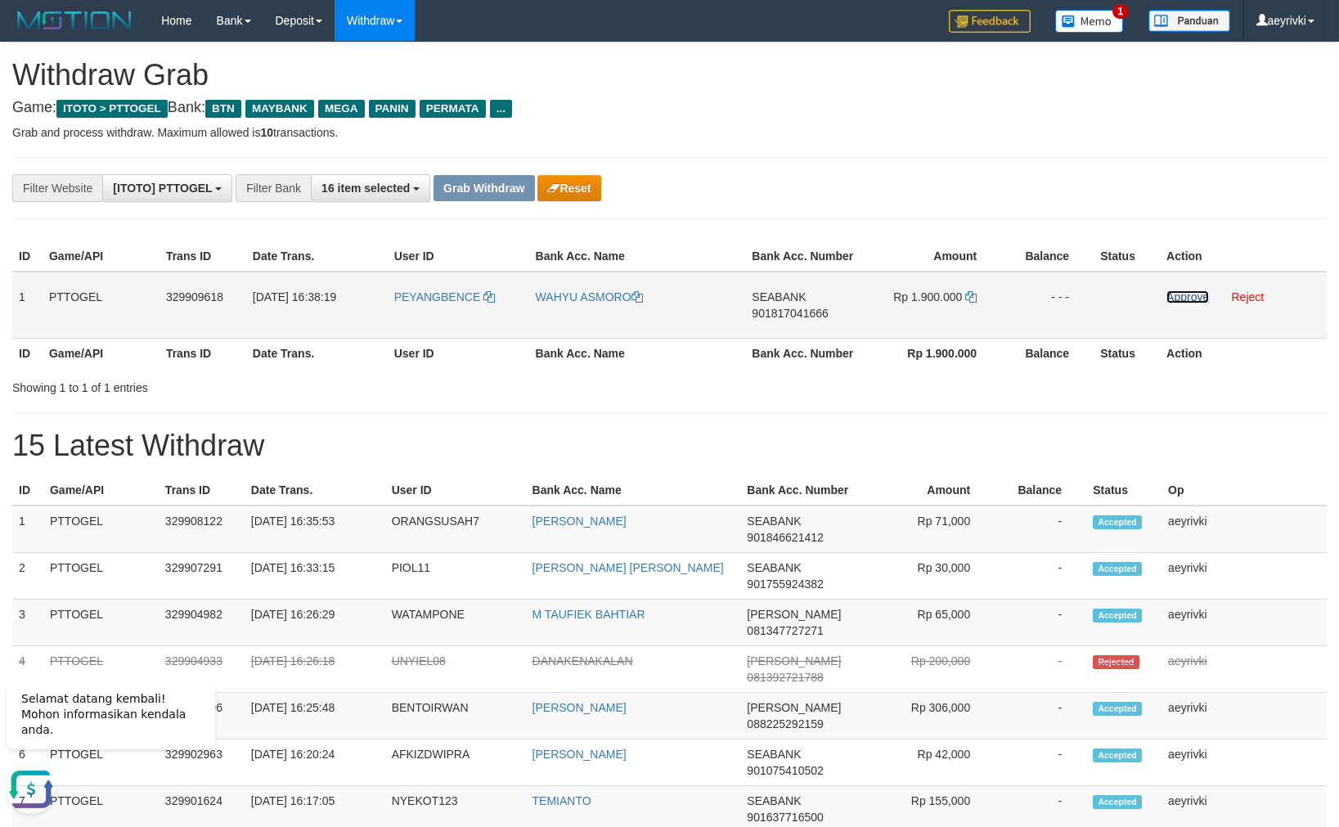
click at [1185, 303] on link "Approve" at bounding box center [1187, 296] width 43 height 13
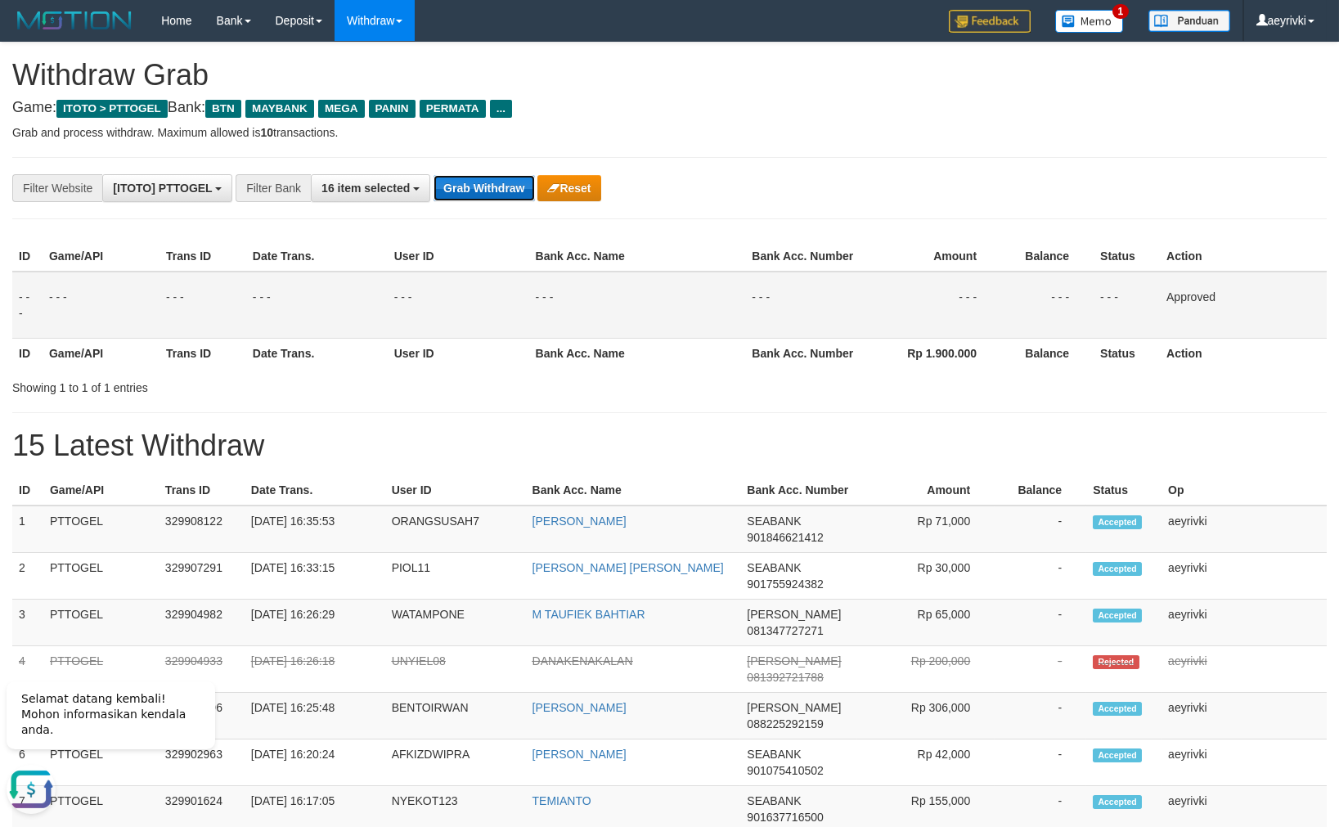
click at [487, 196] on button "Grab Withdraw" at bounding box center [483, 188] width 101 height 26
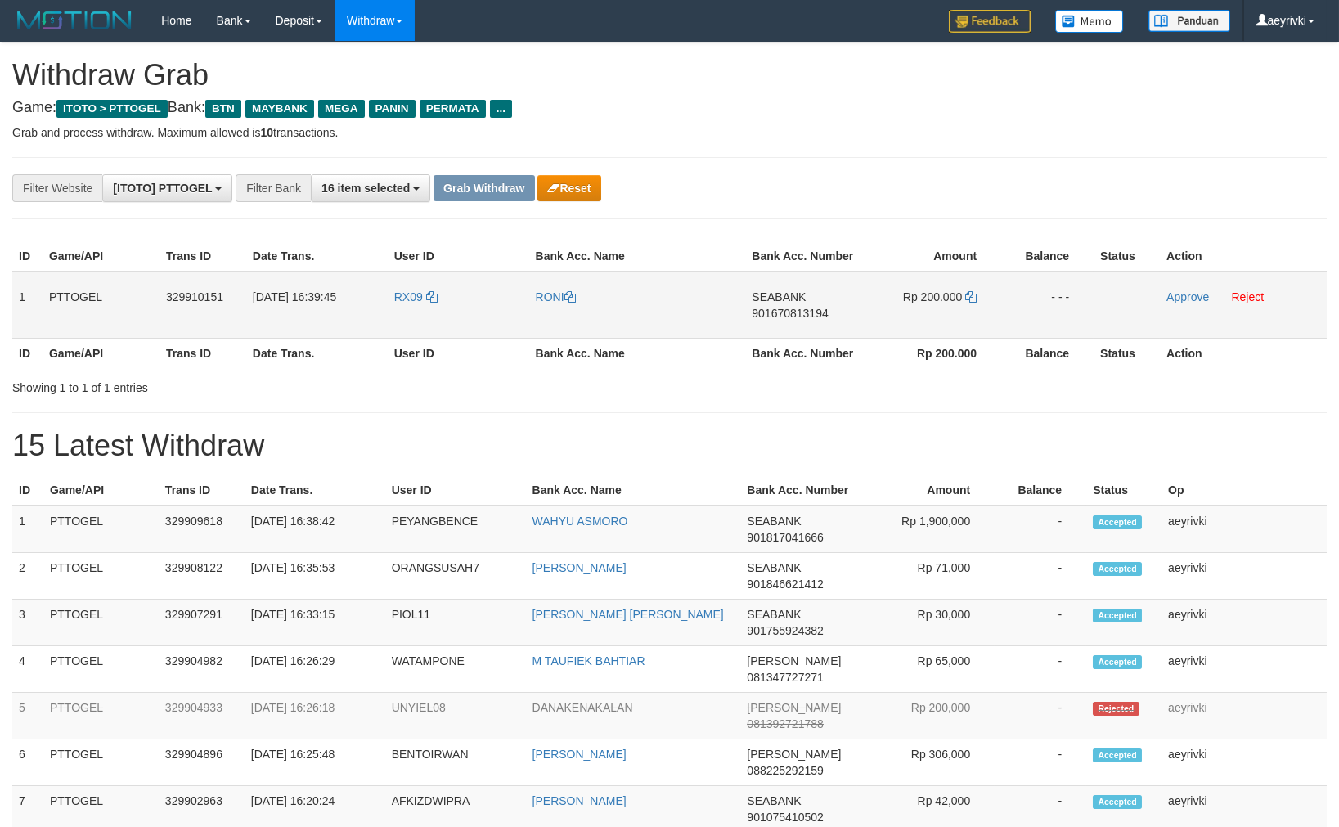
scroll to position [115, 0]
drag, startPoint x: 438, startPoint y: 323, endPoint x: 900, endPoint y: 322, distance: 462.0
click at [900, 322] on tr "1 PTTOGEL 329910151 31/08/2025 16:39:45 RX09 RONI SEABANK 901670813194 Rp 200.0…" at bounding box center [669, 305] width 1314 height 67
click at [1200, 303] on td "Approve Reject" at bounding box center [1243, 305] width 167 height 67
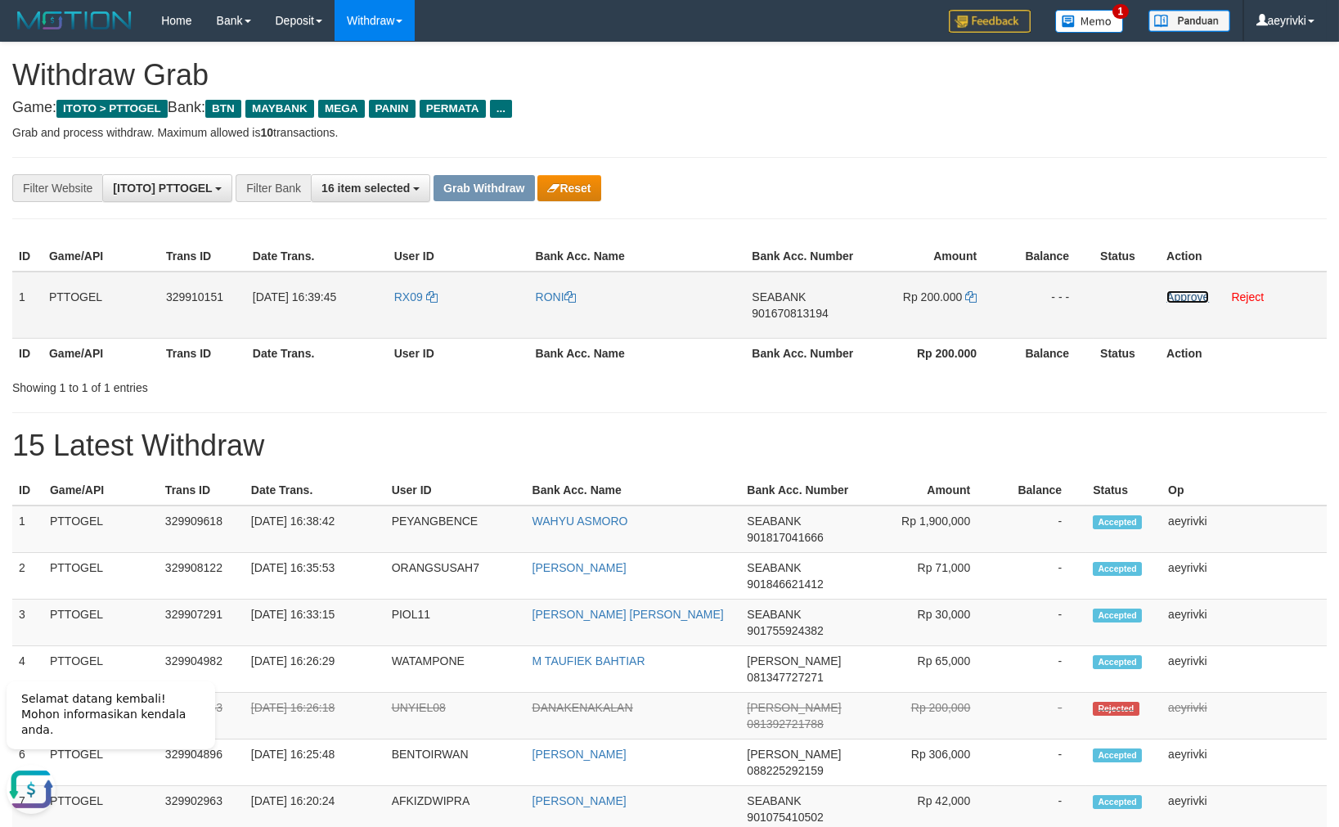
click at [1188, 297] on link "Approve" at bounding box center [1187, 296] width 43 height 13
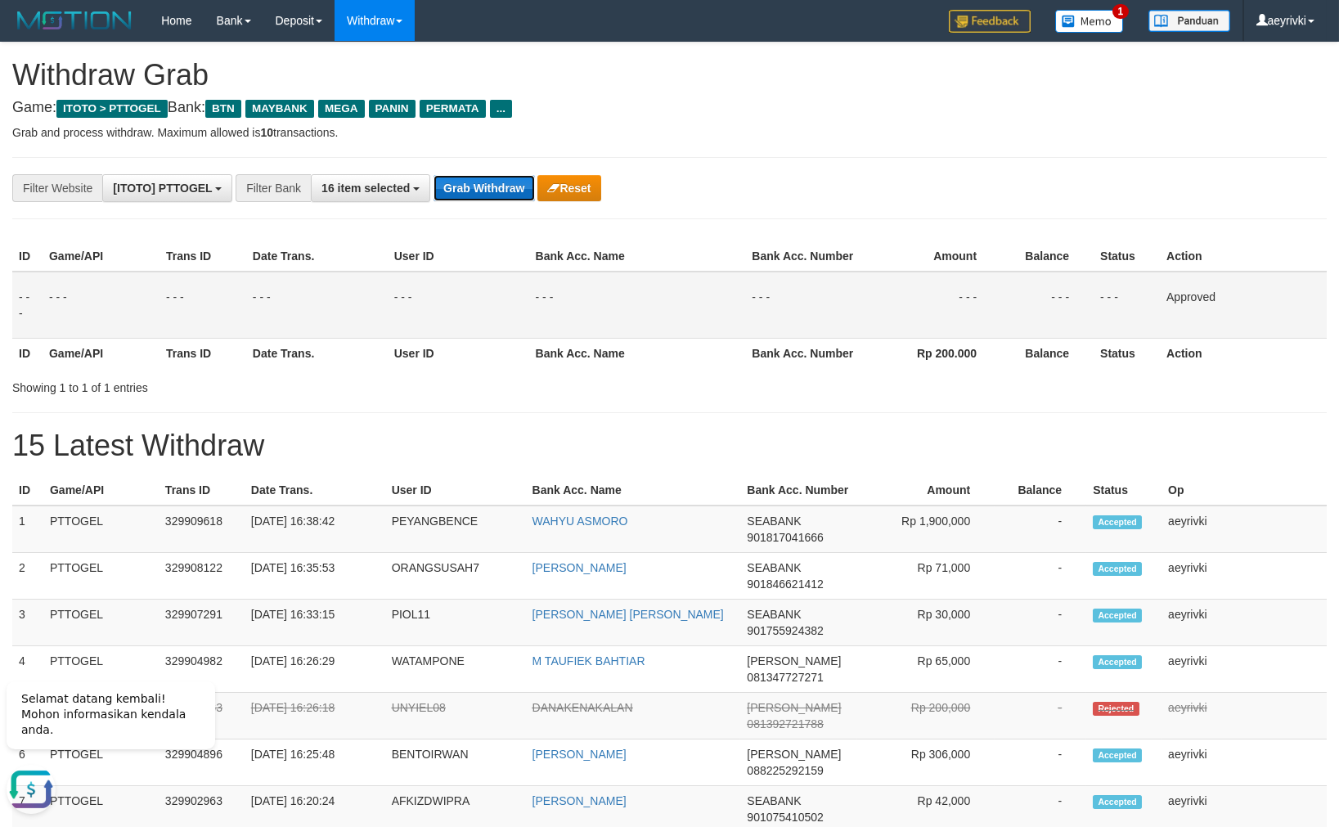
click at [461, 191] on button "Grab Withdraw" at bounding box center [483, 188] width 101 height 26
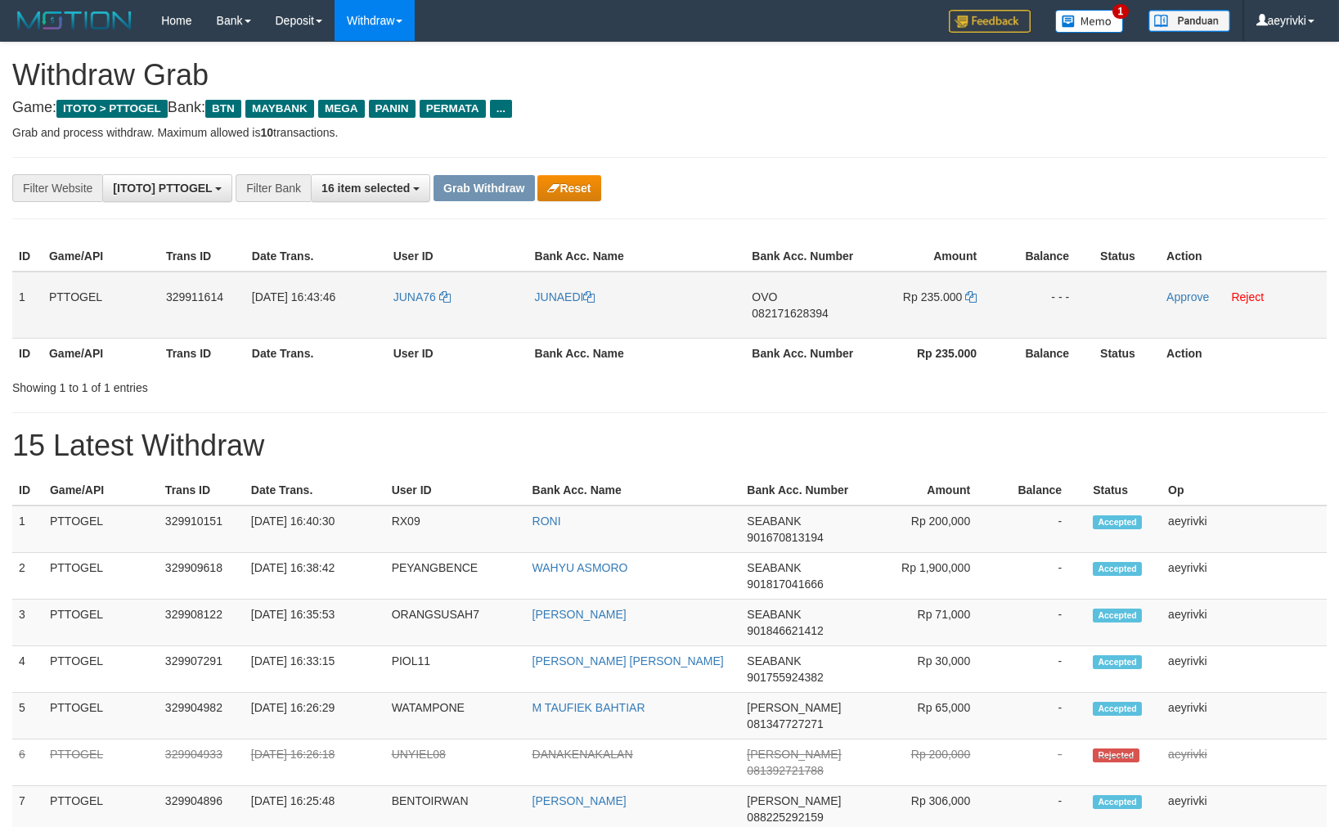
scroll to position [115, 0]
drag, startPoint x: 405, startPoint y: 323, endPoint x: 899, endPoint y: 303, distance: 494.4
click at [899, 303] on tr "1 PTTOGEL 329911614 31/08/2025 16:43:46 JUNA76 JUNAEDI OVO 082171628394 Rp 235.…" at bounding box center [669, 305] width 1314 height 67
click at [769, 311] on span "082171628394" at bounding box center [790, 313] width 76 height 13
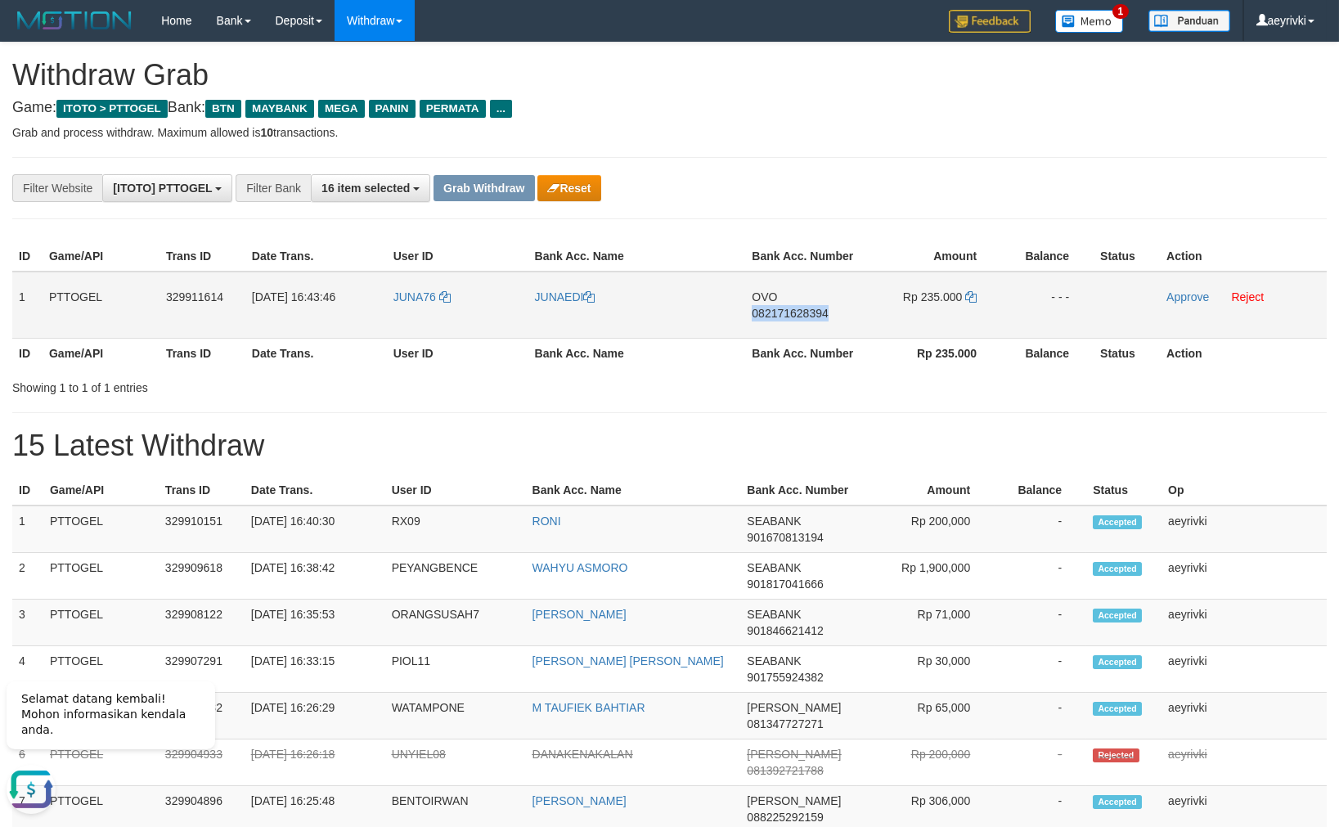
click at [769, 311] on span "082171628394" at bounding box center [790, 313] width 76 height 13
copy span "082171628394"
click at [971, 295] on icon at bounding box center [970, 296] width 11 height 11
click at [1195, 296] on link "Approve" at bounding box center [1187, 296] width 43 height 13
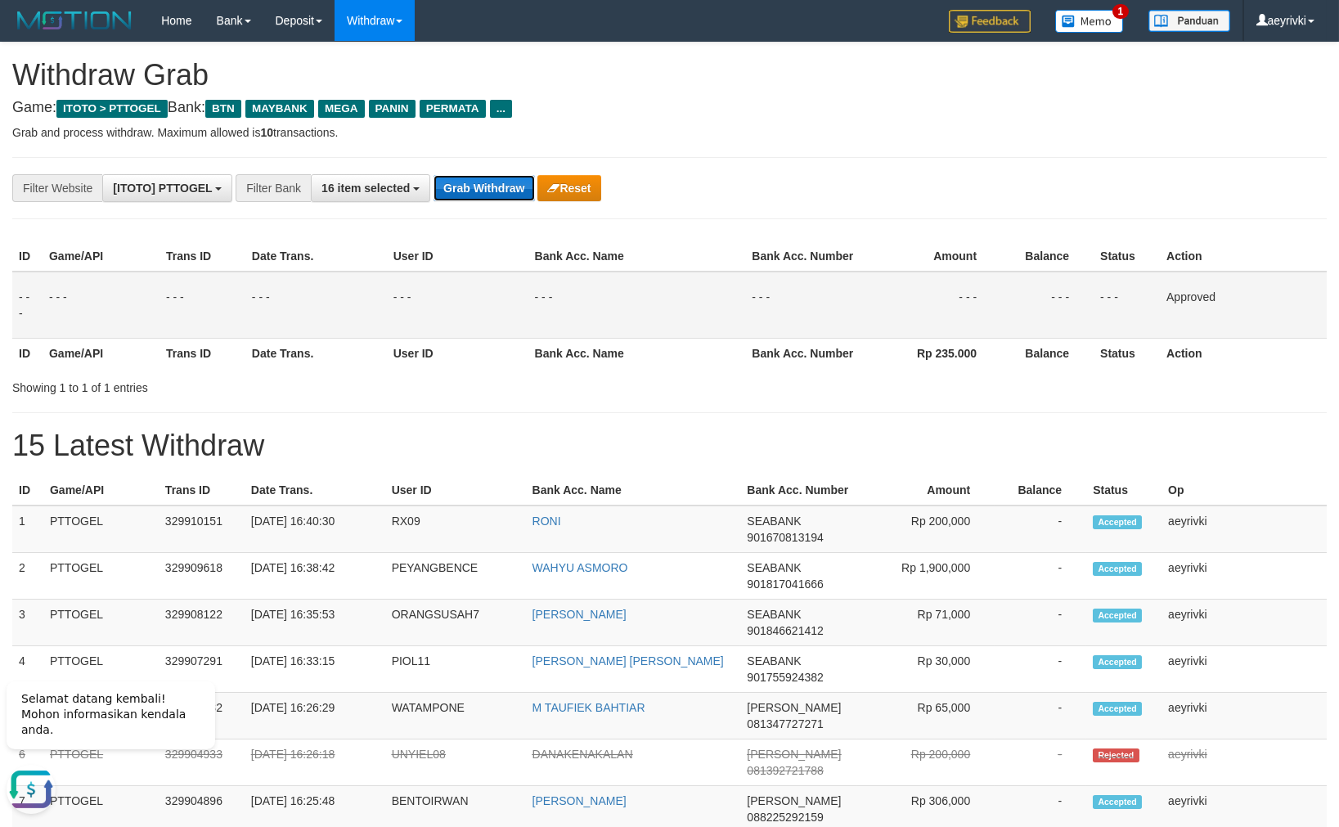
click at [469, 180] on button "Grab Withdraw" at bounding box center [483, 188] width 101 height 26
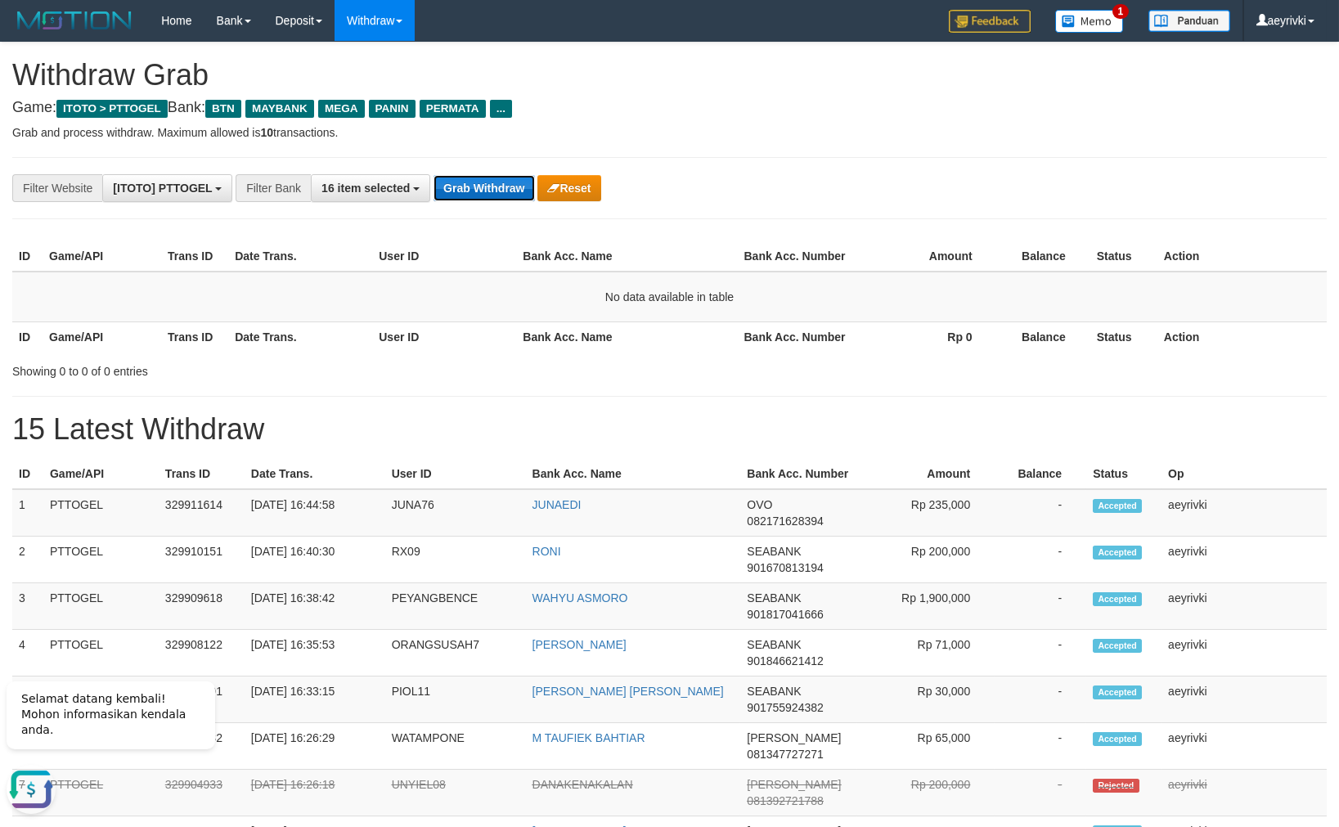
click at [461, 195] on button "Grab Withdraw" at bounding box center [483, 188] width 101 height 26
click at [467, 198] on button "Grab Withdraw" at bounding box center [483, 188] width 101 height 26
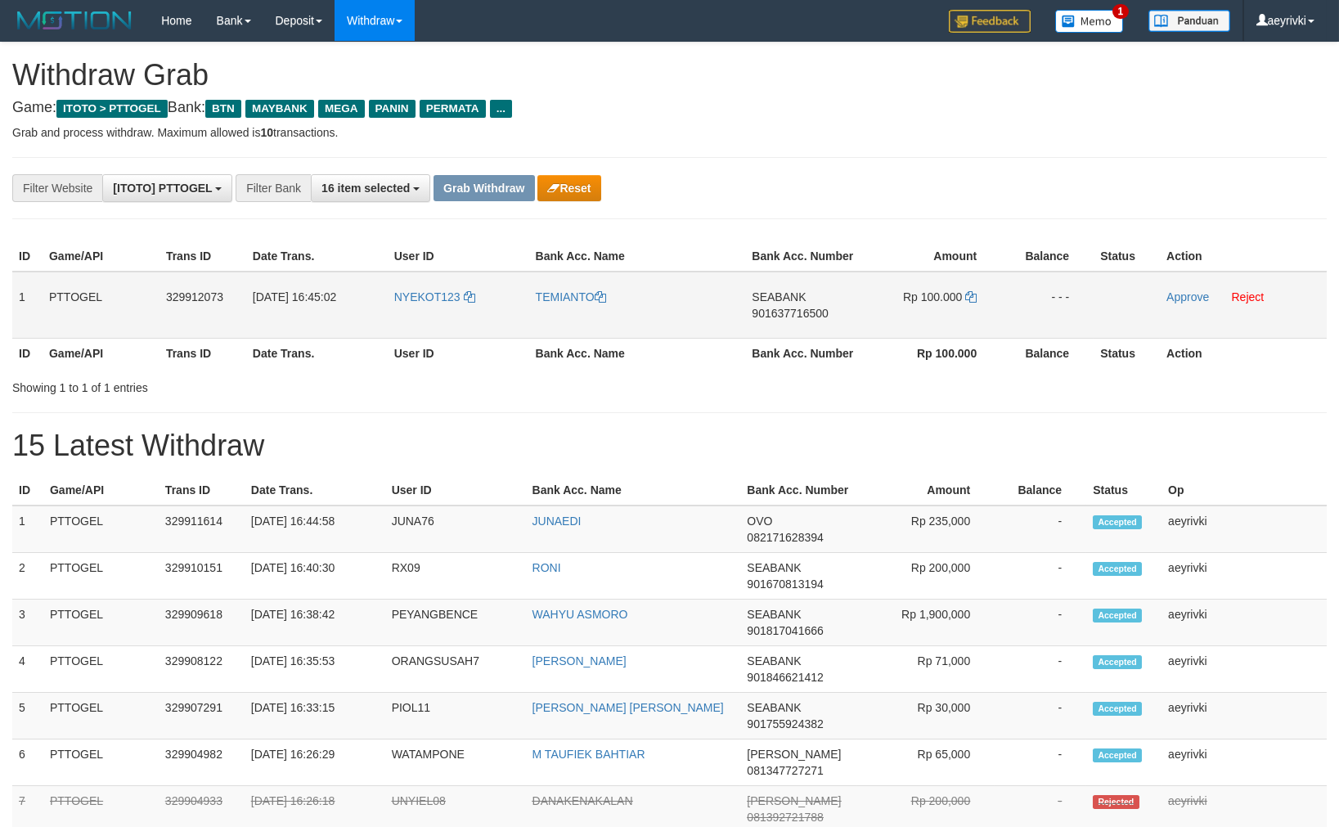
scroll to position [115, 0]
drag, startPoint x: 429, startPoint y: 323, endPoint x: 993, endPoint y: 288, distance: 565.4
click at [993, 288] on tr "1 PTTOGEL 329912073 [DATE] 16:45:02 NYEKOT123 TEMIANTO SEABANK 901637716500 Rp …" at bounding box center [669, 305] width 1314 height 67
click at [804, 311] on span "901637716500" at bounding box center [790, 313] width 76 height 13
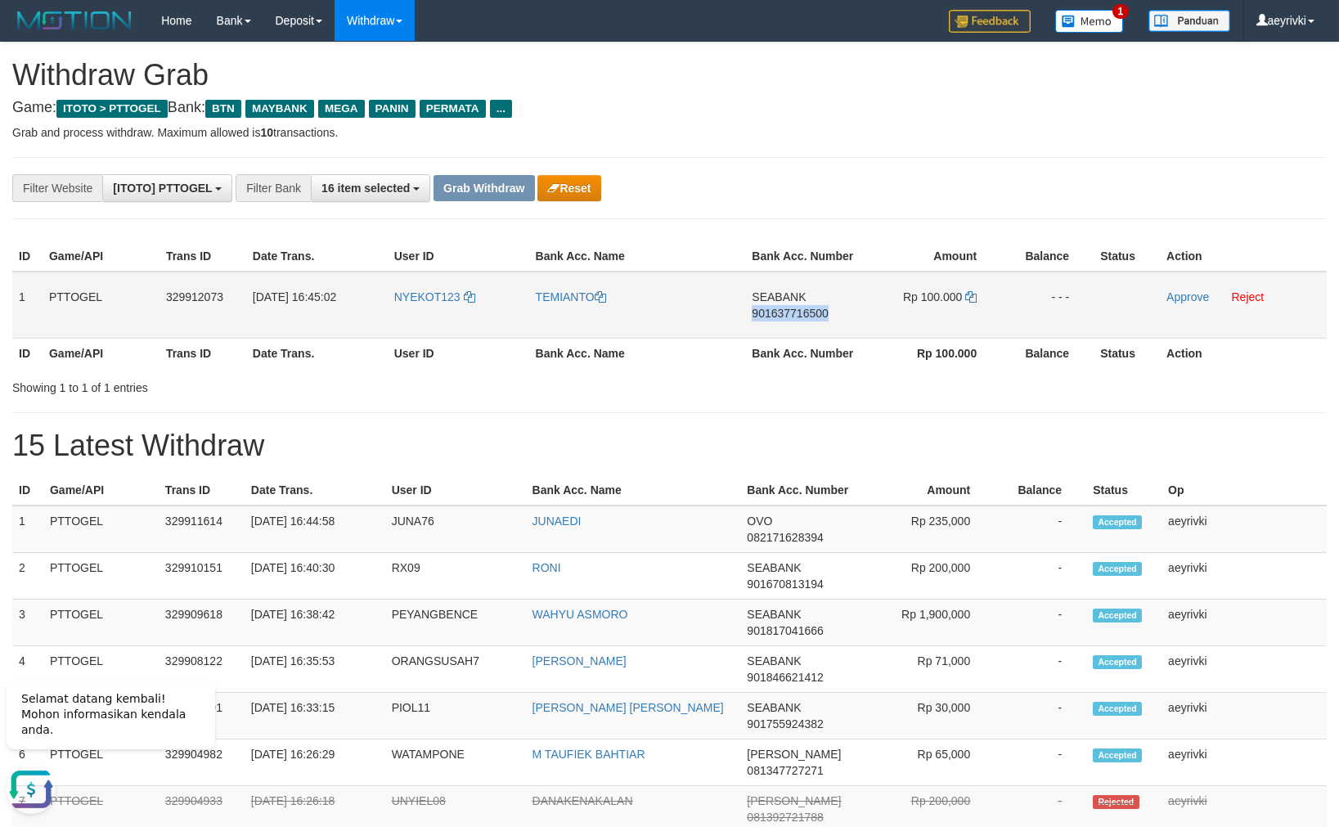
click at [804, 311] on span "901637716500" at bounding box center [790, 313] width 76 height 13
copy span "901637716500"
click at [783, 311] on span "901637716500" at bounding box center [790, 313] width 76 height 13
copy span "901637716500"
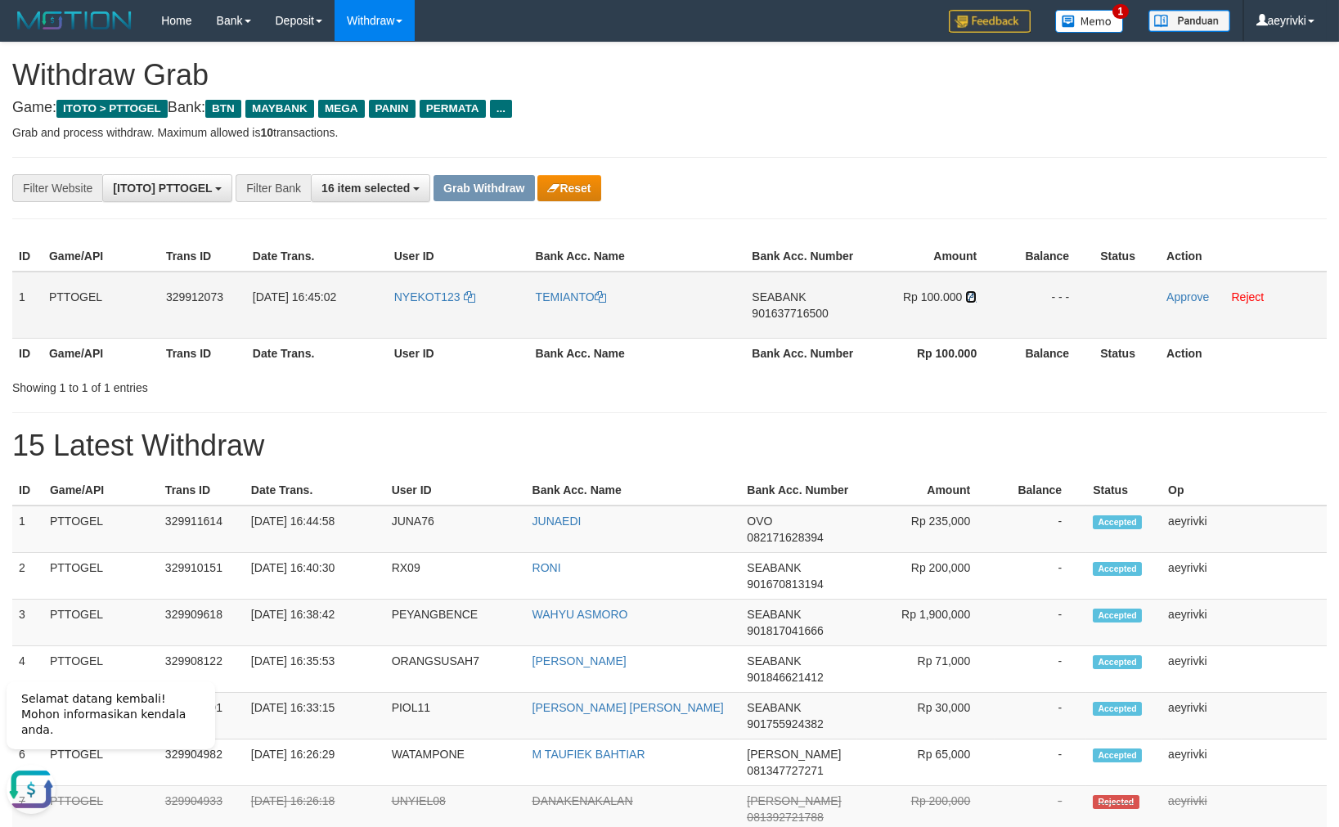
click at [974, 295] on icon at bounding box center [970, 296] width 11 height 11
click at [1187, 299] on link "Approve" at bounding box center [1187, 296] width 43 height 13
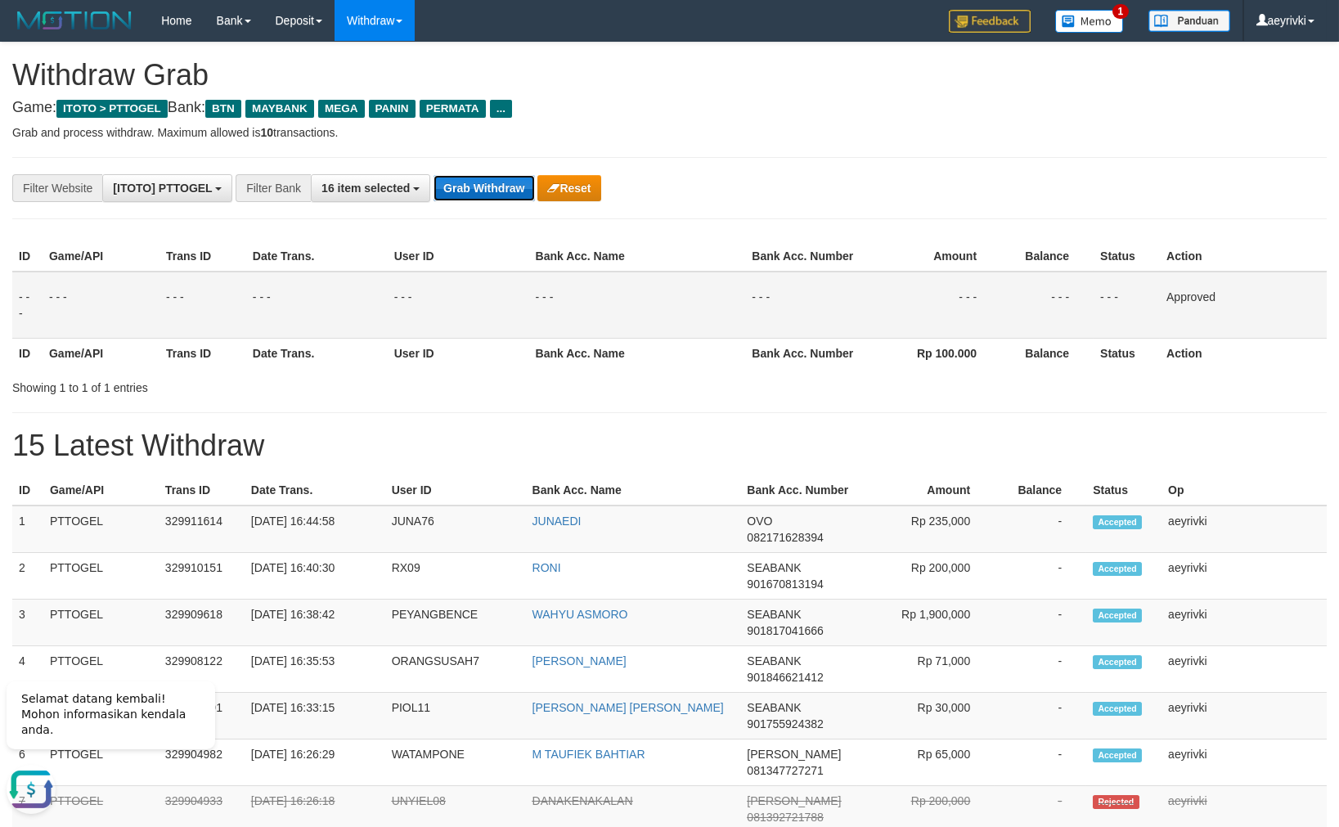
click at [464, 191] on button "Grab Withdraw" at bounding box center [483, 188] width 101 height 26
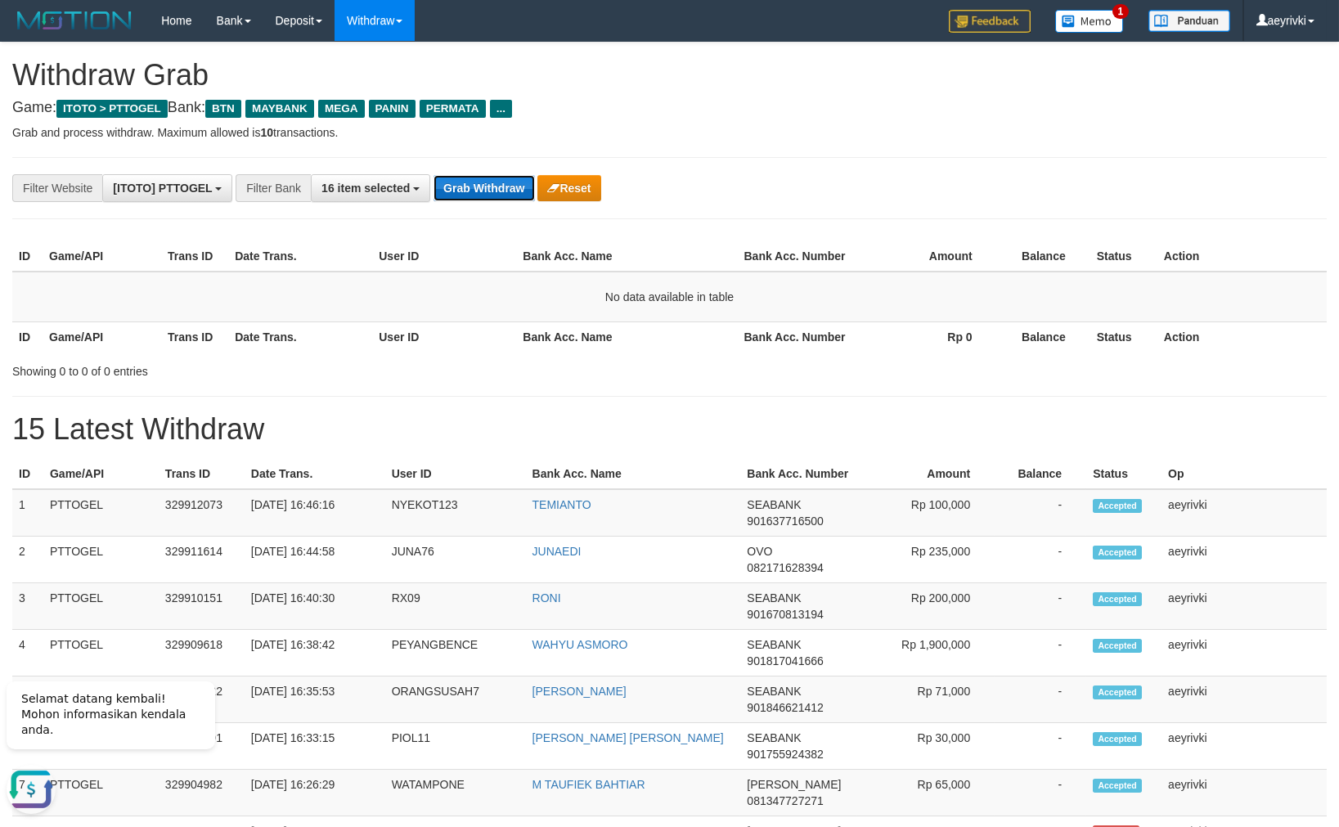
click at [490, 182] on button "Grab Withdraw" at bounding box center [483, 188] width 101 height 26
click at [479, 185] on button "Grab Withdraw" at bounding box center [483, 188] width 101 height 26
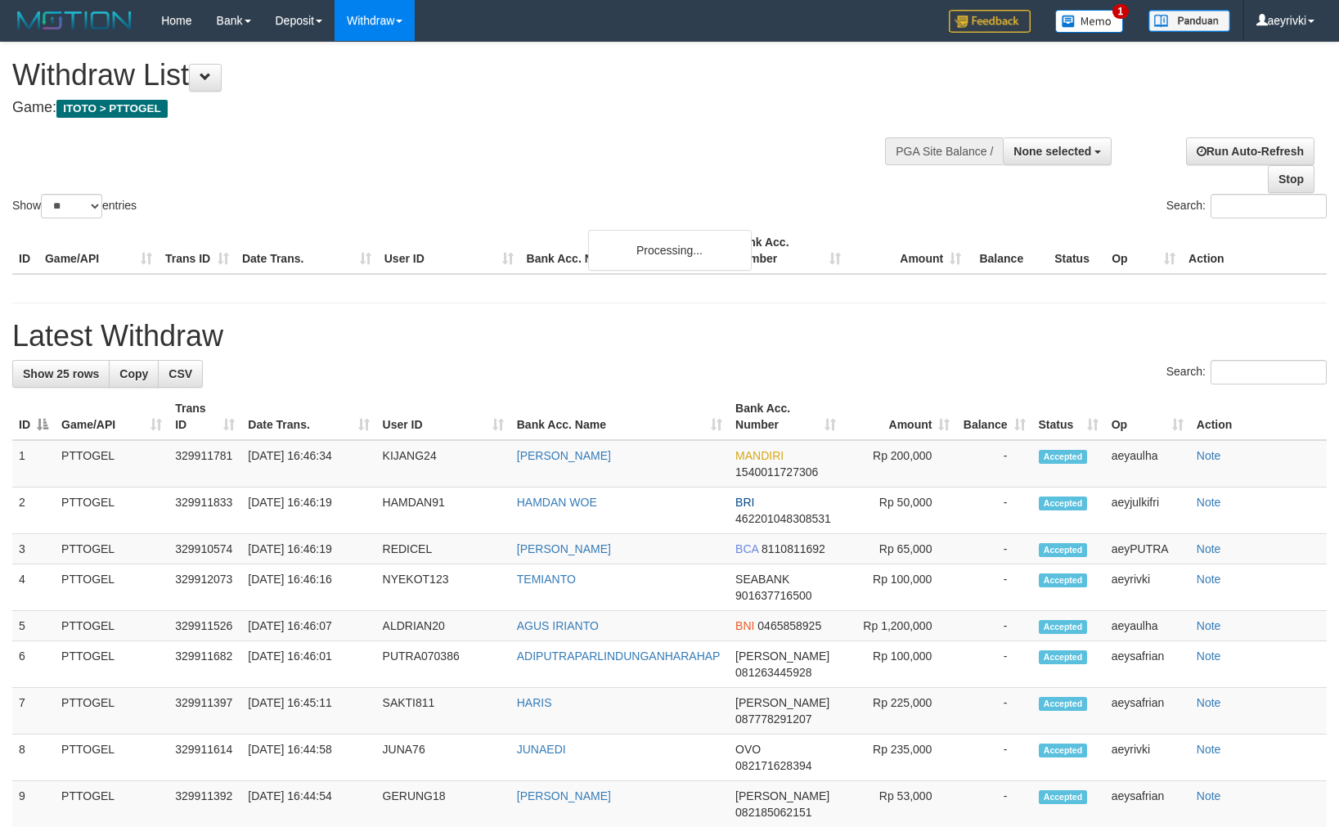
select select
select select "**"
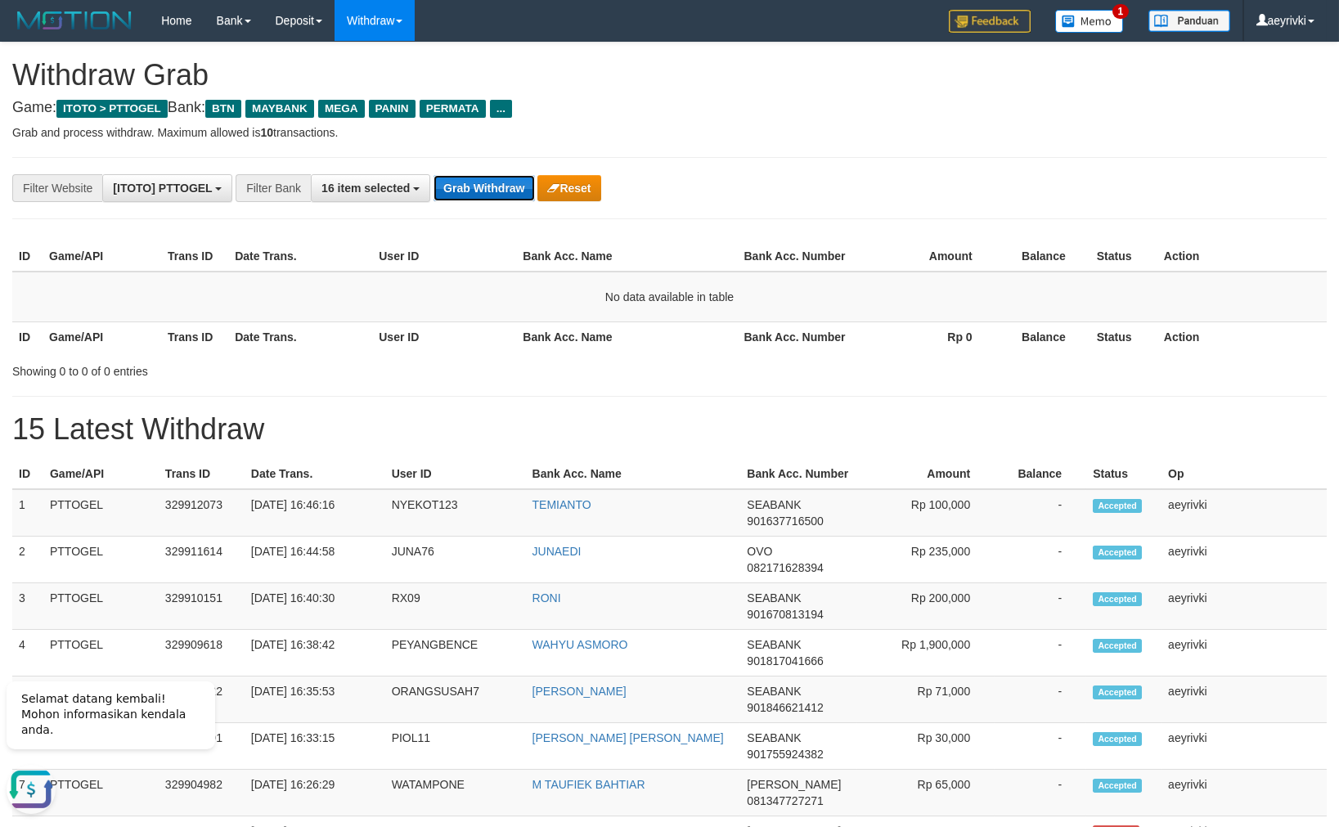
click at [477, 193] on button "Grab Withdraw" at bounding box center [483, 188] width 101 height 26
click at [467, 182] on button "Grab Withdraw" at bounding box center [483, 188] width 101 height 26
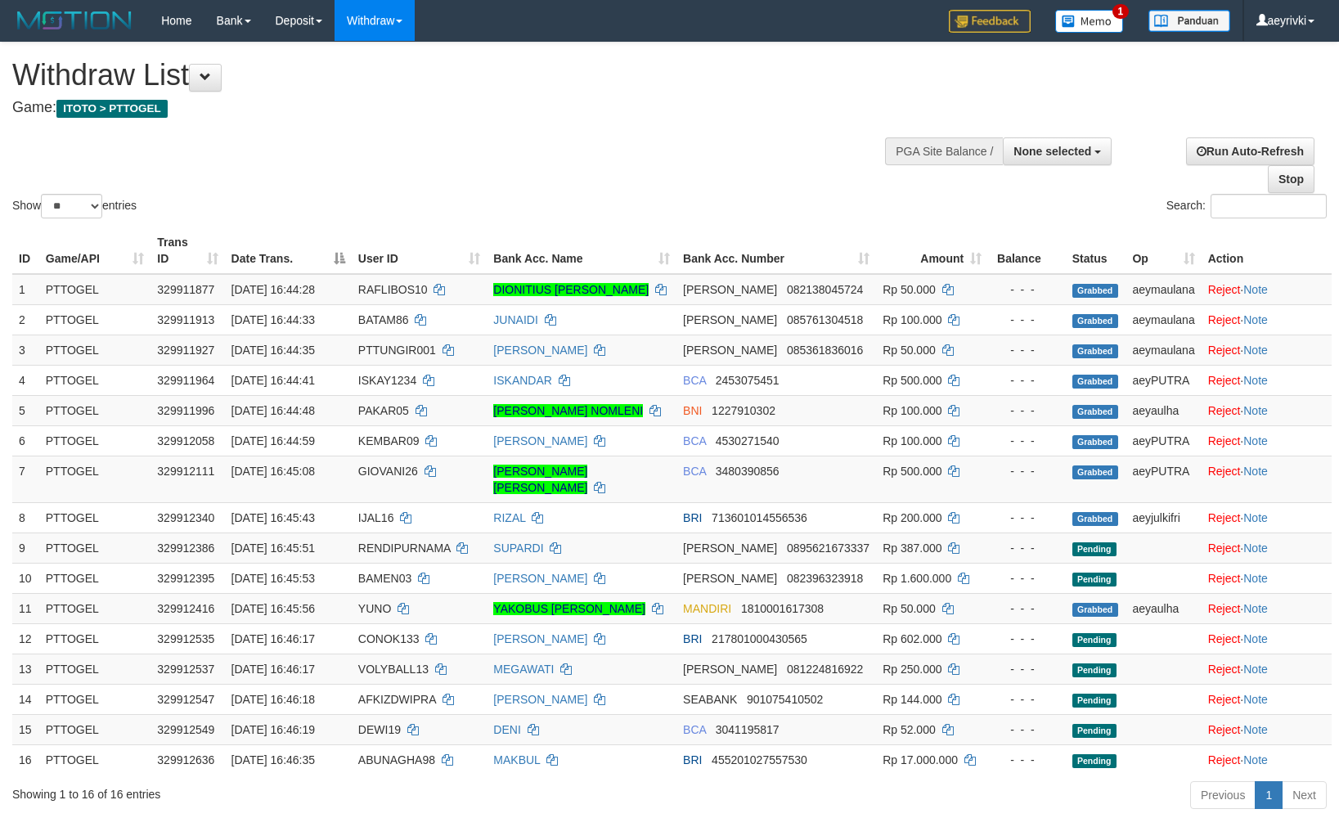
select select
select select "**"
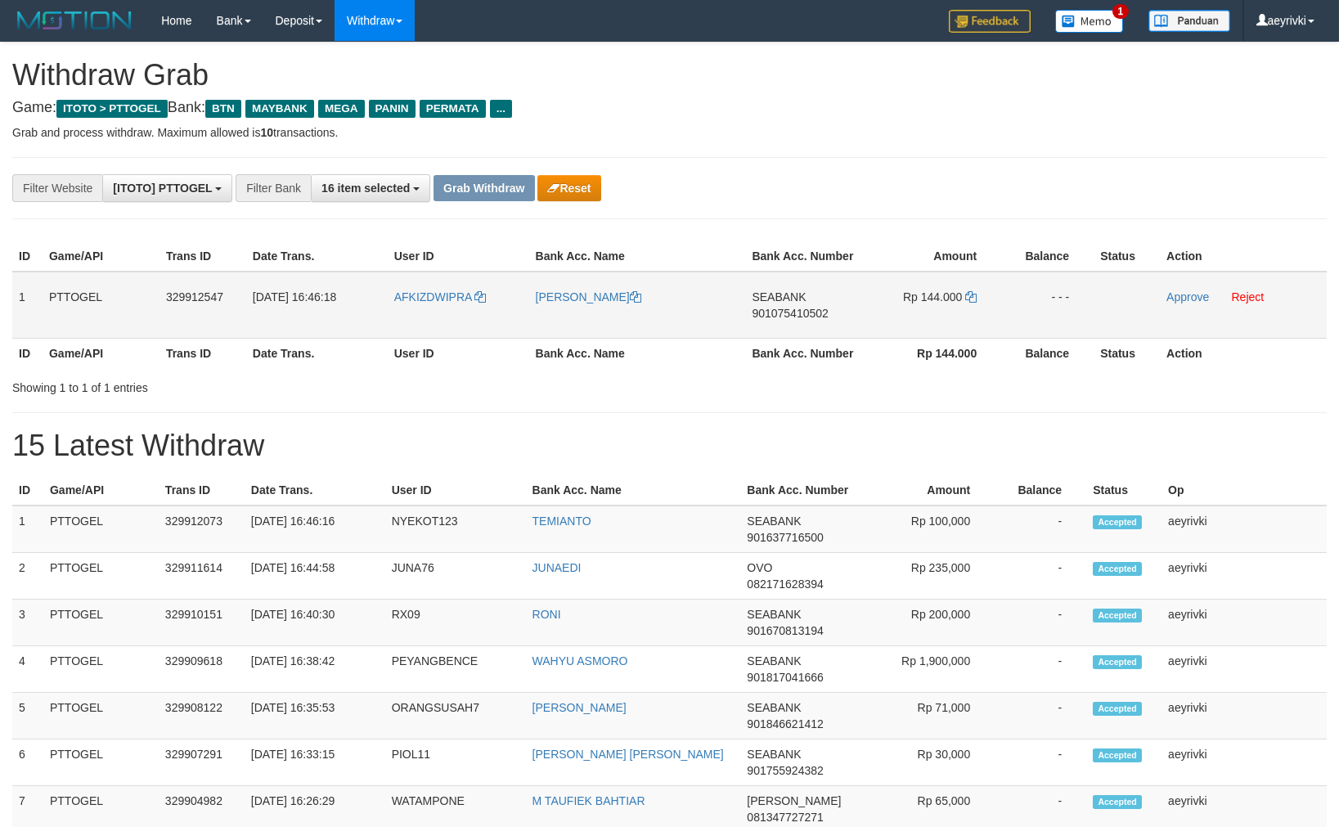
scroll to position [115, 0]
drag, startPoint x: 820, startPoint y: 312, endPoint x: 890, endPoint y: 315, distance: 69.6
click at [890, 315] on tr "1 PTTOGEL 329912547 31/08/2025 16:46:18 AFKIZDWIPRA DEDI IRAWAN SEABANK 9010754…" at bounding box center [669, 305] width 1314 height 67
click at [827, 305] on td "SEABANK 901075410502" at bounding box center [803, 305] width 117 height 67
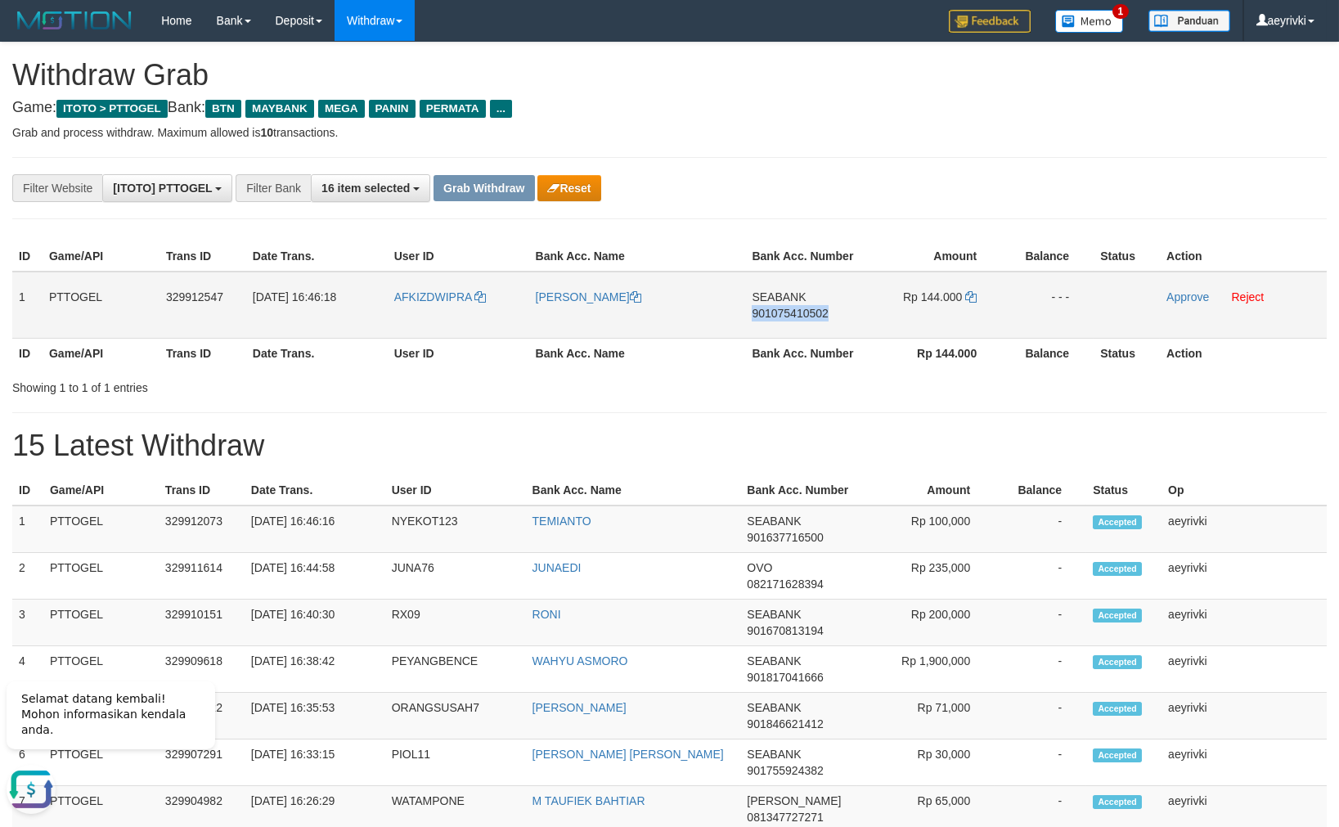
click at [827, 305] on td "SEABANK 901075410502" at bounding box center [803, 305] width 117 height 67
click at [809, 307] on span "901075410502" at bounding box center [790, 313] width 76 height 13
copy span "901075410502"
click at [809, 307] on span "901075410502" at bounding box center [790, 313] width 76 height 13
copy span "901075410502"
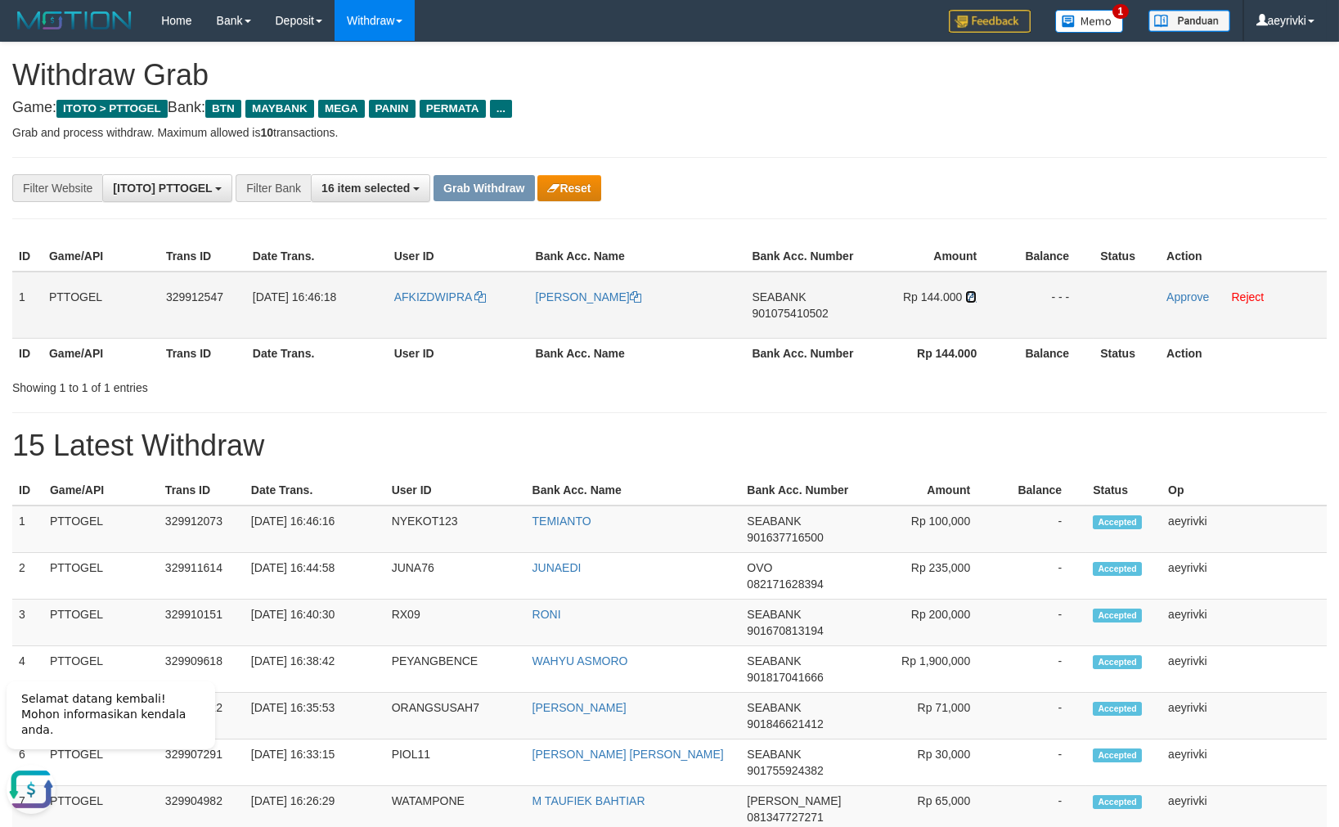
click at [976, 296] on icon at bounding box center [970, 296] width 11 height 11
click at [1181, 297] on link "Approve" at bounding box center [1187, 296] width 43 height 13
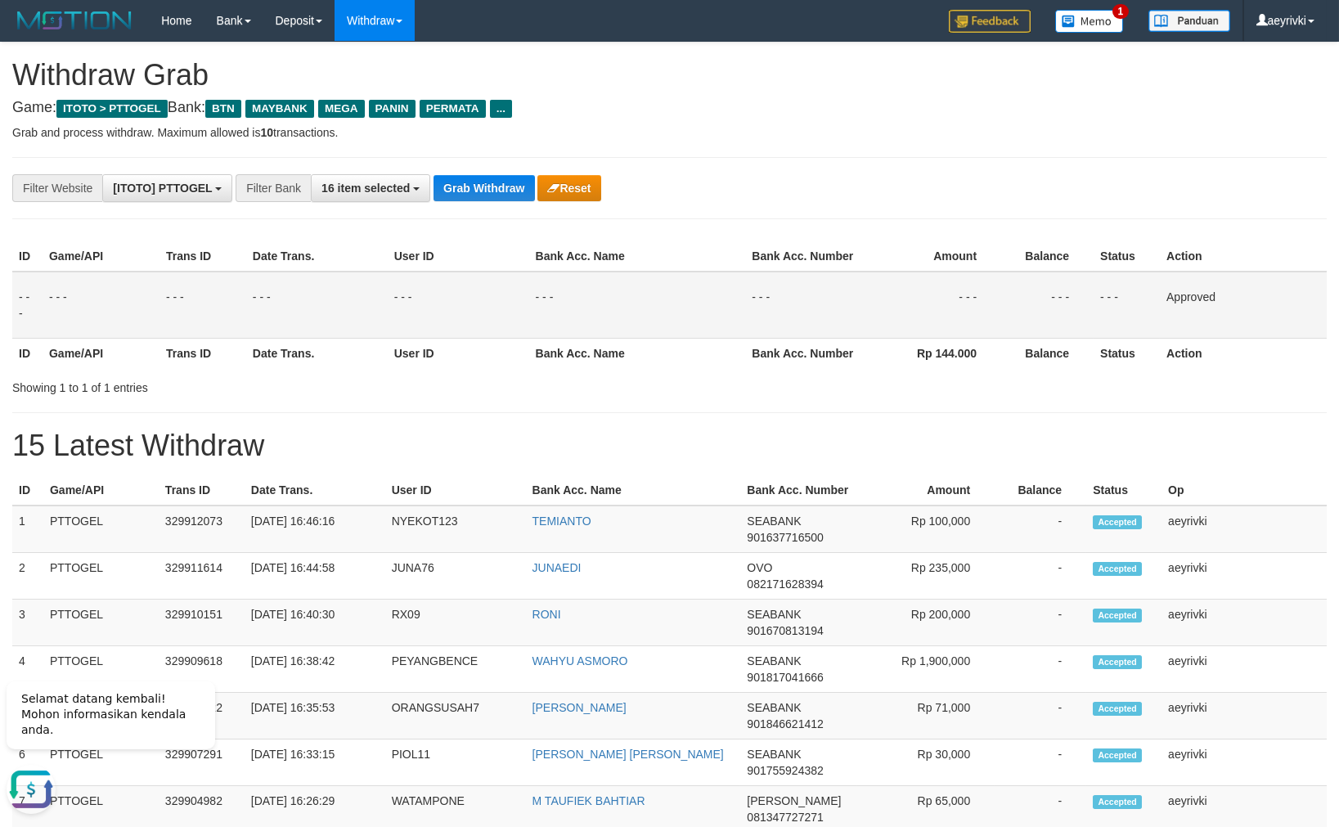
click at [511, 322] on td "- - -" at bounding box center [458, 305] width 141 height 67
drag, startPoint x: 375, startPoint y: 182, endPoint x: 320, endPoint y: 256, distance: 92.4
click at [374, 182] on button "16 item selected" at bounding box center [370, 188] width 119 height 28
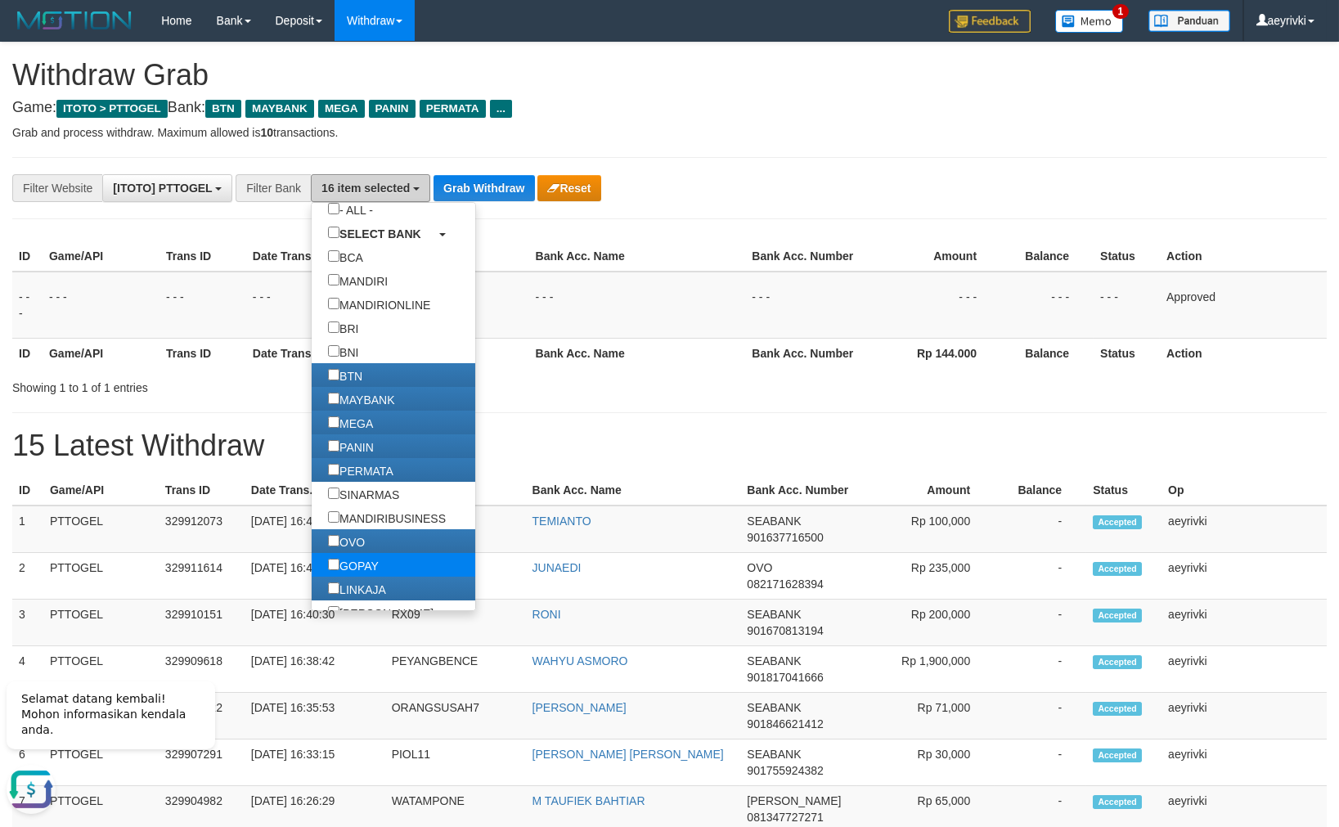
scroll to position [102, 0]
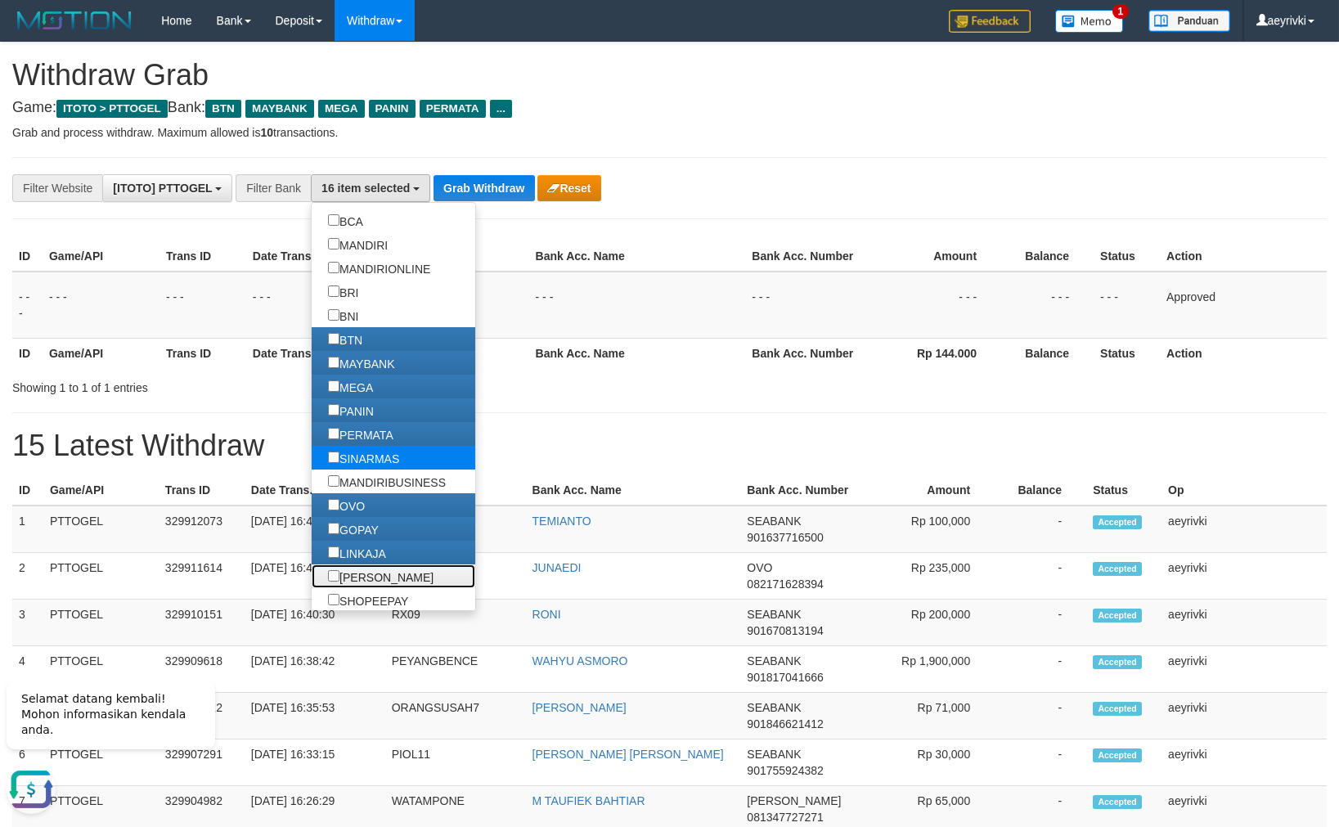
drag, startPoint x: 280, startPoint y: 572, endPoint x: 336, endPoint y: 456, distance: 128.0
click at [312, 572] on label "[PERSON_NAME]" at bounding box center [381, 576] width 138 height 24
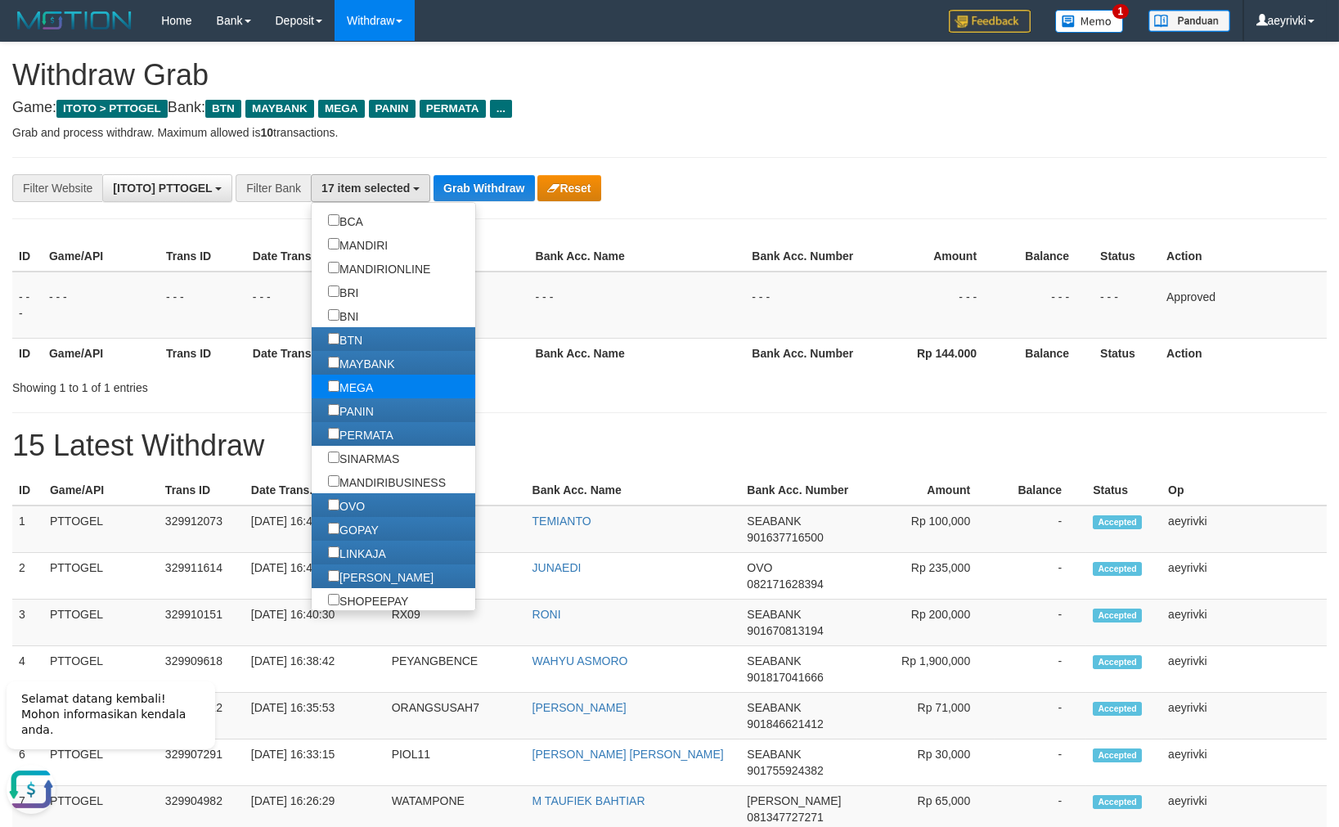
scroll to position [285, 0]
click at [473, 187] on button "Grab Withdraw" at bounding box center [483, 188] width 101 height 26
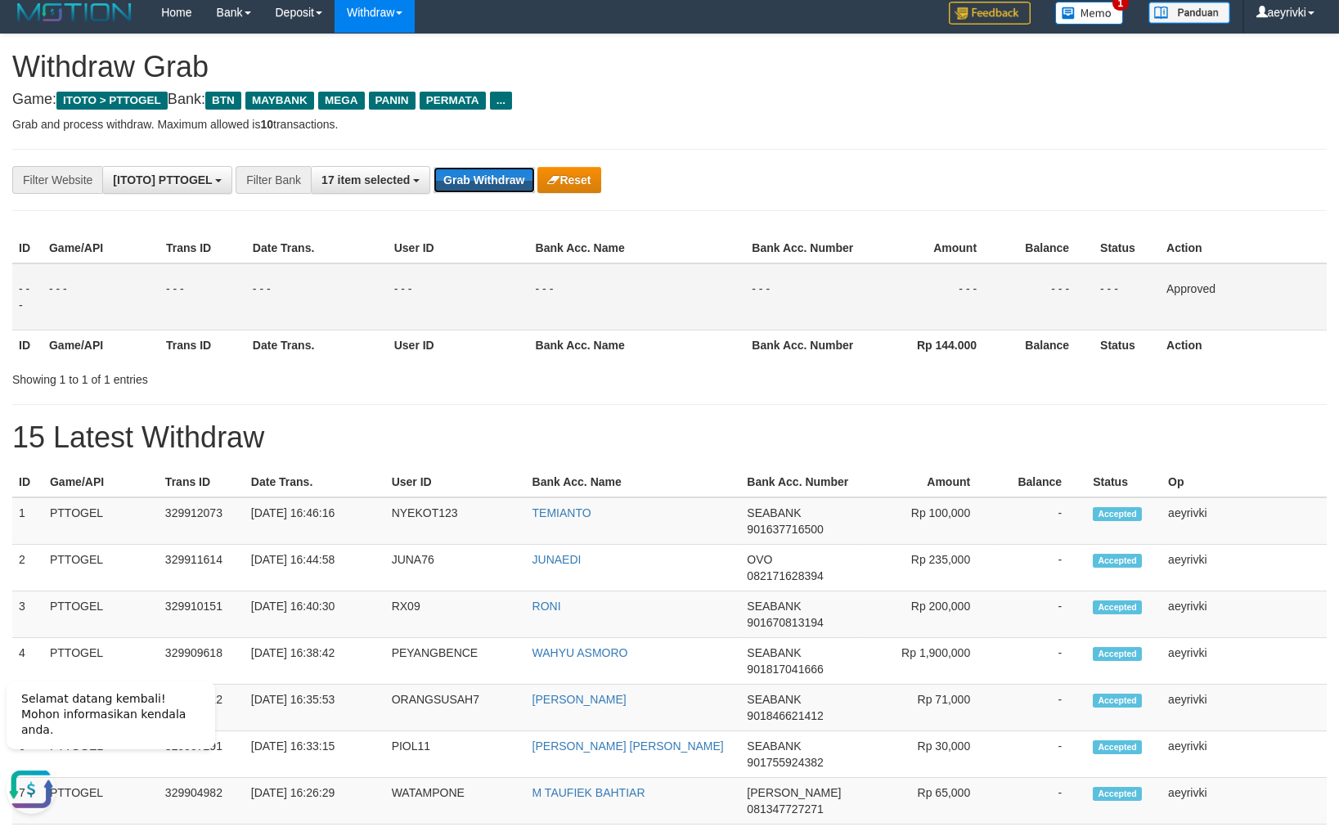
scroll to position [58, 0]
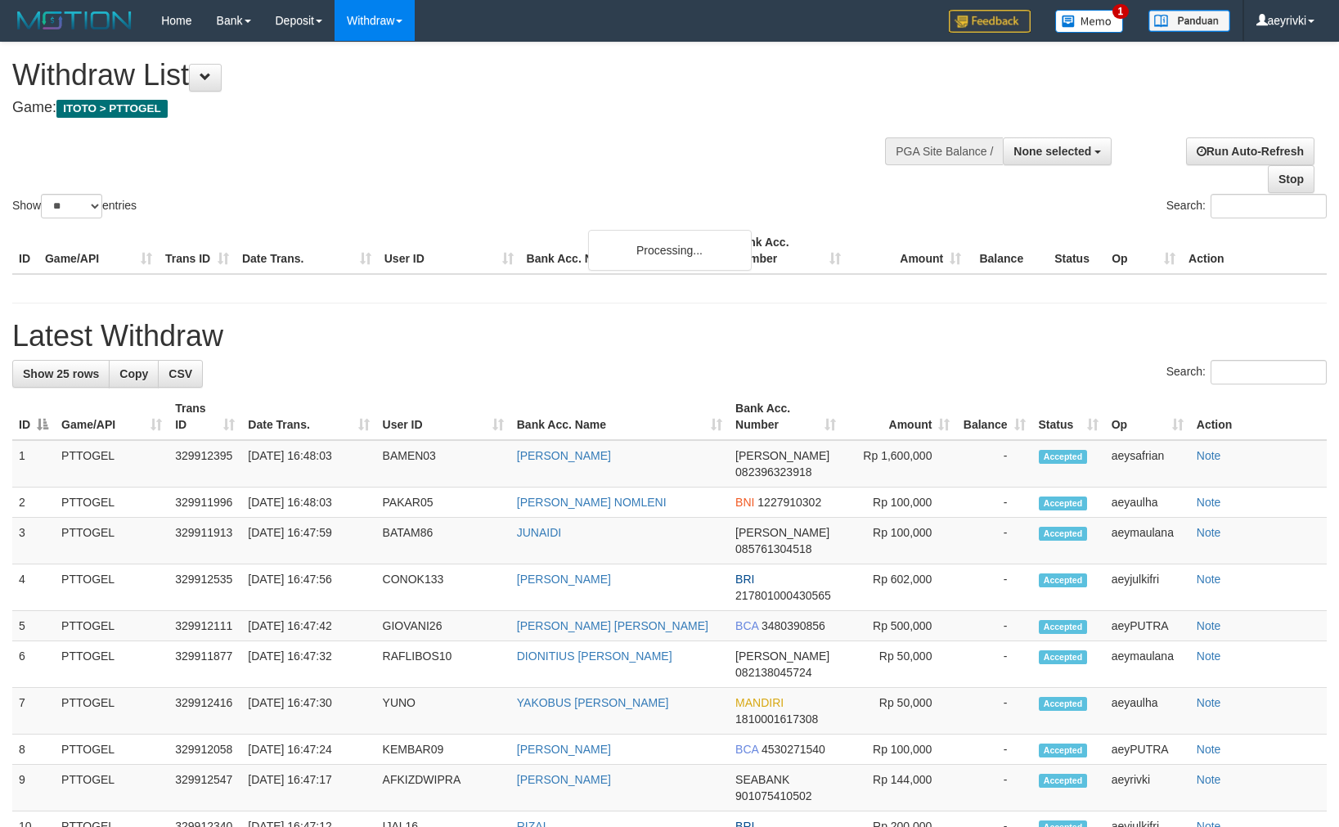
select select
select select "**"
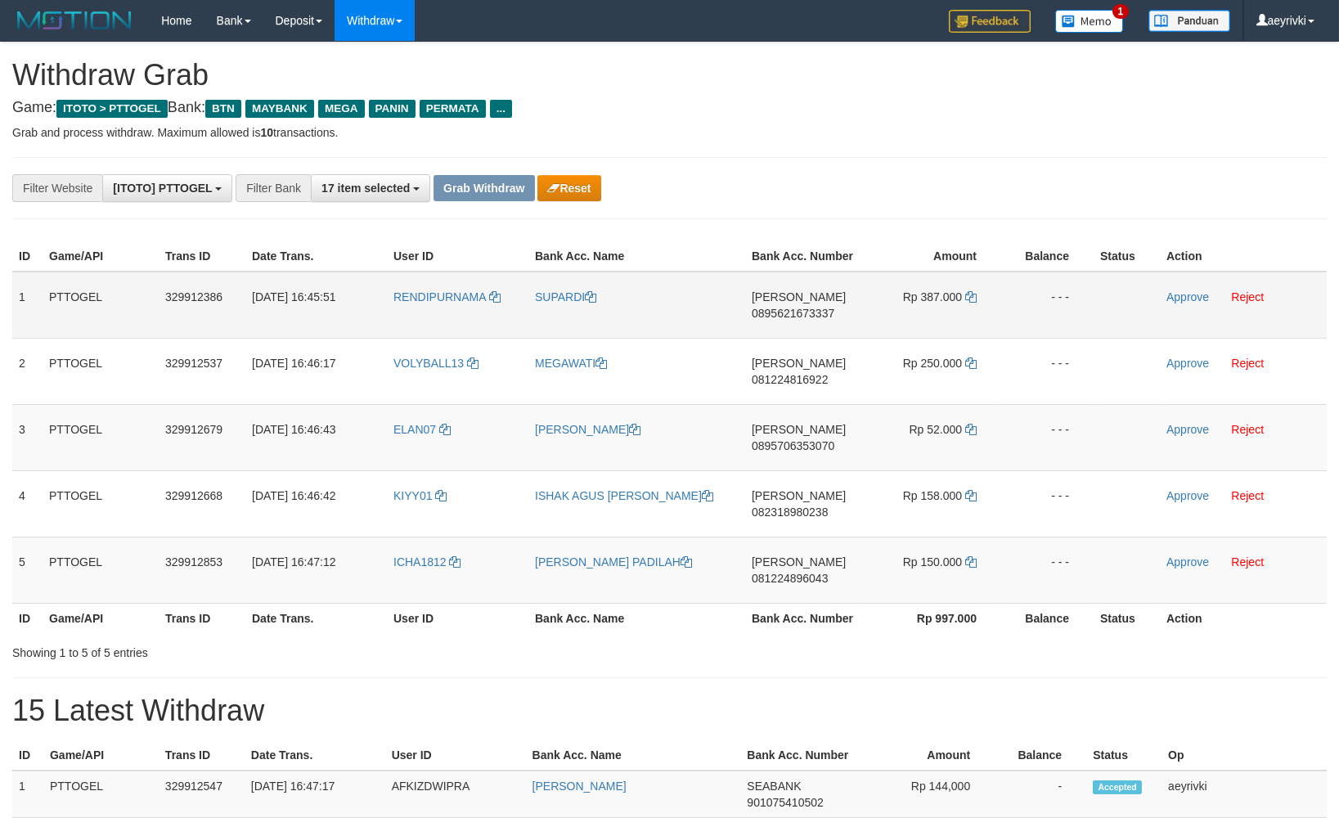
scroll to position [115, 0]
drag, startPoint x: 460, startPoint y: 321, endPoint x: 945, endPoint y: 584, distance: 551.4
click at [945, 584] on tbody "1 PTTOGEL 329912386 31/08/2025 16:45:51 RENDIPURNAMA SUPARDI DANA 0895621673337…" at bounding box center [669, 438] width 1314 height 332
click at [783, 315] on span "0895621673337" at bounding box center [793, 313] width 83 height 13
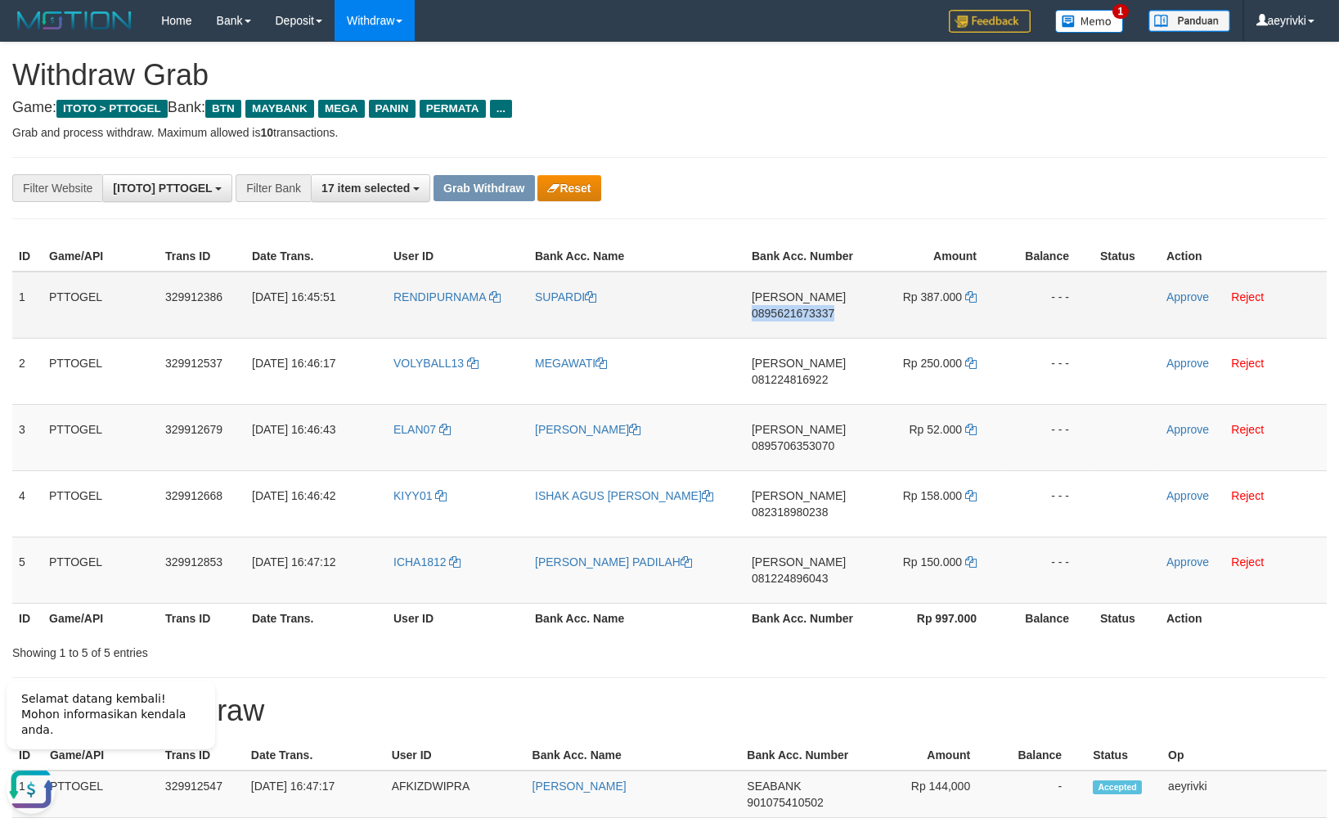
click at [783, 315] on span "0895621673337" at bounding box center [793, 313] width 83 height 13
copy span "0895621673337"
click at [796, 314] on span "0895621673337" at bounding box center [793, 313] width 83 height 13
copy span "0895621673337"
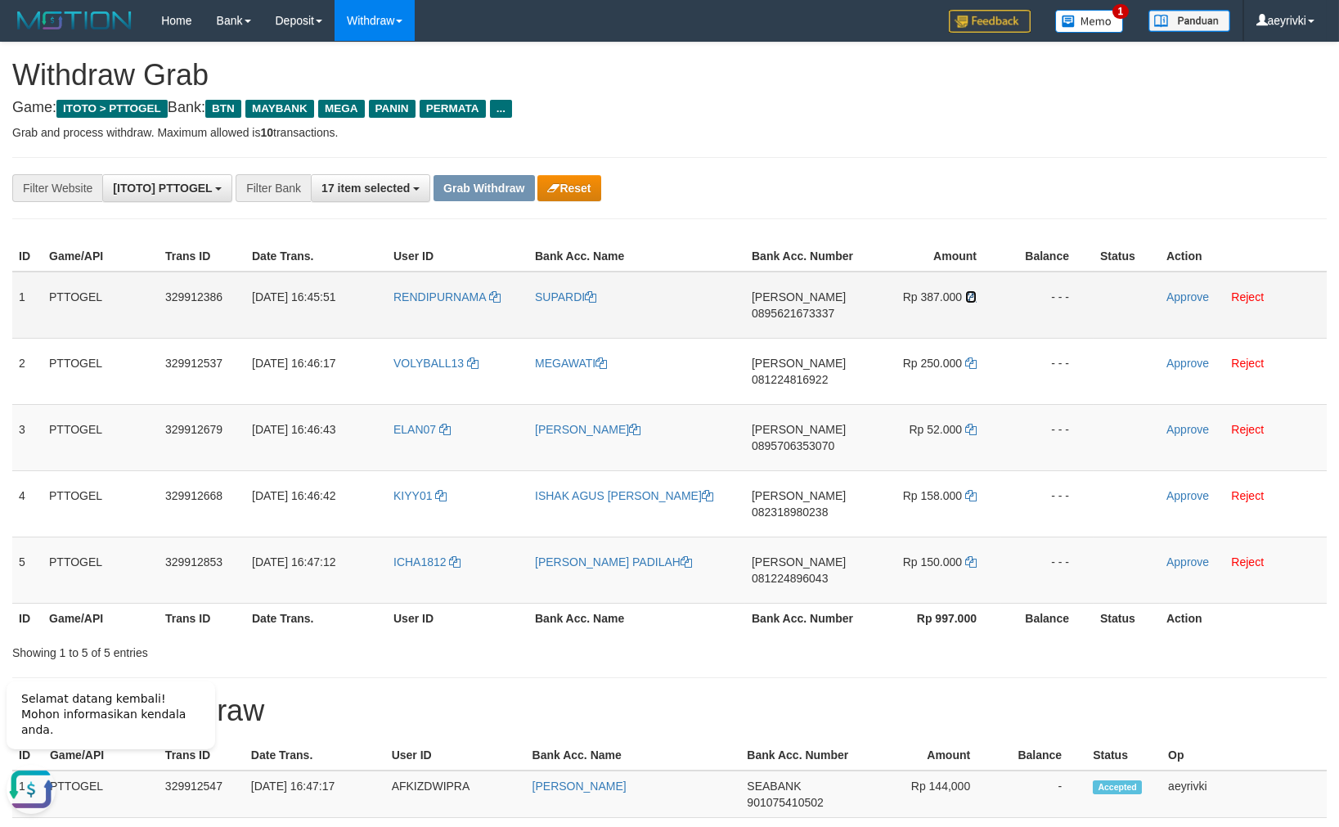
click at [973, 297] on icon at bounding box center [970, 296] width 11 height 11
click at [1184, 293] on link "Approve" at bounding box center [1187, 296] width 43 height 13
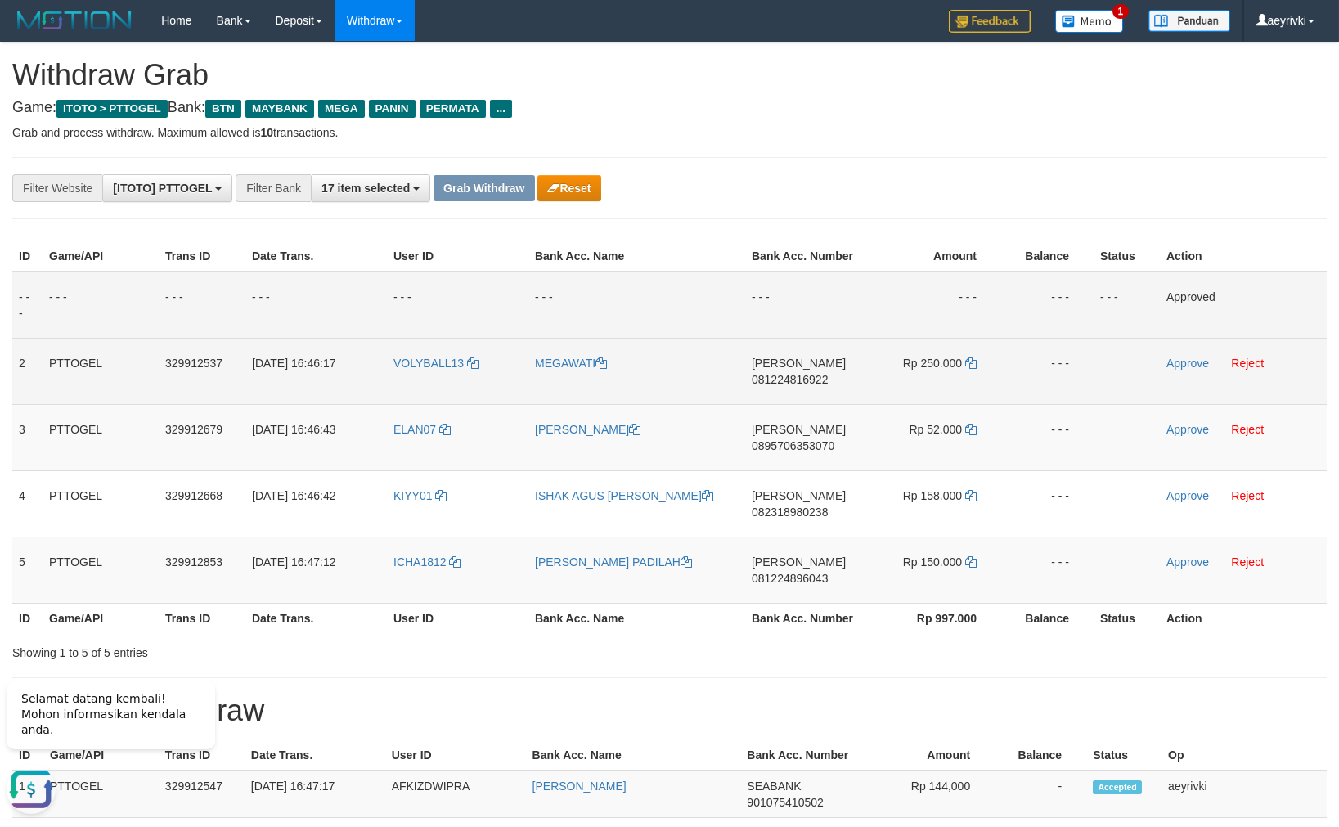
click at [796, 376] on span "081224816922" at bounding box center [790, 379] width 76 height 13
copy span "081224816922"
click at [777, 381] on span "081224816922" at bounding box center [790, 379] width 76 height 13
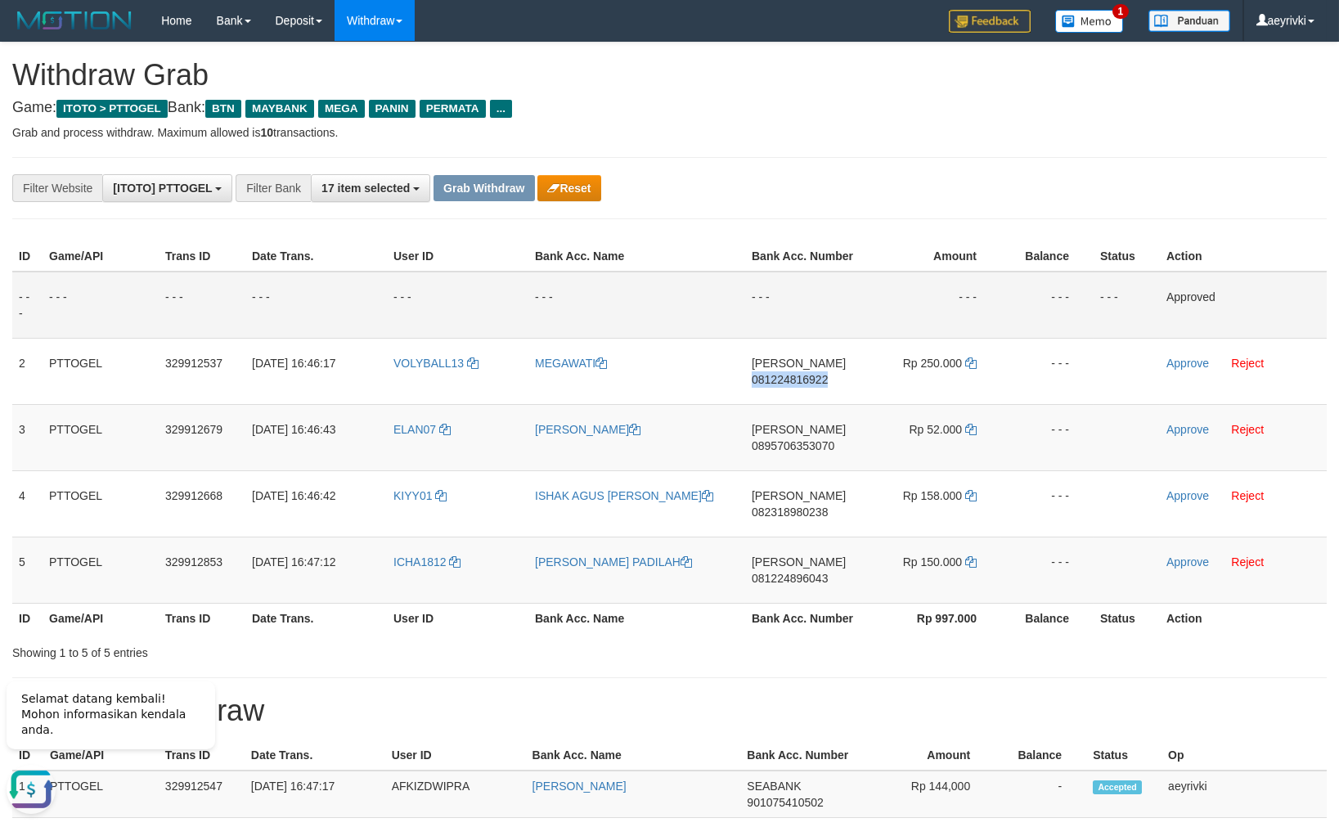
drag, startPoint x: 777, startPoint y: 381, endPoint x: 1238, endPoint y: 321, distance: 465.1
click at [777, 380] on span "081224816922" at bounding box center [790, 379] width 76 height 13
copy span "081224816922"
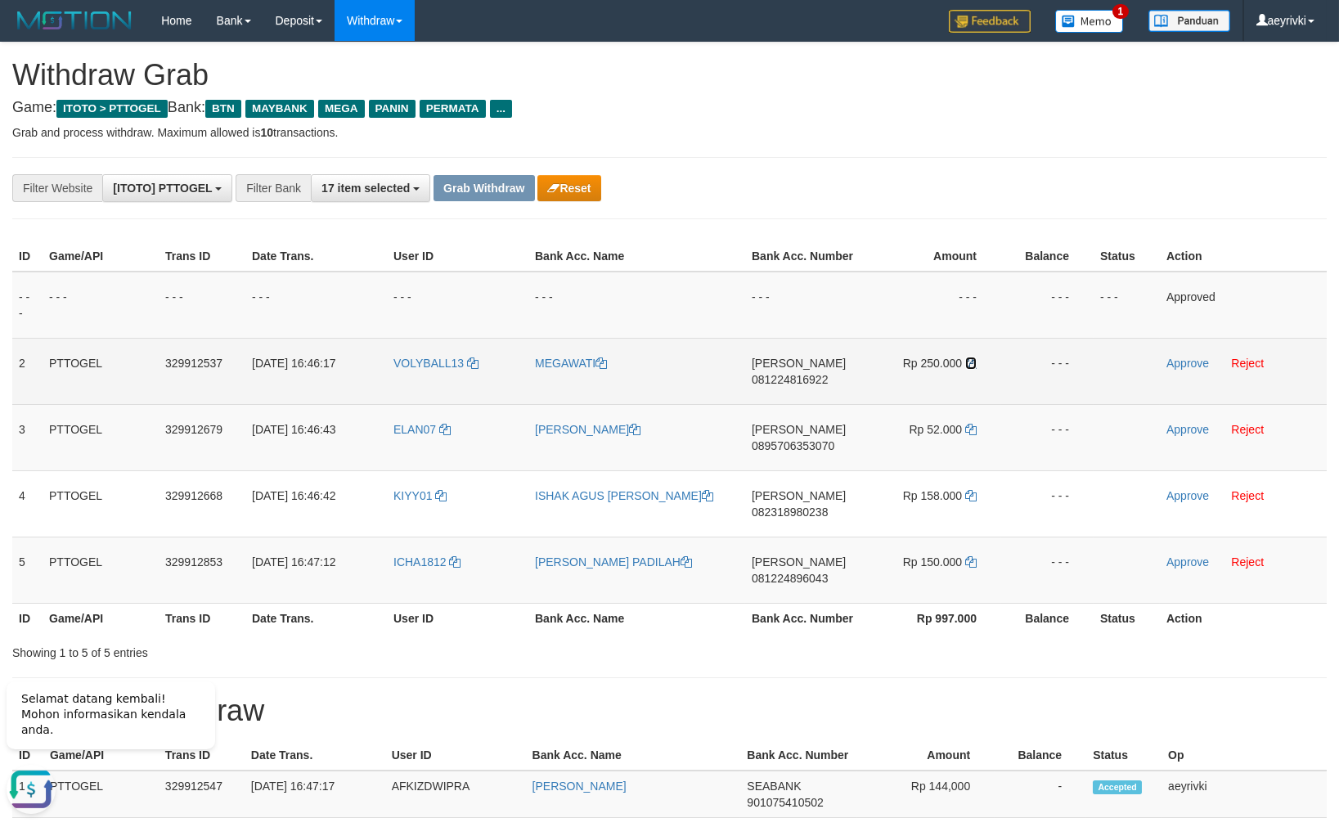
click at [970, 361] on icon at bounding box center [970, 362] width 11 height 11
click at [1173, 359] on link "Approve" at bounding box center [1187, 363] width 43 height 13
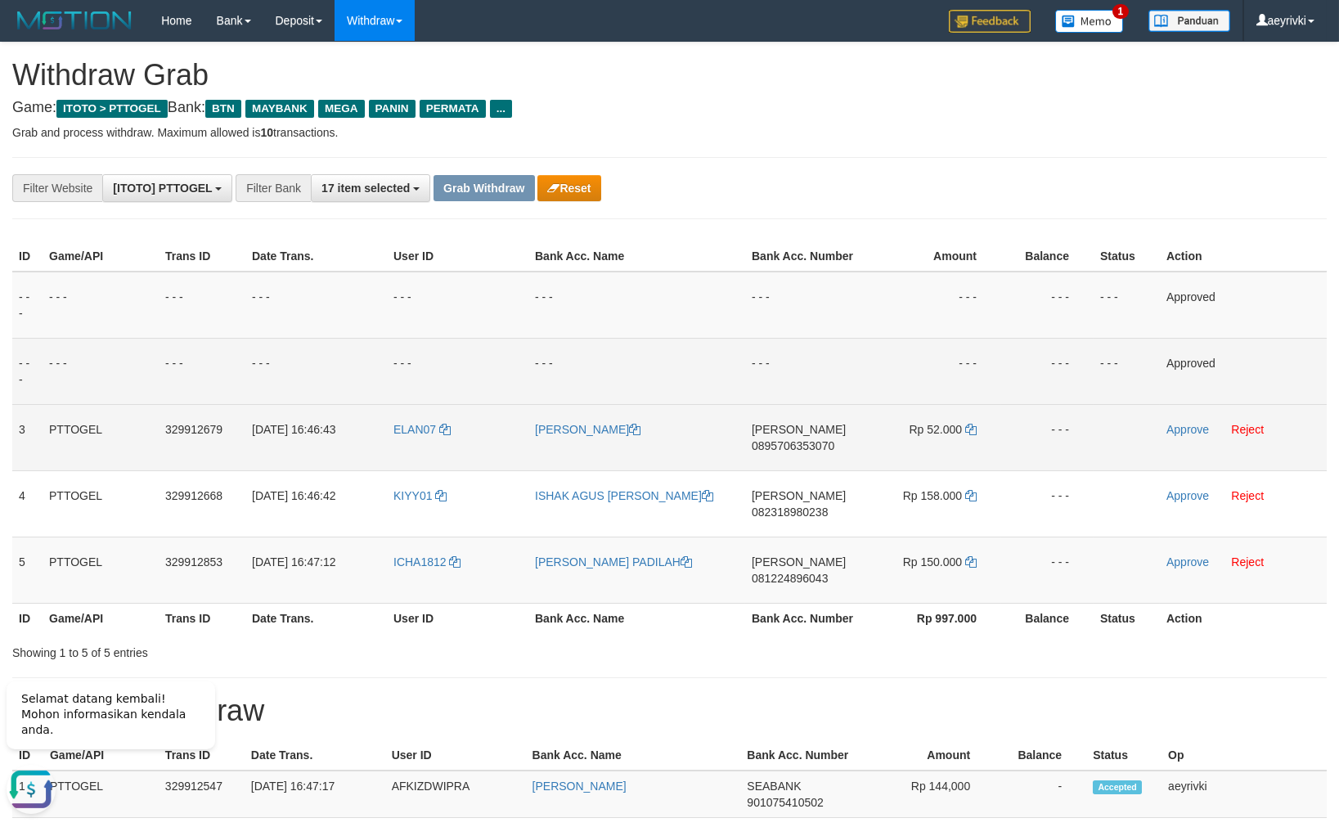
click at [792, 443] on span "0895706353070" at bounding box center [793, 445] width 83 height 13
click at [803, 451] on span "0895706353070" at bounding box center [793, 445] width 83 height 13
click at [774, 451] on span "0895706353070" at bounding box center [793, 445] width 83 height 13
click at [810, 438] on td "DANA 0895706353070" at bounding box center [804, 437] width 118 height 66
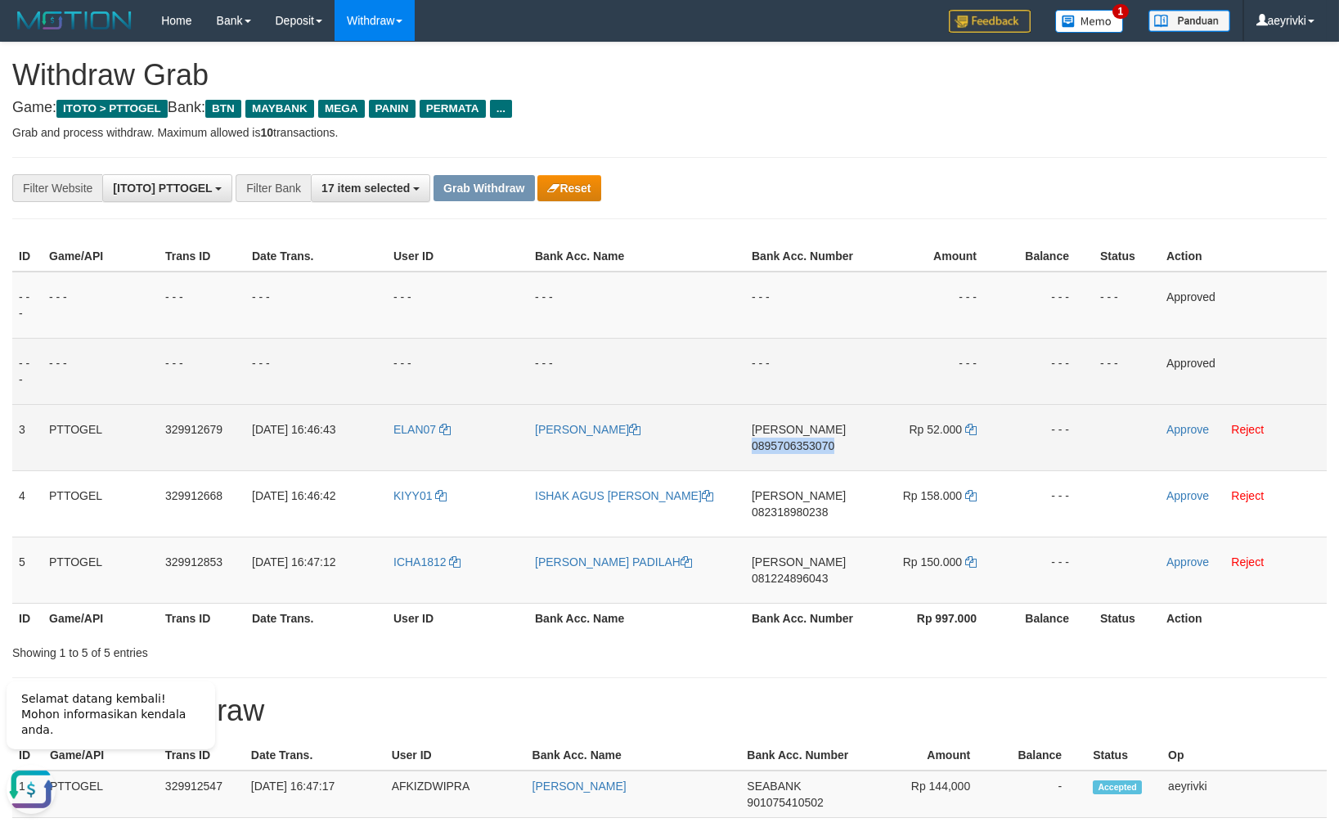
click at [800, 441] on span "0895706353070" at bounding box center [793, 445] width 83 height 13
copy span "0895706353070"
click at [800, 441] on span "0895706353070" at bounding box center [793, 445] width 83 height 13
copy span "0895706353070"
click at [785, 446] on span "0895706353070" at bounding box center [793, 445] width 83 height 13
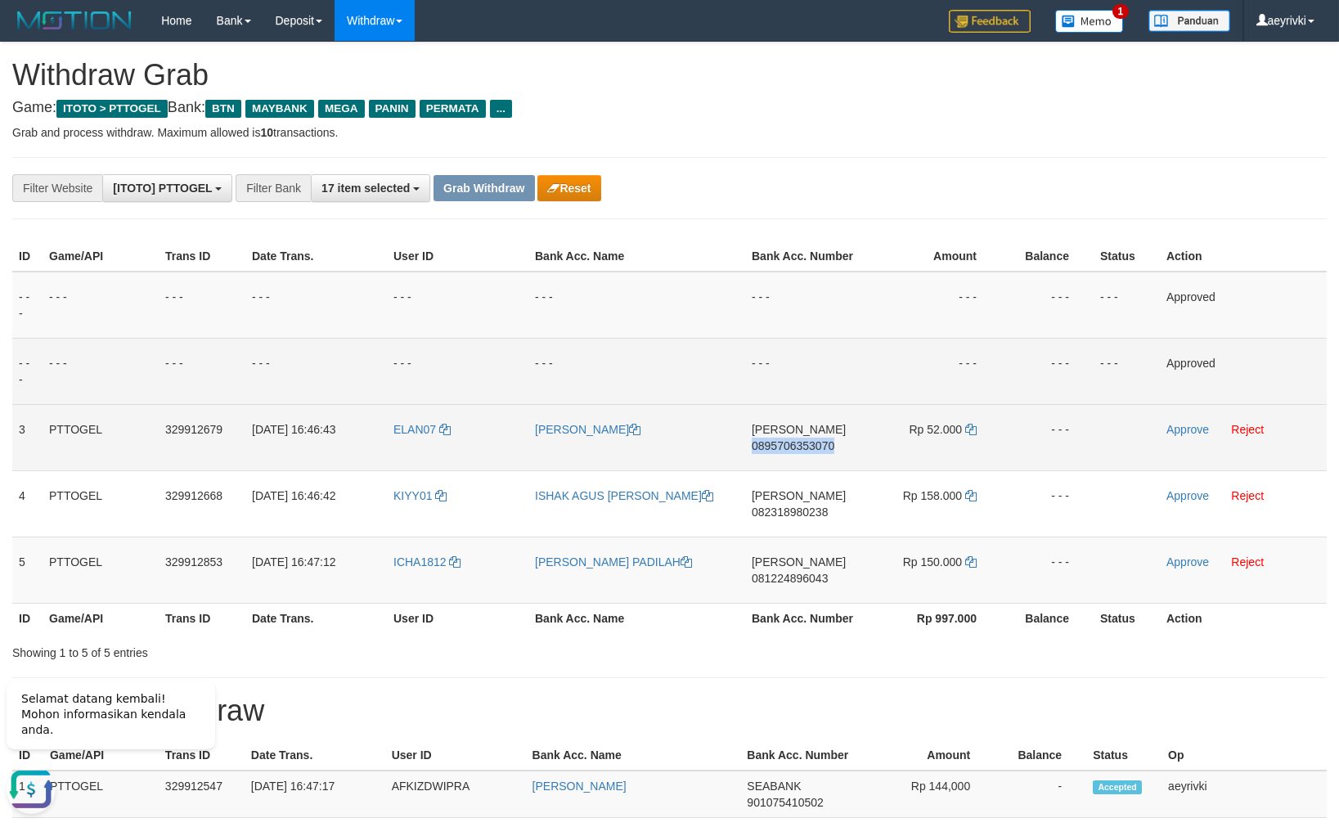
click at [785, 446] on span "0895706353070" at bounding box center [793, 445] width 83 height 13
copy span "0895706353070"
click at [968, 429] on icon at bounding box center [970, 429] width 11 height 11
click at [1176, 436] on td "Approve Reject" at bounding box center [1243, 437] width 167 height 66
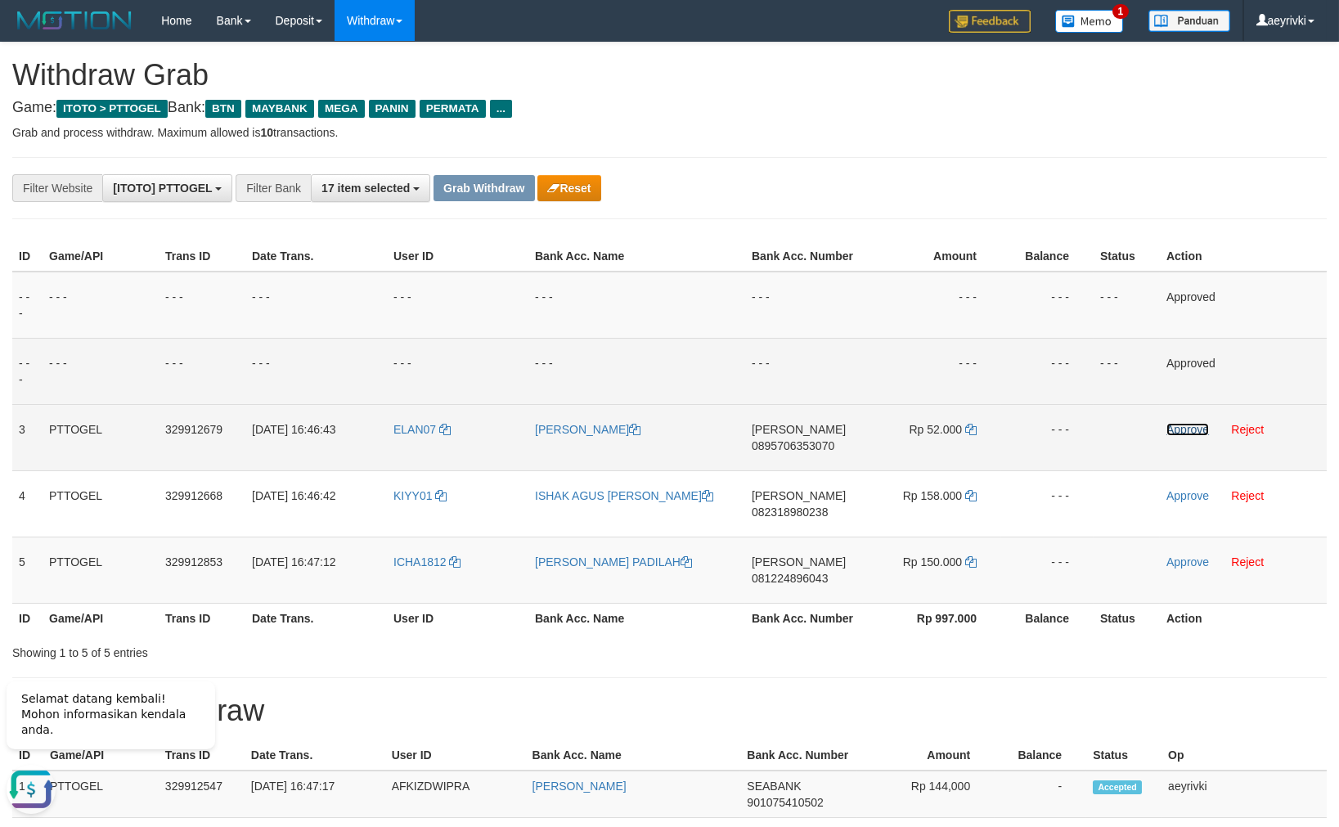
click at [1176, 429] on link "Approve" at bounding box center [1187, 429] width 43 height 13
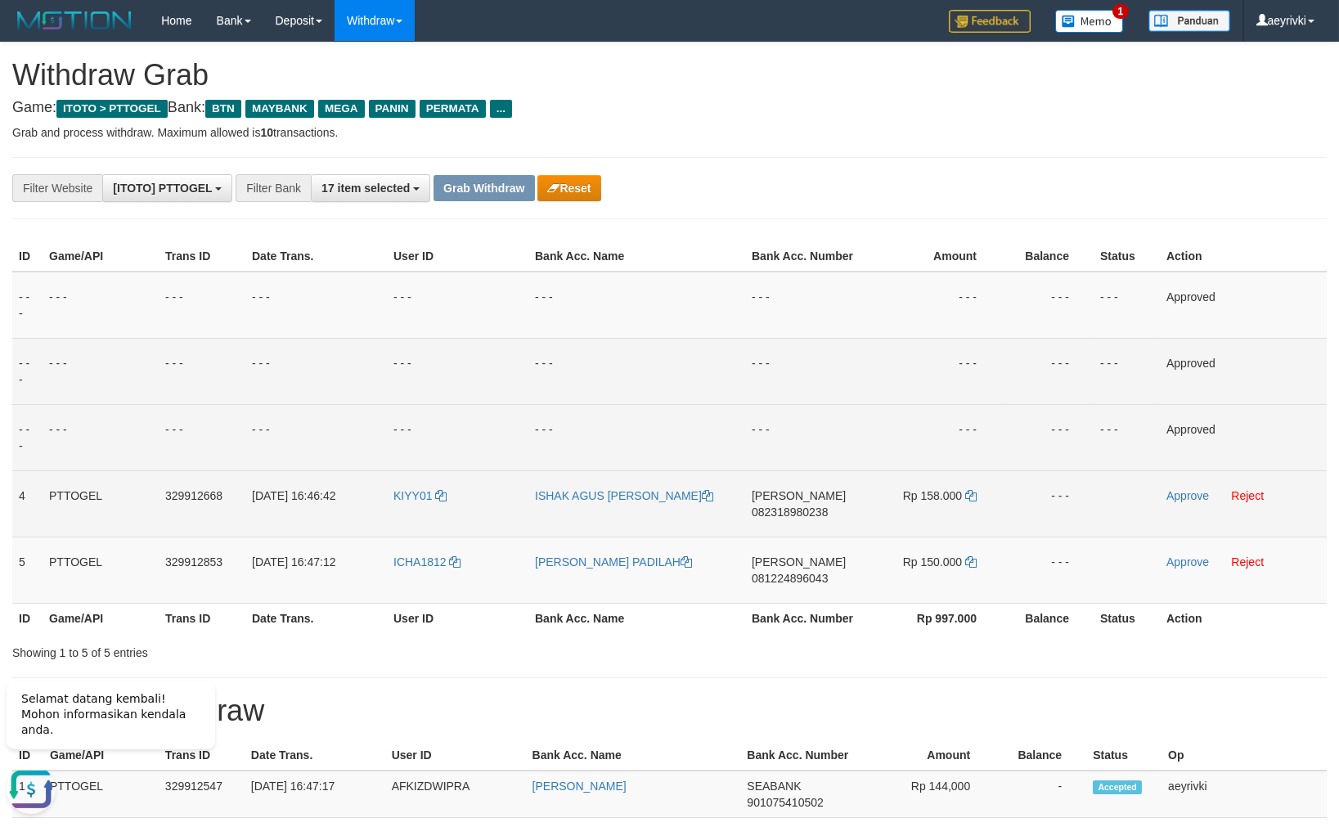
click at [786, 509] on span "082318980238" at bounding box center [790, 511] width 76 height 13
copy span "082318980238"
click at [775, 509] on span "082318980238" at bounding box center [790, 511] width 76 height 13
click at [786, 515] on span "082318980238" at bounding box center [790, 511] width 76 height 13
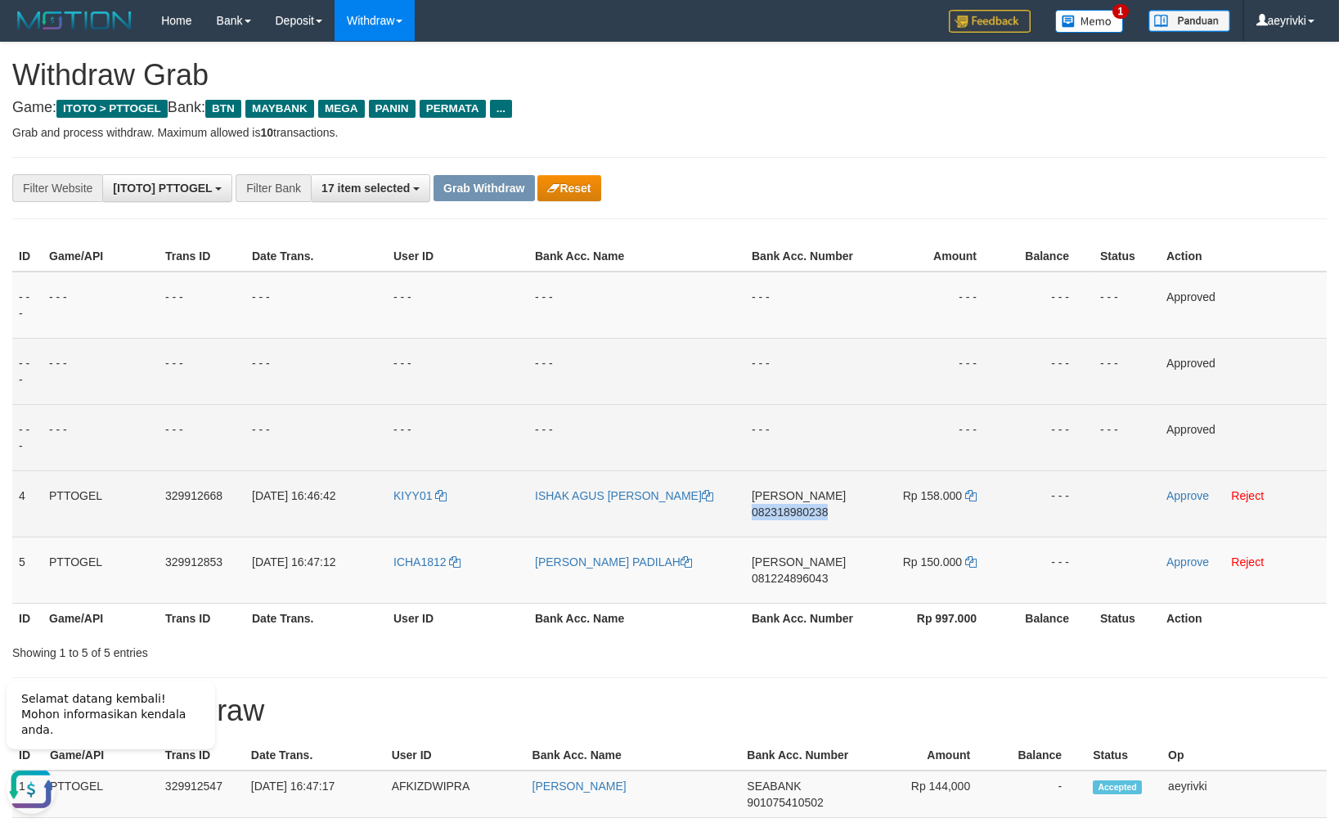
click at [786, 515] on span "082318980238" at bounding box center [790, 511] width 76 height 13
copy span "082318980238"
click at [972, 494] on icon at bounding box center [970, 495] width 11 height 11
click at [1174, 494] on link "Approve" at bounding box center [1187, 495] width 43 height 13
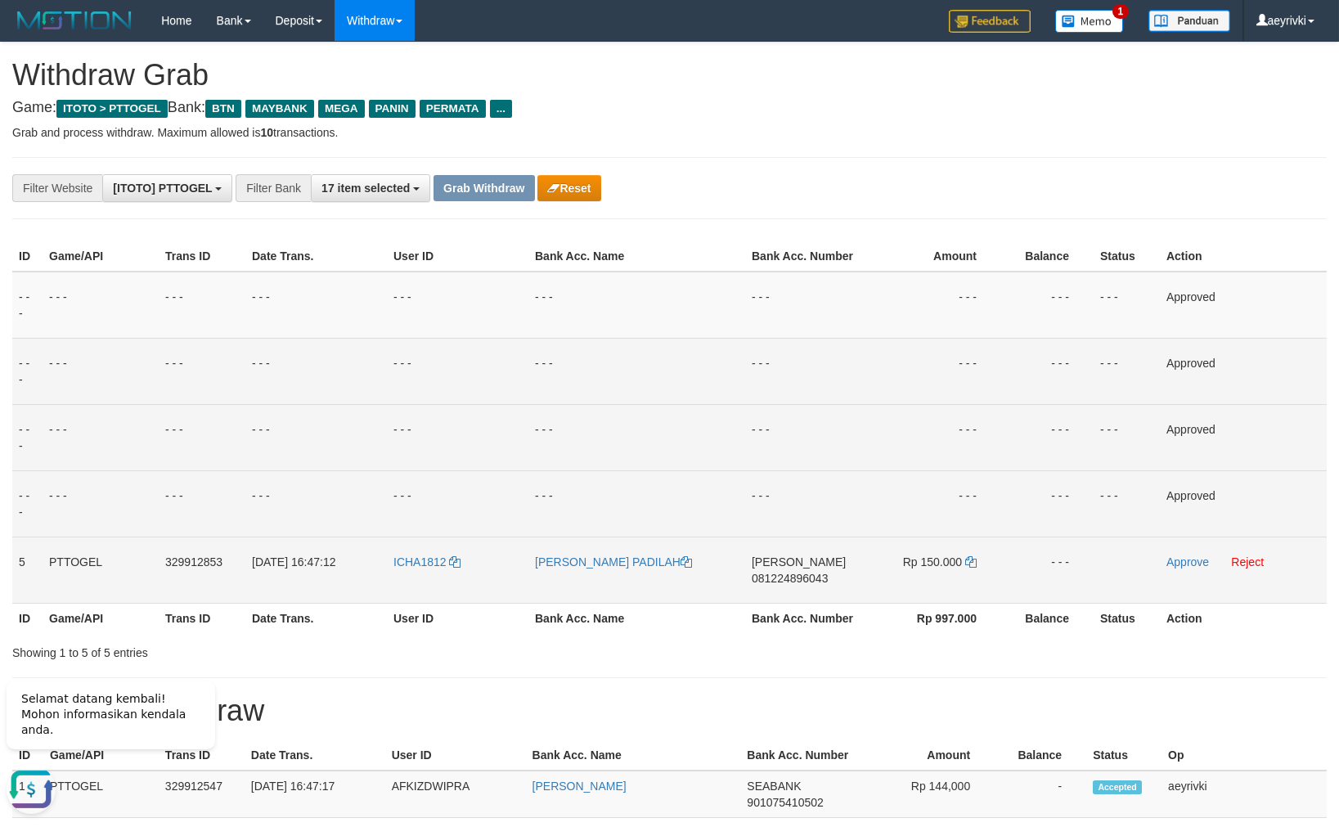
click at [785, 580] on span "081224896043" at bounding box center [790, 578] width 76 height 13
copy span "081224896043"
click at [800, 582] on span "081224896043" at bounding box center [790, 578] width 76 height 13
click at [783, 577] on span "081224896043" at bounding box center [790, 578] width 76 height 13
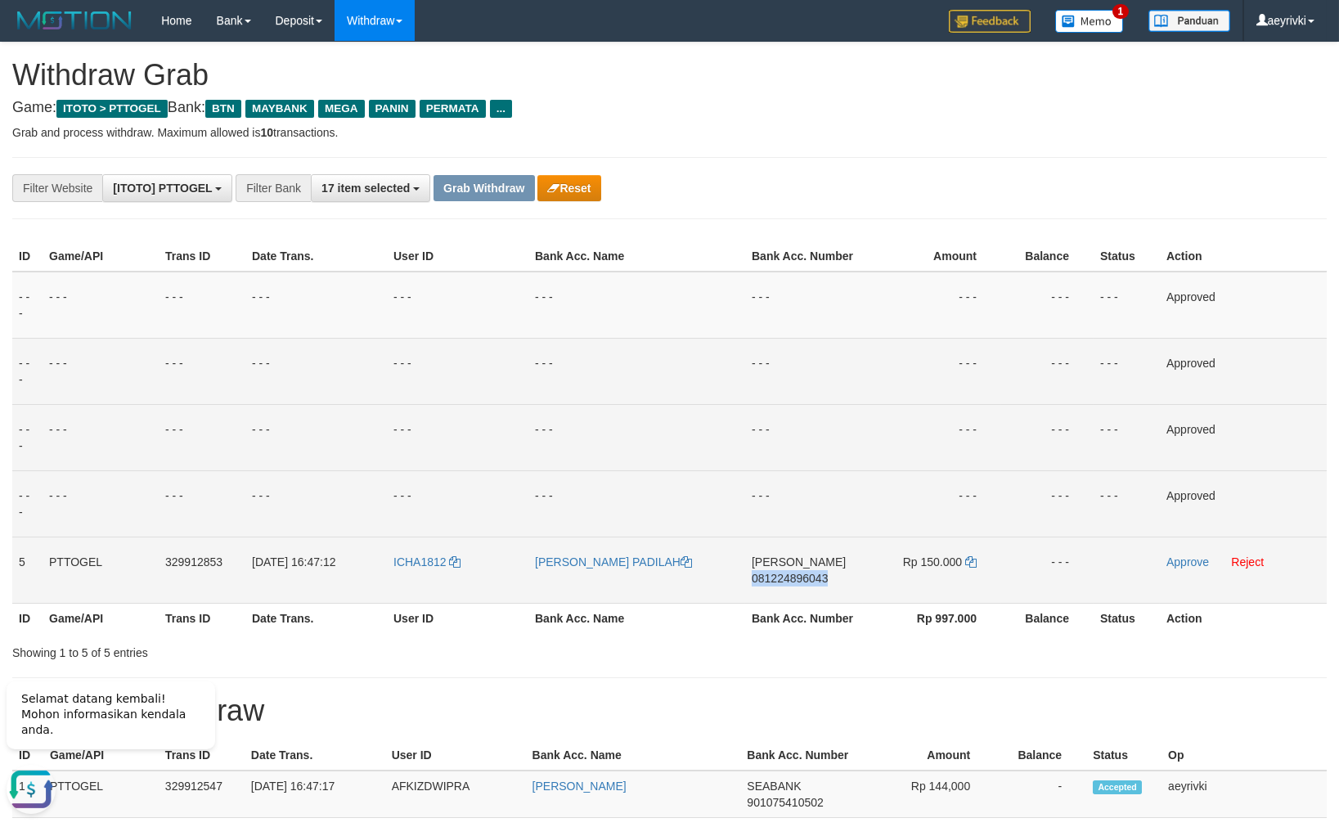
click at [783, 577] on span "081224896043" at bounding box center [790, 578] width 76 height 13
click at [970, 565] on icon at bounding box center [970, 561] width 11 height 11
click at [1196, 545] on td "Approve Reject" at bounding box center [1243, 569] width 167 height 66
click at [1192, 550] on td "Approve Reject" at bounding box center [1243, 569] width 167 height 66
click at [1193, 563] on link "Approve" at bounding box center [1187, 561] width 43 height 13
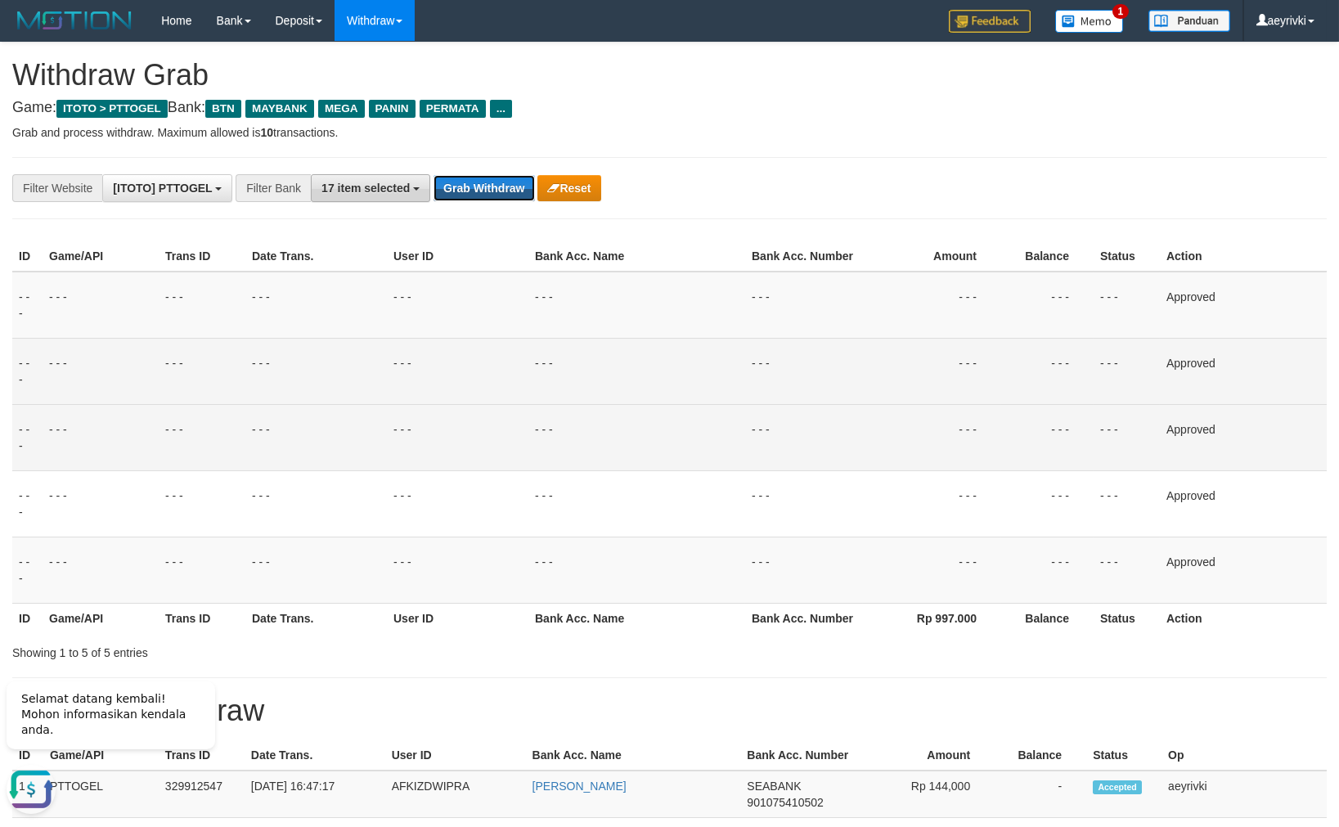
drag, startPoint x: 484, startPoint y: 193, endPoint x: 420, endPoint y: 174, distance: 67.3
click at [382, 200] on button "17 item selected" at bounding box center [370, 188] width 119 height 28
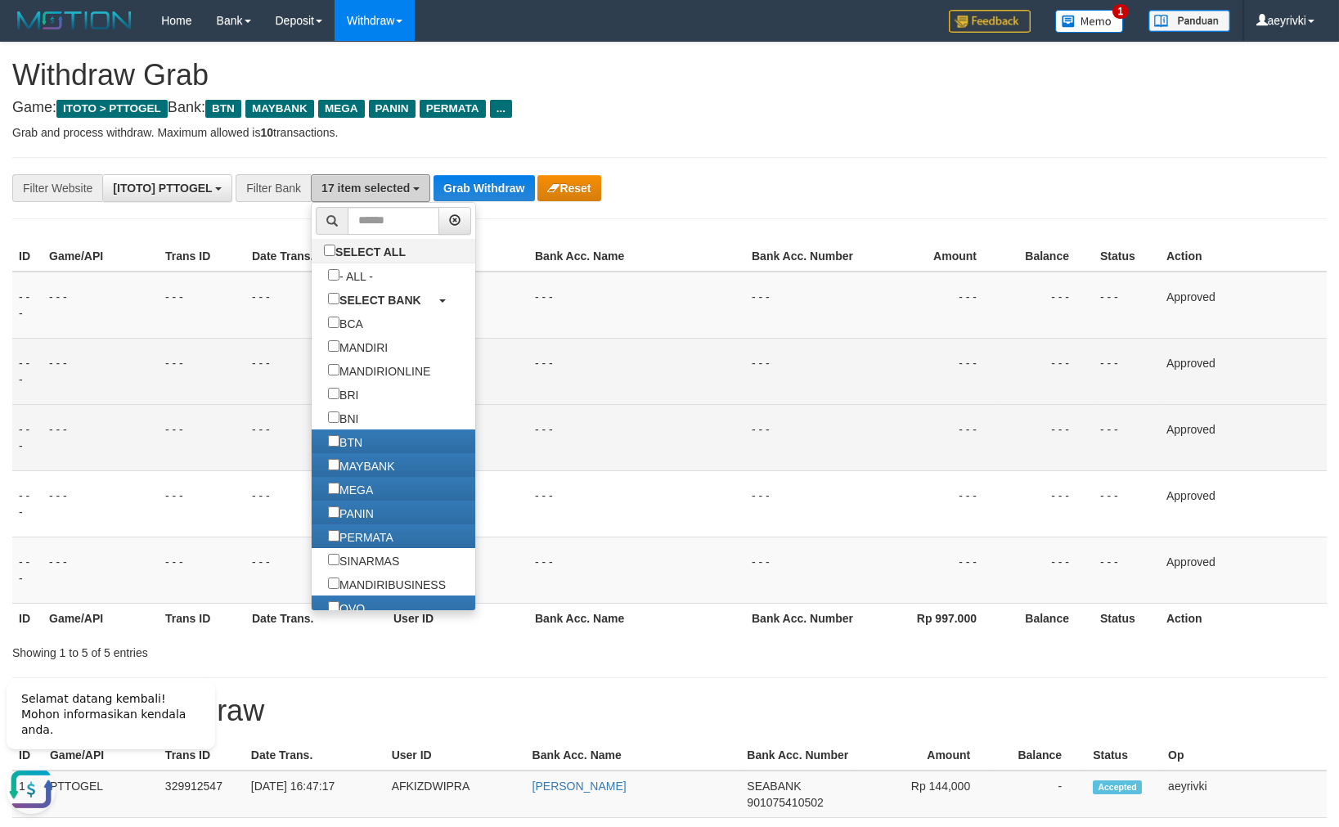
scroll to position [255, 0]
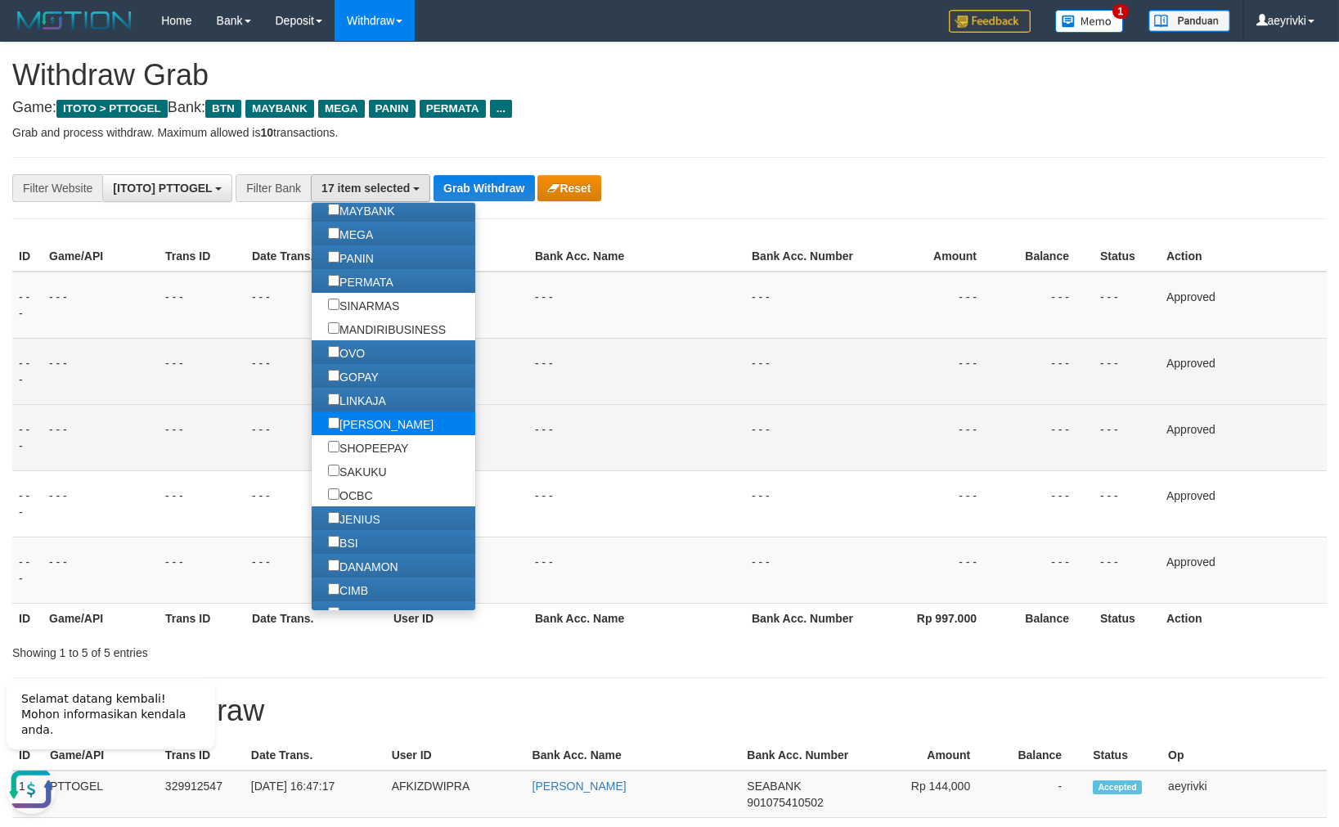
click at [312, 422] on label "[PERSON_NAME]" at bounding box center [381, 423] width 138 height 24
click at [466, 195] on button "Grab Withdraw" at bounding box center [483, 188] width 101 height 26
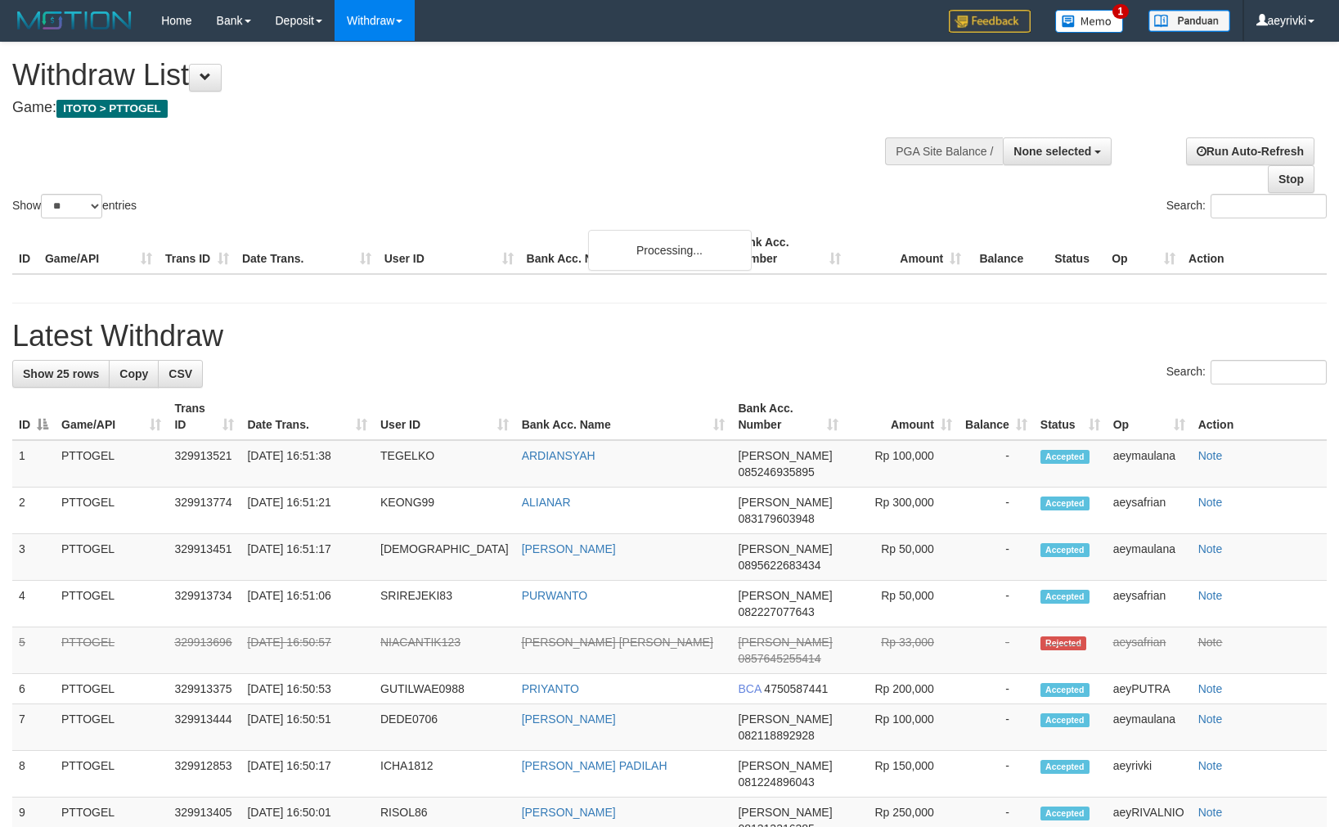
select select
select select "**"
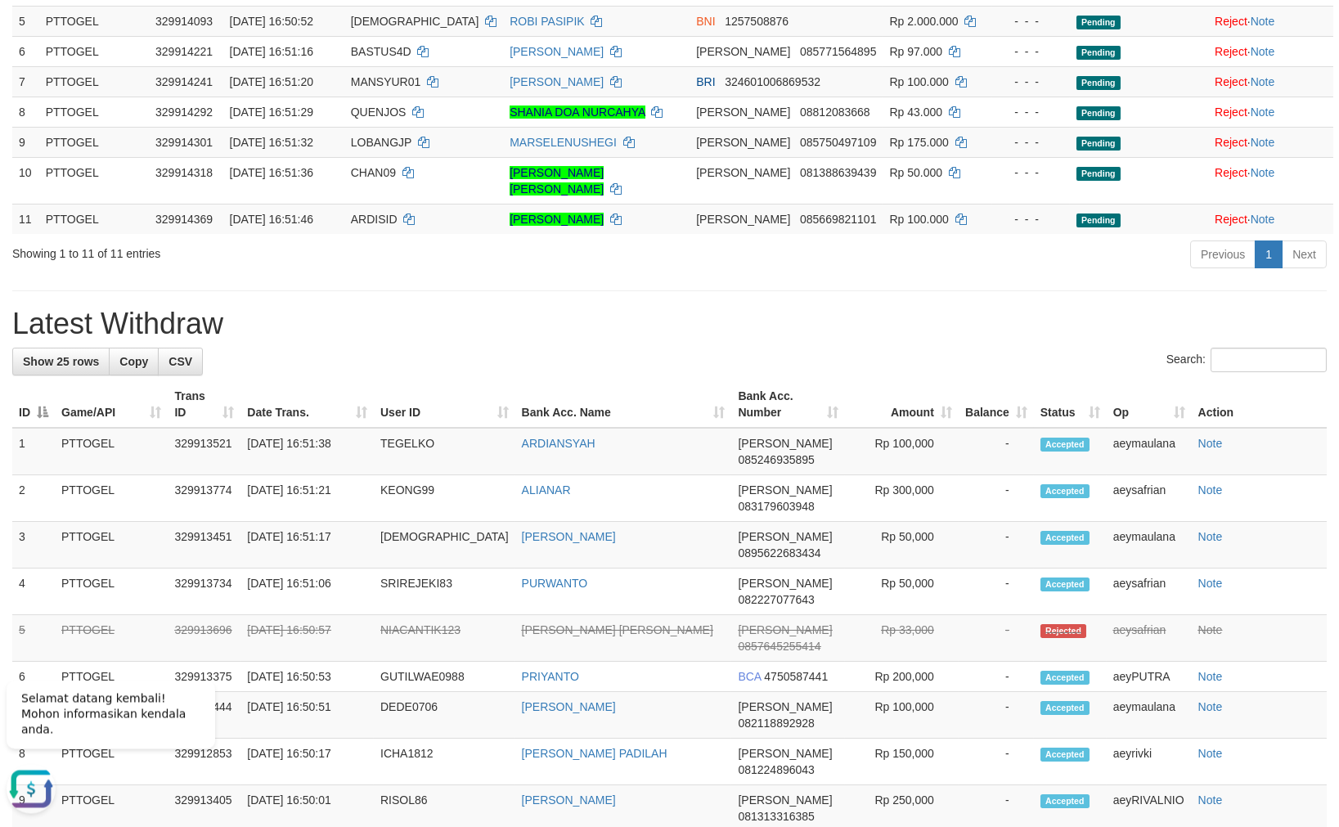
scroll to position [350, 0]
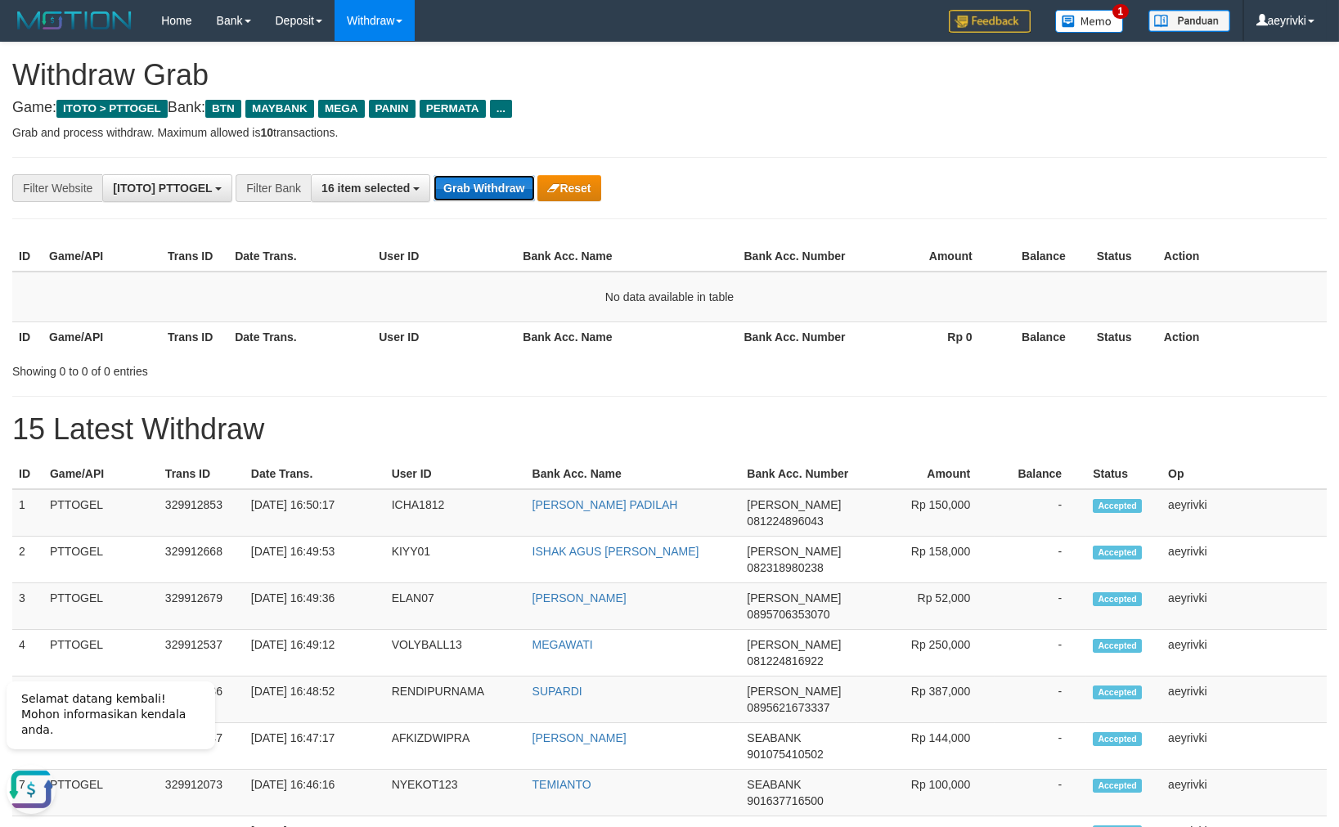
click at [473, 182] on button "Grab Withdraw" at bounding box center [483, 188] width 101 height 26
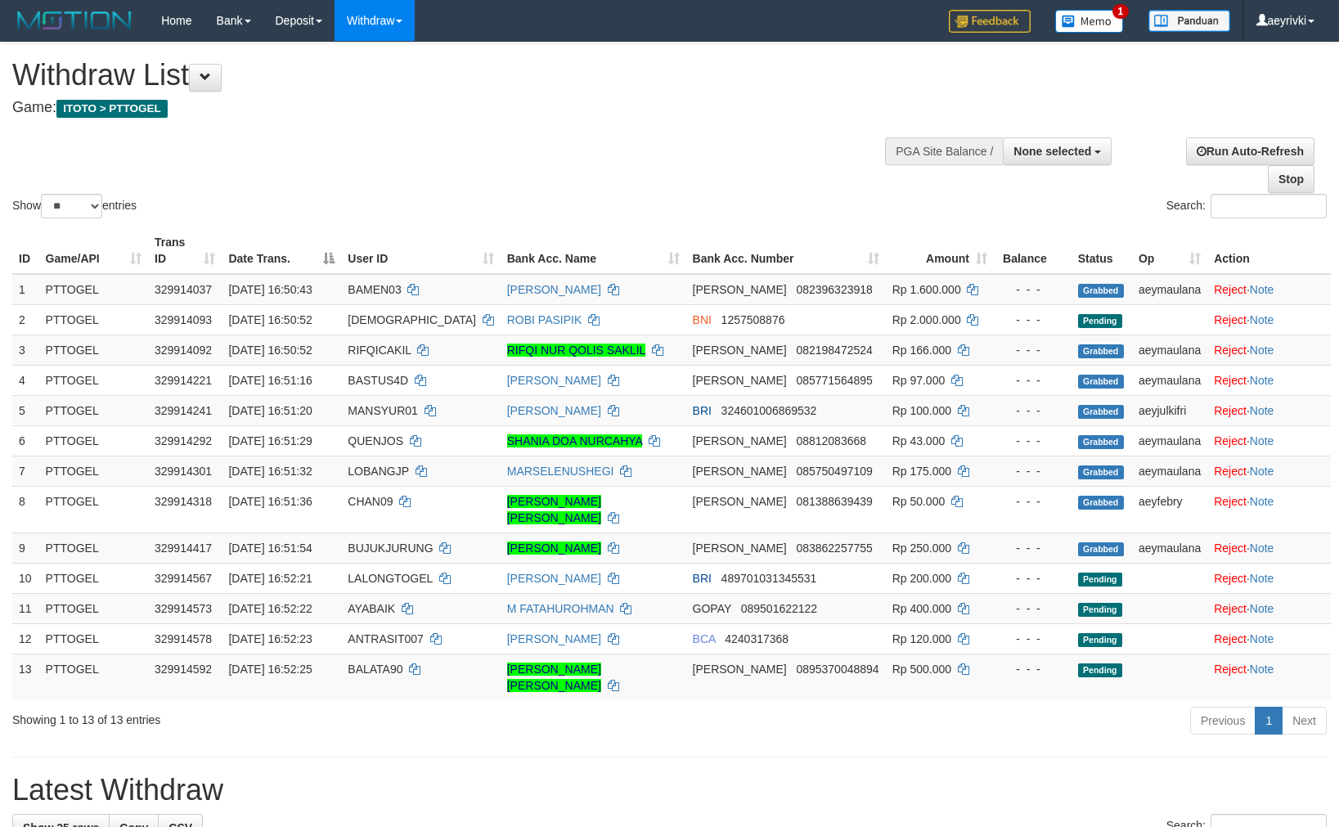
select select
select select "**"
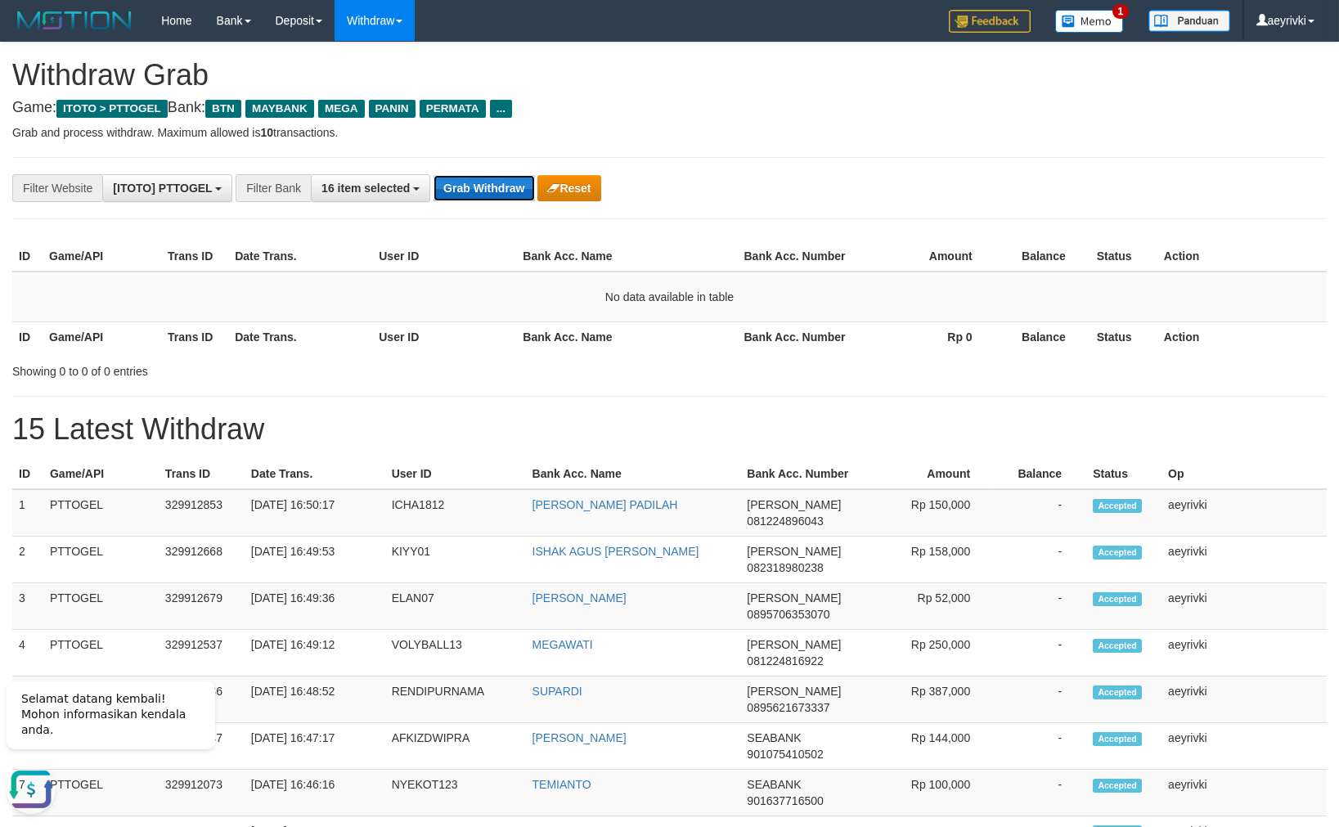
click at [491, 186] on button "Grab Withdraw" at bounding box center [483, 188] width 101 height 26
click at [464, 192] on button "Grab Withdraw" at bounding box center [483, 188] width 101 height 26
click at [480, 197] on button "Grab Withdraw" at bounding box center [483, 188] width 101 height 26
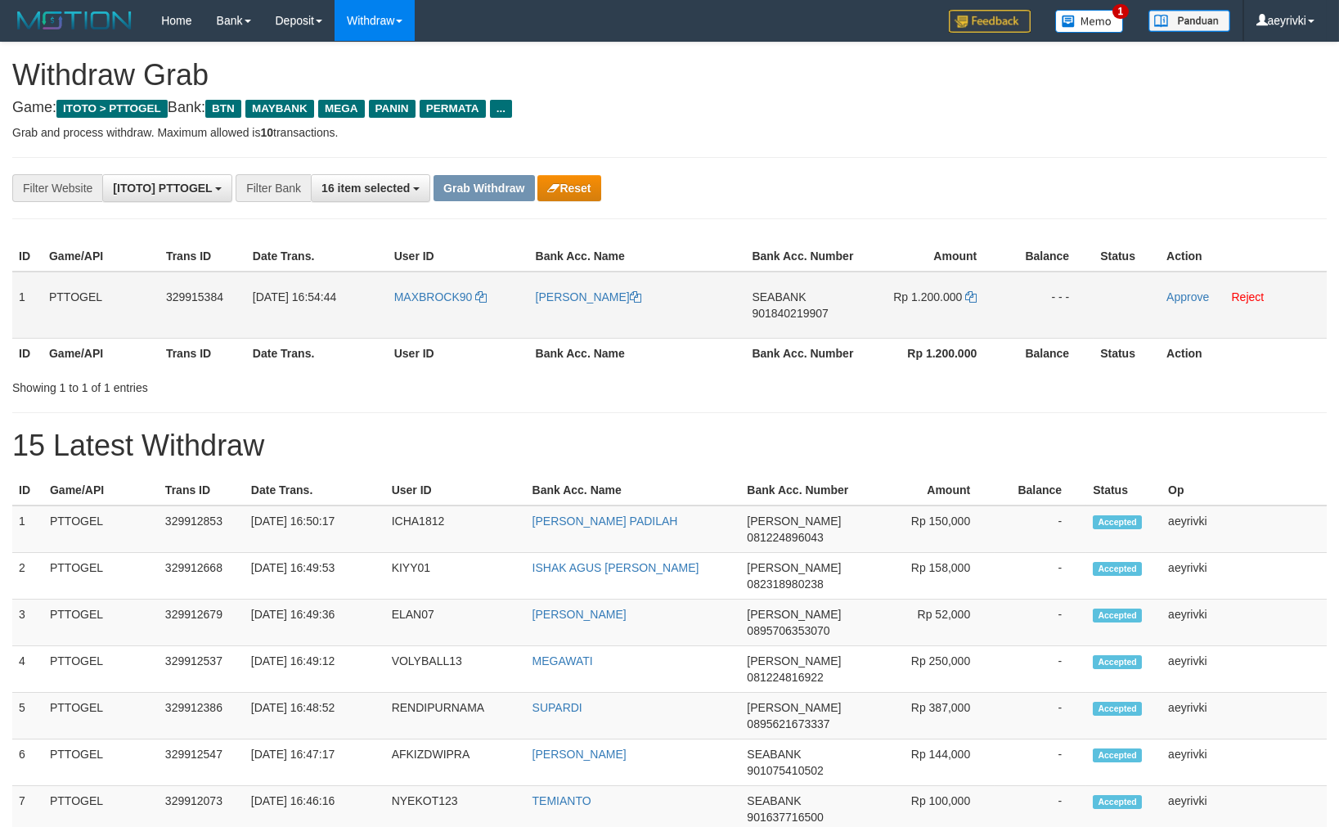
scroll to position [115, 0]
drag, startPoint x: 460, startPoint y: 324, endPoint x: 933, endPoint y: 300, distance: 474.1
click at [933, 300] on tr "1 PTTOGEL 329915384 [DATE] 16:54:44 MAXBROCK90 [PERSON_NAME] SEABANK 9018402199…" at bounding box center [669, 305] width 1314 height 67
click at [1193, 287] on td "Approve Reject" at bounding box center [1243, 305] width 167 height 67
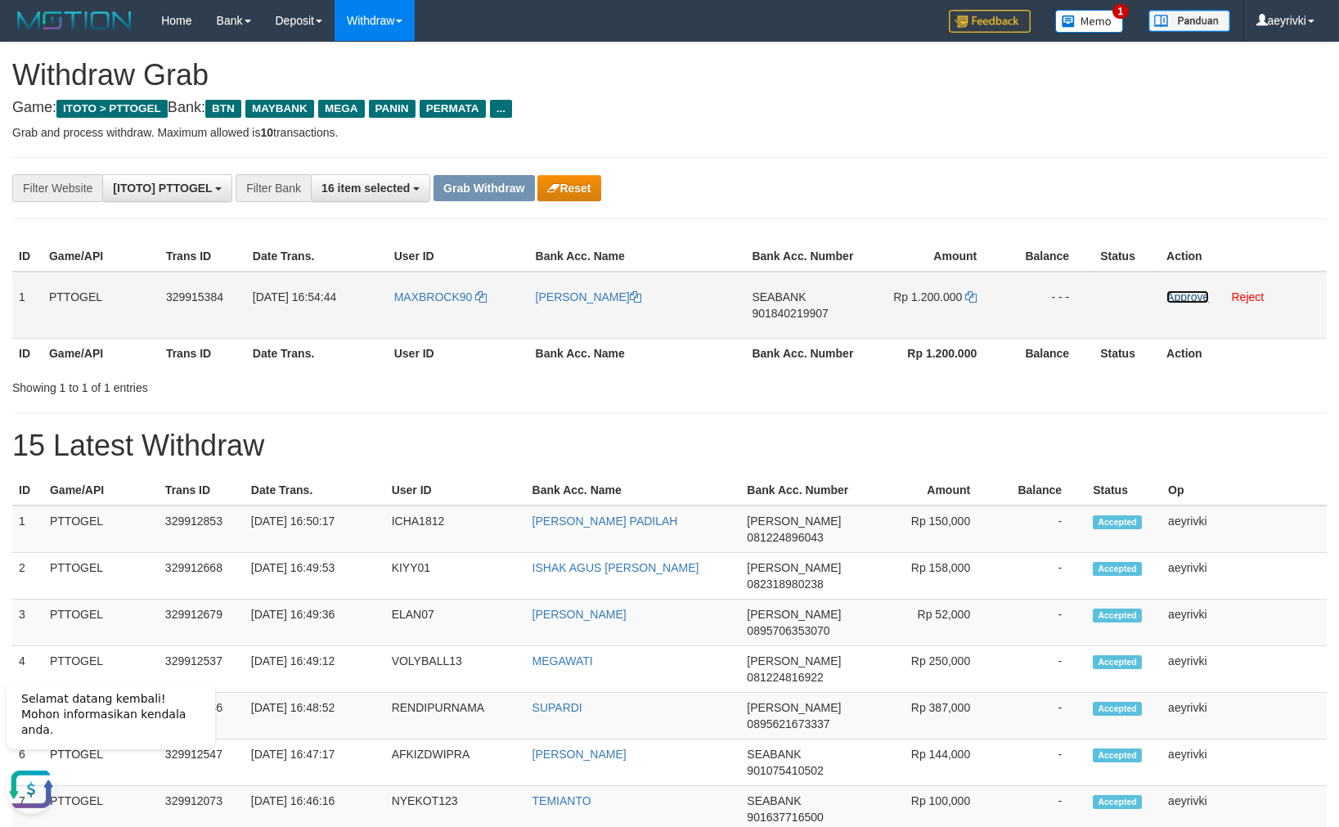
click at [1183, 296] on link "Approve" at bounding box center [1187, 296] width 43 height 13
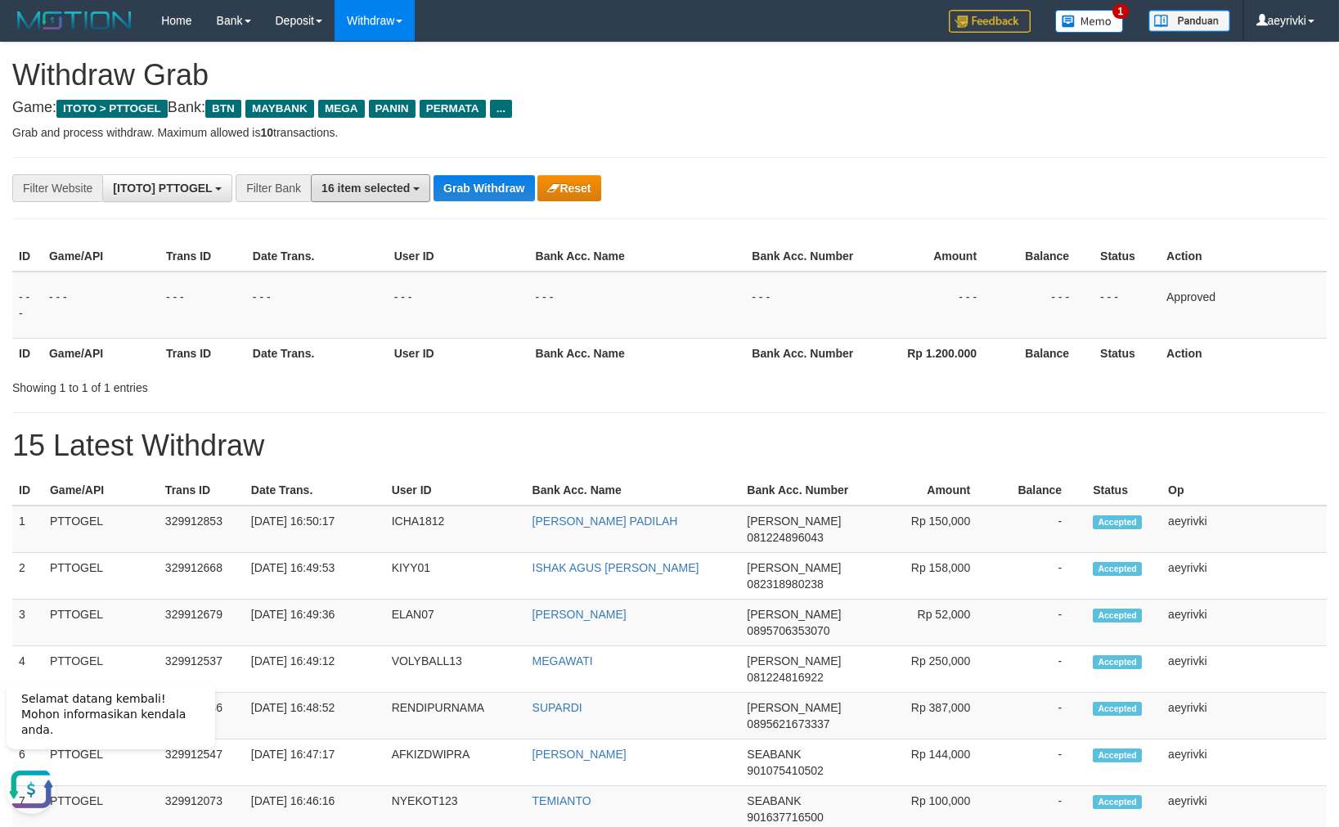
drag, startPoint x: 379, startPoint y: 186, endPoint x: 303, endPoint y: 305, distance: 140.4
click at [379, 189] on span "16 item selected" at bounding box center [365, 188] width 88 height 13
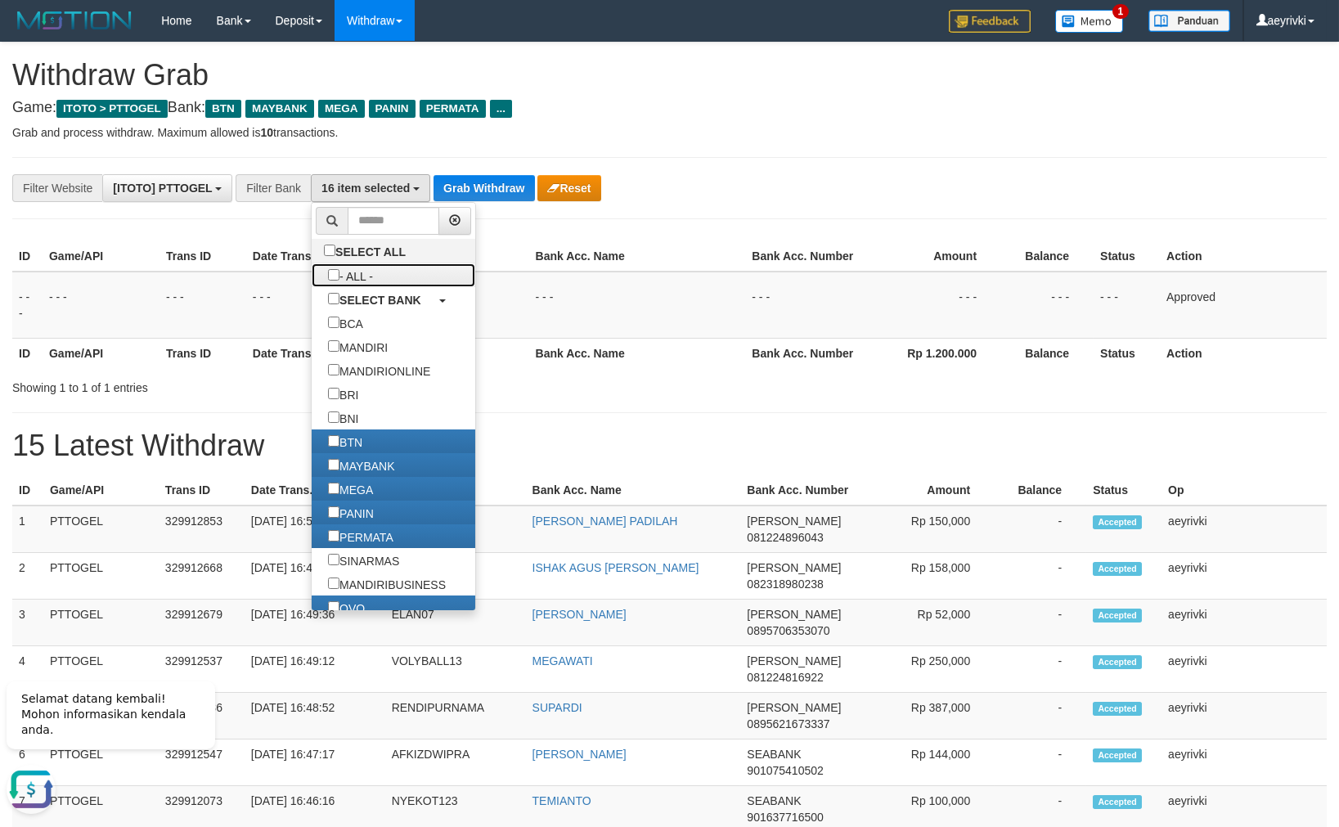
drag, startPoint x: 296, startPoint y: 274, endPoint x: 437, endPoint y: 220, distance: 150.7
click at [312, 272] on label "- ALL -" at bounding box center [351, 275] width 78 height 24
click at [312, 269] on label "- ALL -" at bounding box center [351, 275] width 78 height 24
select select "***"
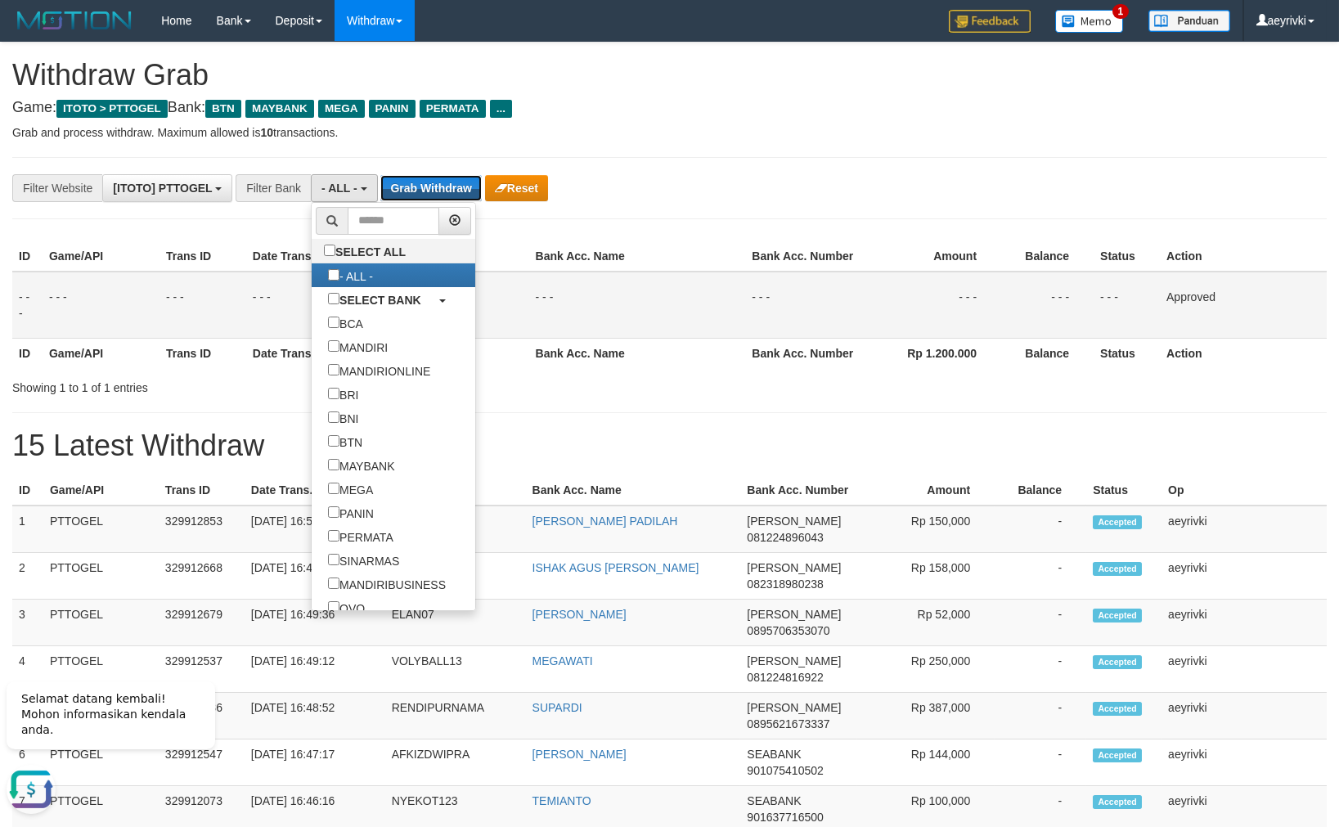
drag, startPoint x: 447, startPoint y: 179, endPoint x: 424, endPoint y: 320, distance: 142.4
click at [447, 180] on button "Grab Withdraw" at bounding box center [430, 188] width 101 height 26
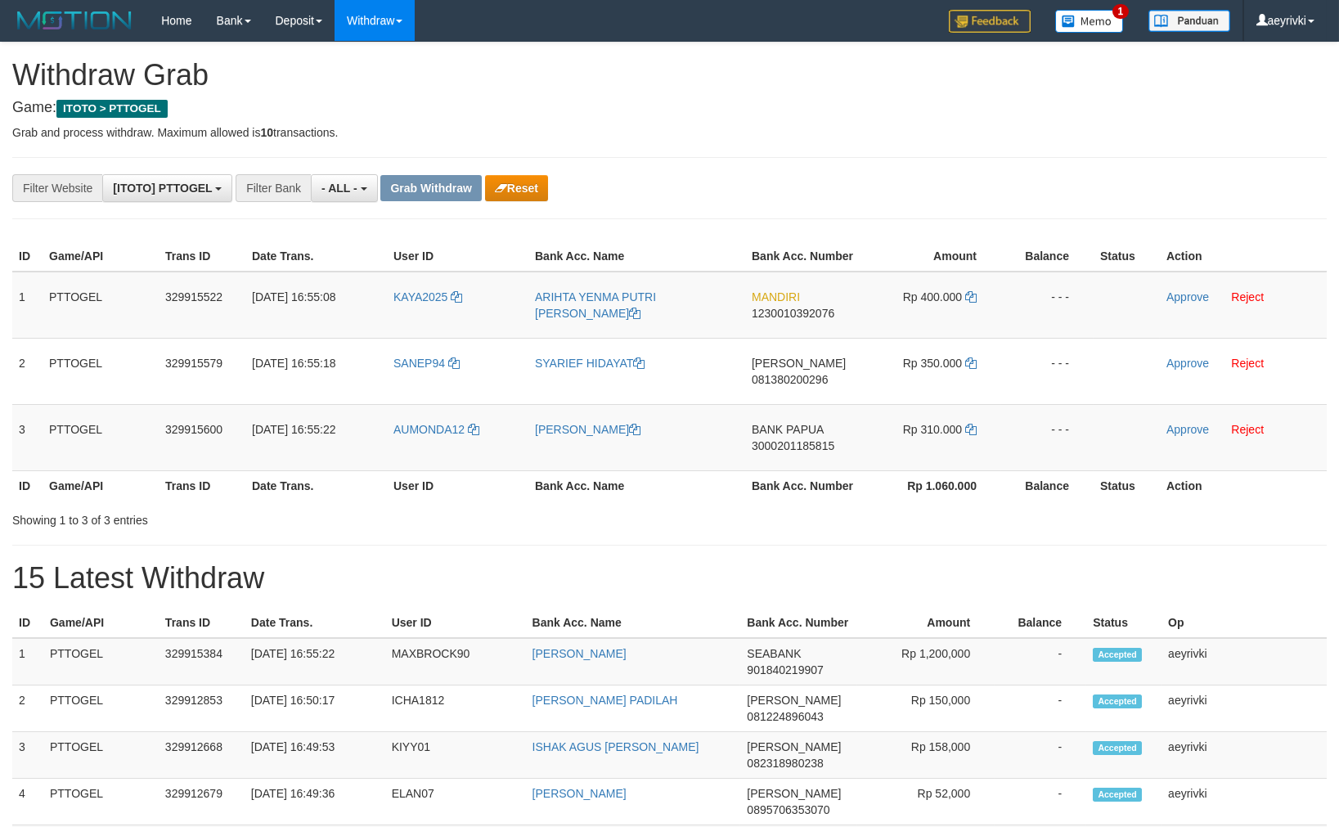
scroll to position [13, 0]
drag, startPoint x: 844, startPoint y: 455, endPoint x: 928, endPoint y: 455, distance: 84.2
click at [928, 455] on tr "3 PTTOGEL 329915600 [DATE] 16:55:22 AUMONDA12 [PERSON_NAME] BANK PAPUA 30002011…" at bounding box center [669, 437] width 1314 height 66
click at [1199, 424] on link "Approve" at bounding box center [1187, 429] width 43 height 13
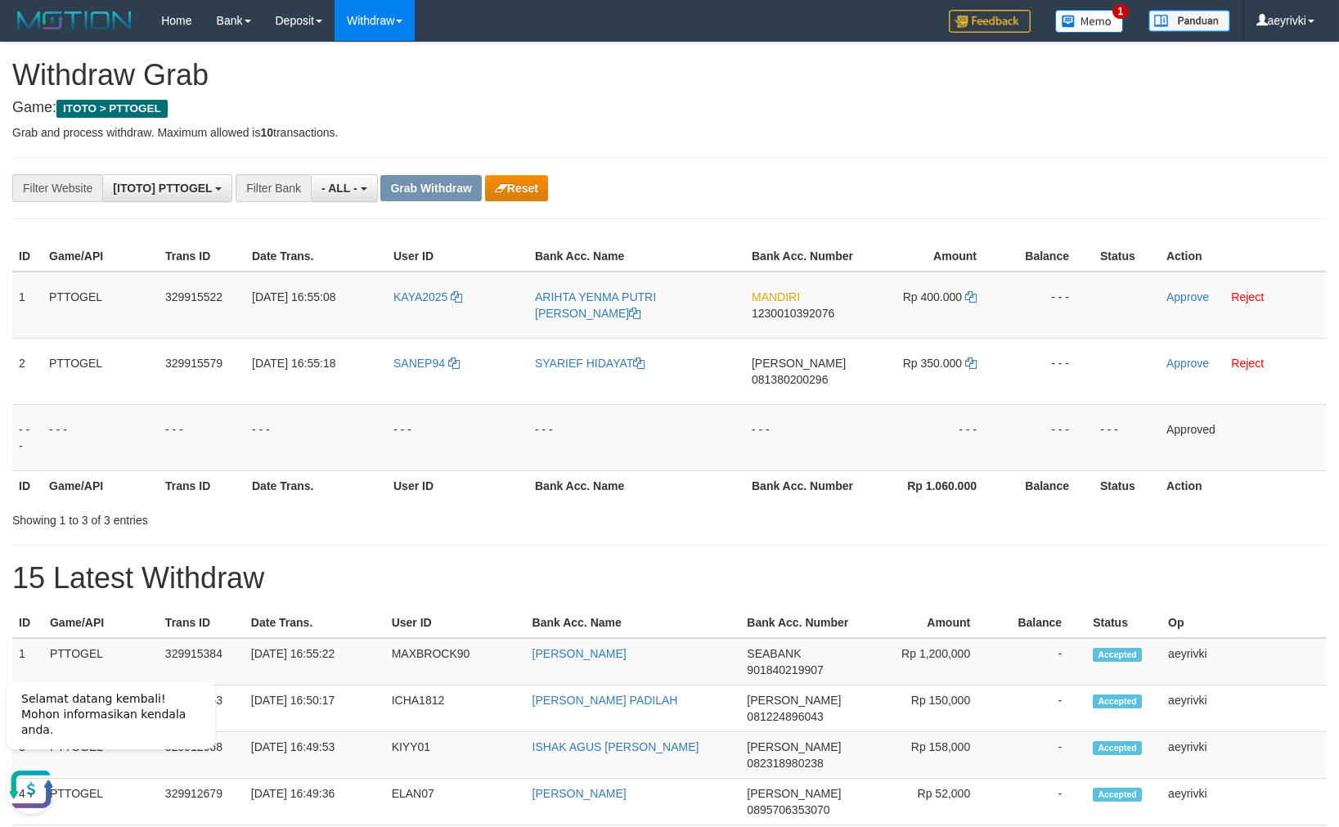
click at [491, 174] on div "**********" at bounding box center [557, 188] width 1115 height 28
click at [495, 182] on icon "button" at bounding box center [501, 187] width 12 height 11
